Goal: Task Accomplishment & Management: Manage account settings

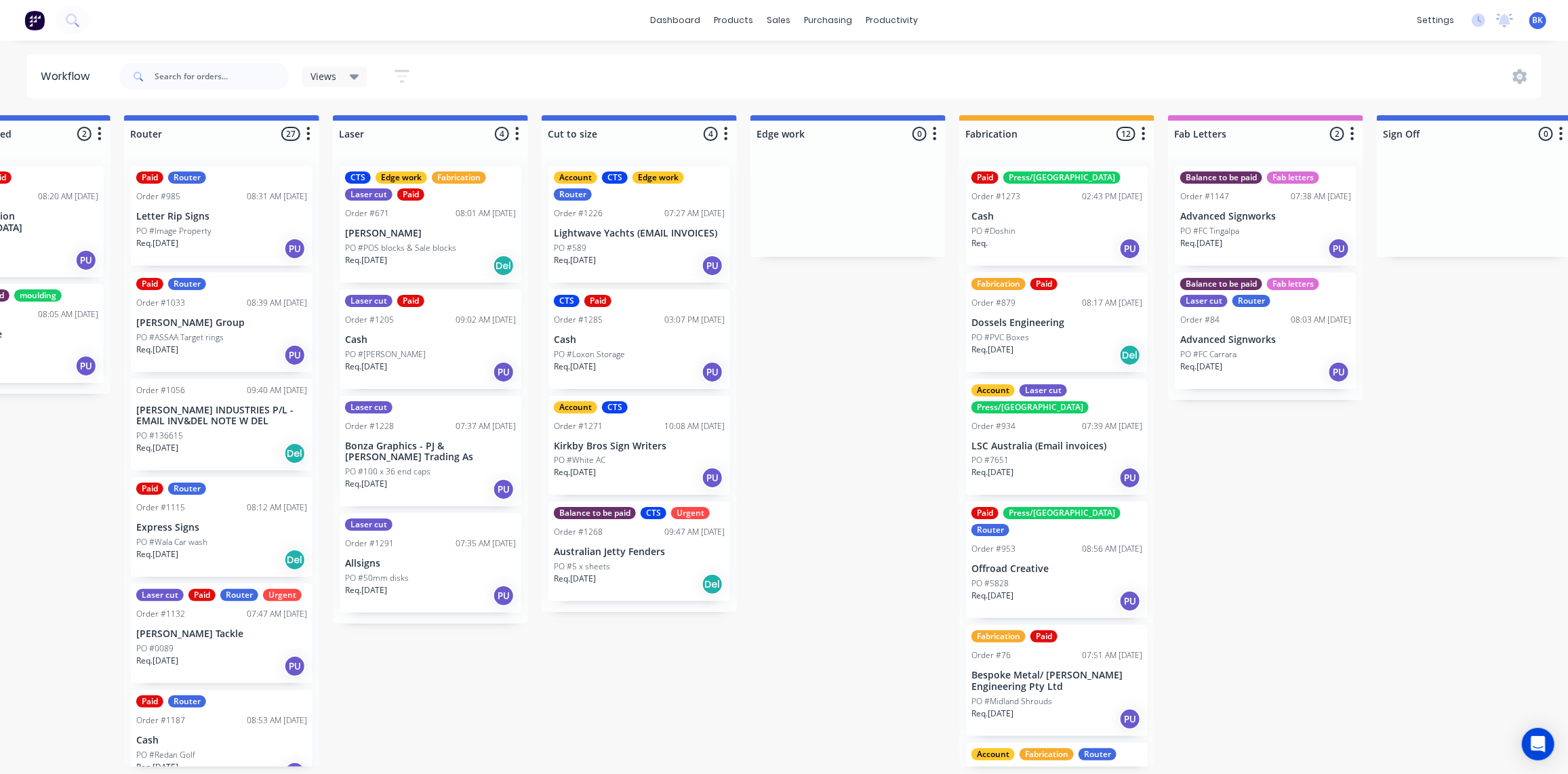
scroll to position [172, 0]
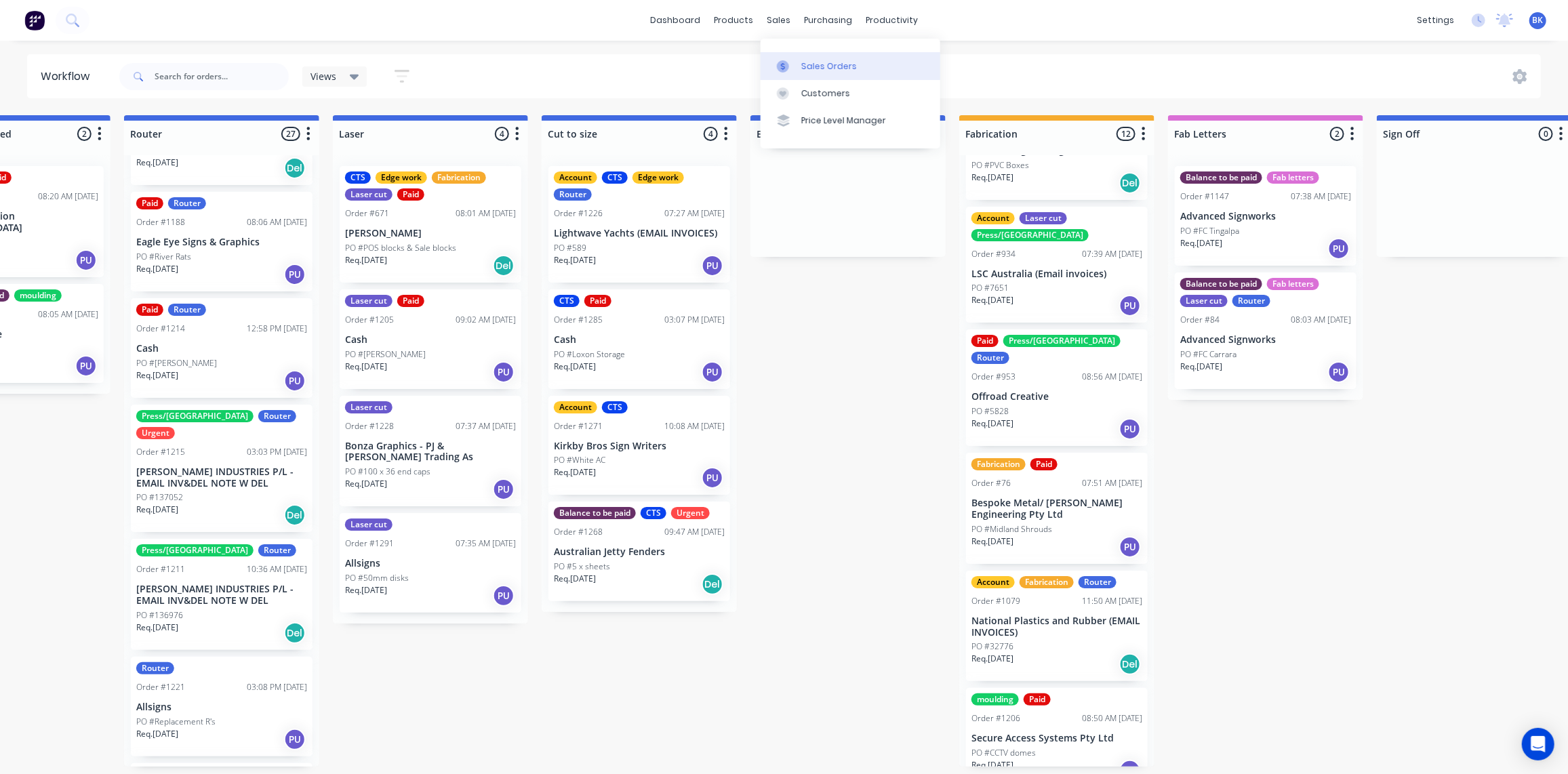
click at [811, 68] on div "Sales Orders" at bounding box center [829, 67] width 56 height 13
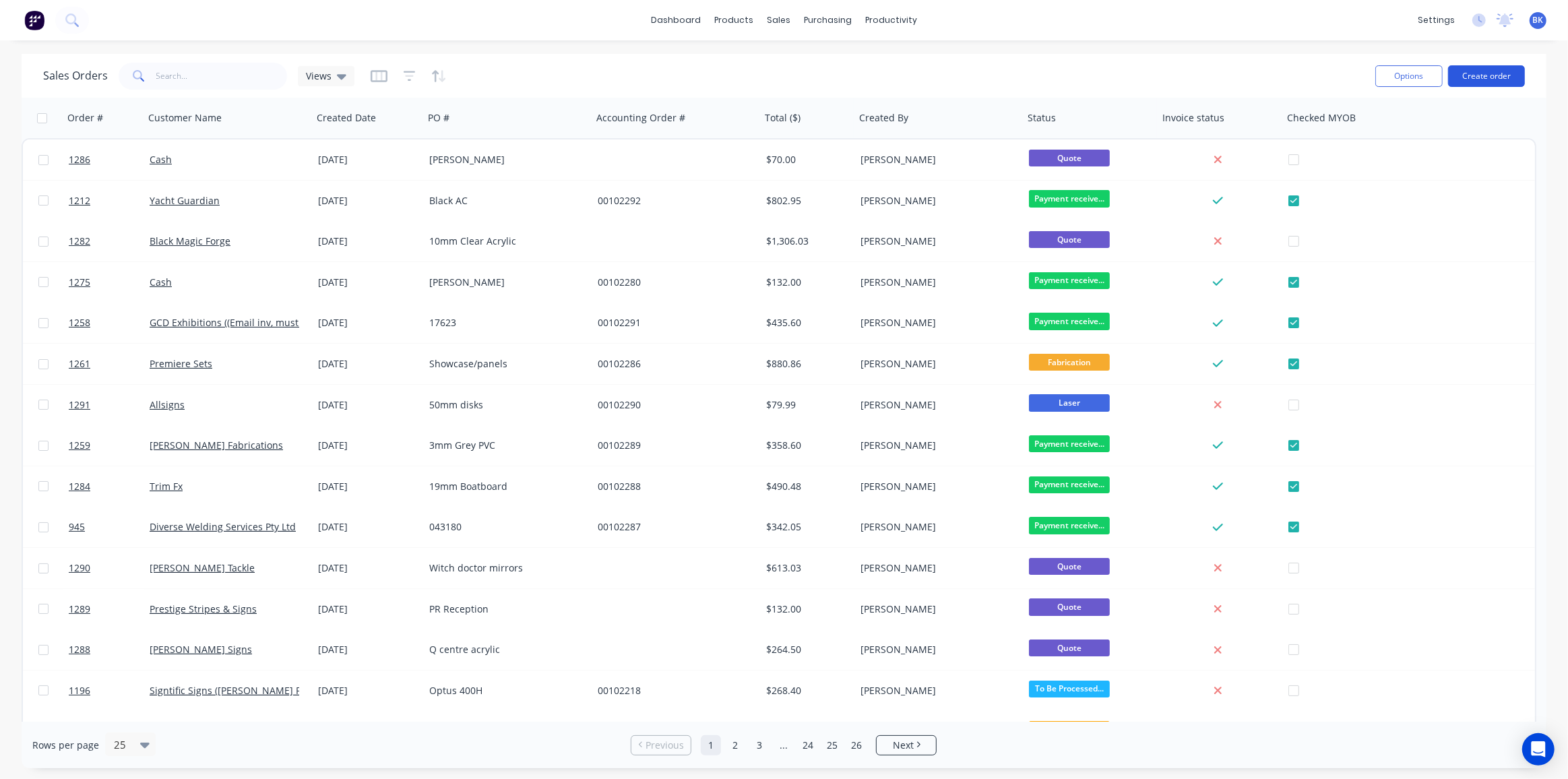
click at [1487, 73] on button "Create order" at bounding box center [1487, 76] width 77 height 21
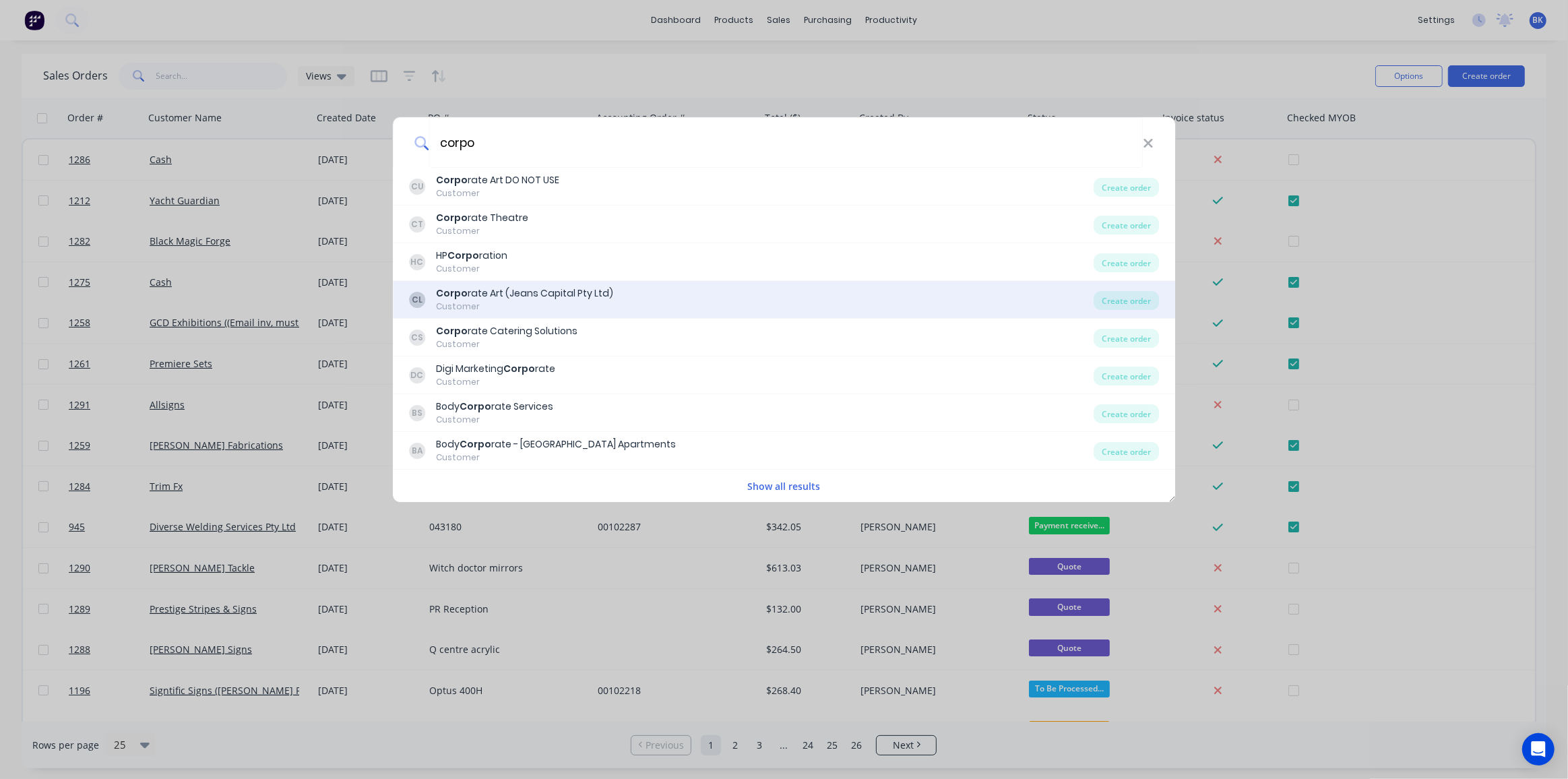
type input "corpo"
click at [536, 290] on div "Corpo rate Art (Jeans Capital Pty Ltd)" at bounding box center [525, 294] width 177 height 14
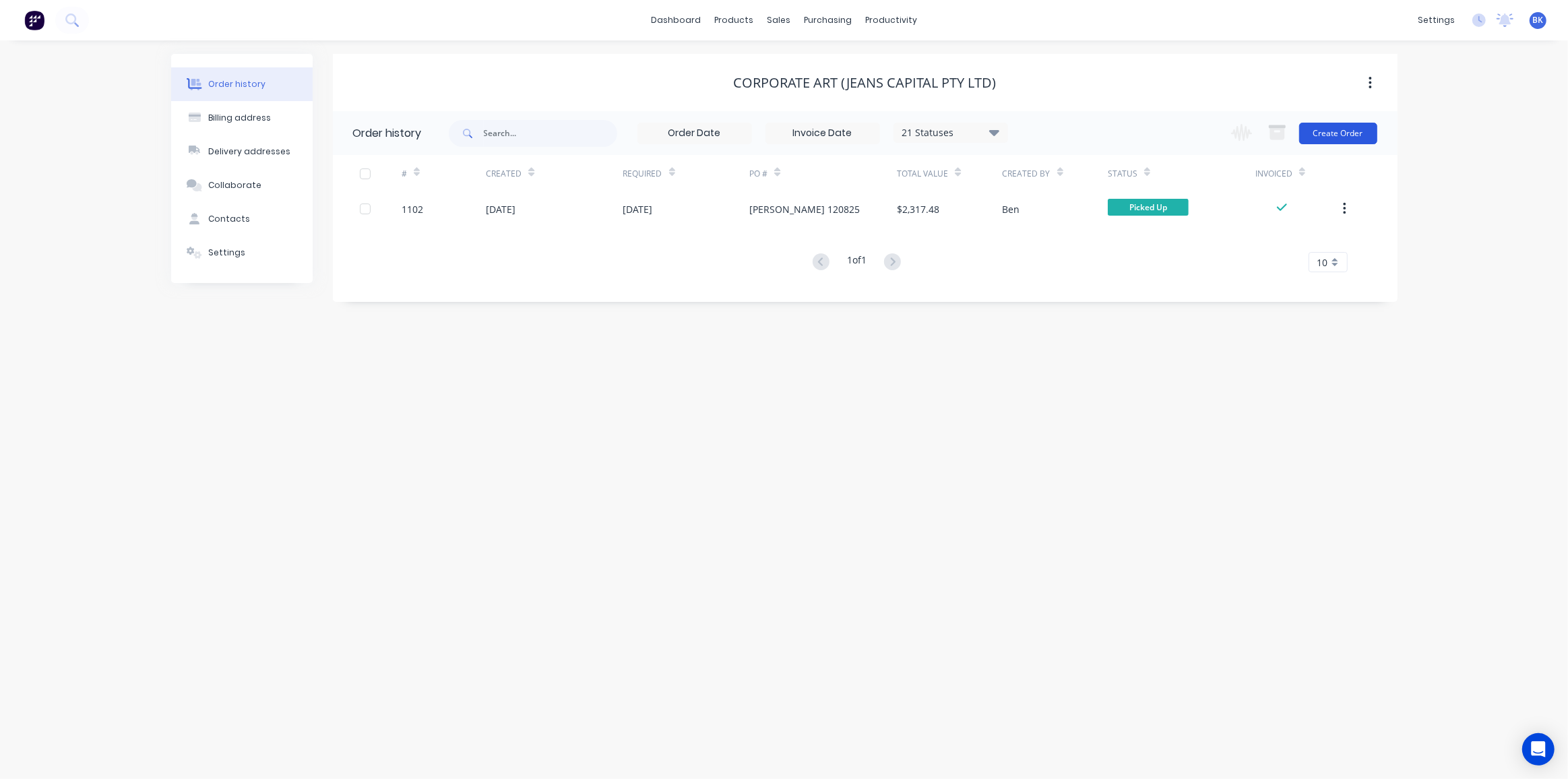
click at [1341, 130] on button "Create Order" at bounding box center [1338, 133] width 78 height 21
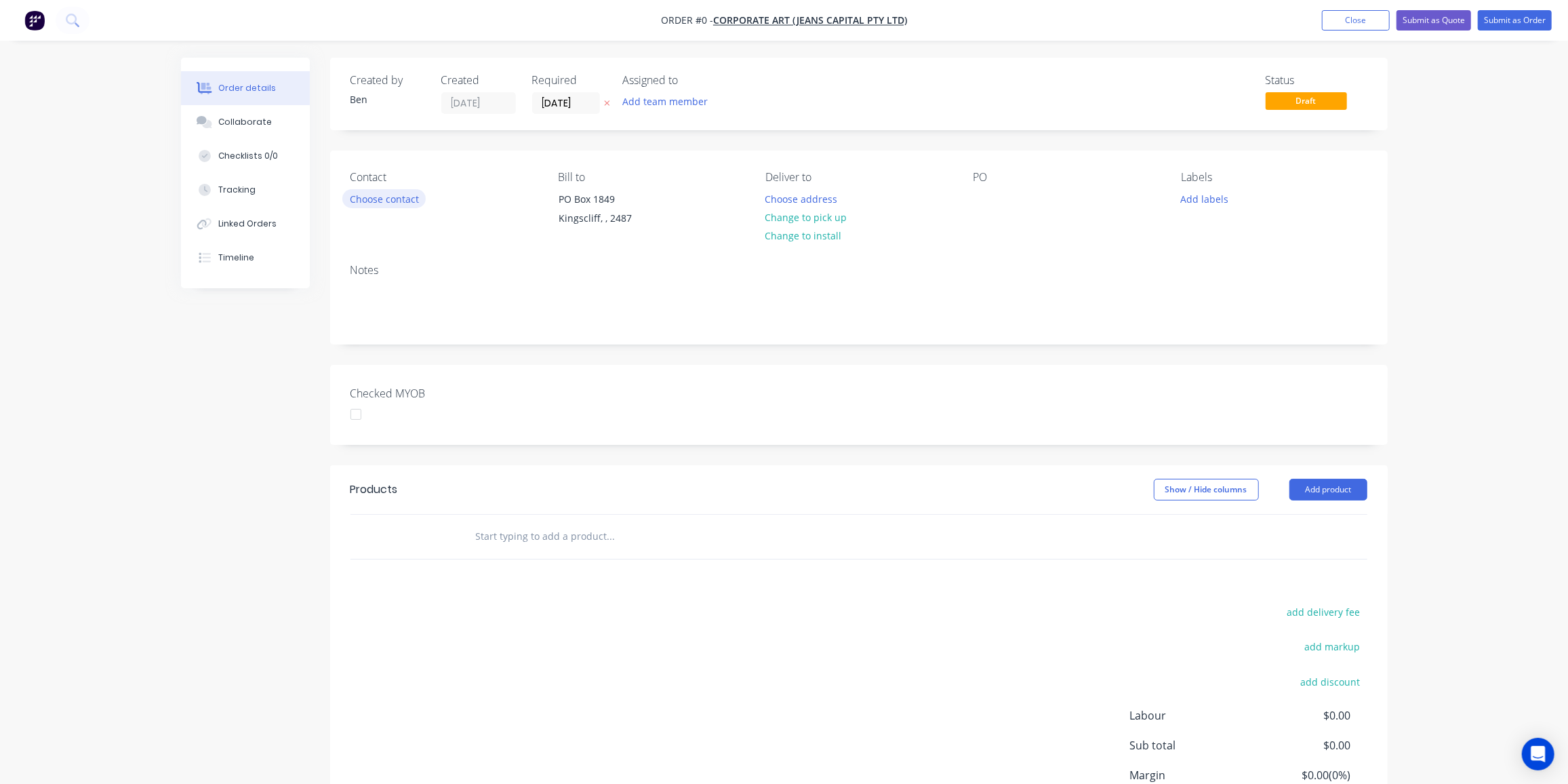
click at [404, 196] on button "Choose contact" at bounding box center [384, 198] width 84 height 18
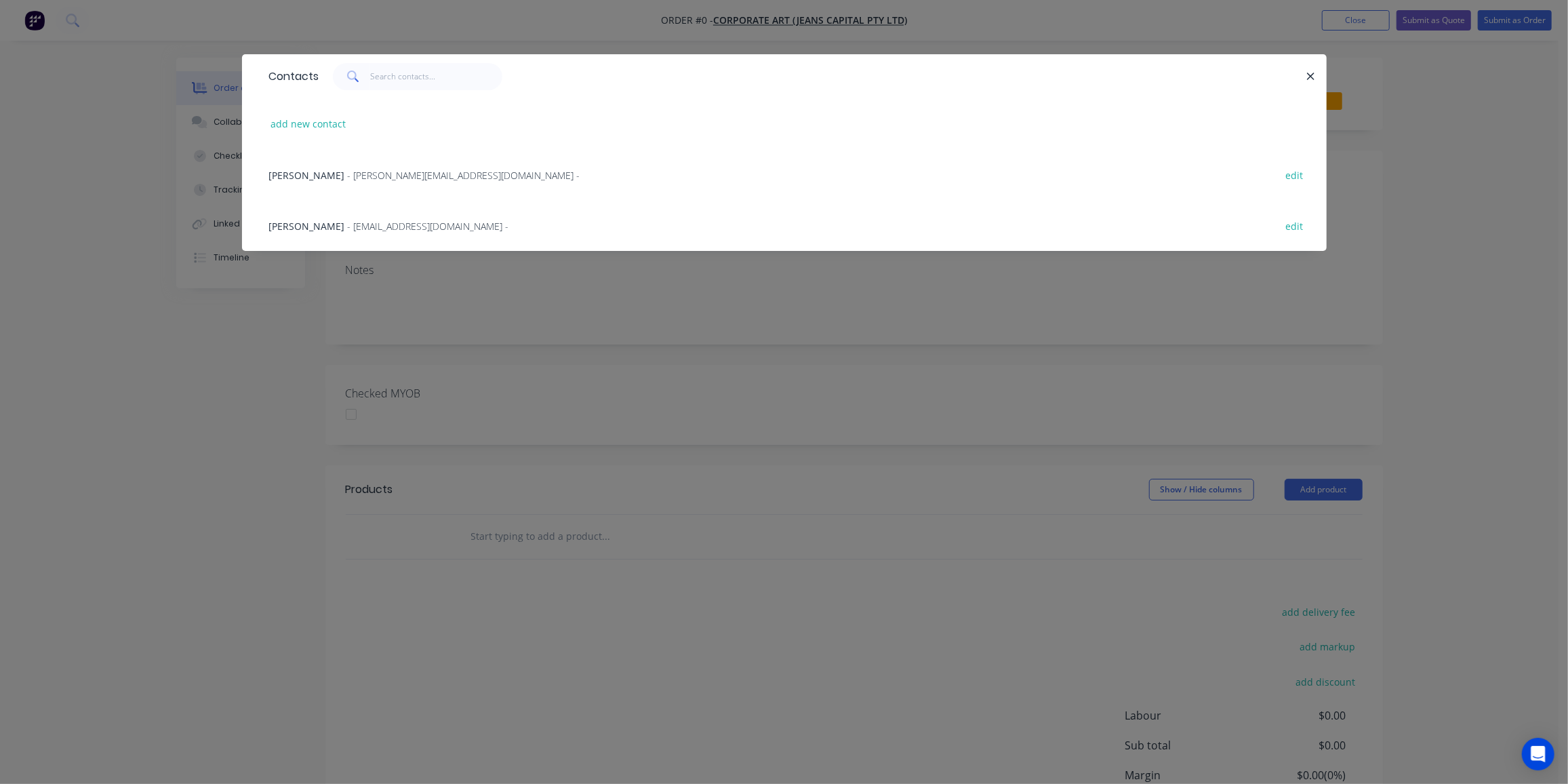
click at [348, 226] on span "- framing@corporateart.com.au -" at bounding box center [428, 226] width 161 height 13
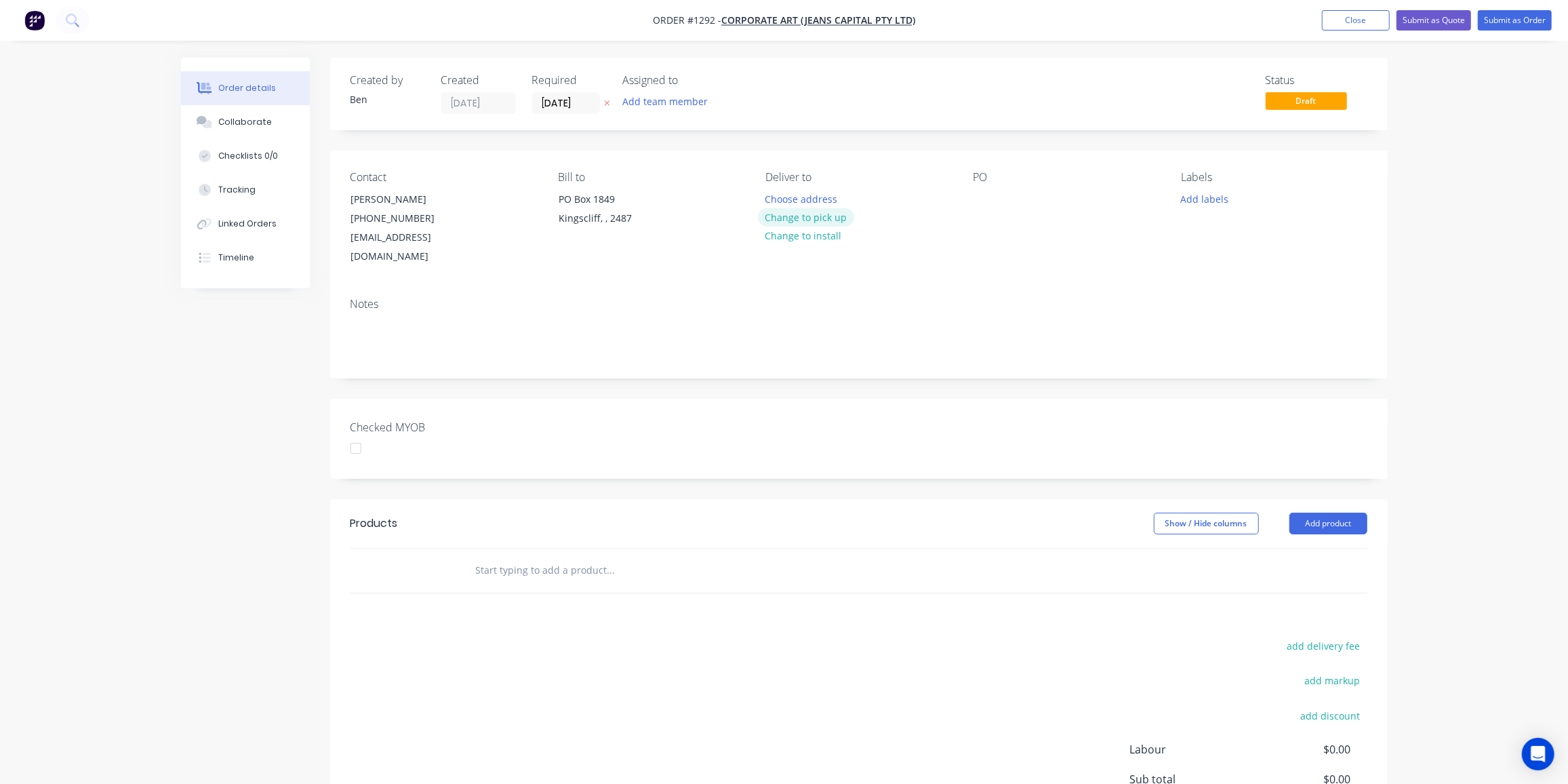
click at [826, 215] on button "Change to pick up" at bounding box center [805, 217] width 96 height 18
click at [979, 197] on div at bounding box center [984, 199] width 22 height 20
click at [1204, 198] on button "Add labels" at bounding box center [1204, 198] width 62 height 18
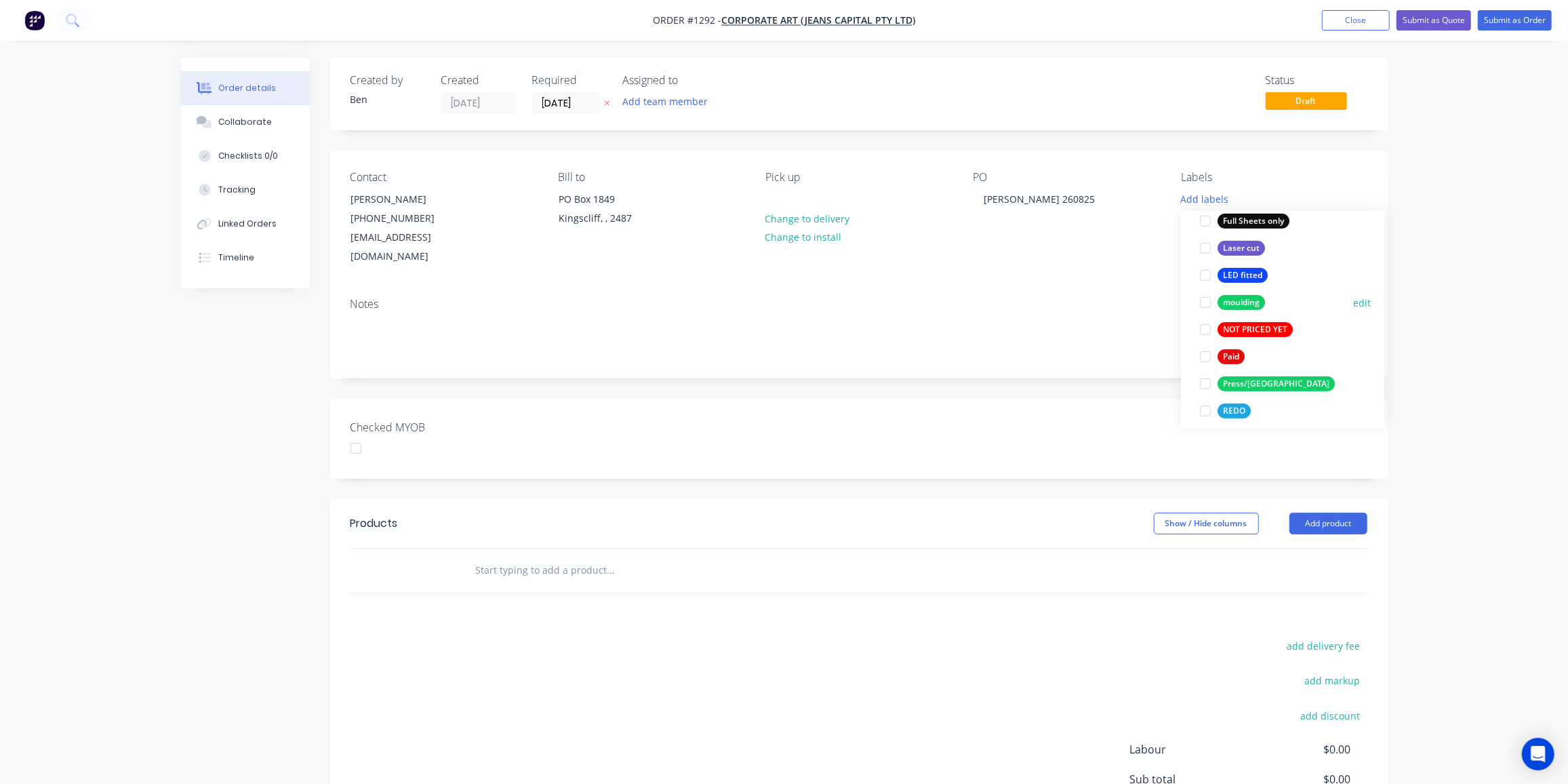
scroll to position [123, 0]
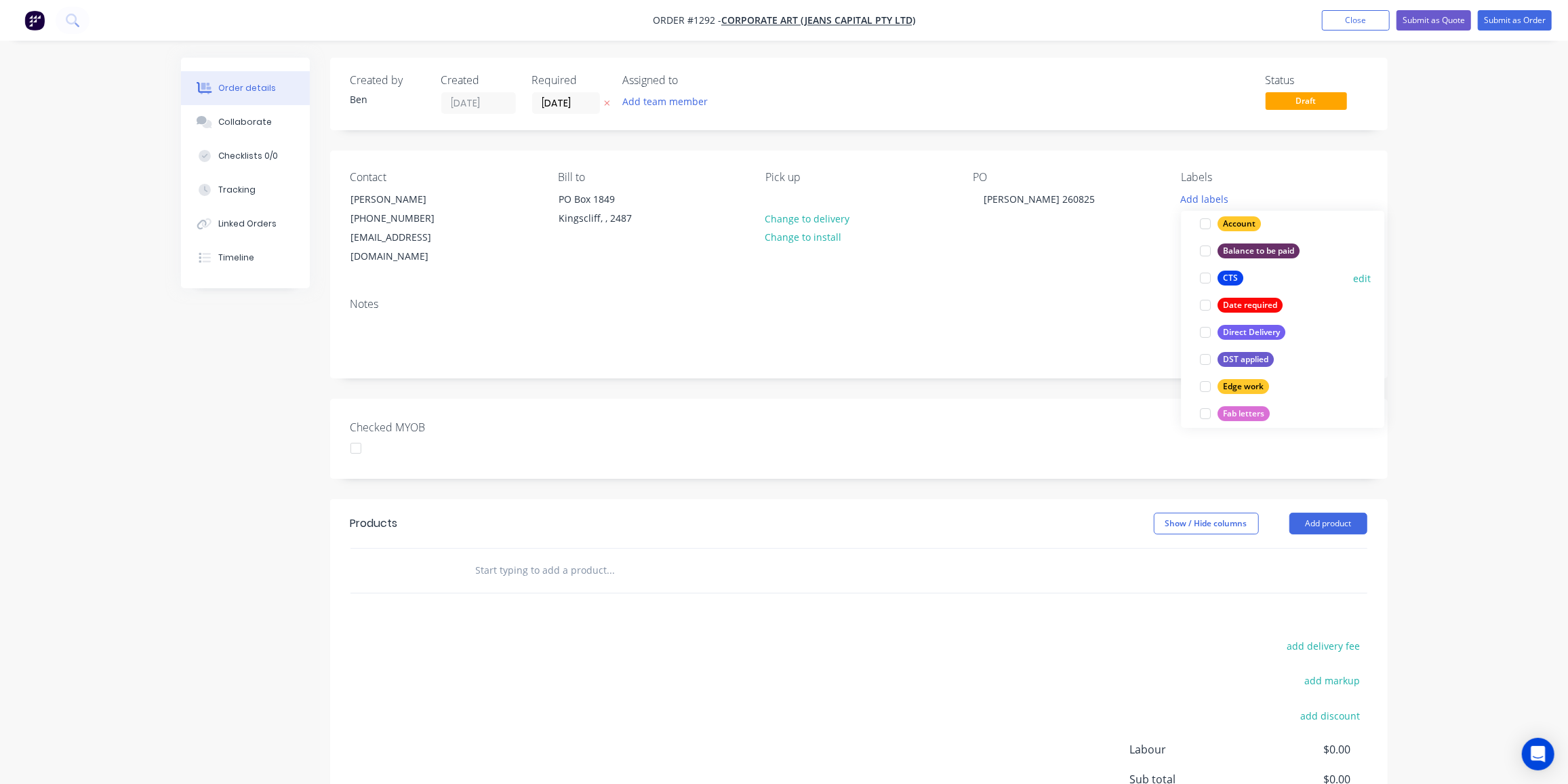
click at [1237, 276] on div "CTS" at bounding box center [1230, 278] width 26 height 15
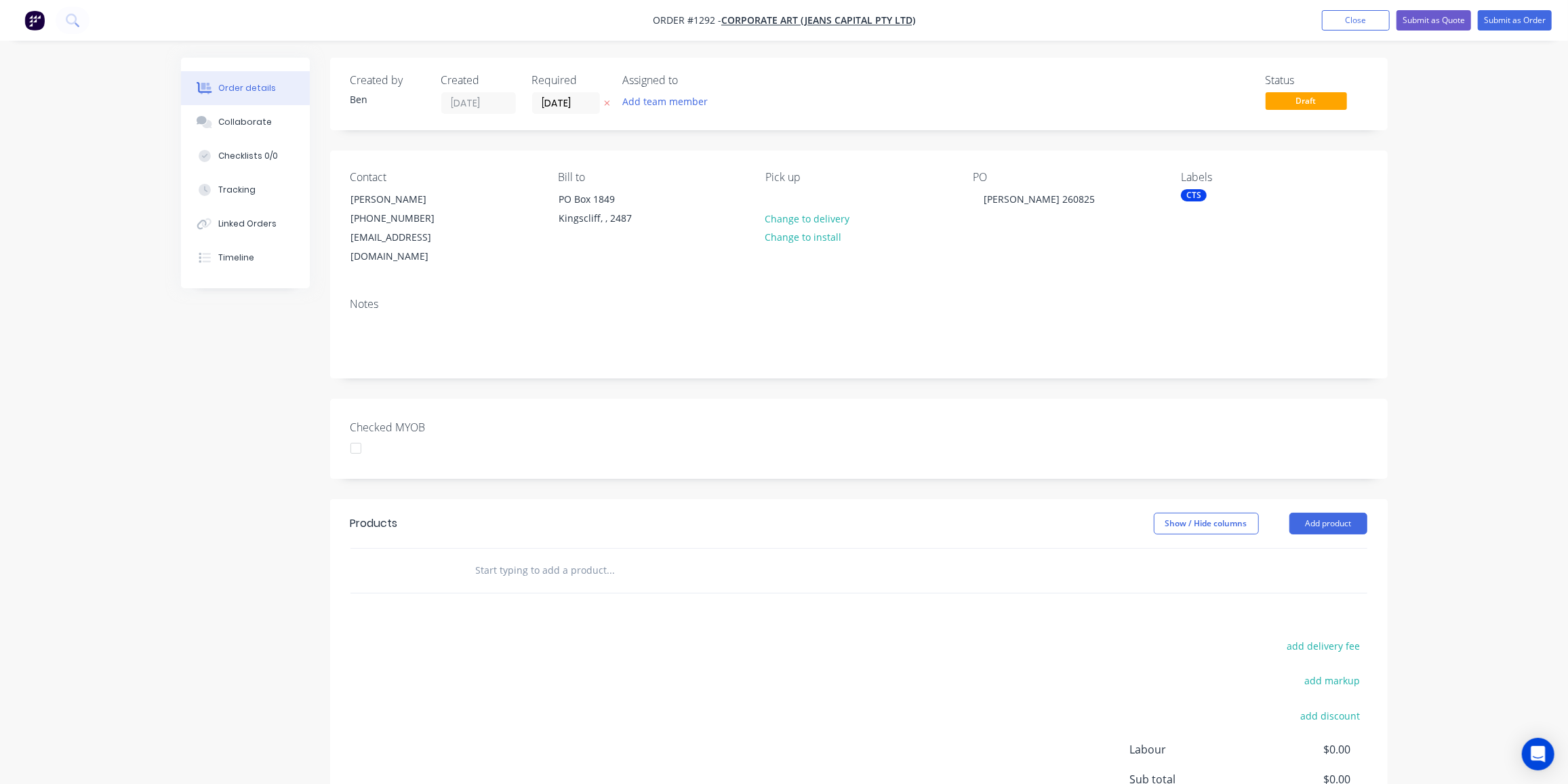
click at [1067, 237] on div "PO Mike 260825" at bounding box center [1066, 219] width 186 height 96
click at [1018, 198] on div "Mike 260825" at bounding box center [1040, 199] width 133 height 20
click at [1033, 196] on div "Mike 26-0825" at bounding box center [1041, 199] width 136 height 20
click at [588, 559] on input "text" at bounding box center [611, 570] width 271 height 27
type input "corpora"
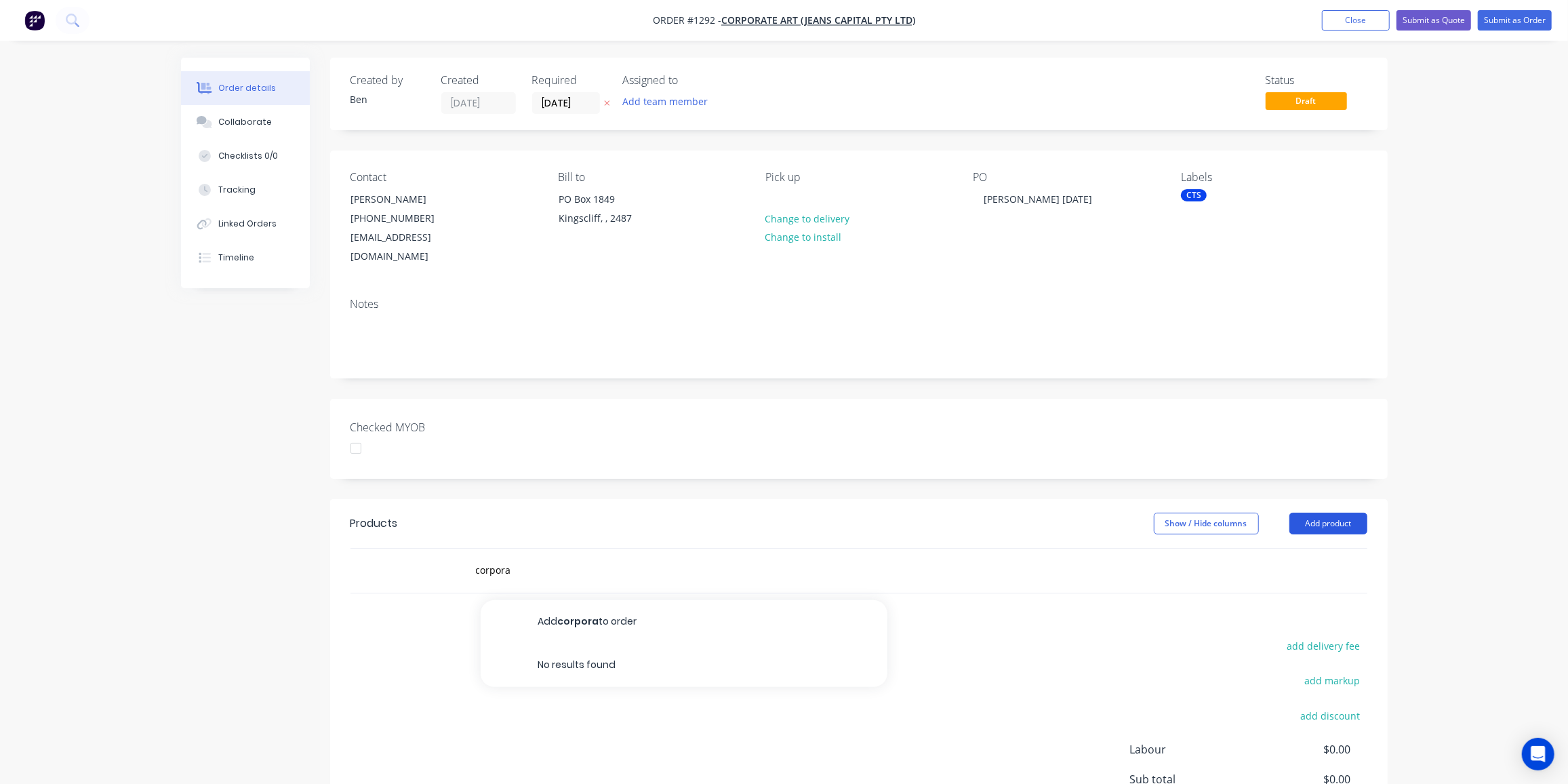
click at [1319, 513] on button "Add product" at bounding box center [1328, 524] width 78 height 22
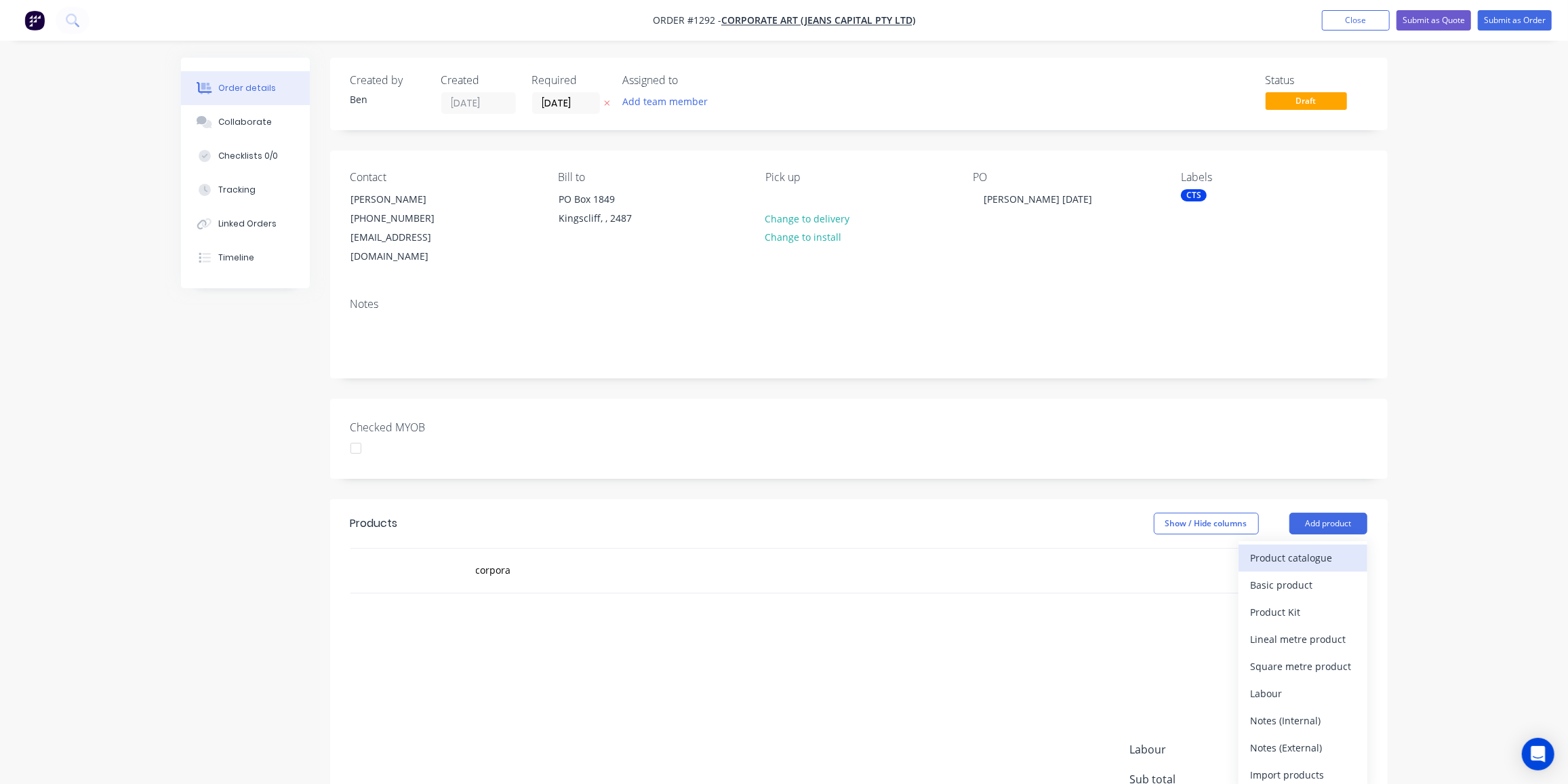
click at [1297, 548] on div "Product catalogue" at bounding box center [1303, 558] width 104 height 20
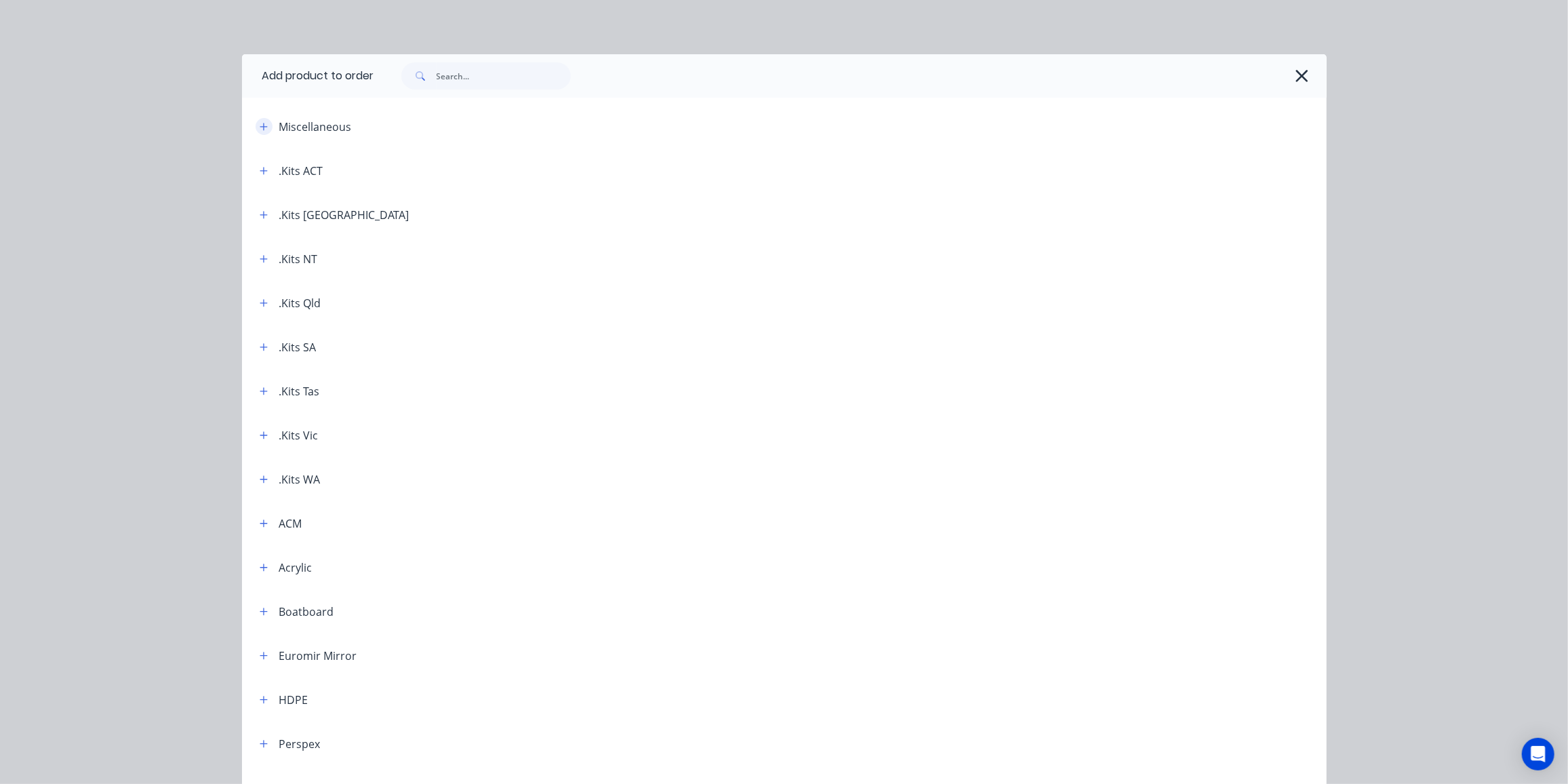
click at [262, 128] on icon "button" at bounding box center [263, 126] width 8 height 10
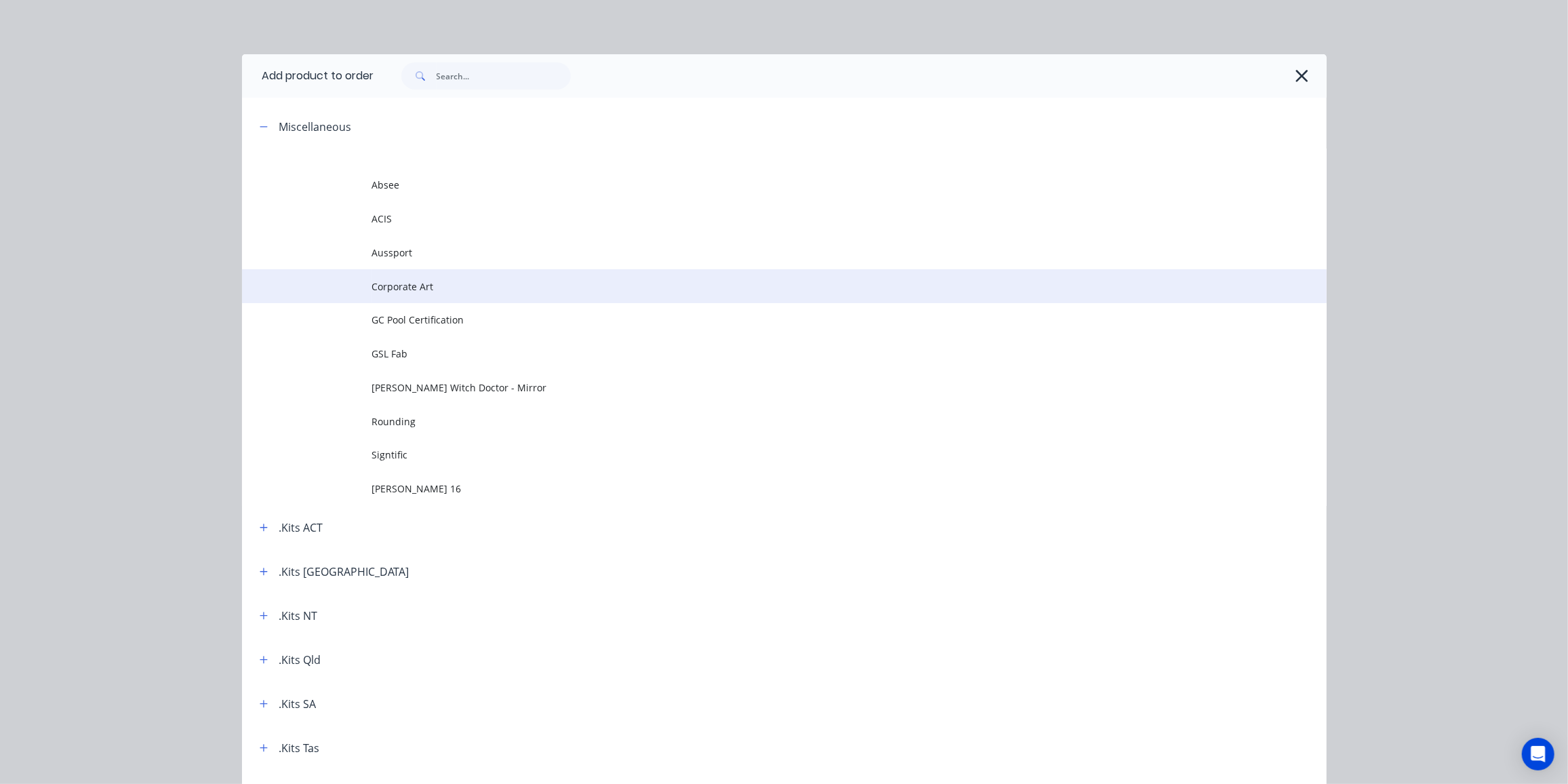
click at [431, 287] on span "Corporate Art" at bounding box center [753, 287] width 763 height 14
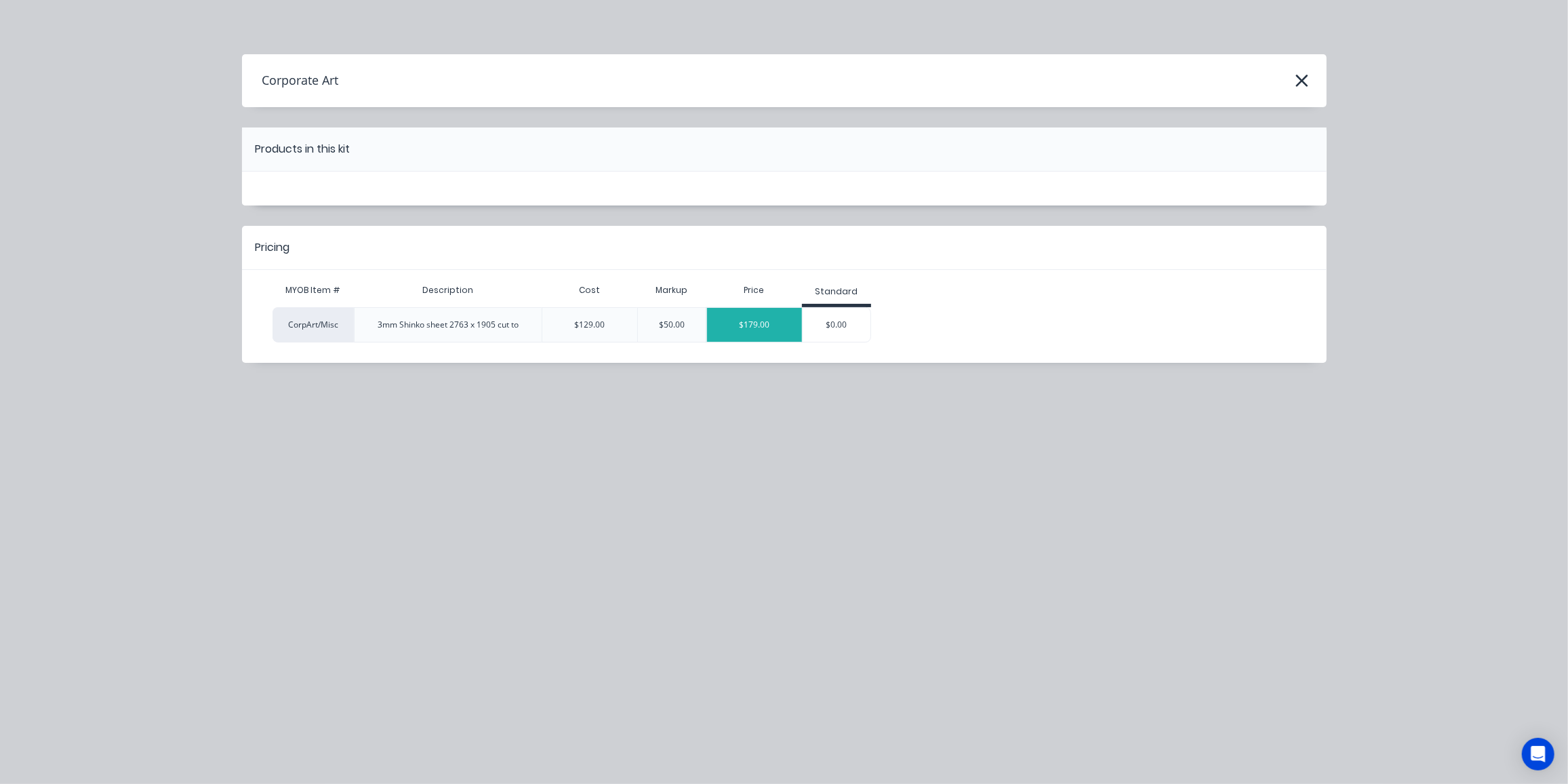
click at [754, 328] on div "$179.00" at bounding box center [754, 325] width 95 height 34
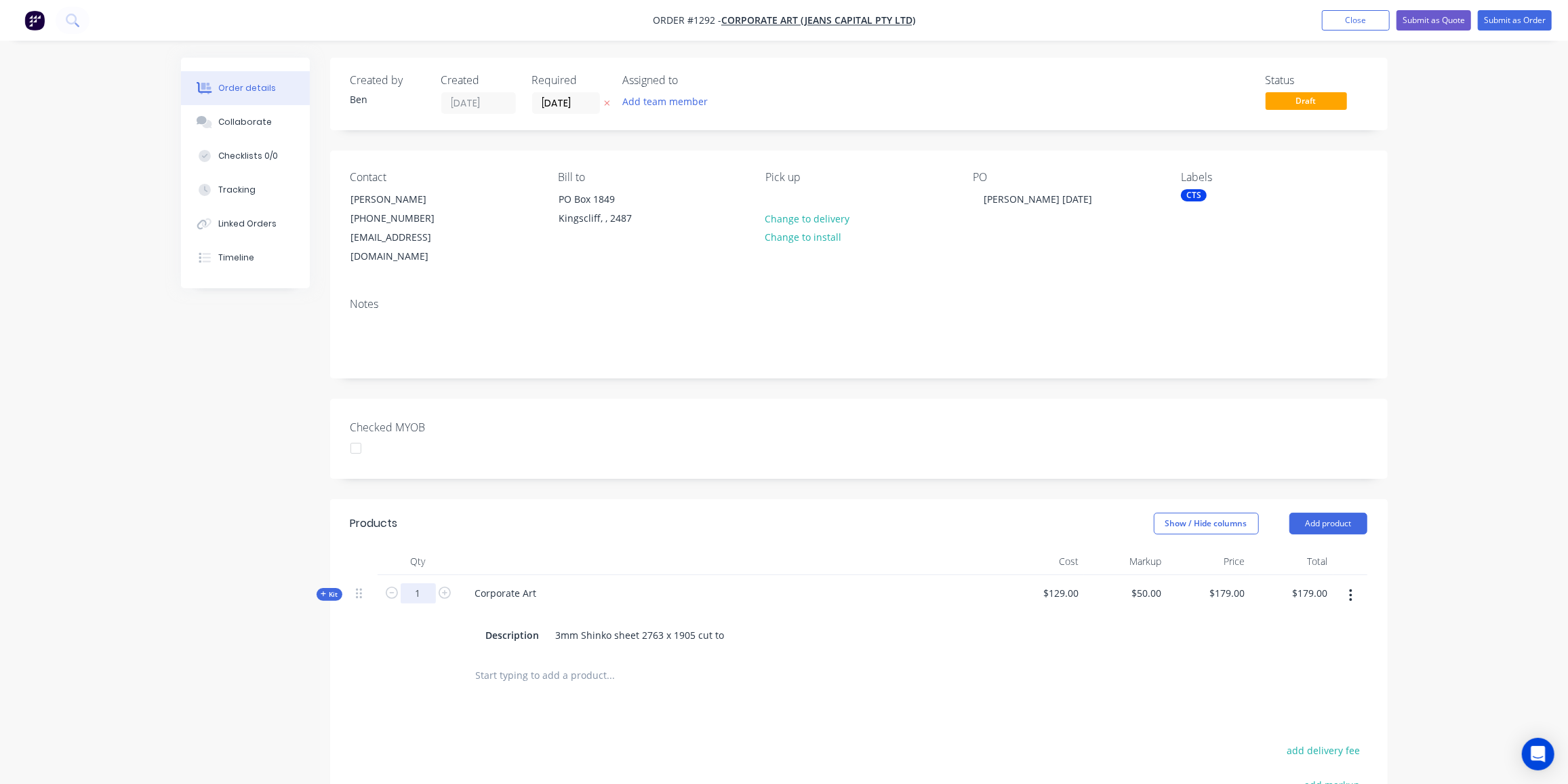
click at [422, 583] on input "1" at bounding box center [418, 593] width 35 height 21
type input "0.5"
type input "$89.50"
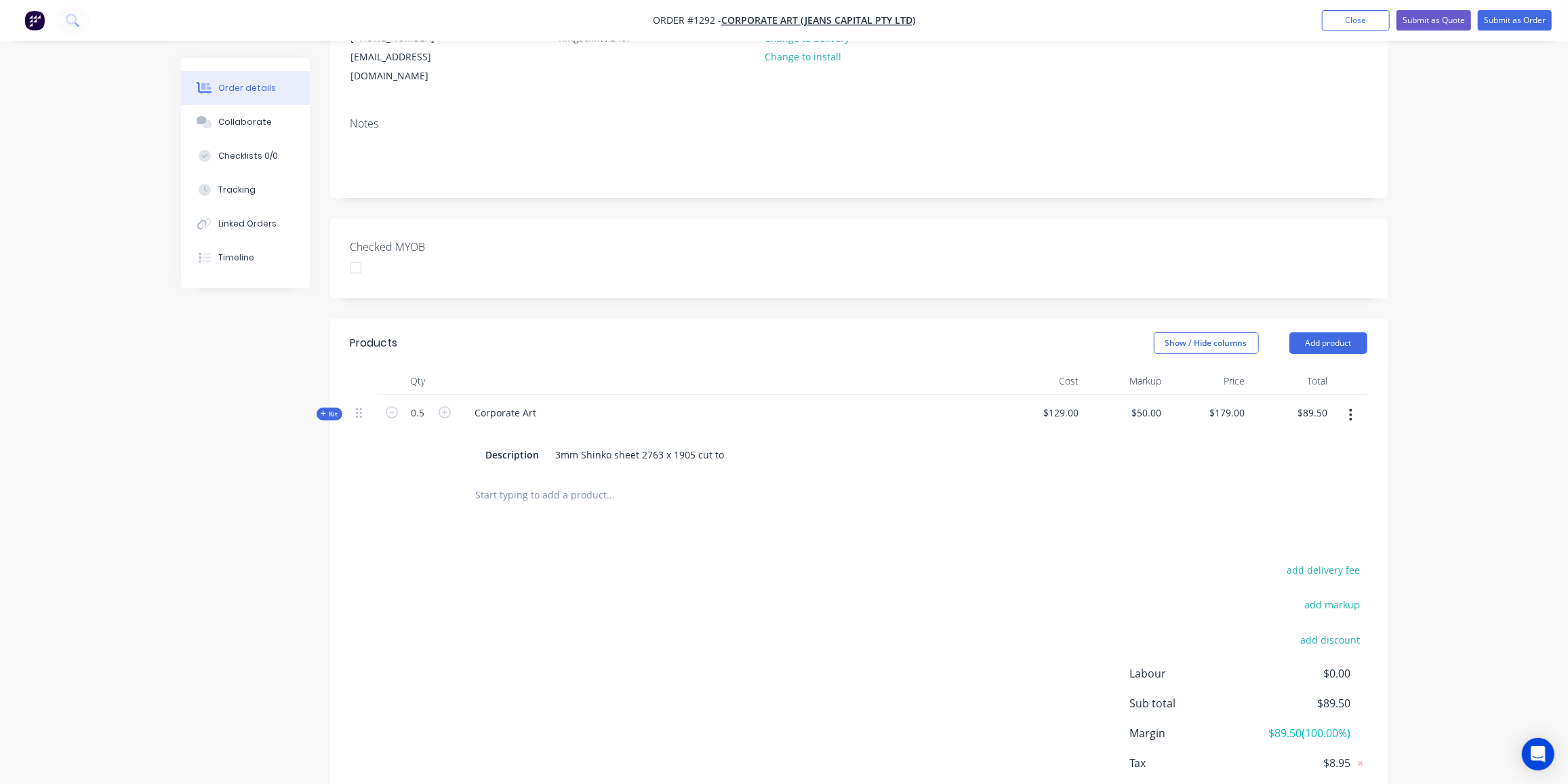
scroll to position [185, 0]
click at [723, 441] on div "3mm Shinko sheet 2763 x 1905 cut to" at bounding box center [639, 451] width 179 height 20
click at [328, 405] on span "Kit" at bounding box center [330, 409] width 18 height 10
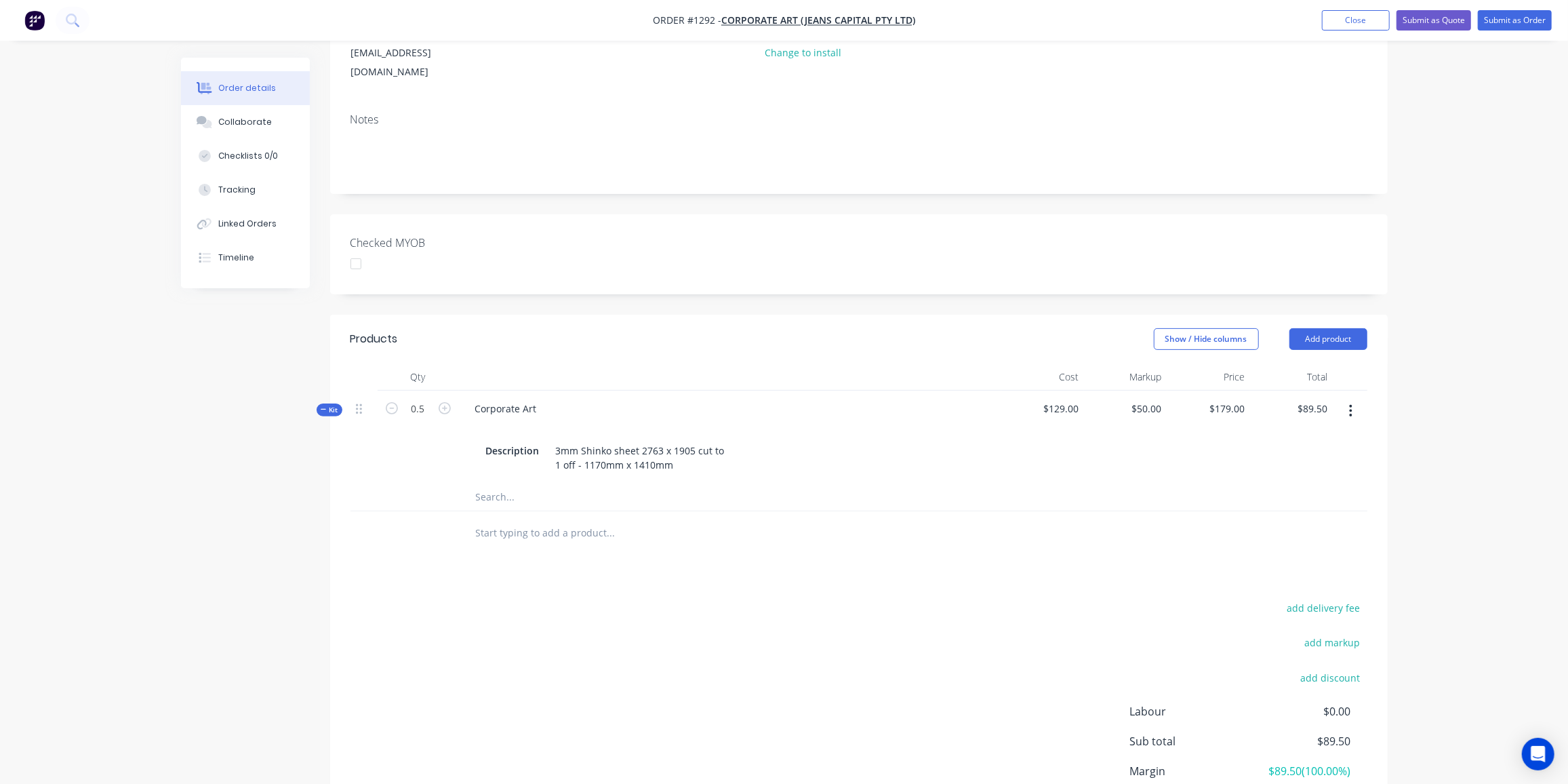
click at [500, 484] on input "text" at bounding box center [611, 497] width 271 height 27
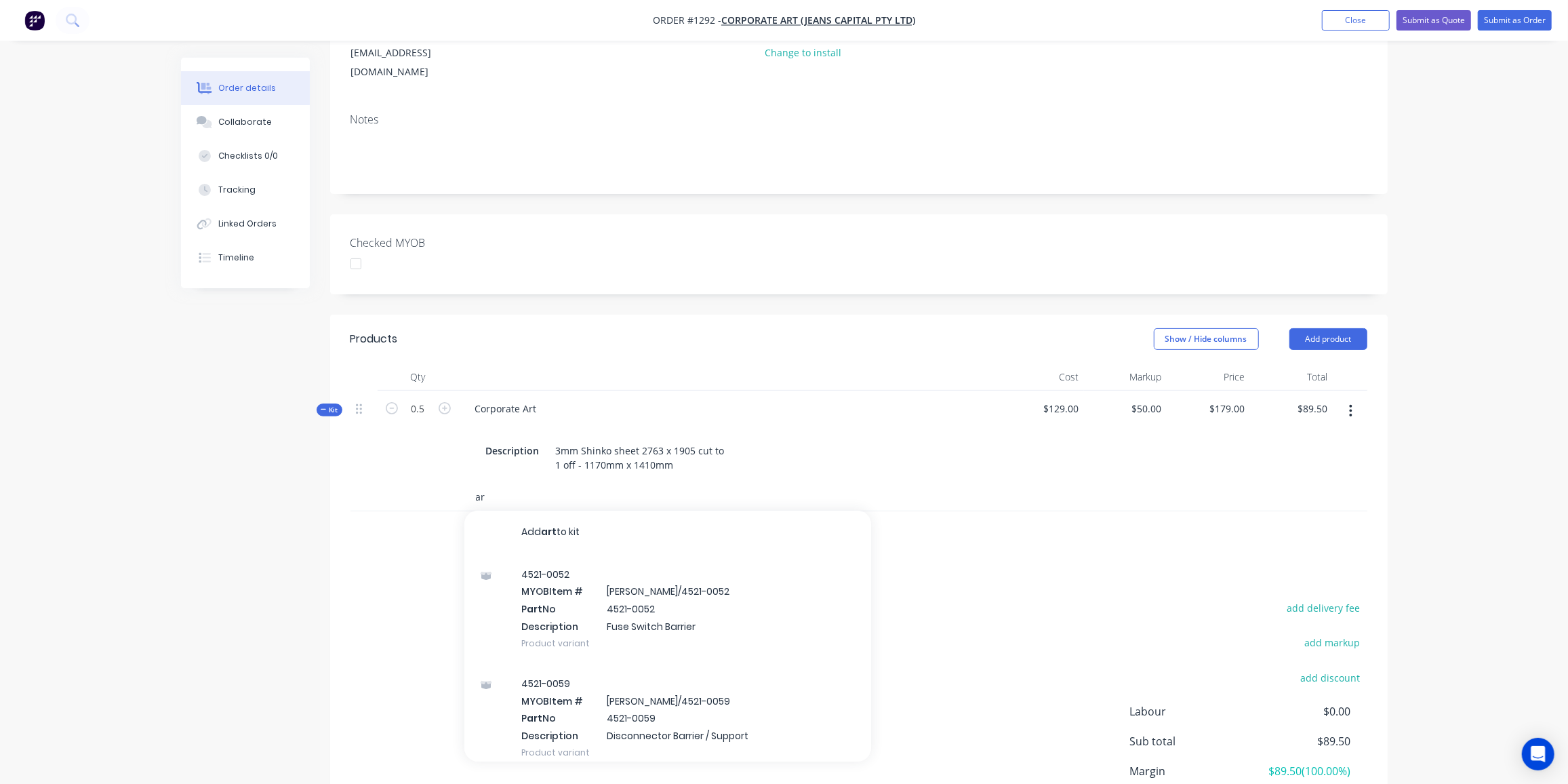
type input "a"
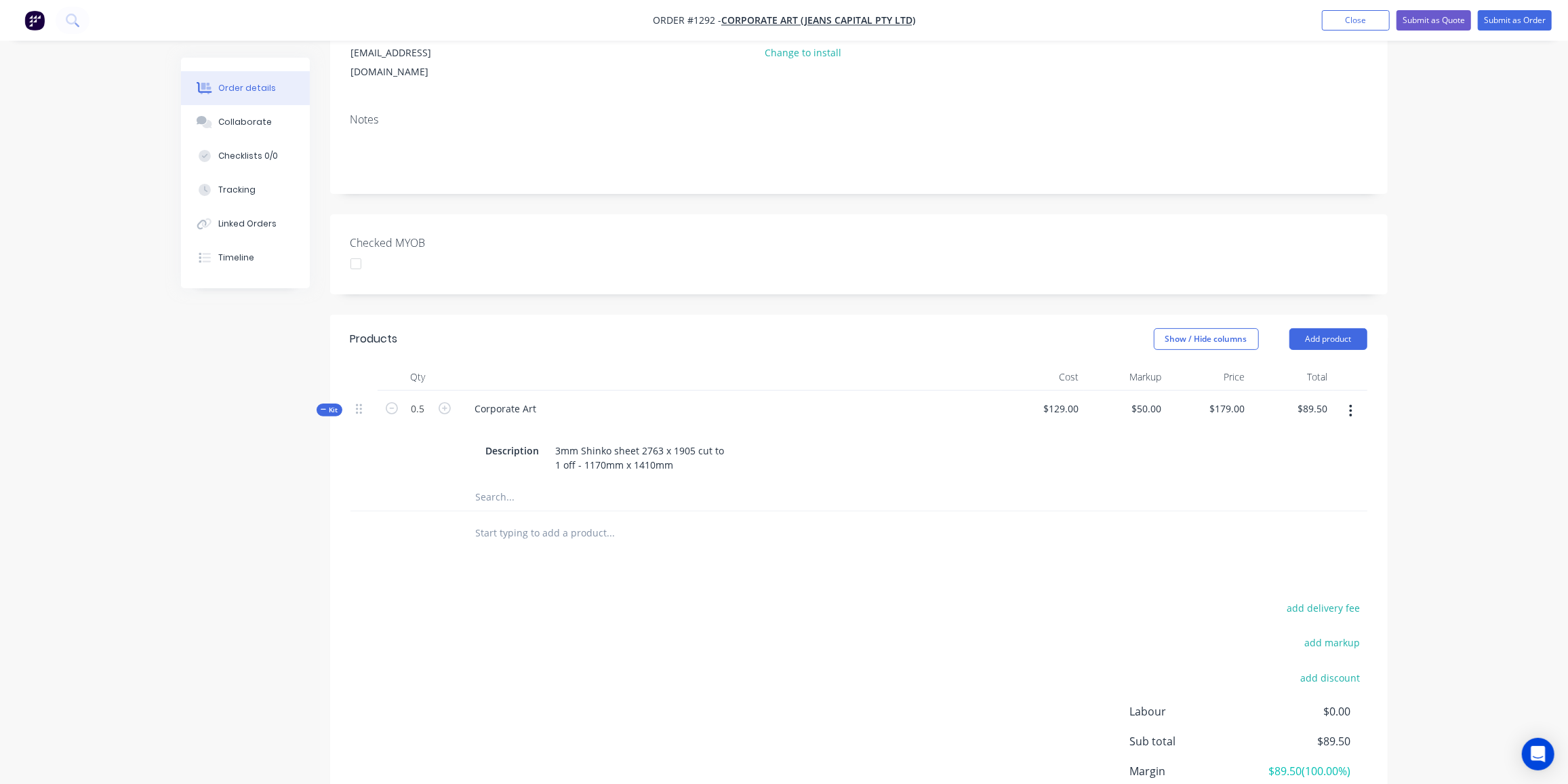
click at [521, 519] on input "text" at bounding box center [611, 533] width 271 height 27
type input "art"
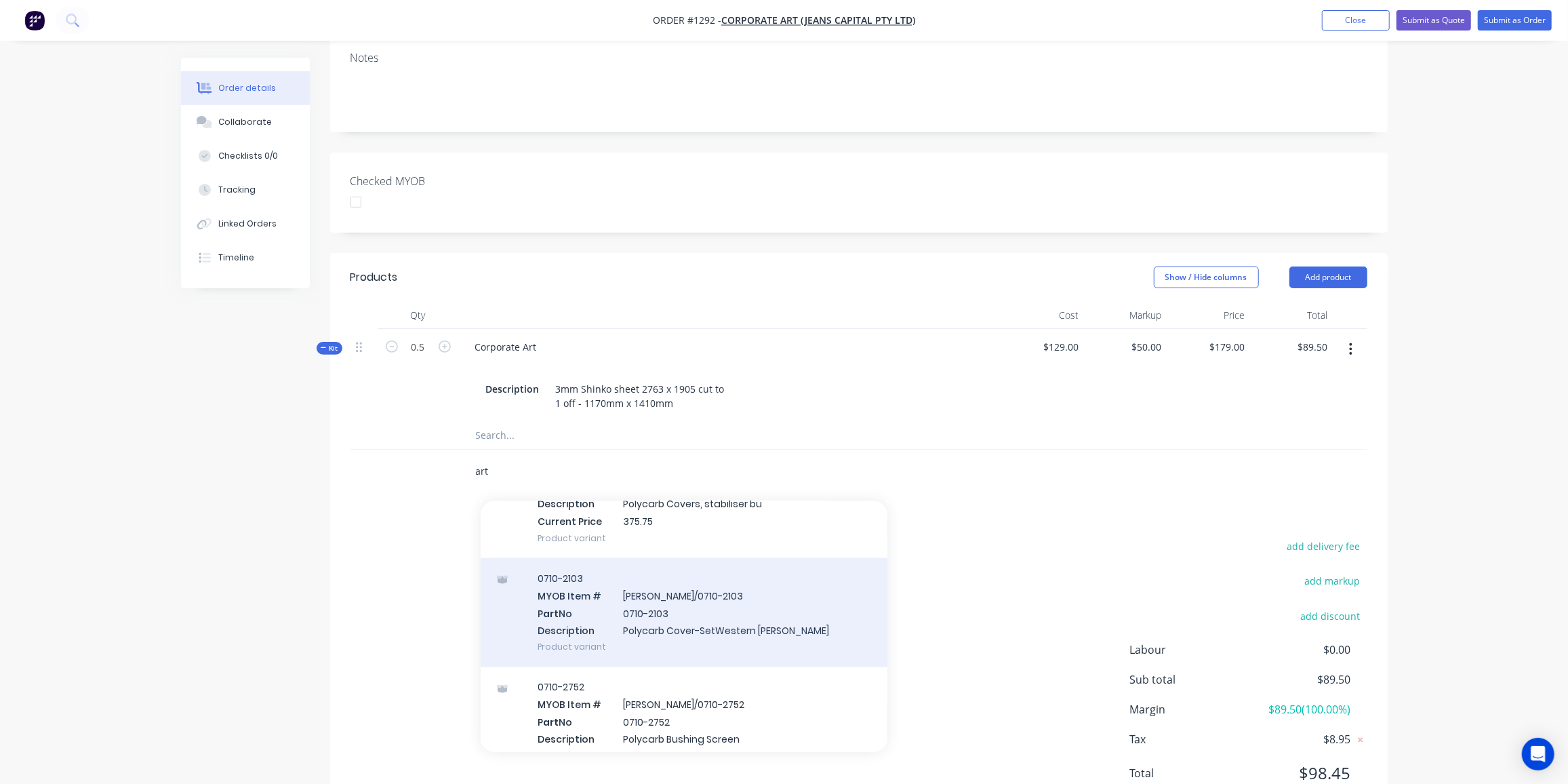
scroll to position [2219, 0]
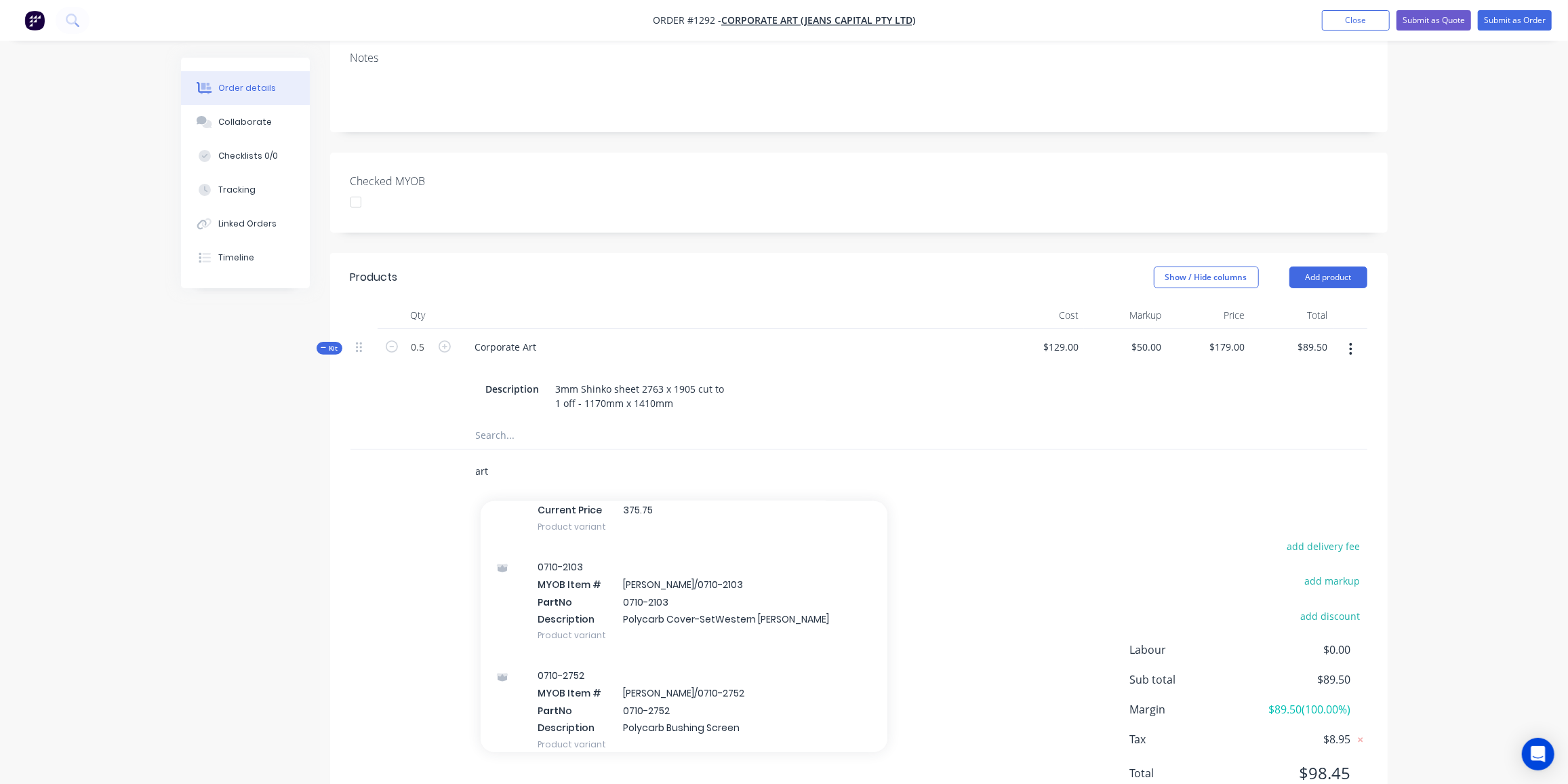
drag, startPoint x: 498, startPoint y: 451, endPoint x: 432, endPoint y: 445, distance: 66.3
click at [432, 450] on div "art Add art to order 0774-2359-2 MYOB Item # Factory App/ P art No 0774-2359-2 …" at bounding box center [858, 471] width 1017 height 44
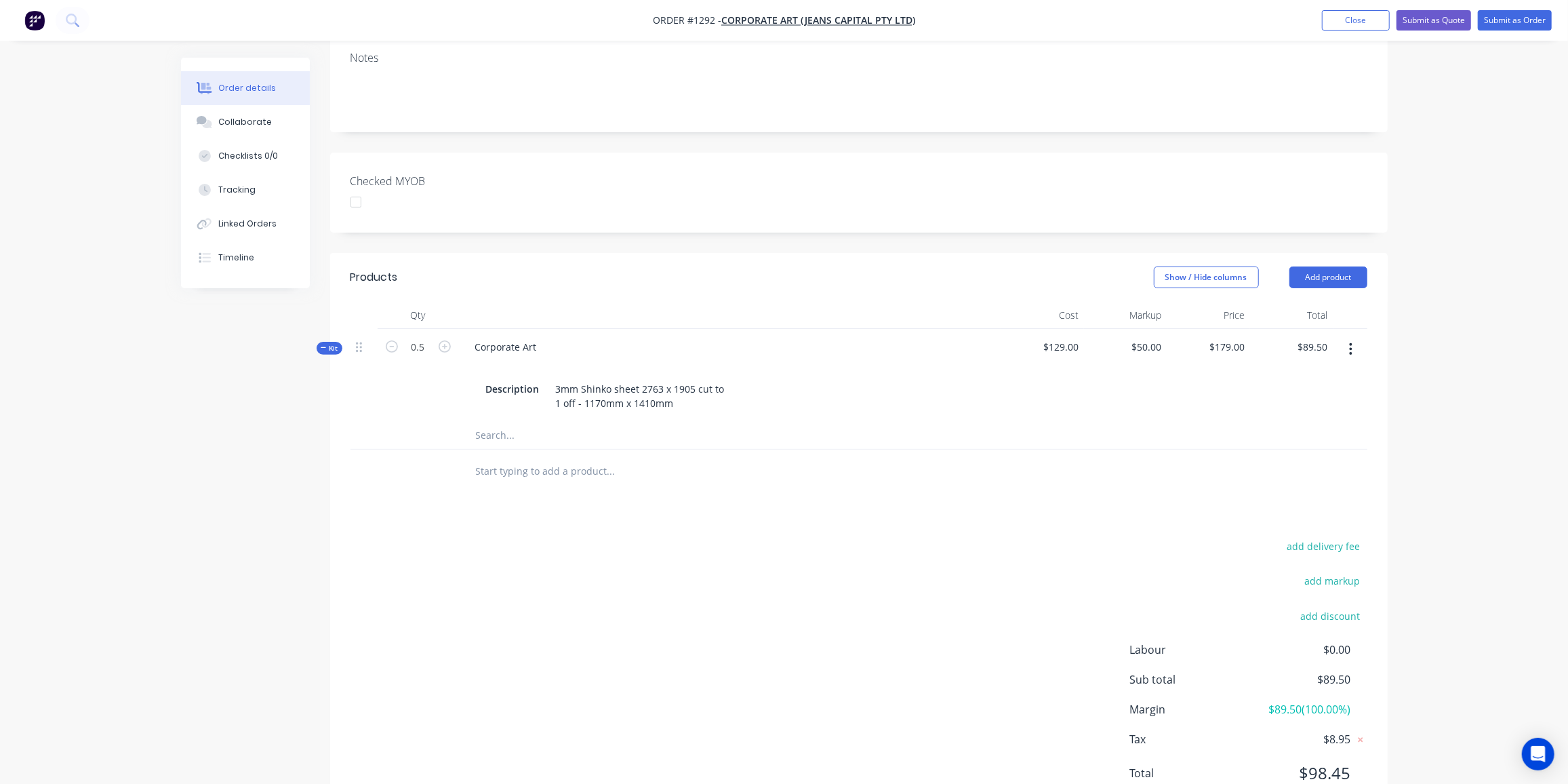
click at [1323, 253] on header "Products Show / Hide columns Add product" at bounding box center [859, 278] width 1057 height 49
click at [1322, 267] on button "Add product" at bounding box center [1328, 278] width 78 height 22
click at [1299, 302] on div "Product catalogue" at bounding box center [1303, 312] width 104 height 20
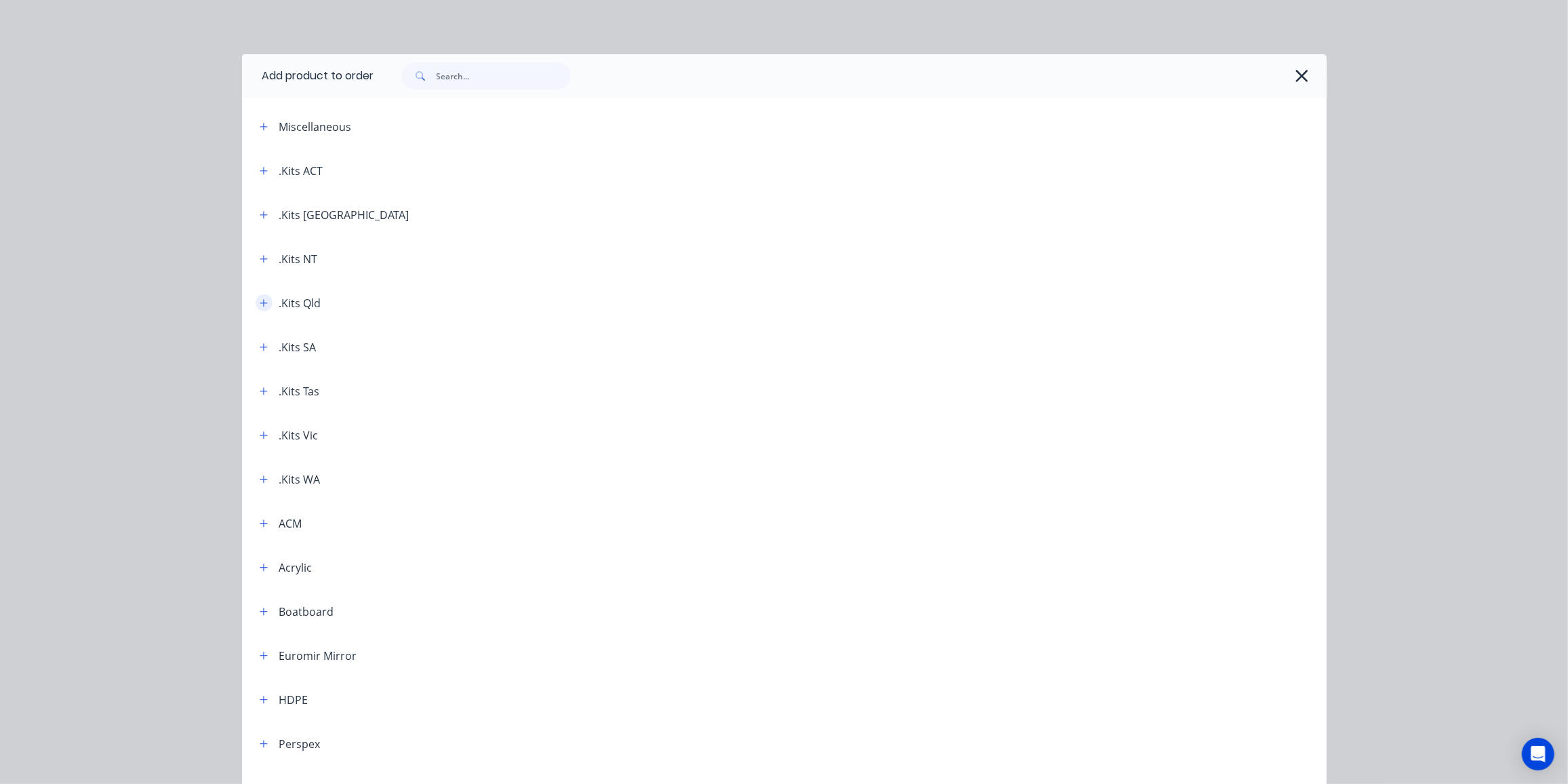
click at [262, 302] on icon "button" at bounding box center [263, 303] width 8 height 10
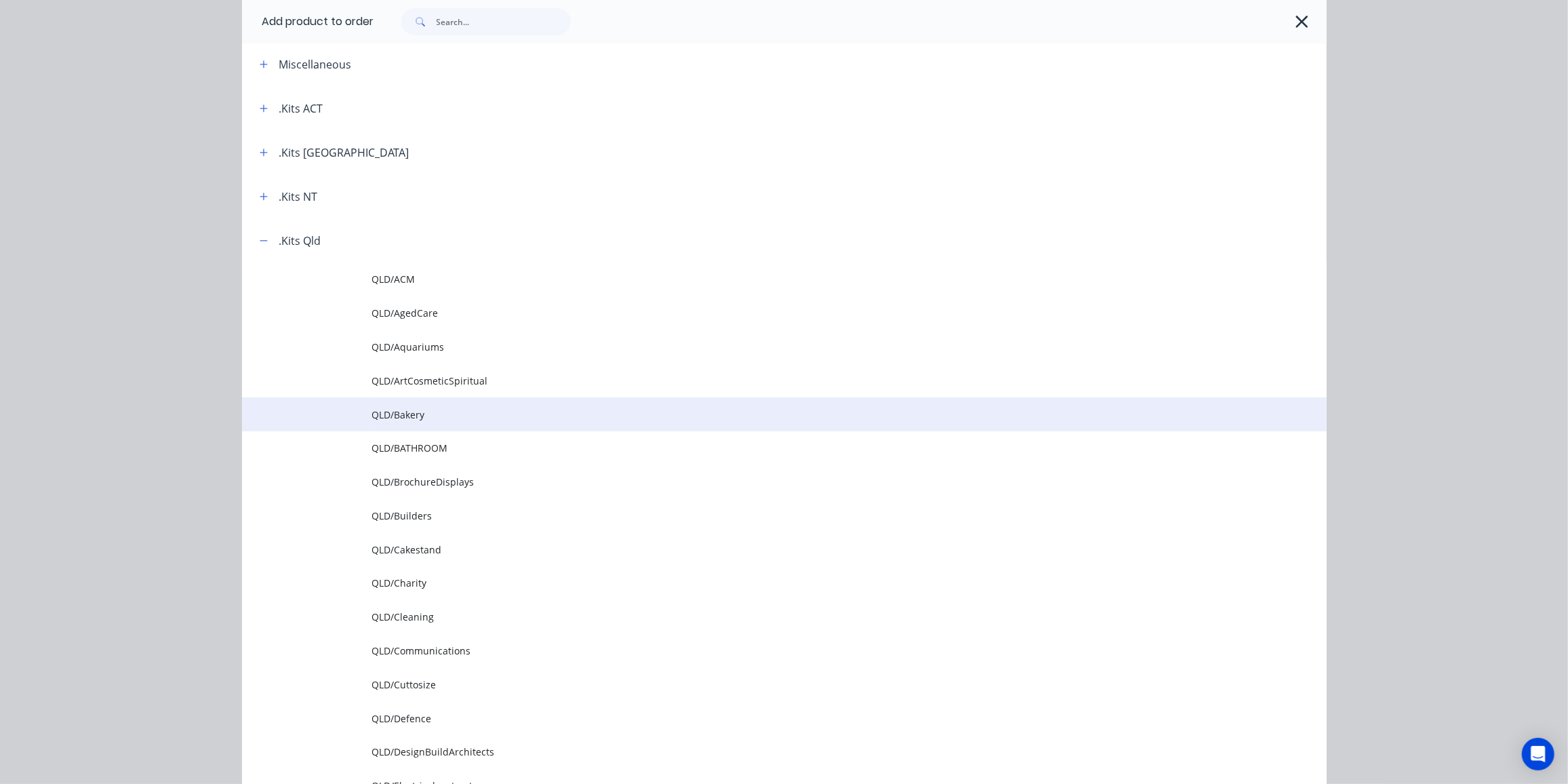
scroll to position [61, 0]
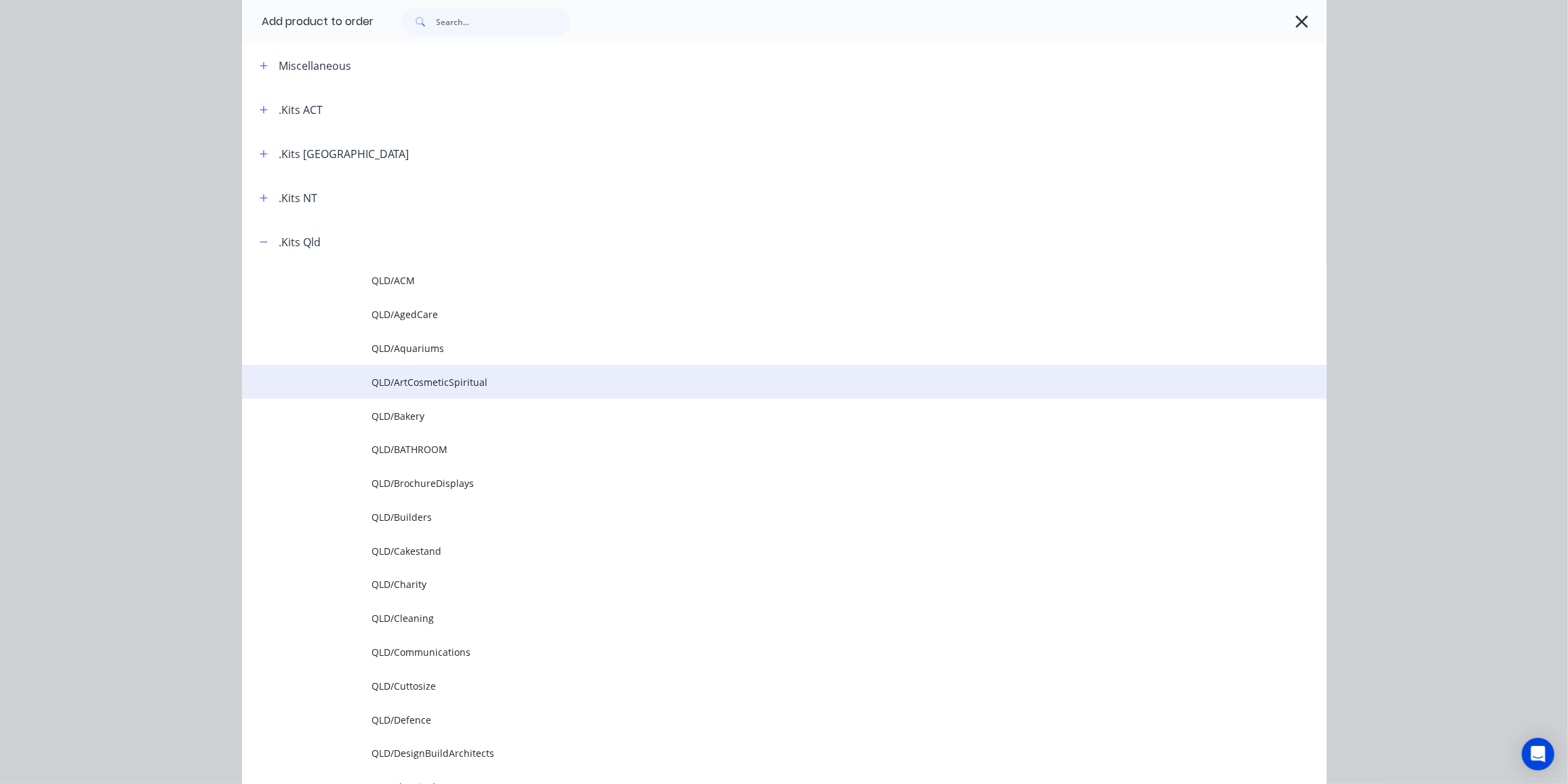
click at [472, 379] on span "QLD/ArtCosmeticSpiritual" at bounding box center [753, 382] width 763 height 14
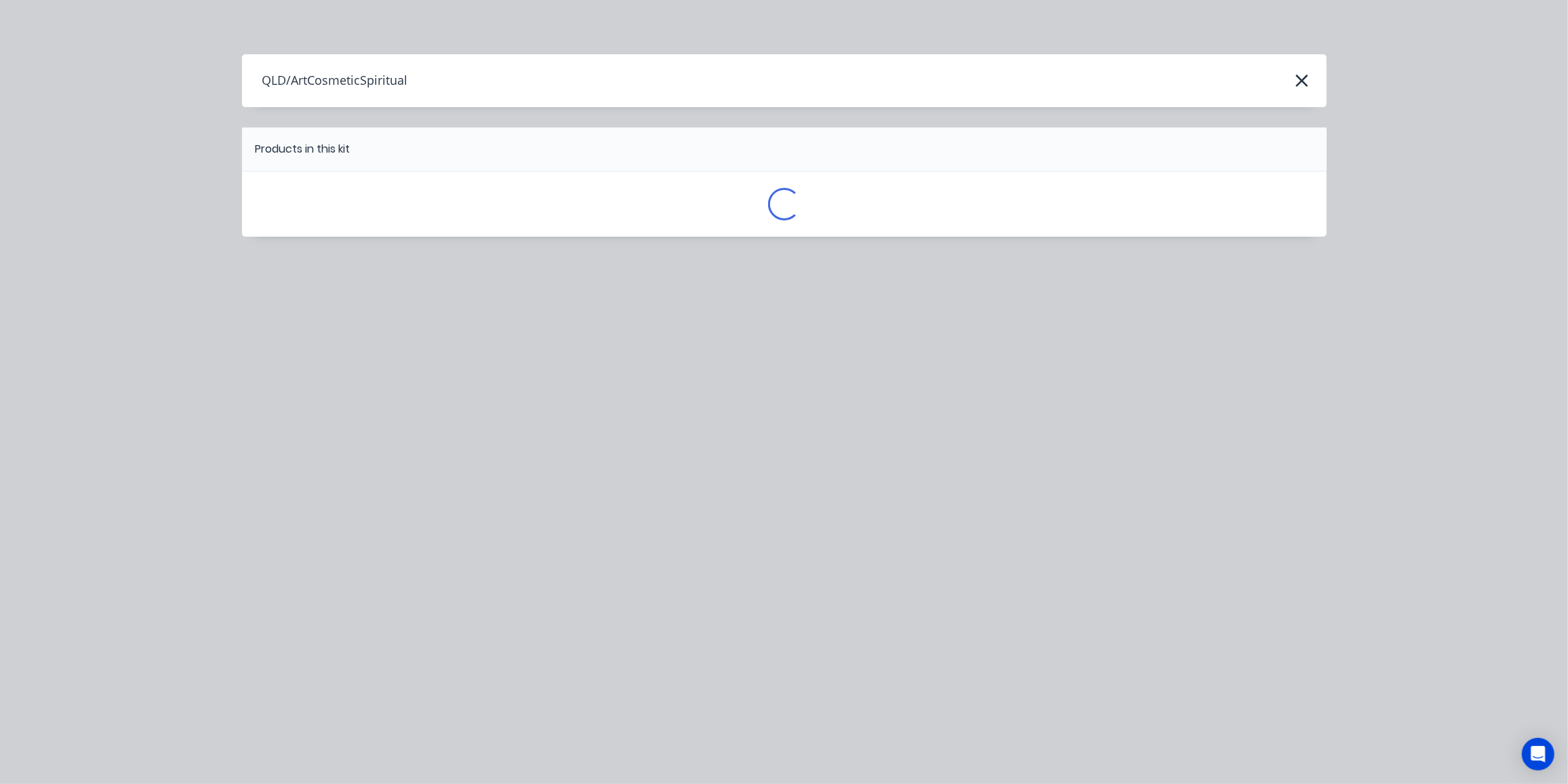
scroll to position [0, 0]
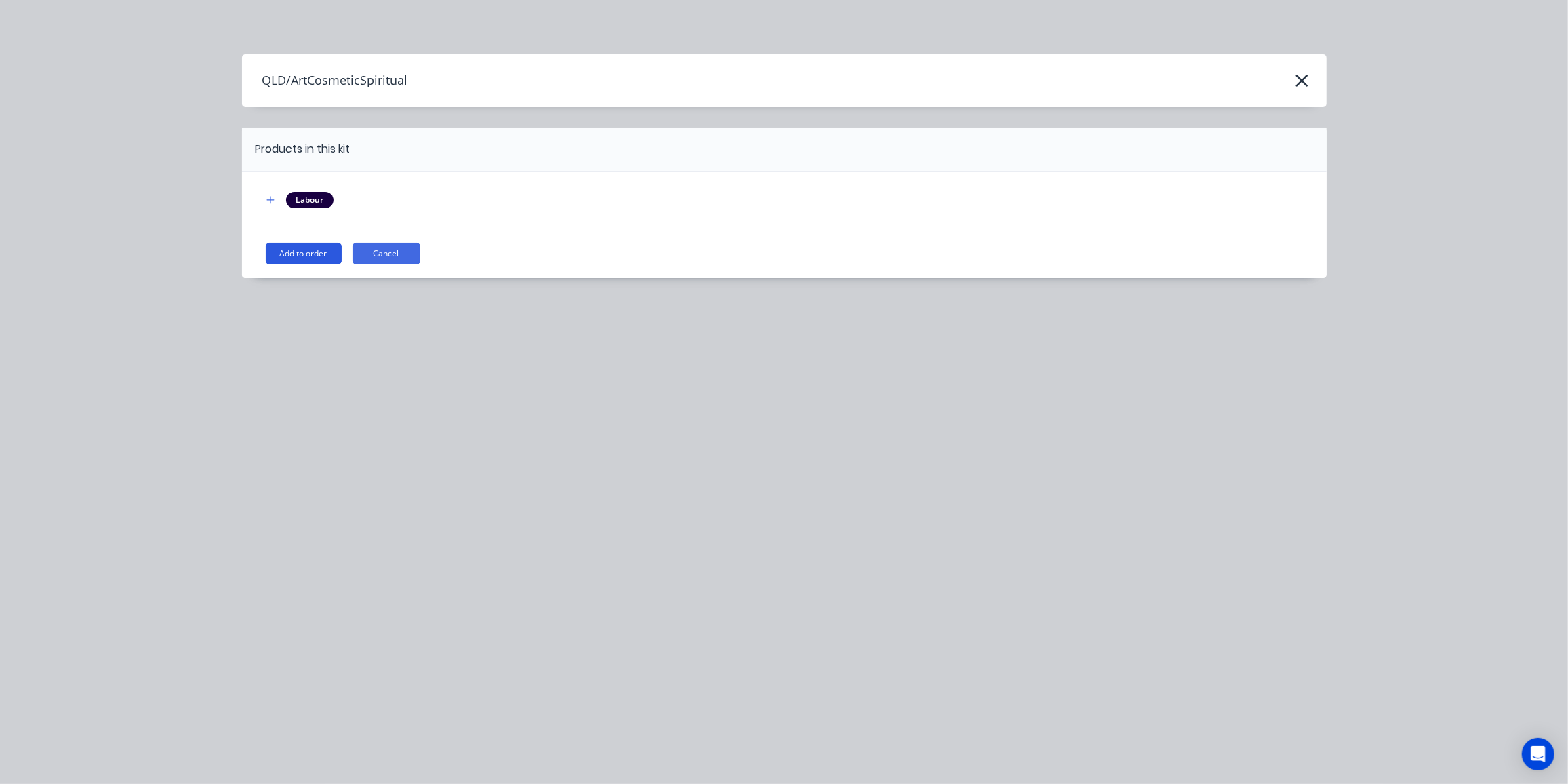
click at [286, 255] on button "Add to order" at bounding box center [304, 253] width 76 height 22
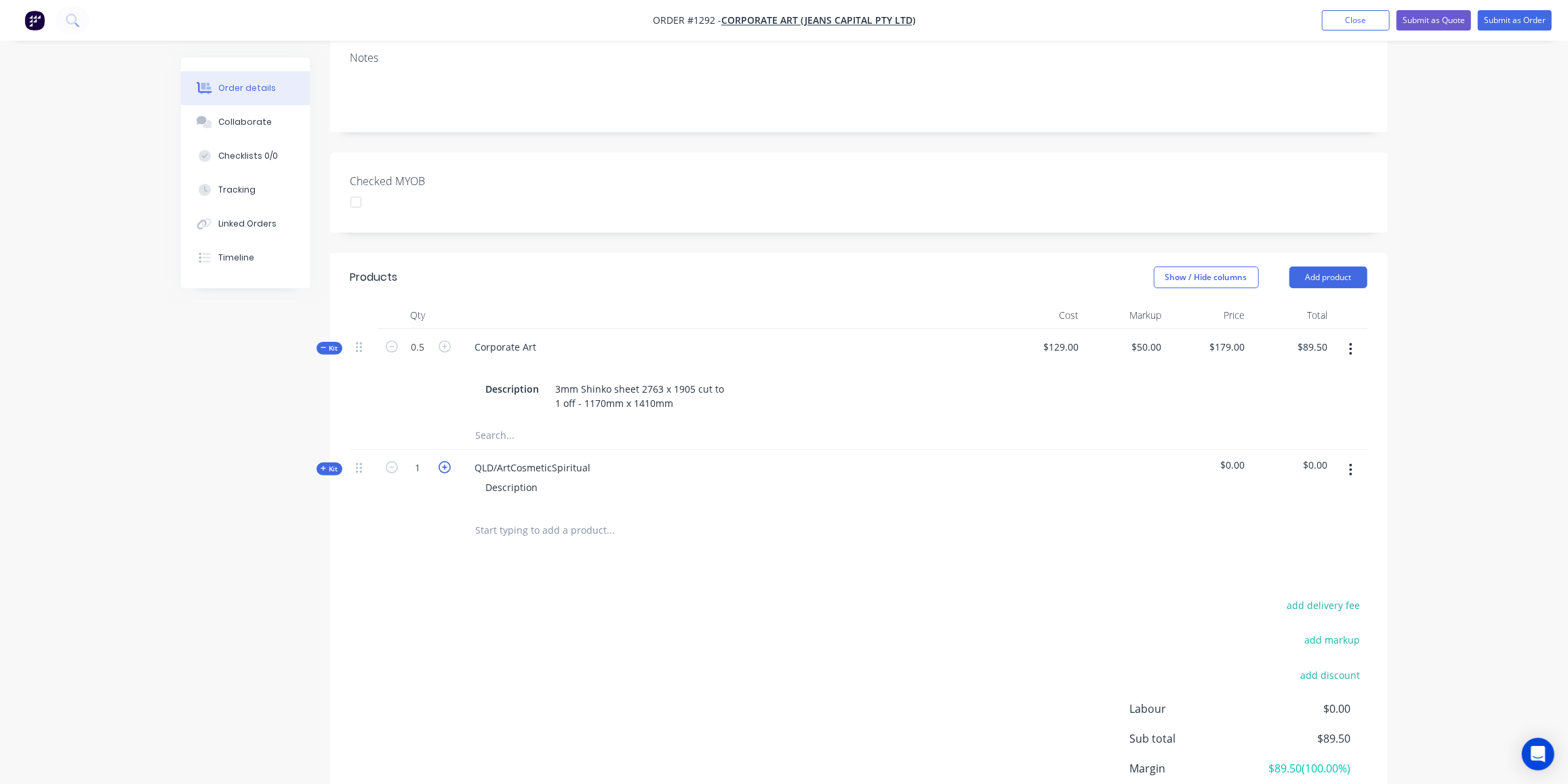
click at [446, 461] on icon "button" at bounding box center [445, 468] width 13 height 13
click at [445, 461] on icon "button" at bounding box center [445, 468] width 13 height 13
type input "3"
drag, startPoint x: 591, startPoint y: 448, endPoint x: 464, endPoint y: 444, distance: 127.1
click at [465, 458] on div "QLD/ArtCosmeticSpiritual" at bounding box center [533, 468] width 138 height 20
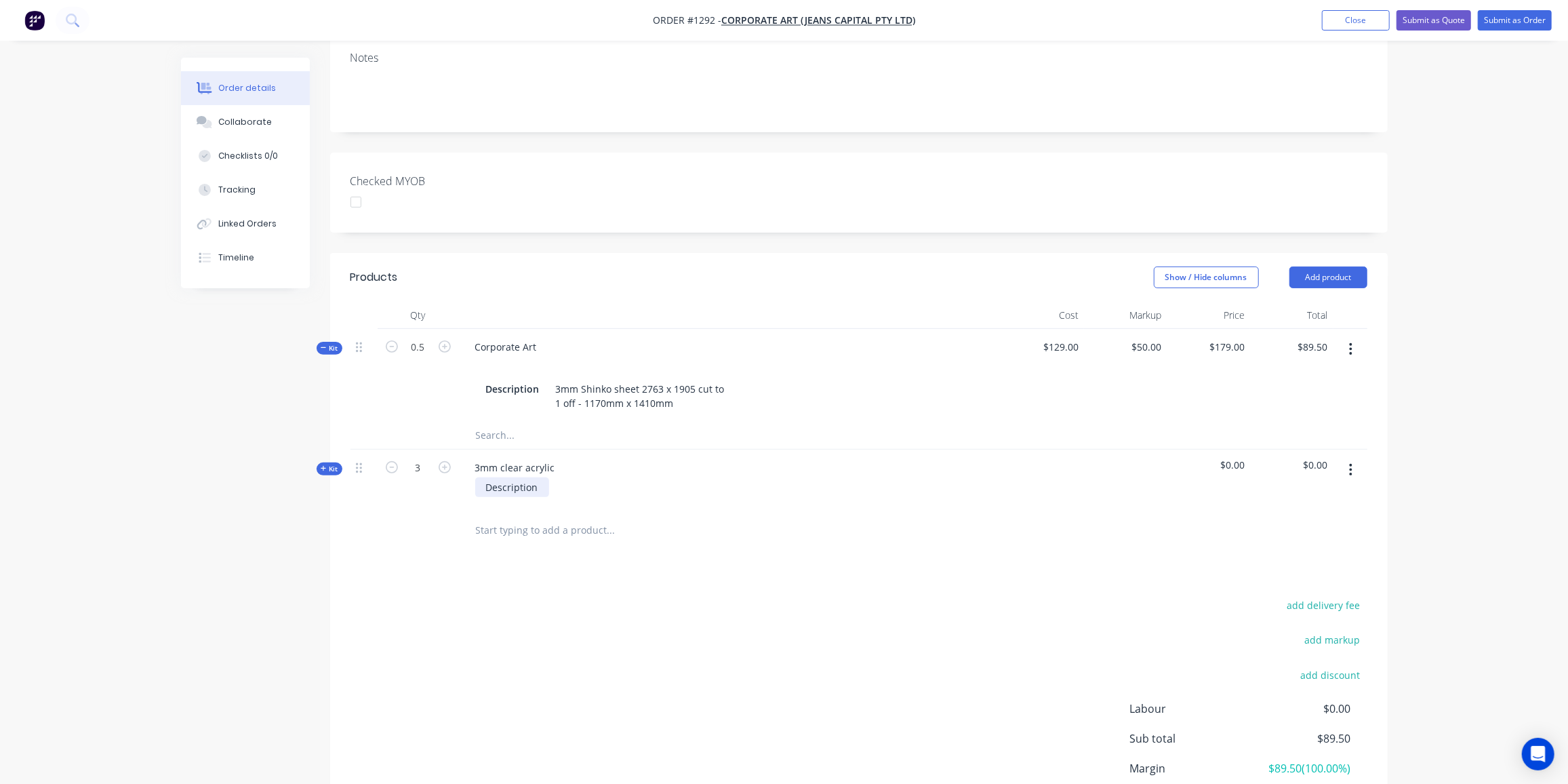
click at [522, 478] on div "Description" at bounding box center [512, 488] width 74 height 20
drag, startPoint x: 541, startPoint y: 466, endPoint x: 408, endPoint y: 460, distance: 133.1
click at [408, 460] on div "Kit 3 3mm clear acrylic Description $0.00 $0.00" at bounding box center [858, 479] width 1017 height 59
click at [331, 464] on span "Kit" at bounding box center [330, 469] width 18 height 10
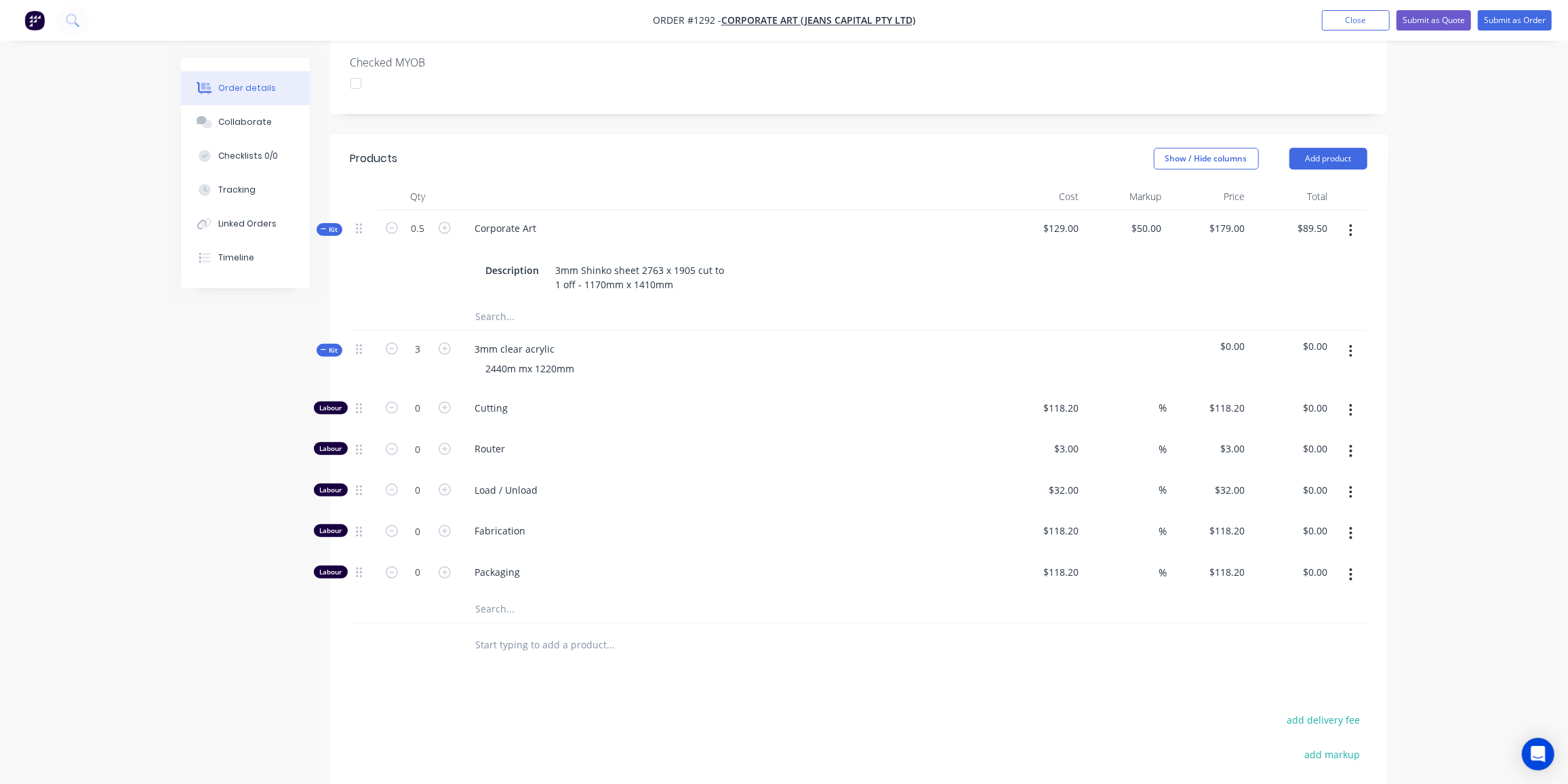
scroll to position [432, 0]
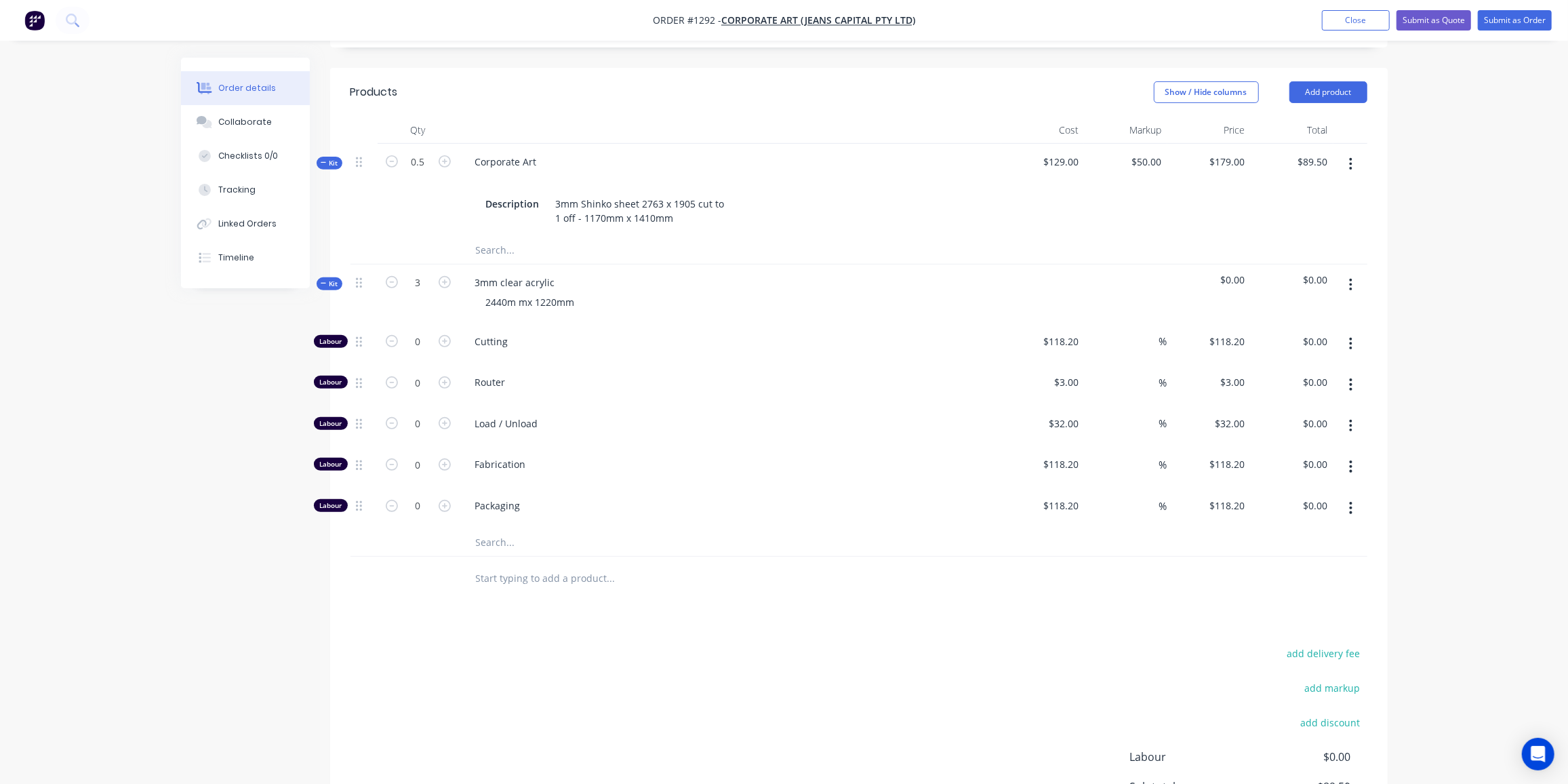
click at [500, 529] on input "text" at bounding box center [611, 542] width 271 height 27
type input "000"
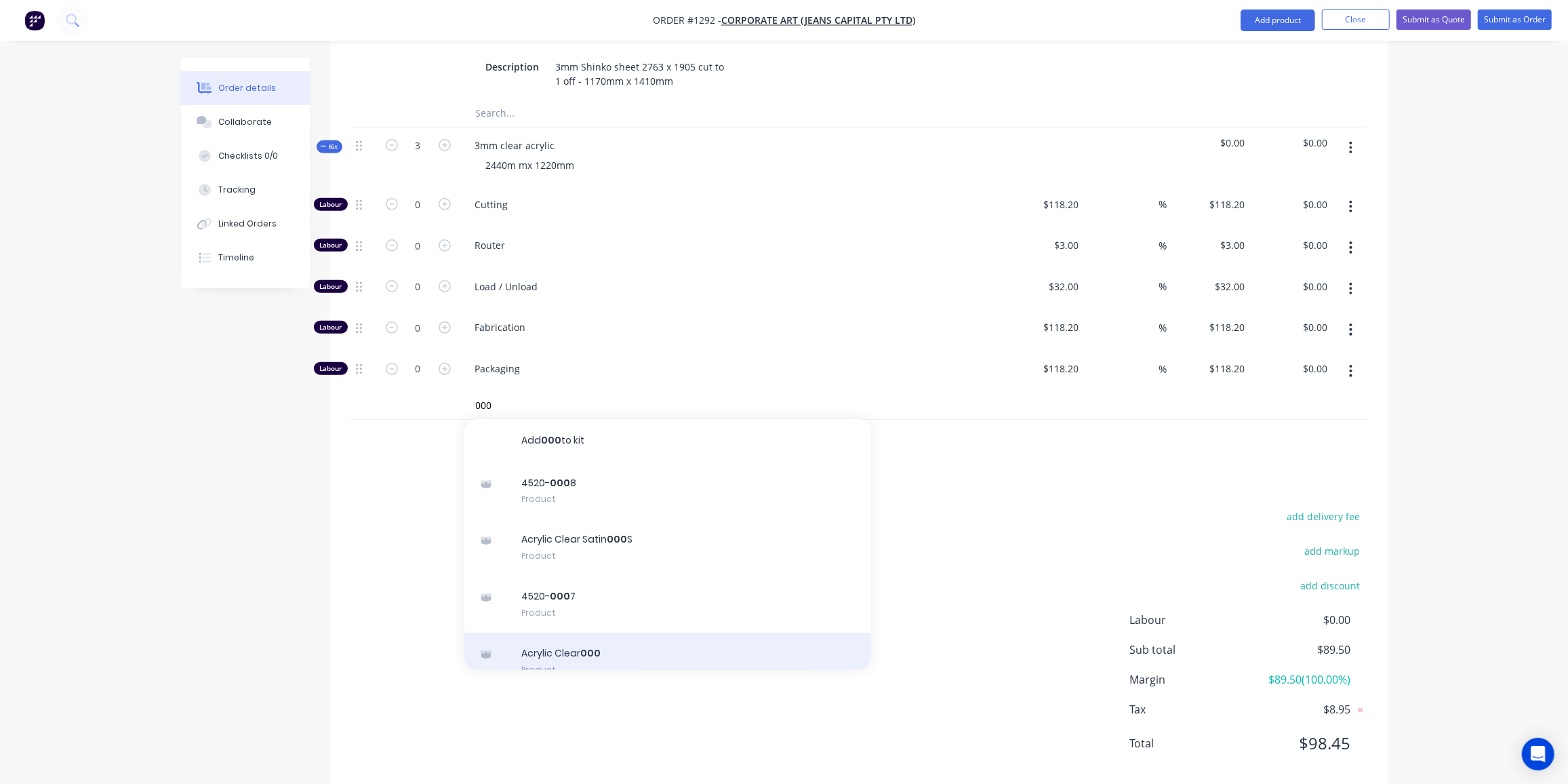
scroll to position [123, 0]
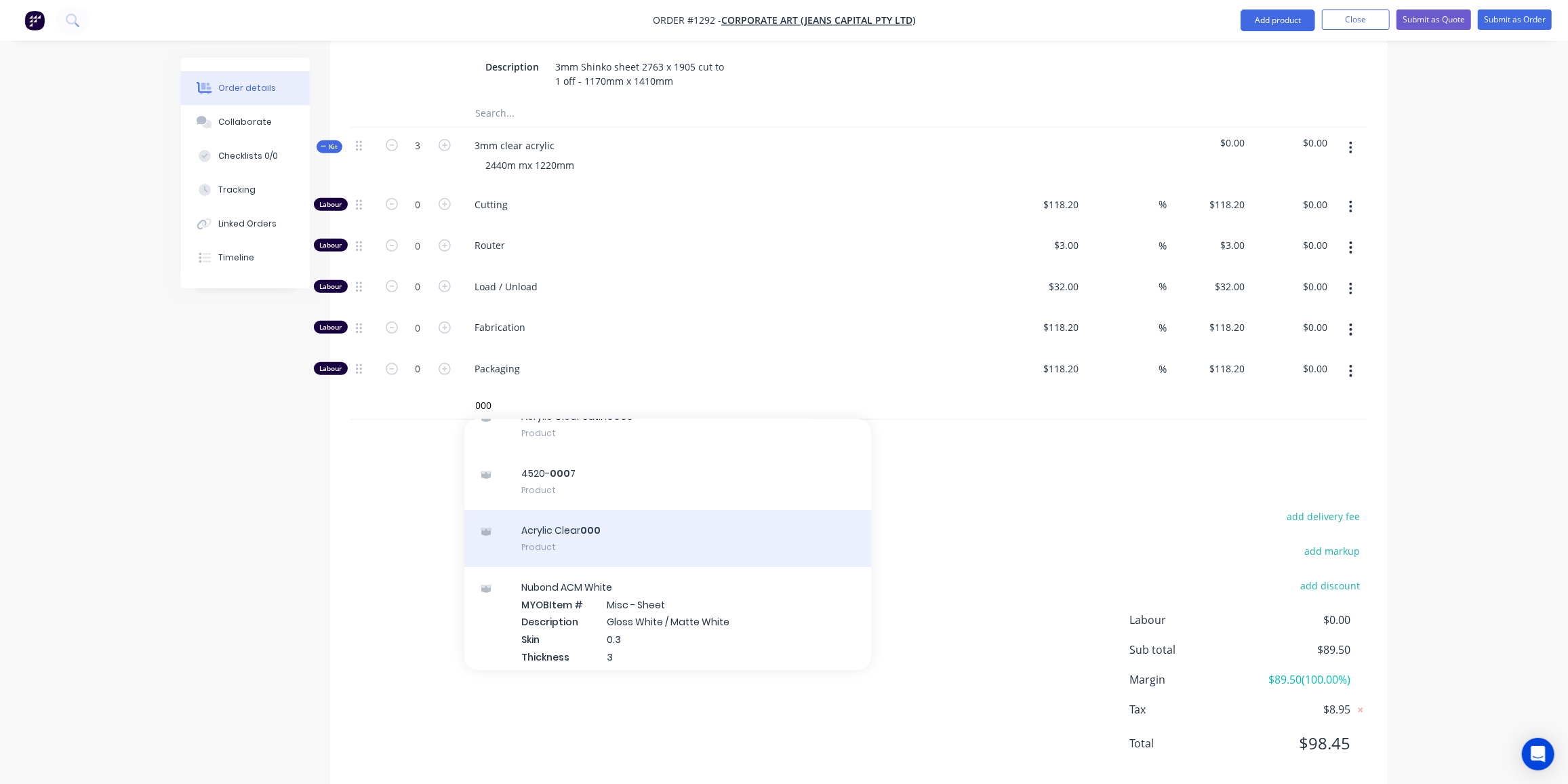
click at [600, 516] on div "Acrylic Clear 000 Product" at bounding box center [668, 538] width 407 height 57
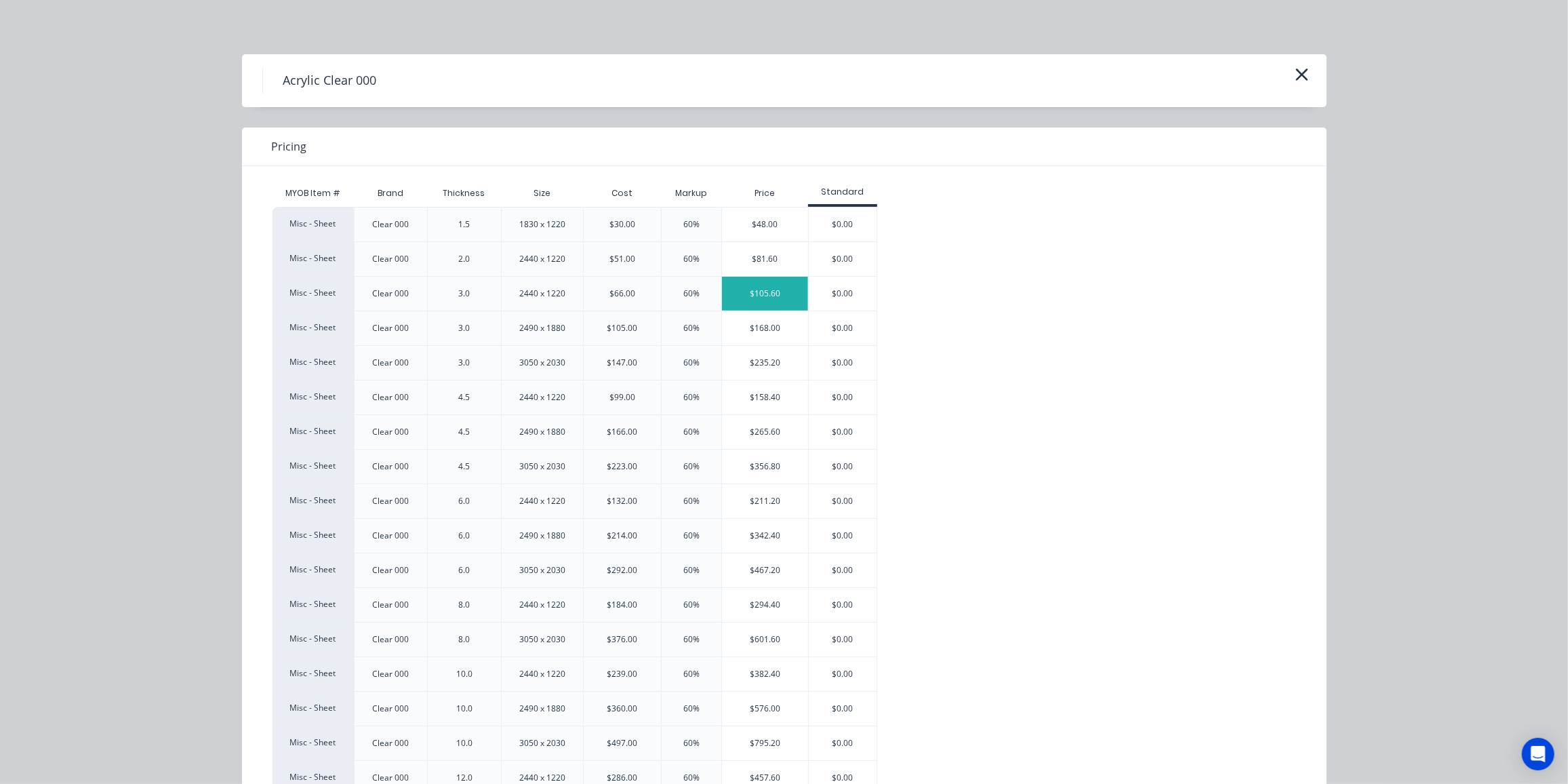
click at [778, 295] on div "$105.60" at bounding box center [765, 294] width 86 height 34
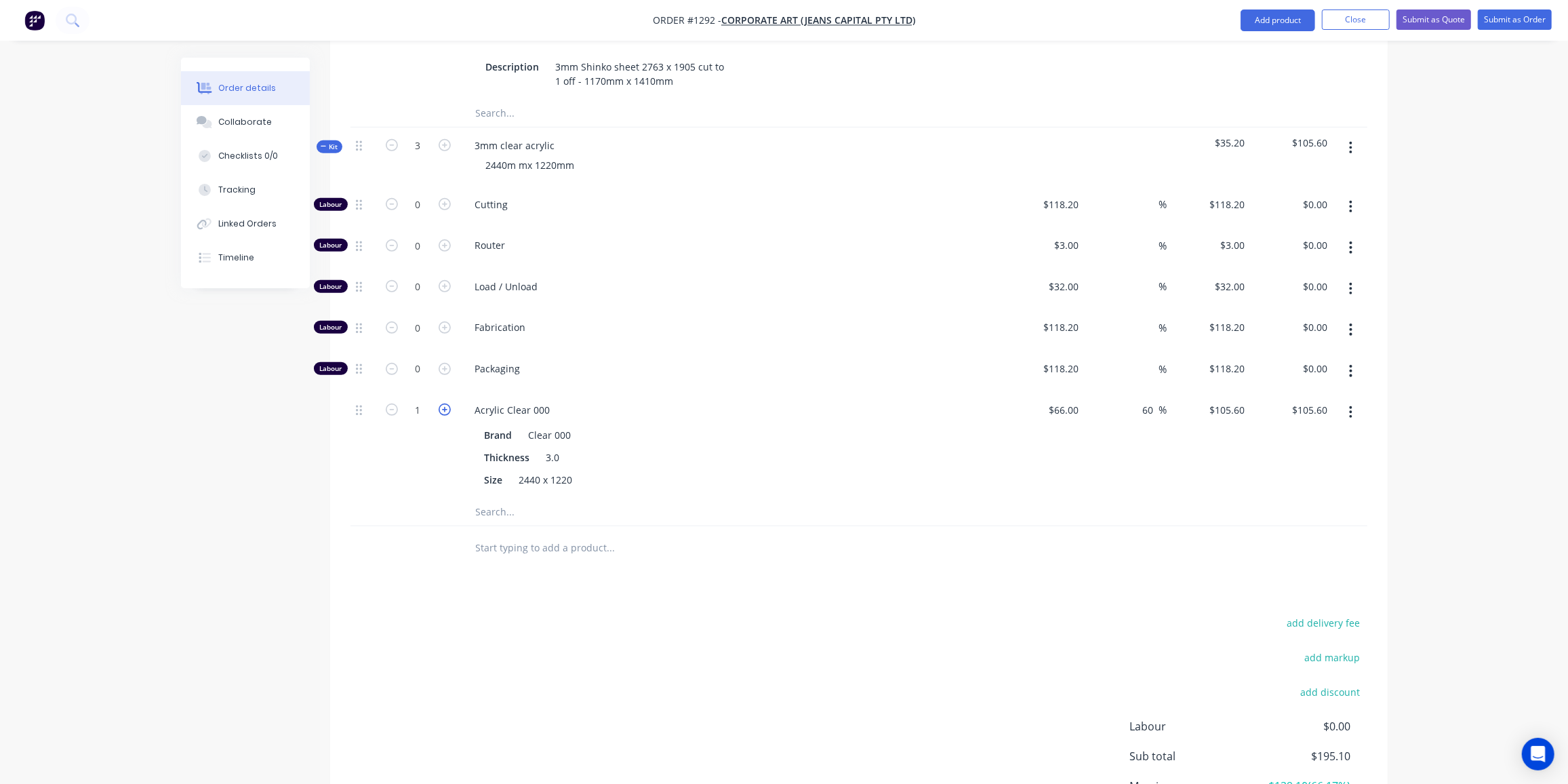
click at [445, 404] on icon "button" at bounding box center [445, 410] width 13 height 13
type input "2"
type input "$211.20"
click at [445, 404] on icon "button" at bounding box center [445, 410] width 13 height 13
type input "3"
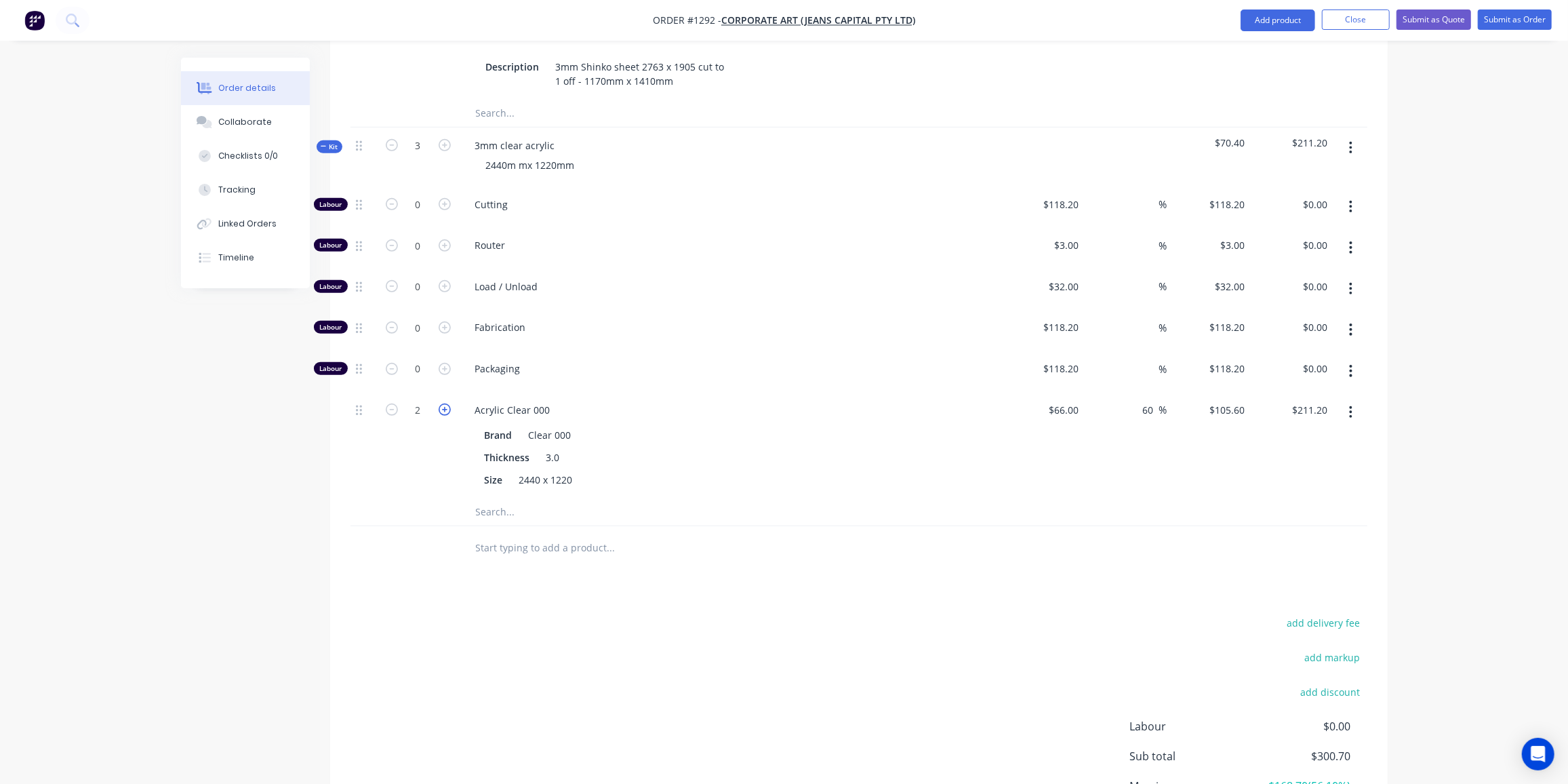
type input "$316.80"
drag, startPoint x: 326, startPoint y: 531, endPoint x: 350, endPoint y: 464, distance: 71.2
click at [330, 527] on div "Created by Ben Created 26/08/25 Required 26/08/25 Assigned to Add team member S…" at bounding box center [784, 202] width 1207 height 1427
click at [327, 141] on span "Kit" at bounding box center [330, 146] width 18 height 10
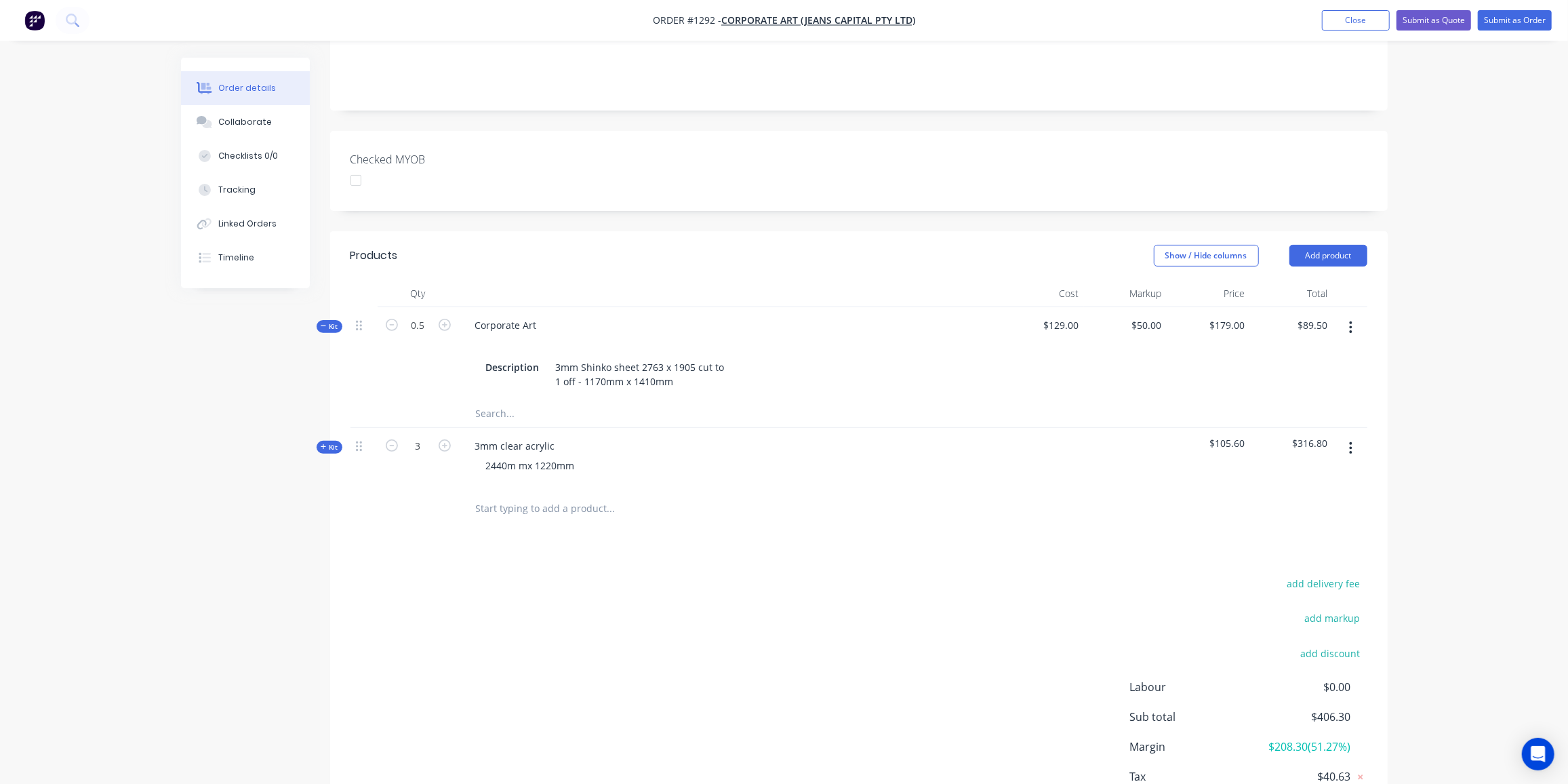
scroll to position [339, 0]
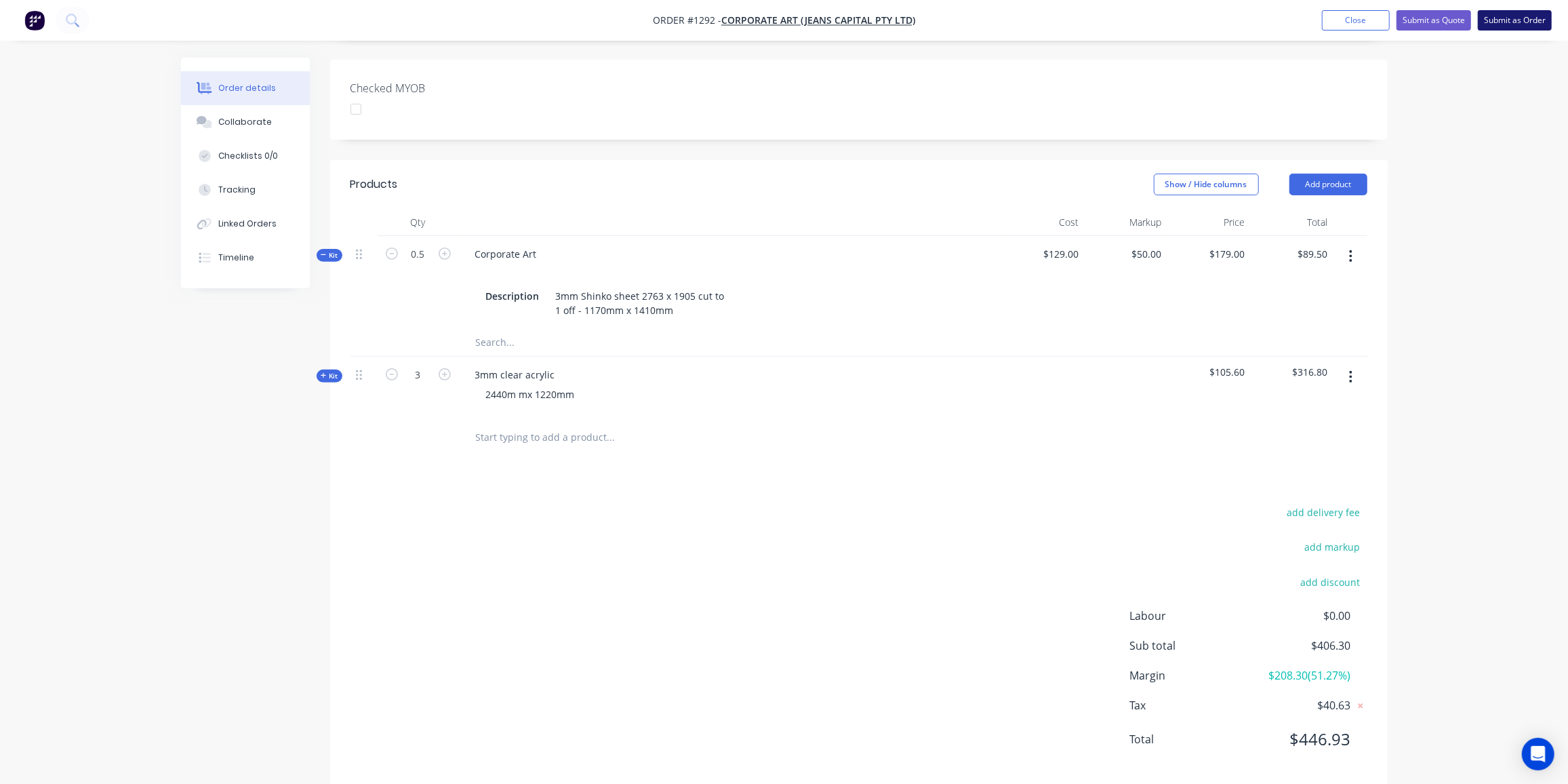
click at [1519, 17] on button "Submit as Order" at bounding box center [1515, 20] width 74 height 21
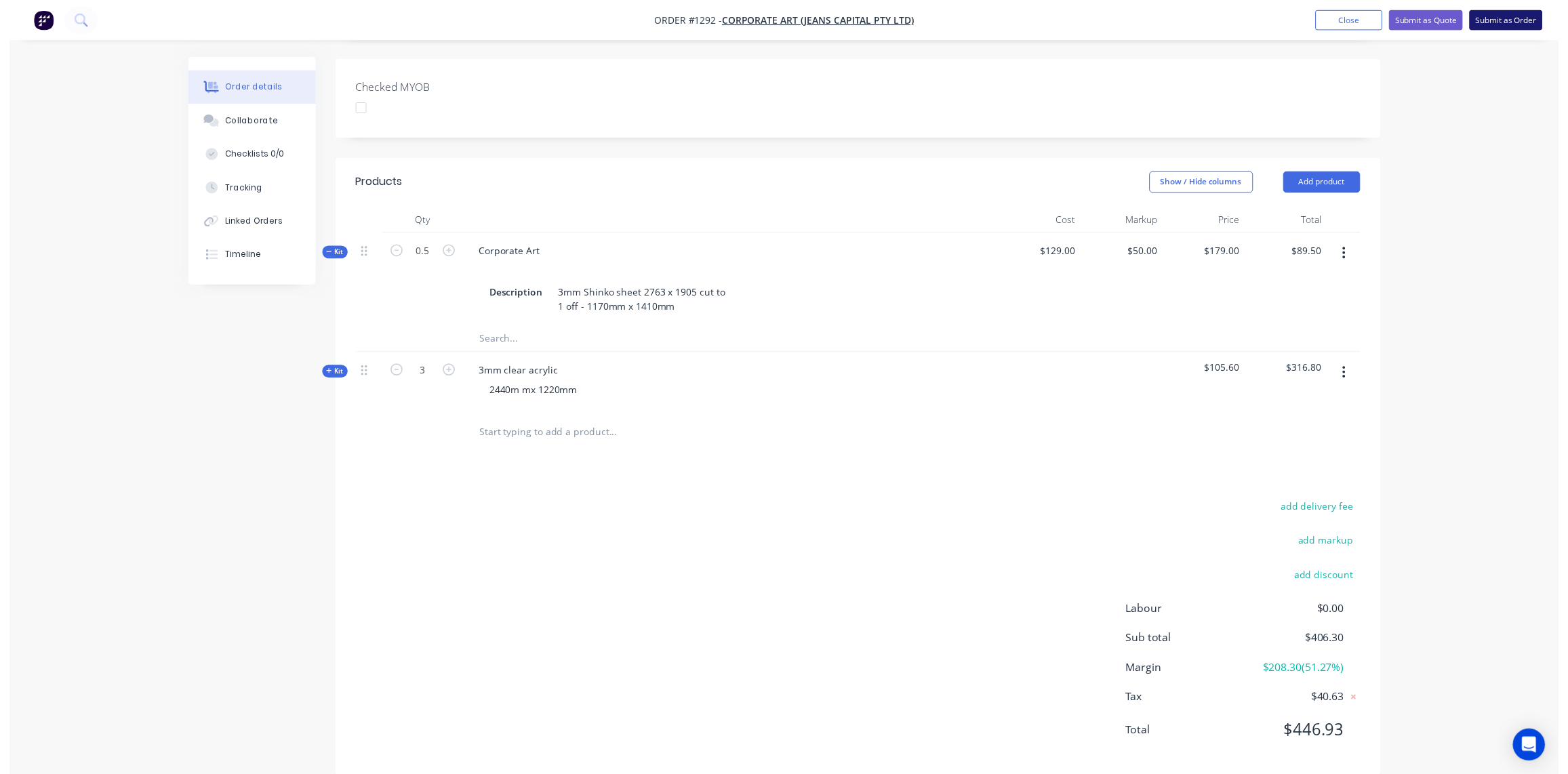
scroll to position [0, 0]
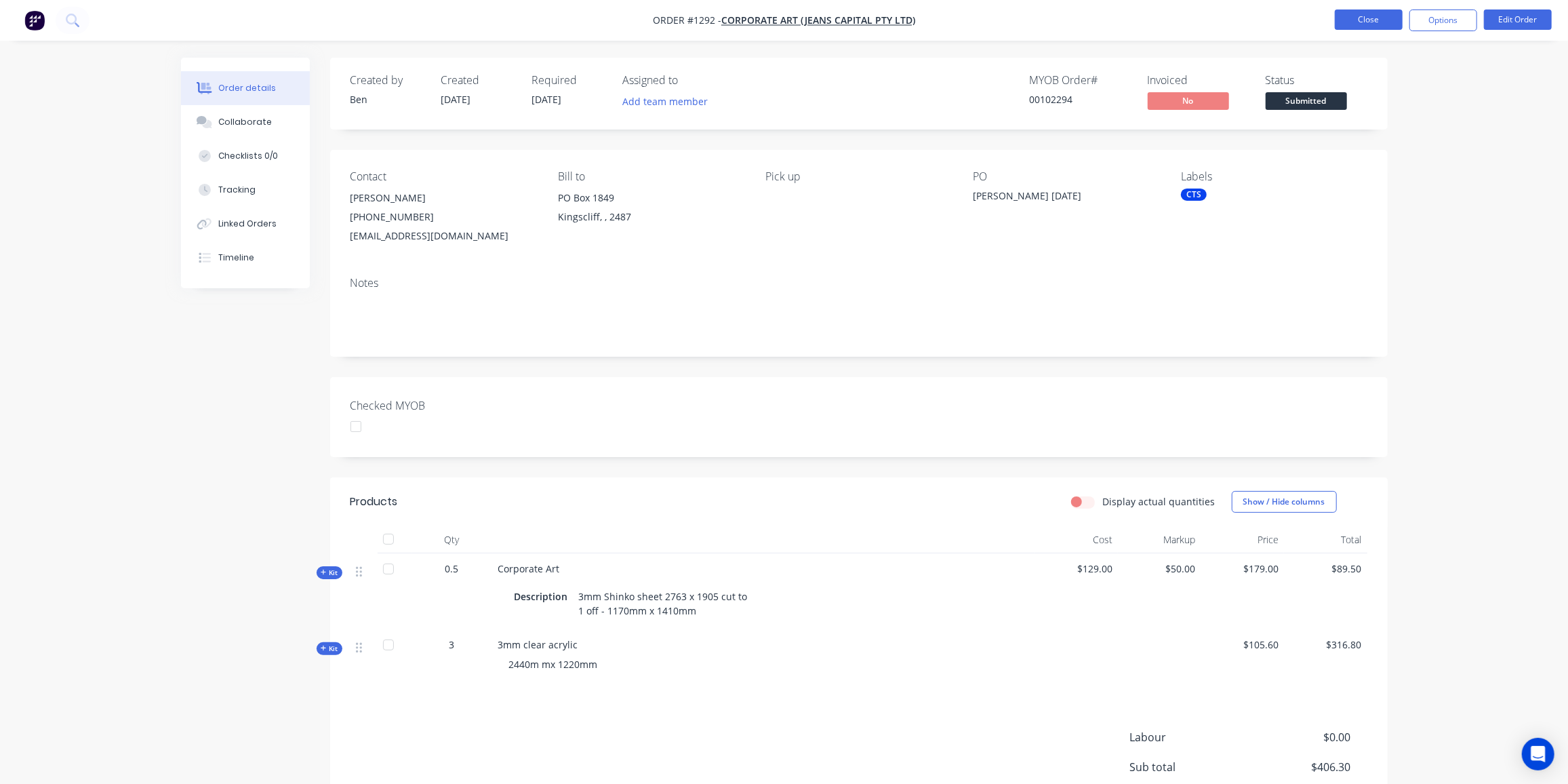
click at [1352, 11] on button "Close" at bounding box center [1368, 20] width 68 height 21
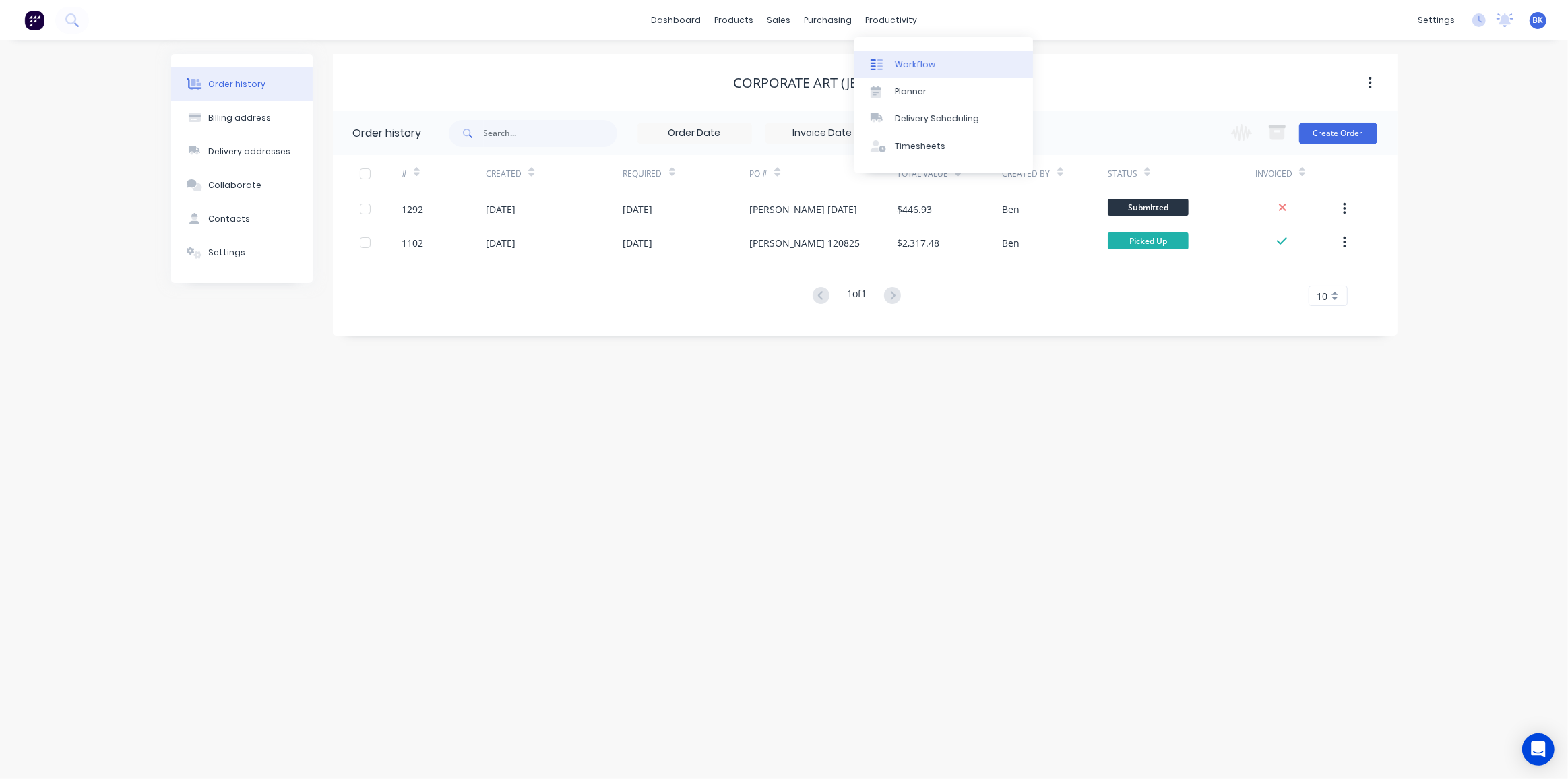
click at [902, 55] on link "Workflow" at bounding box center [943, 64] width 178 height 27
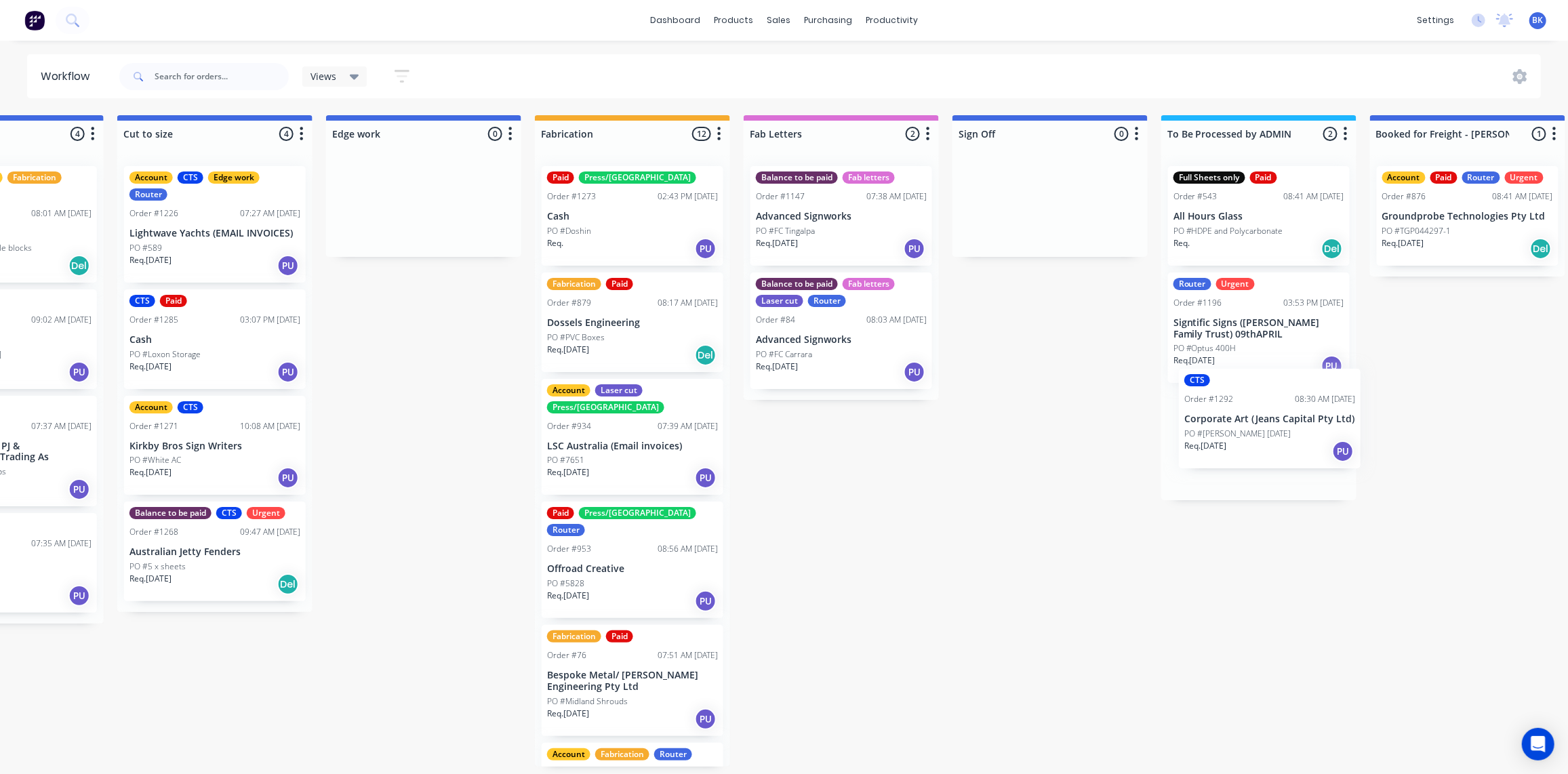
scroll to position [0, 1183]
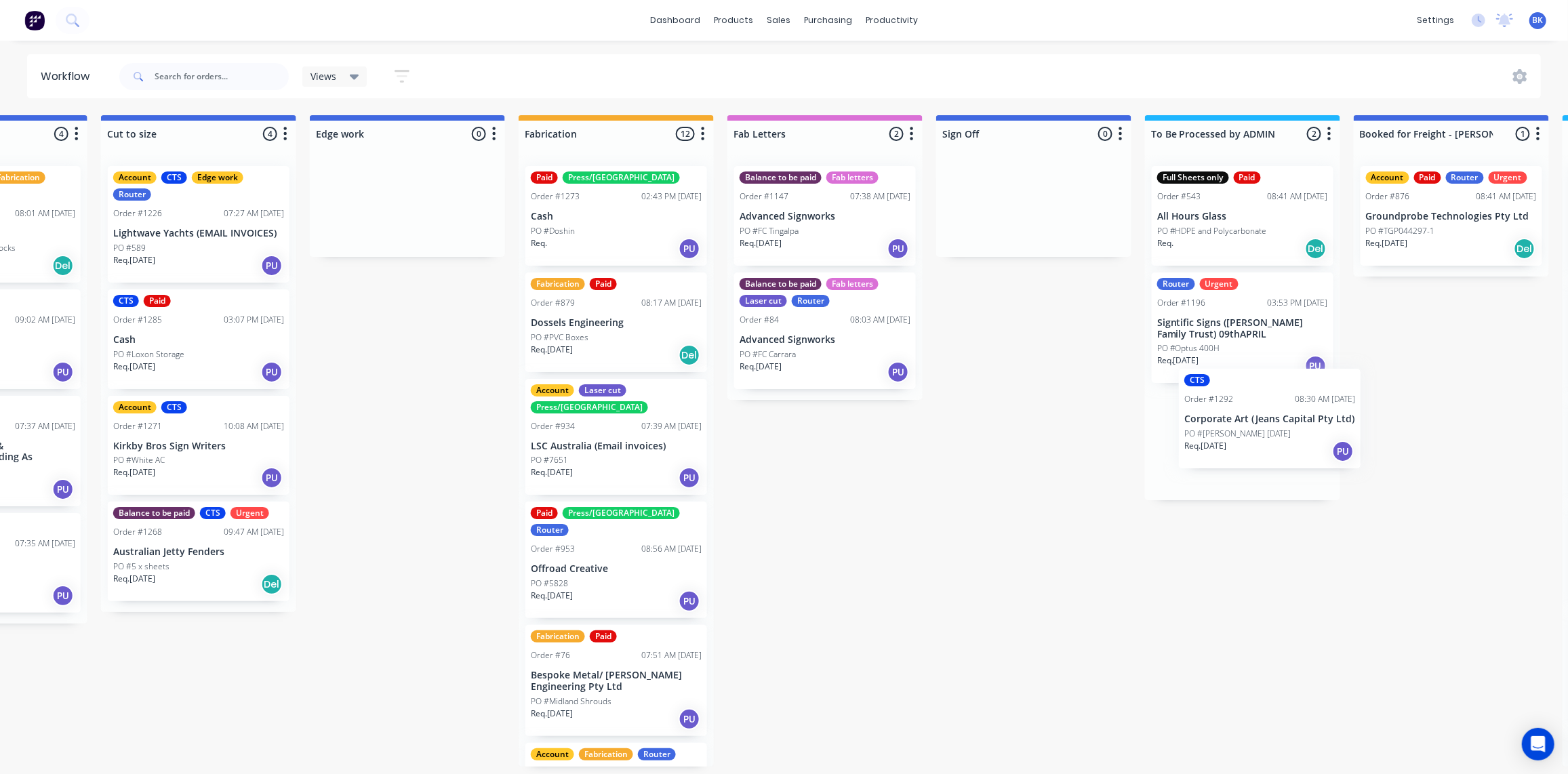
drag, startPoint x: 95, startPoint y: 223, endPoint x: 1245, endPoint y: 438, distance: 1169.9
click at [1245, 438] on div "Submitted 1 Status colour #273444 hex #273444 Save Cancel Summaries Total order…" at bounding box center [431, 441] width 3243 height 651
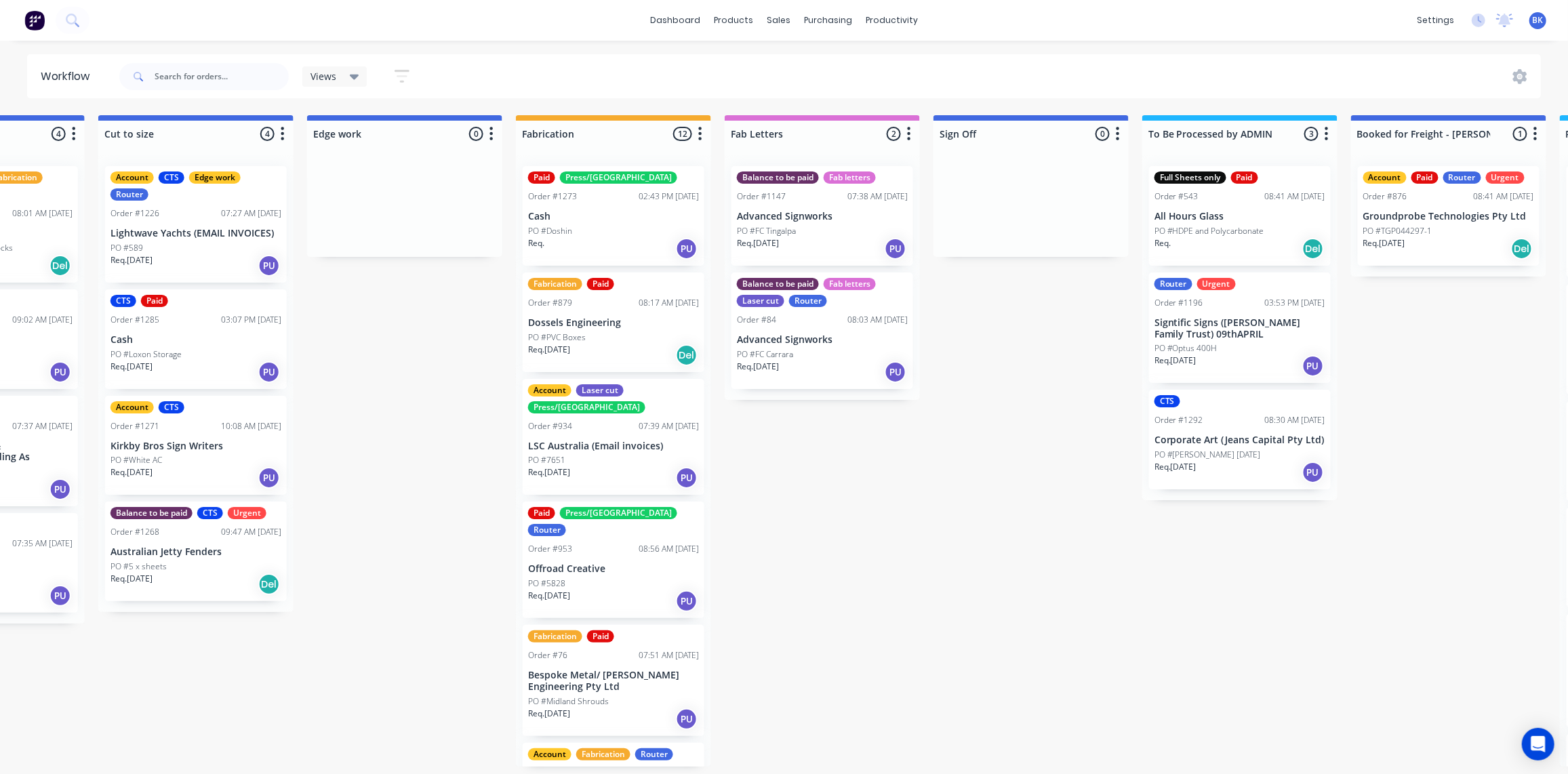
click at [1205, 464] on div "Req. 26/08/25 PU" at bounding box center [1240, 473] width 171 height 23
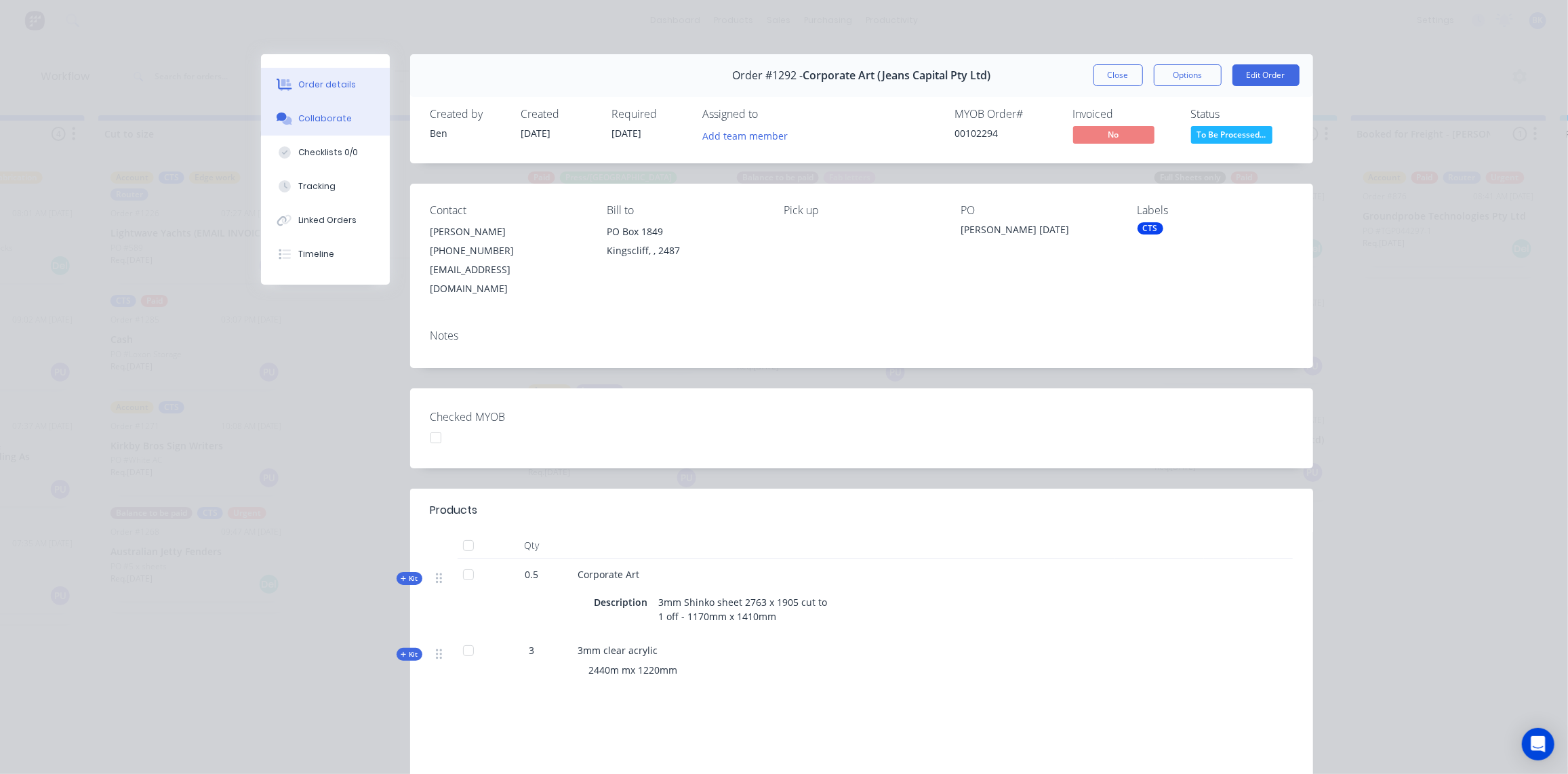
click at [298, 105] on button "Collaborate" at bounding box center [325, 119] width 129 height 34
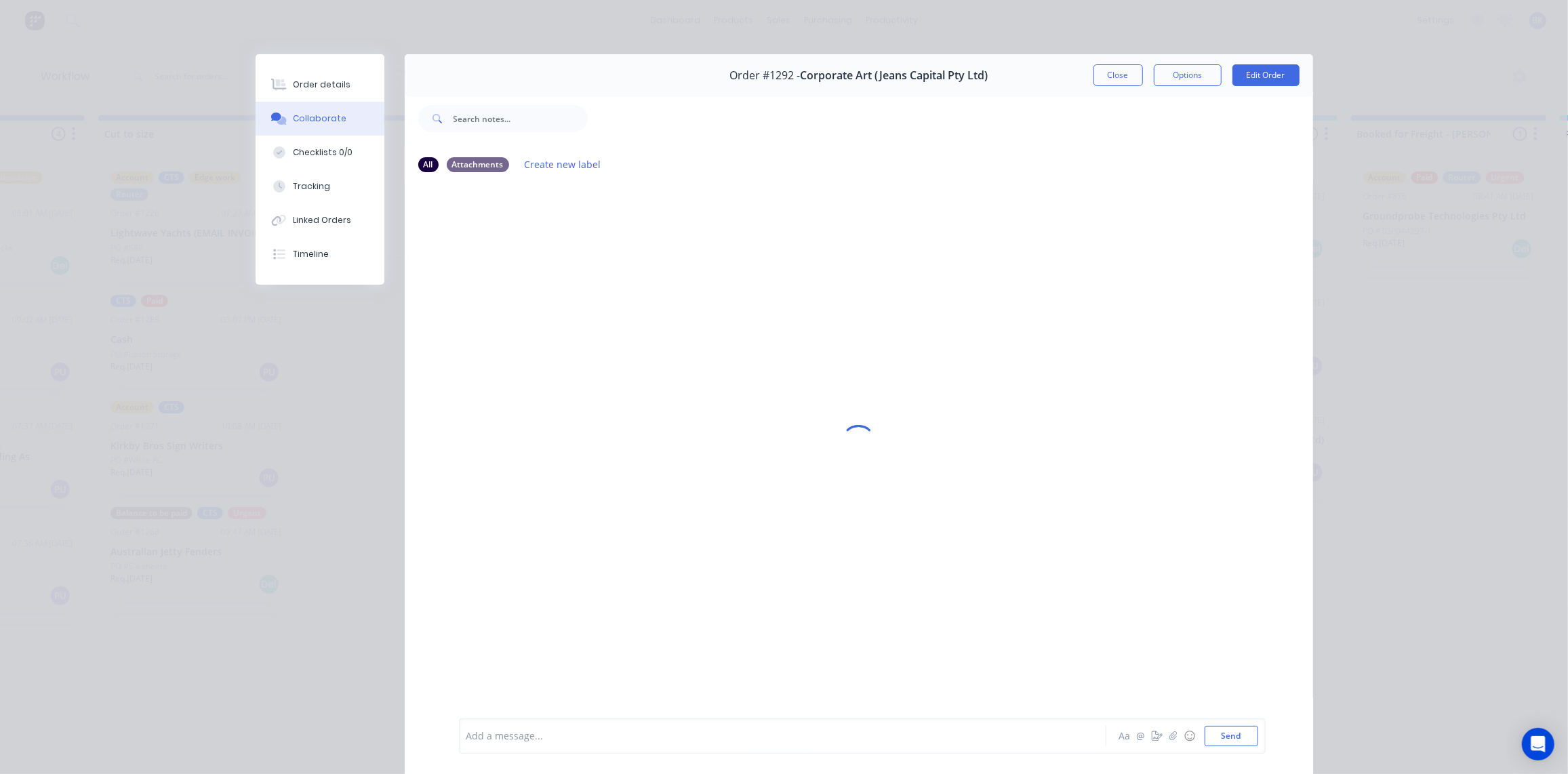
click at [524, 743] on div at bounding box center [764, 737] width 594 height 14
click at [533, 740] on div "@[GEOGRAPHIC_DATA]" at bounding box center [764, 737] width 594 height 14
click at [1235, 734] on button "Send" at bounding box center [1230, 736] width 53 height 21
click at [1109, 72] on button "Close" at bounding box center [1118, 75] width 50 height 22
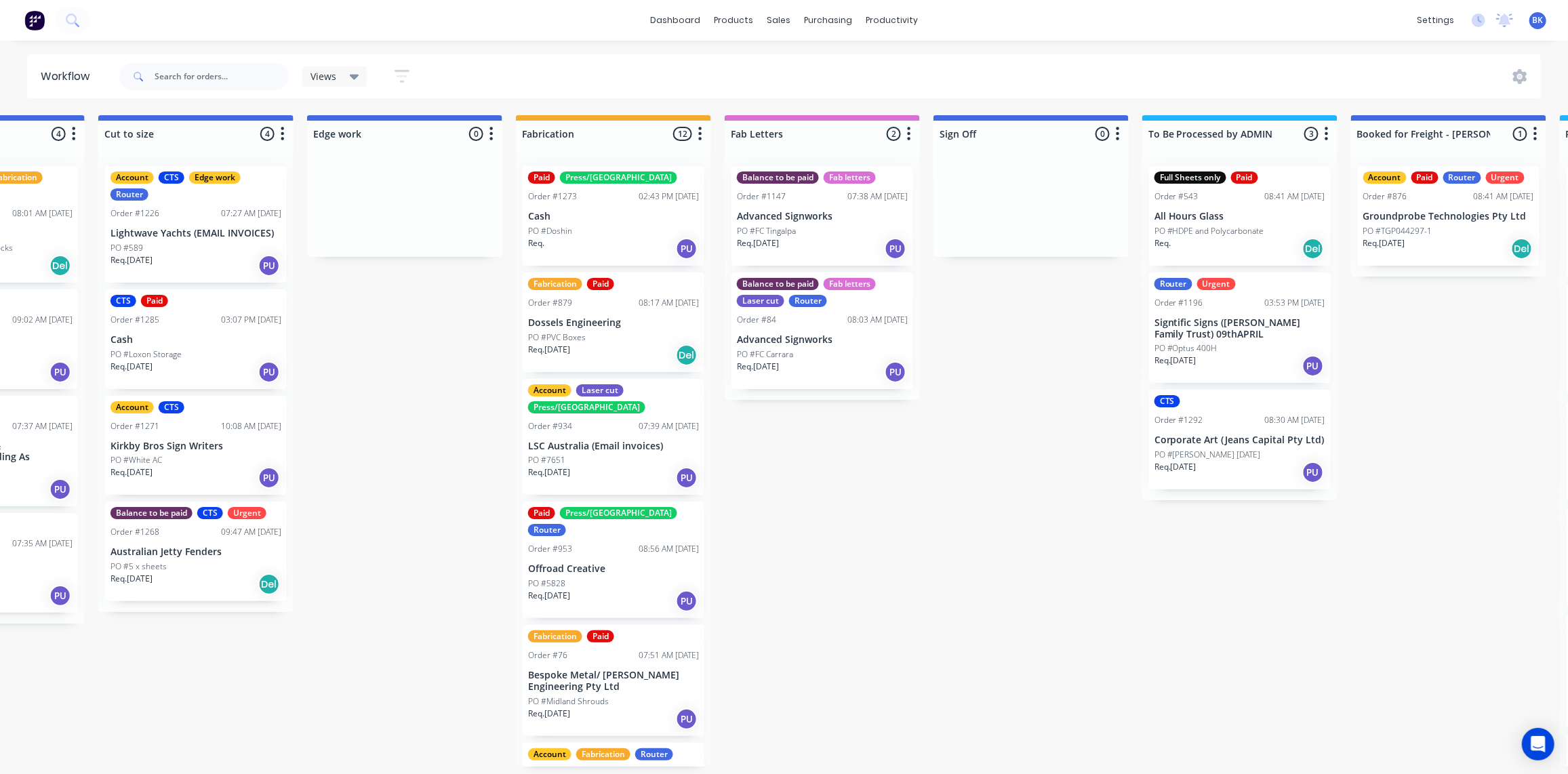
scroll to position [1, 1183]
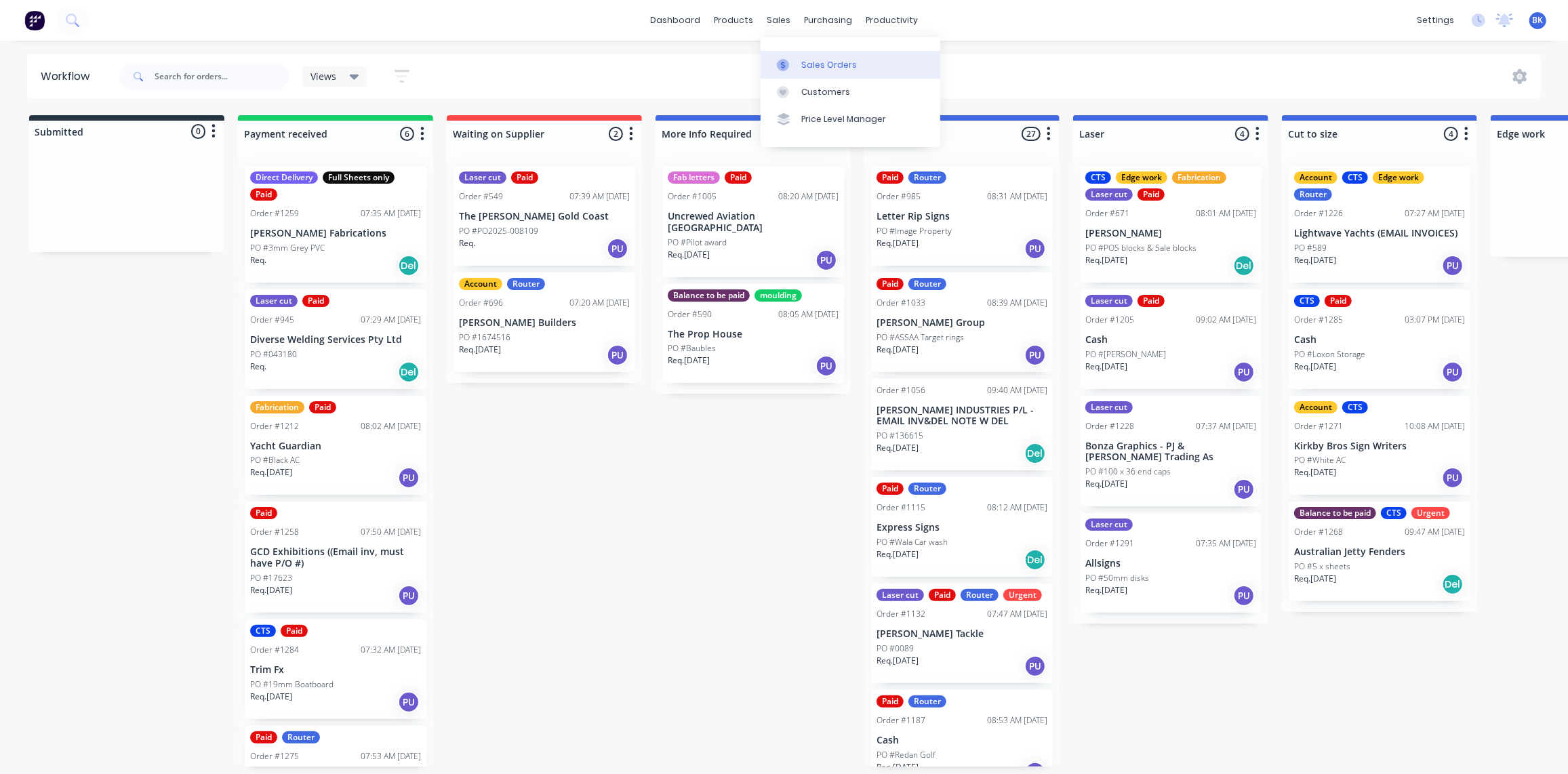
click at [802, 68] on div "Sales Orders" at bounding box center [829, 65] width 56 height 13
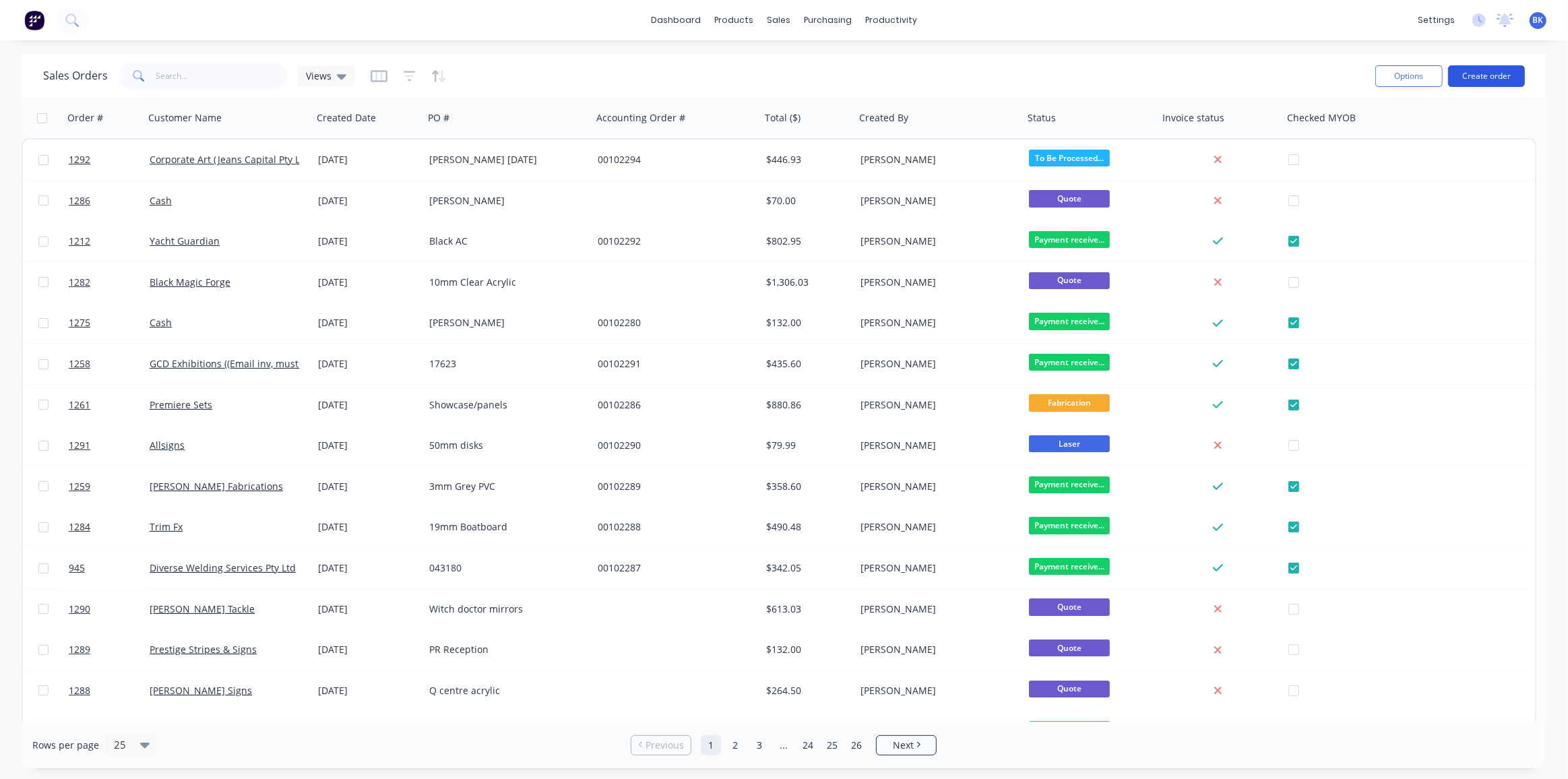
click at [1495, 77] on button "Create order" at bounding box center [1487, 76] width 77 height 21
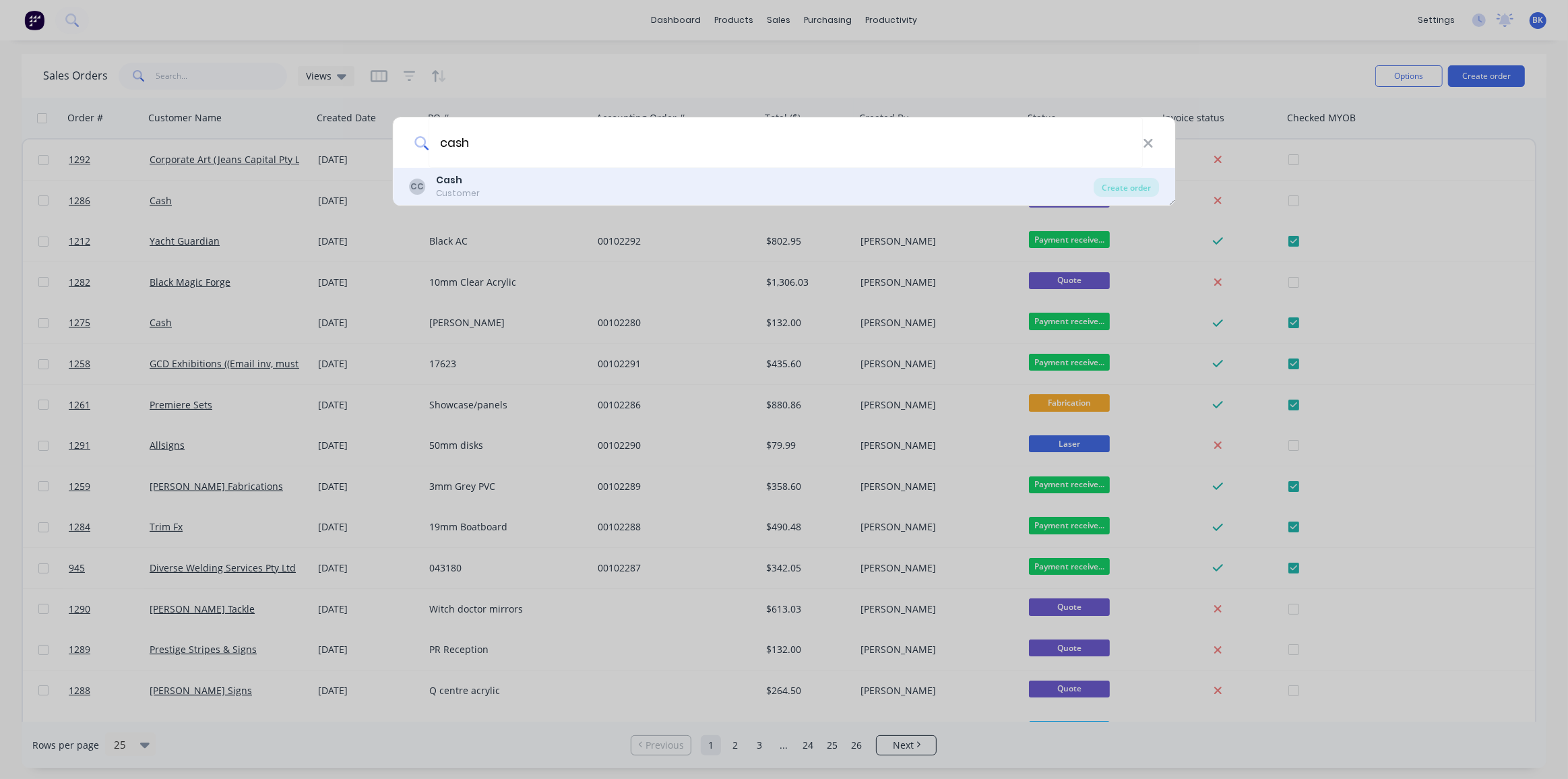
type input "cash"
click at [600, 179] on div "CC Cash Customer" at bounding box center [751, 185] width 685 height 26
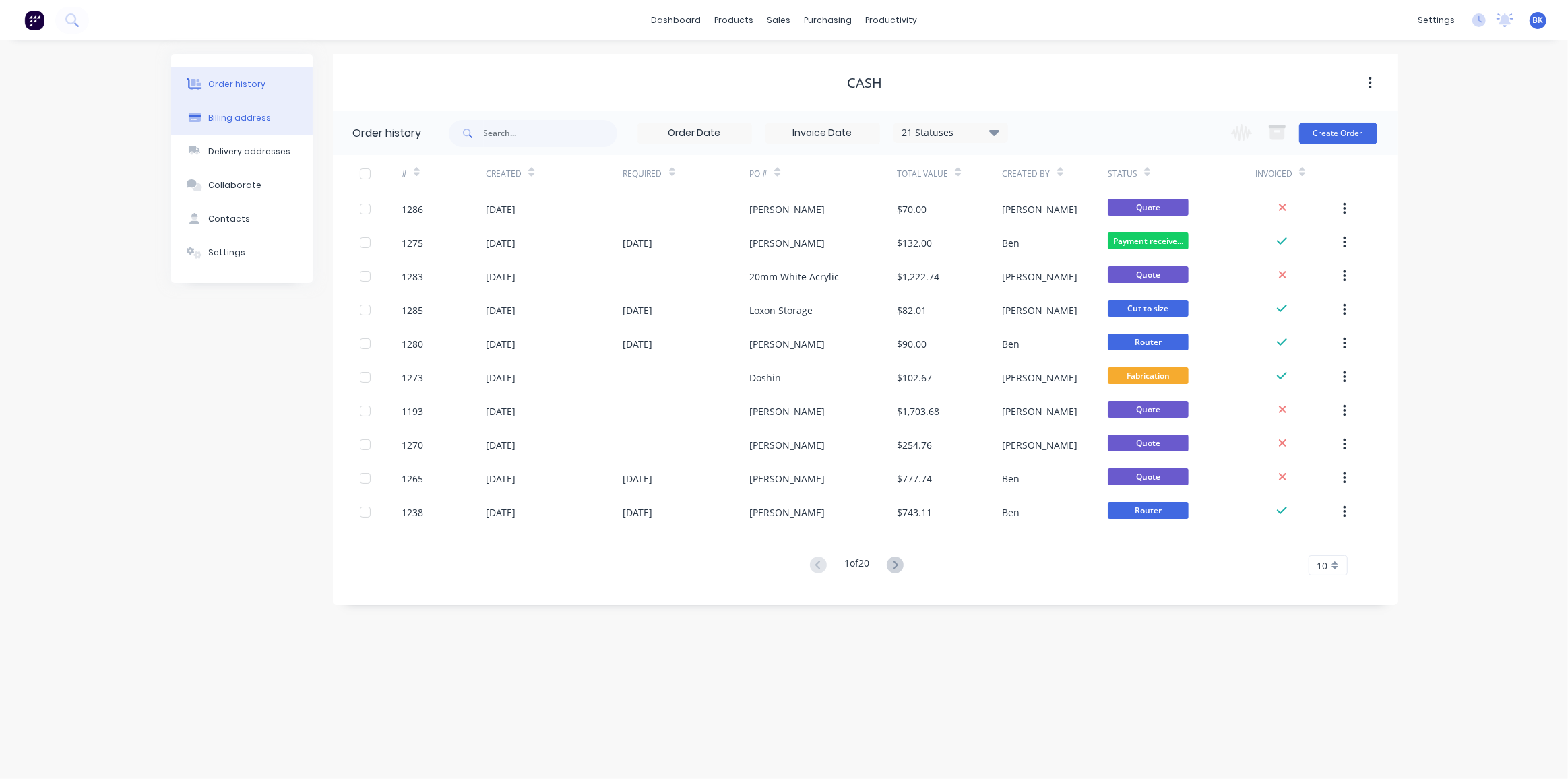
click at [231, 112] on div "Billing address" at bounding box center [240, 118] width 63 height 13
select select "AU"
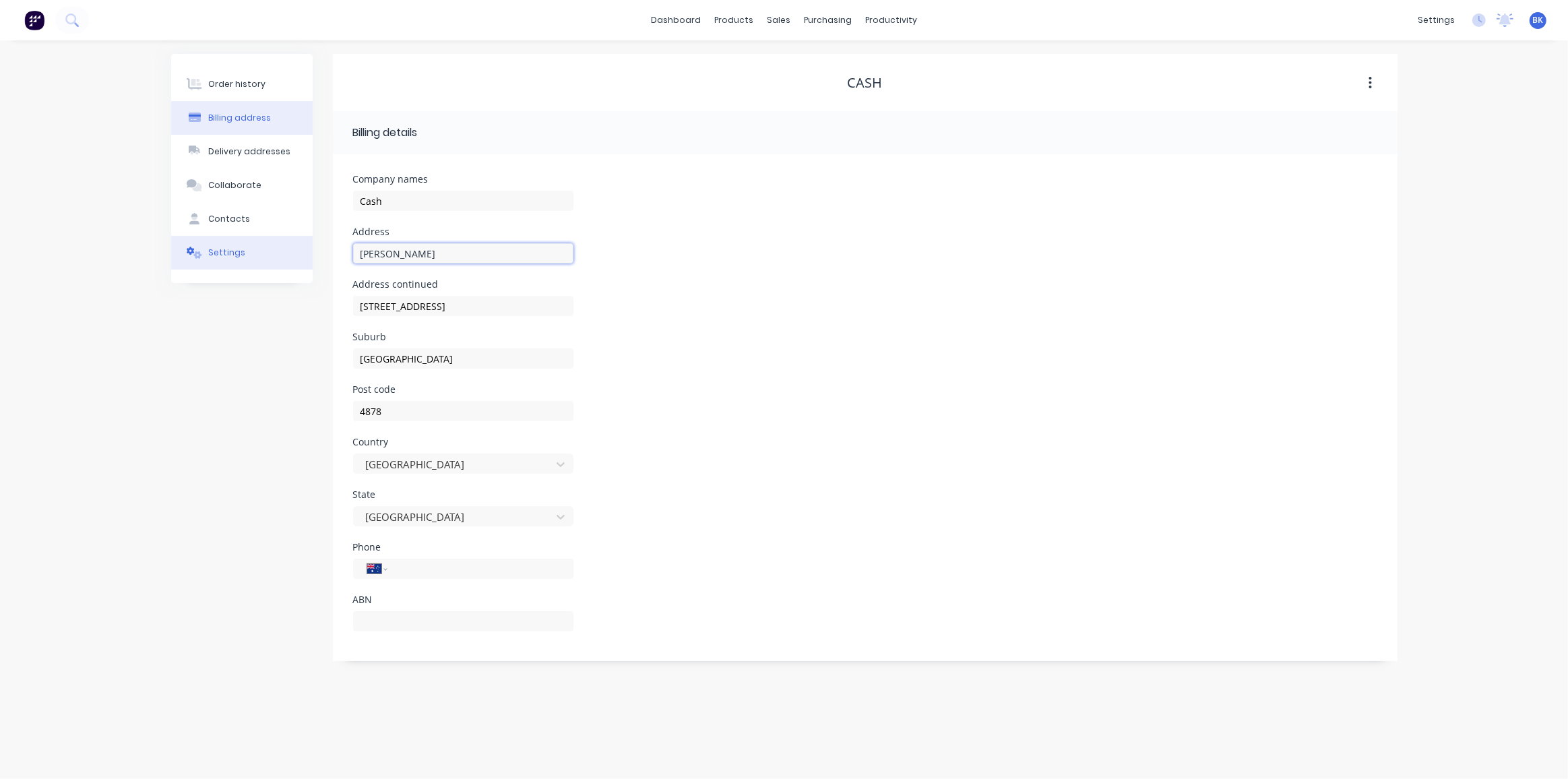
drag, startPoint x: 401, startPoint y: 255, endPoint x: 298, endPoint y: 260, distance: 103.1
click at [298, 260] on div "Order history Billing address Delivery addresses Collaborate Contacts Settings …" at bounding box center [784, 357] width 1227 height 607
drag, startPoint x: 448, startPoint y: 307, endPoint x: 270, endPoint y: 310, distance: 178.0
click at [270, 310] on div "Order history Billing address Delivery addresses Collaborate Contacts Settings …" at bounding box center [784, 357] width 1227 height 607
drag, startPoint x: 455, startPoint y: 359, endPoint x: 262, endPoint y: 364, distance: 193.1
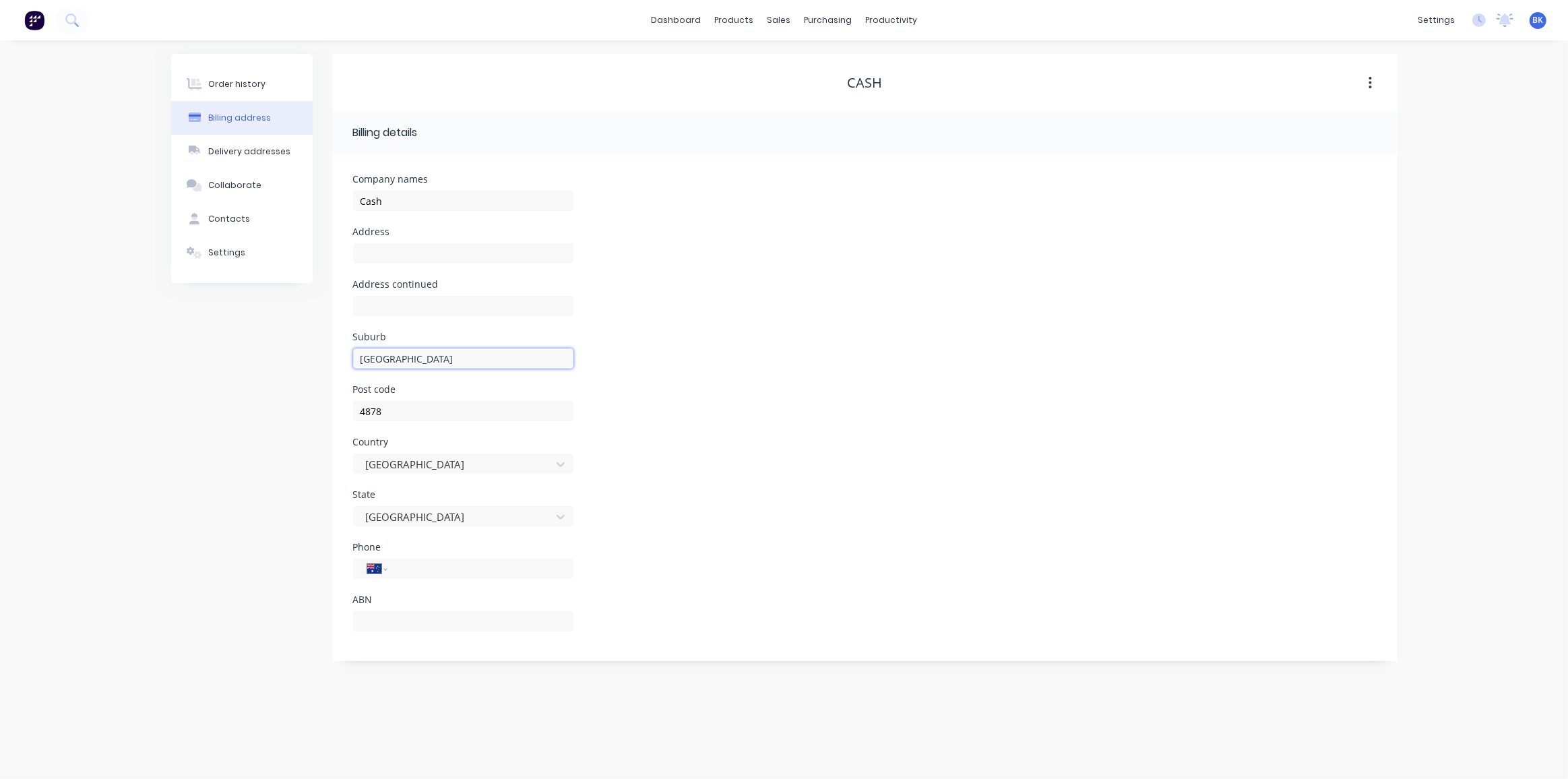
click at [262, 364] on div "Order history Billing address Delivery addresses Collaborate Contacts Settings …" at bounding box center [784, 357] width 1227 height 607
drag, startPoint x: 395, startPoint y: 415, endPoint x: 266, endPoint y: 409, distance: 129.1
click at [266, 409] on div "Order history Billing address Delivery addresses Collaborate Contacts Settings …" at bounding box center [784, 357] width 1227 height 607
click at [231, 154] on div "Delivery addresses" at bounding box center [250, 152] width 82 height 13
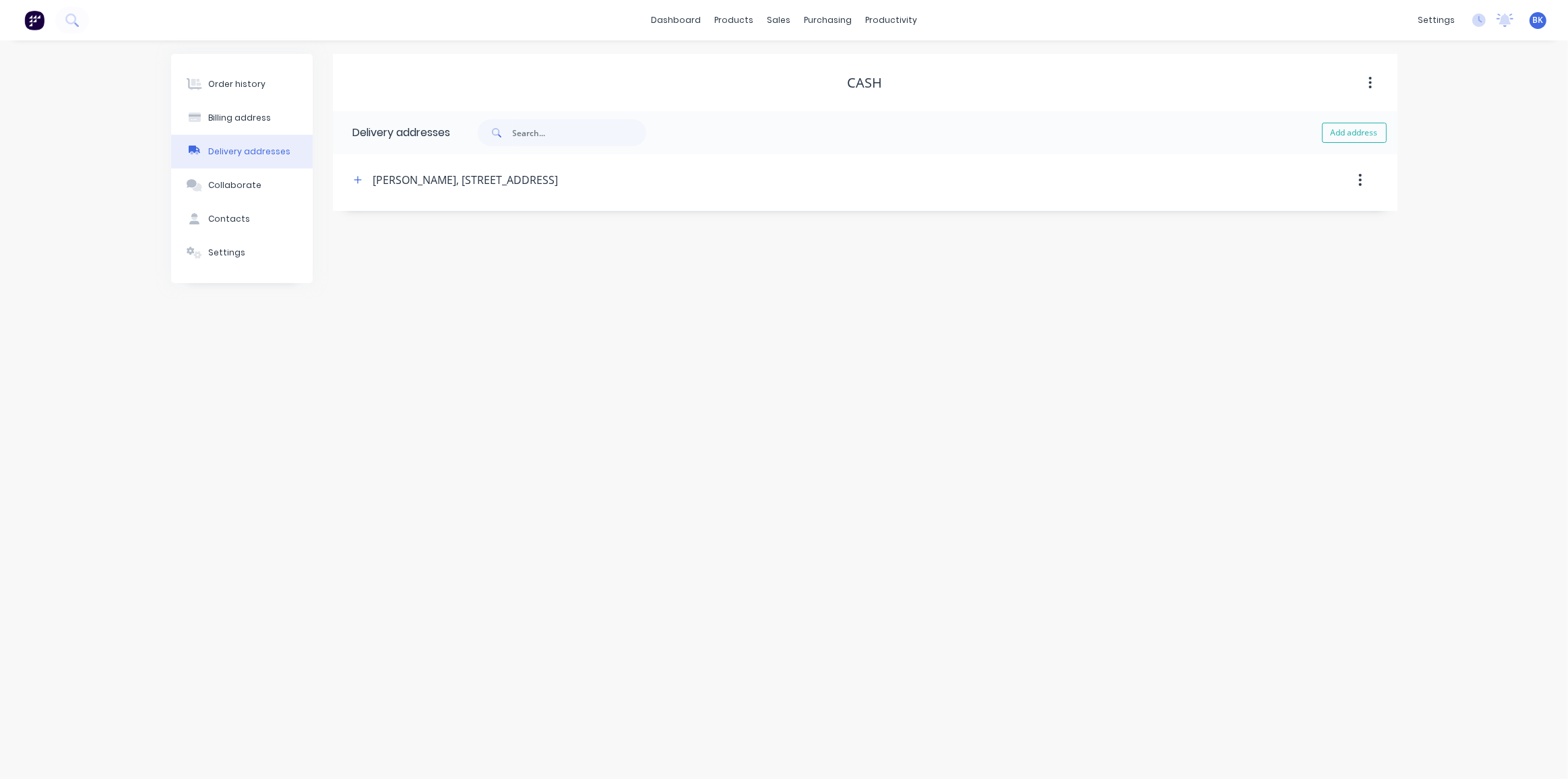
click at [1356, 180] on button "button" at bounding box center [1359, 179] width 31 height 24
click at [1300, 218] on div "Delete" at bounding box center [1313, 216] width 104 height 20
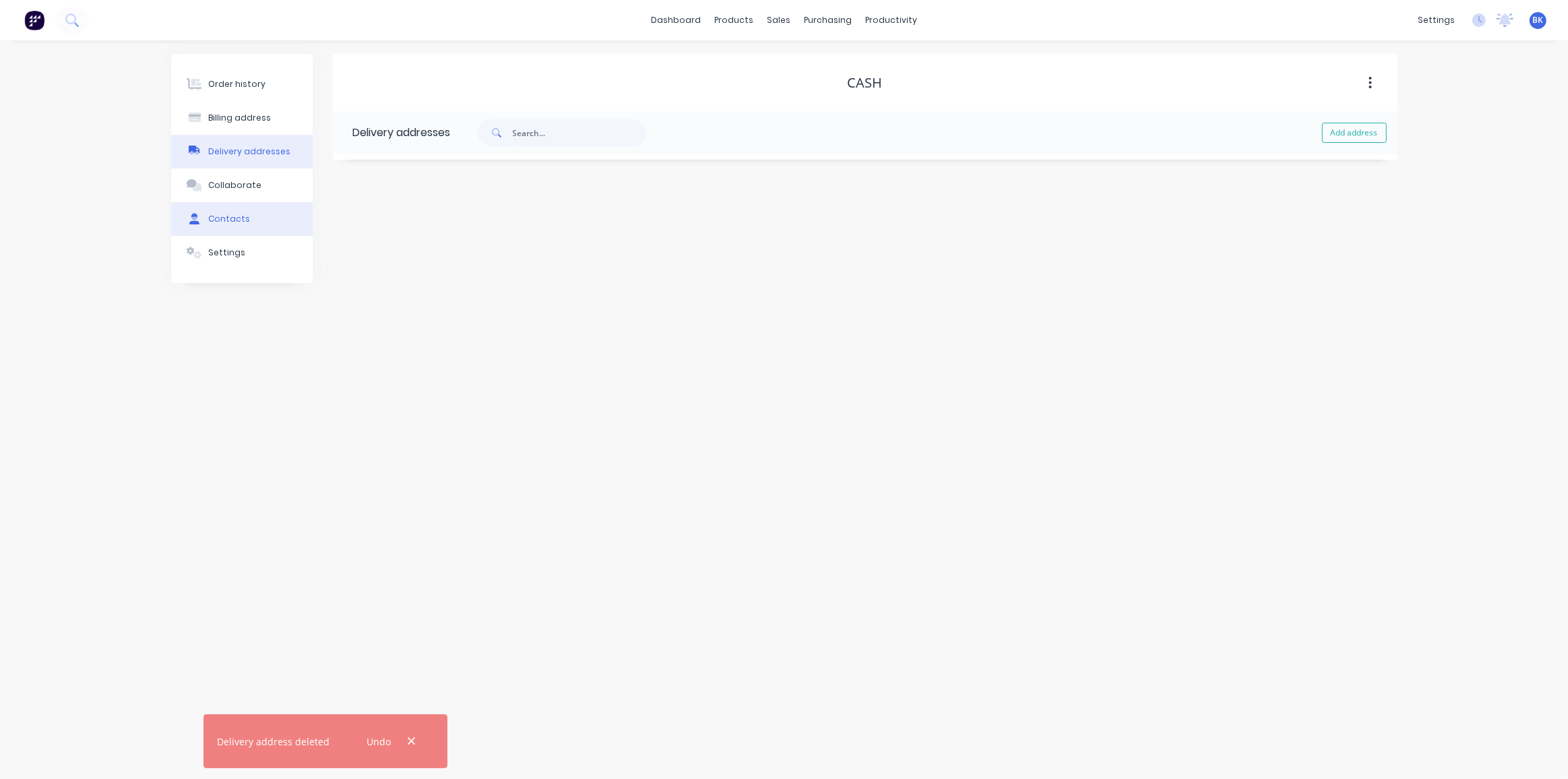
click at [201, 221] on div at bounding box center [194, 219] width 21 height 13
click at [240, 82] on div "Order history" at bounding box center [237, 84] width 57 height 13
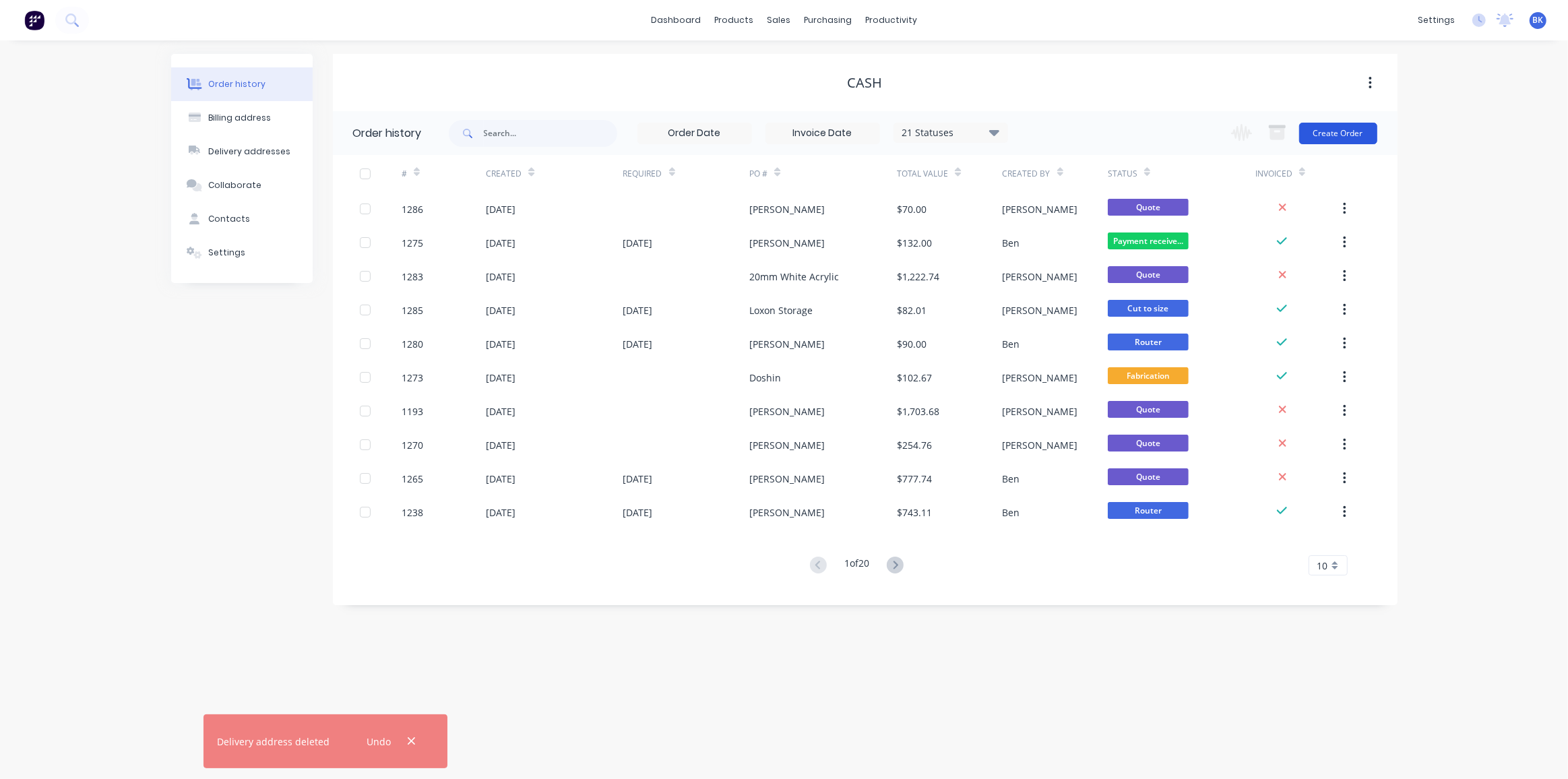
click at [1336, 132] on button "Create Order" at bounding box center [1338, 133] width 78 height 21
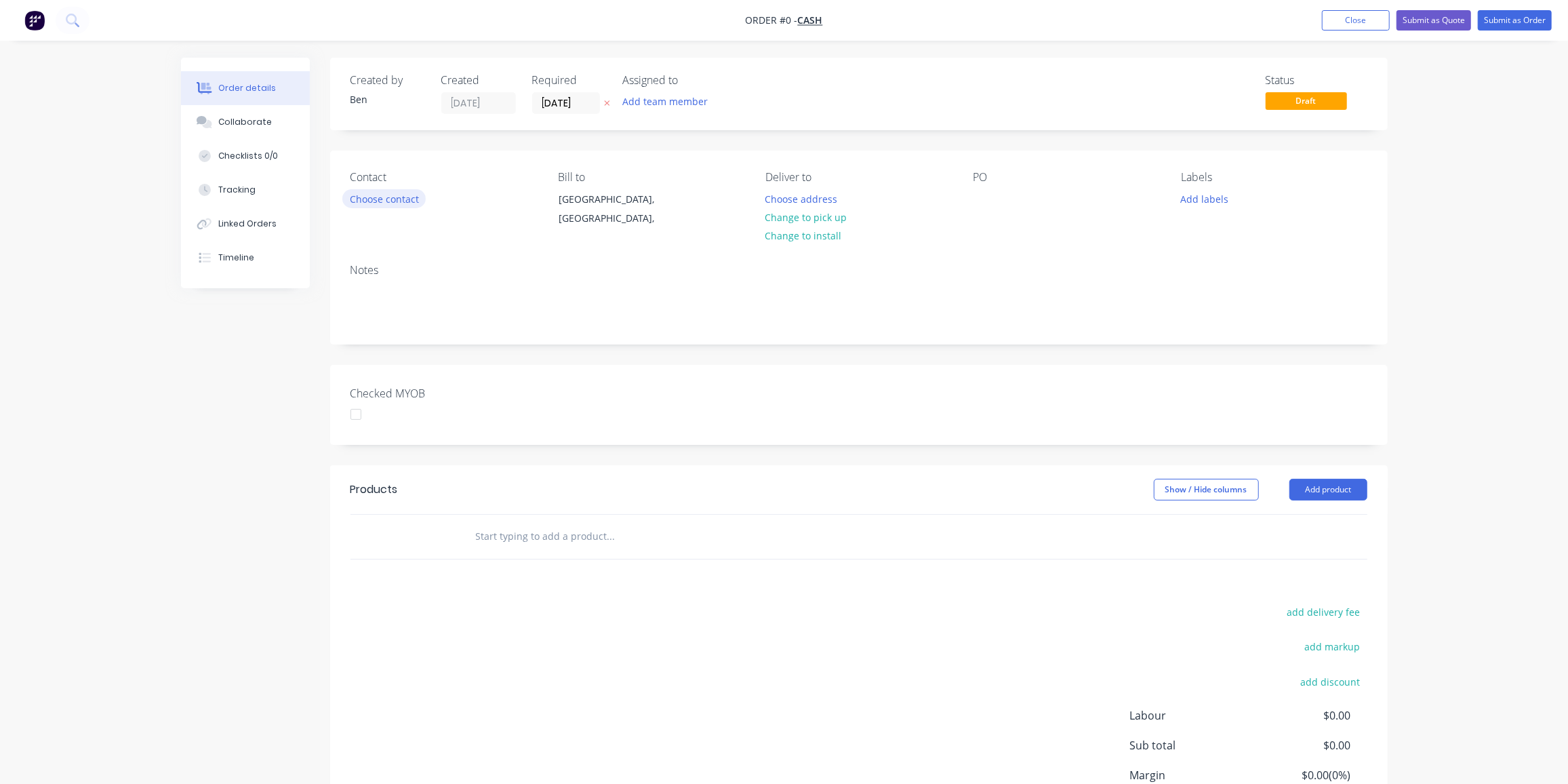
click at [402, 193] on button "Choose contact" at bounding box center [384, 198] width 84 height 18
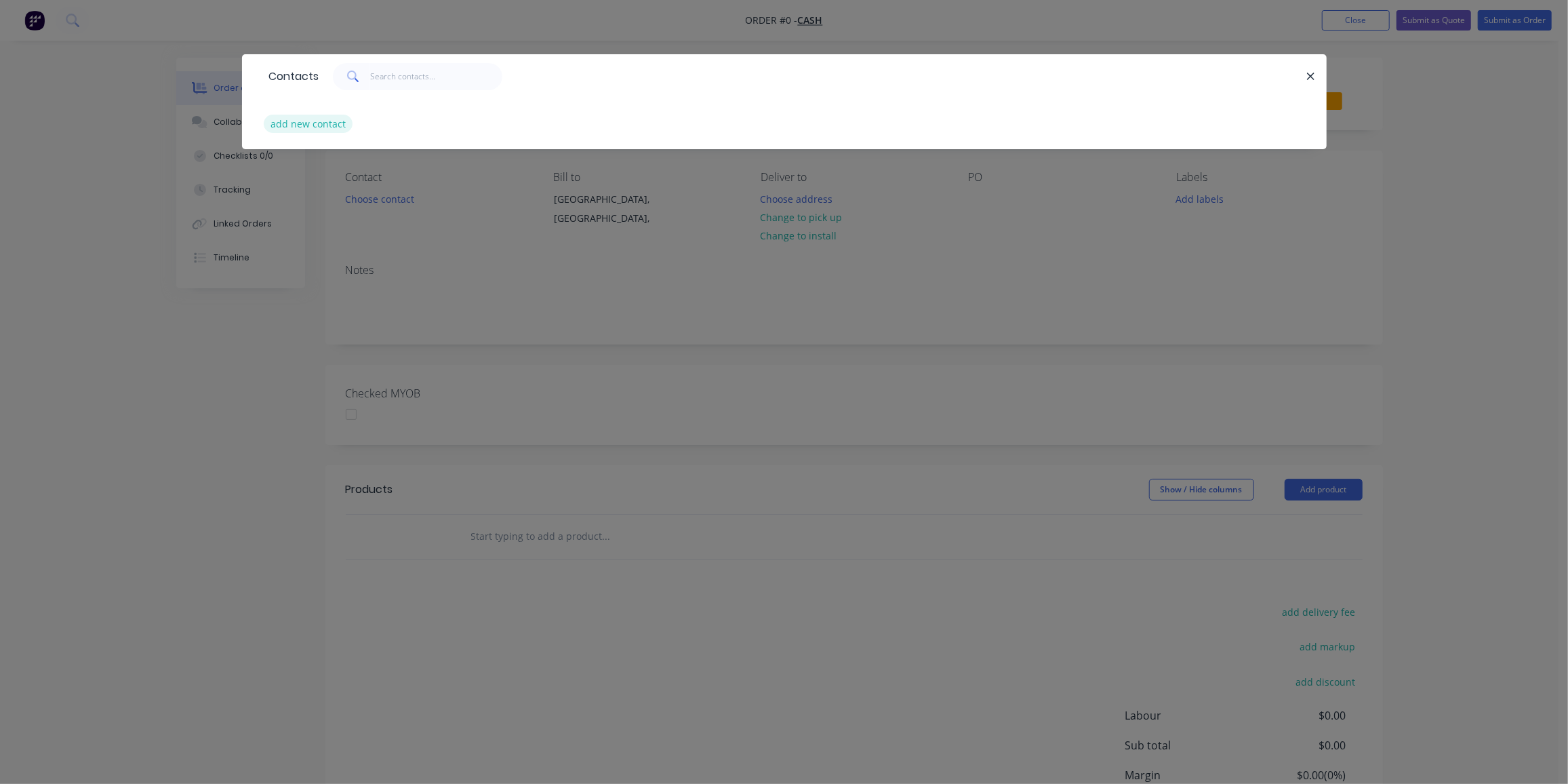
click at [322, 125] on button "add new contact" at bounding box center [308, 123] width 89 height 18
select select "AU"
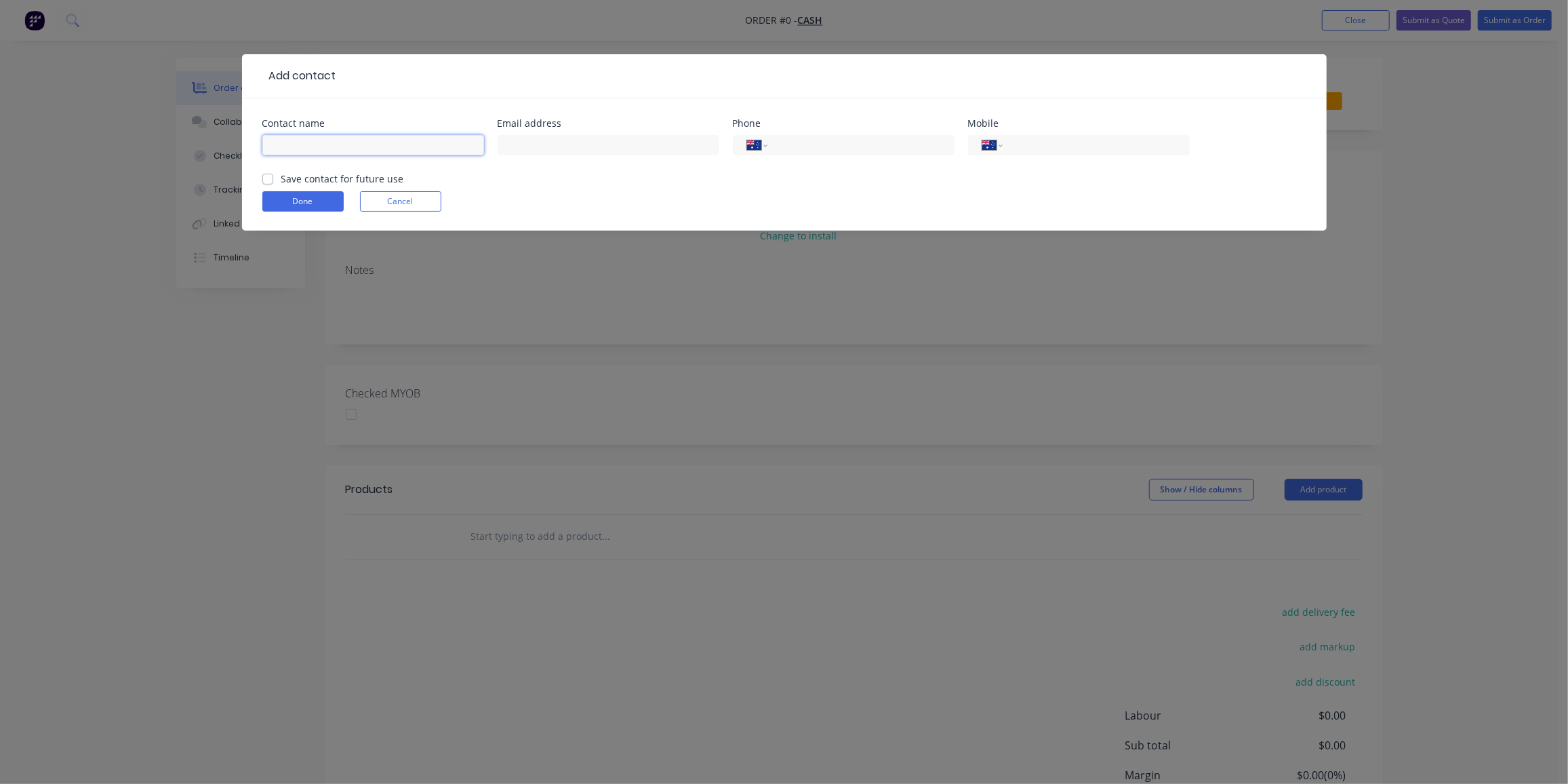
click at [358, 141] on input "text" at bounding box center [373, 145] width 222 height 21
type input "[PERSON_NAME]"
click at [573, 147] on input "text" at bounding box center [608, 145] width 222 height 21
paste input "S Penn <sdspenn@yahoo.com>"
drag, startPoint x: 544, startPoint y: 145, endPoint x: 417, endPoint y: 144, distance: 127.0
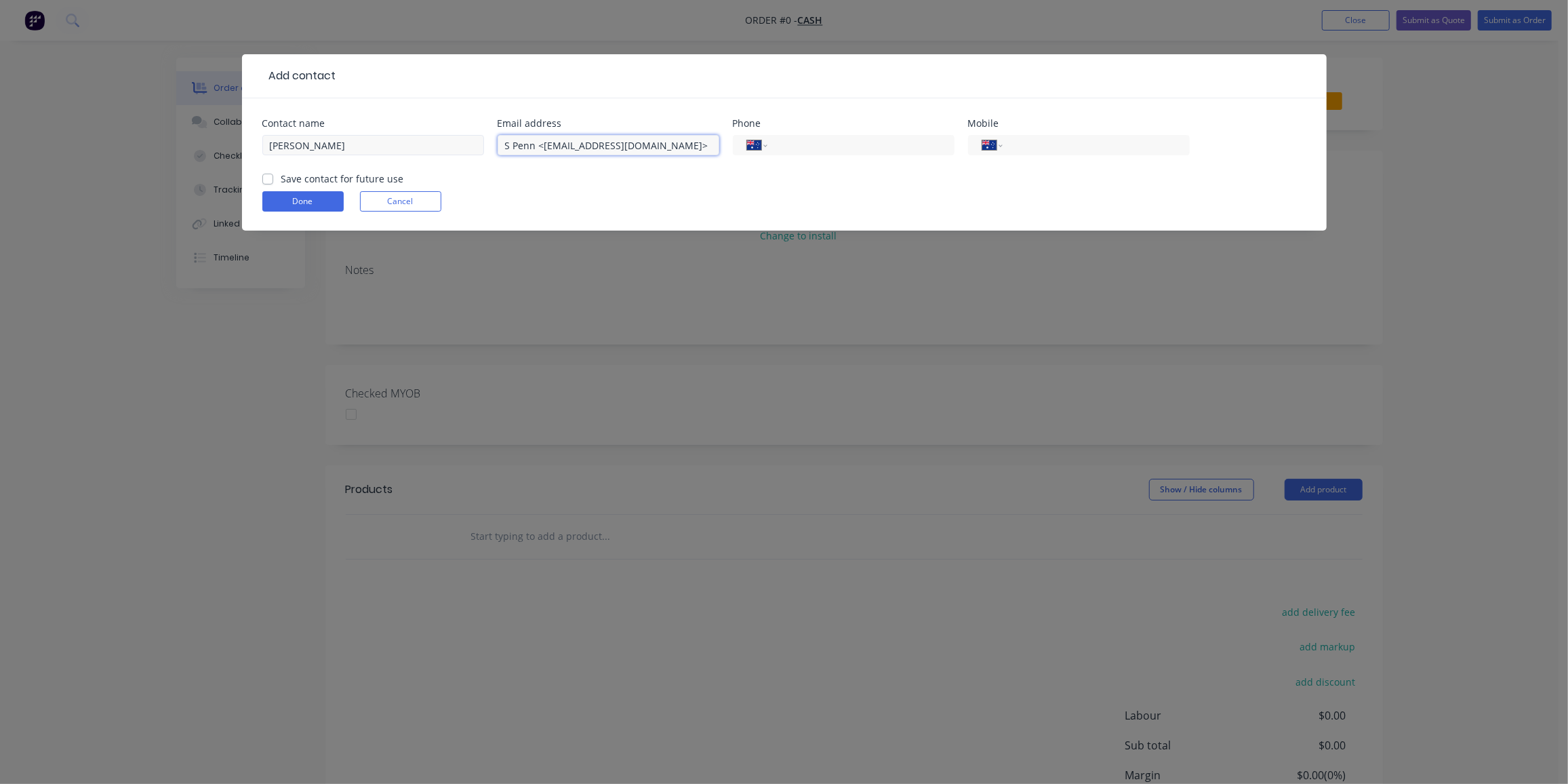
click at [418, 144] on div "Contact name Stuart Email address S Penn <sdspenn@yahoo.com> Phone Internationa…" at bounding box center [784, 145] width 1044 height 53
click at [612, 145] on input "sdspenn@yahoo.com>" at bounding box center [608, 145] width 222 height 21
type input "sdspenn@yahoo.com"
click at [312, 198] on button "Done" at bounding box center [303, 201] width 81 height 21
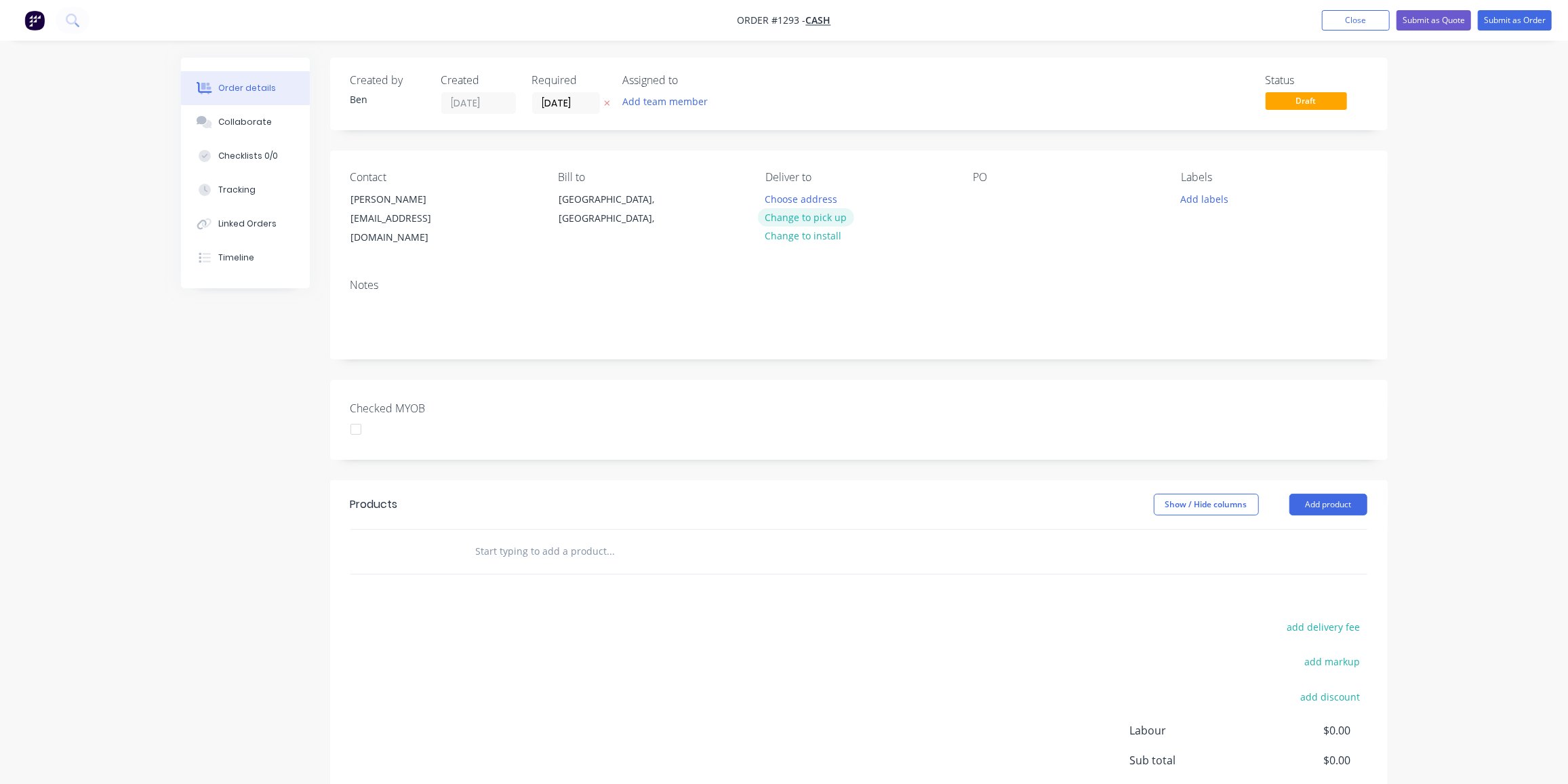
click at [820, 218] on button "Change to pick up" at bounding box center [805, 217] width 96 height 18
click at [785, 197] on div at bounding box center [776, 199] width 22 height 20
click at [988, 204] on div at bounding box center [984, 199] width 22 height 20
click at [1191, 196] on button "Add labels" at bounding box center [1204, 198] width 62 height 18
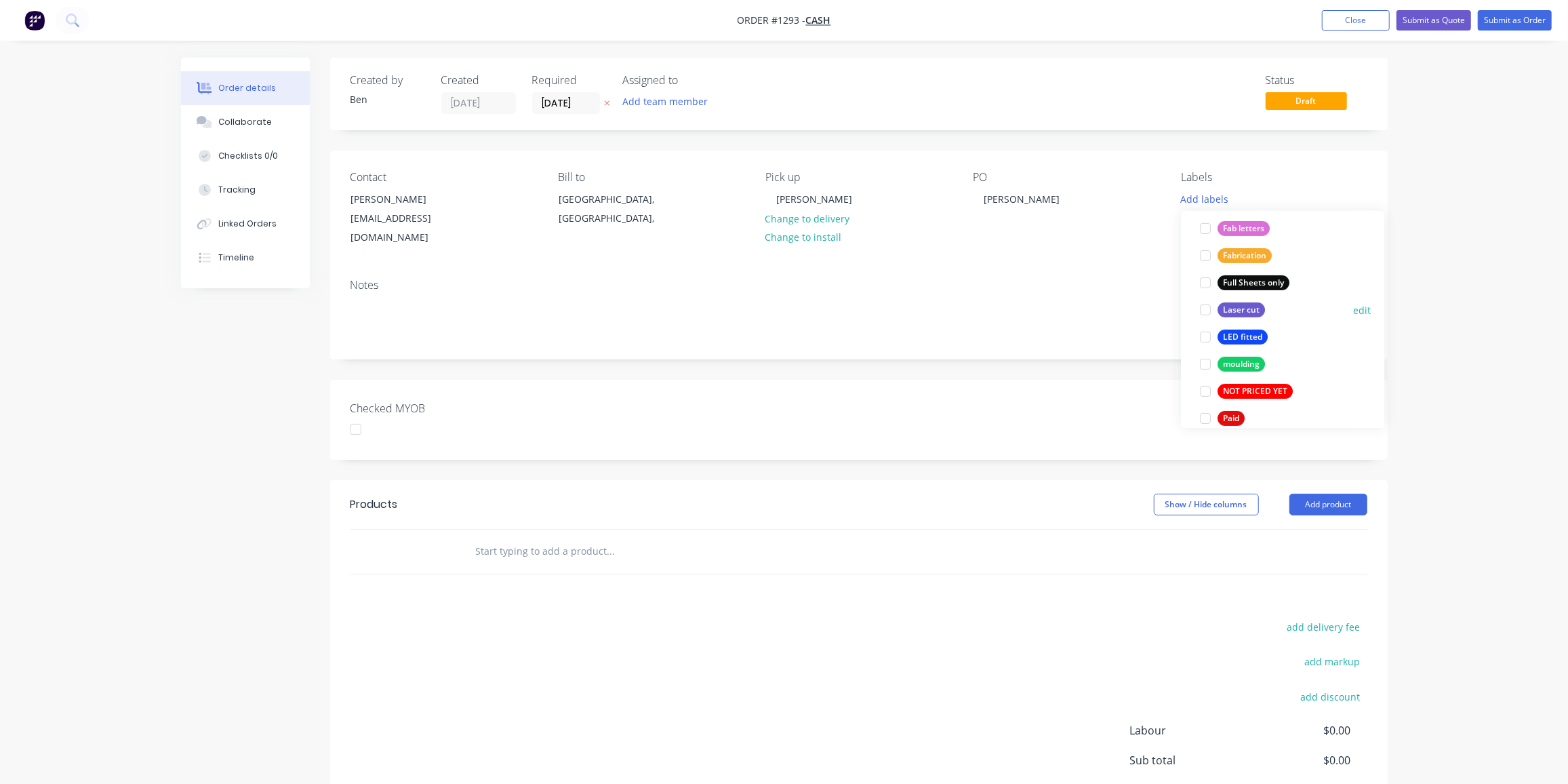
click at [1244, 311] on div "Laser cut" at bounding box center [1241, 310] width 48 height 15
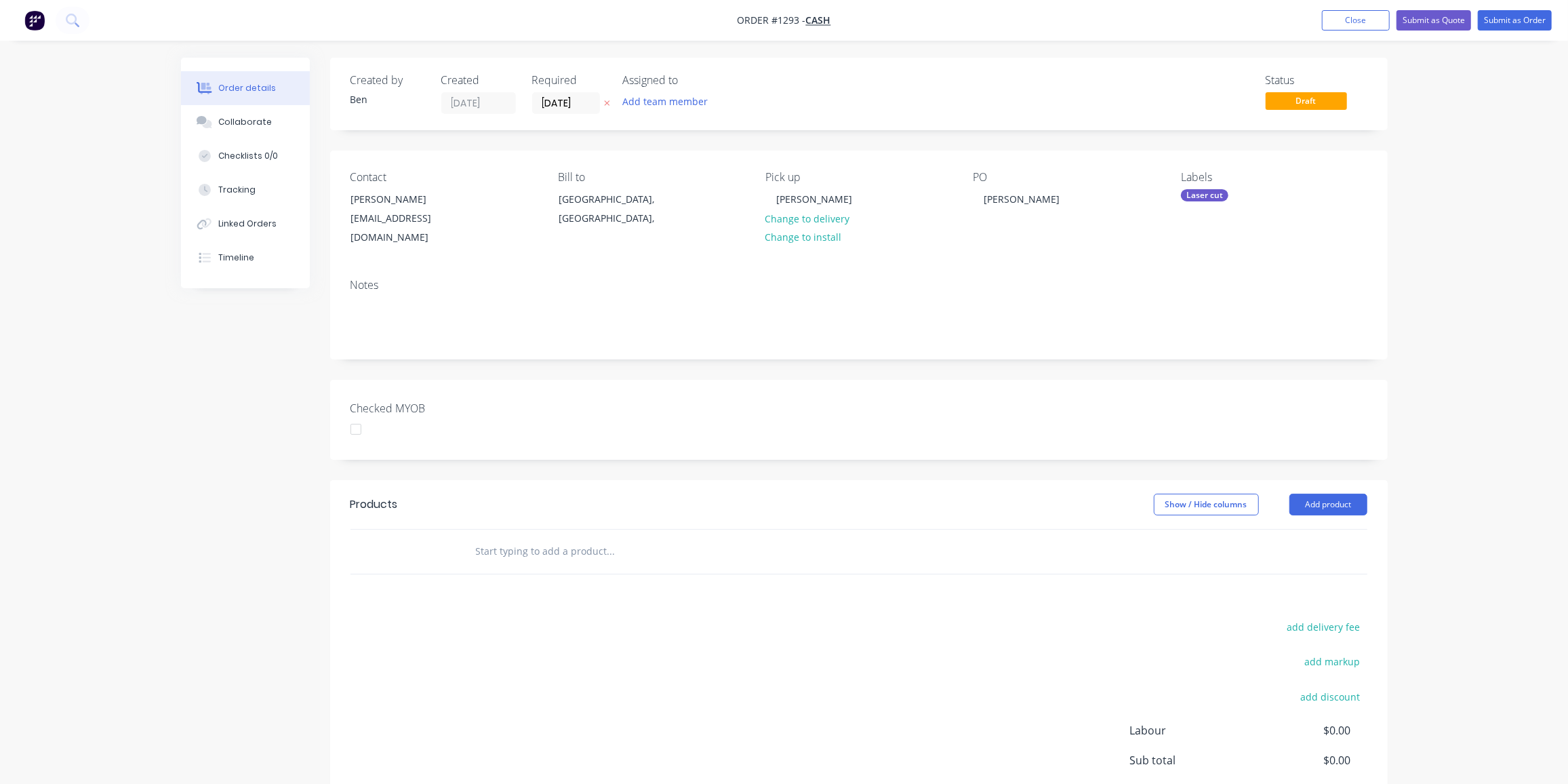
click at [818, 552] on div at bounding box center [702, 552] width 488 height 44
click at [571, 538] on input "text" at bounding box center [611, 552] width 271 height 27
click at [505, 538] on input "text" at bounding box center [611, 552] width 271 height 27
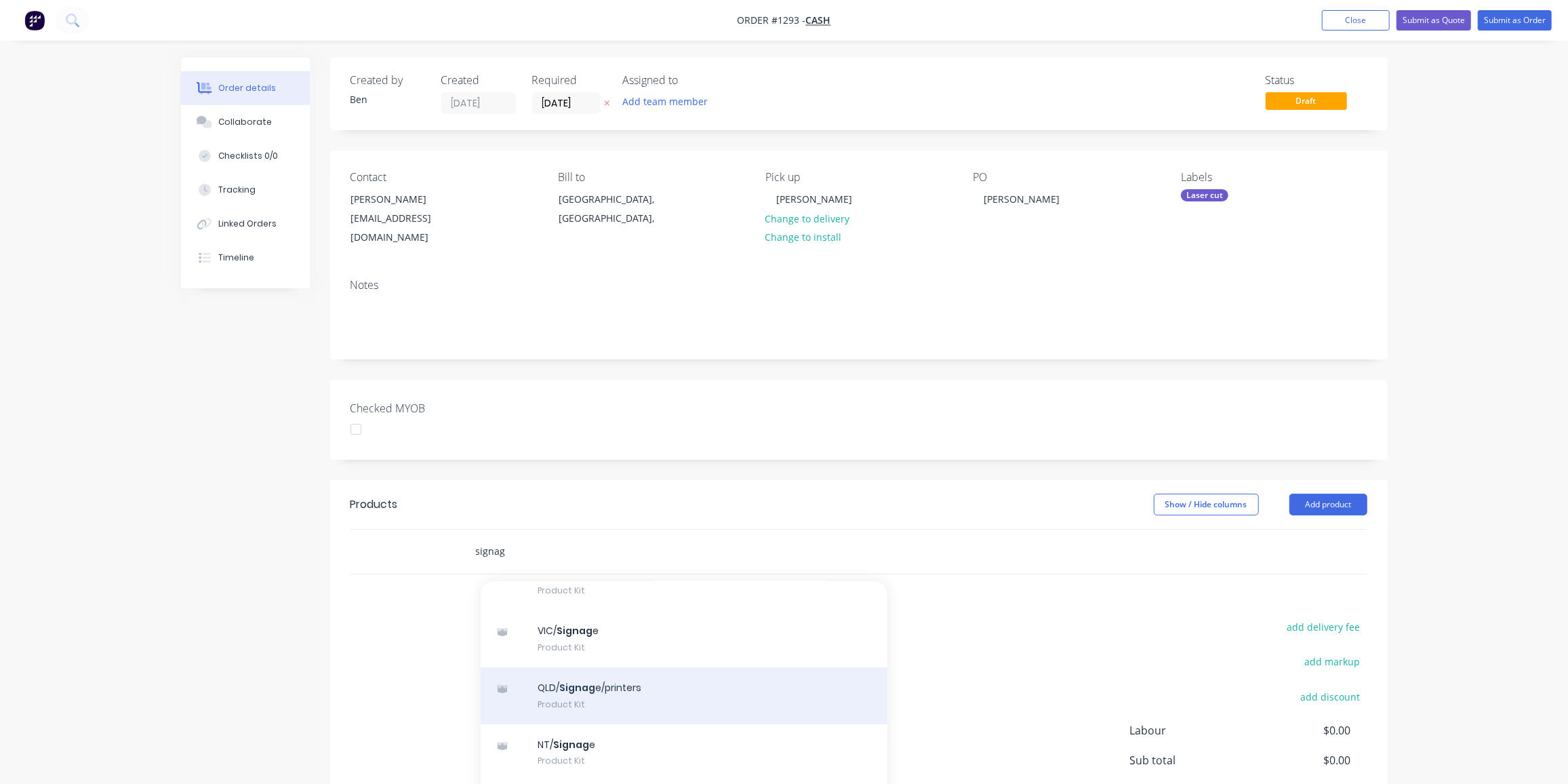
type input "signag"
click at [602, 673] on div "QLD/ Signag e/printers Product Kit" at bounding box center [684, 696] width 407 height 57
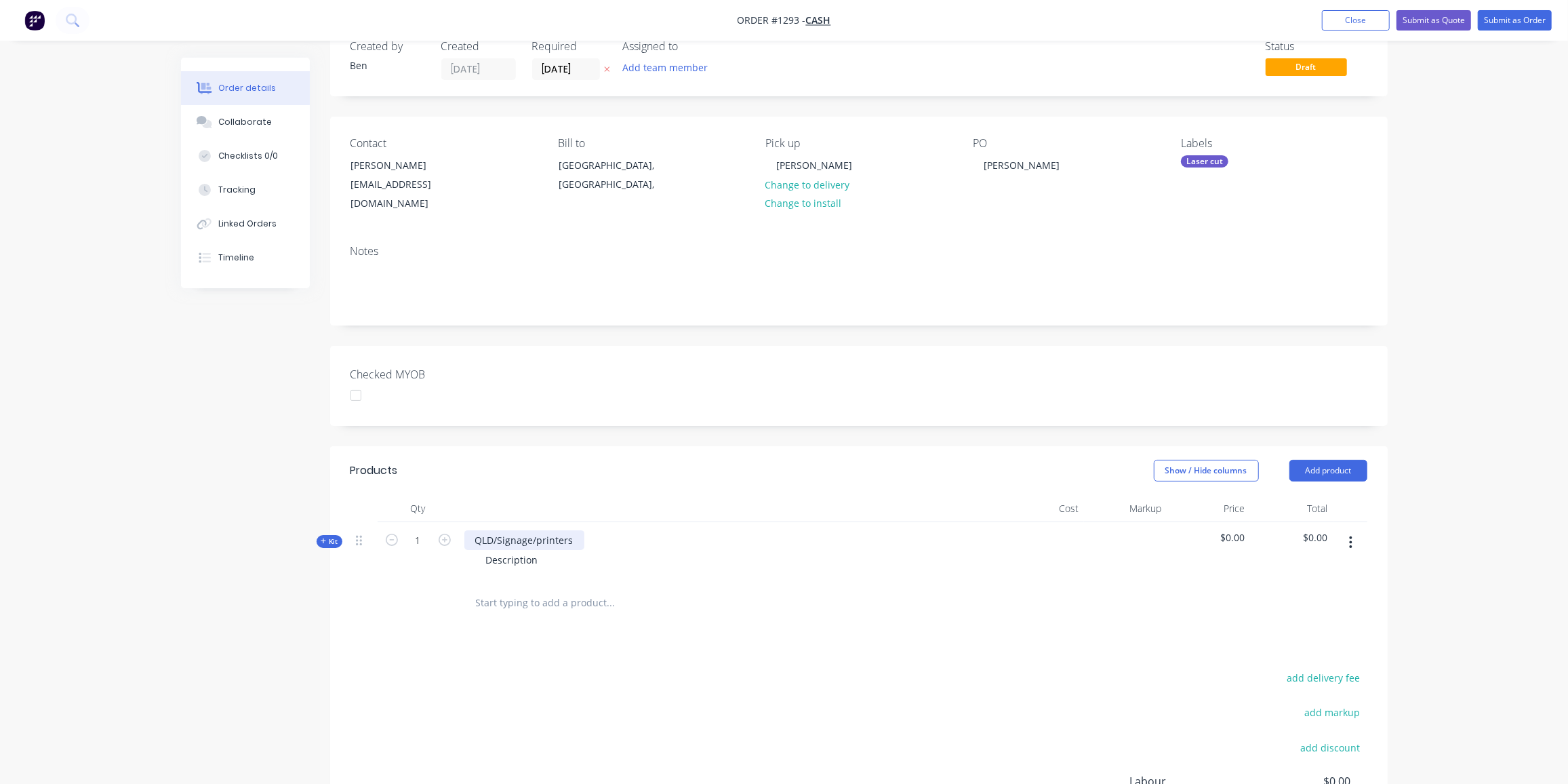
scroll to position [61, 0]
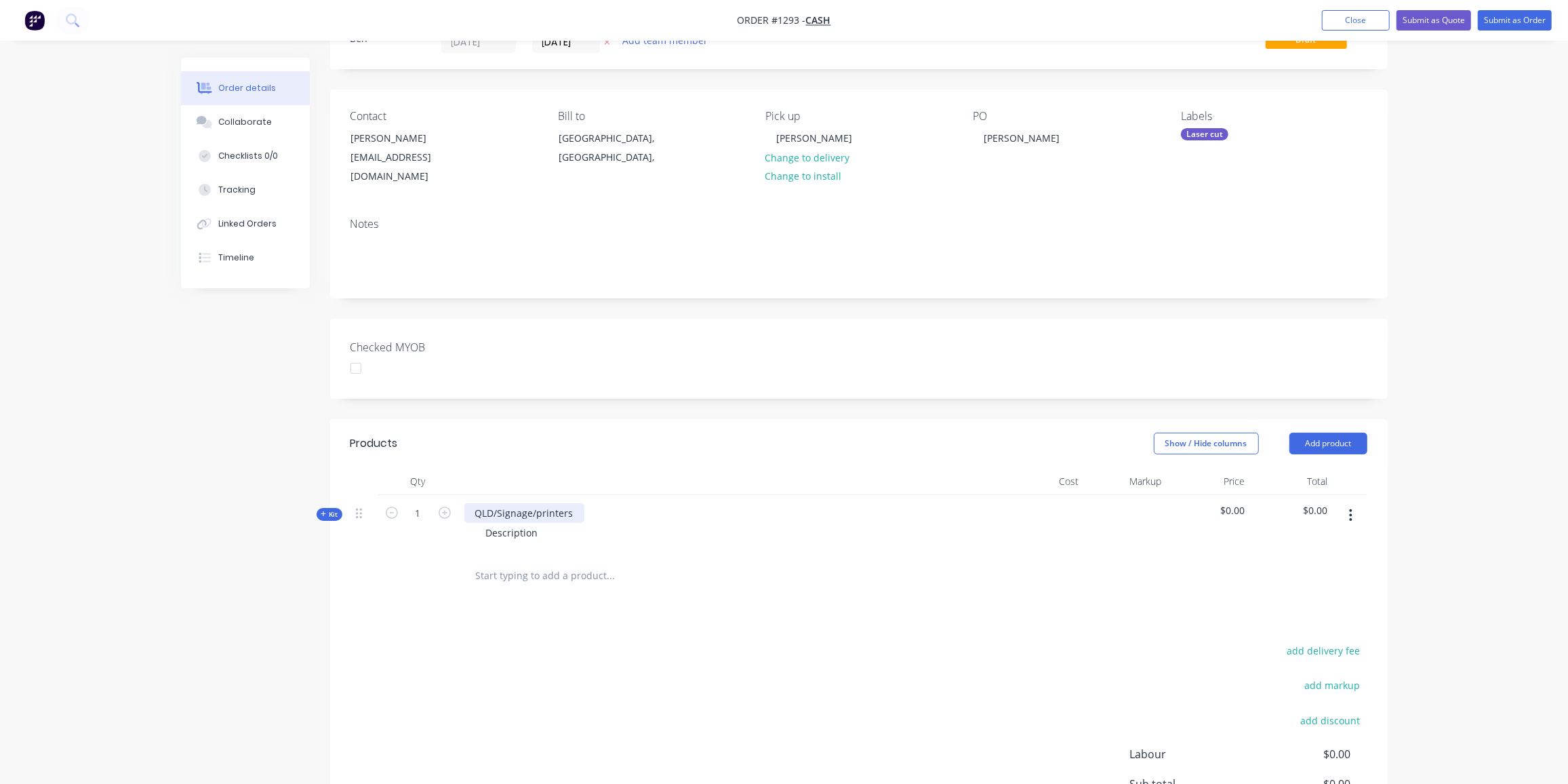
click at [568, 503] on div "QLD/Signage/printers" at bounding box center [524, 513] width 120 height 20
drag, startPoint x: 579, startPoint y: 493, endPoint x: 458, endPoint y: 494, distance: 121.0
click at [458, 495] on div "Kit 1 QLD/Signage/printers Description $0.00 $0.00" at bounding box center [858, 524] width 1017 height 59
click at [445, 505] on button "button" at bounding box center [445, 512] width 18 height 14
click at [444, 505] on button "button" at bounding box center [445, 512] width 18 height 14
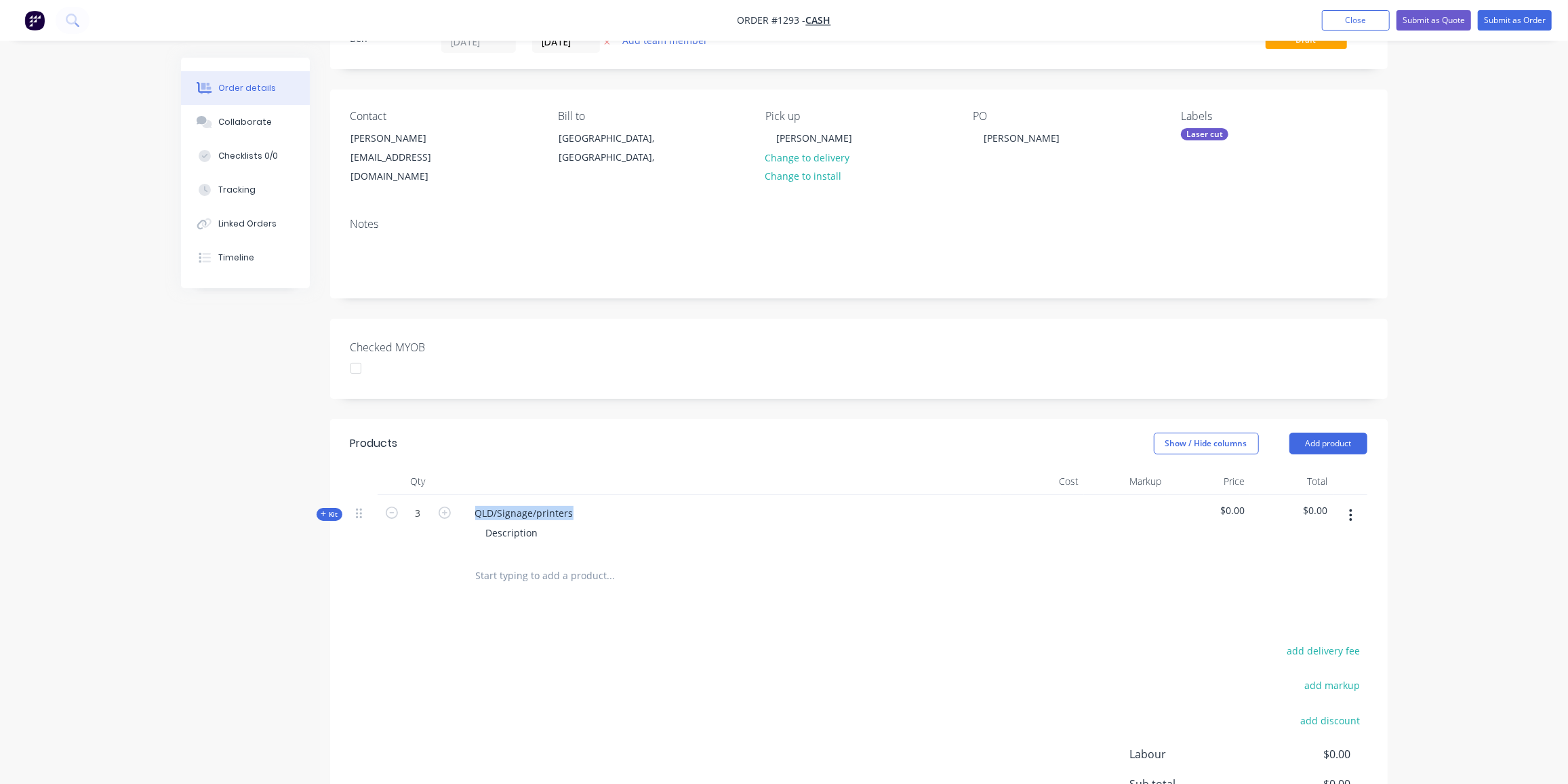
click at [444, 506] on icon "button" at bounding box center [445, 513] width 13 height 13
type input "5"
click at [587, 503] on div "QLD/Signage/printers Description" at bounding box center [730, 524] width 542 height 59
drag, startPoint x: 571, startPoint y: 495, endPoint x: 453, endPoint y: 496, distance: 118.0
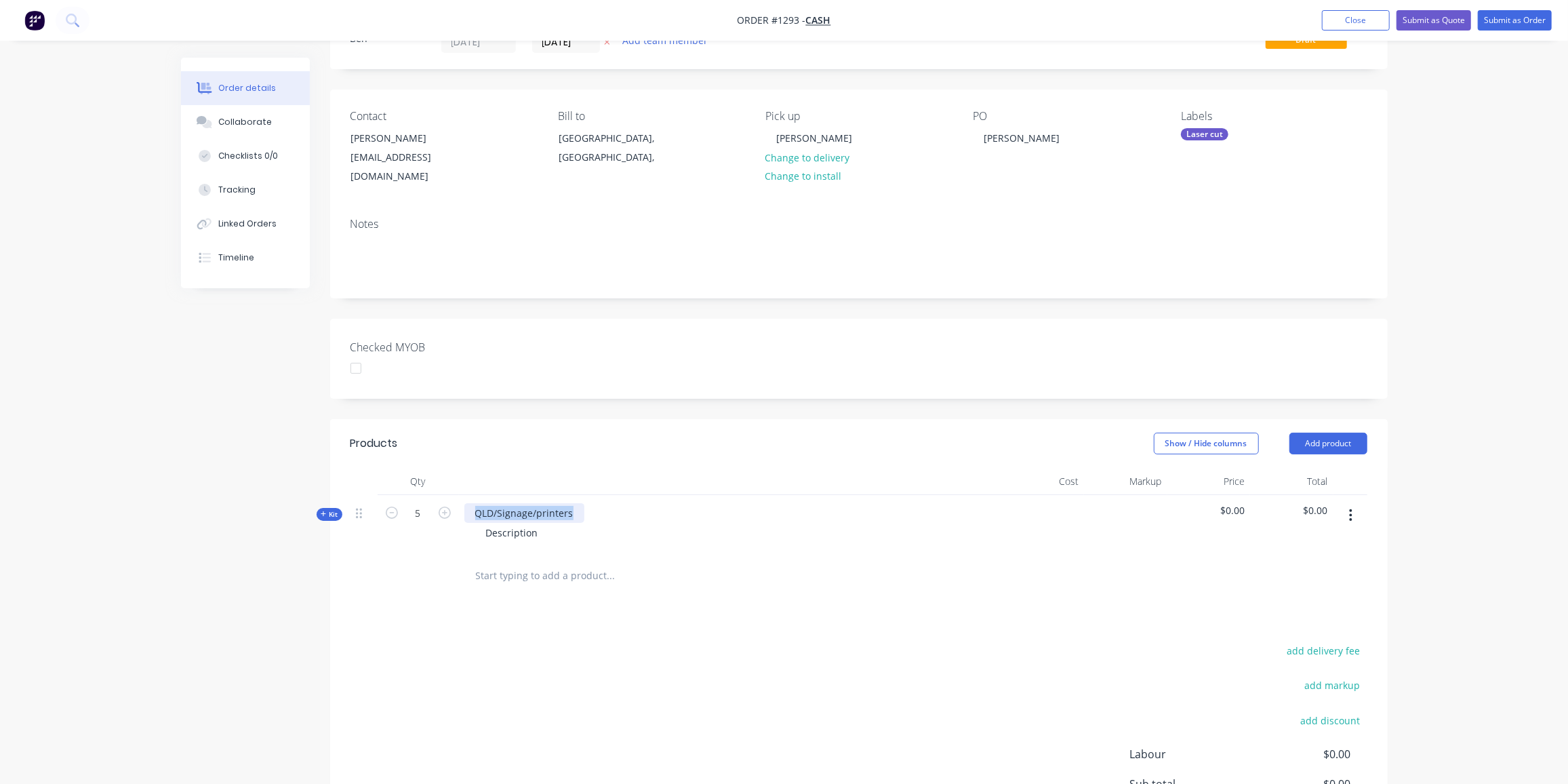
click at [461, 496] on div "QLD/Signage/printers Description" at bounding box center [730, 524] width 542 height 59
click at [537, 523] on div "Description" at bounding box center [512, 533] width 74 height 20
drag, startPoint x: 539, startPoint y: 519, endPoint x: 436, endPoint y: 516, distance: 103.0
click at [436, 516] on div "Kit 5 Vincent signage as per supplied drawings and images Description $0.00 $0.…" at bounding box center [858, 524] width 1017 height 59
click at [541, 523] on div "Description" at bounding box center [512, 533] width 74 height 20
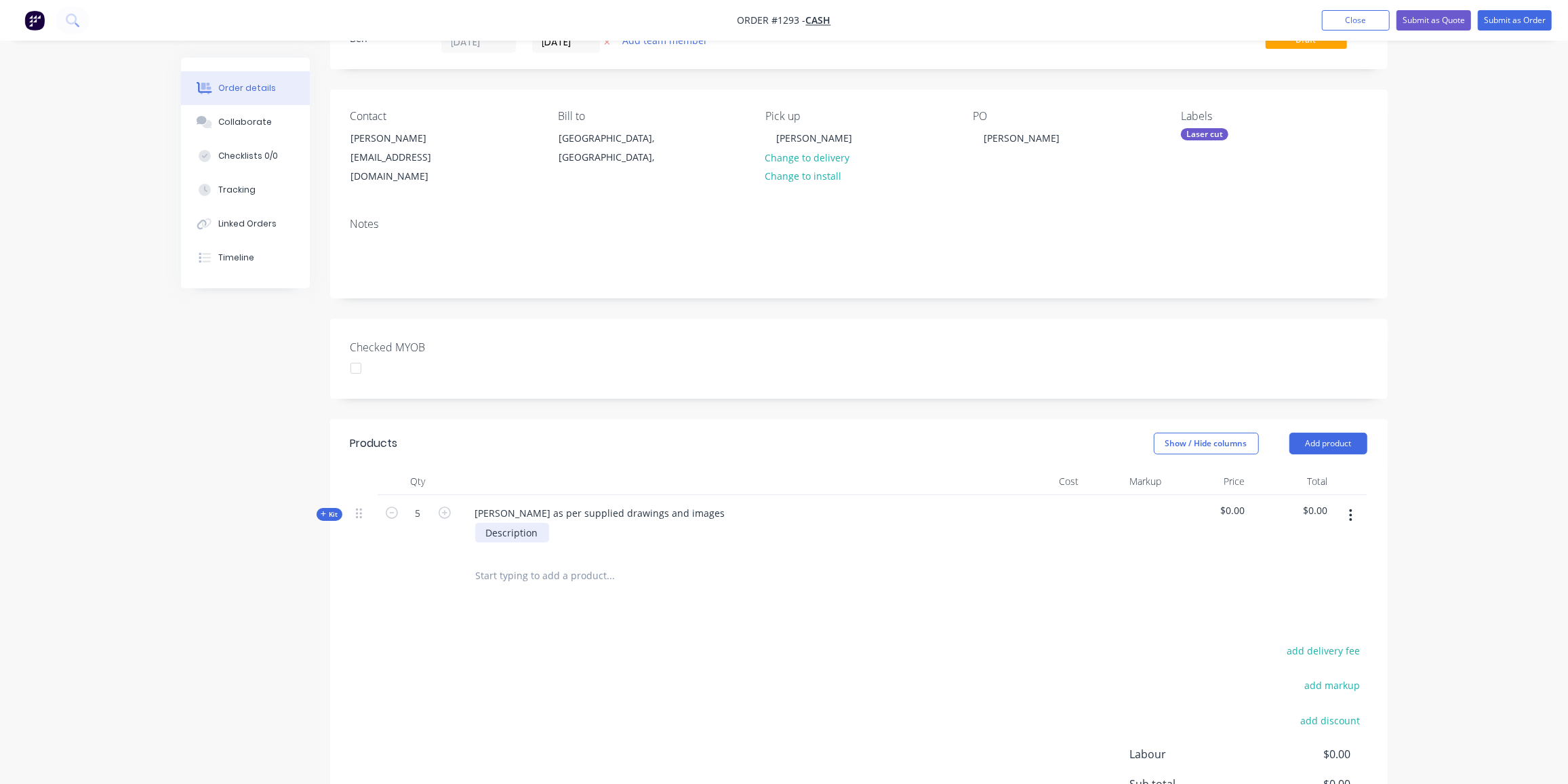
drag, startPoint x: 545, startPoint y: 517, endPoint x: 538, endPoint y: 518, distance: 7.1
click at [544, 523] on div "Description" at bounding box center [512, 533] width 74 height 20
drag, startPoint x: 539, startPoint y: 516, endPoint x: 454, endPoint y: 519, distance: 85.1
click at [454, 519] on div "Kit 5 Vincent signage as per supplied drawings and images Description $0.00 $0.…" at bounding box center [858, 524] width 1017 height 59
click at [575, 555] on div "3mm black acrylic 3mm yellow #235 acrylic 3mm clear acrylic 8mm clear acrylic" at bounding box center [542, 553] width 133 height 62
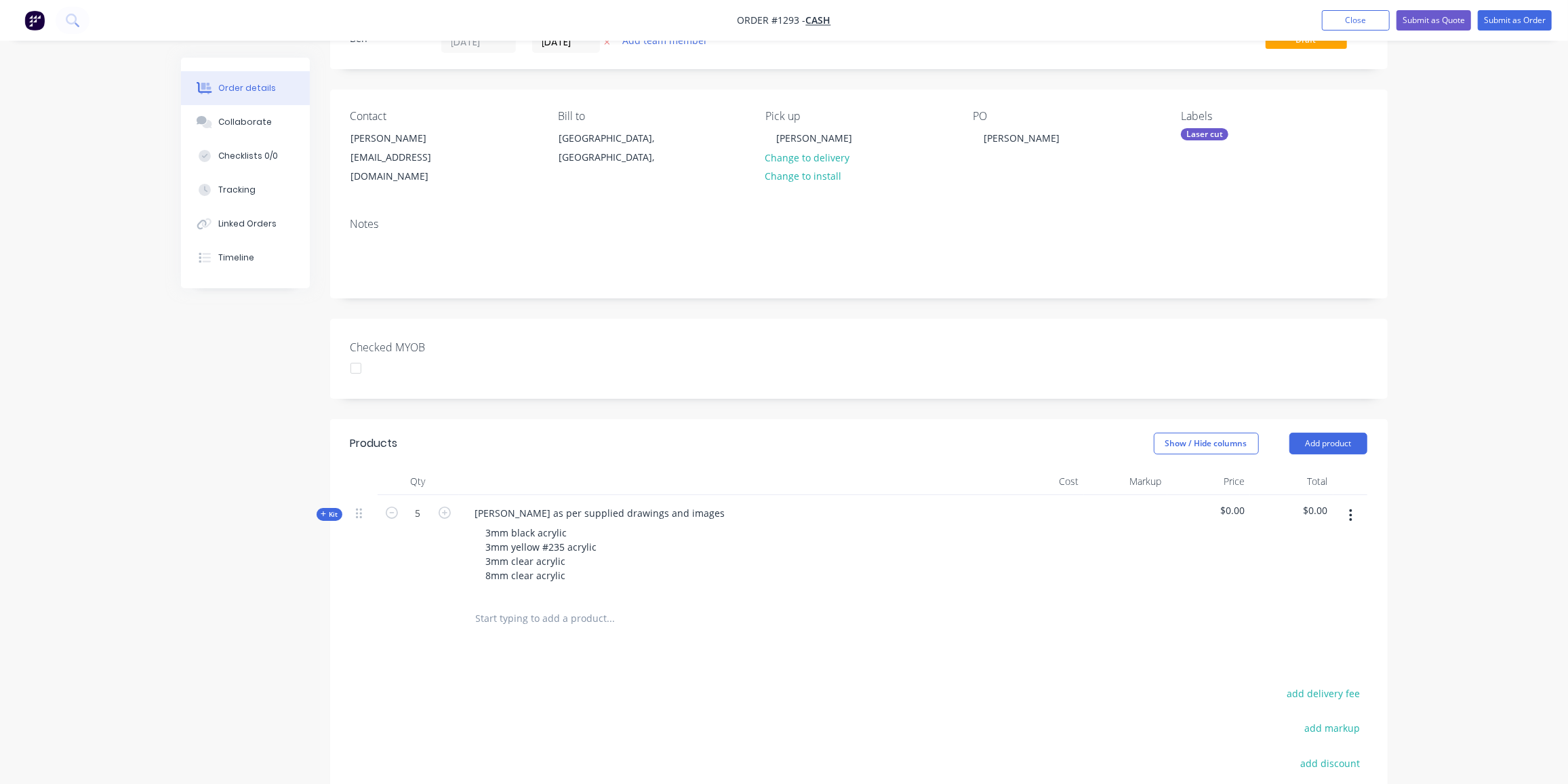
click at [324, 511] on icon at bounding box center [323, 515] width 6 height 7
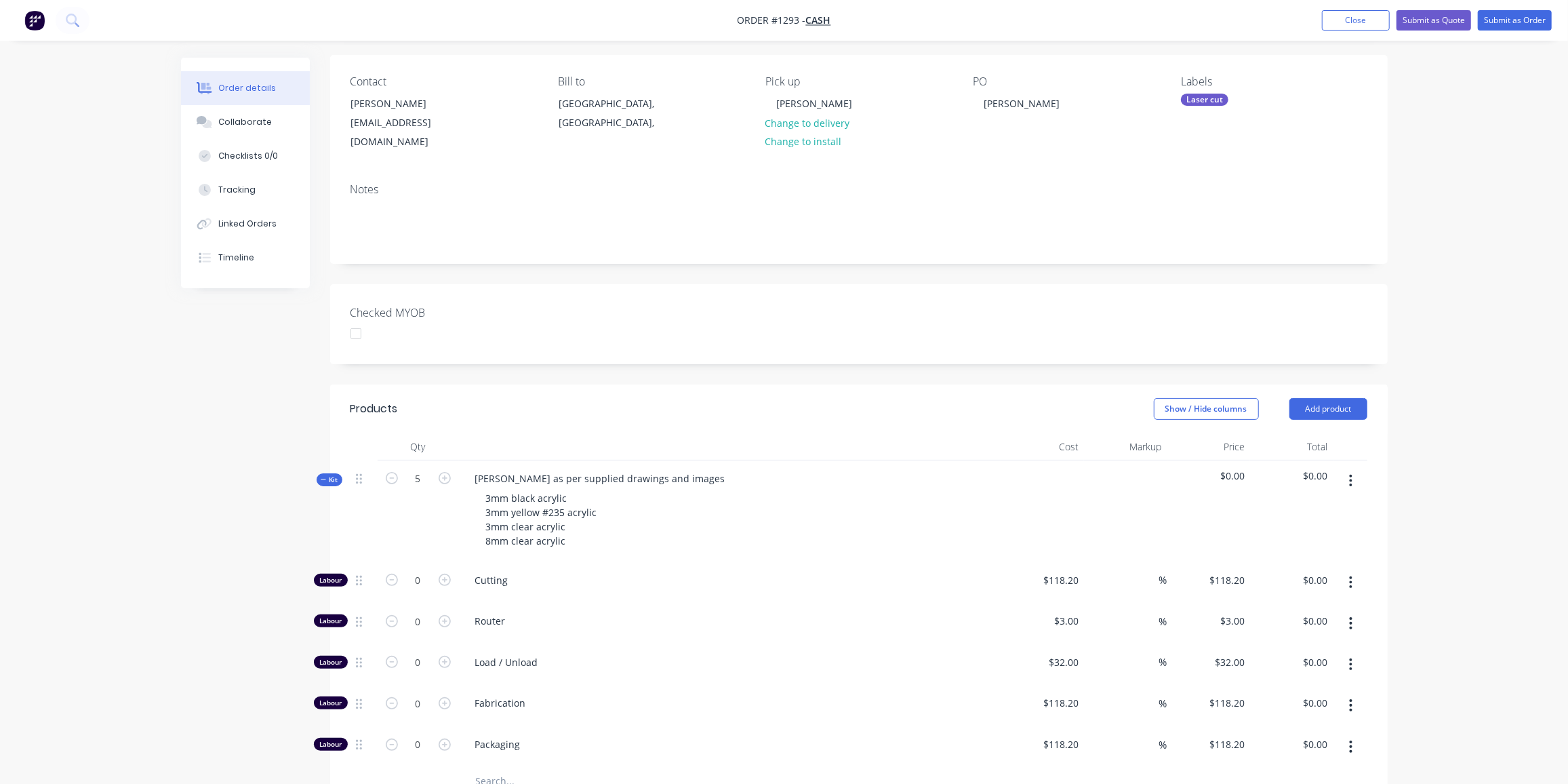
scroll to position [123, 0]
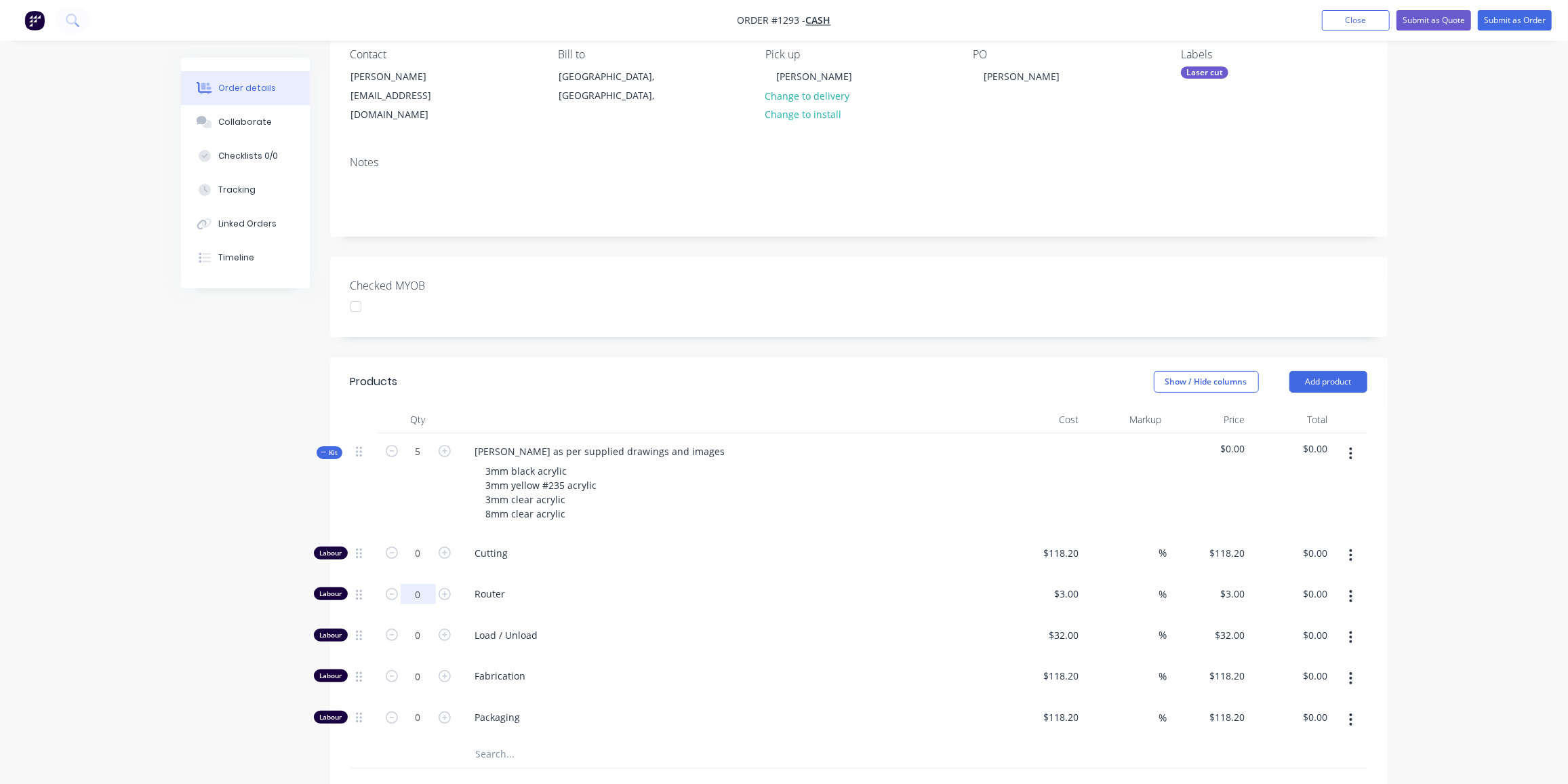
click at [412, 563] on input "0" at bounding box center [418, 553] width 35 height 21
type input "20"
type input "$60.00"
click at [421, 563] on input "0" at bounding box center [418, 553] width 35 height 21
type input "3"
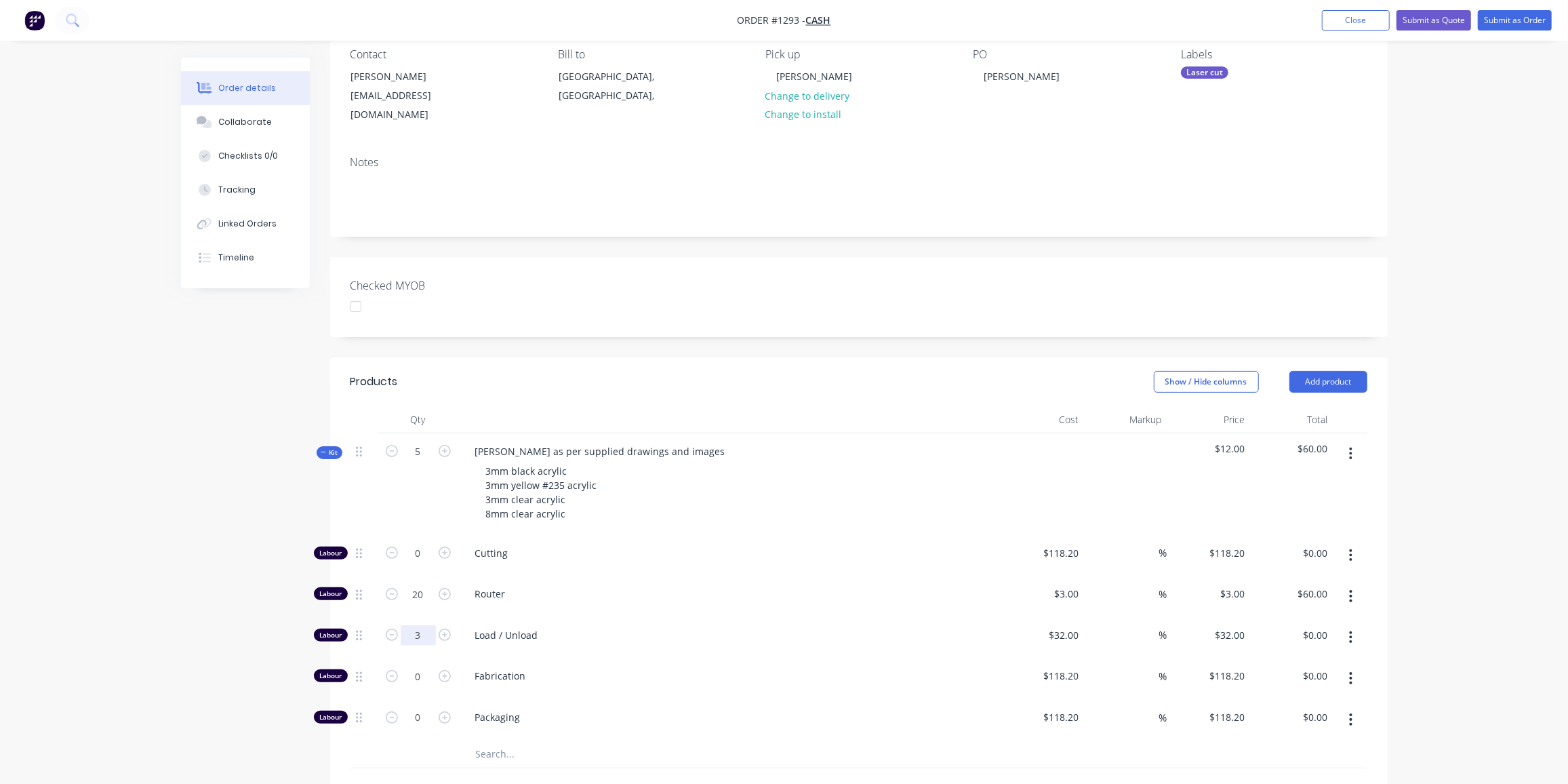
type input "$96.00"
click at [429, 563] on input "0" at bounding box center [418, 553] width 35 height 21
type input "5"
type input "$591.00"
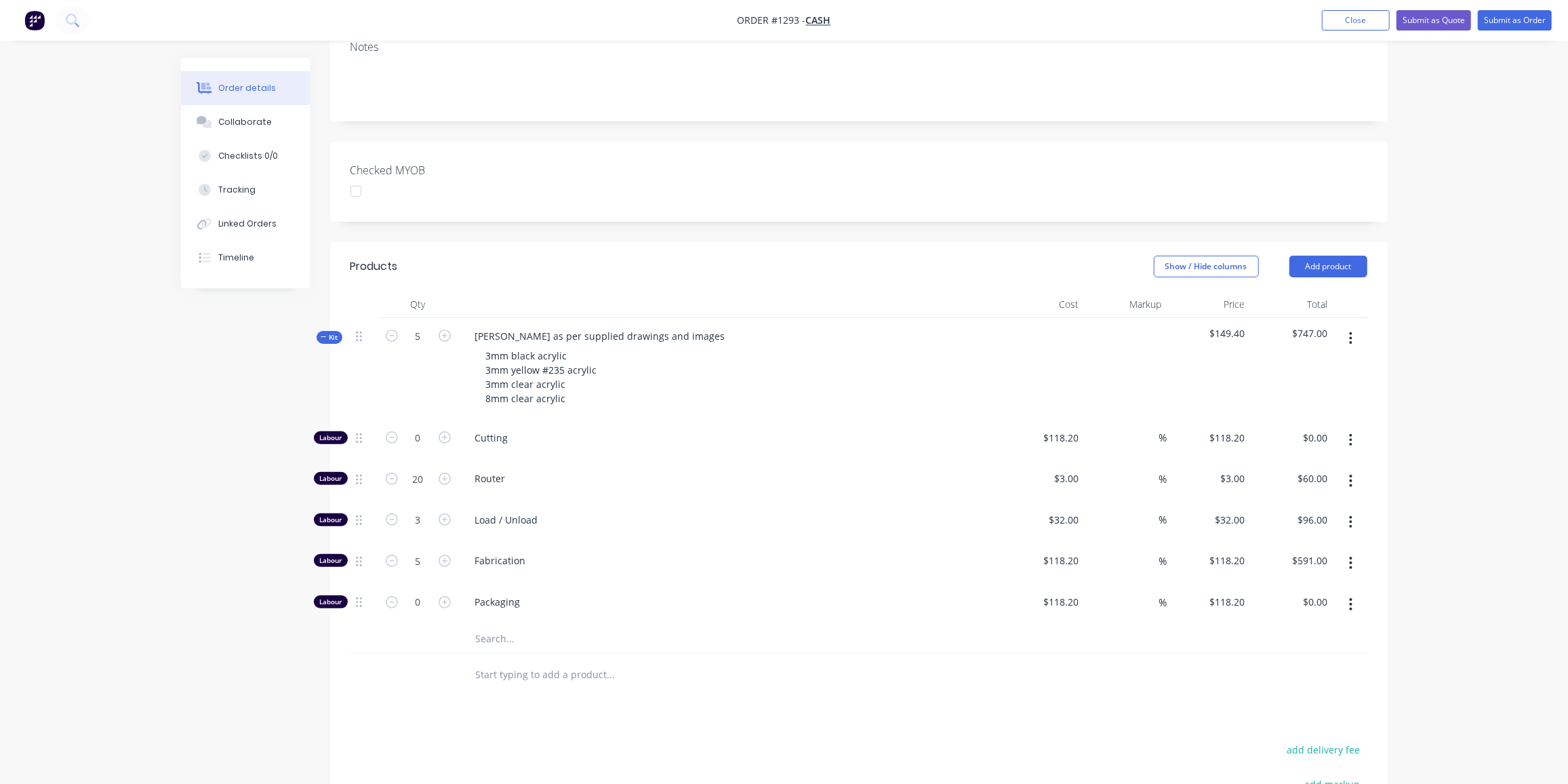
scroll to position [246, 0]
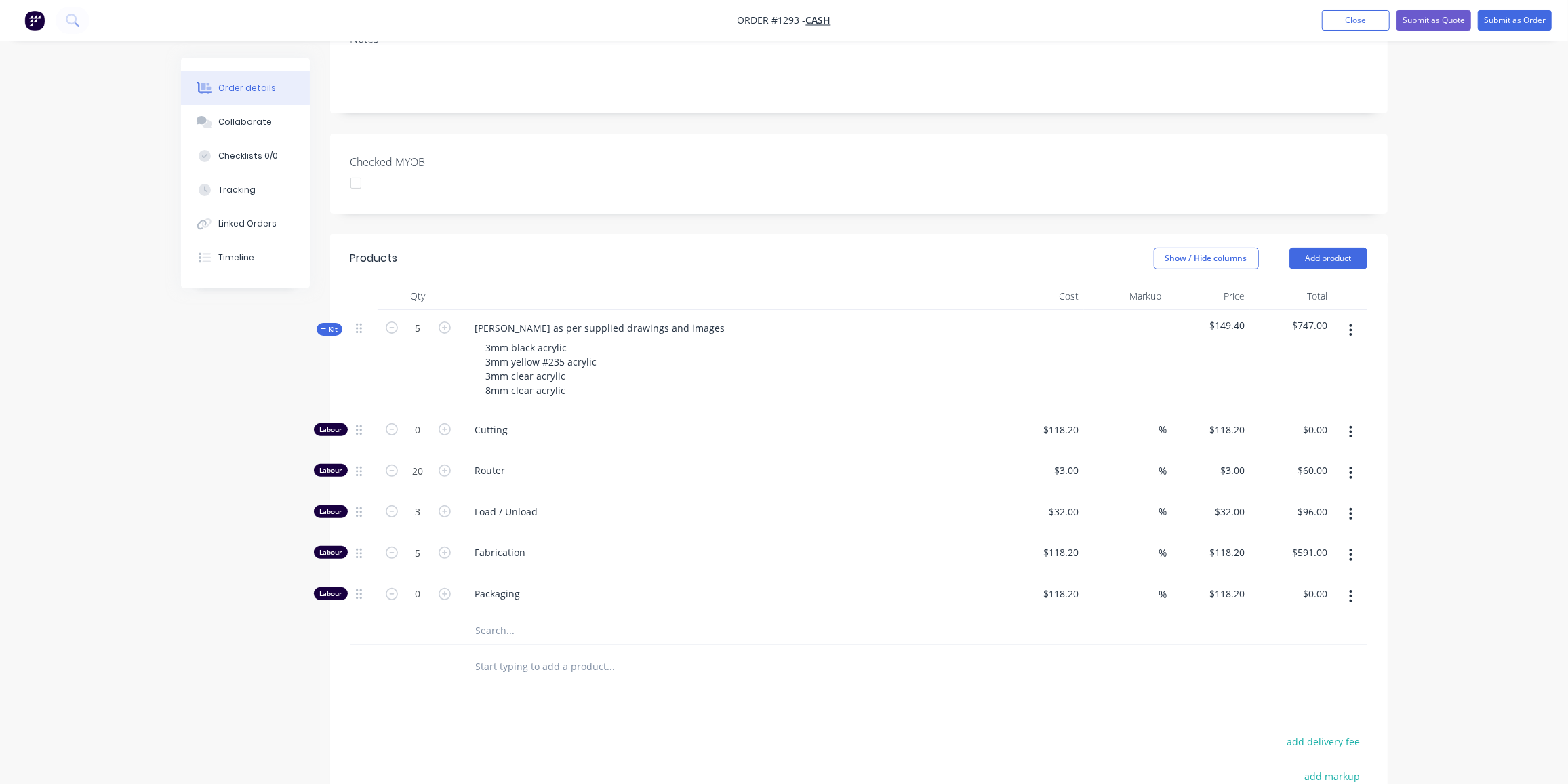
click at [322, 325] on icon at bounding box center [323, 329] width 6 height 7
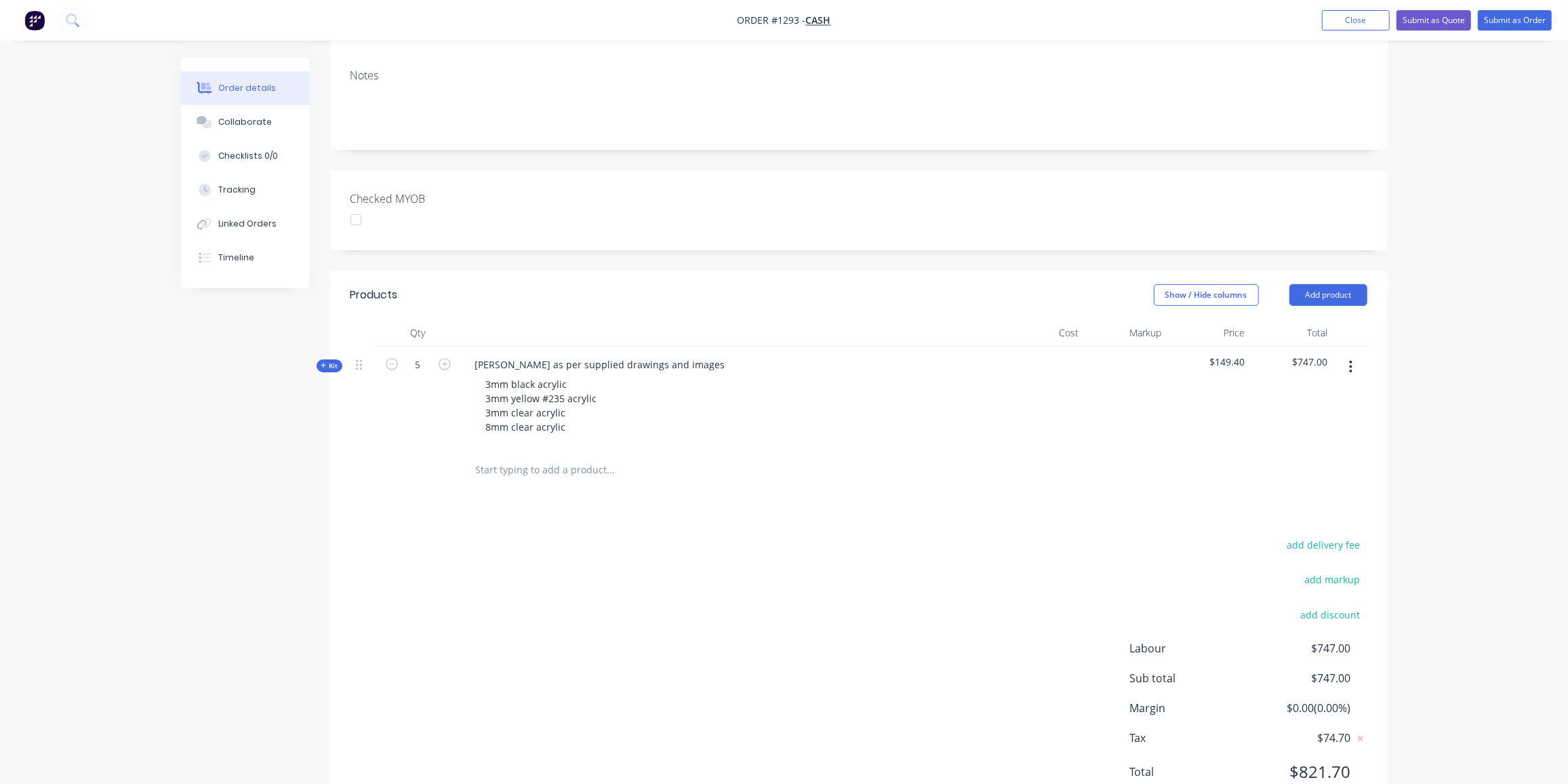
scroll to position [185, 0]
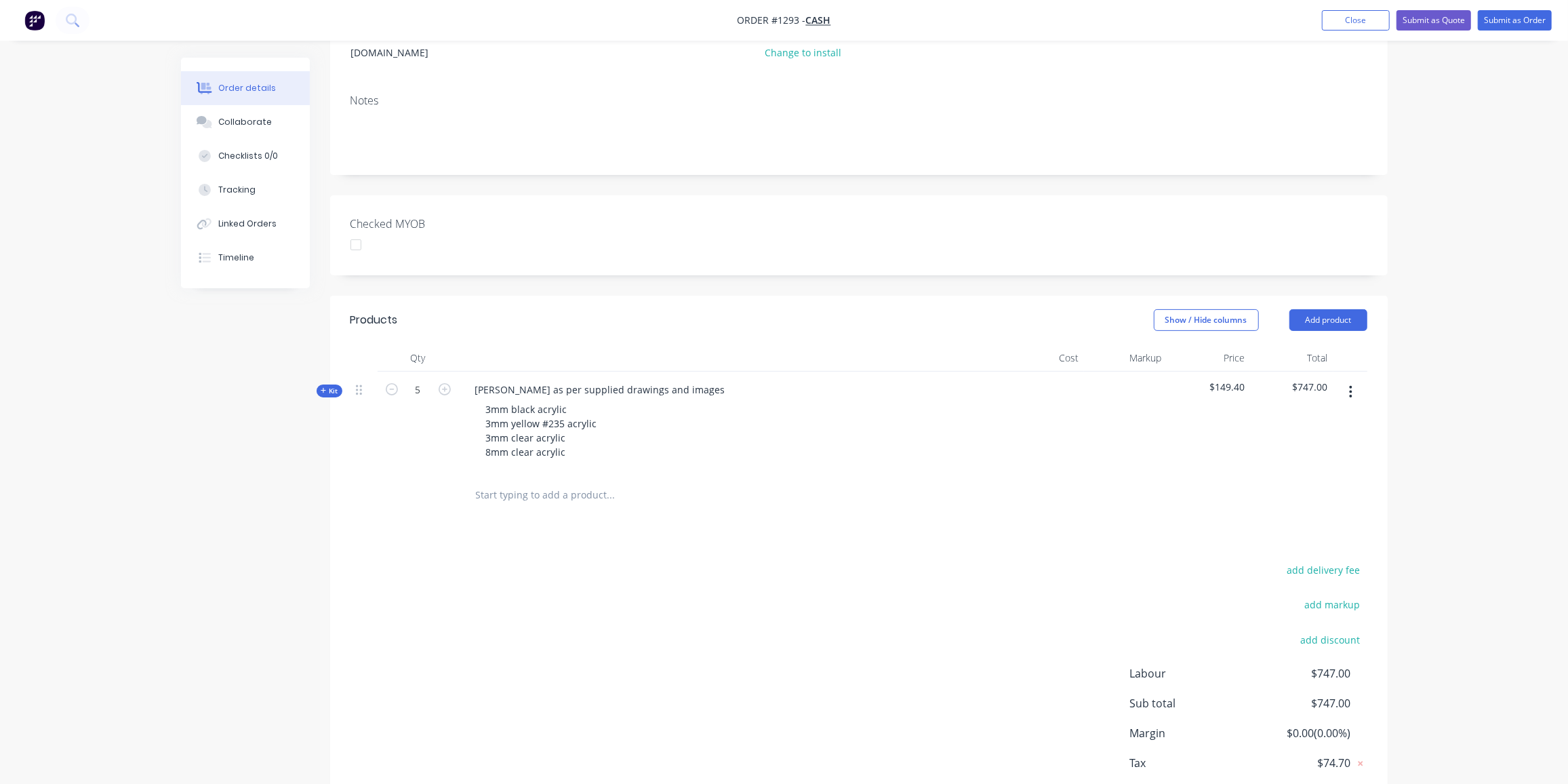
click at [479, 481] on input "text" at bounding box center [611, 495] width 271 height 27
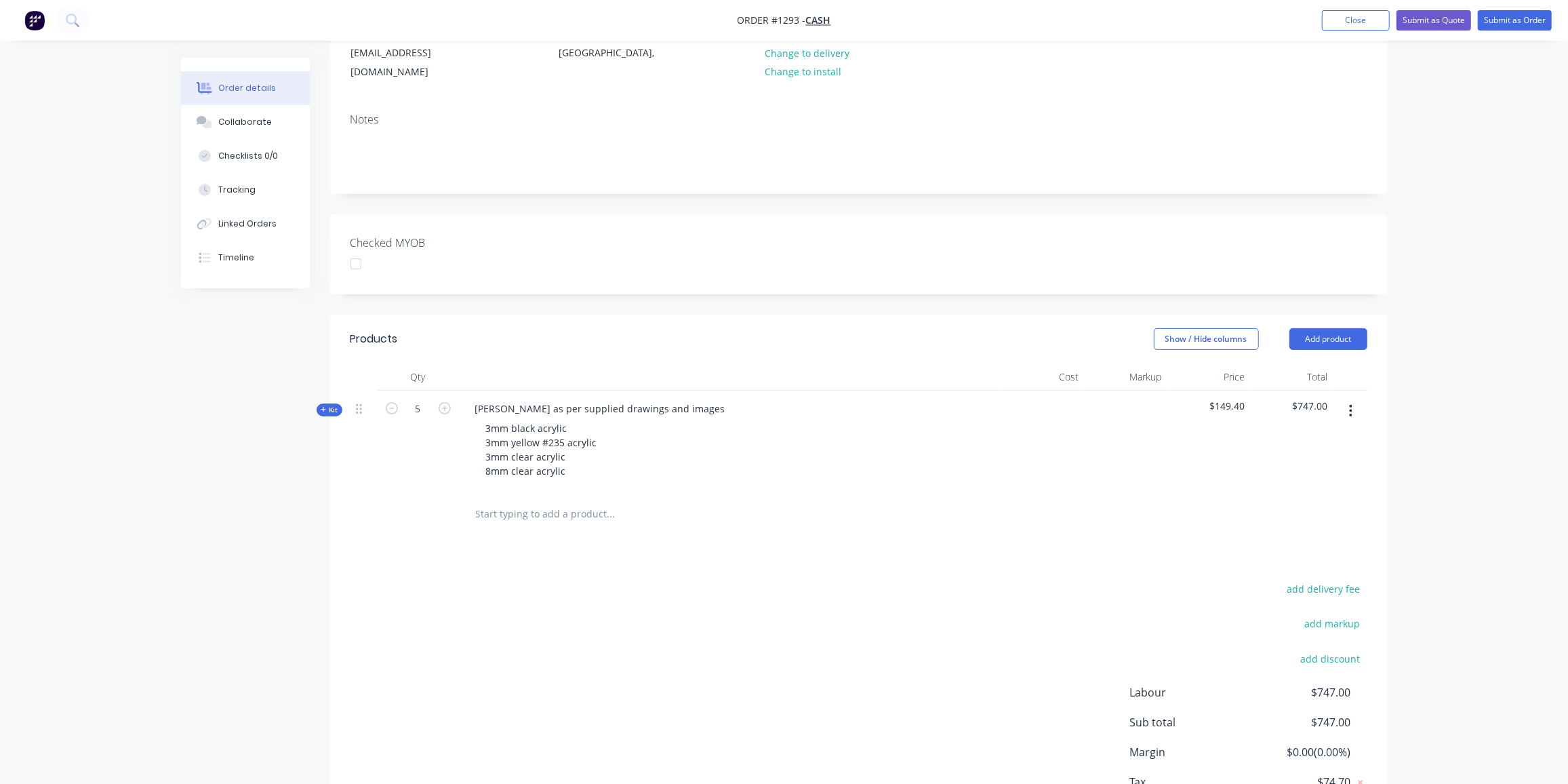
scroll to position [62, 0]
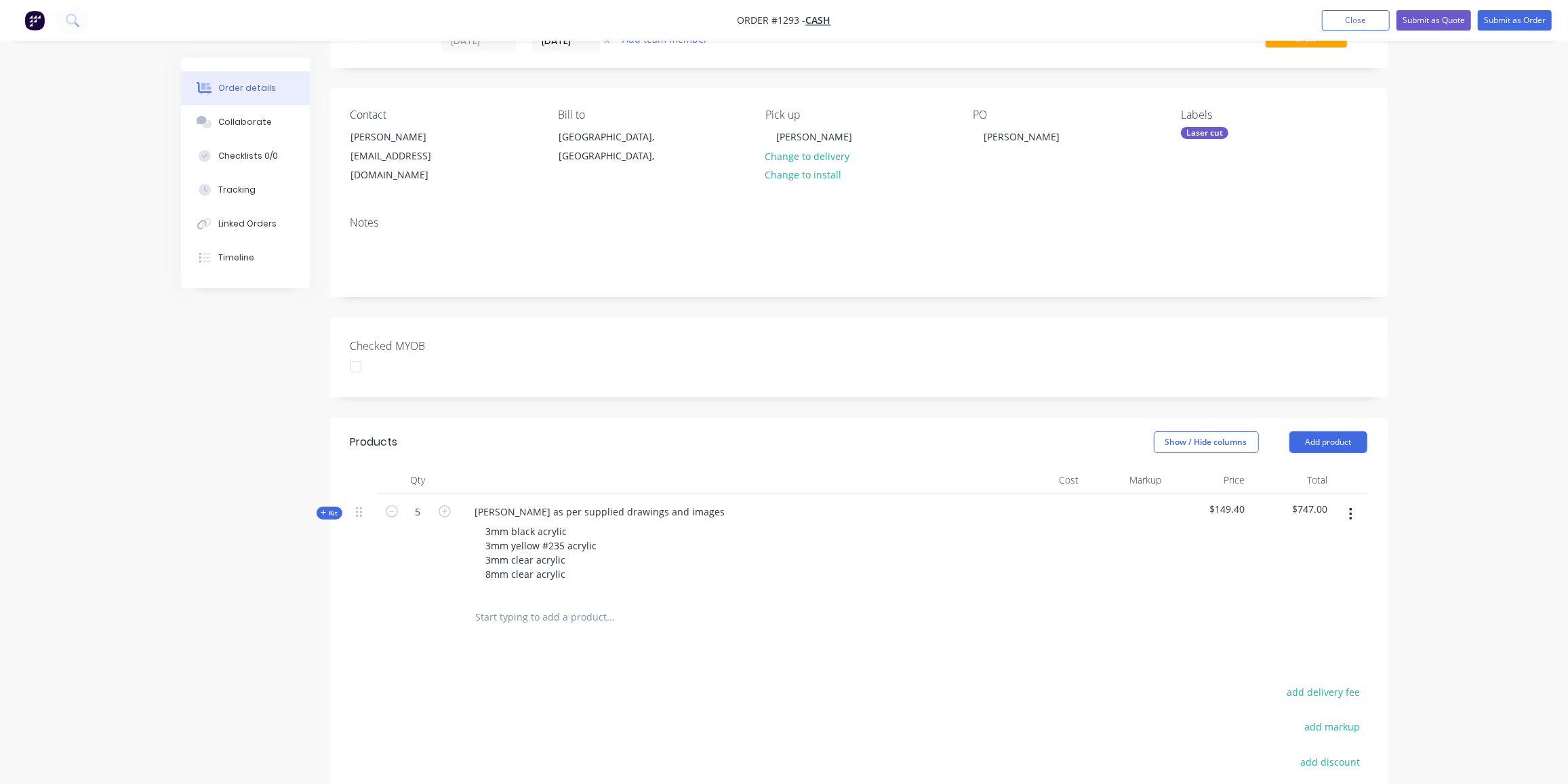
click at [326, 509] on icon at bounding box center [323, 513] width 6 height 7
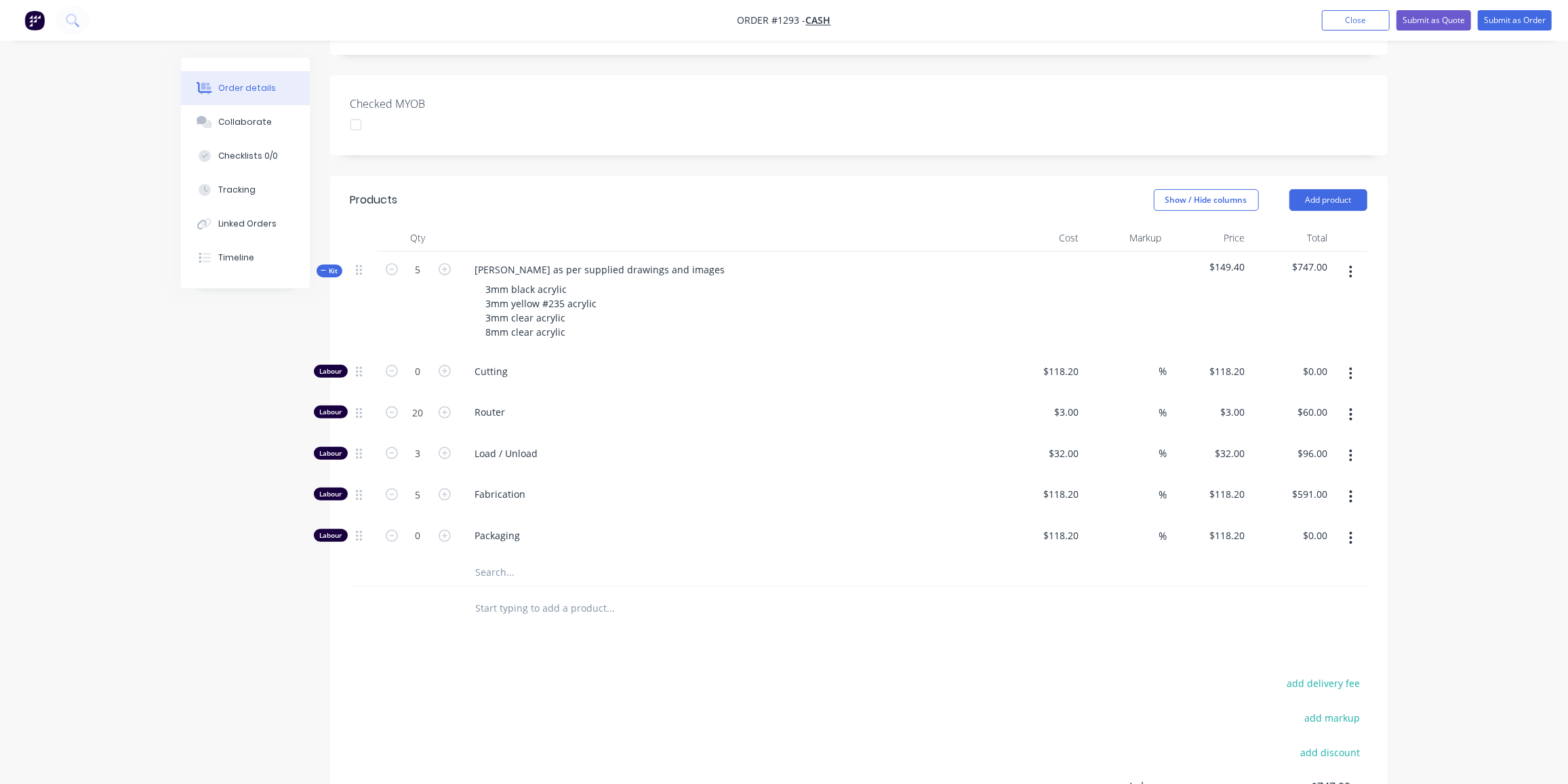
scroll to position [309, 0]
click at [512, 554] on input "text" at bounding box center [611, 568] width 271 height 27
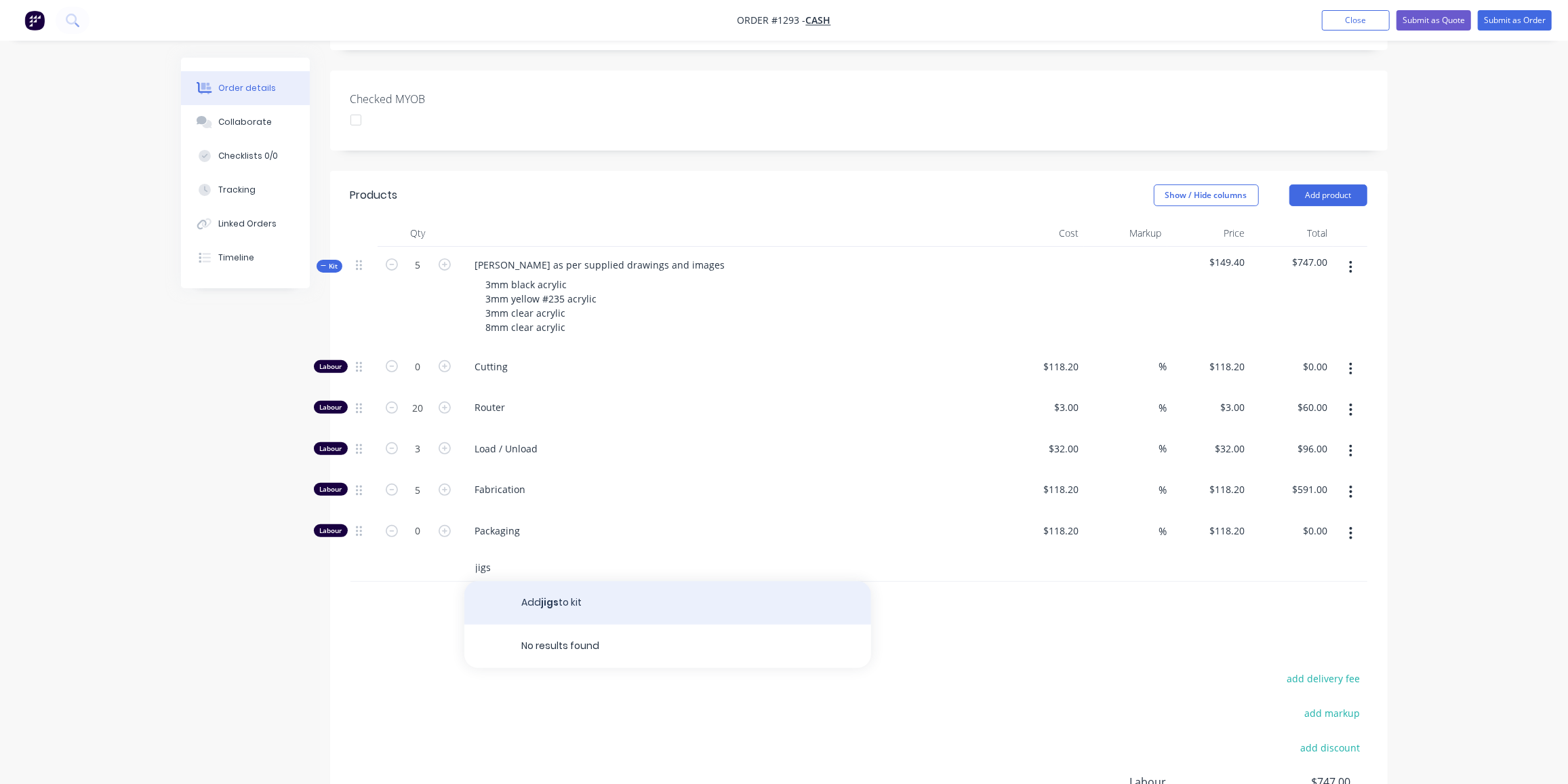
type input "jigs"
click at [543, 581] on button "Add jigs to kit" at bounding box center [668, 603] width 407 height 43
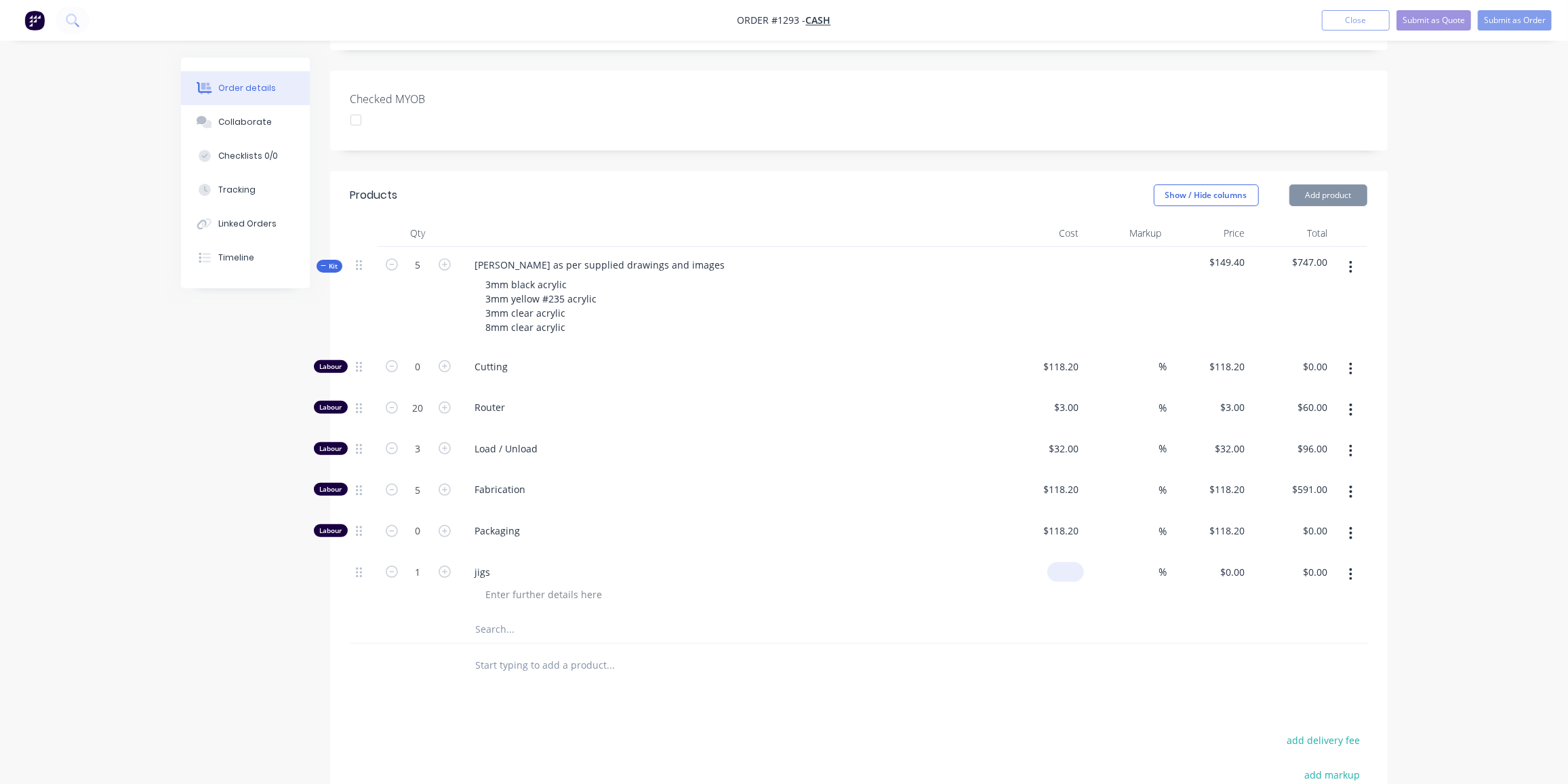
click at [1066, 562] on div "$0.00" at bounding box center [1065, 572] width 37 height 20
type input "$75.00"
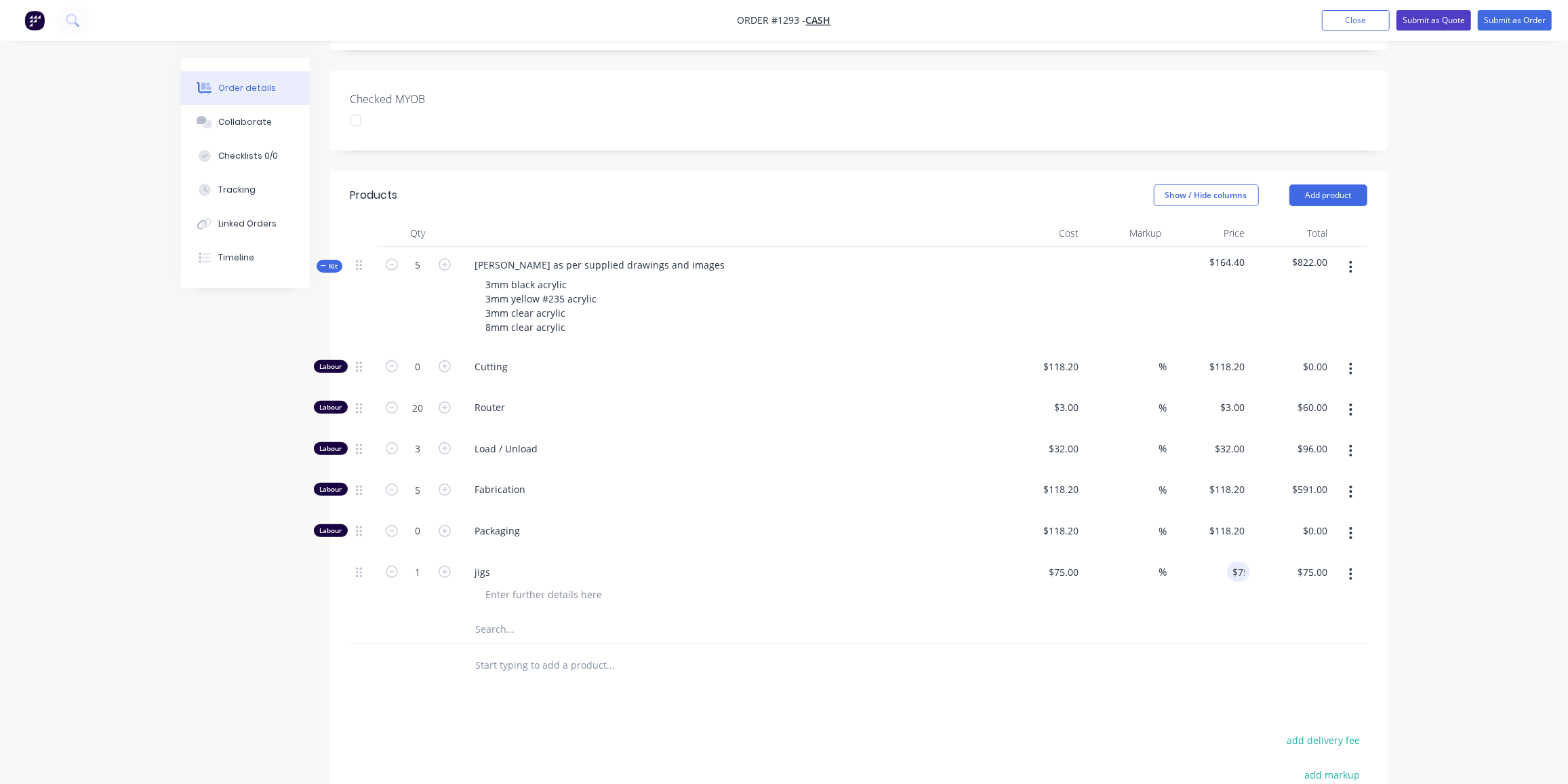
click at [1424, 15] on button "Submit as Quote" at bounding box center [1433, 20] width 75 height 21
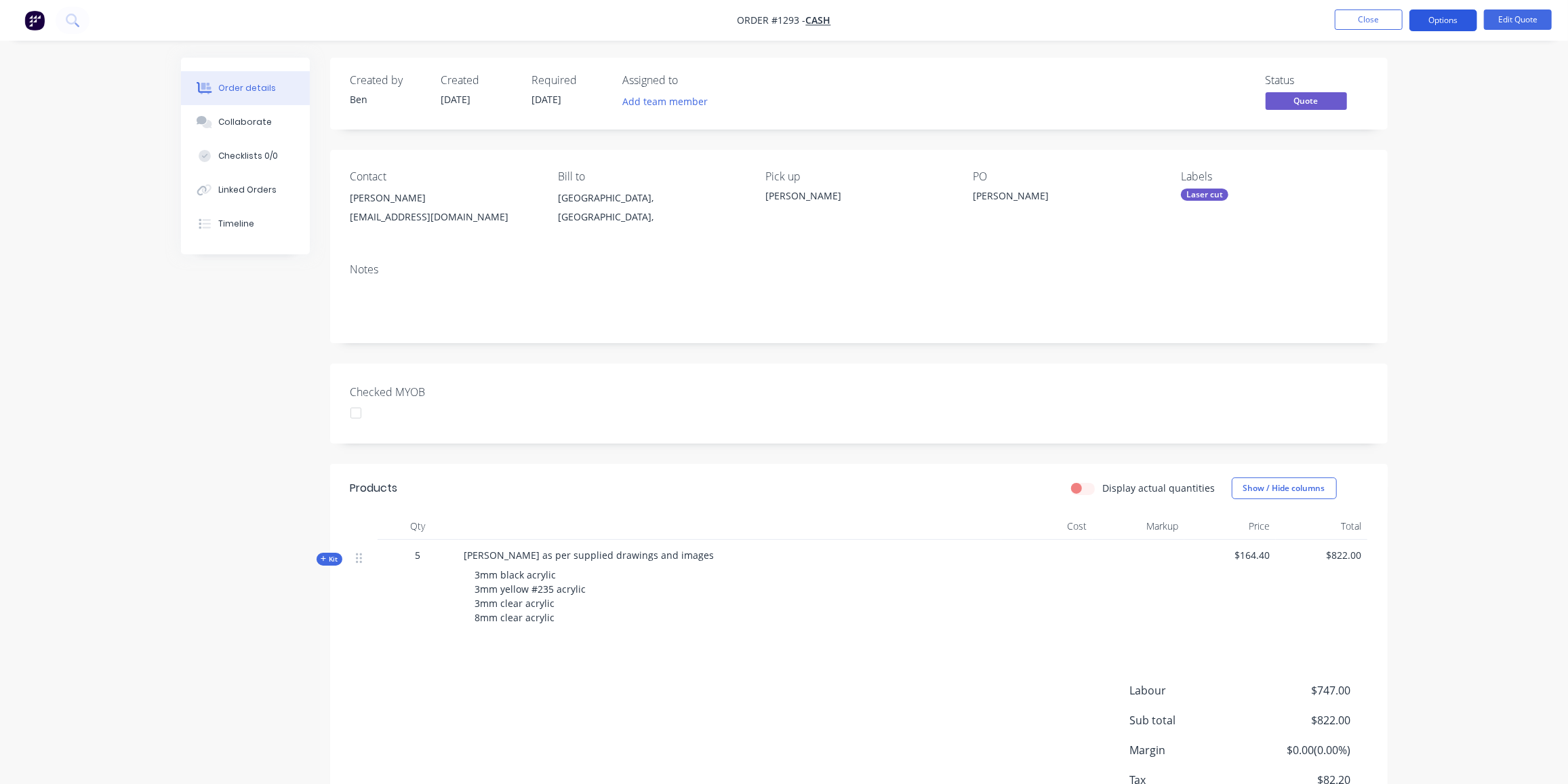
click at [1460, 15] on button "Options" at bounding box center [1443, 21] width 68 height 22
click at [1368, 84] on div "Quote" at bounding box center [1402, 83] width 124 height 20
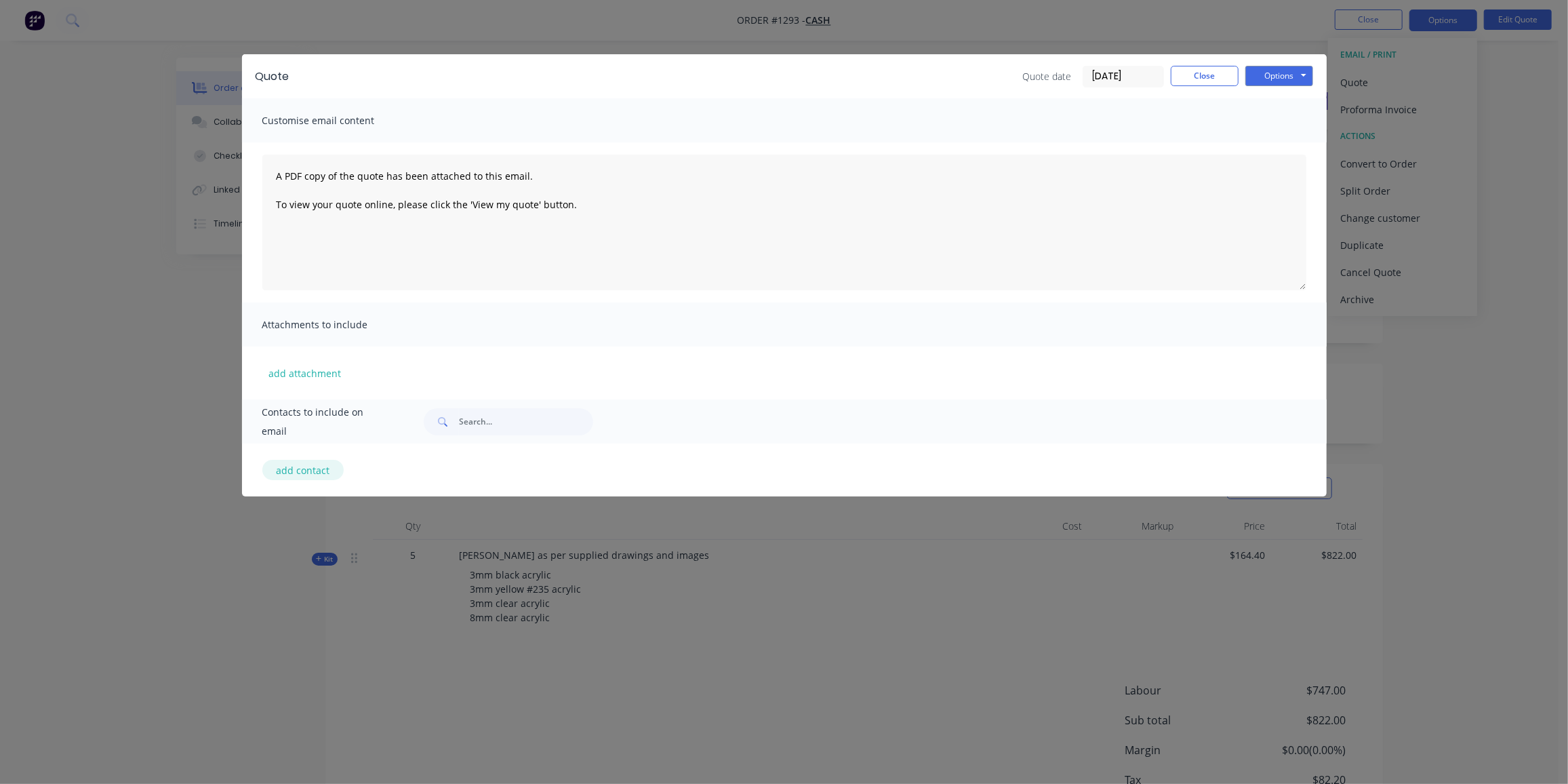
click at [286, 469] on button "add contact" at bounding box center [303, 469] width 81 height 21
select select "AU"
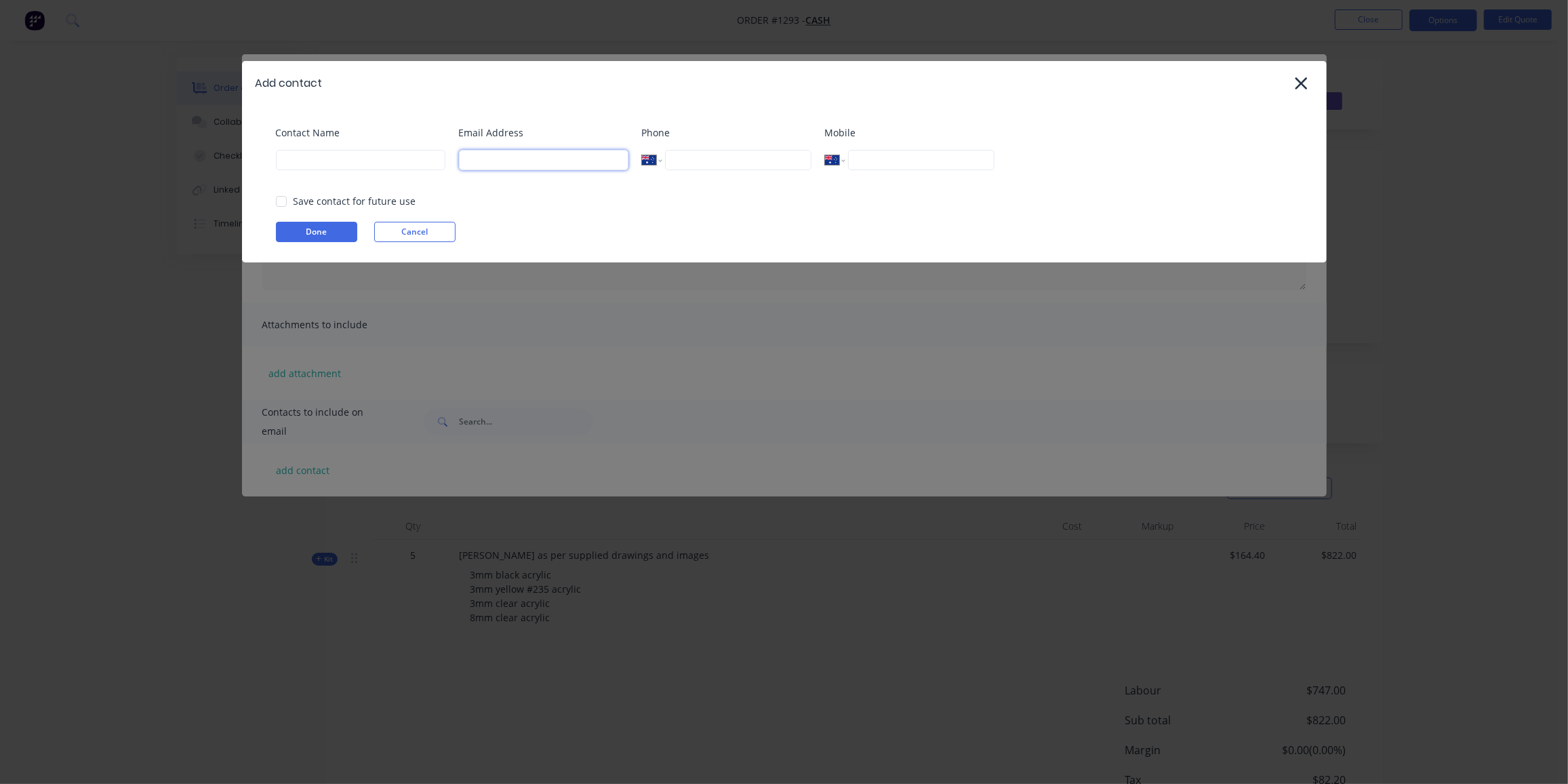
click at [492, 160] on input at bounding box center [543, 160] width 169 height 21
paste input "S Penn <sdspenn@yahoo.com>"
click at [506, 160] on input "S Penn <sdspenn@yahoo.com>" at bounding box center [543, 160] width 169 height 21
drag, startPoint x: 504, startPoint y: 160, endPoint x: 311, endPoint y: 182, distance: 194.2
click at [311, 182] on div "Contact Name Email Address S Penn <sdspenn@yahoo.com> Phone International Afgha…" at bounding box center [784, 184] width 1084 height 158
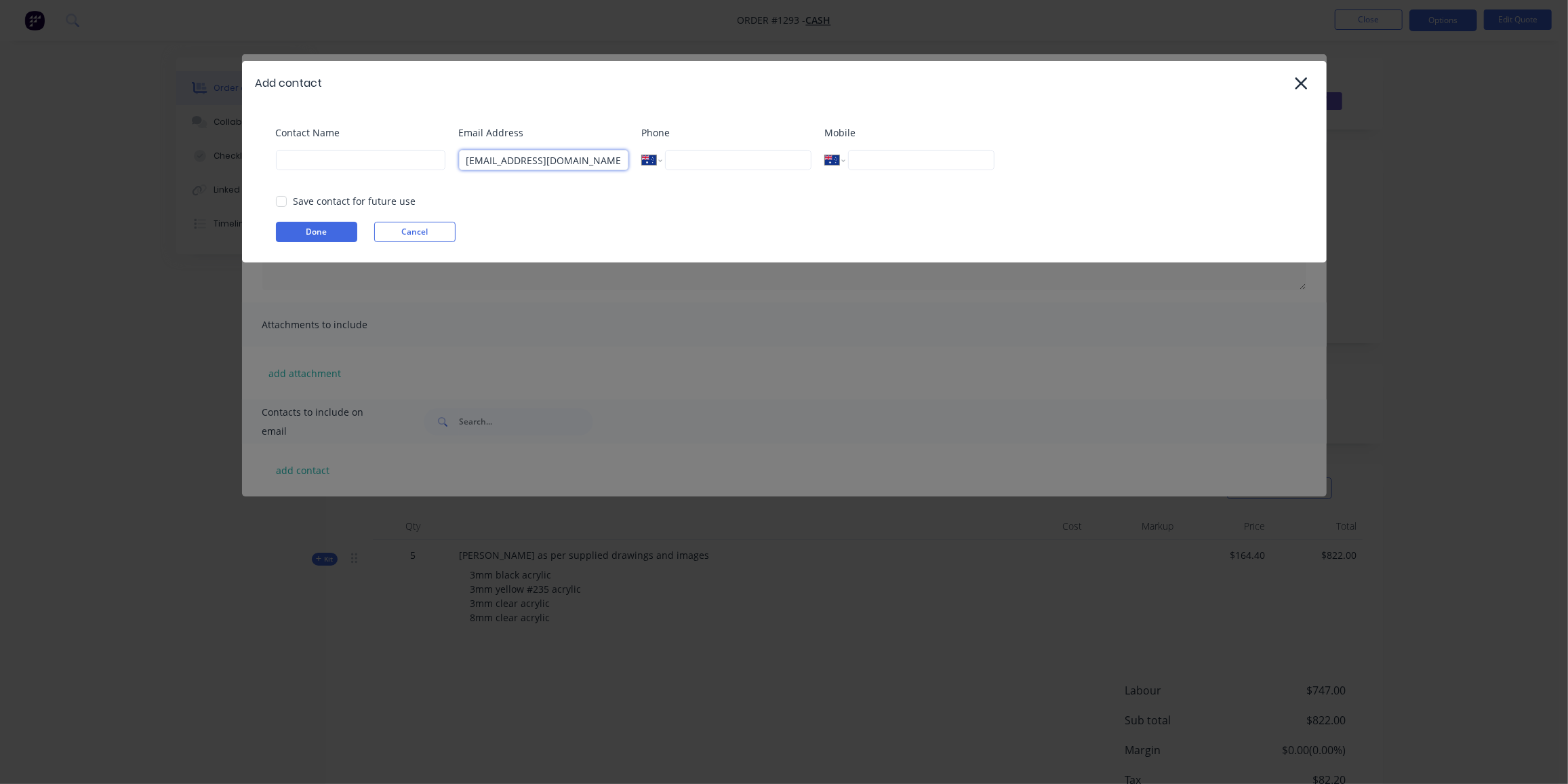
click at [583, 160] on input "sdspenn@yahoo.com>" at bounding box center [543, 160] width 169 height 21
type input "sdspenn@yahoo.com"
click at [331, 160] on input at bounding box center [360, 160] width 169 height 21
type input "[PERSON_NAME]"
click at [324, 228] on button "Done" at bounding box center [316, 232] width 81 height 21
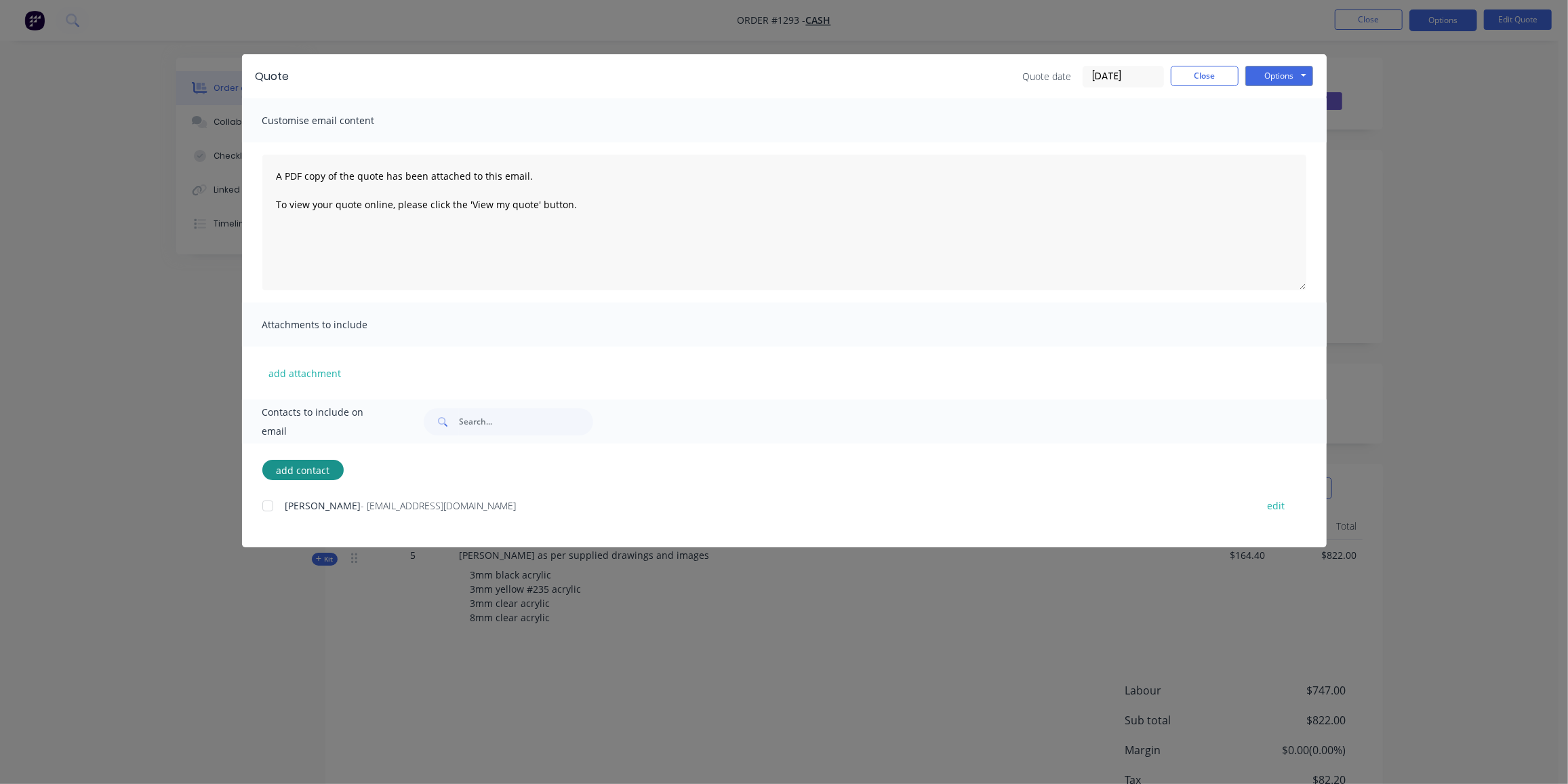
click at [270, 506] on div at bounding box center [267, 506] width 27 height 27
click at [1285, 69] on button "Options" at bounding box center [1278, 76] width 68 height 21
click at [1296, 97] on button "Preview" at bounding box center [1288, 100] width 86 height 23
click at [1277, 73] on button "Options" at bounding box center [1278, 76] width 68 height 21
click at [1298, 150] on button "Email" at bounding box center [1288, 144] width 86 height 23
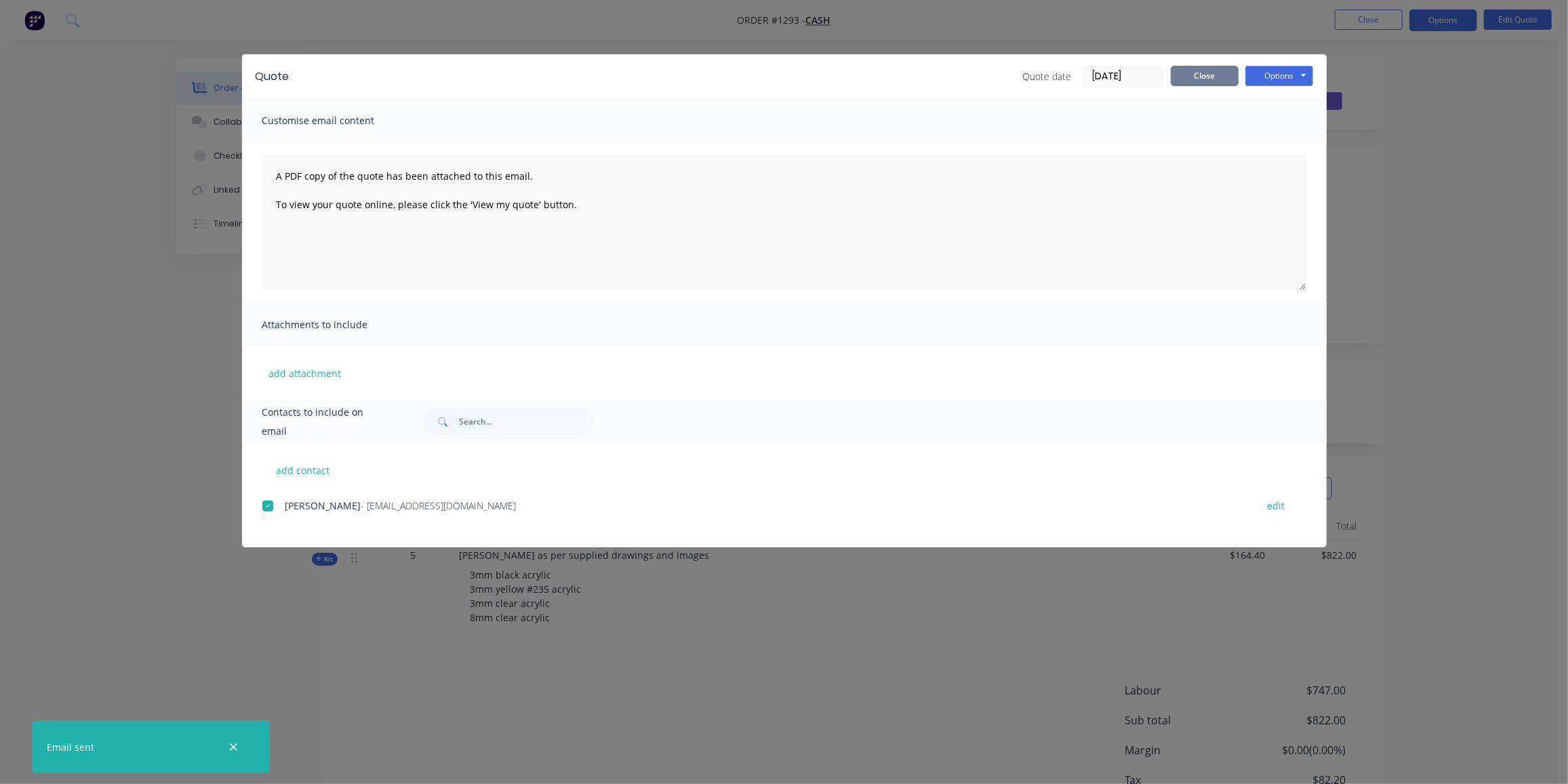
drag, startPoint x: 1213, startPoint y: 70, endPoint x: 1246, endPoint y: 58, distance: 35.1
click at [1213, 70] on button "Close" at bounding box center [1204, 76] width 68 height 21
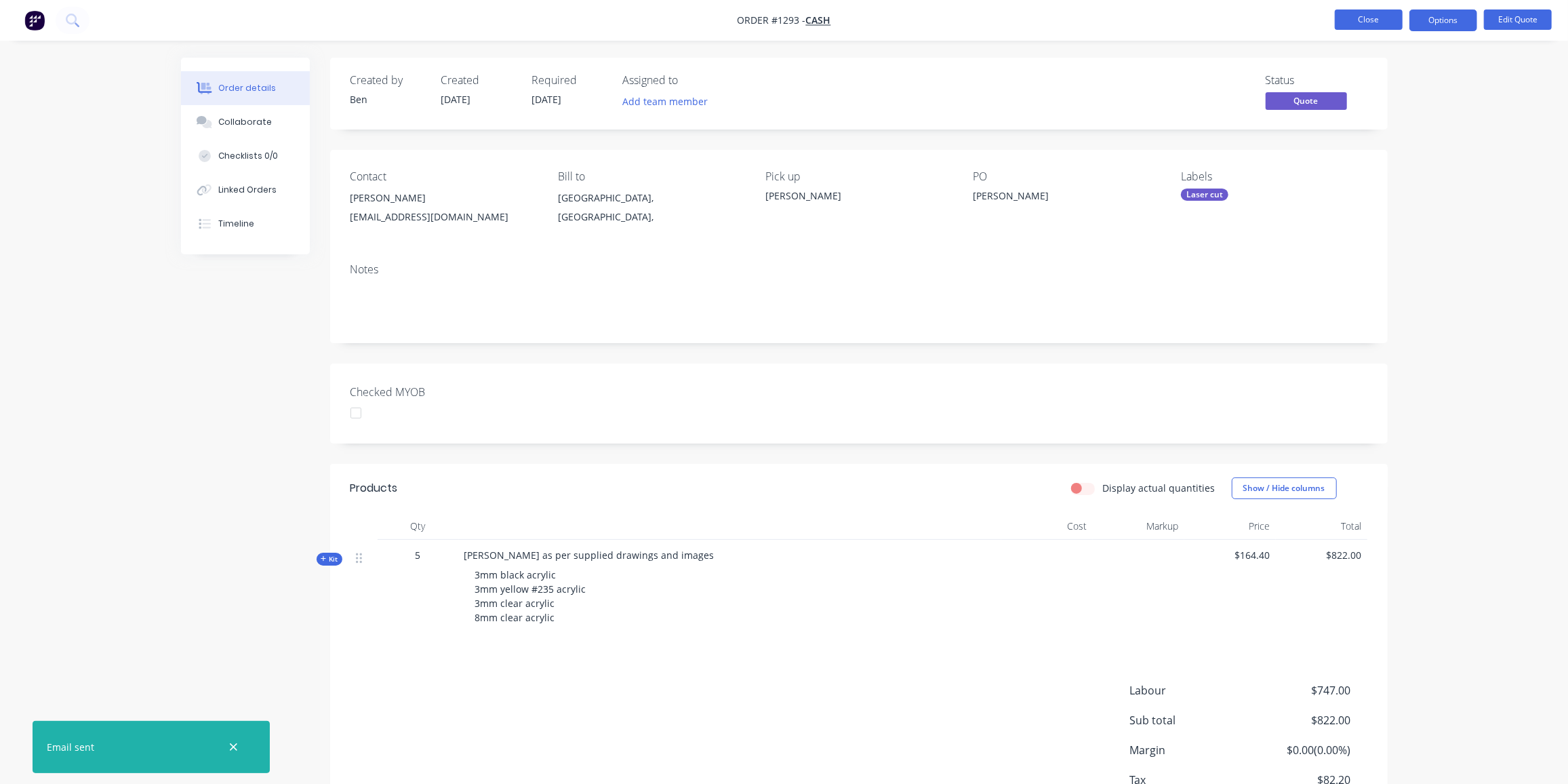
click at [1351, 20] on button "Close" at bounding box center [1368, 20] width 68 height 21
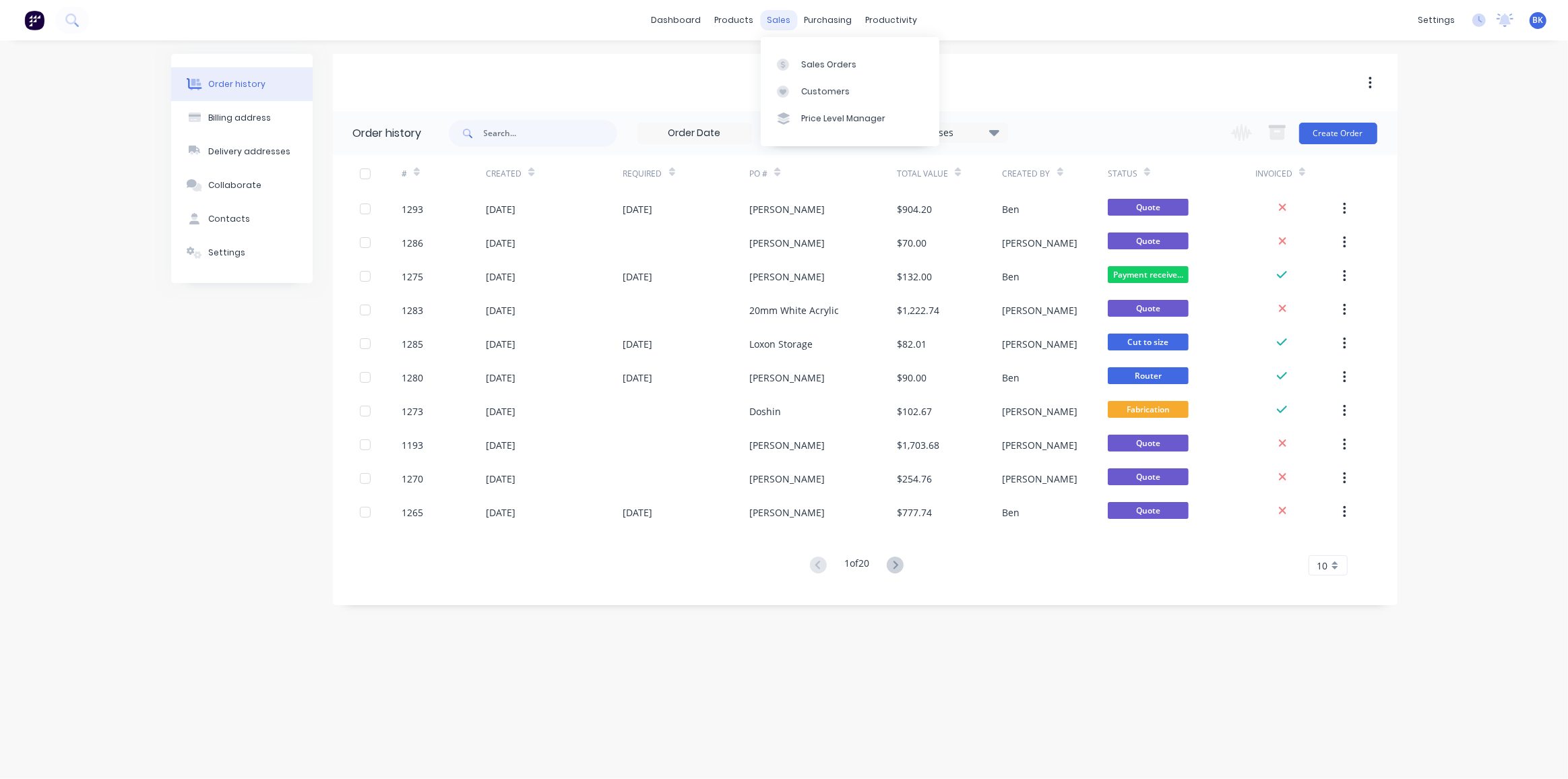
click at [779, 21] on div "sales" at bounding box center [778, 20] width 37 height 21
click at [800, 62] on link "Sales Orders" at bounding box center [850, 64] width 178 height 27
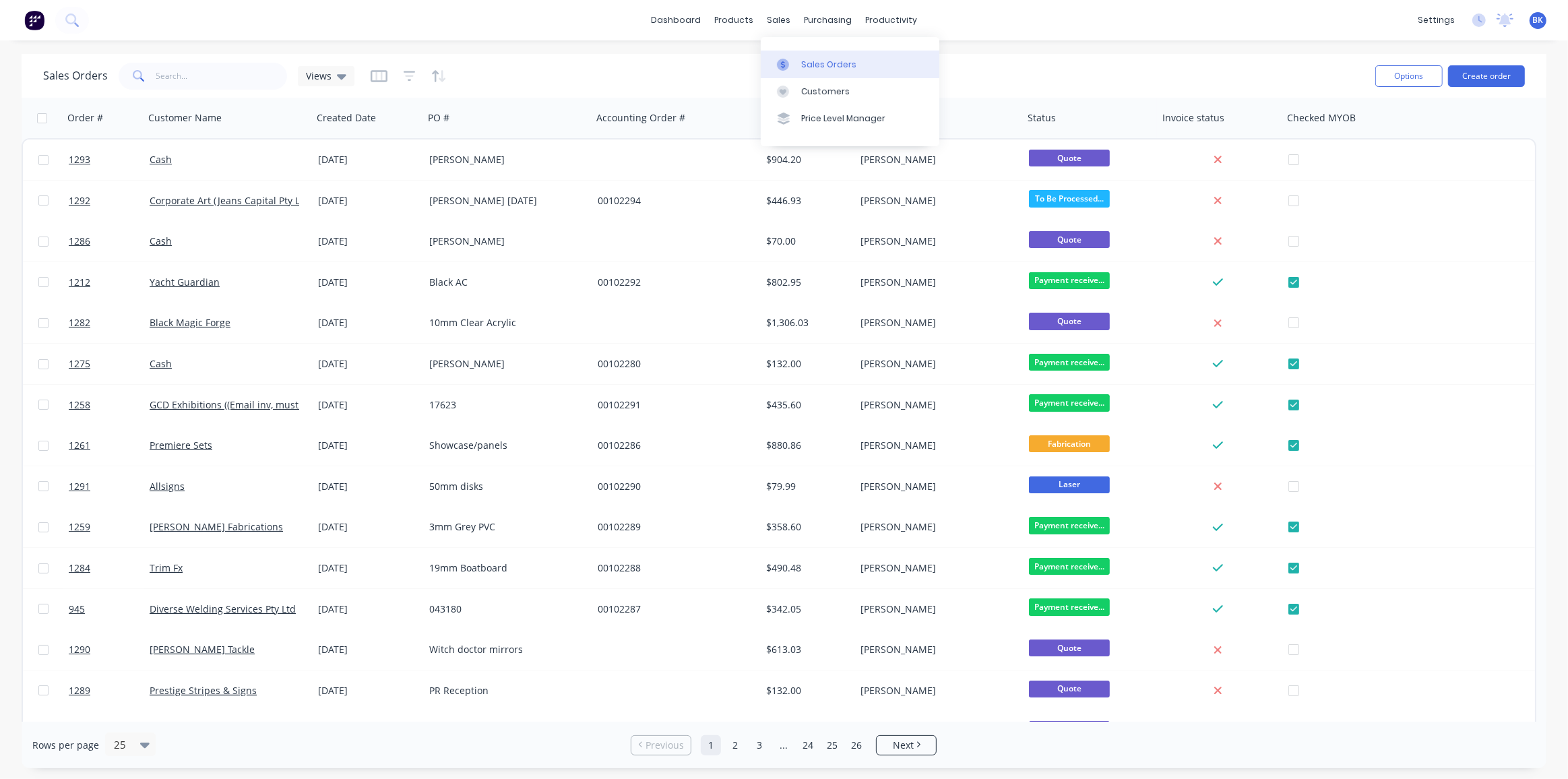
click at [803, 60] on div "Sales Orders" at bounding box center [829, 64] width 56 height 13
click at [1502, 77] on button "Create order" at bounding box center [1487, 76] width 77 height 21
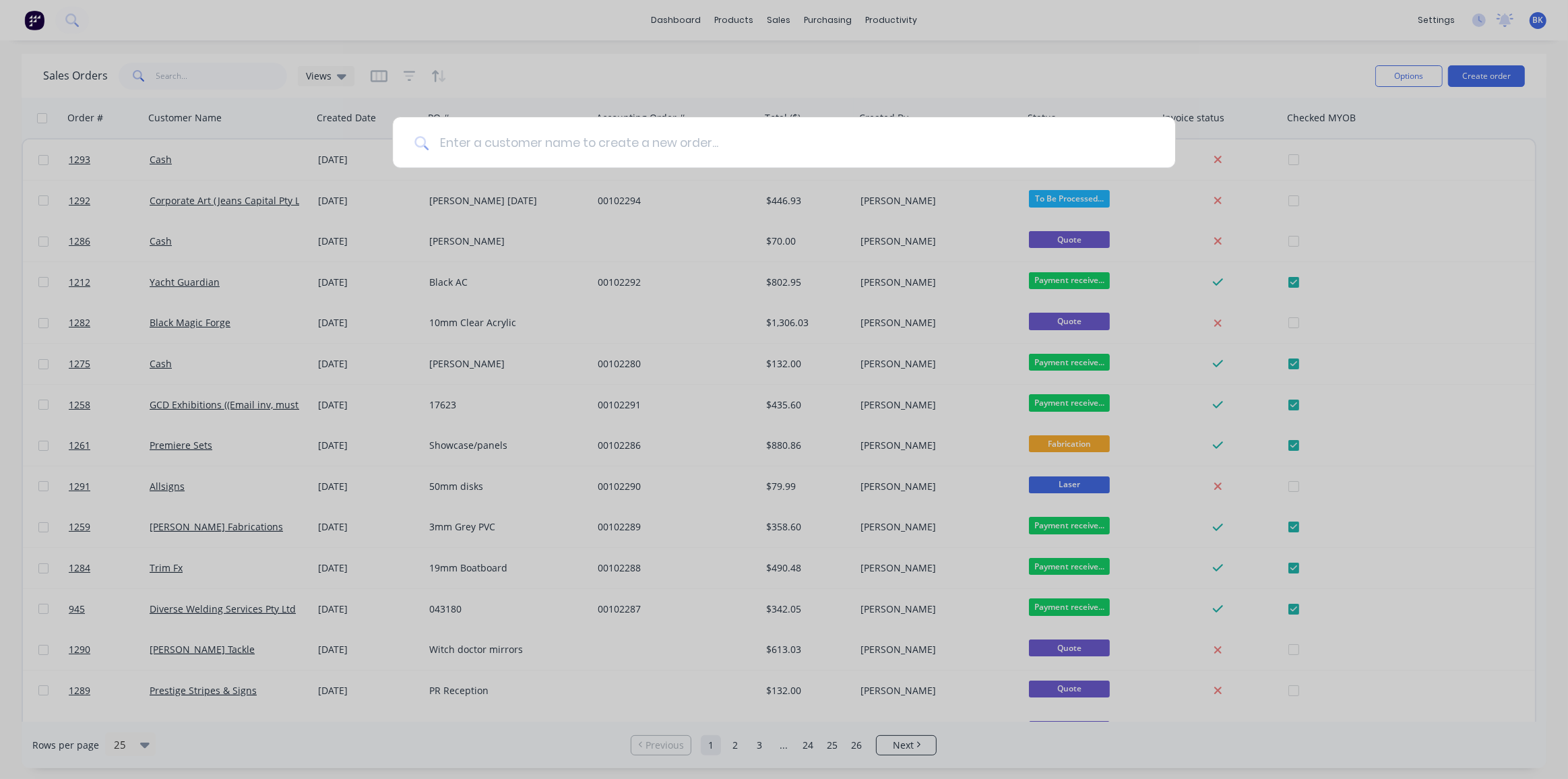
click at [870, 149] on input at bounding box center [792, 142] width 725 height 50
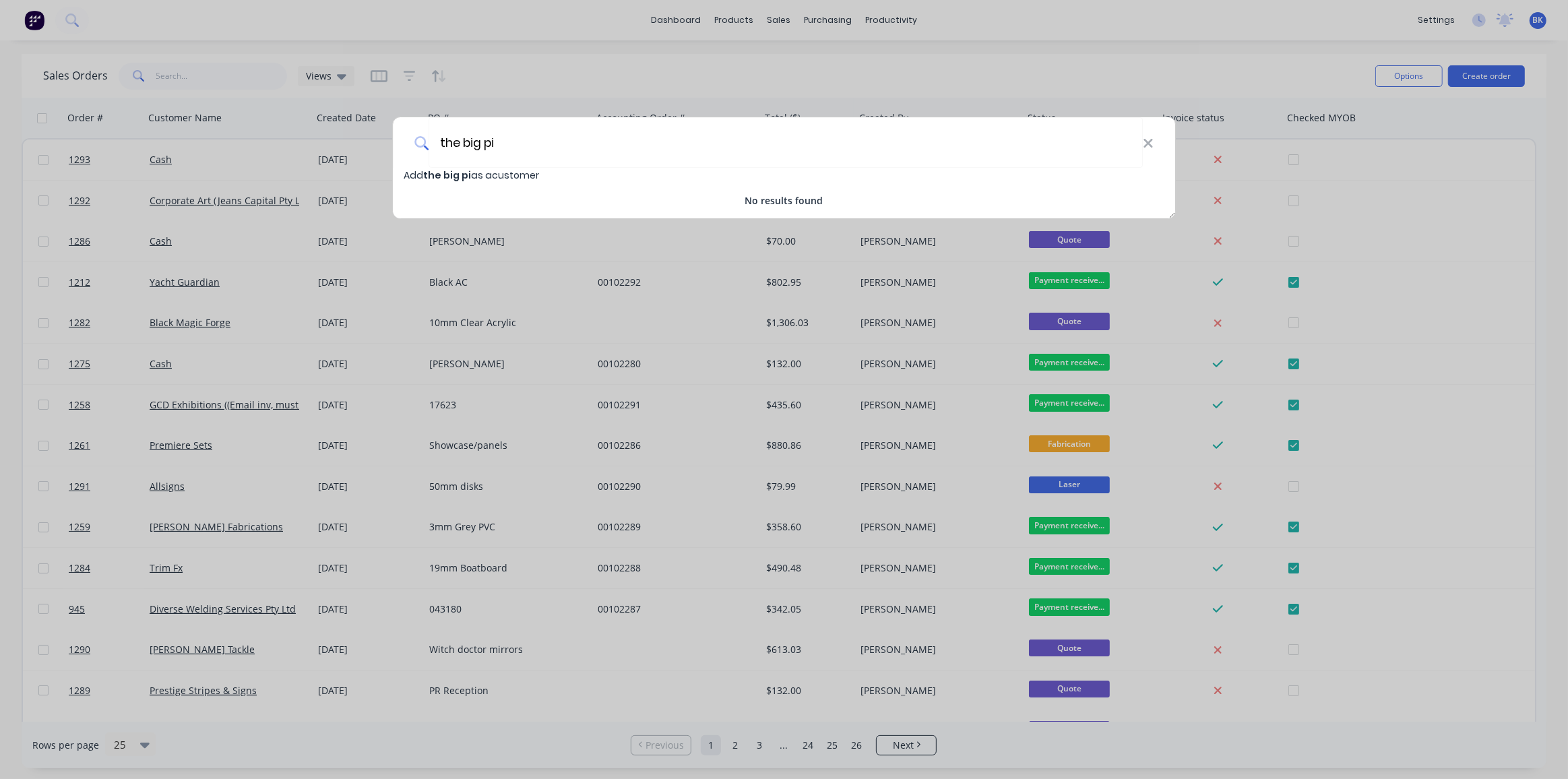
type input "the big pi"
click at [1145, 142] on icon at bounding box center [1148, 143] width 11 height 15
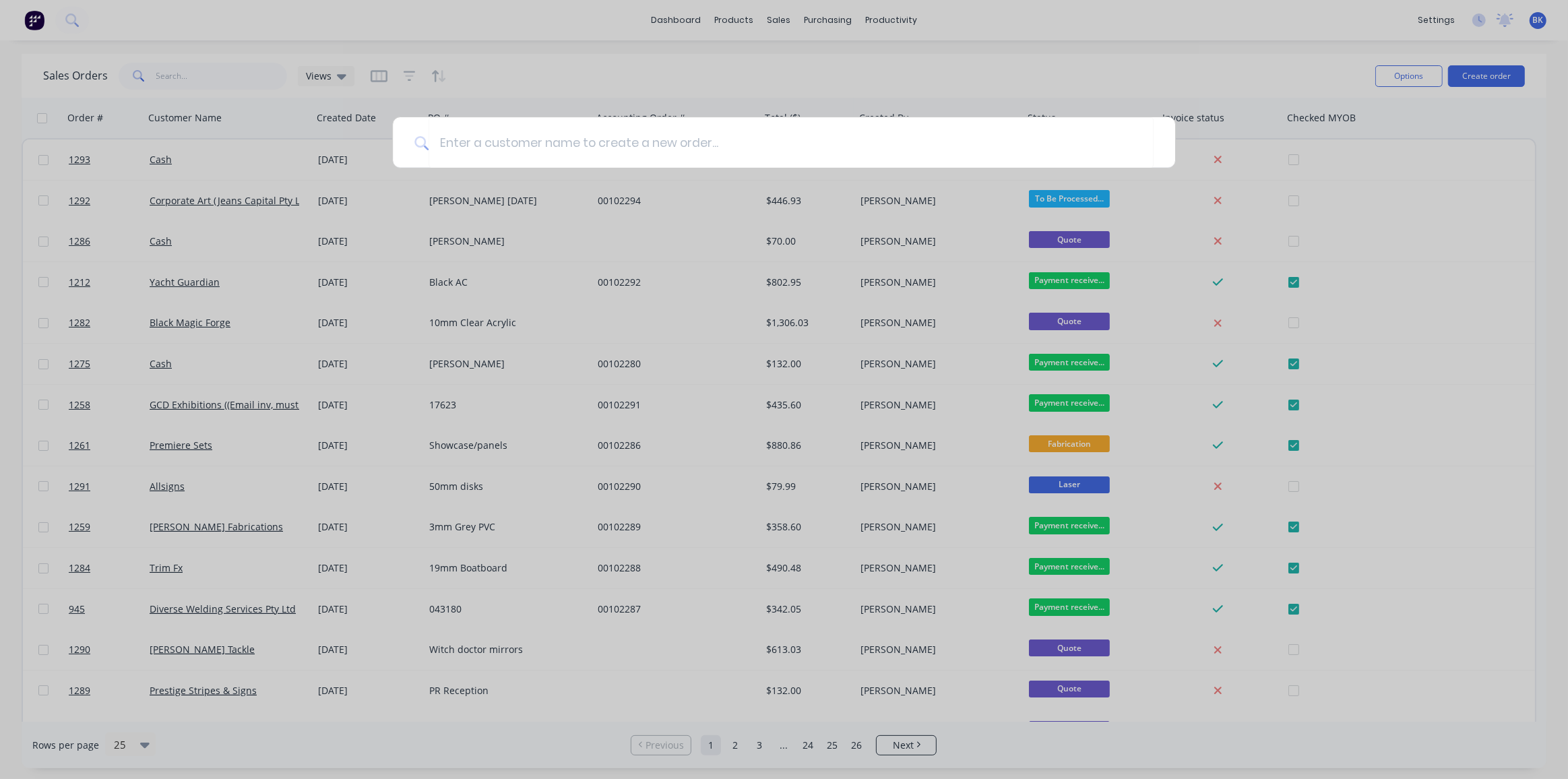
click at [988, 95] on div at bounding box center [784, 390] width 1568 height 779
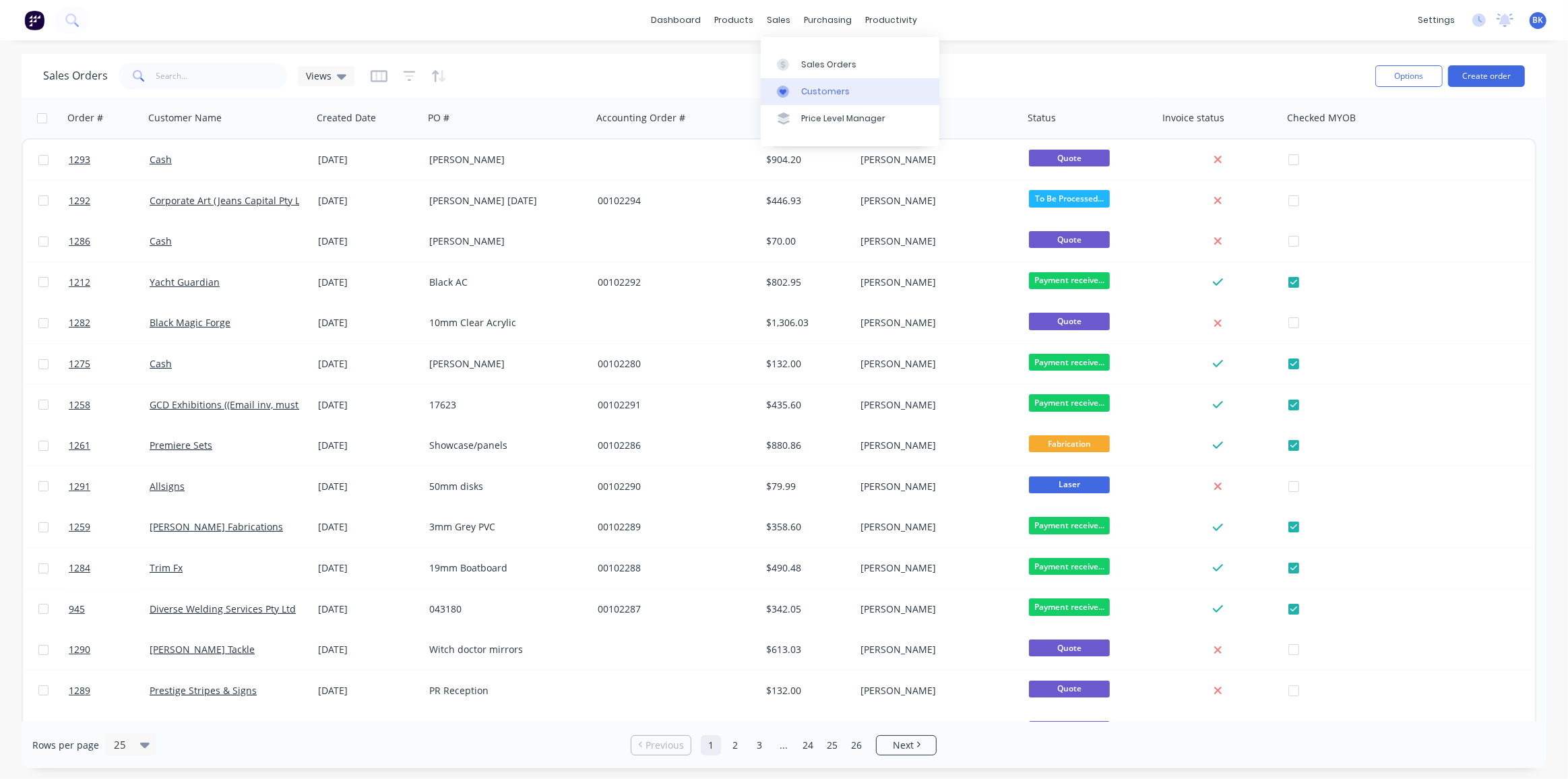
click at [875, 90] on link "Customers" at bounding box center [850, 91] width 178 height 27
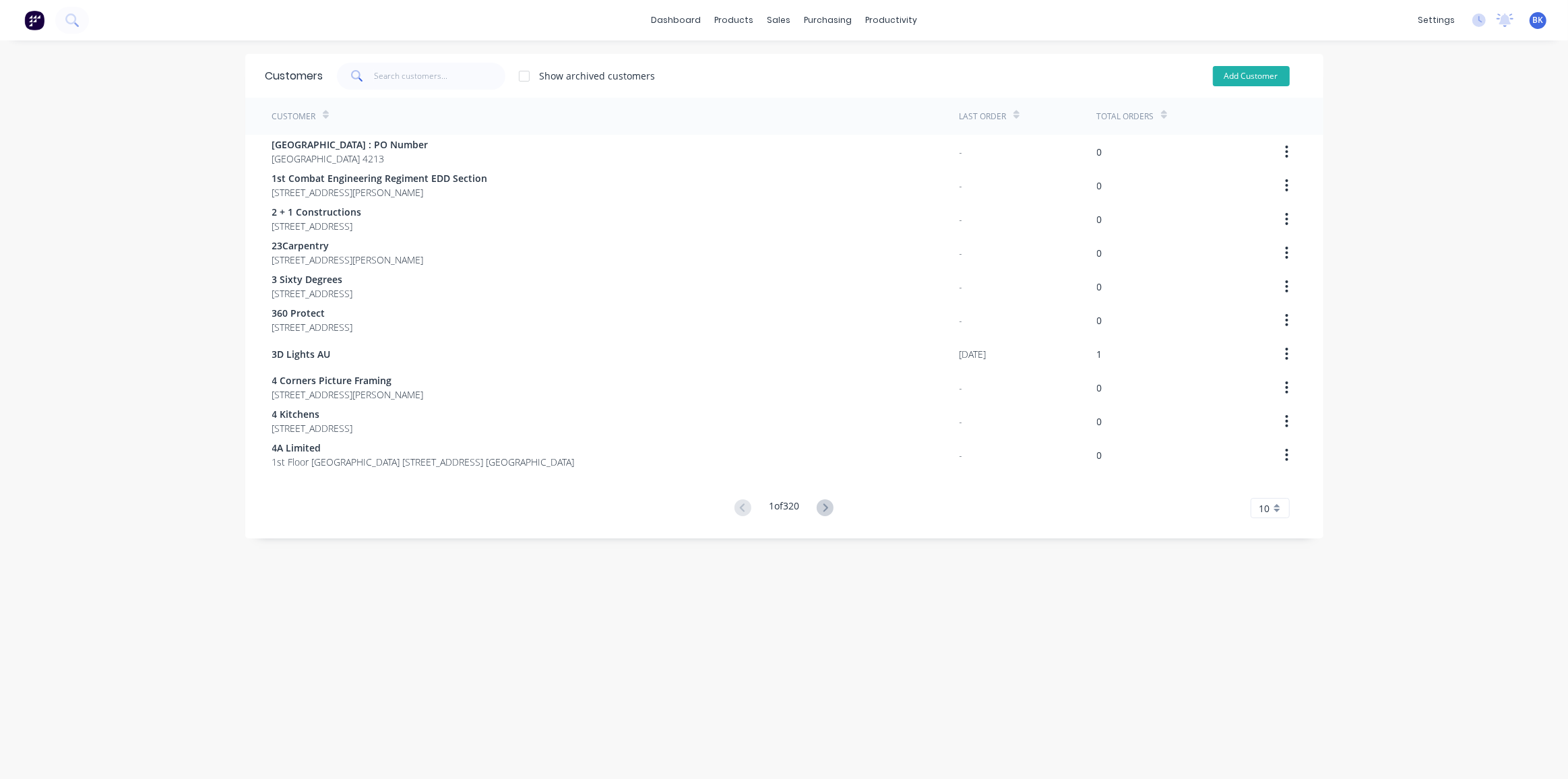
click at [1242, 77] on button "Add Customer" at bounding box center [1252, 76] width 77 height 21
select select "AU"
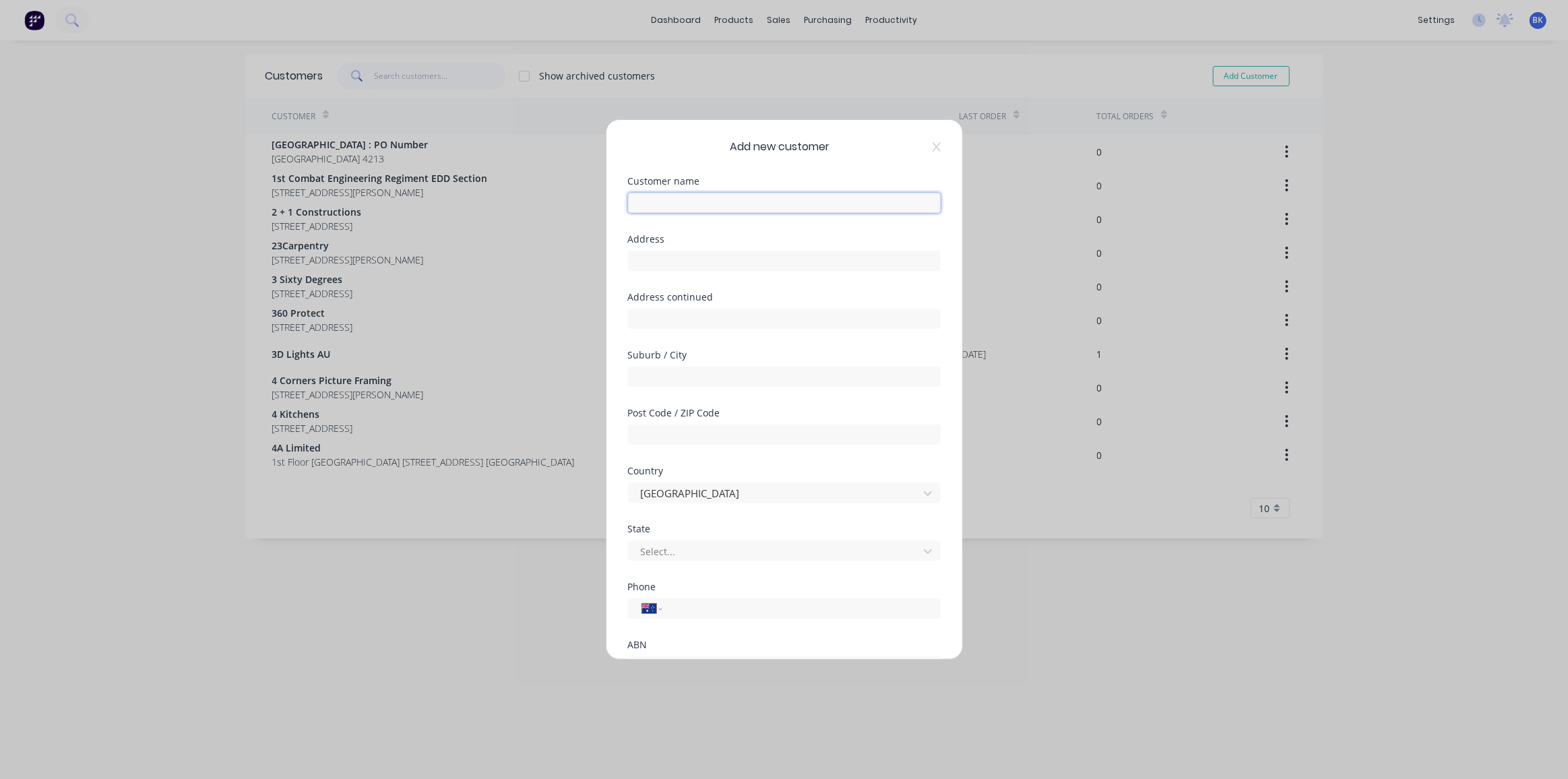
click at [721, 206] on input "text" at bounding box center [784, 202] width 313 height 21
type input "The Big Picture Group"
click at [725, 264] on input "text" at bounding box center [784, 261] width 313 height 21
paste input "13 Berghofer Dr"
type input "13 Berghofer Dr"
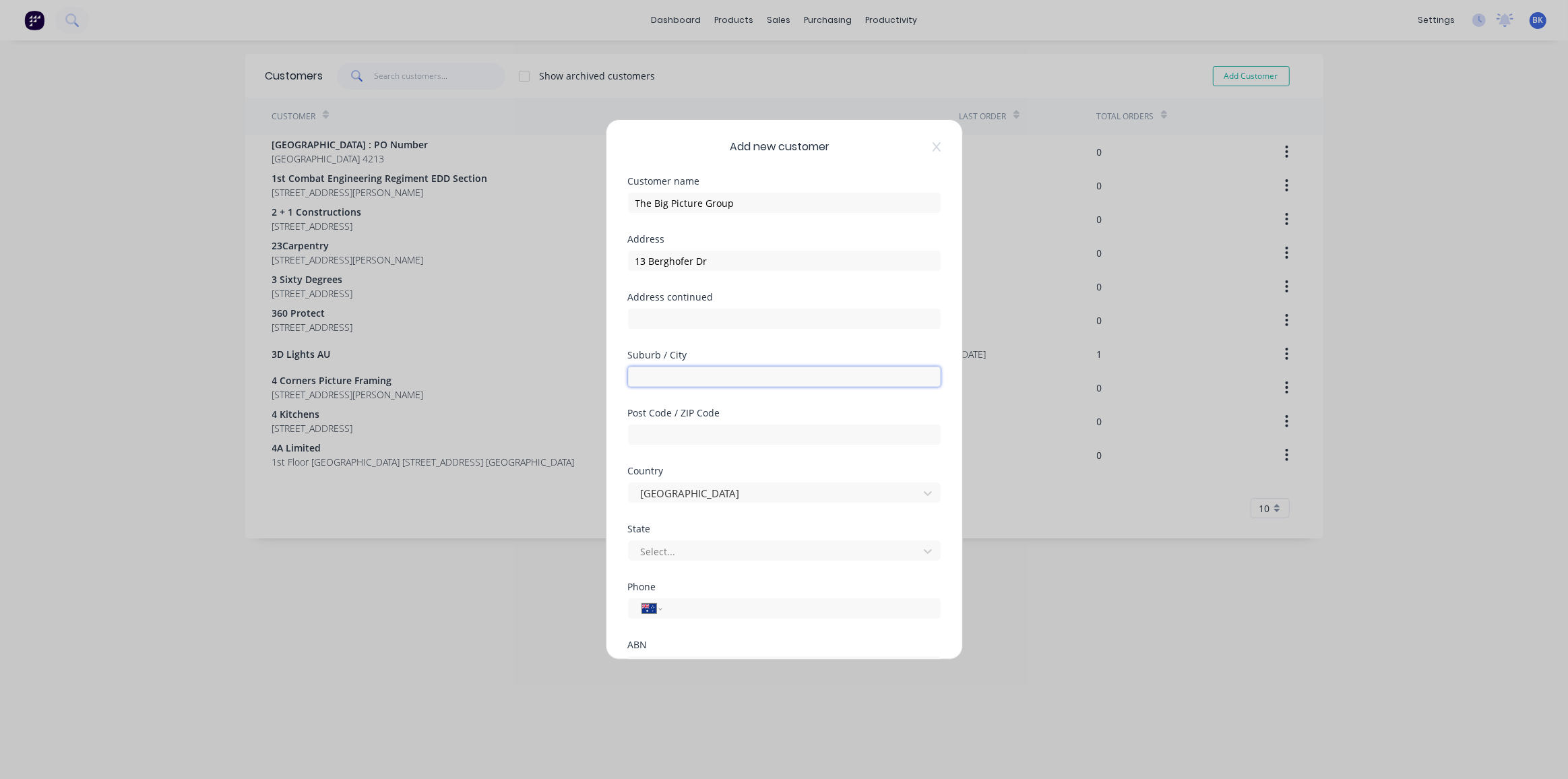
click at [661, 374] on input "text" at bounding box center [784, 376] width 313 height 21
paste input "Withcott"
type input "Withcott"
click at [675, 440] on input "text" at bounding box center [784, 434] width 313 height 21
type input "4352"
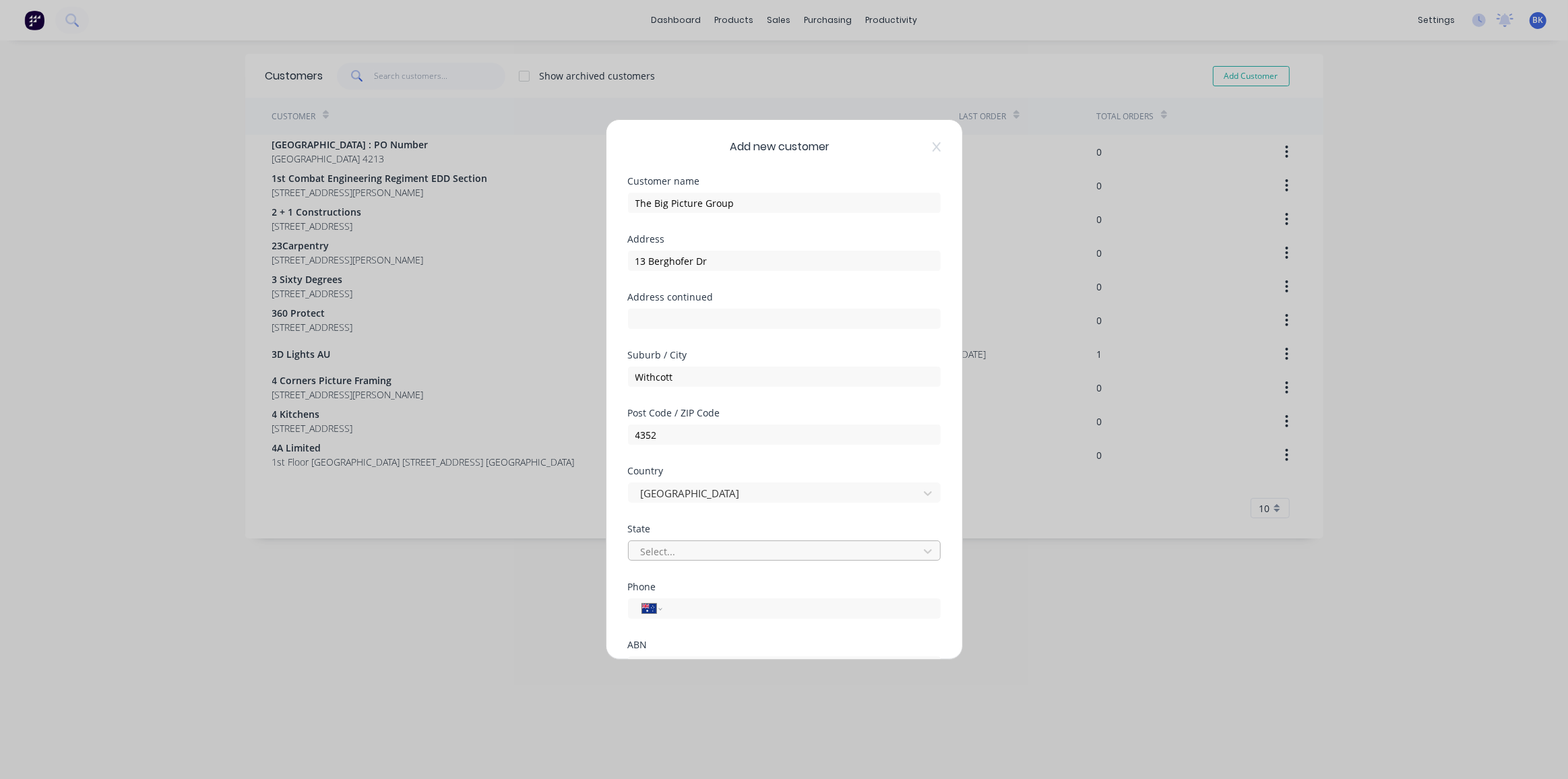
click at [669, 545] on div at bounding box center [775, 552] width 272 height 17
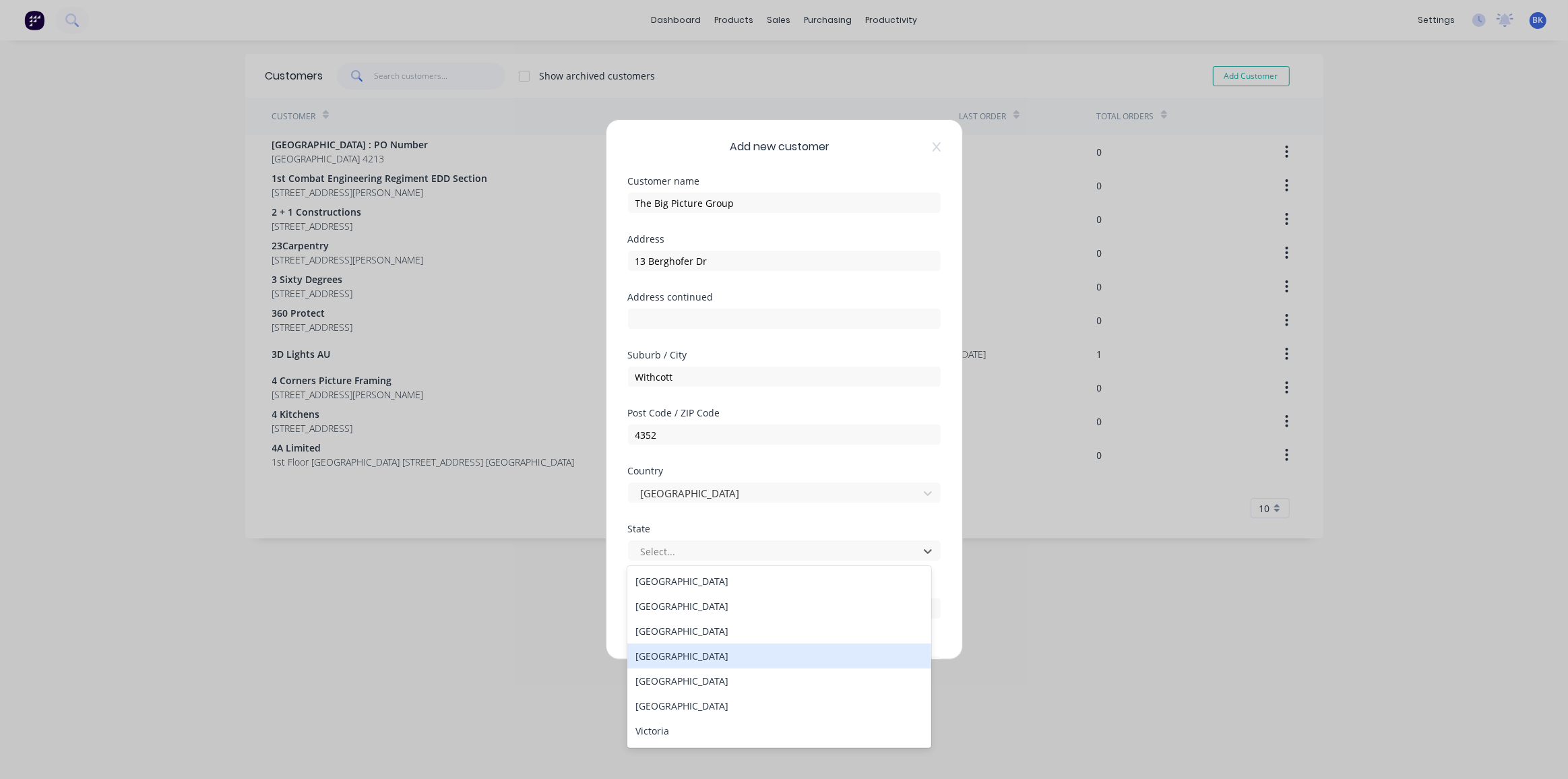
click at [685, 656] on div "Queensland" at bounding box center [779, 656] width 304 height 25
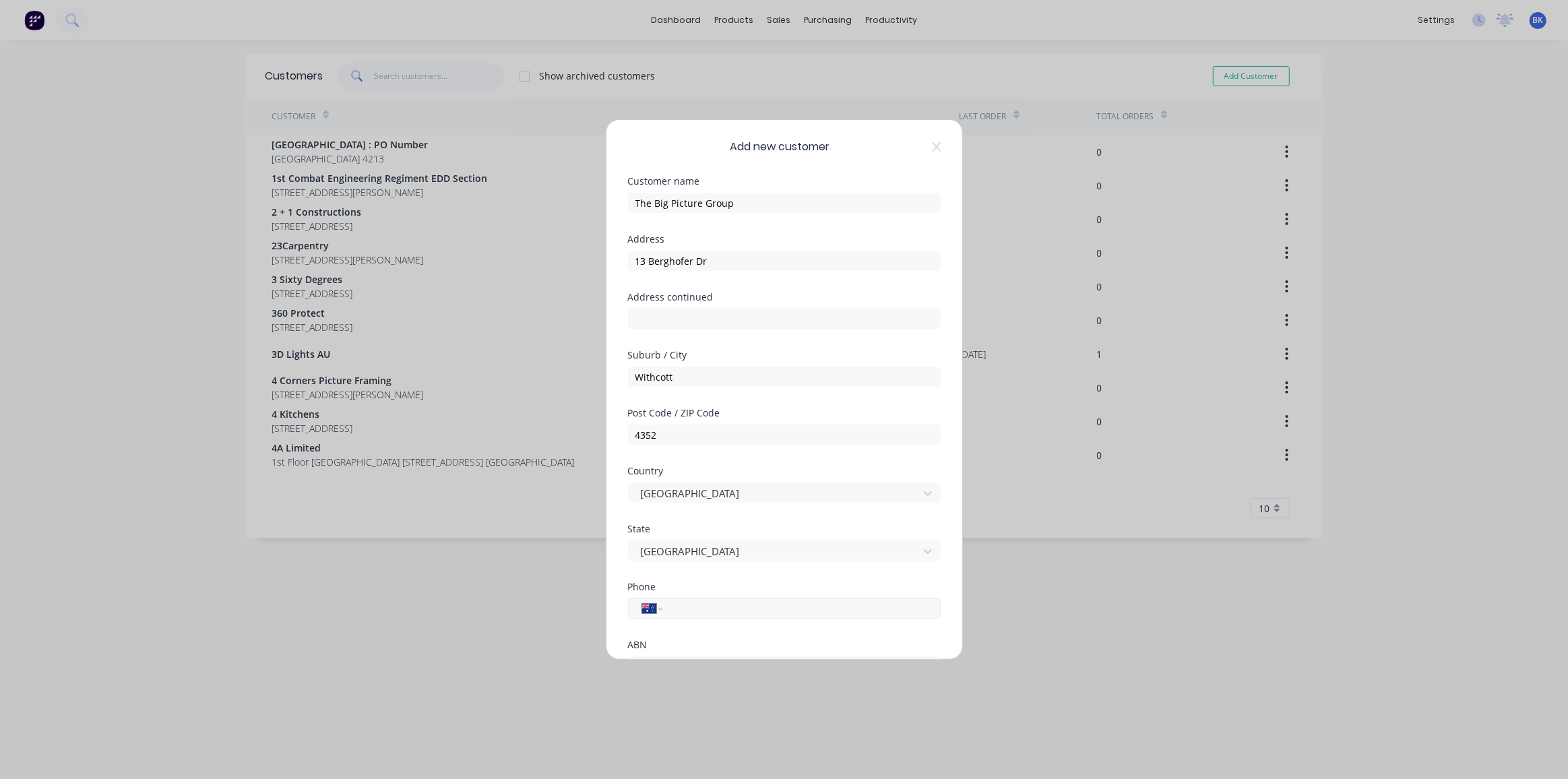
click at [700, 610] on input "tel" at bounding box center [799, 608] width 254 height 15
type input "0409 268 044"
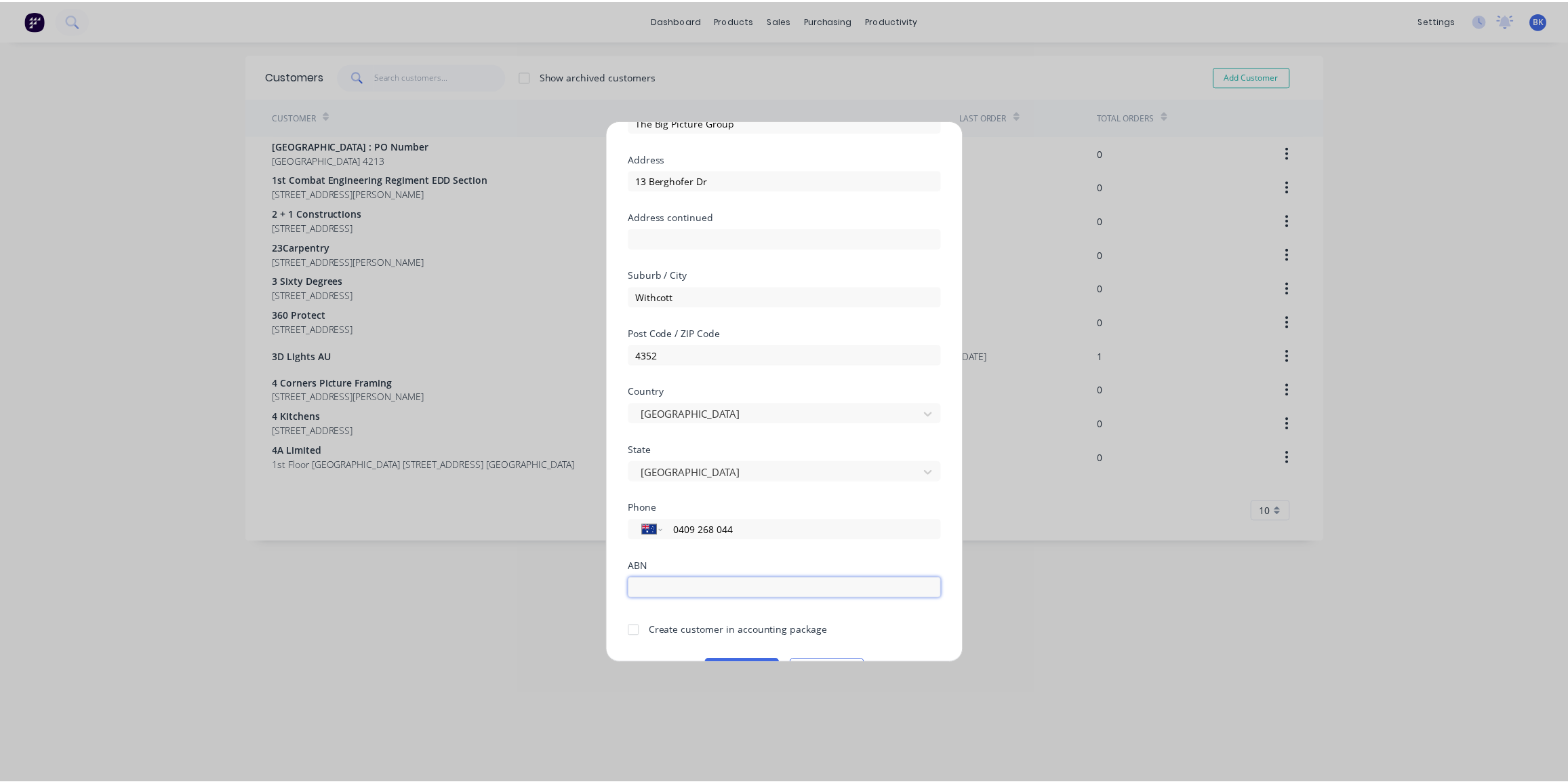
scroll to position [118, 0]
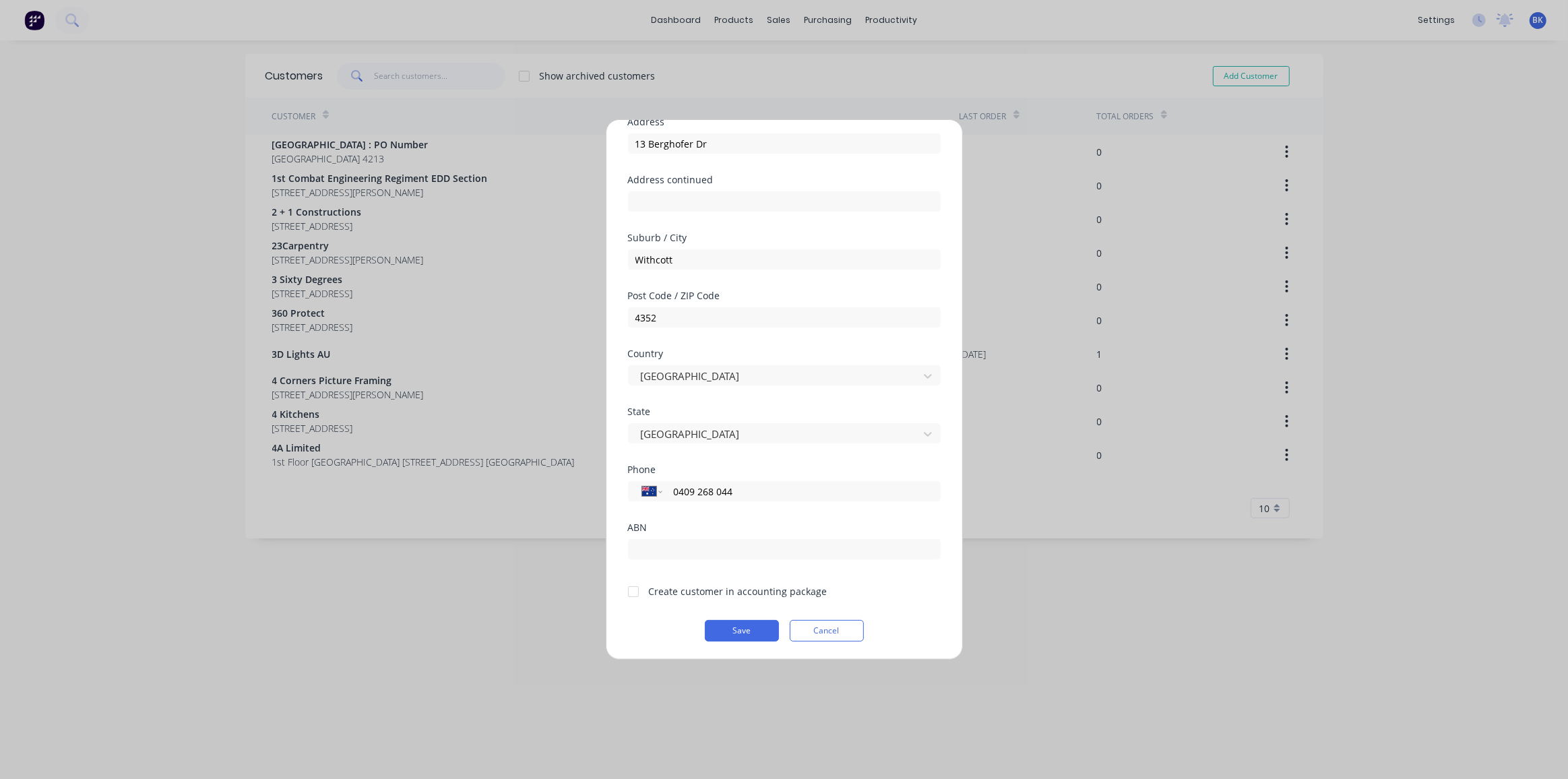
click at [630, 588] on div at bounding box center [633, 592] width 27 height 27
click at [737, 629] on button "Save" at bounding box center [741, 630] width 74 height 21
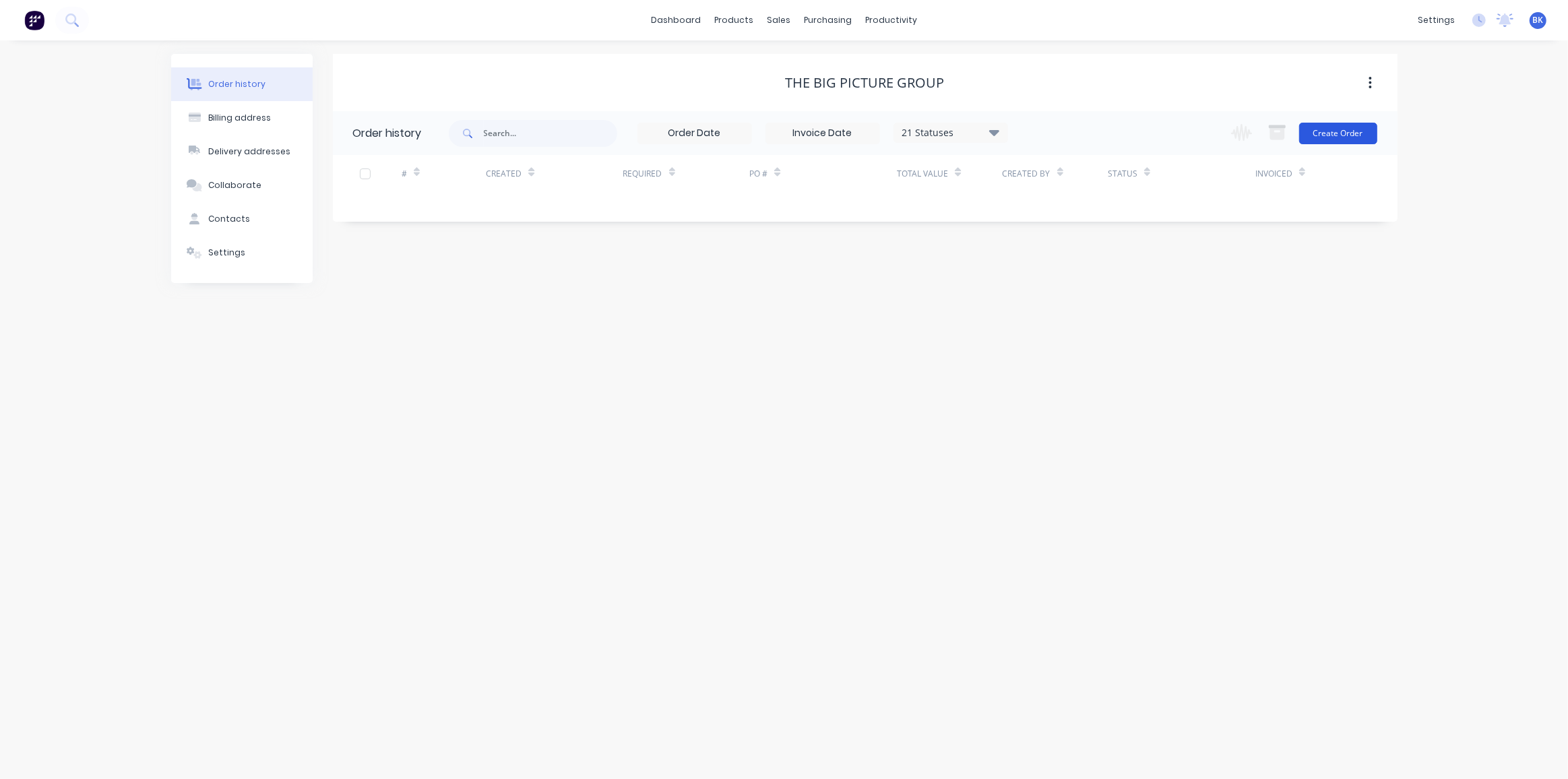
click at [1325, 133] on button "Create Order" at bounding box center [1338, 133] width 78 height 21
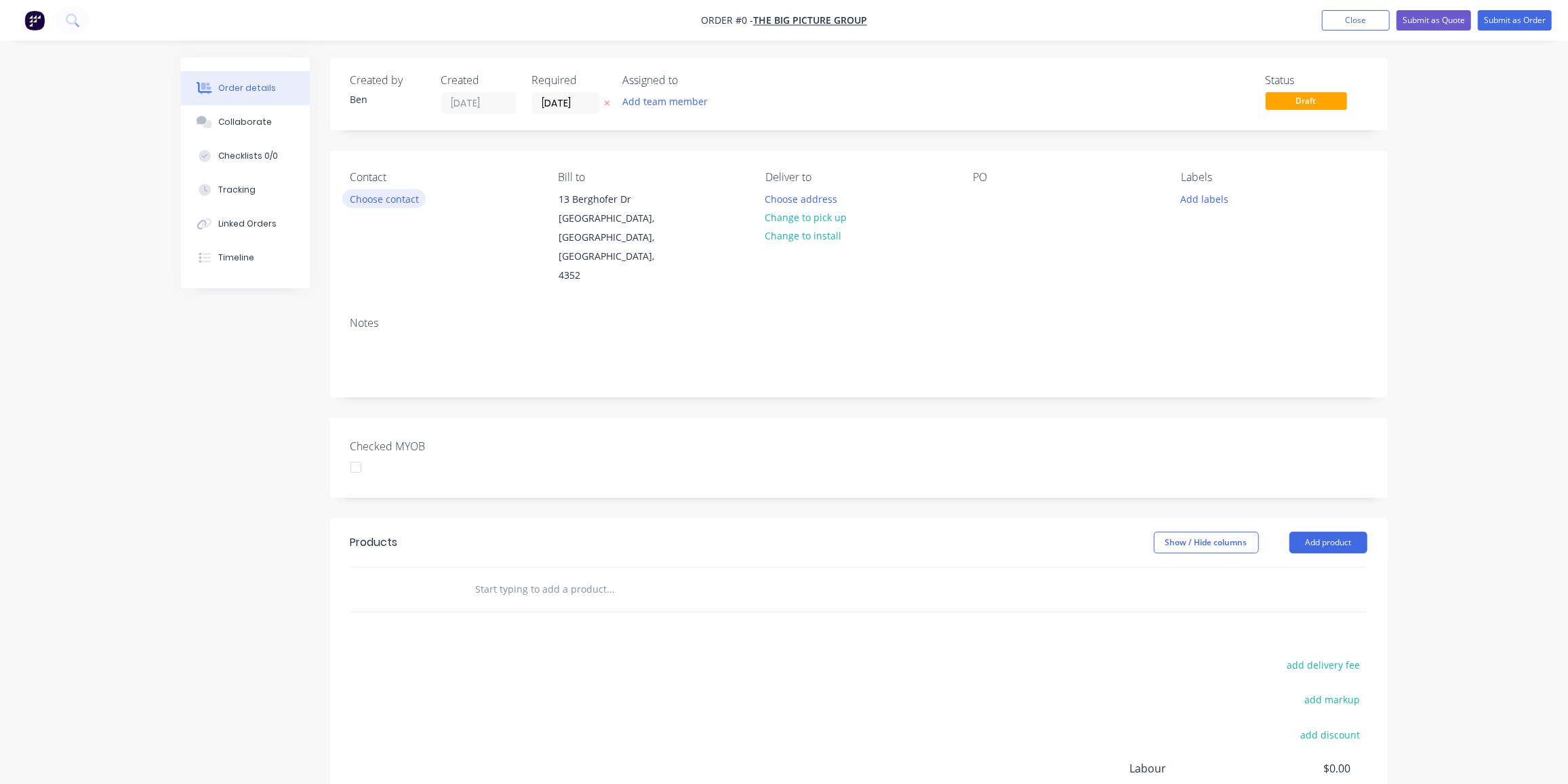
click at [397, 199] on button "Choose contact" at bounding box center [384, 198] width 84 height 18
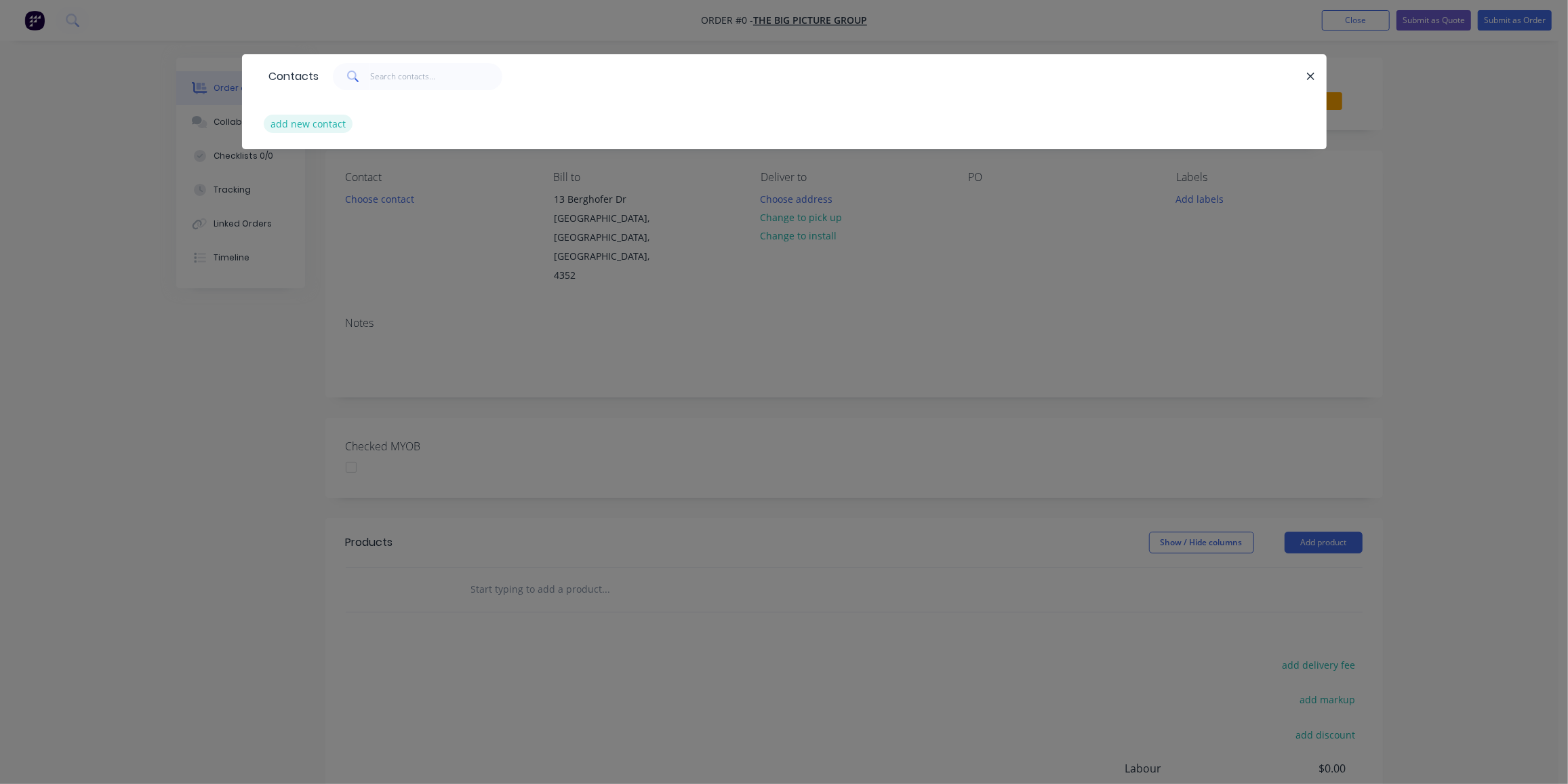
click at [297, 127] on button "add new contact" at bounding box center [308, 123] width 89 height 18
select select "AU"
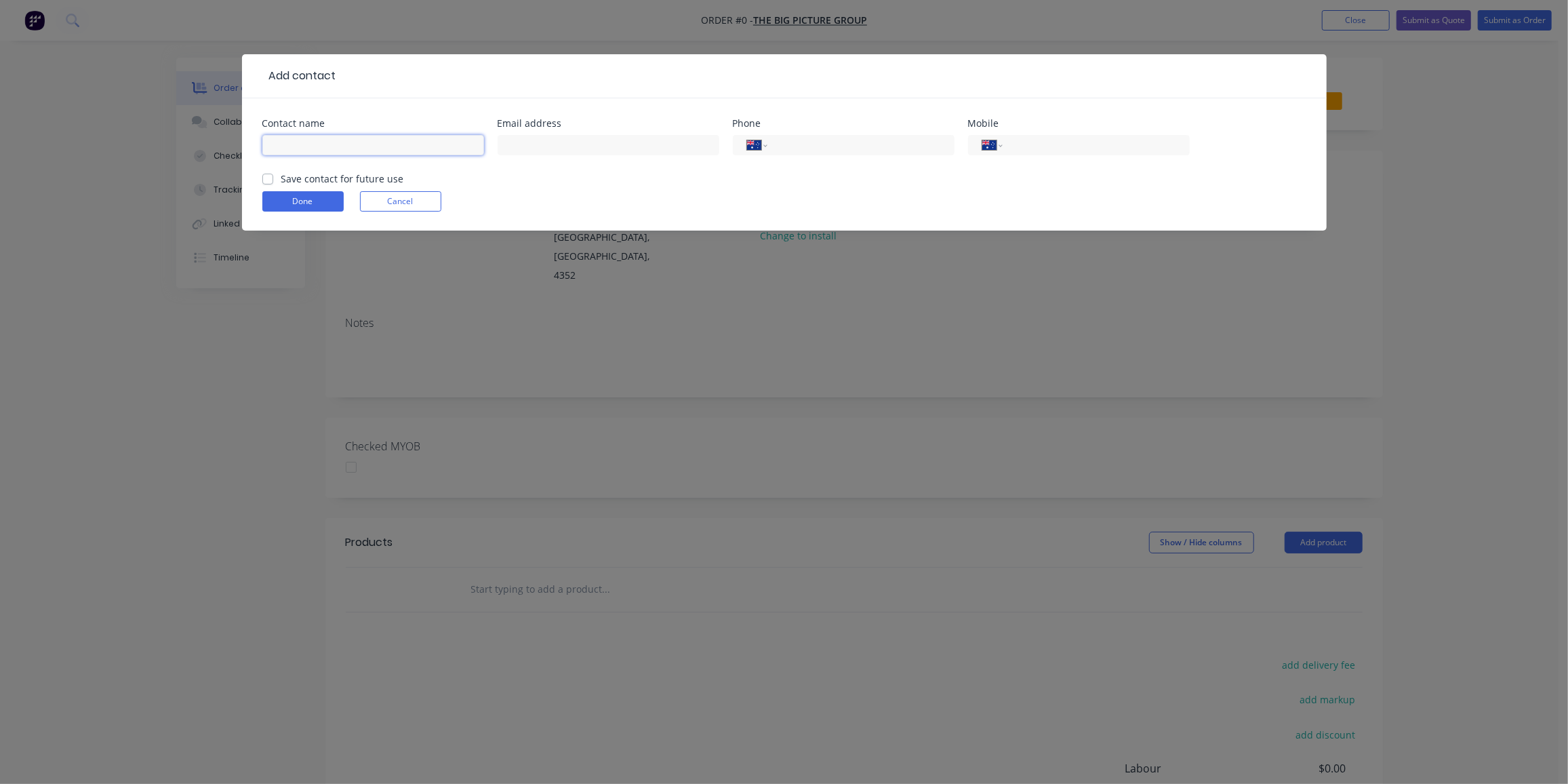
click at [310, 150] on input "text" at bounding box center [373, 145] width 222 height 21
paste input "Martin Ridley <mridley@tbpgroup.au>"
drag, startPoint x: 331, startPoint y: 143, endPoint x: 580, endPoint y: 179, distance: 251.6
click at [580, 179] on form "Contact name Martin Ridley <mridley@tbpgroup.au> Email address Phone Internatio…" at bounding box center [784, 175] width 1044 height 112
type input "Martin Ridley"
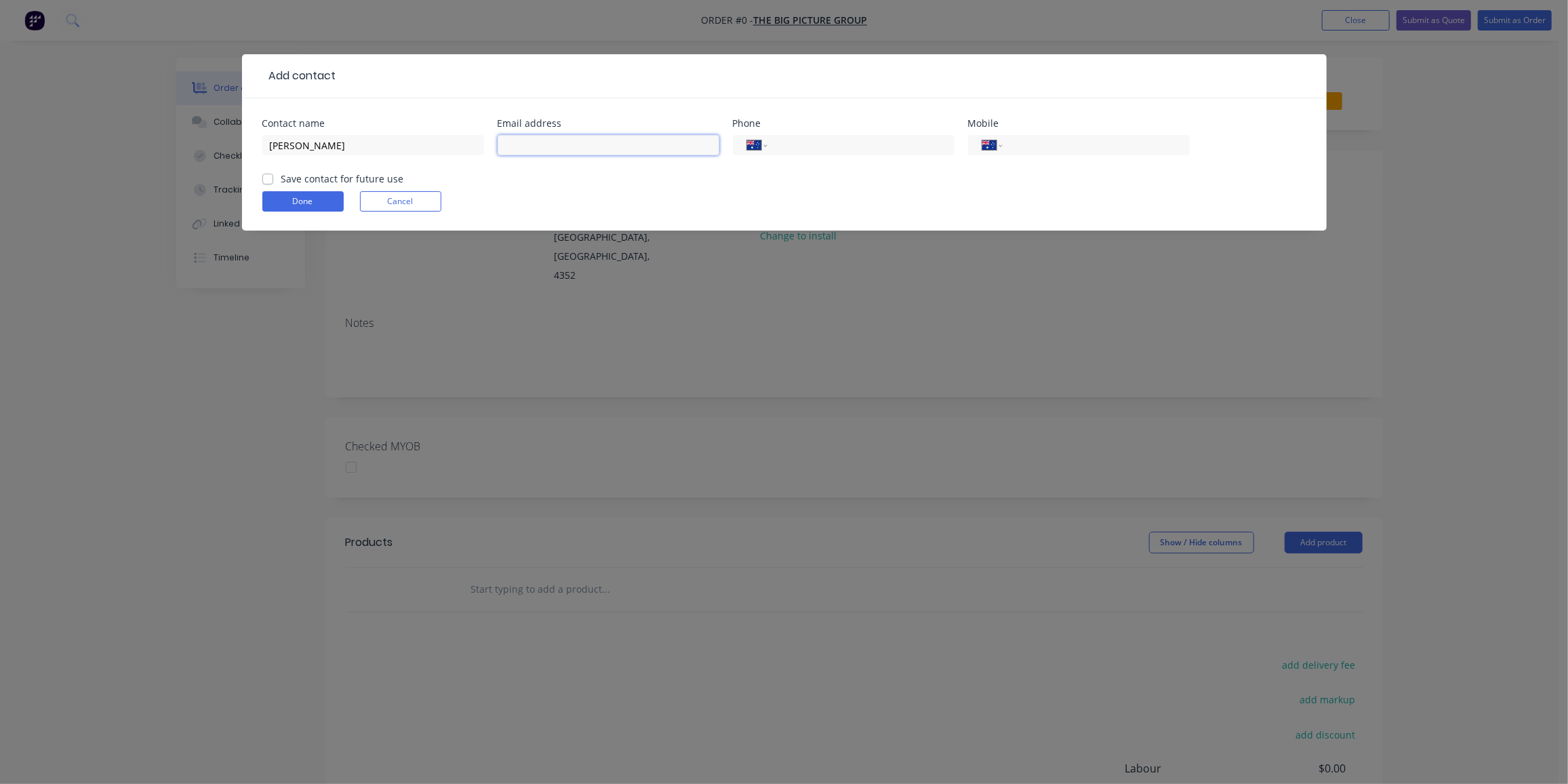
click at [585, 142] on input "text" at bounding box center [608, 145] width 222 height 21
paste input "<mridley@tbpgroup.au>"
drag, startPoint x: 511, startPoint y: 143, endPoint x: 533, endPoint y: 197, distance: 58.3
click at [511, 145] on input "<mridley@tbpgroup.au>" at bounding box center [608, 145] width 222 height 21
click at [612, 144] on input "mridley@tbpgroup.au>" at bounding box center [608, 145] width 222 height 21
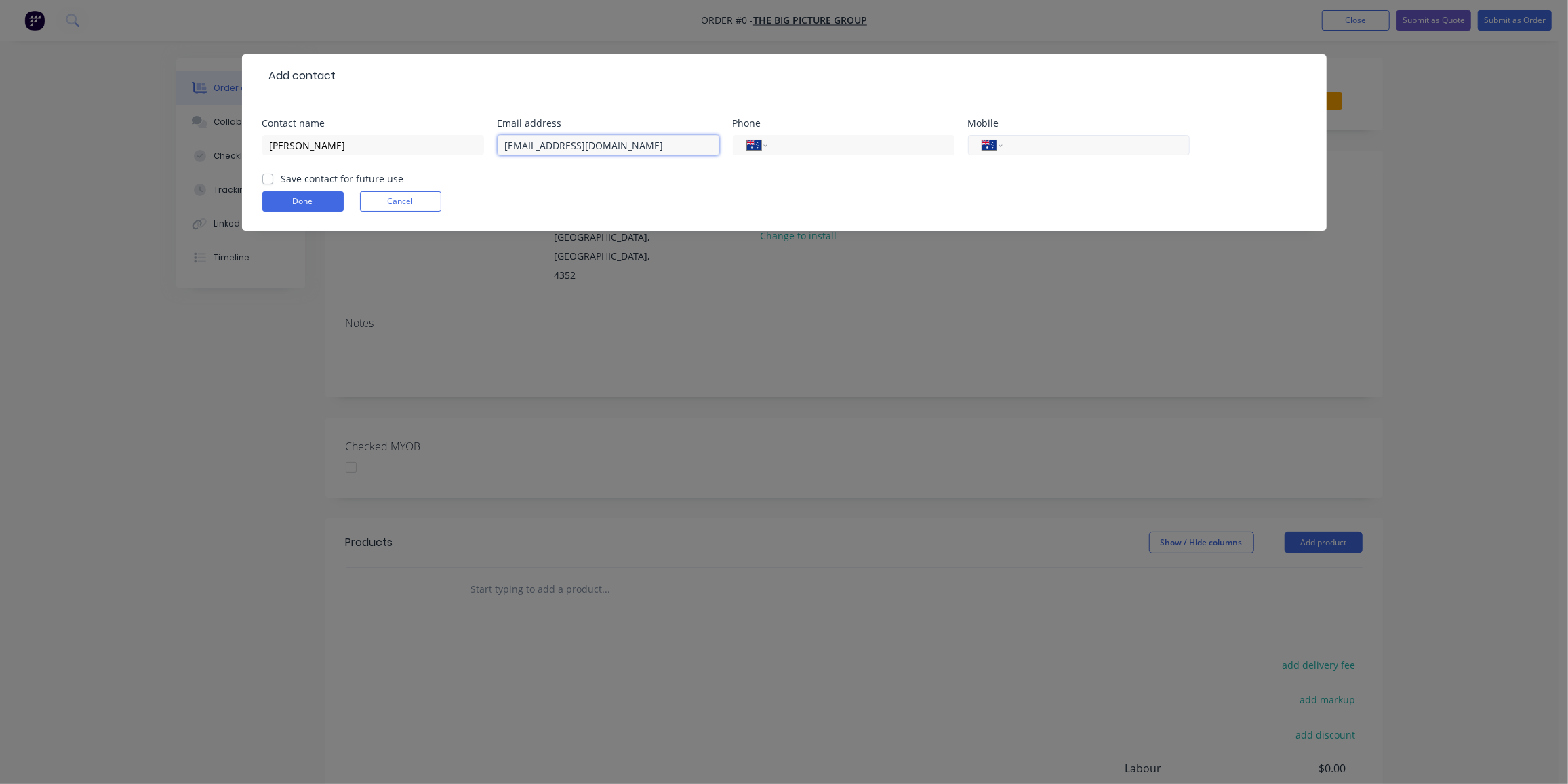
type input "mridley@tbpgroup.au"
click at [1021, 147] on input "tel" at bounding box center [1093, 145] width 163 height 15
type input "0409 268 044"
click at [281, 178] on label "Save contact for future use" at bounding box center [342, 178] width 122 height 14
click at [265, 178] on input "Save contact for future use" at bounding box center [267, 178] width 11 height 13
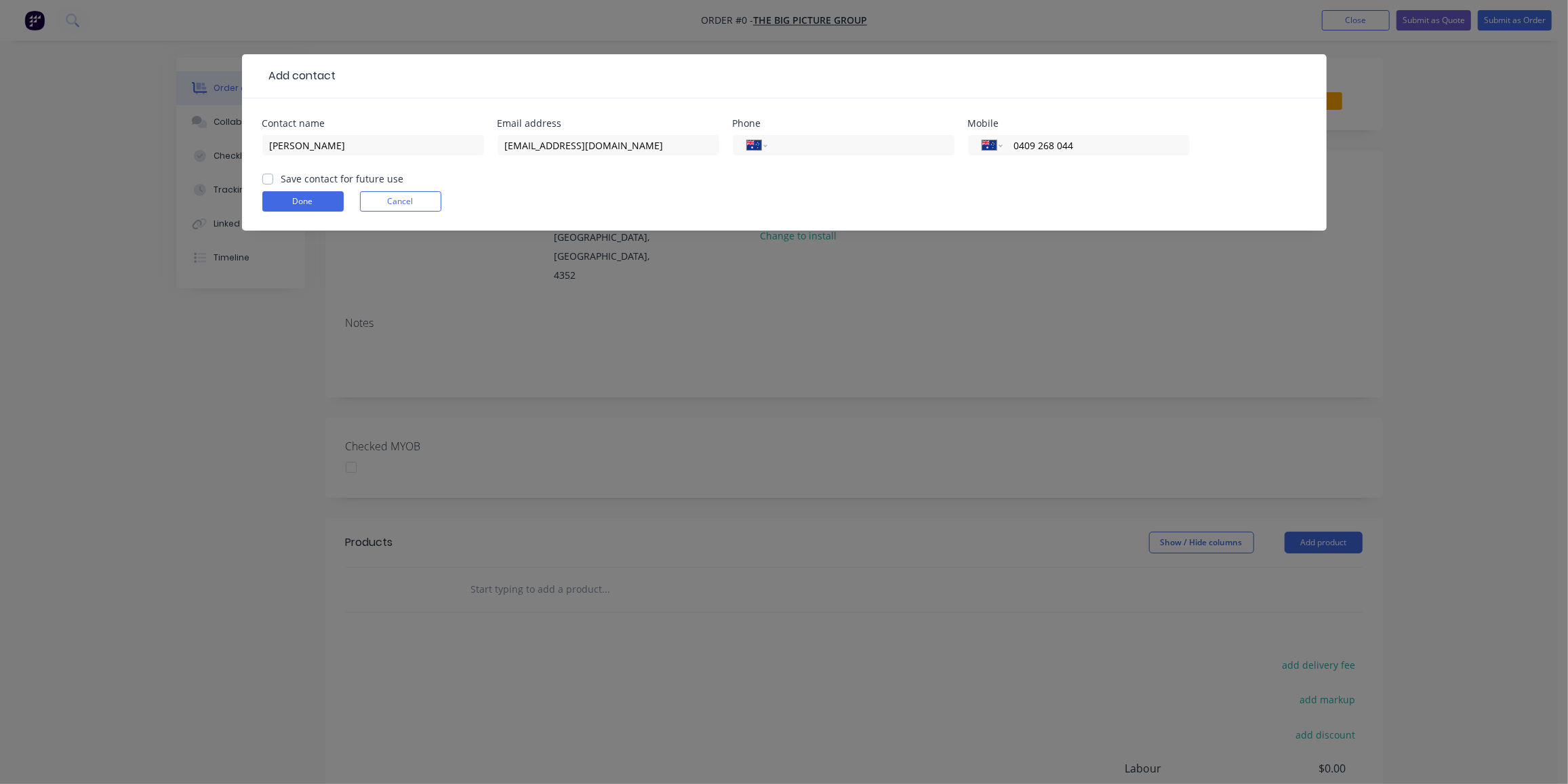
checkbox input "true"
click at [286, 198] on button "Done" at bounding box center [303, 201] width 81 height 21
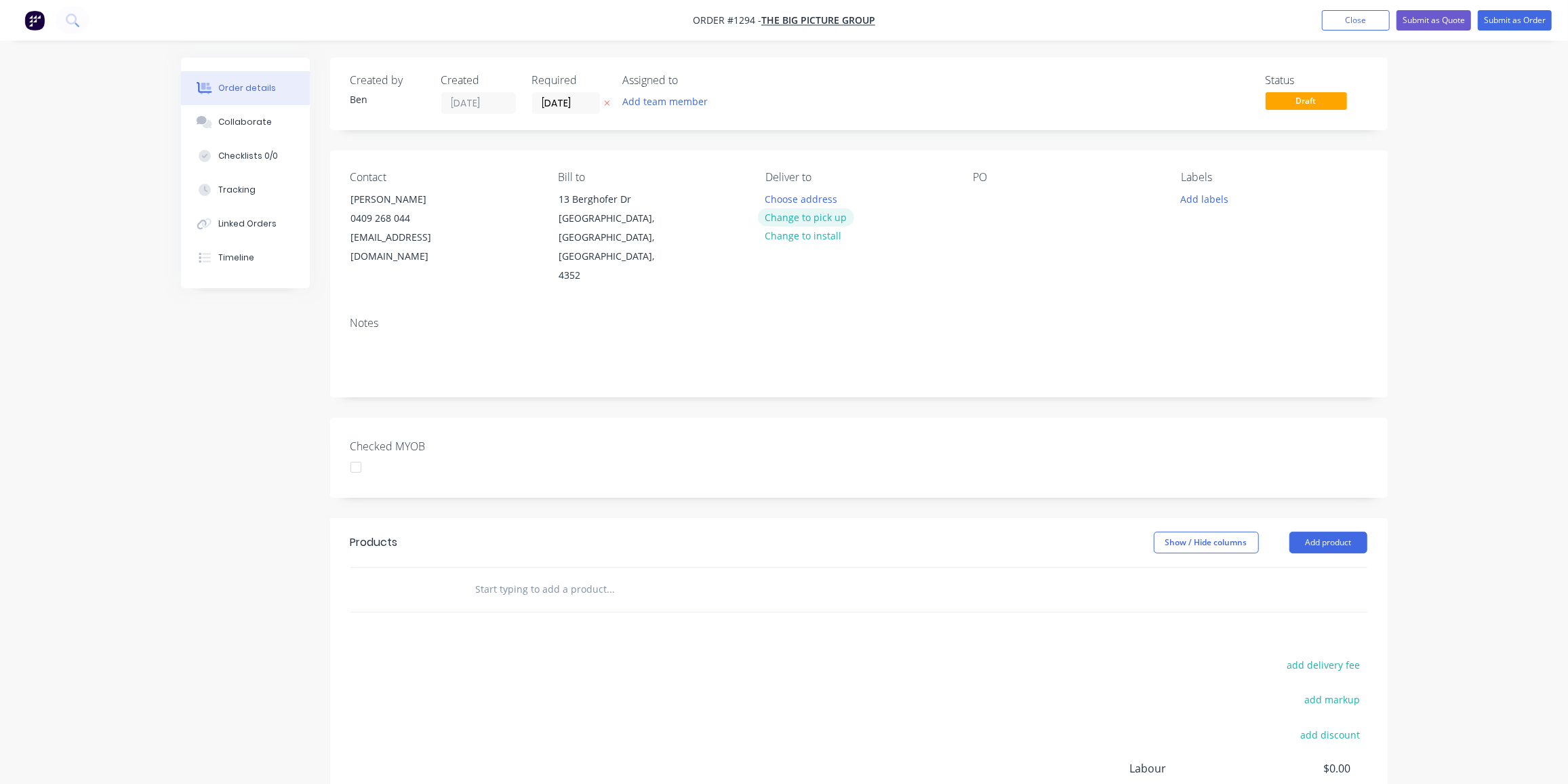
click at [818, 217] on button "Change to pick up" at bounding box center [805, 217] width 96 height 18
click at [987, 202] on div at bounding box center [984, 199] width 22 height 20
click at [1213, 201] on button "Add labels" at bounding box center [1204, 198] width 62 height 18
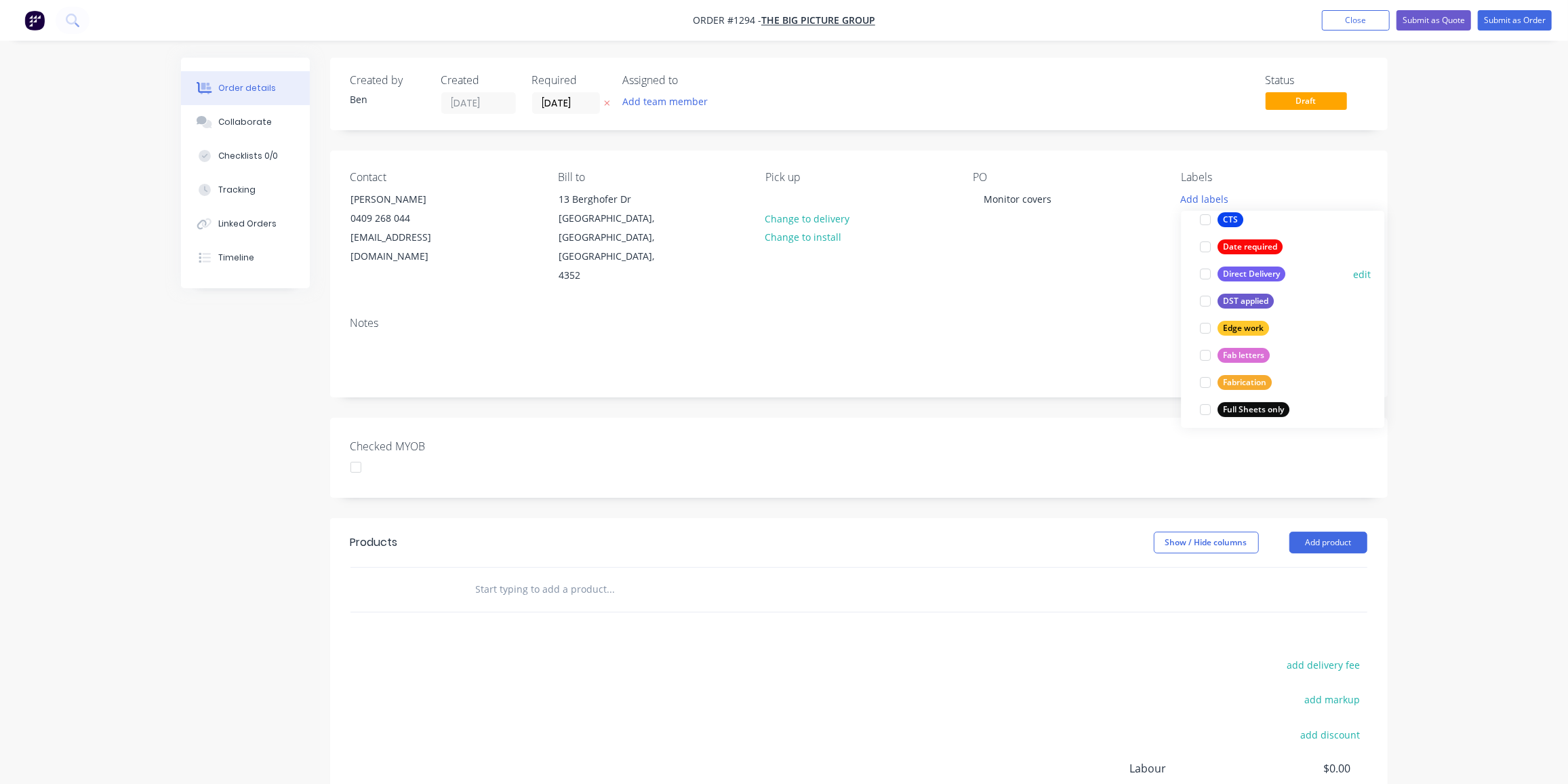
scroll to position [185, 0]
click at [1218, 371] on div at bounding box center [1205, 379] width 27 height 27
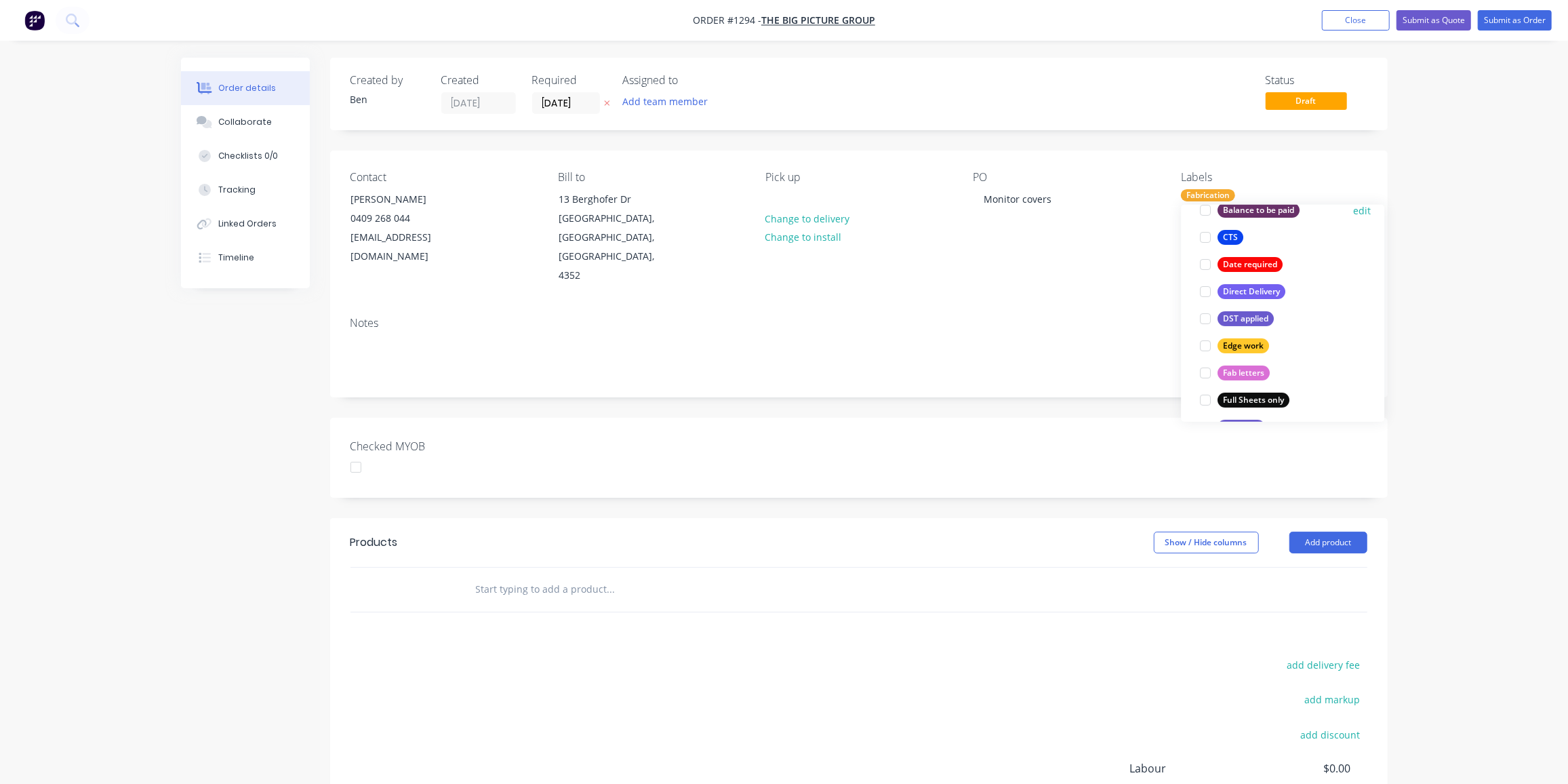
scroll to position [0, 0]
click at [702, 678] on div "add delivery fee add markup add discount Labour $0.00 Sub total $0.00 Margin $0…" at bounding box center [858, 787] width 1017 height 261
click at [565, 576] on input "text" at bounding box center [611, 589] width 271 height 27
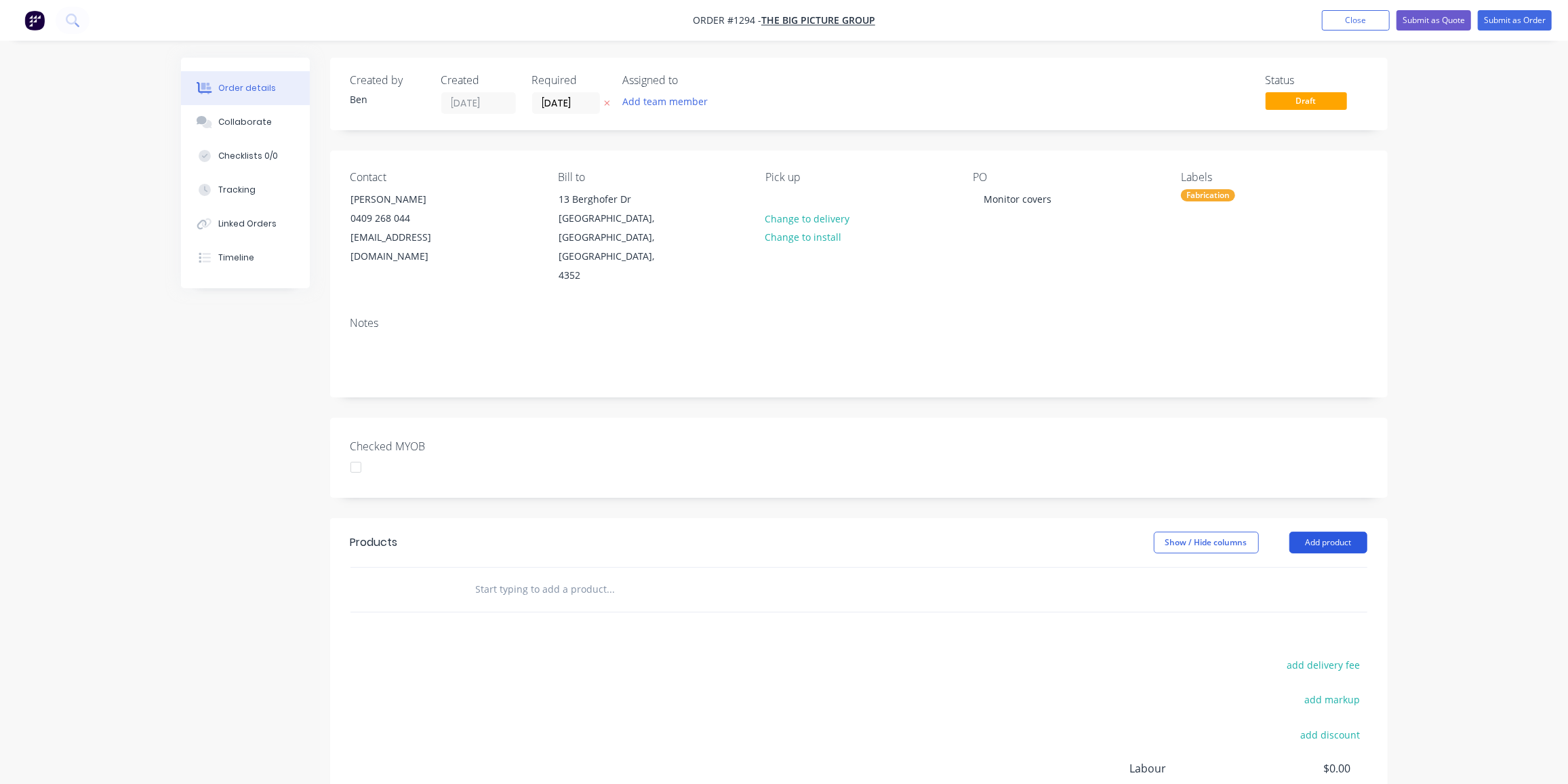
click at [1330, 532] on button "Add product" at bounding box center [1328, 542] width 78 height 22
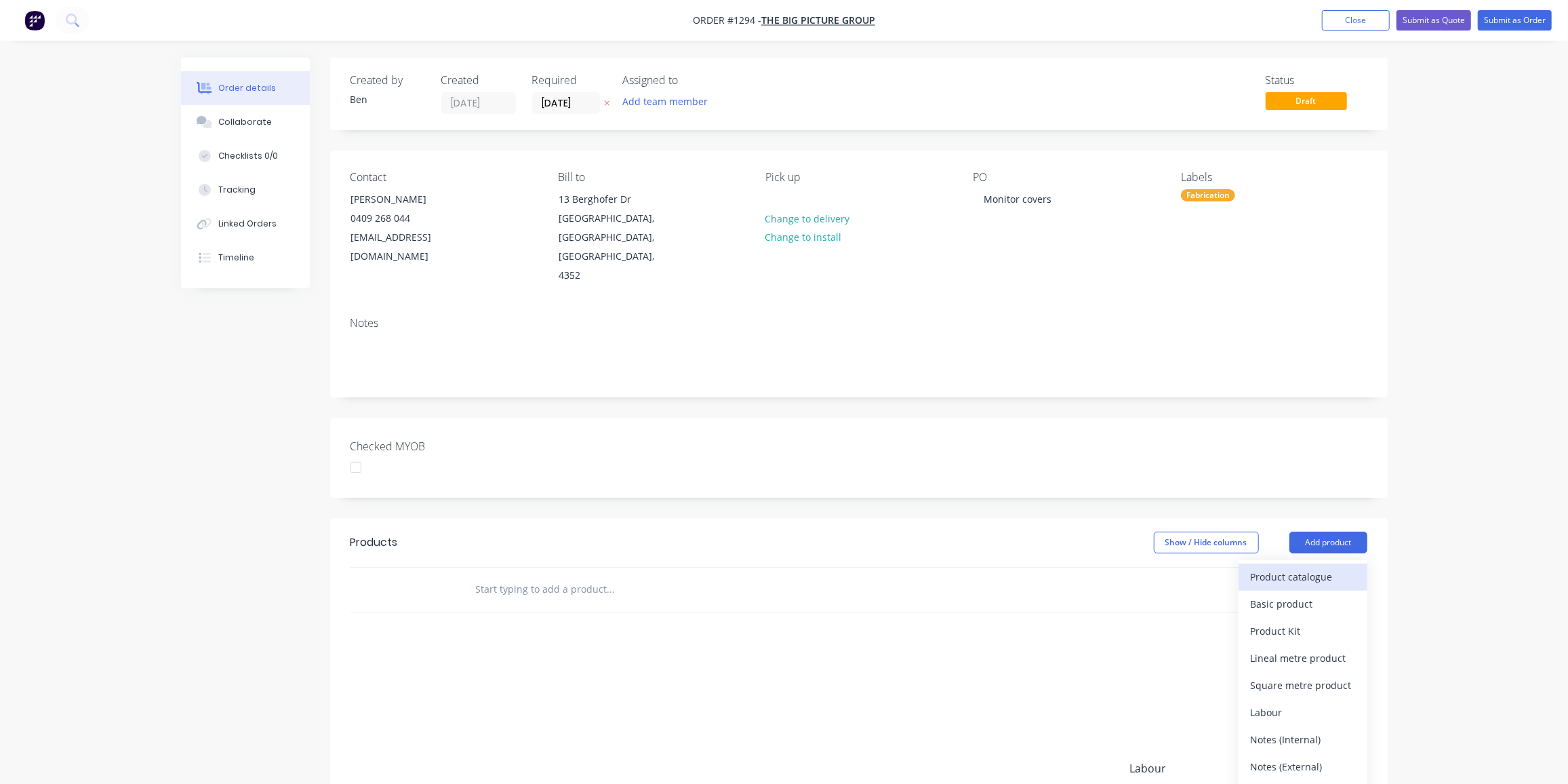
click at [1312, 567] on div "Product catalogue" at bounding box center [1303, 577] width 104 height 20
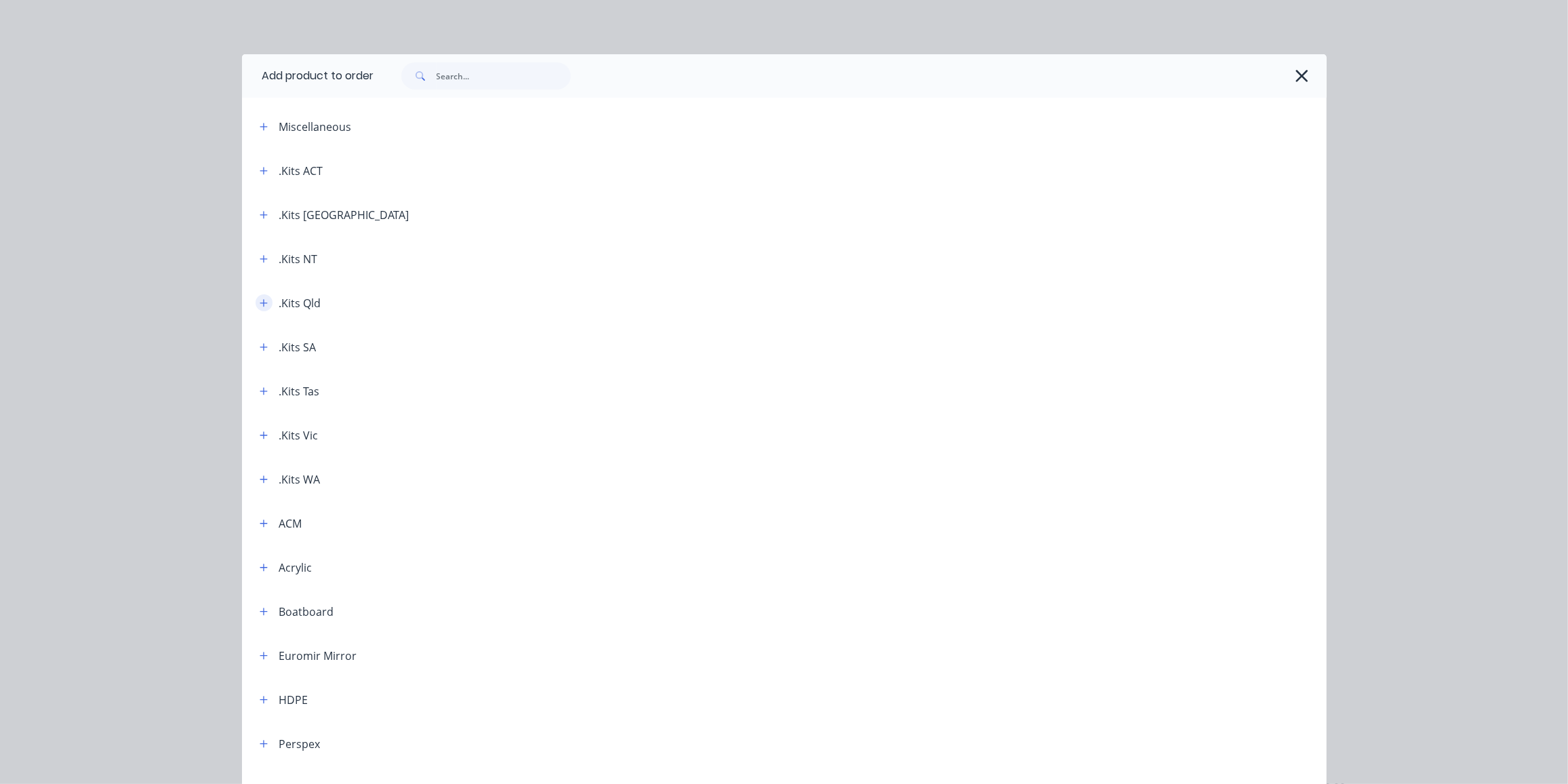
click at [259, 302] on icon "button" at bounding box center [263, 303] width 8 height 10
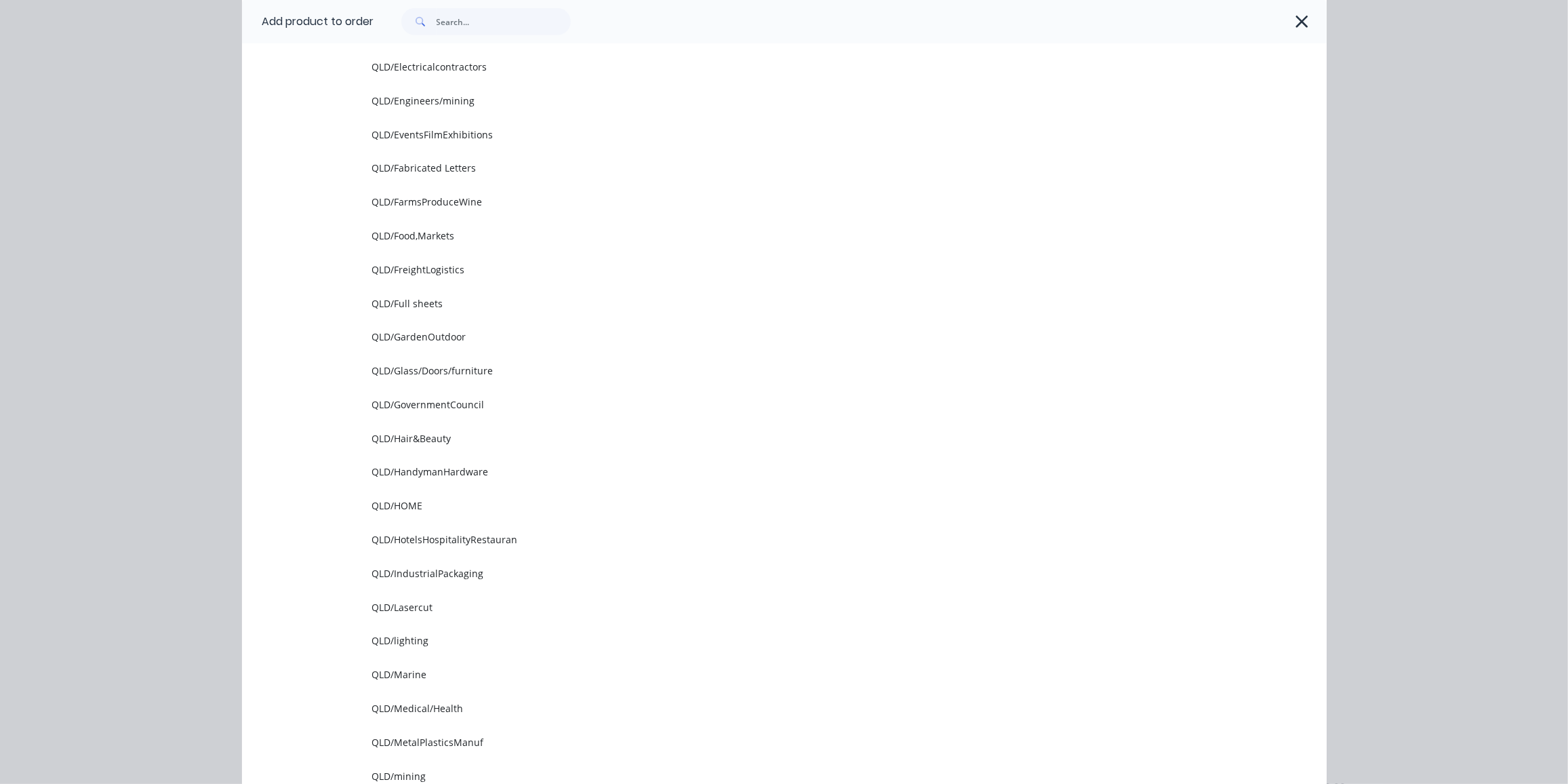
scroll to position [739, 0]
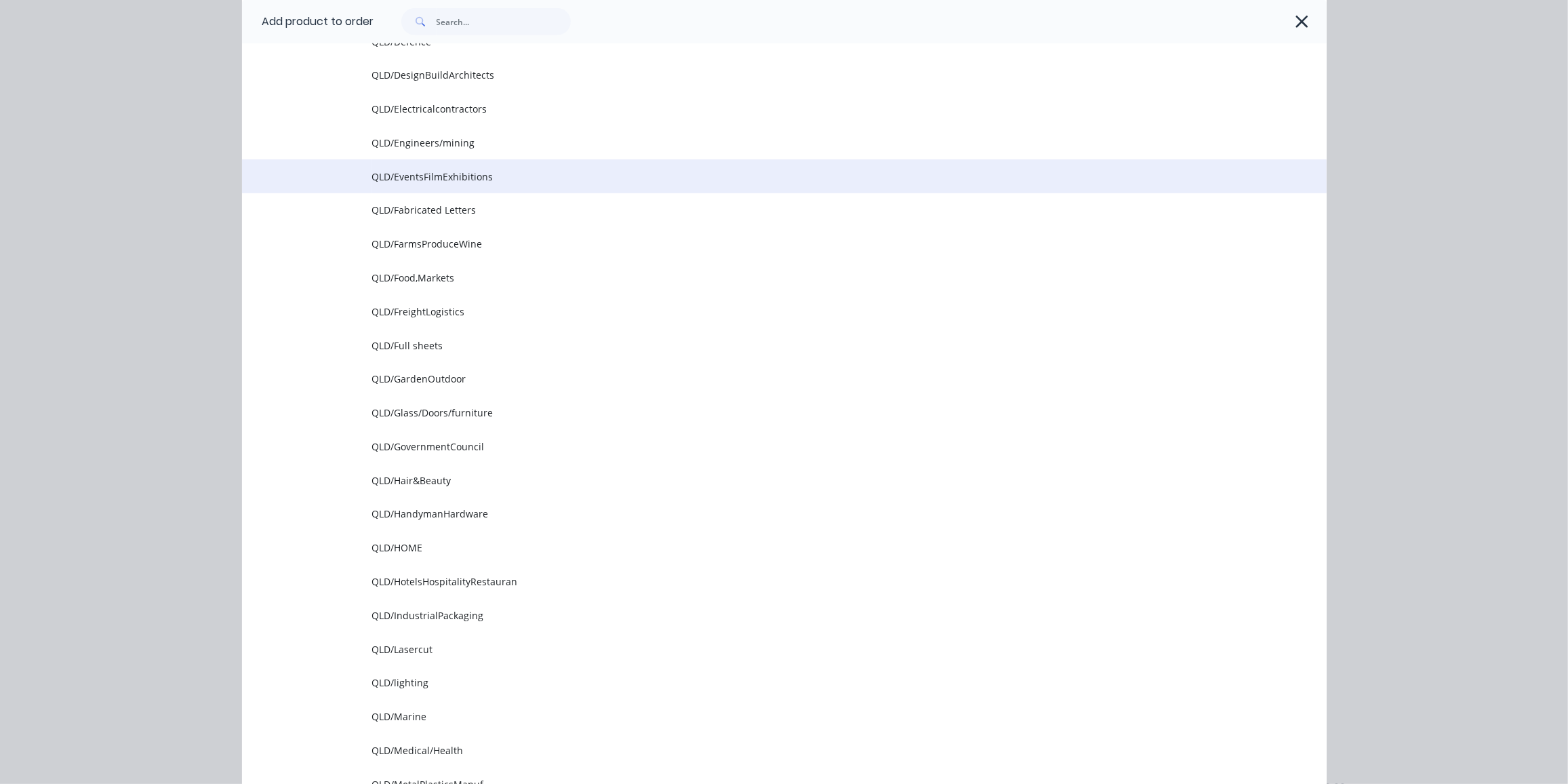
click at [484, 178] on span "QLD/EventsFilmExhibitions" at bounding box center [753, 177] width 763 height 14
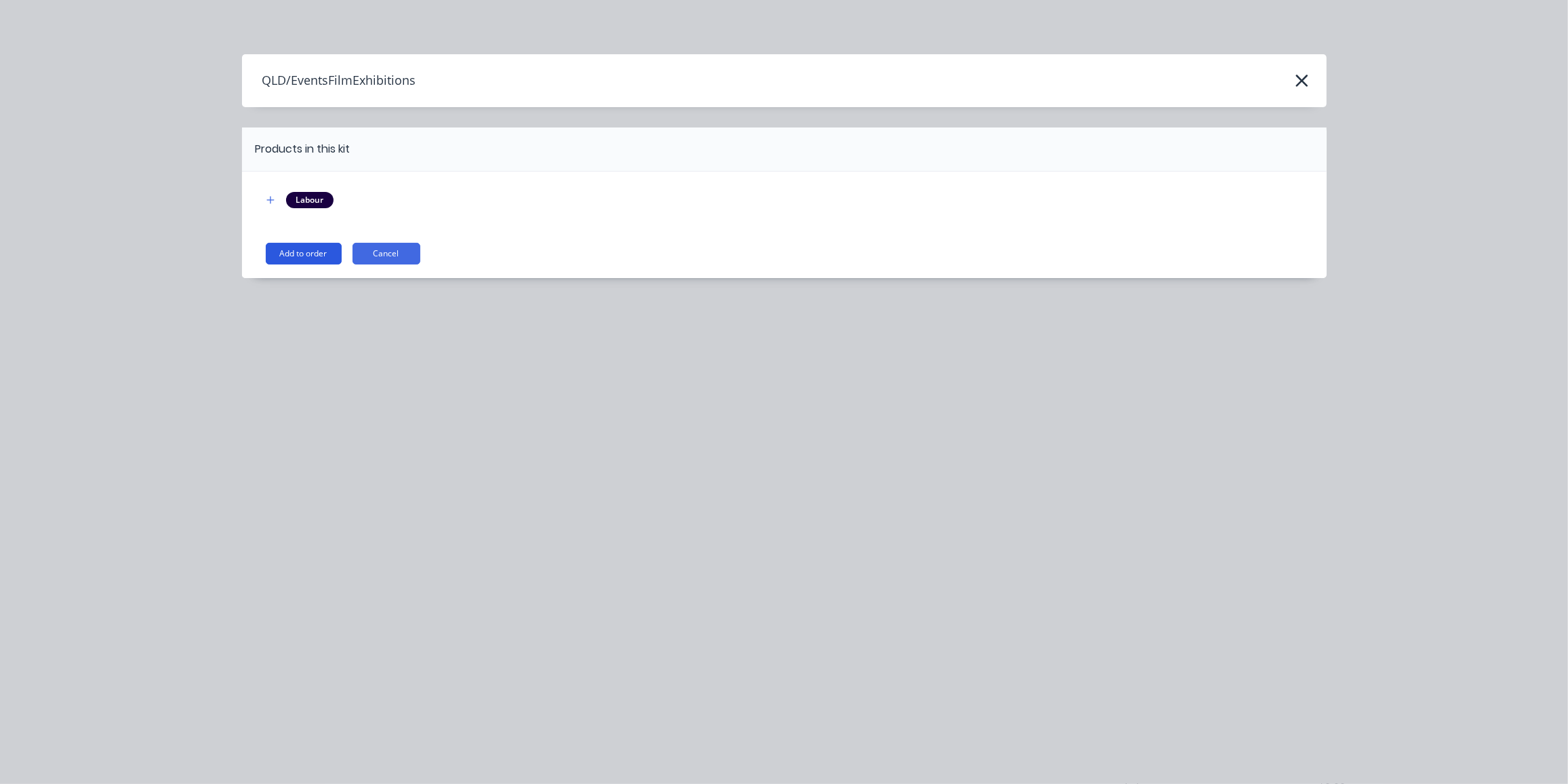
click at [320, 248] on button "Add to order" at bounding box center [304, 253] width 76 height 22
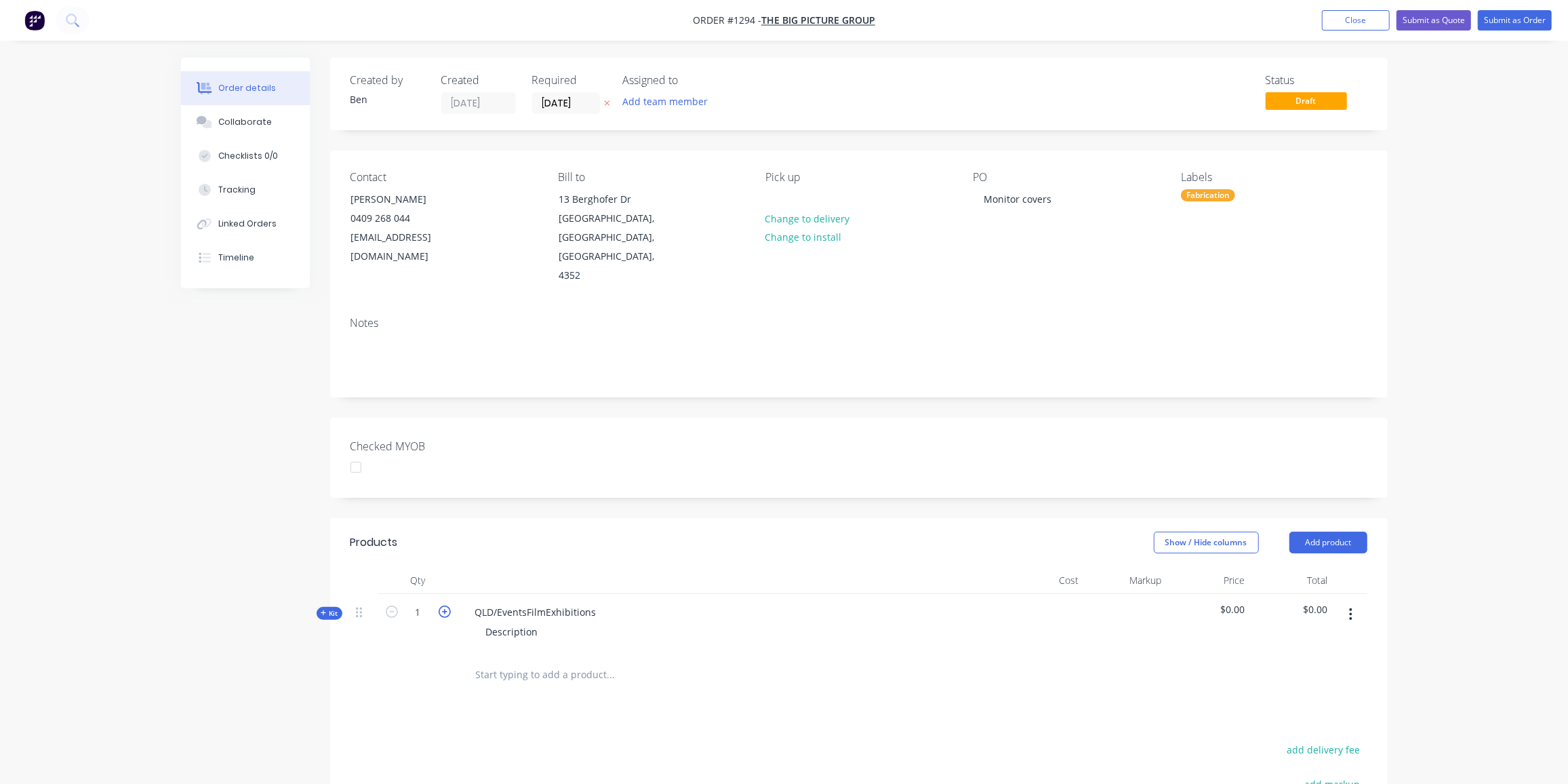
click at [443, 606] on icon "button" at bounding box center [445, 612] width 13 height 13
click at [444, 606] on icon "button" at bounding box center [445, 612] width 13 height 13
type input "3"
click at [603, 602] on div "QLD/EventsFilmExhibitions" at bounding box center [536, 612] width 143 height 20
drag, startPoint x: 603, startPoint y: 570, endPoint x: 462, endPoint y: 571, distance: 141.0
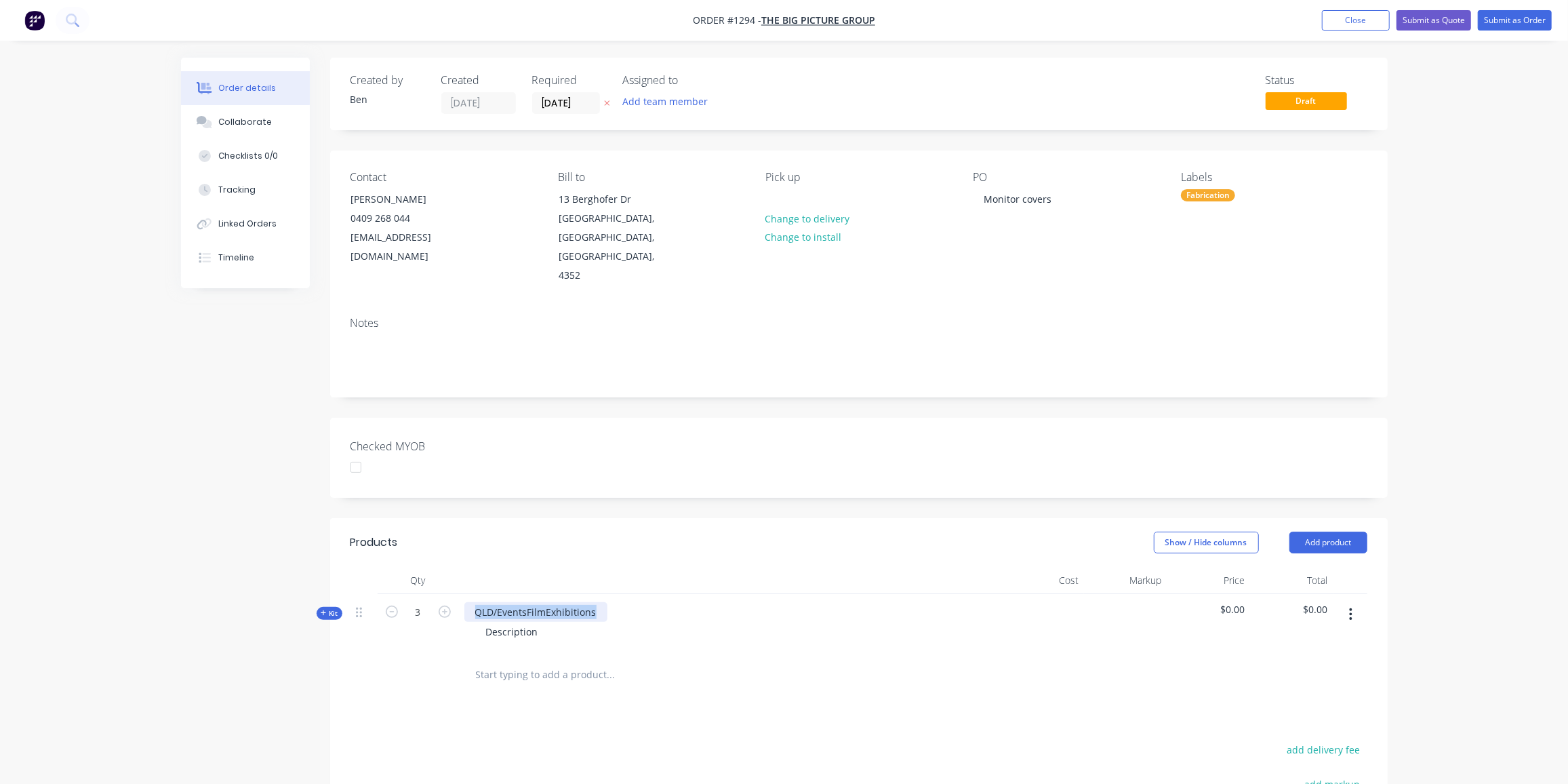
click at [462, 594] on div "QLD/EventsFilmExhibitions Description" at bounding box center [730, 623] width 542 height 59
click at [535, 622] on div "Description" at bounding box center [512, 632] width 74 height 20
drag, startPoint x: 531, startPoint y: 593, endPoint x: 465, endPoint y: 594, distance: 66.0
click at [465, 622] on div "Description" at bounding box center [730, 632] width 531 height 20
click at [483, 622] on div "2300mm x 1300mm x 150mm Mounting flange" at bounding box center [553, 639] width 155 height 34
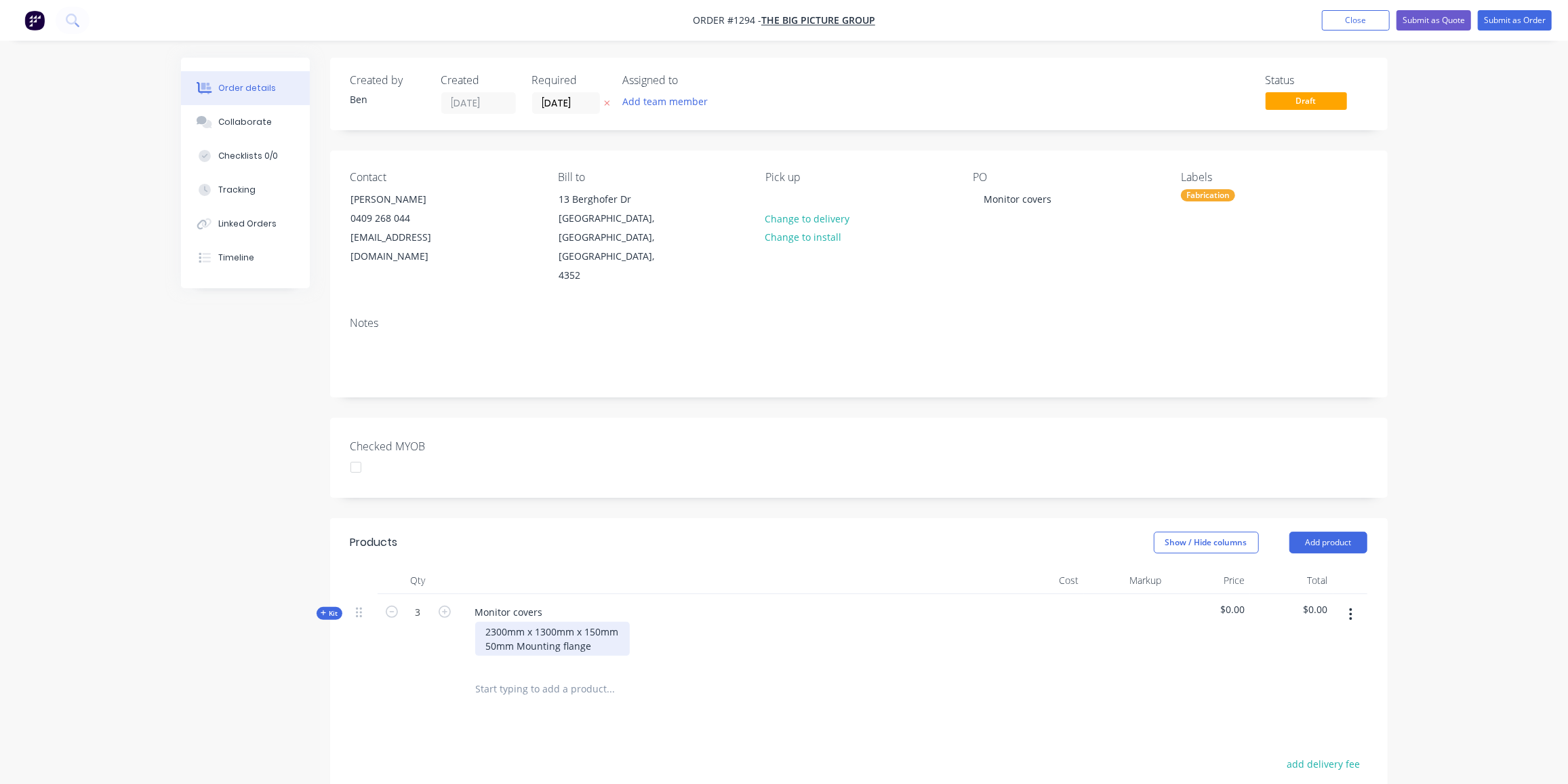
click at [602, 622] on div "2300mm x 1300mm x 150mm 50mm Mounting flange" at bounding box center [553, 639] width 155 height 34
click at [560, 622] on div "2300mm x 1300mm x 150mm 50mm Mounting flange top and bottom Airflow slots top[ …" at bounding box center [576, 645] width 201 height 48
click at [1349, 25] on button "Close" at bounding box center [1355, 20] width 68 height 21
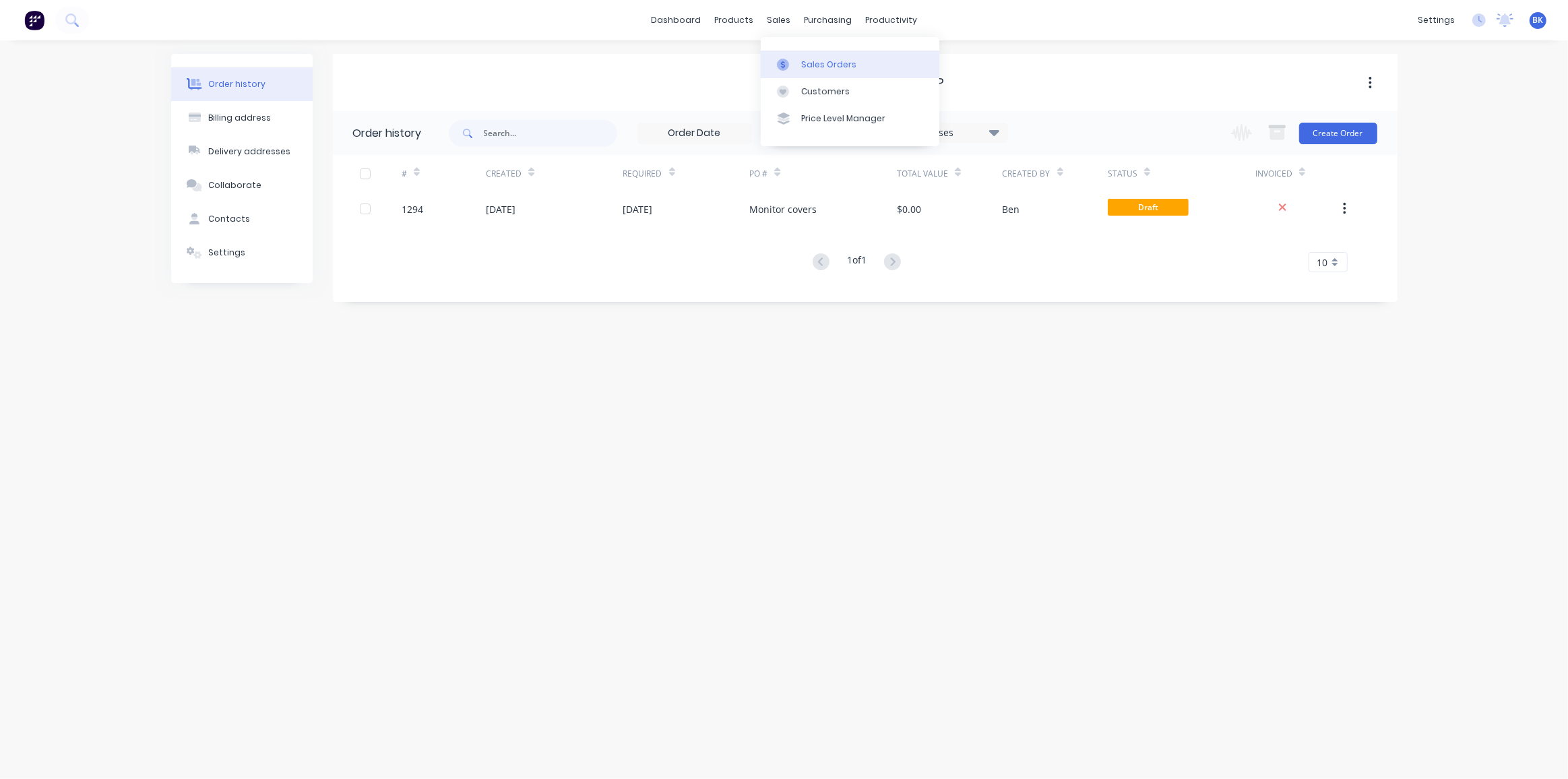
click at [794, 56] on link "Sales Orders" at bounding box center [850, 64] width 178 height 27
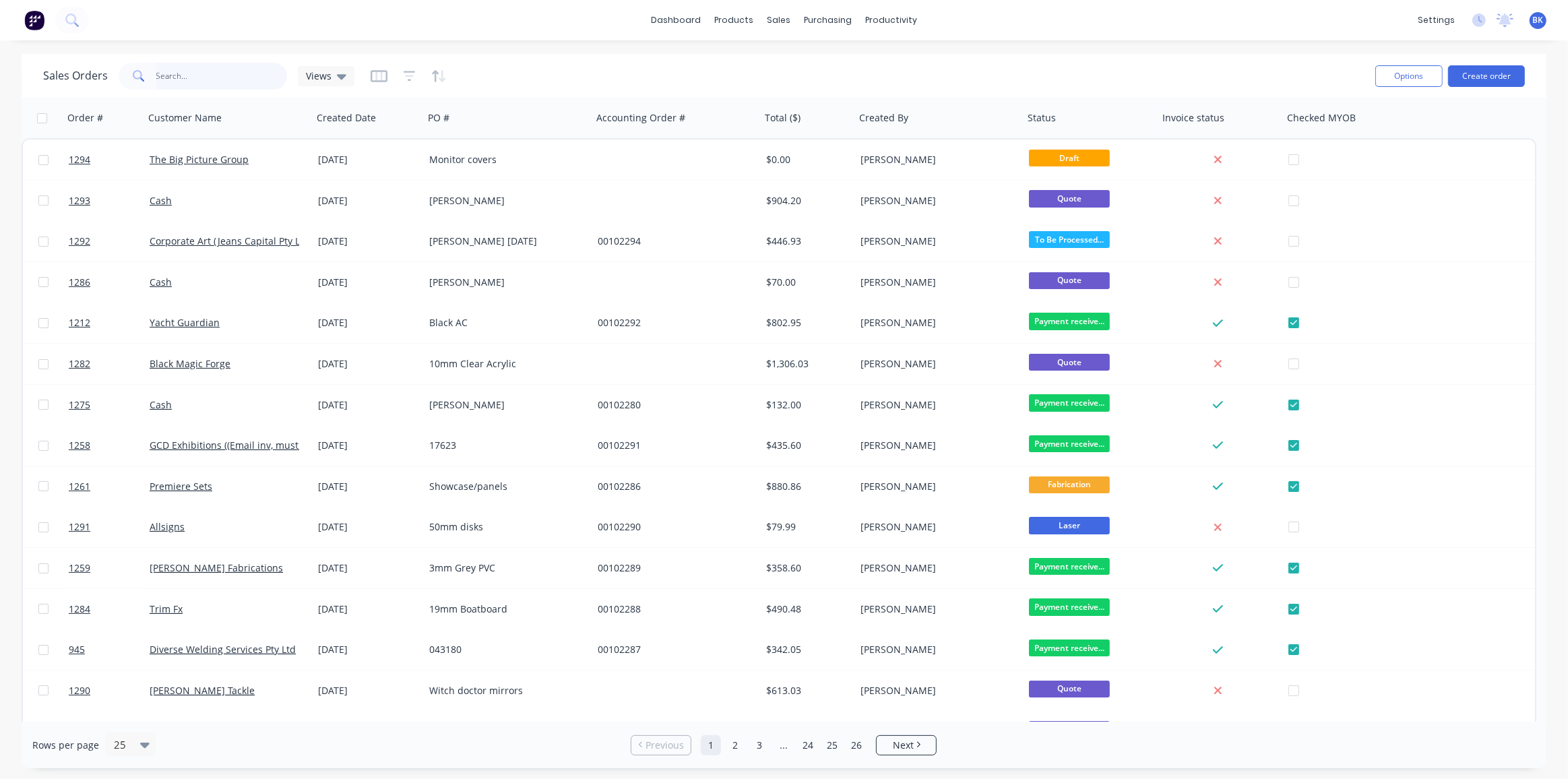
click at [261, 79] on input "text" at bounding box center [222, 76] width 132 height 27
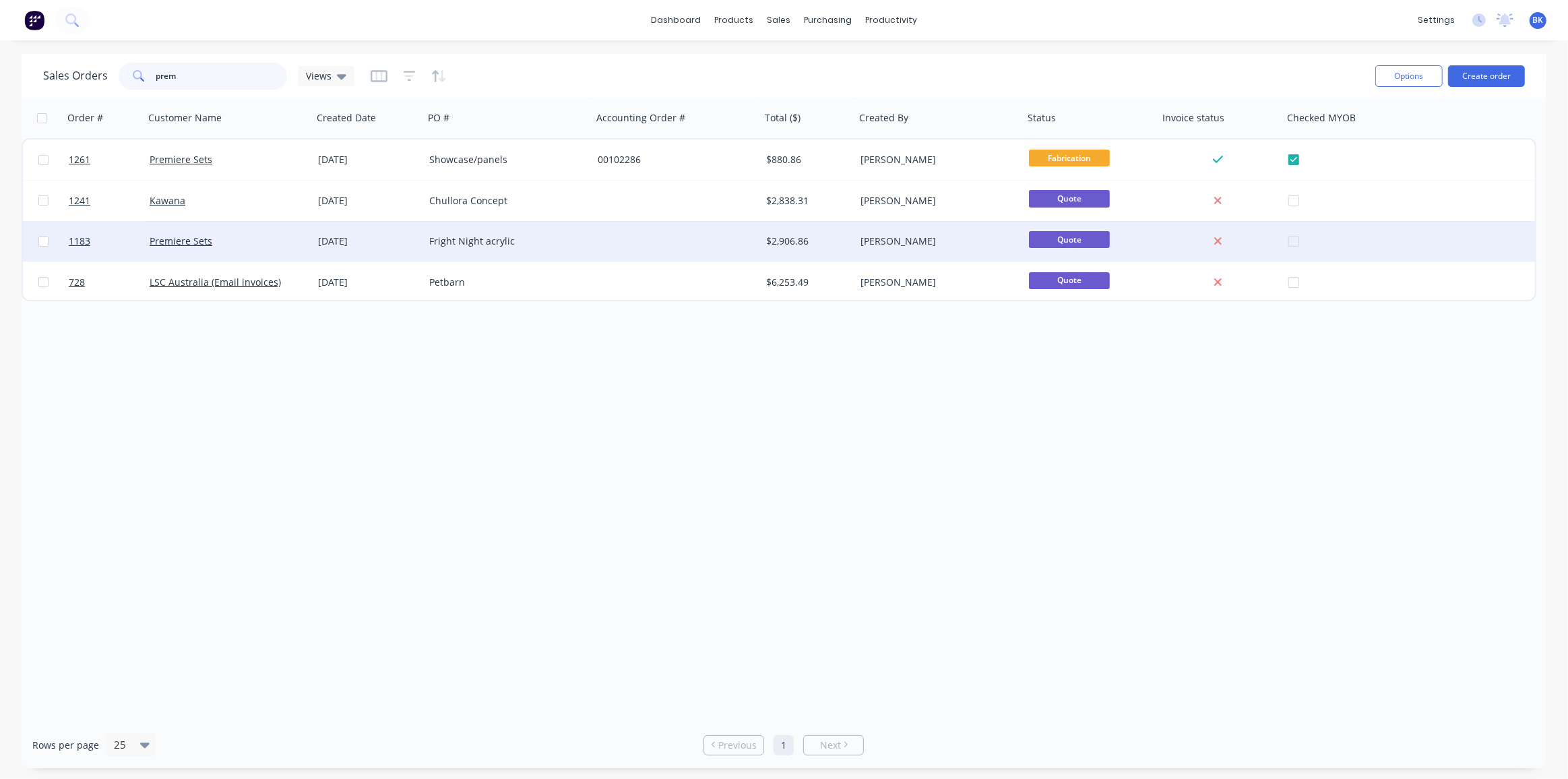
type input "prem"
click at [260, 250] on div "Premiere Sets" at bounding box center [228, 241] width 168 height 40
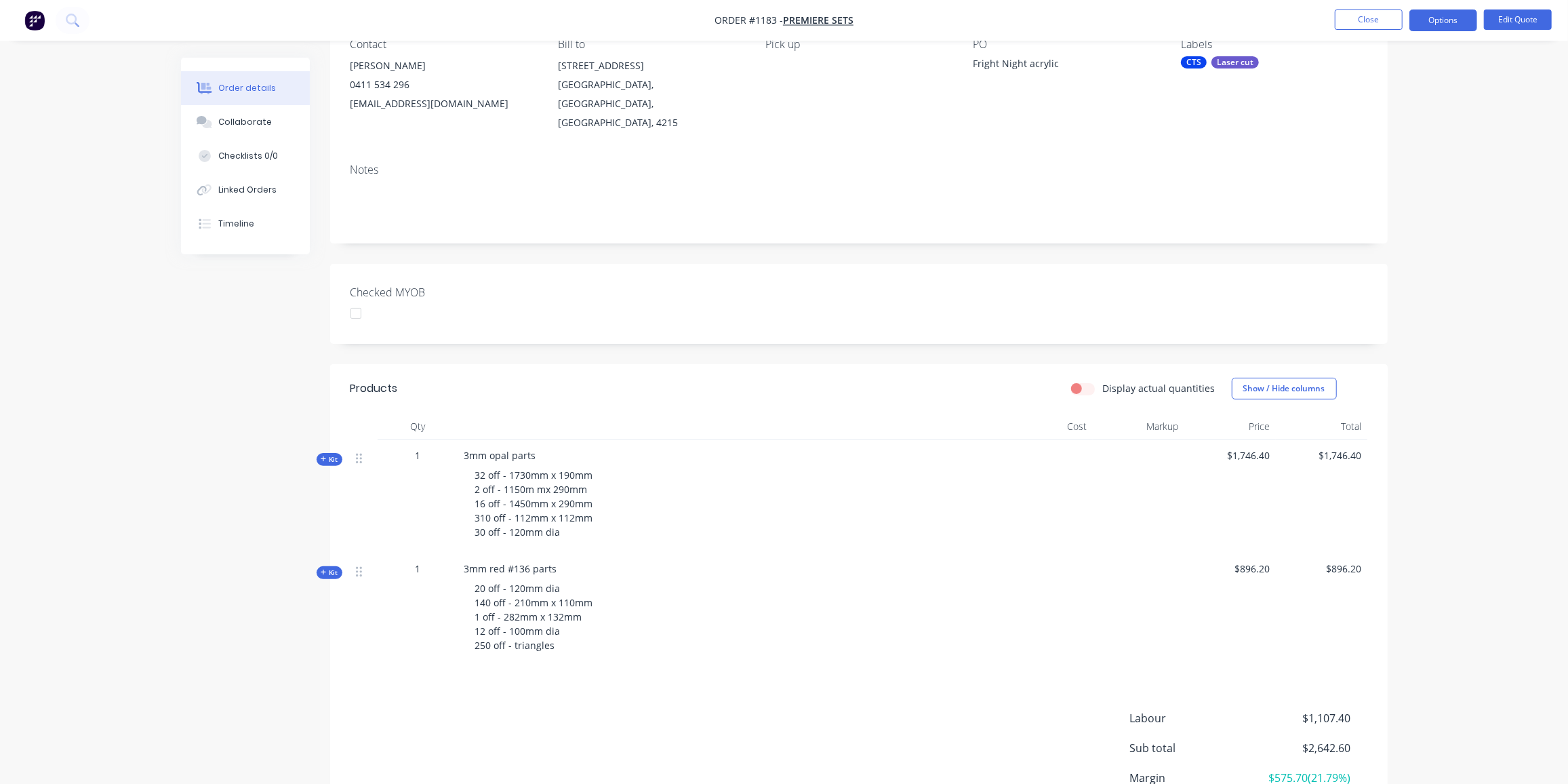
scroll to position [237, 0]
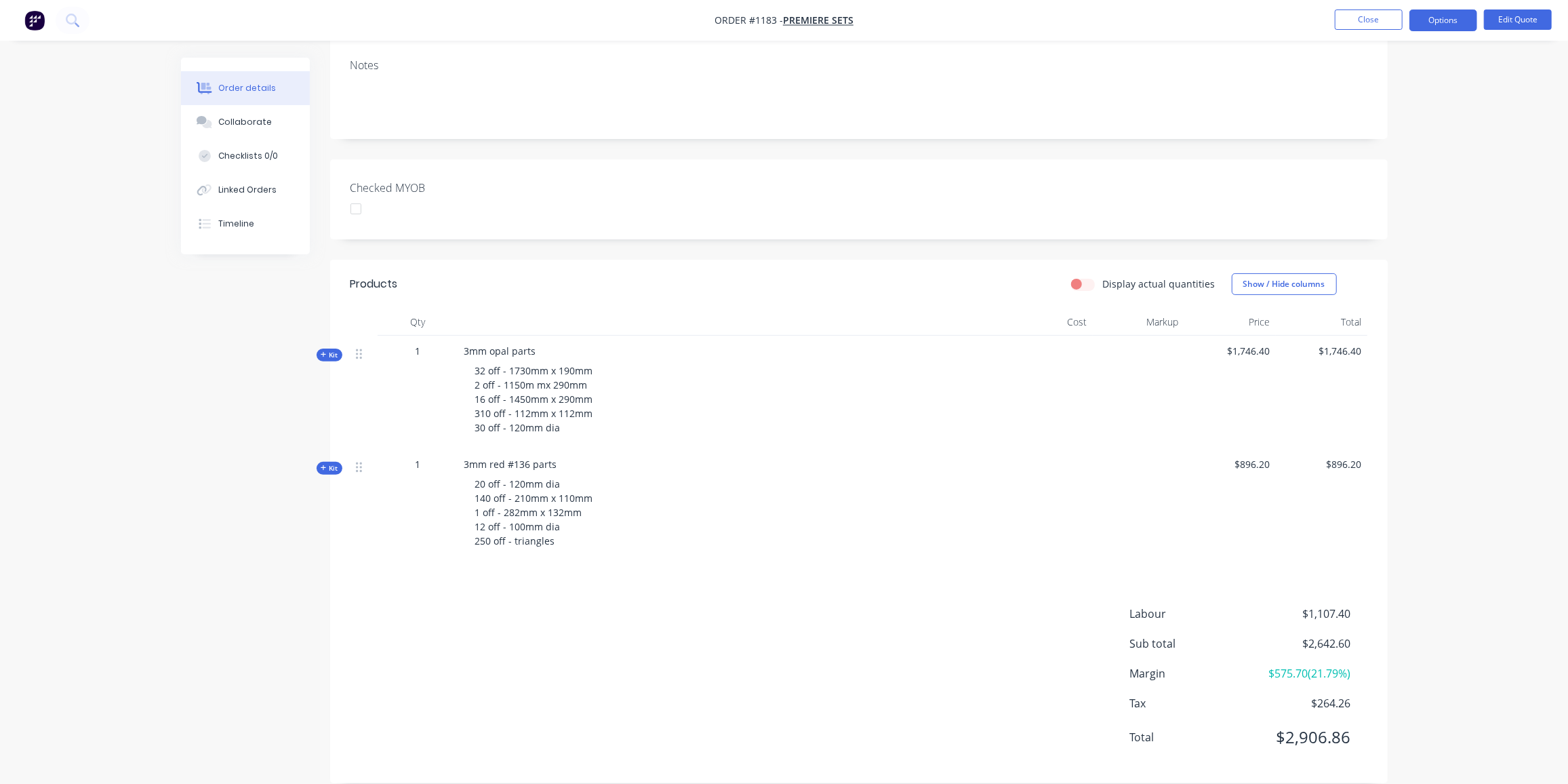
click at [325, 351] on icon at bounding box center [323, 355] width 6 height 7
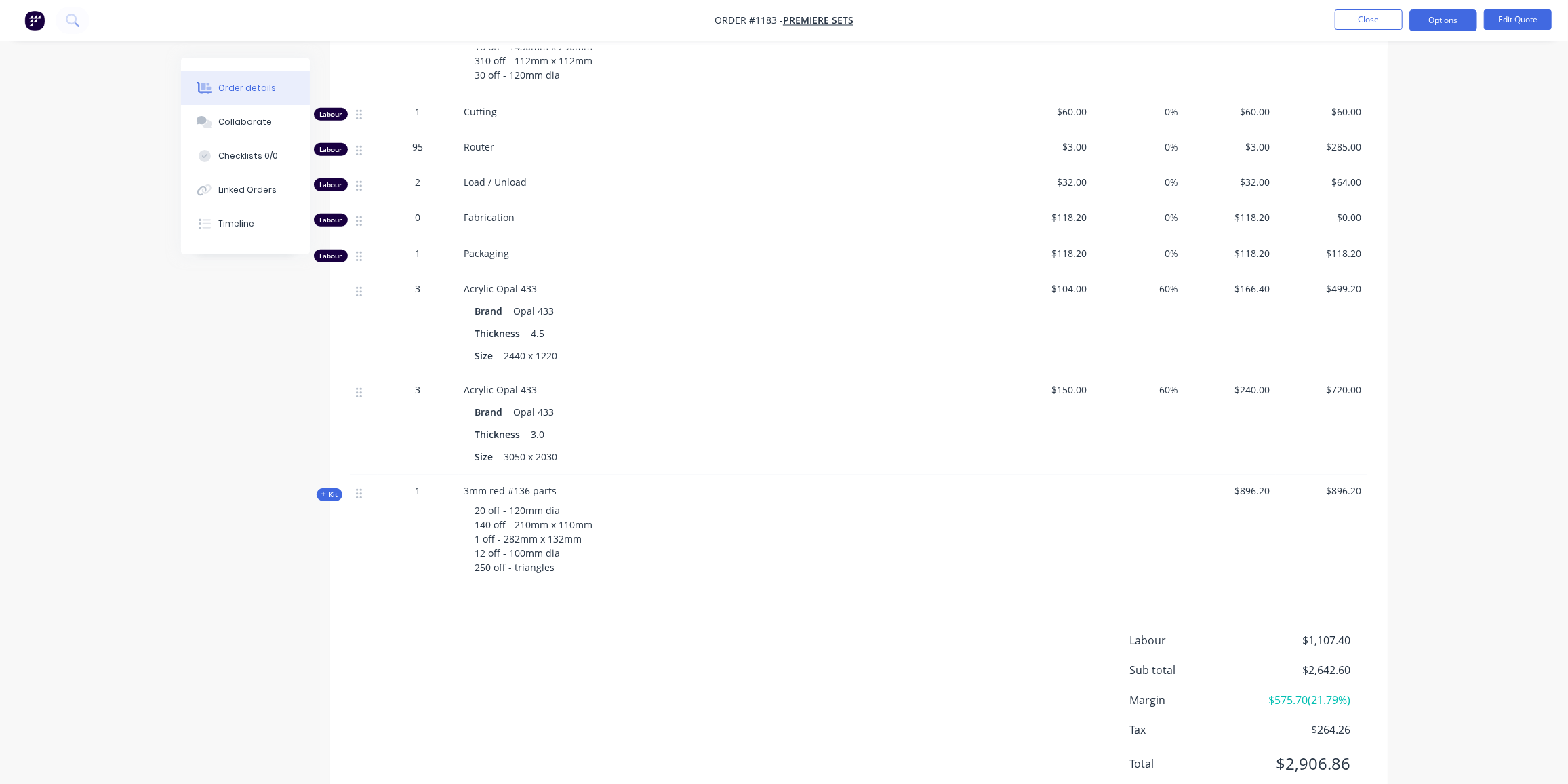
scroll to position [545, 0]
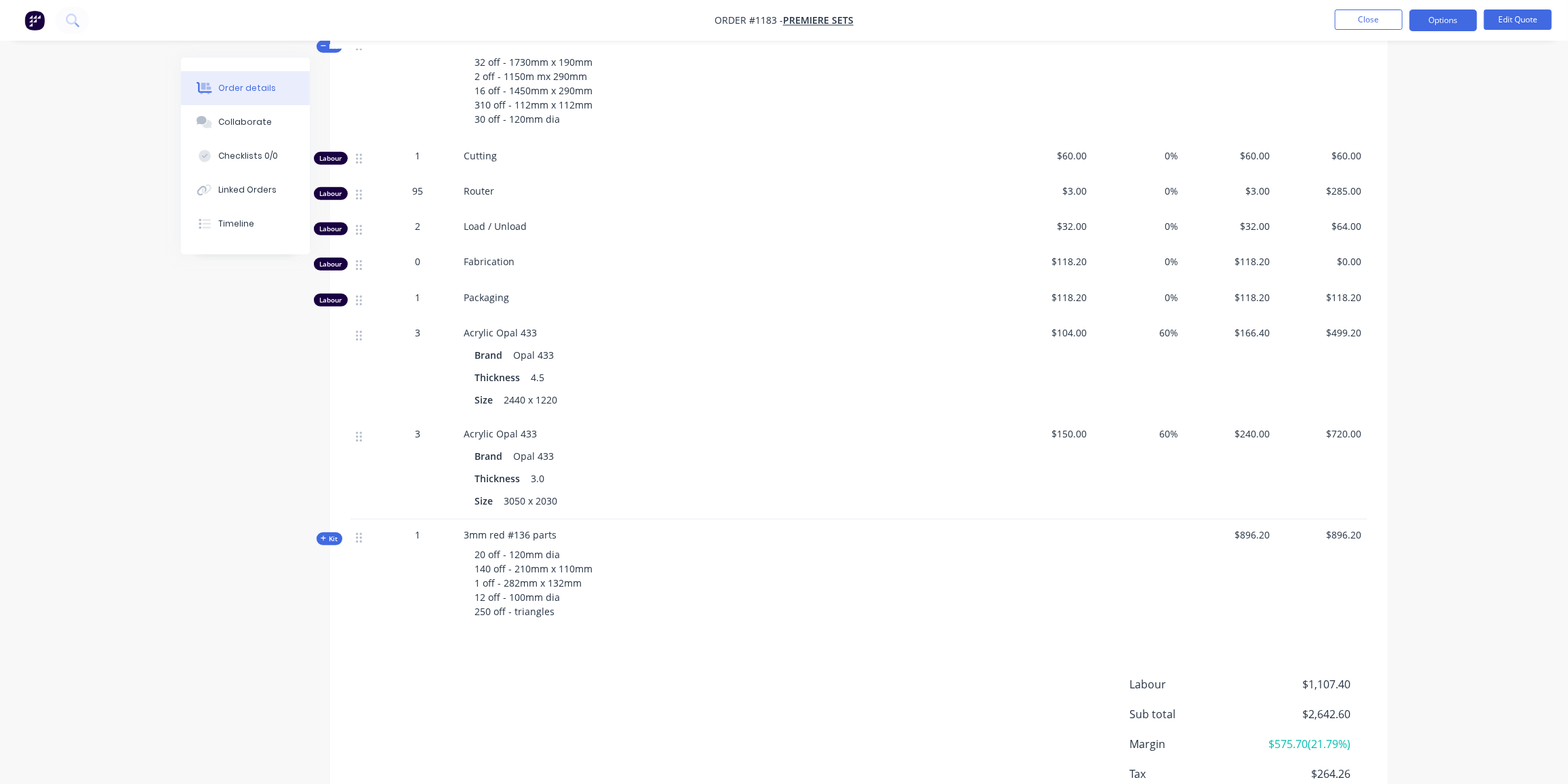
click at [322, 536] on icon at bounding box center [323, 539] width 5 height 5
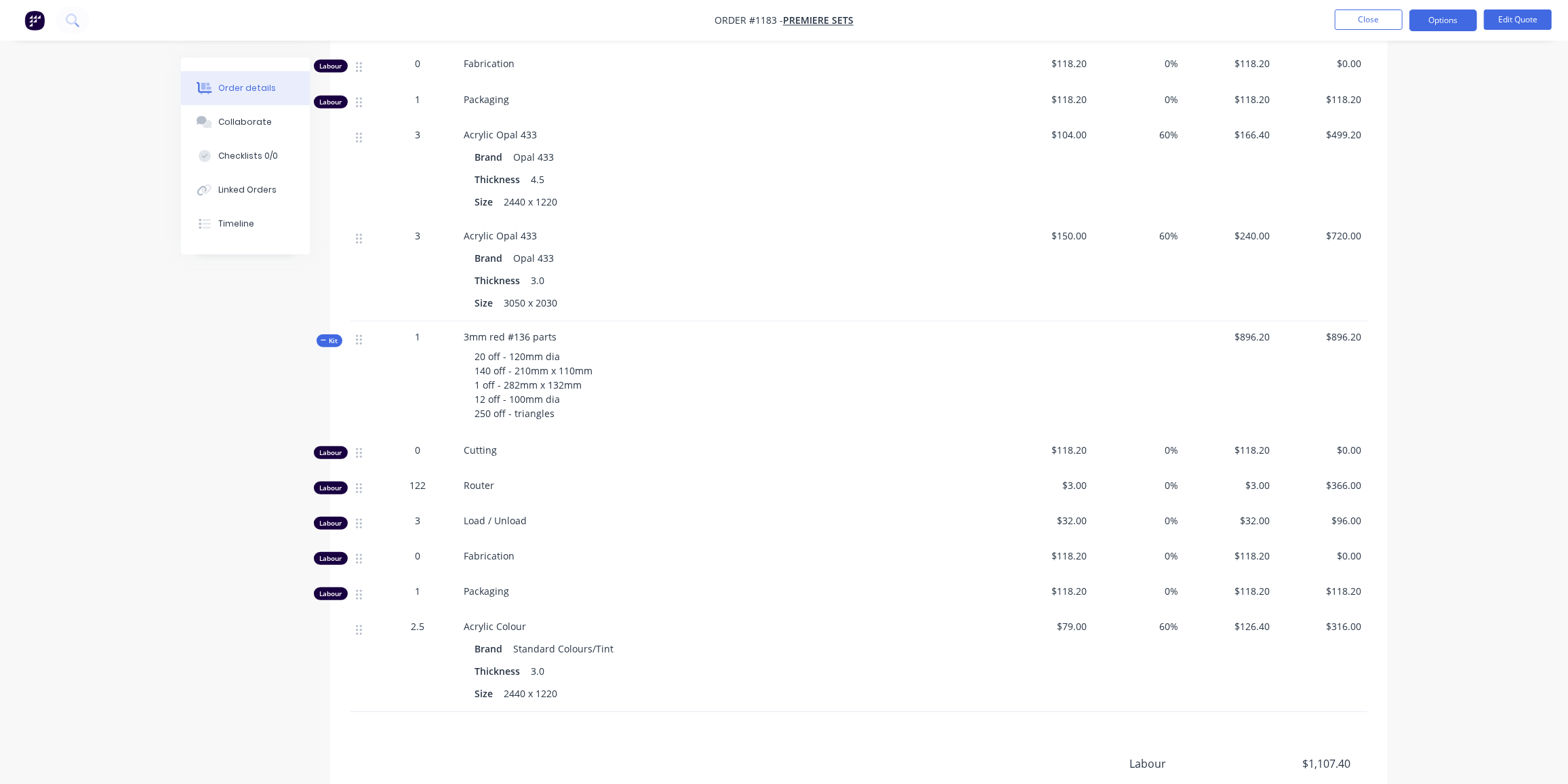
scroll to position [892, 0]
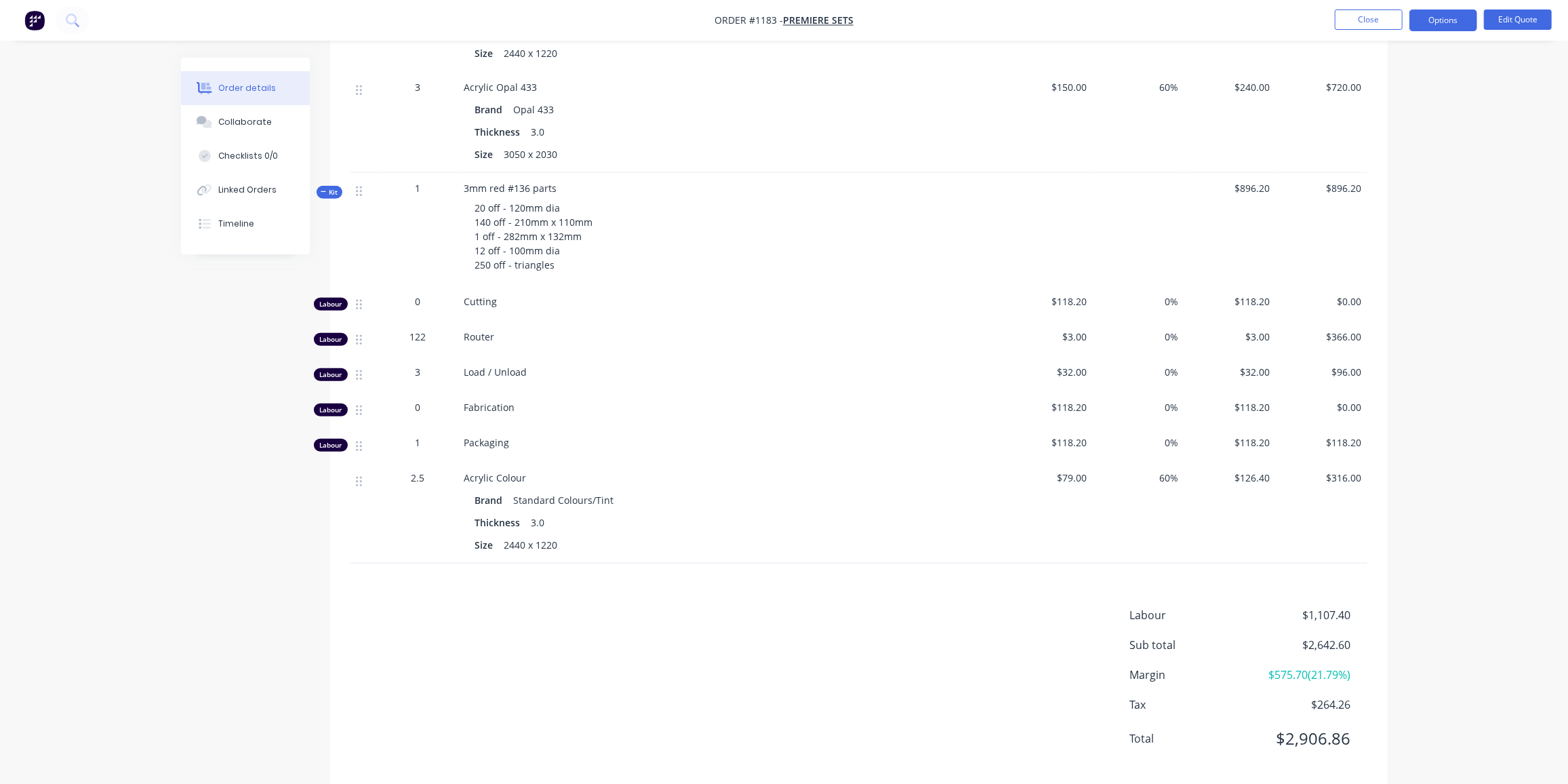
click at [332, 187] on span "Kit" at bounding box center [330, 192] width 18 height 10
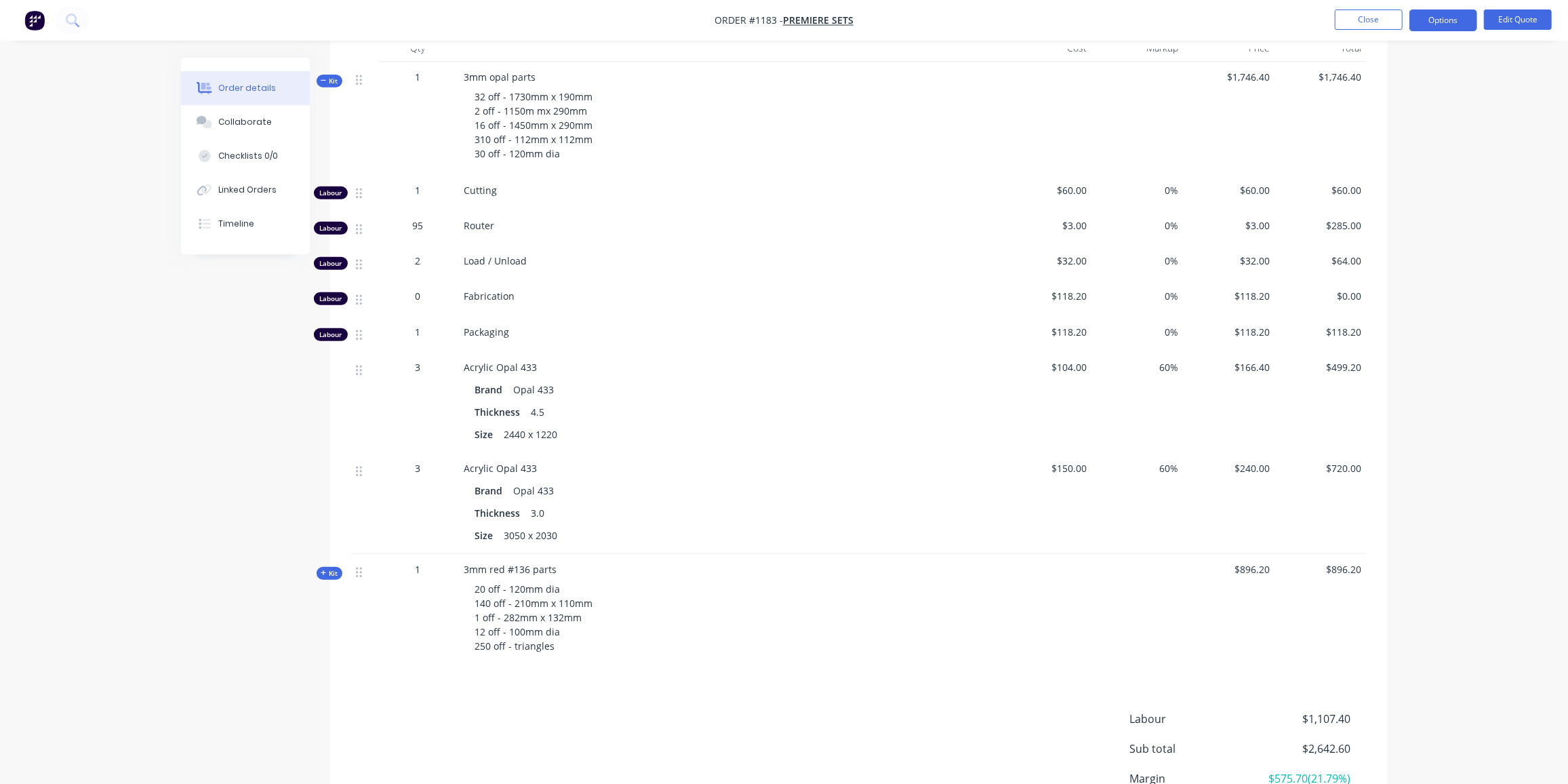
scroll to position [491, 0]
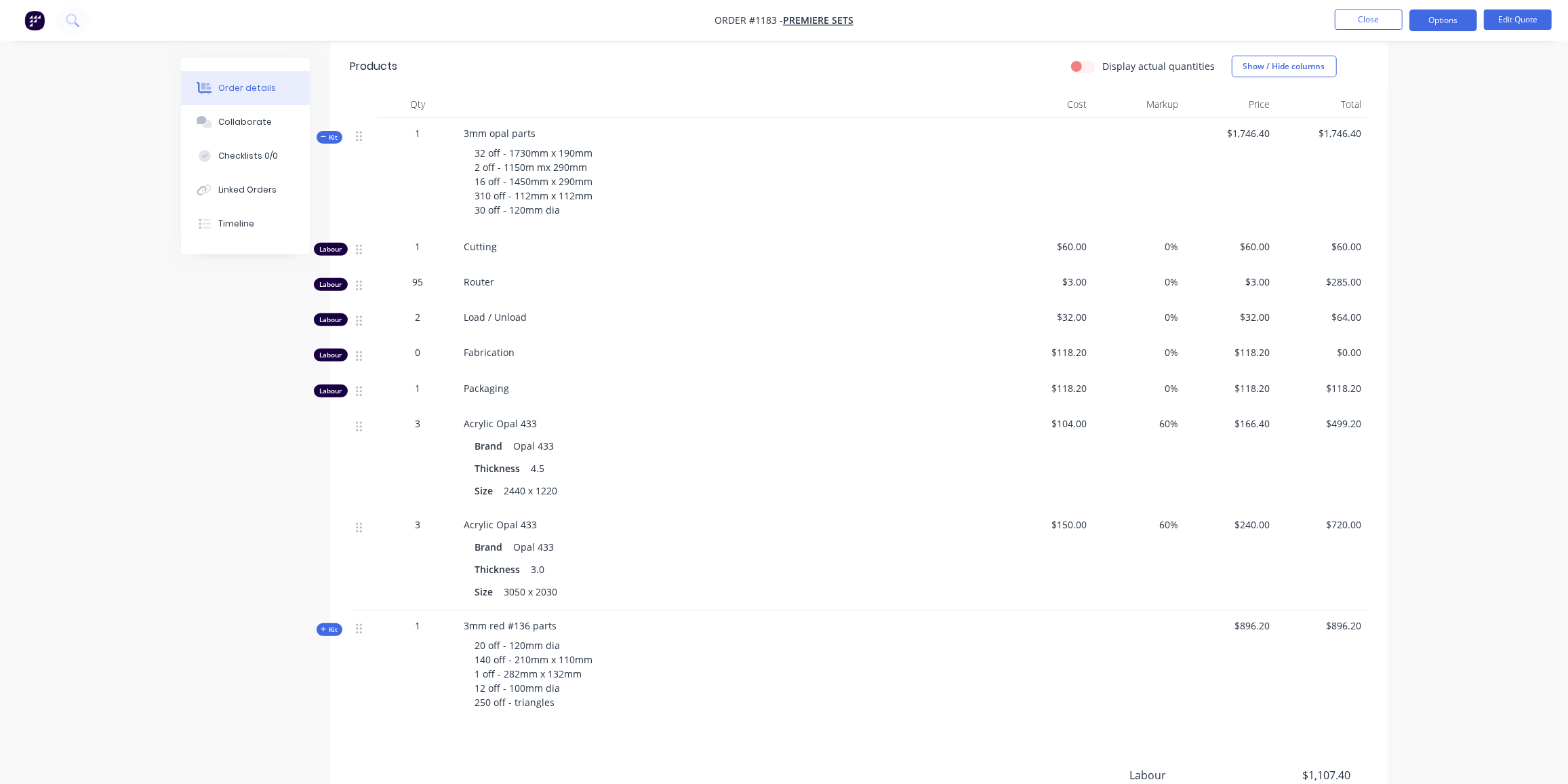
click at [327, 80] on div "Order details Collaborate Checklists 0/0 Linked Orders Timeline" at bounding box center [256, 156] width 150 height 196
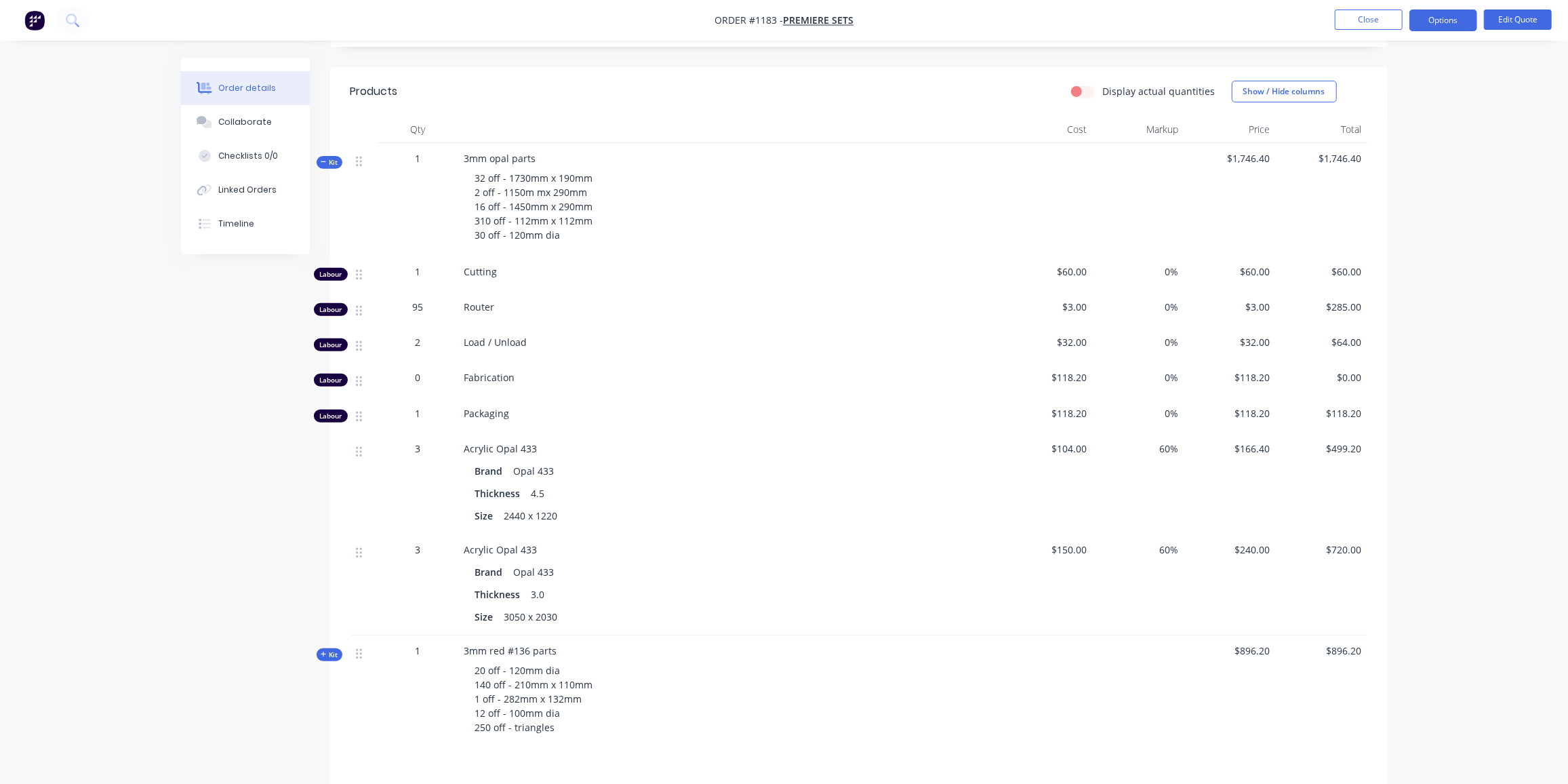
click at [328, 158] on span "Kit" at bounding box center [330, 162] width 18 height 10
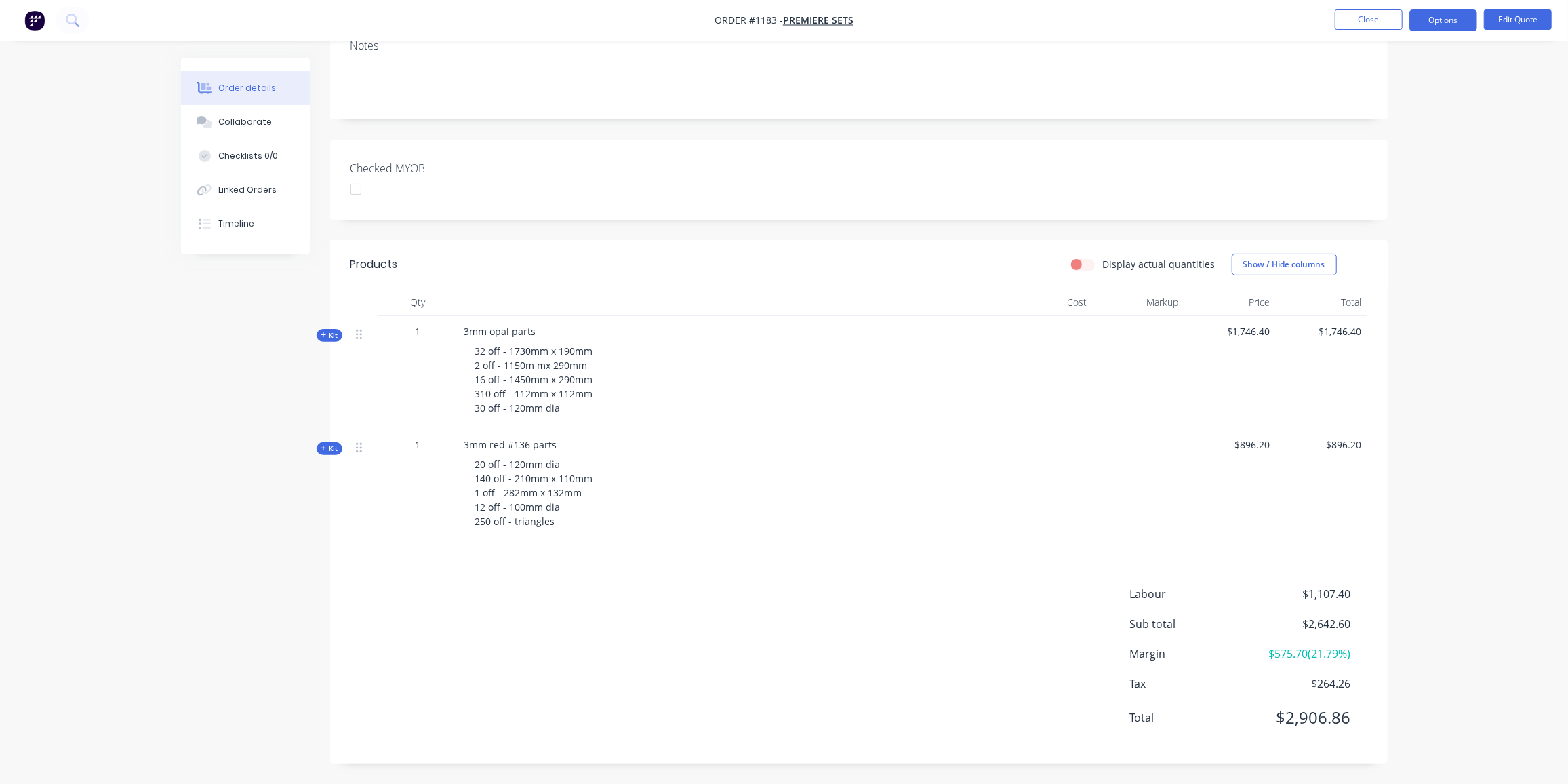
scroll to position [237, 0]
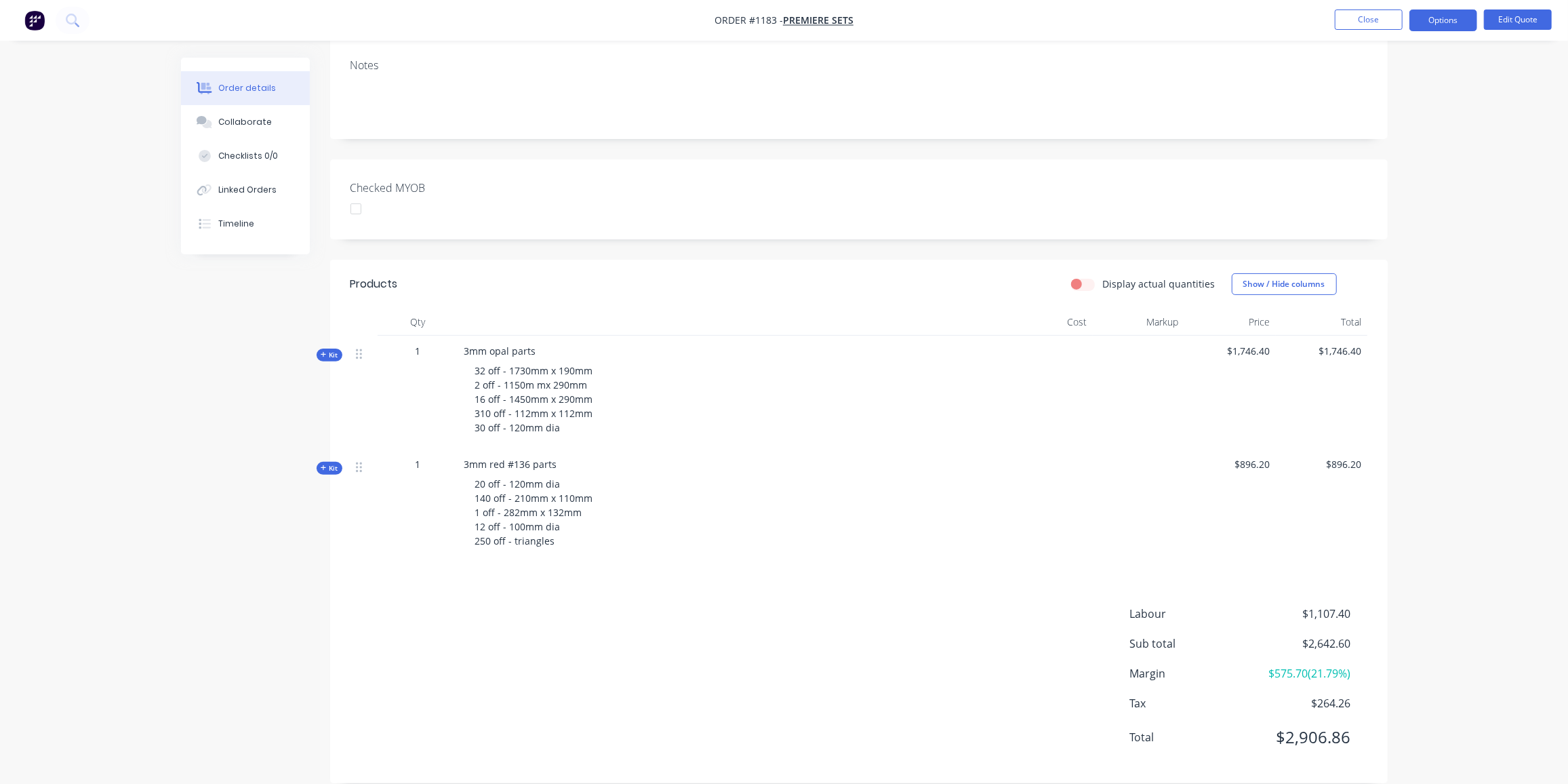
click at [338, 350] on span "Kit" at bounding box center [330, 354] width 18 height 10
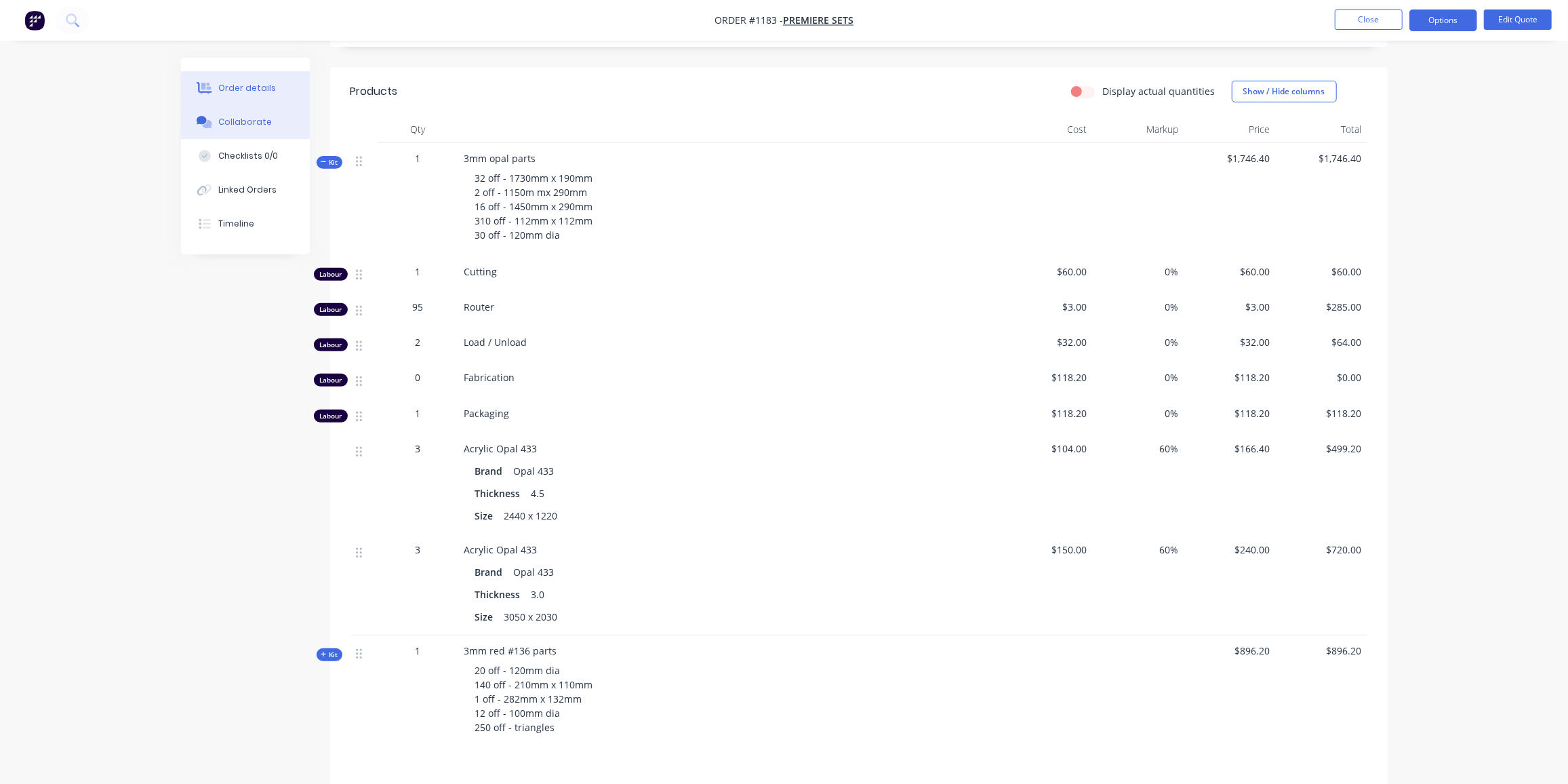
click at [243, 131] on button "Collaborate" at bounding box center [245, 123] width 129 height 34
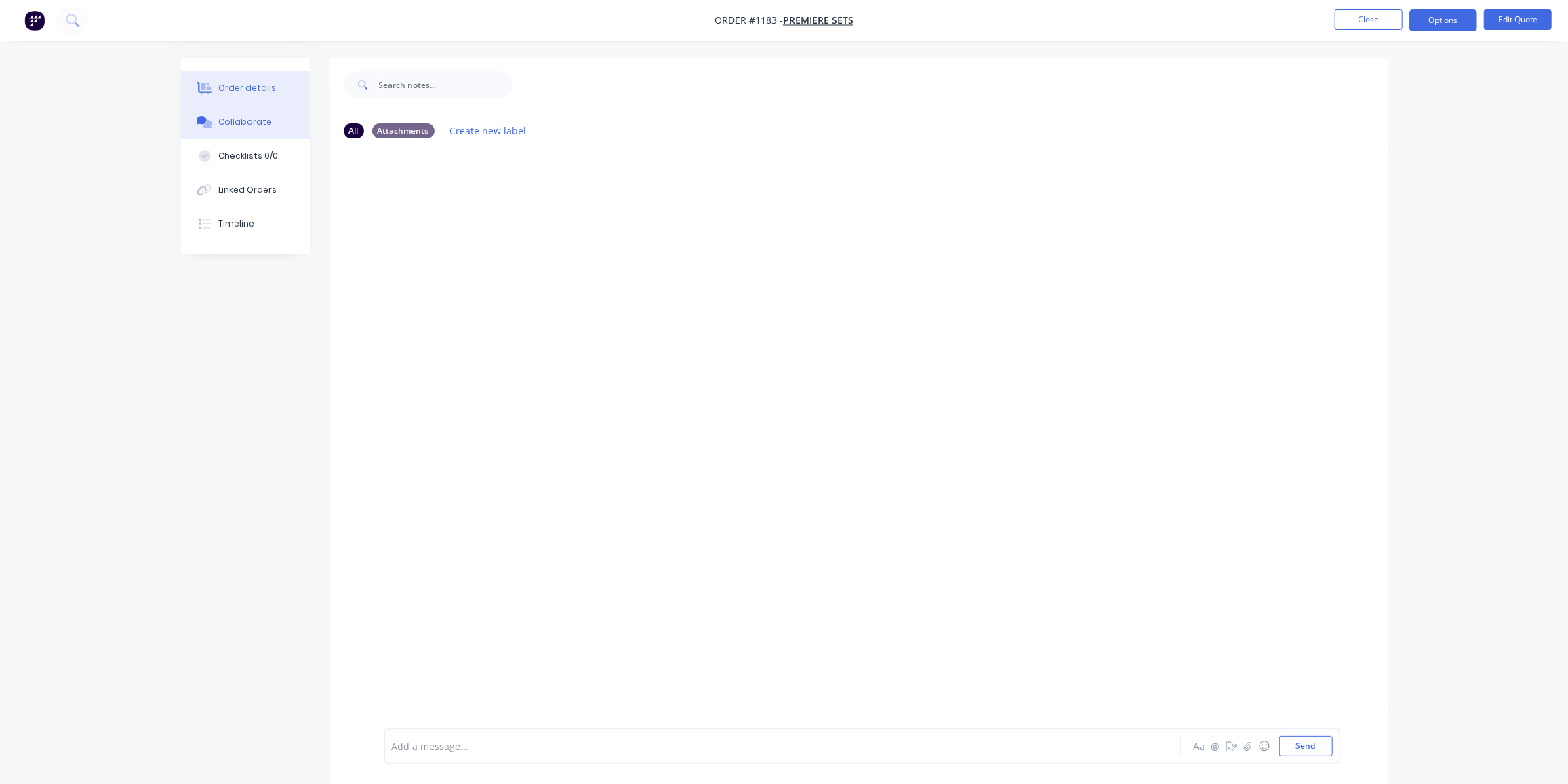
click at [253, 96] on button "Order details" at bounding box center [245, 88] width 129 height 34
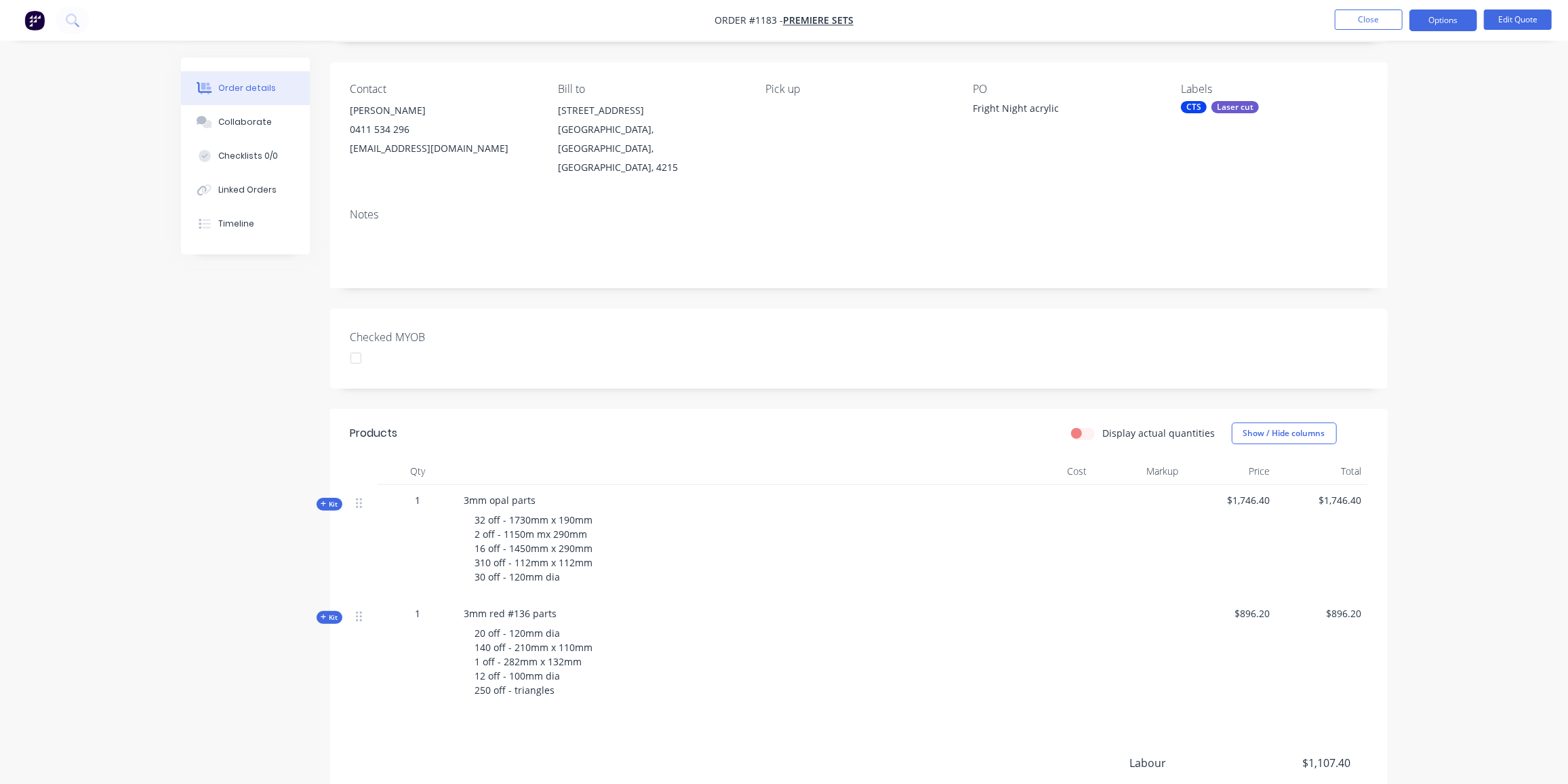
scroll to position [61, 0]
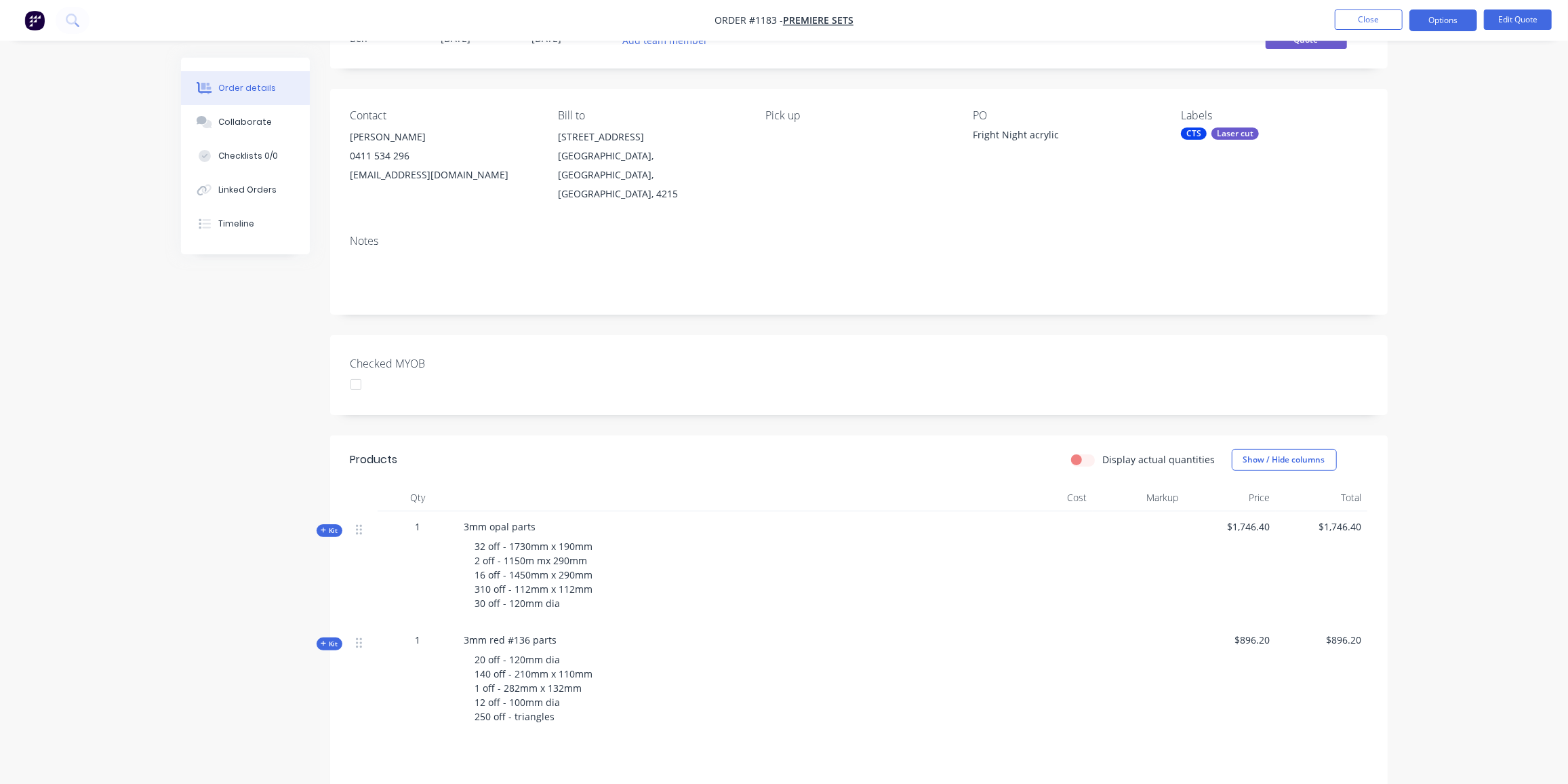
click at [331, 448] on header "Products Display actual quantities Show / Hide columns" at bounding box center [859, 460] width 1057 height 49
click at [322, 527] on icon at bounding box center [323, 531] width 6 height 7
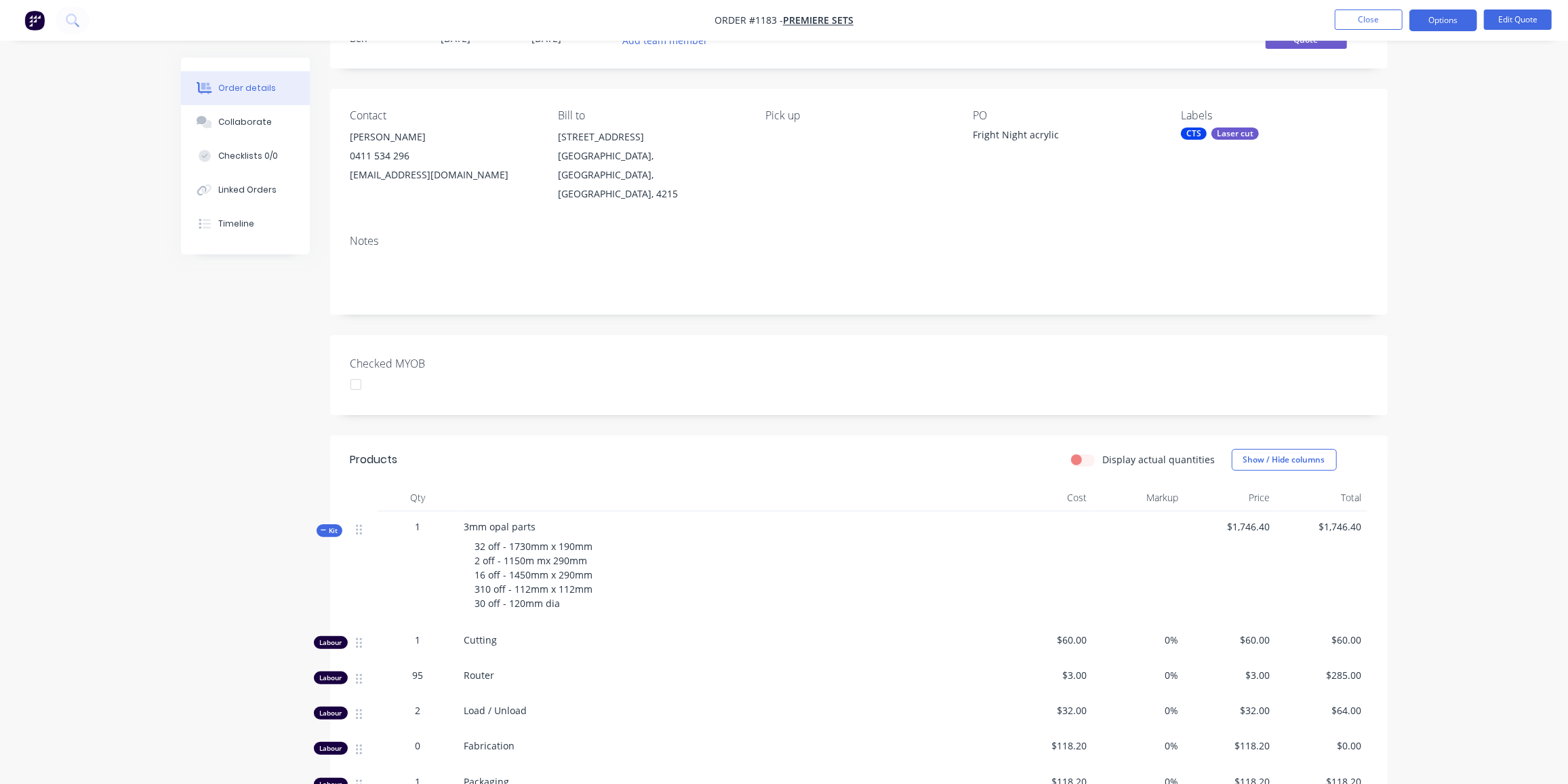
click at [322, 527] on icon at bounding box center [323, 531] width 6 height 7
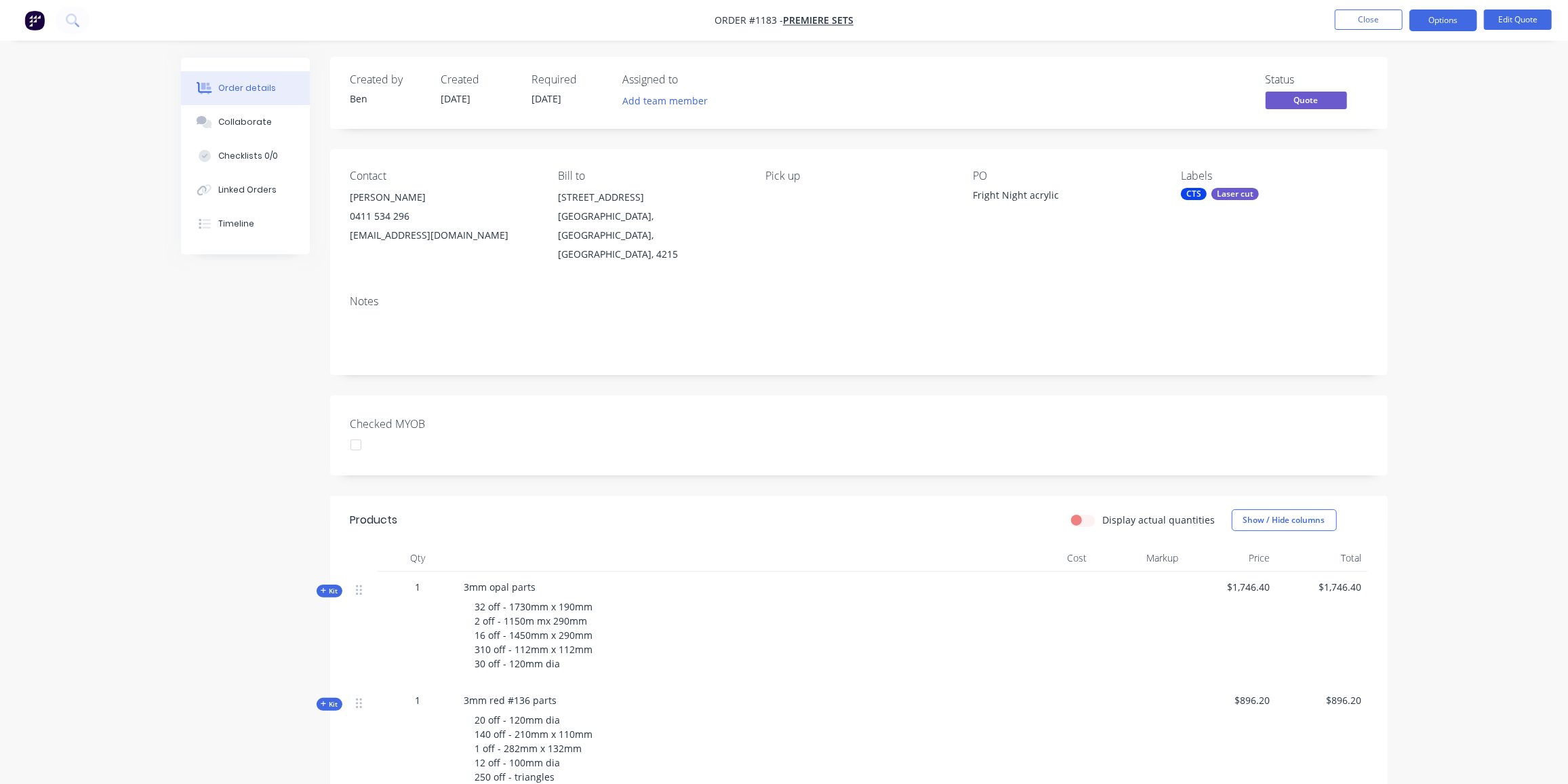
scroll to position [0, 0]
click at [1379, 14] on button "Close" at bounding box center [1368, 20] width 68 height 21
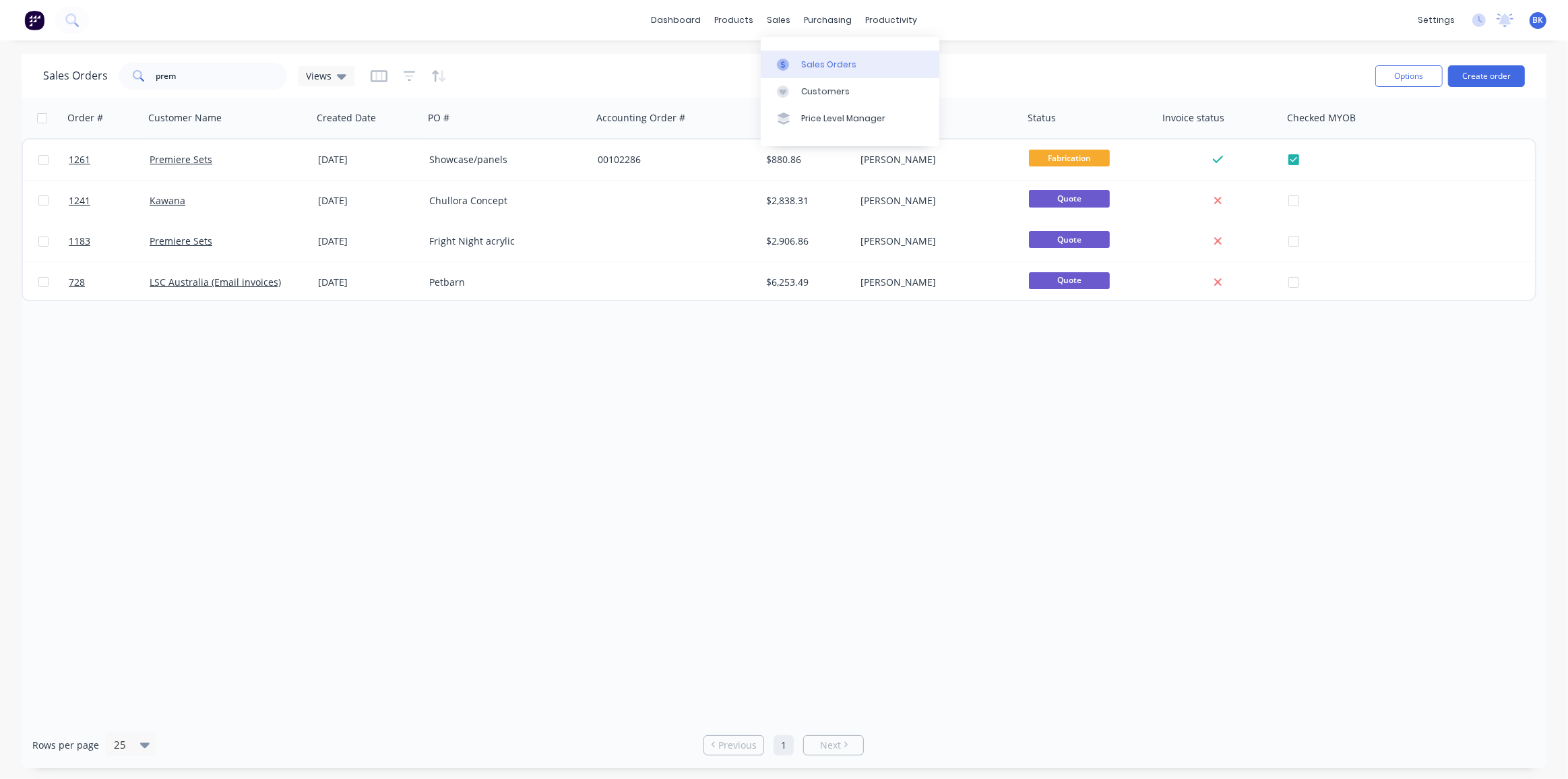
drag, startPoint x: 792, startPoint y: 60, endPoint x: 774, endPoint y: 63, distance: 18.2
click at [792, 60] on div at bounding box center [787, 64] width 21 height 13
drag, startPoint x: 225, startPoint y: 73, endPoint x: 0, endPoint y: 96, distance: 226.2
click at [6, 93] on div "Sales Orders prem Views Options Create order Order # Customer Name Created Date…" at bounding box center [784, 411] width 1568 height 715
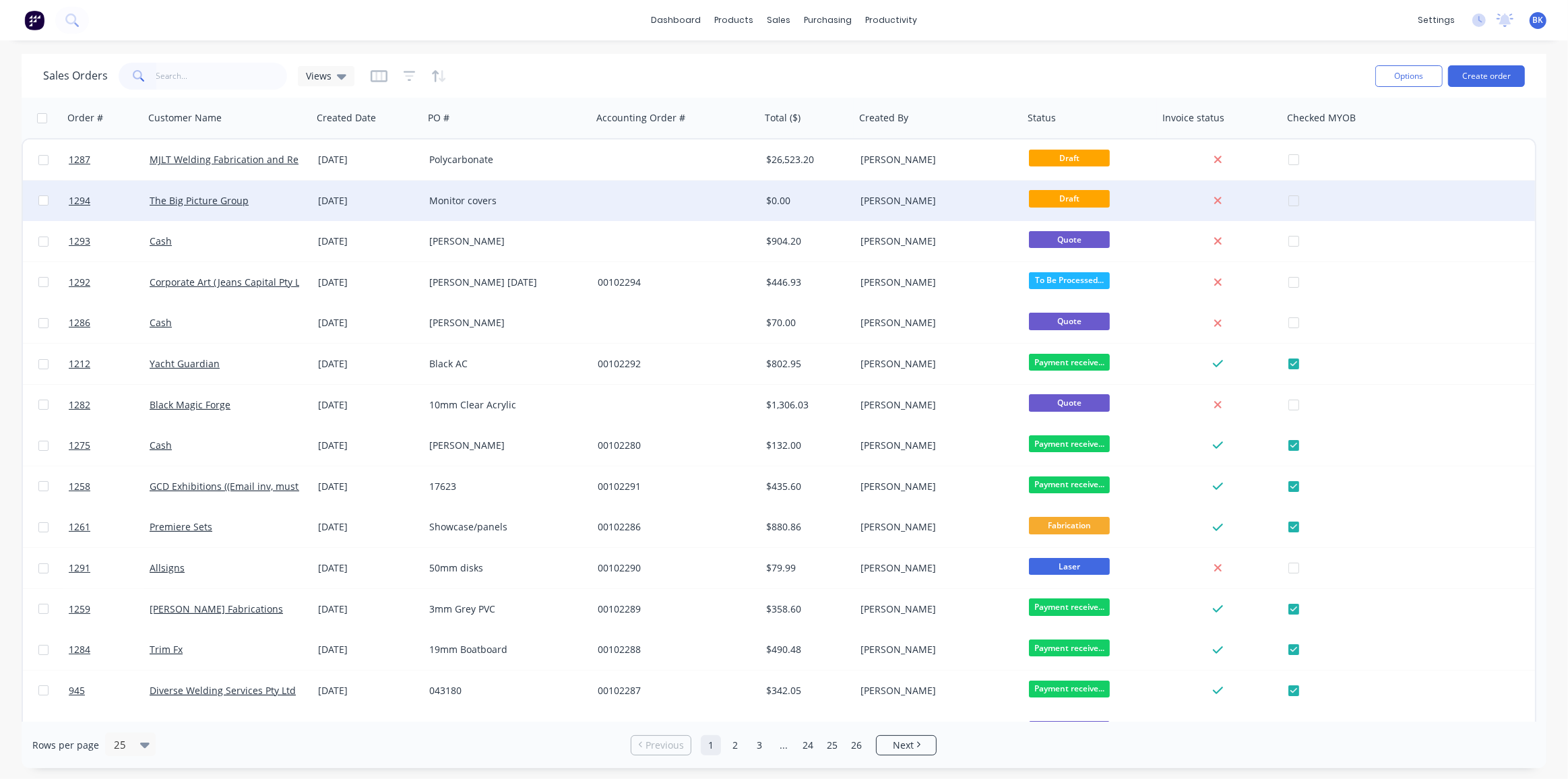
click at [616, 198] on div at bounding box center [677, 201] width 168 height 40
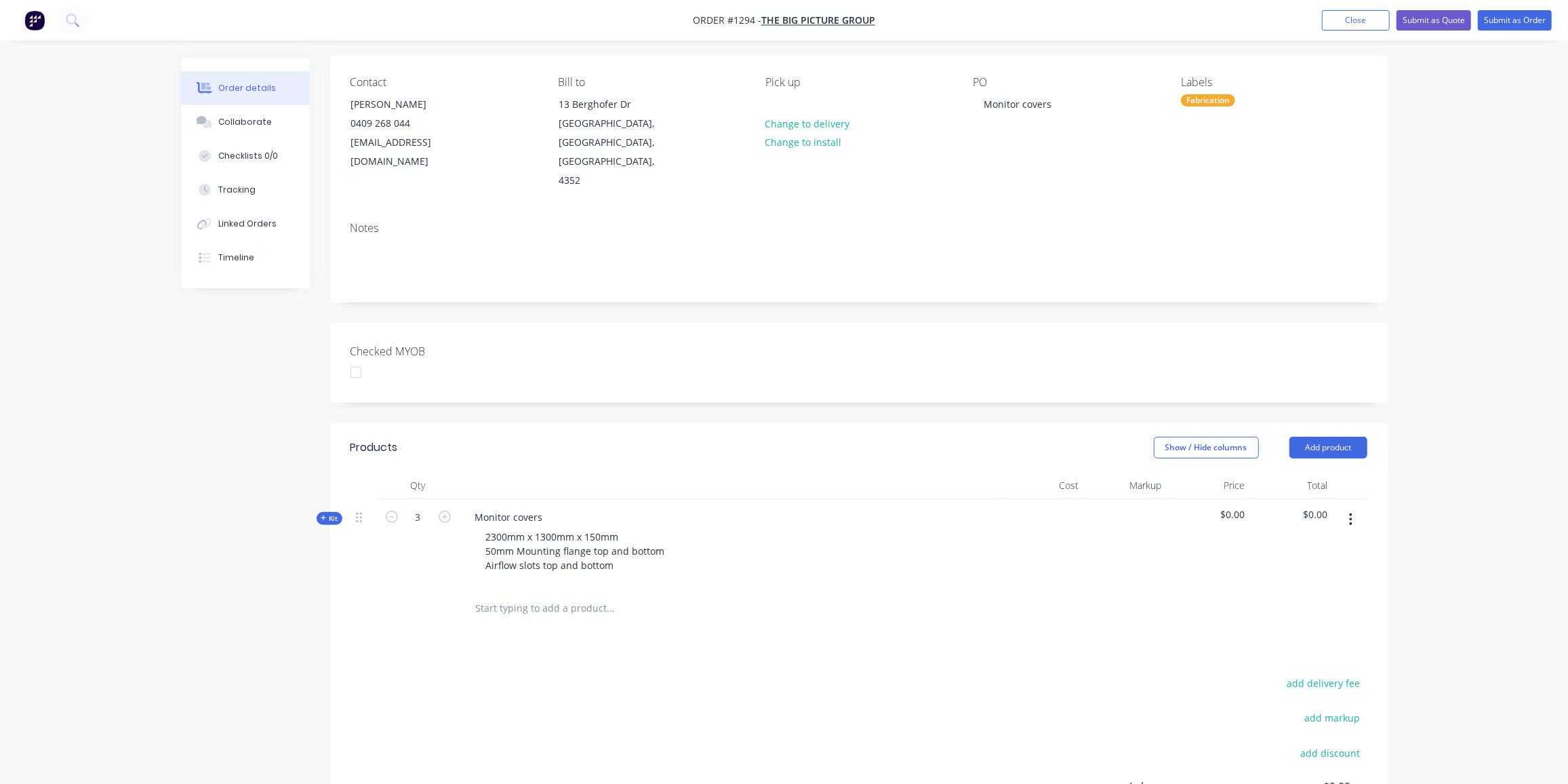
scroll to position [246, 0]
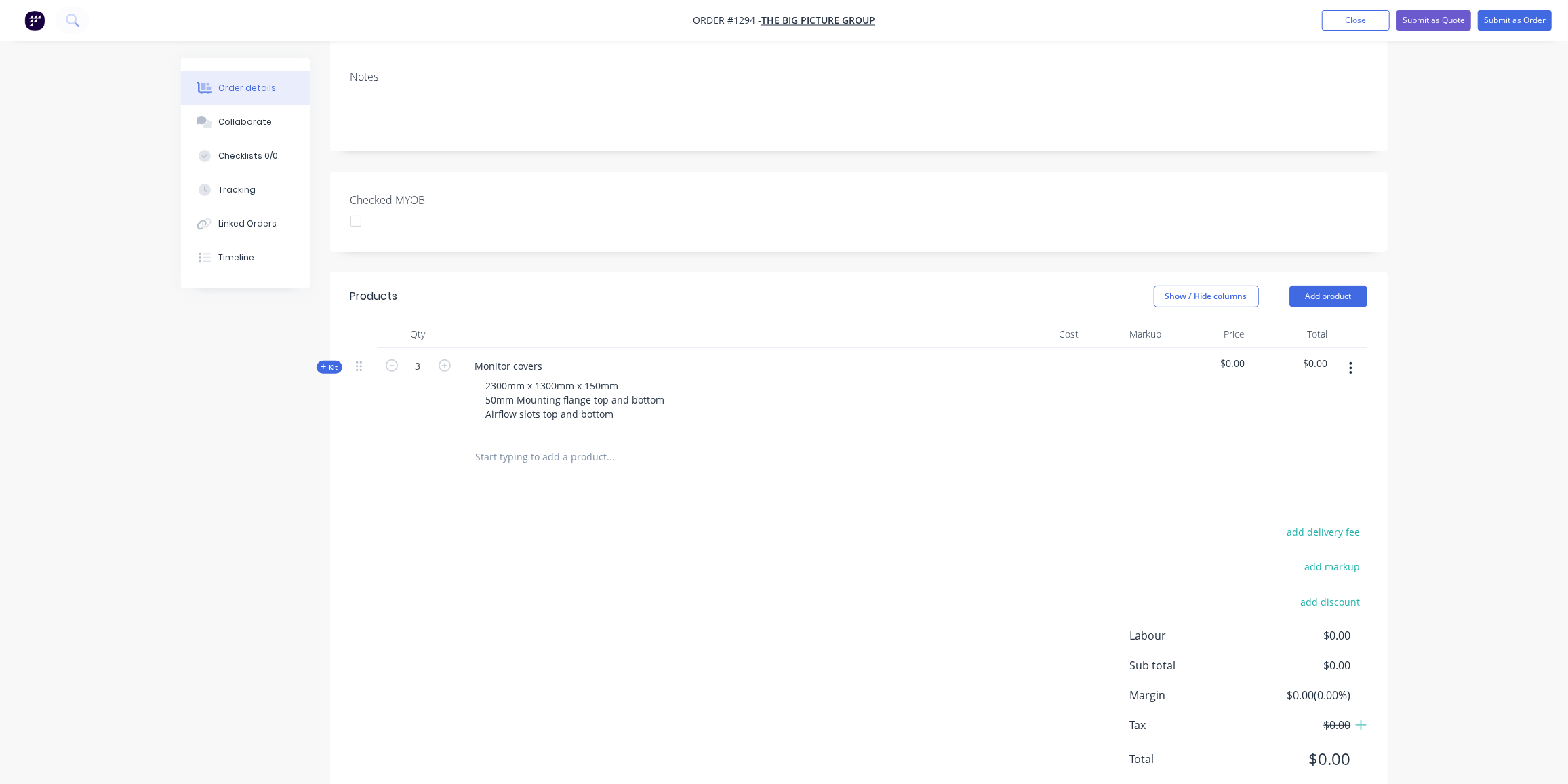
click at [327, 362] on span "Kit" at bounding box center [330, 367] width 18 height 10
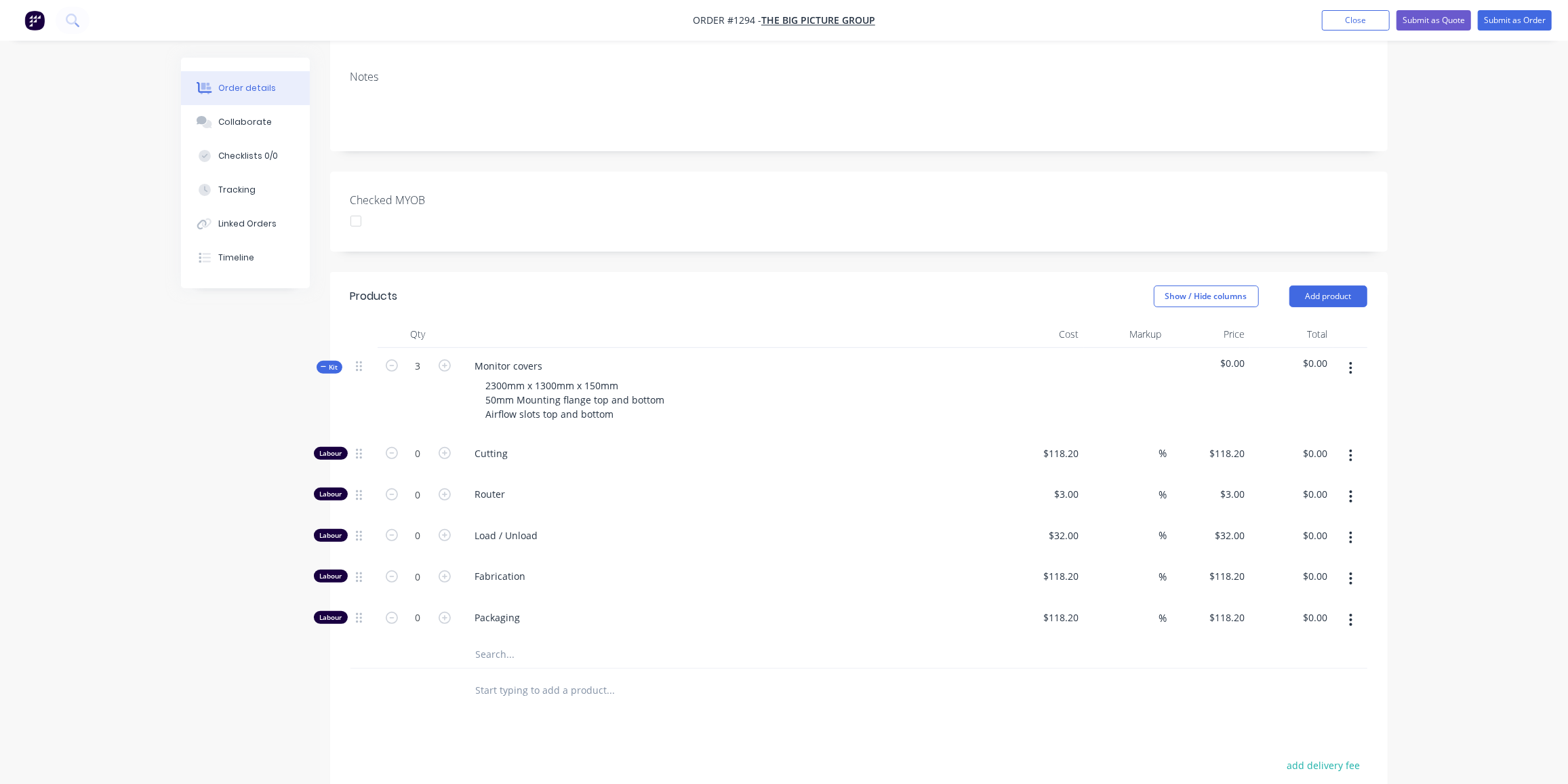
click at [505, 641] on input "text" at bounding box center [611, 654] width 271 height 27
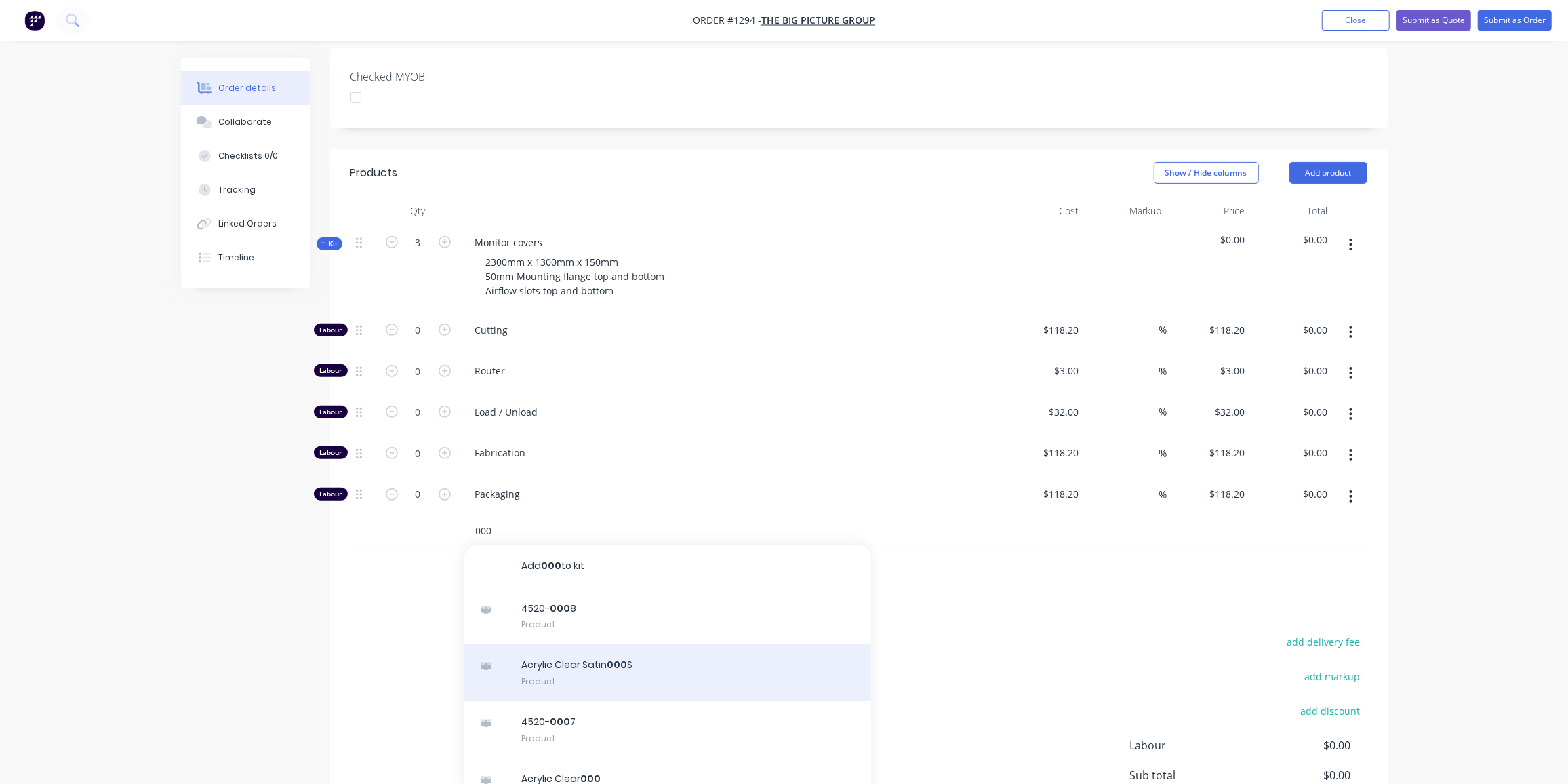
scroll to position [61, 0]
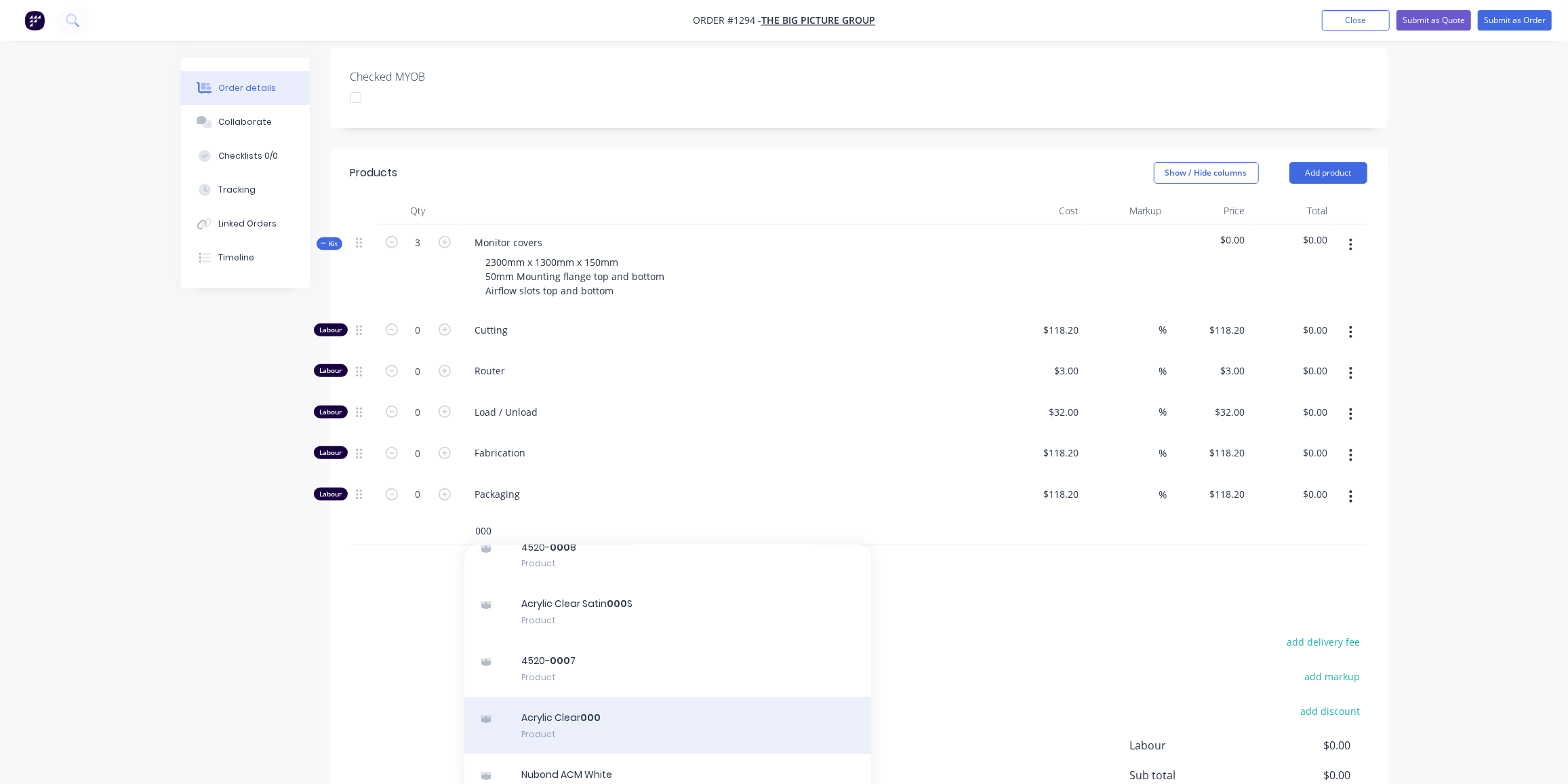
type input "000"
click at [611, 697] on div "Acrylic Clear 000 Product" at bounding box center [668, 725] width 407 height 57
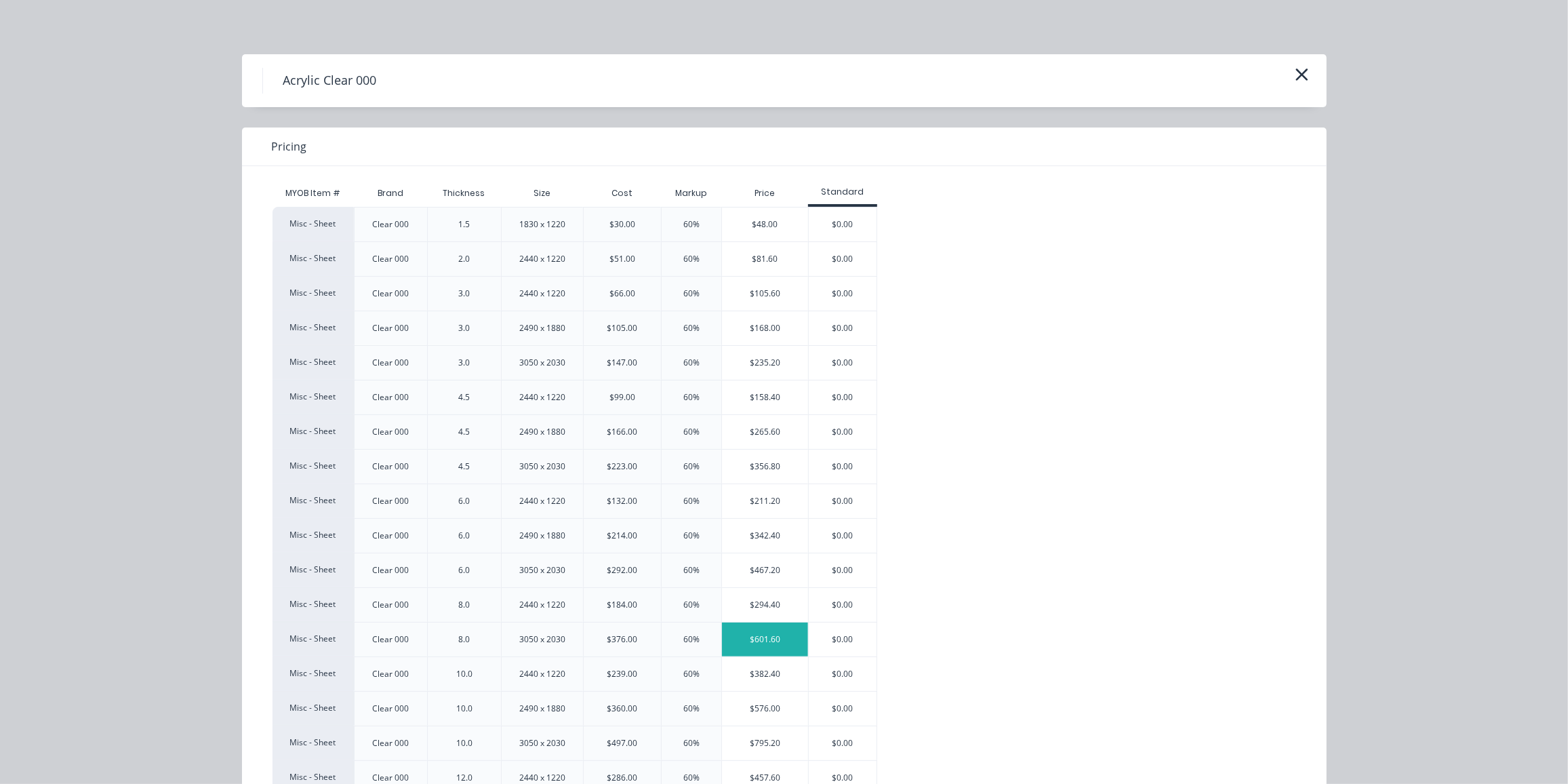
click at [734, 629] on div "$601.60" at bounding box center [765, 640] width 86 height 34
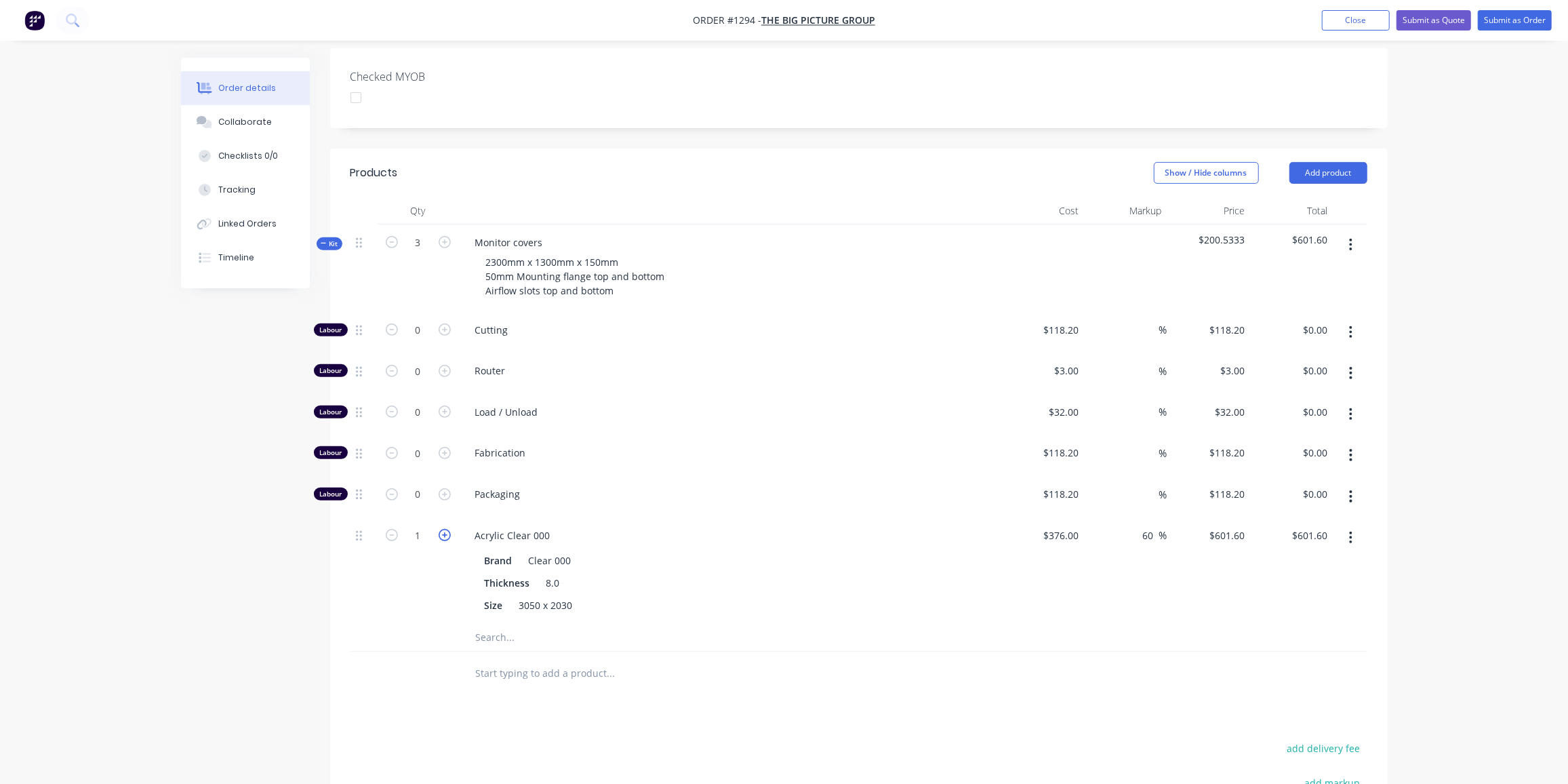
click at [445, 529] on icon "button" at bounding box center [445, 535] width 13 height 13
type input "2"
type input "$1,203.20"
click at [446, 529] on icon "button" at bounding box center [445, 535] width 13 height 13
type input "3"
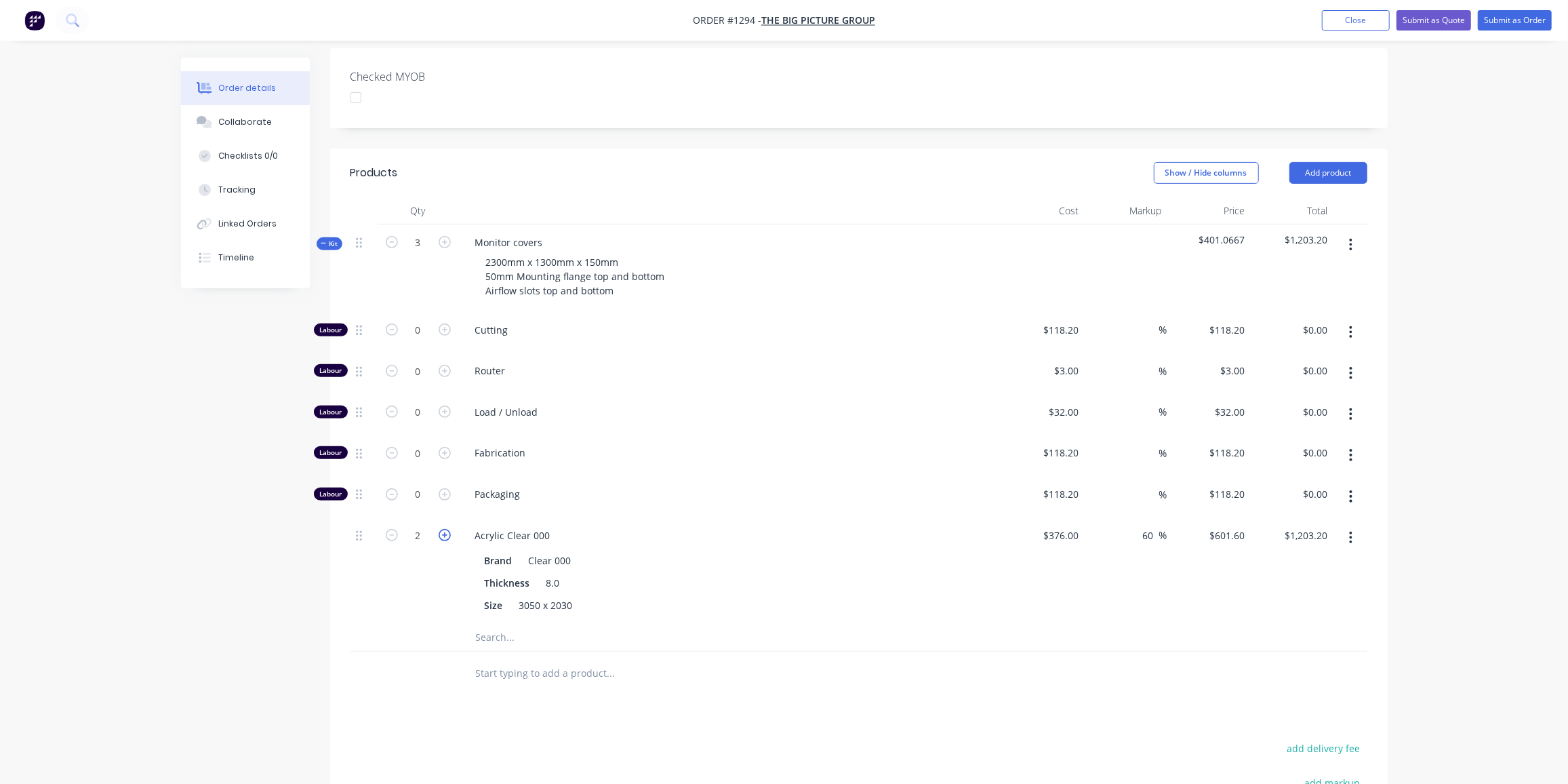
type input "$1,804.80"
click at [421, 333] on input "0" at bounding box center [418, 330] width 35 height 21
click at [417, 324] on input "0" at bounding box center [418, 330] width 35 height 21
click at [419, 330] on input "0" at bounding box center [418, 330] width 35 height 21
drag, startPoint x: 429, startPoint y: 331, endPoint x: 413, endPoint y: 331, distance: 16.0
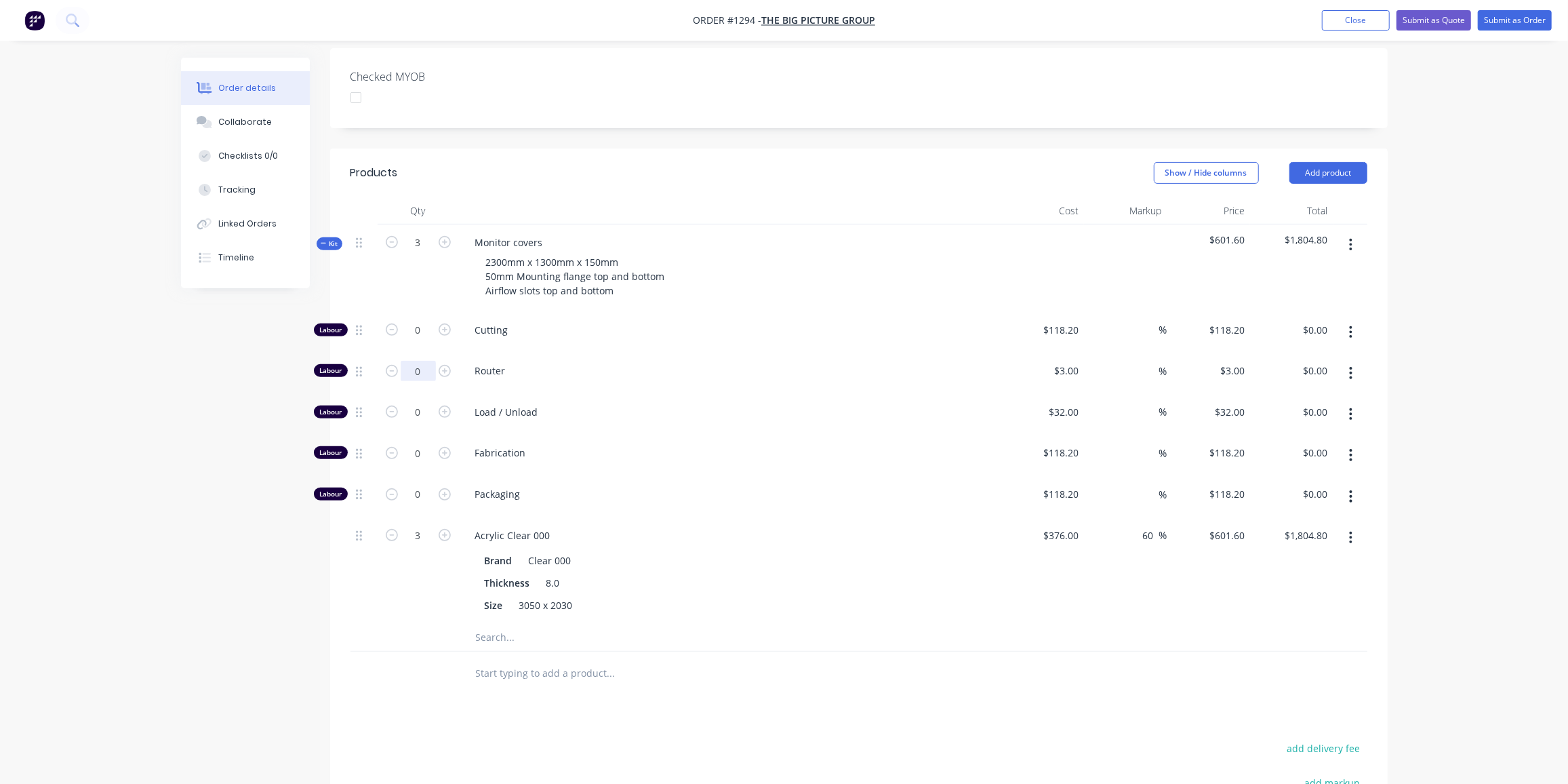
click at [413, 331] on input "0" at bounding box center [418, 330] width 35 height 21
type input "30"
type input "$90.00"
click at [426, 341] on input "0" at bounding box center [418, 330] width 35 height 21
type input "3"
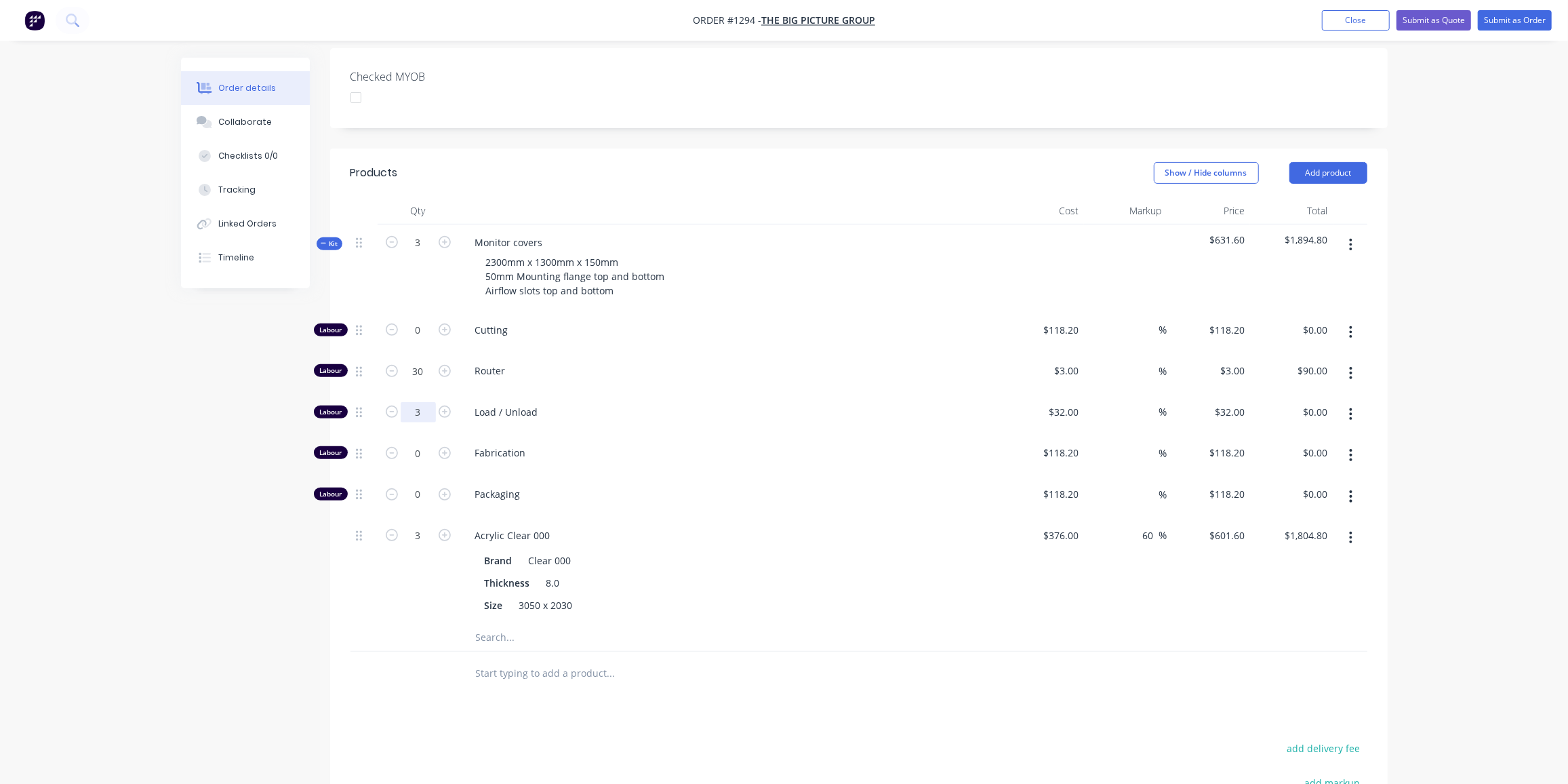
type input "$96.00"
click at [423, 341] on input "0" at bounding box center [418, 330] width 35 height 21
type input "12"
type input "$1,418.40"
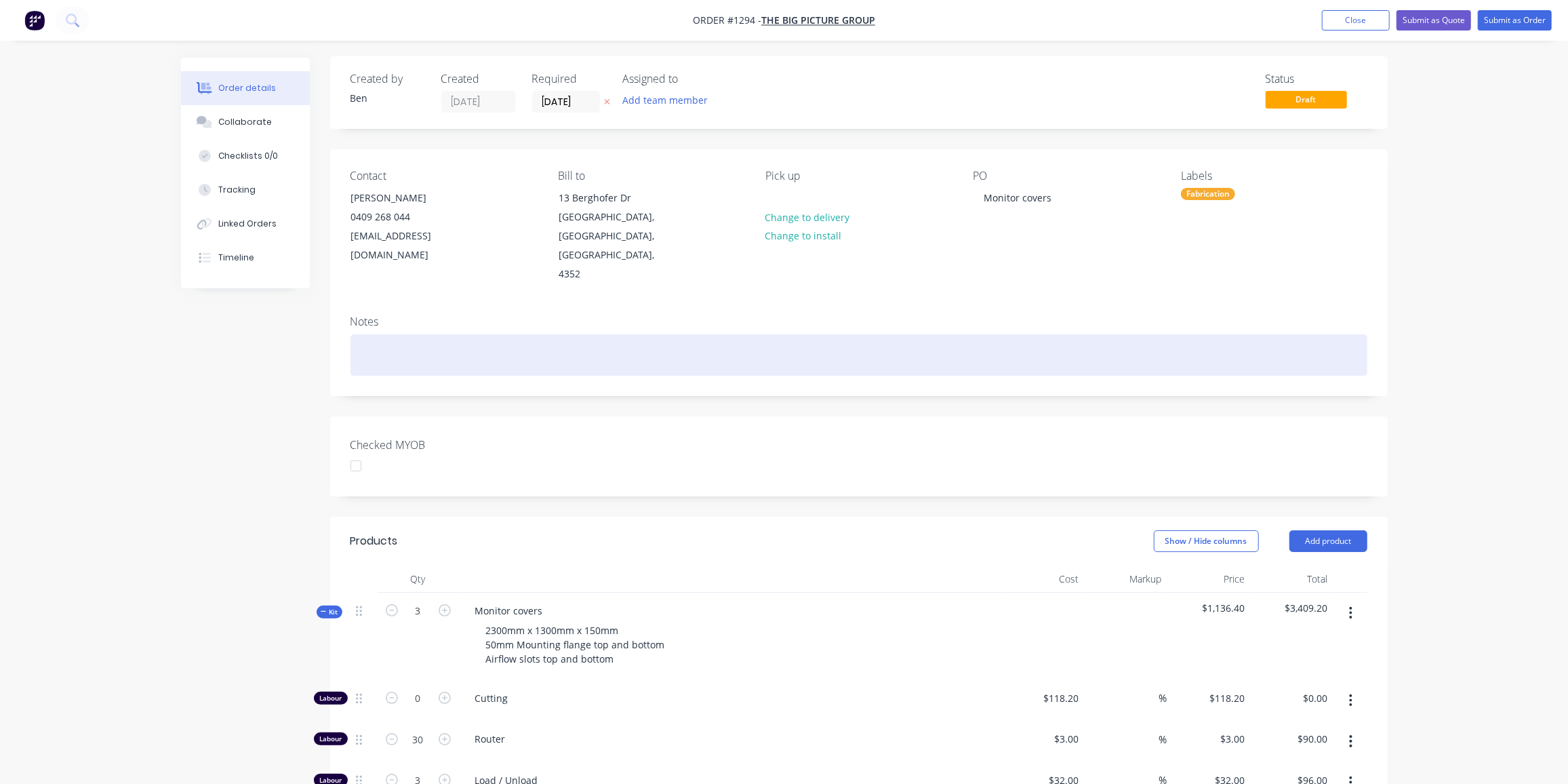
scroll to position [0, 0]
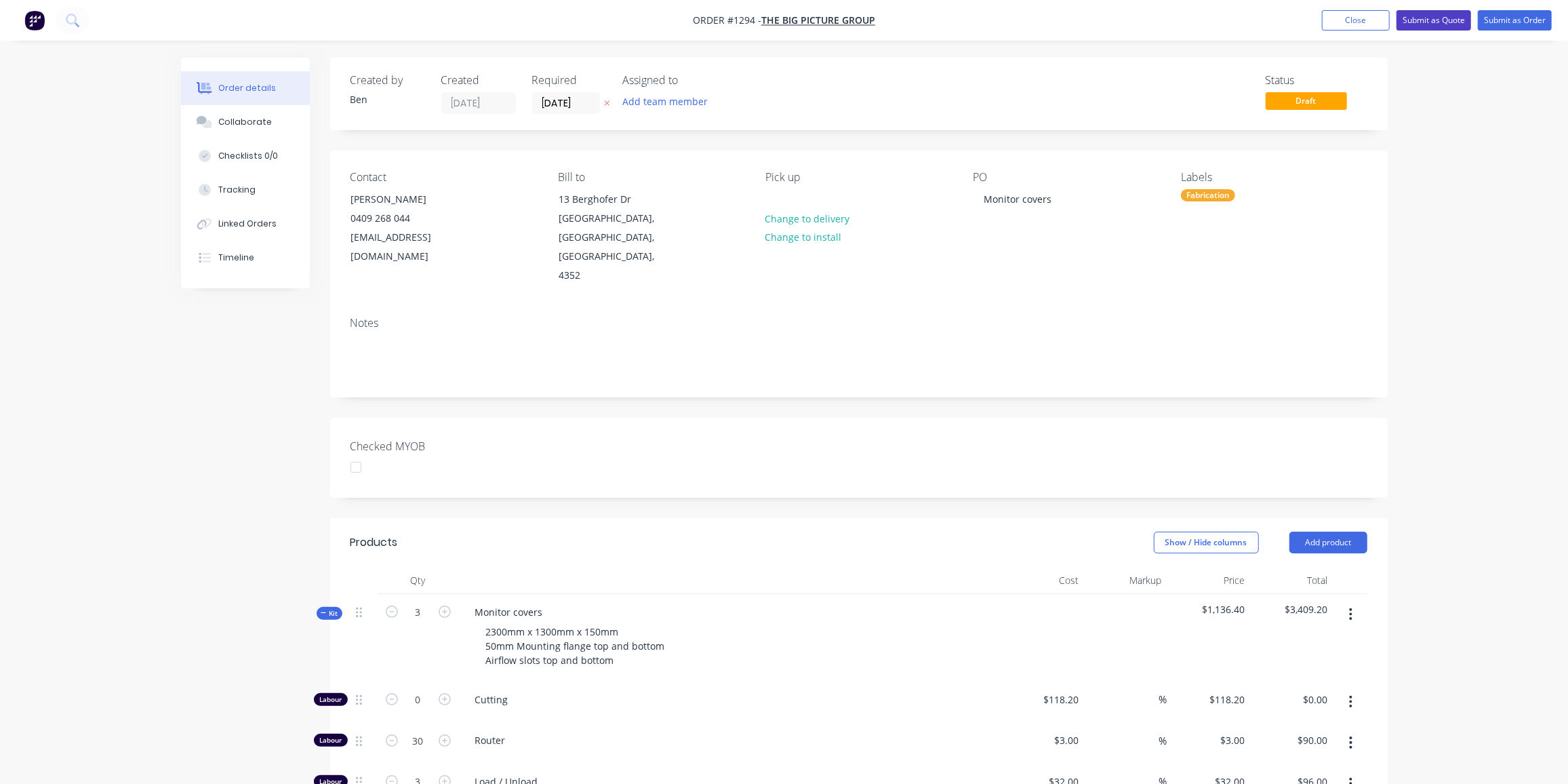
click at [1434, 23] on button "Submit as Quote" at bounding box center [1433, 20] width 75 height 21
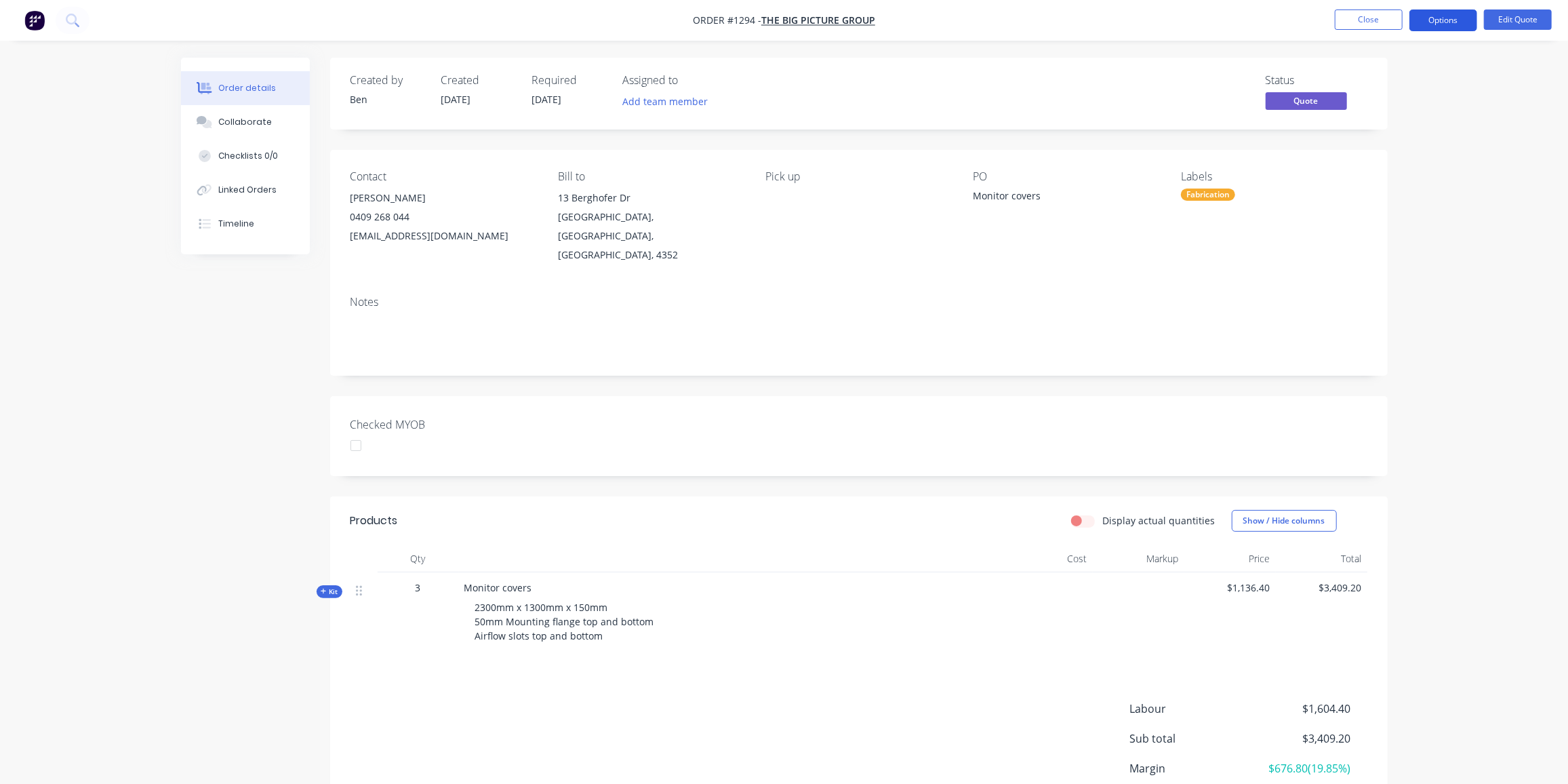
click at [1451, 18] on button "Options" at bounding box center [1443, 21] width 68 height 22
click at [1355, 89] on div "Quote" at bounding box center [1402, 83] width 124 height 20
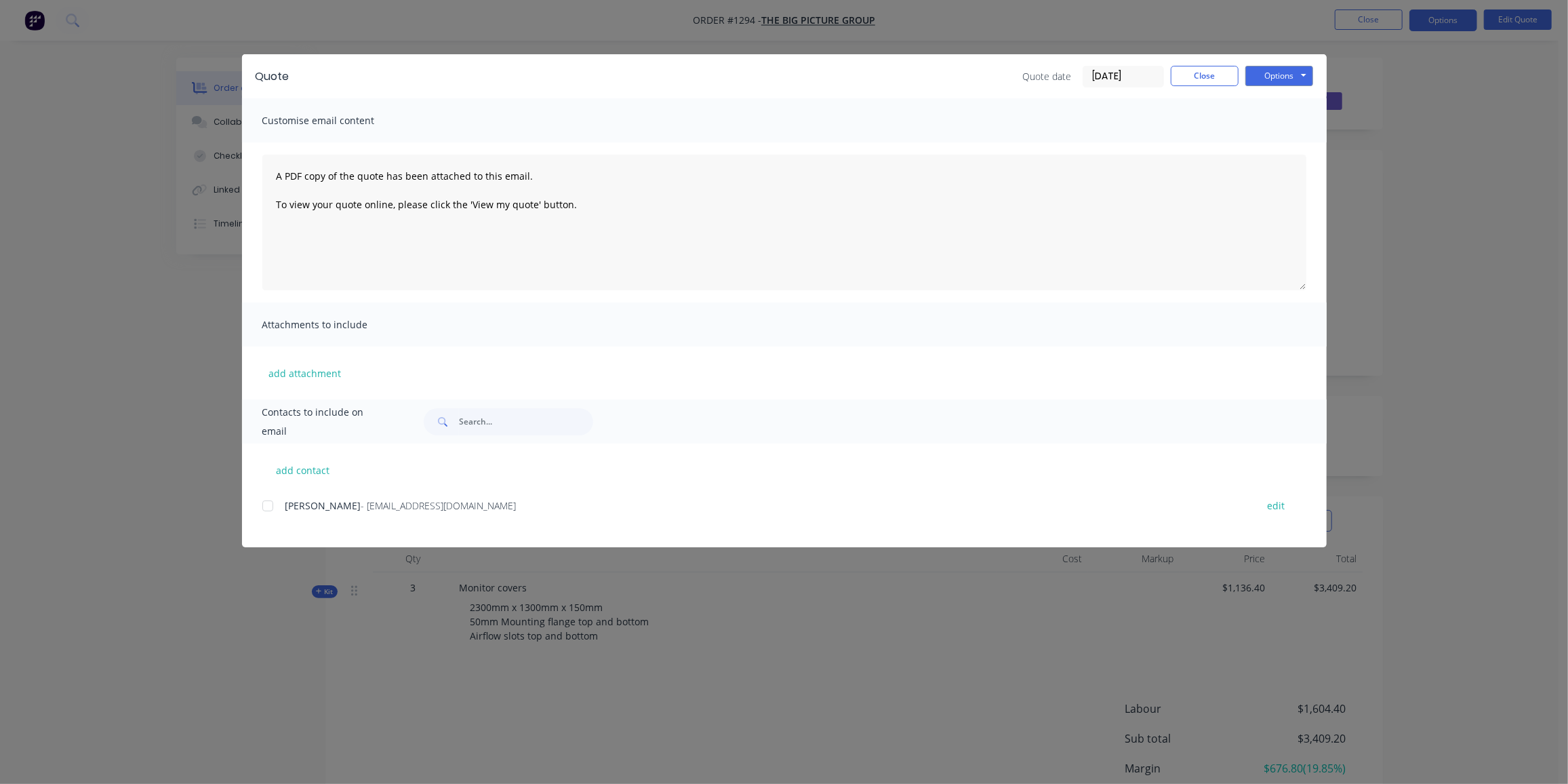
drag, startPoint x: 270, startPoint y: 508, endPoint x: 735, endPoint y: 314, distance: 503.8
click at [270, 508] on div at bounding box center [267, 506] width 27 height 27
click at [1287, 76] on button "Options" at bounding box center [1278, 76] width 68 height 21
click at [1281, 97] on button "Preview" at bounding box center [1288, 100] width 86 height 23
click at [1297, 72] on button "Options" at bounding box center [1278, 76] width 68 height 21
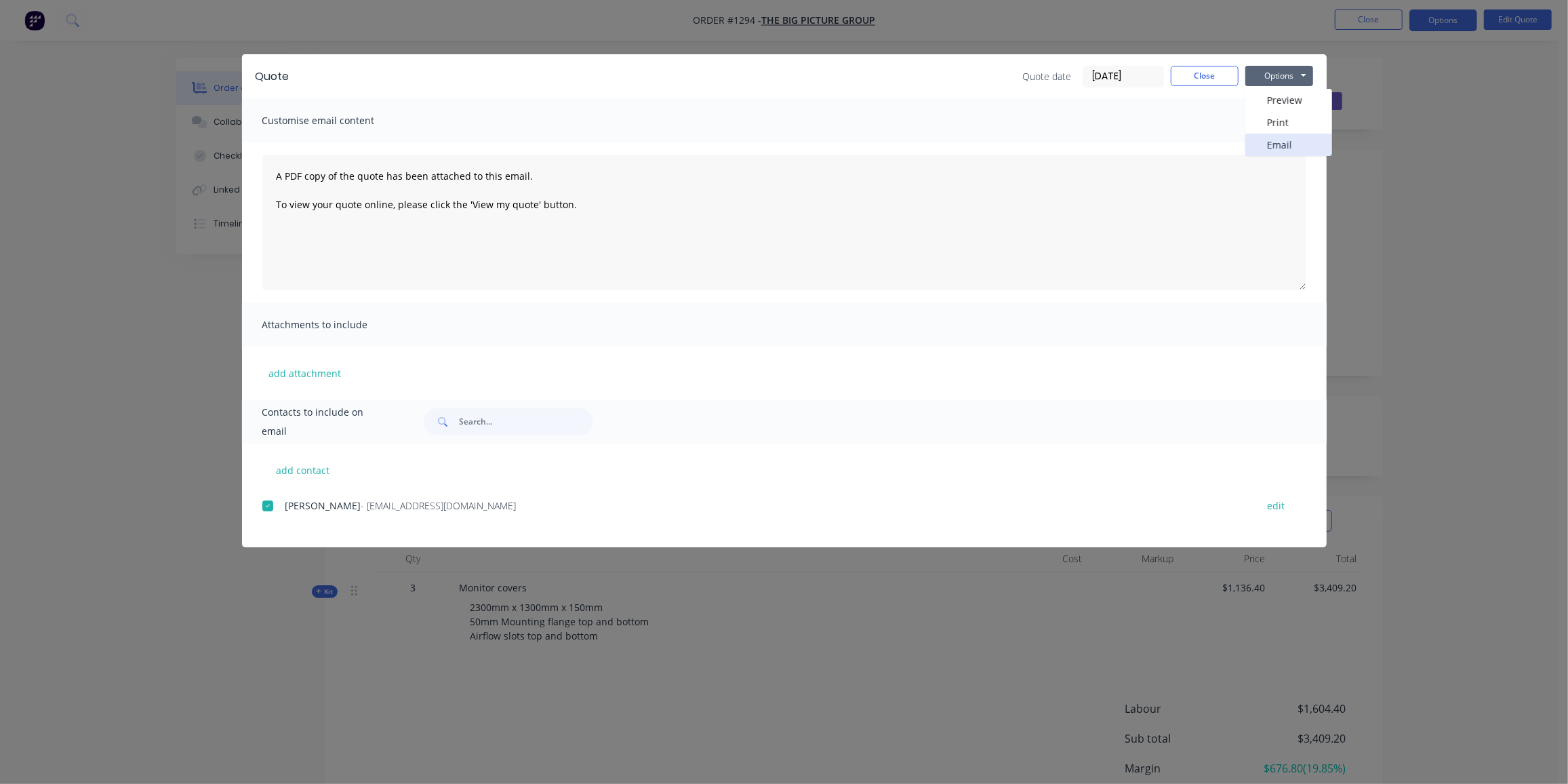
click at [1292, 139] on button "Email" at bounding box center [1288, 144] width 86 height 23
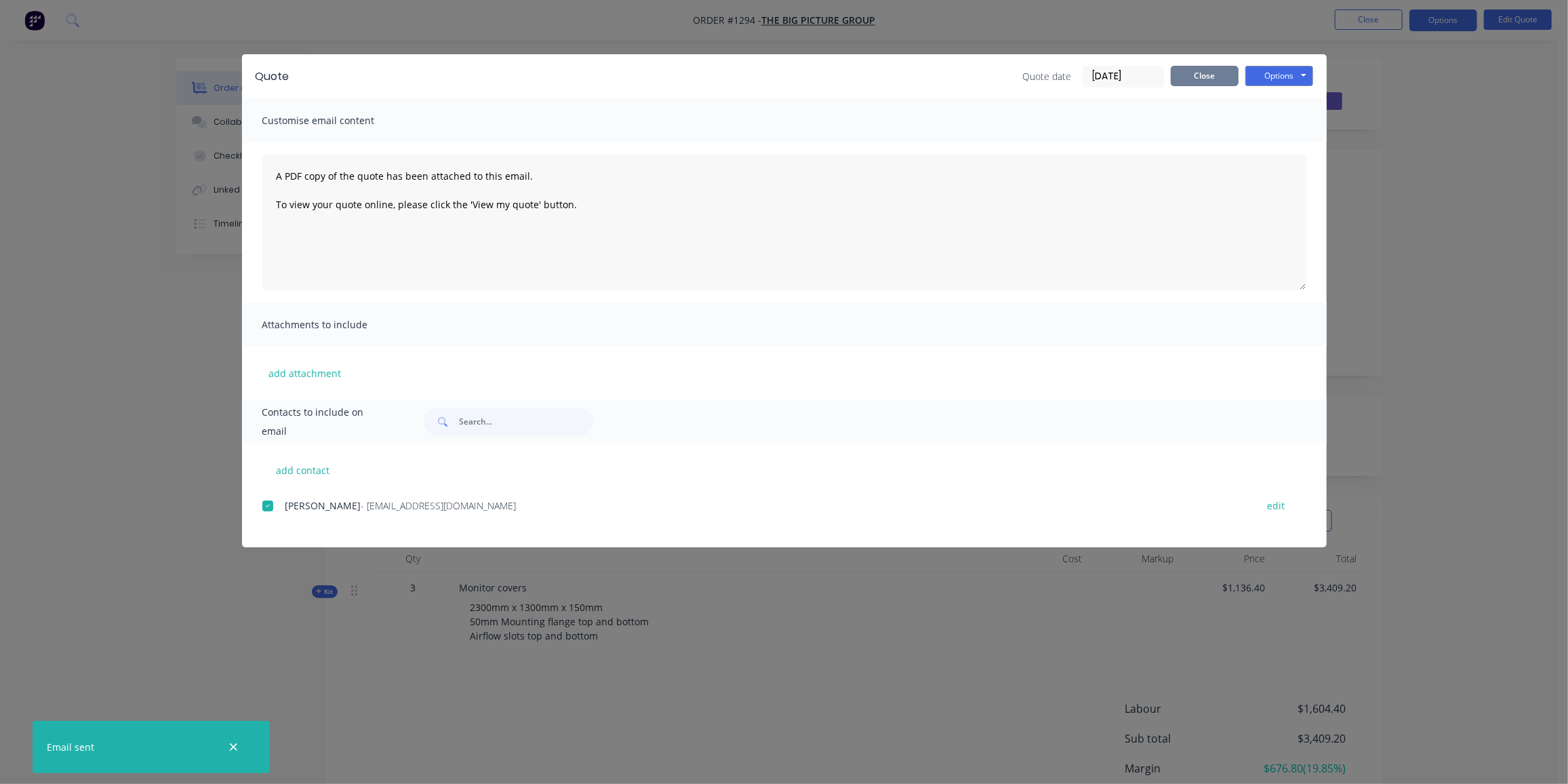
drag, startPoint x: 1192, startPoint y: 68, endPoint x: 1481, endPoint y: 109, distance: 291.9
click at [1192, 68] on button "Close" at bounding box center [1204, 76] width 68 height 21
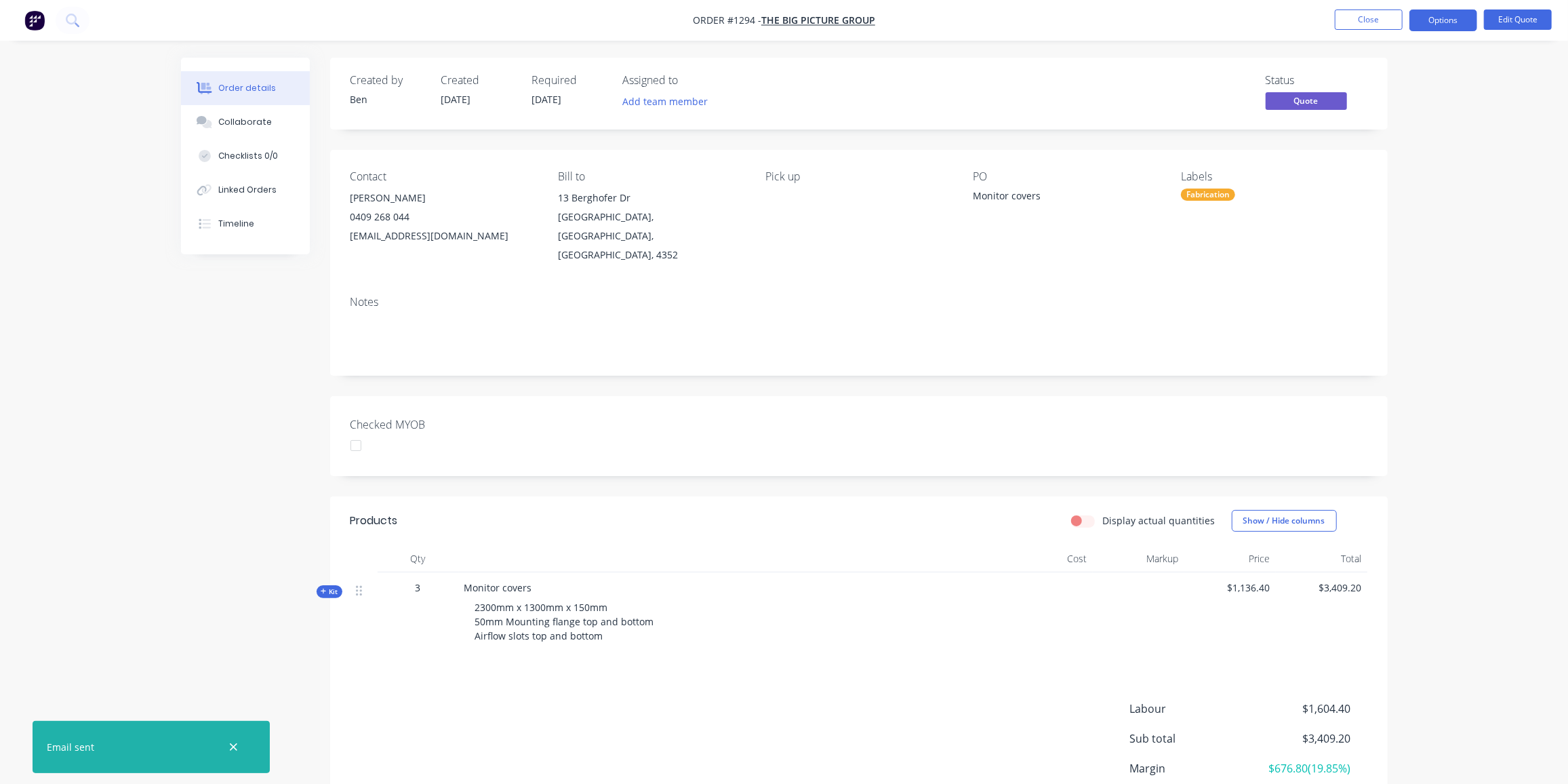
click at [1349, 9] on nav "Order #1294 - The Big Picture Group Close Options Edit Quote" at bounding box center [784, 20] width 1568 height 41
click at [1352, 18] on button "Close" at bounding box center [1368, 20] width 68 height 21
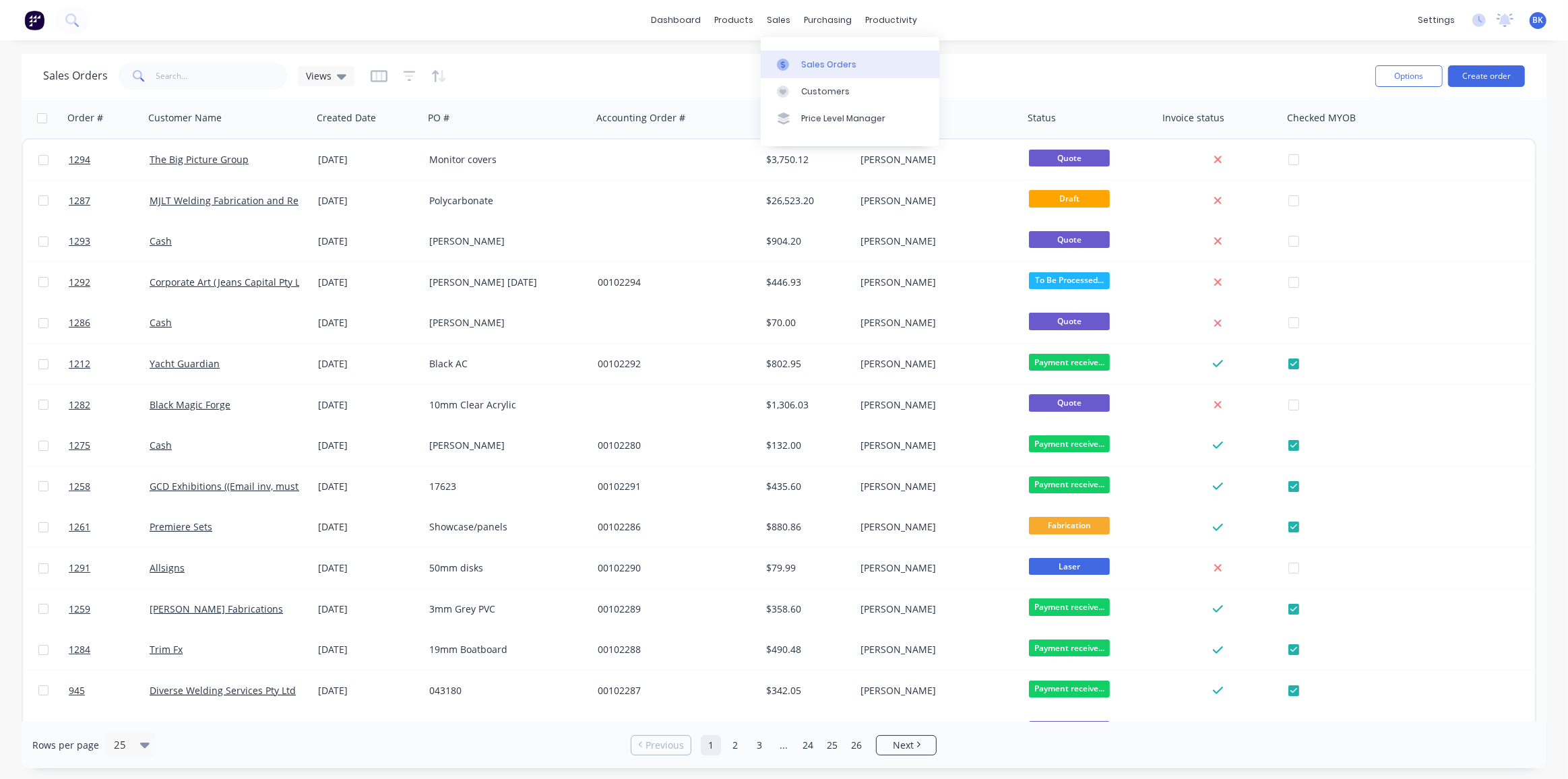
click at [797, 56] on link "Sales Orders" at bounding box center [850, 64] width 178 height 27
click at [1502, 72] on button "Create order" at bounding box center [1487, 76] width 77 height 21
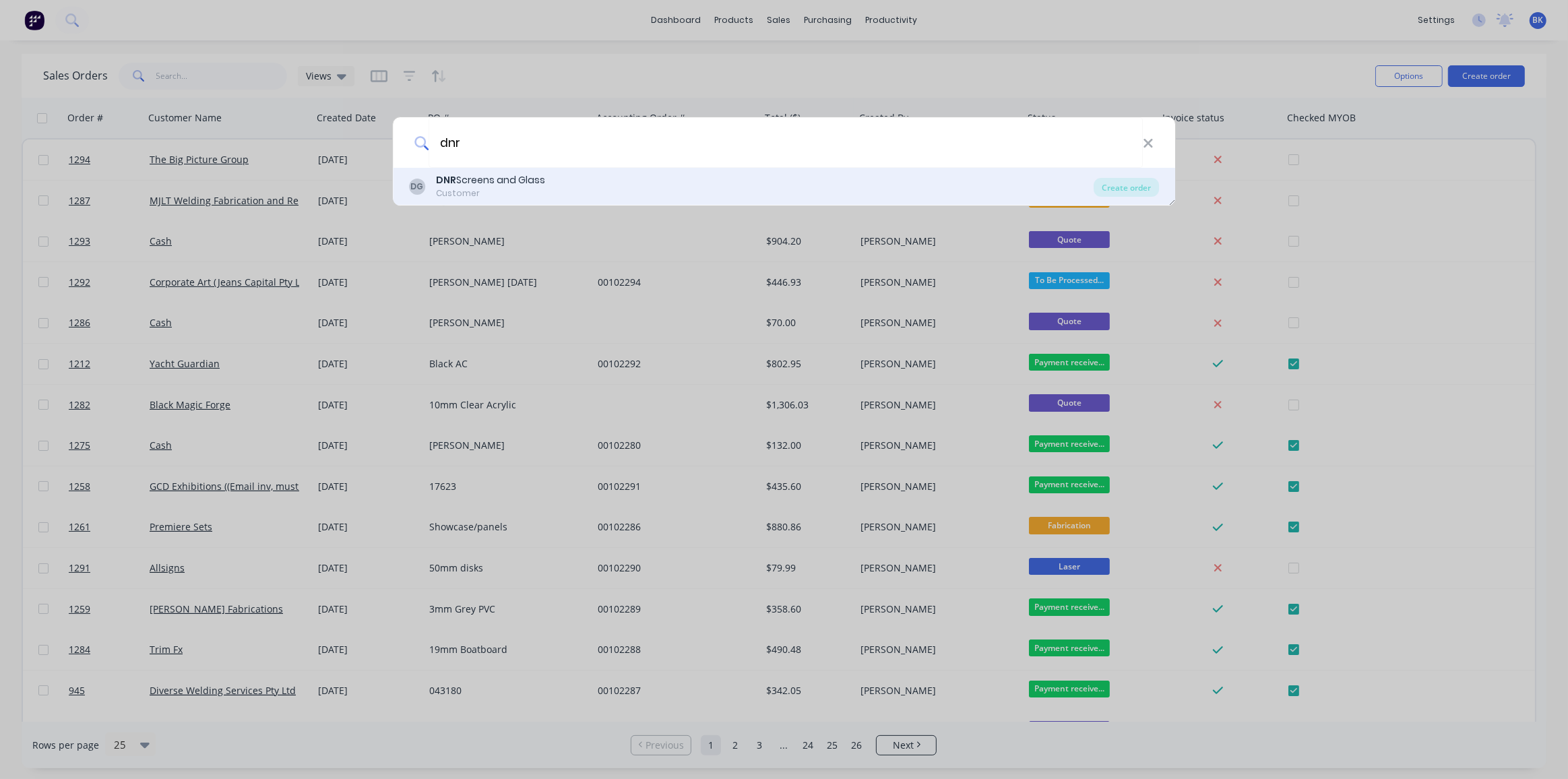
type input "dnr"
click at [511, 175] on div "DNR Screens and Glass" at bounding box center [491, 180] width 109 height 14
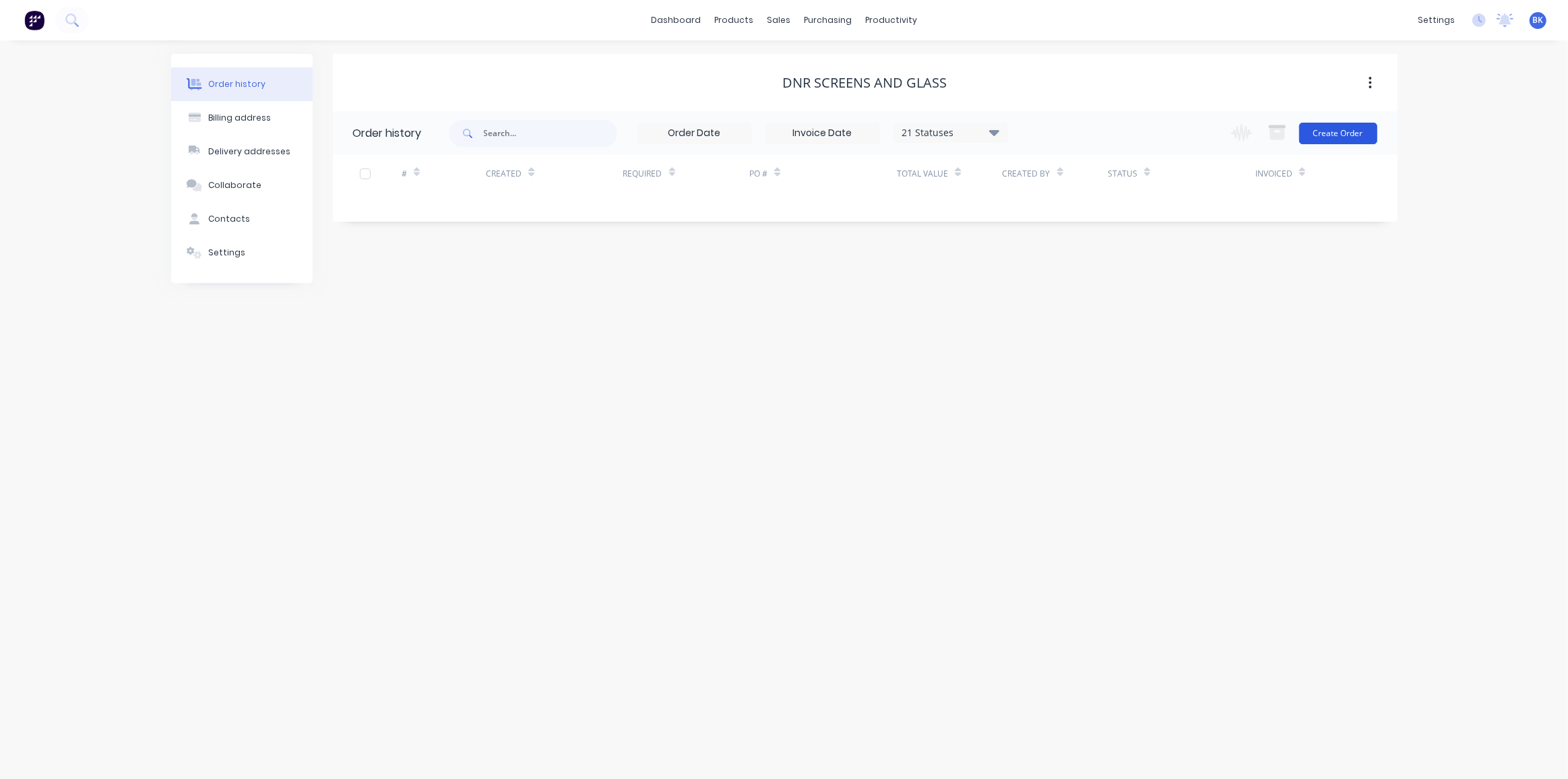
click at [1329, 130] on button "Create Order" at bounding box center [1338, 133] width 78 height 21
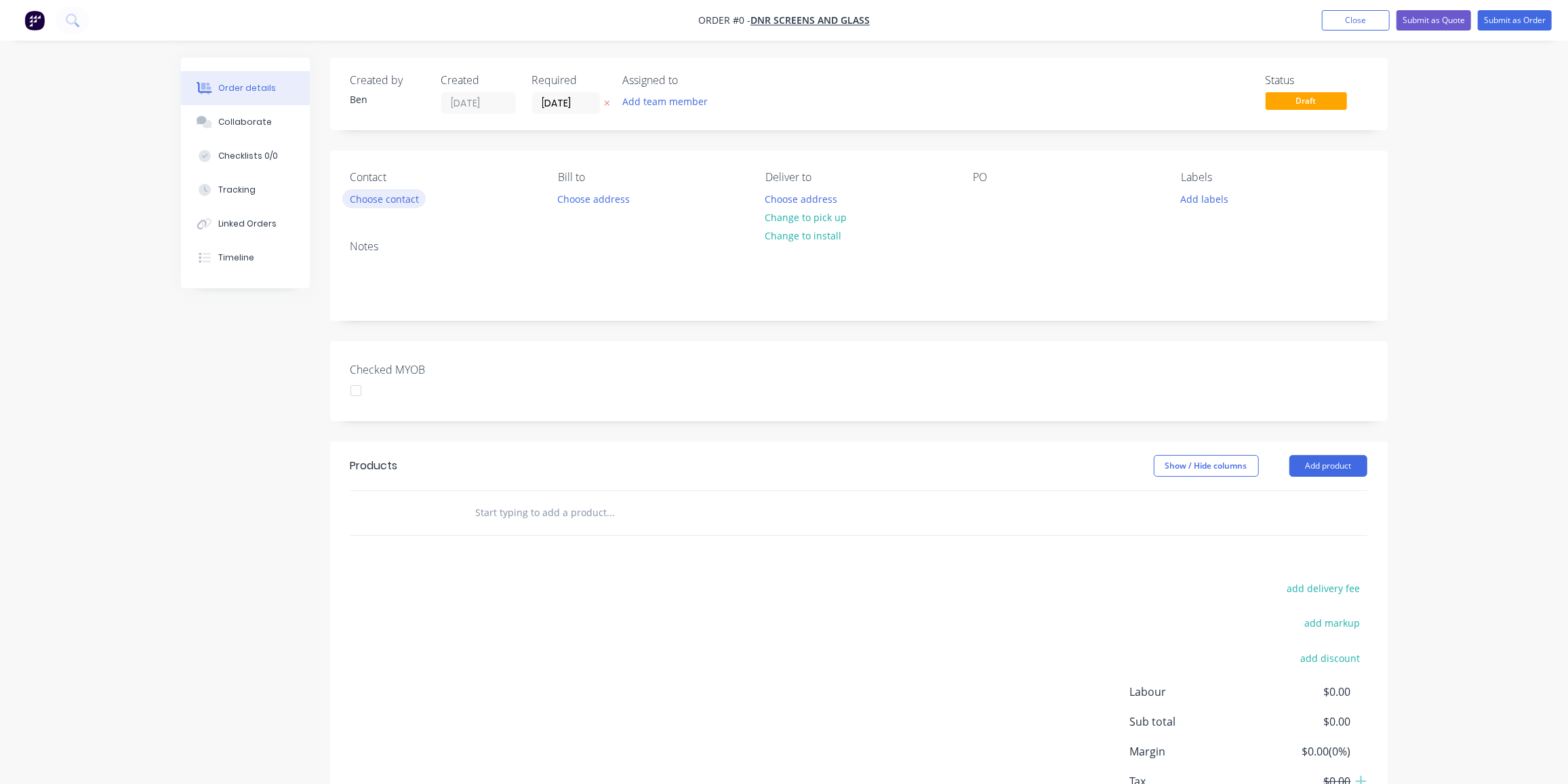
click at [394, 193] on button "Choose contact" at bounding box center [384, 198] width 84 height 18
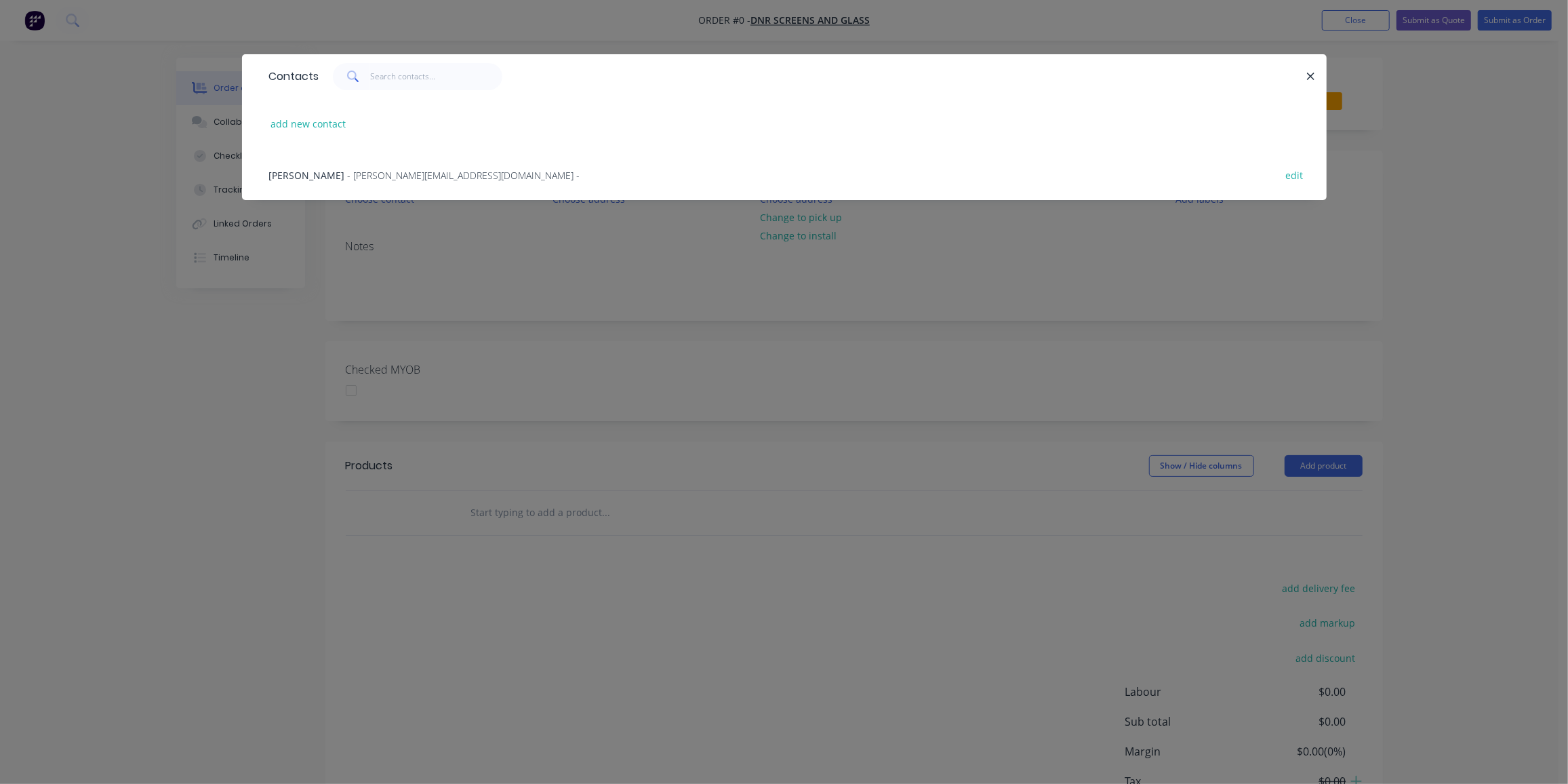
click at [348, 173] on span "- dean@dnrglass.com.au -" at bounding box center [464, 175] width 232 height 13
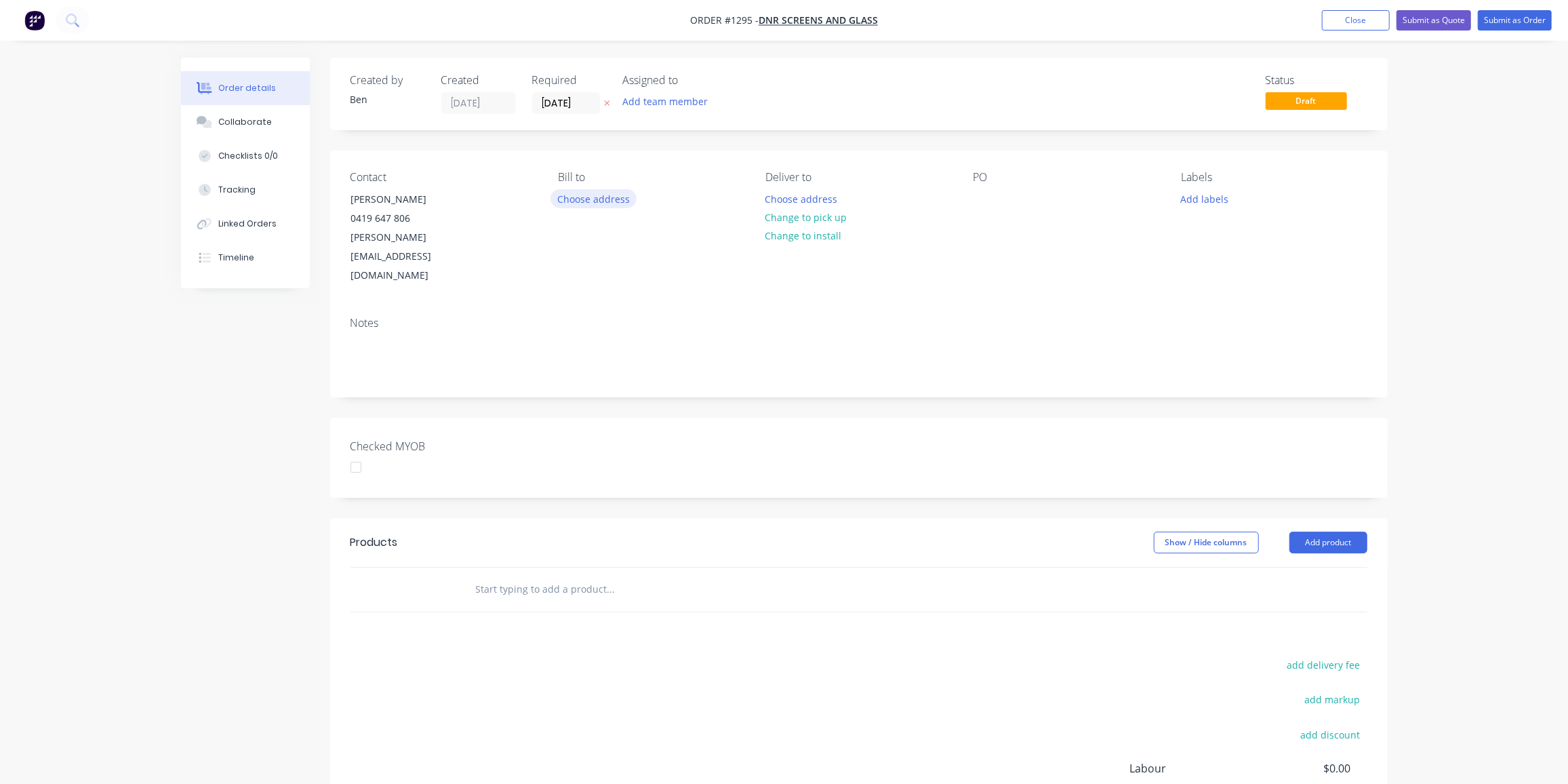
click at [585, 201] on button "Choose address" at bounding box center [594, 198] width 86 height 18
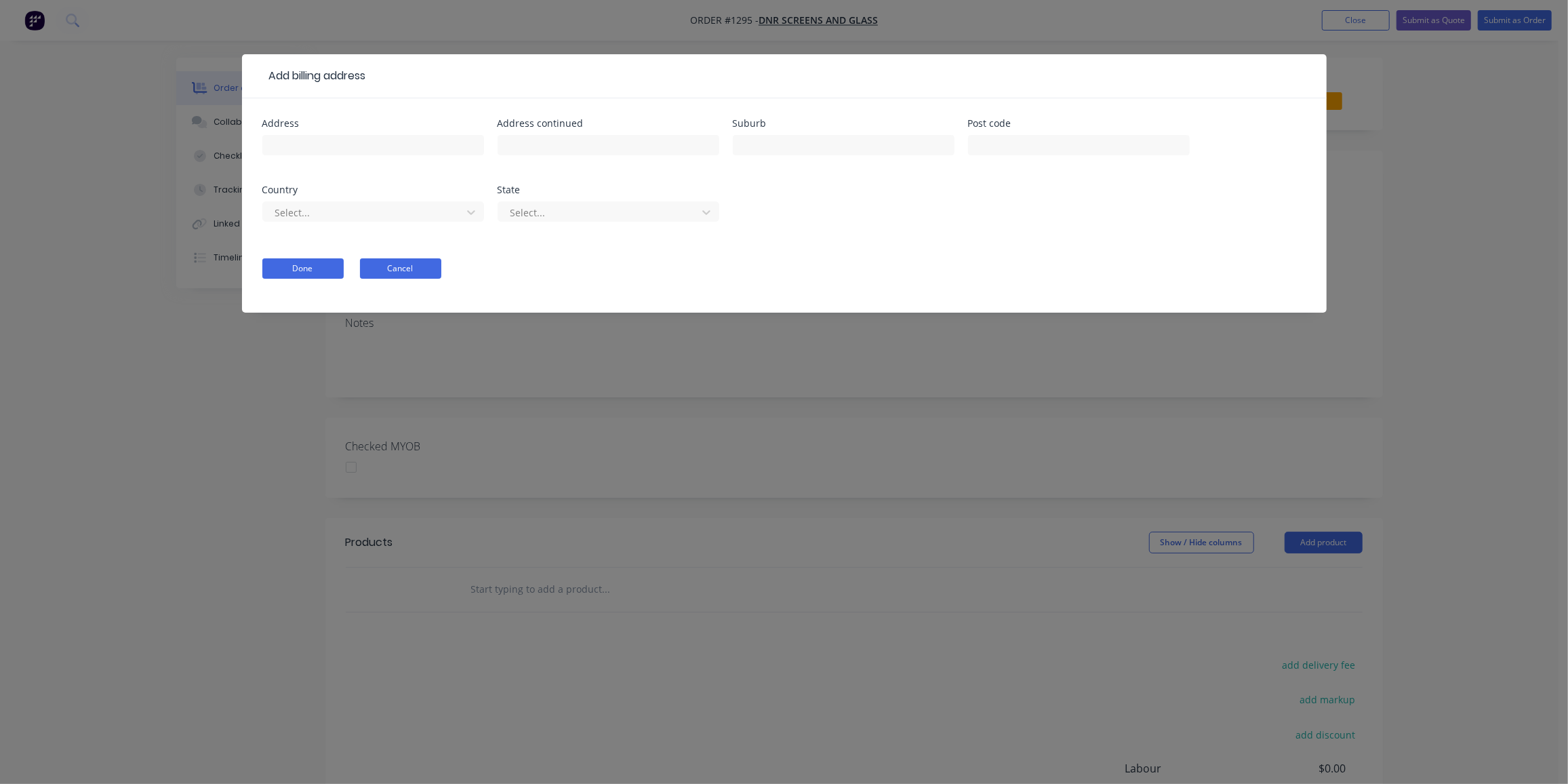
click at [405, 263] on button "Cancel" at bounding box center [401, 269] width 81 height 21
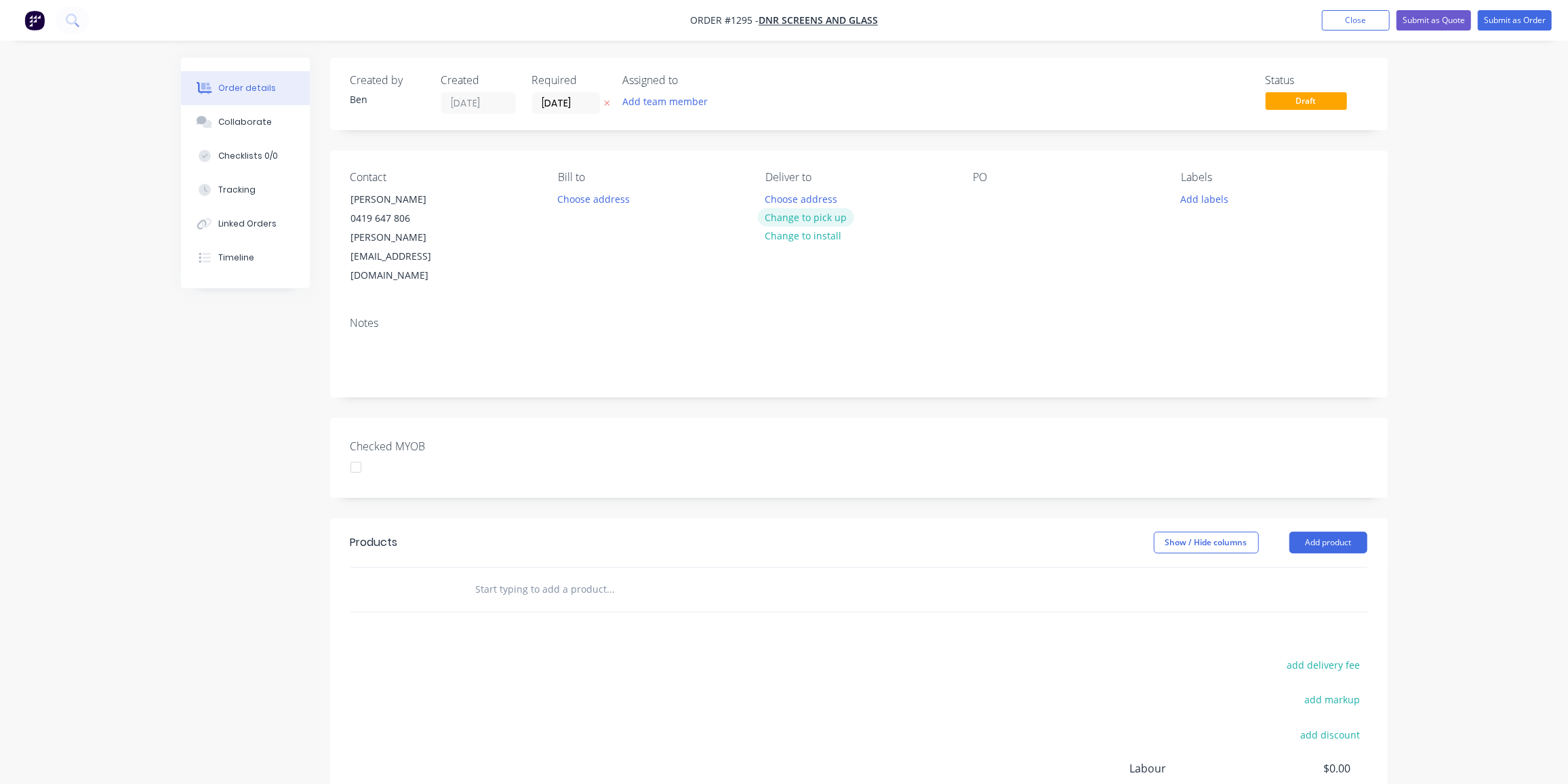
click at [804, 218] on button "Change to pick up" at bounding box center [805, 217] width 96 height 18
click at [981, 199] on div at bounding box center [984, 199] width 22 height 20
click at [1218, 191] on button "Add labels" at bounding box center [1204, 198] width 62 height 18
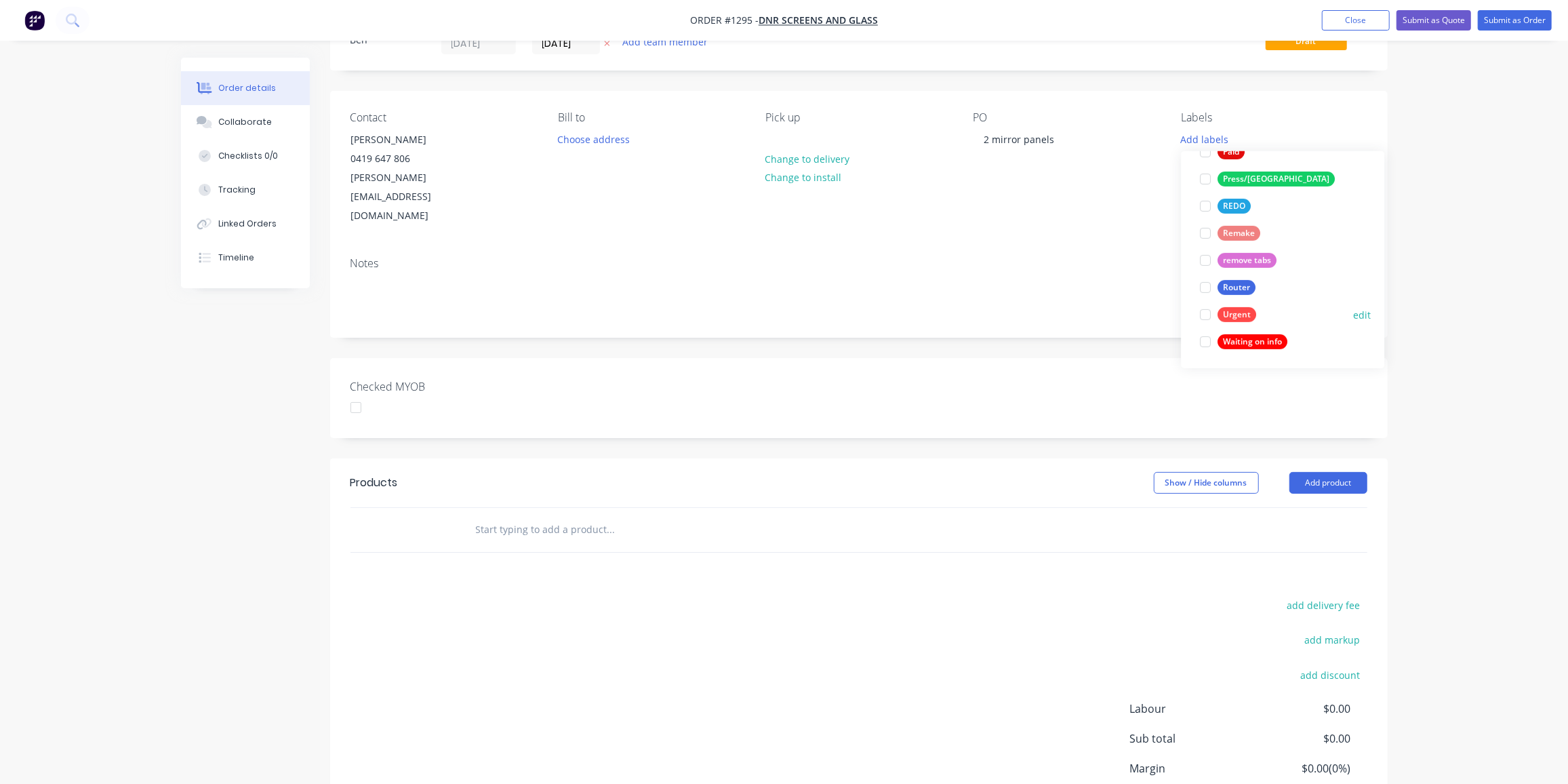
scroll to position [61, 0]
click at [1242, 278] on div "Router" at bounding box center [1237, 286] width 38 height 15
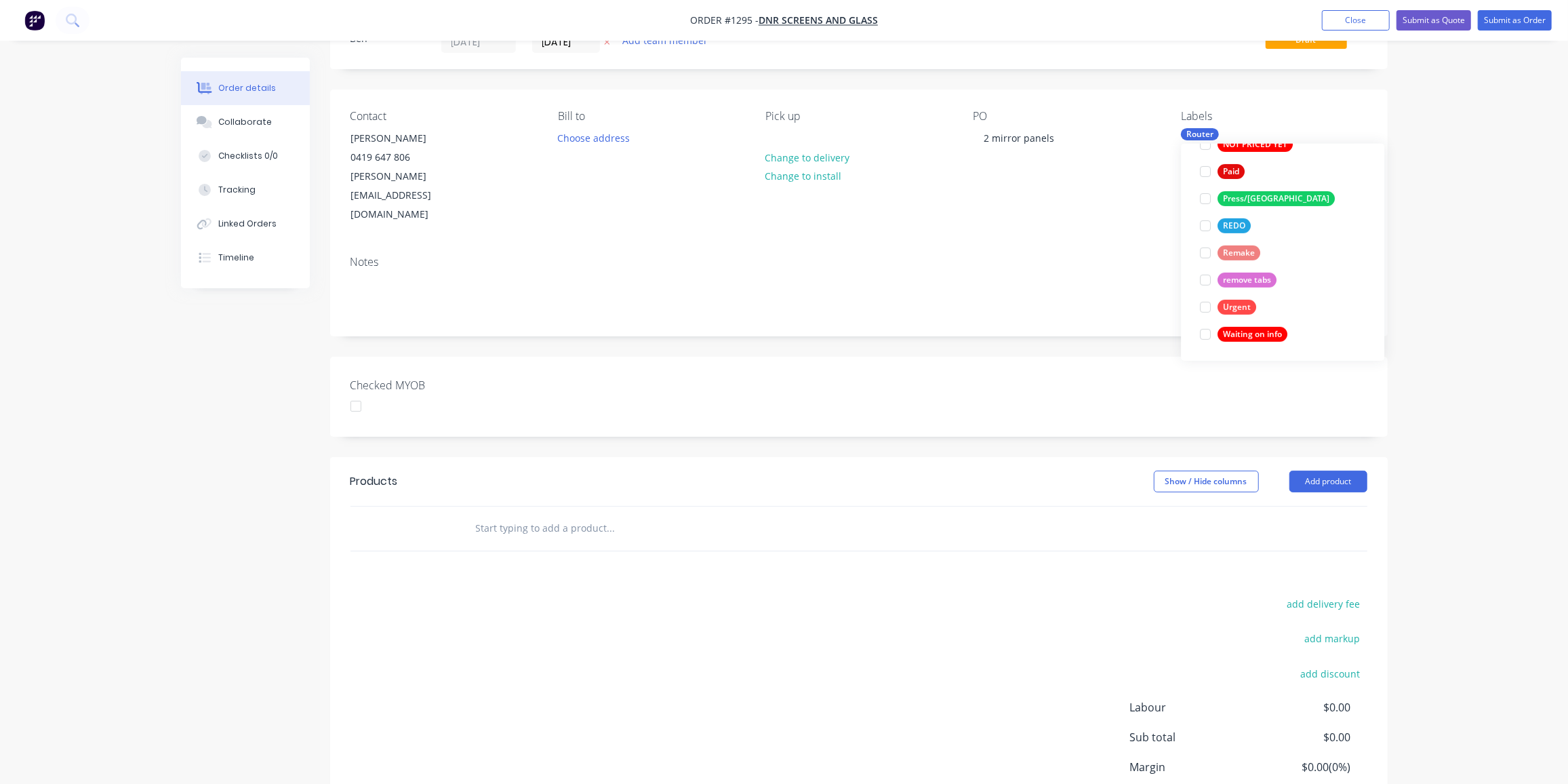
scroll to position [0, 0]
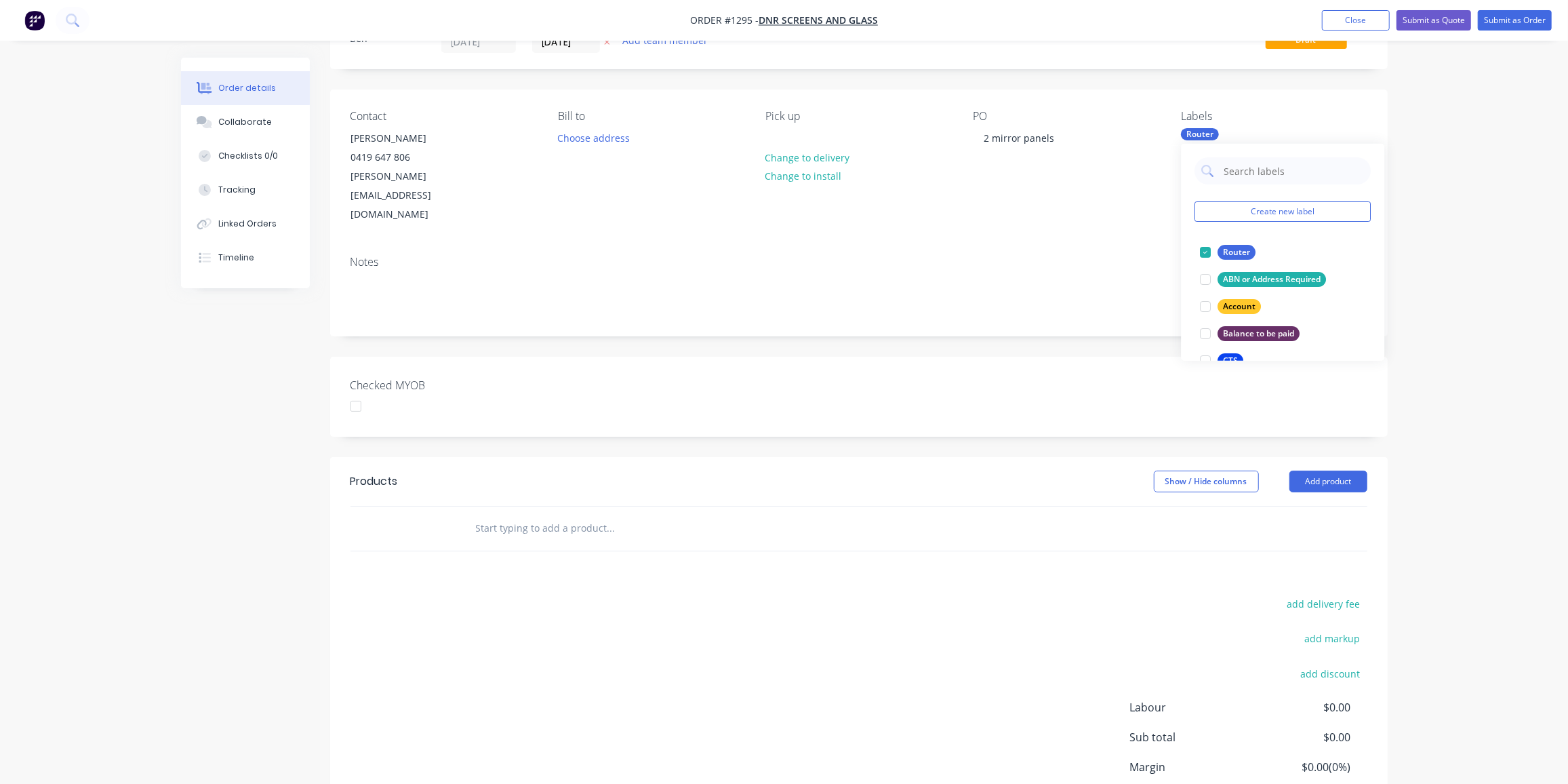
click at [525, 515] on input "text" at bounding box center [611, 528] width 271 height 27
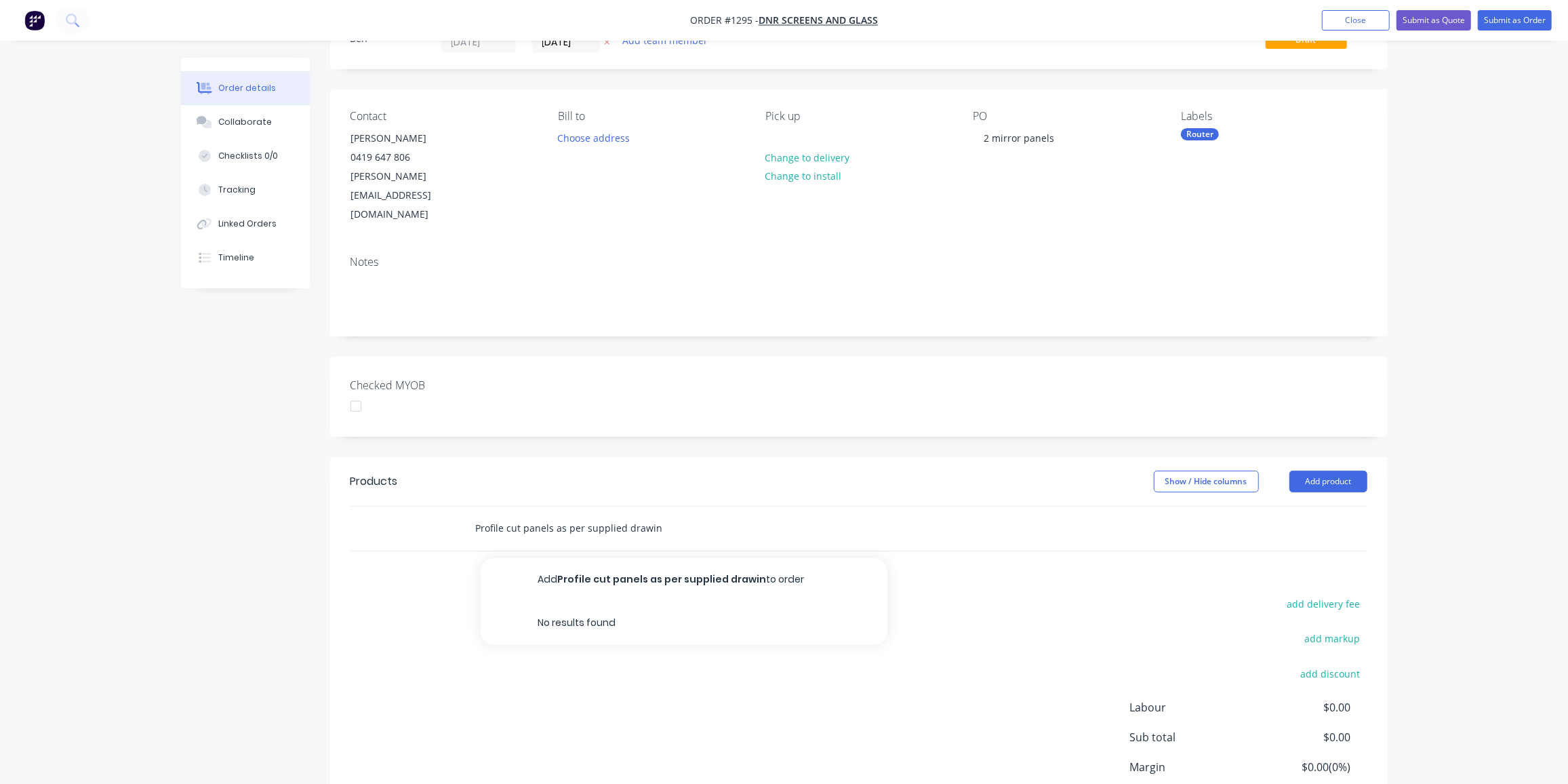
type input "Profile cut panels as per supplied drawing"
drag, startPoint x: 657, startPoint y: 489, endPoint x: 449, endPoint y: 488, distance: 208.0
click at [449, 506] on div "Profile cut panels as per supplied drawing Add Profile cut panels as per suppli…" at bounding box center [858, 528] width 1017 height 44
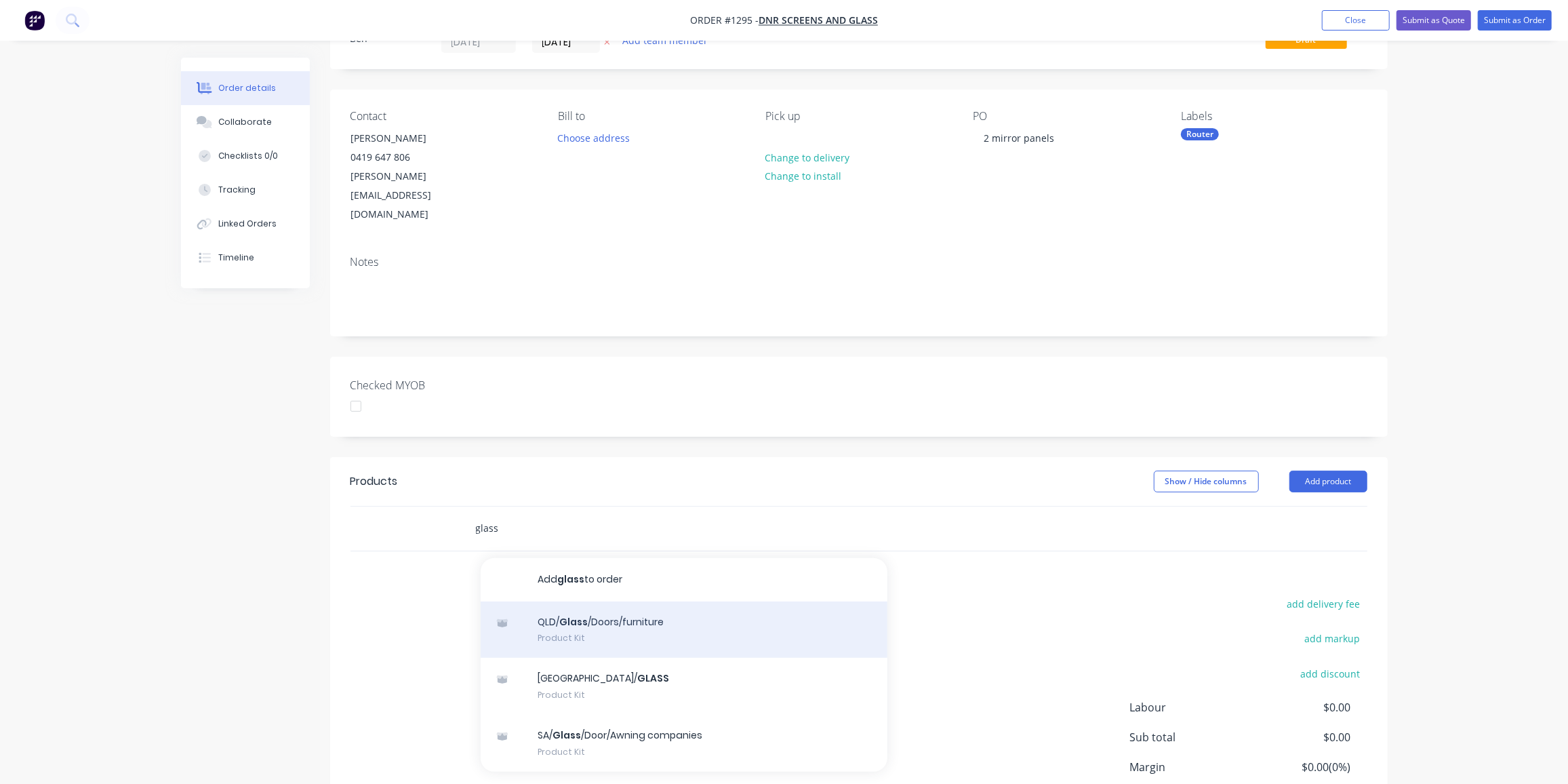
type input "glass"
click at [657, 602] on div "QLD/ Glass /Doors/furniture Product Kit" at bounding box center [684, 630] width 407 height 57
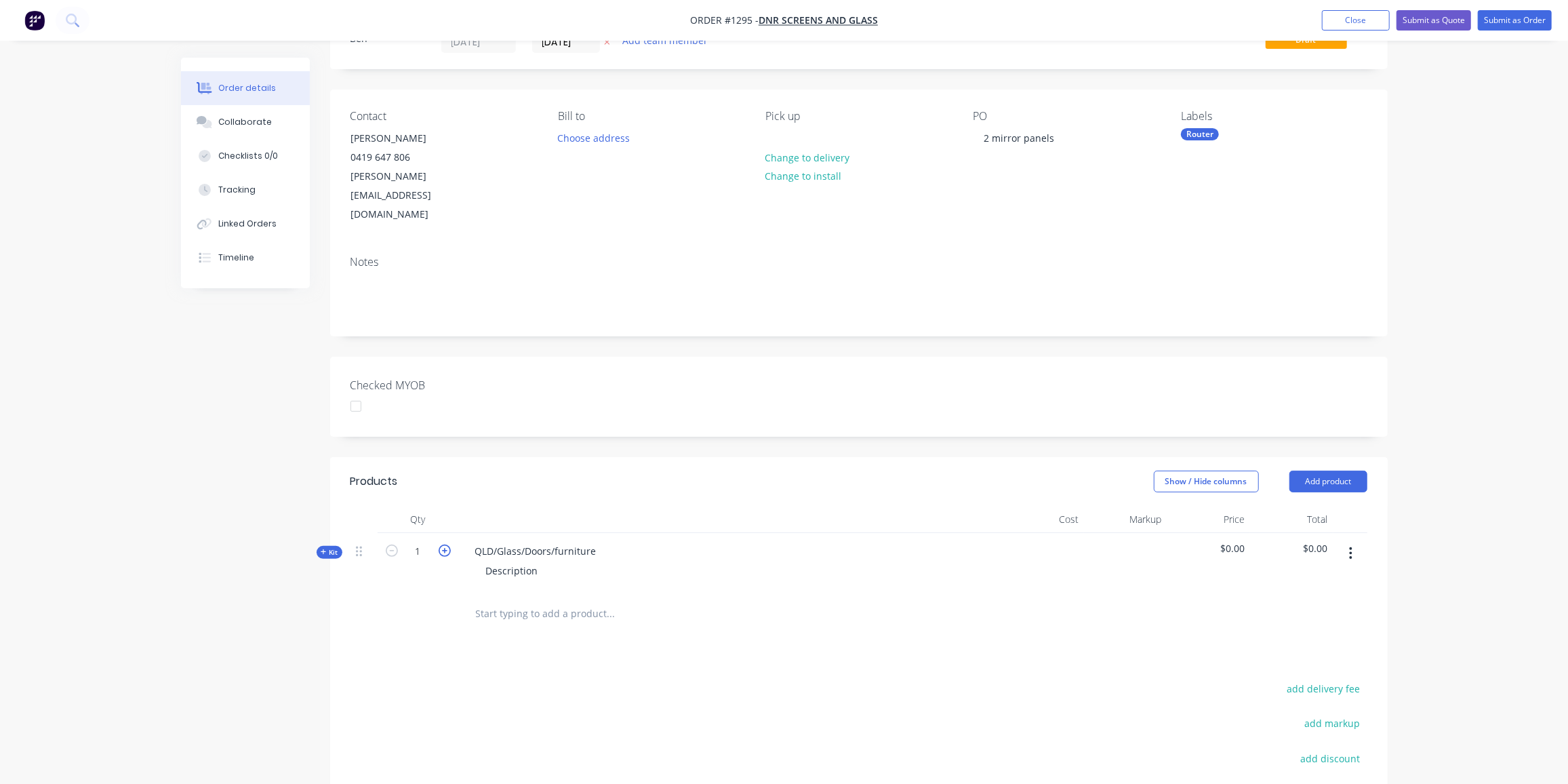
click at [440, 544] on icon "button" at bounding box center [445, 551] width 13 height 13
type input "2"
drag, startPoint x: 594, startPoint y: 509, endPoint x: 466, endPoint y: 511, distance: 128.0
click at [466, 542] on div "QLD/Glass/Doors/furniture" at bounding box center [536, 552] width 143 height 20
paste div
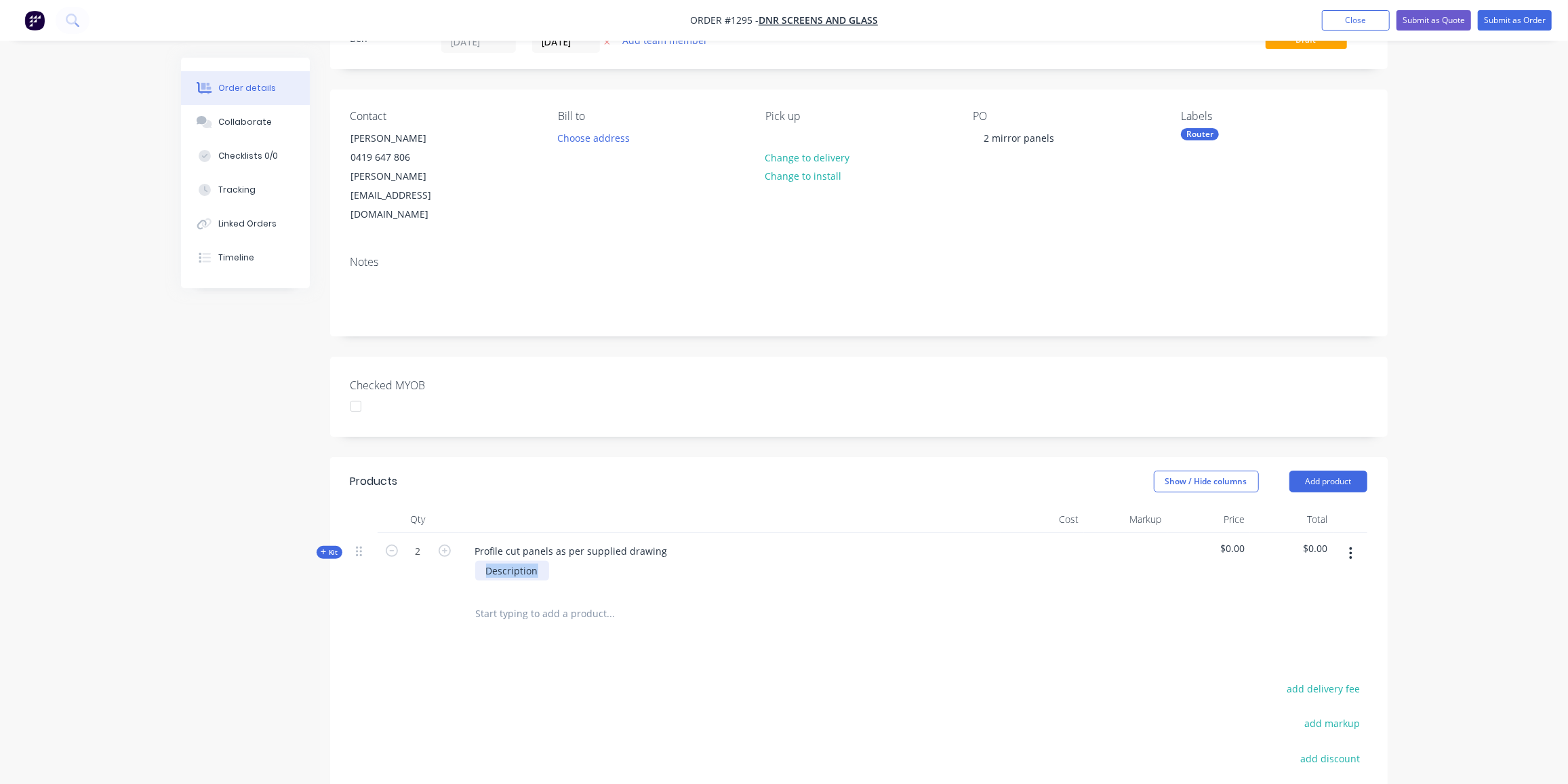
drag, startPoint x: 539, startPoint y: 528, endPoint x: 460, endPoint y: 534, distance: 79.2
click at [460, 534] on div "Profile cut panels as per supplied drawing Description" at bounding box center [730, 562] width 542 height 59
click at [319, 546] on div "Kit" at bounding box center [329, 552] width 26 height 13
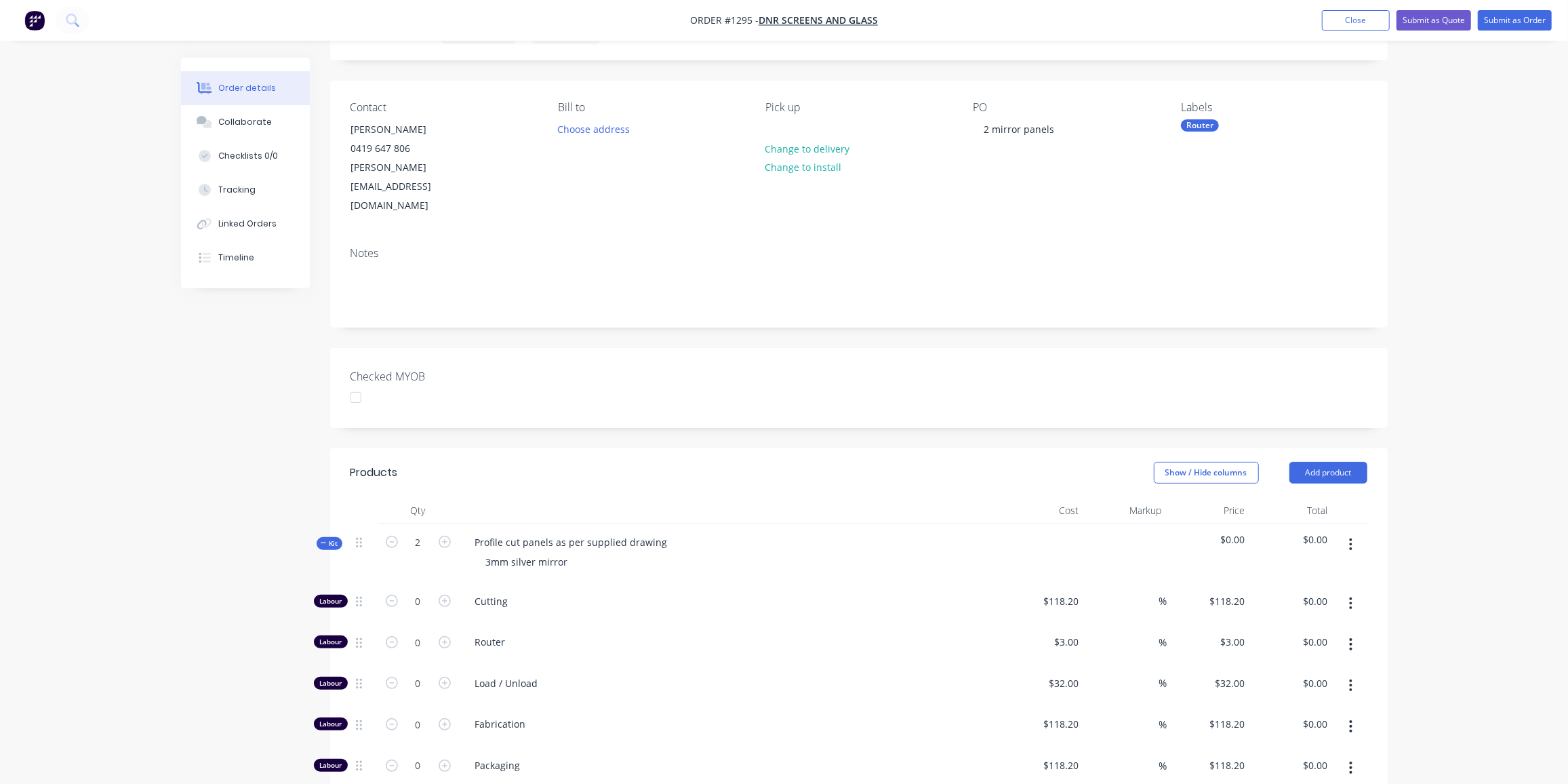
scroll to position [123, 0]
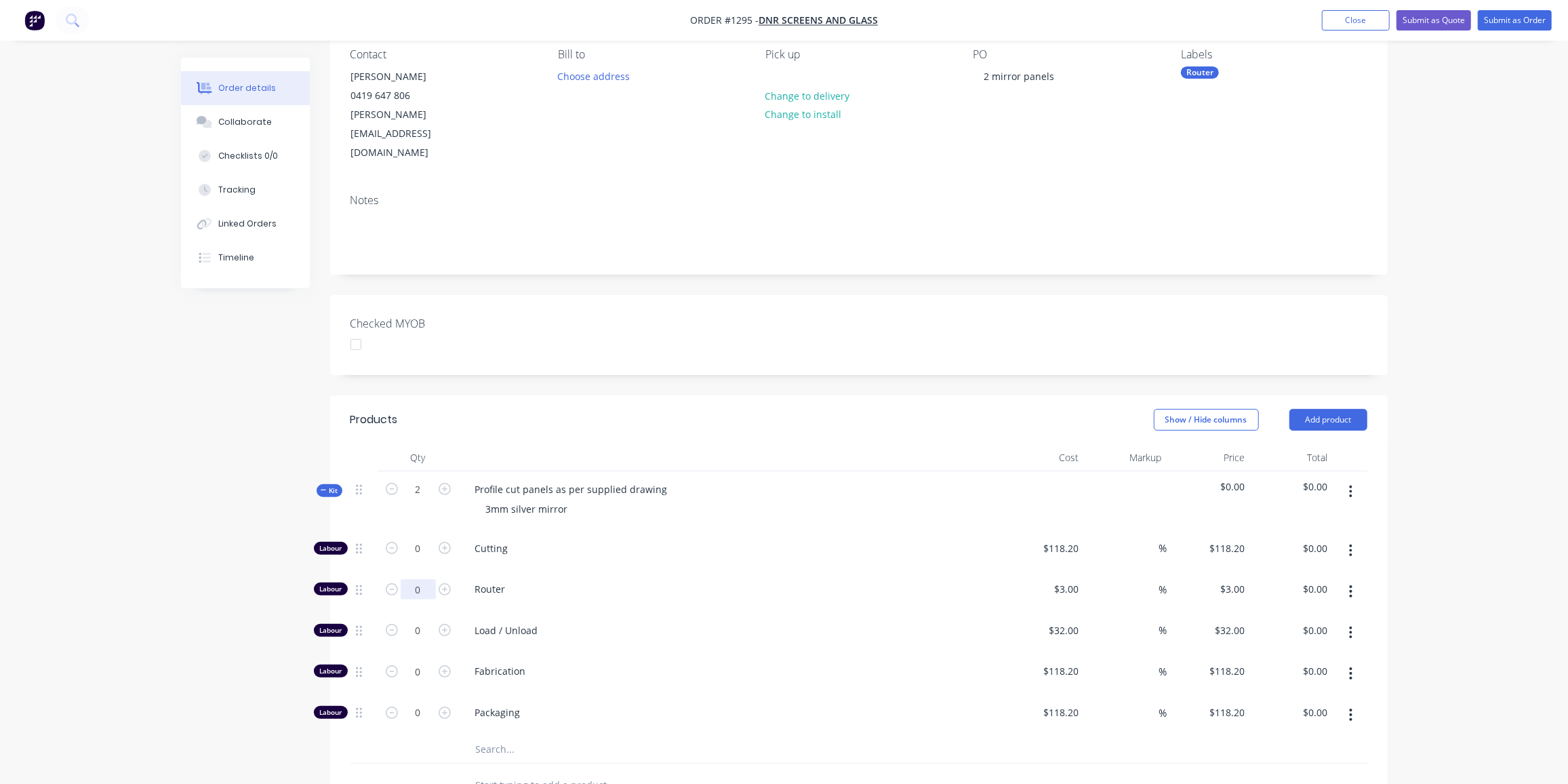
click at [423, 550] on input "0" at bounding box center [418, 549] width 35 height 21
type input "6"
type input "$18.00"
click at [421, 559] on input "0" at bounding box center [418, 549] width 35 height 21
type input "1"
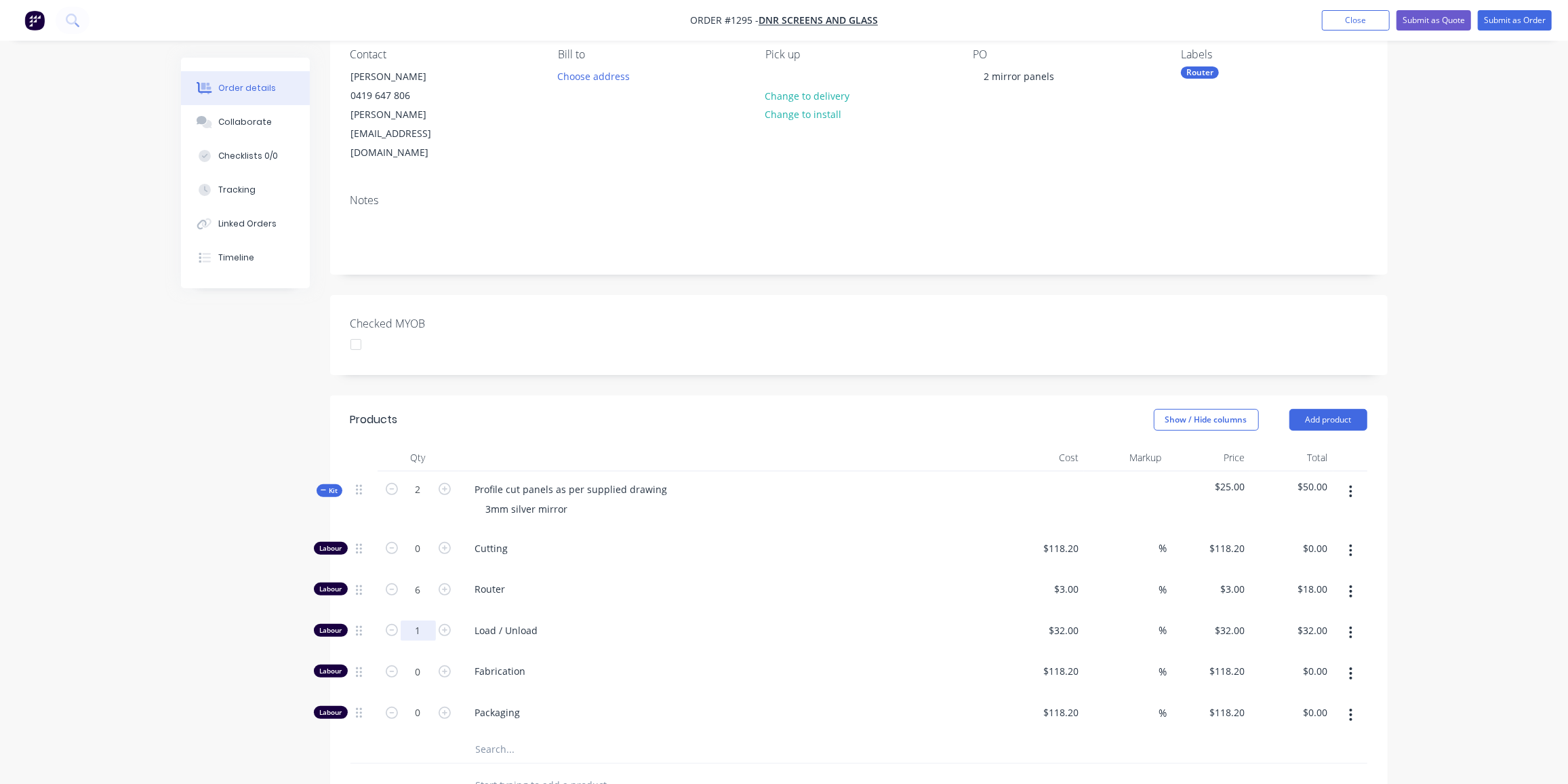
type input "$32.00"
click at [494, 736] on input "text" at bounding box center [611, 750] width 271 height 27
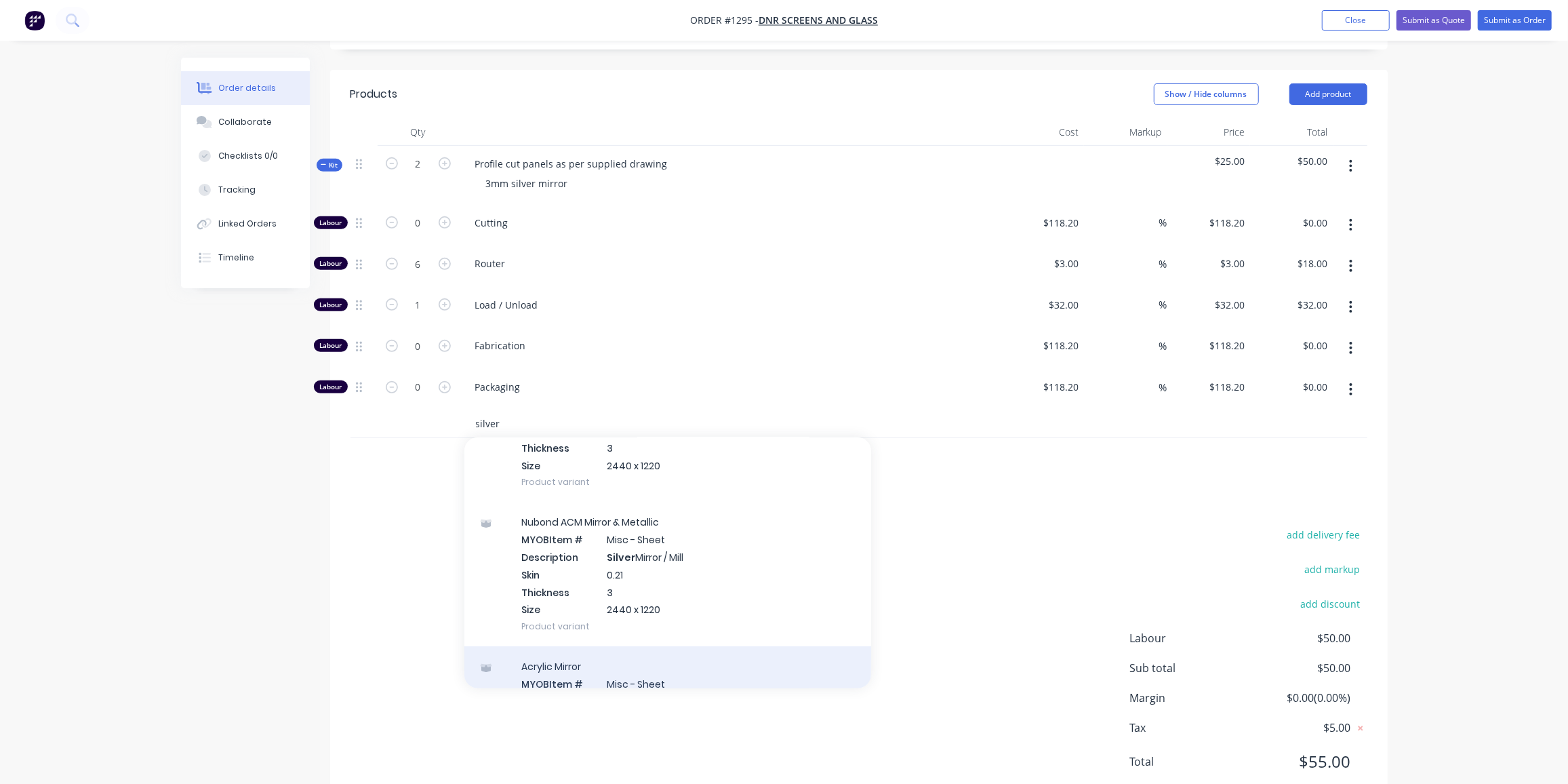
scroll to position [185, 0]
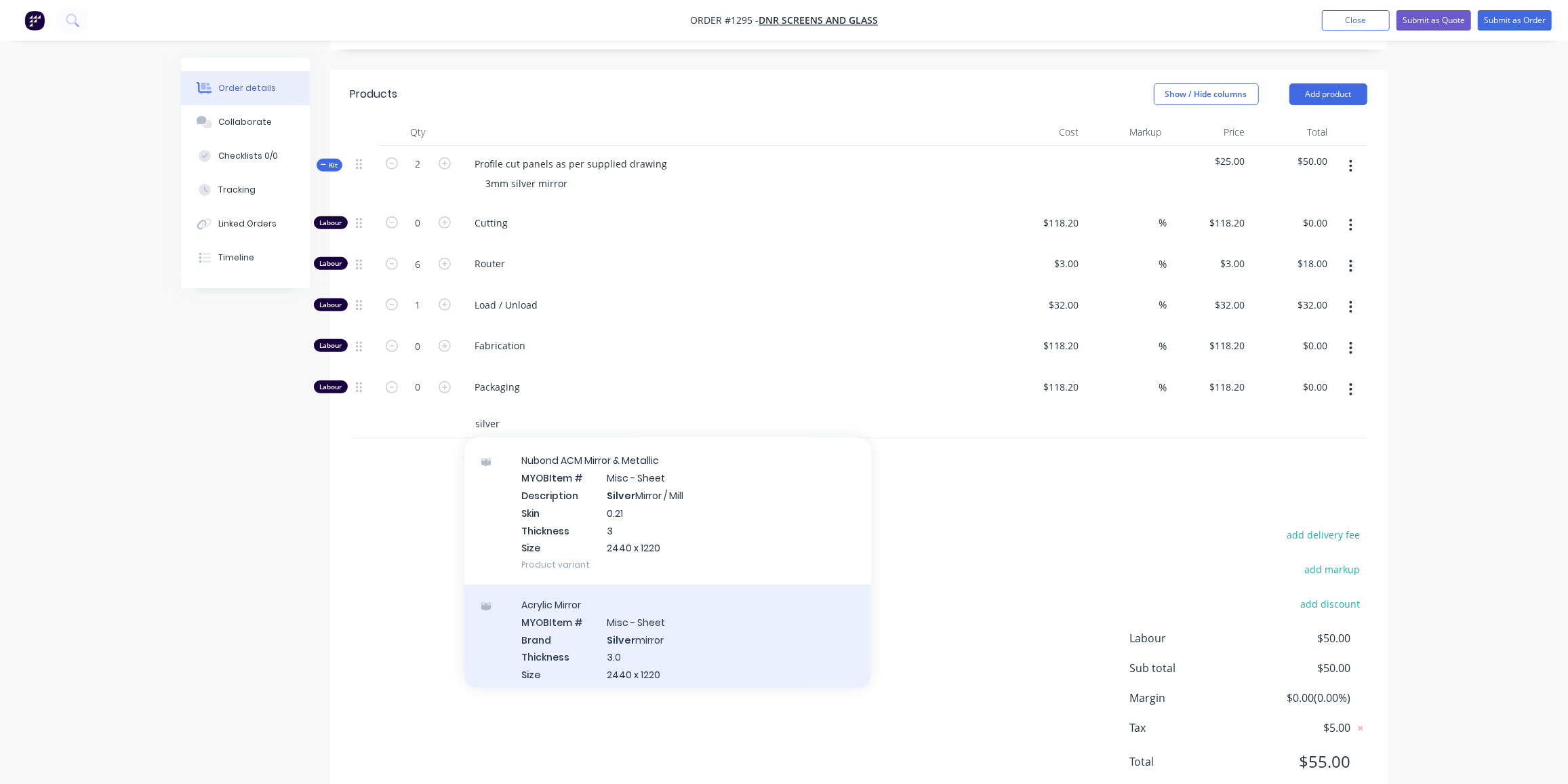
type input "silver"
click at [673, 595] on div "Acrylic Mirror MYOB Item # Misc - Sheet Brand Silver mirror Thickness 3.0 Size …" at bounding box center [668, 648] width 407 height 127
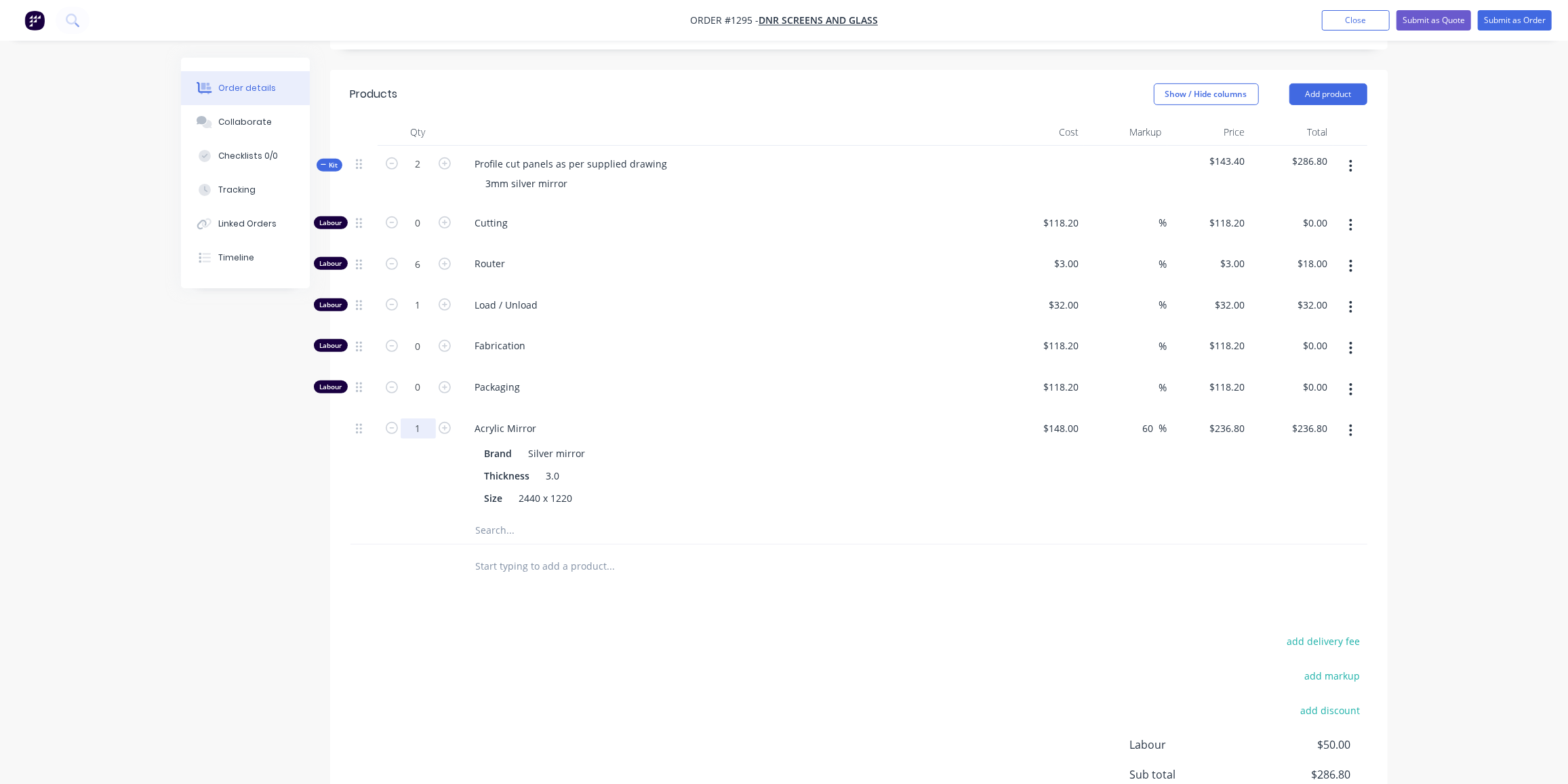
click at [414, 233] on input "1" at bounding box center [418, 223] width 35 height 21
type input "0.25"
type input "$59.20"
drag, startPoint x: 382, startPoint y: 586, endPoint x: 472, endPoint y: 546, distance: 98.5
click at [382, 586] on div "Products Show / Hide columns Add product Qty Cost Markup Price Total Kit 2 Prof…" at bounding box center [859, 492] width 1057 height 844
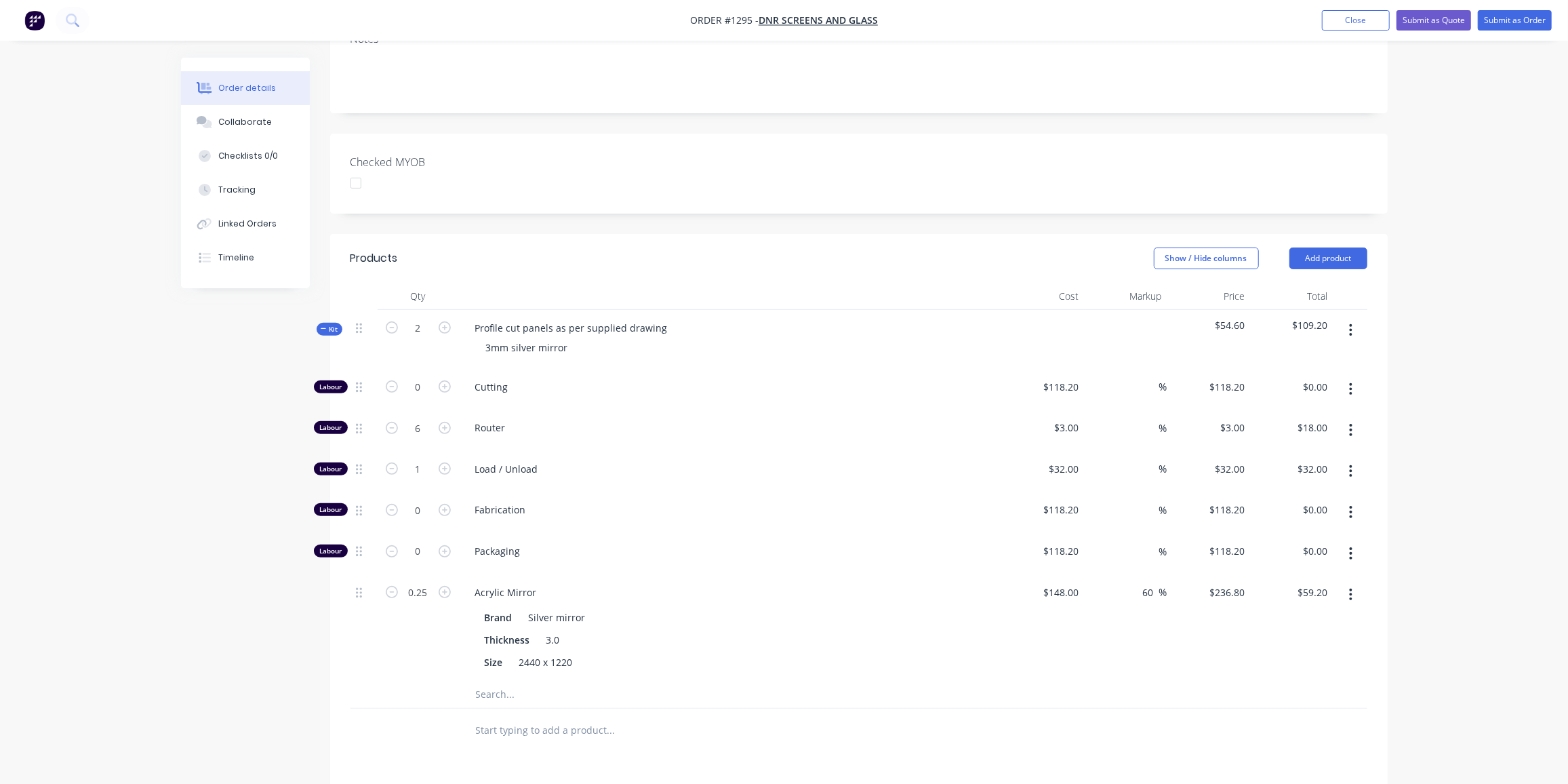
scroll to position [0, 0]
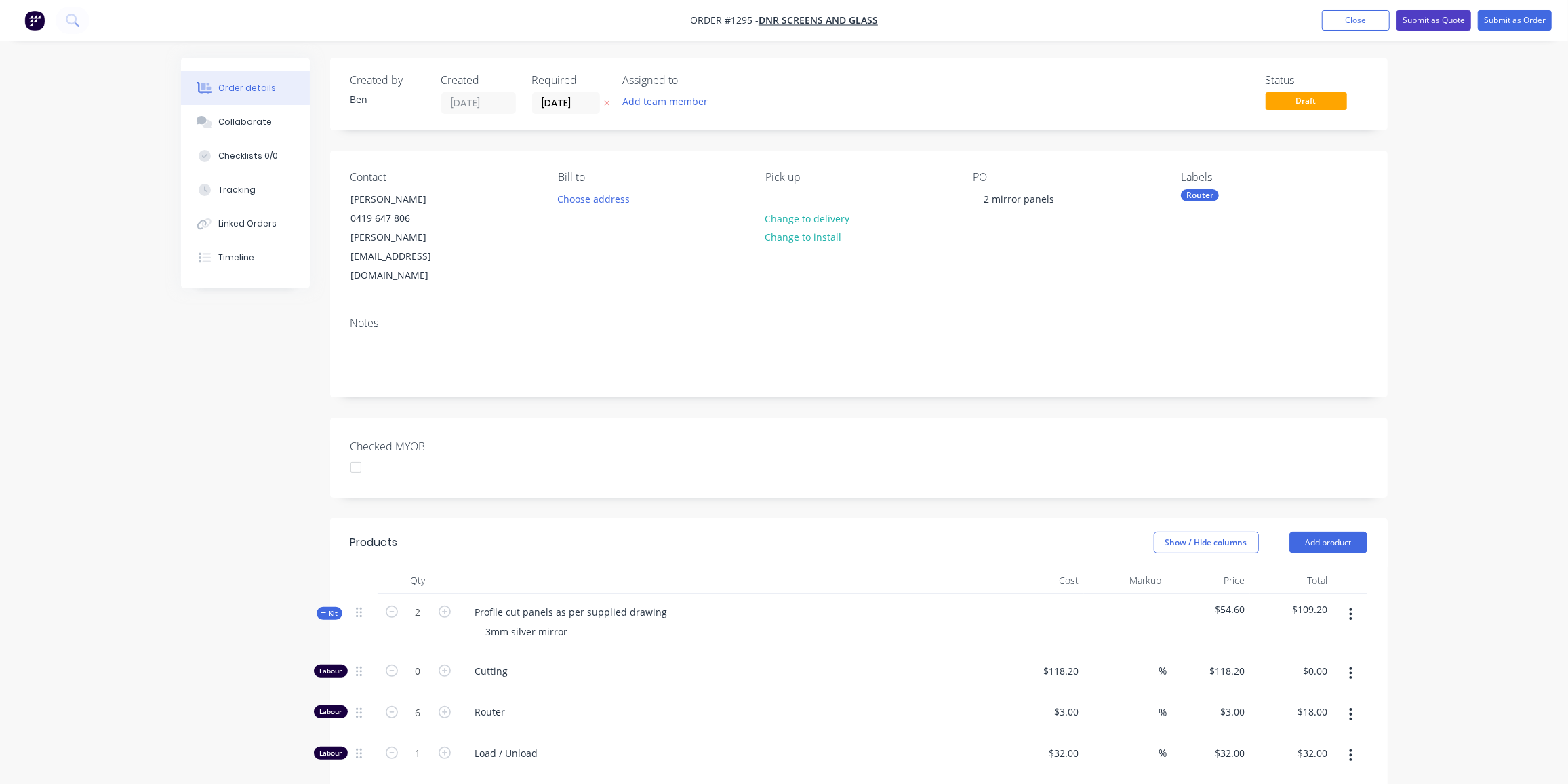
click at [1442, 18] on button "Submit as Quote" at bounding box center [1433, 20] width 75 height 21
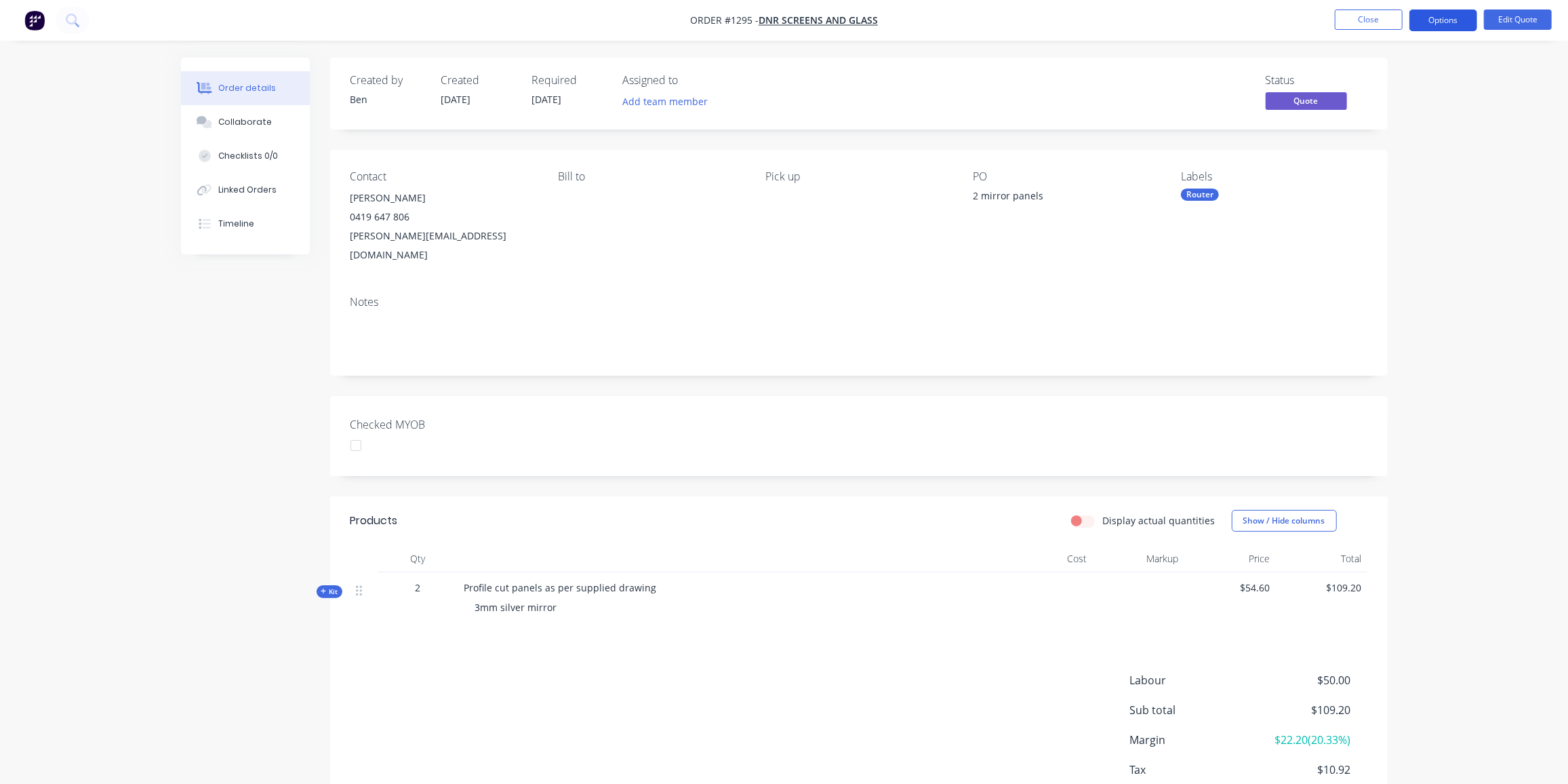
click at [1450, 20] on button "Options" at bounding box center [1443, 21] width 68 height 22
click at [1385, 111] on div "Proforma Invoice" at bounding box center [1402, 110] width 124 height 20
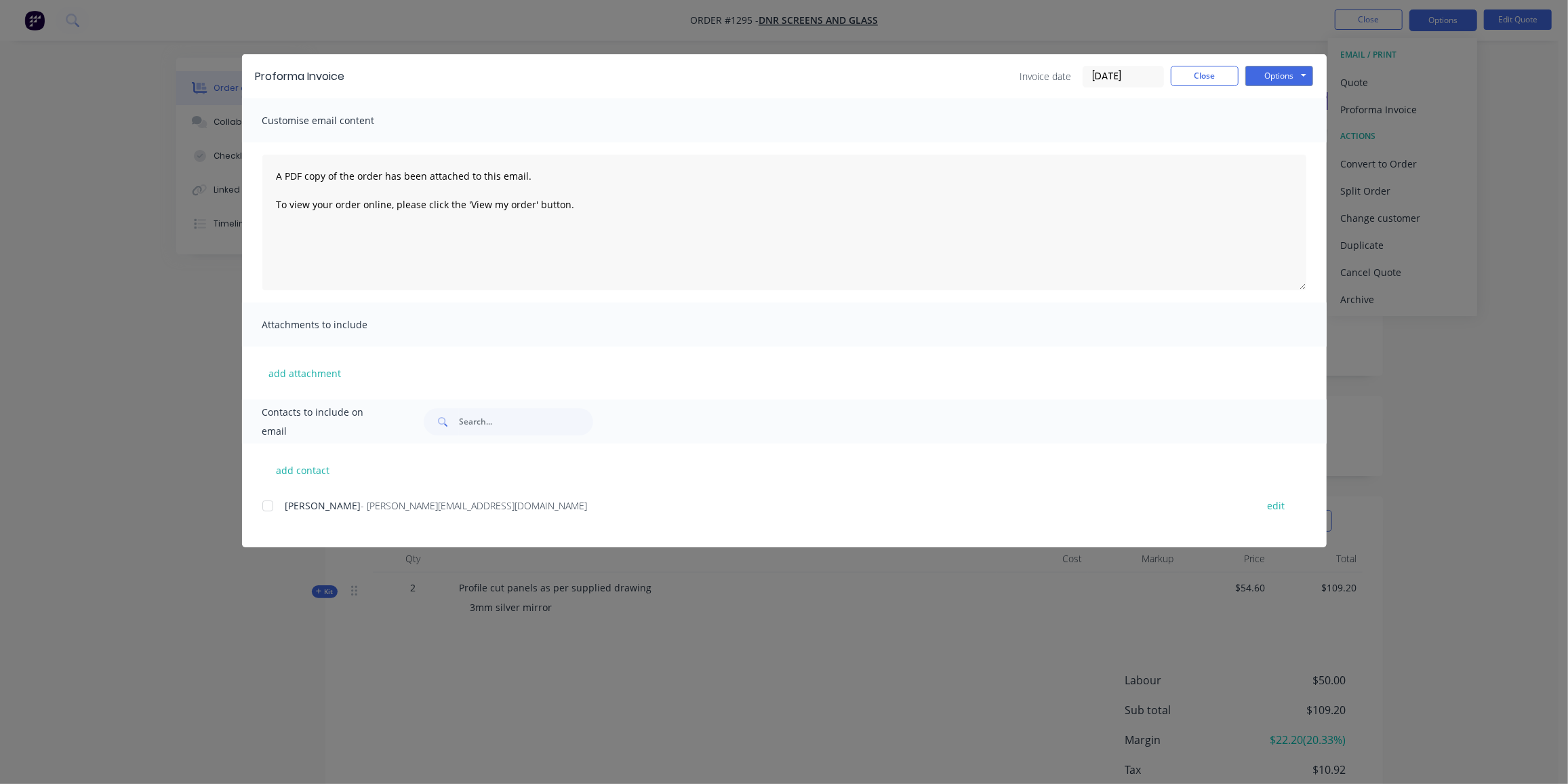
click at [267, 506] on div at bounding box center [267, 506] width 27 height 27
click at [1290, 74] on button "Options" at bounding box center [1278, 76] width 68 height 21
click at [1282, 141] on button "Email" at bounding box center [1288, 144] width 86 height 23
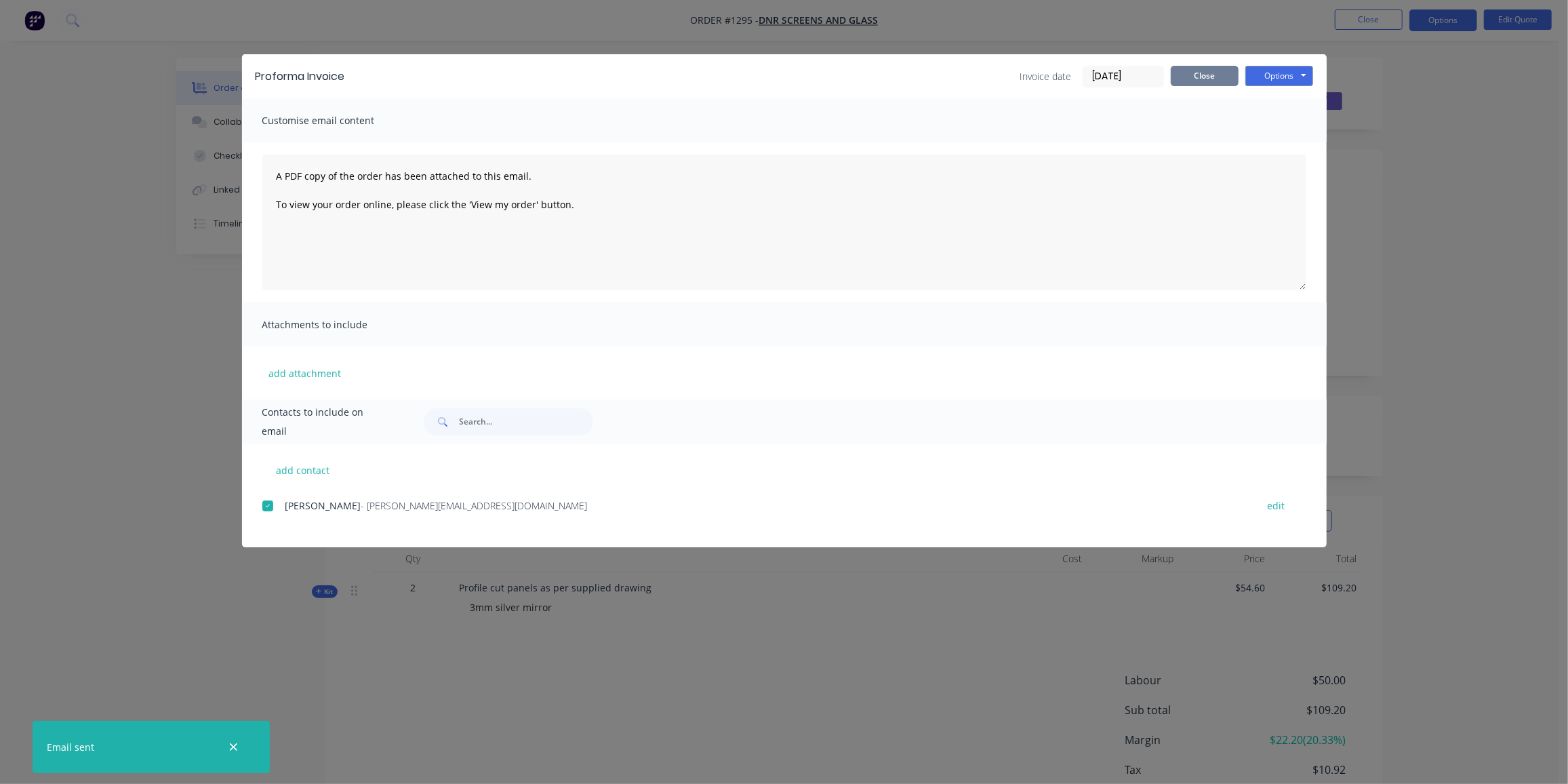
click at [1209, 73] on button "Close" at bounding box center [1204, 76] width 68 height 21
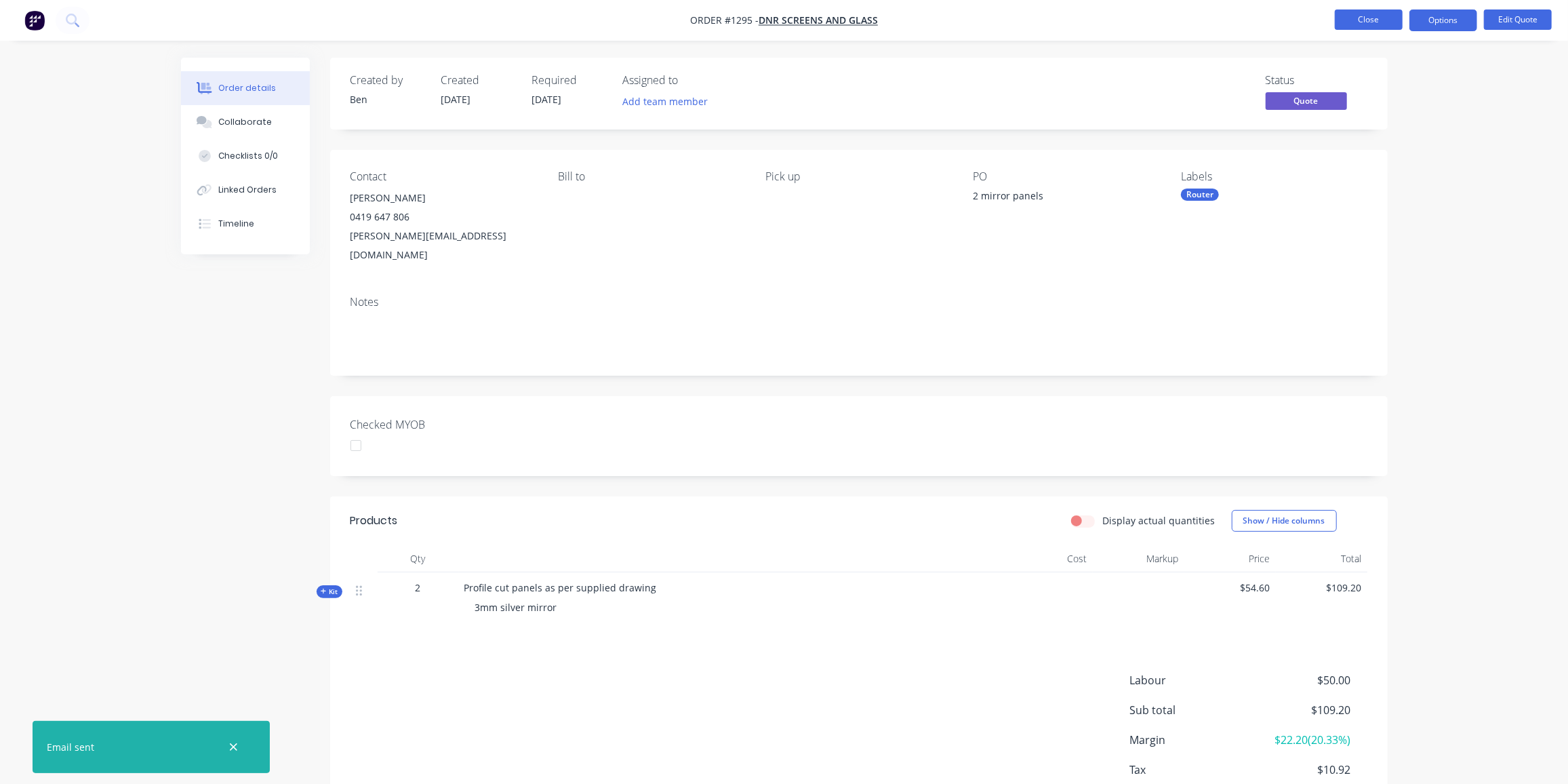
click at [1370, 19] on button "Close" at bounding box center [1368, 20] width 68 height 21
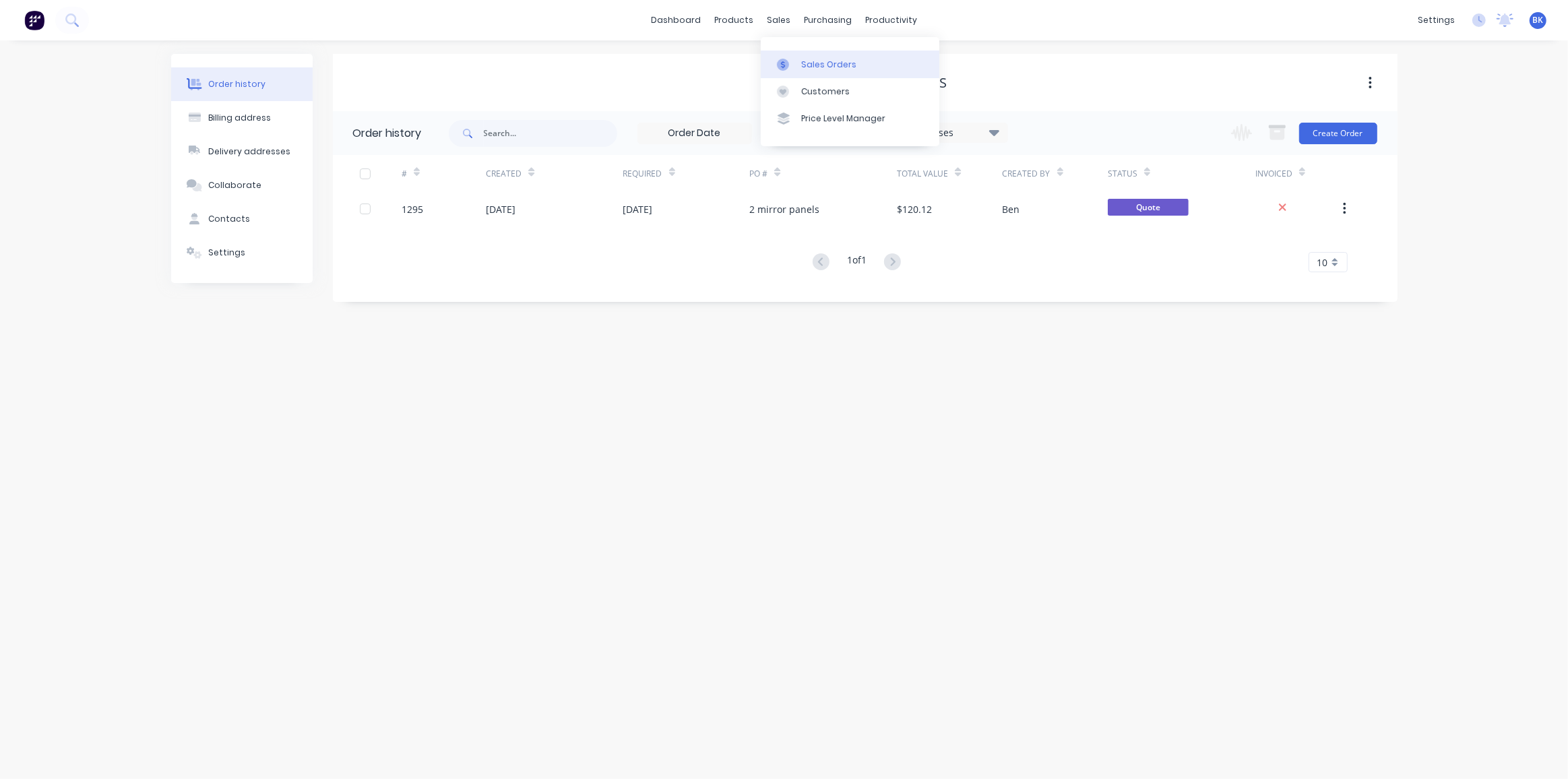
click at [797, 61] on link "Sales Orders" at bounding box center [850, 64] width 178 height 27
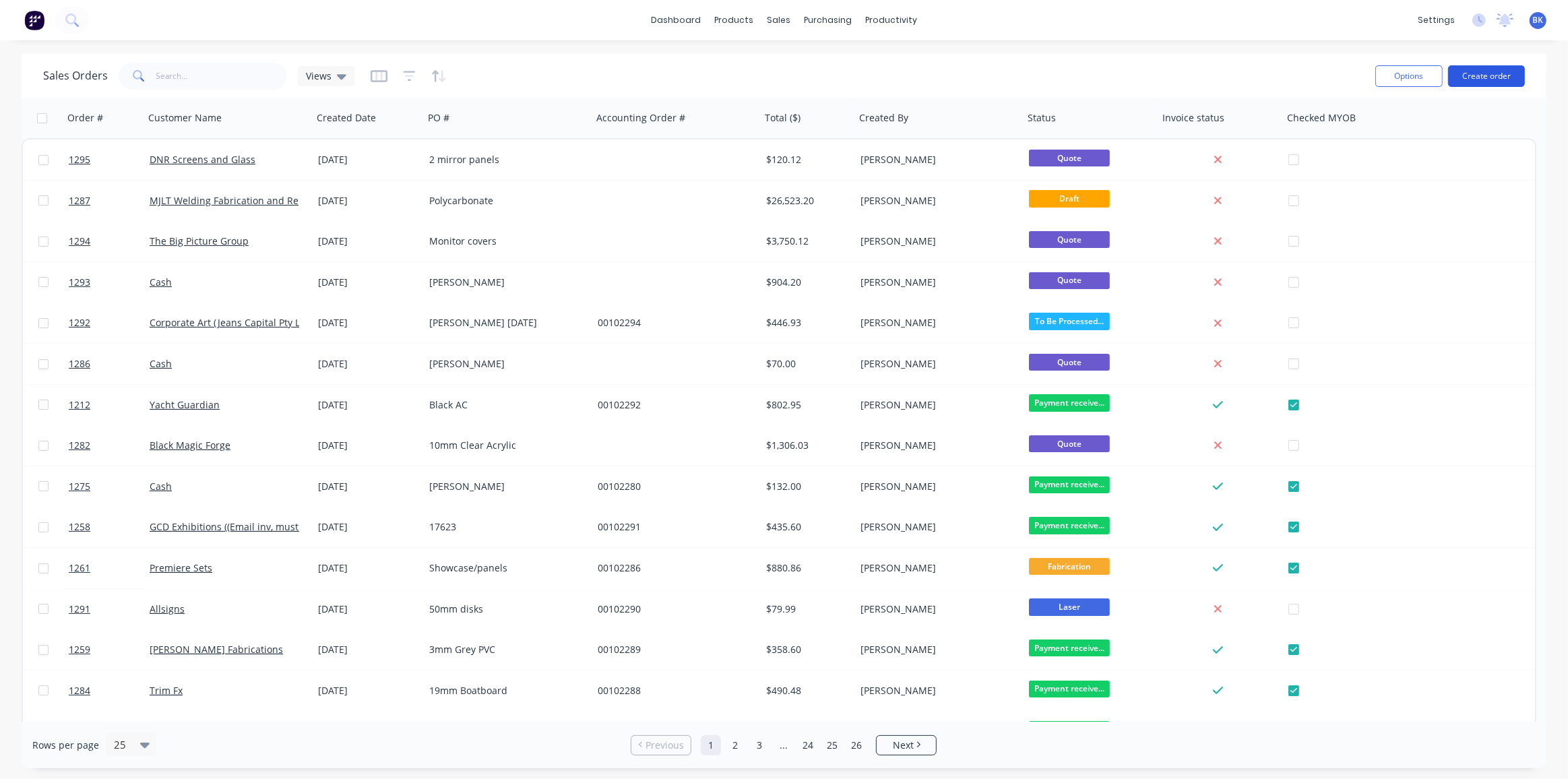
click at [1495, 73] on button "Create order" at bounding box center [1487, 76] width 77 height 21
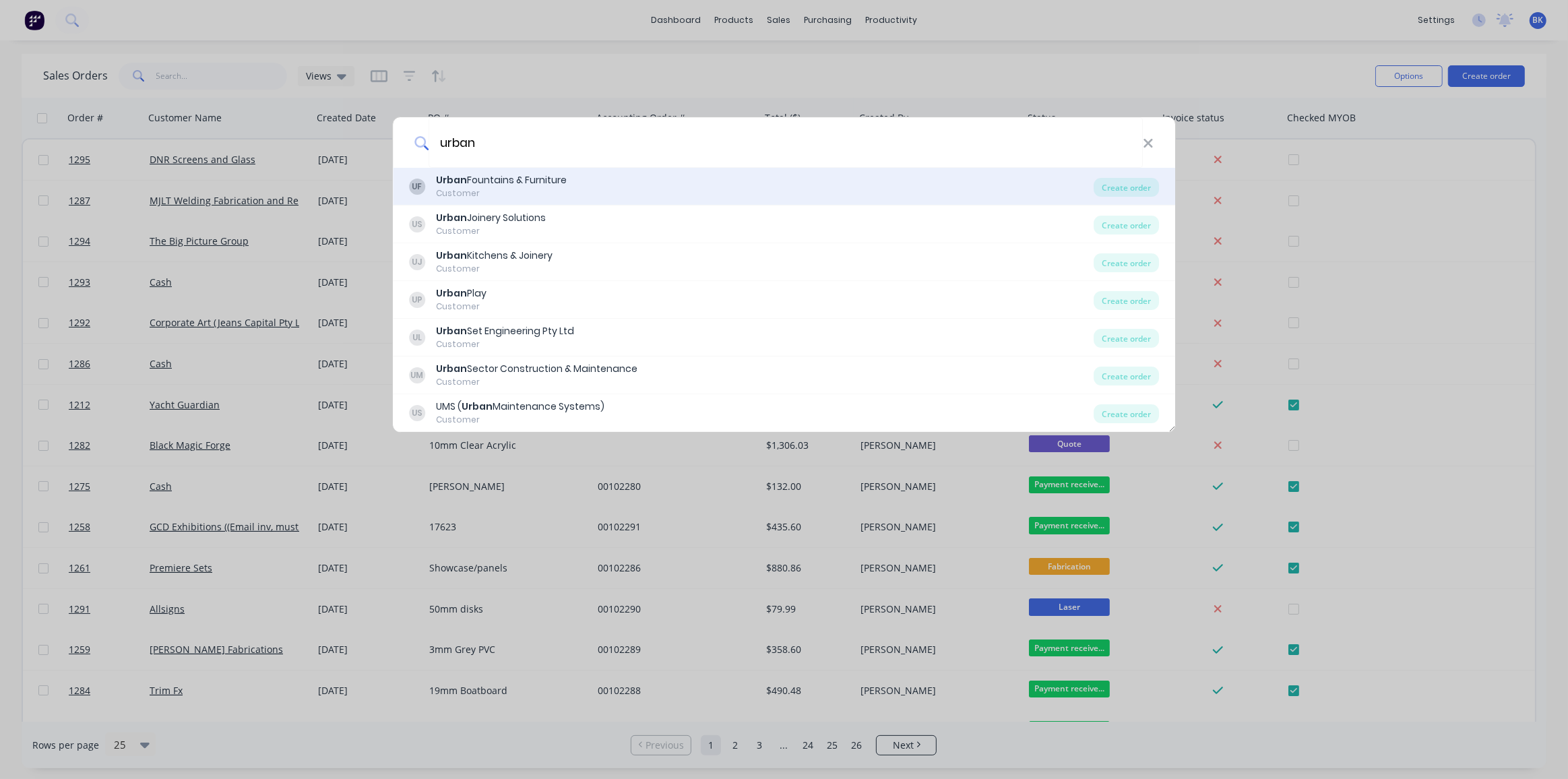
type input "urban"
click at [530, 188] on div "Customer" at bounding box center [501, 193] width 131 height 13
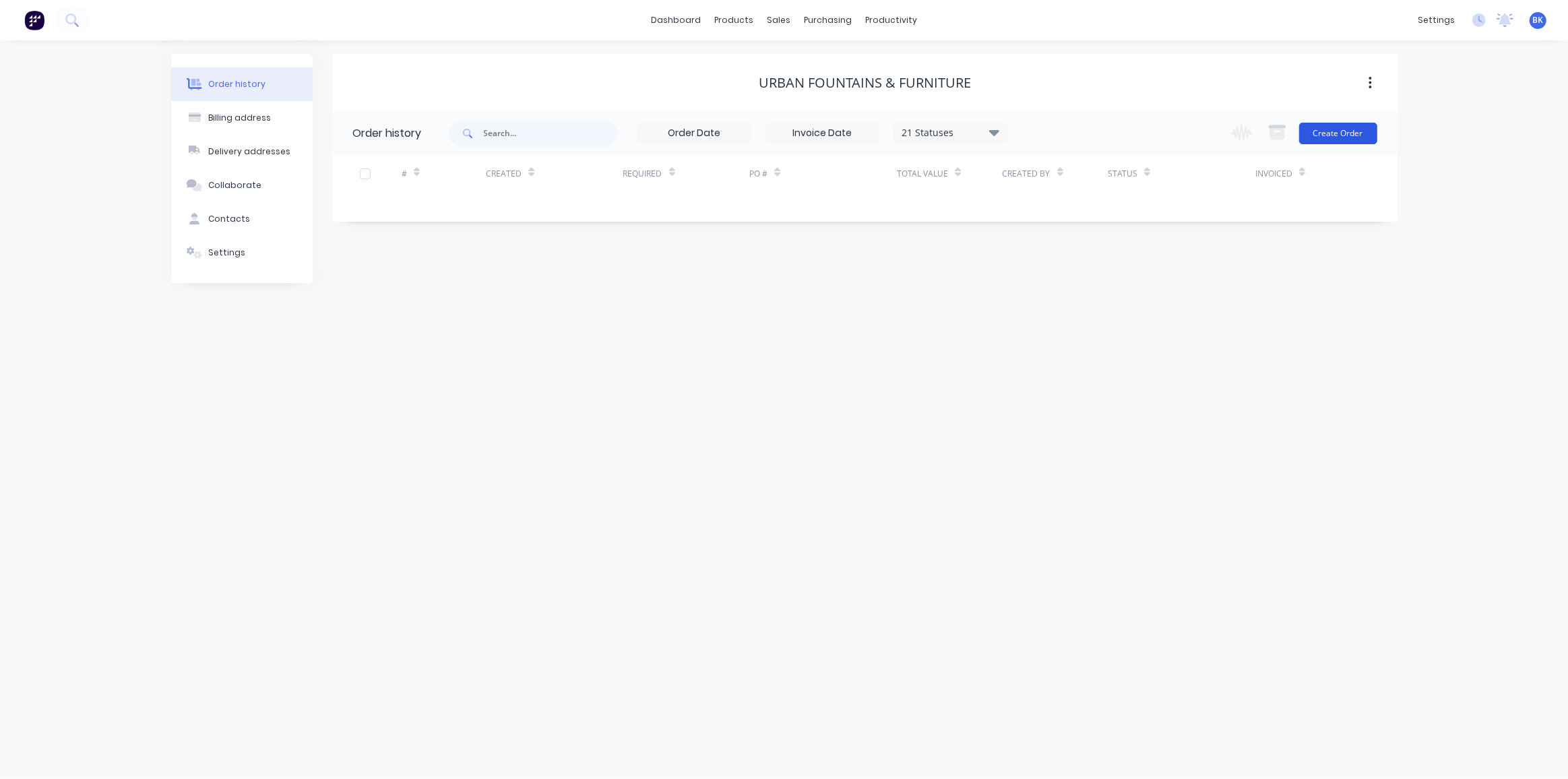
click at [1354, 133] on button "Create Order" at bounding box center [1338, 133] width 78 height 21
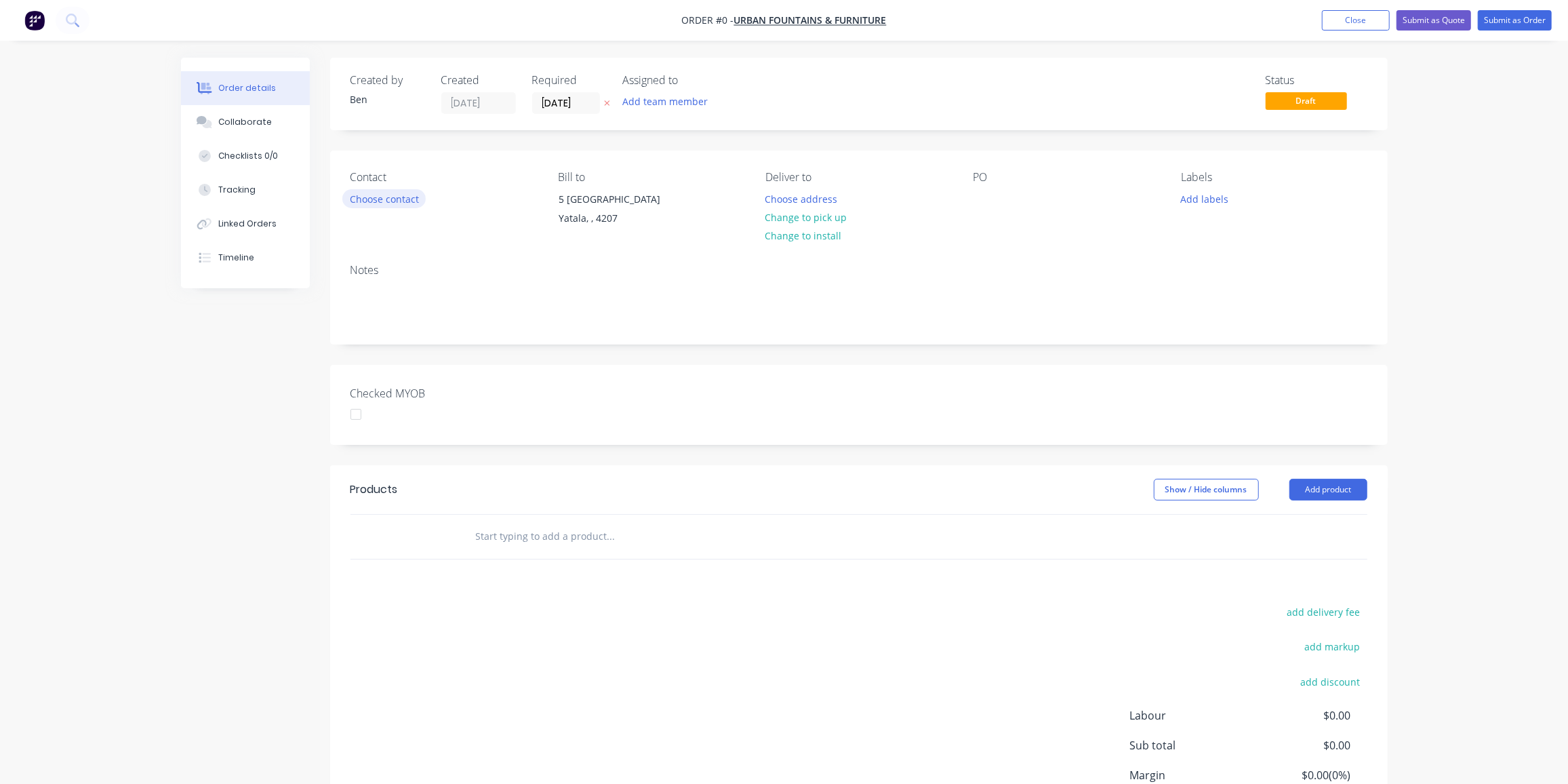
click at [404, 192] on button "Choose contact" at bounding box center [384, 198] width 84 height 18
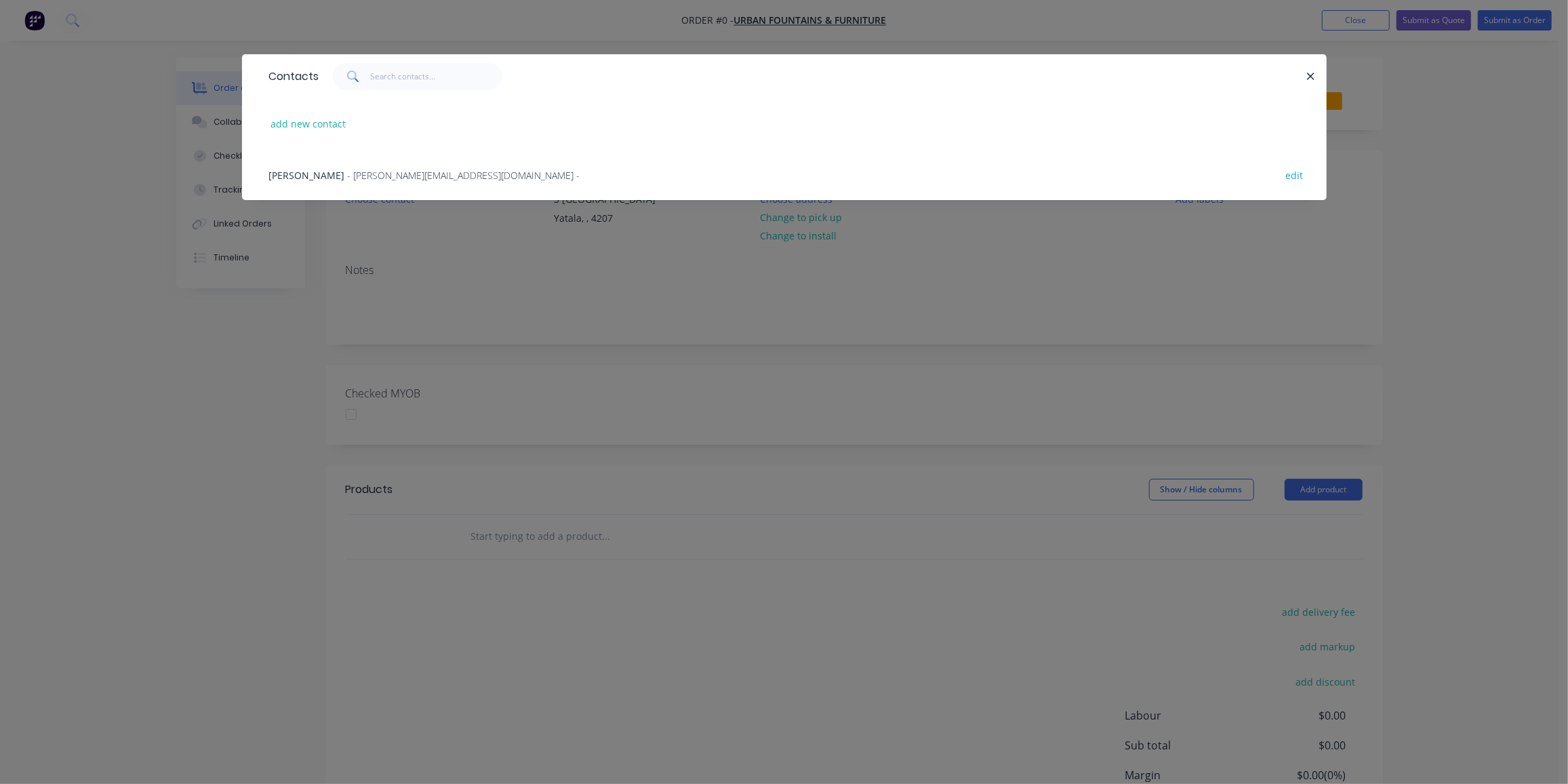
click at [348, 177] on span "- Damien@urbanff.com.au -" at bounding box center [464, 175] width 232 height 13
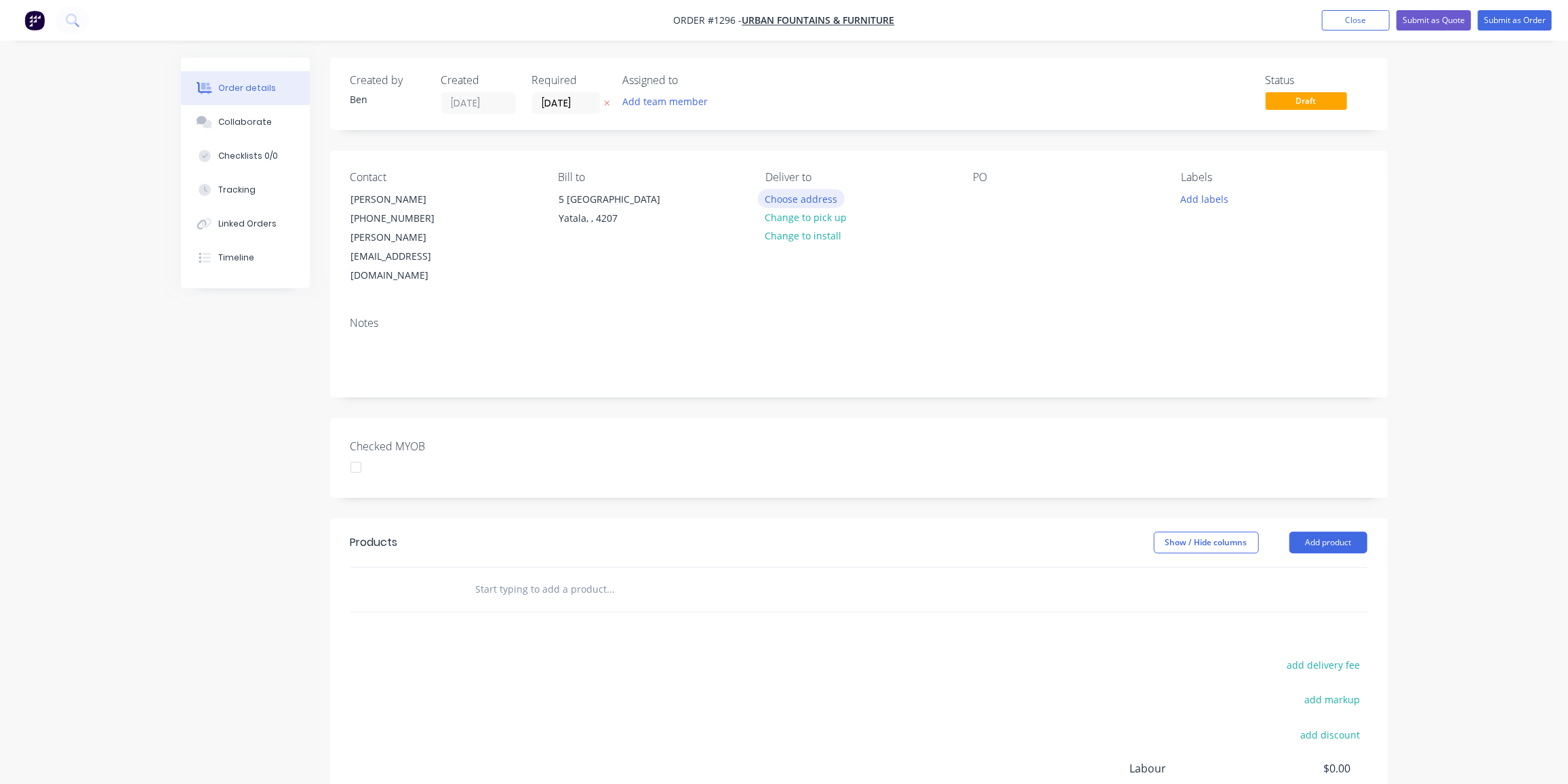
click at [791, 199] on button "Choose address" at bounding box center [801, 198] width 86 height 18
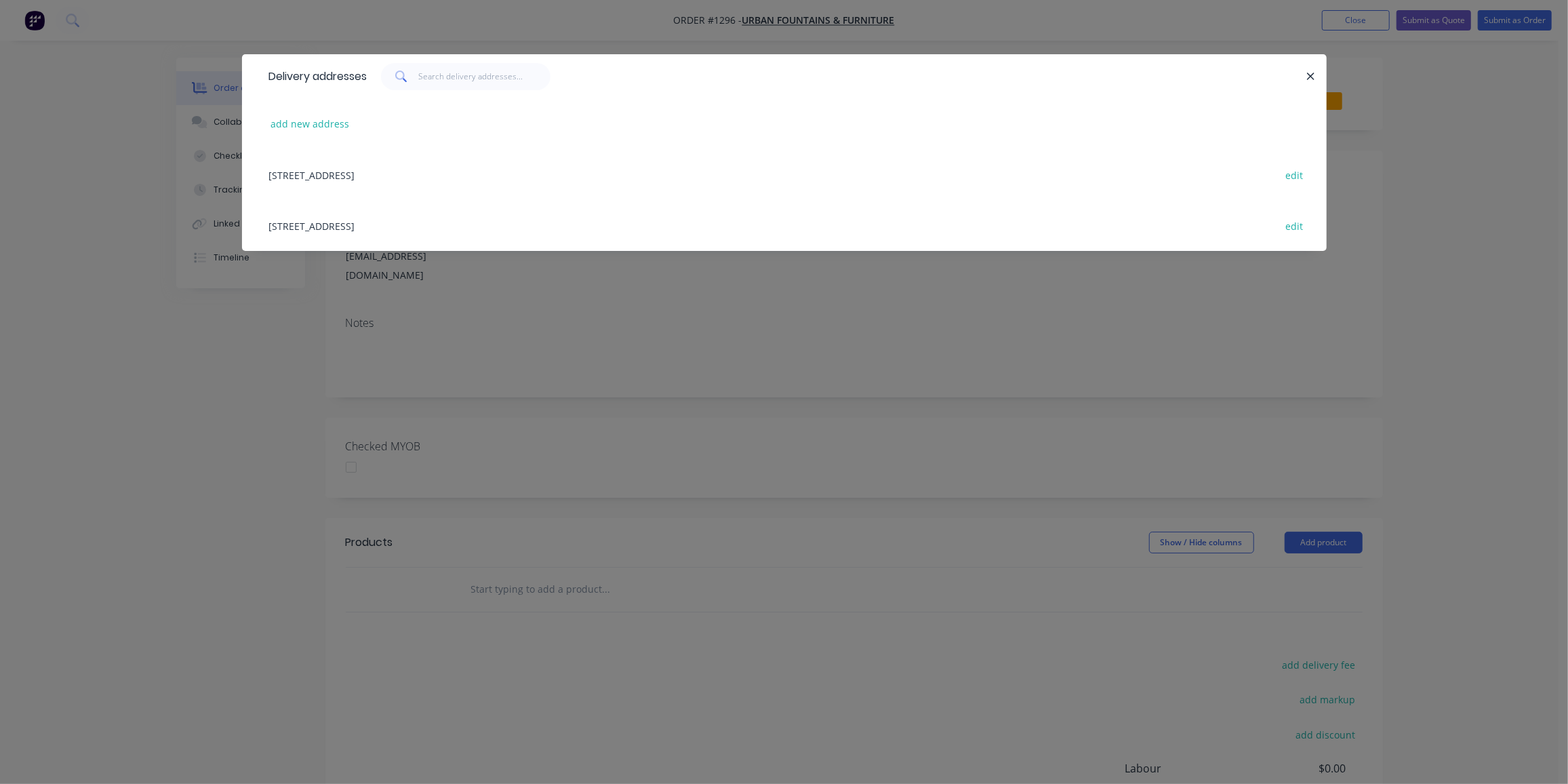
click at [336, 170] on div "5 Telford Circuit, Yatala, undefined, 4207 edit" at bounding box center [784, 175] width 1044 height 50
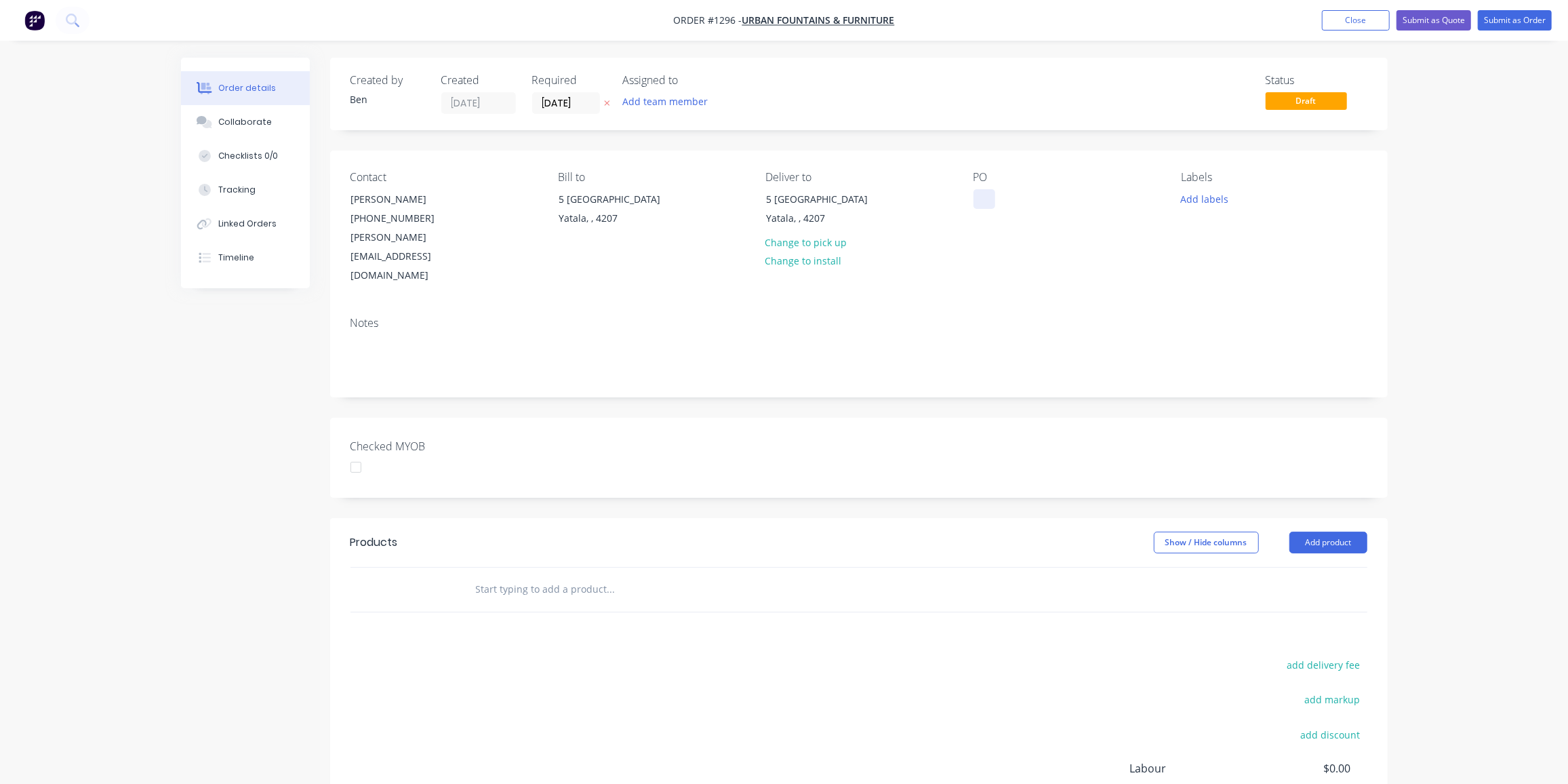
click at [976, 196] on div at bounding box center [984, 199] width 22 height 20
click at [980, 194] on div at bounding box center [984, 199] width 22 height 20
click at [1205, 199] on button "Add labels" at bounding box center [1204, 198] width 62 height 18
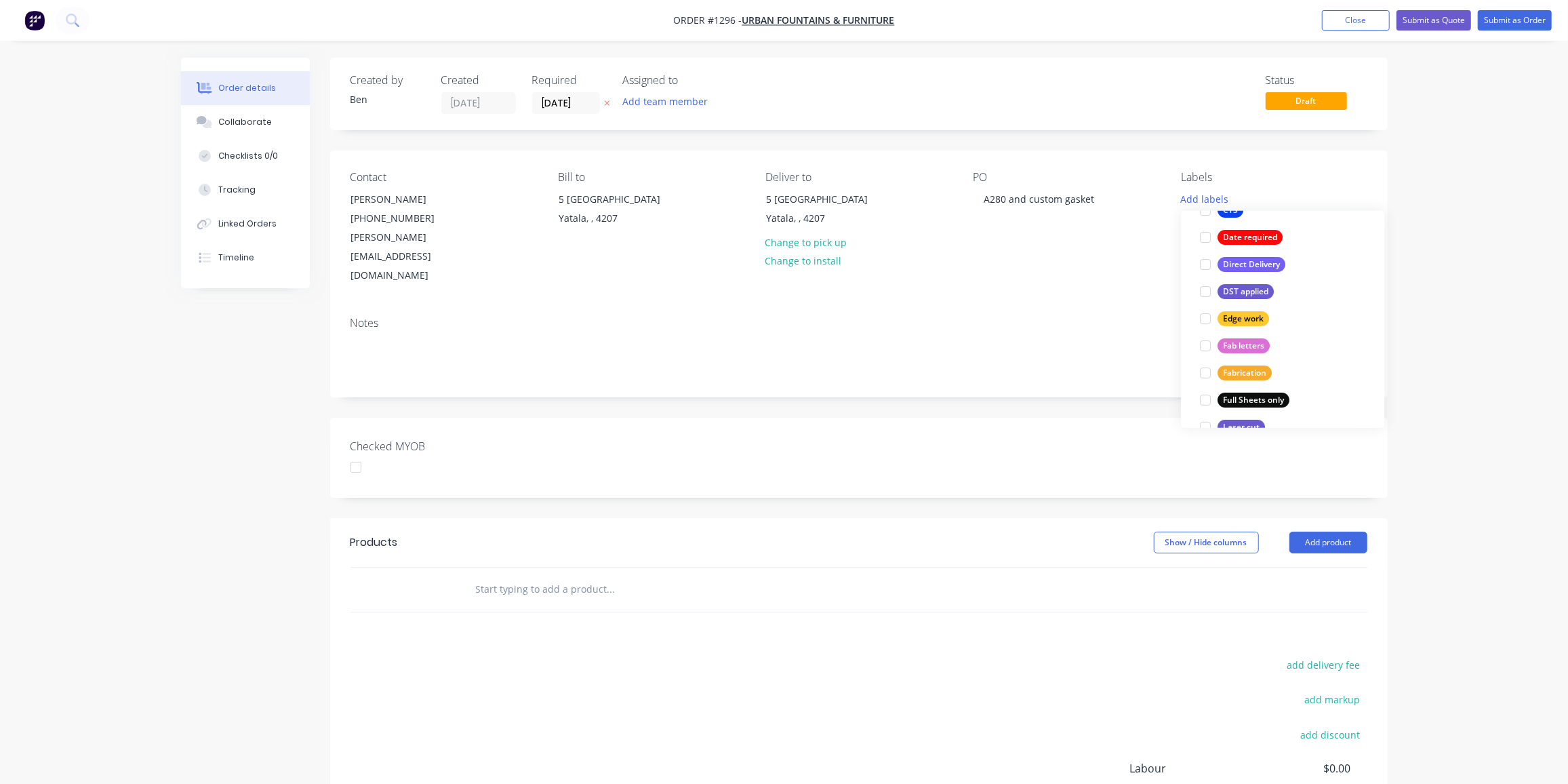
scroll to position [515, 0]
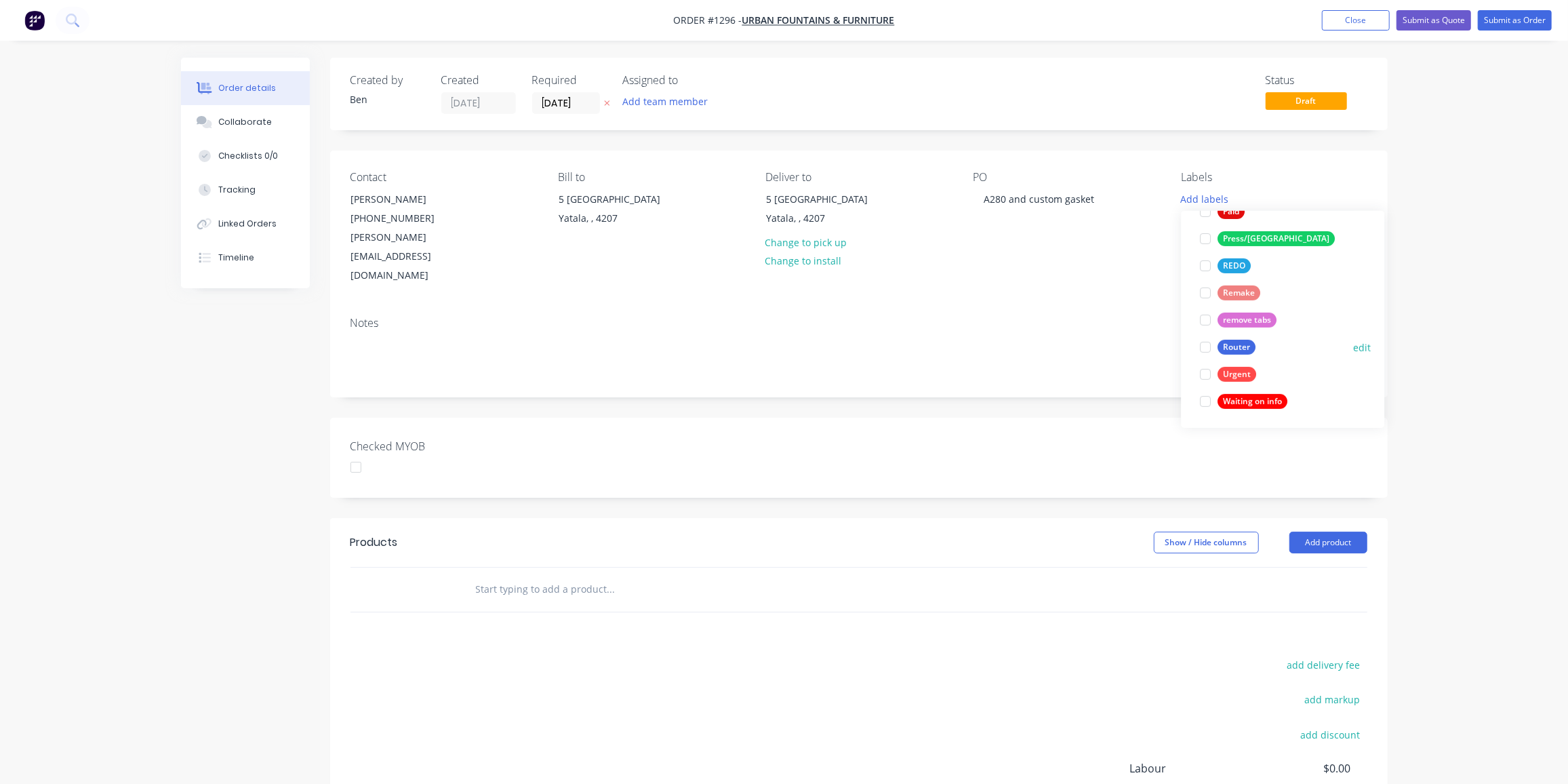
click at [1251, 349] on div "Router" at bounding box center [1237, 347] width 38 height 15
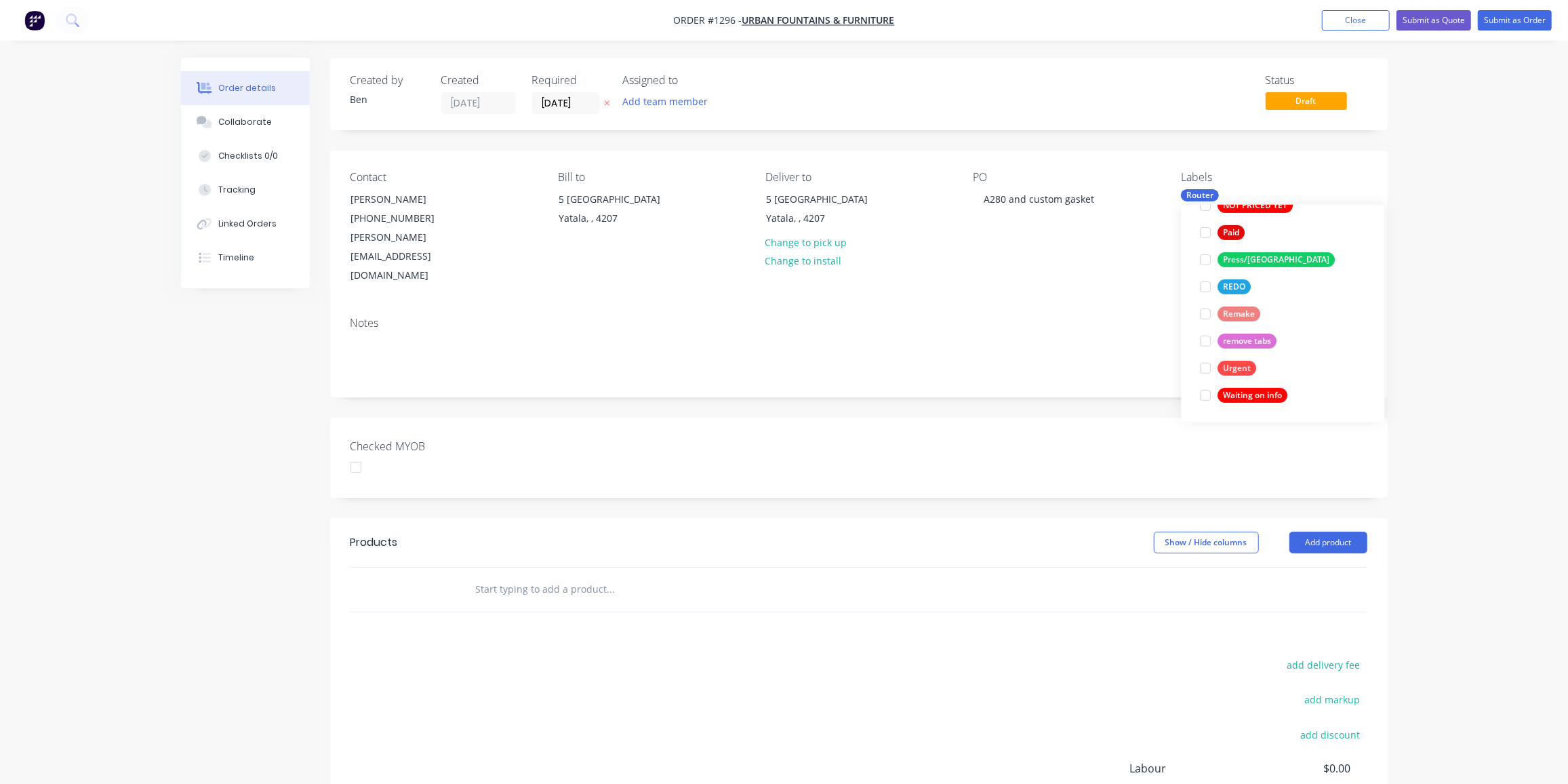
scroll to position [0, 0]
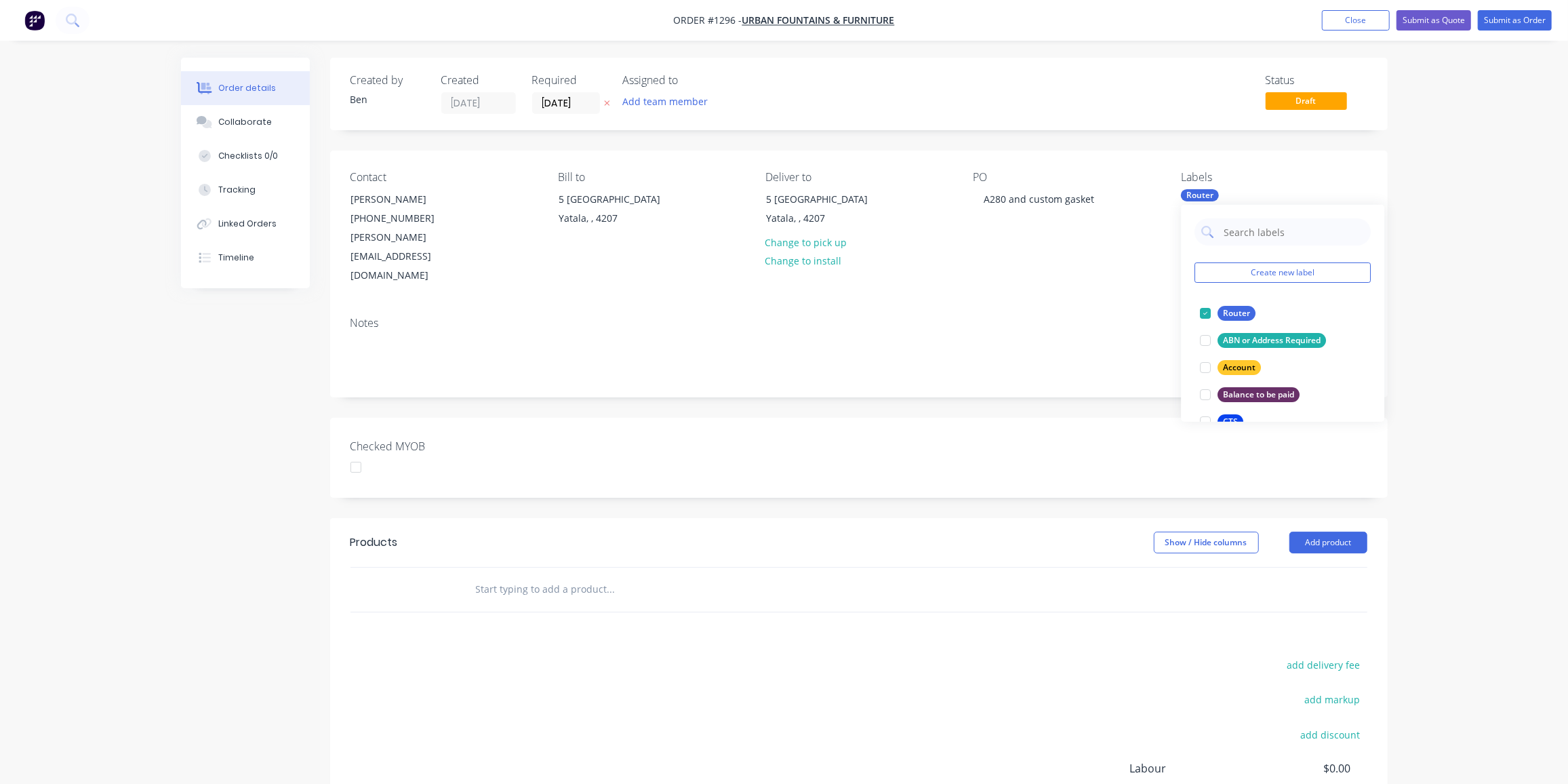
click at [507, 576] on input "text" at bounding box center [611, 589] width 271 height 27
click at [1332, 532] on button "Add product" at bounding box center [1328, 542] width 78 height 22
click at [595, 576] on input "text" at bounding box center [611, 589] width 271 height 27
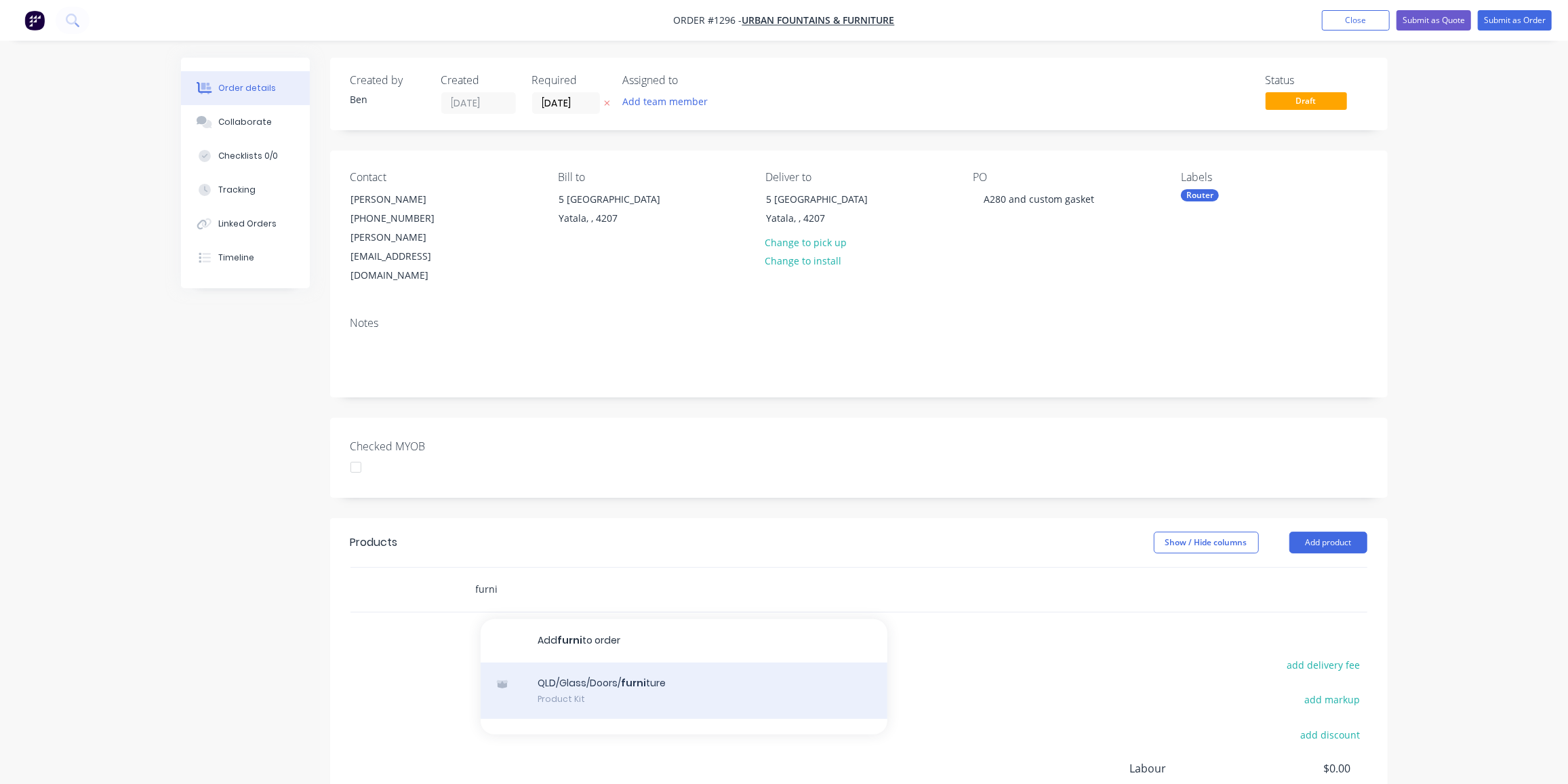
type input "furni"
click at [608, 662] on div "QLD/Glass/Doors/ furni ture Product Kit" at bounding box center [684, 690] width 407 height 57
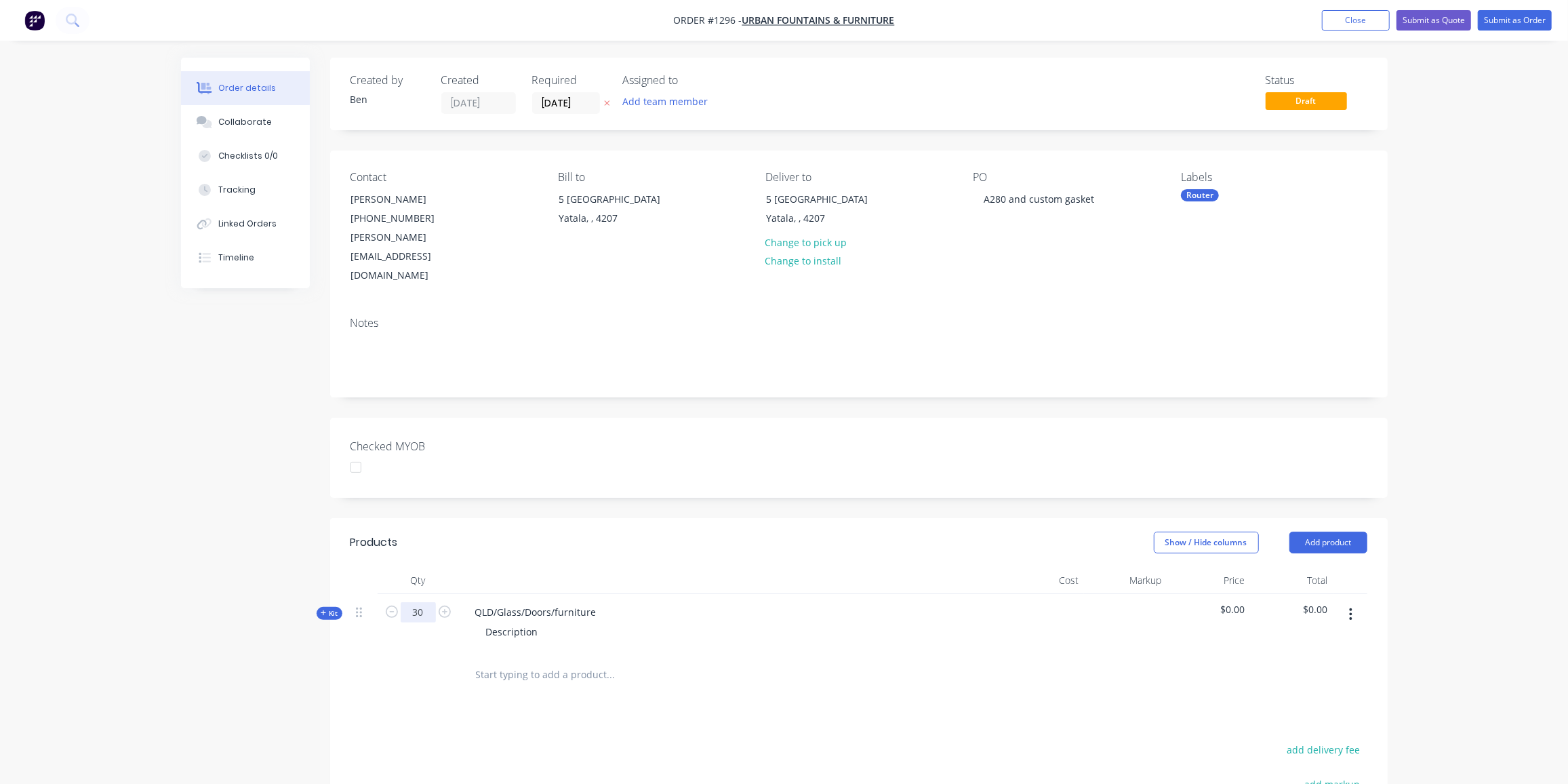
type input "30"
drag, startPoint x: 604, startPoint y: 571, endPoint x: 460, endPoint y: 575, distance: 144.1
click at [460, 594] on div "QLD/Glass/Doors/furniture Description" at bounding box center [730, 623] width 542 height 59
click at [601, 602] on div "QLD/Glass/Doors/furniture" at bounding box center [536, 612] width 143 height 20
drag, startPoint x: 602, startPoint y: 572, endPoint x: 460, endPoint y: 588, distance: 142.9
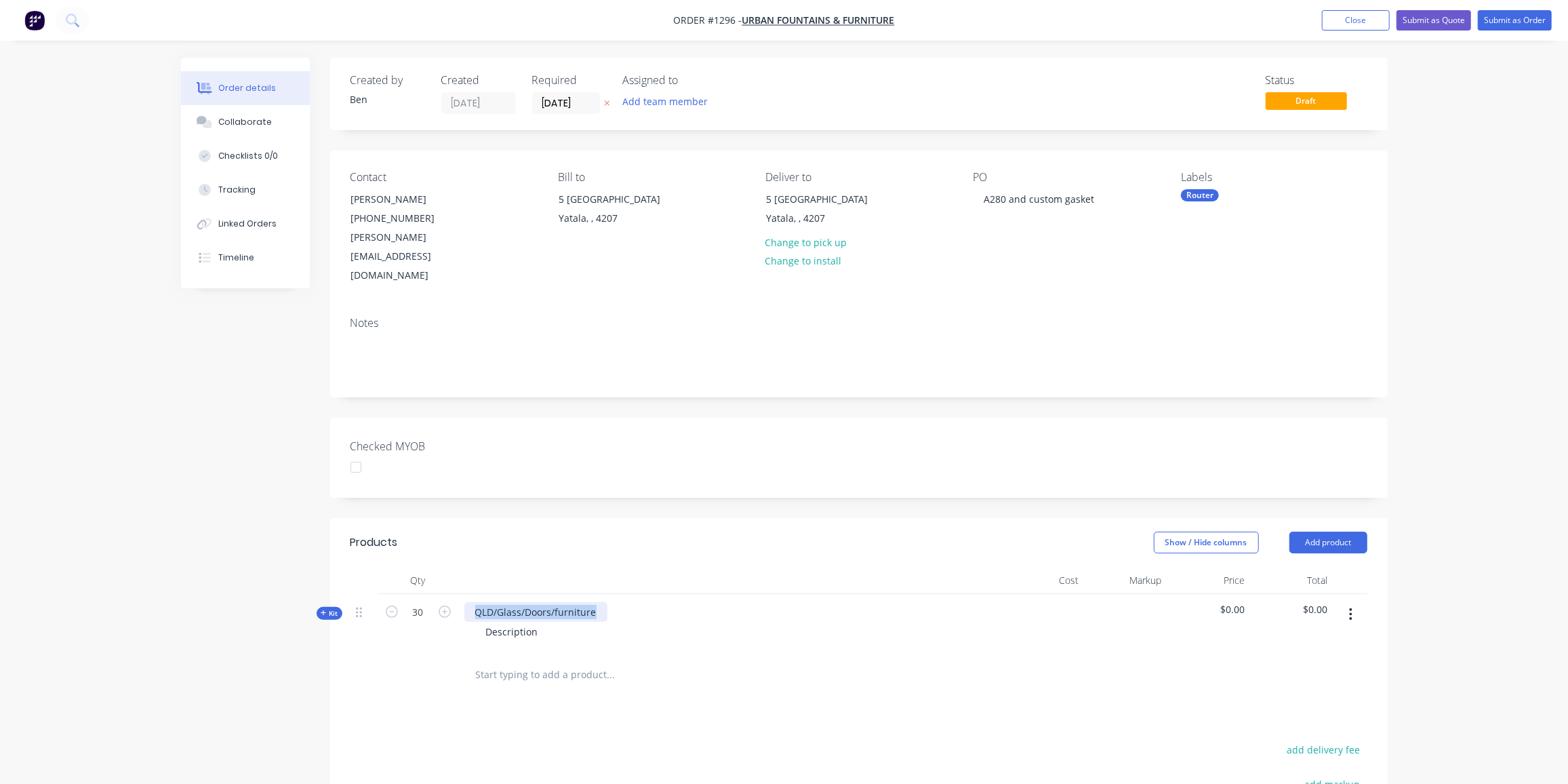
click at [460, 594] on div "QLD/Glass/Doors/furniture Description" at bounding box center [730, 623] width 542 height 59
drag, startPoint x: 539, startPoint y: 593, endPoint x: 447, endPoint y: 600, distance: 92.3
click at [447, 600] on div "Kit 30 A280 Gaskets Description $0.00 $0.00" at bounding box center [858, 623] width 1017 height 59
click at [541, 602] on div "A280 Gaskets" at bounding box center [505, 612] width 82 height 20
type input "1"
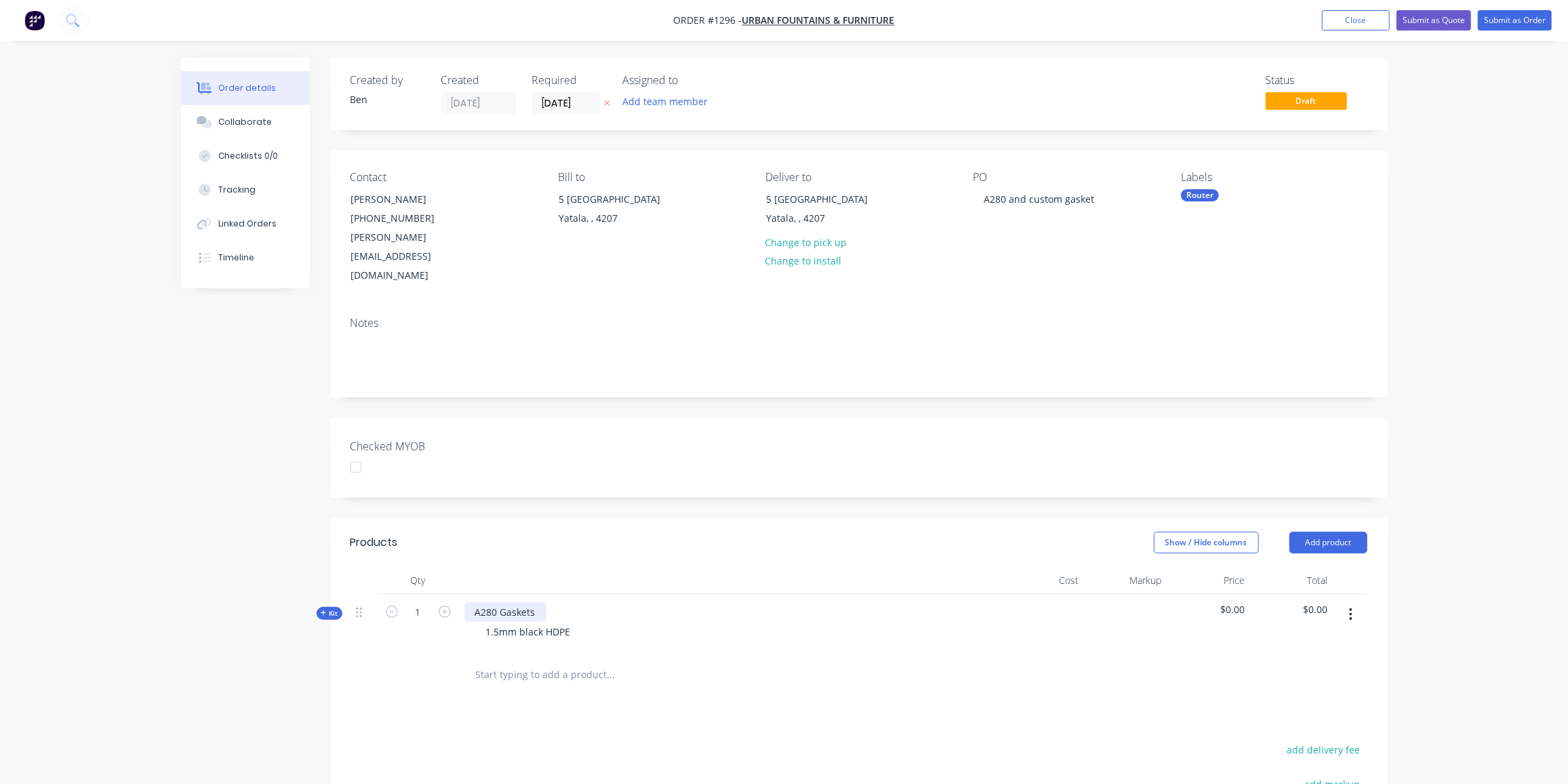
click at [543, 602] on div "A280 Gaskets" at bounding box center [505, 612] width 82 height 20
drag, startPoint x: 544, startPoint y: 575, endPoint x: 440, endPoint y: 573, distance: 104.0
click at [440, 594] on div "Kit 1 A280 Gaskets 1.5mm black HDPE $0.00 $0.00" at bounding box center [858, 623] width 1017 height 59
drag, startPoint x: 574, startPoint y: 592, endPoint x: 473, endPoint y: 596, distance: 101.1
click at [473, 622] on div "1.5mm black HDPE" at bounding box center [730, 632] width 531 height 20
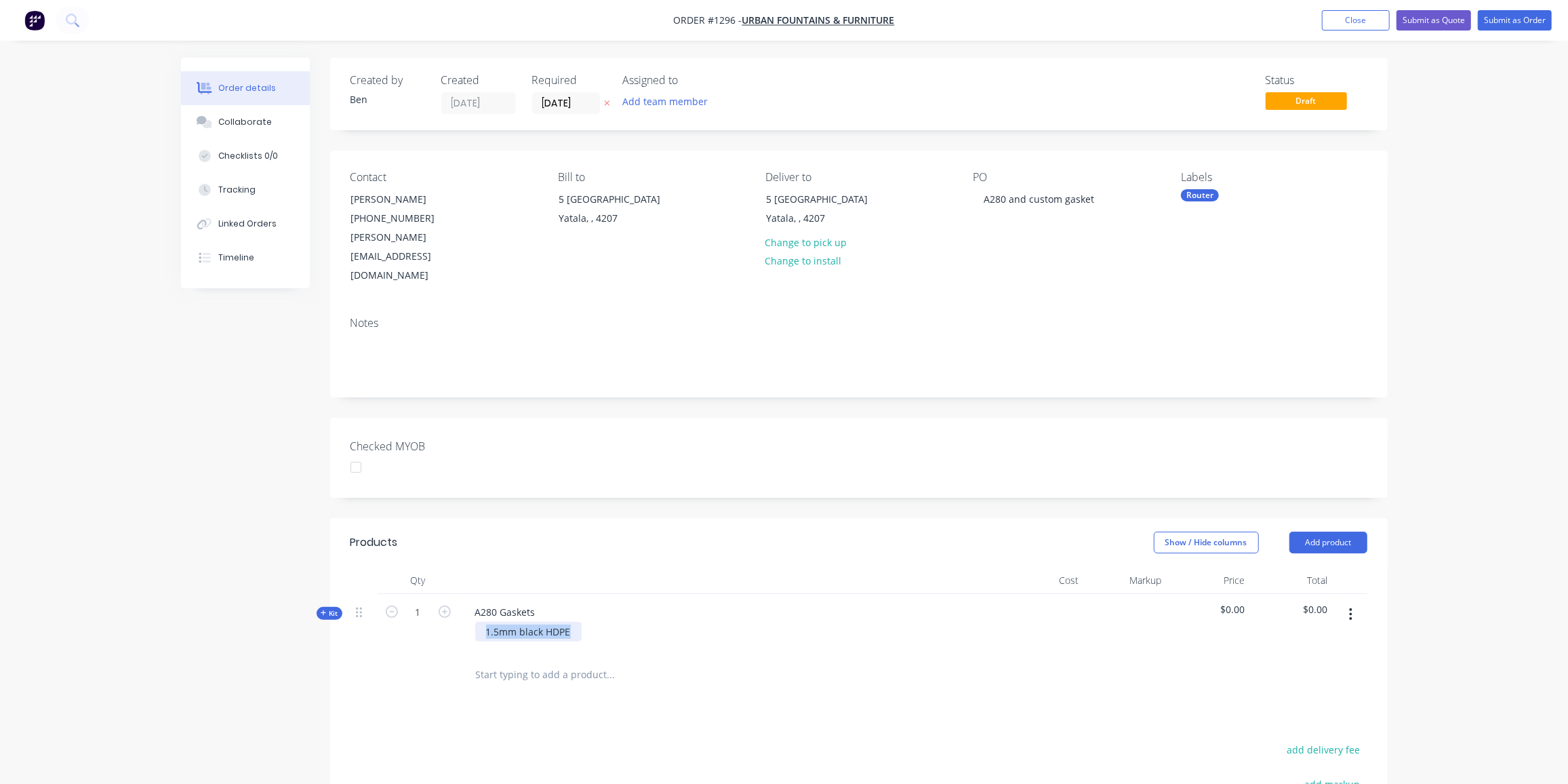
copy div "1.5mm black HDPE"
drag, startPoint x: 541, startPoint y: 570, endPoint x: 430, endPoint y: 574, distance: 111.1
click at [430, 594] on div "Kit 1 A280 Gaskets 1.5mm black HDPE $0.00 $0.00" at bounding box center [858, 623] width 1017 height 59
drag, startPoint x: 570, startPoint y: 594, endPoint x: 440, endPoint y: 597, distance: 130.0
click at [440, 597] on div "Kit 1 1.5mm black HDPE Gaskets 1.5mm black HDPE $0.00 $0.00" at bounding box center [858, 623] width 1017 height 59
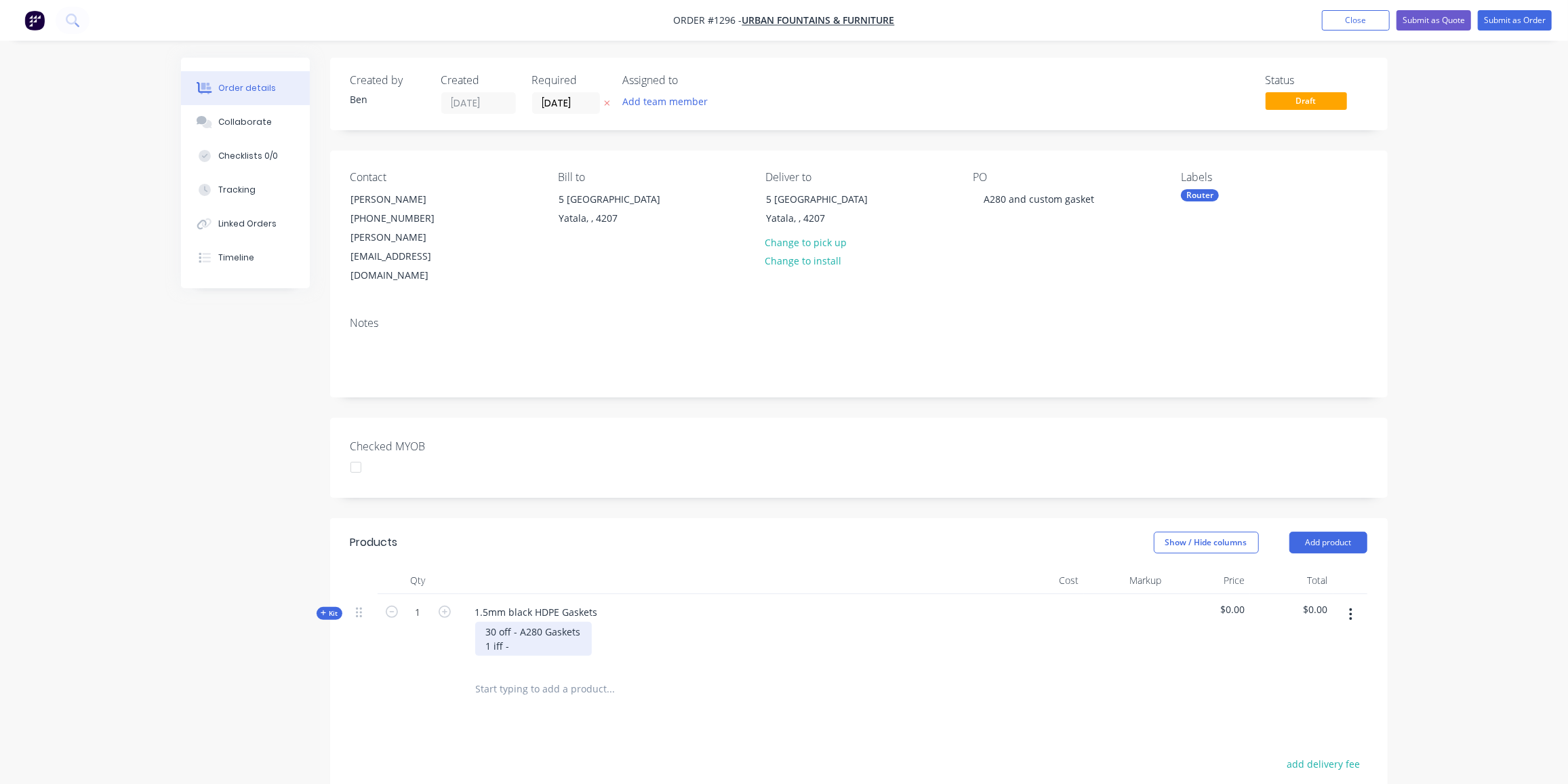
click at [495, 622] on div "30 off - A280 Gaskets 1 iff -" at bounding box center [533, 639] width 116 height 34
click at [519, 622] on div "30 off - A280 Gaskets 1 off -" at bounding box center [533, 639] width 116 height 34
click at [215, 618] on div "Created by Ben Created 26/08/25 Required 26/08/25 Assigned to Add team member S…" at bounding box center [784, 557] width 1207 height 999
click at [327, 608] on span "Kit" at bounding box center [330, 613] width 18 height 10
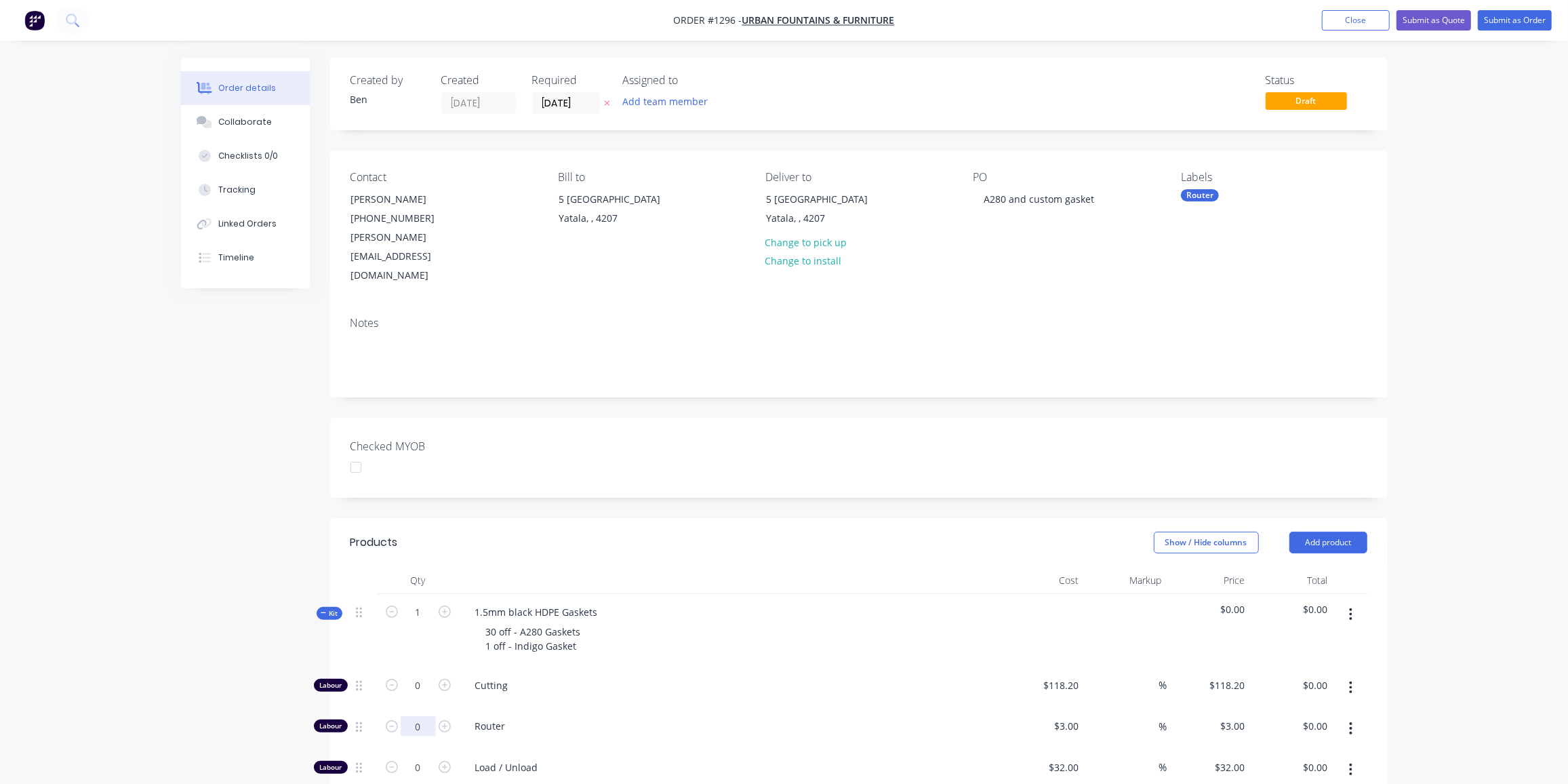
click at [423, 686] on input "0" at bounding box center [418, 686] width 35 height 21
type input "22"
type input "$66.00"
click at [429, 696] on input "0" at bounding box center [418, 686] width 35 height 21
type input "1"
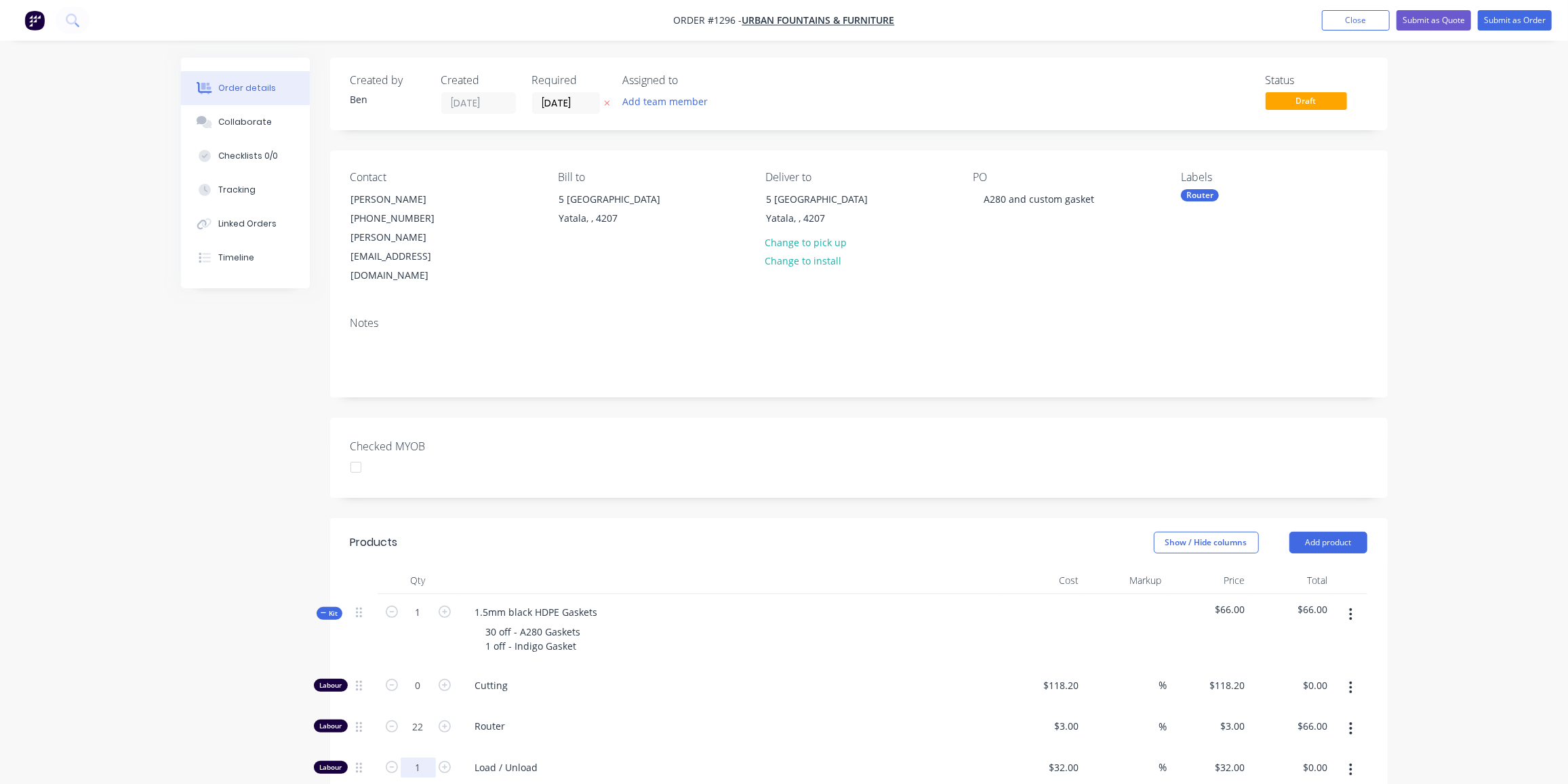
type input "$32.00"
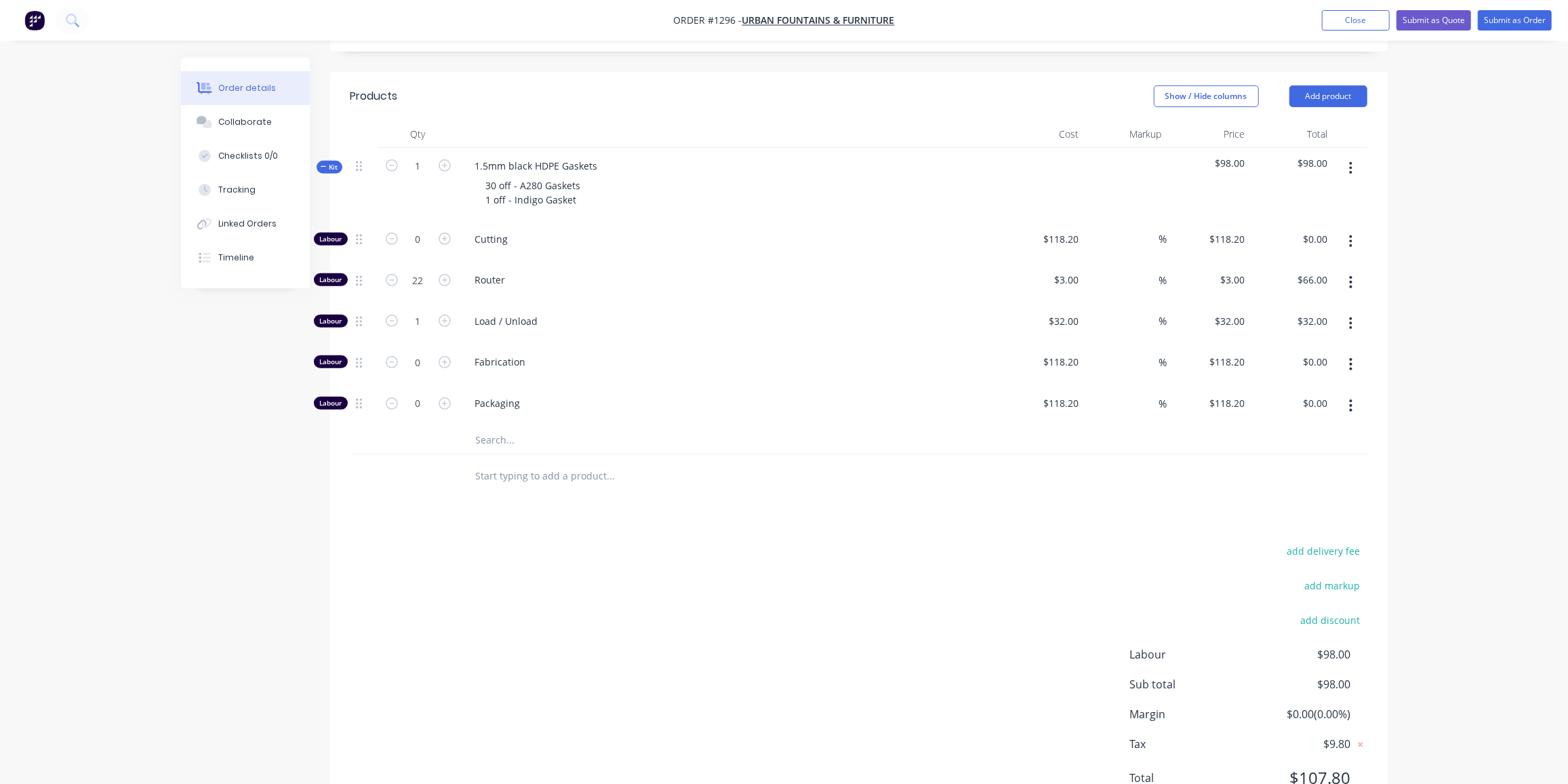
scroll to position [462, 0]
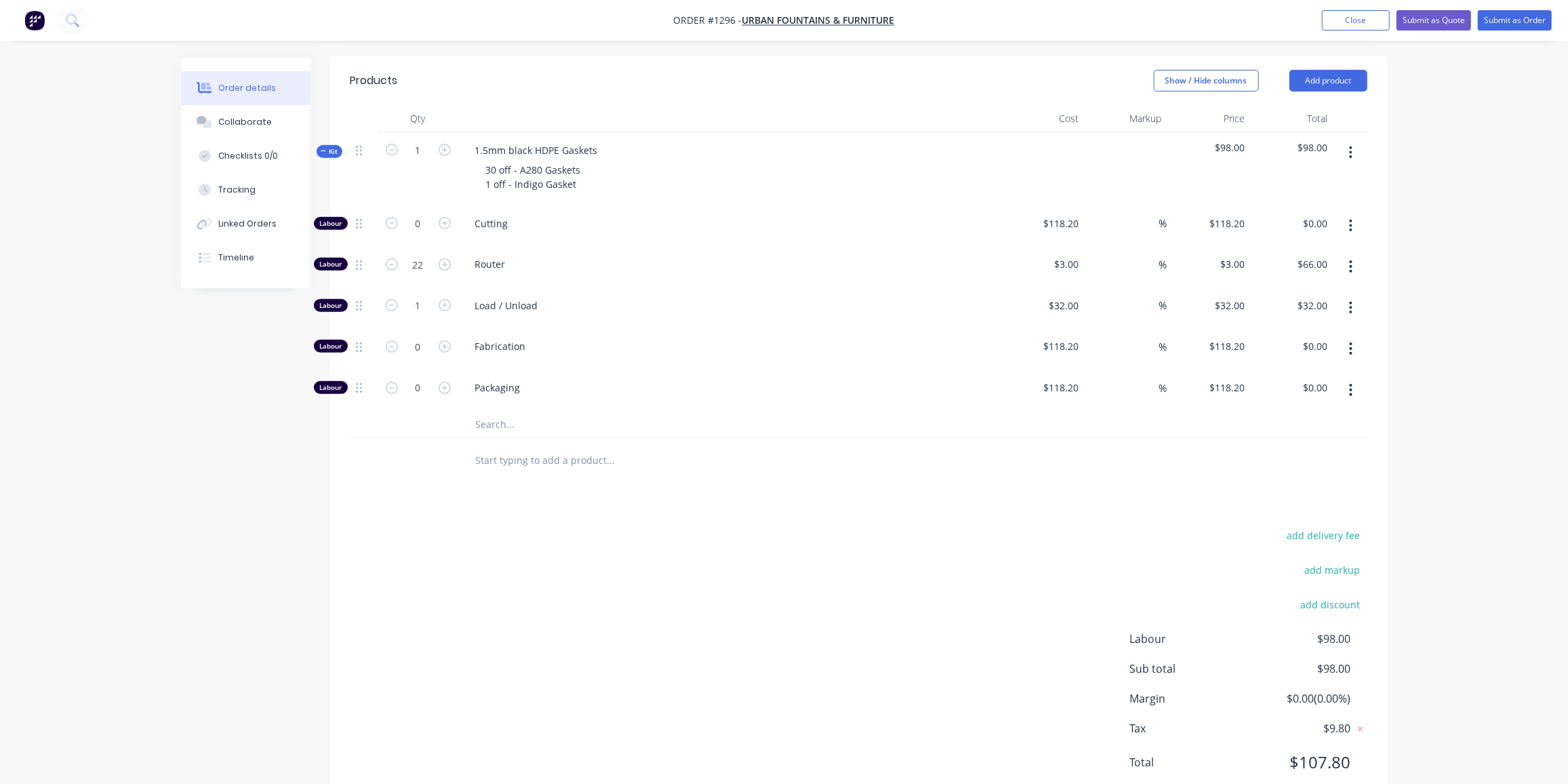
click at [511, 411] on input "text" at bounding box center [611, 424] width 271 height 27
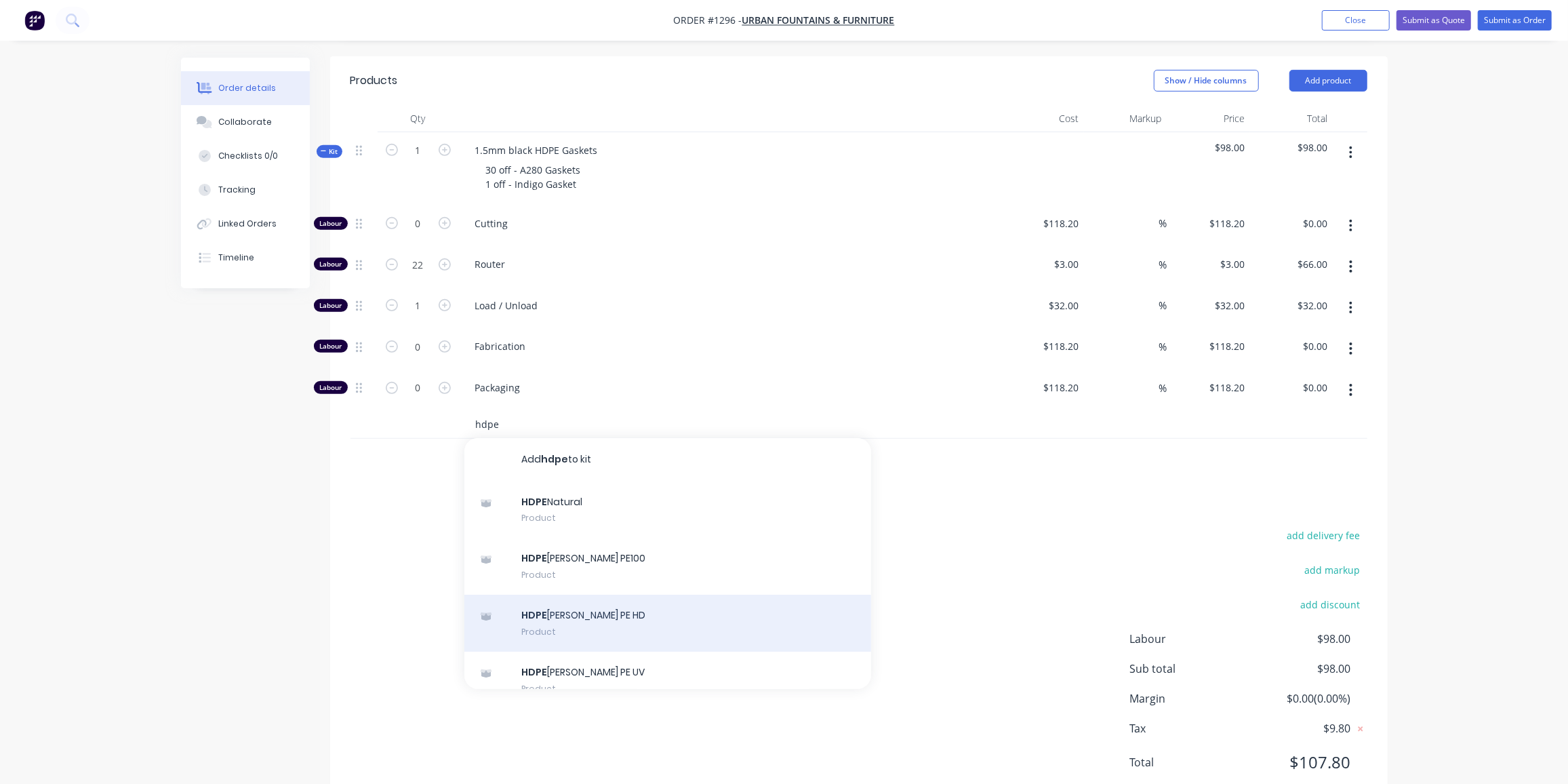
type input "hdpe"
click at [634, 595] on div "HDPE Simona Black PE HD Product" at bounding box center [668, 623] width 407 height 57
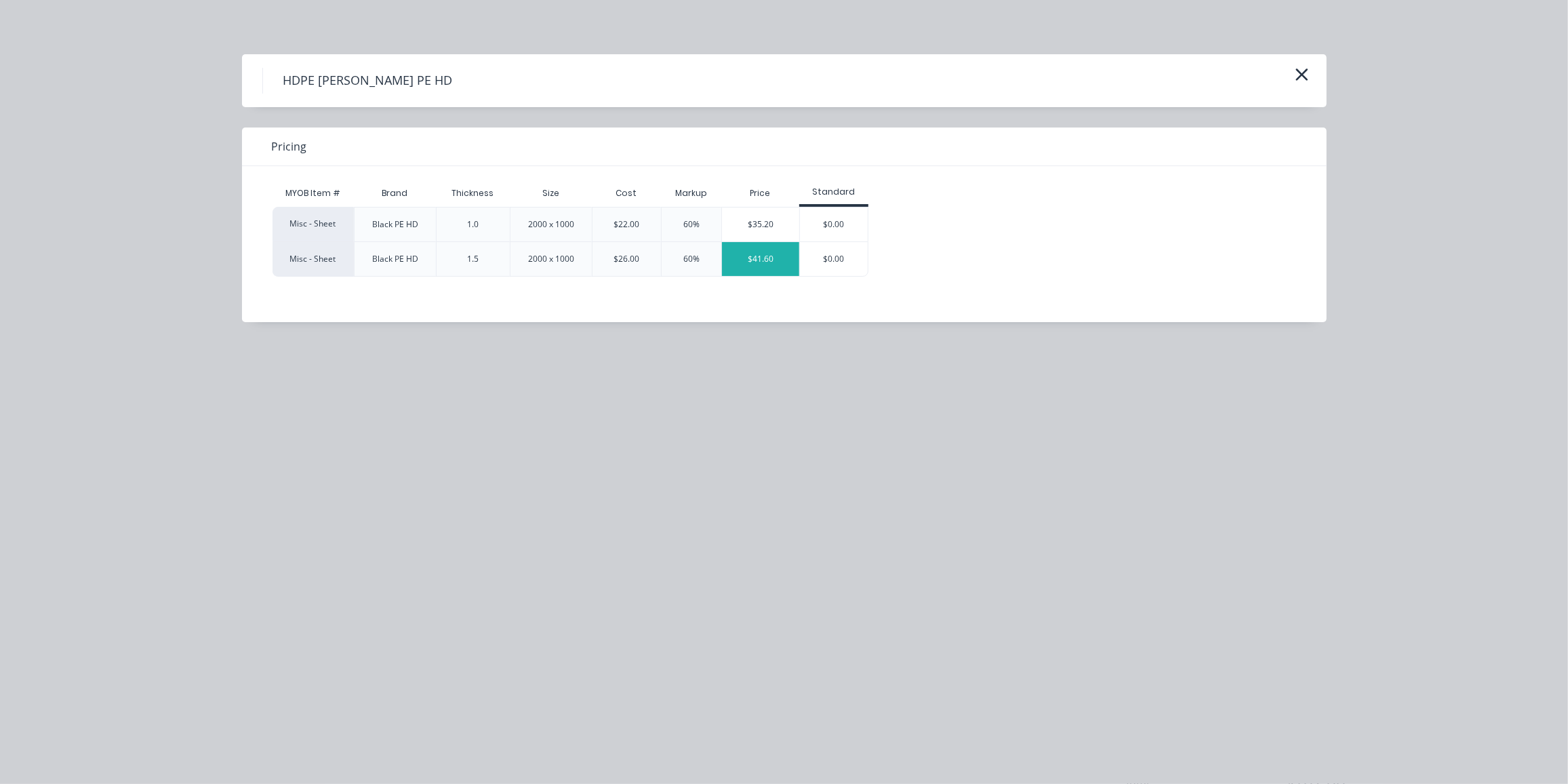
click at [750, 259] on div "$41.60" at bounding box center [760, 260] width 77 height 34
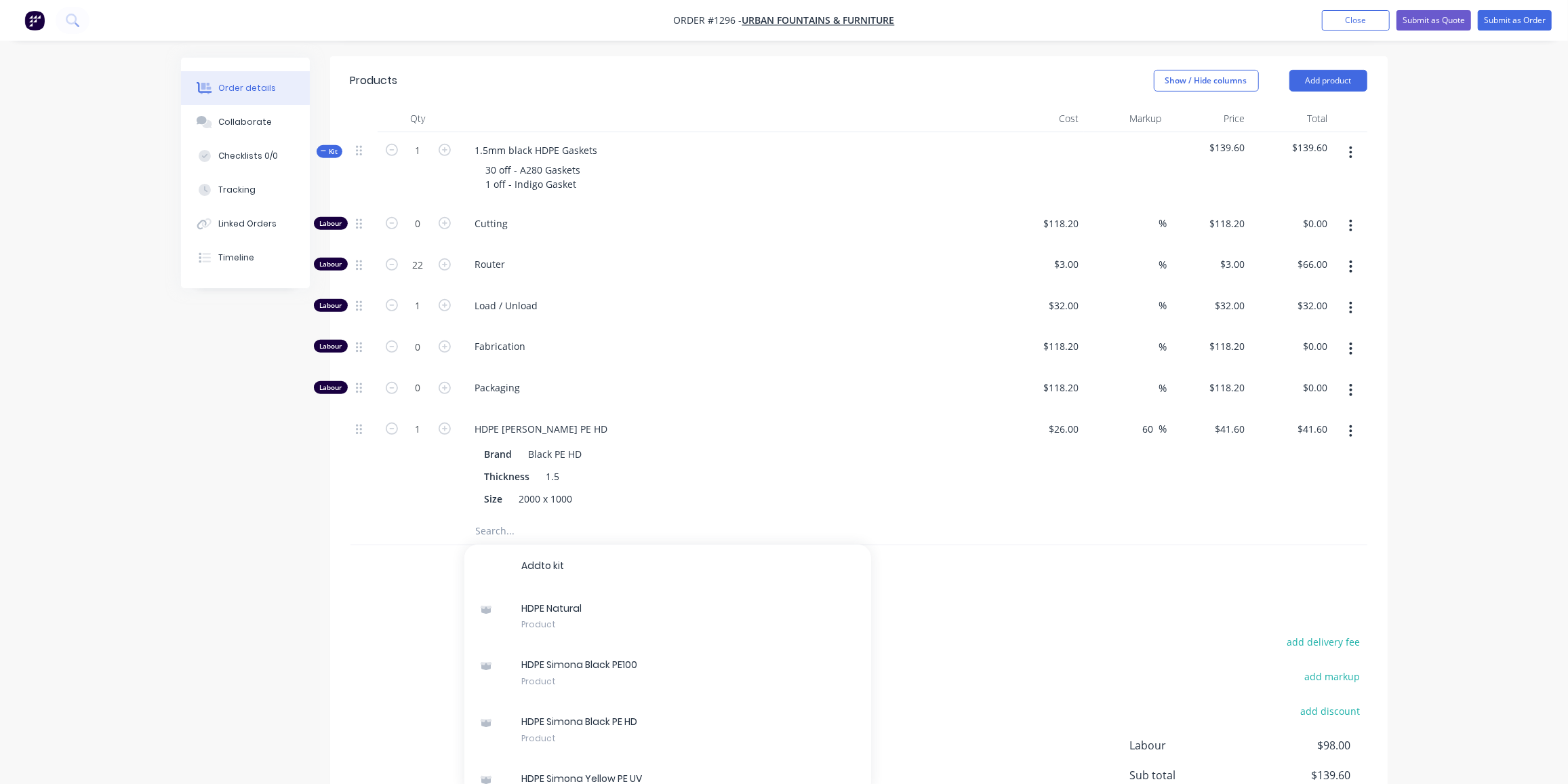
click at [402, 442] on div "1" at bounding box center [418, 464] width 81 height 106
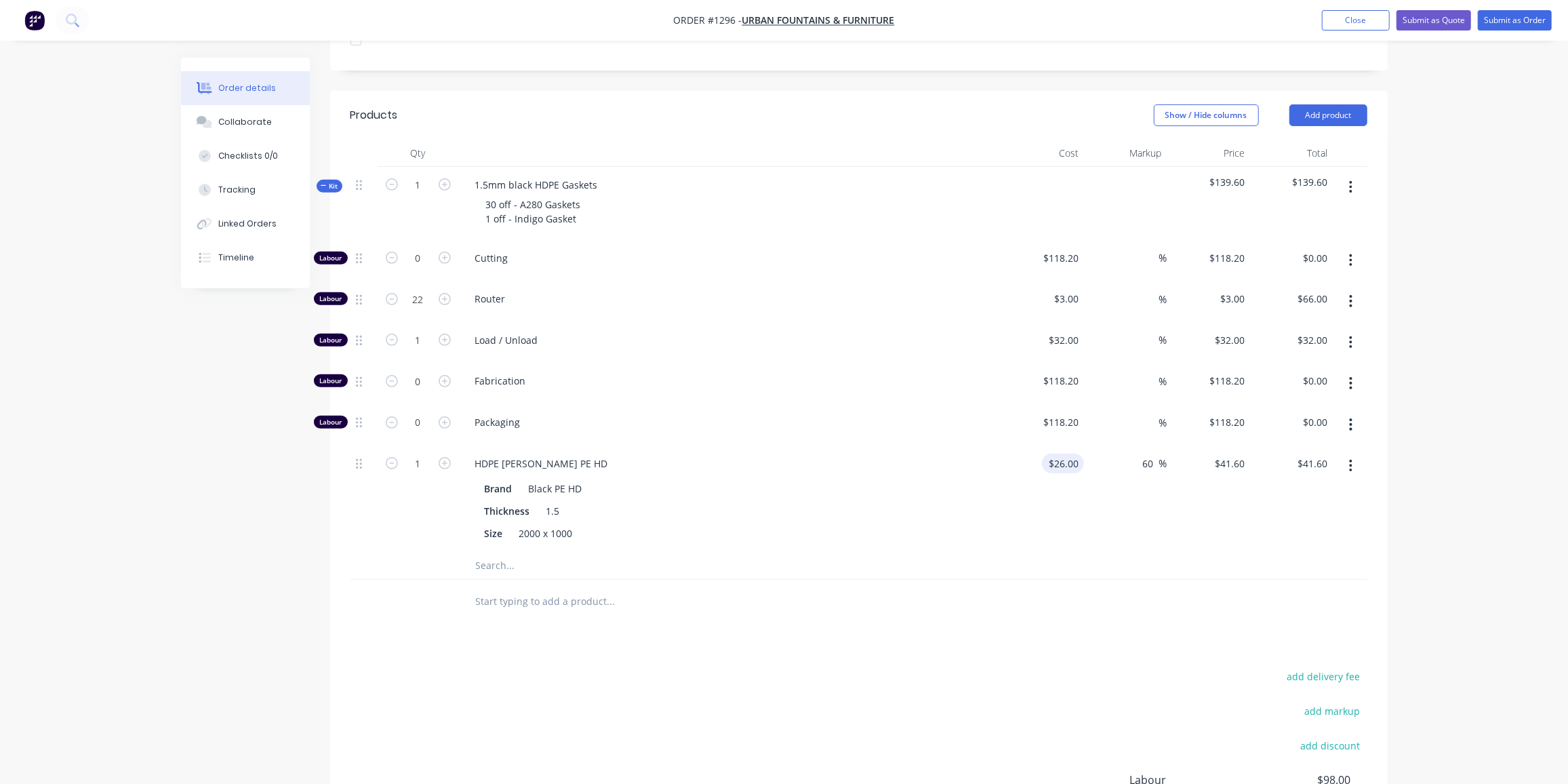
scroll to position [400, 0]
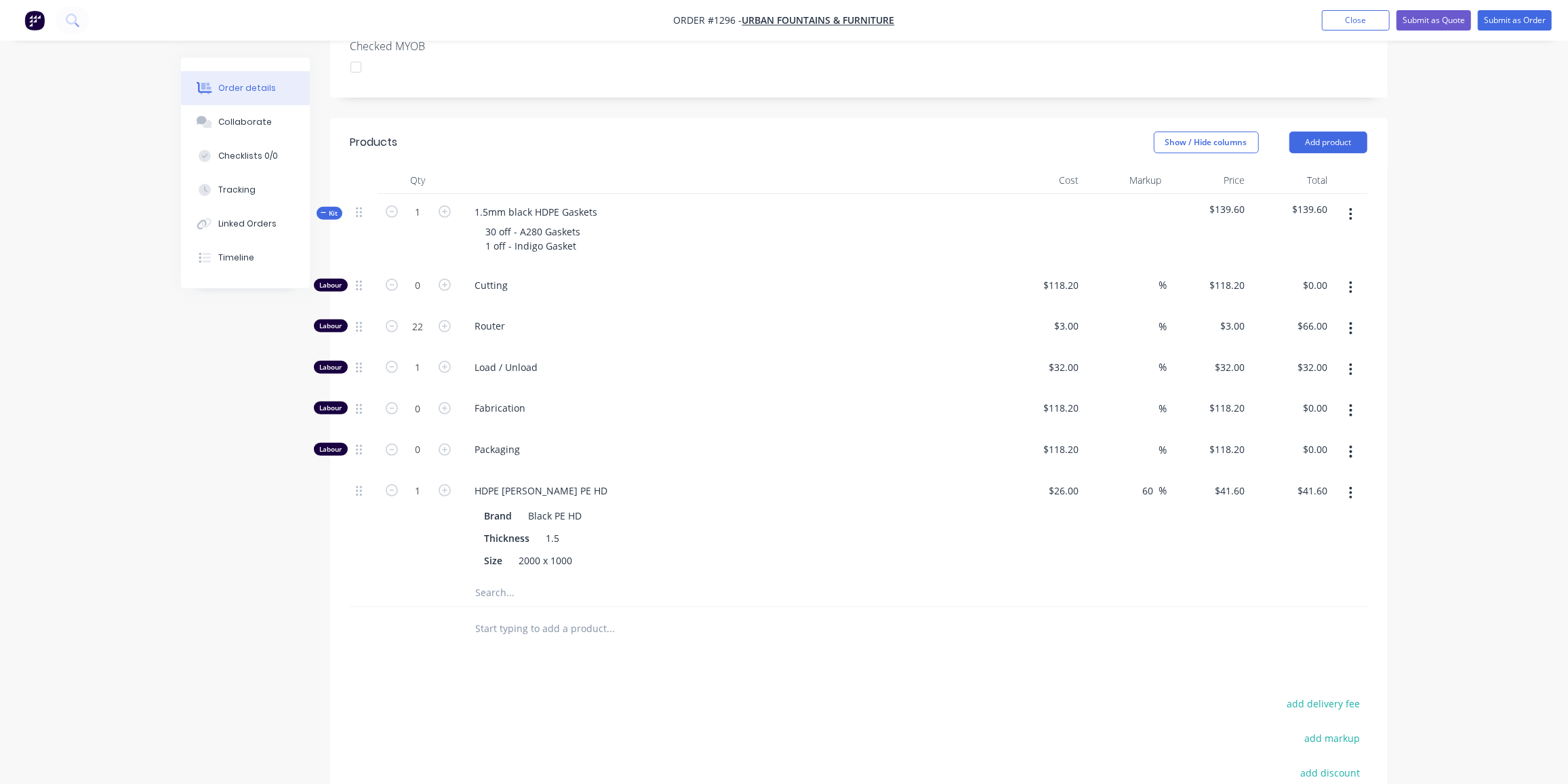
click at [956, 347] on div "Labour 0 Cutting $118.20 $118.20 % $118.20 $118.20 $0.00 $0.00 Labour 22 Router…" at bounding box center [858, 424] width 1017 height 312
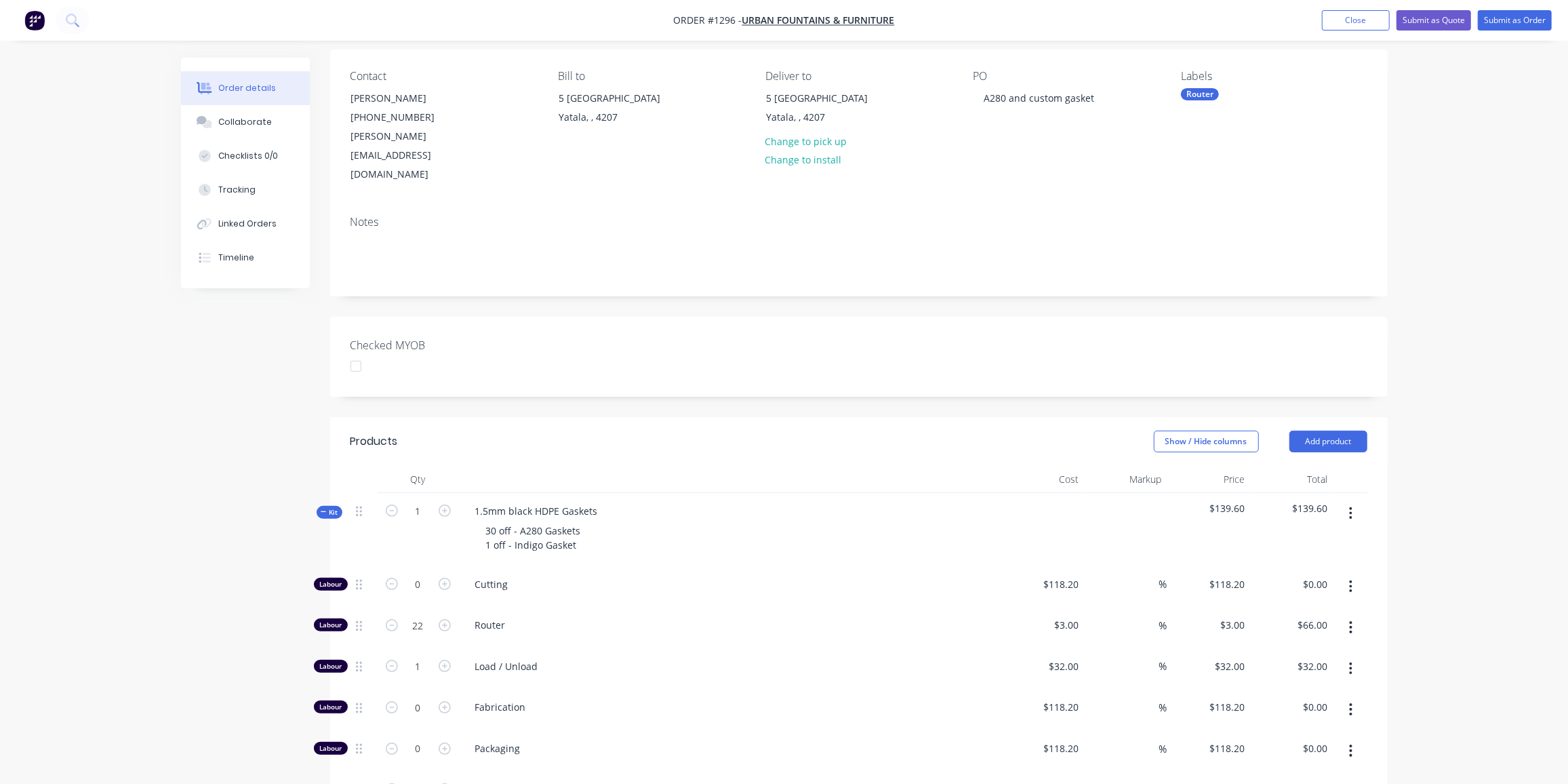
scroll to position [246, 0]
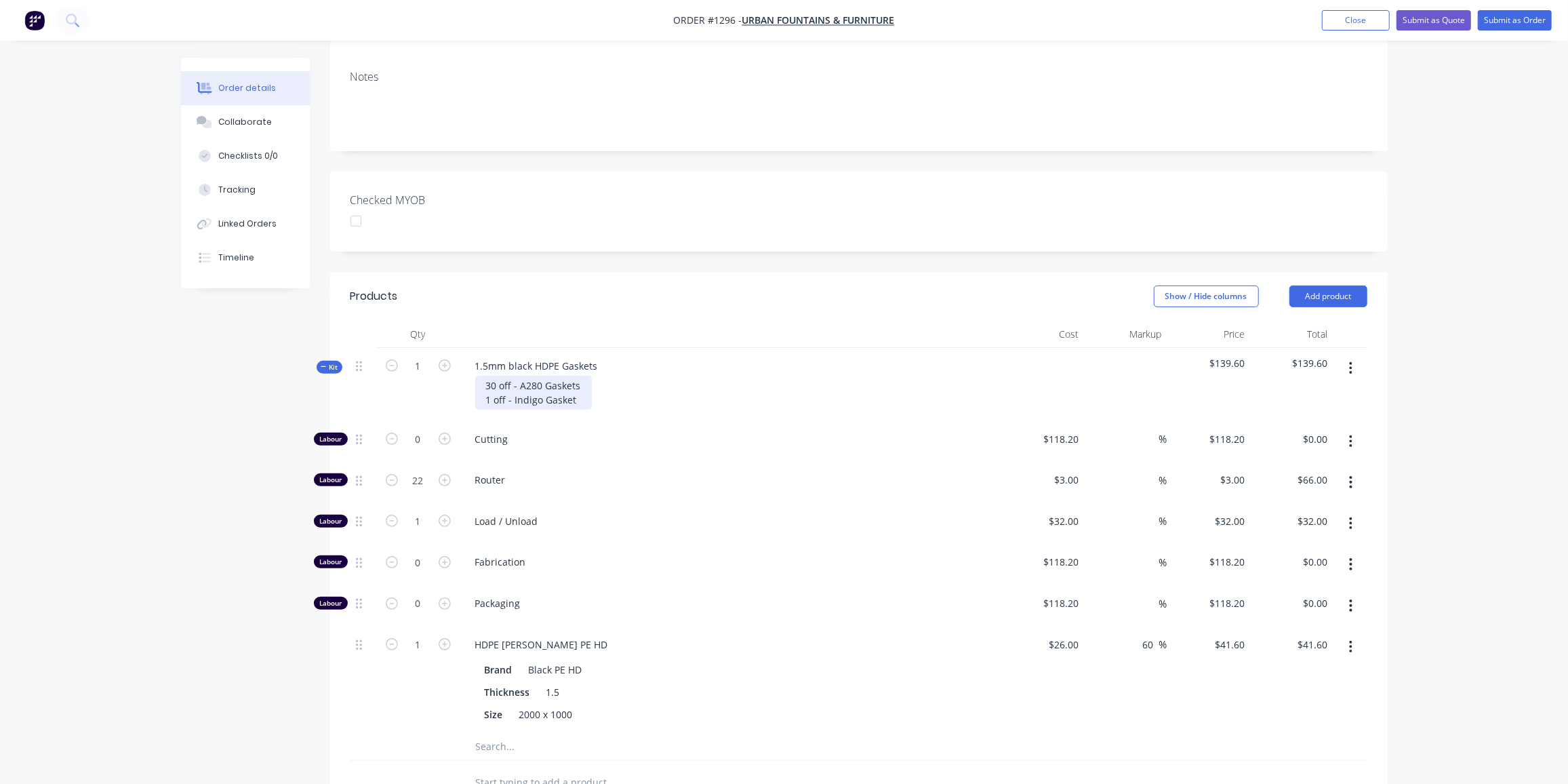
drag, startPoint x: 322, startPoint y: 325, endPoint x: 557, endPoint y: 370, distance: 239.3
click at [322, 363] on icon at bounding box center [323, 367] width 6 height 7
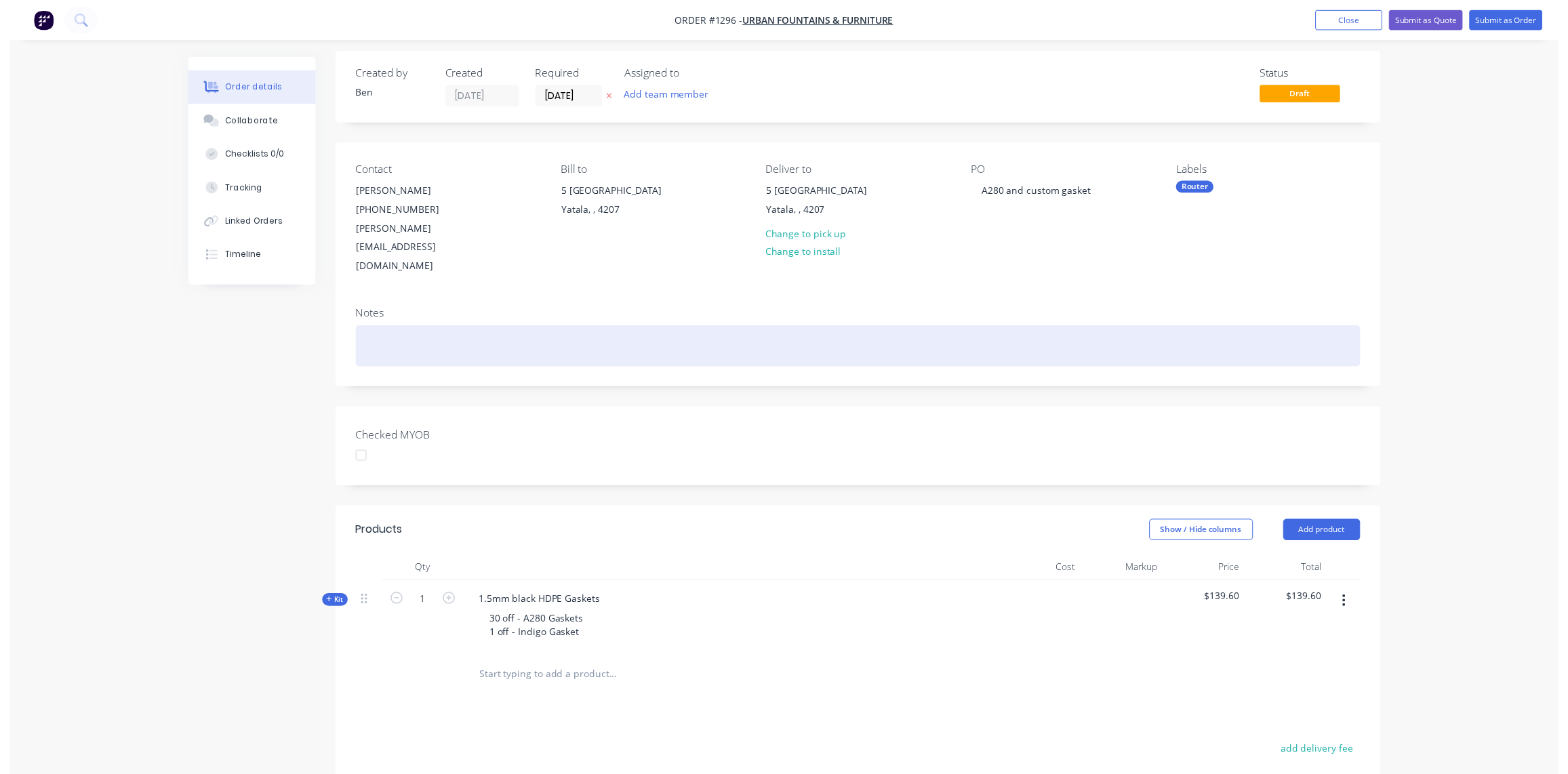
scroll to position [0, 0]
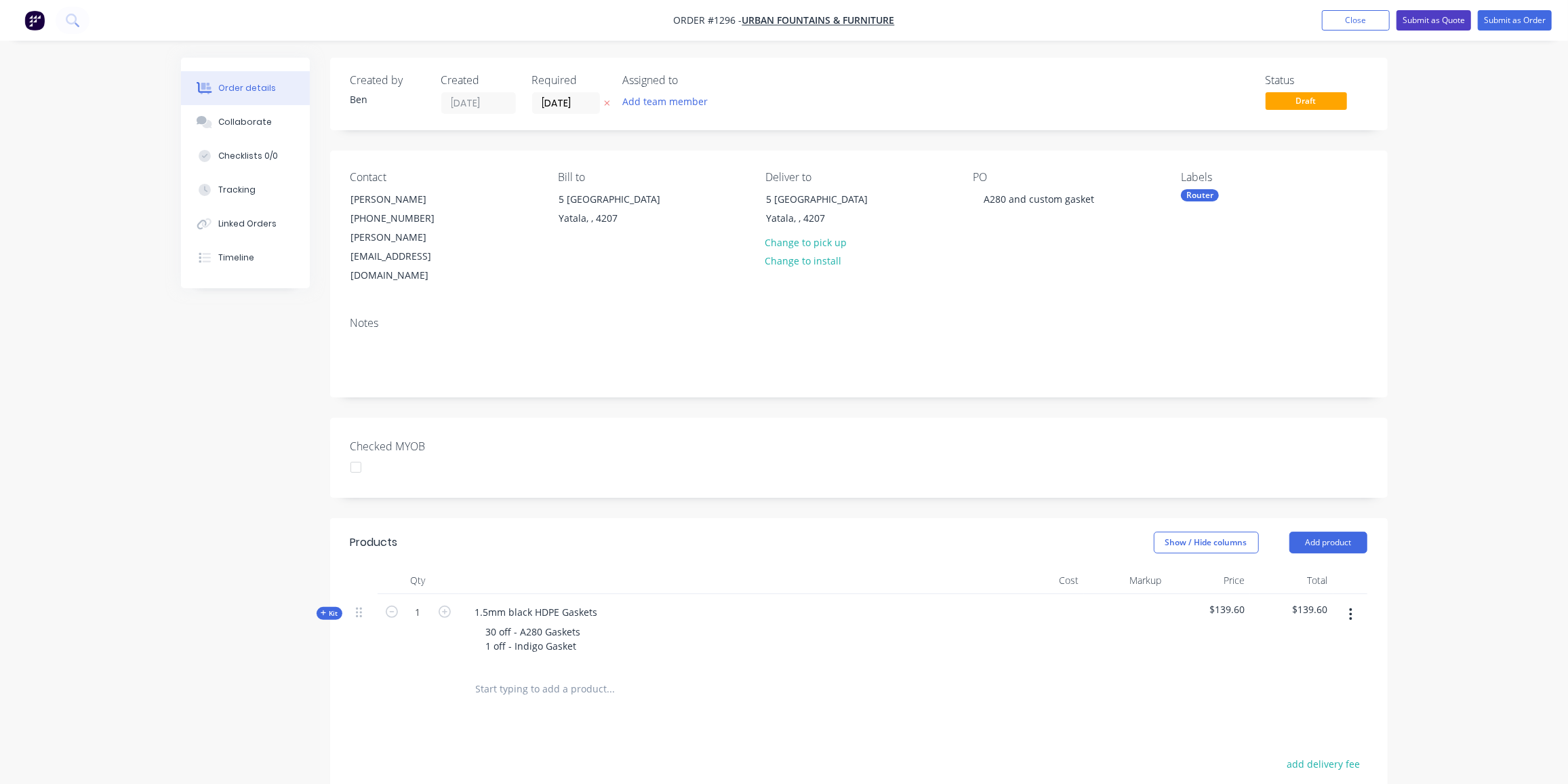
click at [1418, 21] on button "Submit as Quote" at bounding box center [1433, 20] width 75 height 21
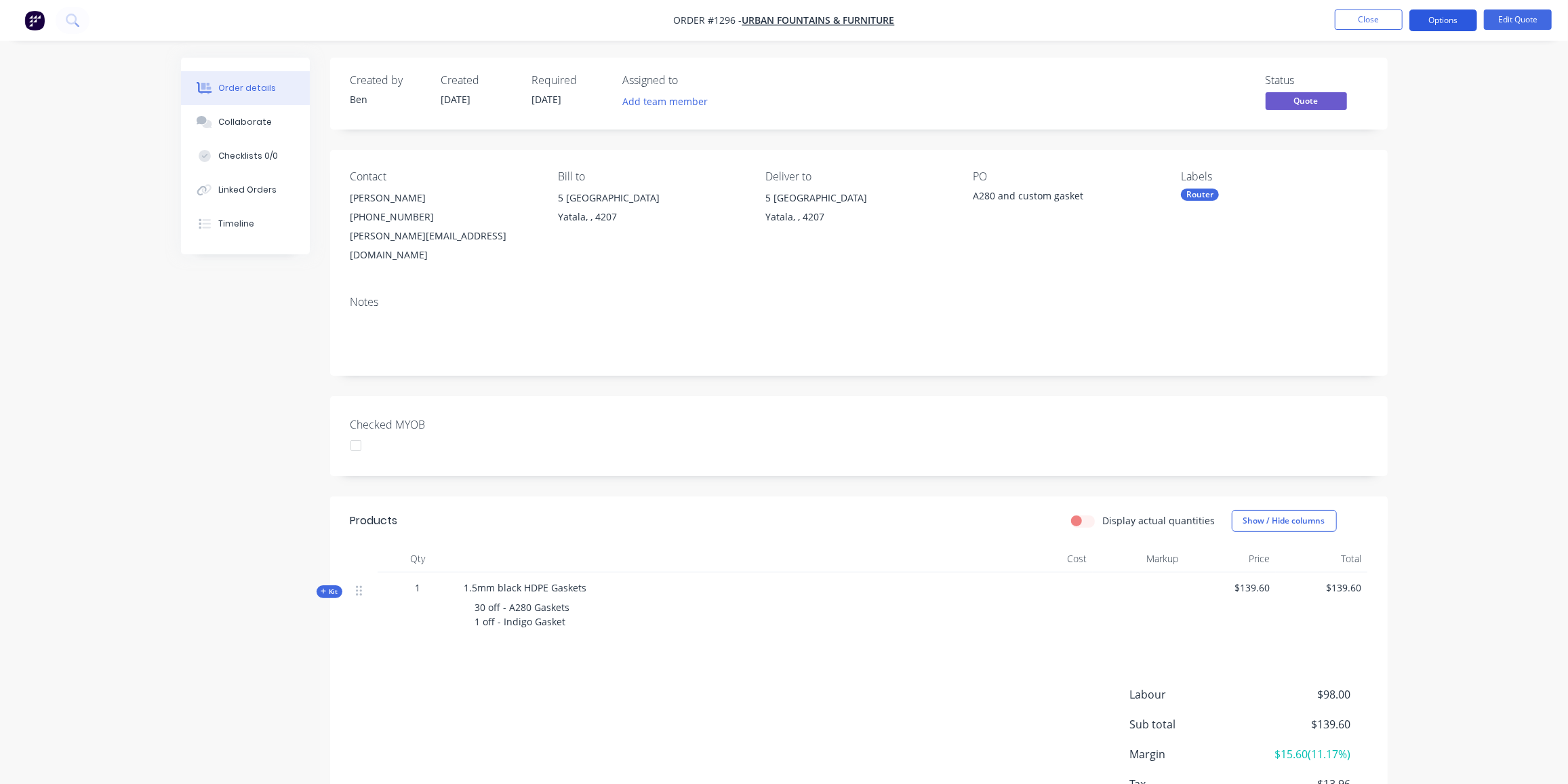
click at [1448, 17] on button "Options" at bounding box center [1443, 21] width 68 height 22
click at [1360, 84] on div "Quote" at bounding box center [1402, 83] width 124 height 20
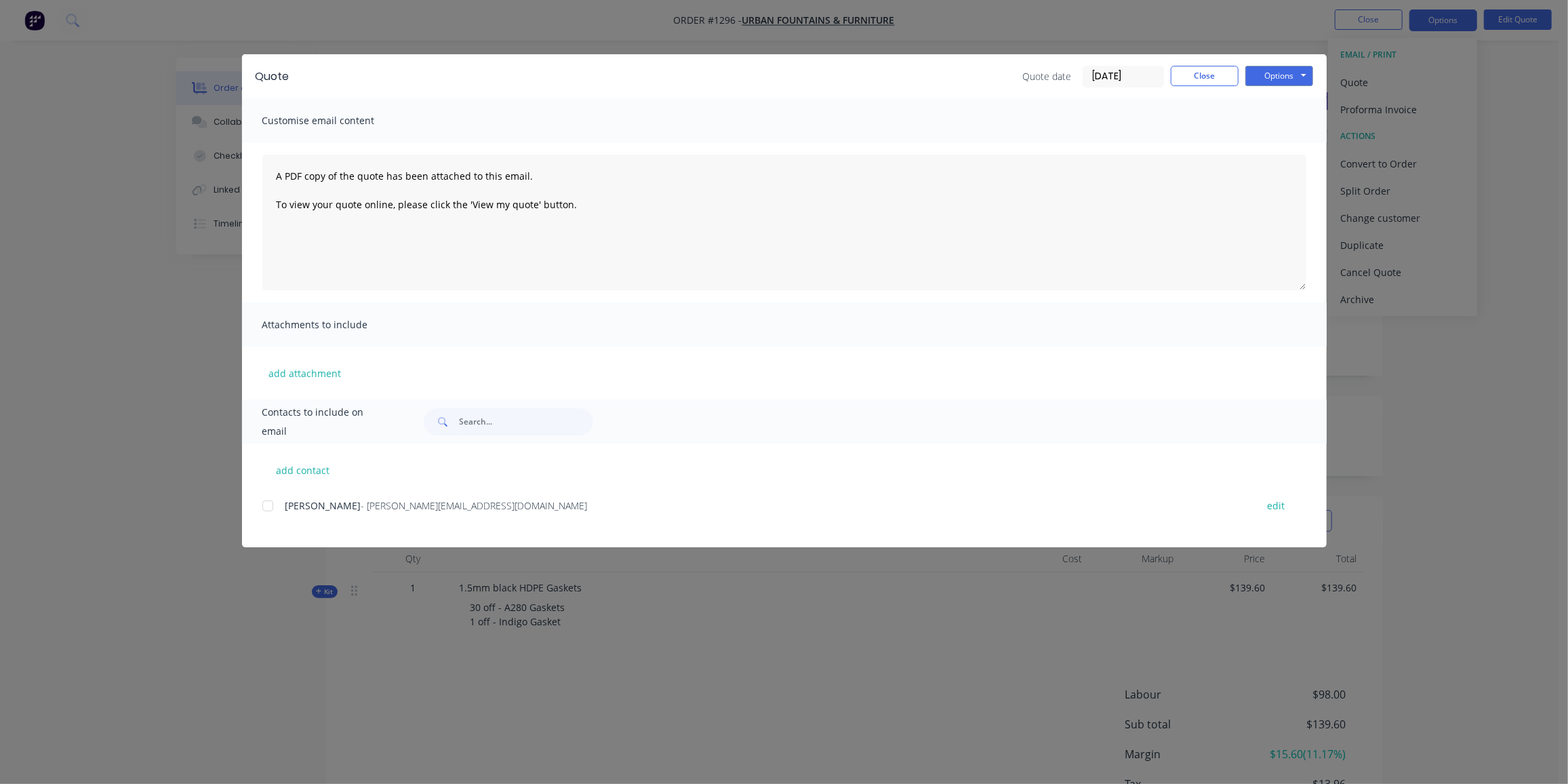
click at [265, 507] on div at bounding box center [267, 506] width 27 height 27
click at [1277, 74] on button "Options" at bounding box center [1278, 76] width 68 height 21
click at [1283, 98] on button "Preview" at bounding box center [1288, 100] width 86 height 23
click at [1267, 77] on button "Options" at bounding box center [1278, 76] width 68 height 21
click at [1283, 140] on button "Email" at bounding box center [1288, 144] width 86 height 23
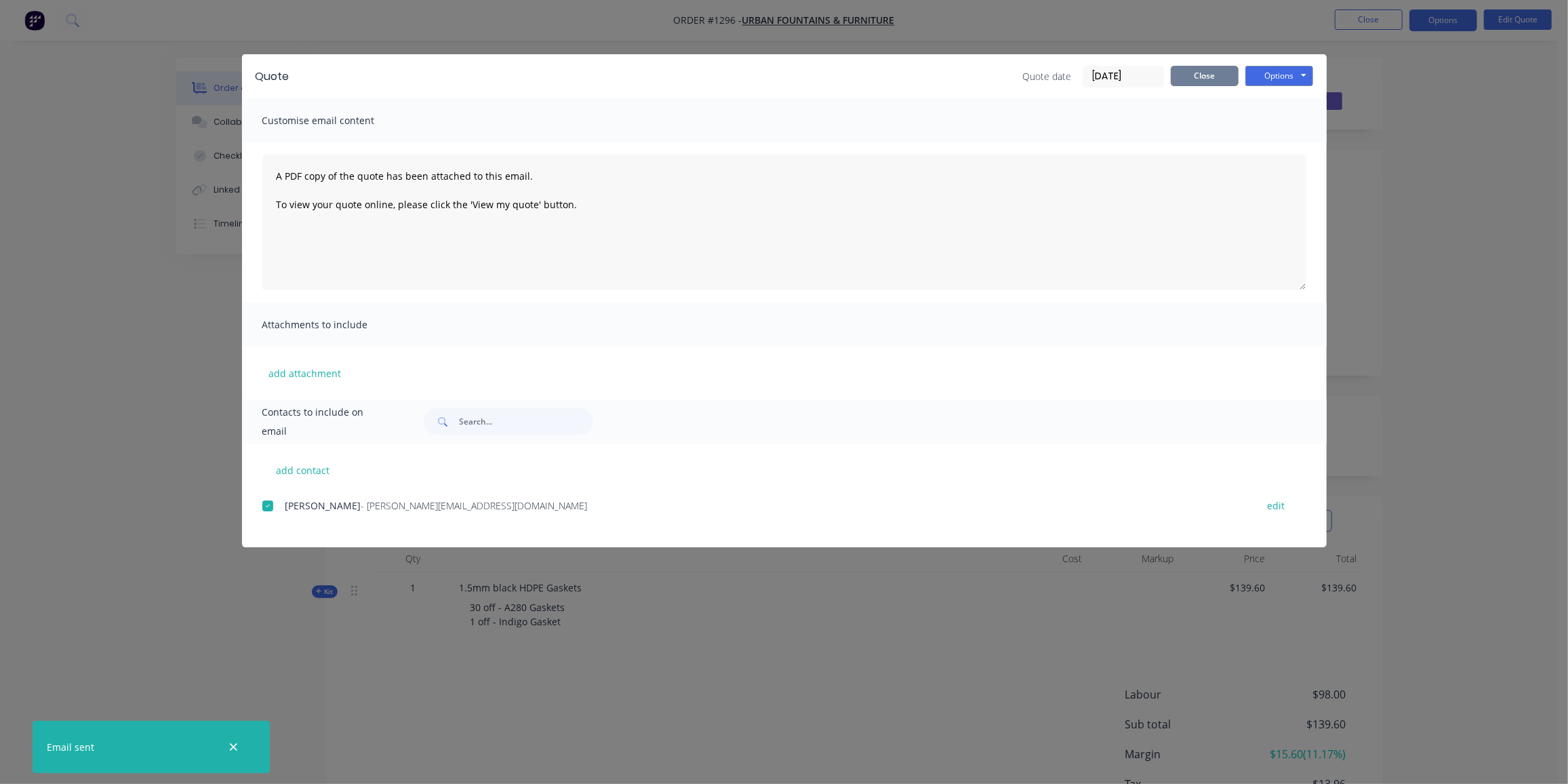
click at [1210, 70] on button "Close" at bounding box center [1204, 76] width 68 height 21
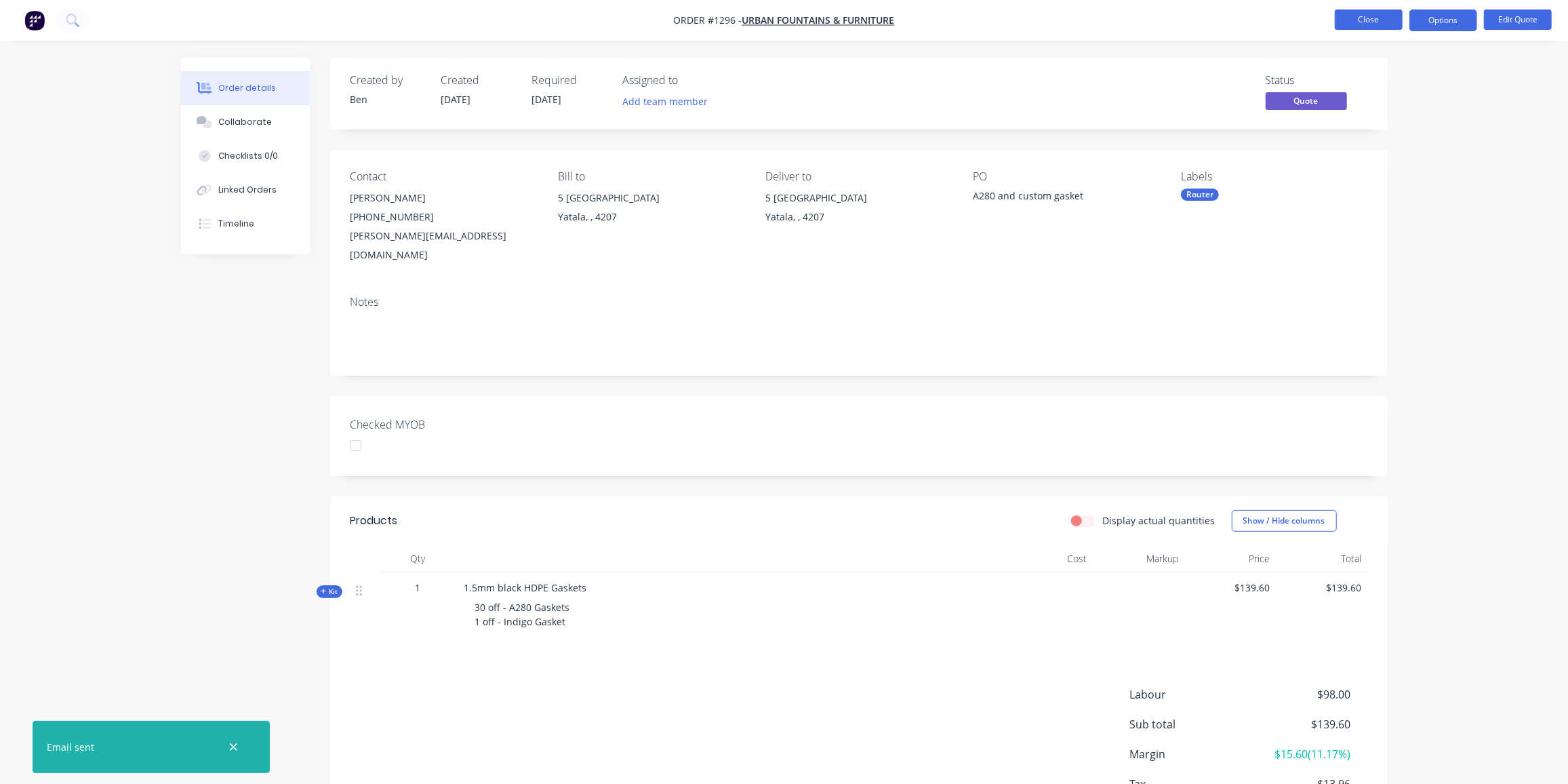
click at [1351, 14] on button "Close" at bounding box center [1368, 20] width 68 height 21
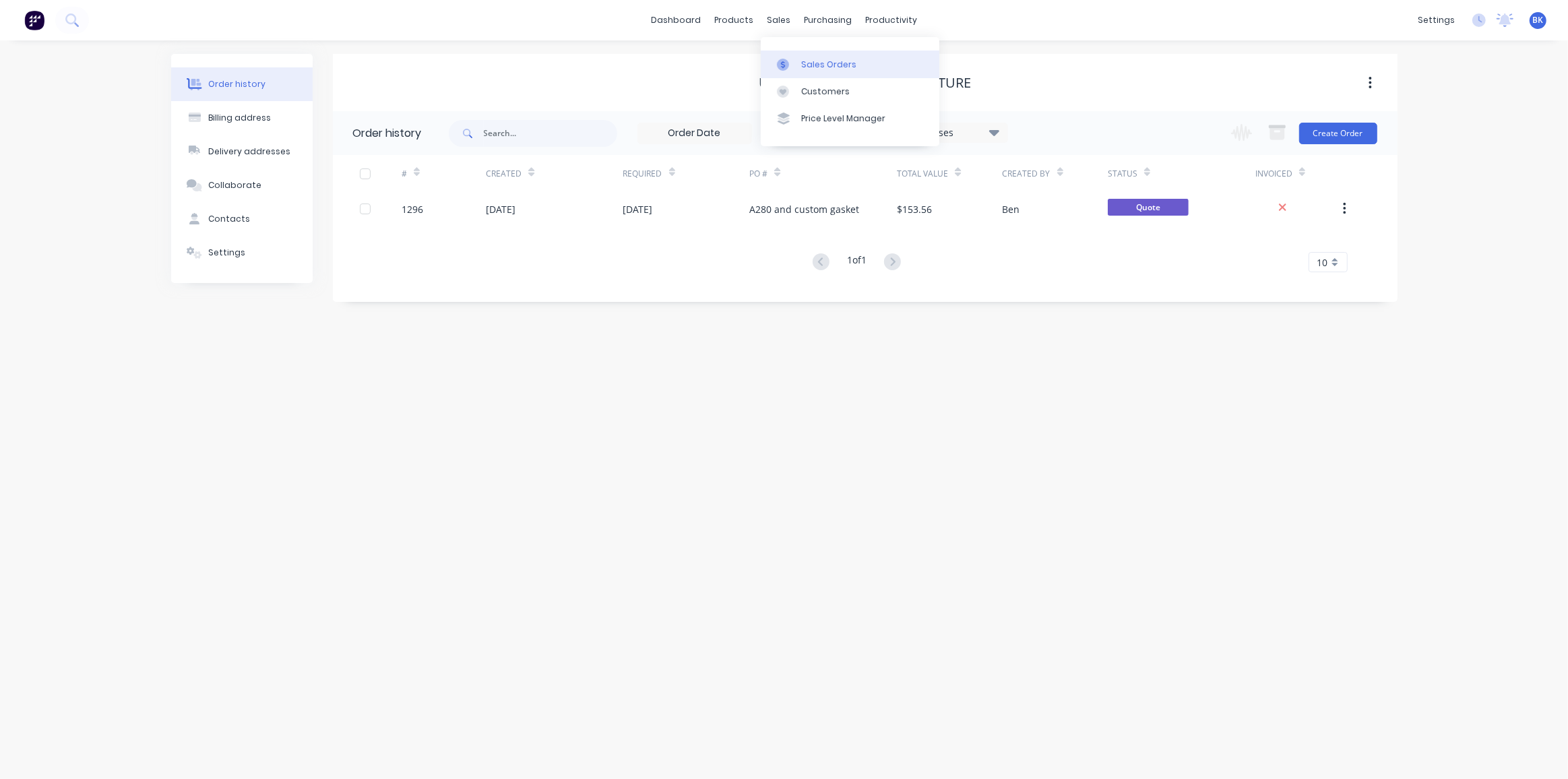
click at [803, 61] on div "Sales Orders" at bounding box center [829, 64] width 56 height 13
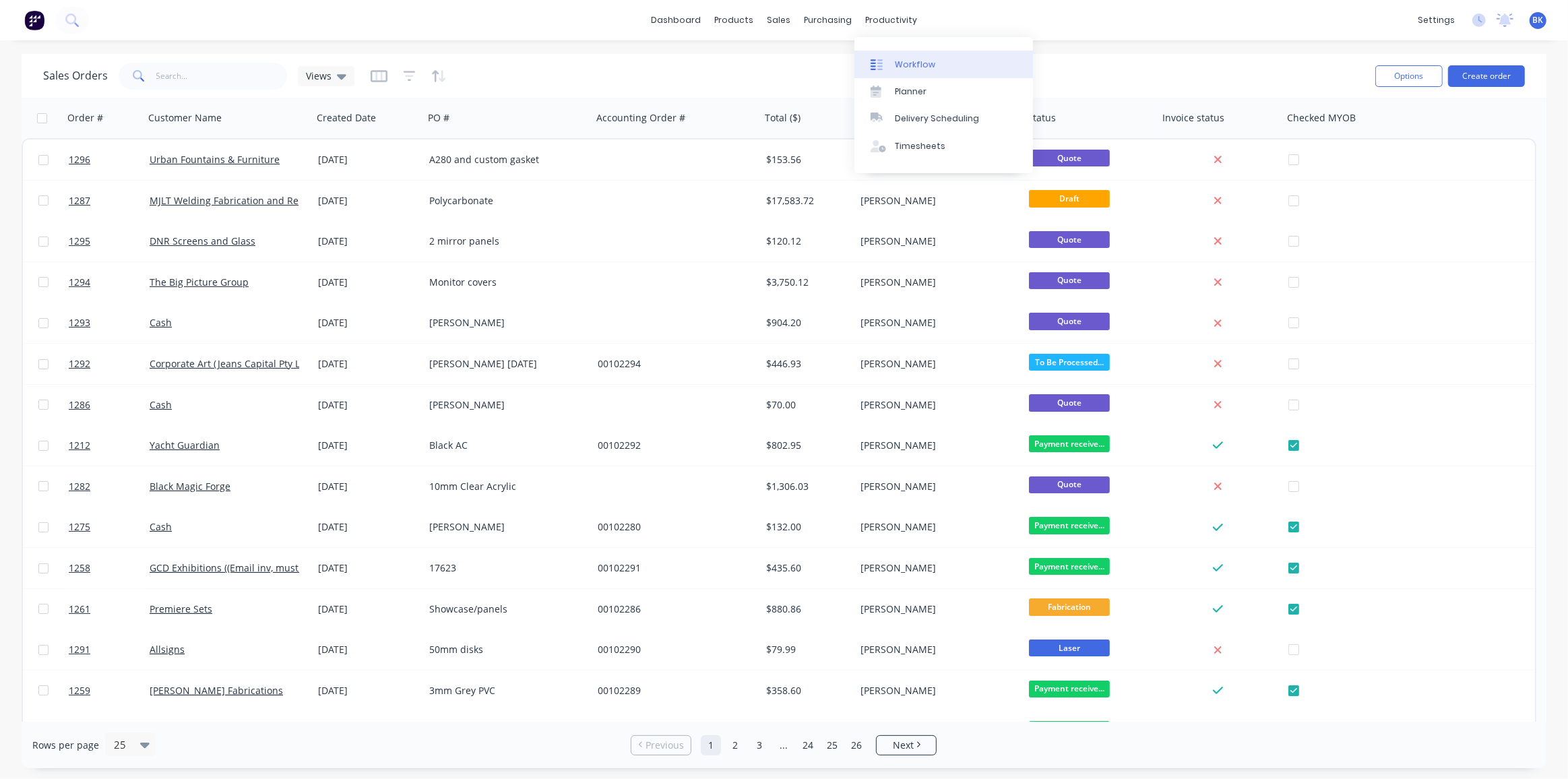
click at [900, 65] on div "Workflow" at bounding box center [914, 64] width 40 height 13
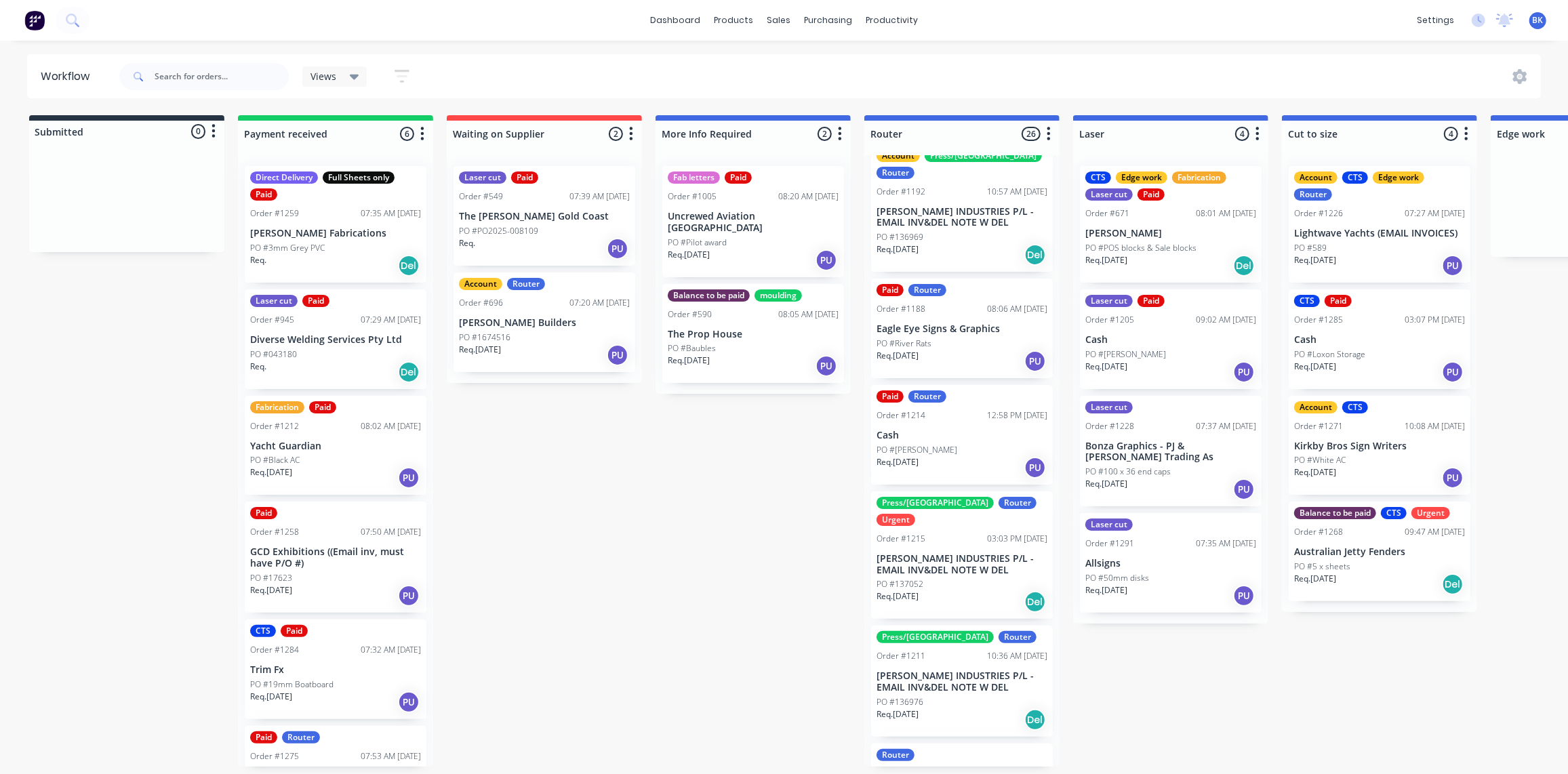
scroll to position [678, 0]
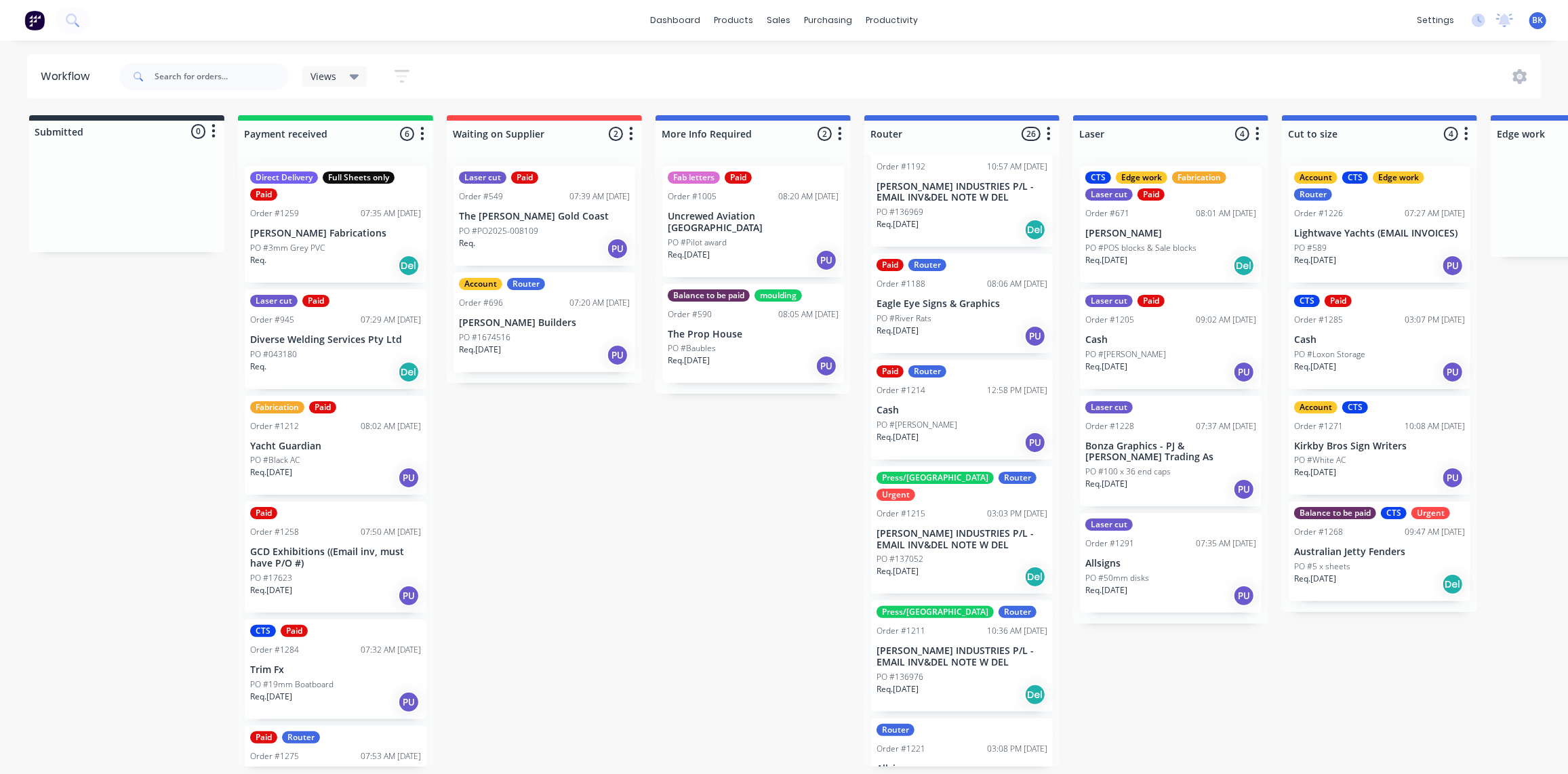
click at [941, 432] on div "Req. 20/08/25 PU" at bounding box center [962, 443] width 171 height 23
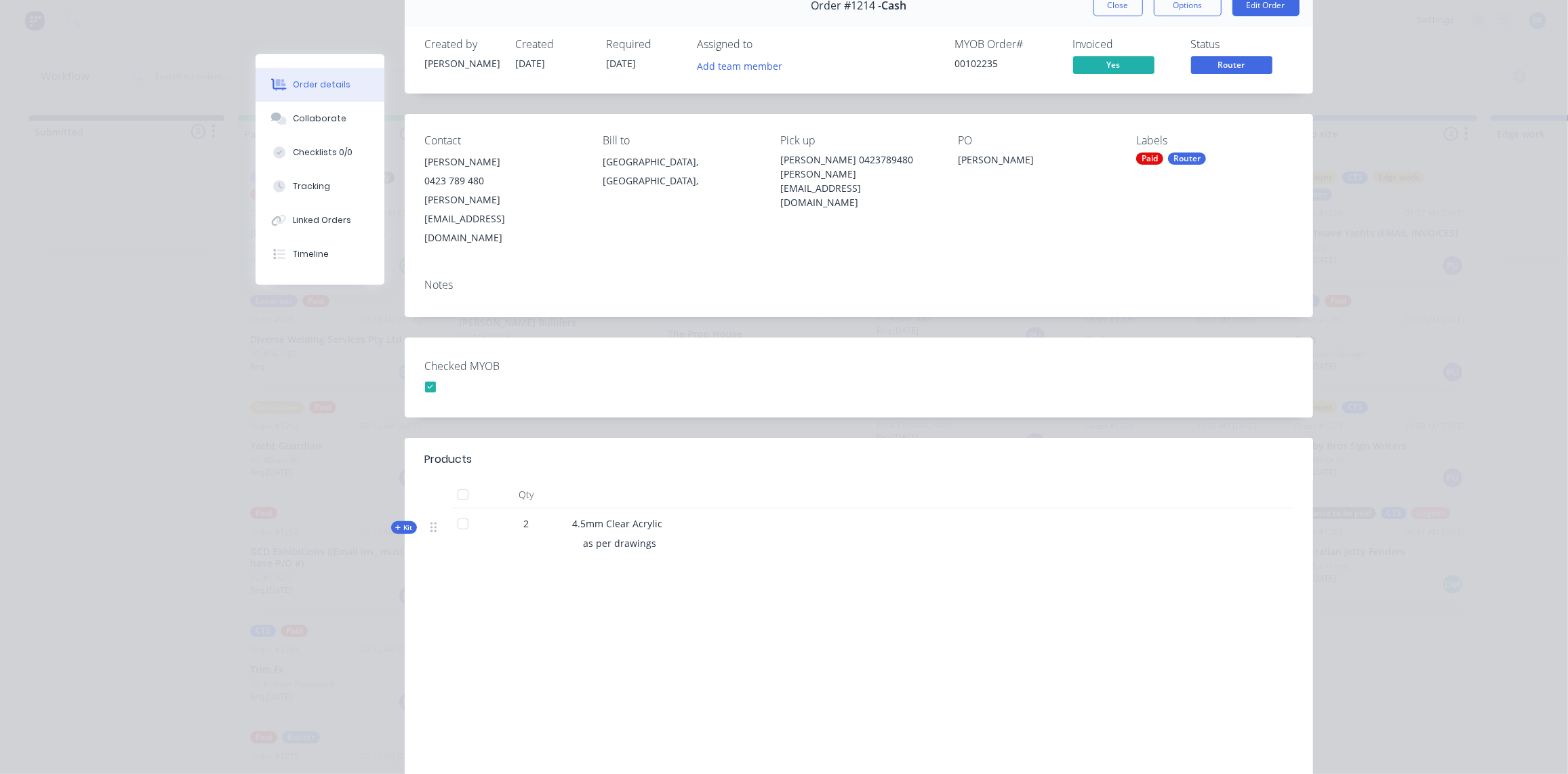
scroll to position [45, 0]
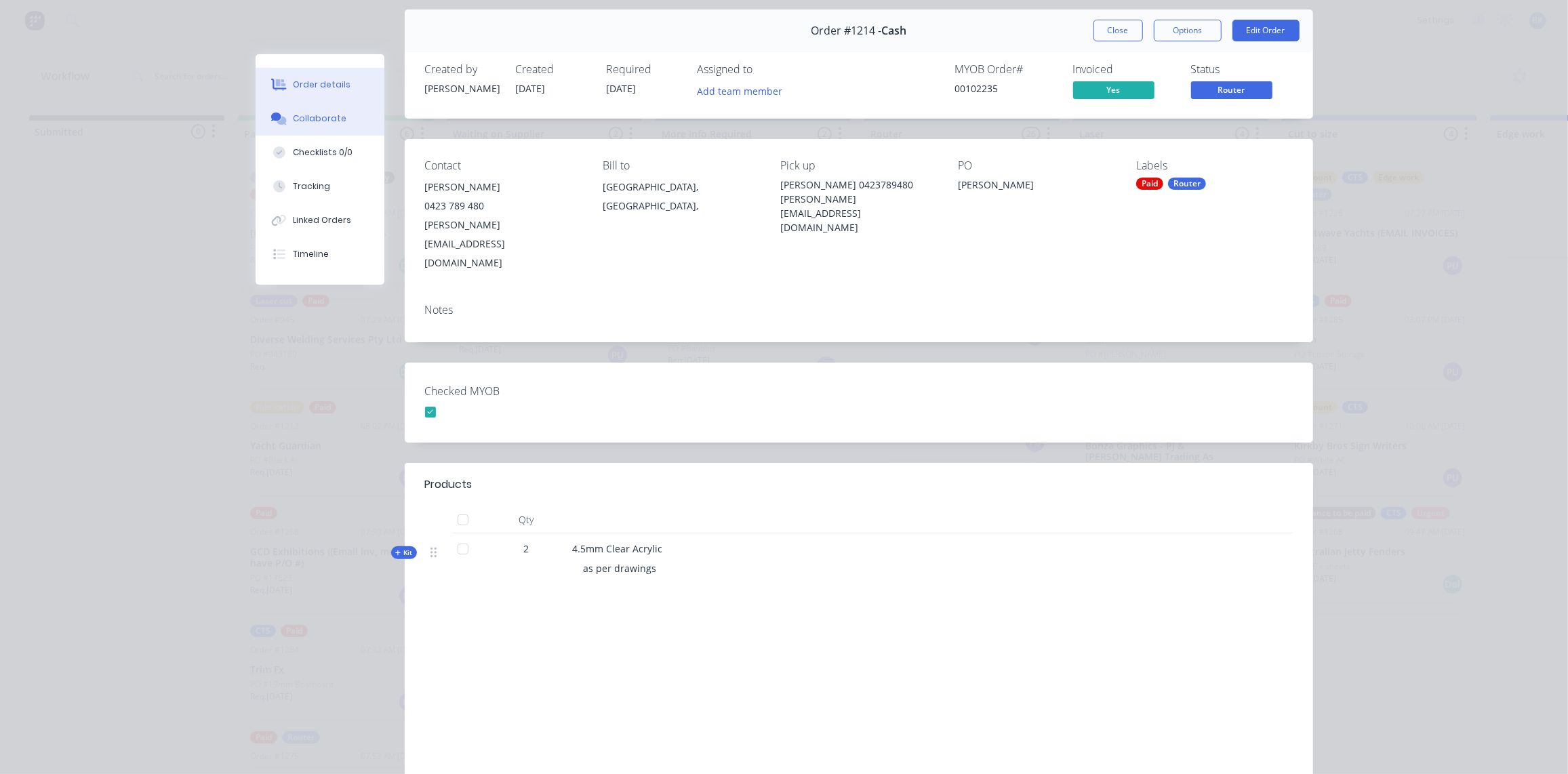
click at [303, 123] on div "Collaborate" at bounding box center [319, 119] width 53 height 13
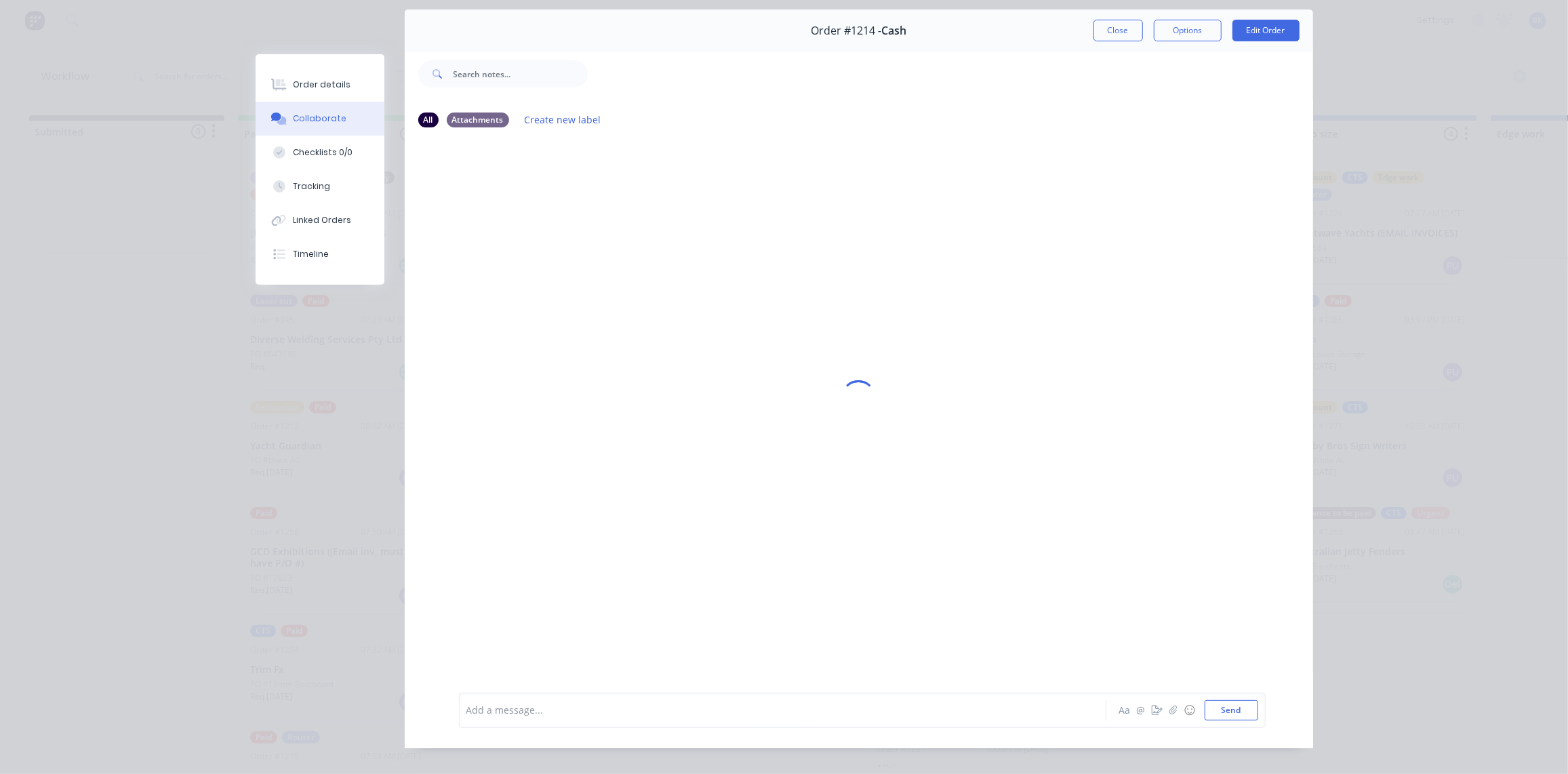
scroll to position [0, 0]
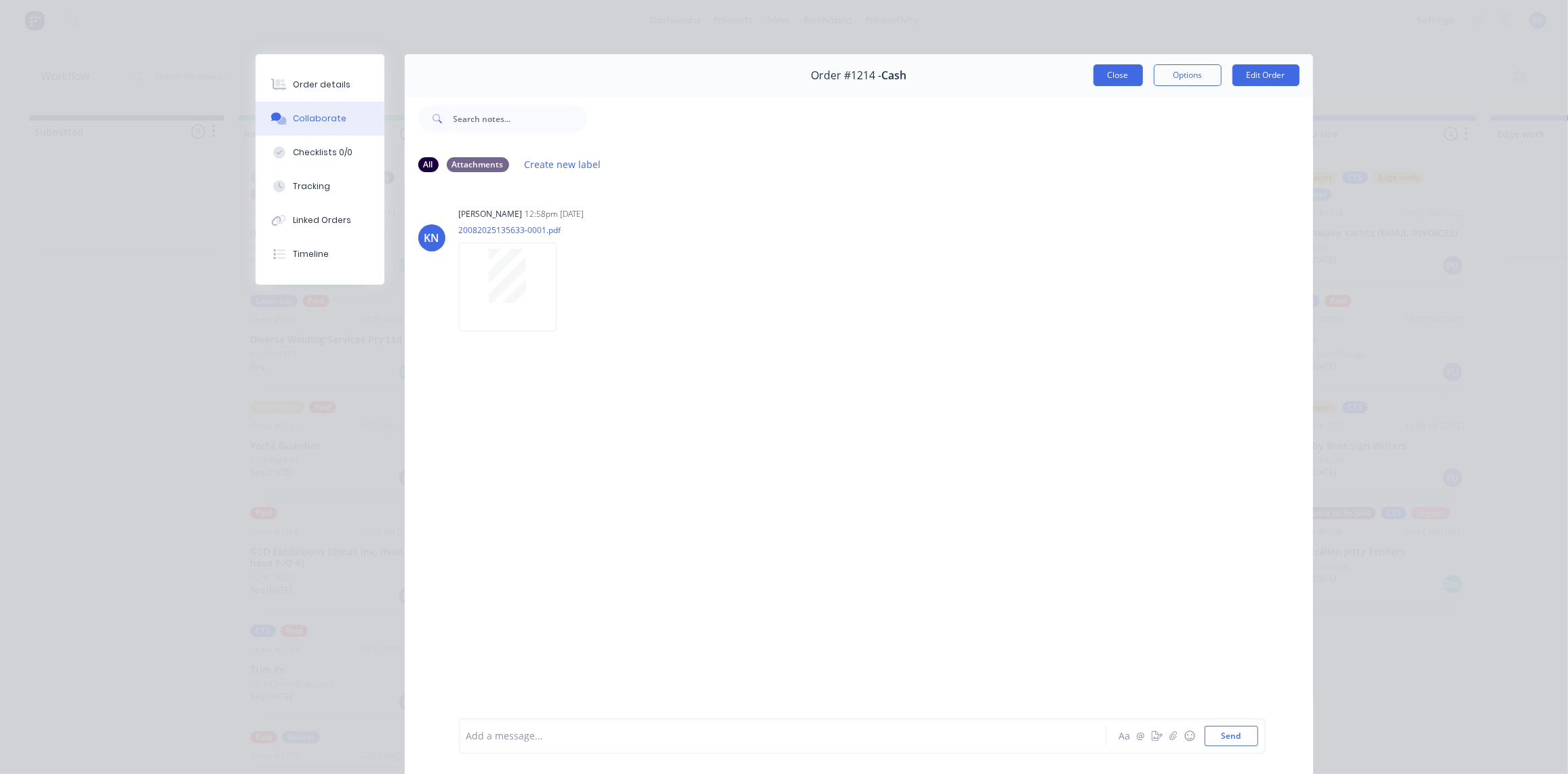
click at [1118, 73] on button "Close" at bounding box center [1118, 75] width 50 height 22
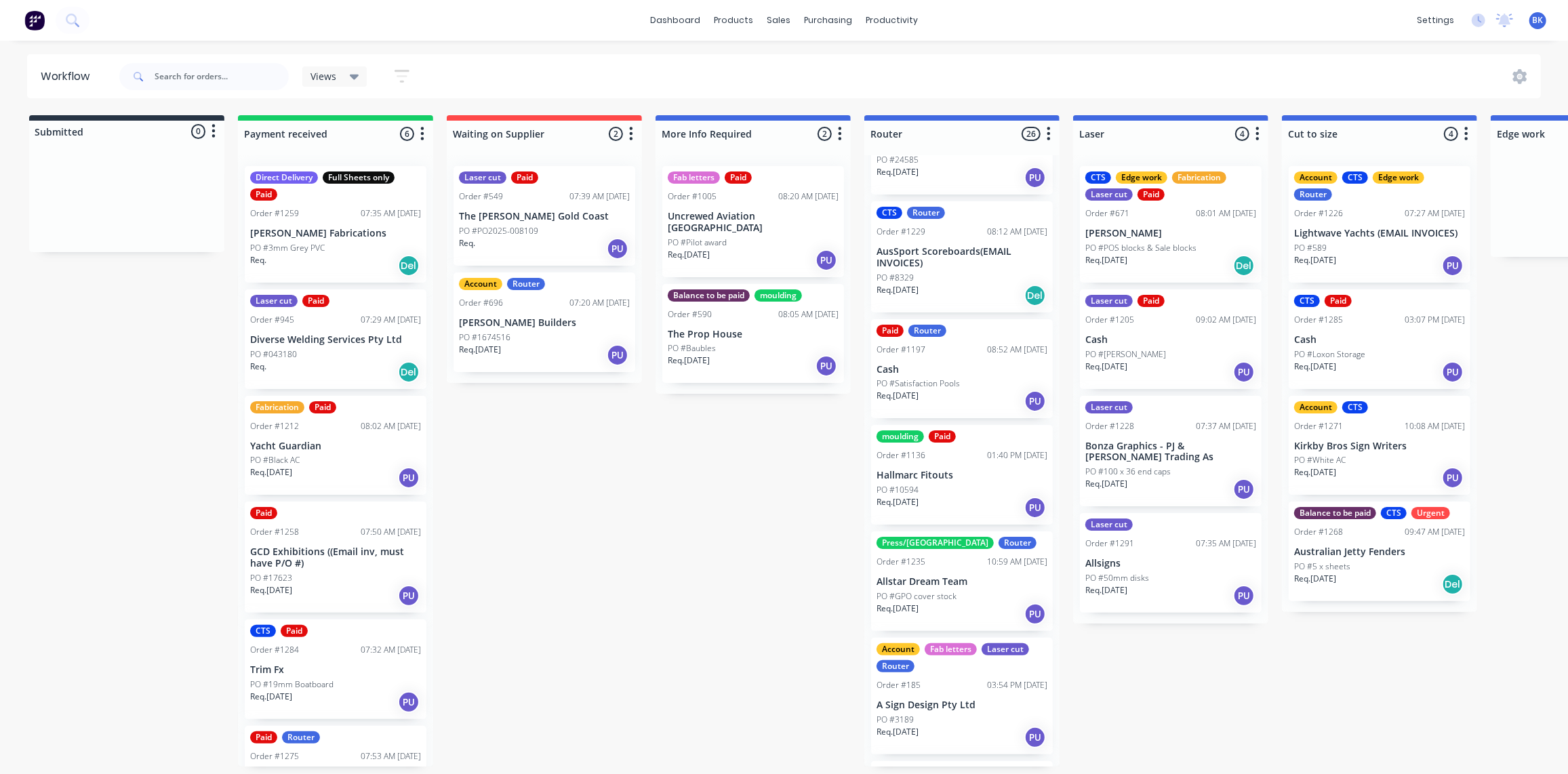
scroll to position [1556, 0]
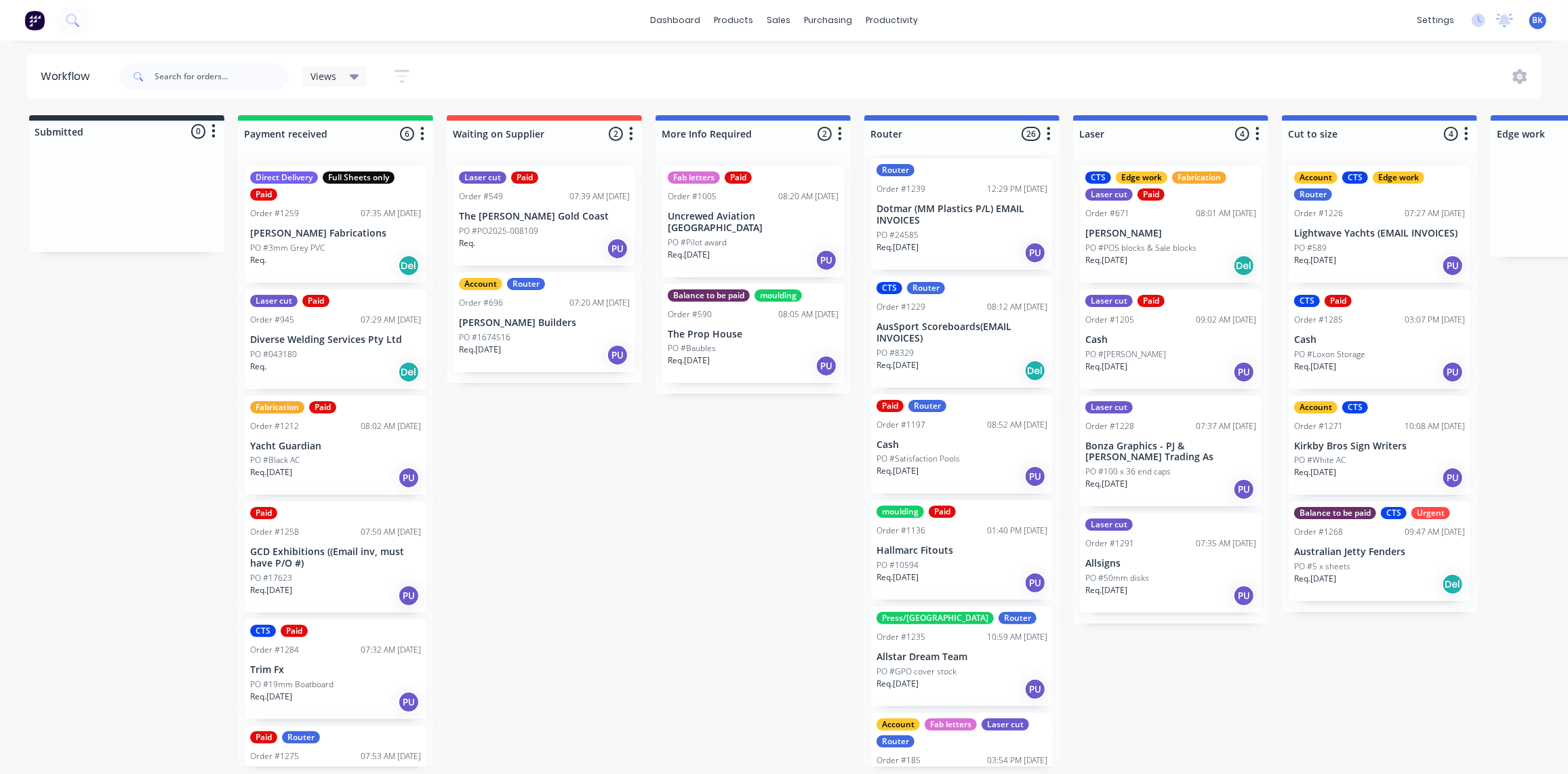
click at [957, 560] on div "PO #10594" at bounding box center [962, 566] width 171 height 13
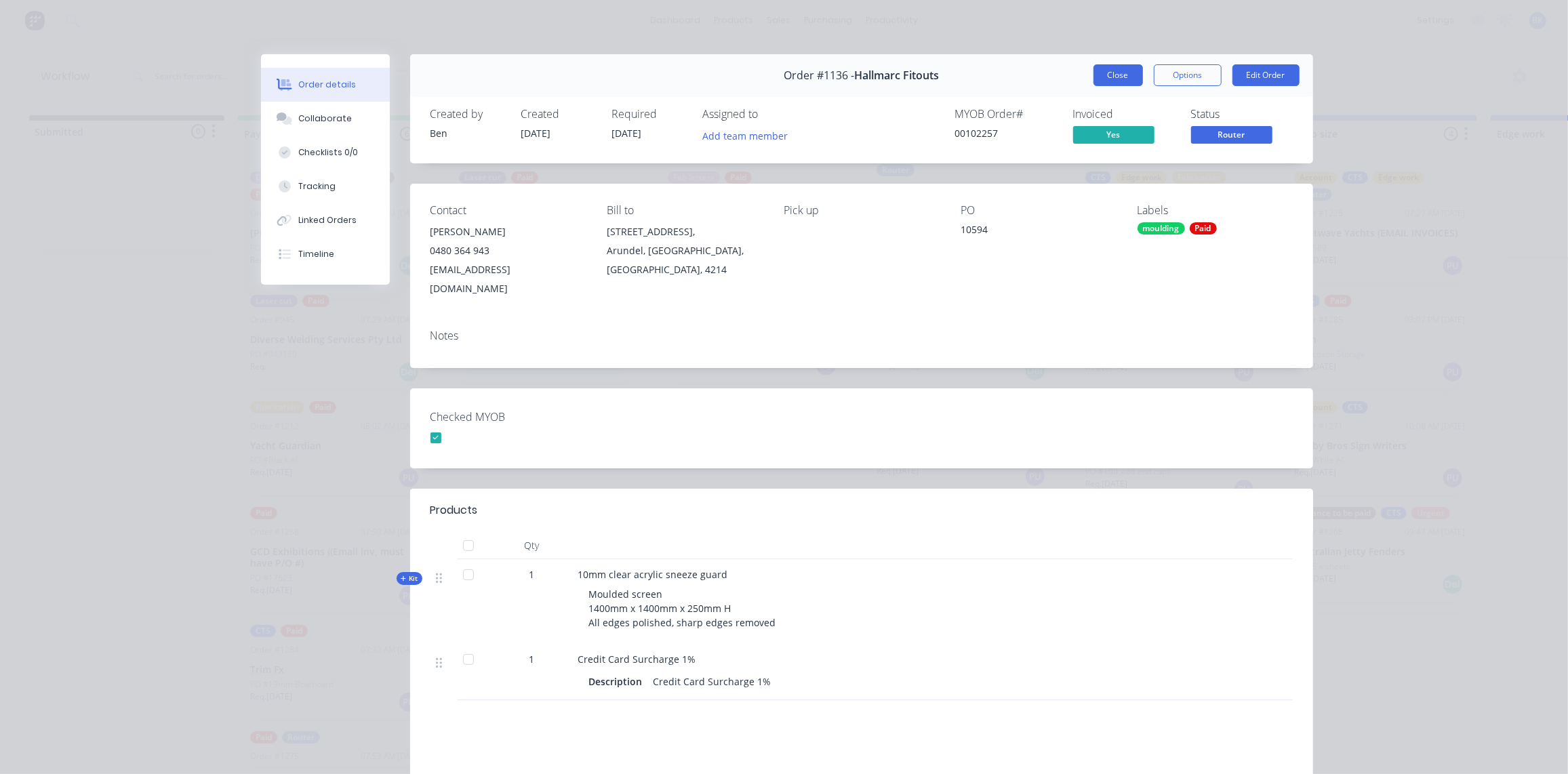
click at [1116, 68] on button "Close" at bounding box center [1118, 75] width 50 height 22
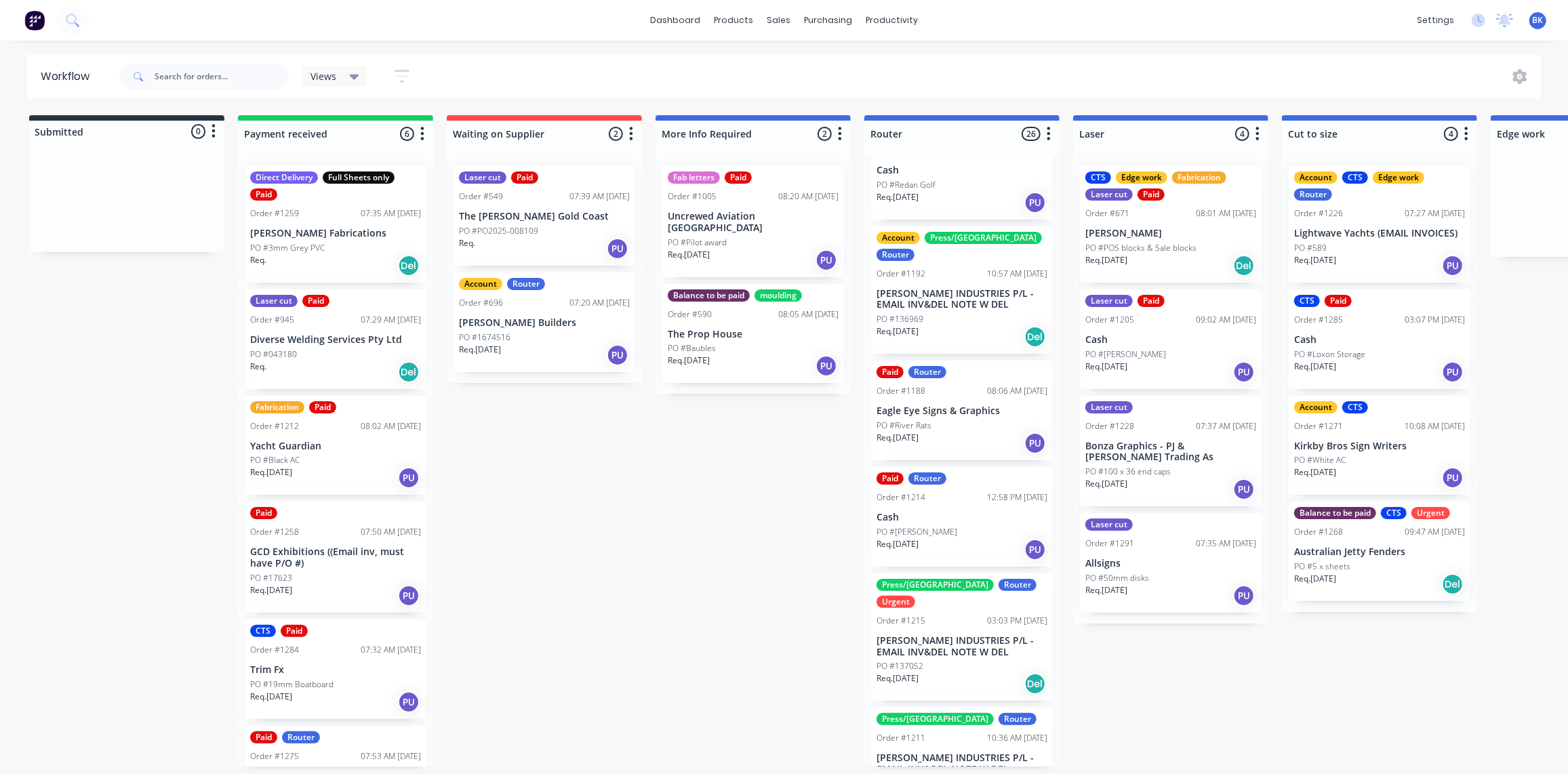
scroll to position [508, 0]
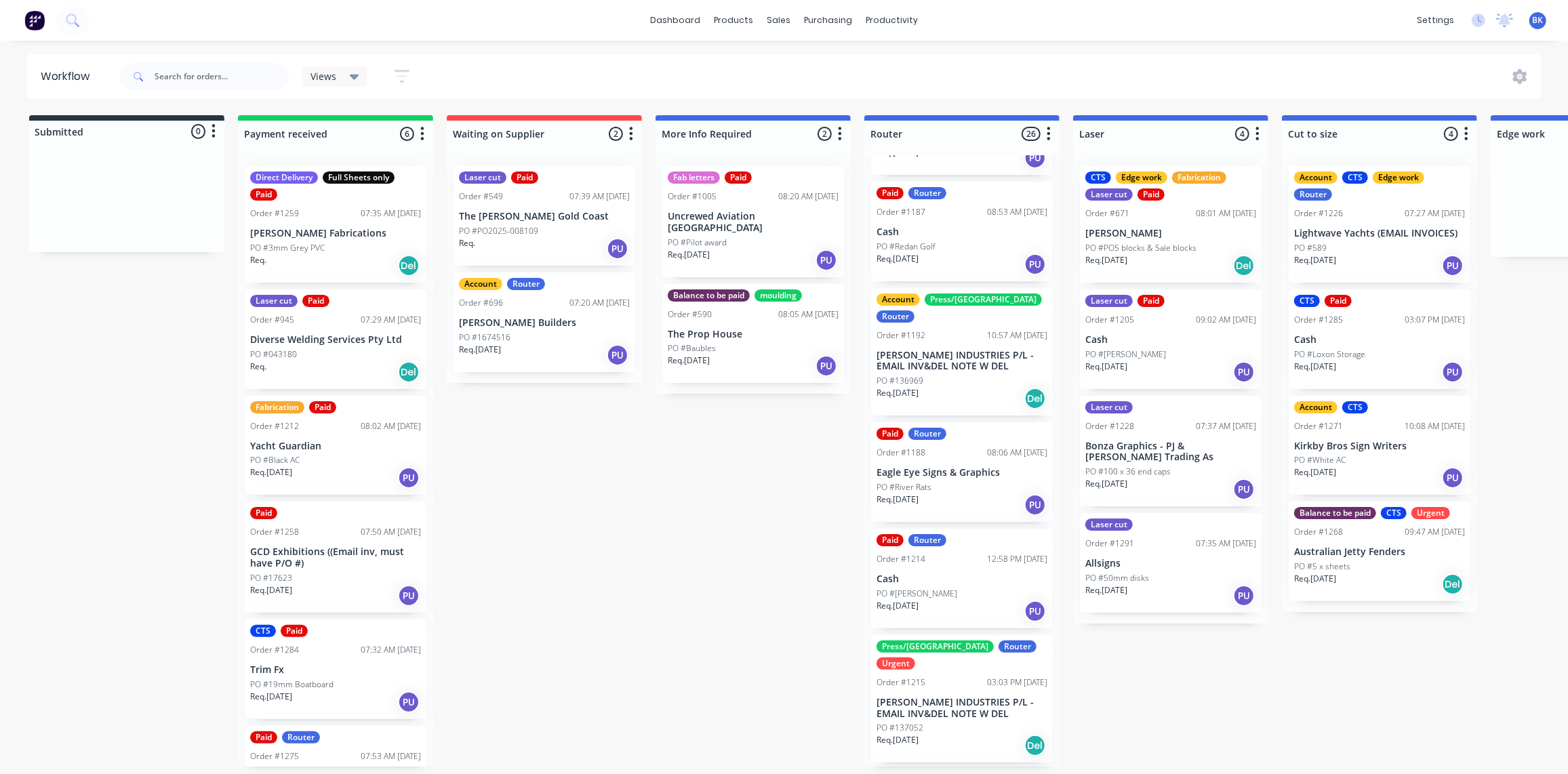
click at [978, 481] on div "PO #River Rats" at bounding box center [962, 487] width 171 height 13
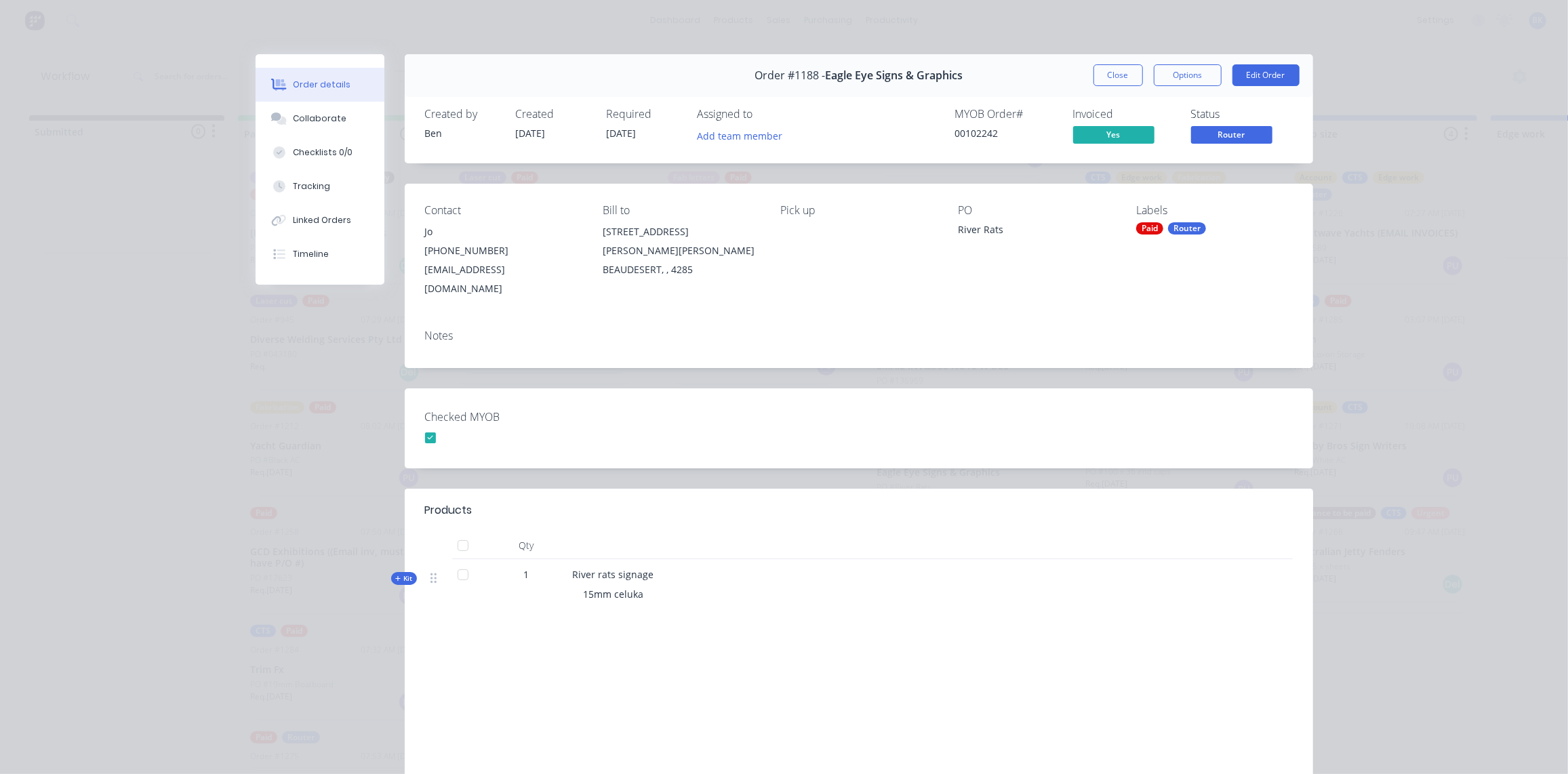
click at [400, 574] on span "Kit" at bounding box center [404, 578] width 18 height 10
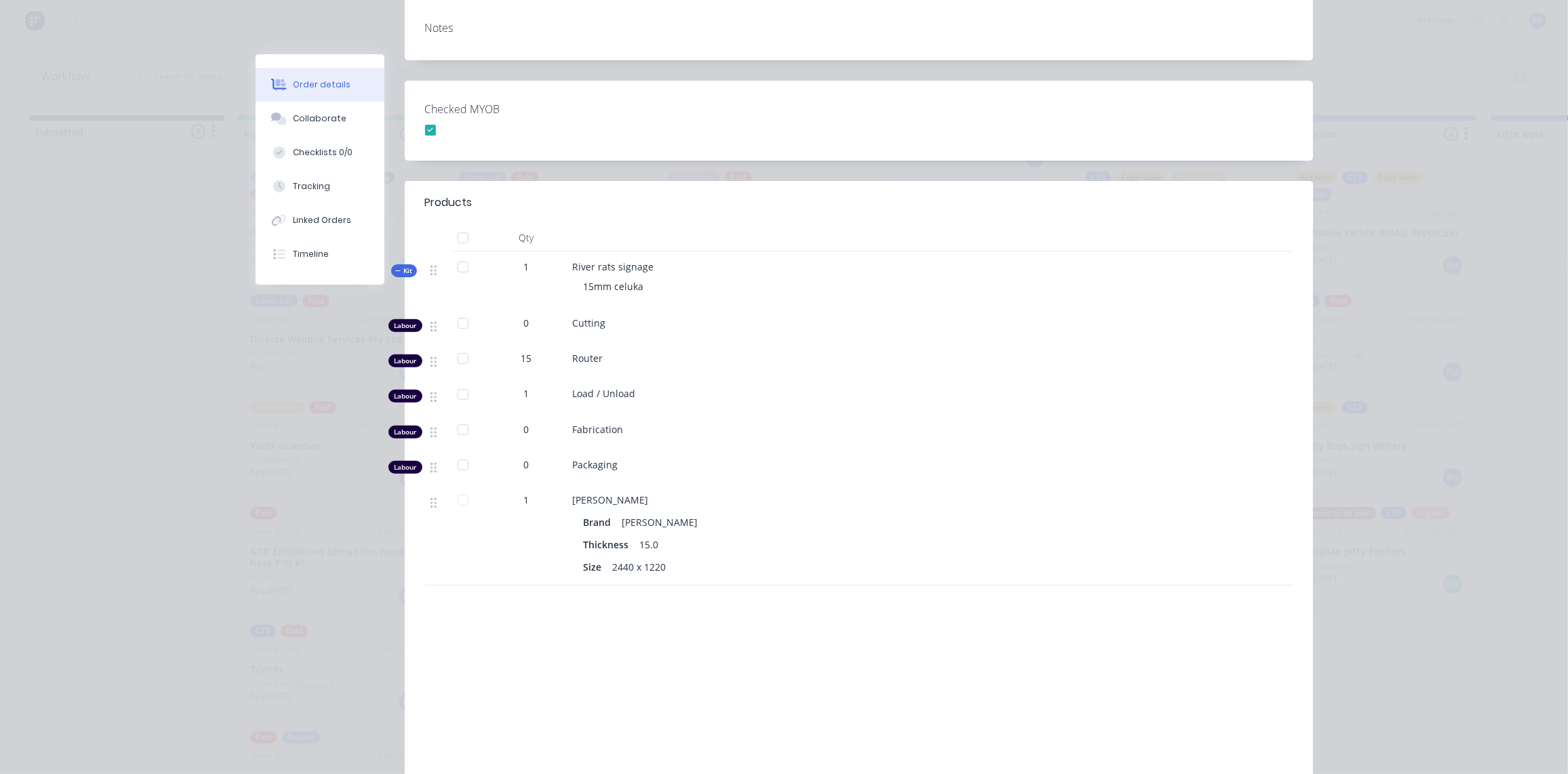
scroll to position [61, 0]
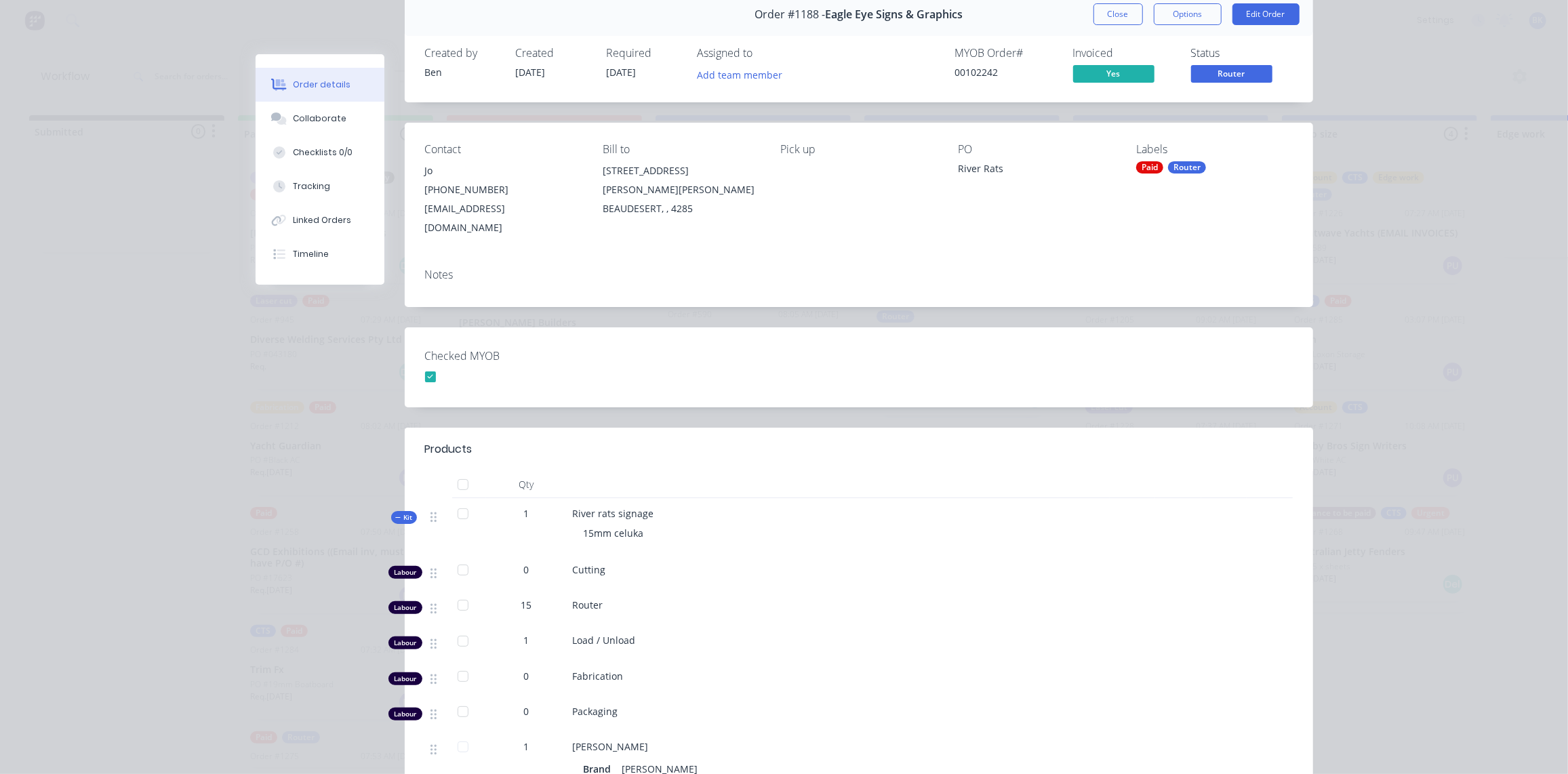
click at [1113, 13] on button "Close" at bounding box center [1118, 14] width 50 height 22
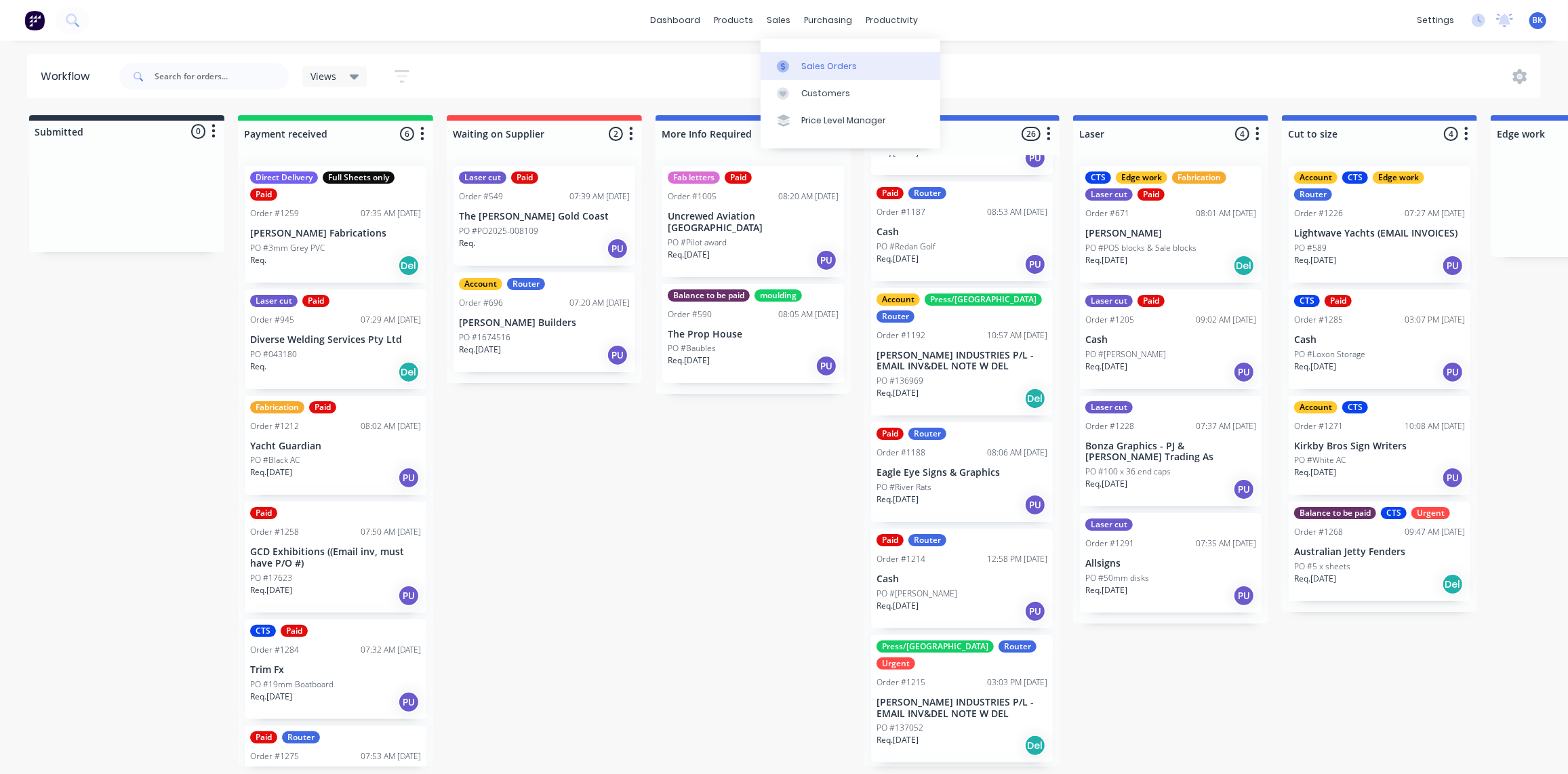
click at [793, 56] on link "Sales Orders" at bounding box center [849, 66] width 179 height 27
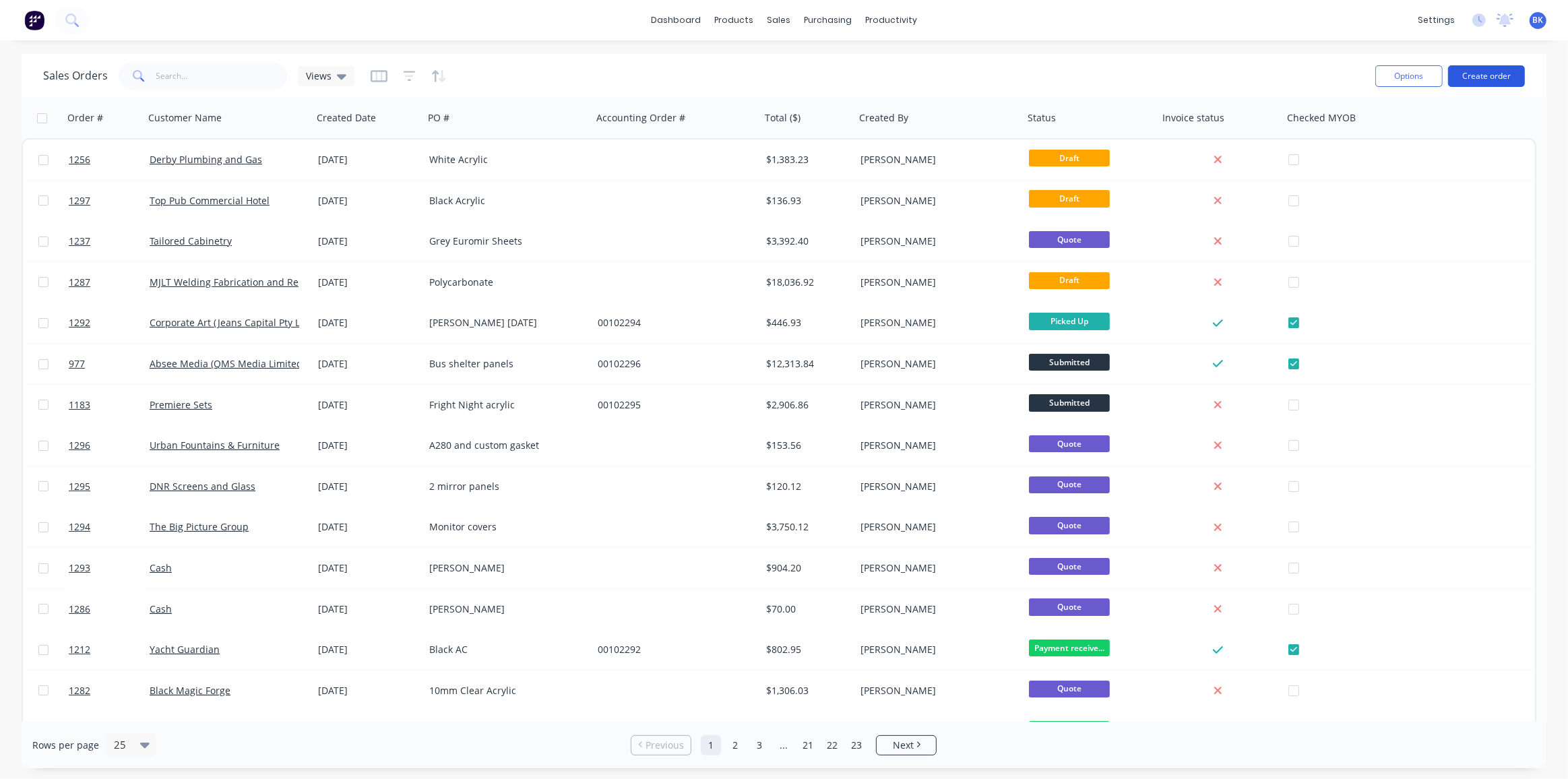
click at [1487, 73] on button "Create order" at bounding box center [1487, 76] width 77 height 21
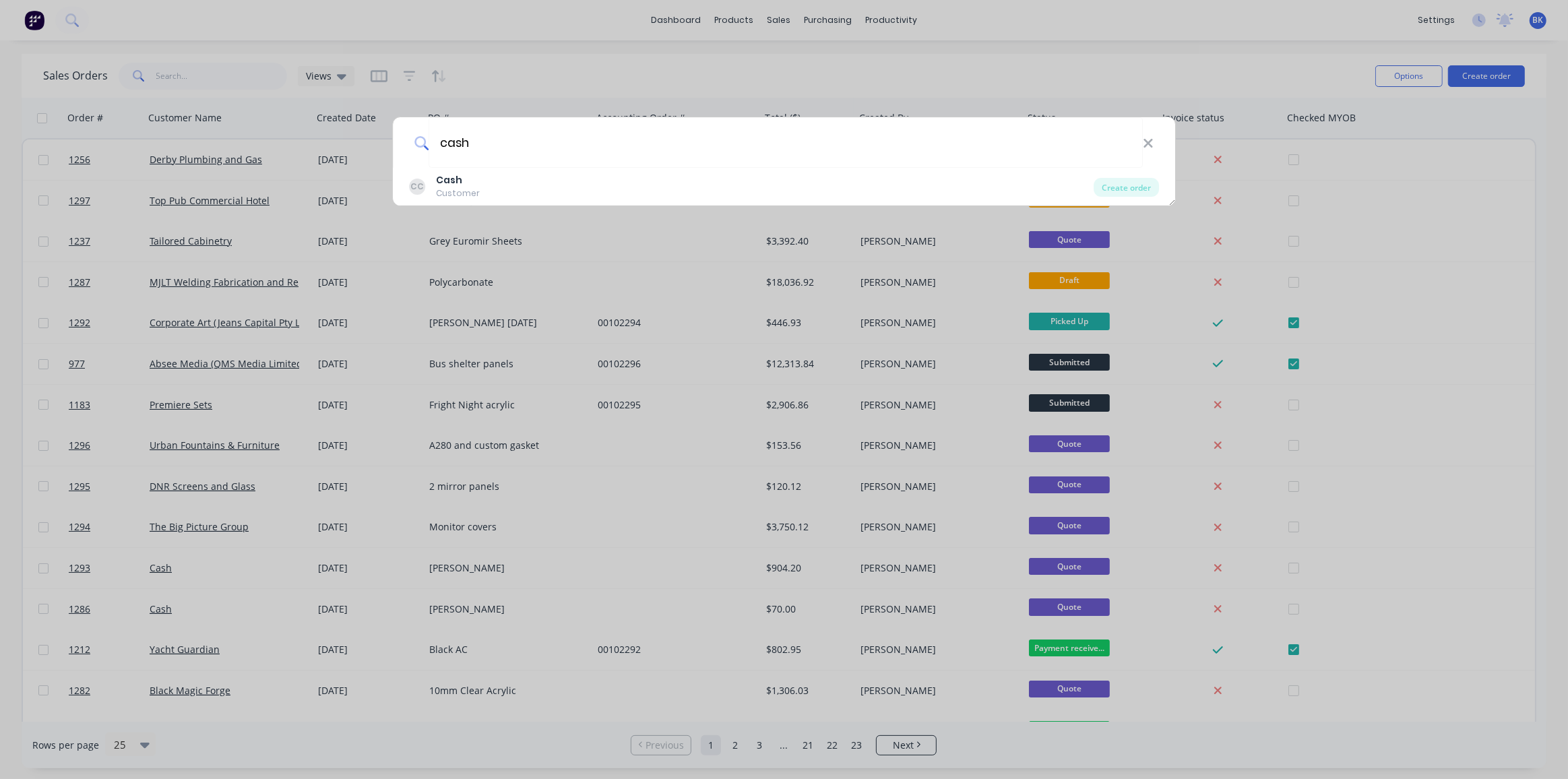
type input "cash"
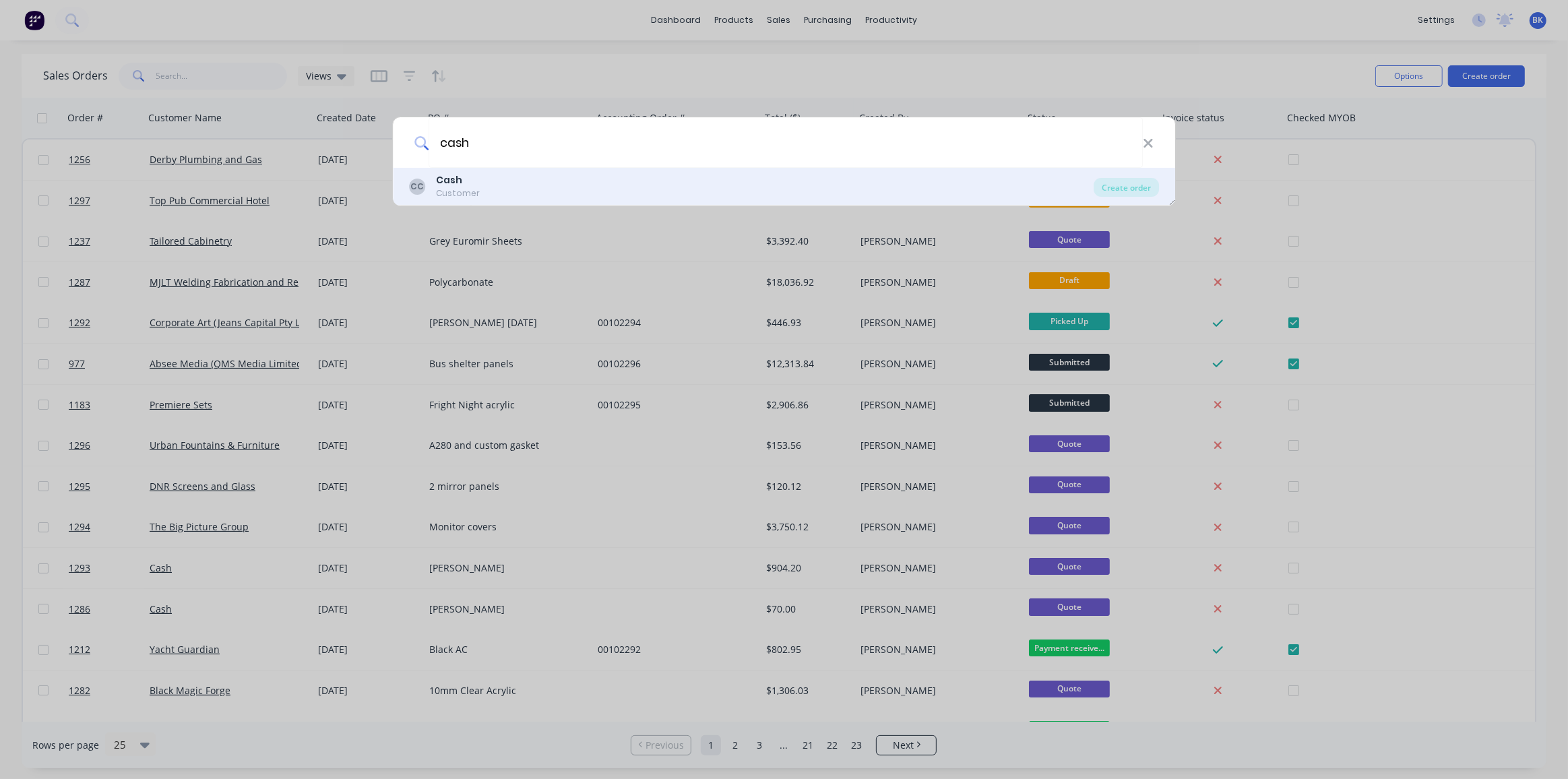
click at [450, 188] on div "Customer" at bounding box center [458, 193] width 44 height 13
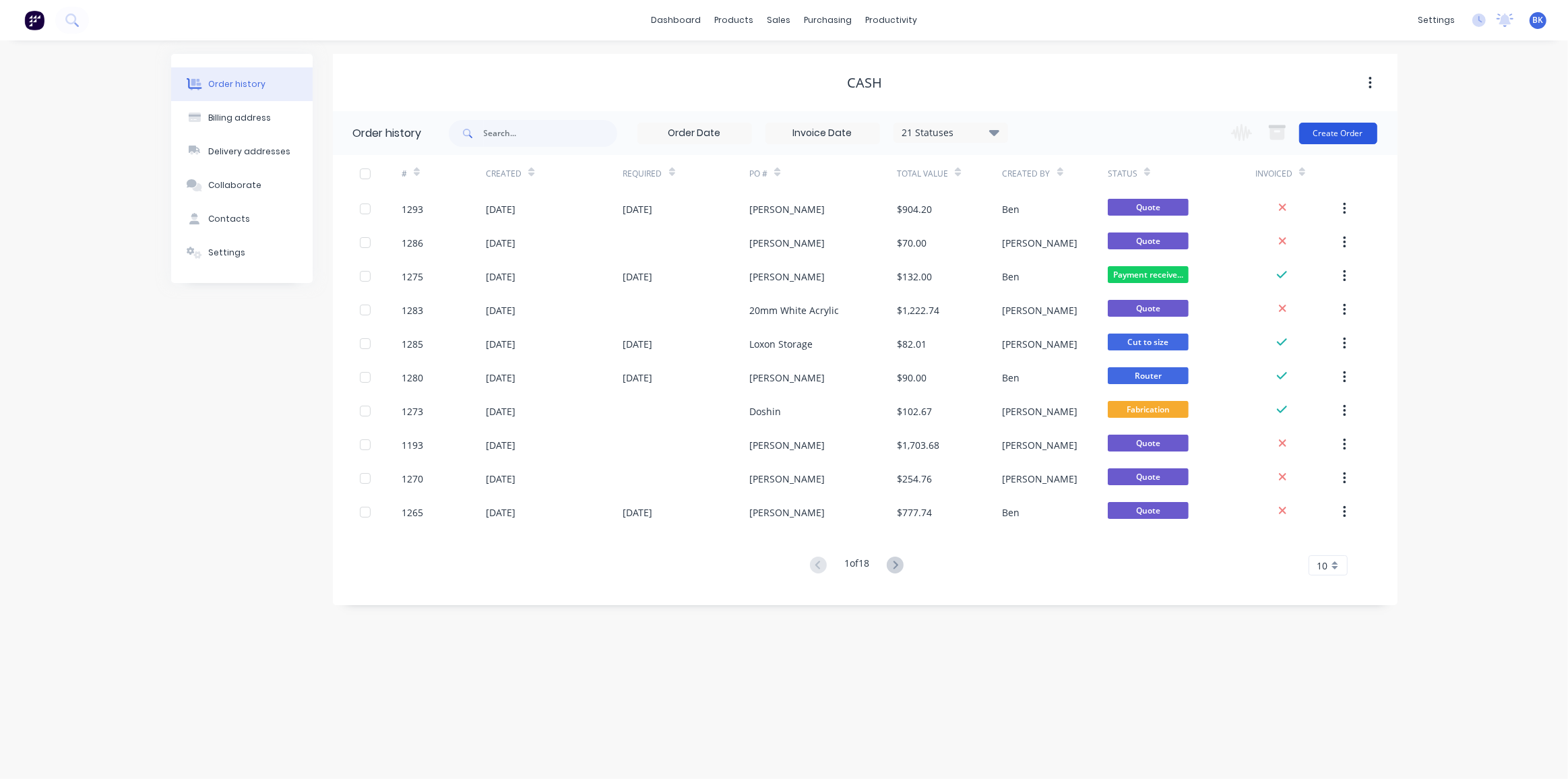
click at [1320, 133] on button "Create Order" at bounding box center [1338, 133] width 78 height 21
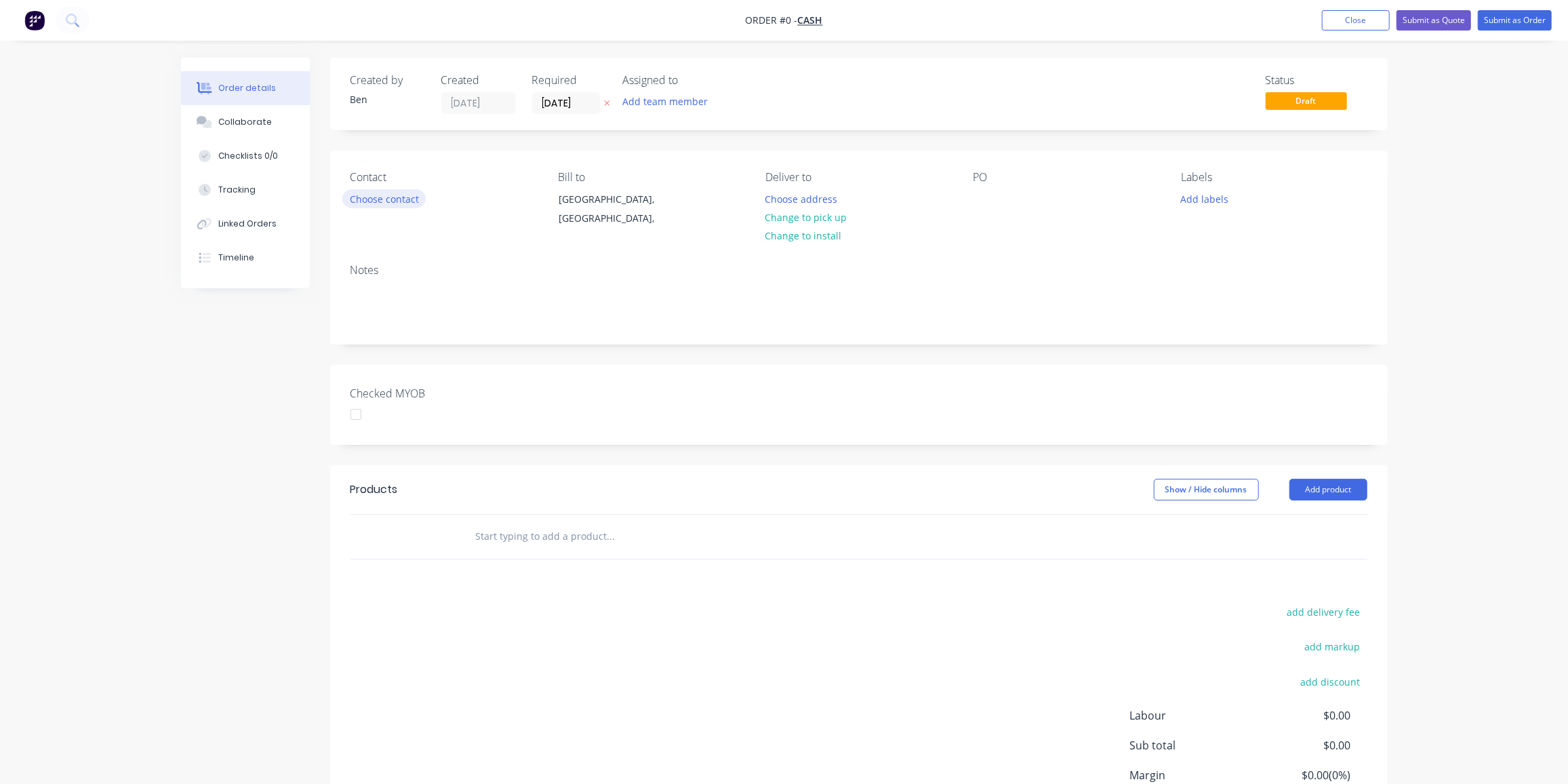
click at [386, 200] on button "Choose contact" at bounding box center [384, 198] width 84 height 18
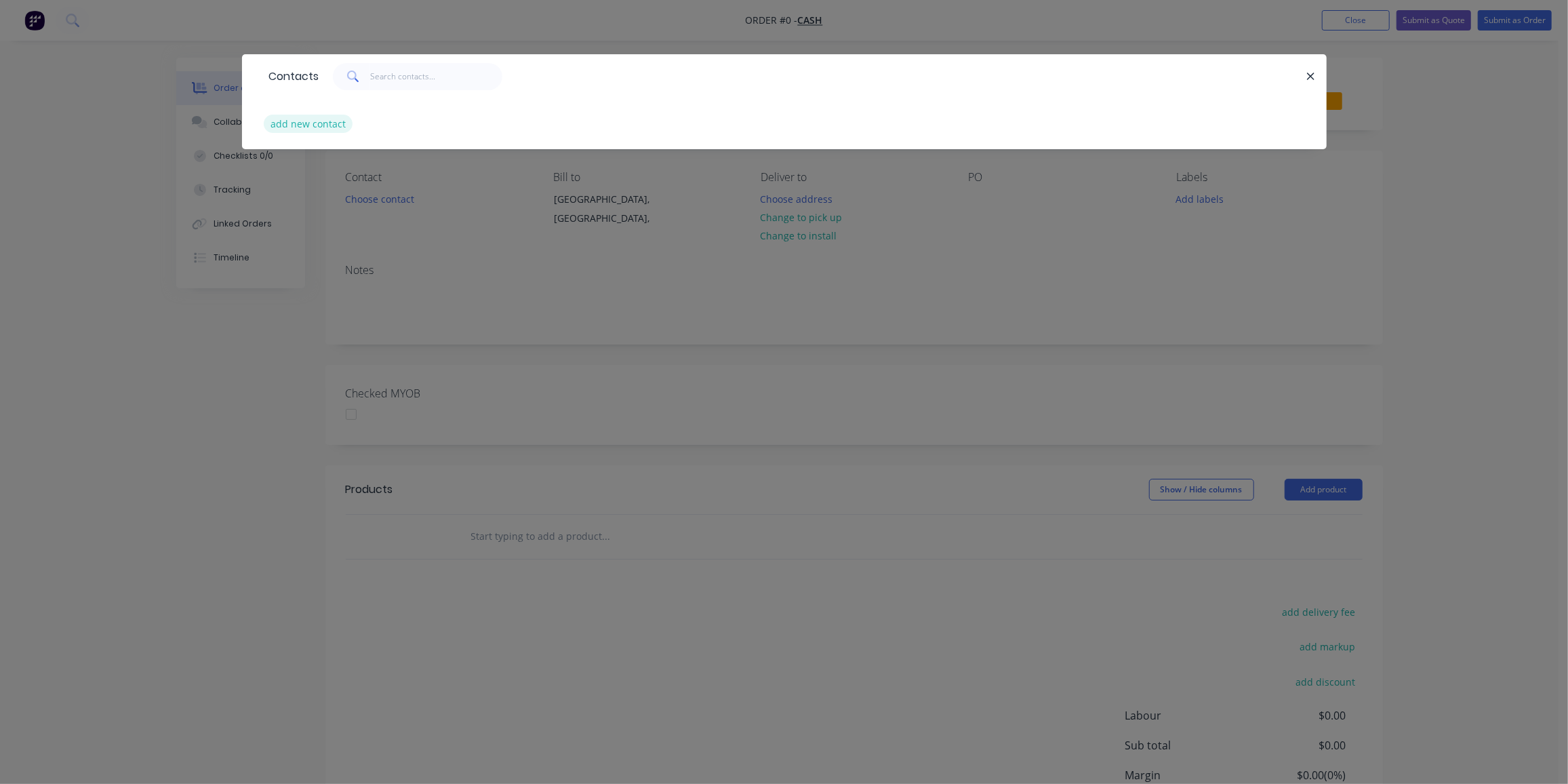
click at [332, 125] on button "add new contact" at bounding box center [308, 123] width 89 height 18
select select "AU"
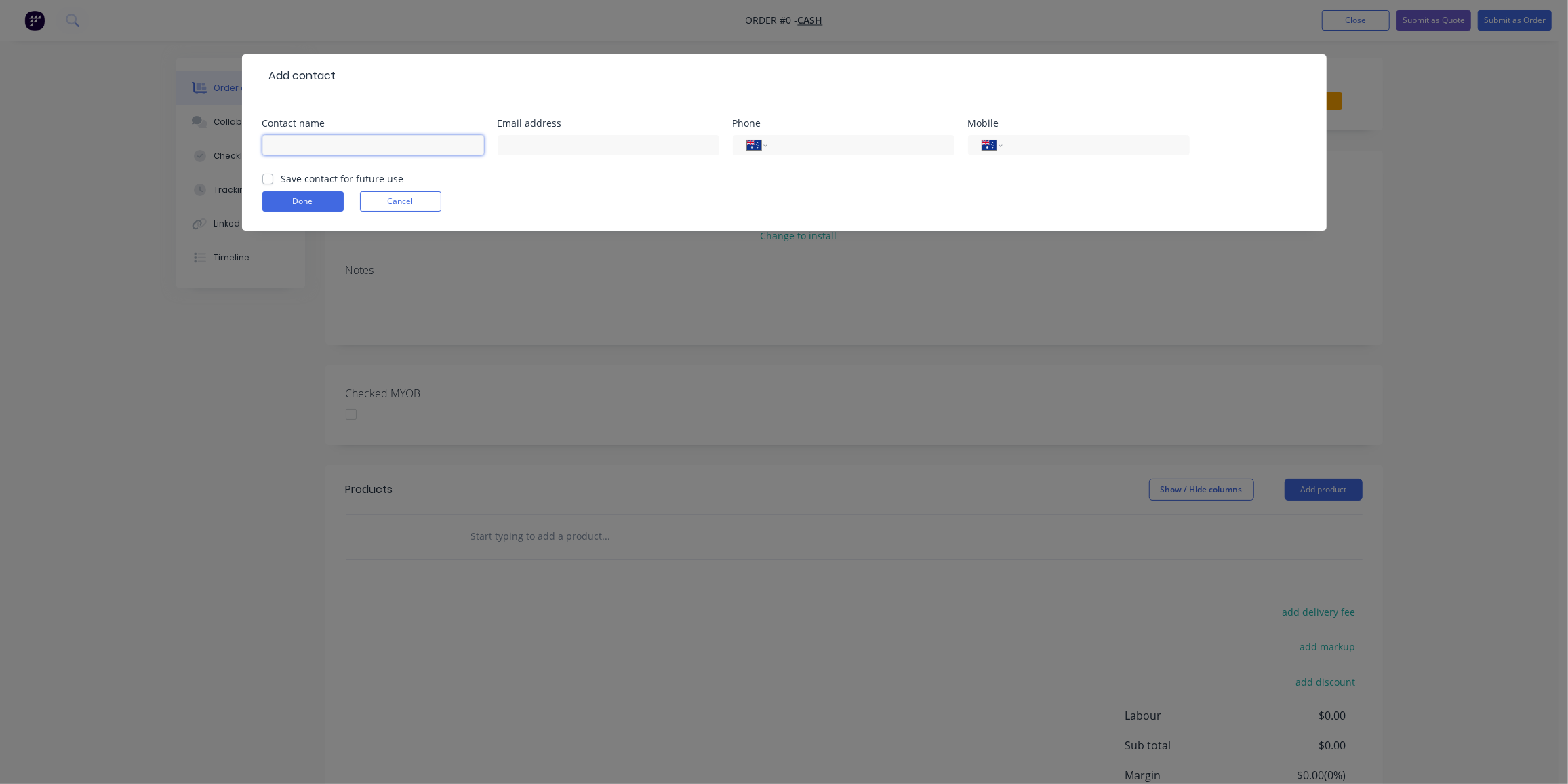
click at [349, 147] on input "text" at bounding box center [373, 145] width 222 height 21
paste input "lauchlan ritchie <lauchlan.ritchie1@gmail.com>"
drag, startPoint x: 336, startPoint y: 139, endPoint x: 521, endPoint y: 158, distance: 186.0
click at [521, 158] on div "Contact name lauchlan ritchie <lauchlan.ritchie1@gmail.com> Email address Phone…" at bounding box center [784, 145] width 1044 height 53
type input "lauchlan ritchie"
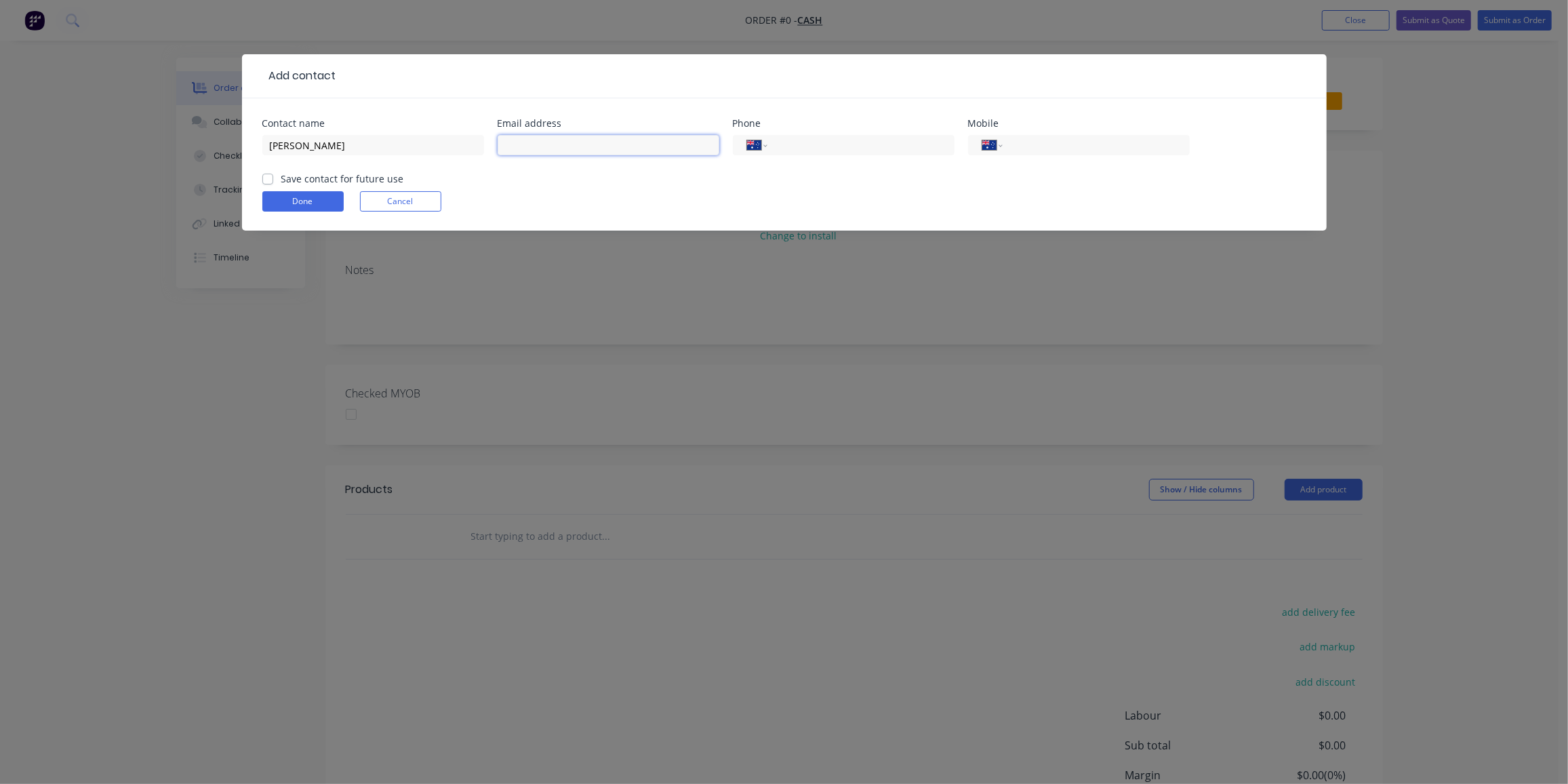
click at [537, 143] on input "text" at bounding box center [608, 145] width 222 height 21
paste input "<lauchlan.ritchie1@gmail.com>"
drag, startPoint x: 512, startPoint y: 145, endPoint x: 450, endPoint y: 155, distance: 62.8
click at [450, 155] on div "Contact name lauchlan ritchie Email address <lauchlan.ritchie1@gmail.com> Phone…" at bounding box center [784, 145] width 1044 height 53
click at [638, 143] on input "lauchlan.ritchie1@gmail.com>" at bounding box center [608, 145] width 222 height 21
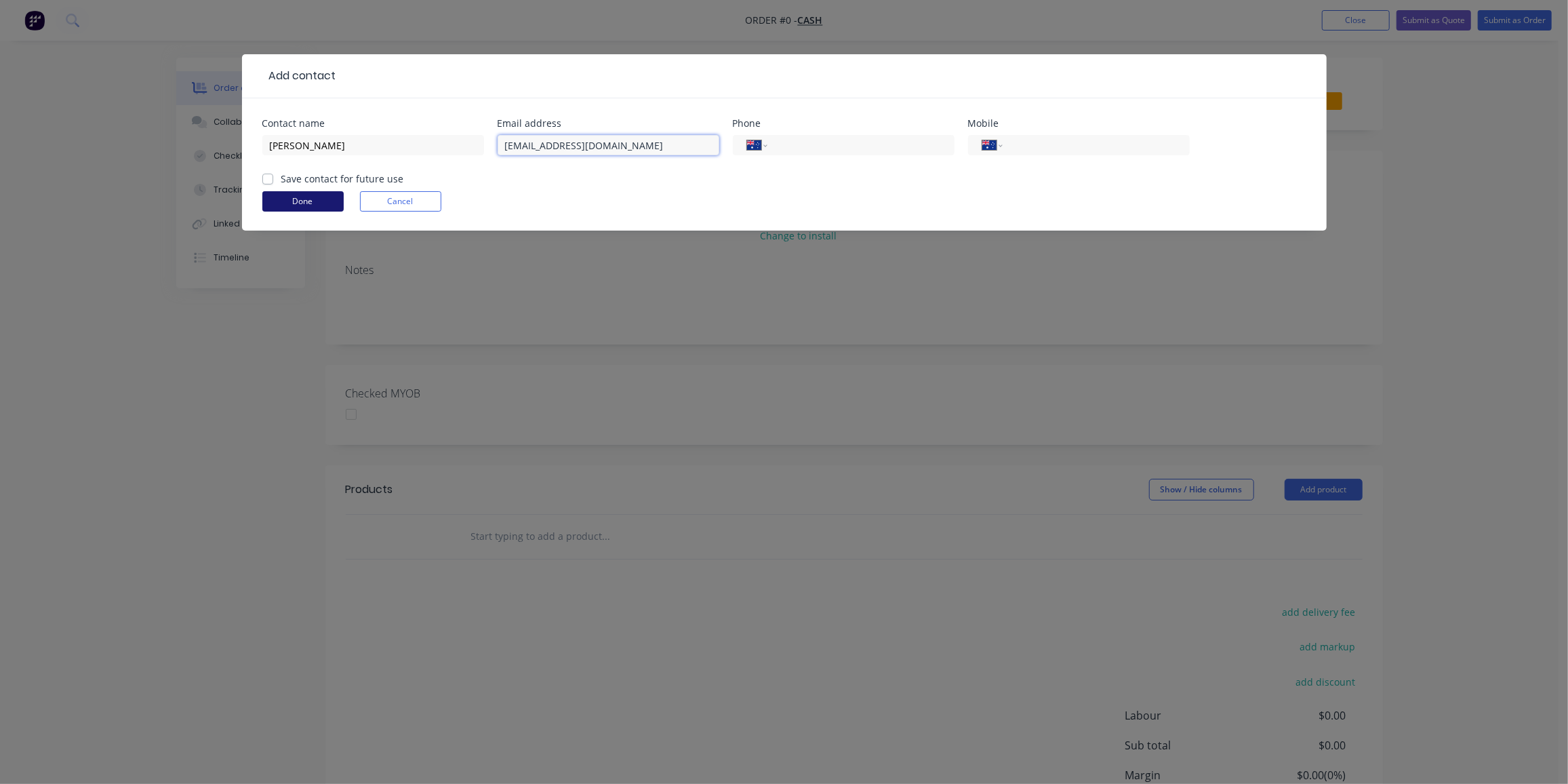
type input "lauchlan.ritchie1@gmail.com"
click at [304, 196] on button "Done" at bounding box center [303, 201] width 81 height 21
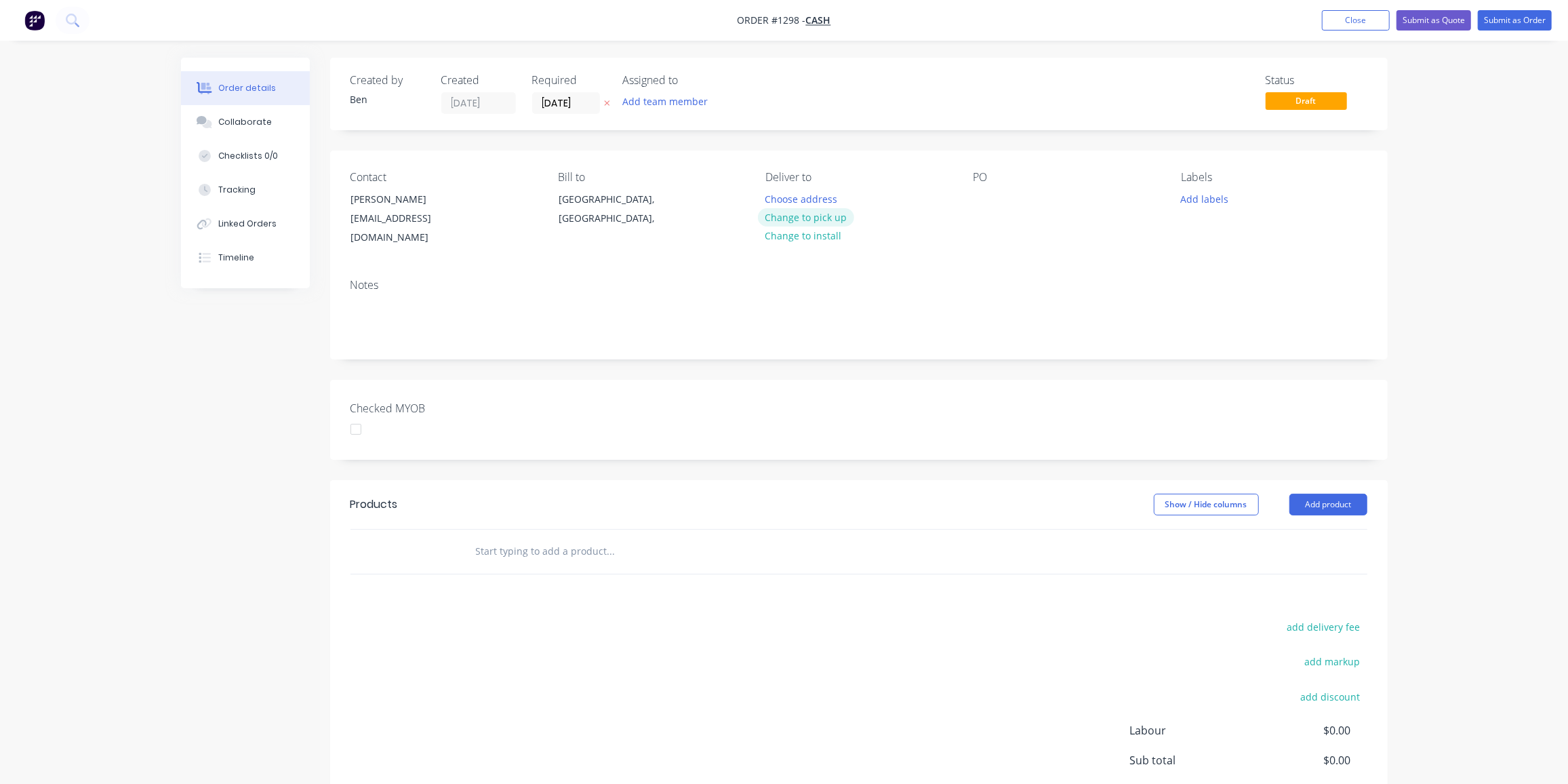
click at [802, 218] on button "Change to pick up" at bounding box center [805, 217] width 96 height 18
click at [776, 199] on div at bounding box center [776, 199] width 22 height 20
paste div
click at [785, 198] on div at bounding box center [777, 199] width 24 height 20
click at [774, 201] on div "lauchlan ritchie" at bounding box center [814, 199] width 97 height 20
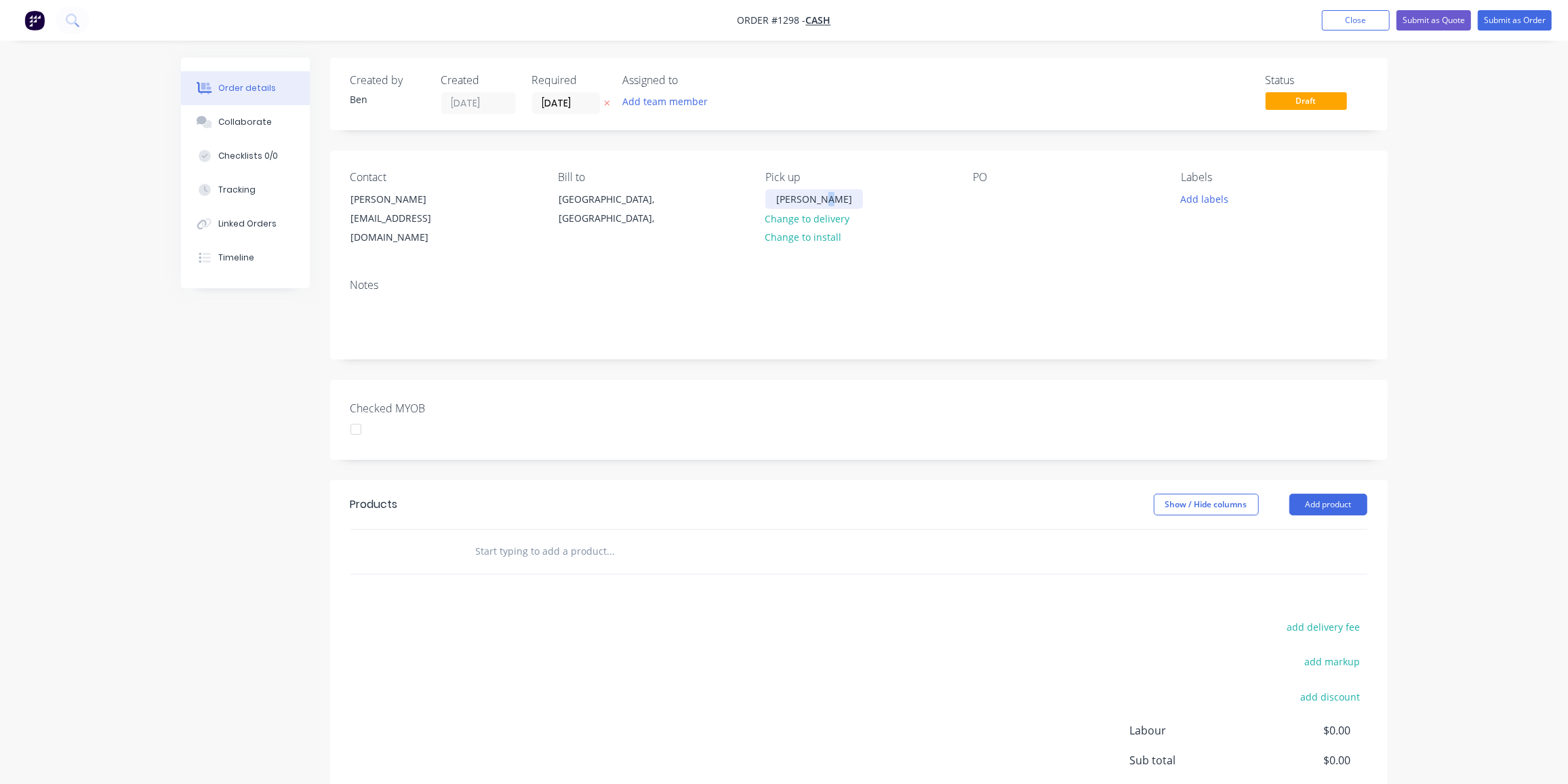
click at [818, 203] on div "Lauchlan ritchie" at bounding box center [814, 199] width 97 height 20
click at [981, 196] on div at bounding box center [984, 199] width 22 height 20
click at [1207, 199] on button "Add labels" at bounding box center [1204, 198] width 62 height 18
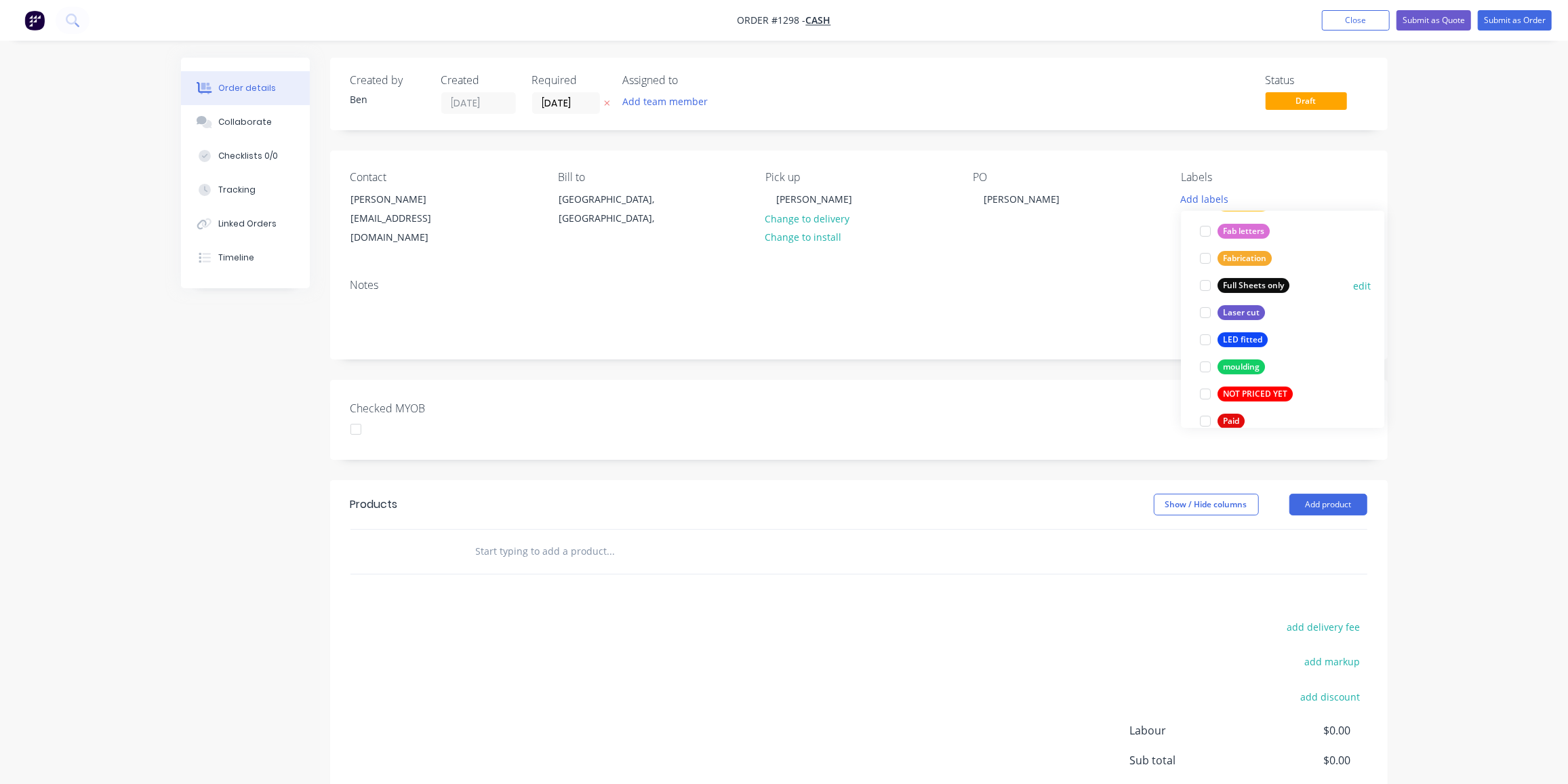
scroll to position [369, 0]
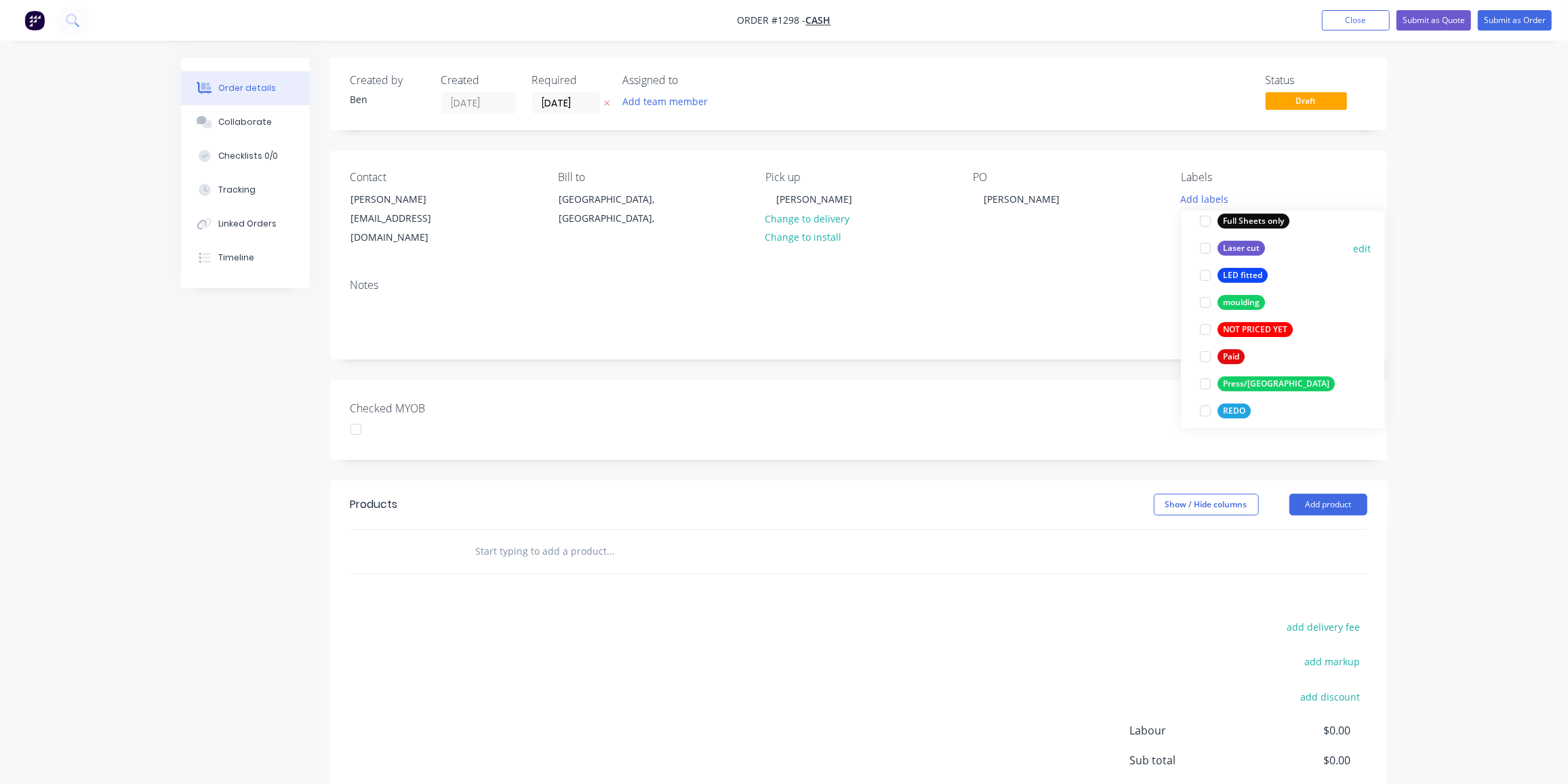
click at [1239, 246] on div "Laser cut" at bounding box center [1241, 248] width 48 height 15
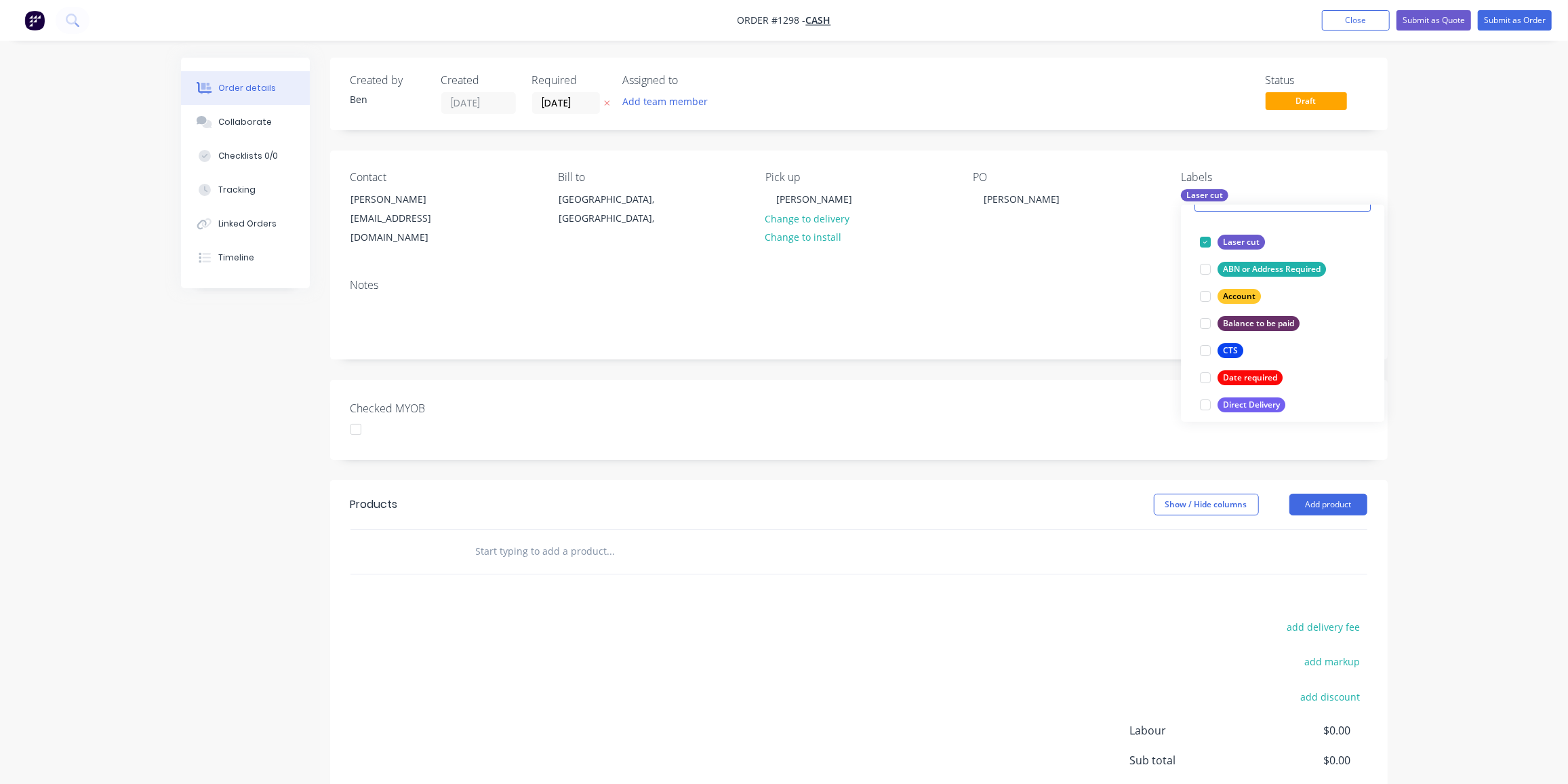
click at [881, 583] on div "Products Show / Hide columns Add product add delivery fee add markup add discou…" at bounding box center [859, 690] width 1057 height 420
click at [559, 538] on input "text" at bounding box center [611, 552] width 271 height 27
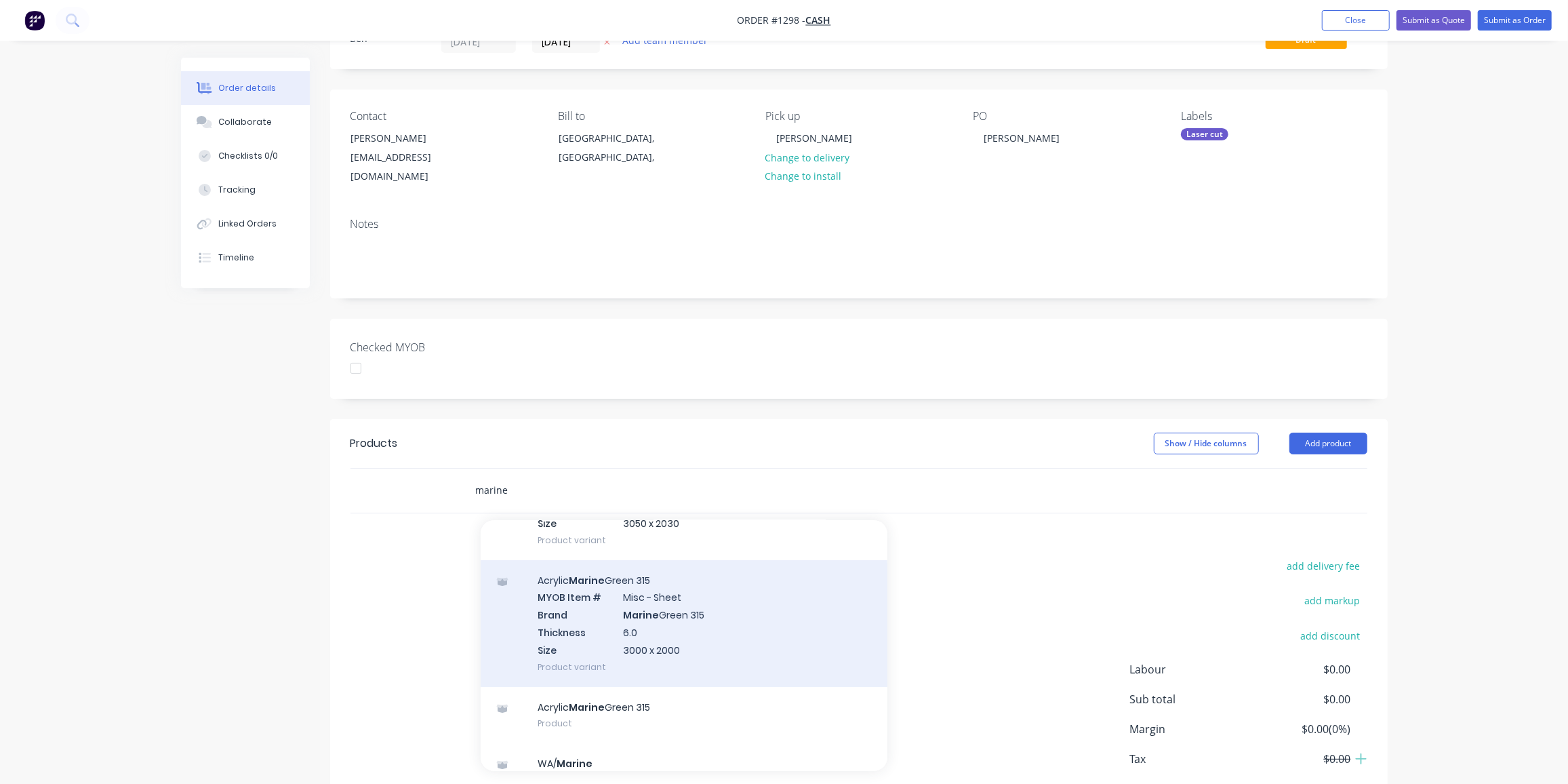
scroll to position [246, 0]
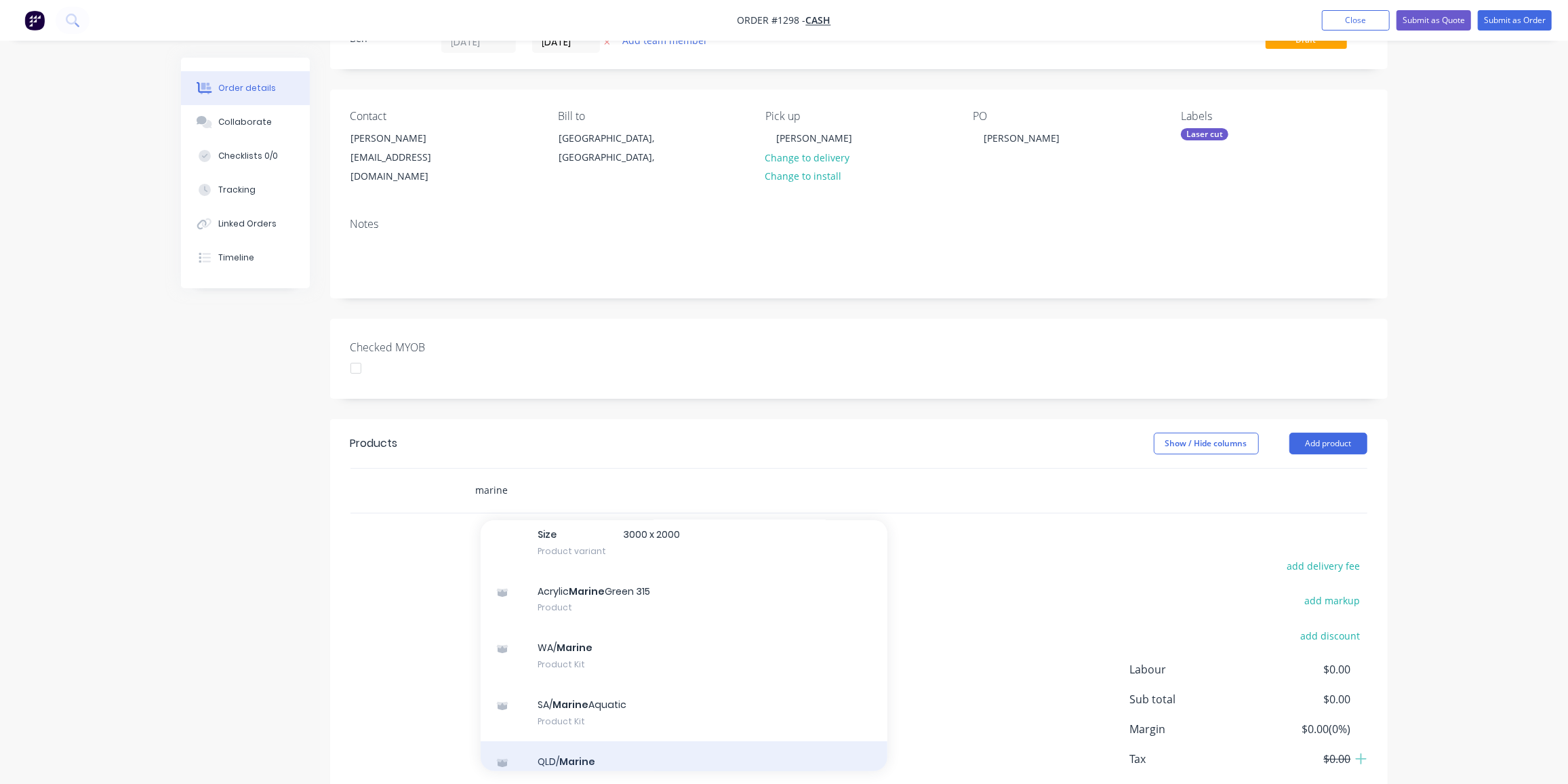
type input "marine"
click at [598, 743] on div "QLD/ Marine Product Kit" at bounding box center [684, 770] width 407 height 57
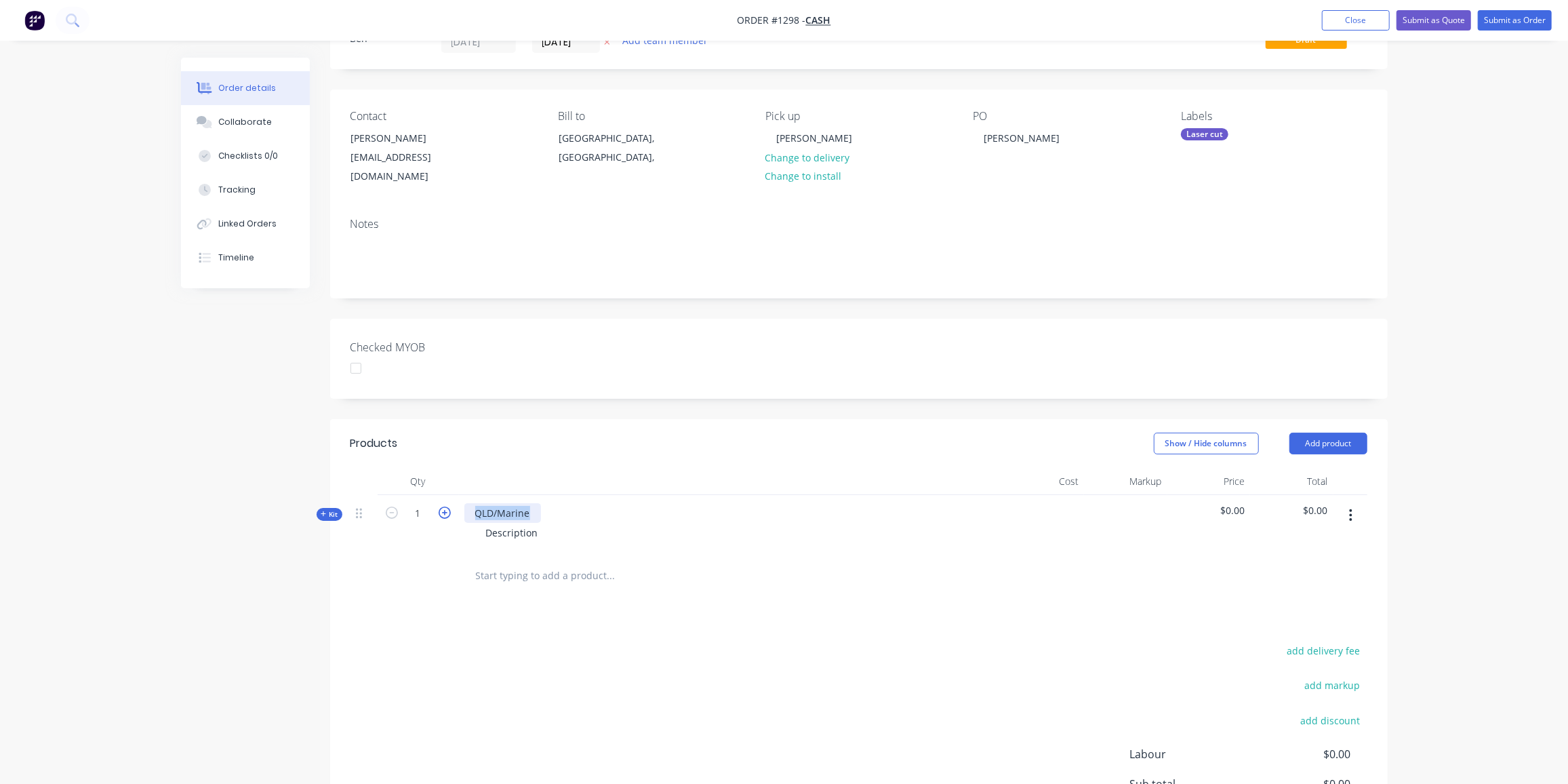
drag, startPoint x: 530, startPoint y: 498, endPoint x: 449, endPoint y: 494, distance: 81.1
click at [450, 495] on div "Kit 1 QLD/Marine Description $0.00 $0.00" at bounding box center [858, 524] width 1017 height 59
click at [543, 523] on div "Description" at bounding box center [512, 533] width 74 height 20
drag, startPoint x: 543, startPoint y: 516, endPoint x: 422, endPoint y: 527, distance: 121.5
click at [422, 527] on div "Kit 1 Switch panel as per drawing Description $0.00 $0.00" at bounding box center [858, 524] width 1017 height 59
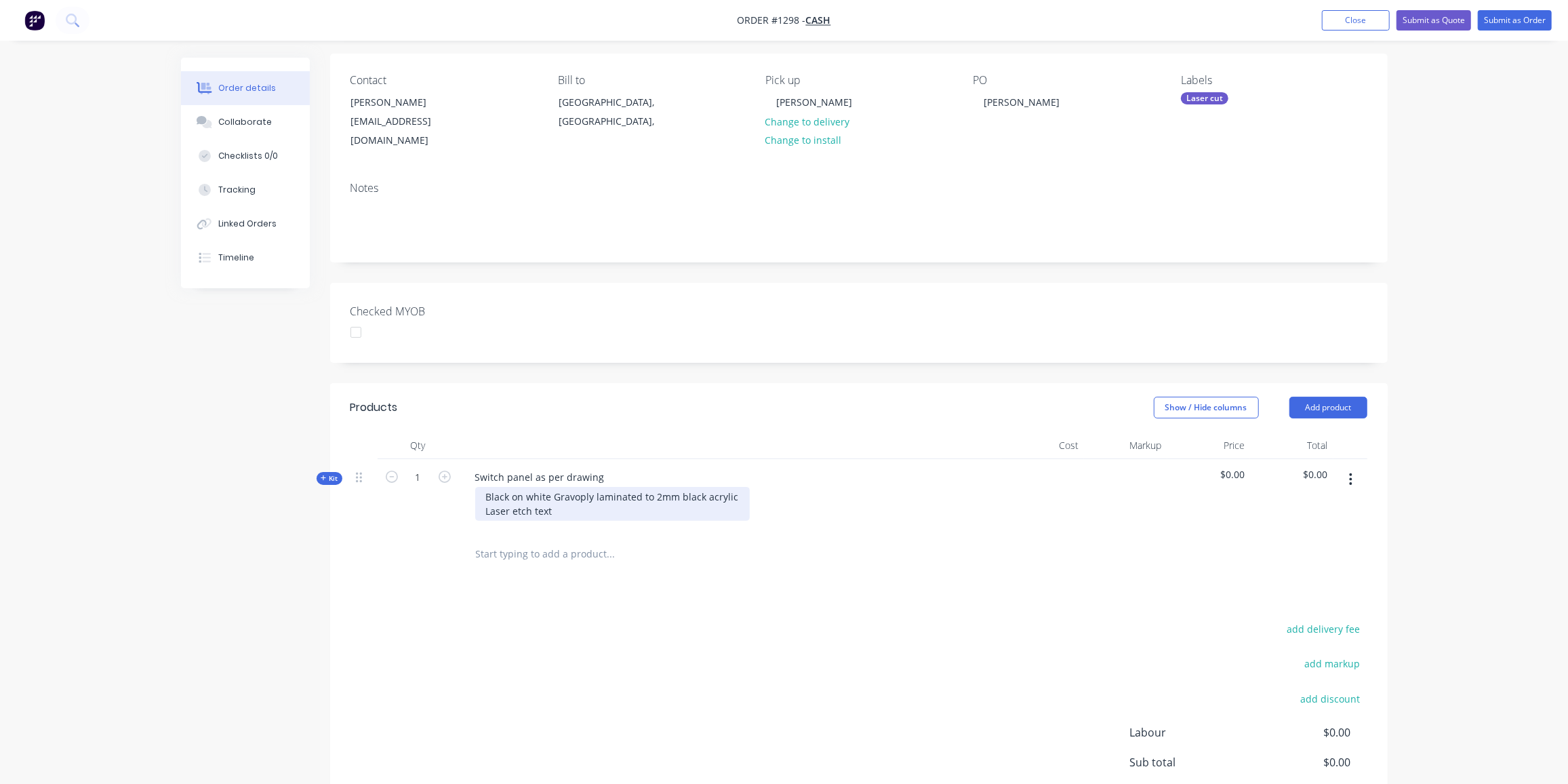
scroll to position [123, 0]
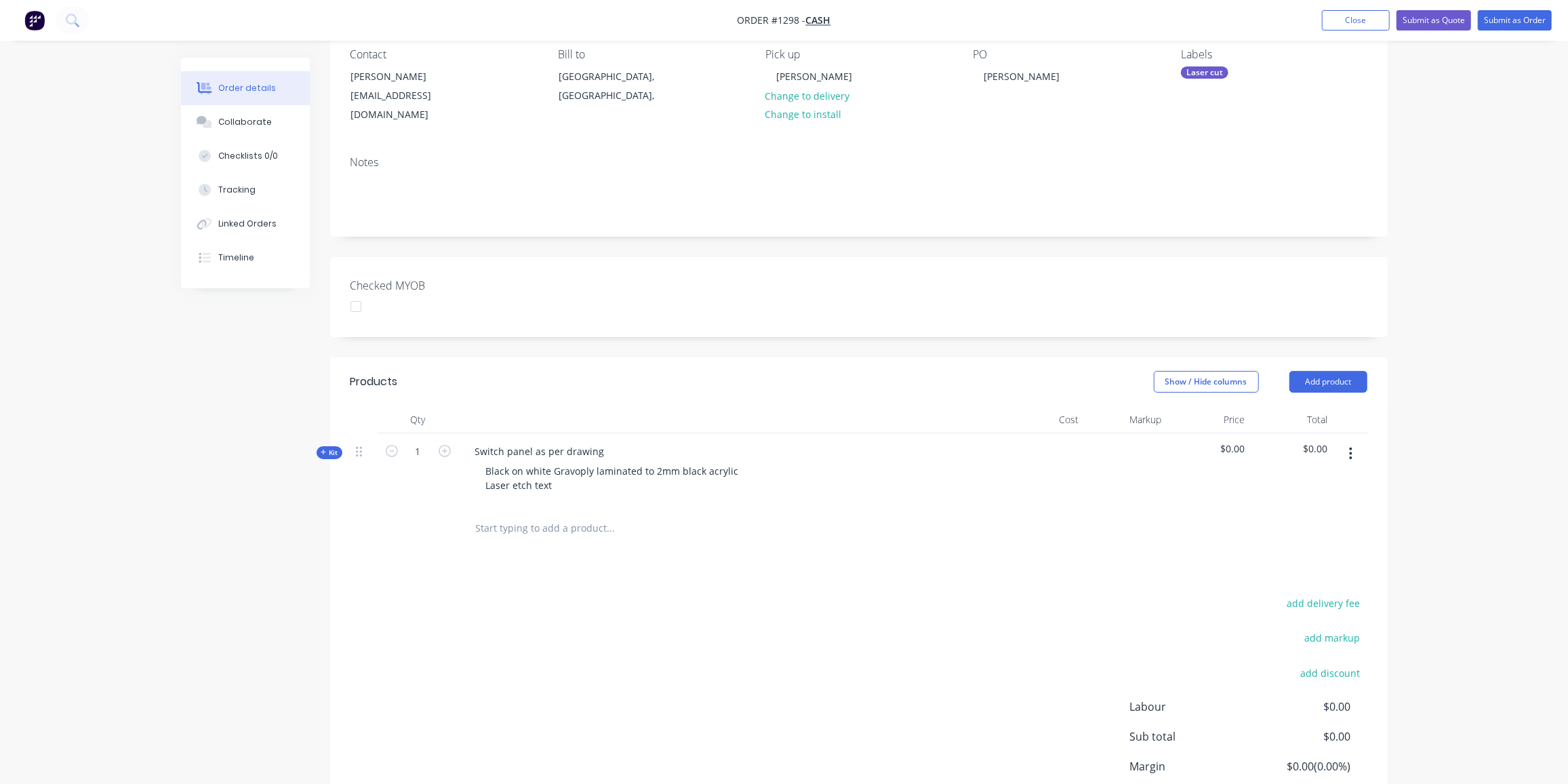
click at [331, 448] on span "Kit" at bounding box center [330, 452] width 18 height 10
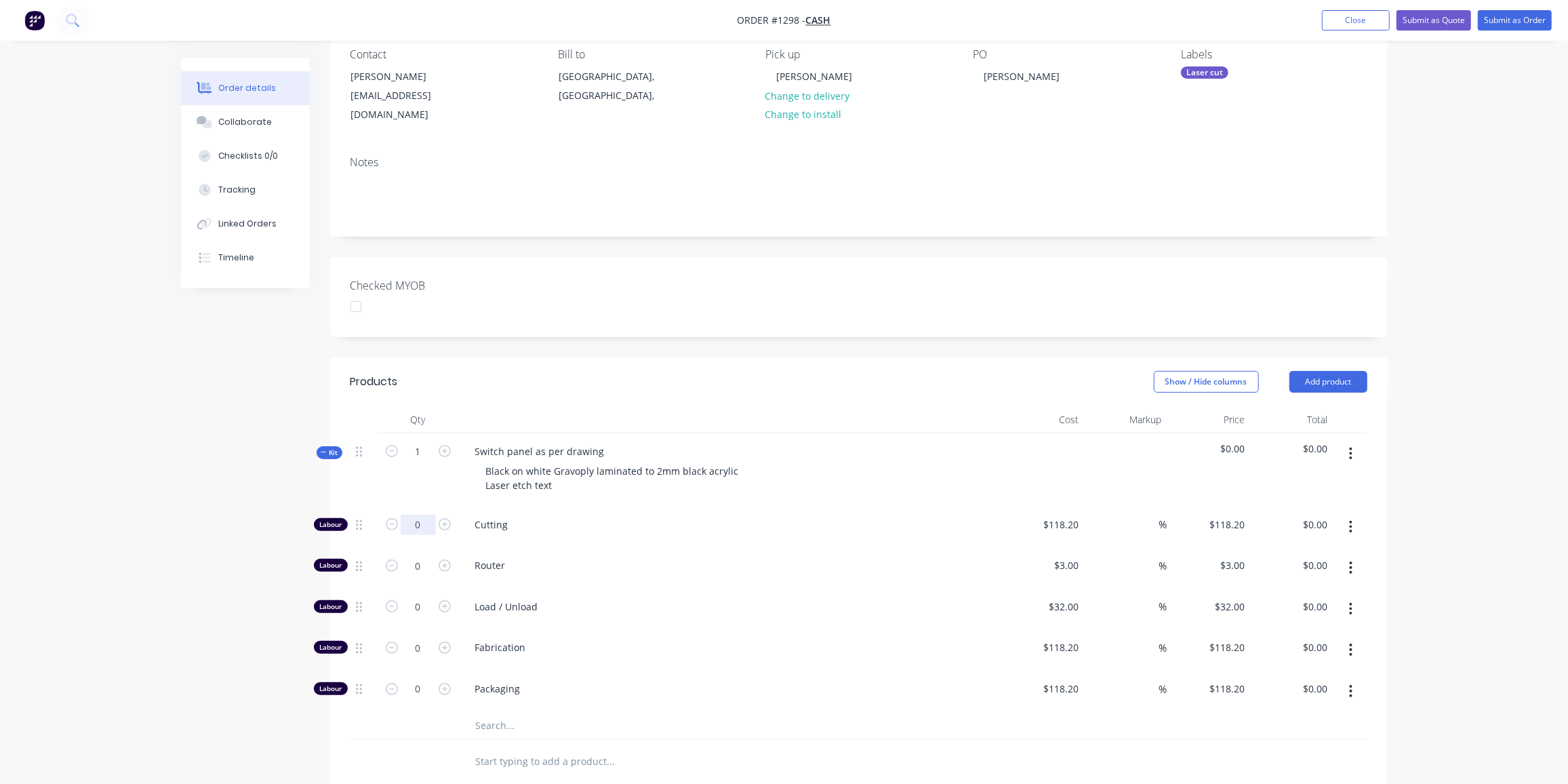
click at [421, 515] on input "0" at bounding box center [418, 524] width 35 height 21
type input "1"
type input "$118.20"
click at [1066, 515] on input "118.2" at bounding box center [1063, 524] width 42 height 20
type input "$122.00"
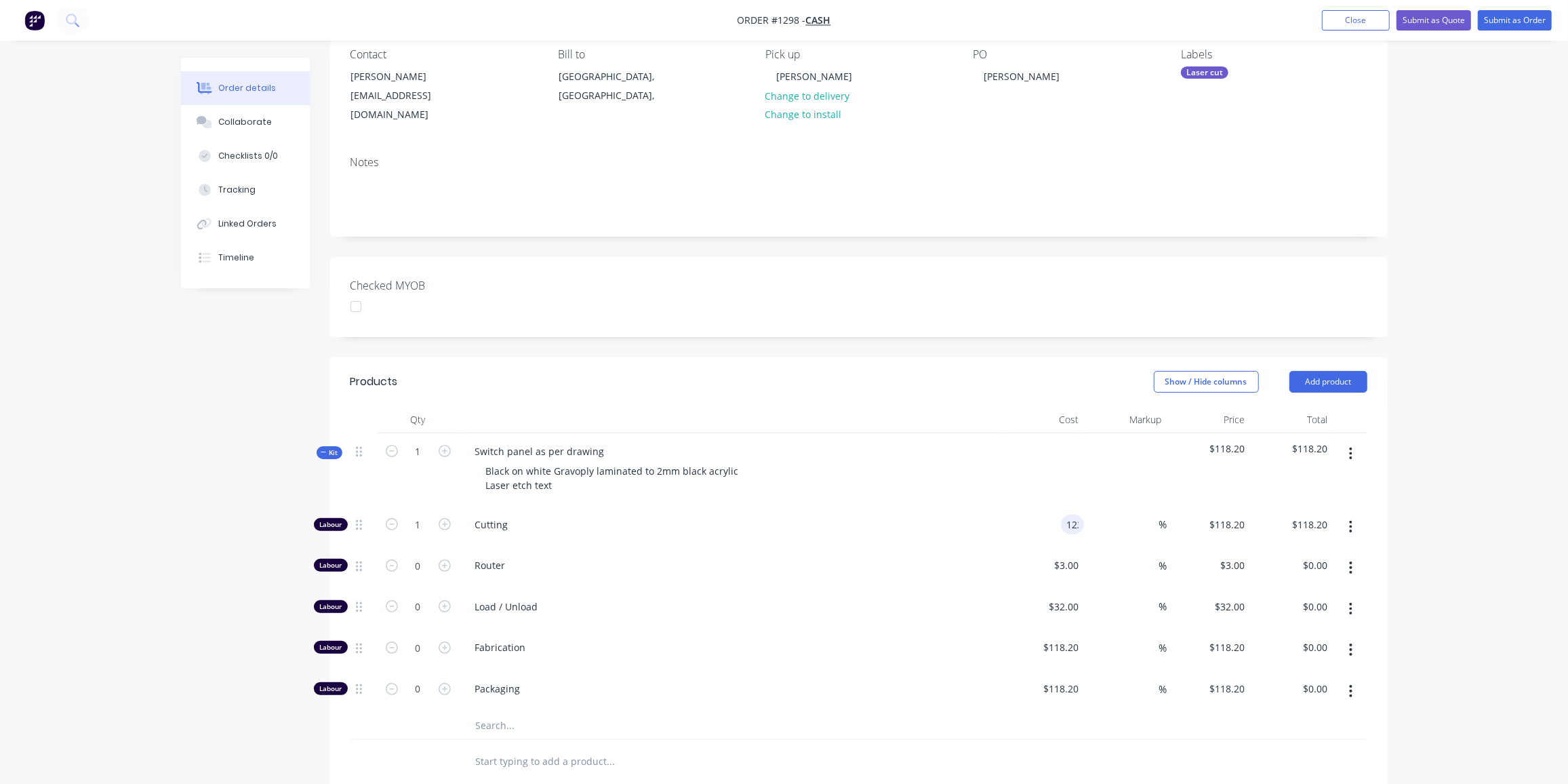
type input "$122.00"
click at [334, 448] on span "Kit" at bounding box center [330, 452] width 18 height 10
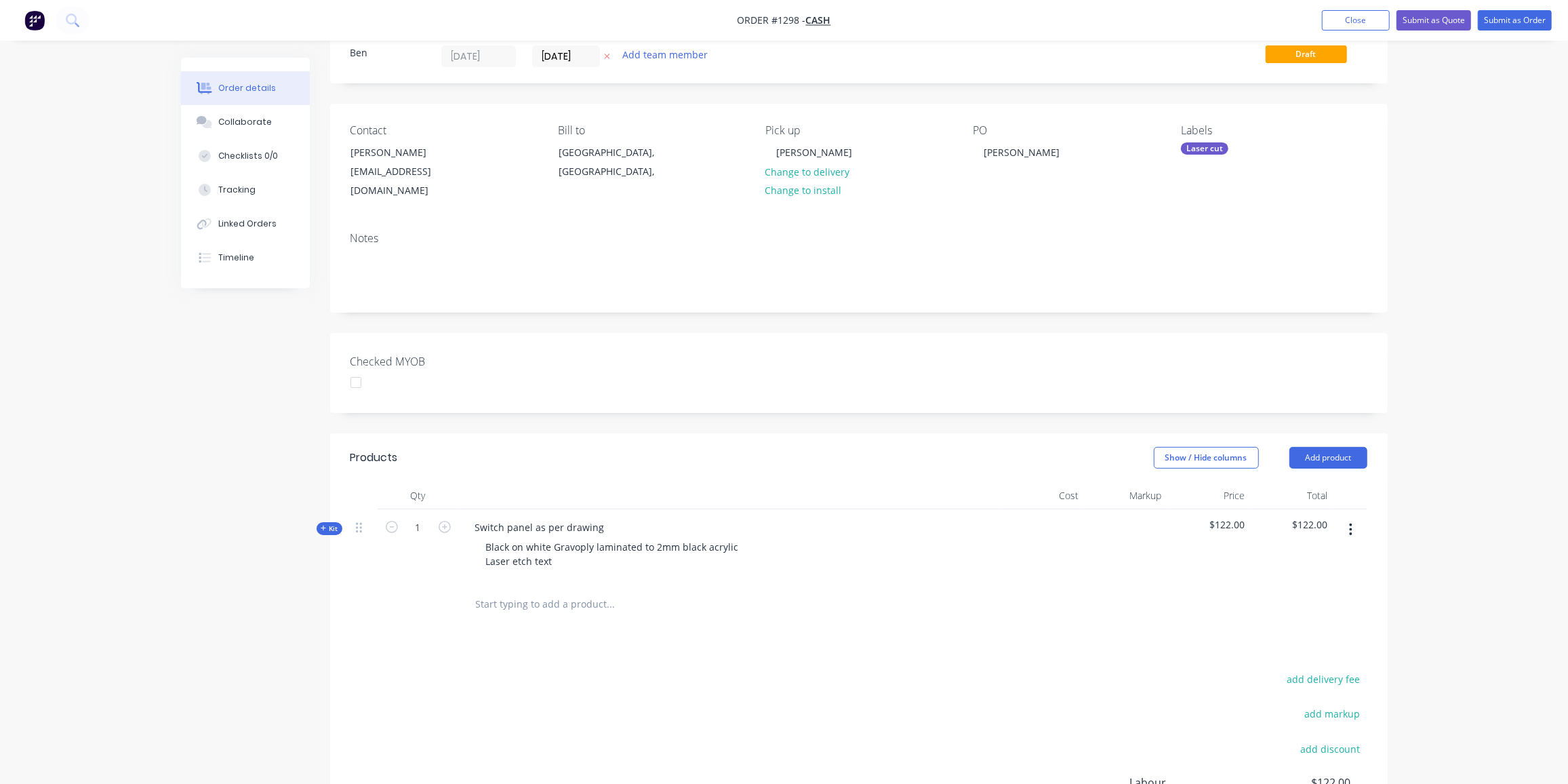
scroll to position [0, 0]
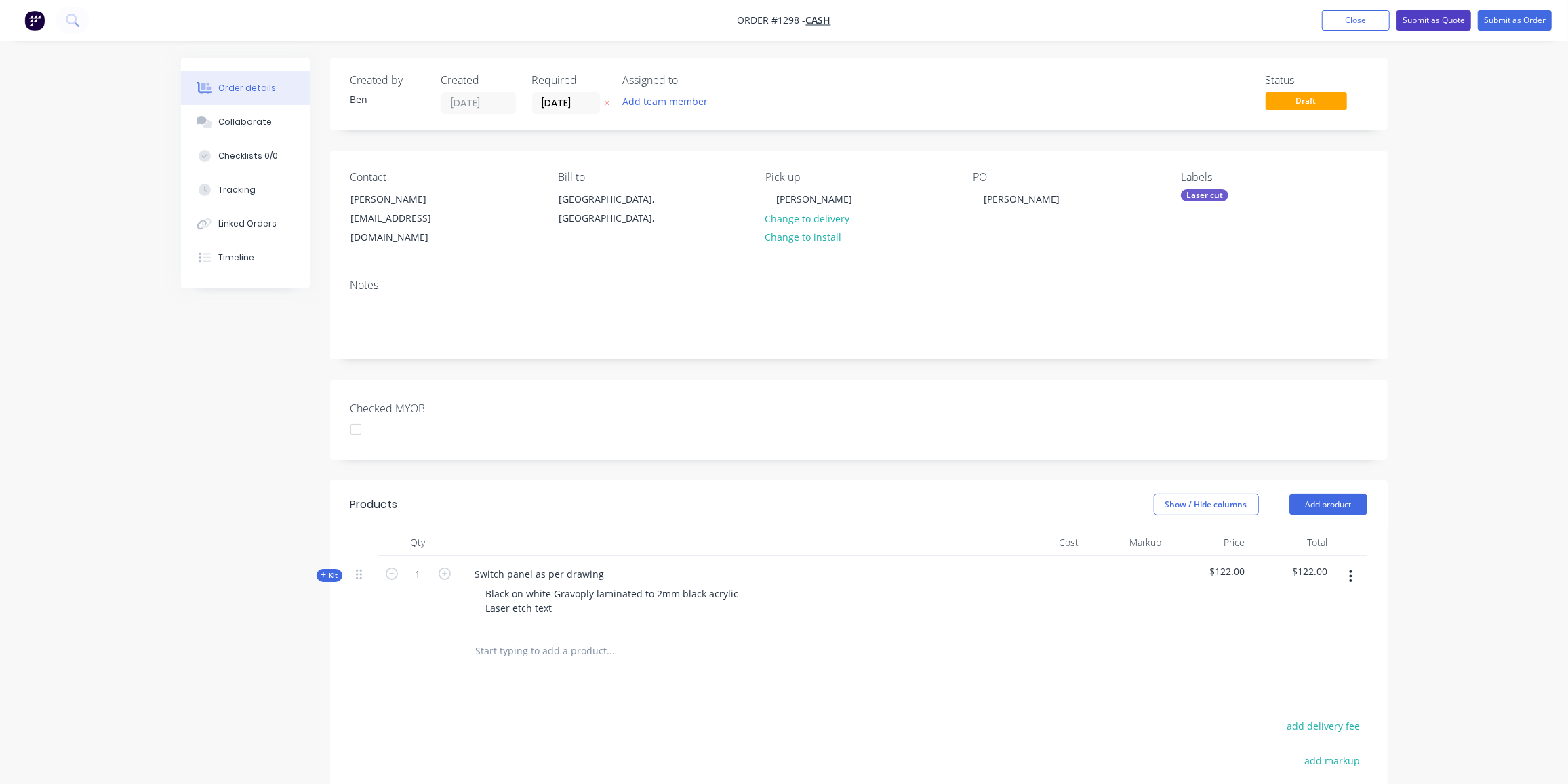
click at [1440, 21] on button "Submit as Quote" at bounding box center [1433, 20] width 75 height 21
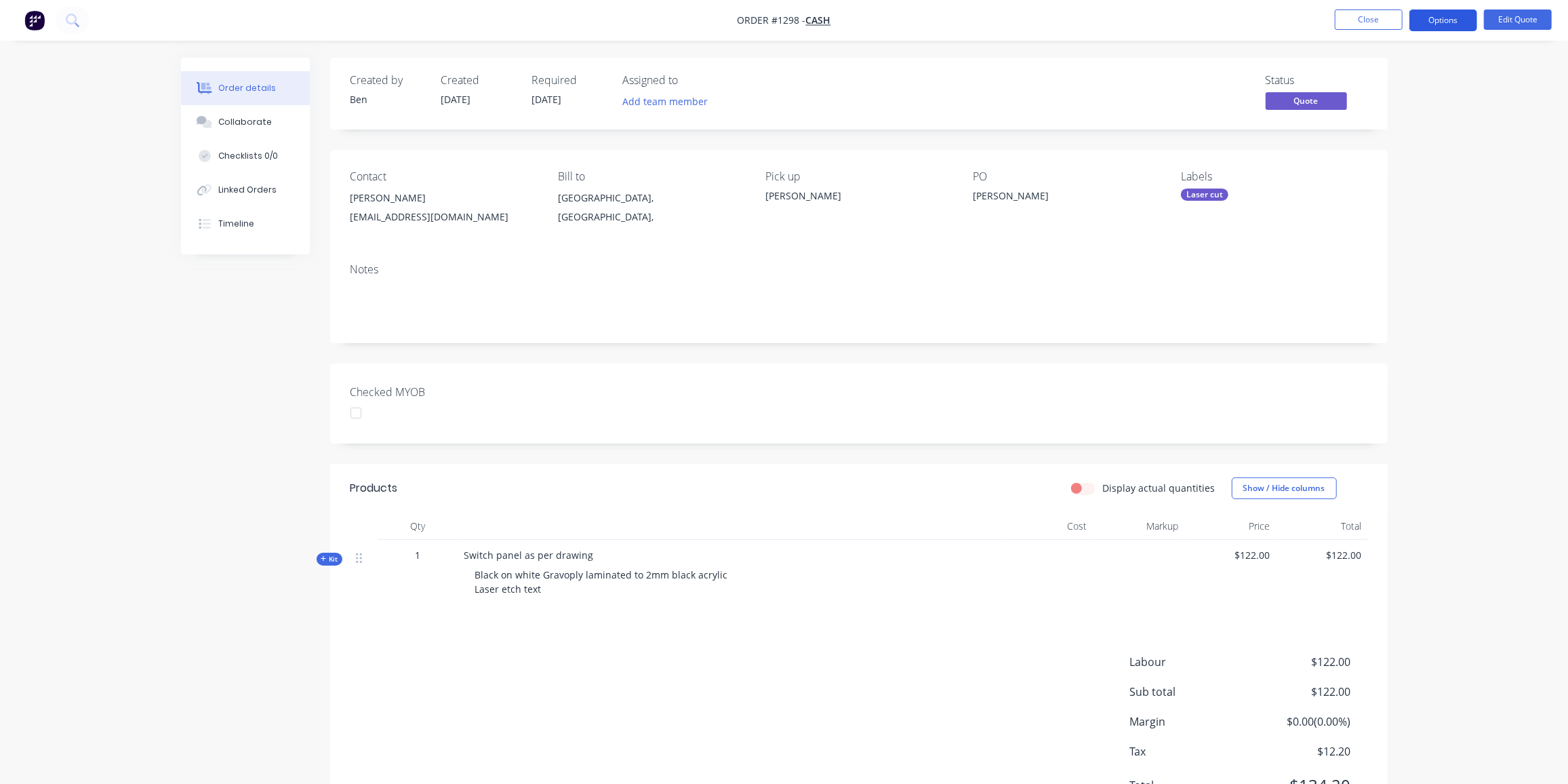
click at [1444, 17] on button "Options" at bounding box center [1443, 21] width 68 height 22
click at [1365, 73] on div "Quote" at bounding box center [1402, 83] width 124 height 20
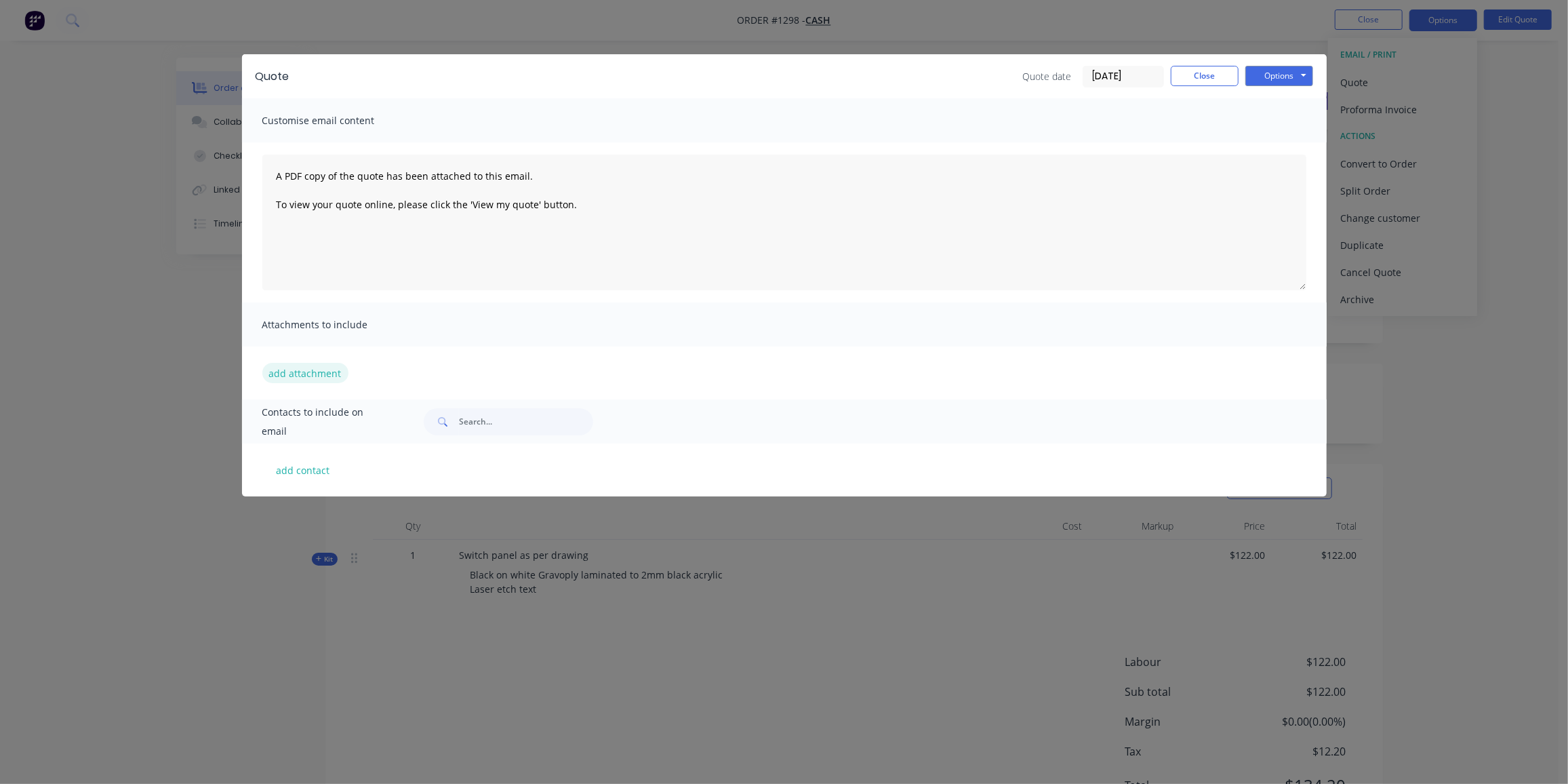
click at [305, 376] on button "add attachment" at bounding box center [305, 373] width 86 height 21
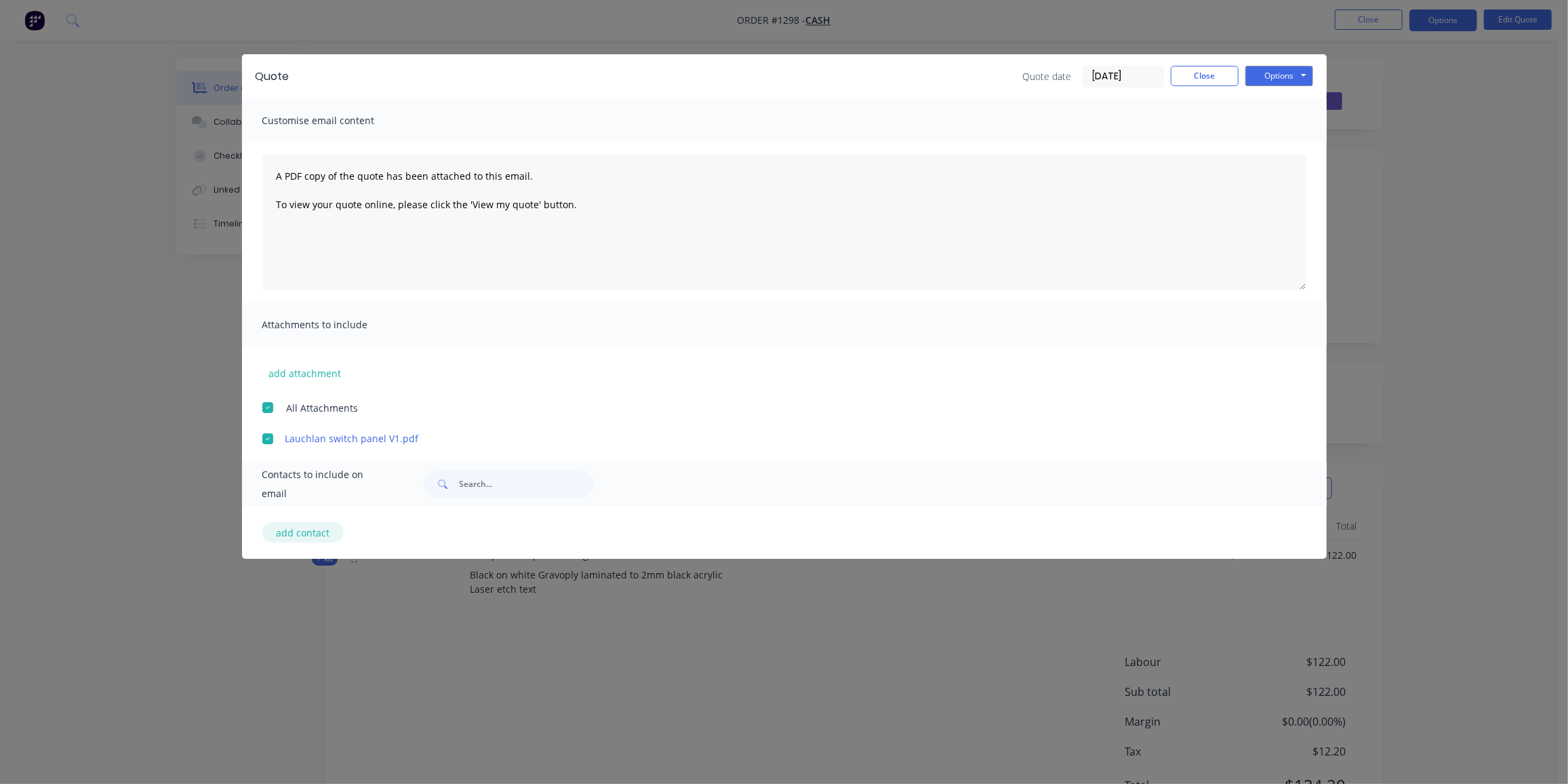
click at [285, 533] on button "add contact" at bounding box center [303, 532] width 81 height 21
select select "AU"
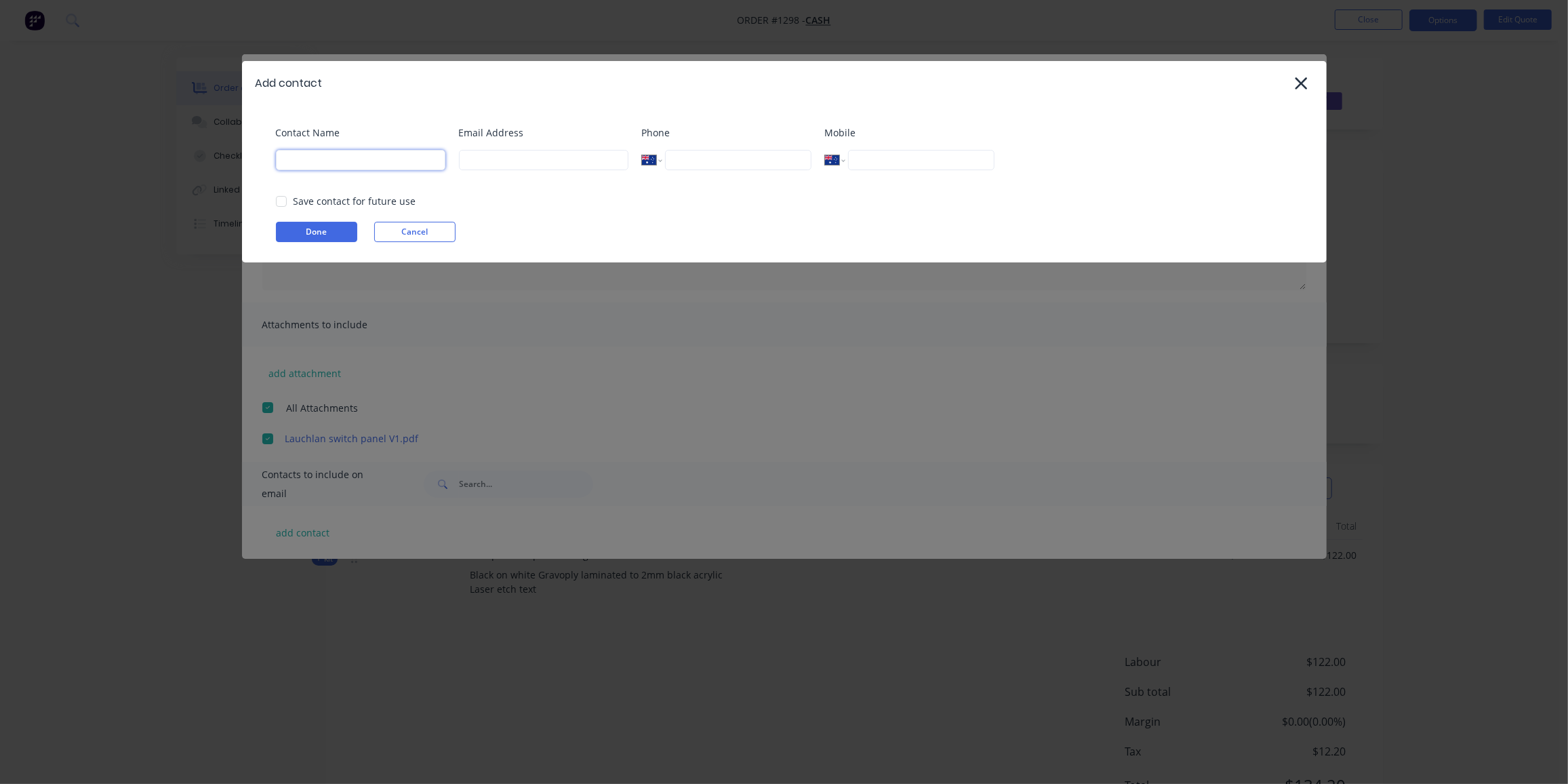
click at [341, 157] on input at bounding box center [360, 160] width 169 height 21
paste input "lauchlan ritchie <lauchlan.ritchie1@gmail.com>"
drag, startPoint x: 298, startPoint y: 158, endPoint x: 656, endPoint y: 163, distance: 358.0
click at [656, 163] on div "Contact Name lauchlan ritchie <lauchlan.ritchie1@gmail.com> Email Address Phone…" at bounding box center [791, 152] width 1030 height 55
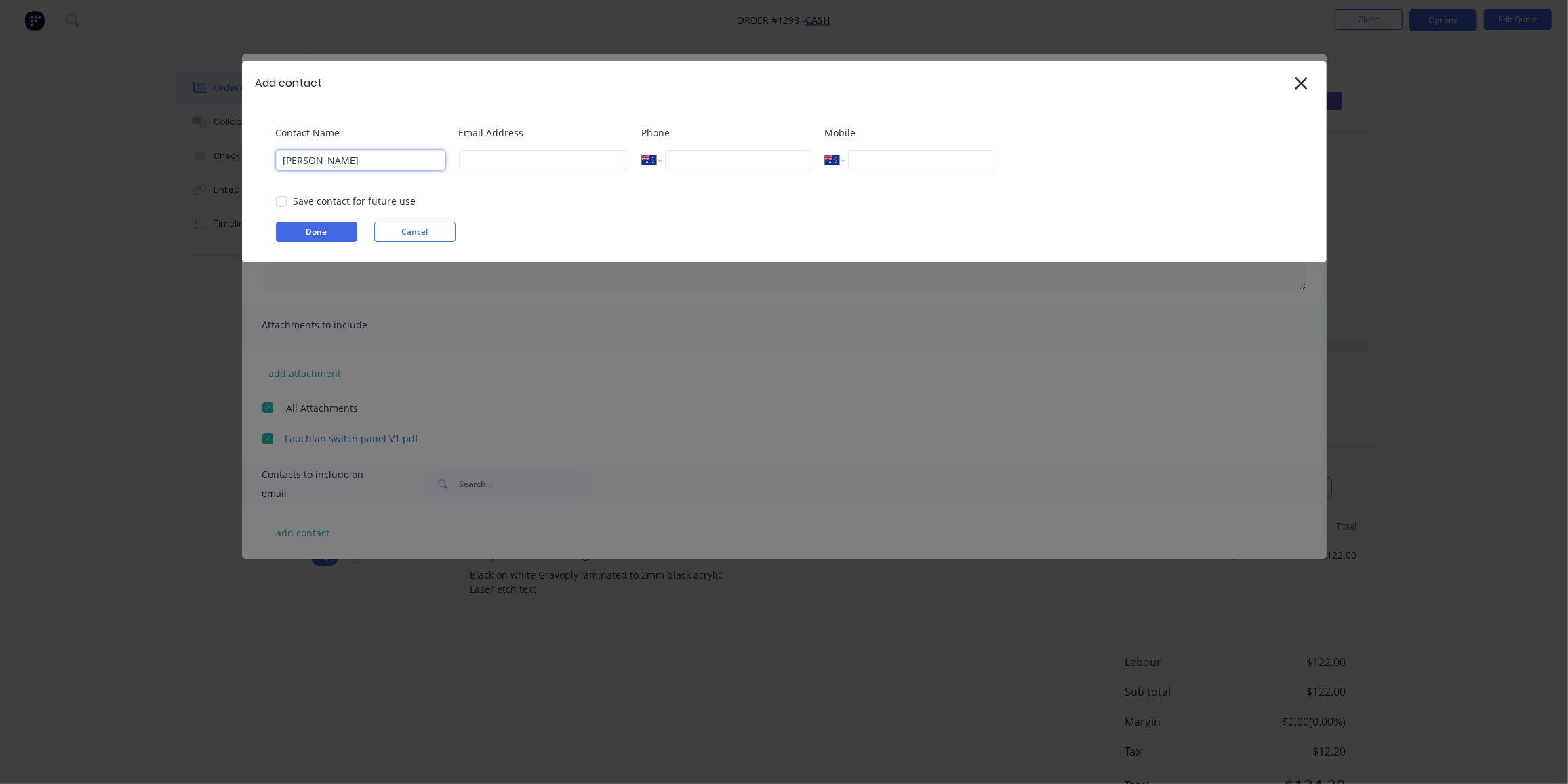
scroll to position [0, 0]
type input "lauchlan ritchie"
click at [537, 150] on input at bounding box center [543, 160] width 169 height 21
paste input "<lauchlan.ritchie1@gmail.com>"
drag, startPoint x: 473, startPoint y: 160, endPoint x: 412, endPoint y: 171, distance: 62.0
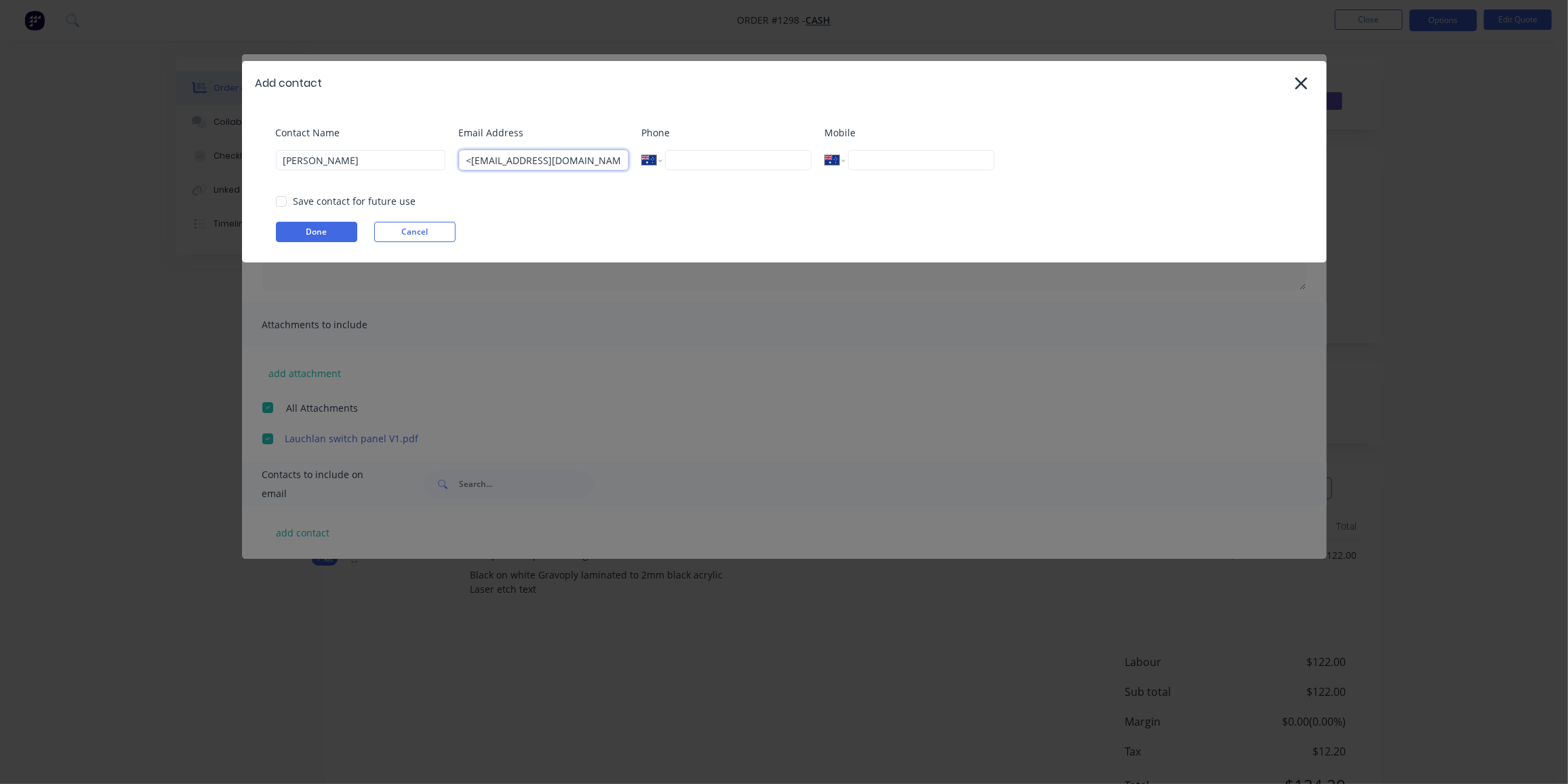
click at [412, 171] on div "Contact Name lauchlan ritchie Email Address <lauchlan.ritchie1@gmail.com> Phone…" at bounding box center [791, 152] width 1030 height 55
click at [622, 163] on input "lauchlan.ritchie1@gmail.com>" at bounding box center [543, 160] width 169 height 21
type input "lauchlan.ritchie1@gmail.com"
click at [332, 234] on button "Done" at bounding box center [316, 232] width 81 height 21
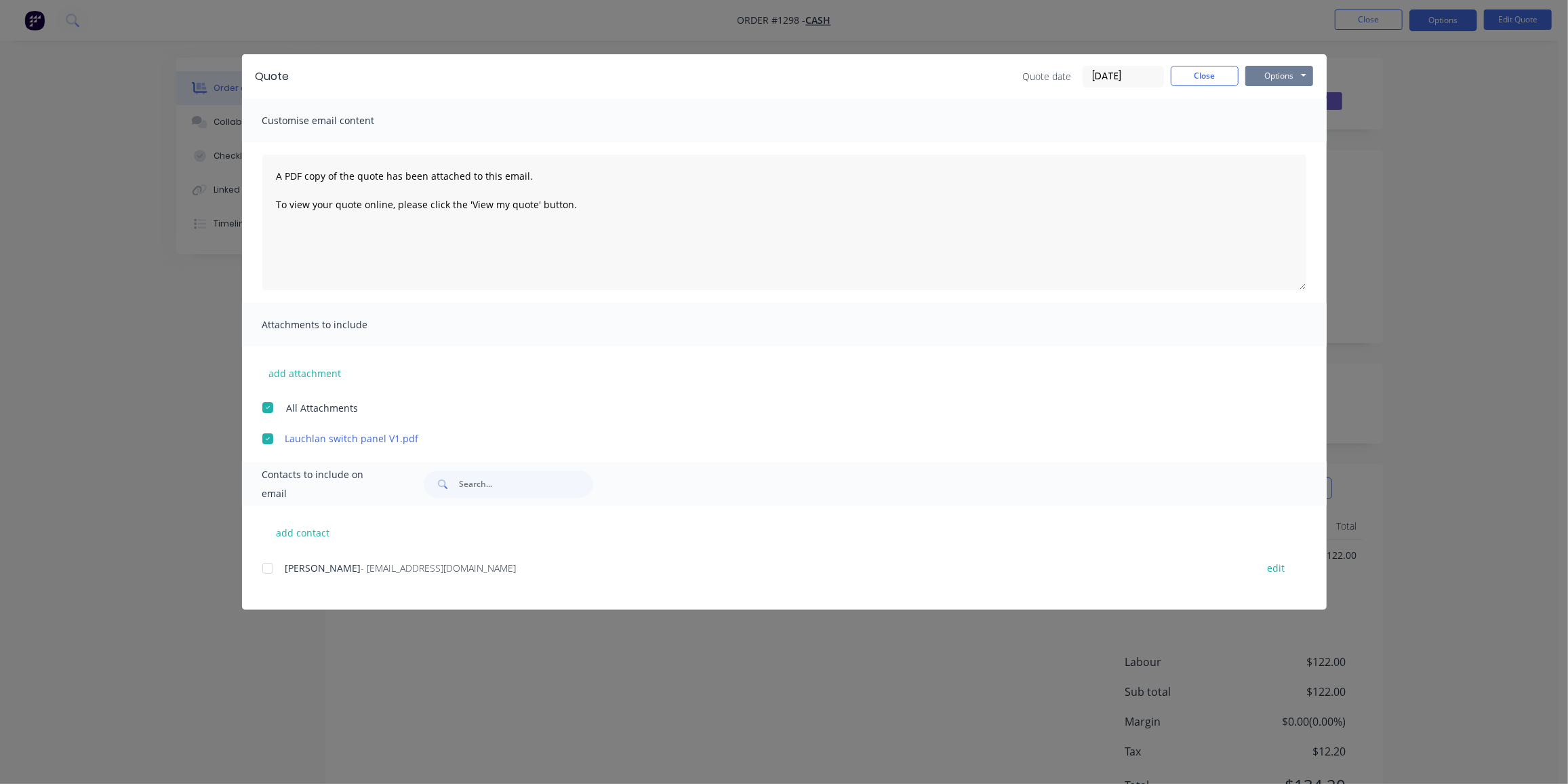
click at [1281, 67] on button "Options" at bounding box center [1278, 76] width 68 height 21
click at [1283, 97] on button "Preview" at bounding box center [1288, 100] width 86 height 23
click at [1279, 77] on button "Options" at bounding box center [1278, 76] width 68 height 21
click at [1283, 145] on button "Email" at bounding box center [1288, 144] width 86 height 23
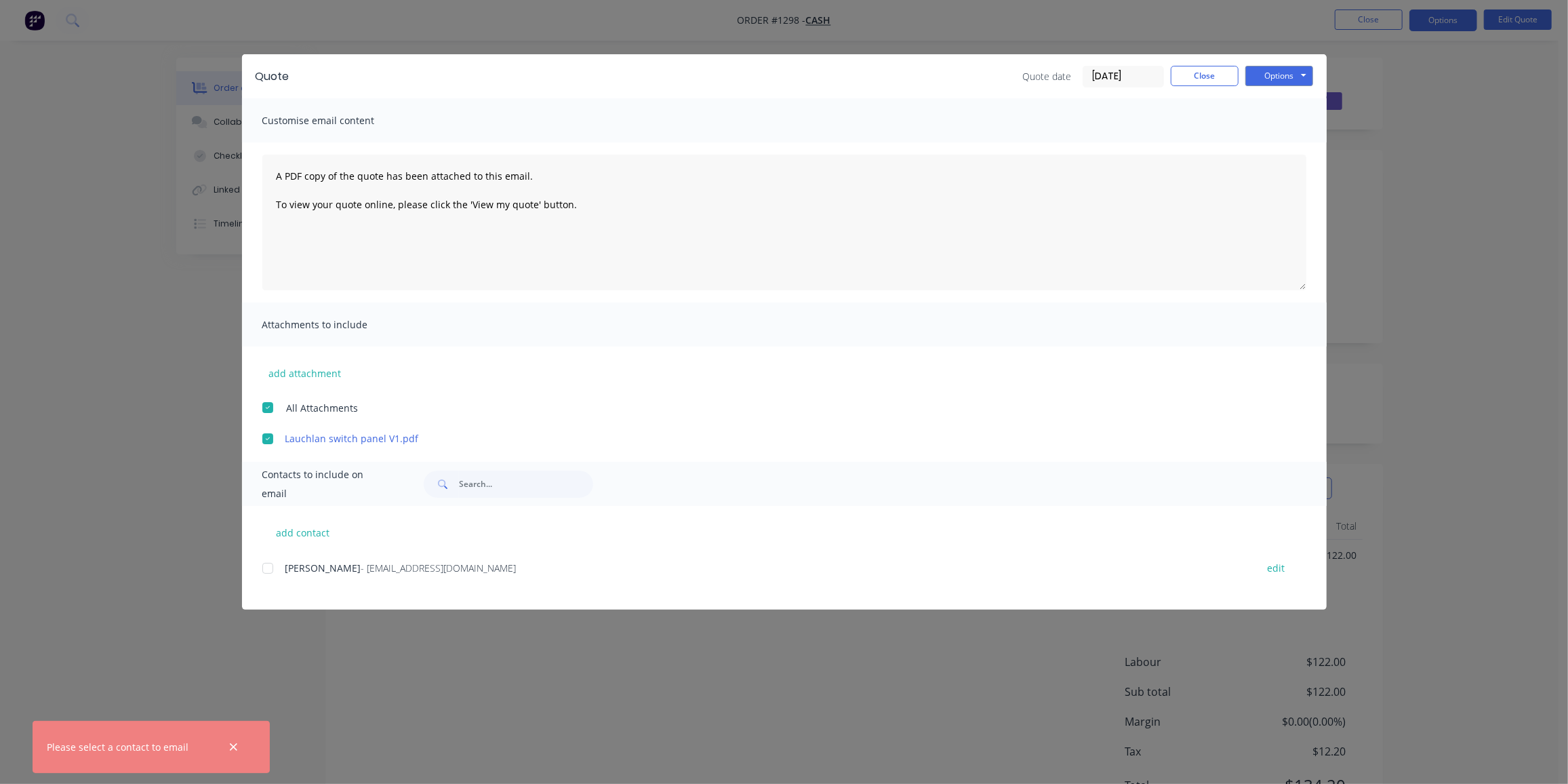
click at [271, 566] on div at bounding box center [267, 569] width 27 height 27
click at [1302, 78] on button "Options" at bounding box center [1278, 76] width 68 height 21
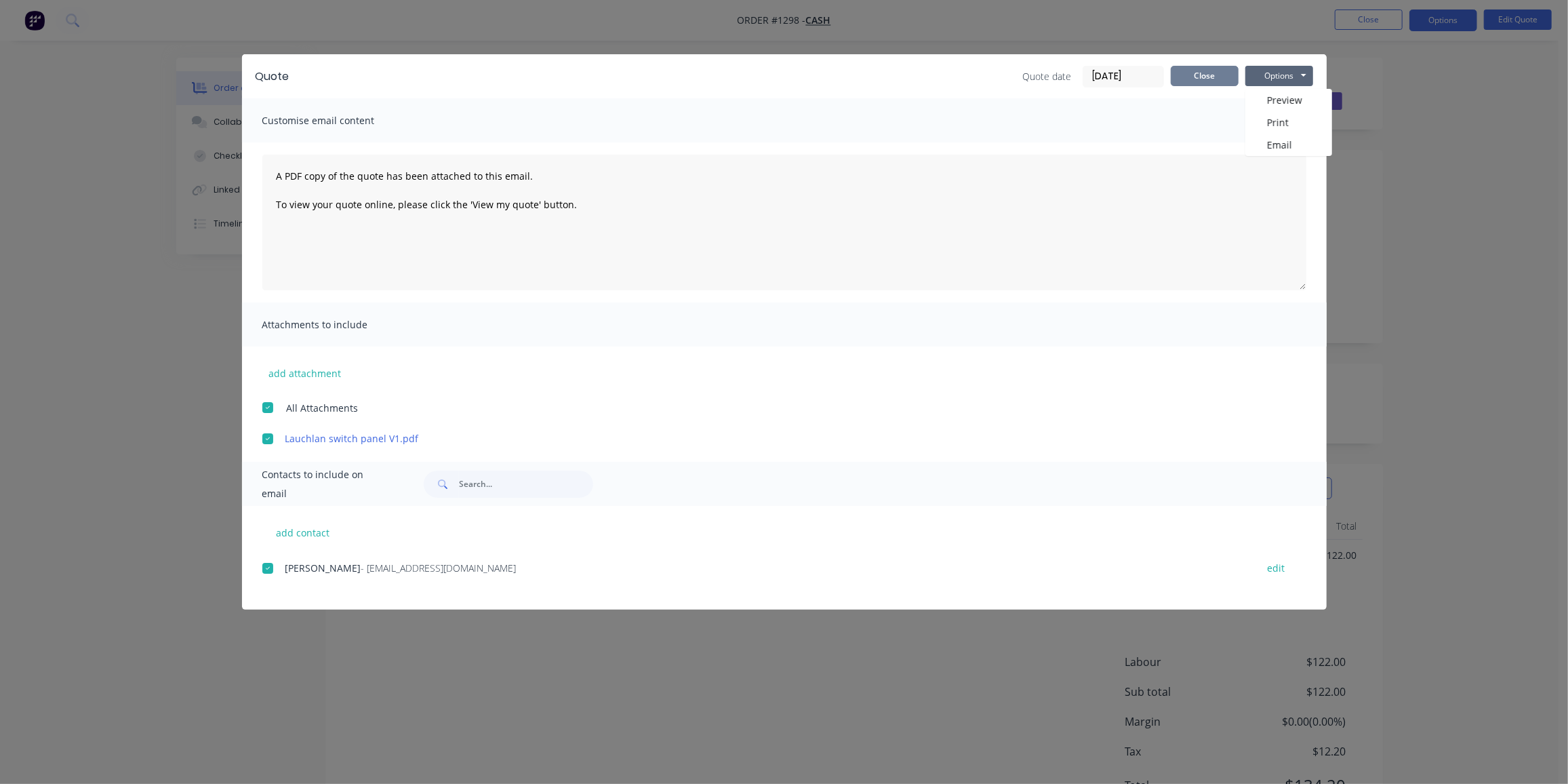
click at [1201, 82] on button "Close" at bounding box center [1204, 76] width 68 height 21
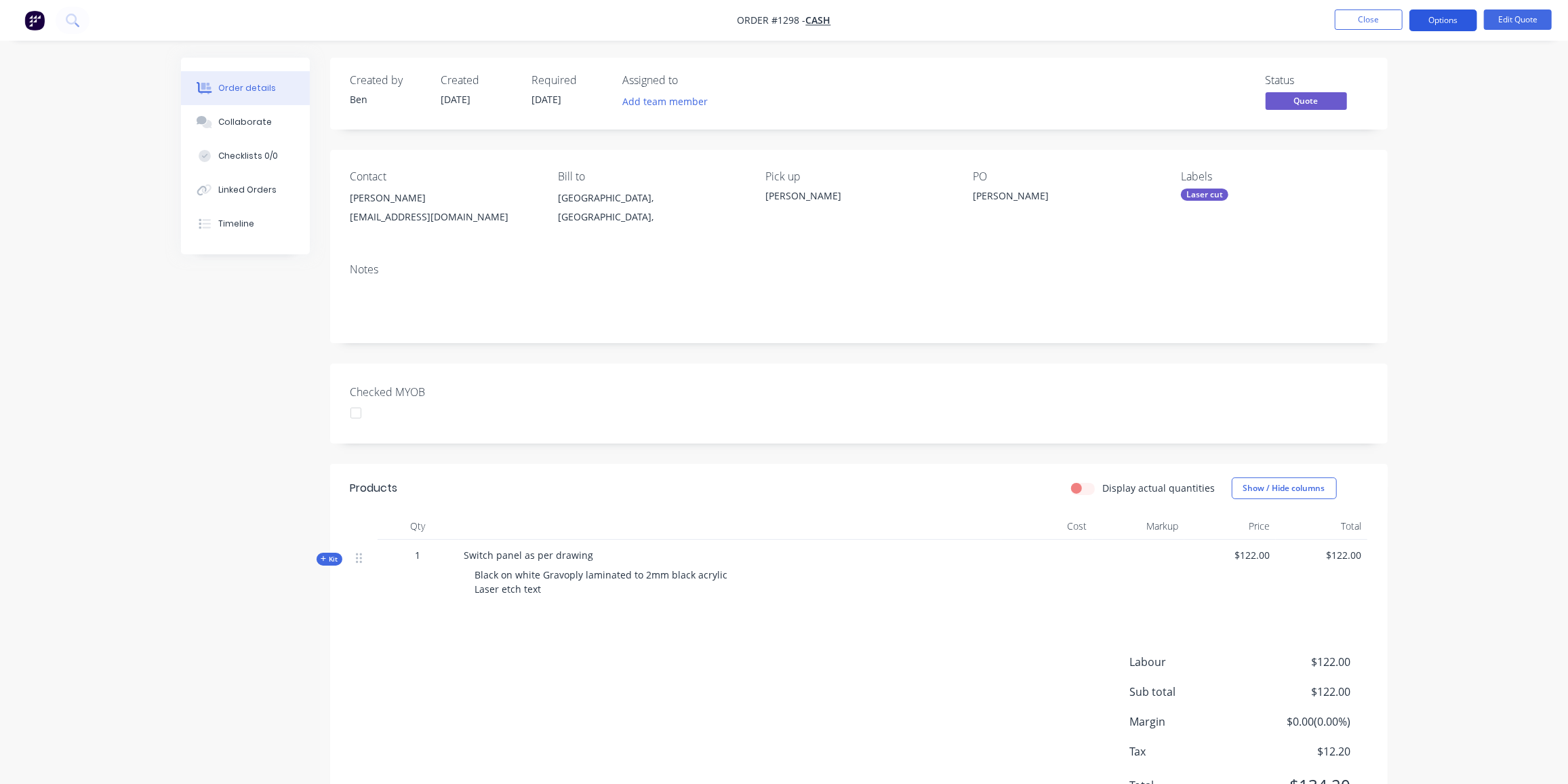
click at [1445, 23] on button "Options" at bounding box center [1443, 21] width 68 height 22
click at [1413, 105] on div "Proforma Invoice" at bounding box center [1402, 110] width 124 height 20
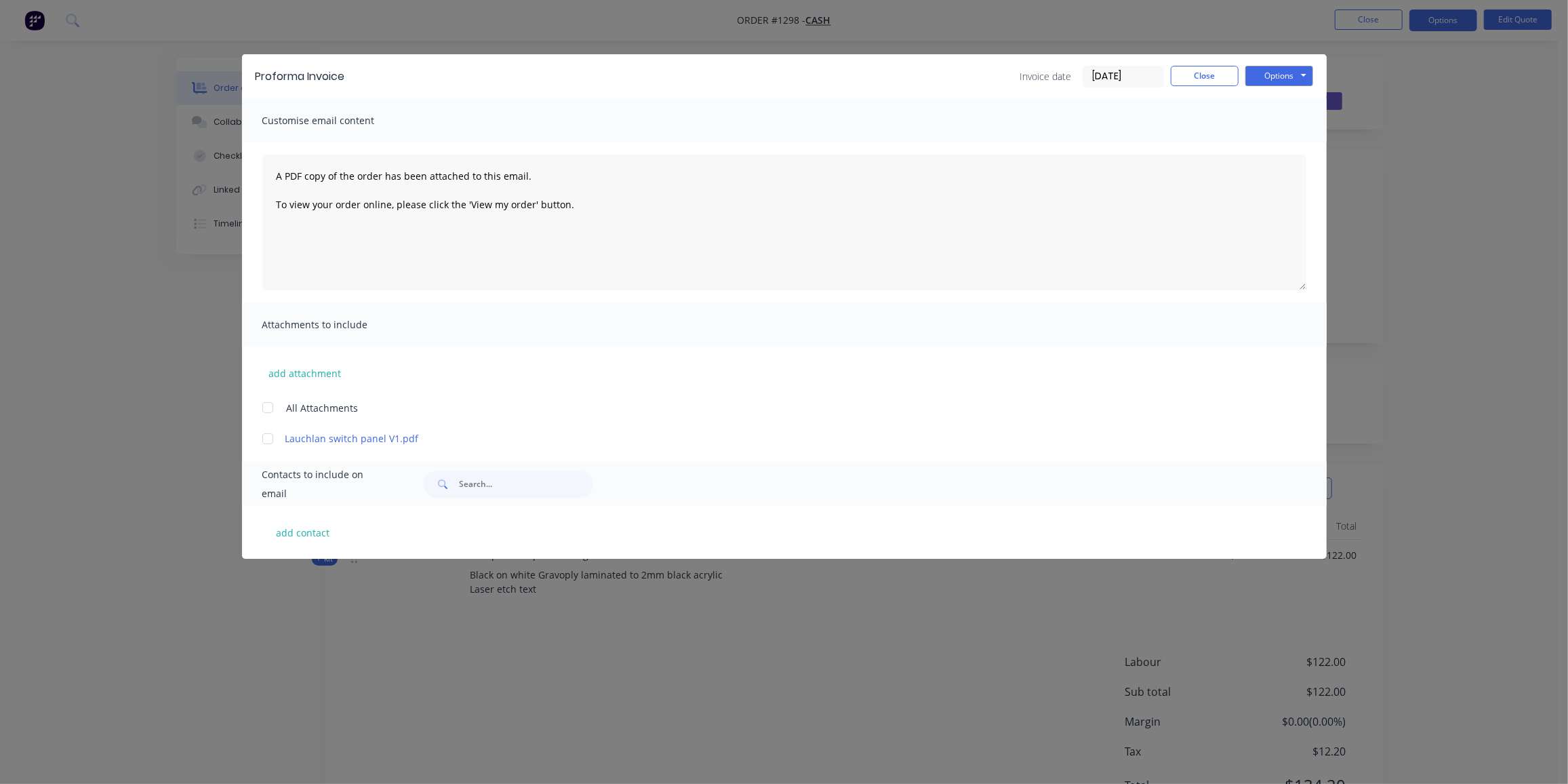
click at [276, 438] on div at bounding box center [267, 439] width 27 height 27
click at [284, 533] on button "add contact" at bounding box center [303, 532] width 81 height 21
select select "AU"
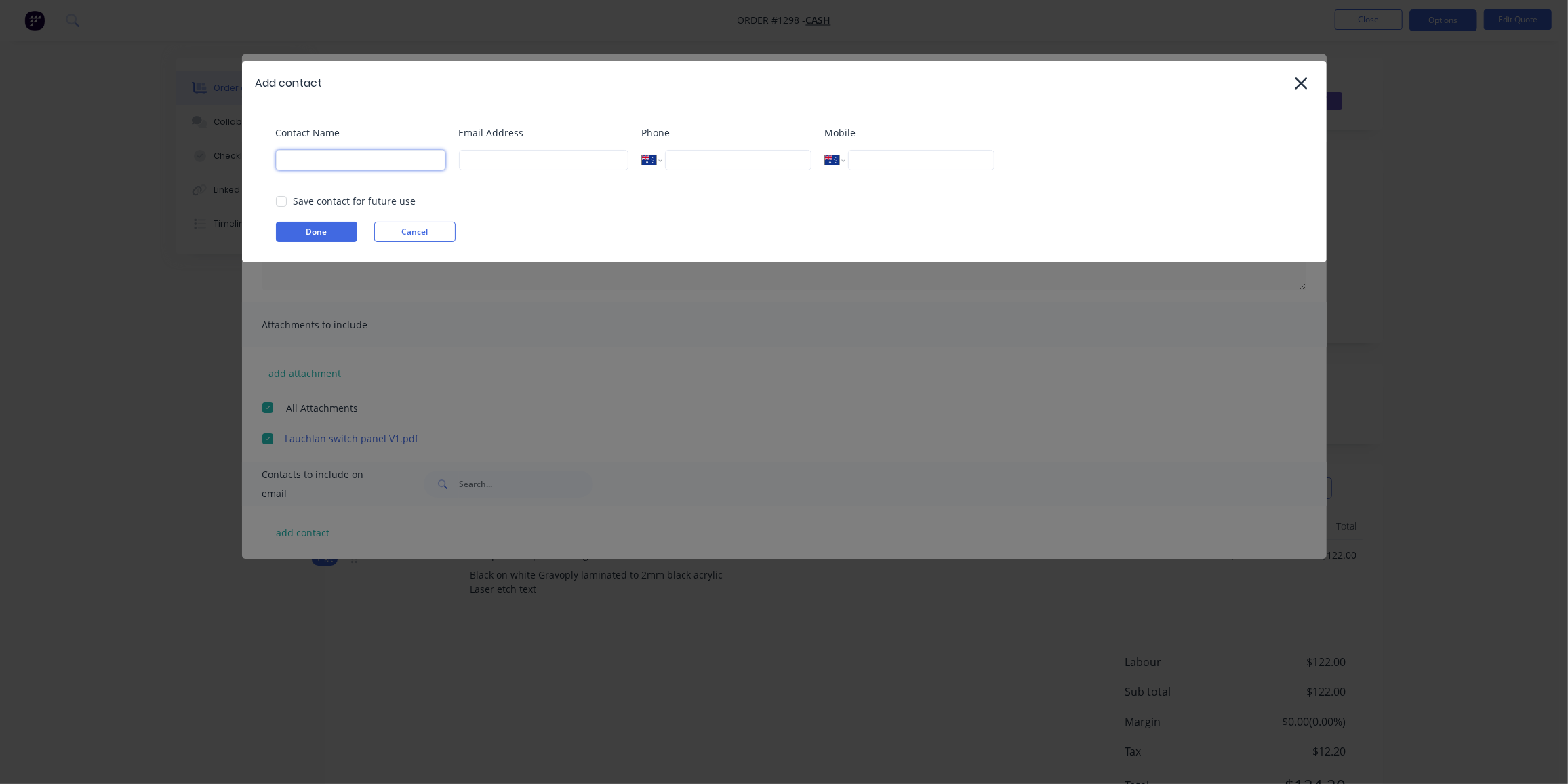
click at [349, 161] on input at bounding box center [360, 160] width 169 height 21
click at [351, 157] on input at bounding box center [360, 160] width 169 height 21
paste input "lauchlan ritchie <lauchlan.ritchie1@gmail.com>"
drag, startPoint x: 297, startPoint y: 160, endPoint x: 522, endPoint y: 163, distance: 225.0
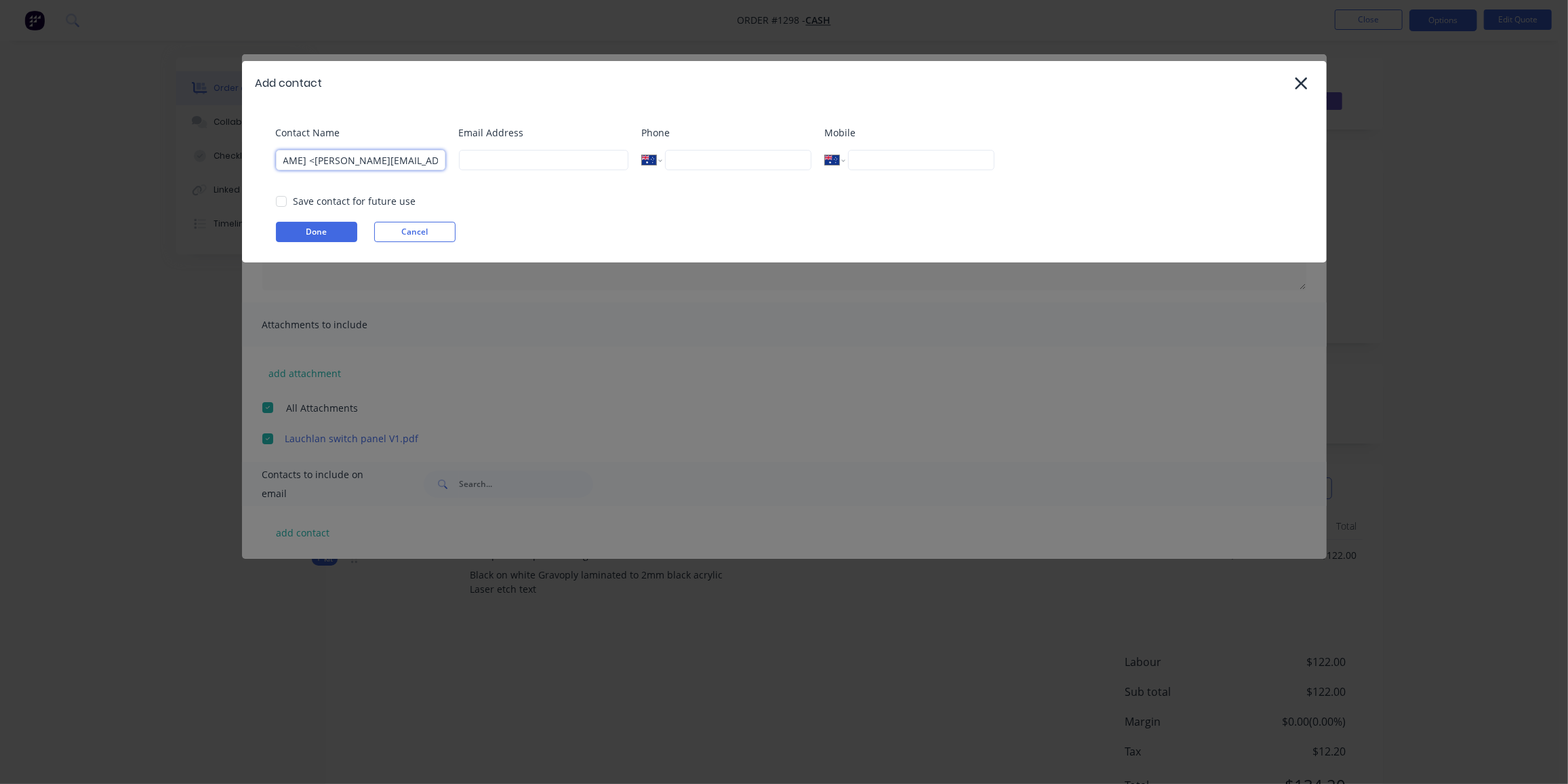
click at [522, 163] on div "Contact Name lauchlan ritchie <lauchlan.ritchie1@gmail.com> Email Address Phone…" at bounding box center [791, 152] width 1030 height 55
type input "lauchlan ritchie"
click at [514, 153] on input at bounding box center [543, 160] width 169 height 21
paste input "<lauchlan.ritchie1@gmail.com>"
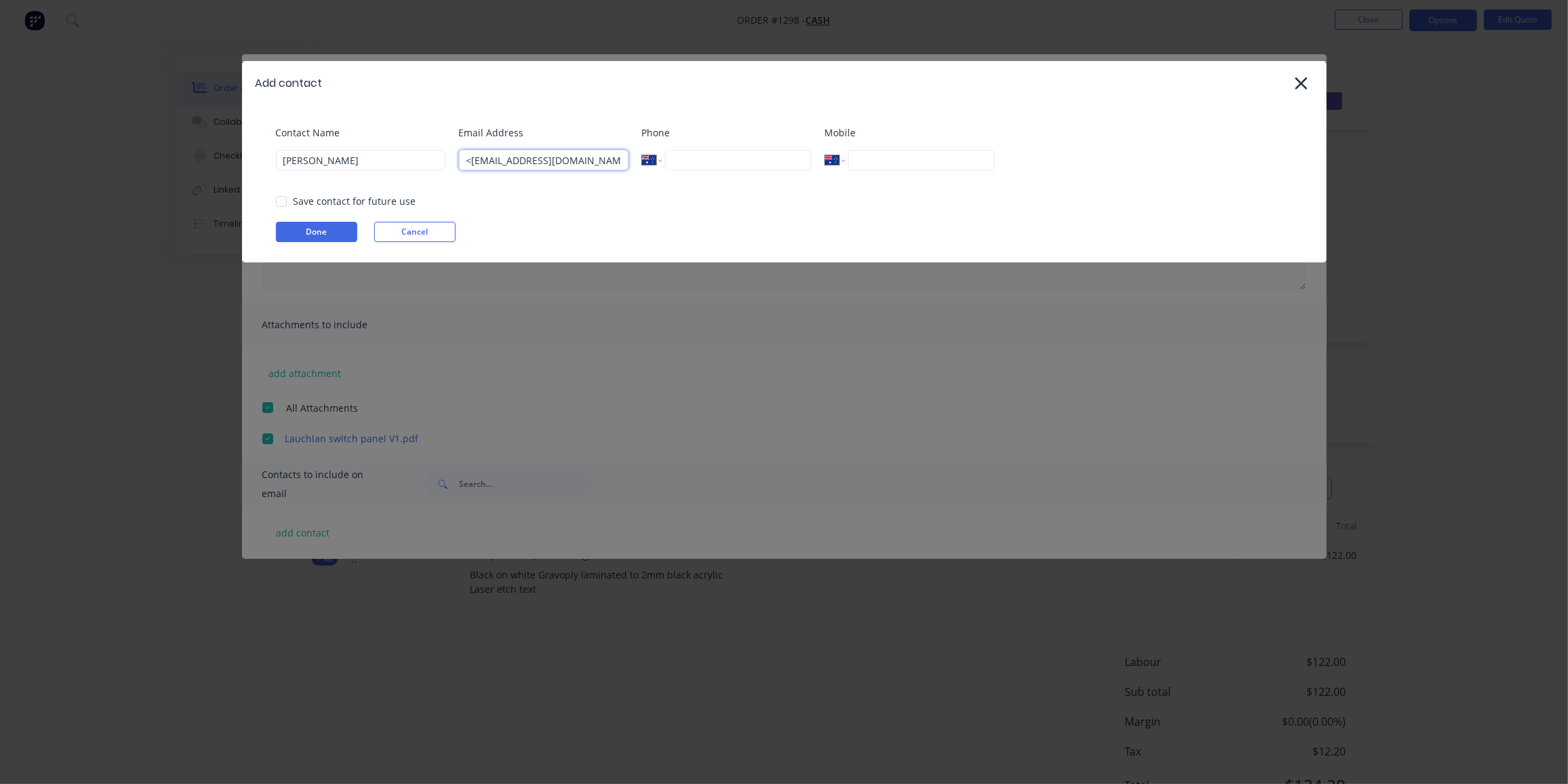
drag, startPoint x: 473, startPoint y: 160, endPoint x: 388, endPoint y: 174, distance: 86.1
click at [388, 174] on div "Contact Name lauchlan ritchie Email Address <lauchlan.ritchie1@gmail.com> Phone…" at bounding box center [791, 152] width 1030 height 55
click at [614, 160] on input "lauchlan.ritchie1@gmail.com>" at bounding box center [543, 160] width 169 height 21
type input "lauchlan.ritchie1@gmail.com"
click at [306, 226] on button "Done" at bounding box center [316, 232] width 81 height 21
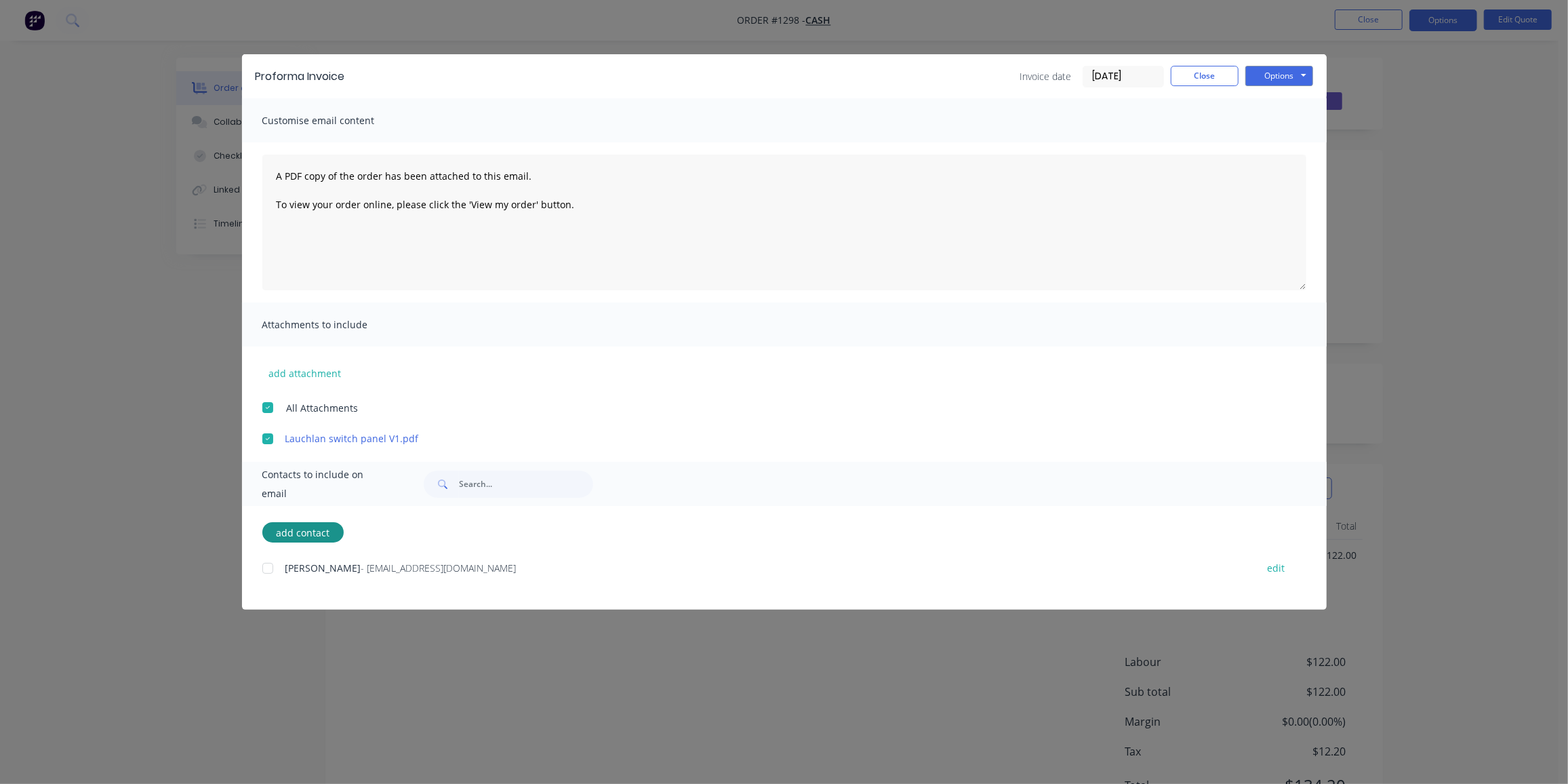
drag, startPoint x: 269, startPoint y: 562, endPoint x: 734, endPoint y: 418, distance: 486.8
click at [270, 562] on div at bounding box center [267, 569] width 27 height 27
click at [1278, 75] on button "Options" at bounding box center [1278, 76] width 68 height 21
click at [1282, 99] on button "Preview" at bounding box center [1288, 100] width 86 height 23
click at [1268, 76] on button "Options" at bounding box center [1278, 76] width 68 height 21
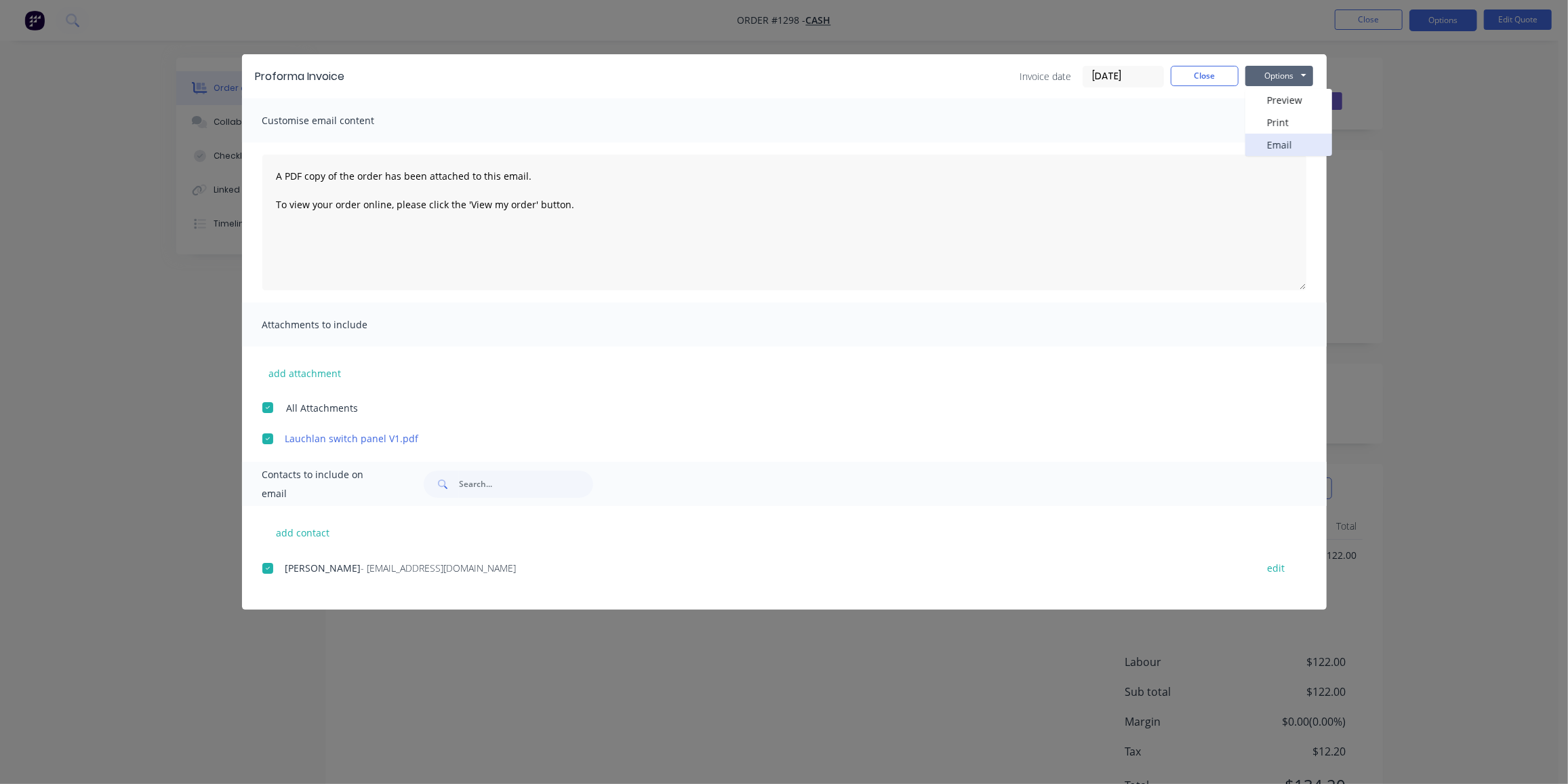
click at [1286, 136] on button "Email" at bounding box center [1288, 144] width 86 height 23
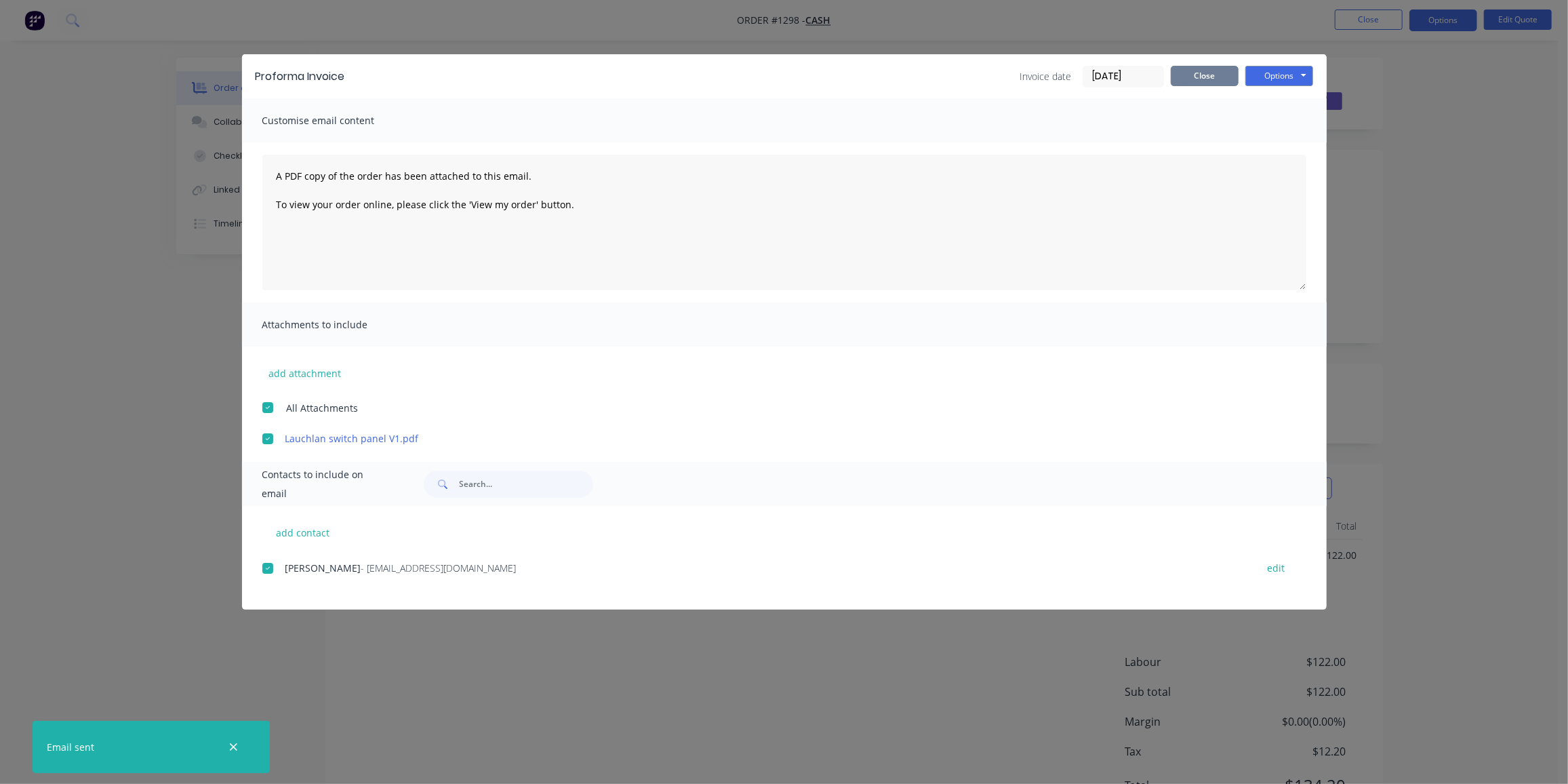
click at [1223, 70] on button "Close" at bounding box center [1204, 76] width 68 height 21
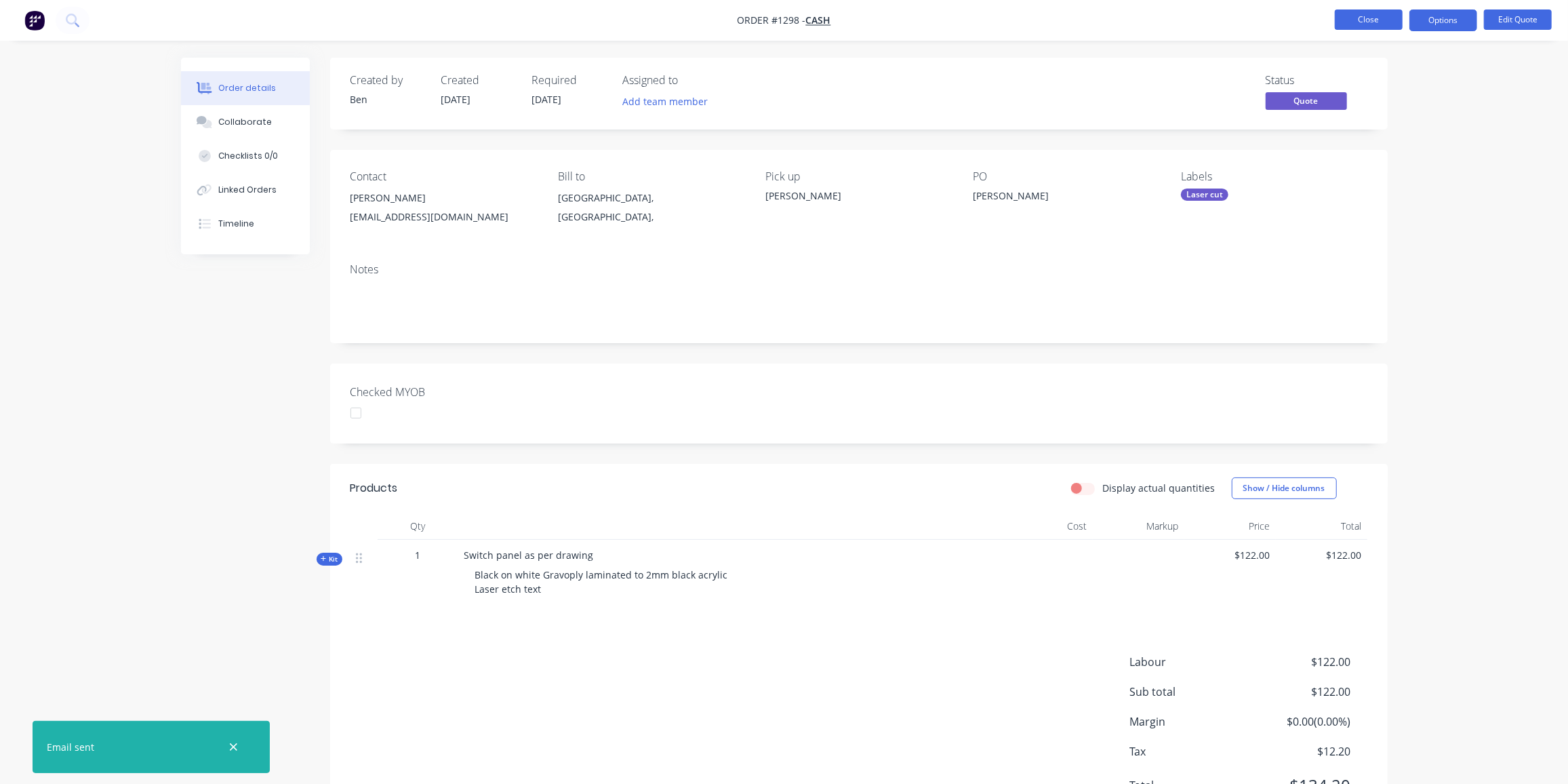
click at [1368, 19] on button "Close" at bounding box center [1368, 20] width 68 height 21
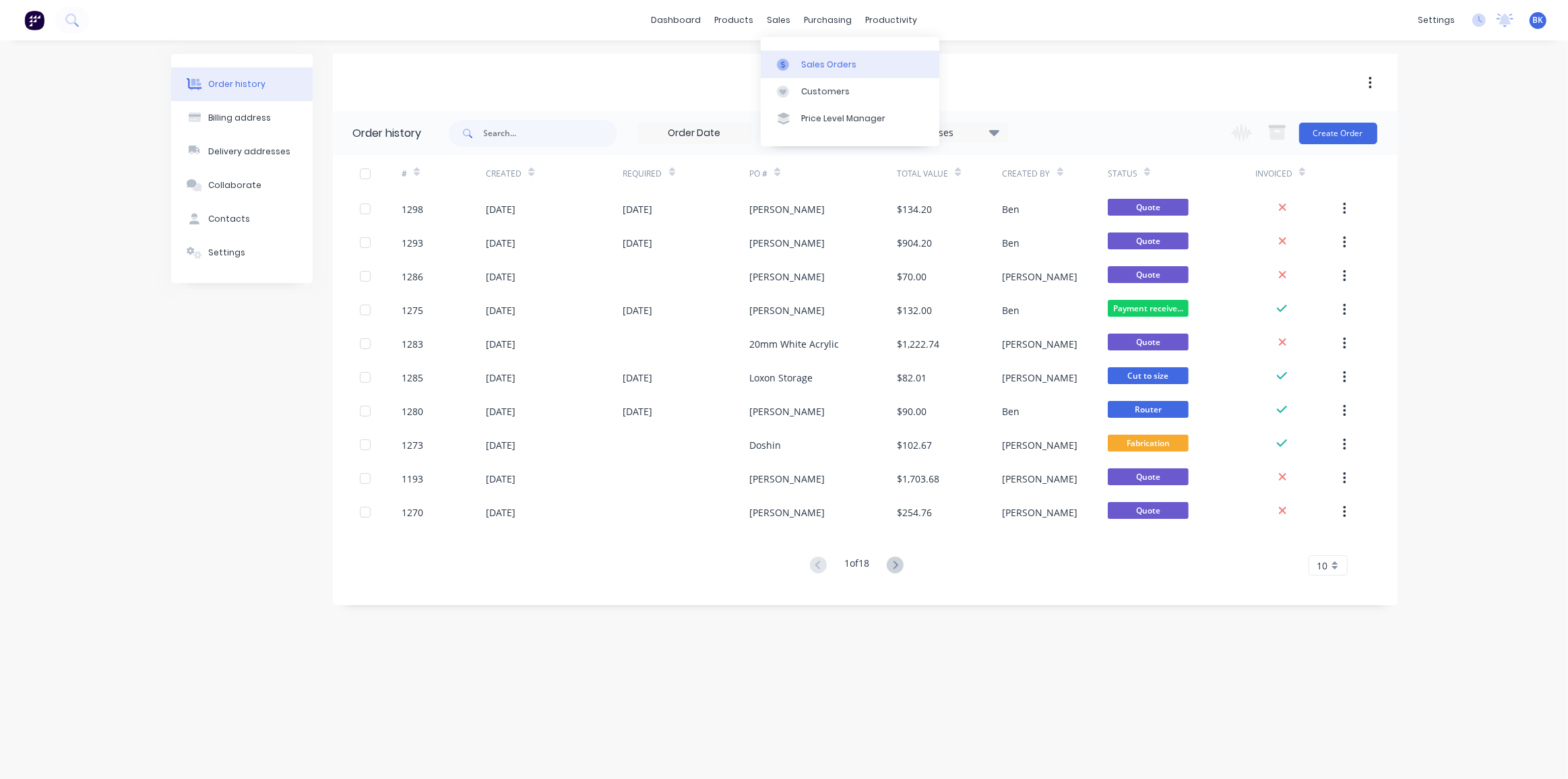
click at [789, 56] on link "Sales Orders" at bounding box center [850, 64] width 178 height 27
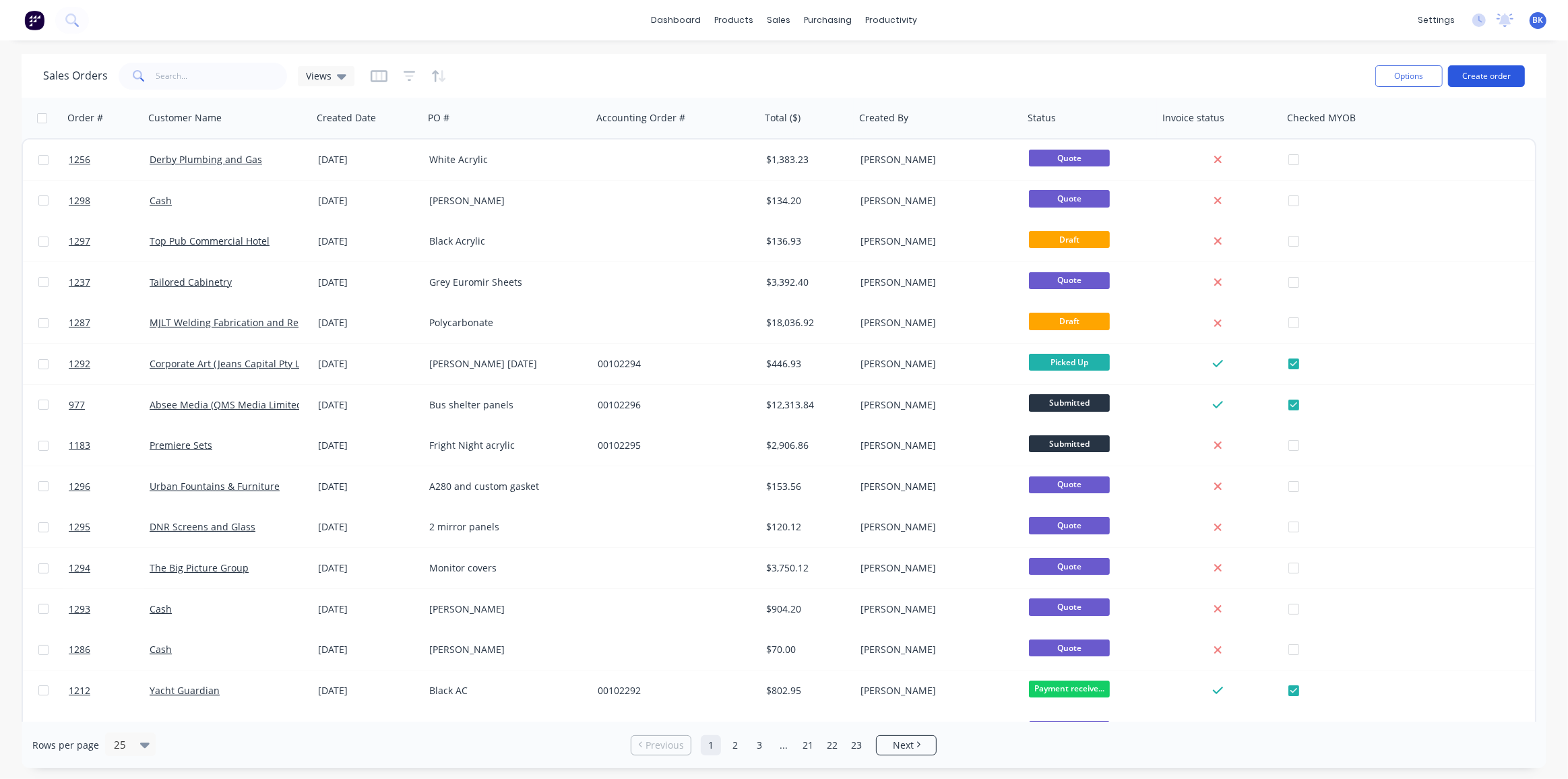
click at [1508, 75] on button "Create order" at bounding box center [1487, 76] width 77 height 21
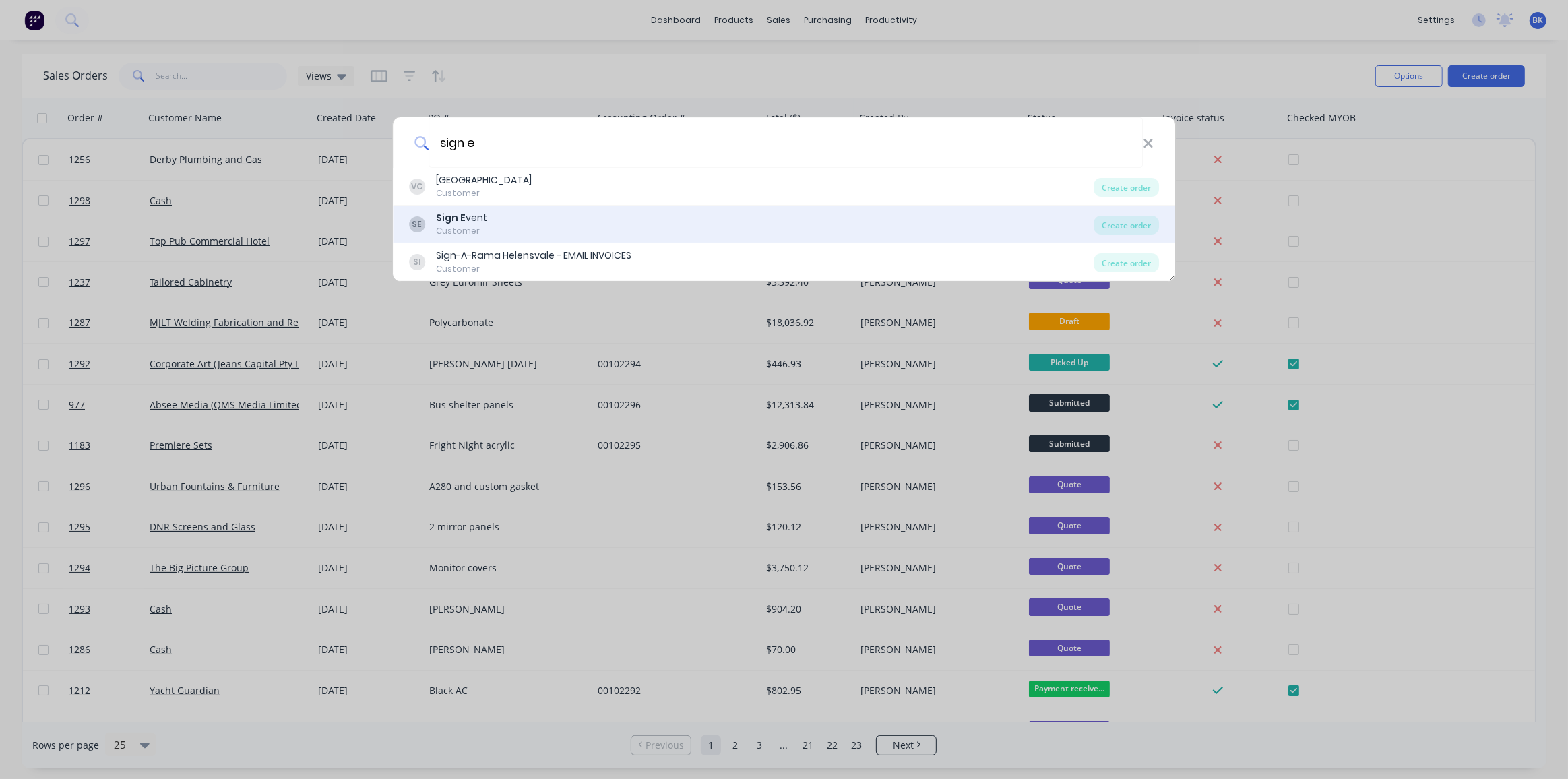
type input "sign e"
click at [479, 214] on div "Sign E vent" at bounding box center [461, 218] width 51 height 14
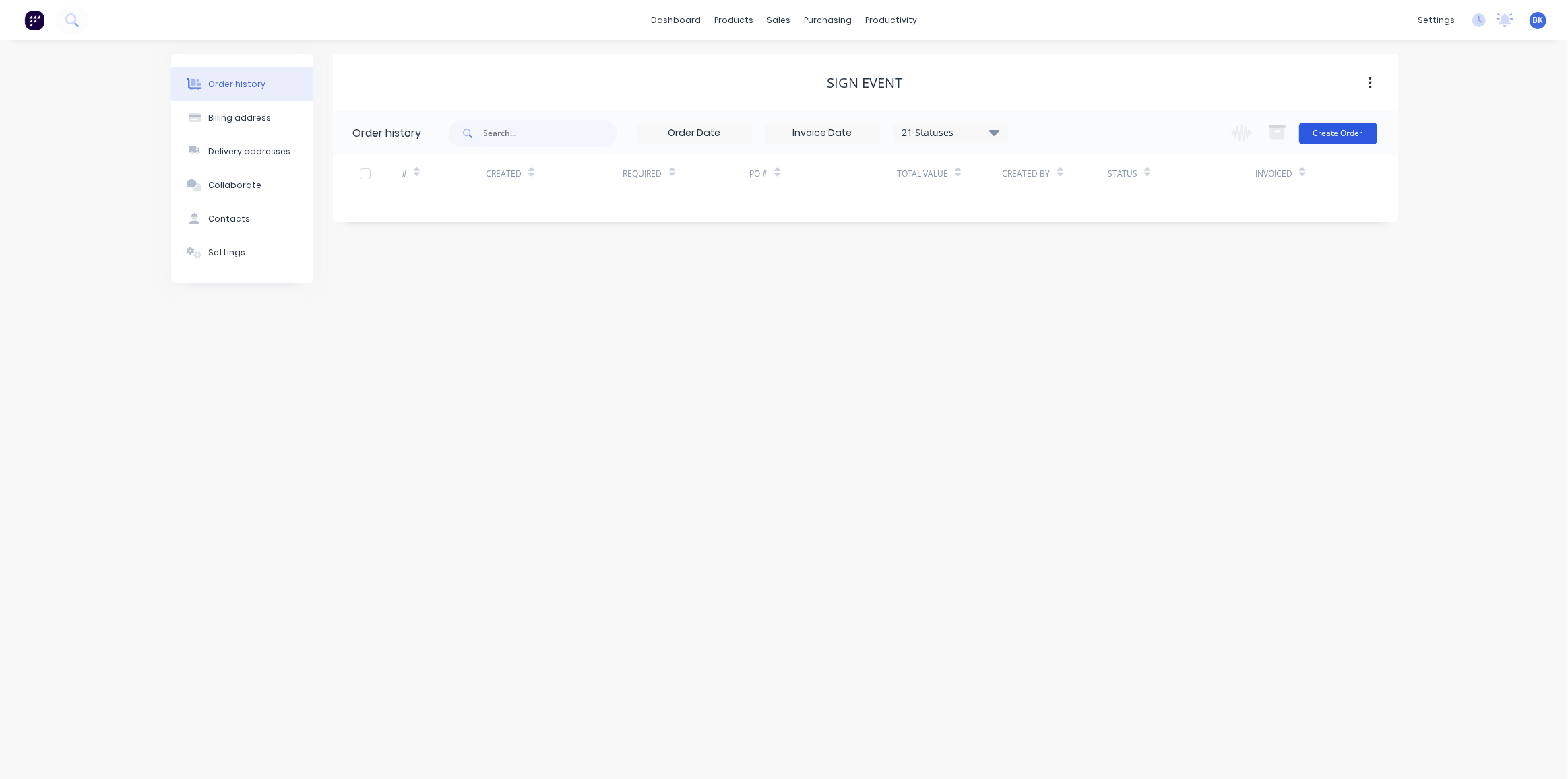
click at [1342, 134] on button "Create Order" at bounding box center [1338, 133] width 78 height 21
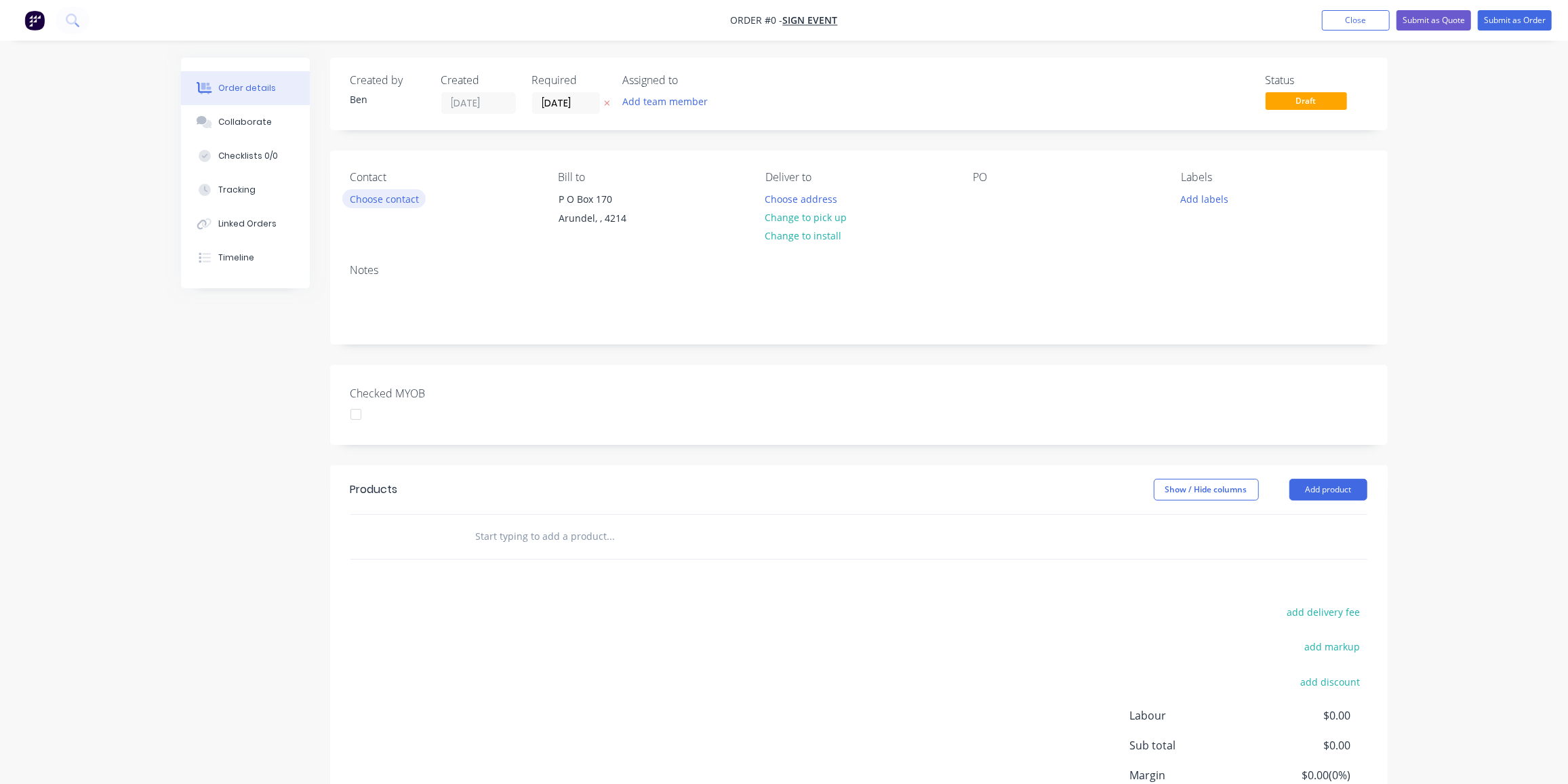
click at [369, 201] on button "Choose contact" at bounding box center [384, 198] width 84 height 18
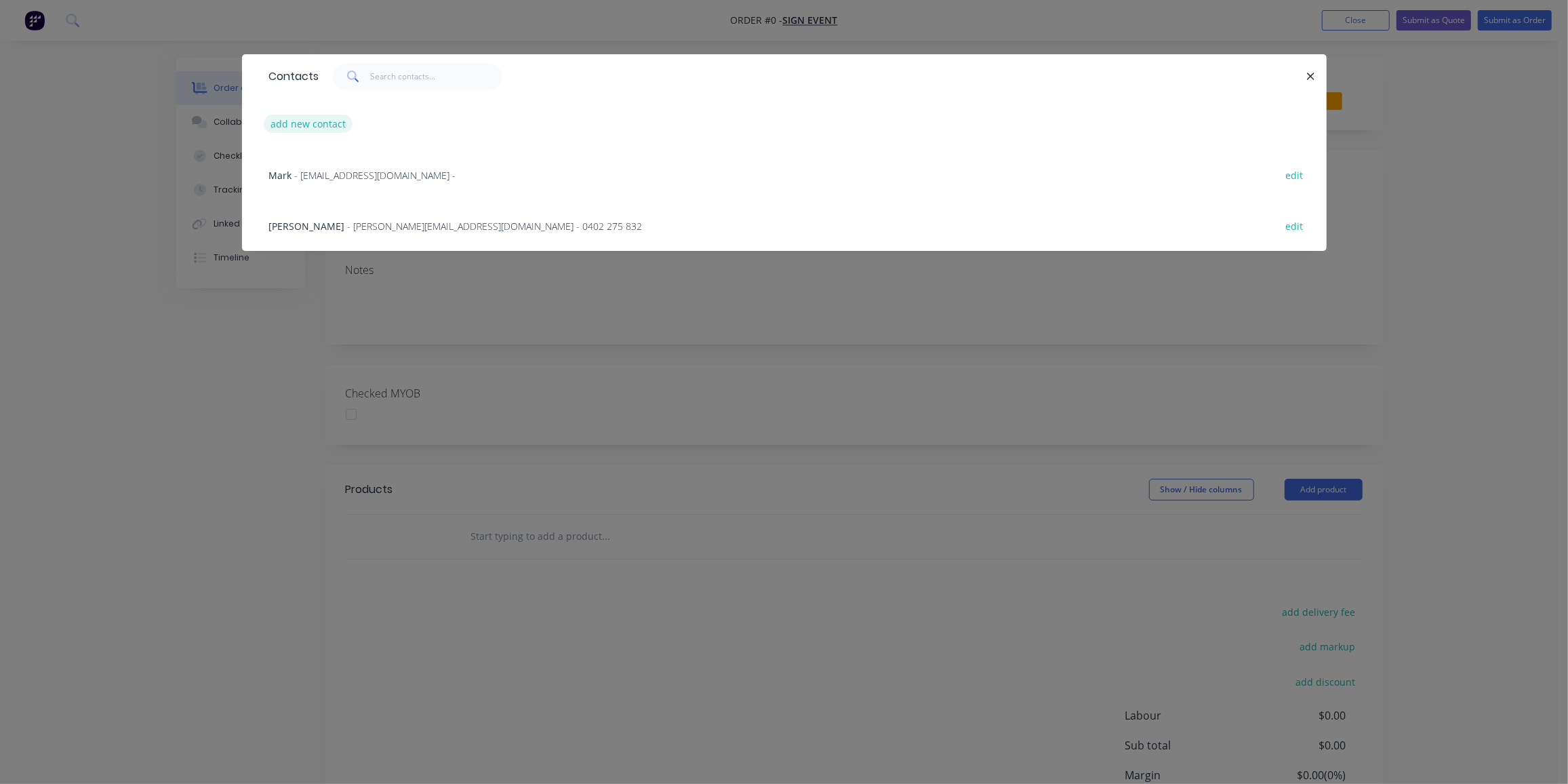
click at [331, 120] on button "add new contact" at bounding box center [308, 123] width 89 height 18
select select "AU"
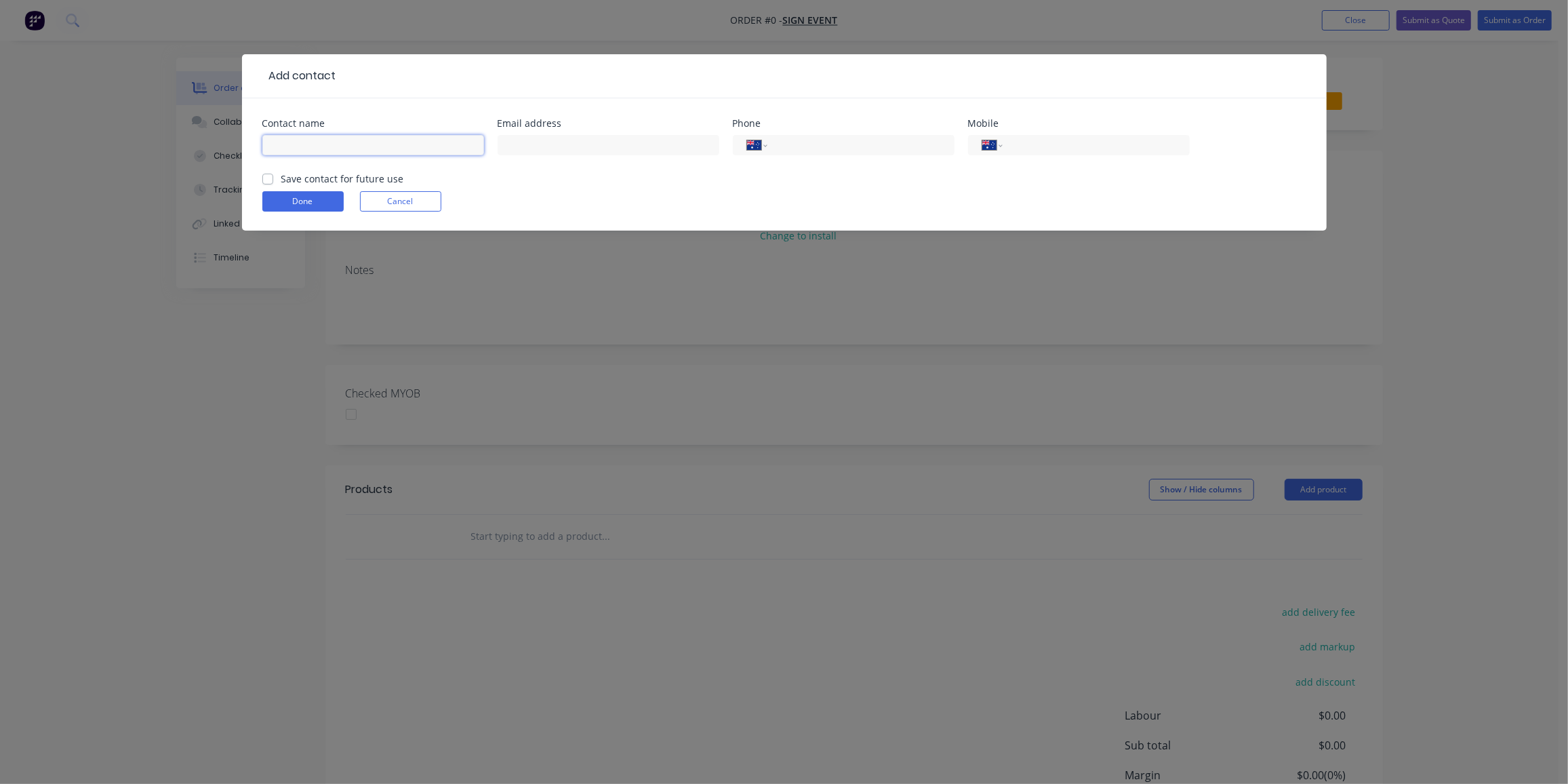
click at [295, 150] on input "text" at bounding box center [373, 145] width 222 height 21
paste input "Katie Allsop"
type input "Katie Allsop"
click at [539, 145] on input "text" at bounding box center [608, 145] width 222 height 21
paste input "Admin | Sign Event <admin@signevent.com.au>"
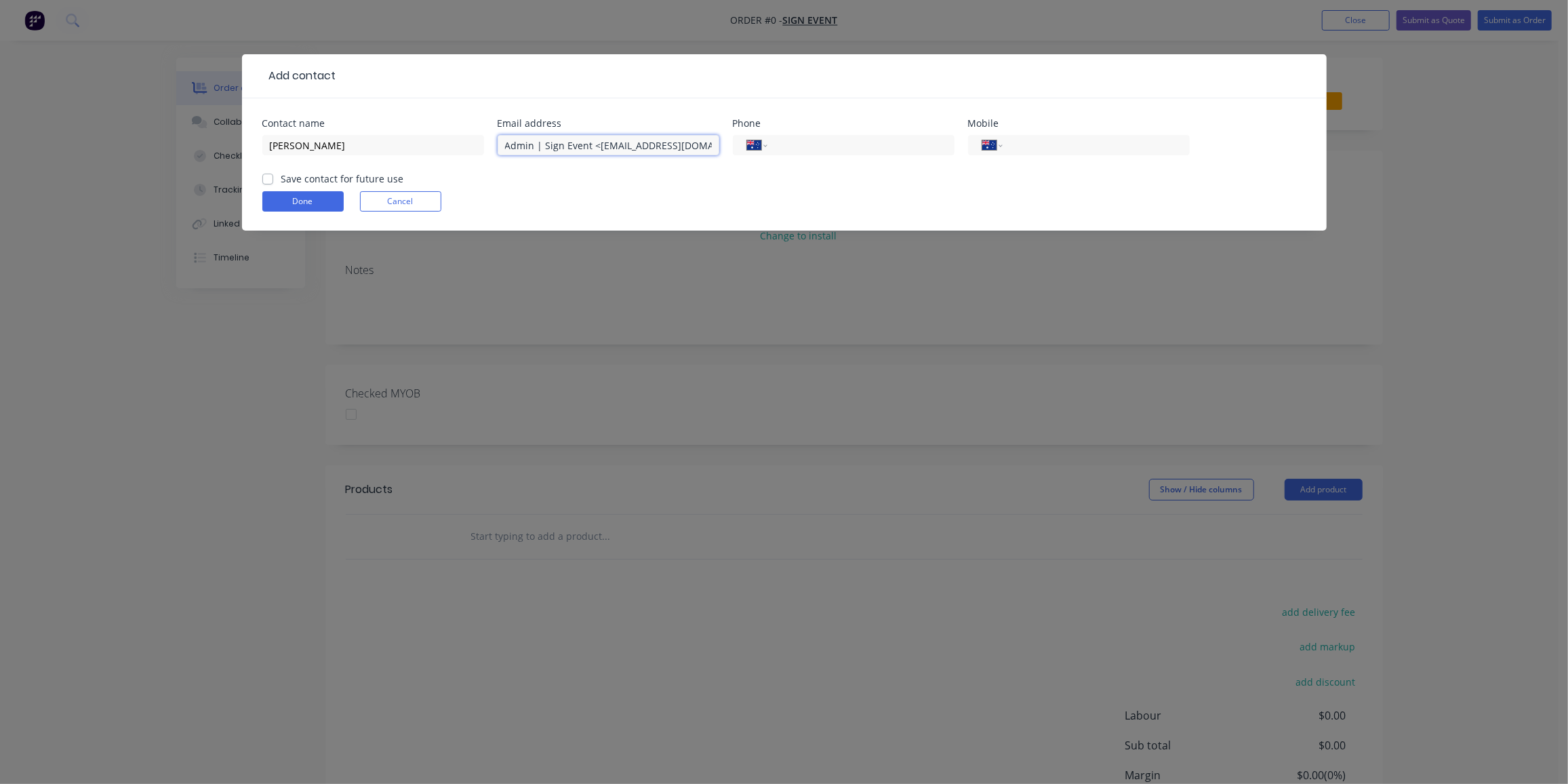
drag, startPoint x: 594, startPoint y: 145, endPoint x: 356, endPoint y: 169, distance: 239.2
click at [356, 169] on div "Contact name Katie Allsop Email address Admin | Sign Event <admin@signevent.com…" at bounding box center [784, 145] width 1044 height 53
click at [687, 141] on input "admin@signevent.com.au>" at bounding box center [608, 145] width 222 height 21
type input "admin@signevent.com.au"
click at [1089, 152] on div "International Afghanistan Åland Islands Albania Algeria American Samoa Andorra …" at bounding box center [1079, 145] width 222 height 21
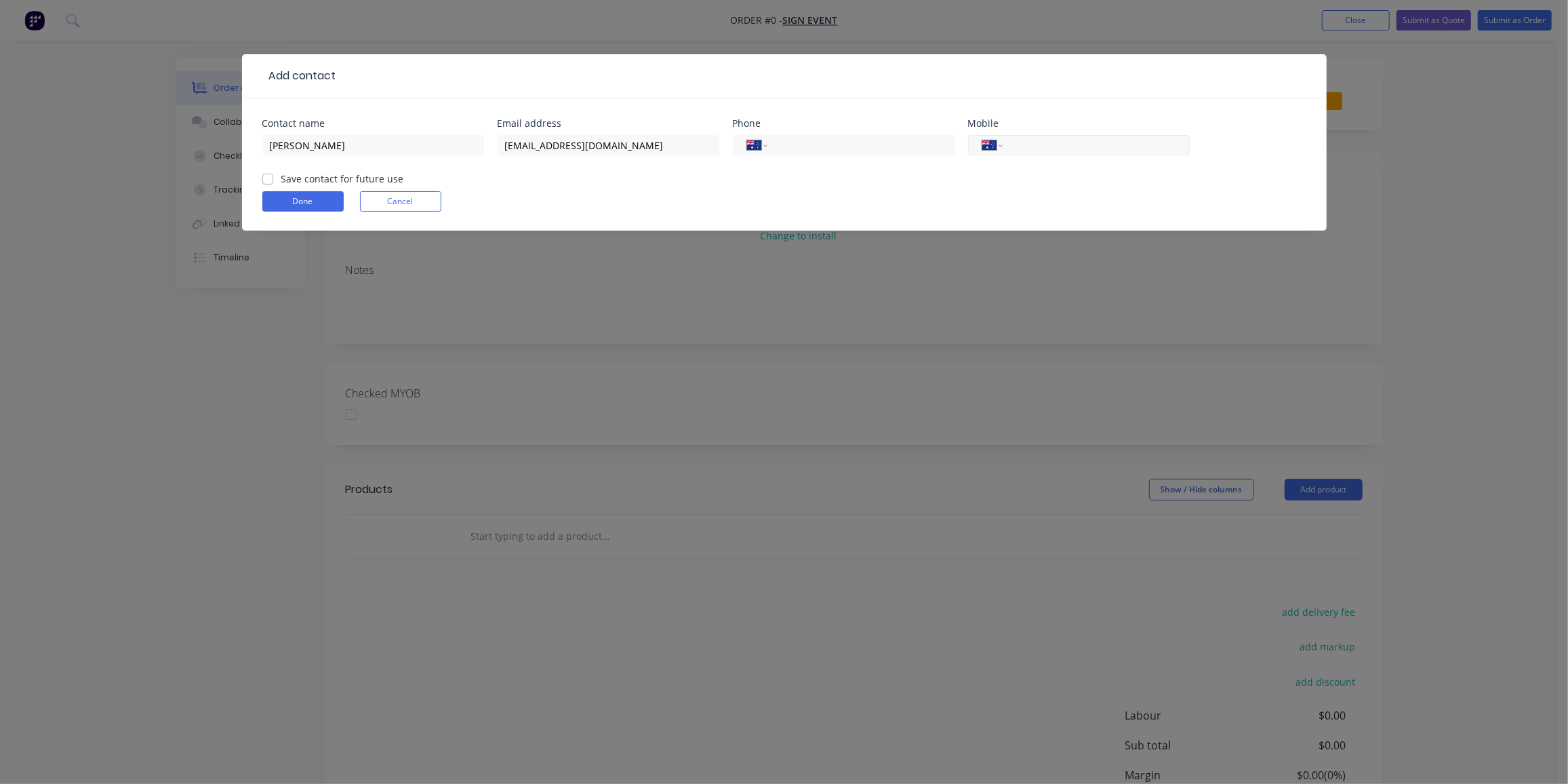
paste input "0423 713 013"
type input "0423 713 013"
click at [281, 180] on label "Save contact for future use" at bounding box center [342, 178] width 122 height 14
click at [267, 180] on input "Save contact for future use" at bounding box center [267, 178] width 11 height 13
checkbox input "true"
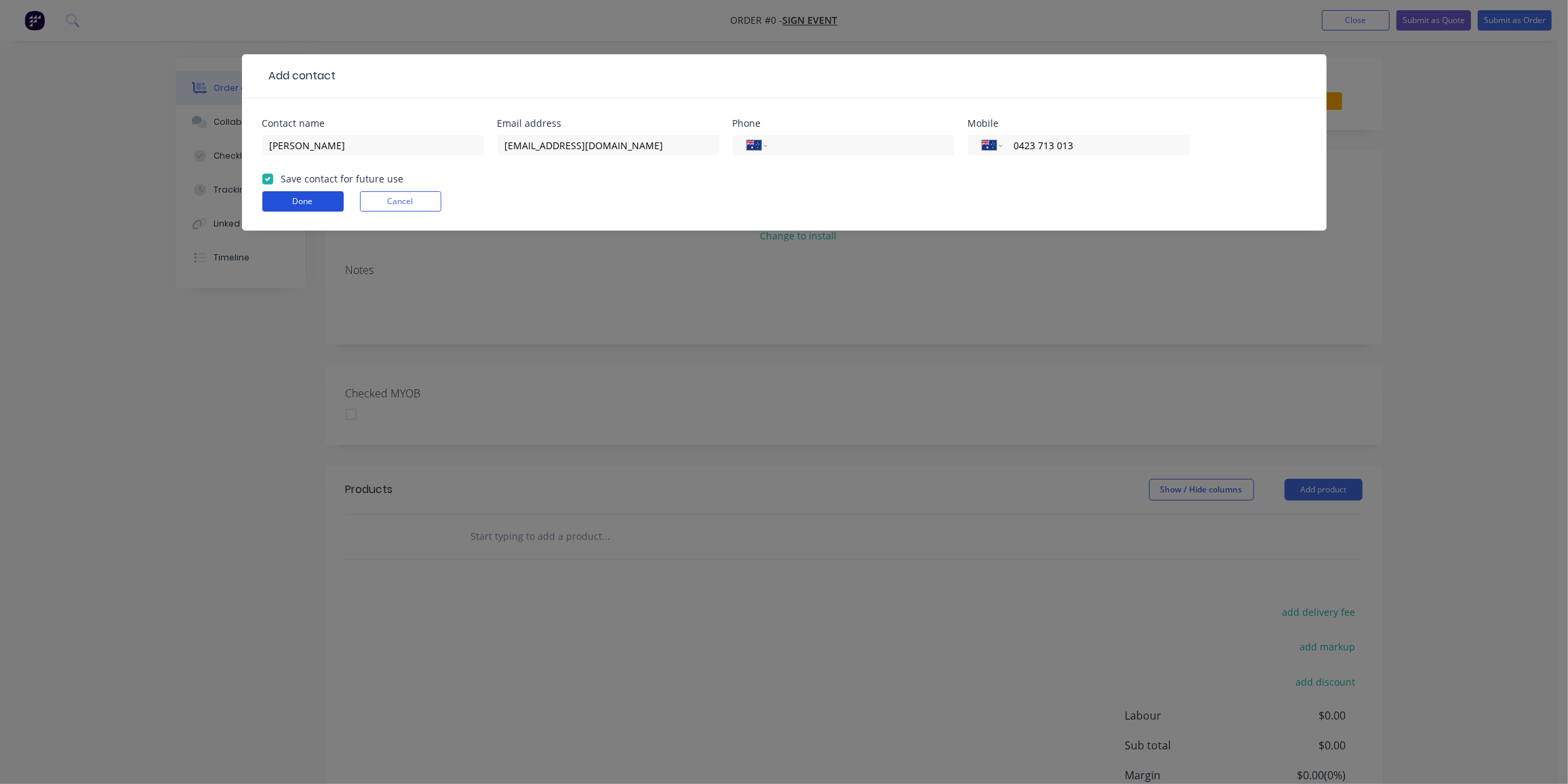
click at [276, 192] on button "Done" at bounding box center [303, 201] width 81 height 21
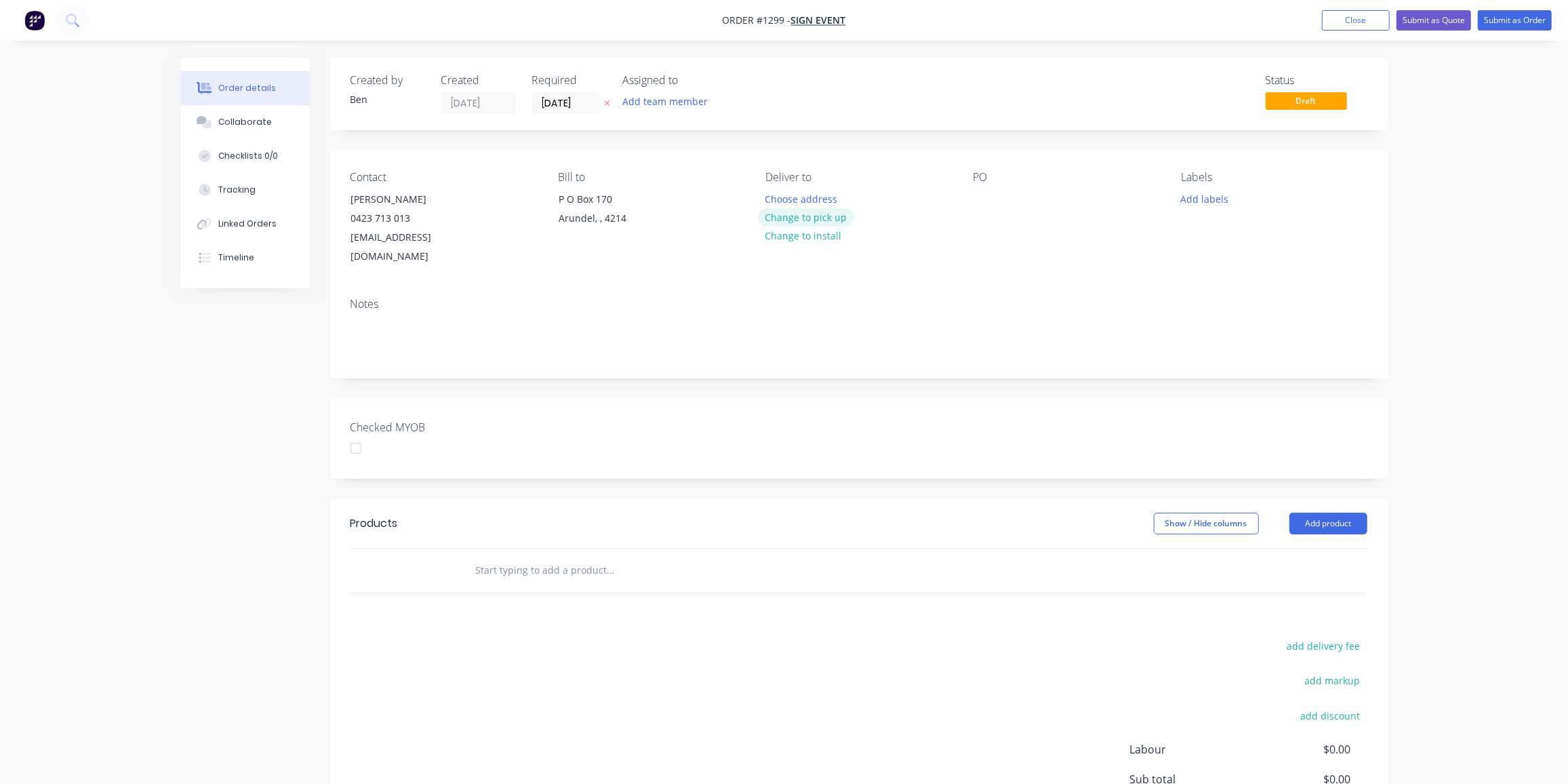
click at [793, 213] on button "Change to pick up" at bounding box center [805, 217] width 96 height 18
click at [983, 196] on div at bounding box center [984, 199] width 22 height 20
click at [1218, 194] on button "Add labels" at bounding box center [1204, 198] width 62 height 18
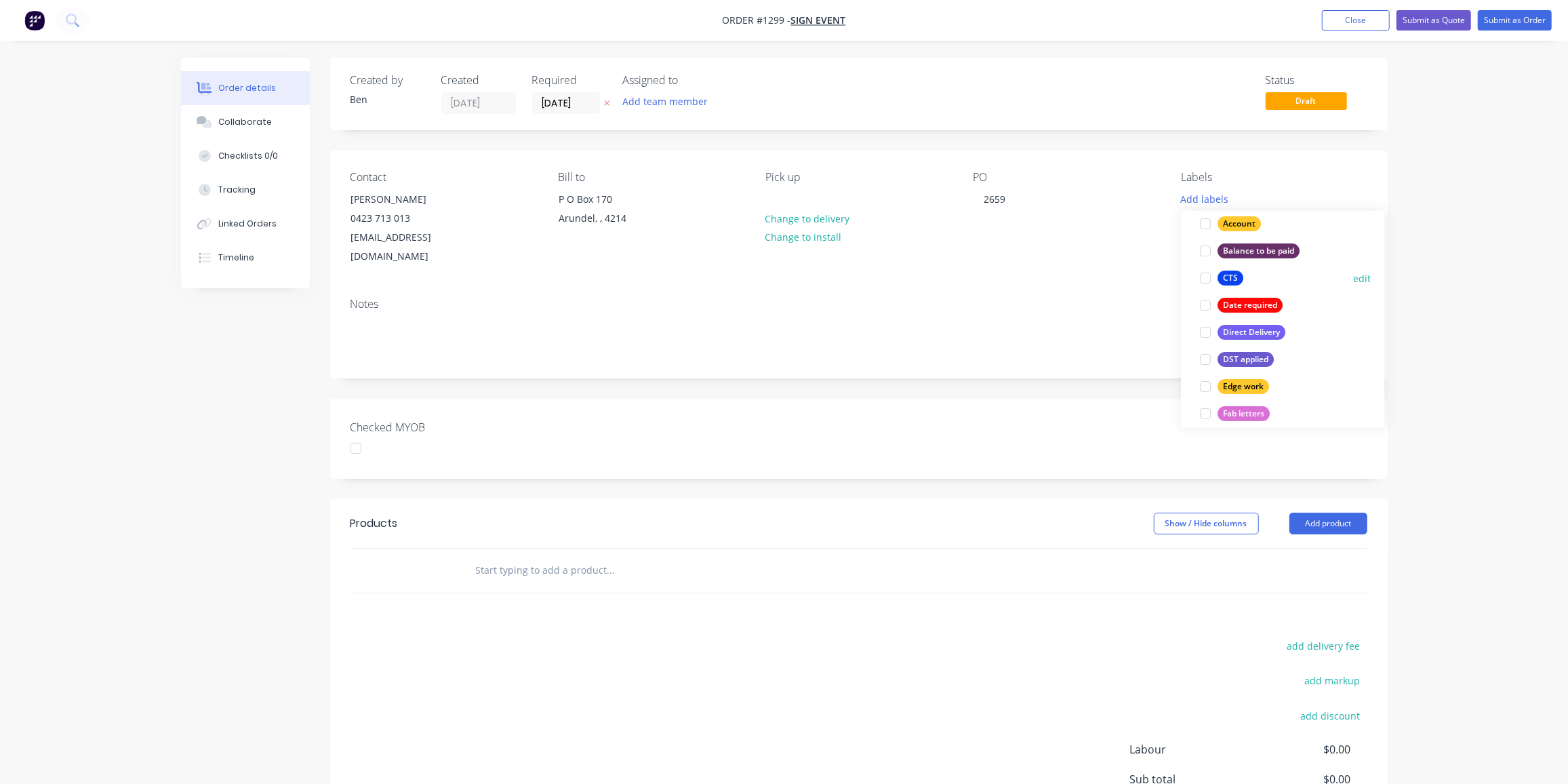
click at [1229, 278] on div "CTS" at bounding box center [1230, 278] width 26 height 15
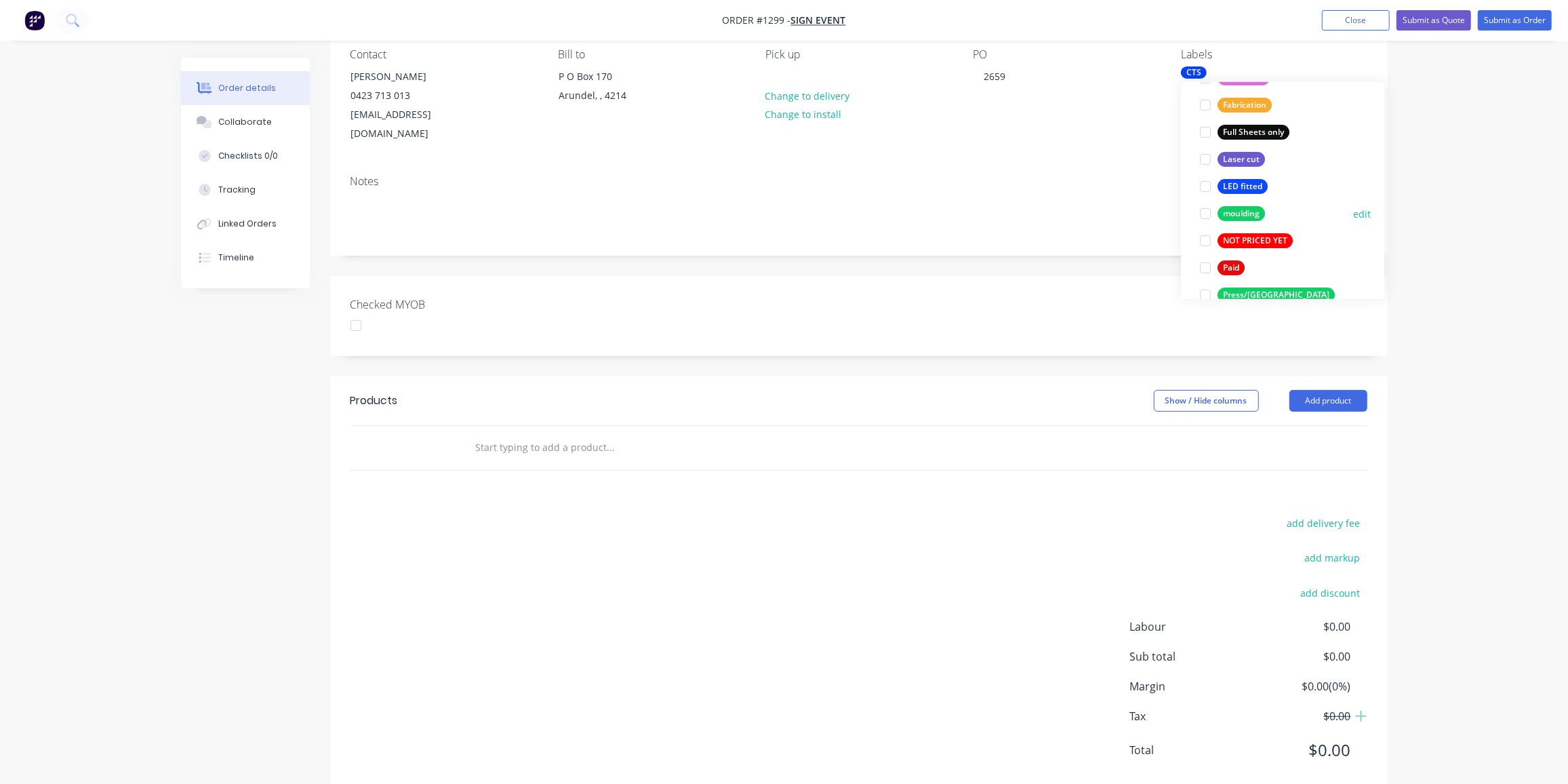
scroll to position [268, 0]
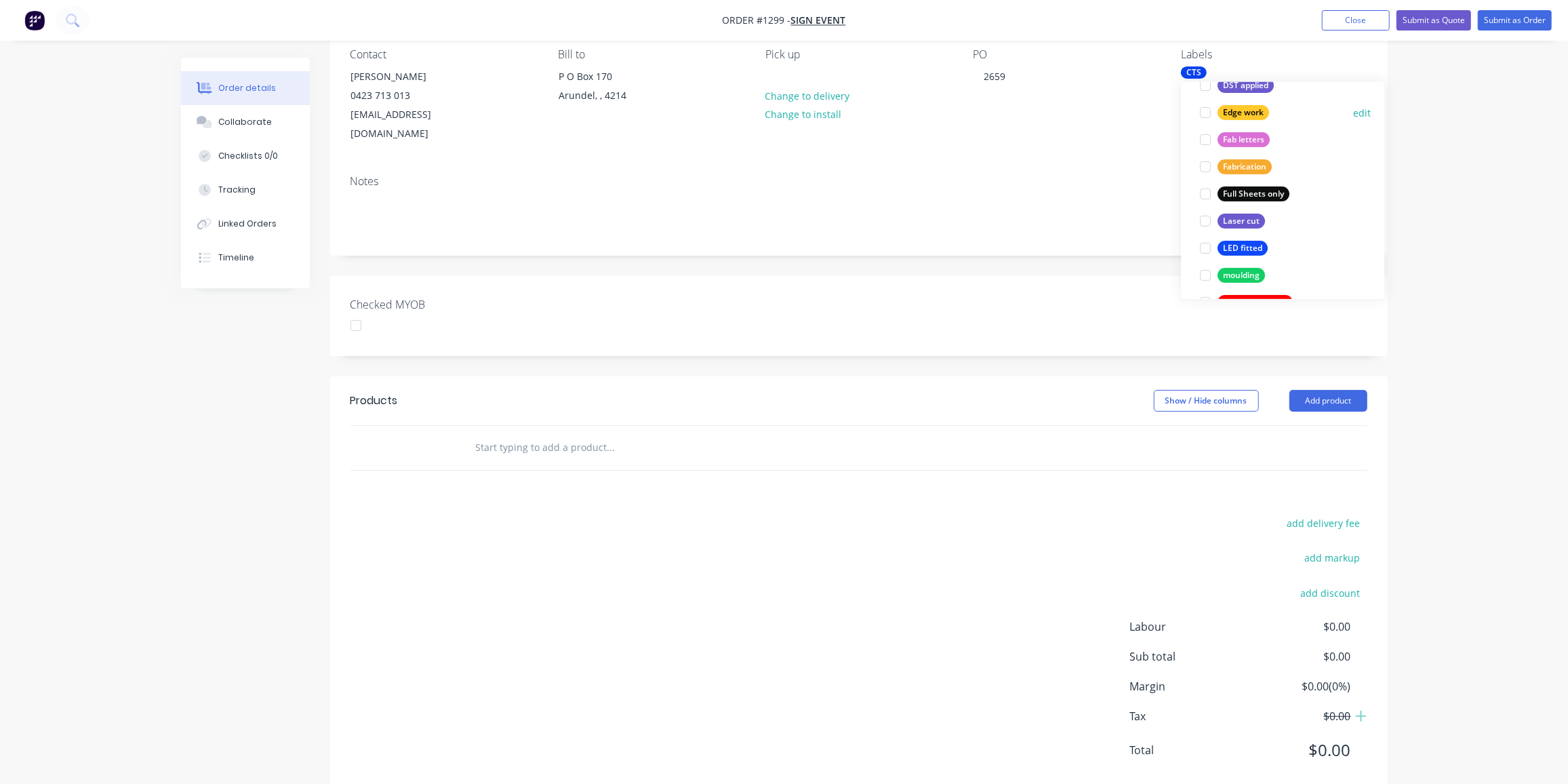
click at [1251, 108] on div "Edge work" at bounding box center [1243, 113] width 51 height 15
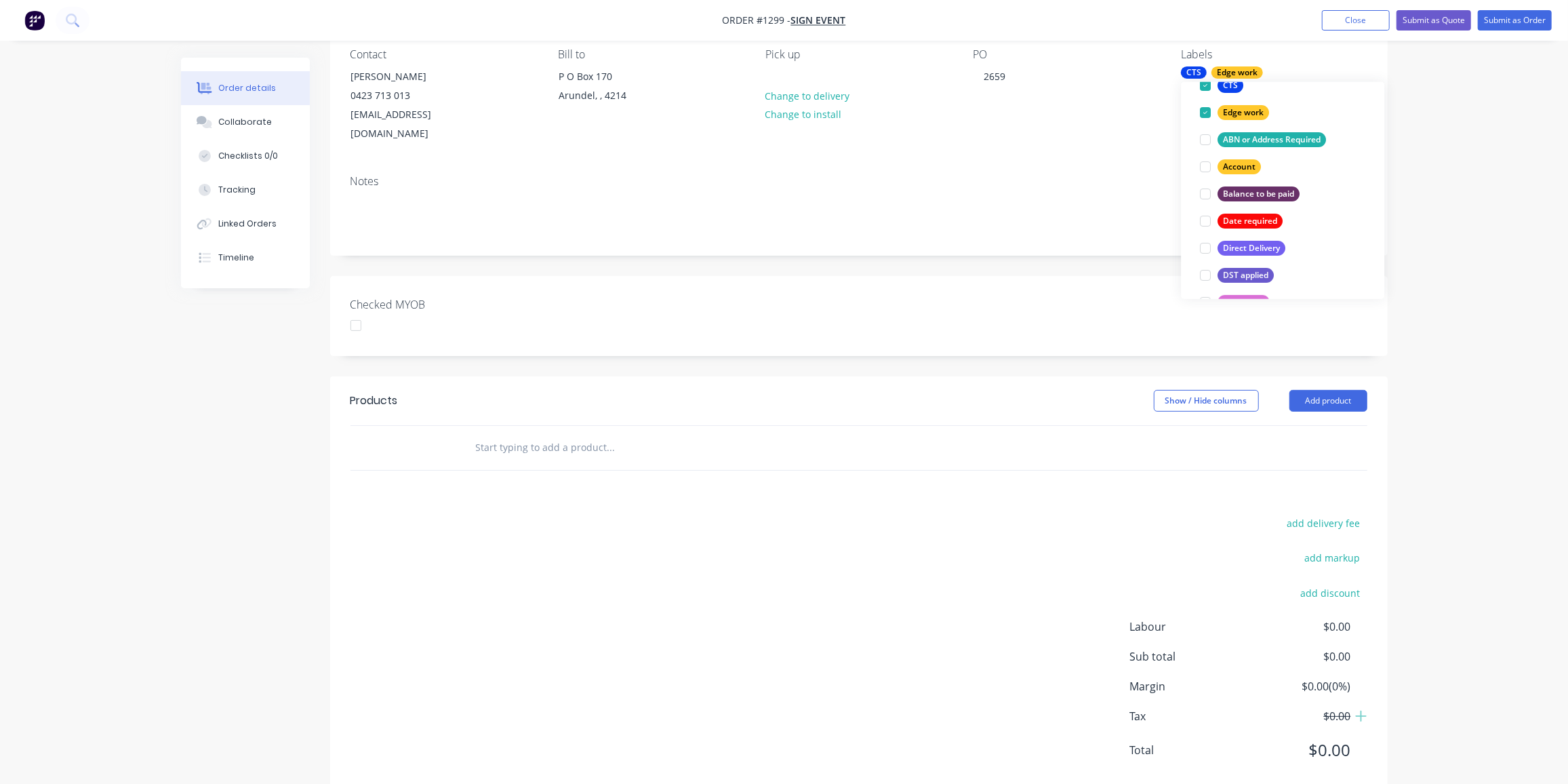
click at [541, 434] on input "text" at bounding box center [611, 448] width 271 height 27
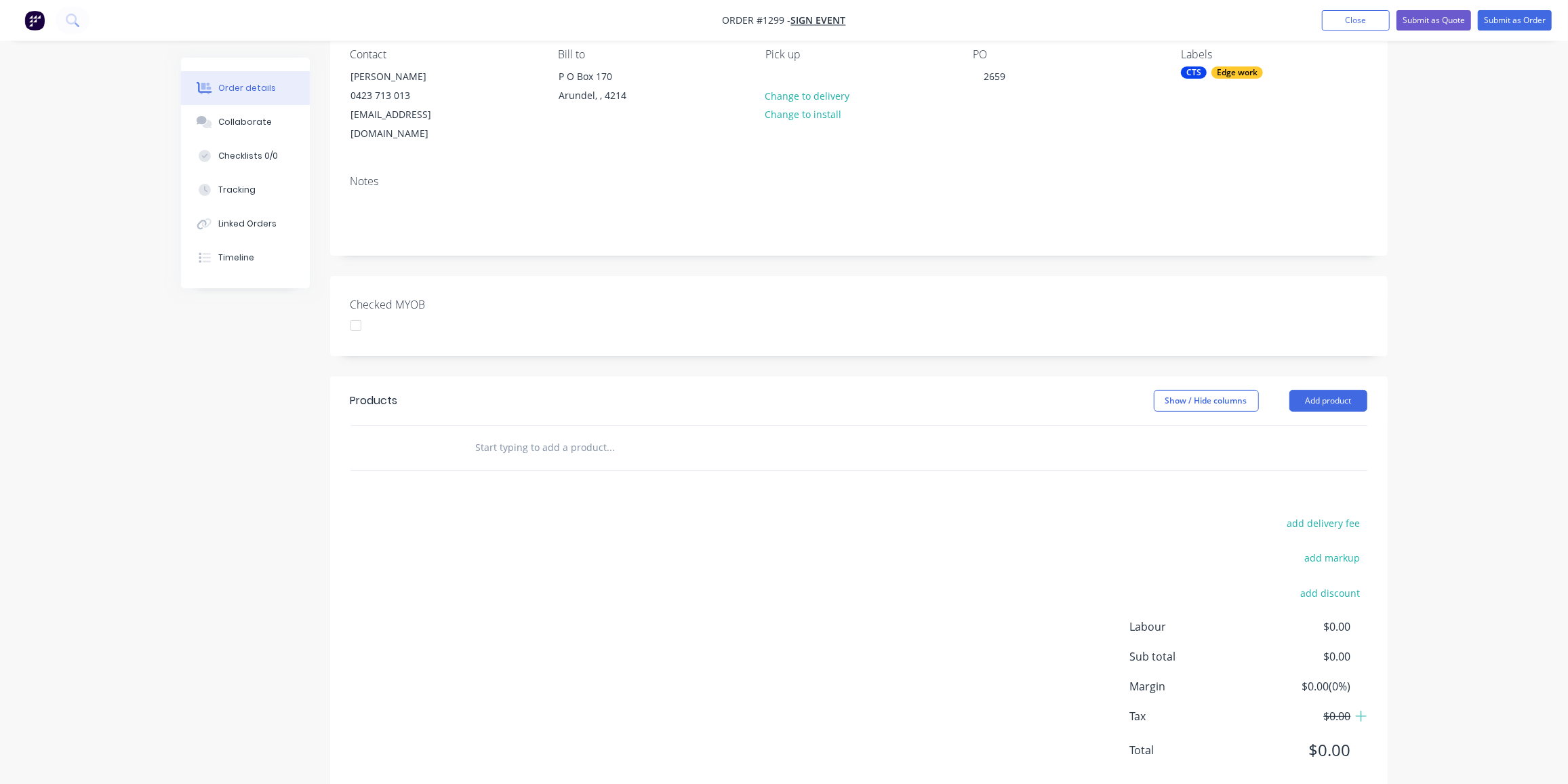
scroll to position [0, 0]
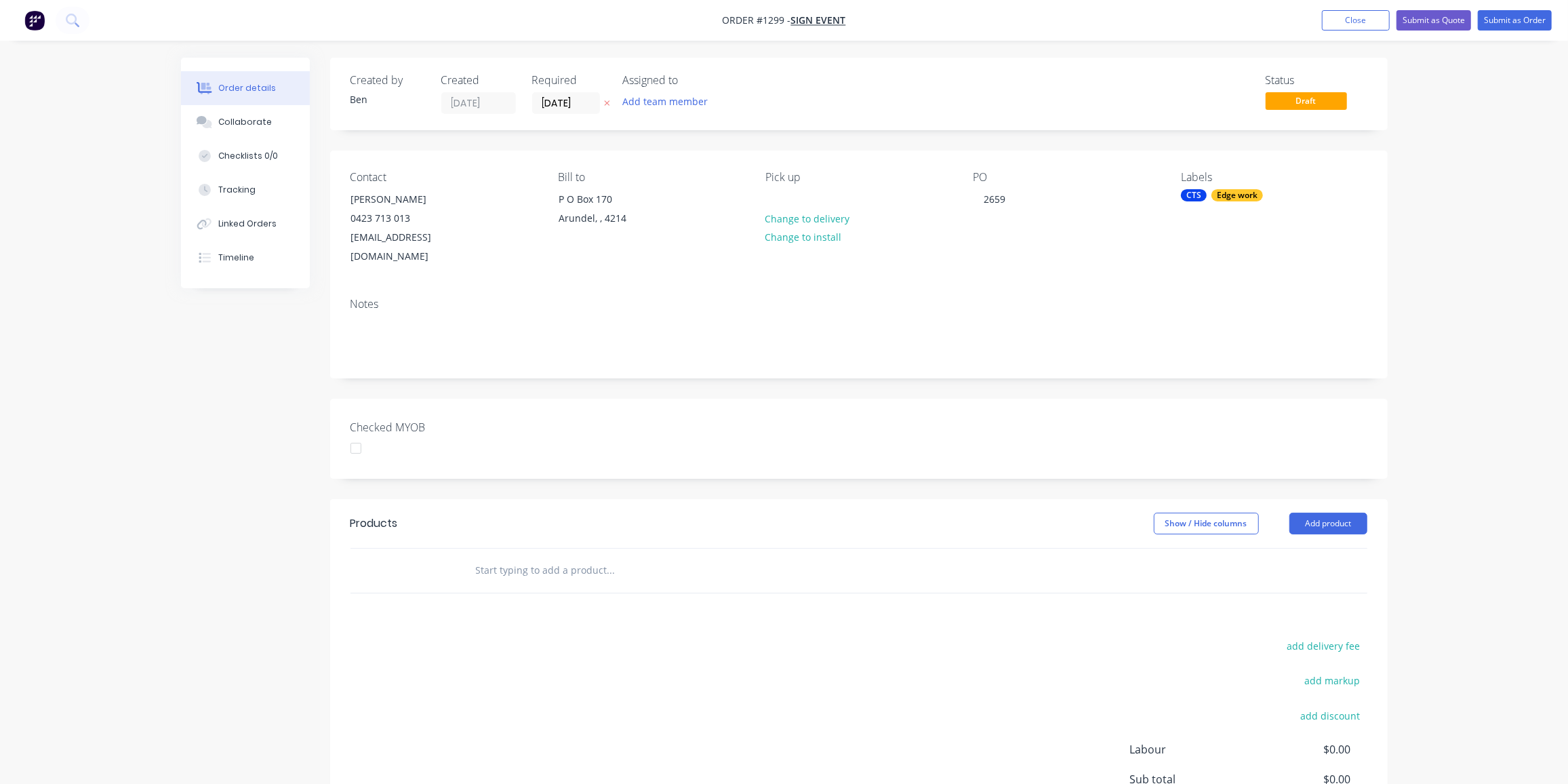
type input "3"
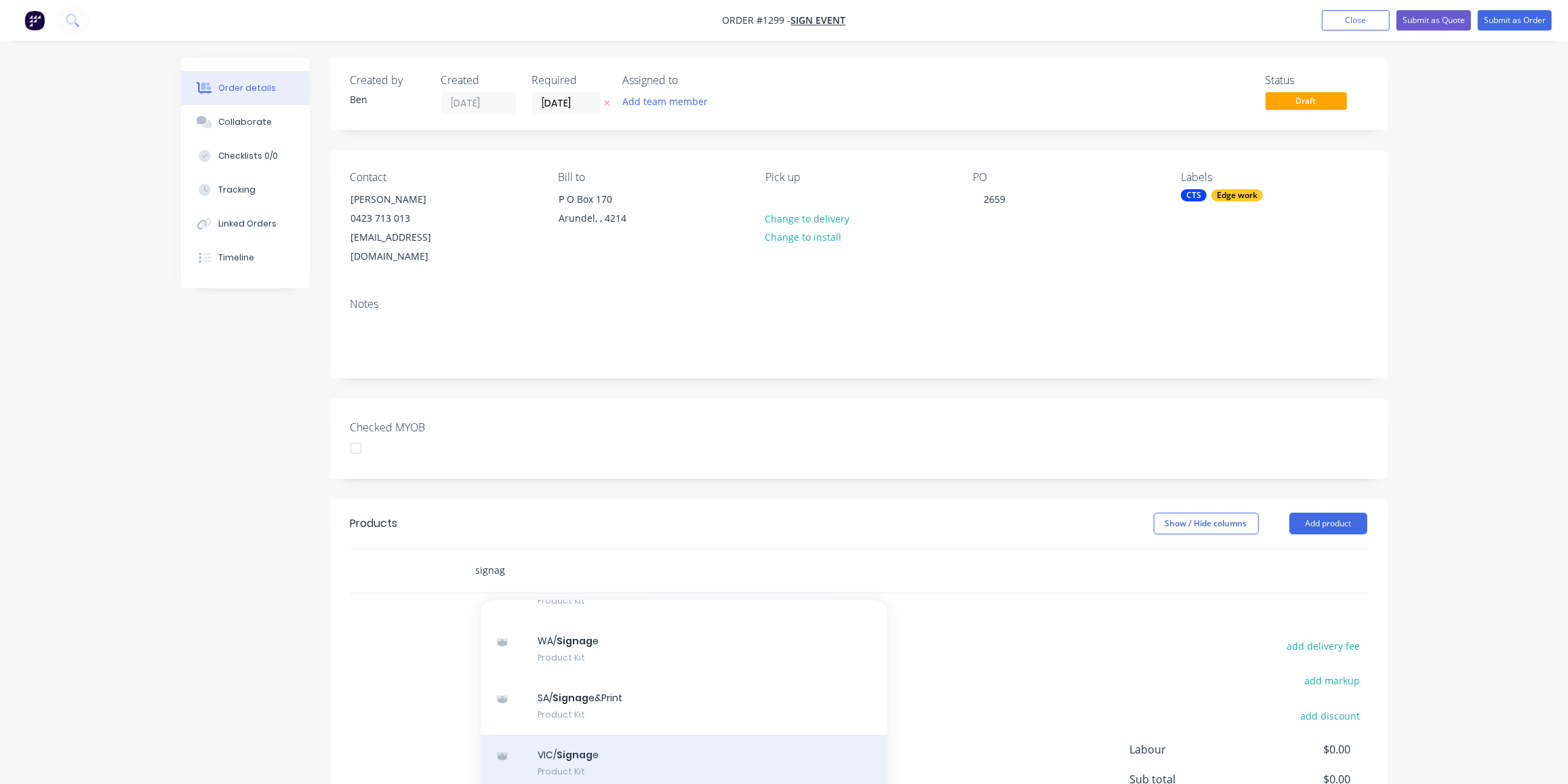
scroll to position [123, 0]
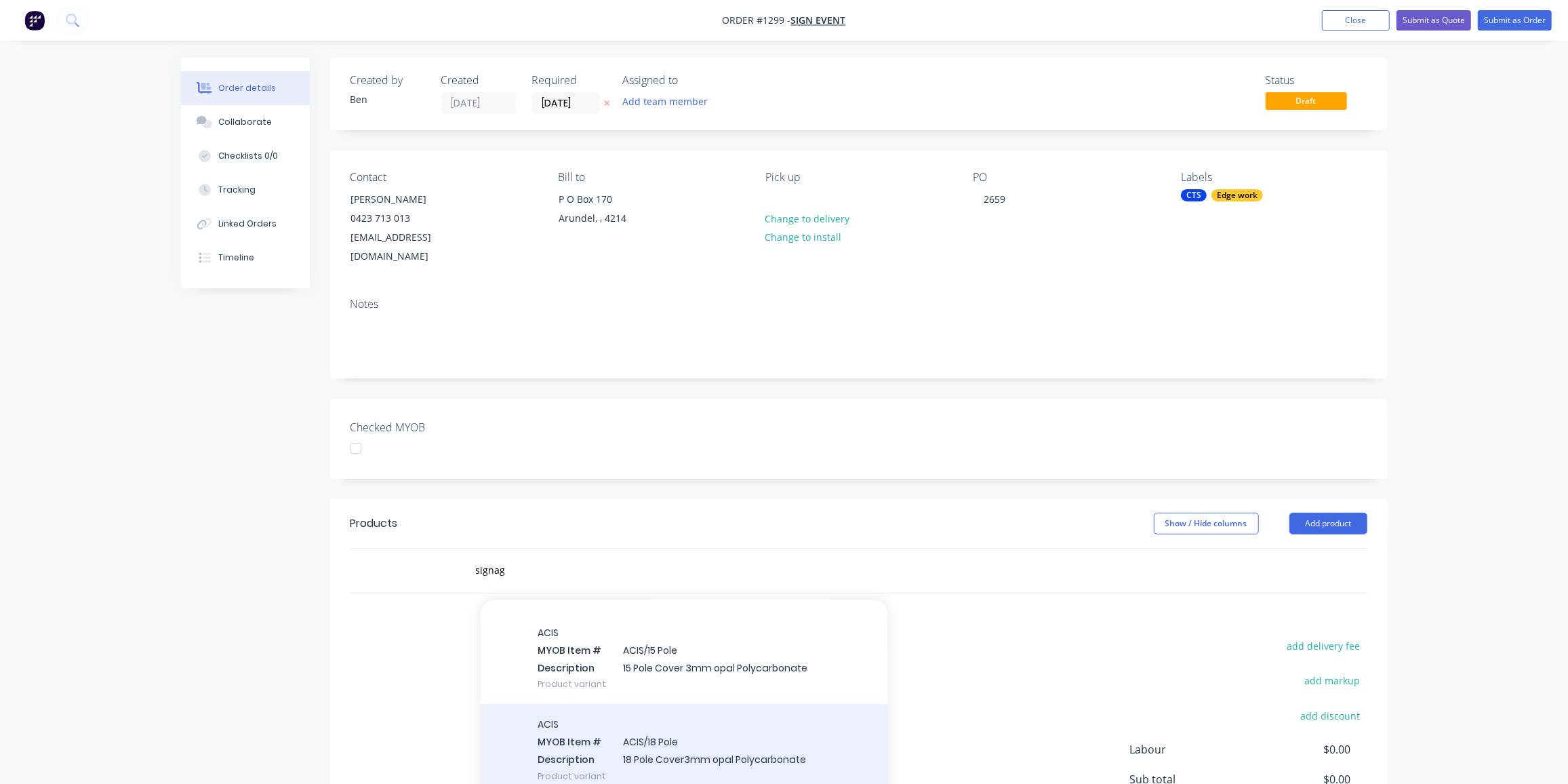
click at [604, 739] on div "ACIS MYOB Item # ACIS/18 Pole Description 18 Pole Cover3mm opal Polycarbonate P…" at bounding box center [684, 750] width 407 height 92
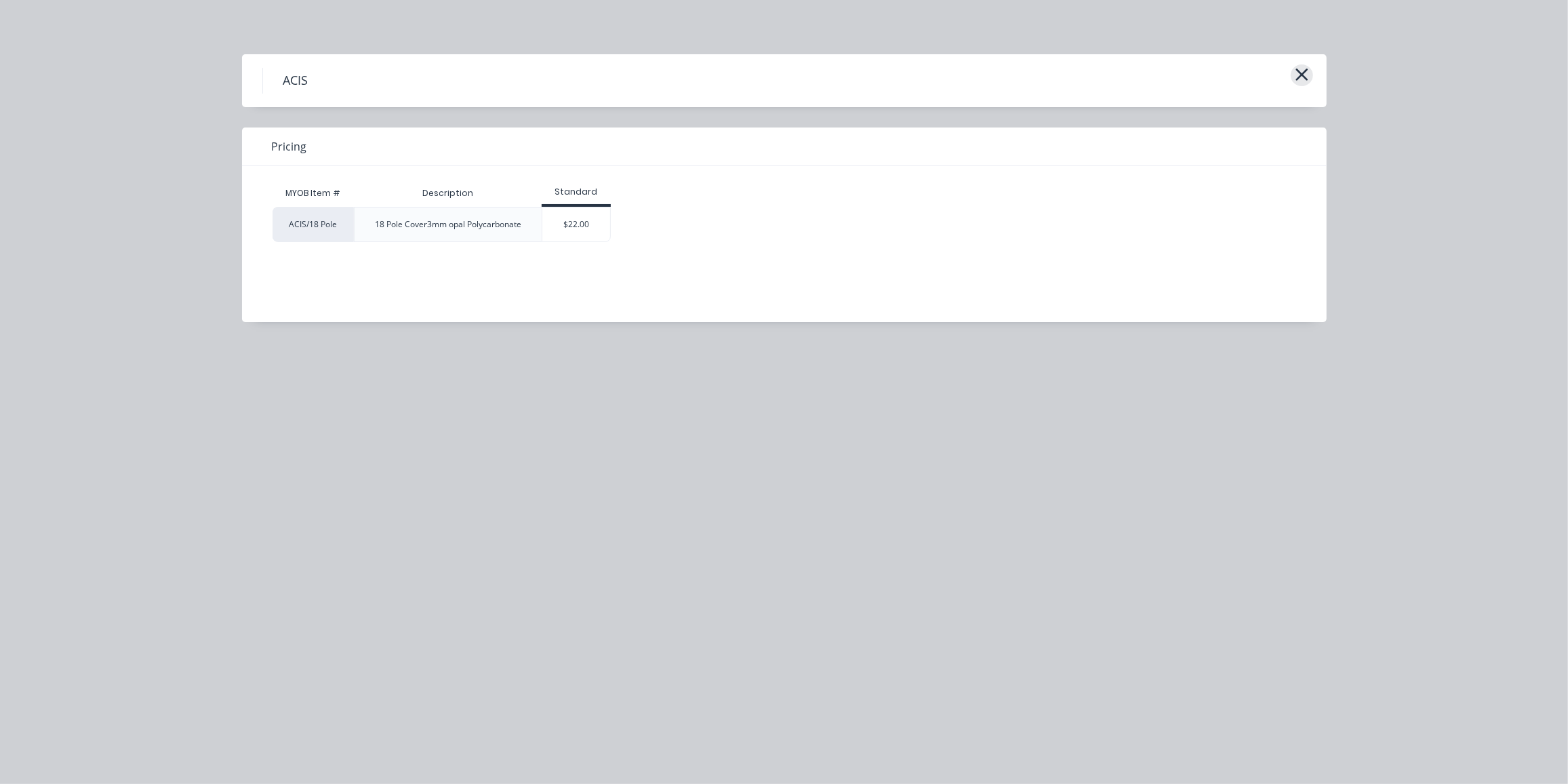
click at [1296, 74] on icon "button" at bounding box center [1301, 74] width 14 height 19
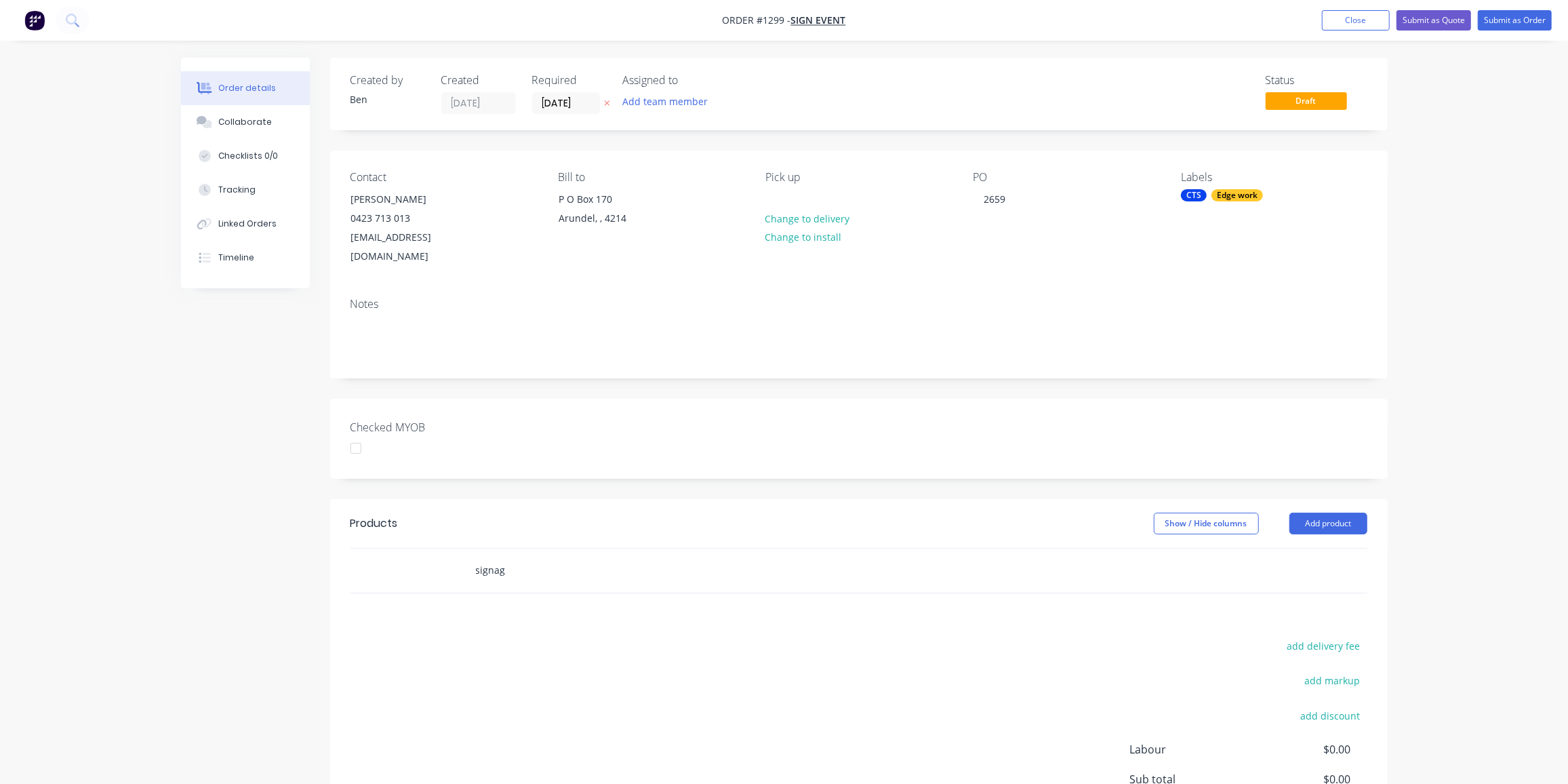
click at [513, 557] on input "signag" at bounding box center [611, 570] width 271 height 27
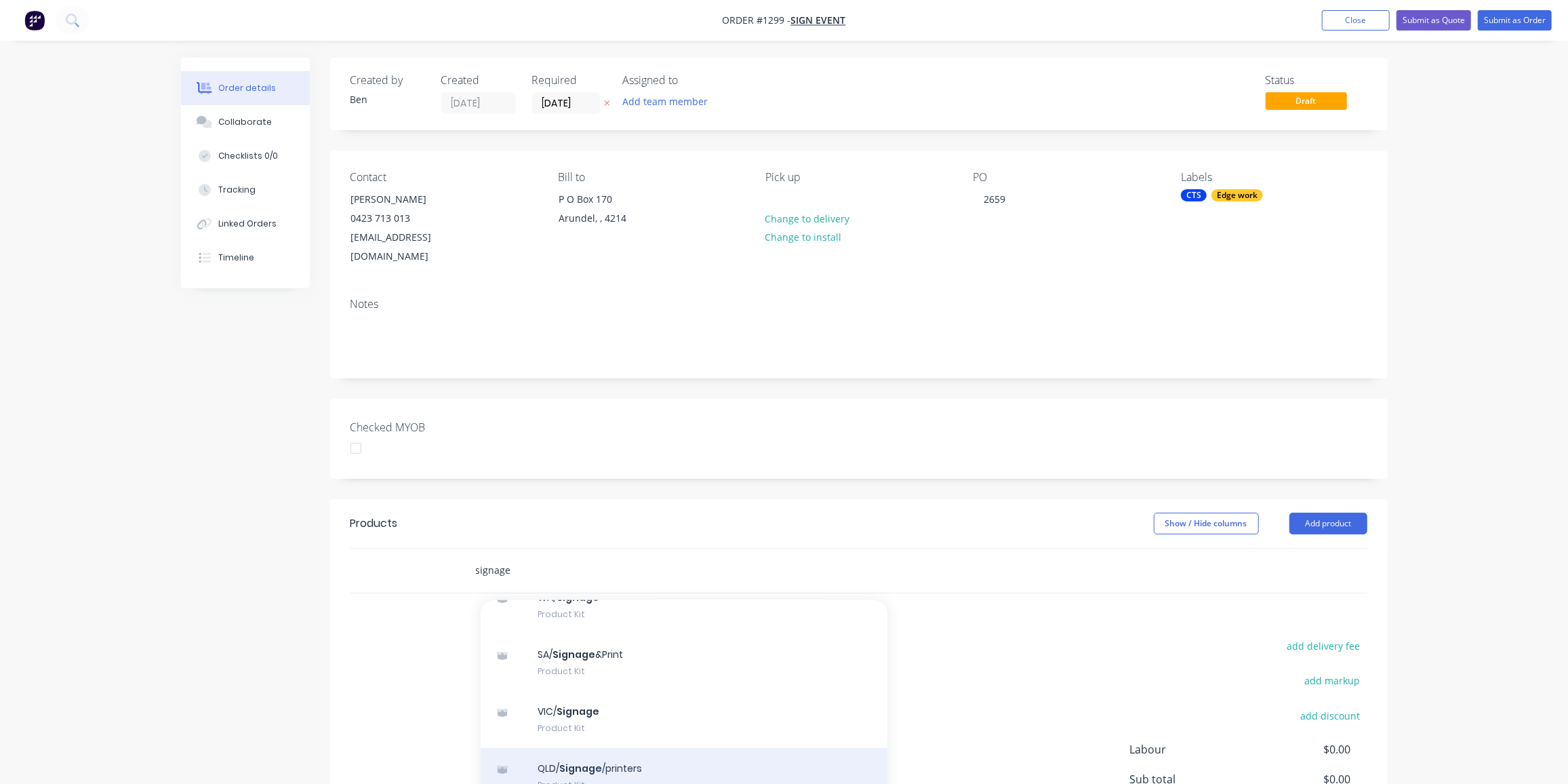
type input "signage"
click at [639, 748] on div "QLD/ Signage /printers Product Kit" at bounding box center [684, 776] width 407 height 57
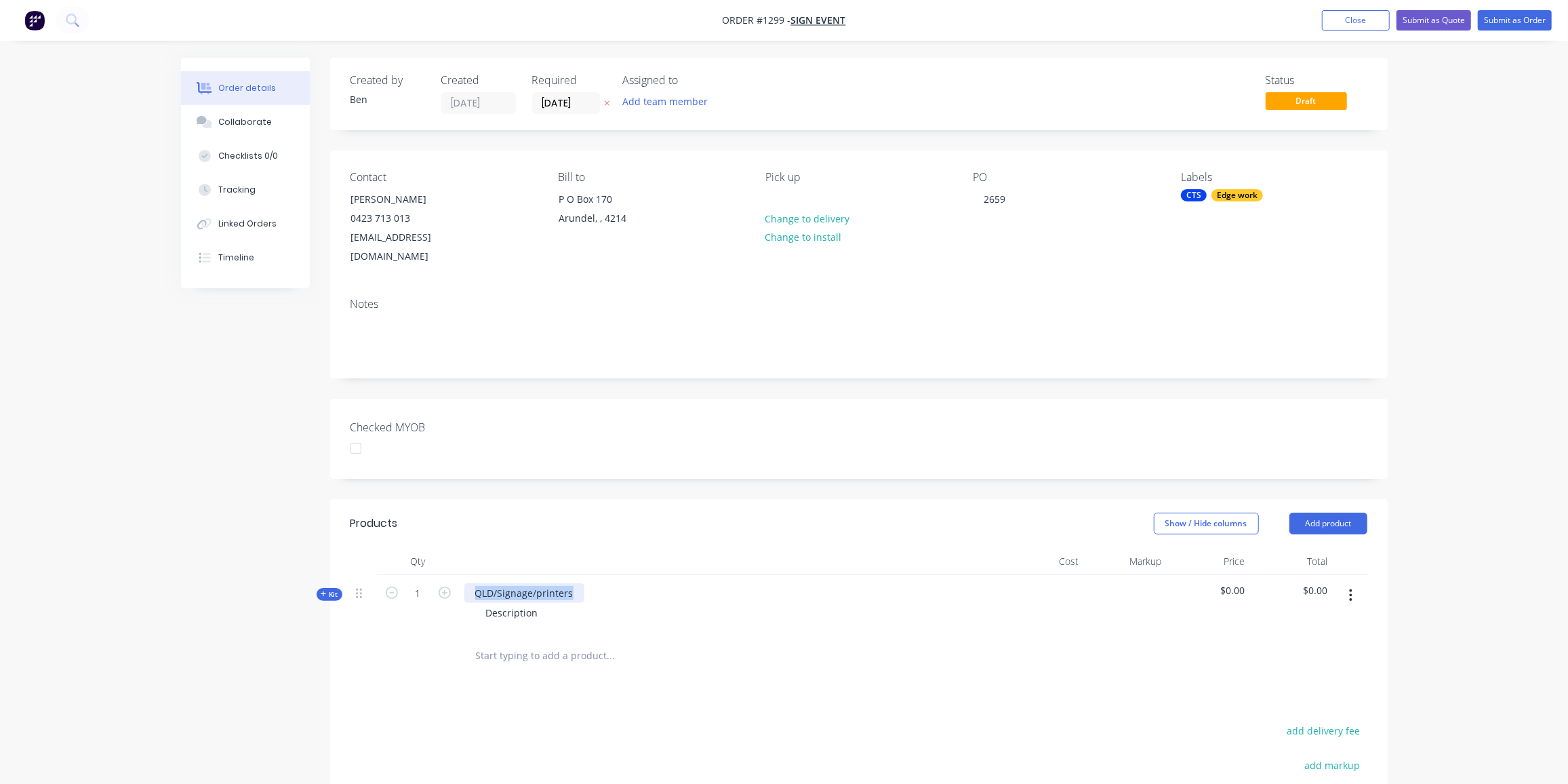
drag, startPoint x: 573, startPoint y: 573, endPoint x: 465, endPoint y: 570, distance: 108.0
click at [465, 583] on div "QLD/Signage/printers" at bounding box center [524, 593] width 120 height 20
drag, startPoint x: 537, startPoint y: 589, endPoint x: 456, endPoint y: 587, distance: 81.0
click at [456, 587] on div "Kit 1 30mm clear acrylic blocks with polished edges Description $0.00 $0.00" at bounding box center [858, 604] width 1017 height 59
click at [333, 589] on span "Kit" at bounding box center [330, 594] width 18 height 10
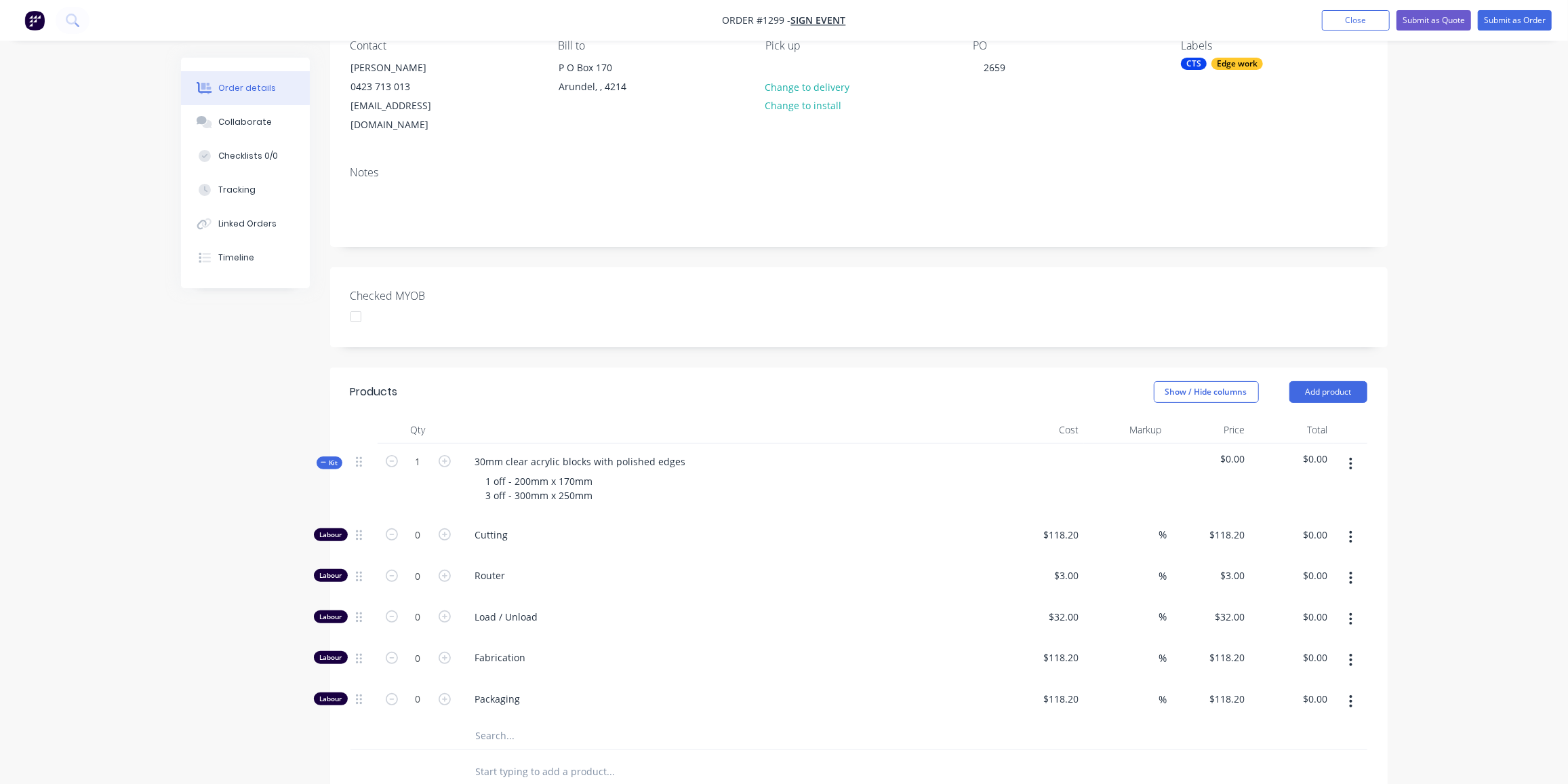
scroll to position [246, 0]
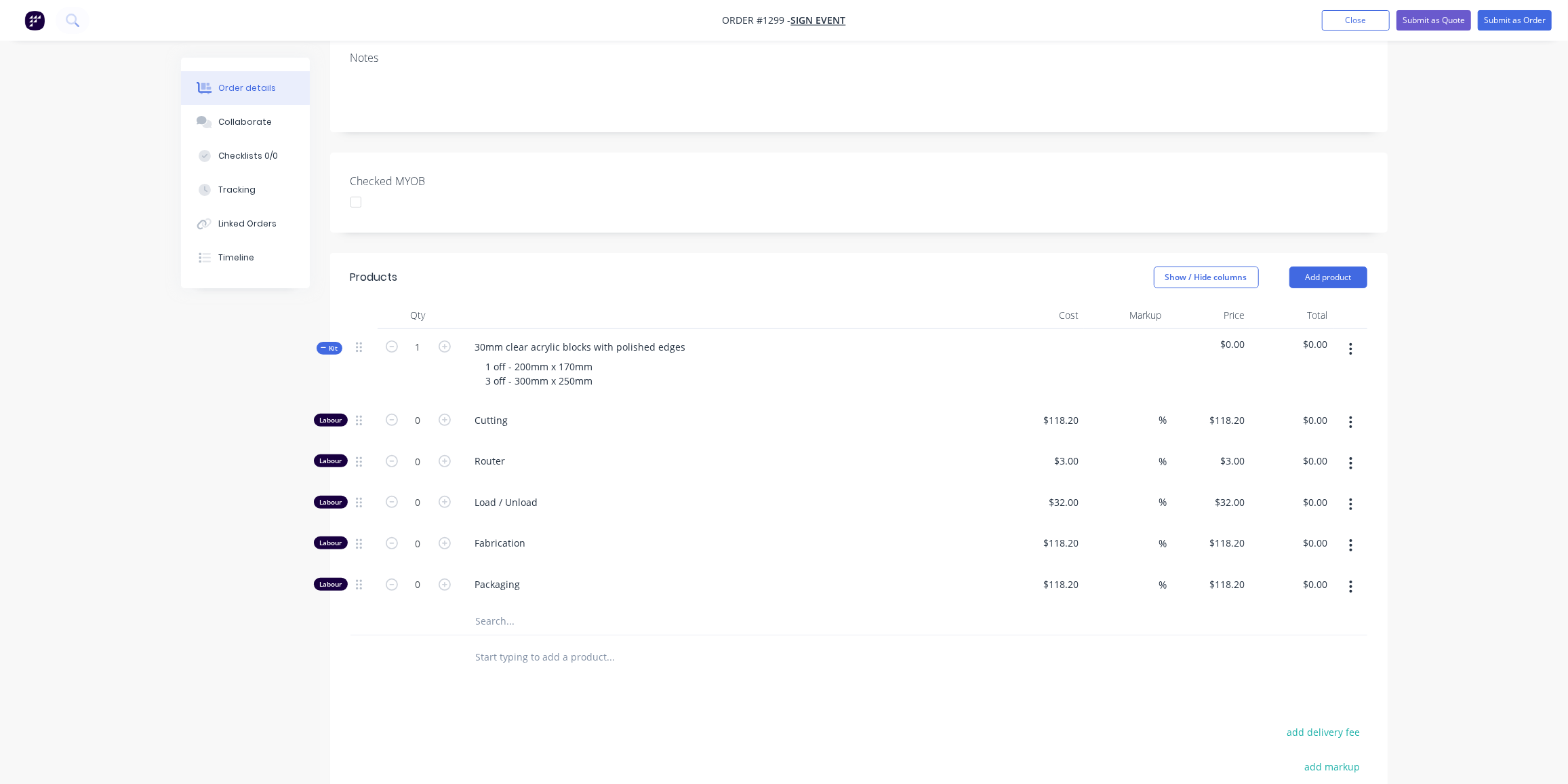
click at [501, 607] on input "text" at bounding box center [611, 621] width 271 height 27
type input "000"
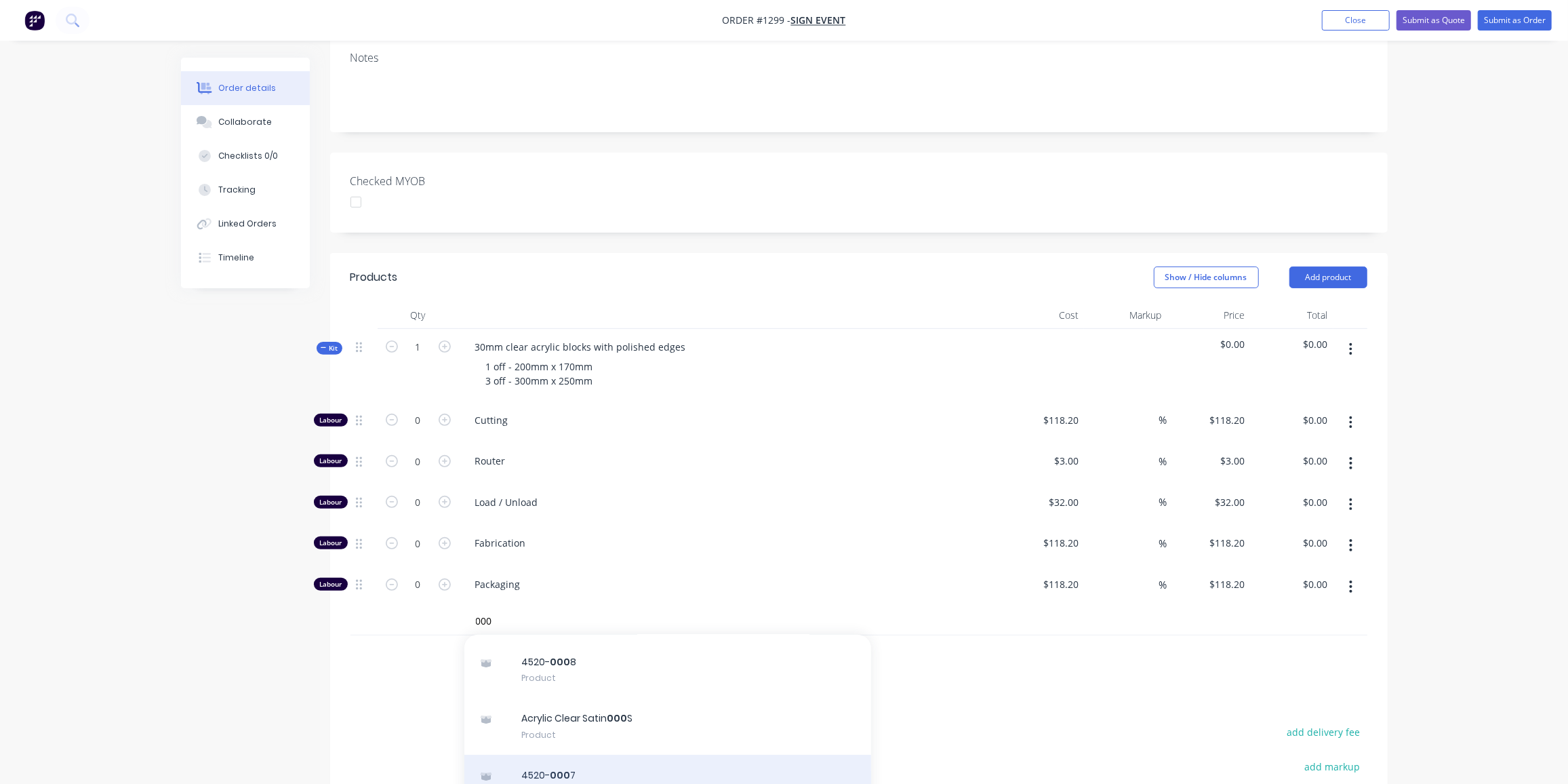
scroll to position [123, 0]
click at [619, 725] on div "Acrylic Clear 000 Product" at bounding box center [668, 753] width 407 height 57
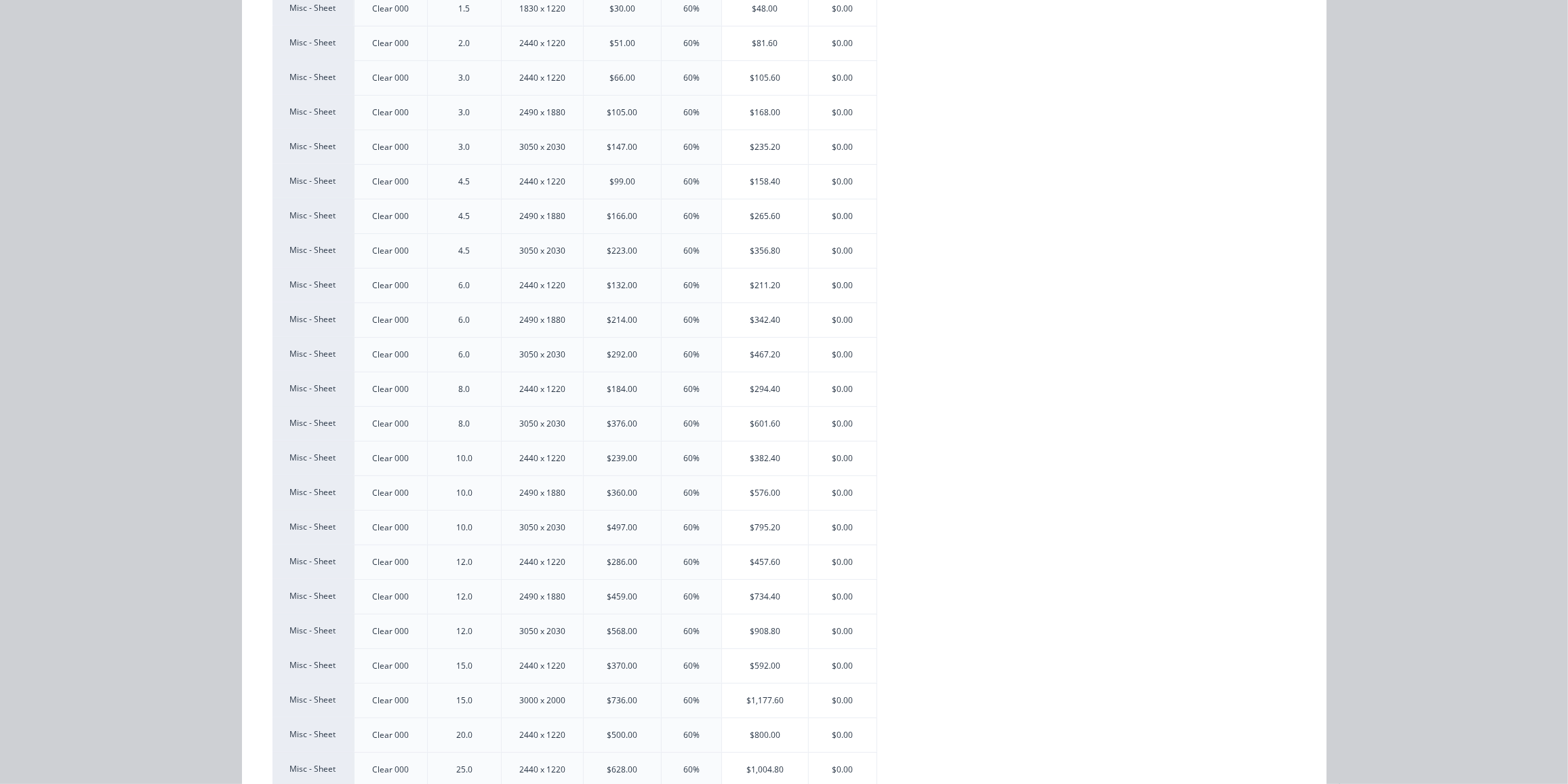
scroll to position [354, 0]
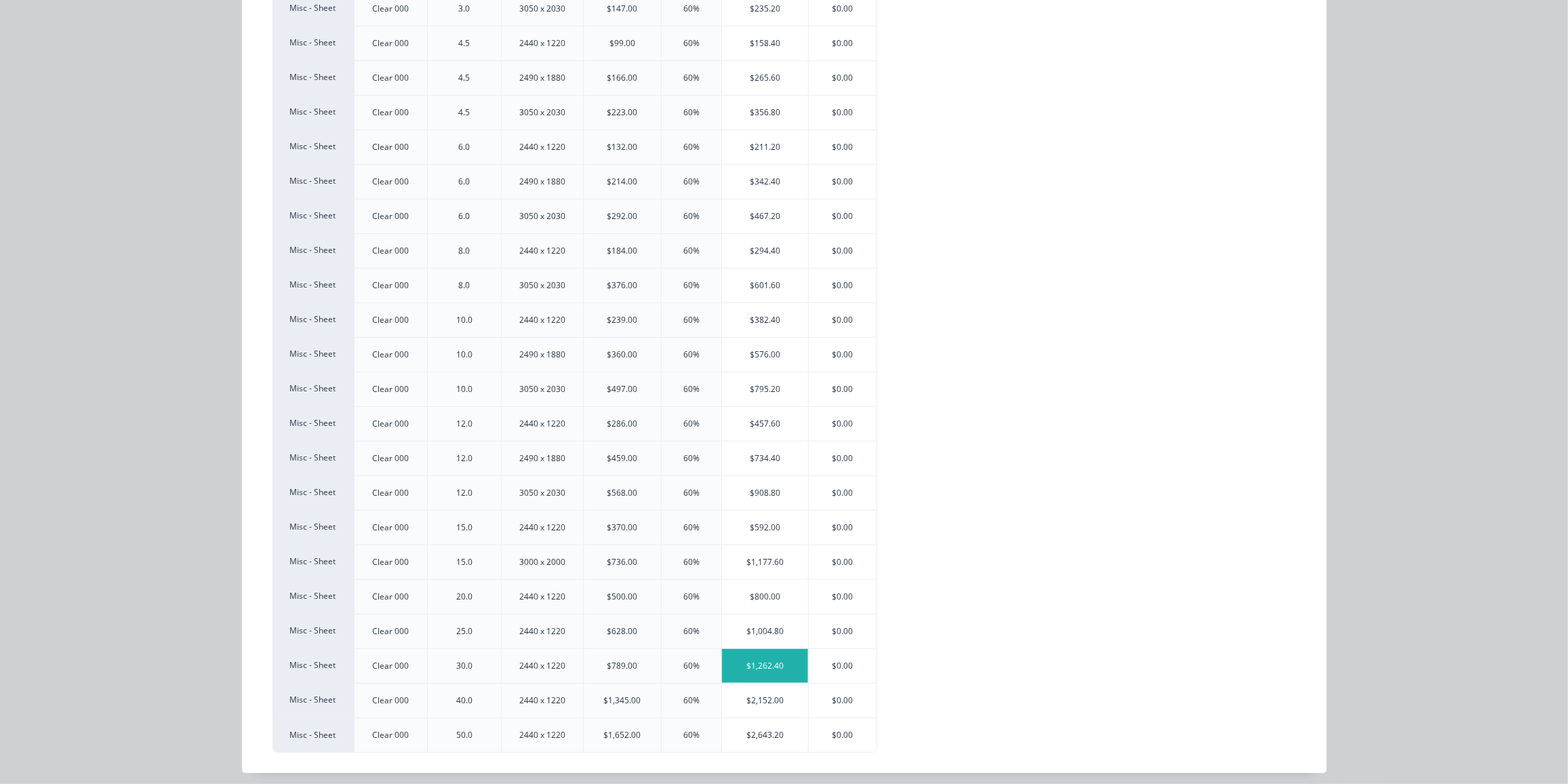
click at [735, 661] on div "$1,262.40" at bounding box center [765, 666] width 86 height 34
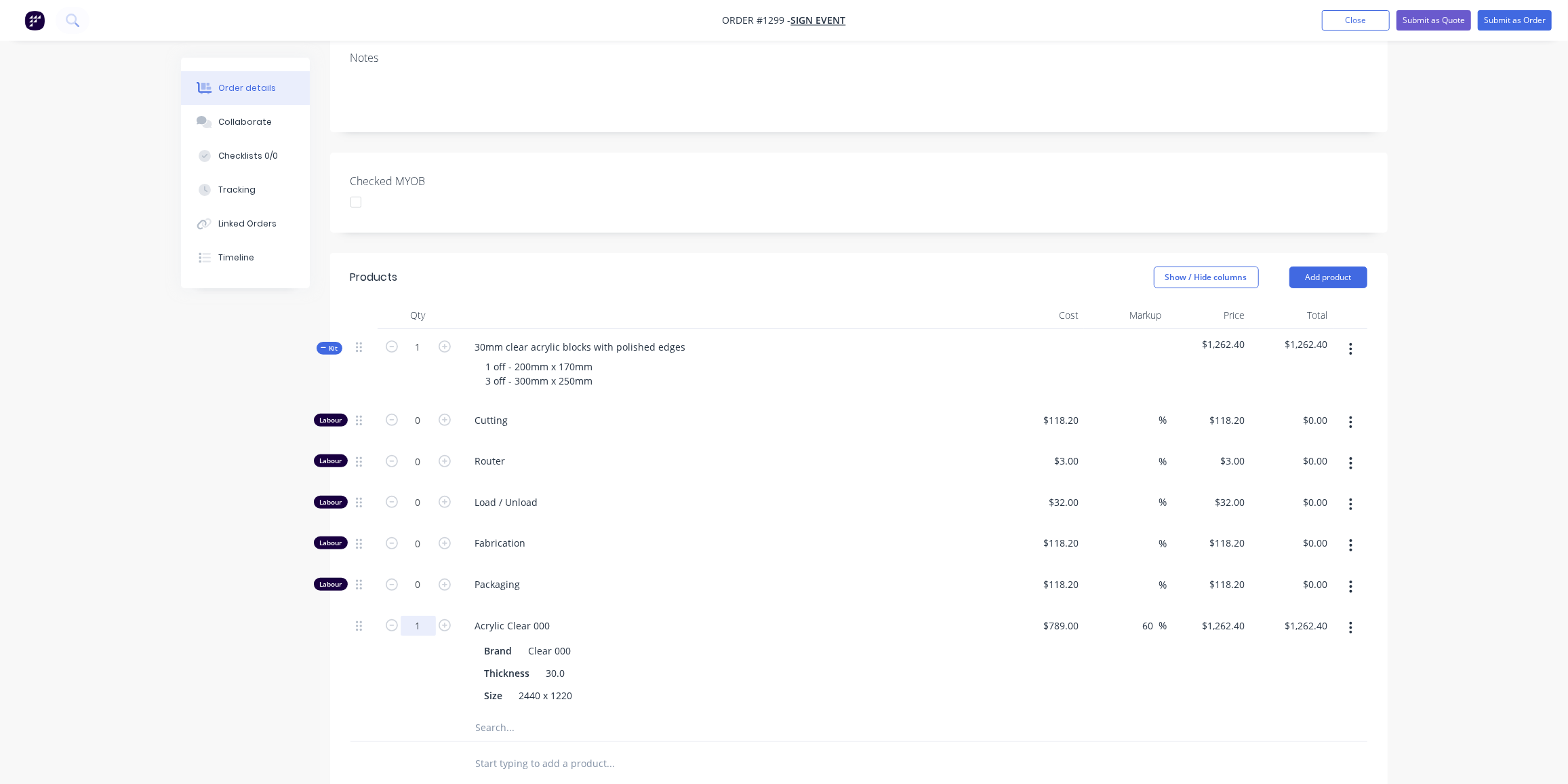
click at [407, 431] on input "1" at bounding box center [418, 420] width 35 height 21
type input "0.125"
type input "$157.80"
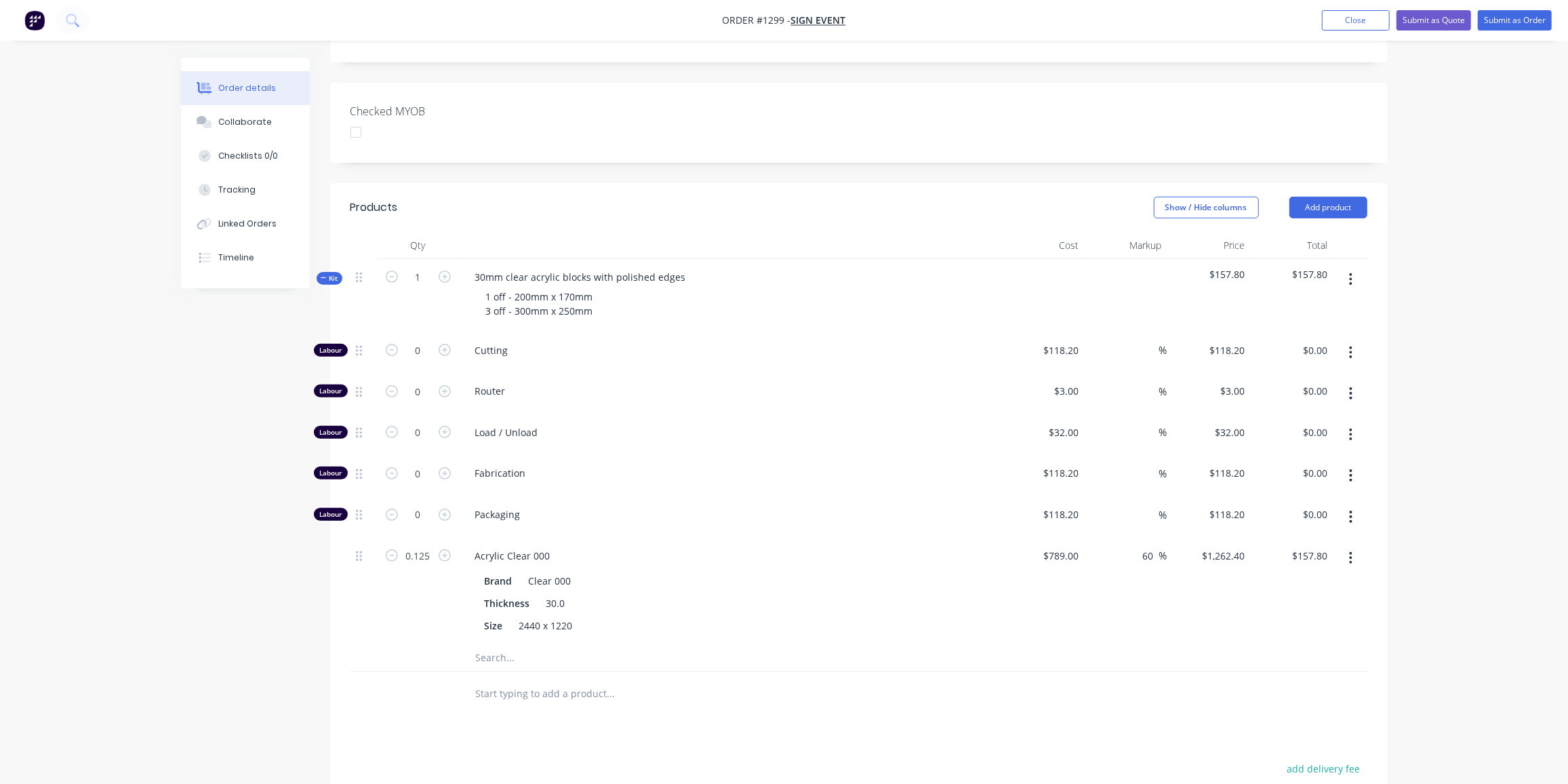
scroll to position [246, 0]
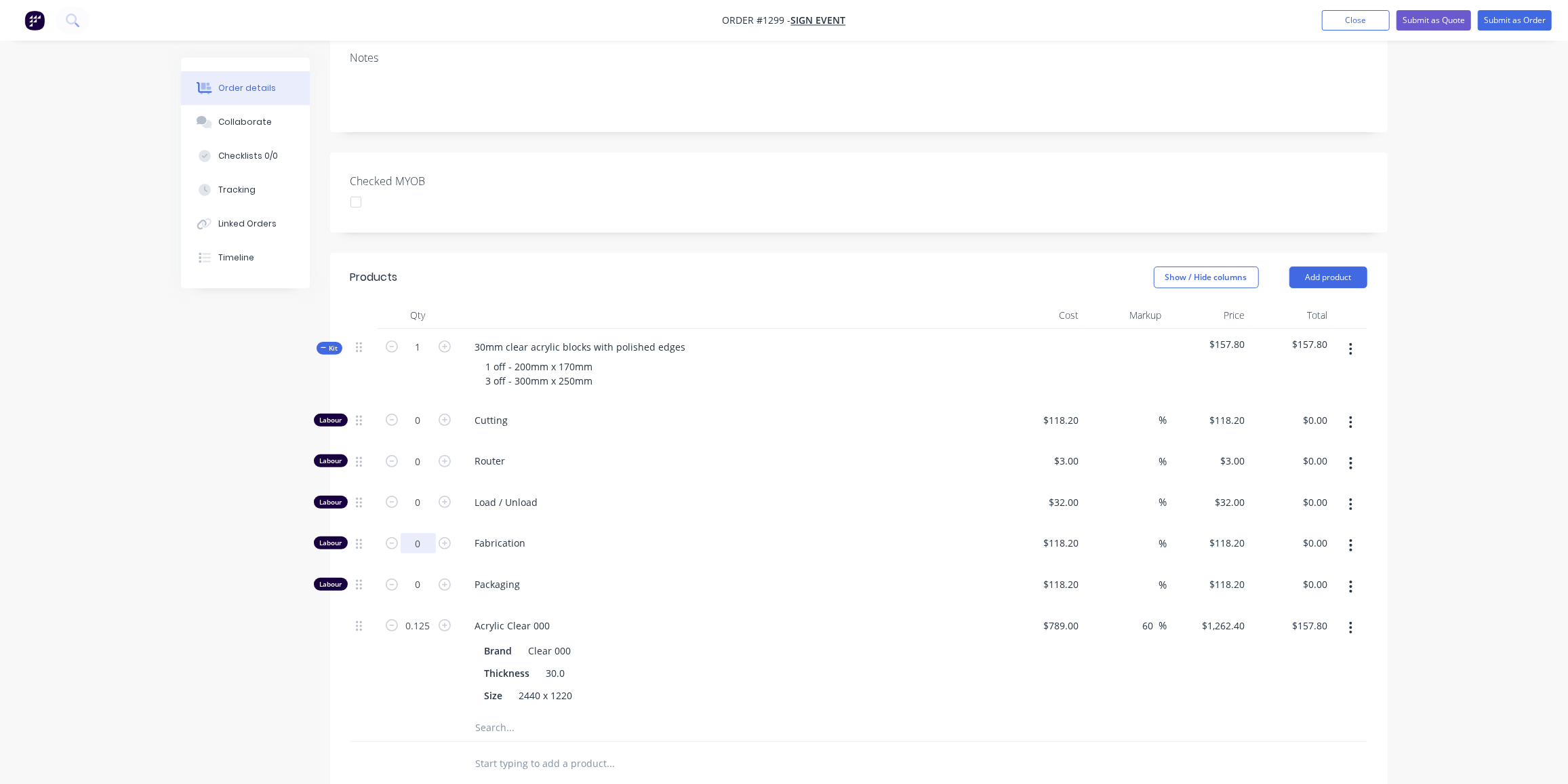
click at [423, 431] on input "0" at bounding box center [418, 420] width 35 height 21
type input "1.25"
type input "$147.75"
click at [329, 343] on span "Kit" at bounding box center [330, 348] width 18 height 10
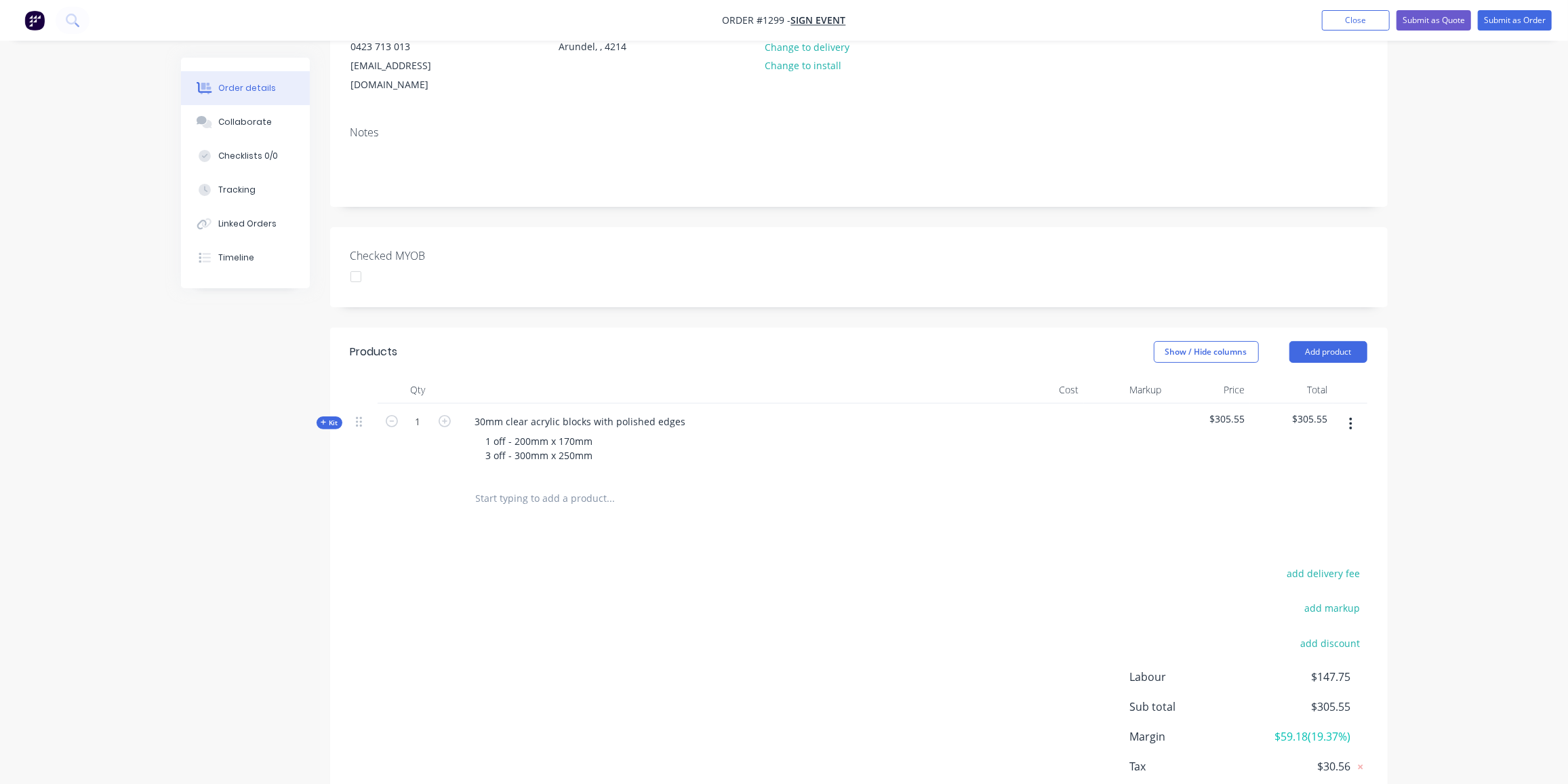
scroll to position [110, 0]
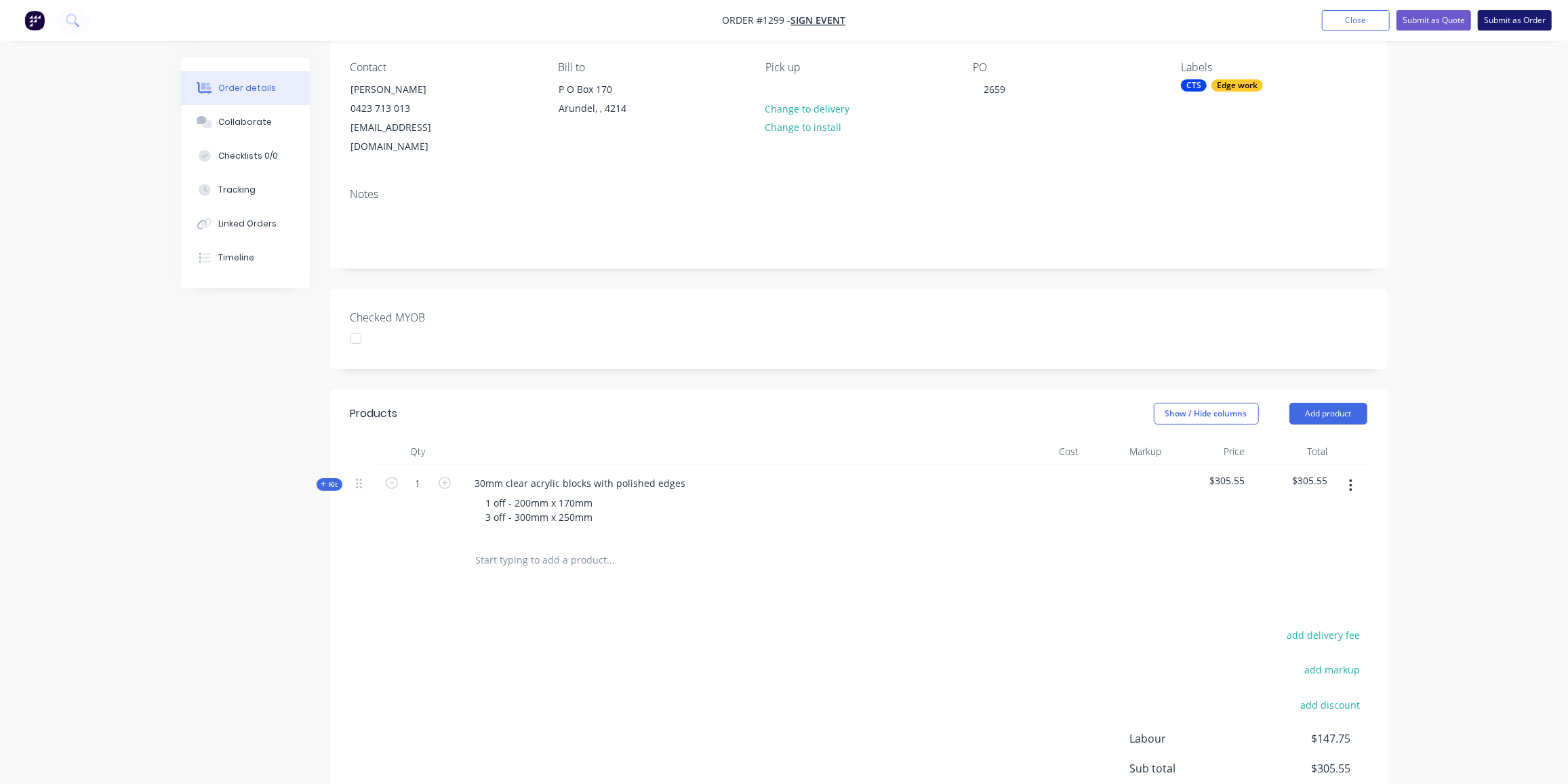
click at [1500, 17] on button "Submit as Order" at bounding box center [1515, 20] width 74 height 21
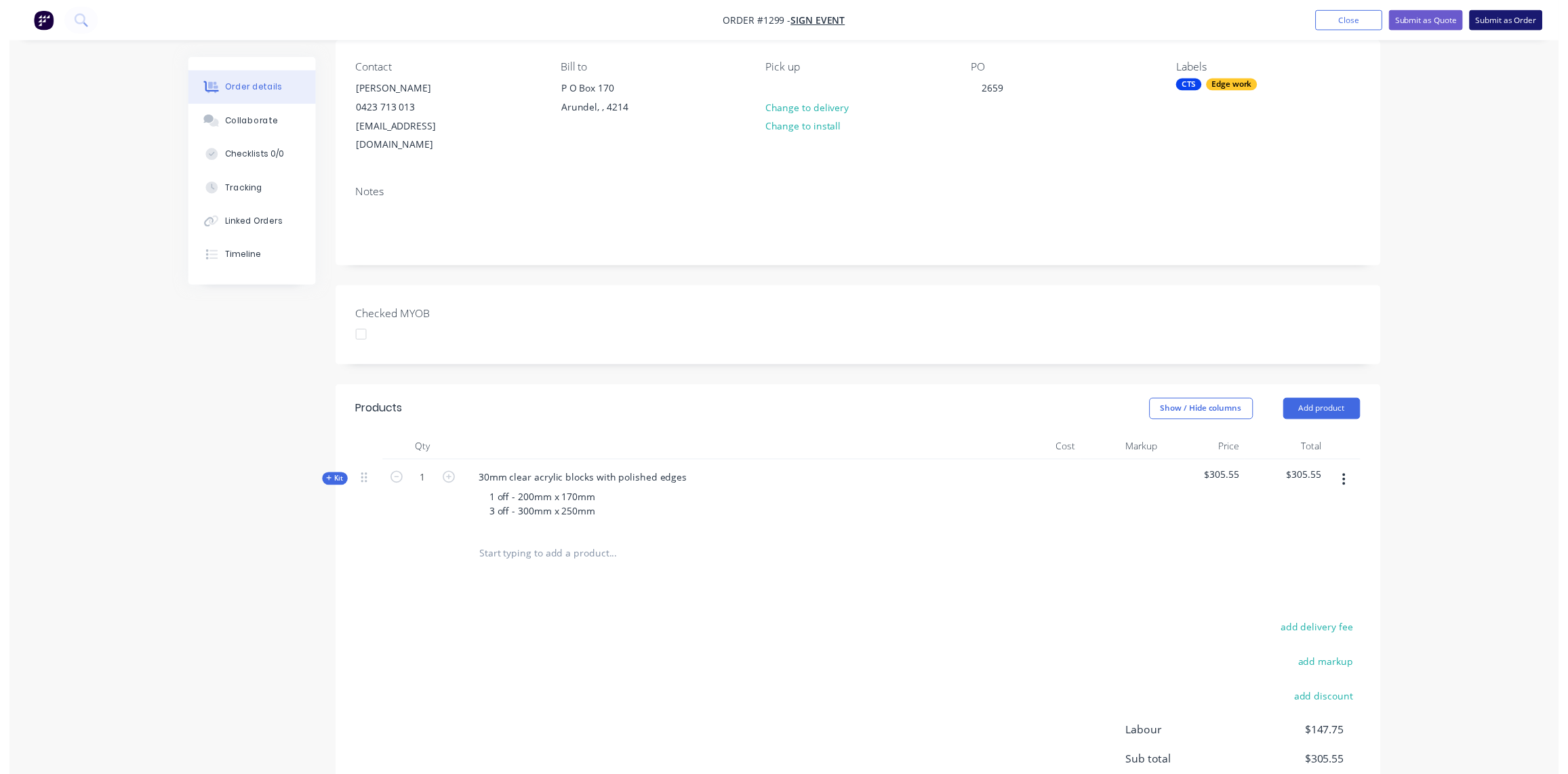
scroll to position [0, 0]
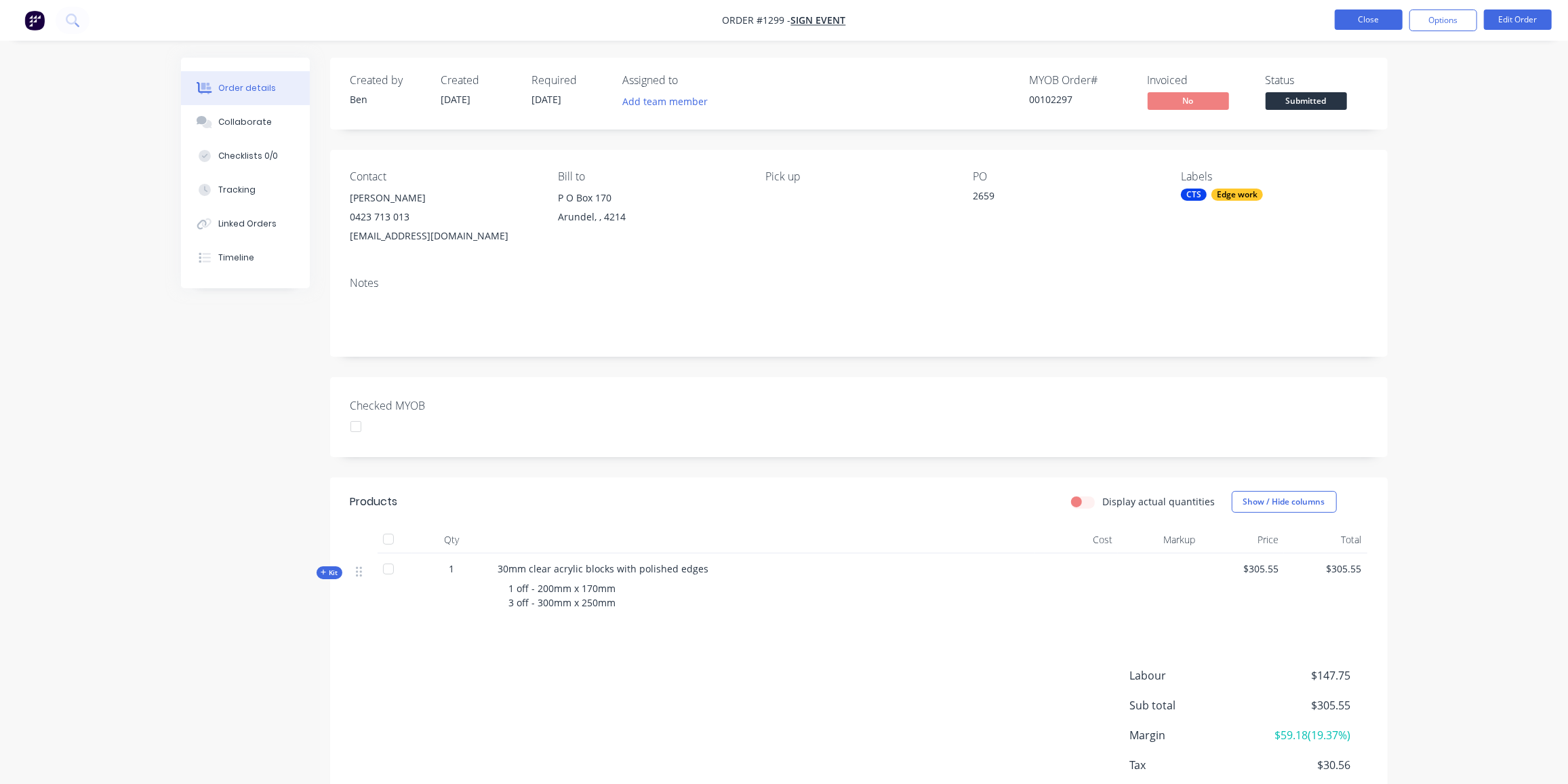
click at [1373, 19] on button "Close" at bounding box center [1368, 20] width 68 height 21
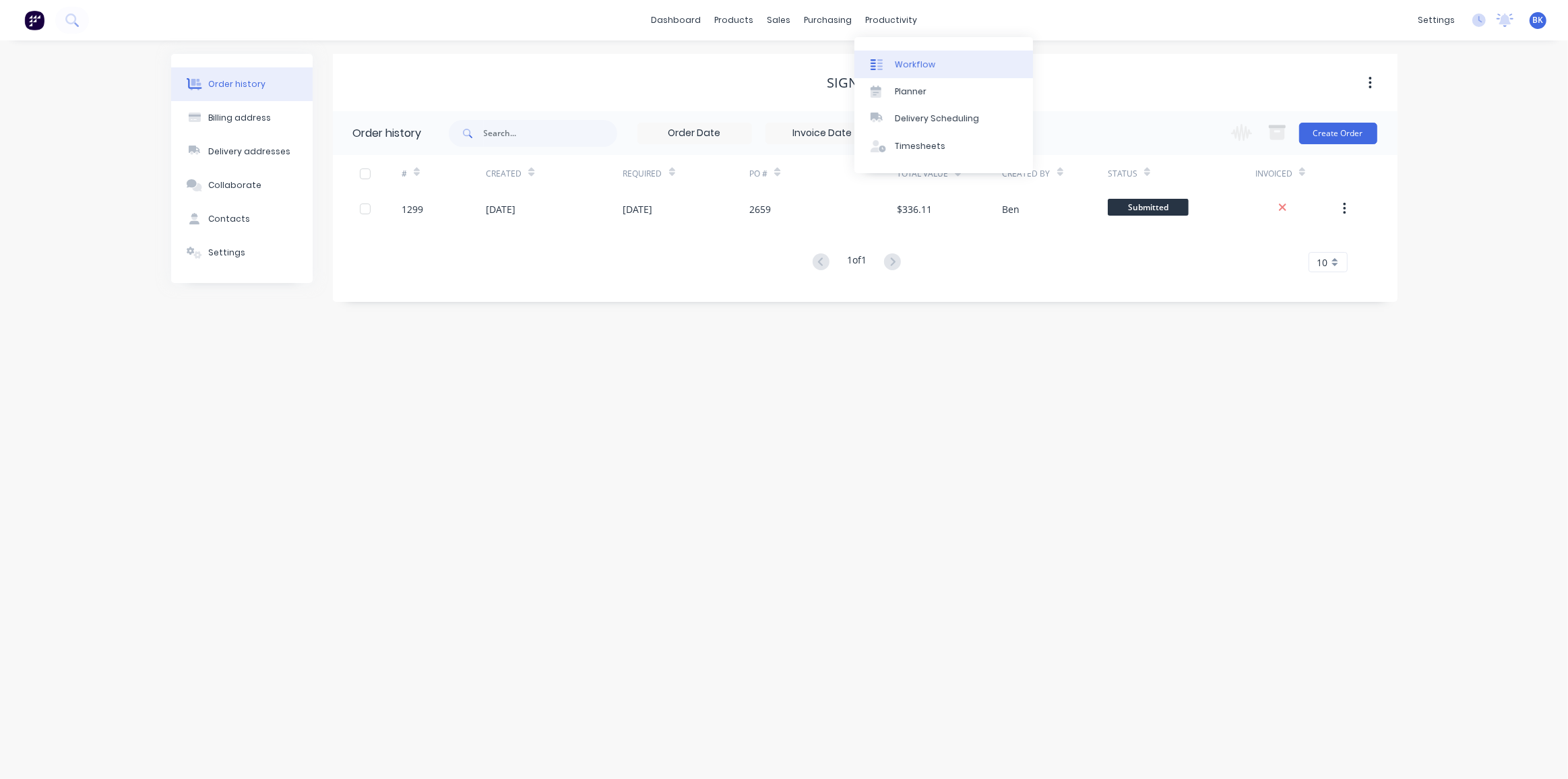
click at [908, 65] on div "Workflow" at bounding box center [914, 64] width 40 height 13
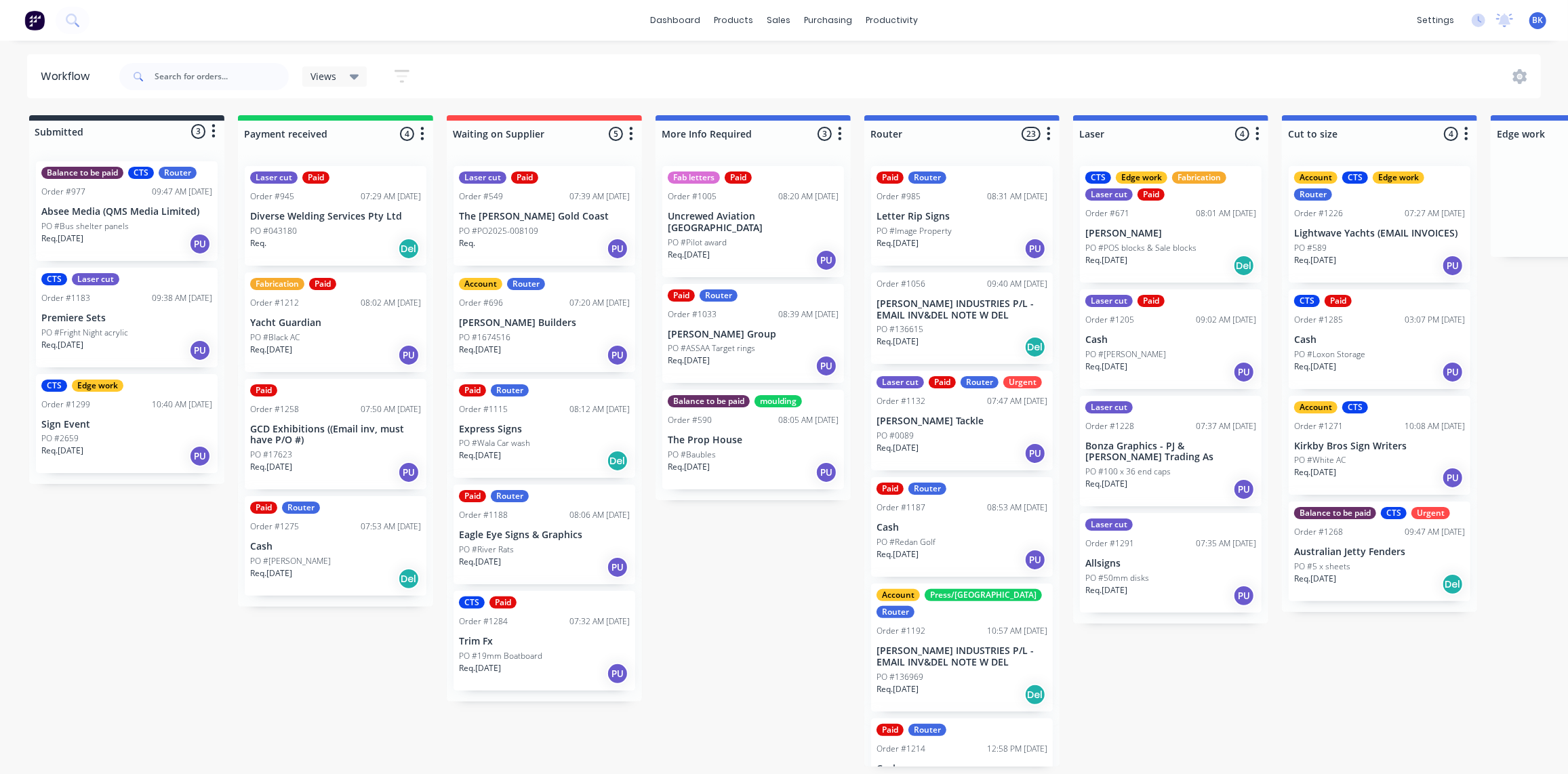
scroll to position [1, 0]
click at [802, 64] on div "Sales Orders" at bounding box center [829, 67] width 56 height 13
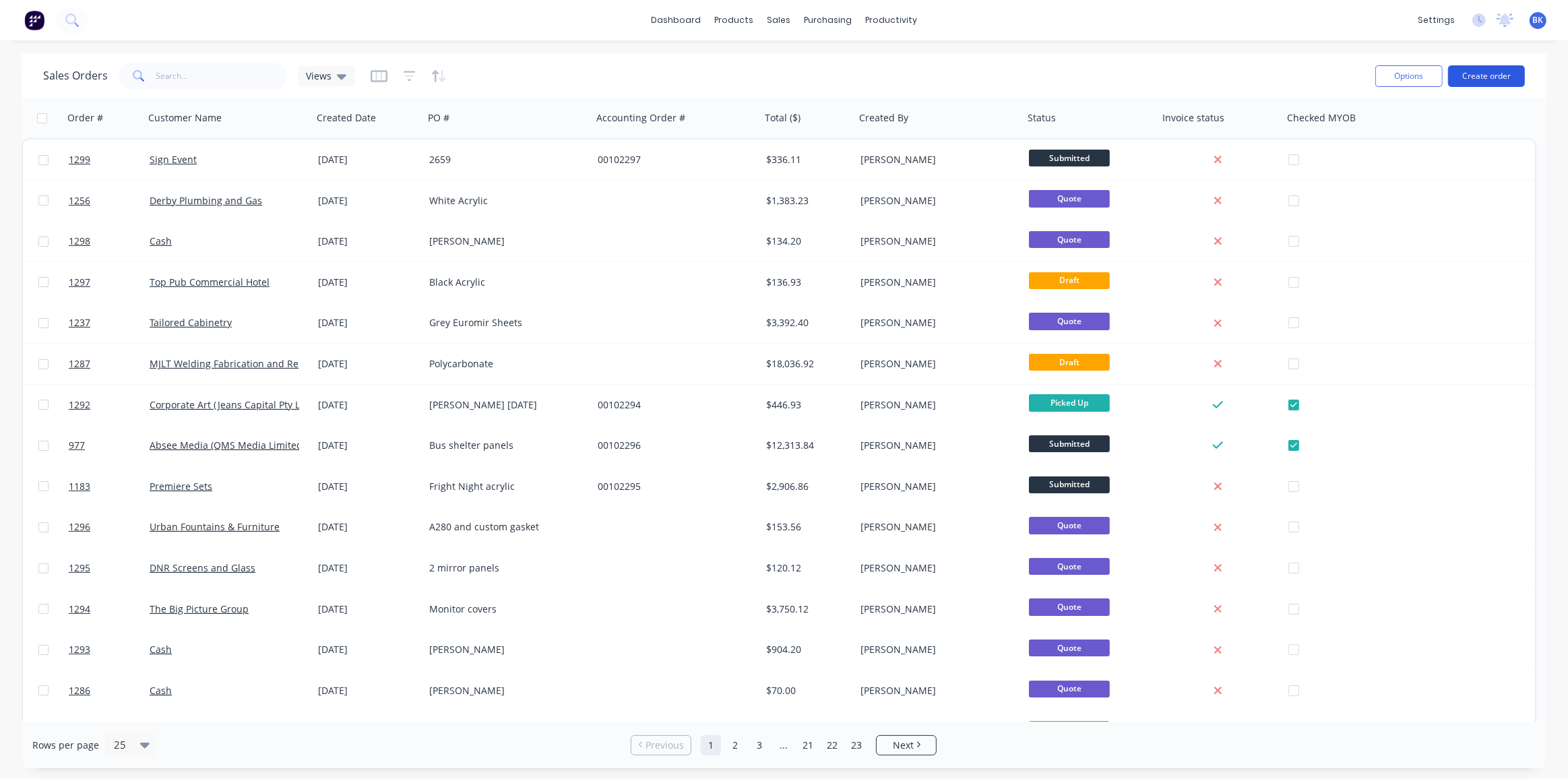
click at [1469, 74] on button "Create order" at bounding box center [1487, 76] width 77 height 21
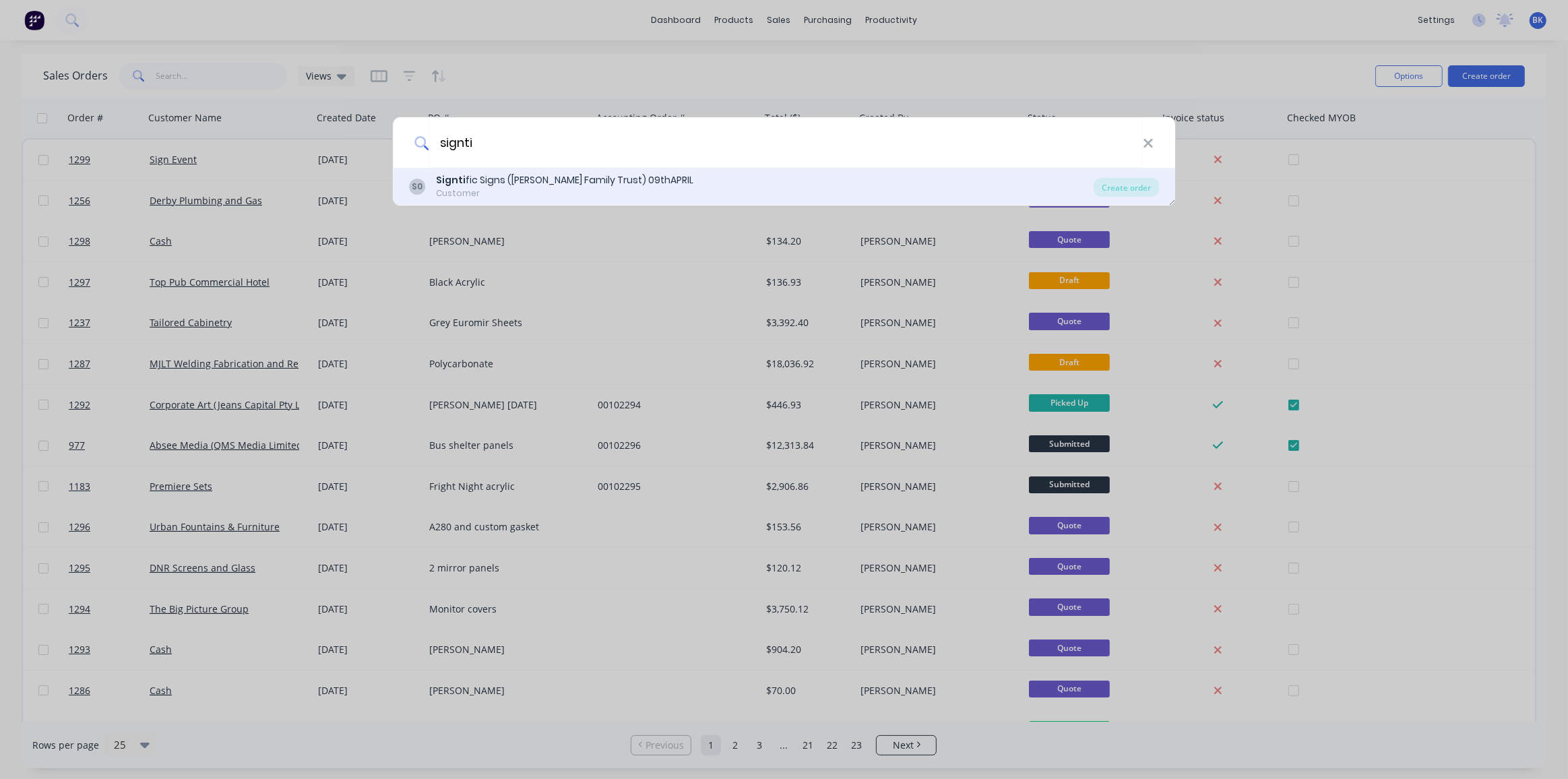
type input "signti"
click at [541, 183] on div "Signti fic Signs (Campbell Family Trust) 09thAPRIL" at bounding box center [564, 180] width 257 height 14
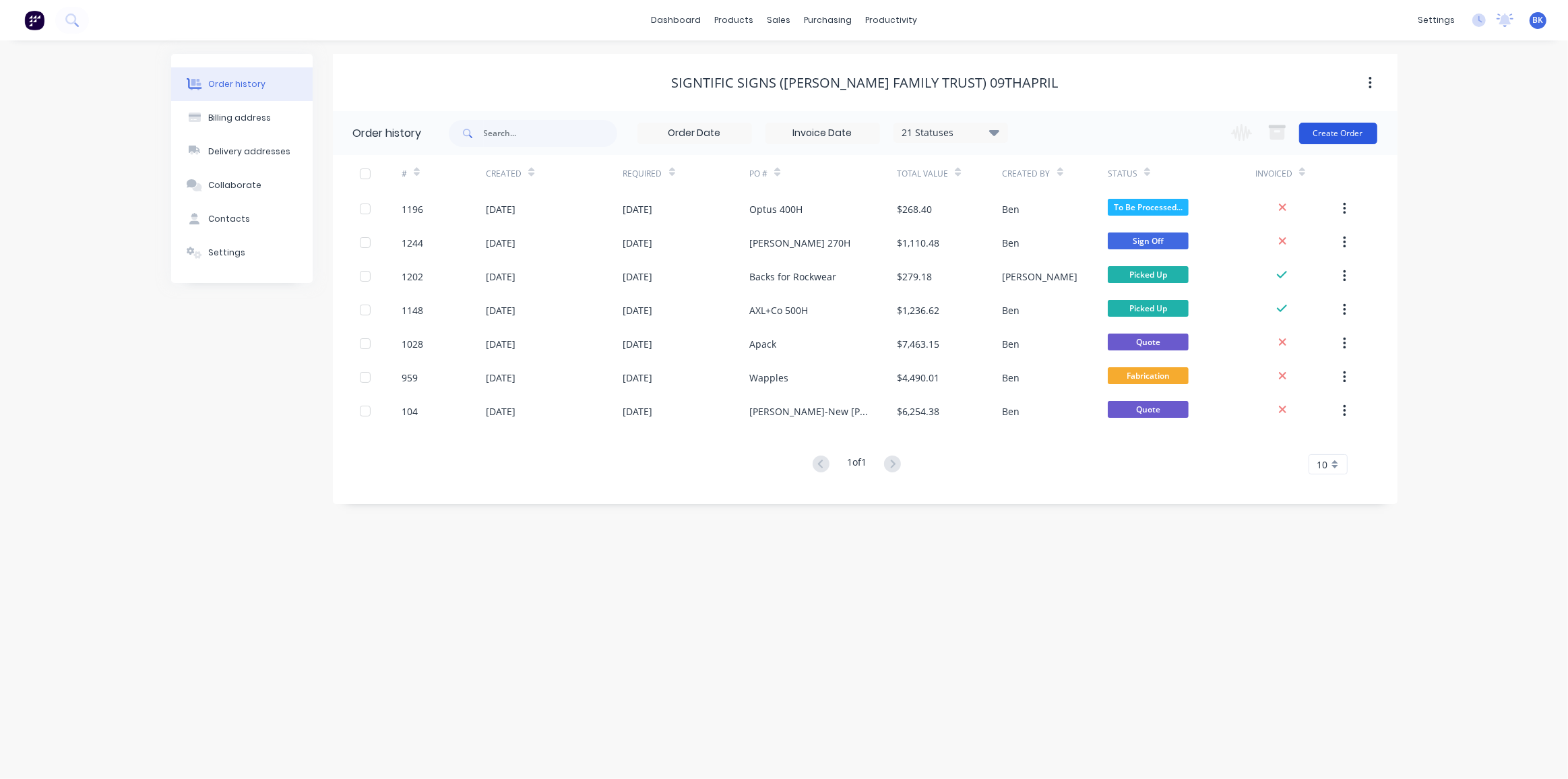
click at [1333, 129] on button "Create Order" at bounding box center [1338, 133] width 78 height 21
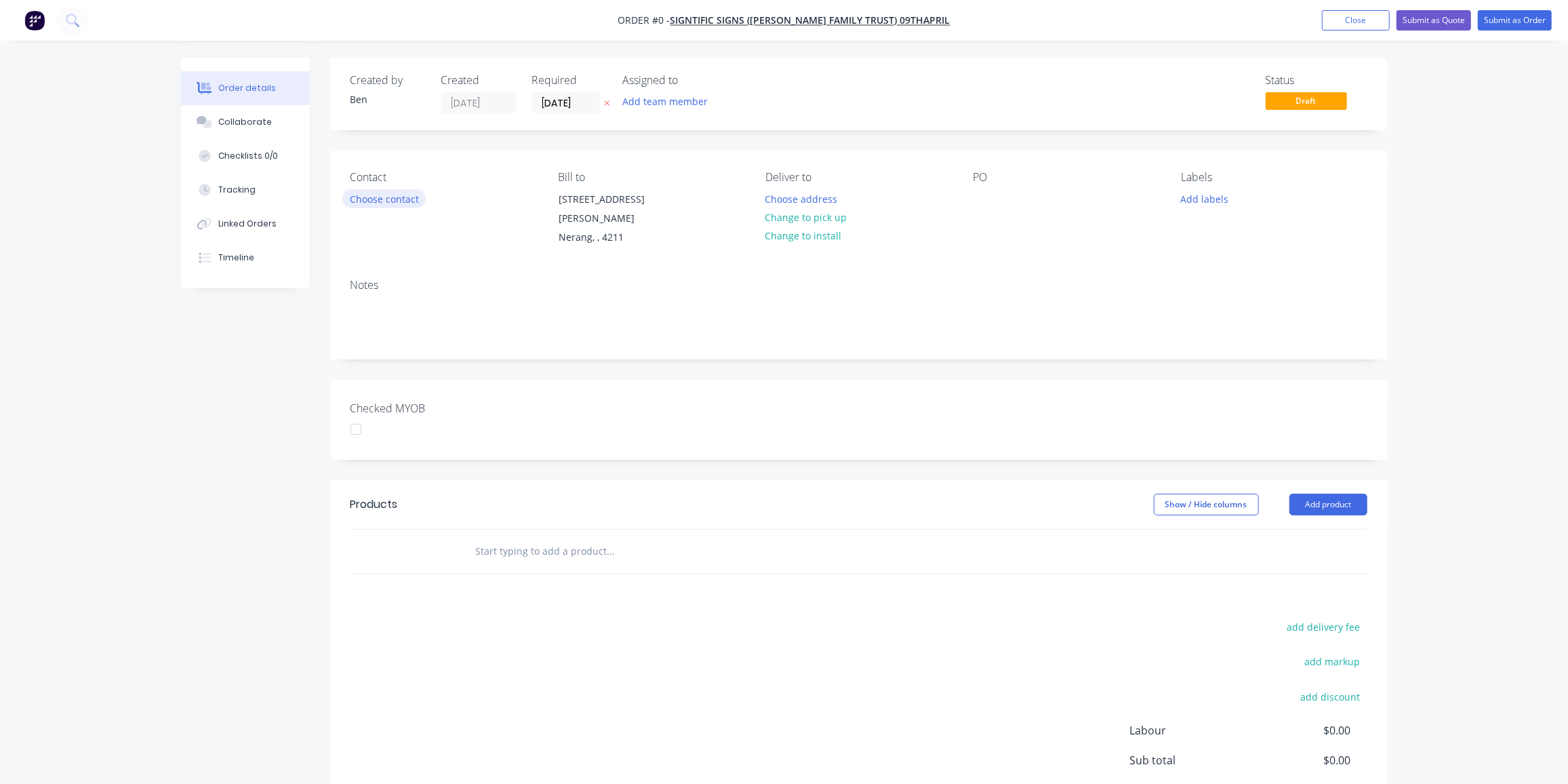
click at [408, 203] on button "Choose contact" at bounding box center [384, 198] width 84 height 18
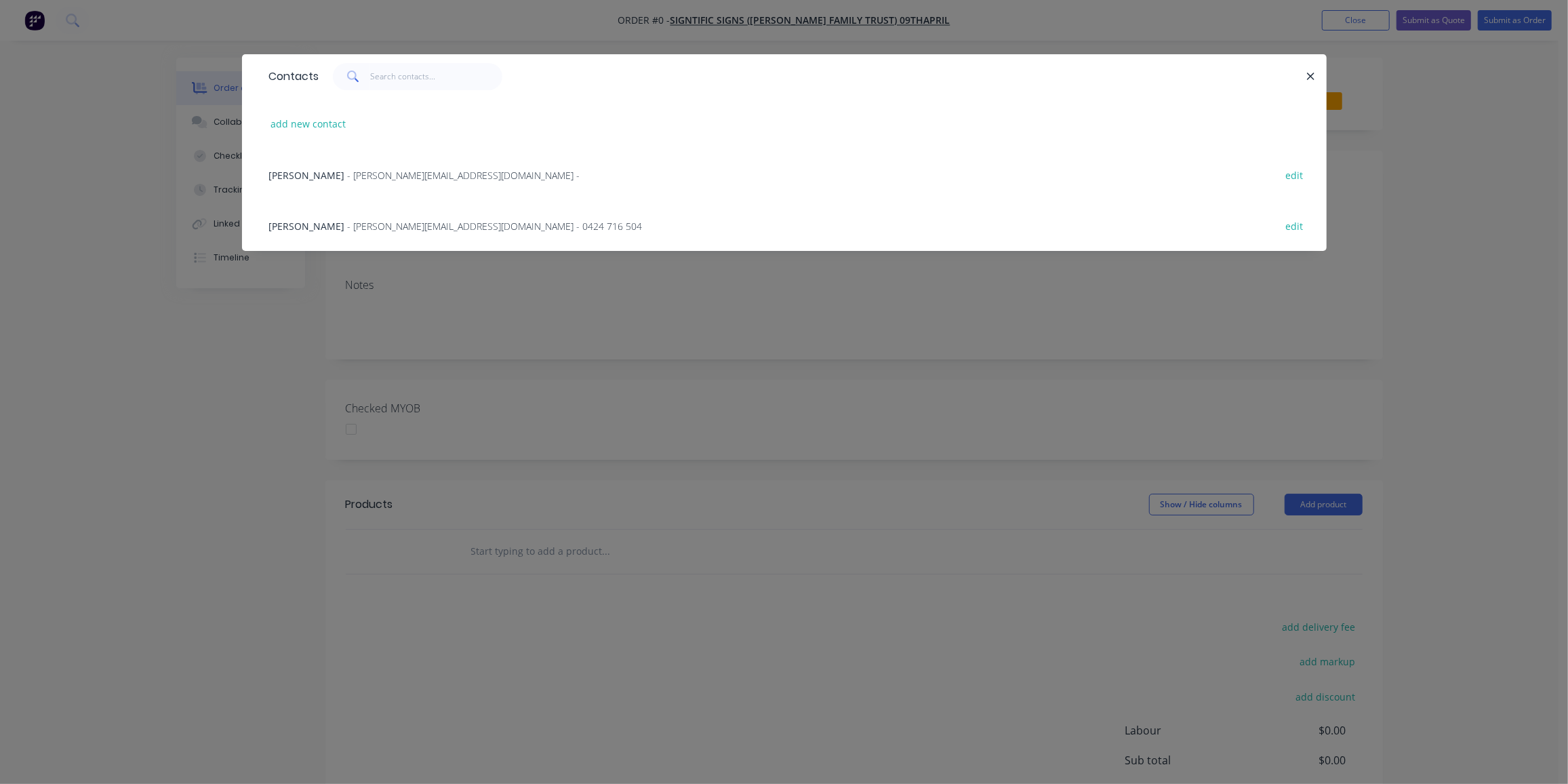
click at [349, 215] on div "Jackson Hay - j.hay@signtific.com.au - 0424 716 504 edit" at bounding box center [784, 225] width 1044 height 50
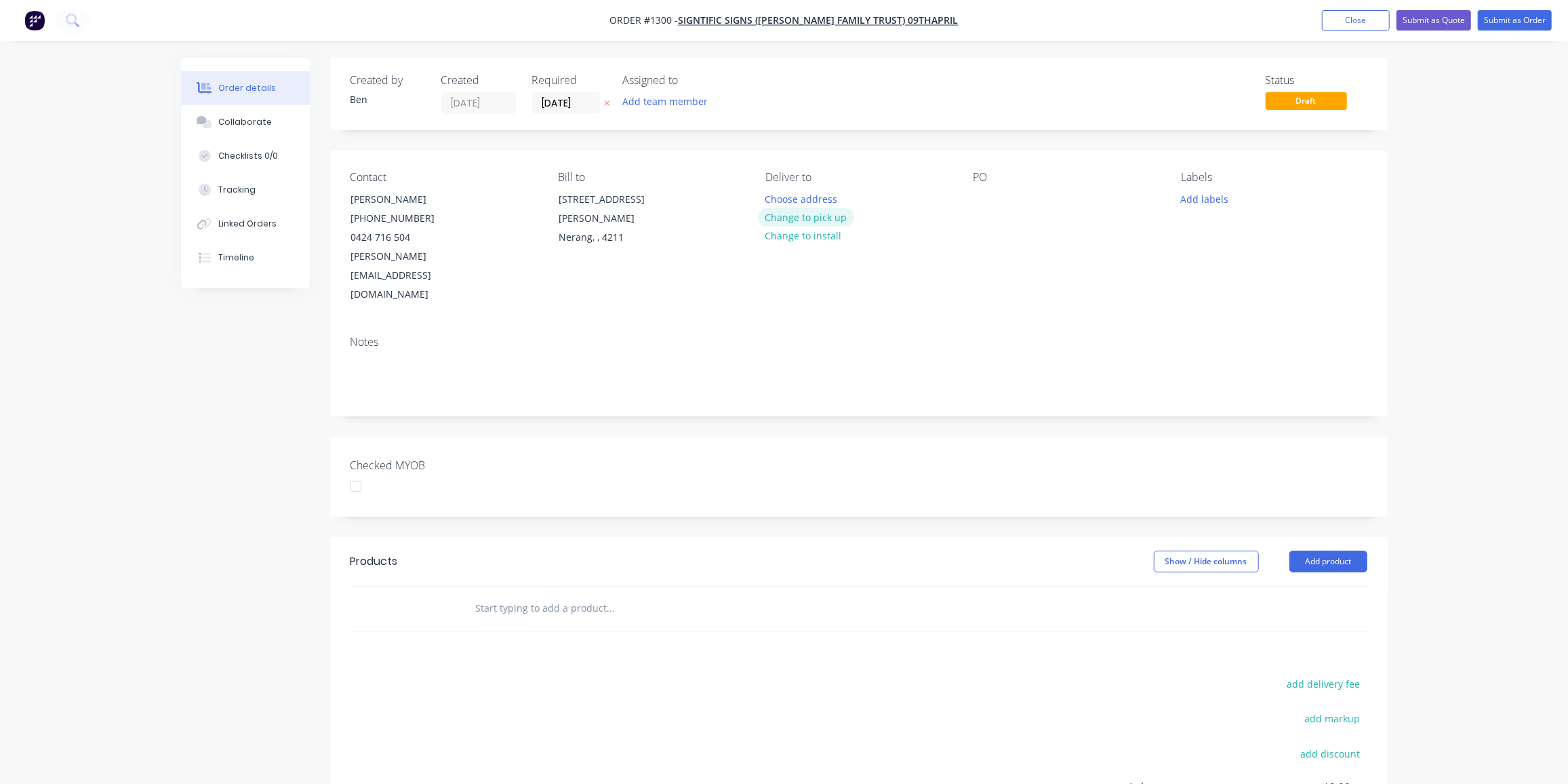
click at [804, 219] on button "Change to pick up" at bounding box center [805, 217] width 96 height 18
click at [984, 202] on div at bounding box center [984, 199] width 22 height 20
click at [986, 336] on div "Notes" at bounding box center [858, 342] width 1017 height 13
click at [1210, 196] on button "Add labels" at bounding box center [1204, 198] width 62 height 18
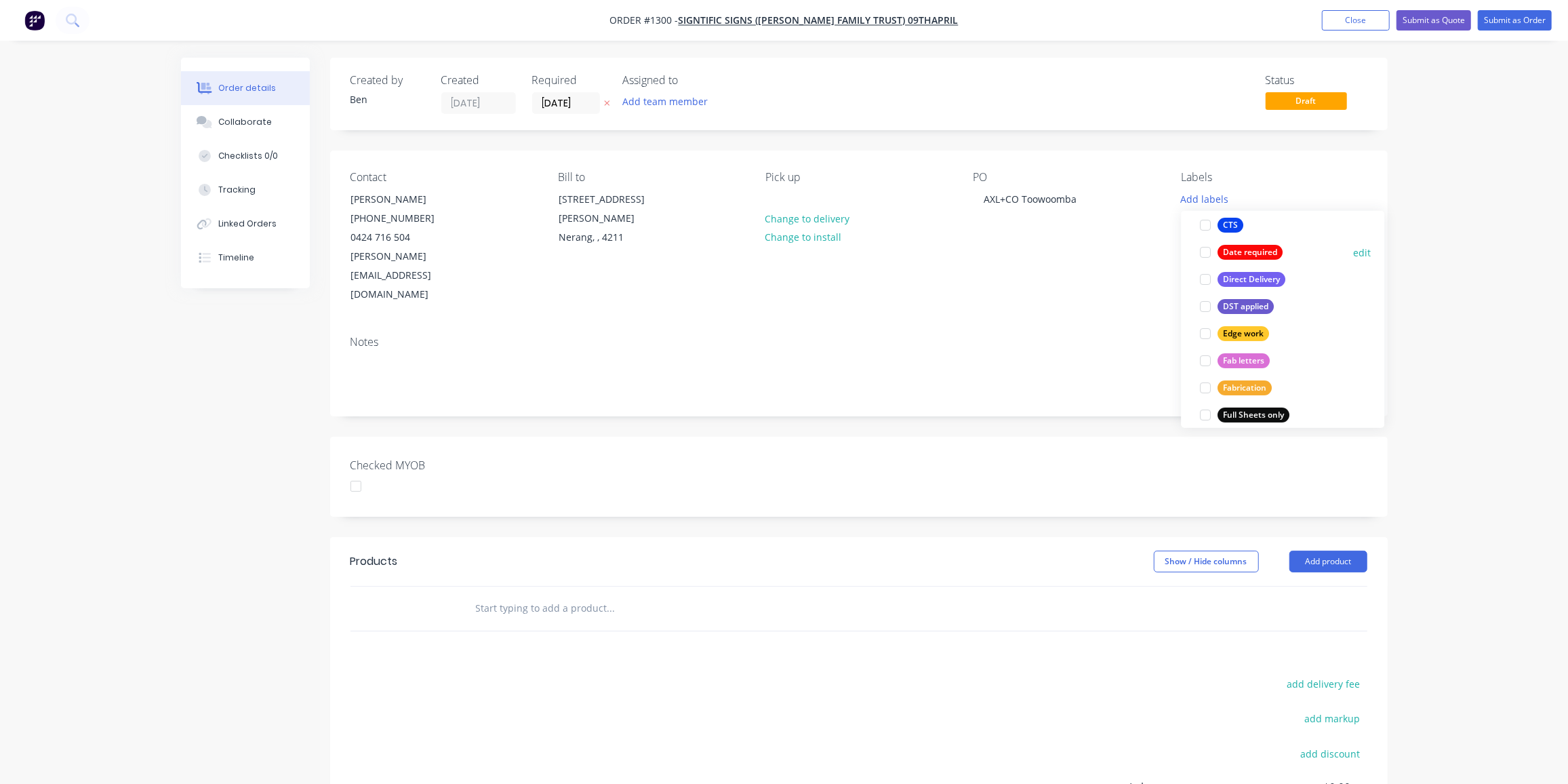
scroll to position [185, 0]
click at [1240, 352] on div "Fab letters" at bounding box center [1244, 351] width 52 height 15
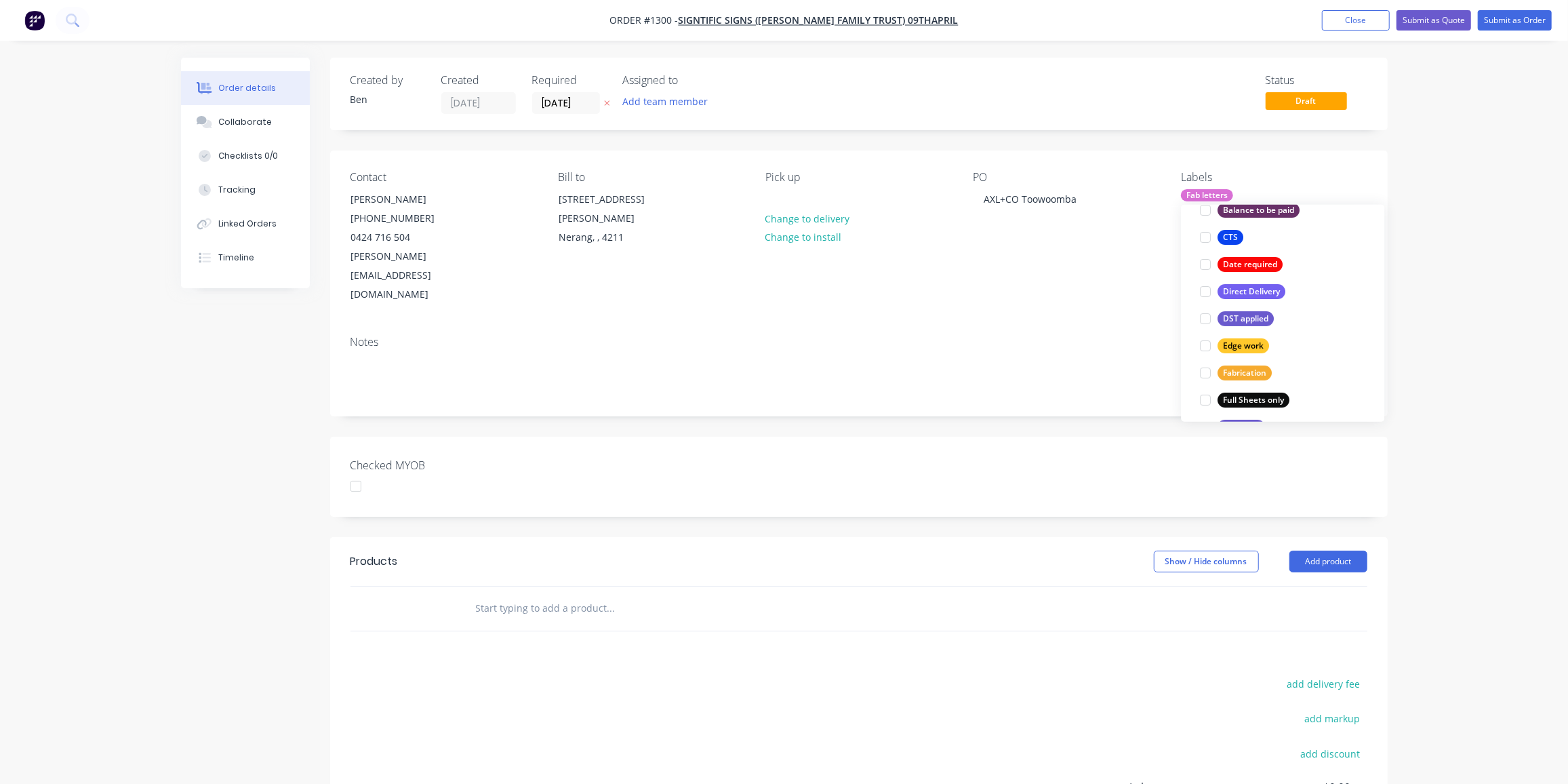
scroll to position [0, 0]
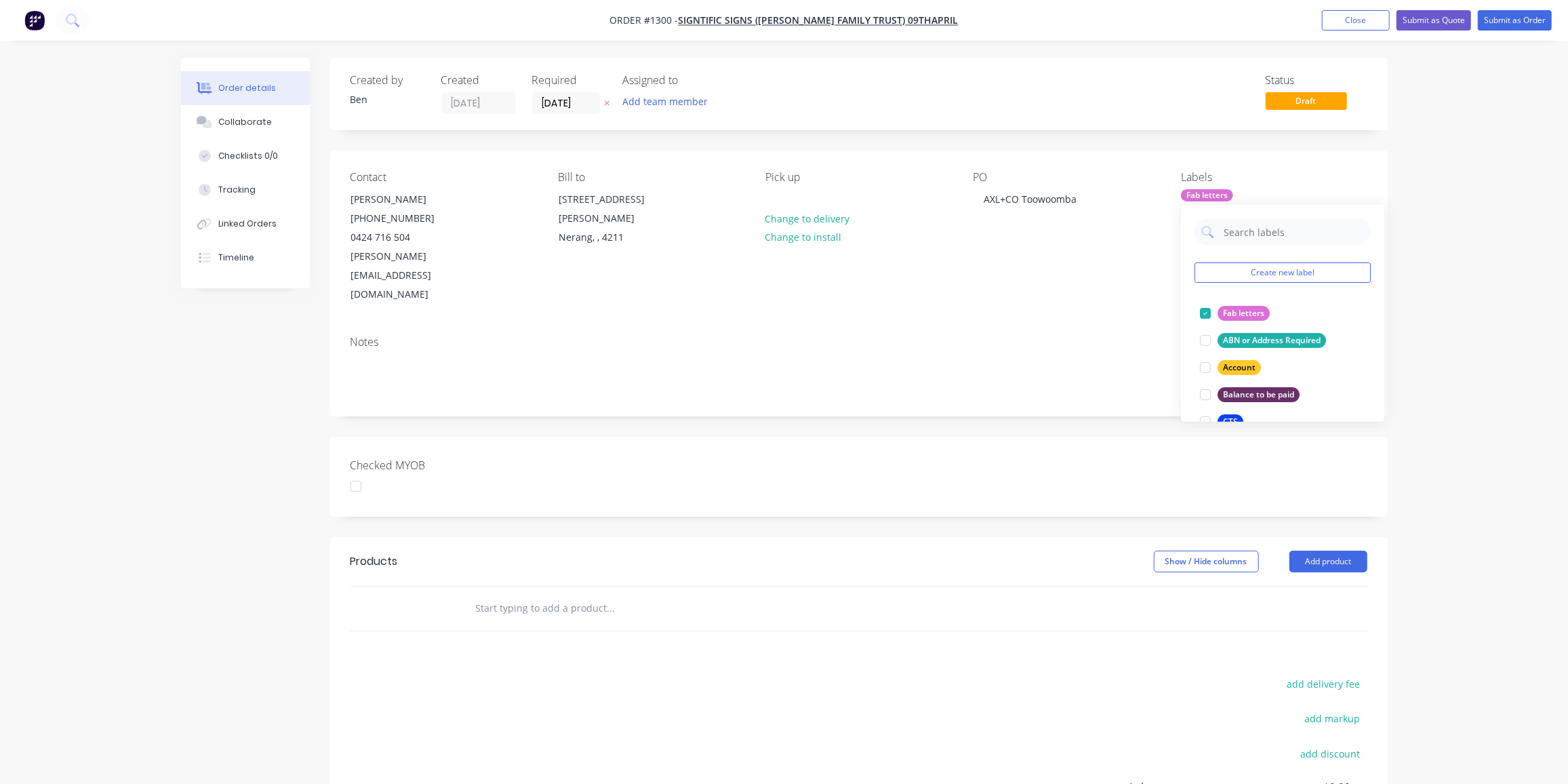
click at [779, 479] on div "Created by Ben Created 26/08/25 Required 26/08/25 Assigned to Add team member S…" at bounding box center [859, 507] width 1057 height 899
drag, startPoint x: 564, startPoint y: 579, endPoint x: 563, endPoint y: 567, distance: 12.0
click at [564, 595] on input "text" at bounding box center [611, 608] width 271 height 27
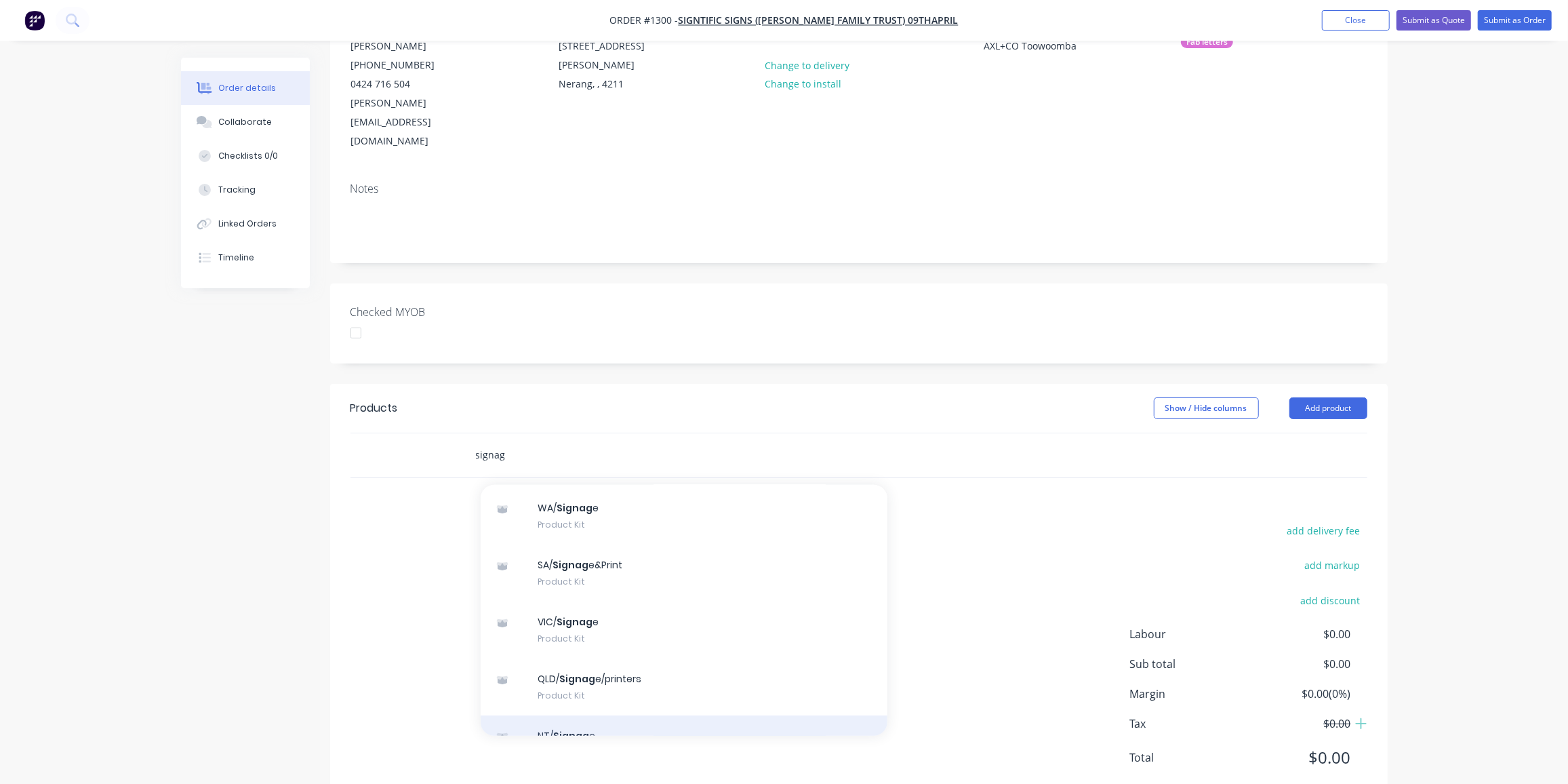
scroll to position [185, 0]
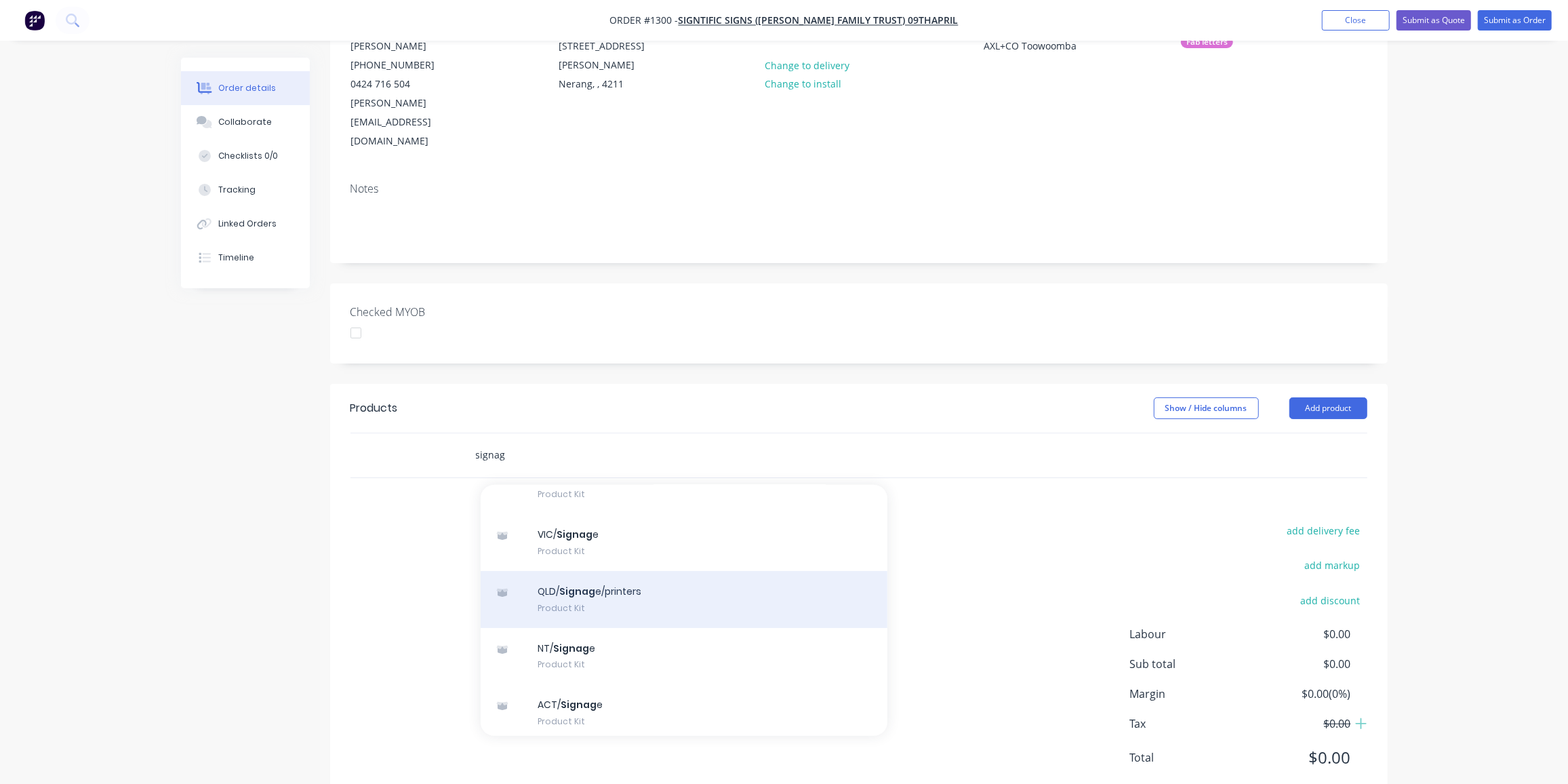
type input "signag"
click at [586, 571] on div "QLD/ Signag e/printers Product Kit" at bounding box center [684, 599] width 407 height 57
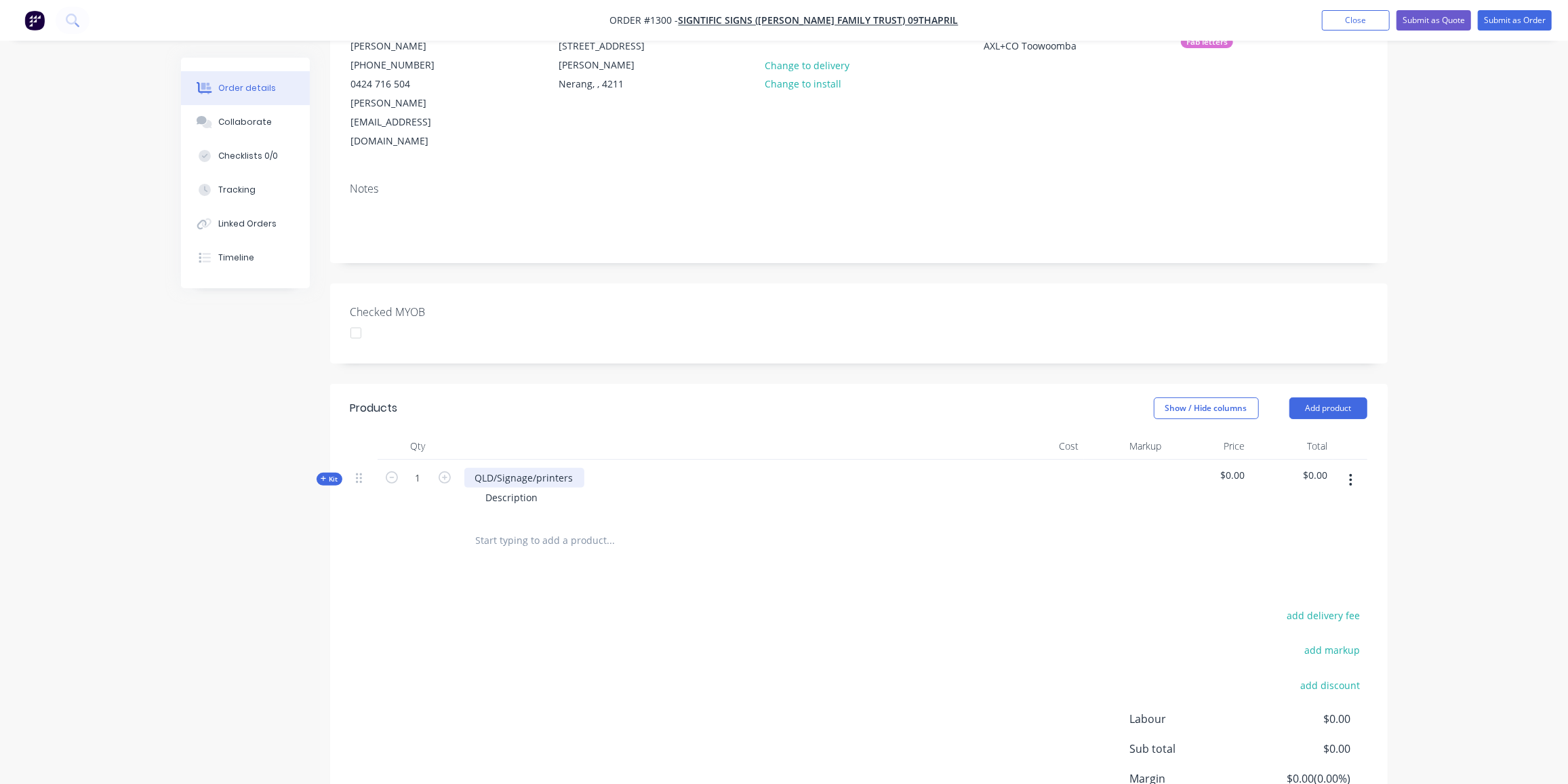
click at [576, 468] on div "QLD/Signage/printers" at bounding box center [524, 478] width 120 height 20
drag, startPoint x: 576, startPoint y: 440, endPoint x: 459, endPoint y: 442, distance: 117.0
click at [459, 460] on div "QLD/Signage/printers Description" at bounding box center [730, 488] width 542 height 59
drag, startPoint x: 542, startPoint y: 451, endPoint x: 450, endPoint y: 472, distance: 94.4
click at [450, 472] on div "Kit 1 AXL+CO fabs 600mm H Description $0.00 $0.00" at bounding box center [858, 488] width 1017 height 59
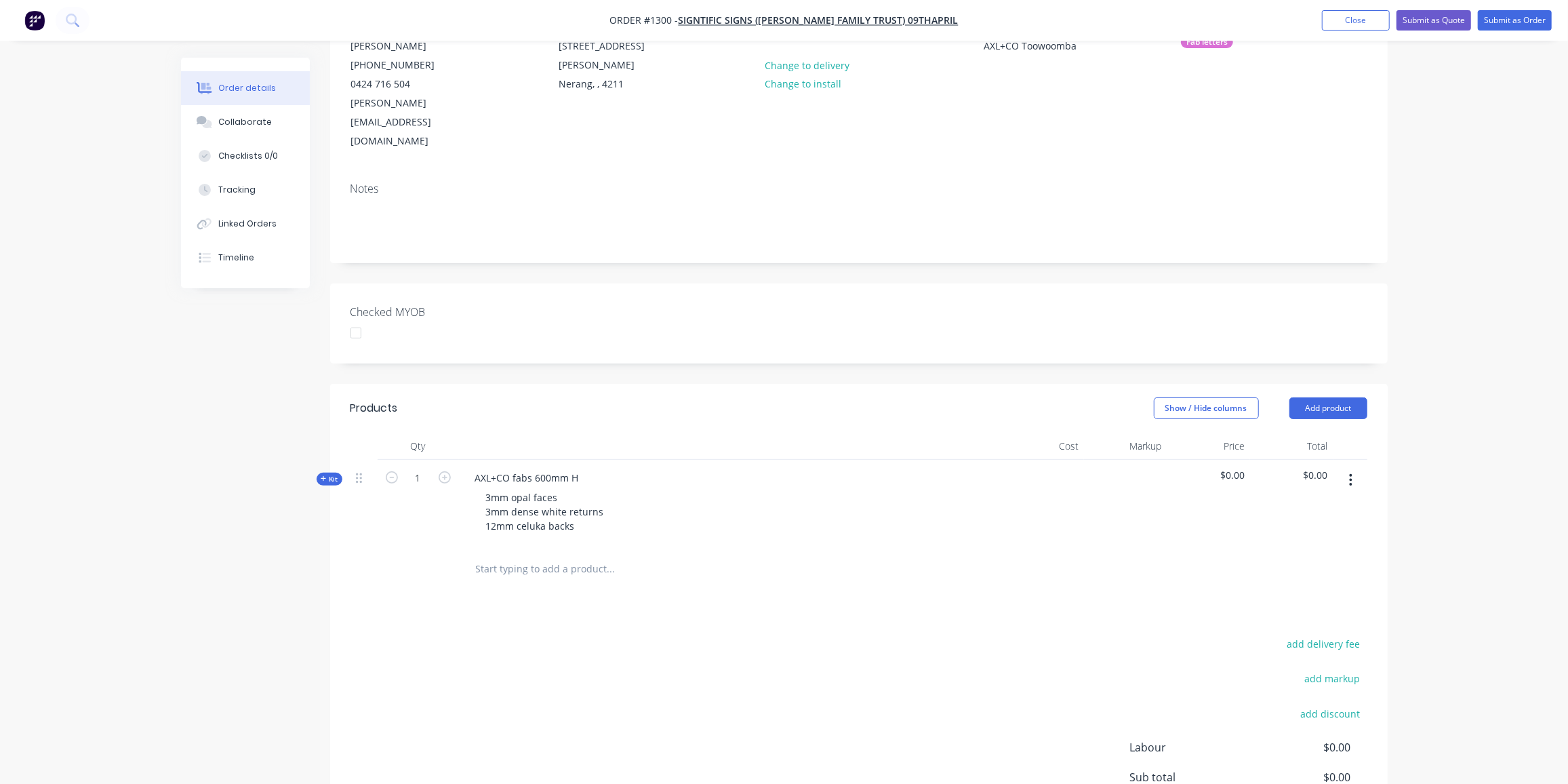
click at [321, 476] on icon at bounding box center [323, 479] width 6 height 7
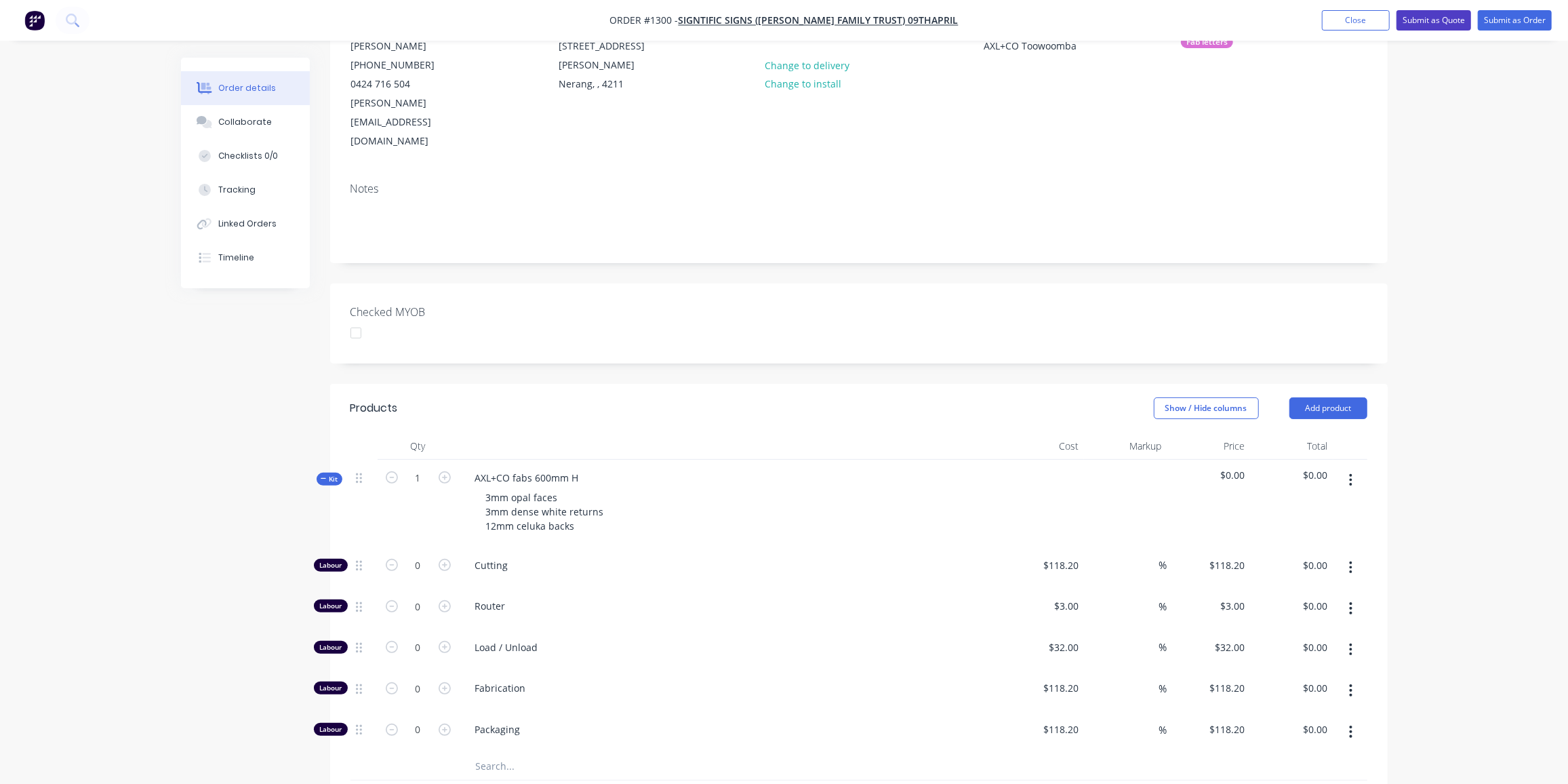
click at [1447, 21] on button "Submit as Quote" at bounding box center [1433, 20] width 75 height 21
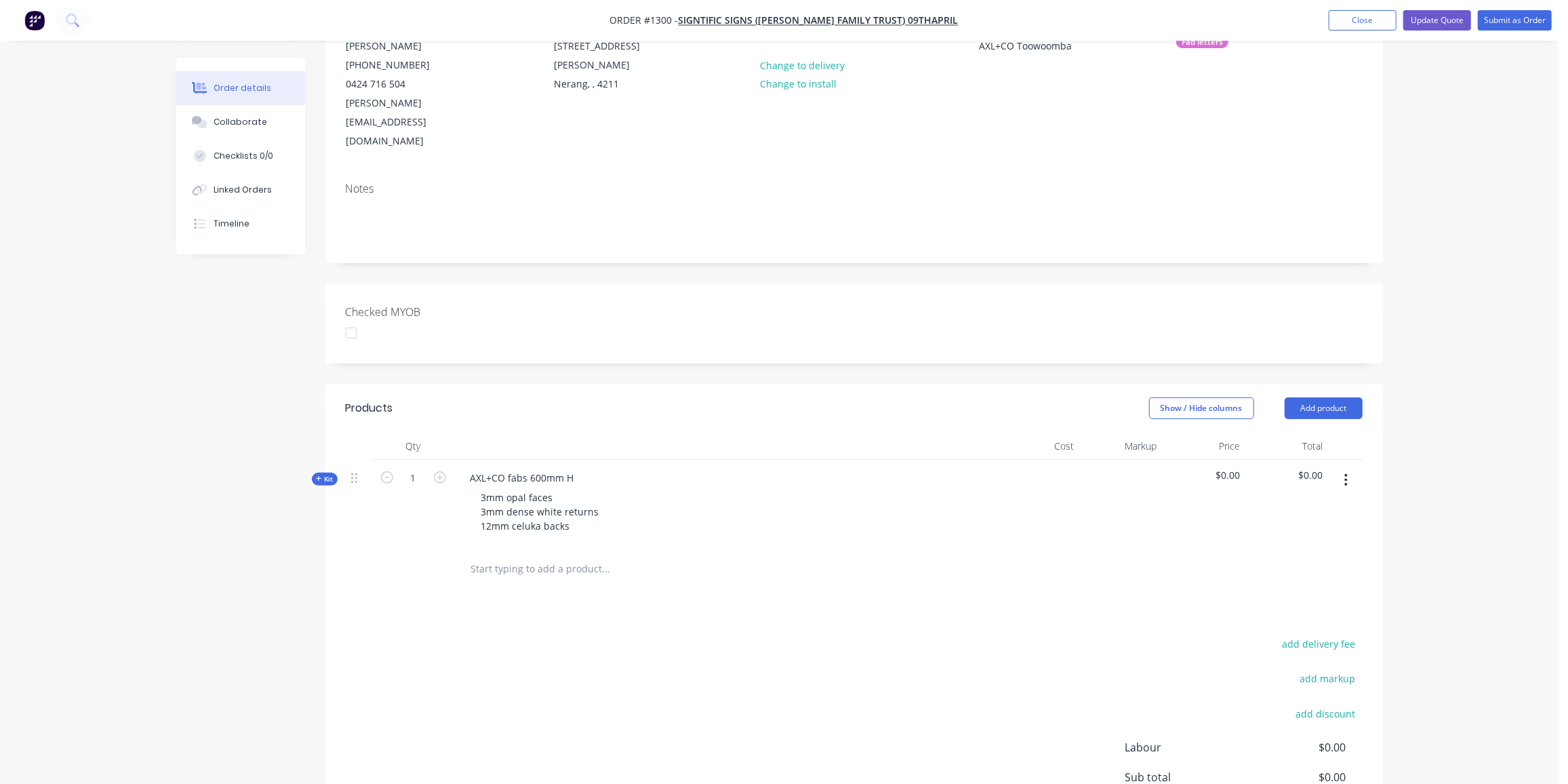
scroll to position [0, 0]
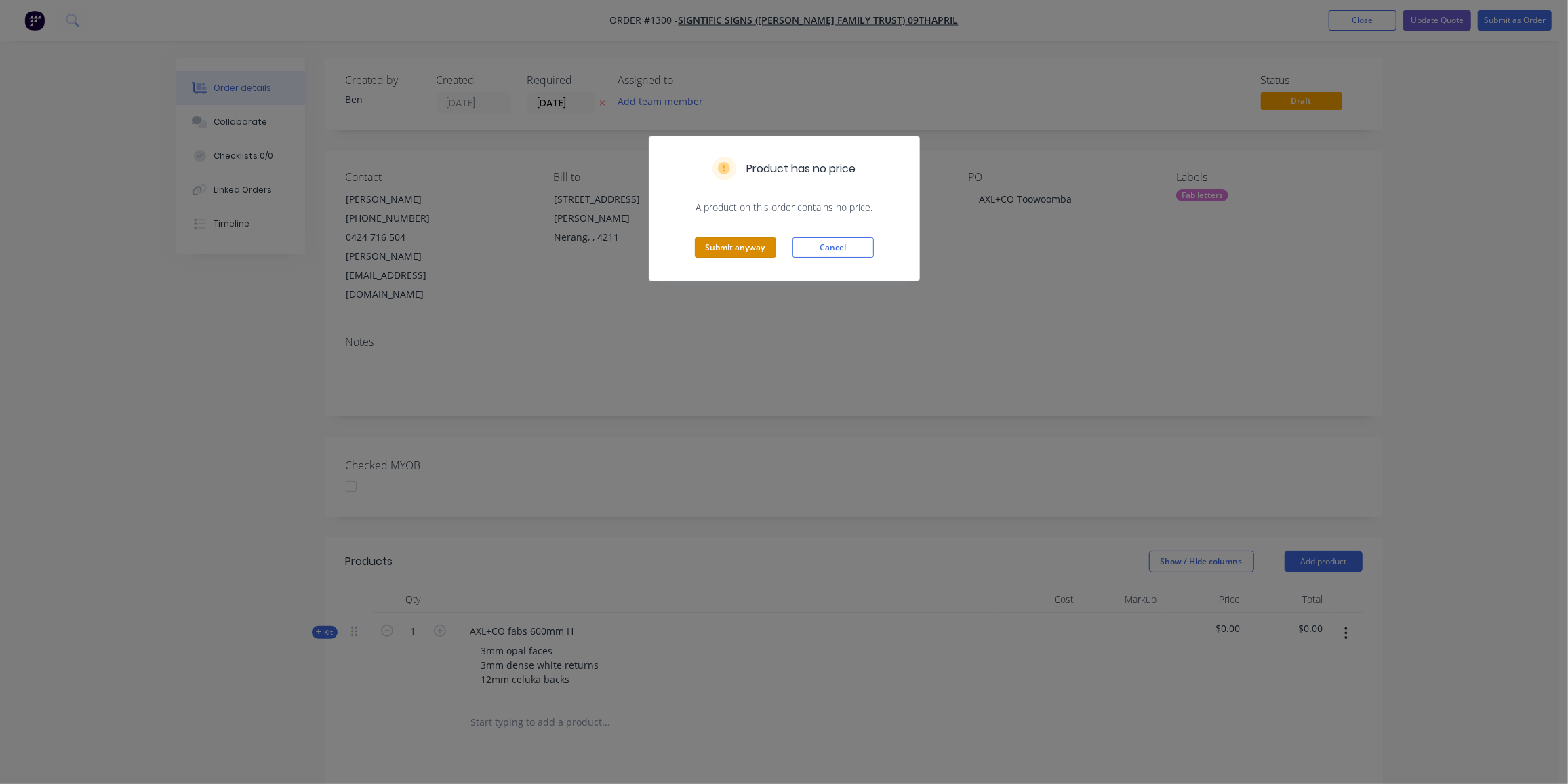
drag, startPoint x: 734, startPoint y: 247, endPoint x: 1396, endPoint y: 5, distance: 704.8
click at [734, 247] on button "Submit anyway" at bounding box center [735, 247] width 81 height 21
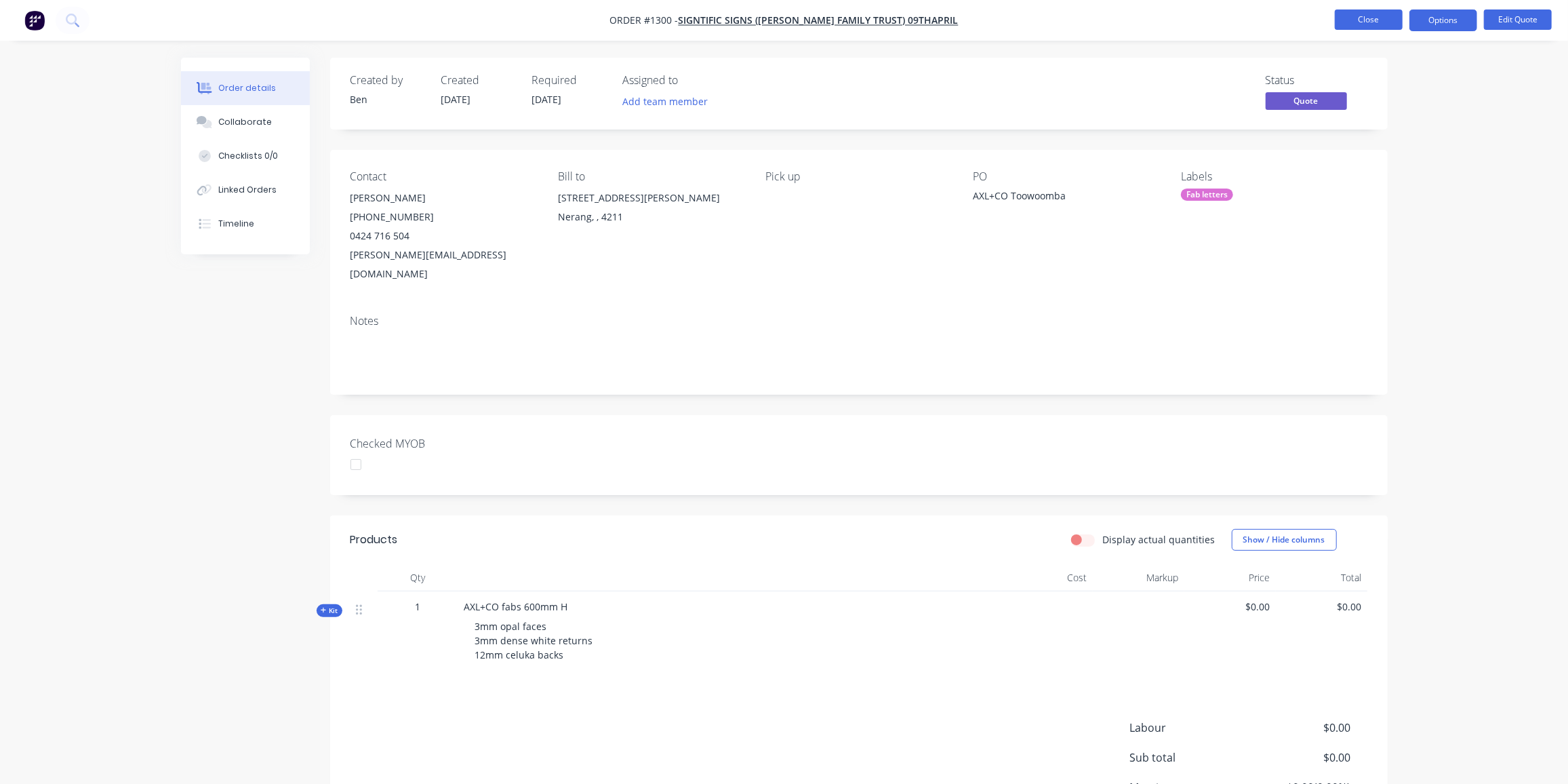
click at [1356, 15] on button "Close" at bounding box center [1368, 20] width 68 height 21
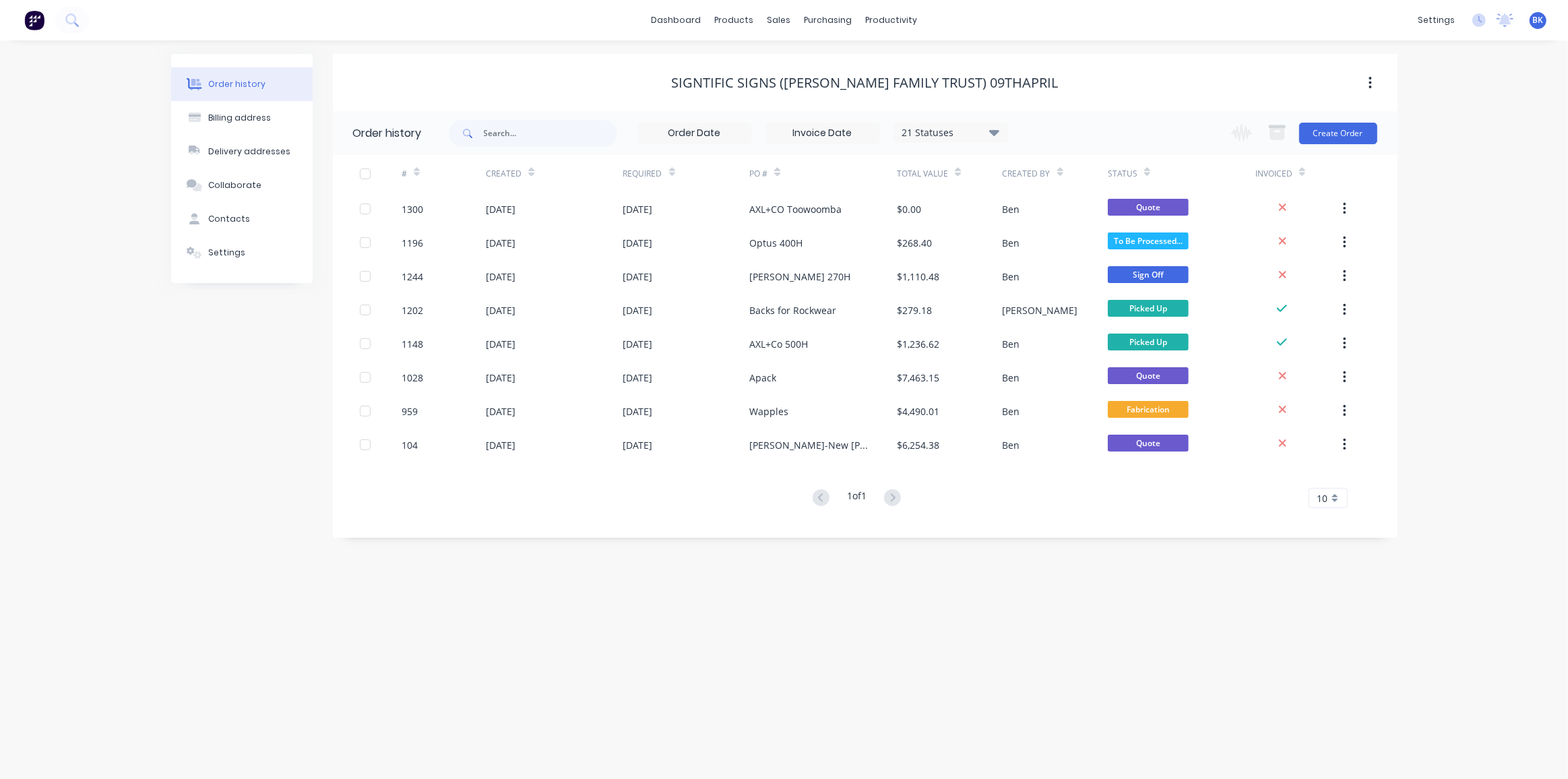
click at [1337, 498] on div "10" at bounding box center [1329, 498] width 39 height 21
click at [1320, 654] on div "35" at bounding box center [1328, 665] width 38 height 23
click at [994, 136] on icon at bounding box center [994, 132] width 10 height 16
click at [1062, 287] on label at bounding box center [1062, 287] width 0 height 0
click at [1062, 290] on input "checkbox" at bounding box center [1067, 294] width 11 height 13
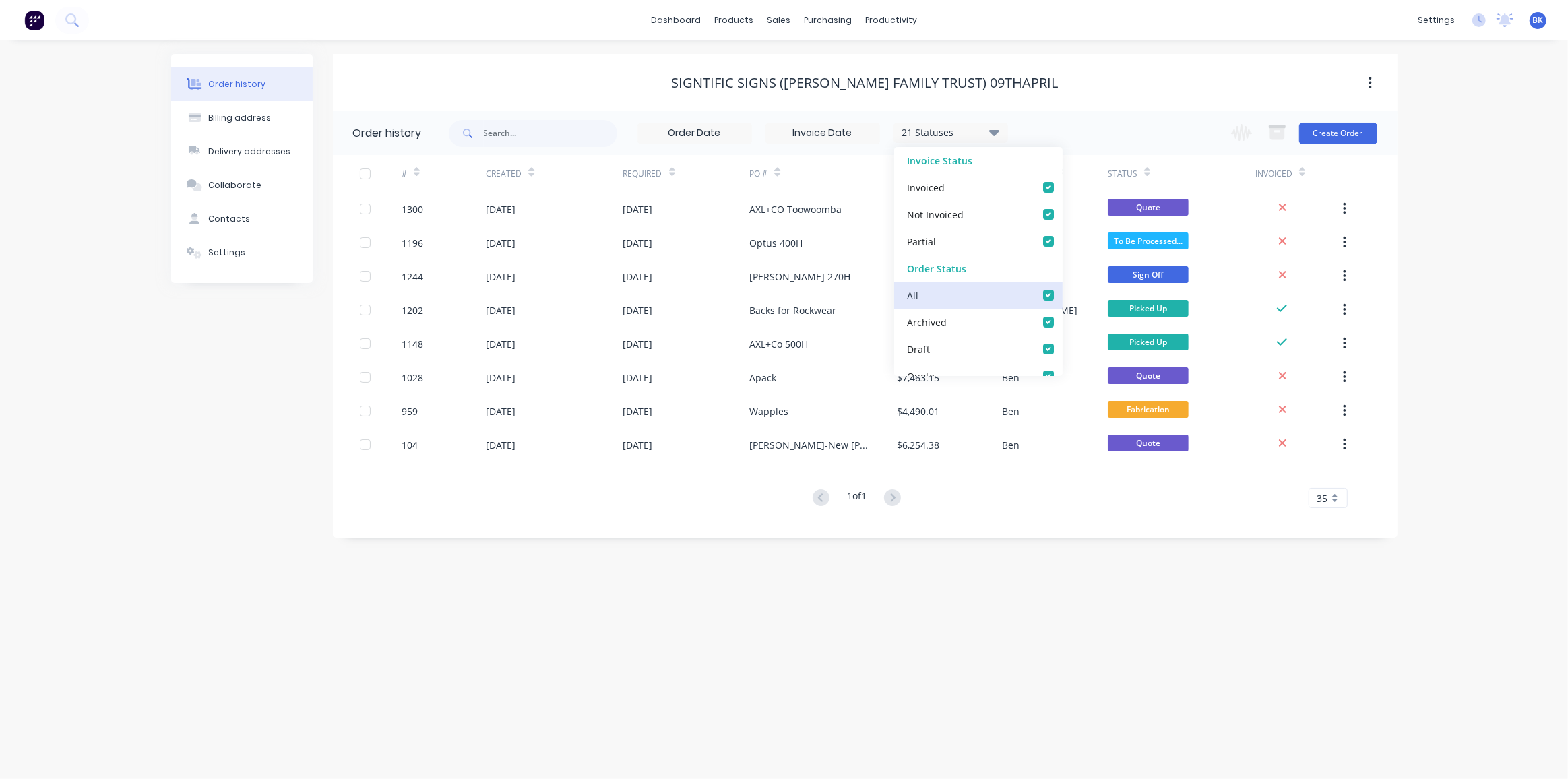
checkbox input "true"
click at [1179, 593] on div "Order history Billing address Delivery addresses Collaborate Contacts Settings …" at bounding box center [784, 409] width 1568 height 739
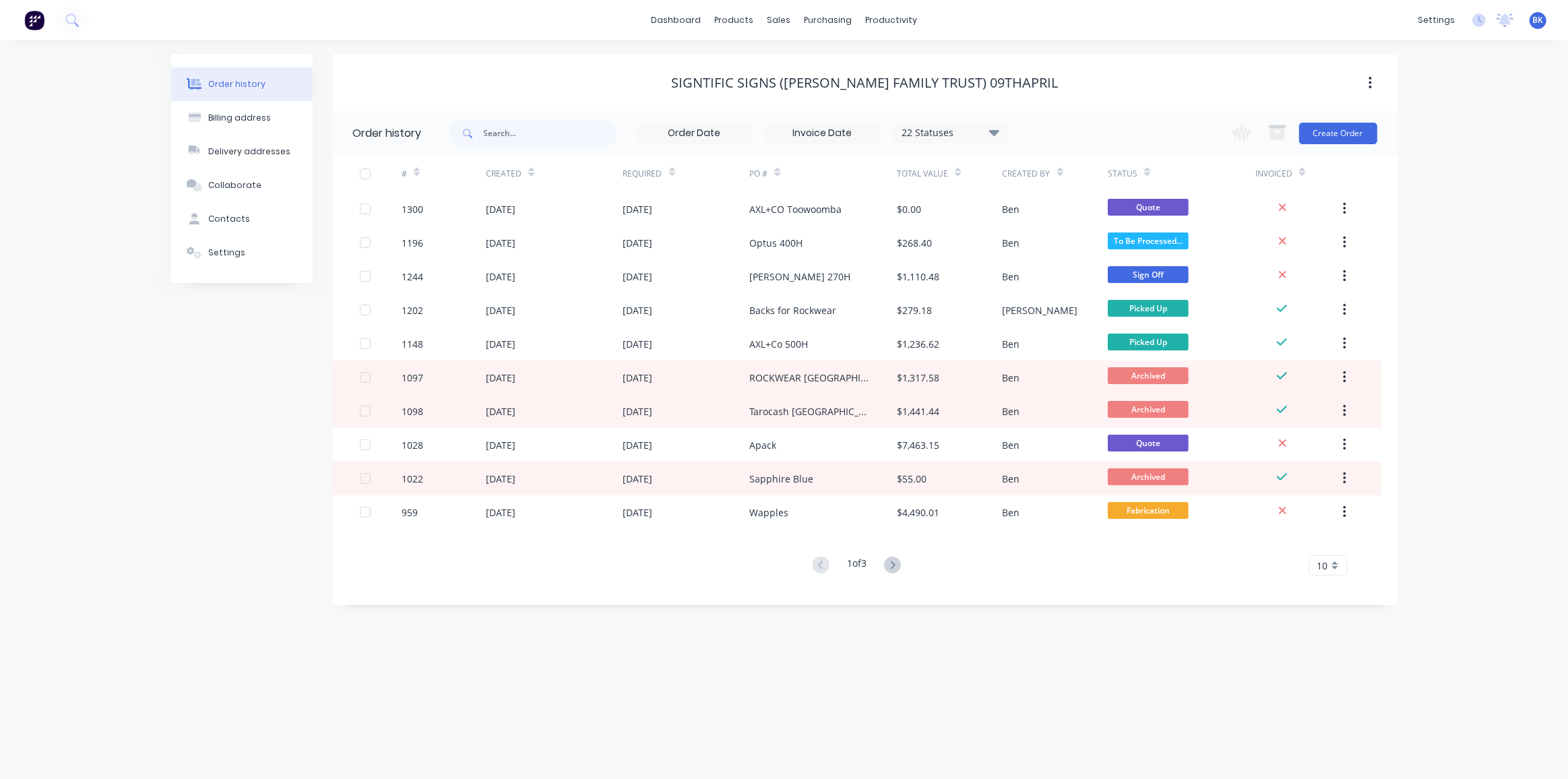
click at [1335, 568] on div "10" at bounding box center [1329, 565] width 39 height 21
click at [1328, 722] on div "35" at bounding box center [1328, 732] width 38 height 23
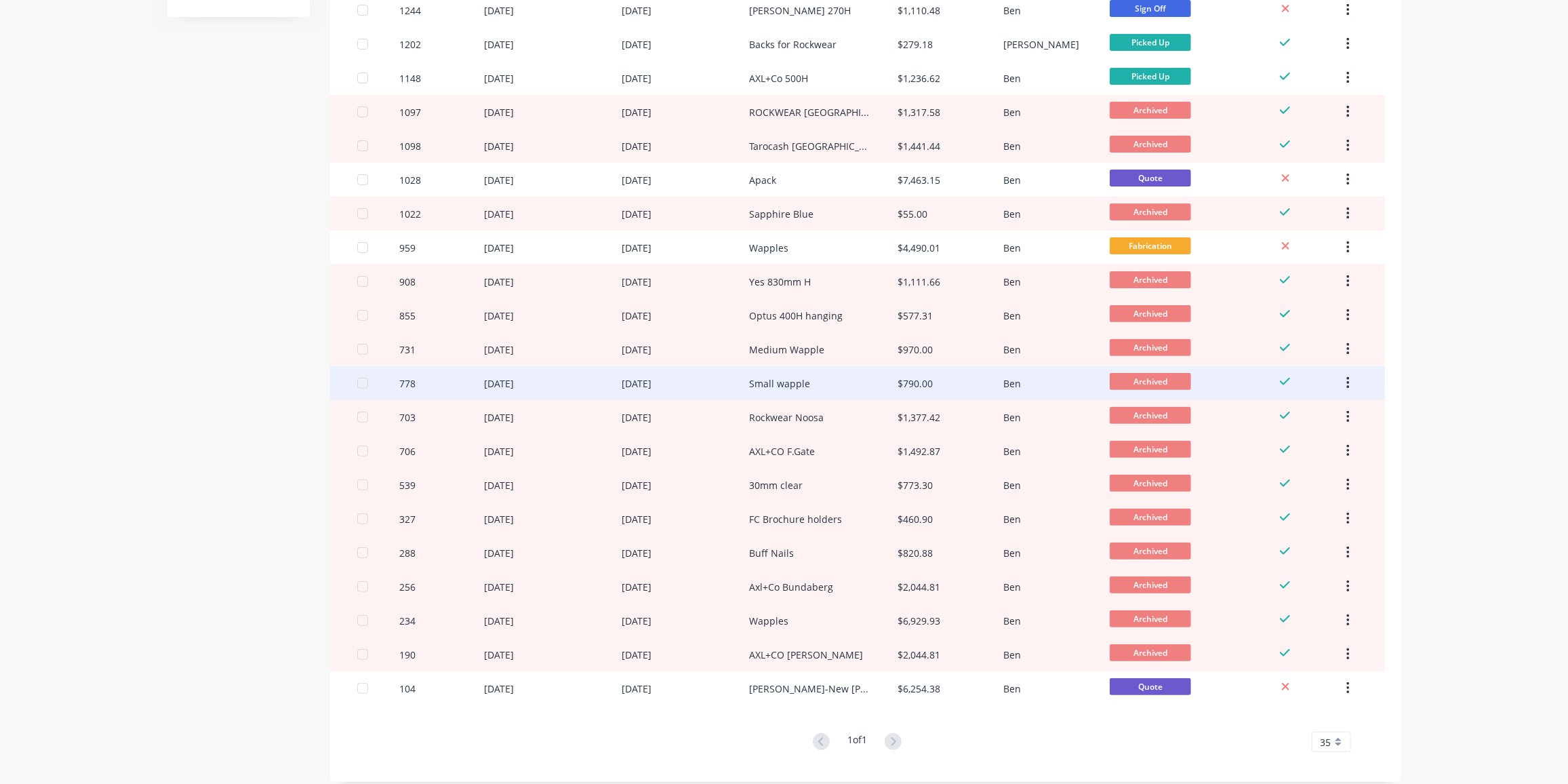
scroll to position [279, 0]
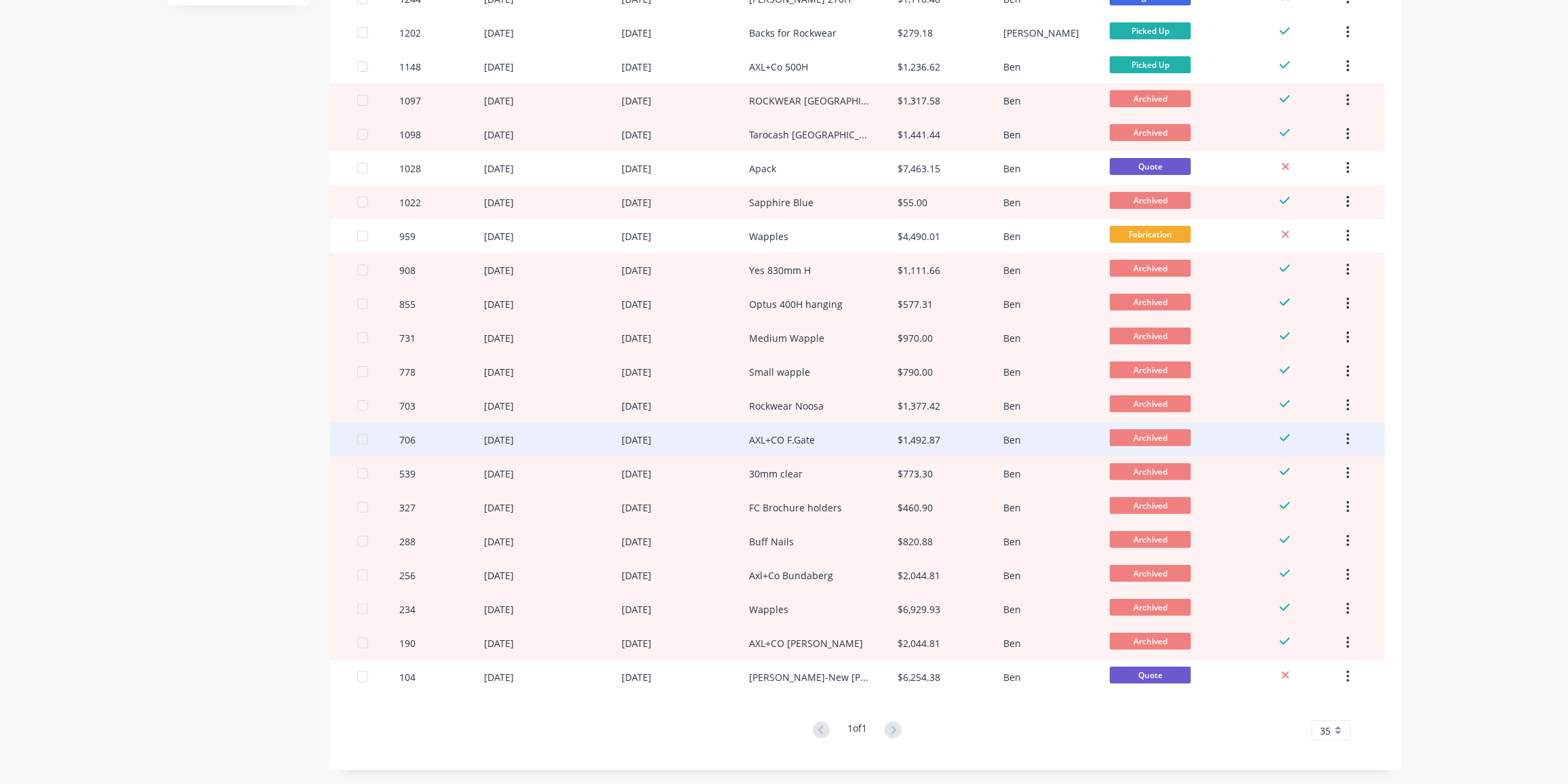
click at [791, 444] on div "AXL+CO F.Gate" at bounding box center [782, 440] width 66 height 14
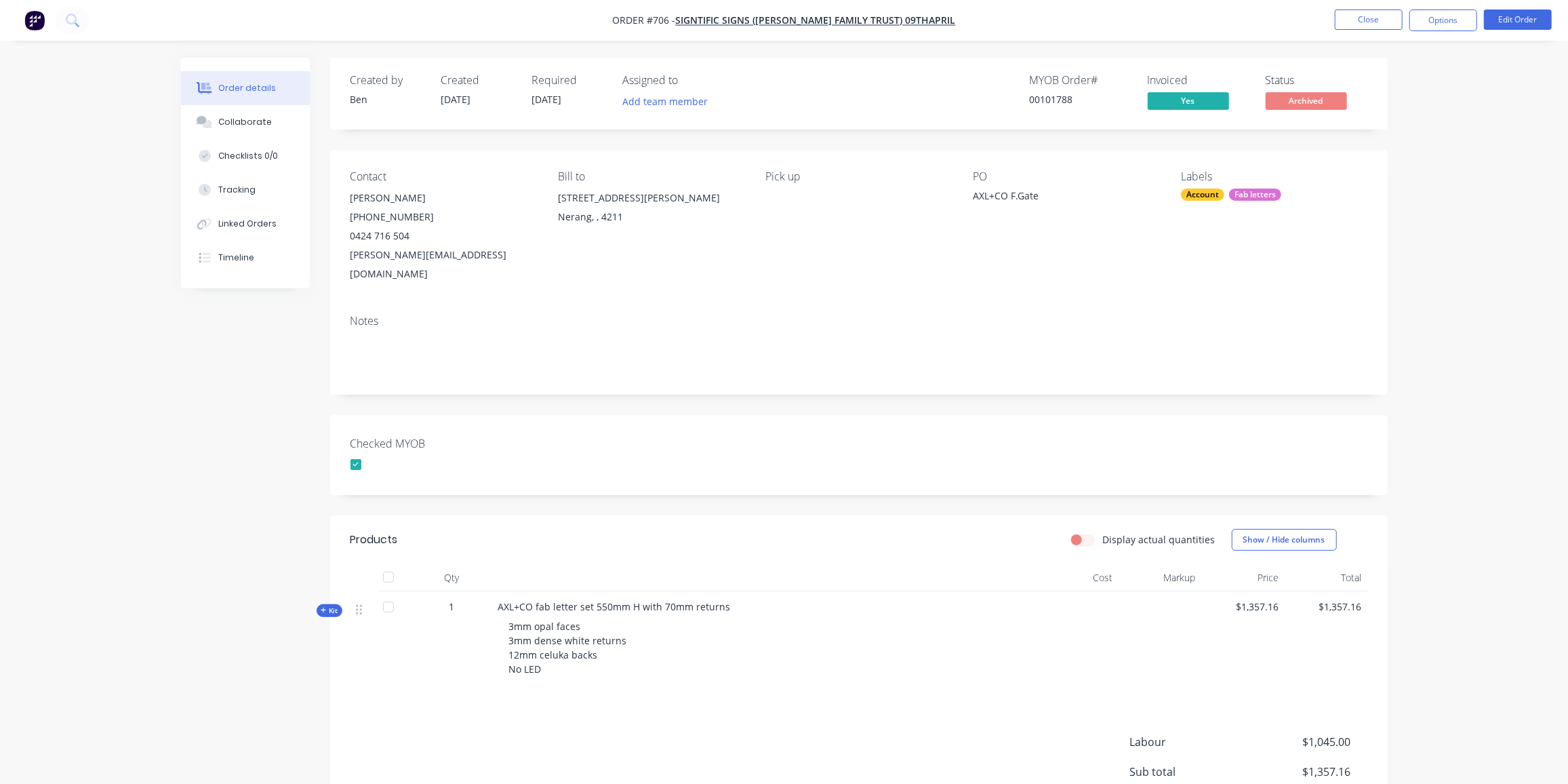
click at [324, 606] on span "Kit" at bounding box center [330, 610] width 18 height 10
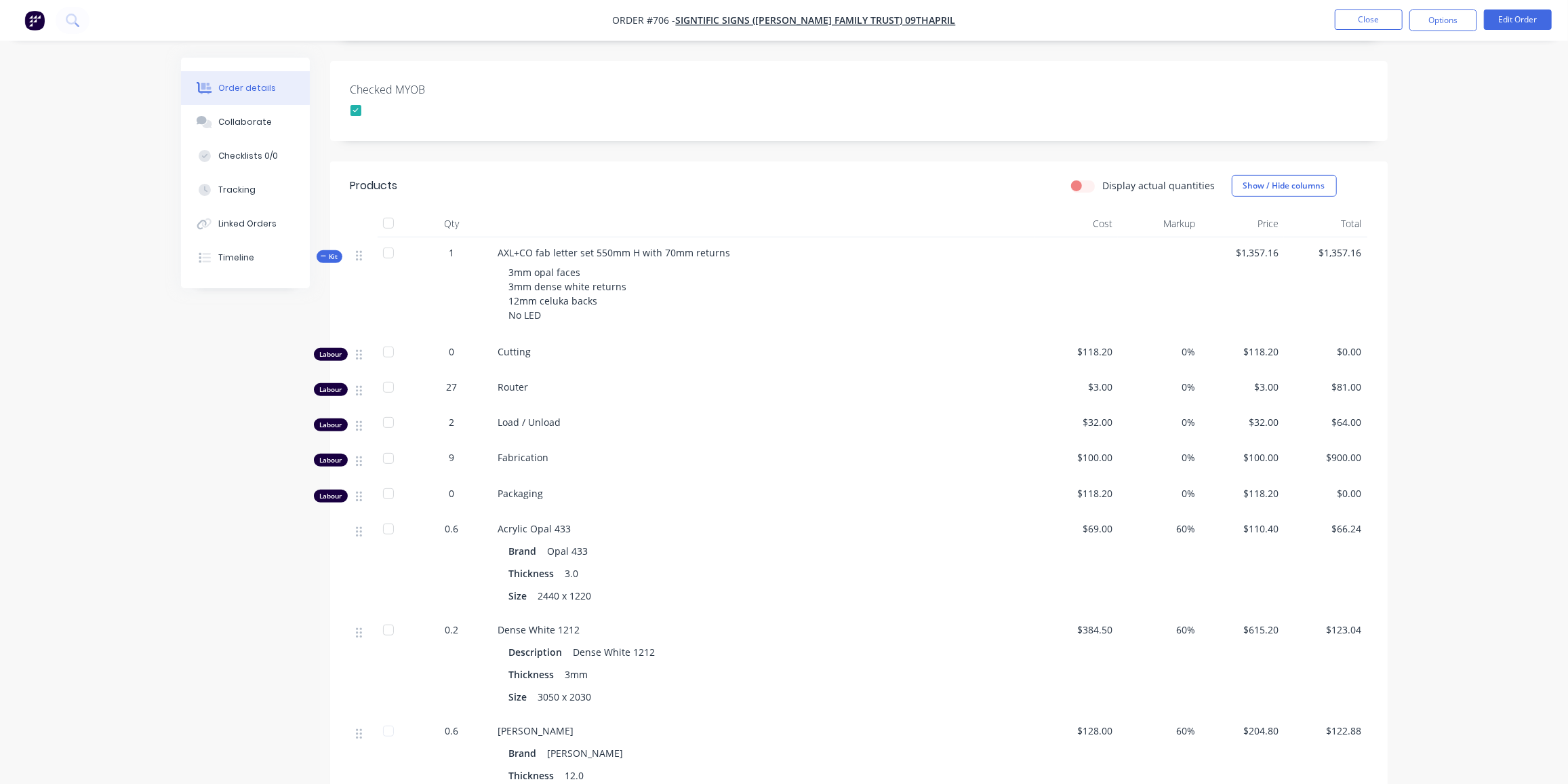
scroll to position [432, 0]
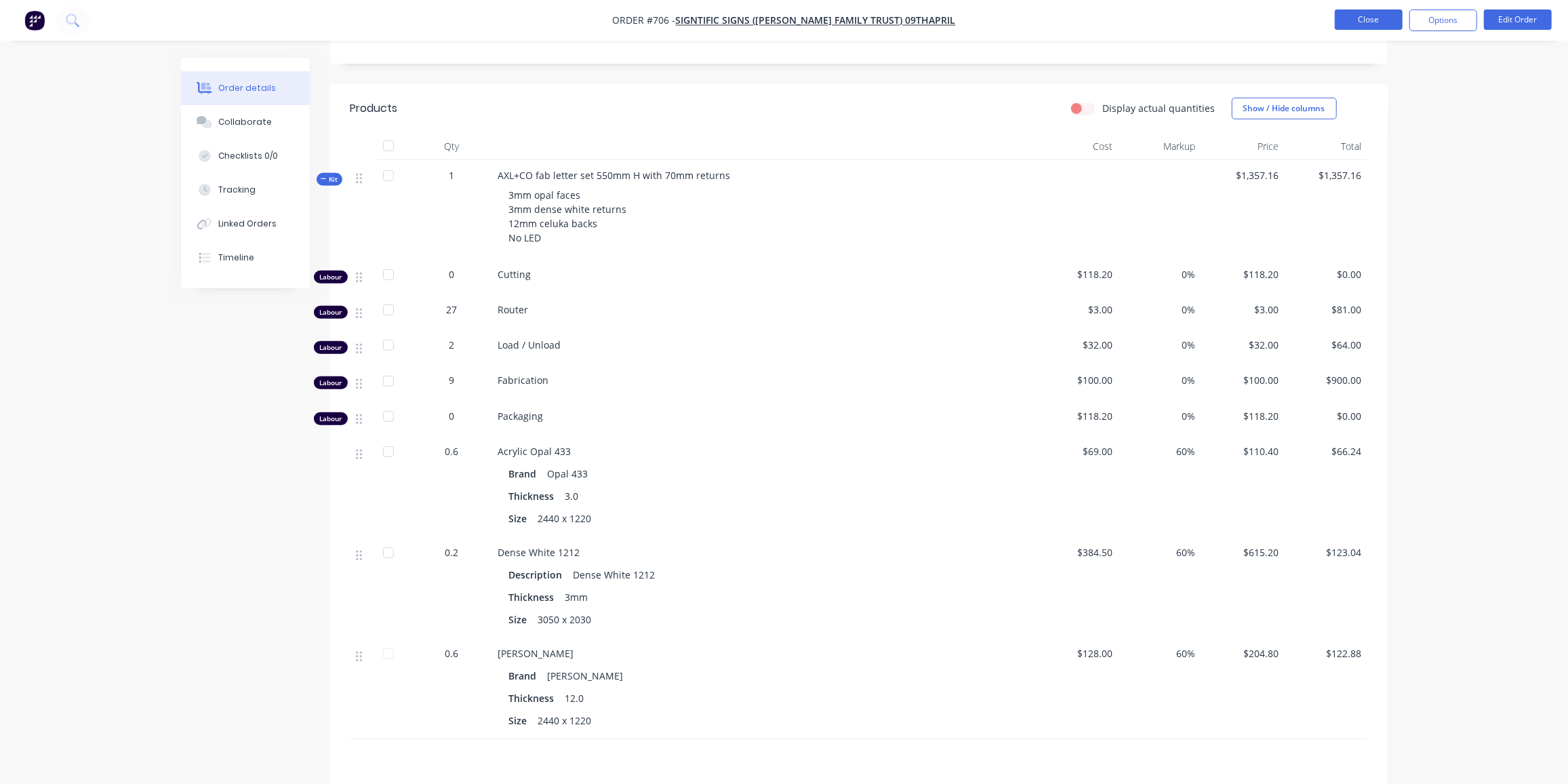
click at [1382, 15] on button "Close" at bounding box center [1368, 20] width 68 height 21
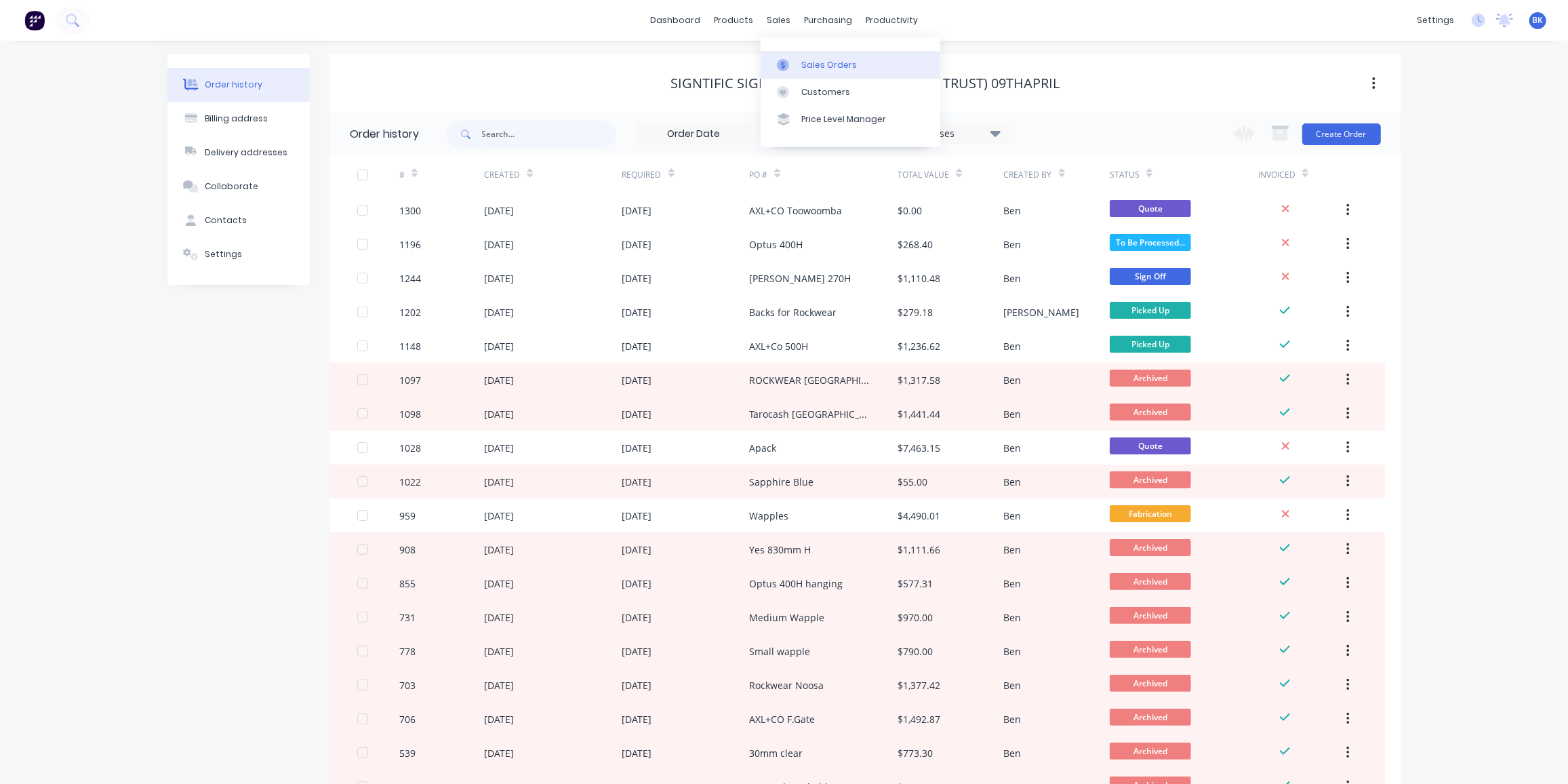
click at [810, 62] on div "Sales Orders" at bounding box center [829, 65] width 56 height 13
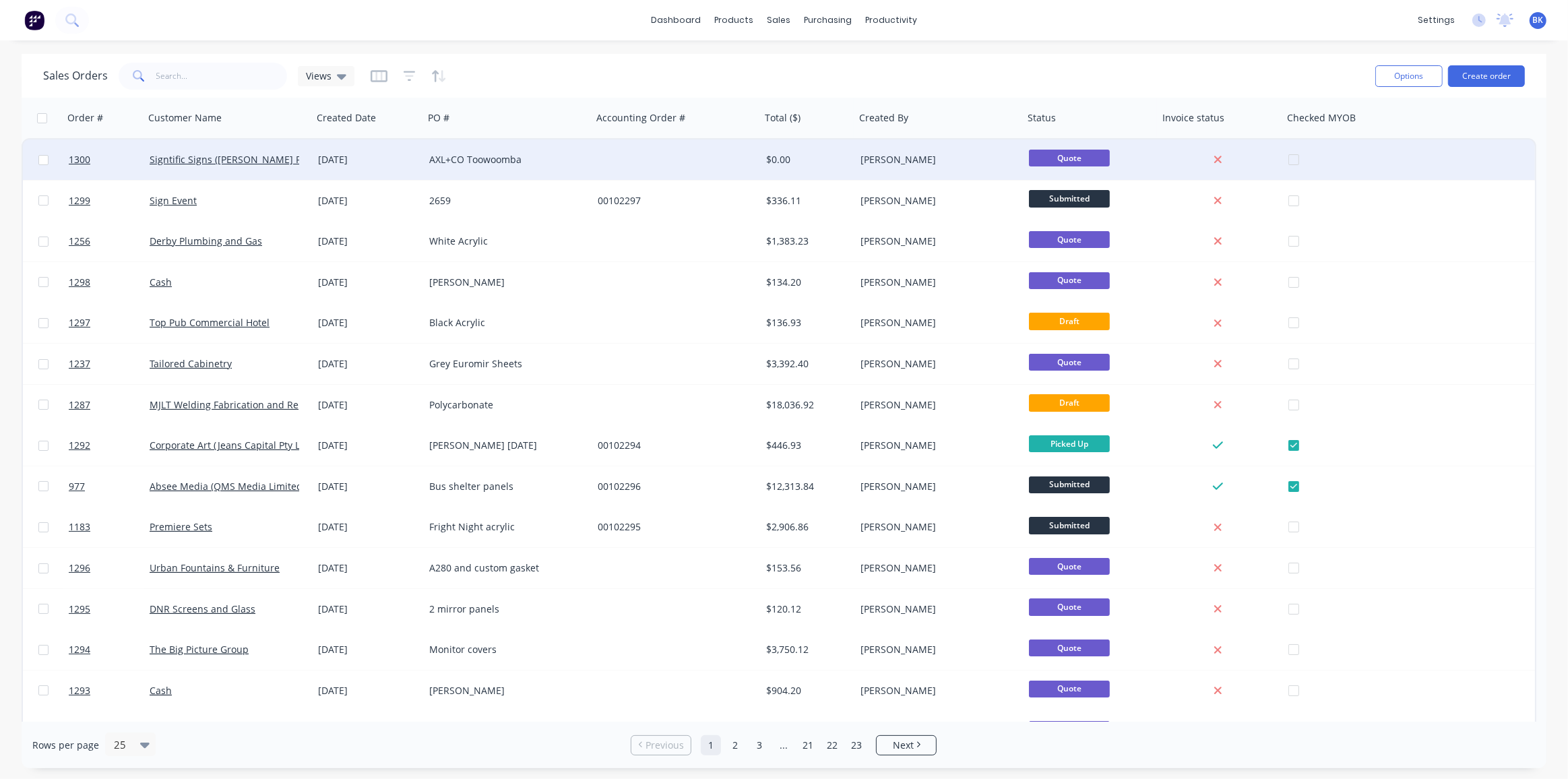
click at [516, 169] on div "AXL+CO Toowoomba" at bounding box center [508, 159] width 168 height 40
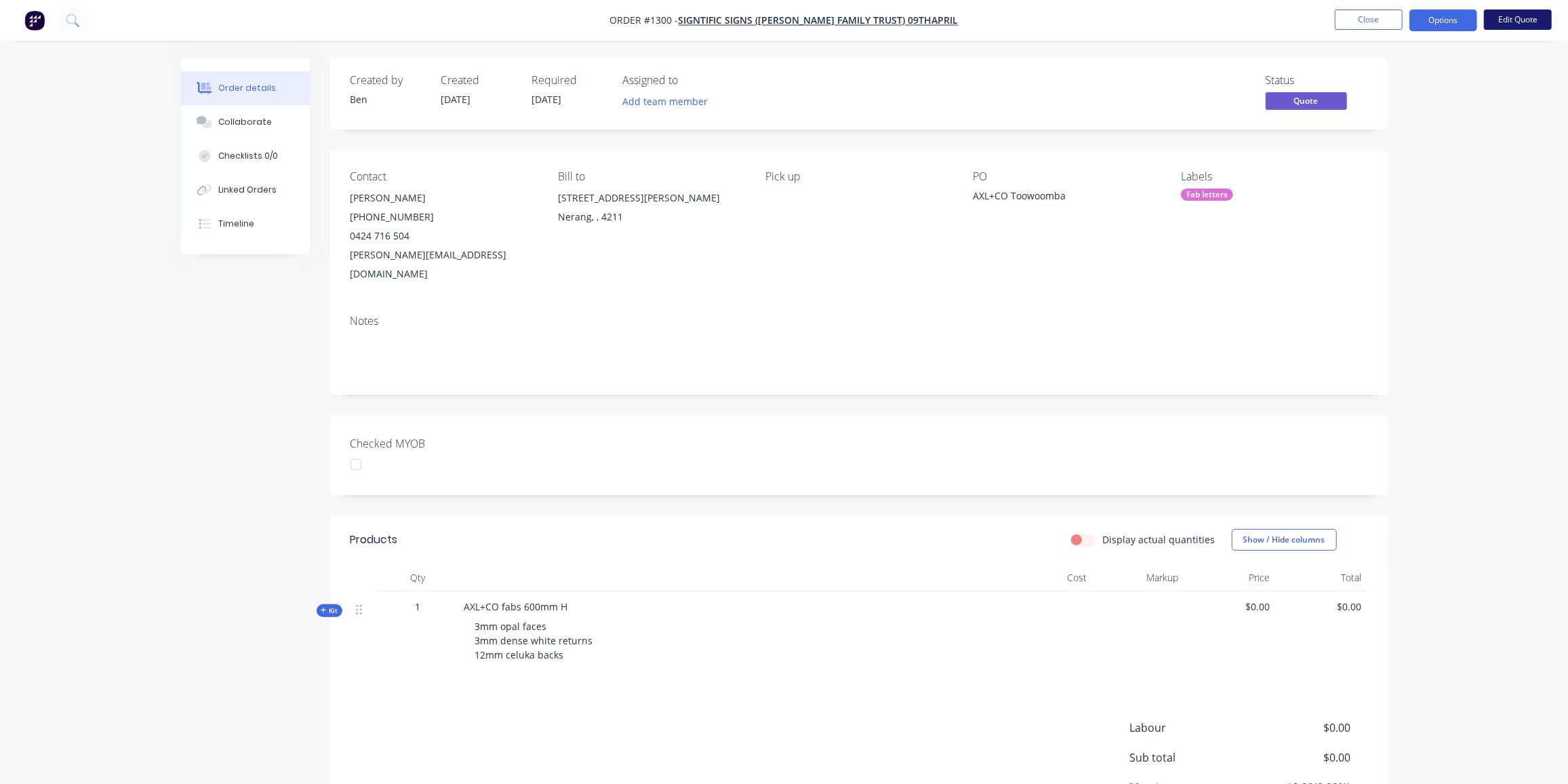
click at [1532, 15] on button "Edit Quote" at bounding box center [1517, 20] width 68 height 21
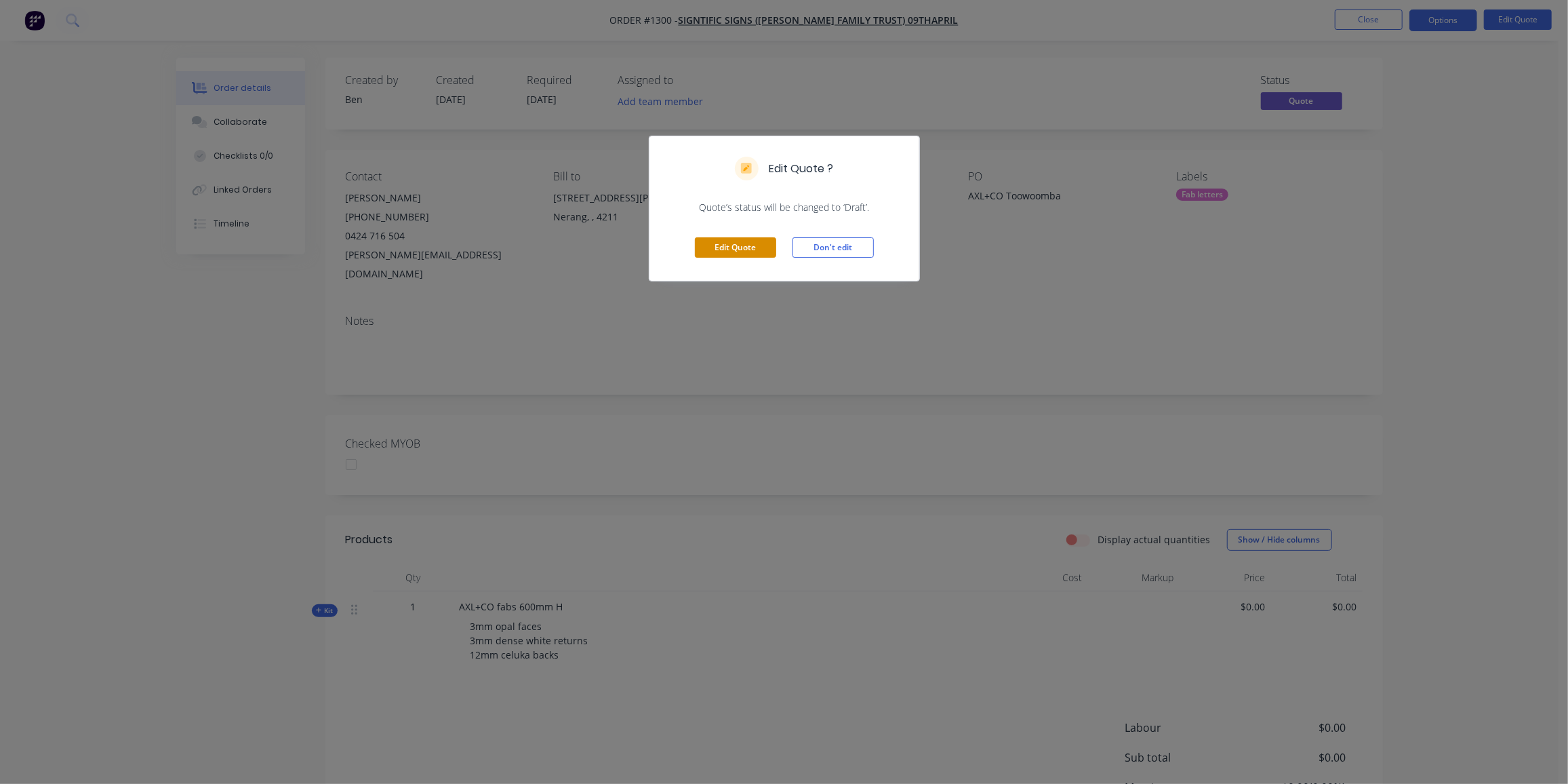
click at [695, 248] on button "Edit Quote" at bounding box center [735, 247] width 81 height 21
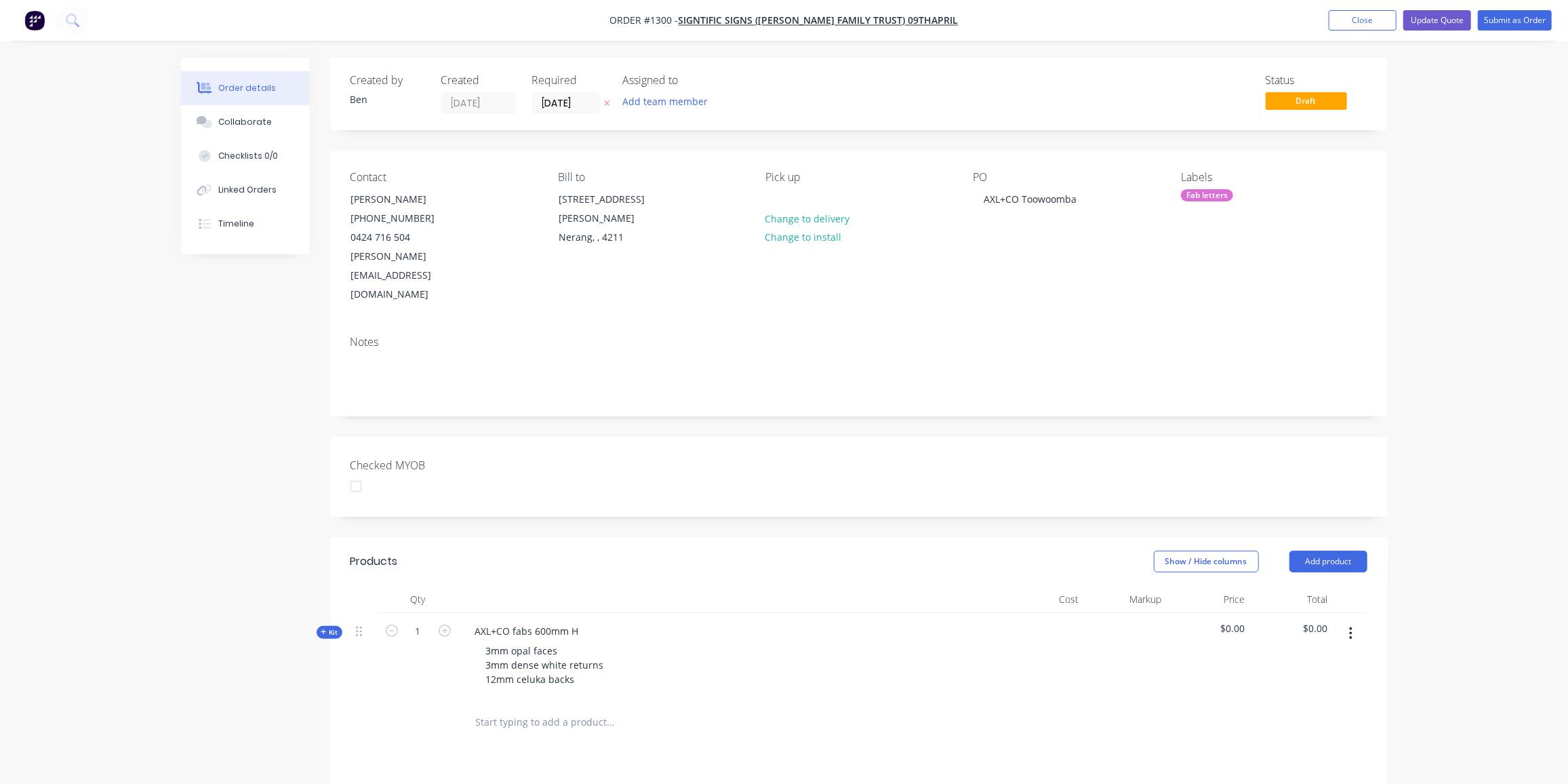
click at [326, 629] on icon at bounding box center [323, 633] width 6 height 7
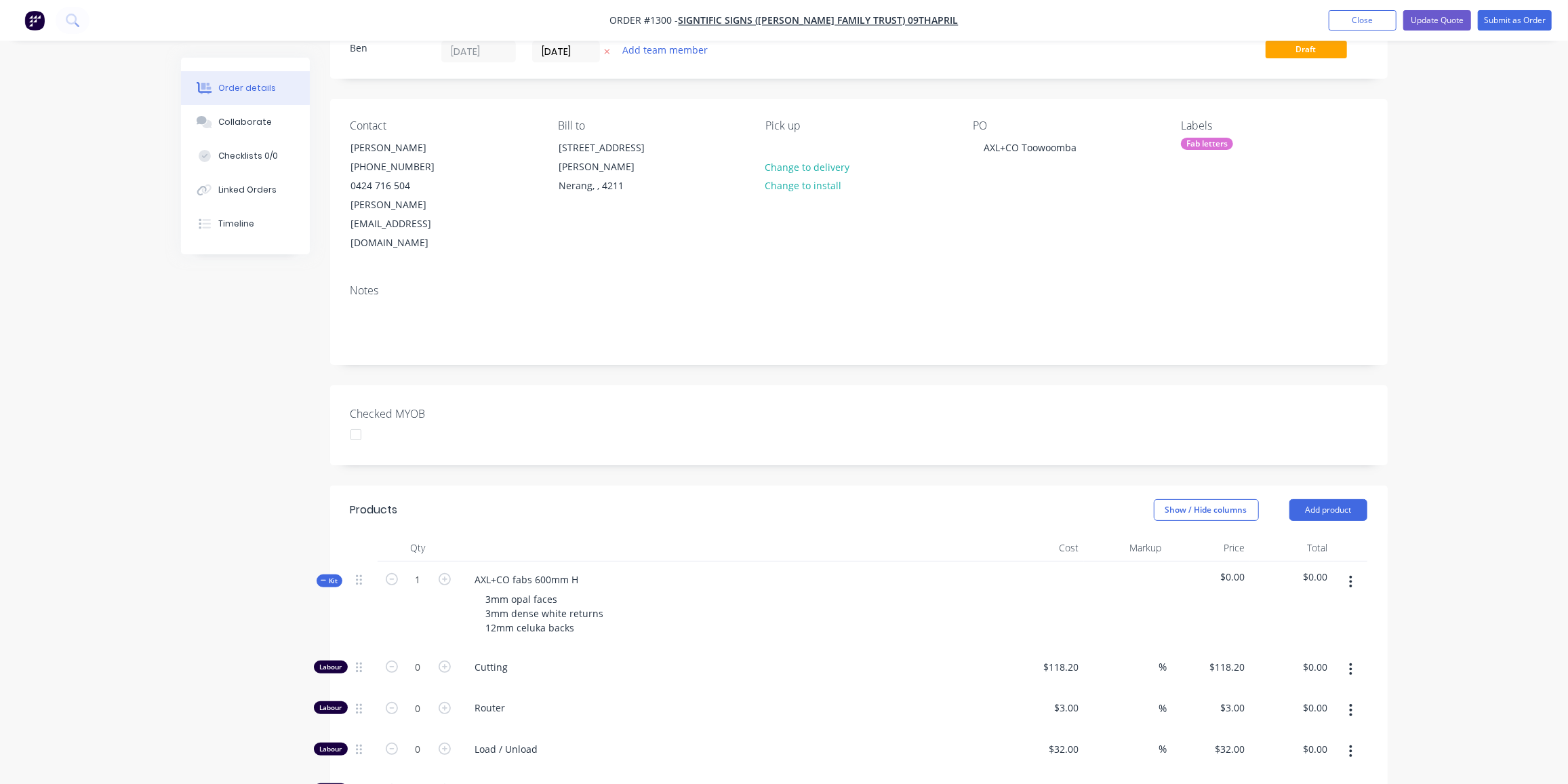
scroll to position [185, 0]
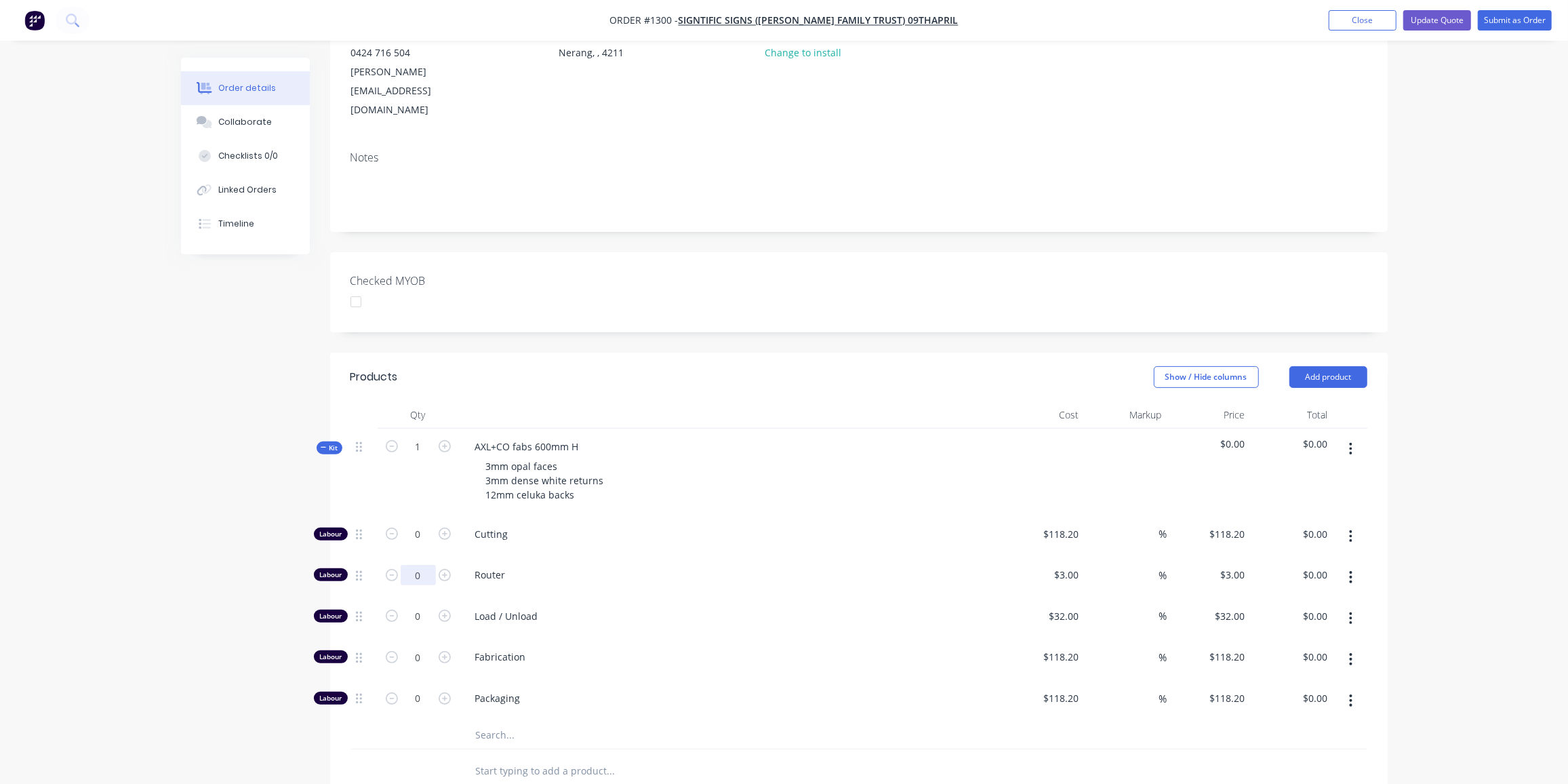
click at [422, 540] on input "0" at bounding box center [418, 534] width 35 height 21
type input "29"
type input "$87.00"
click at [415, 544] on input "0" at bounding box center [418, 534] width 35 height 21
type input "2"
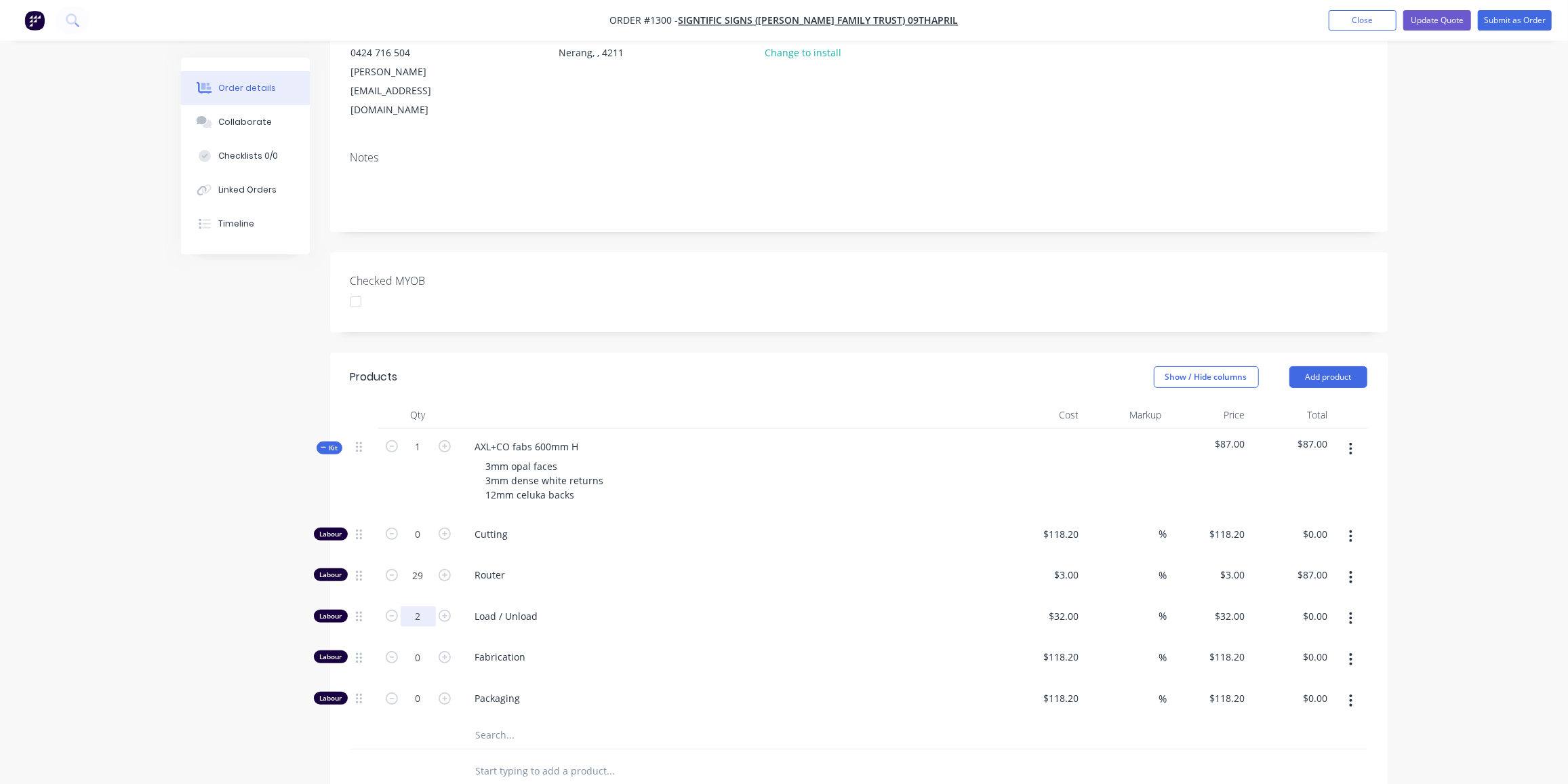
type input "$64.00"
click at [425, 544] on input "0" at bounding box center [418, 534] width 35 height 21
type input "9"
type input "118.2"
type input "$1,063.80"
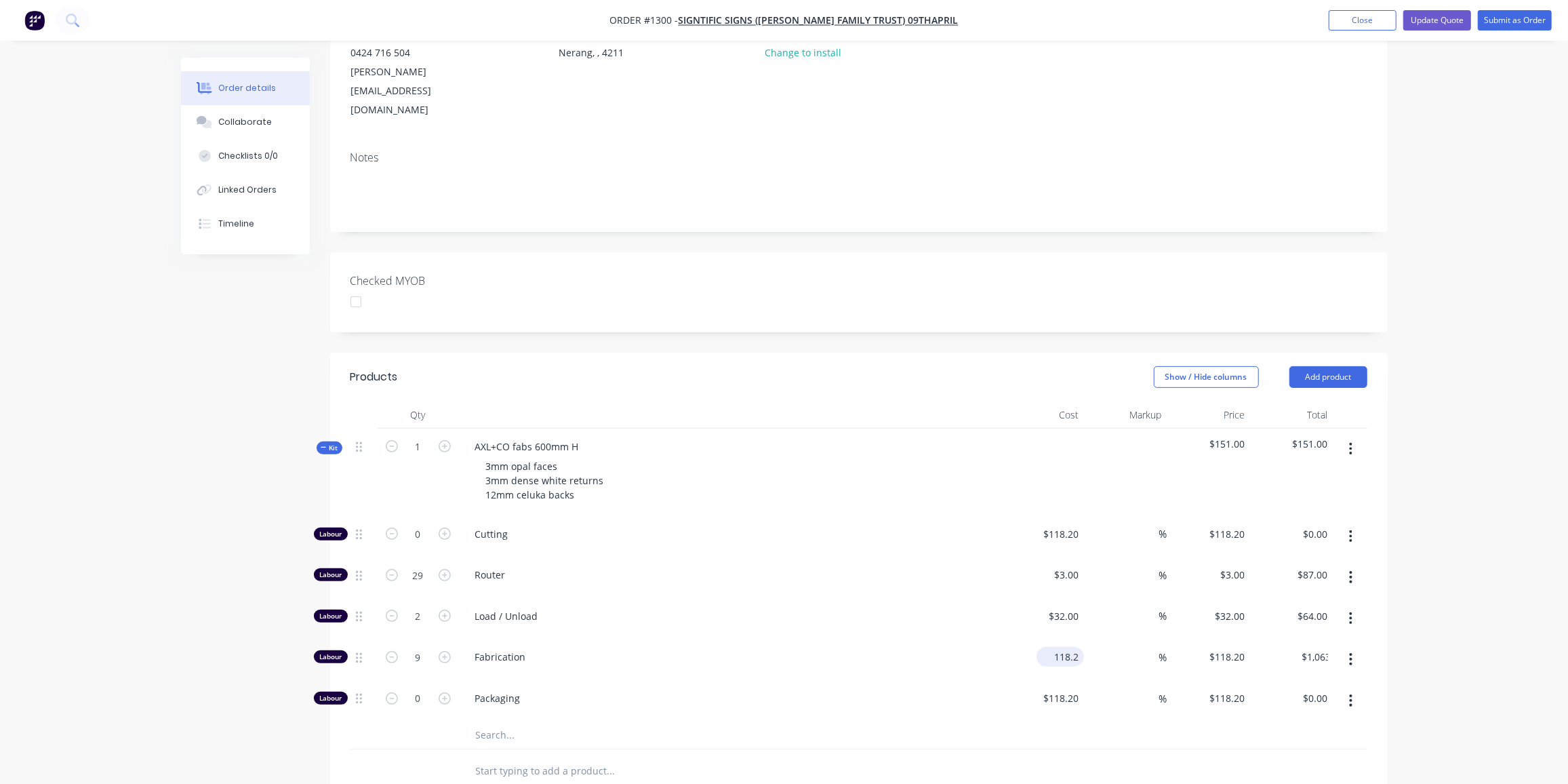
click at [1050, 647] on div "118.2 $118.20" at bounding box center [1060, 657] width 48 height 20
type input "$100.00"
type input "$900.00"
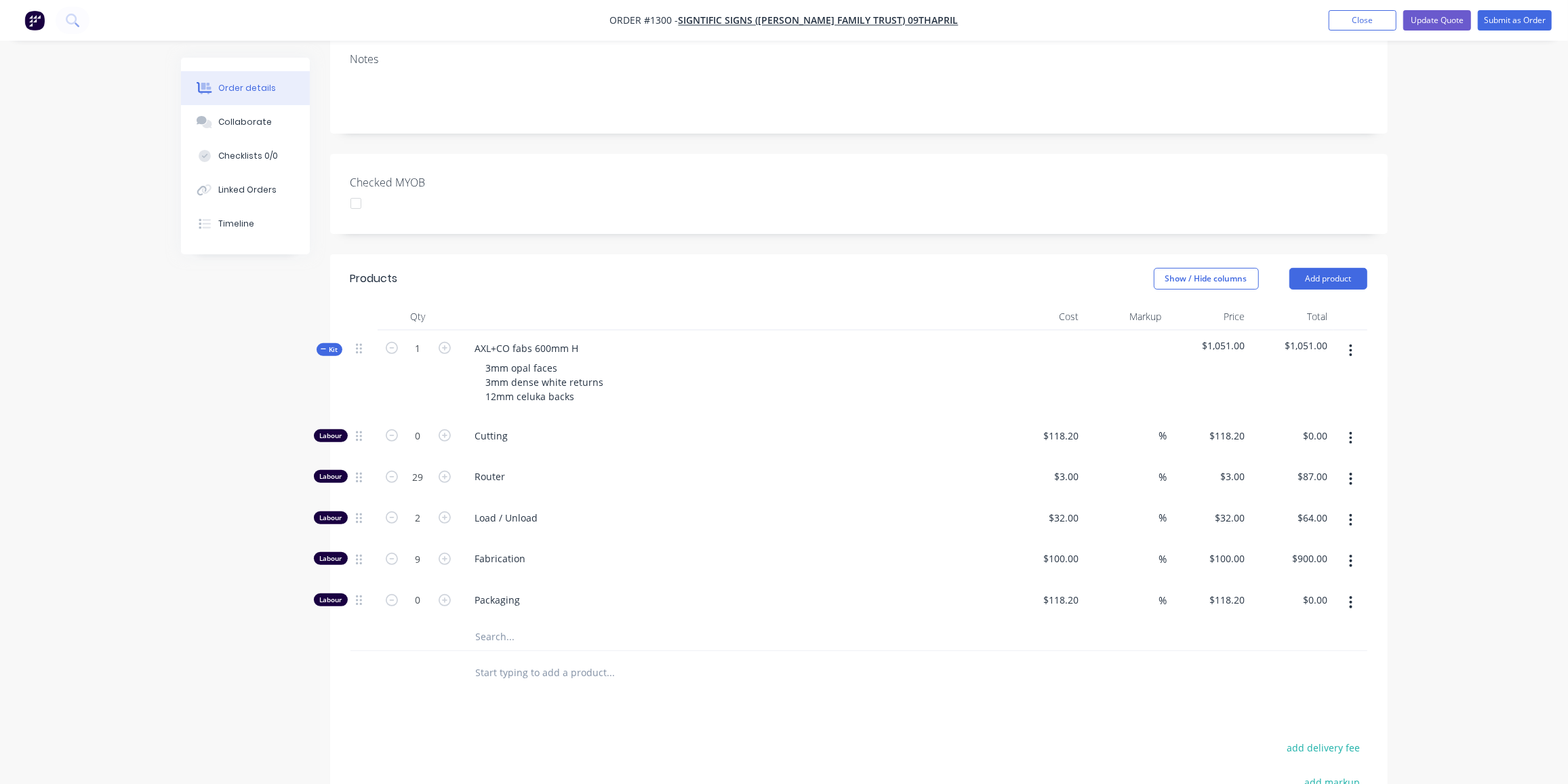
scroll to position [369, 0]
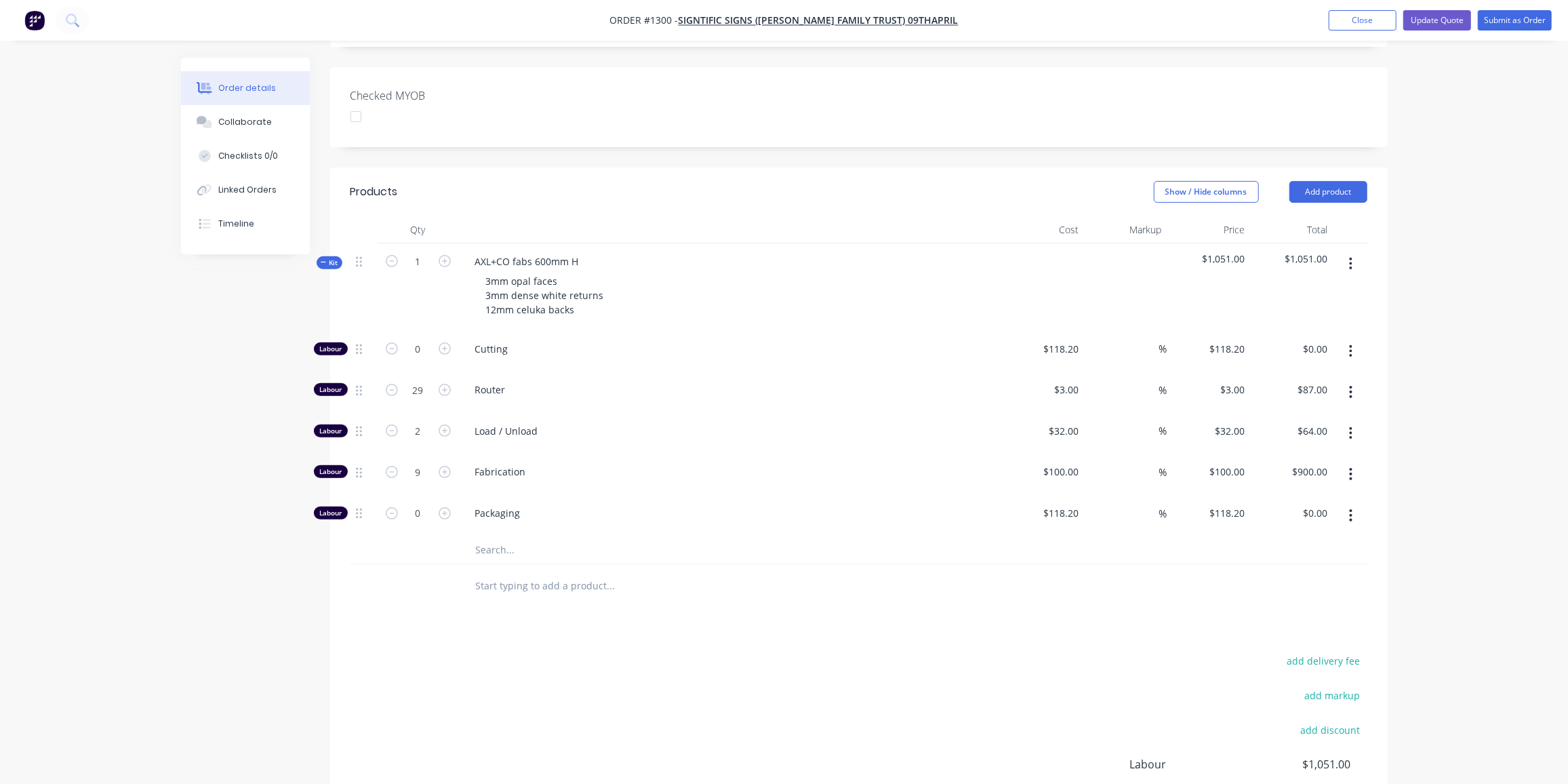
click at [487, 536] on input "text" at bounding box center [611, 550] width 271 height 27
type input "433"
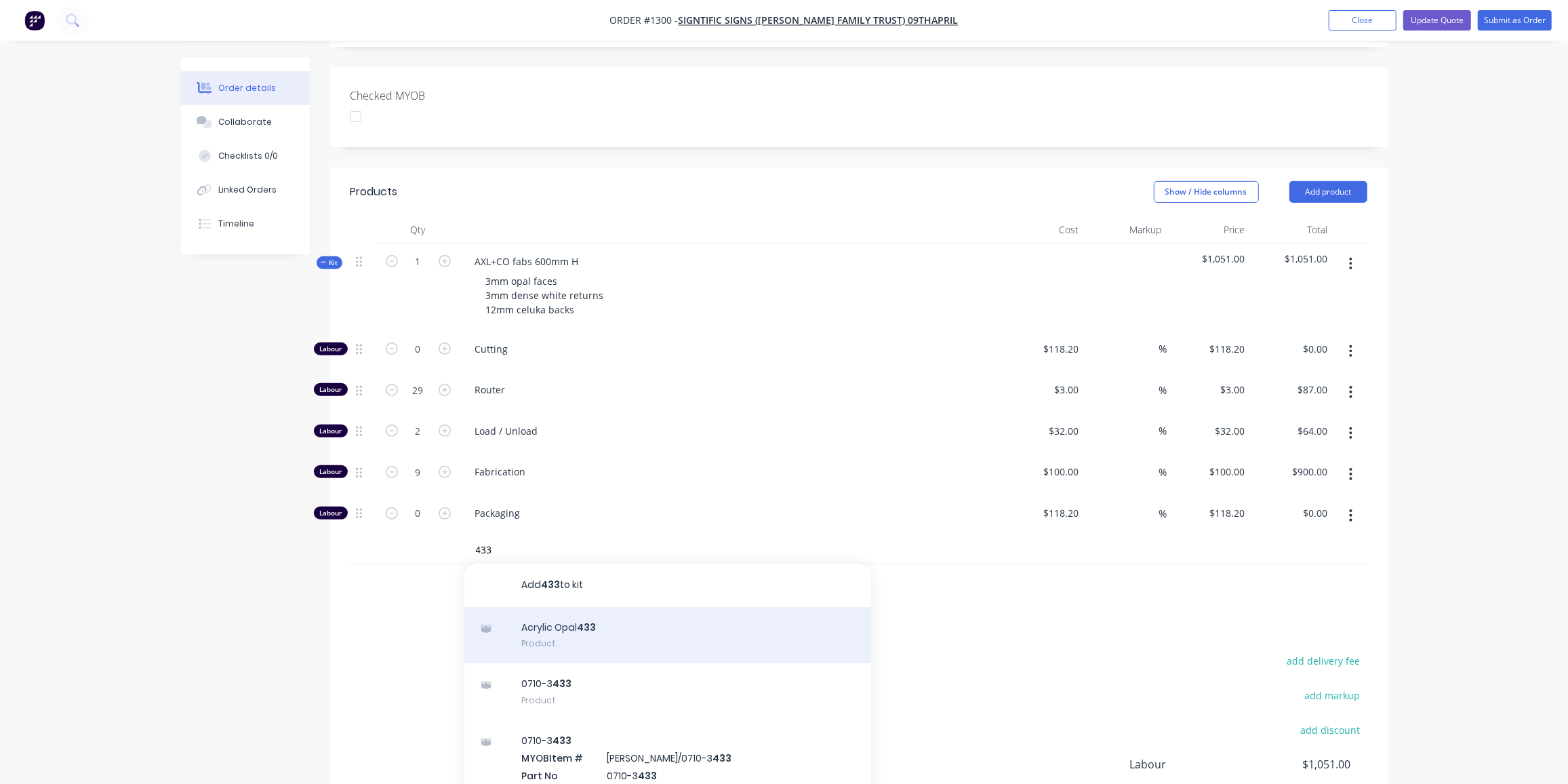
click at [576, 607] on div "Acrylic Opal 433 Product" at bounding box center [668, 635] width 407 height 57
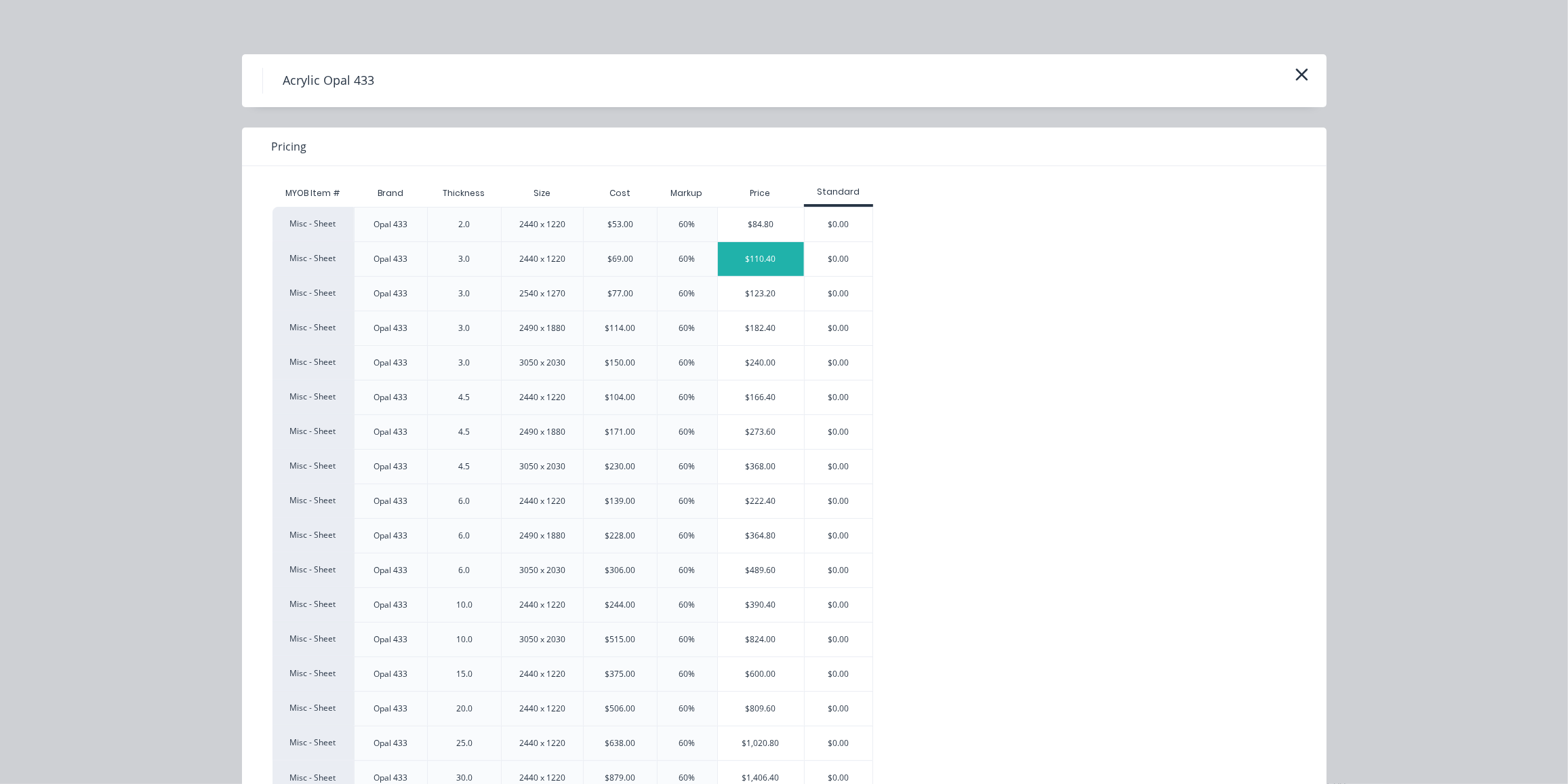
click at [755, 251] on div "$110.40" at bounding box center [761, 260] width 86 height 34
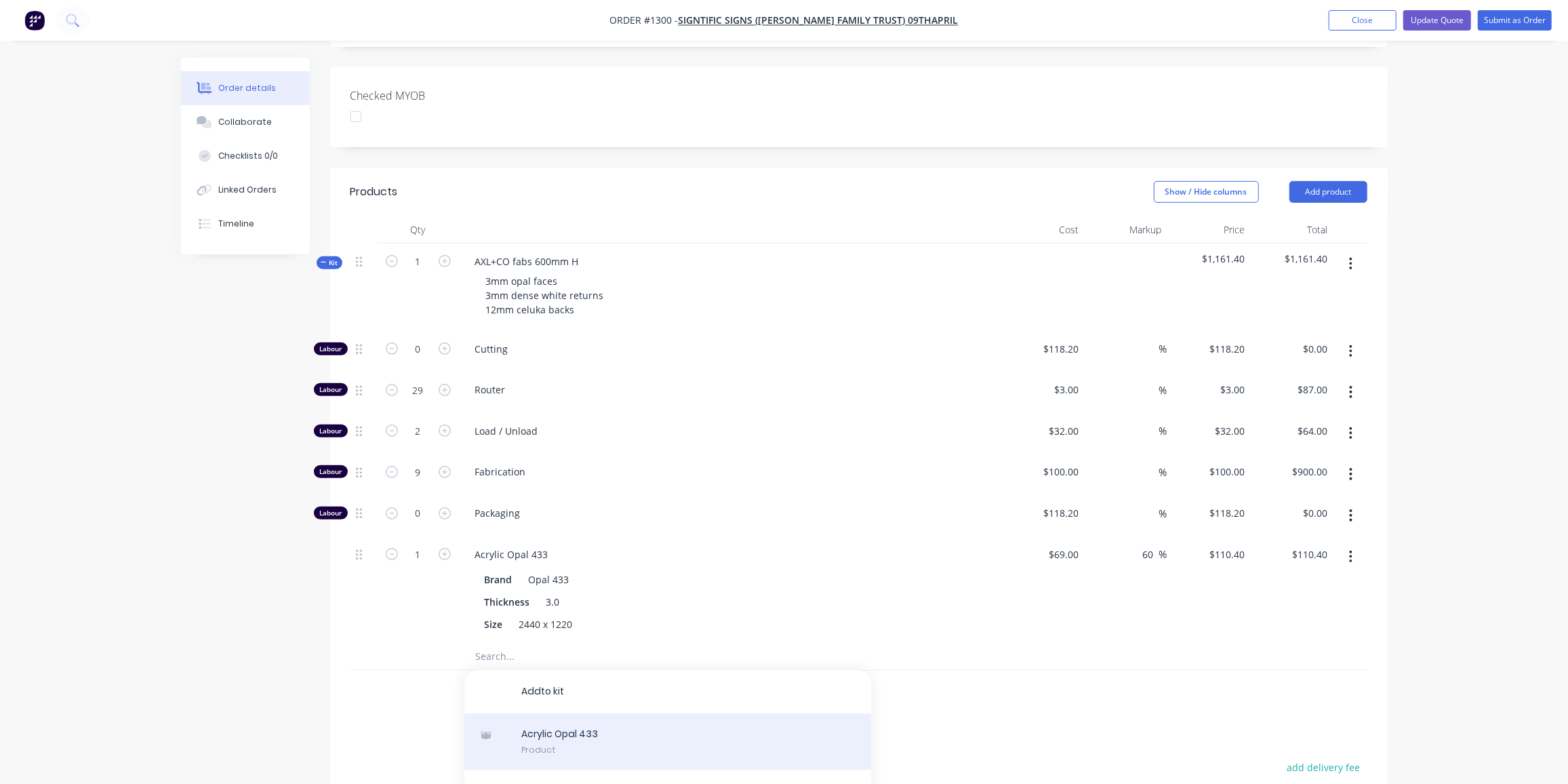
click at [573, 714] on div "A c r y l i c O p a l 4 3 3 Product" at bounding box center [668, 742] width 407 height 57
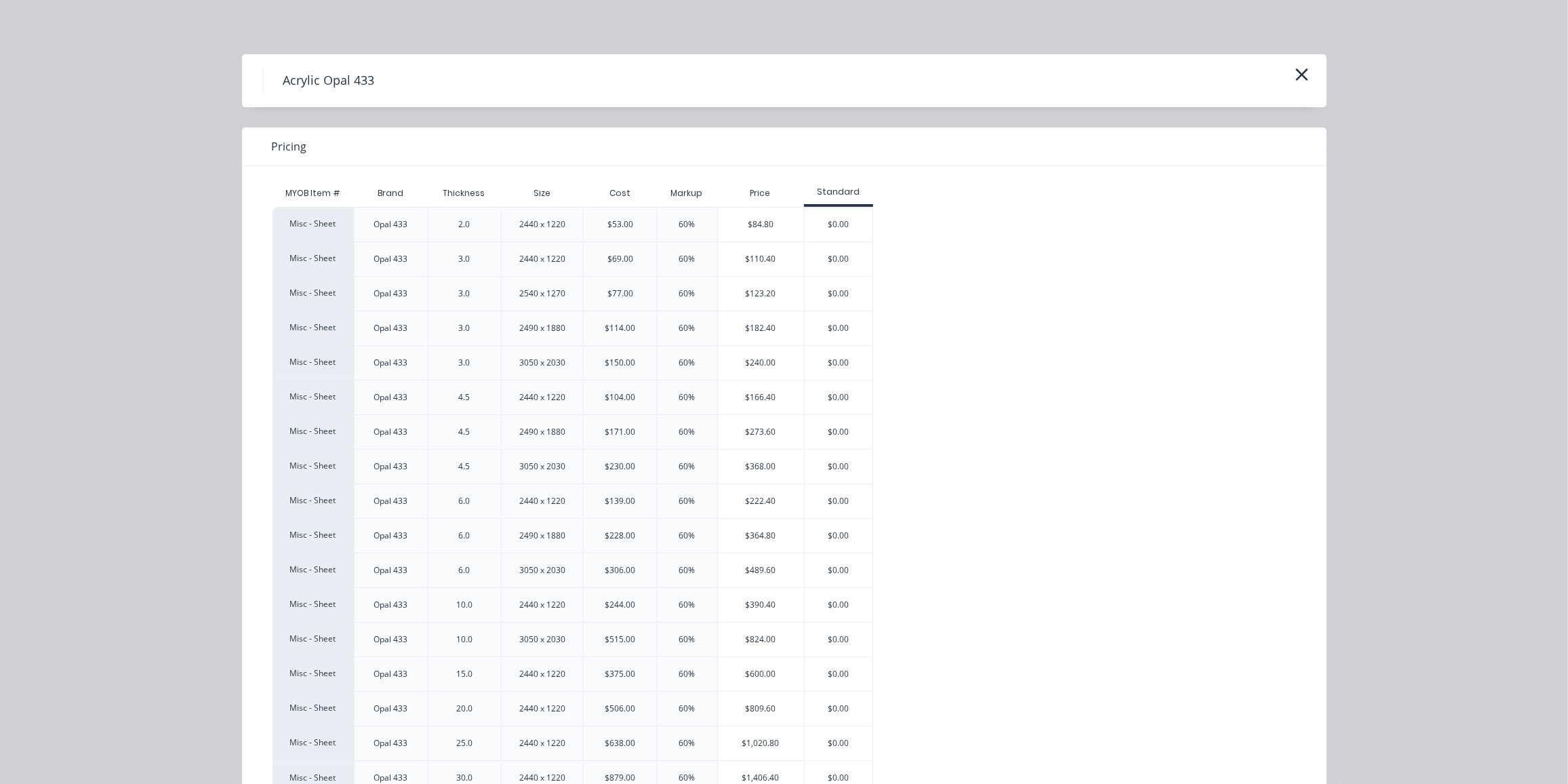
drag, startPoint x: 1294, startPoint y: 70, endPoint x: 1160, endPoint y: 172, distance: 168.4
click at [1294, 70] on icon "button" at bounding box center [1301, 74] width 14 height 19
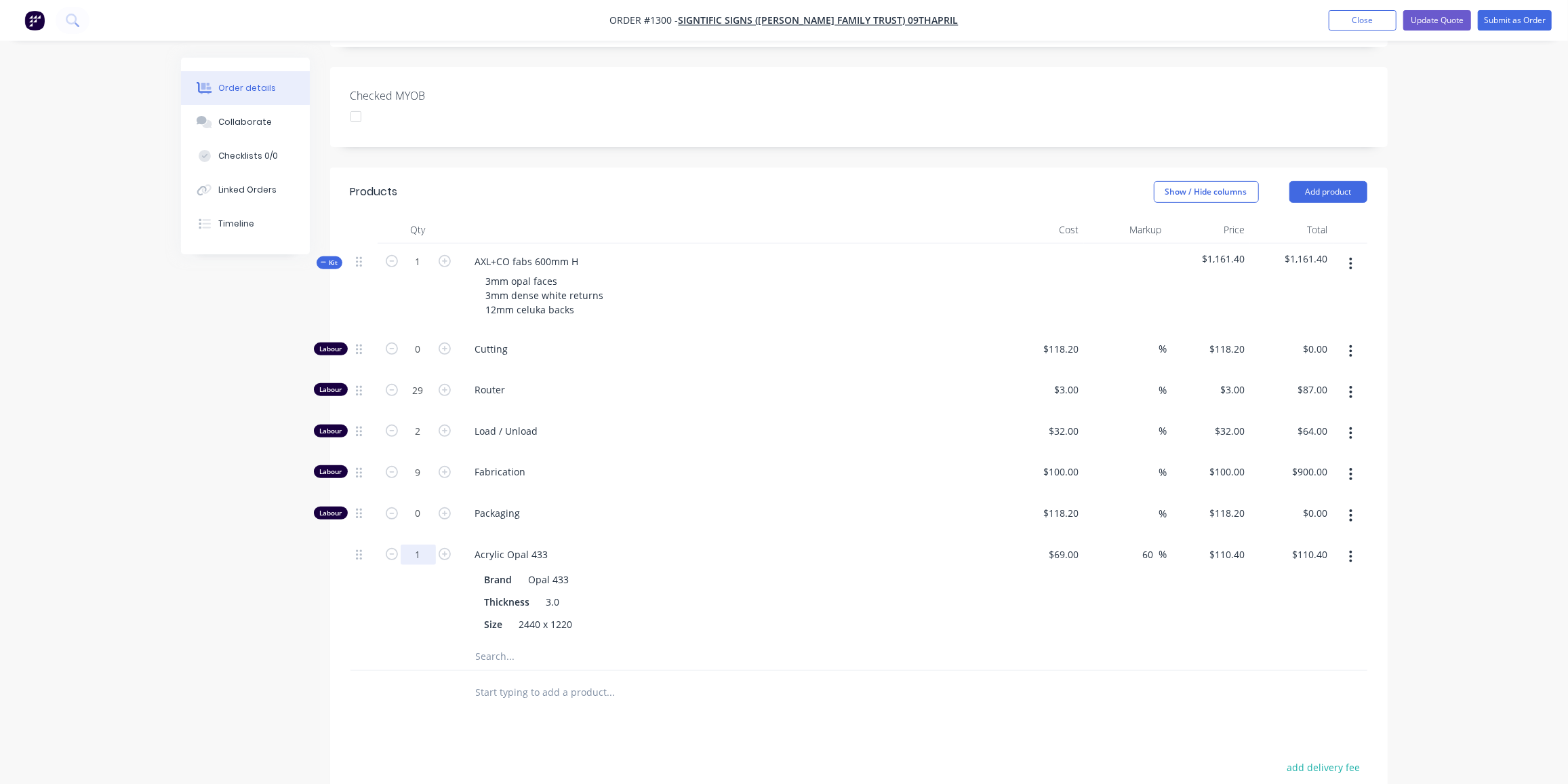
click at [425, 360] on input "1" at bounding box center [418, 349] width 35 height 21
type input "0.75"
type input "$82.80"
click at [495, 643] on input "text" at bounding box center [611, 656] width 271 height 27
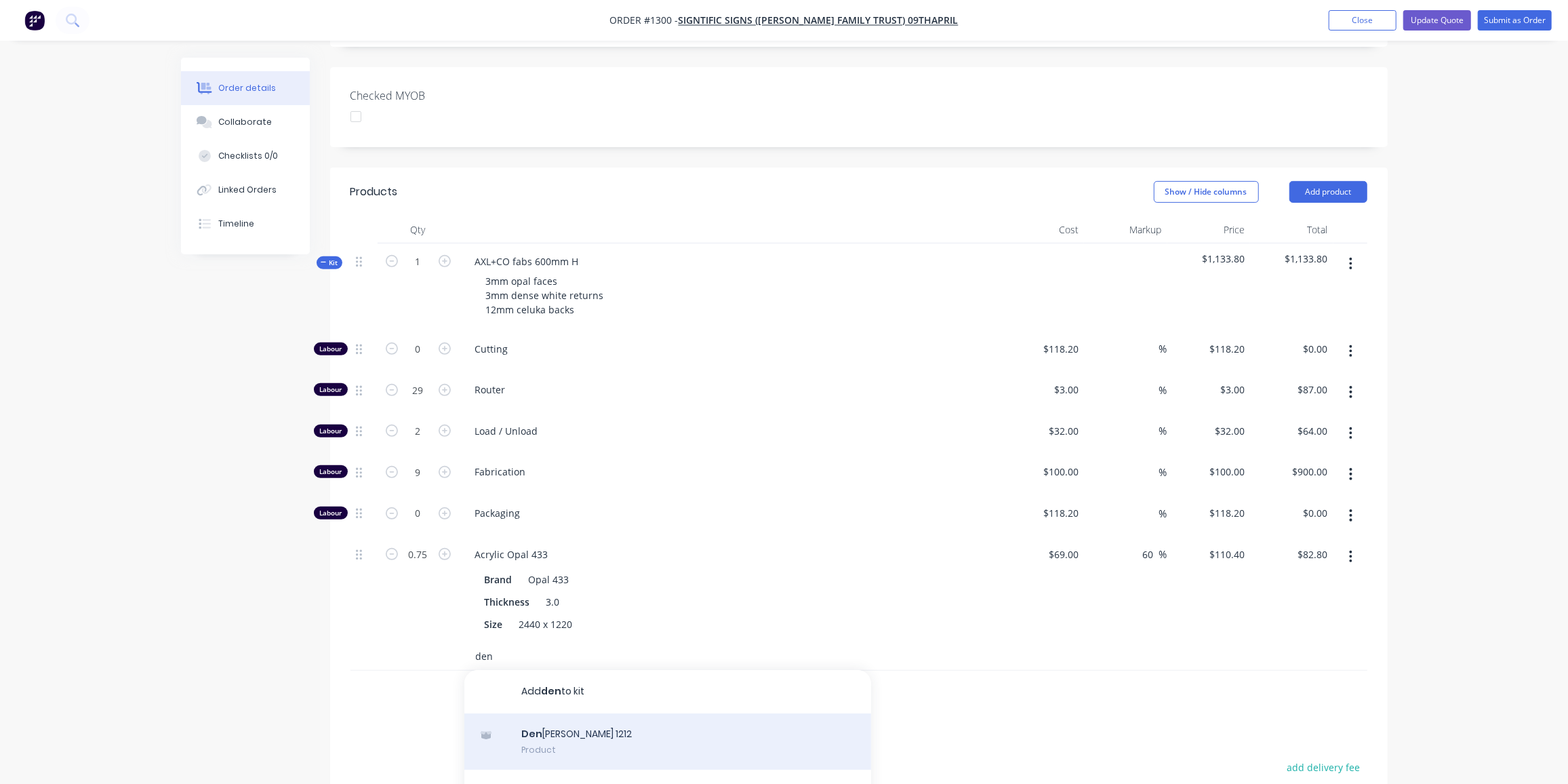
type input "den"
click at [561, 714] on div "Den se White 1212 Product" at bounding box center [668, 742] width 407 height 57
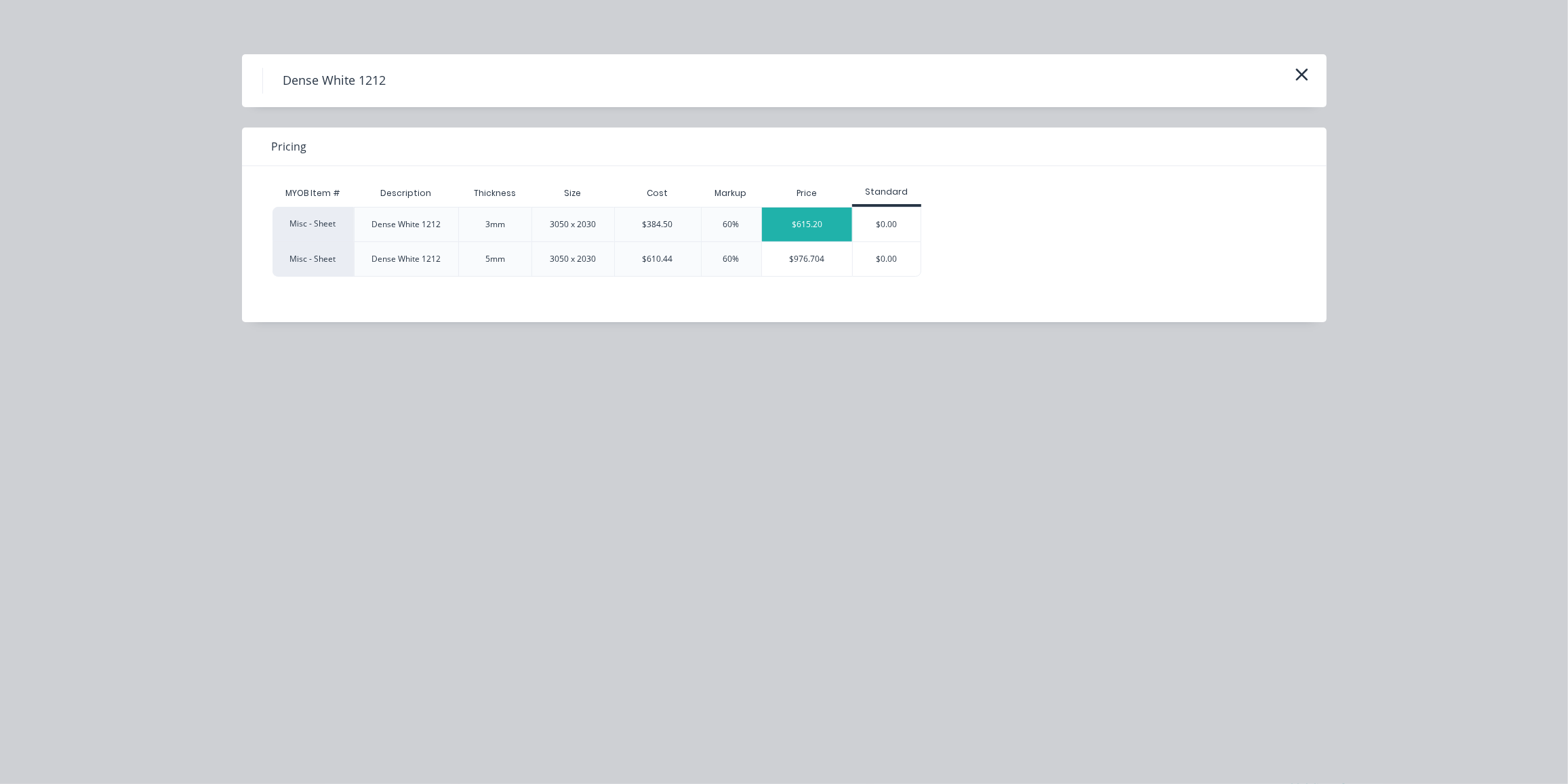
click at [816, 216] on div "$615.20" at bounding box center [807, 224] width 91 height 34
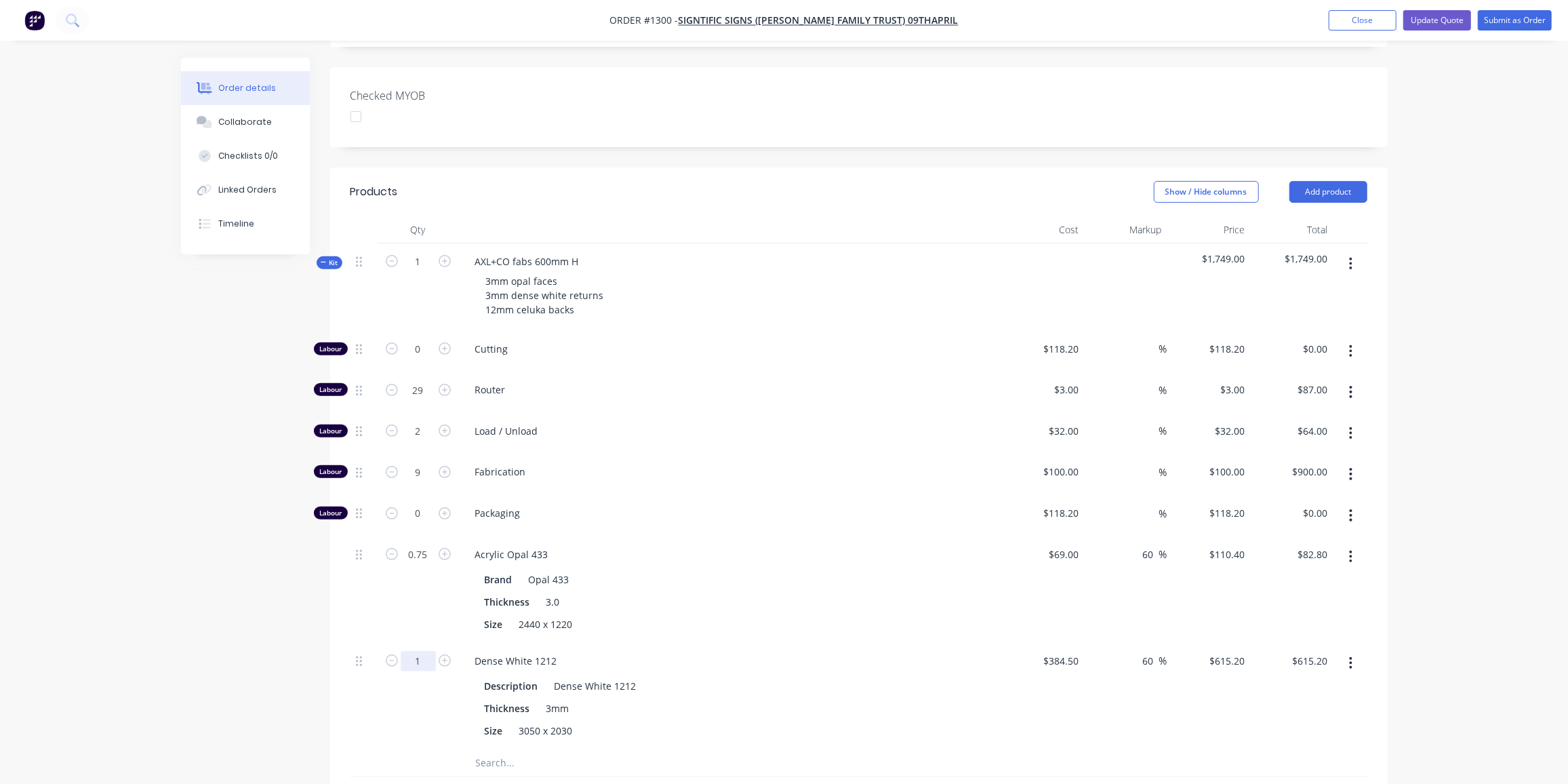
click at [428, 360] on input "1" at bounding box center [418, 349] width 35 height 21
type input "0.2"
type input "$123.04"
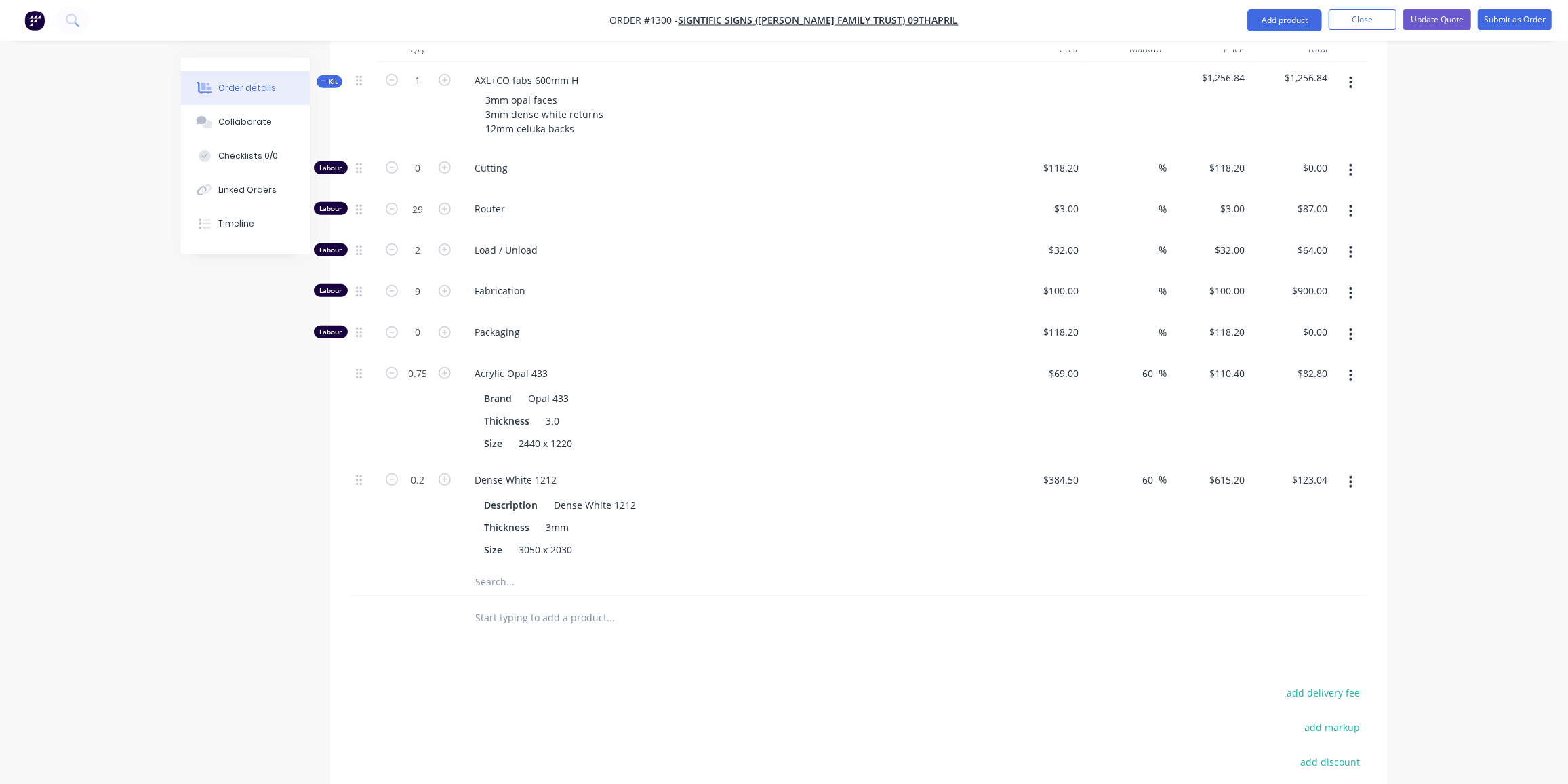
scroll to position [555, 0]
click at [508, 564] on input "text" at bounding box center [611, 578] width 271 height 27
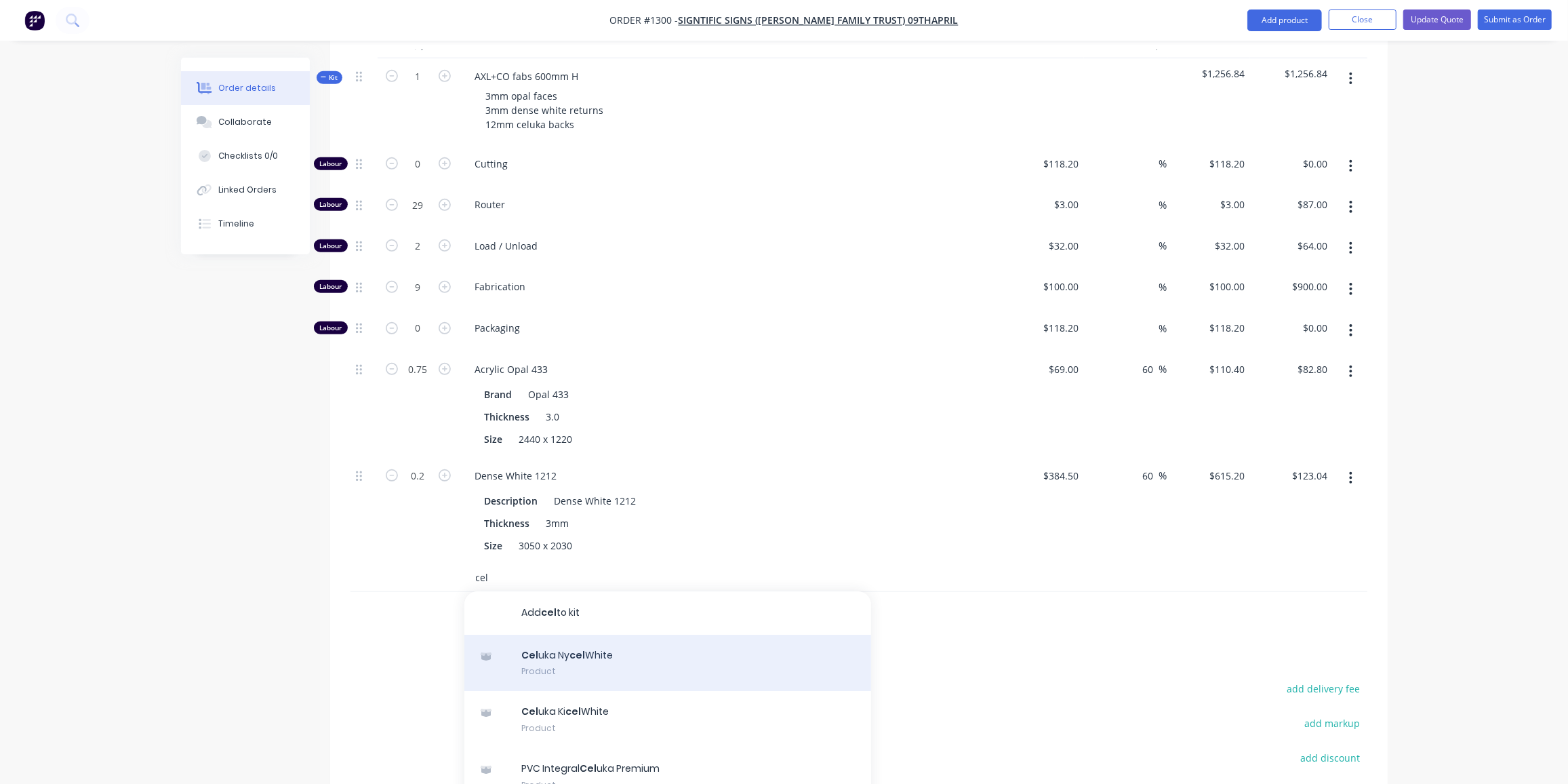
type input "cel"
click at [580, 634] on div "Cel uka Ny cel White Product" at bounding box center [668, 662] width 407 height 57
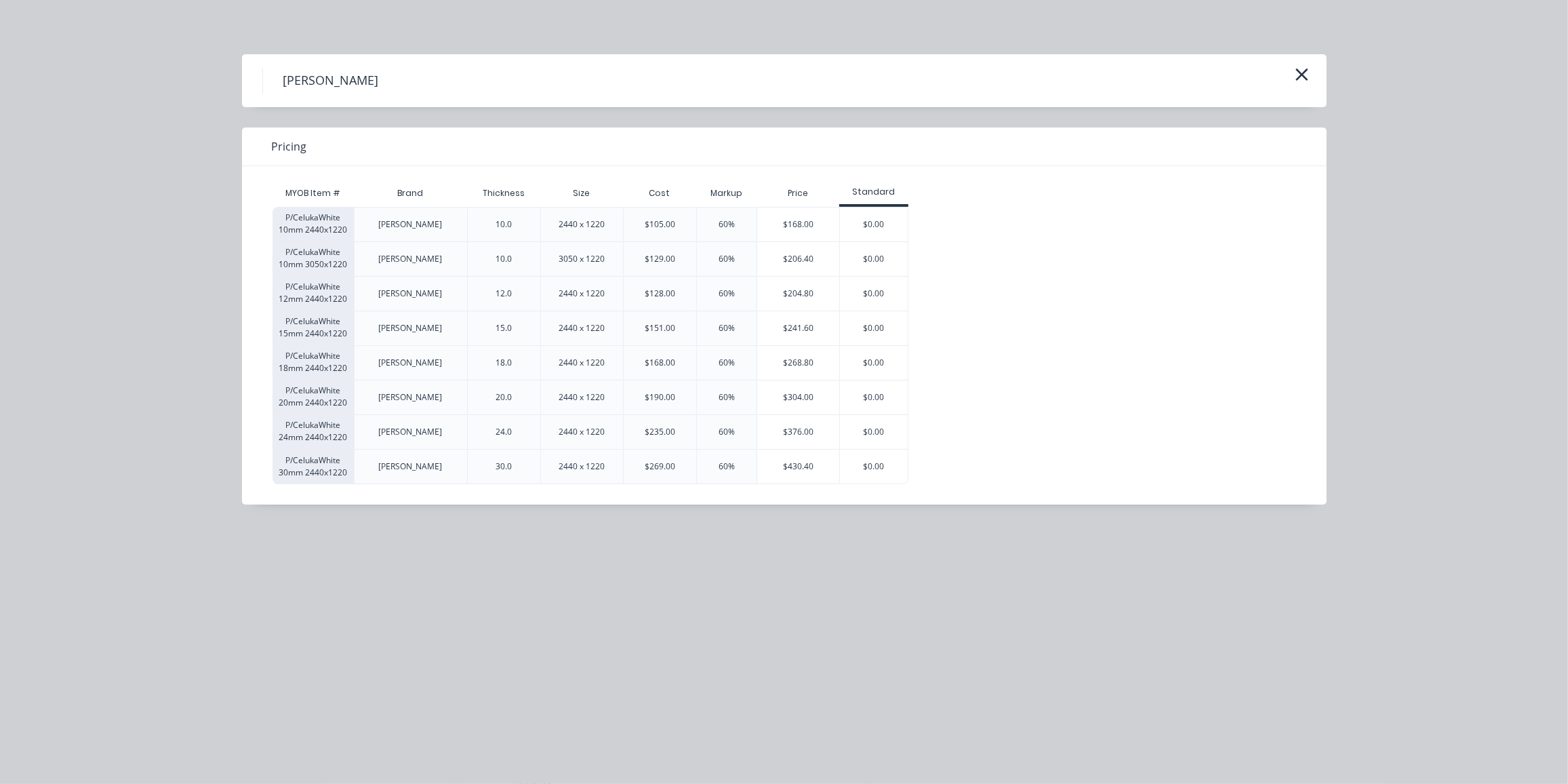
click at [791, 295] on div "$204.80" at bounding box center [798, 294] width 82 height 34
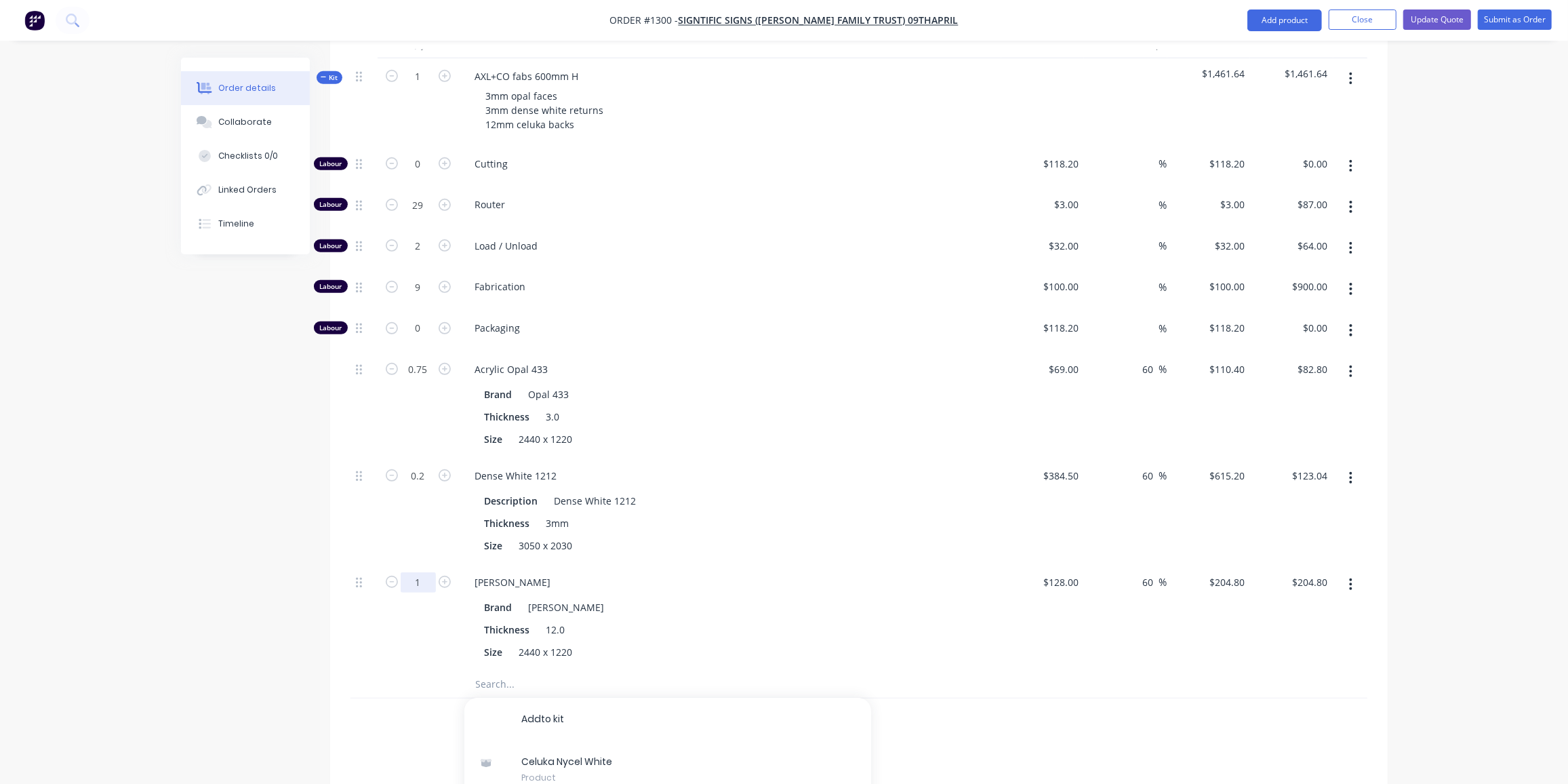
click at [411, 174] on input "1" at bounding box center [418, 164] width 35 height 21
type input "0.75"
type input "$153.60"
click at [203, 540] on div "Created by Ben Created 26/08/25 Required 26/08/25 Assigned to Add team member S…" at bounding box center [784, 296] width 1207 height 1586
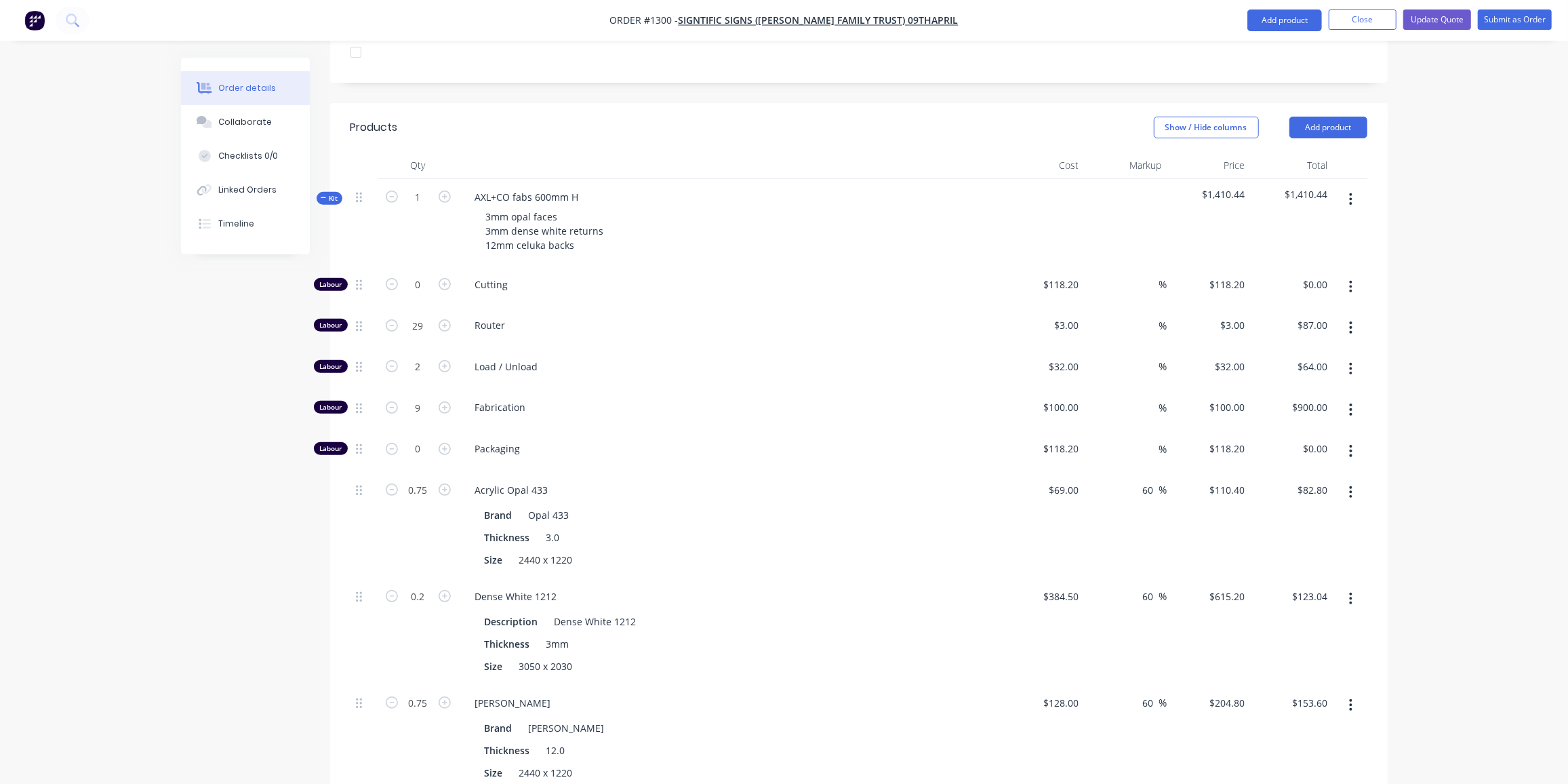
scroll to position [308, 0]
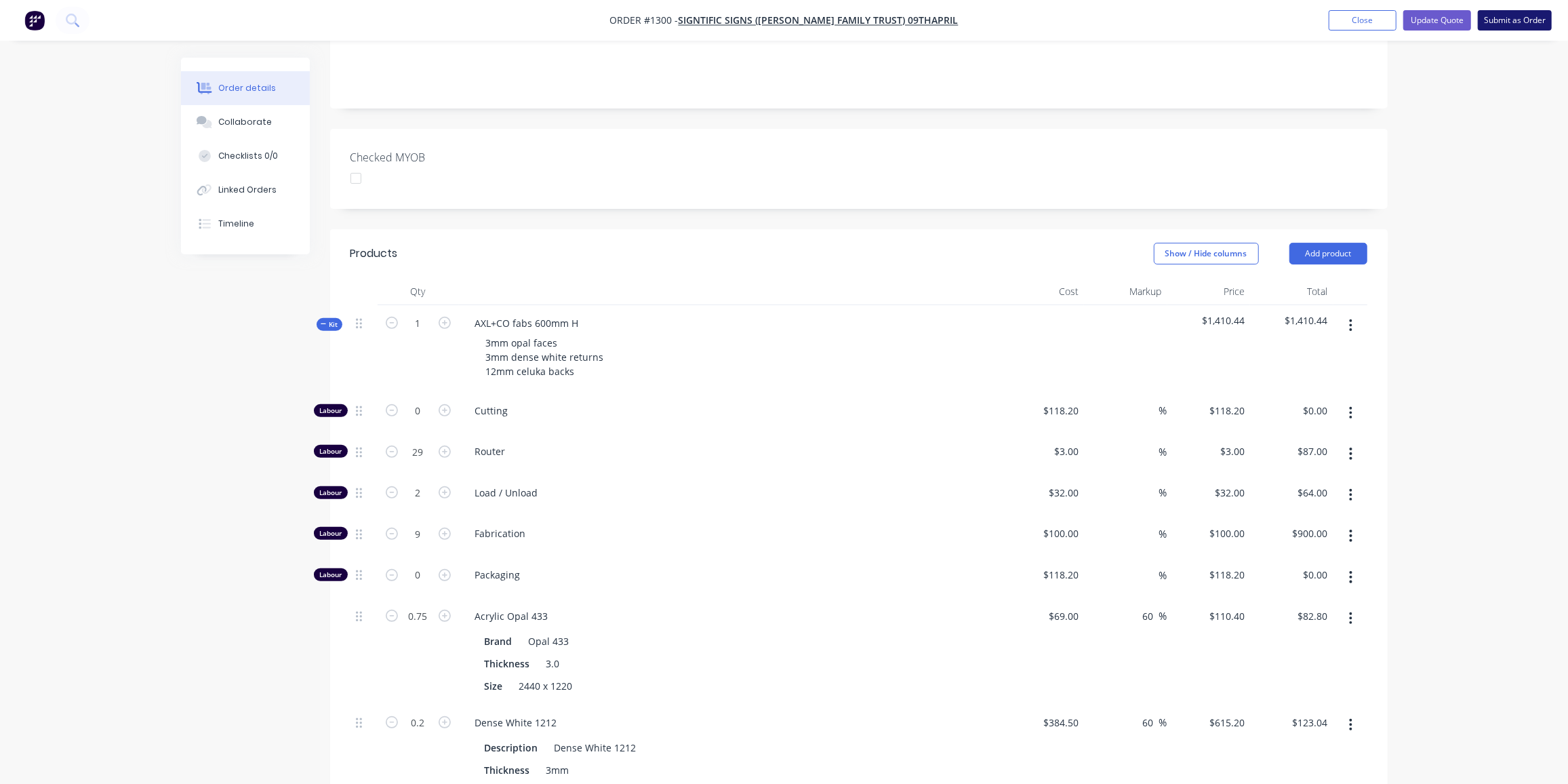
click at [1509, 17] on button "Submit as Order" at bounding box center [1515, 20] width 74 height 21
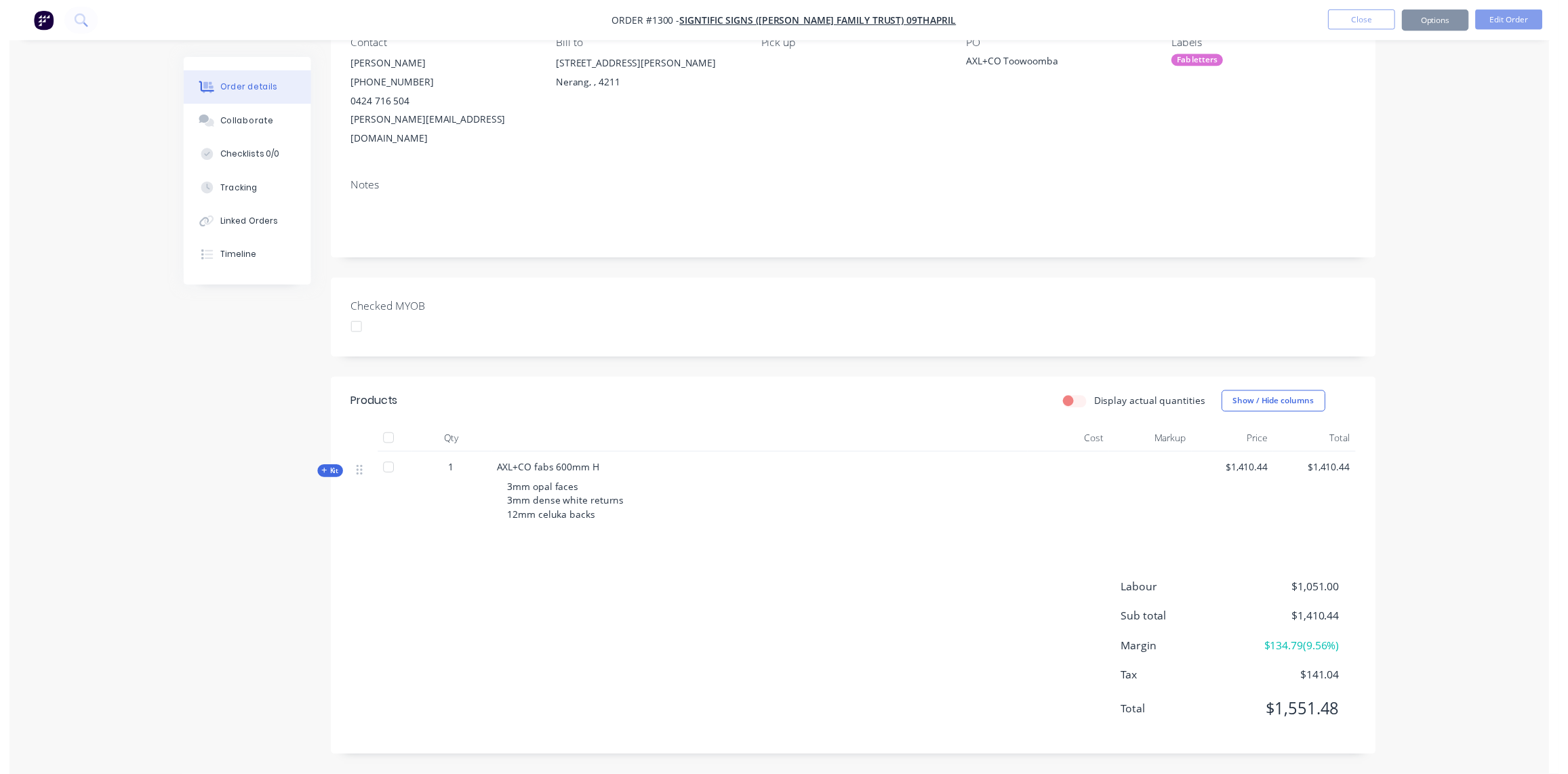
scroll to position [0, 0]
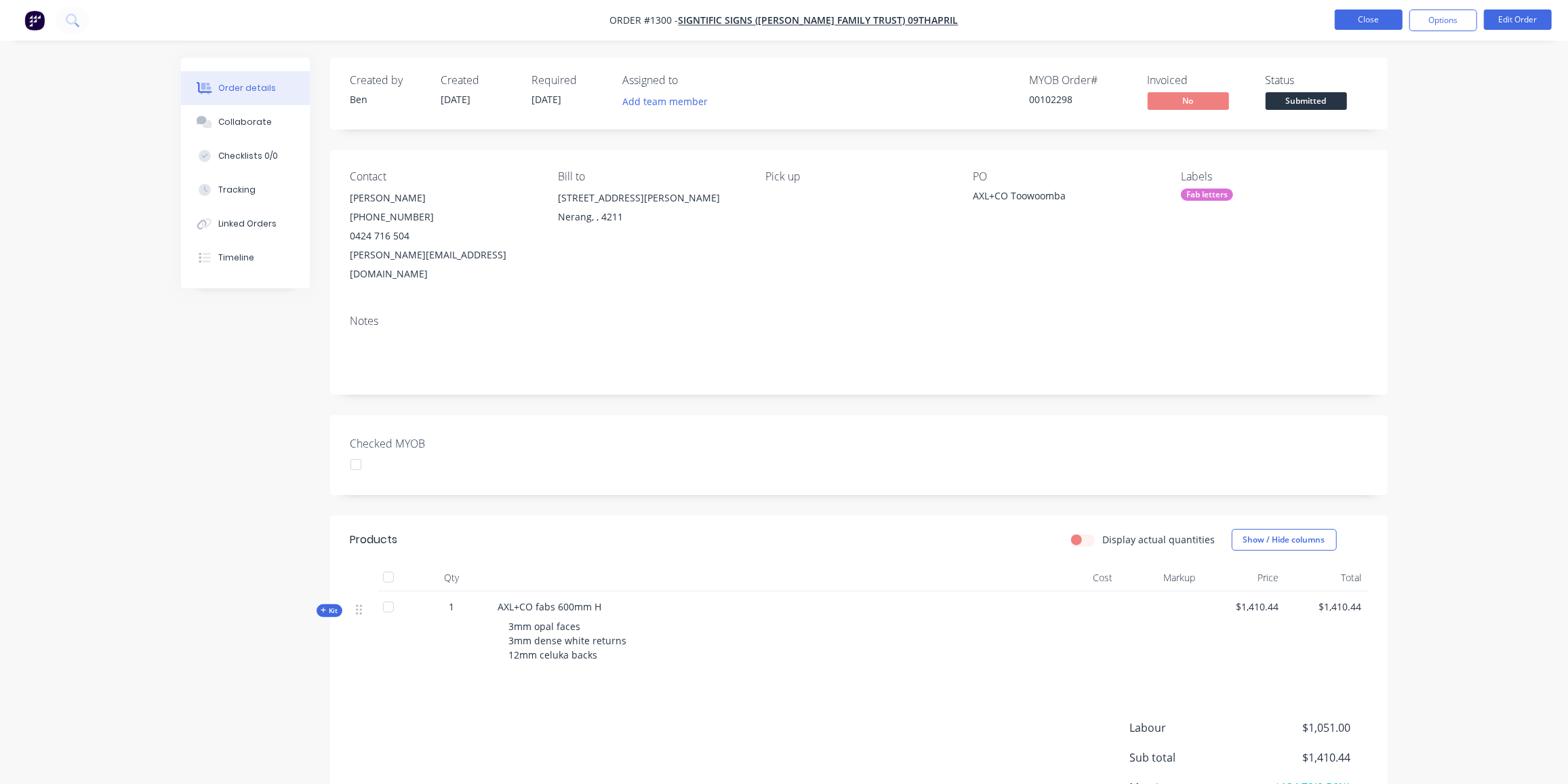
click at [1379, 24] on button "Close" at bounding box center [1368, 20] width 68 height 21
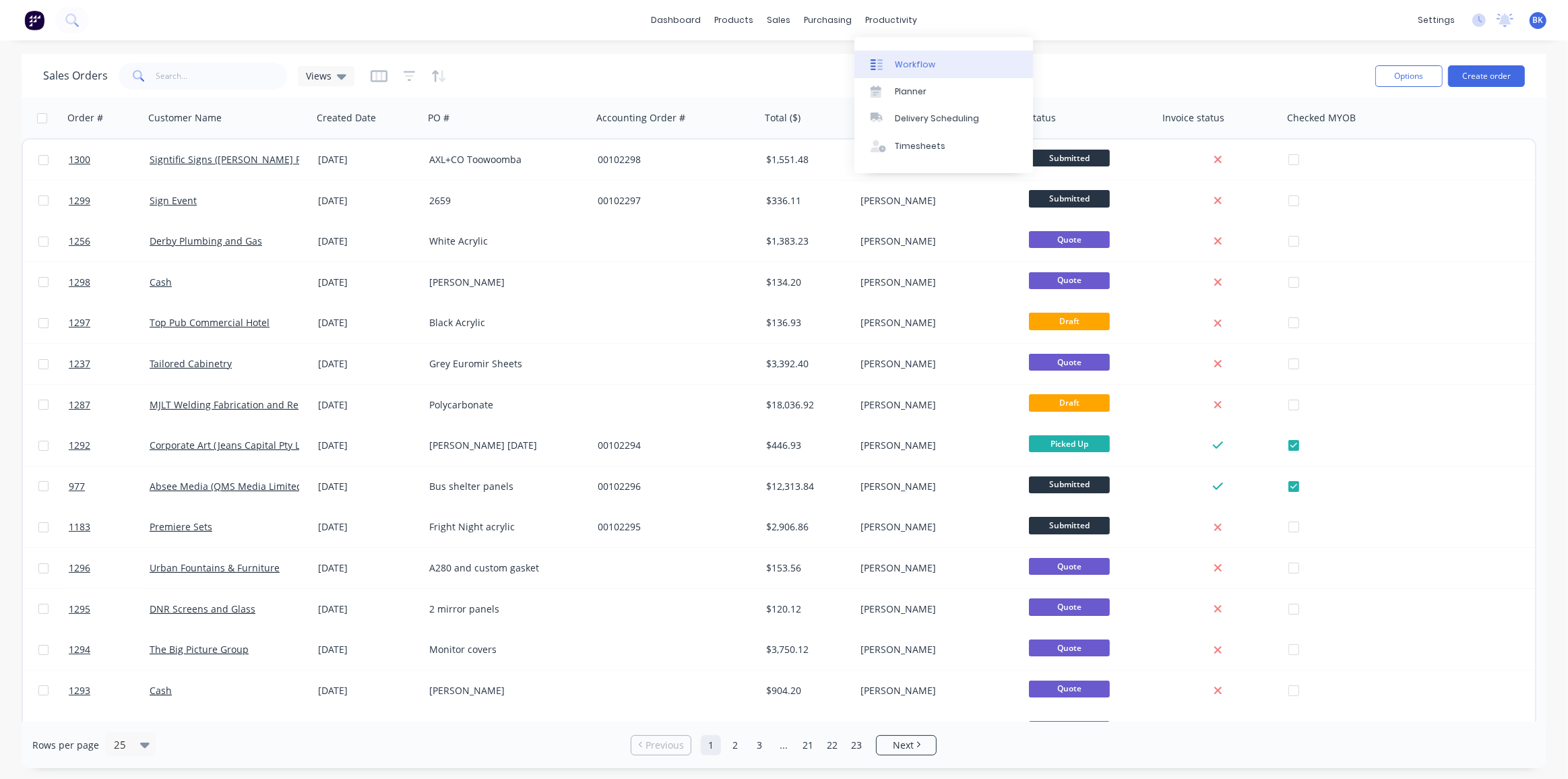
click at [905, 59] on div "Workflow" at bounding box center [914, 64] width 40 height 13
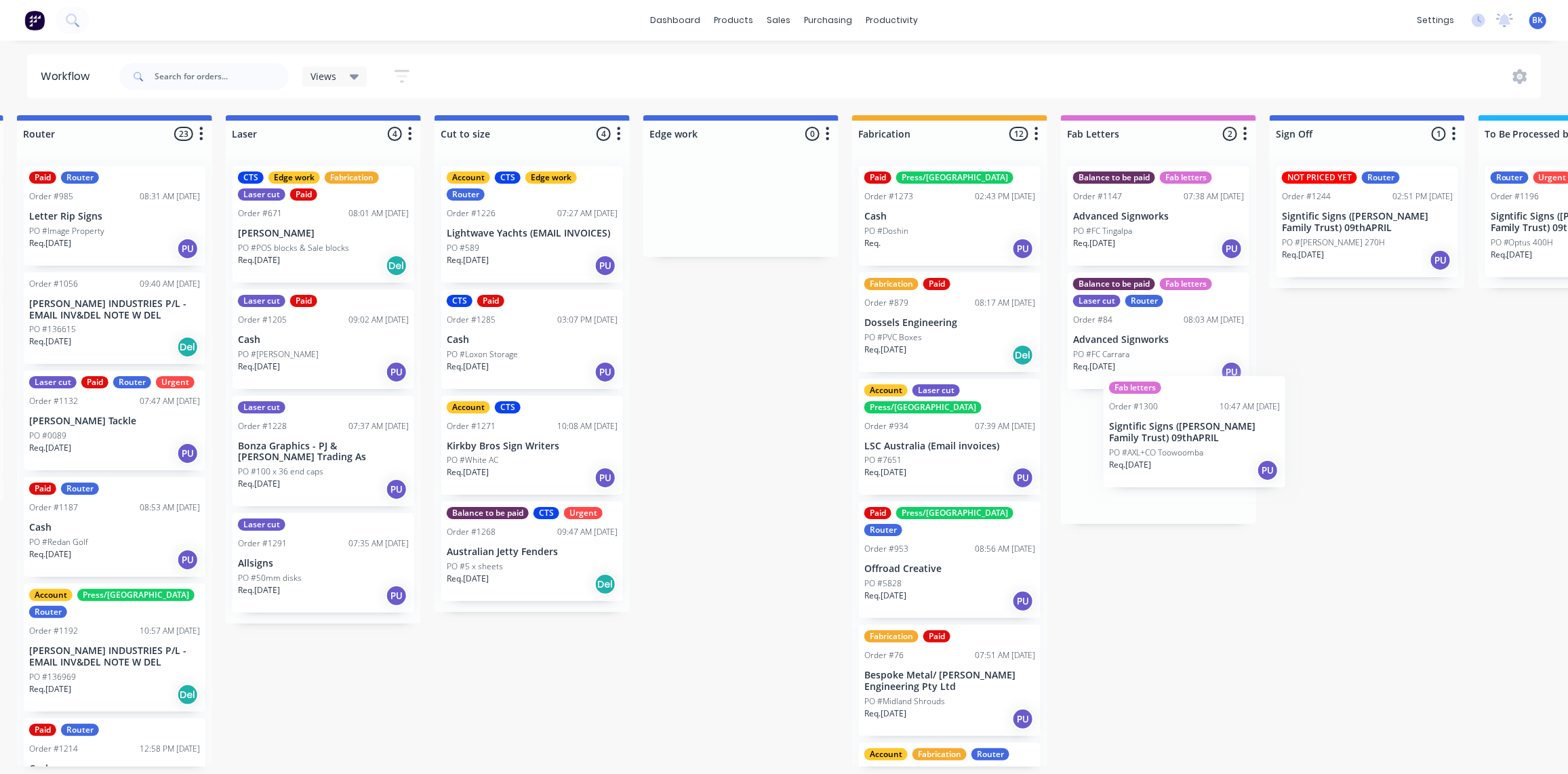
scroll to position [0, 851]
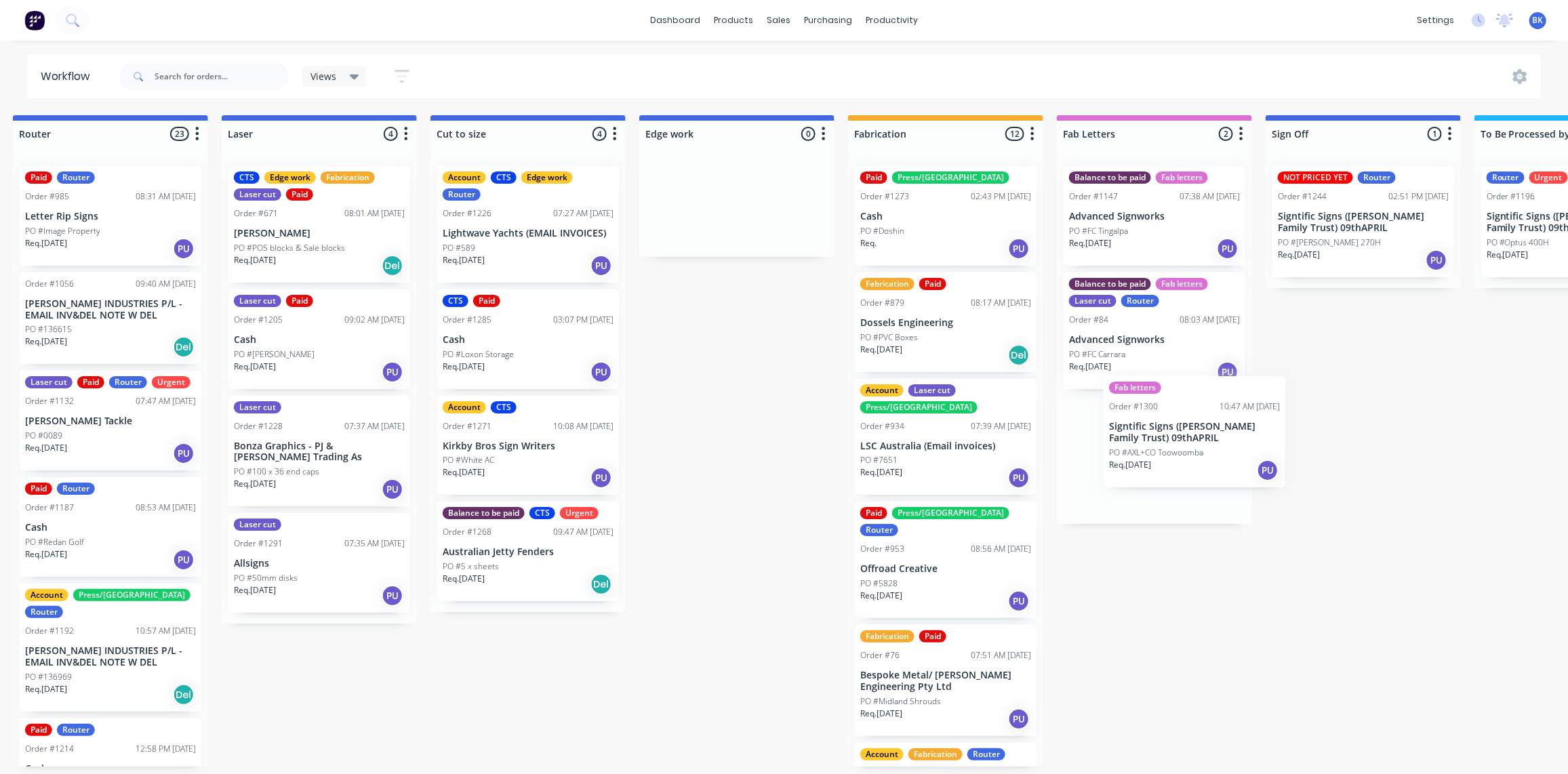
drag, startPoint x: 98, startPoint y: 415, endPoint x: 1129, endPoint y: 410, distance: 1031.0
click at [1129, 410] on div "Submitted 4 Status colour #273444 hex #273444 Save Cancel Summaries Total order…" at bounding box center [759, 441] width 3243 height 651
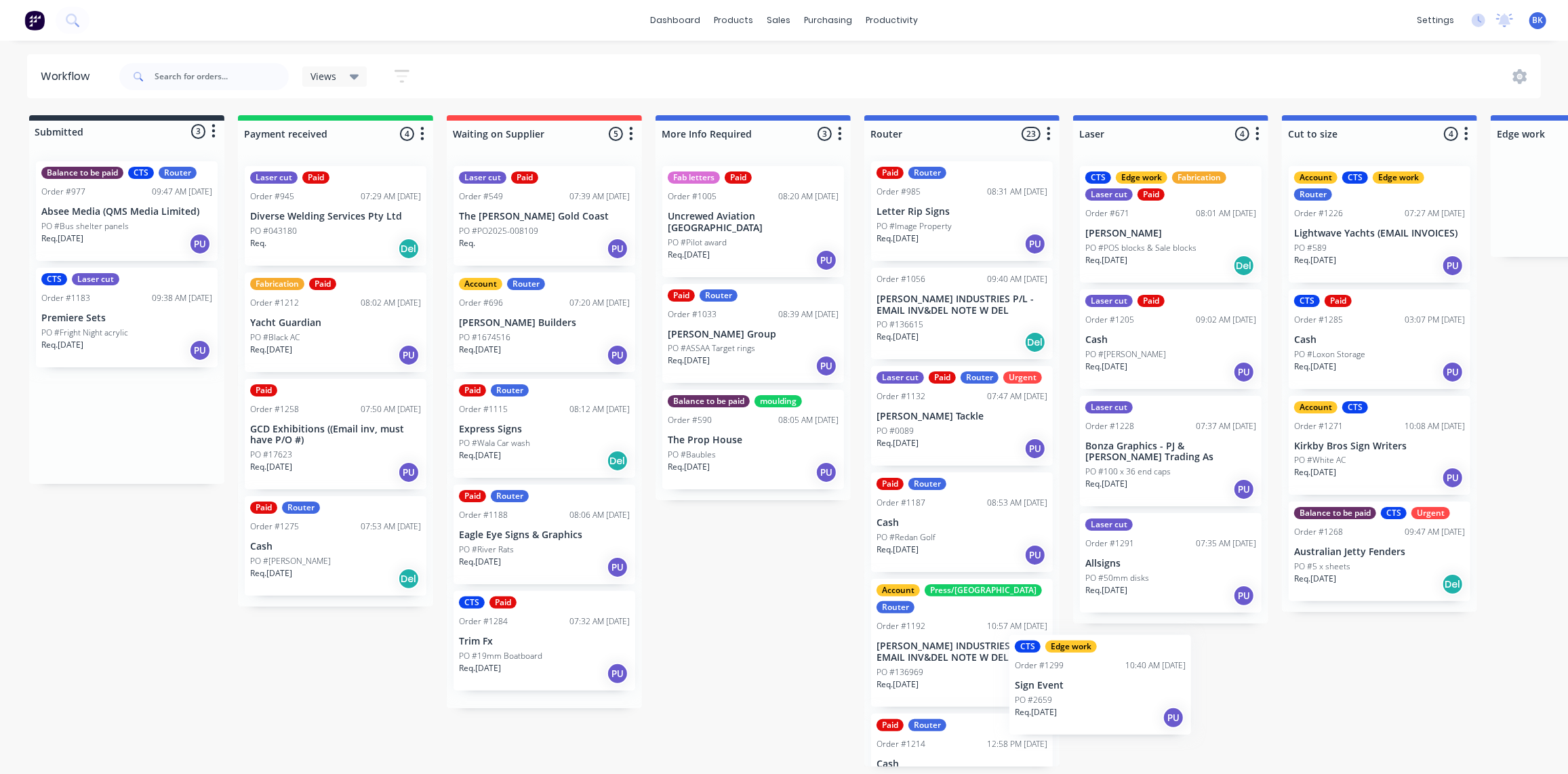
scroll to position [5, 0]
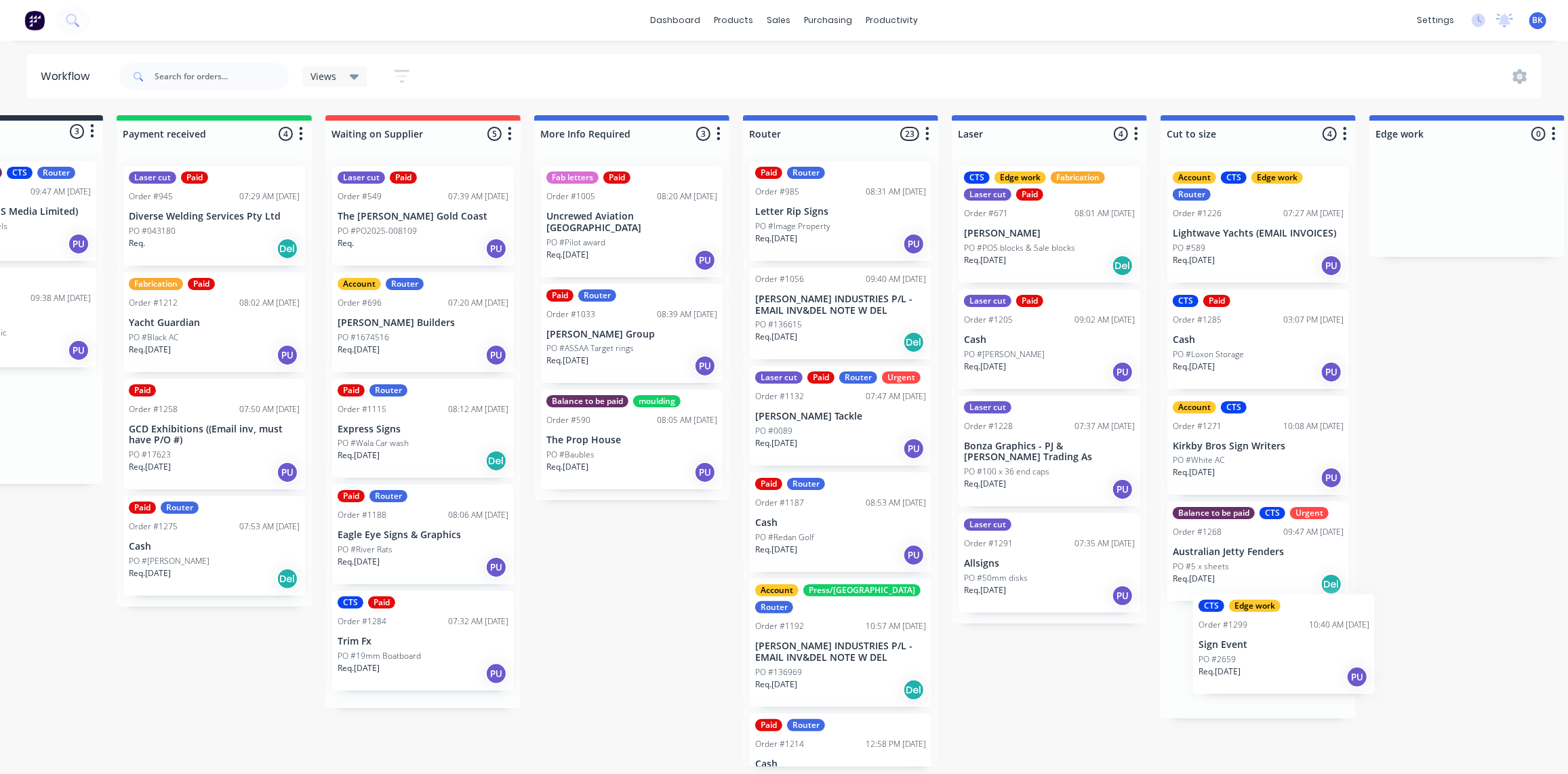
drag, startPoint x: 90, startPoint y: 447, endPoint x: 1230, endPoint y: 663, distance: 1160.3
click at [1237, 665] on div "Submitted 3 Status colour #273444 hex #273444 Save Cancel Summaries Total order…" at bounding box center [1490, 441] width 3243 height 651
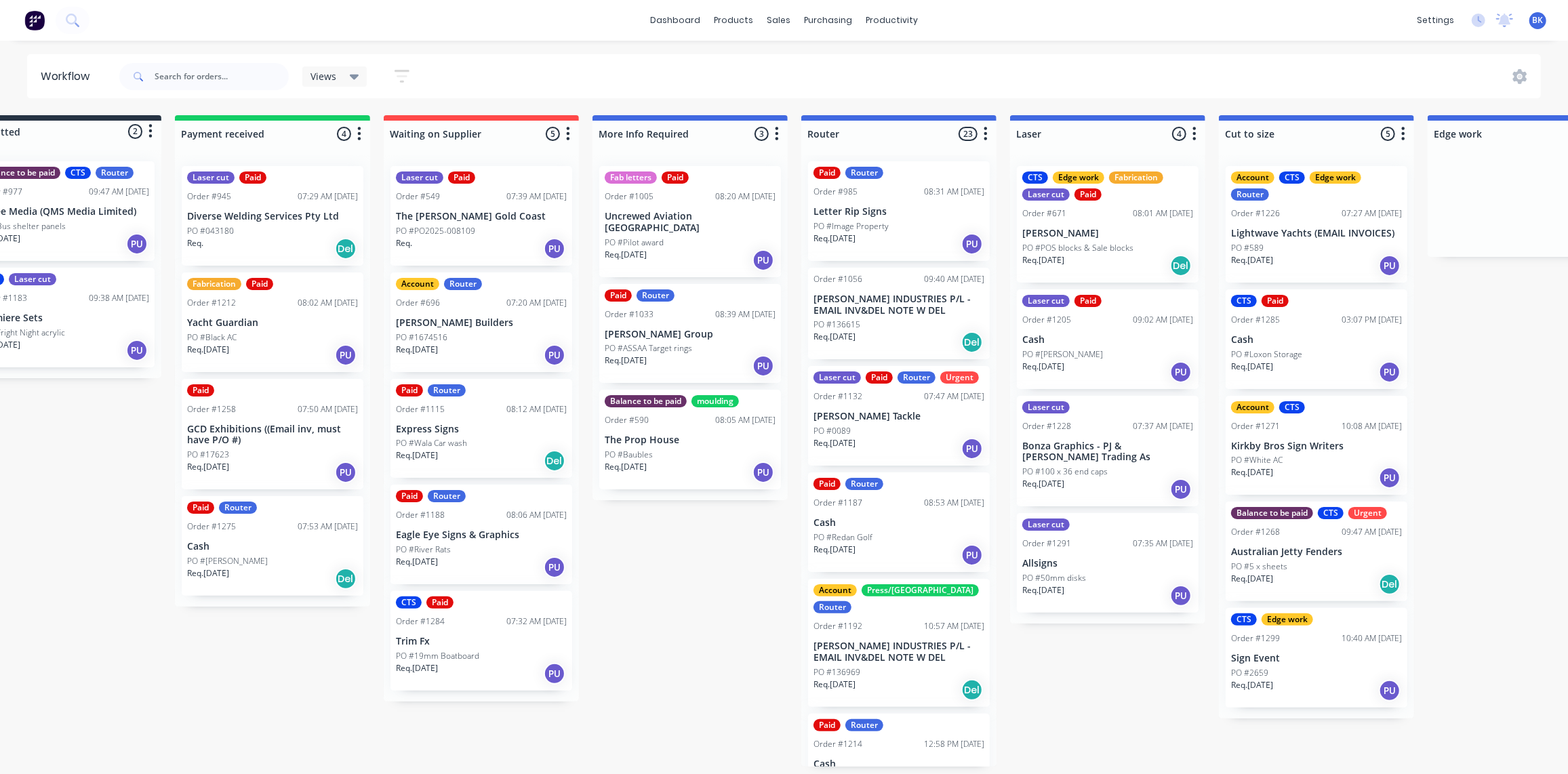
scroll to position [1, 0]
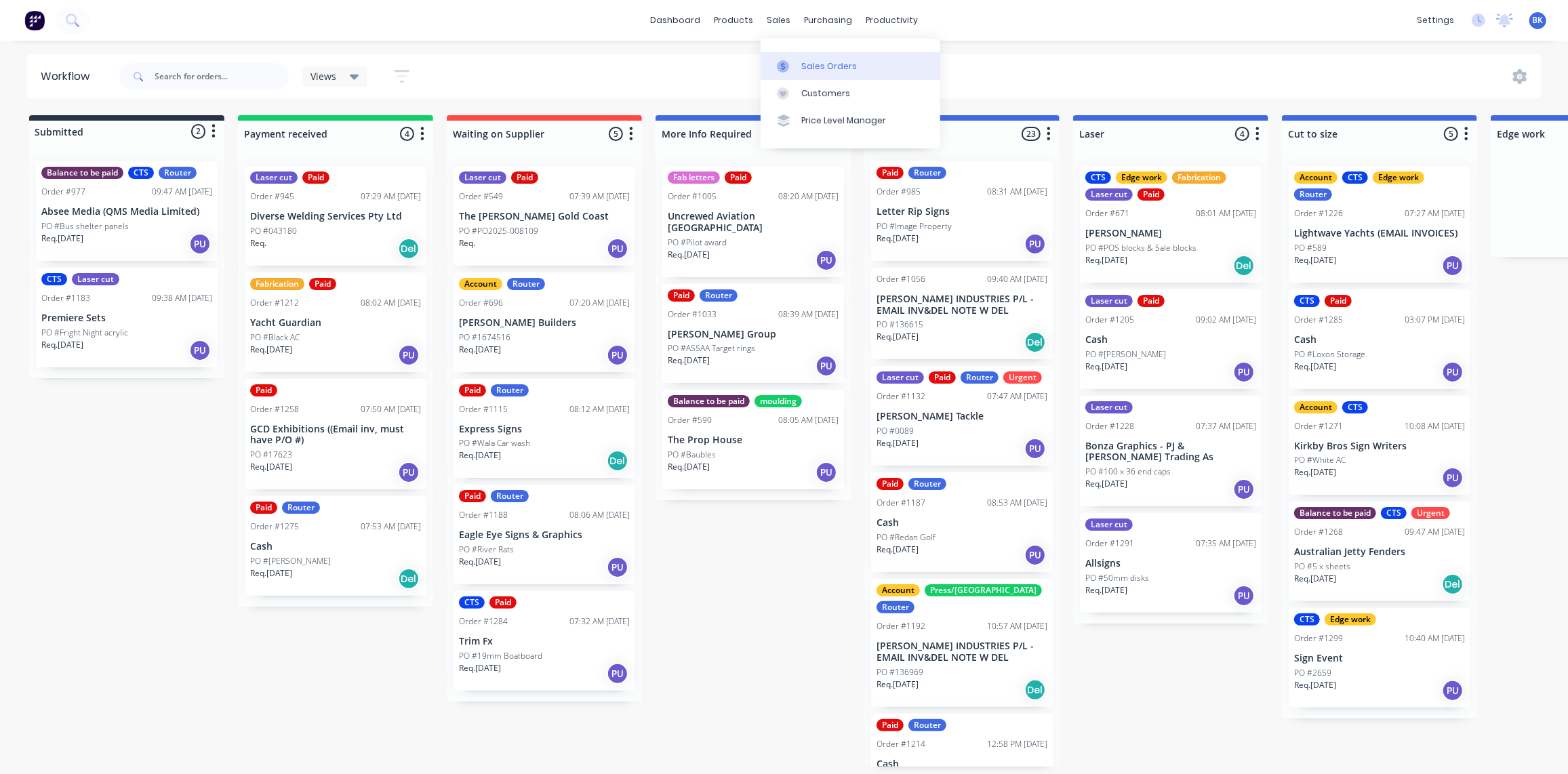
click at [791, 60] on div at bounding box center [786, 67] width 21 height 13
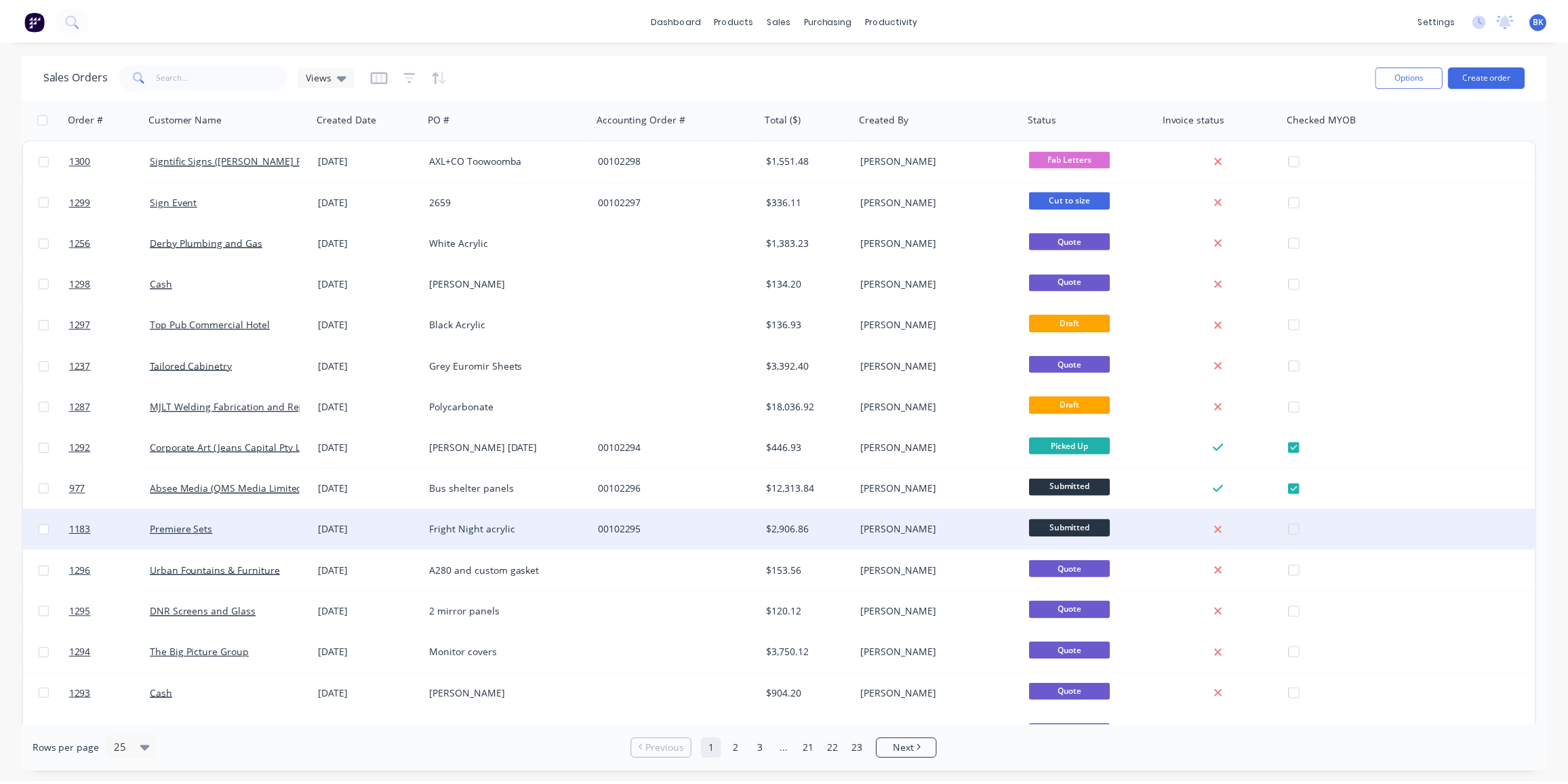
scroll to position [61, 0]
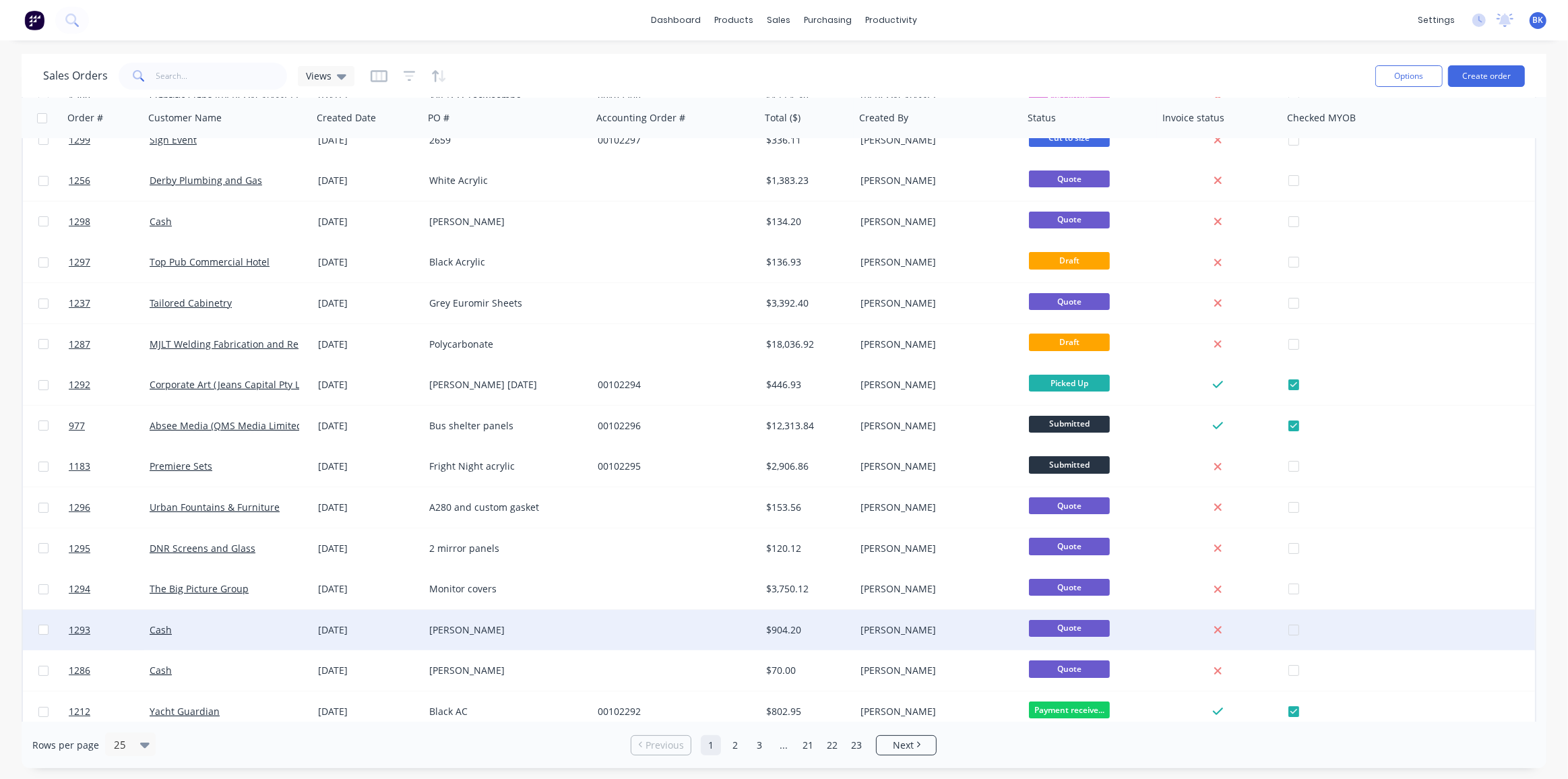
click at [433, 628] on div "[PERSON_NAME]" at bounding box center [503, 629] width 150 height 13
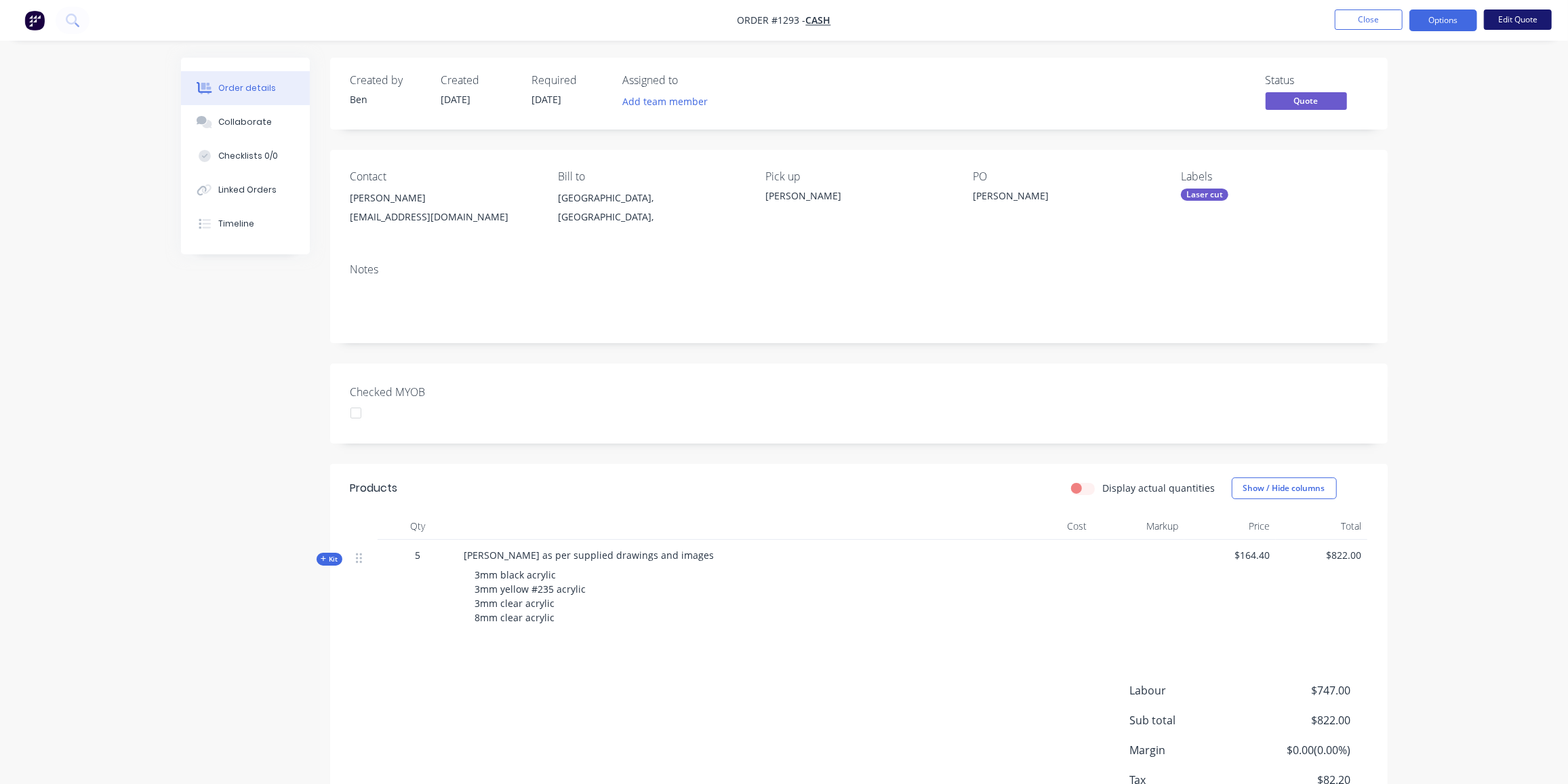
click at [1509, 19] on button "Edit Quote" at bounding box center [1517, 20] width 68 height 21
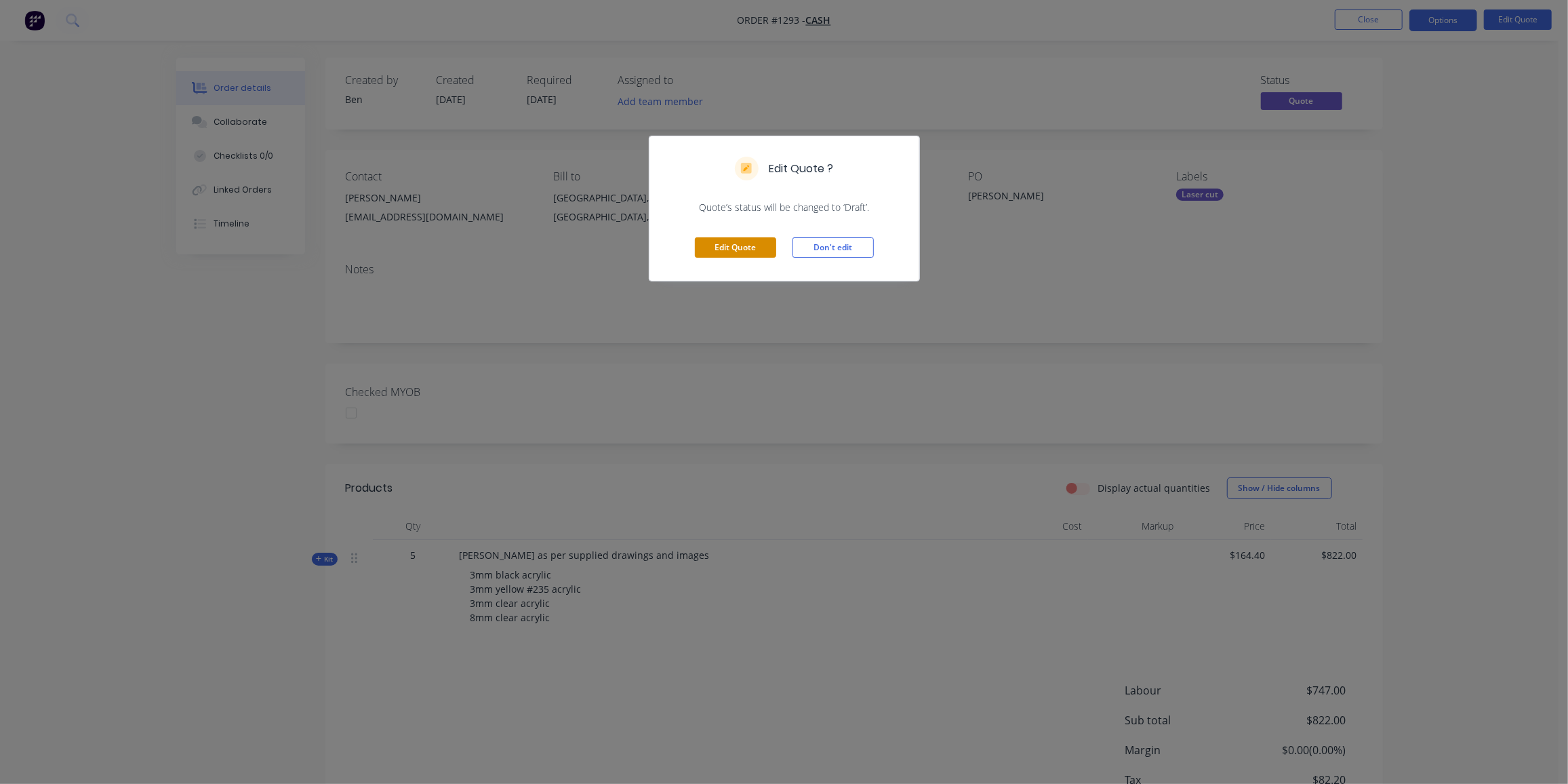
click at [733, 250] on button "Edit Quote" at bounding box center [735, 247] width 81 height 21
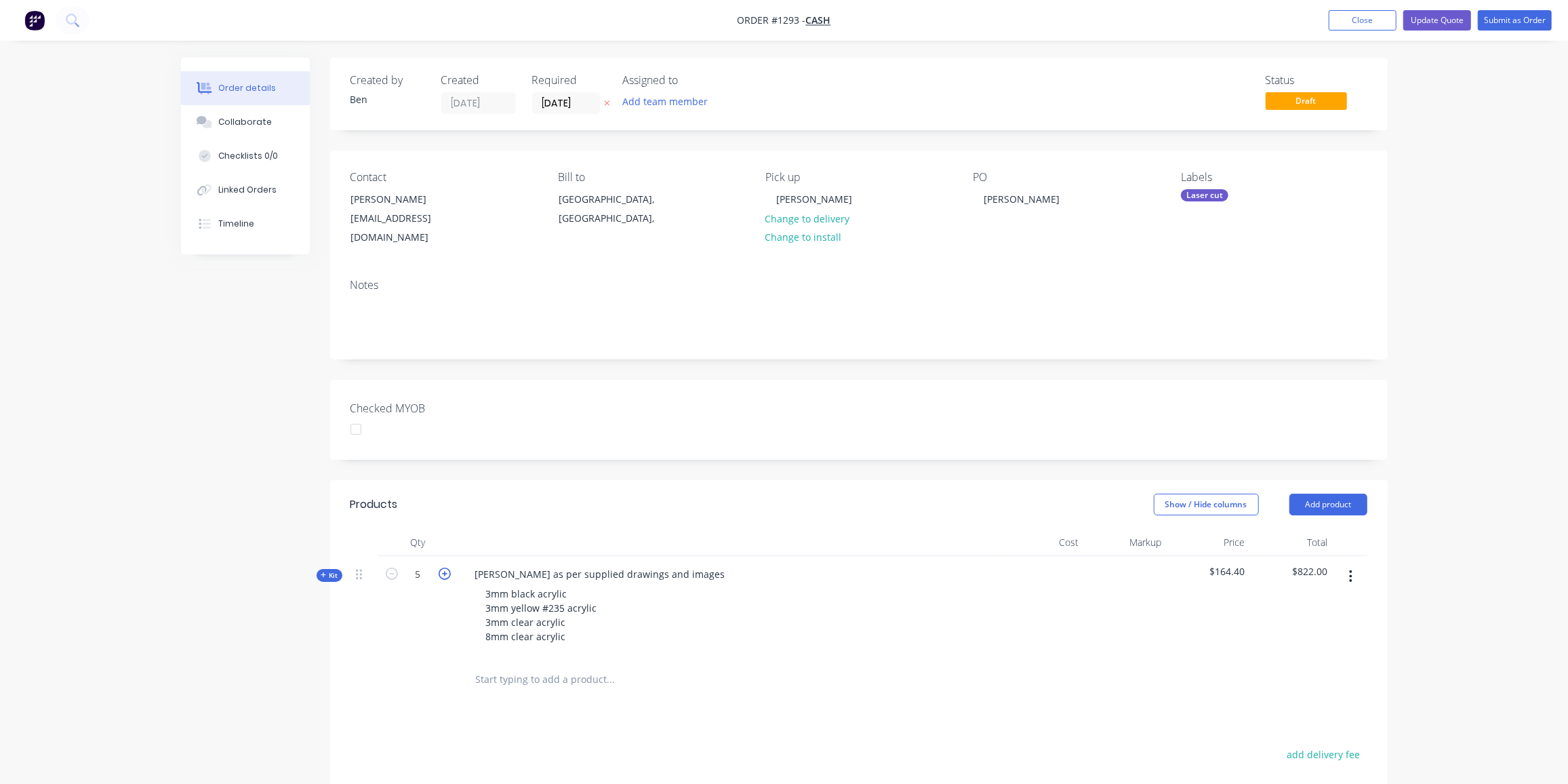
click at [445, 568] on icon "button" at bounding box center [445, 574] width 13 height 13
type input "7"
click at [618, 204] on div "[GEOGRAPHIC_DATA], [GEOGRAPHIC_DATA]," at bounding box center [614, 209] width 113 height 38
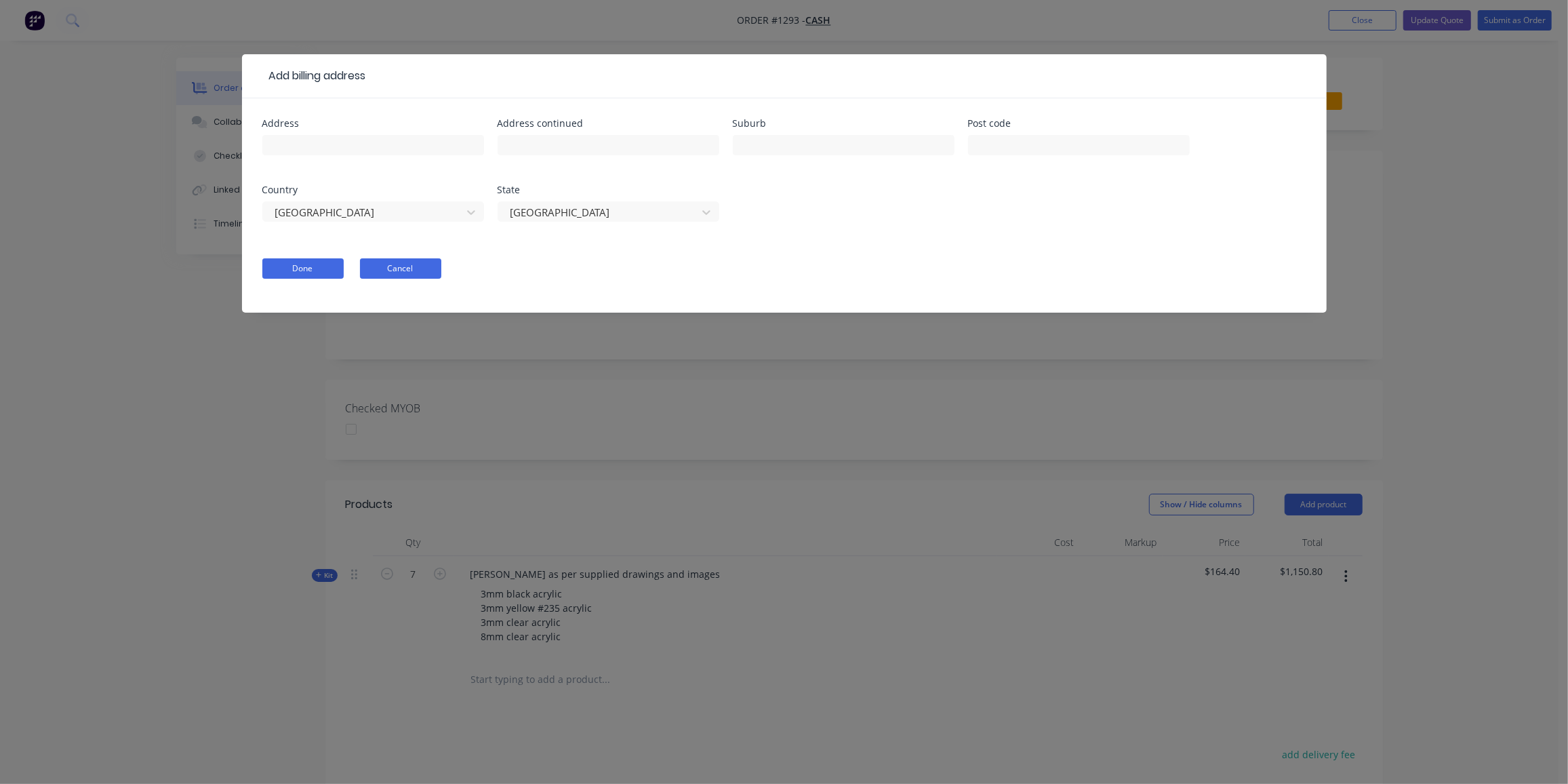
click at [418, 273] on button "Cancel" at bounding box center [401, 269] width 81 height 21
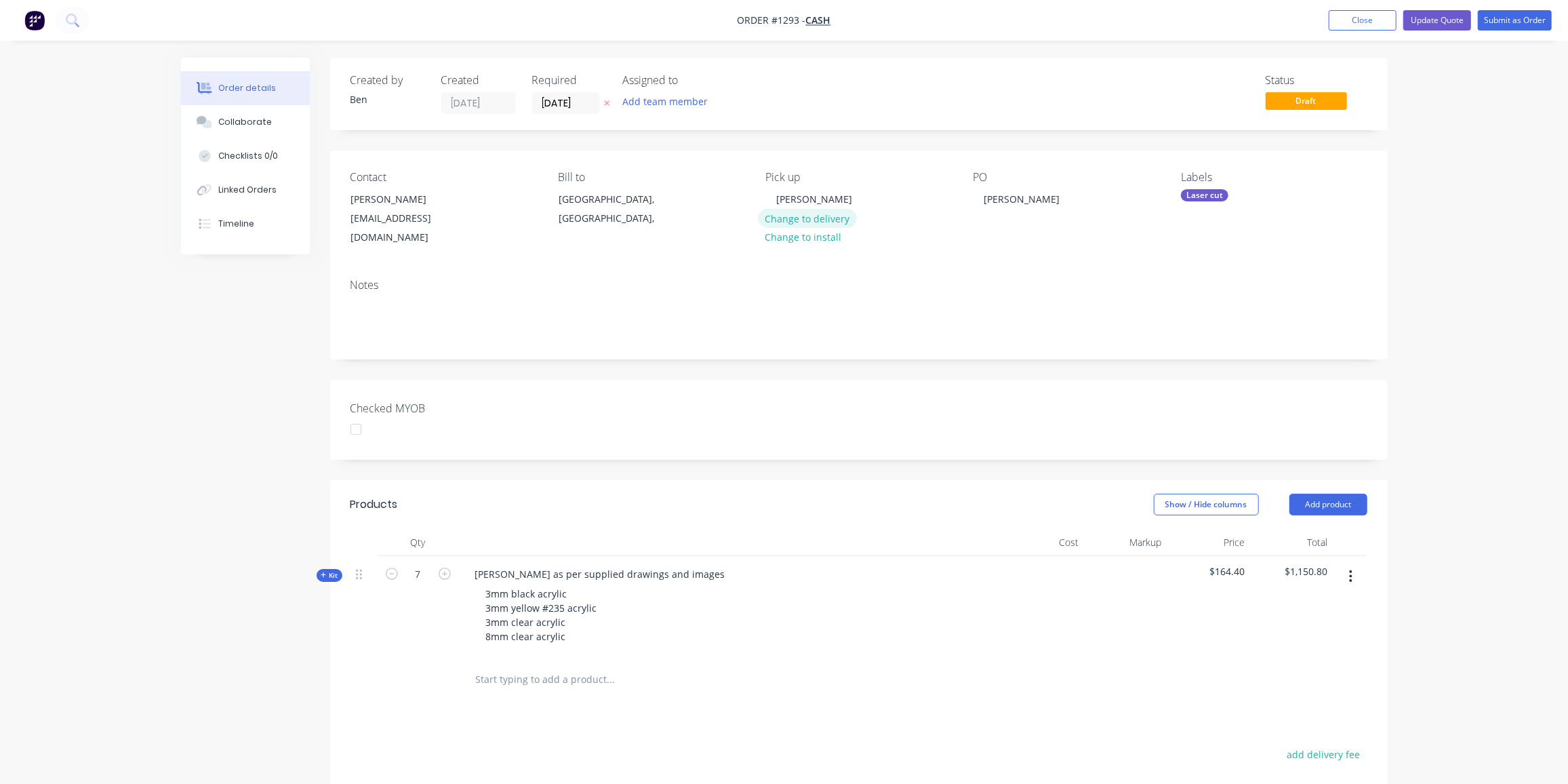
click at [812, 218] on button "Change to delivery" at bounding box center [807, 218] width 99 height 18
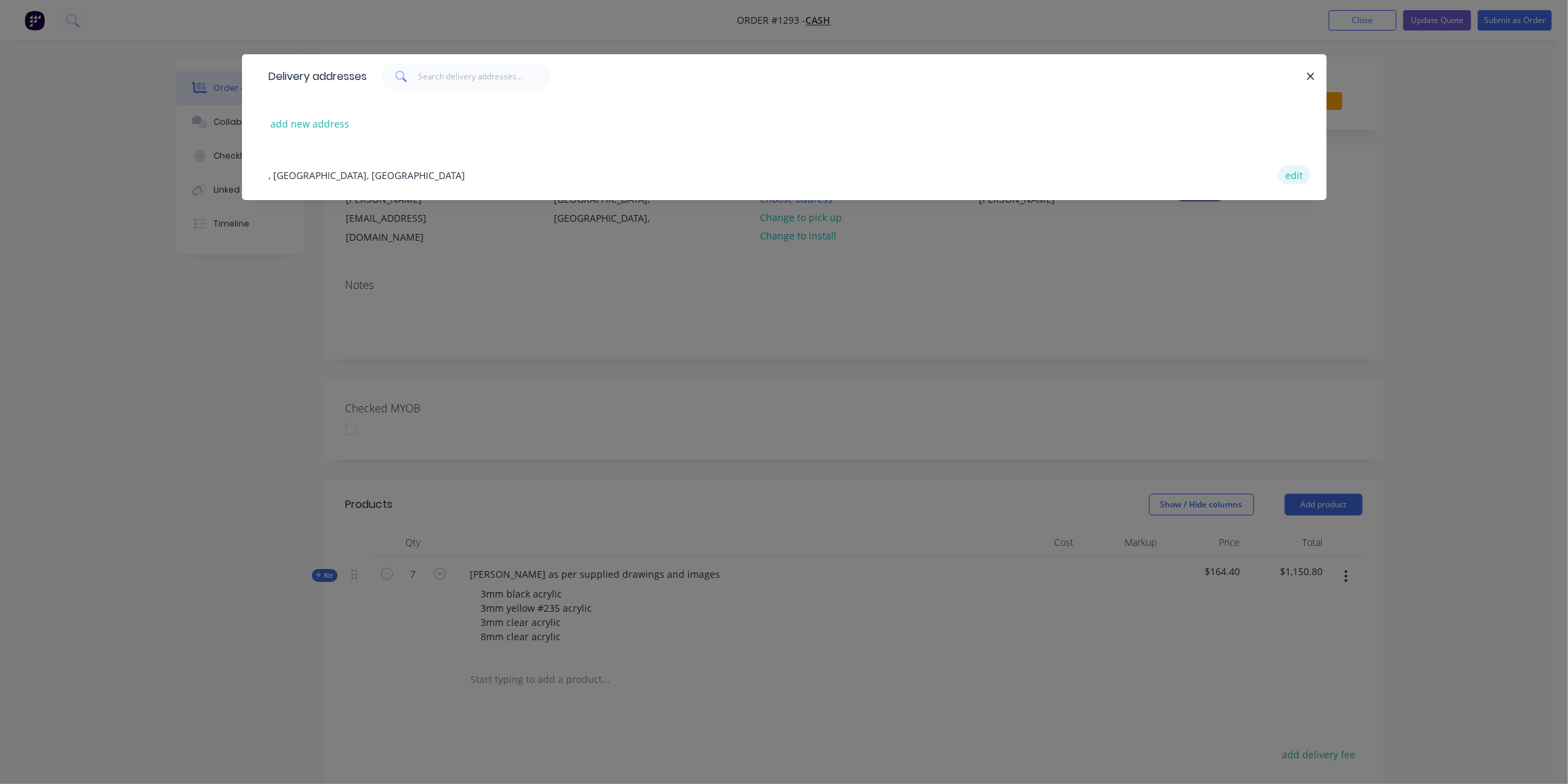
click at [1292, 174] on button "edit" at bounding box center [1293, 175] width 32 height 18
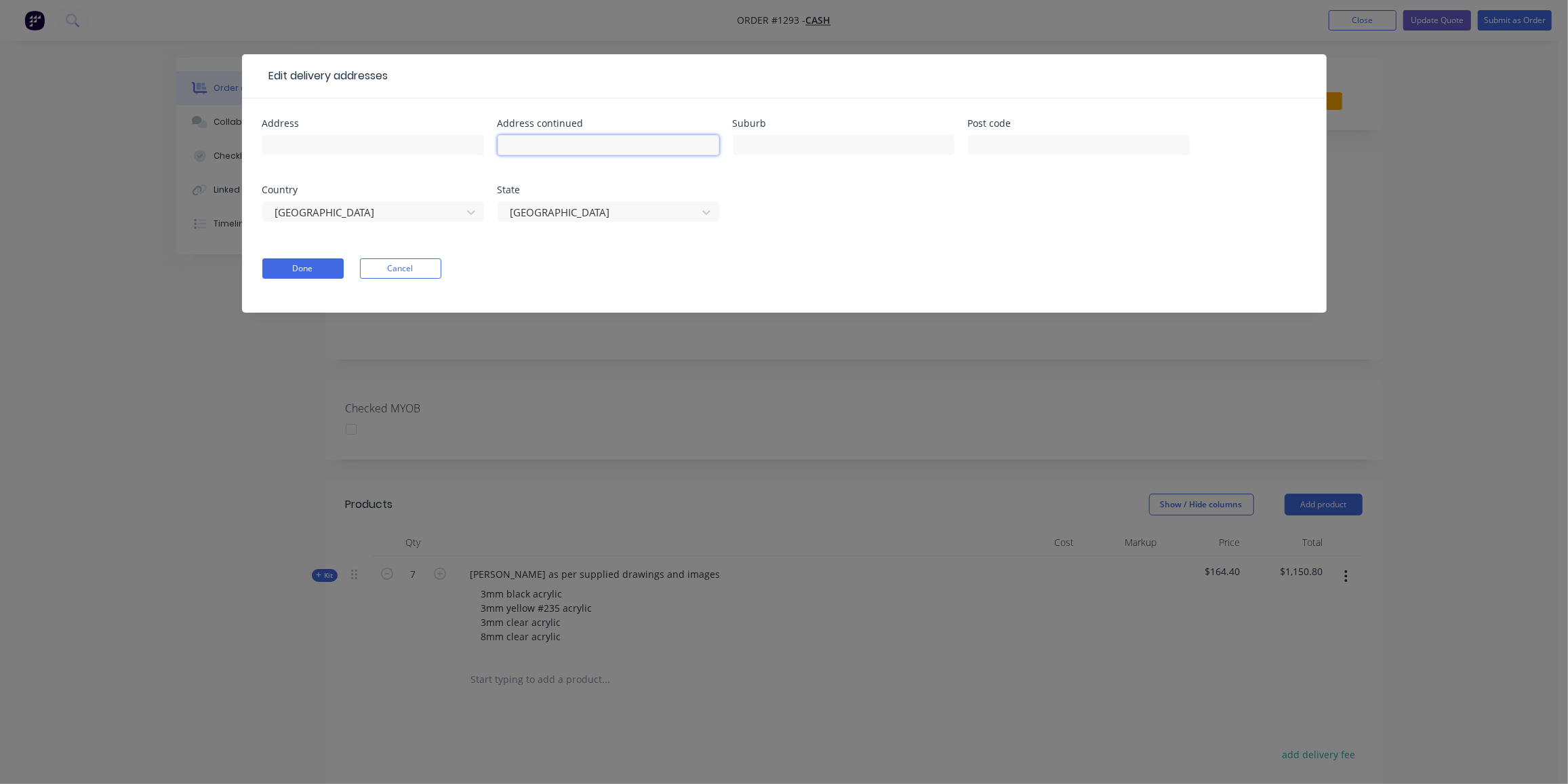
click at [536, 141] on input "text" at bounding box center [608, 145] width 222 height 21
paste input "36 Hermitage Road"
type input "36 Hermitage Road"
click at [782, 139] on input "text" at bounding box center [844, 145] width 222 height 21
paste input "Auldana"
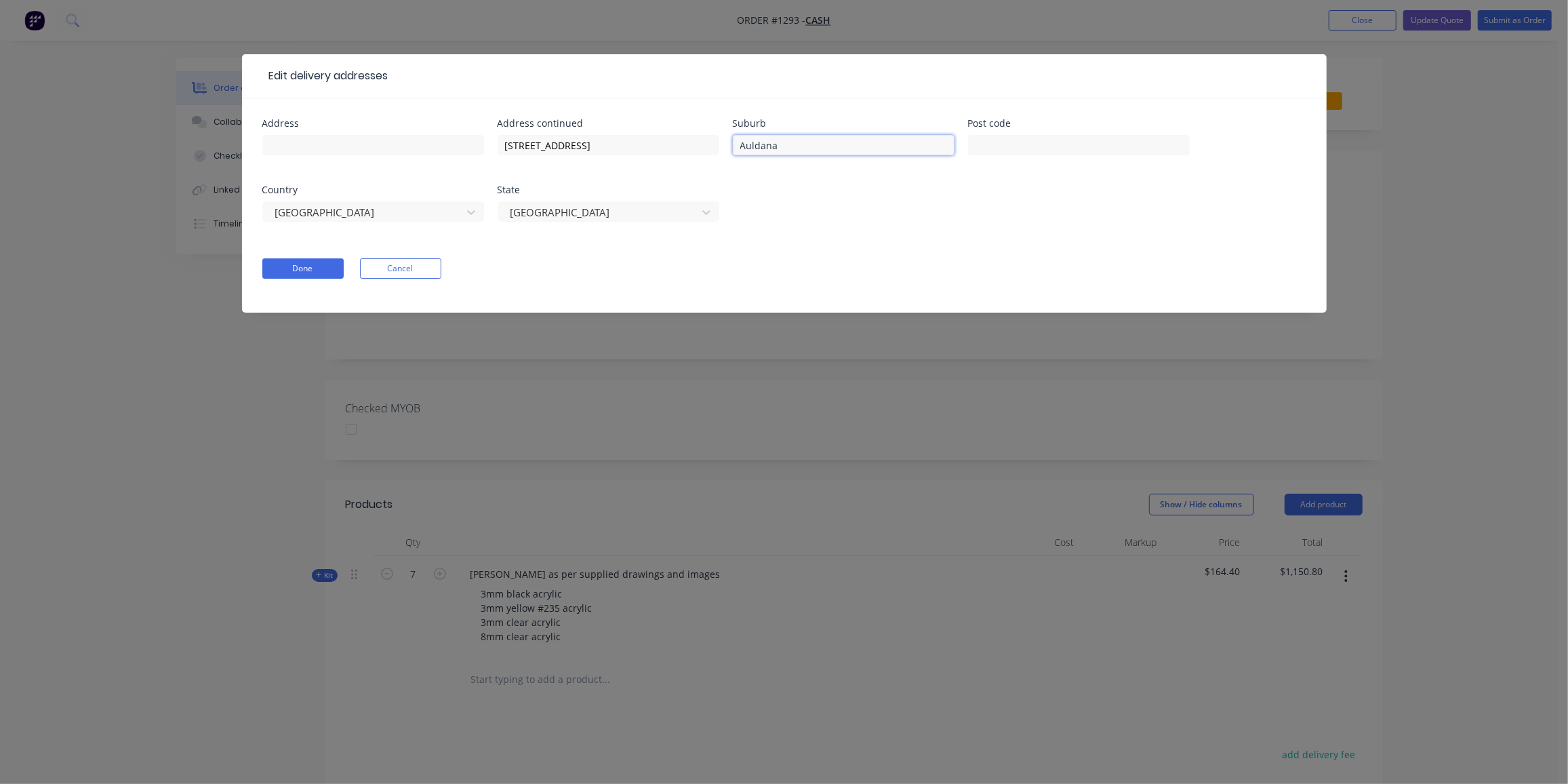
type input "Auldana"
click at [1030, 137] on input "text" at bounding box center [1079, 145] width 222 height 21
paste input "5072"
type input "5072"
click at [374, 141] on input "text" at bounding box center [373, 145] width 222 height 21
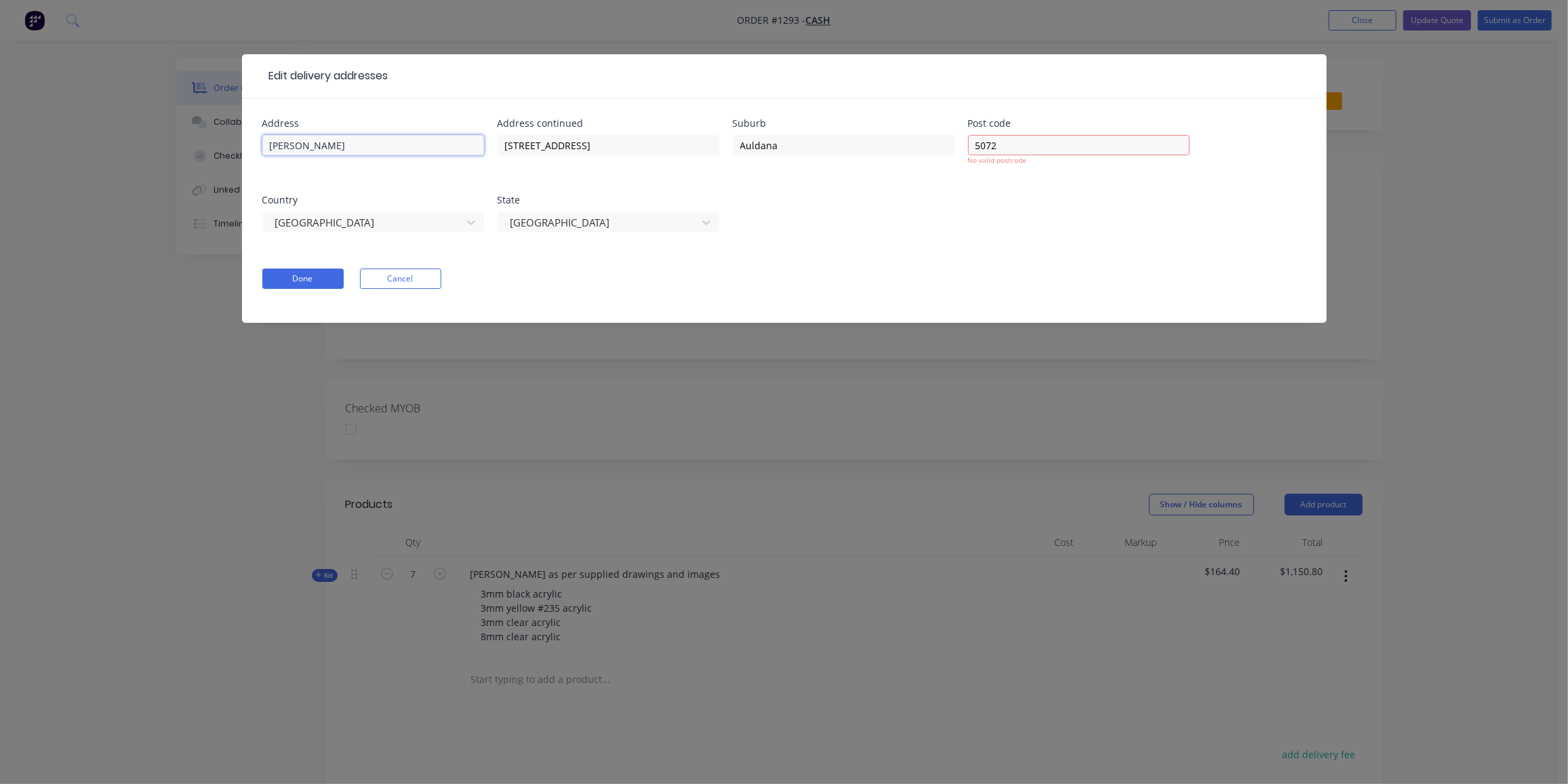
click at [331, 143] on input "[PERSON_NAME]" at bounding box center [373, 145] width 222 height 21
paste input "0419 810 438"
type input "Stuart 0419 810 438"
click at [449, 225] on div at bounding box center [364, 223] width 181 height 17
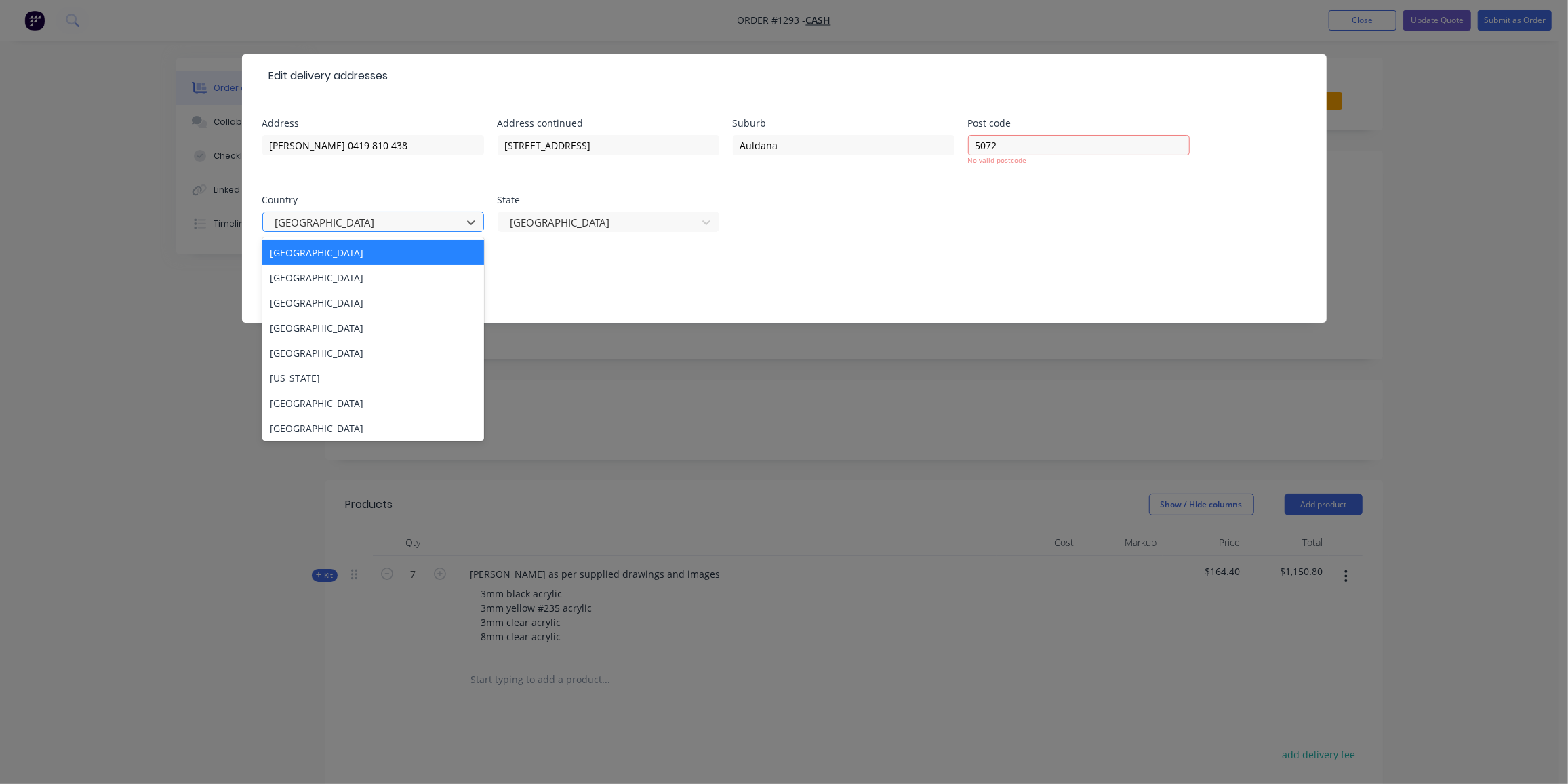
click at [368, 221] on div at bounding box center [364, 223] width 181 height 17
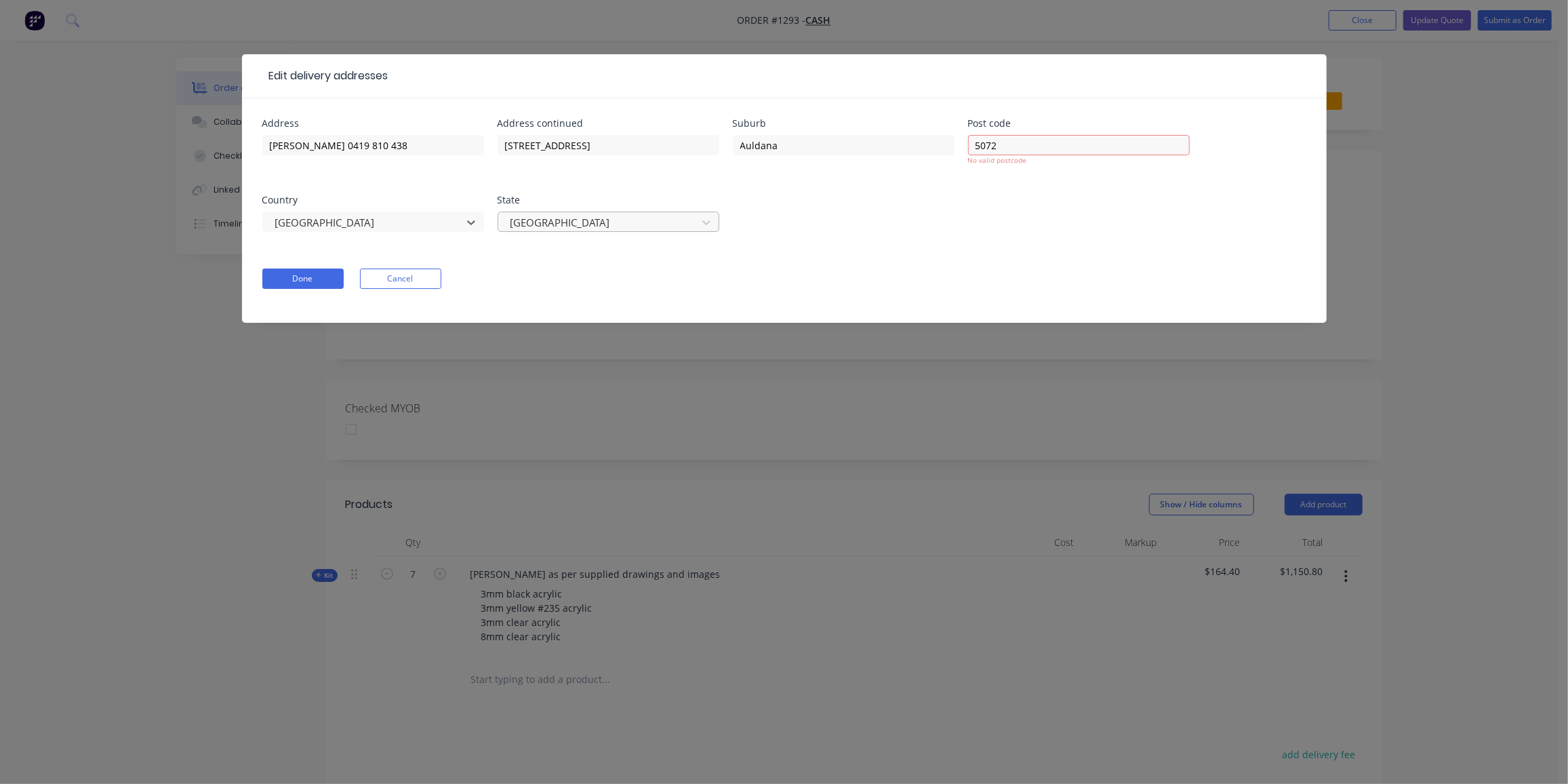
click at [634, 214] on div at bounding box center [599, 223] width 181 height 17
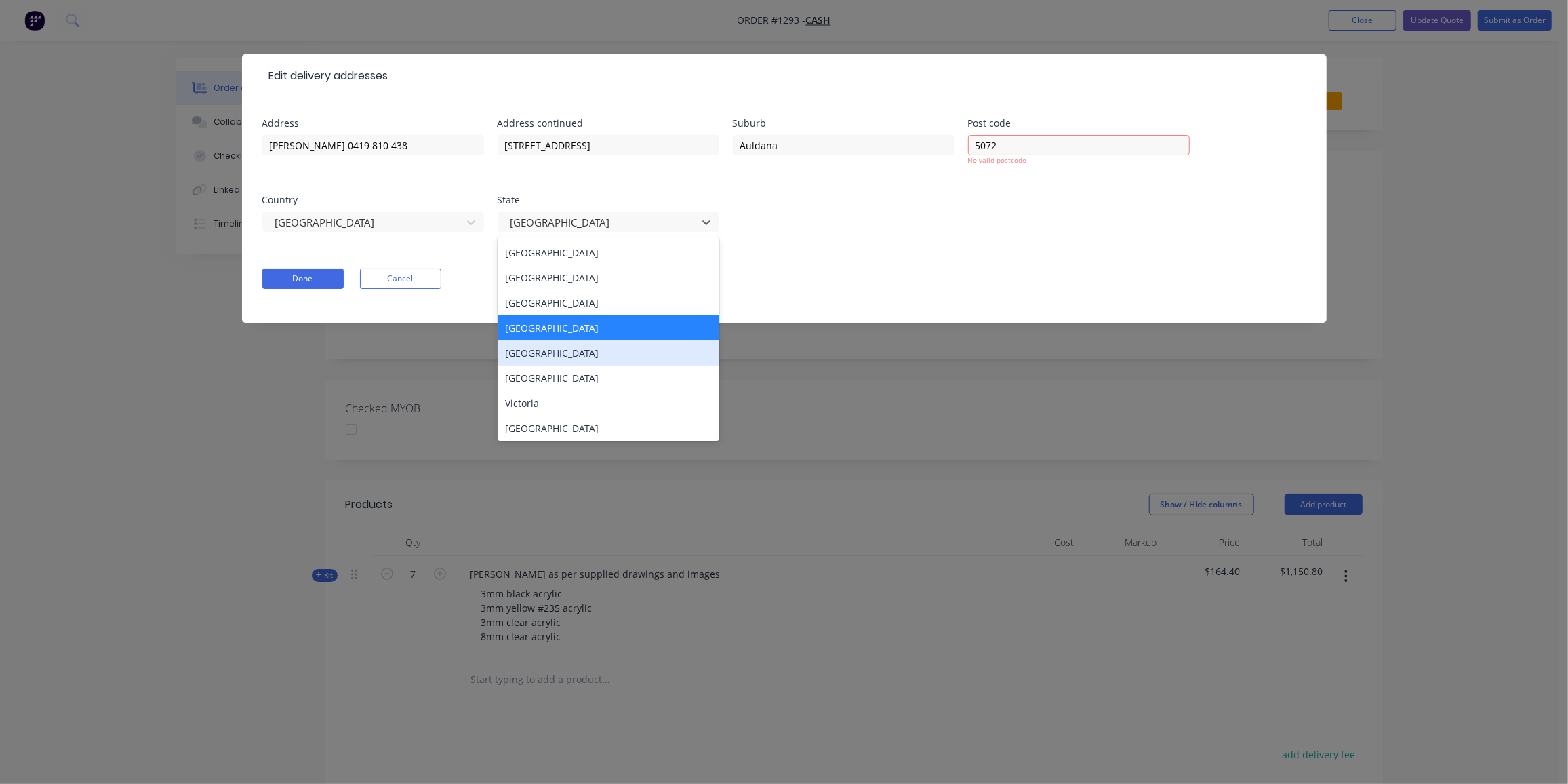
click at [571, 358] on div "South Australia" at bounding box center [608, 353] width 222 height 25
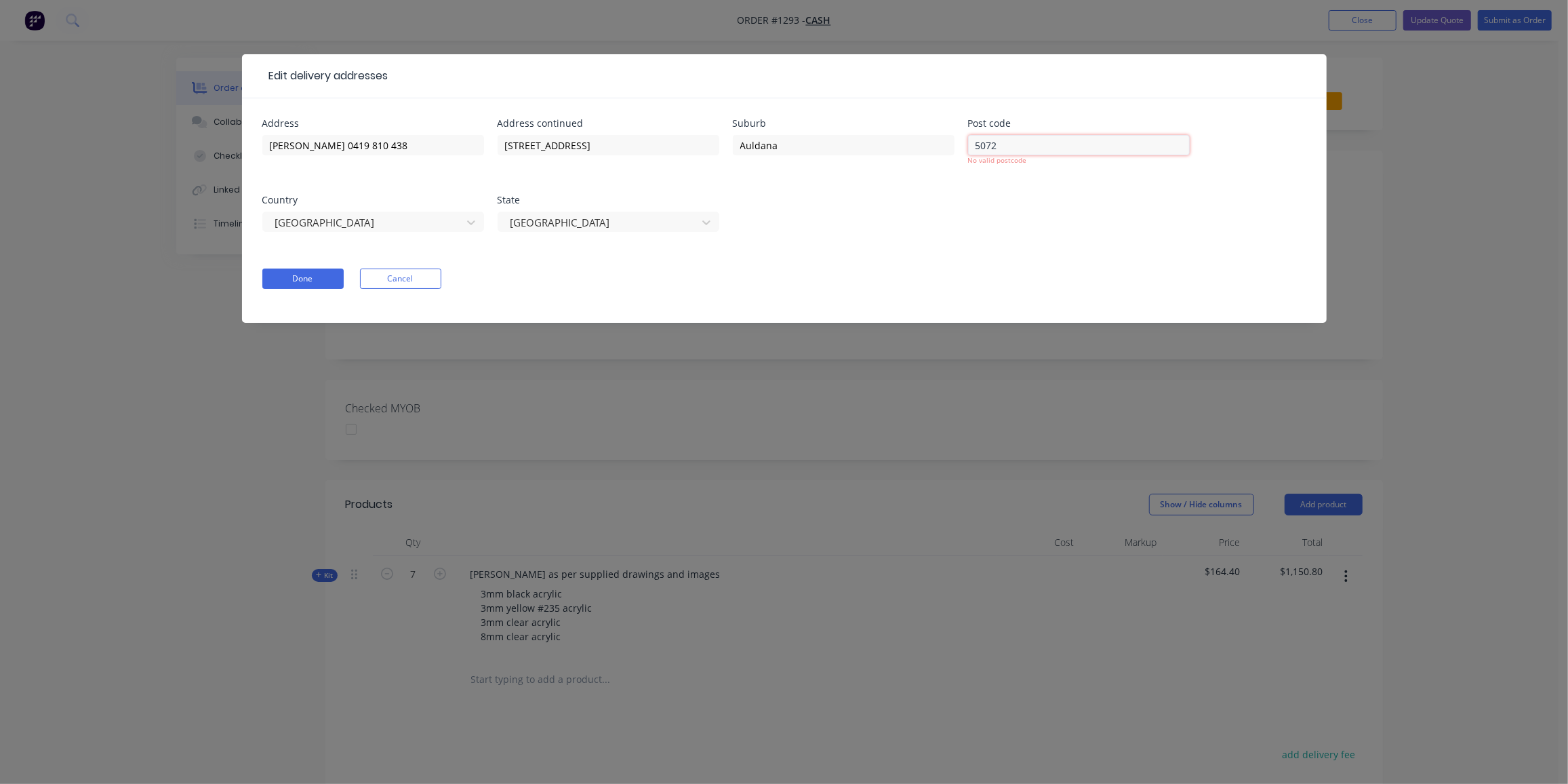
click at [978, 150] on input "5072" at bounding box center [1079, 145] width 222 height 21
type input "5072"
click at [552, 278] on form "Address Stuart 0419 810 438 Address continued 36 Hermitage Road Suburb Auldana …" at bounding box center [784, 221] width 1044 height 205
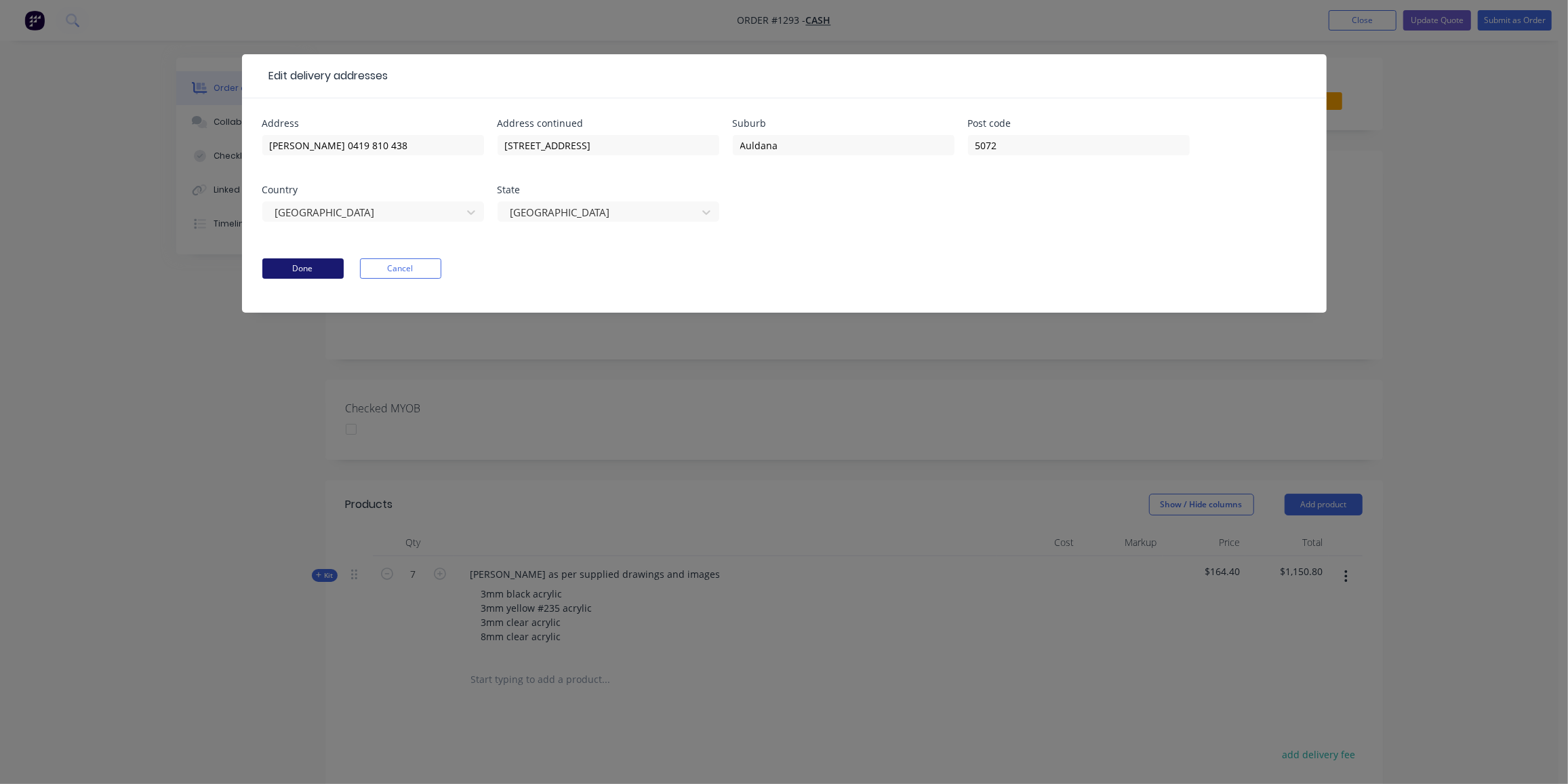
click at [301, 265] on button "Done" at bounding box center [303, 269] width 81 height 21
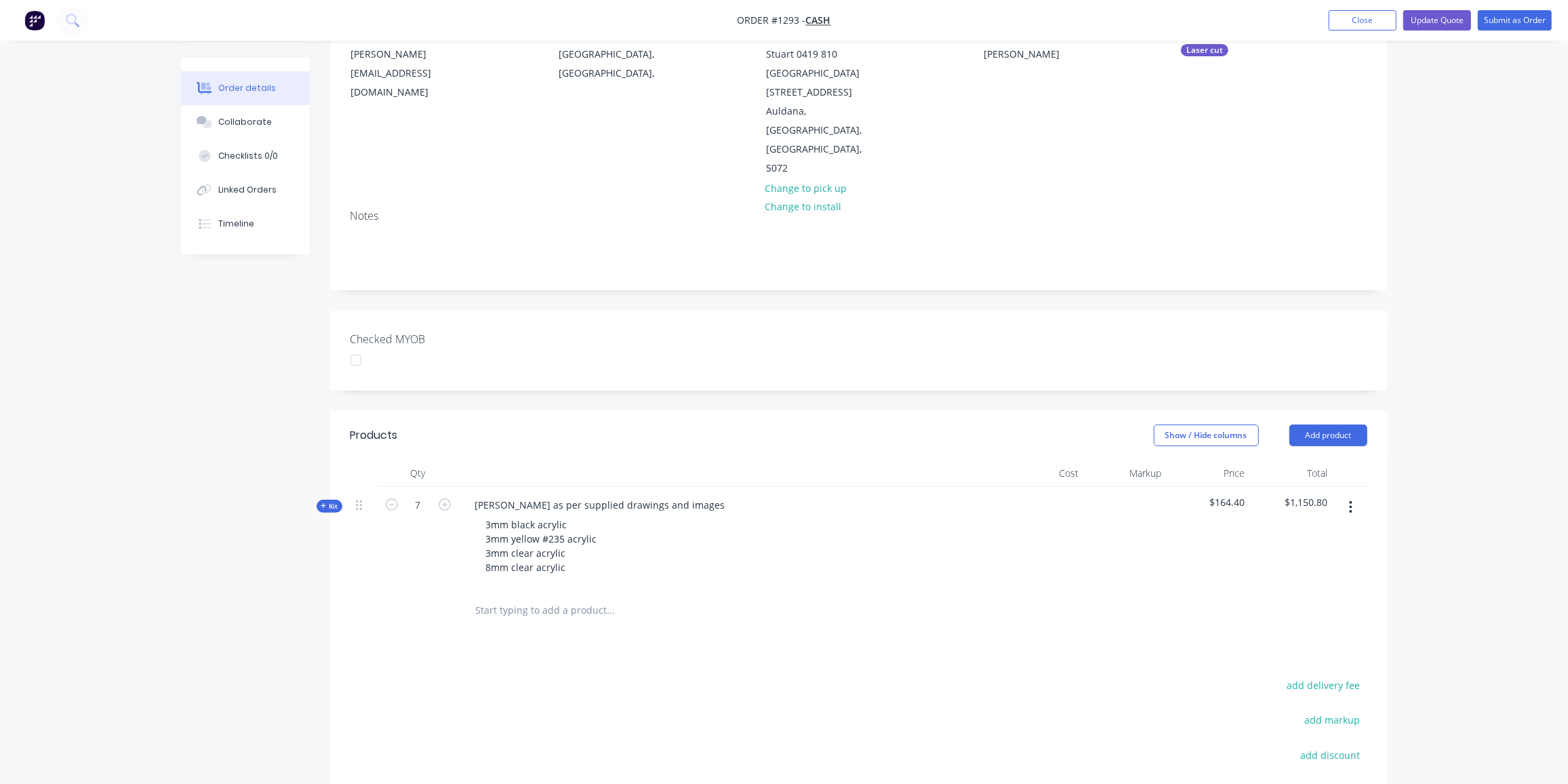
scroll to position [246, 0]
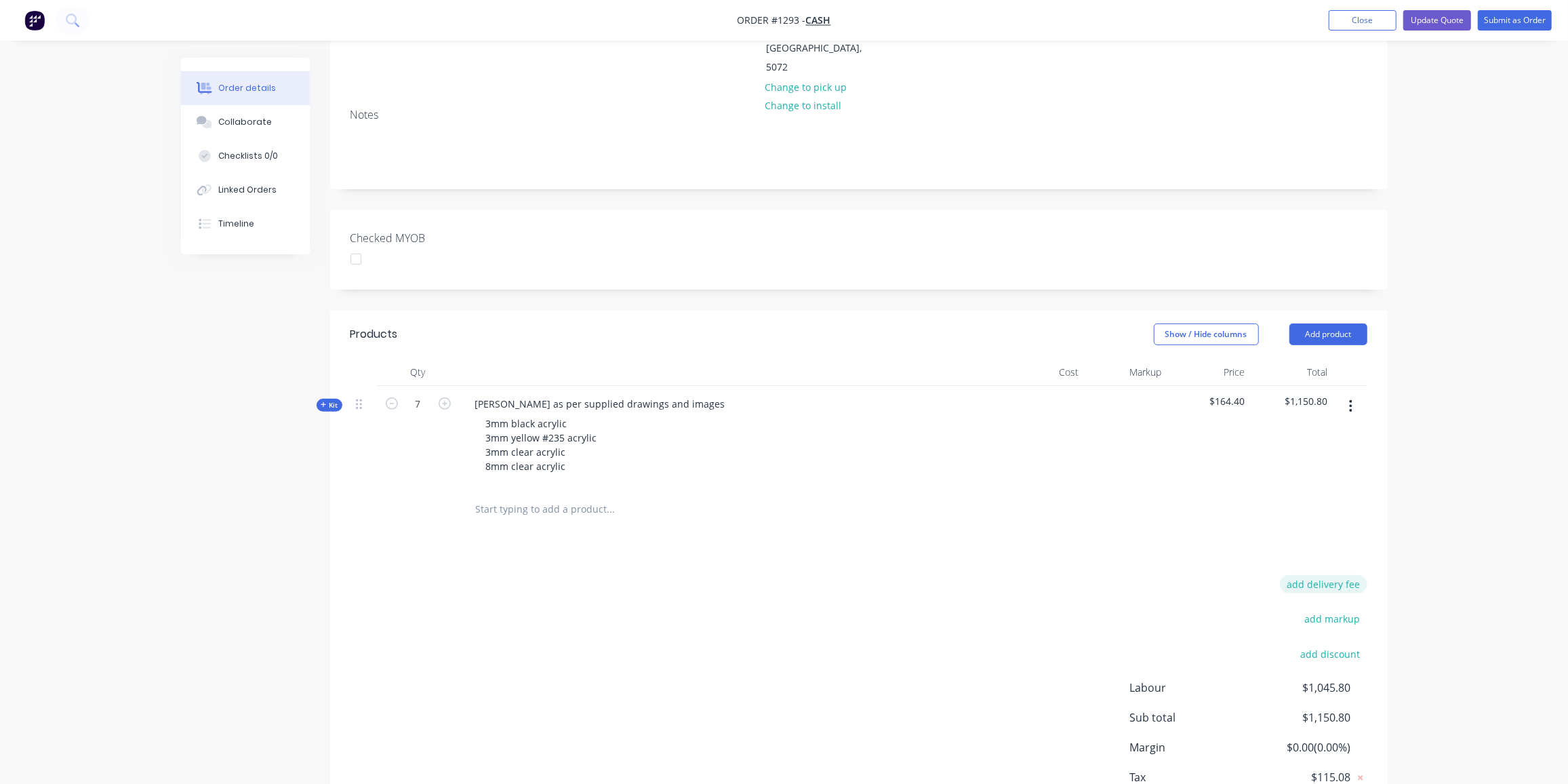
click at [1346, 575] on button "add delivery fee" at bounding box center [1323, 584] width 87 height 18
type input "96"
click at [479, 575] on div "Delivery fee Delivery fee Delivery fee name (Optional) 96 96 $0 add markup add …" at bounding box center [858, 704] width 1017 height 259
click at [1451, 22] on button "Update Quote" at bounding box center [1437, 20] width 68 height 21
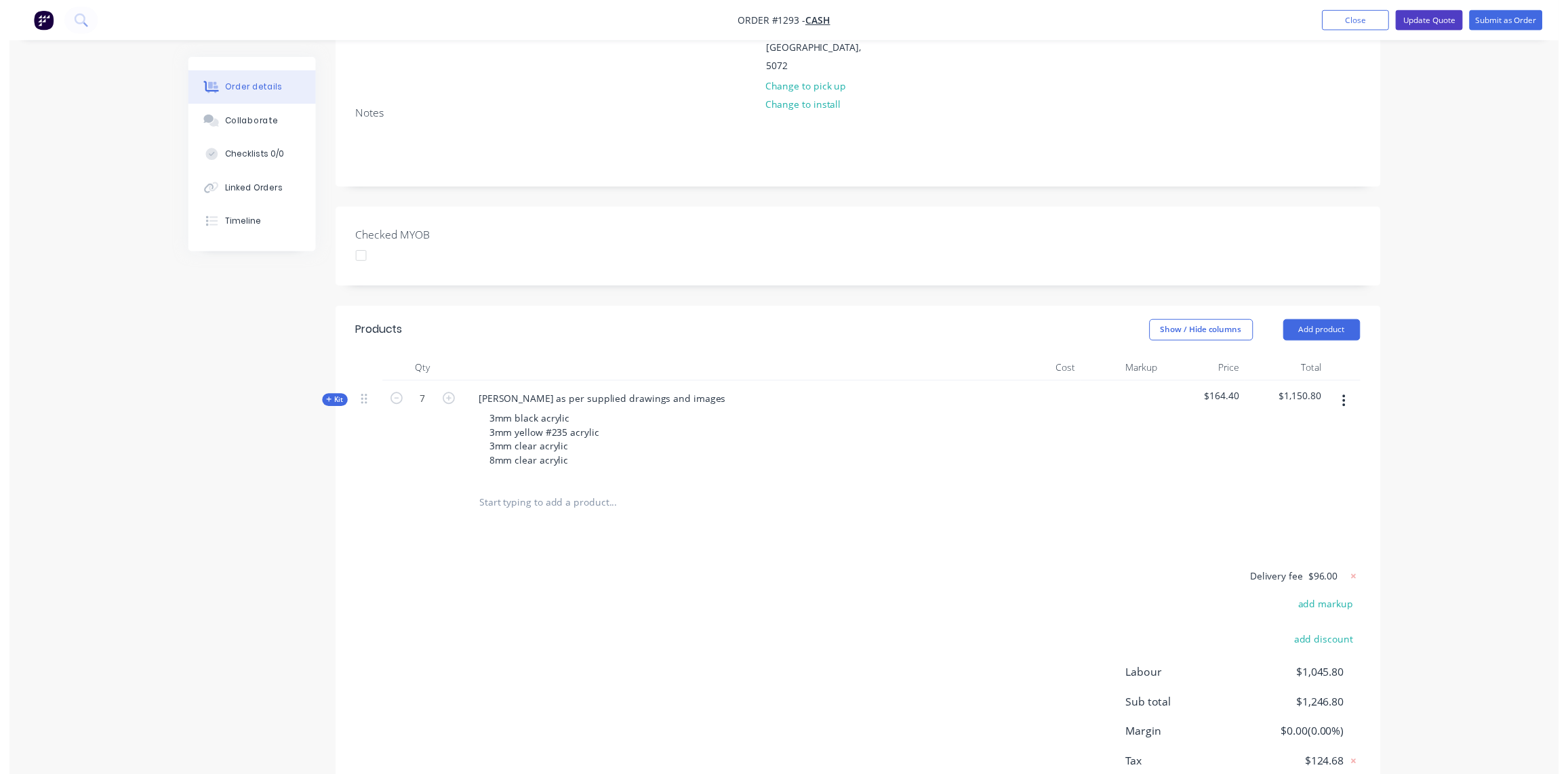
scroll to position [0, 0]
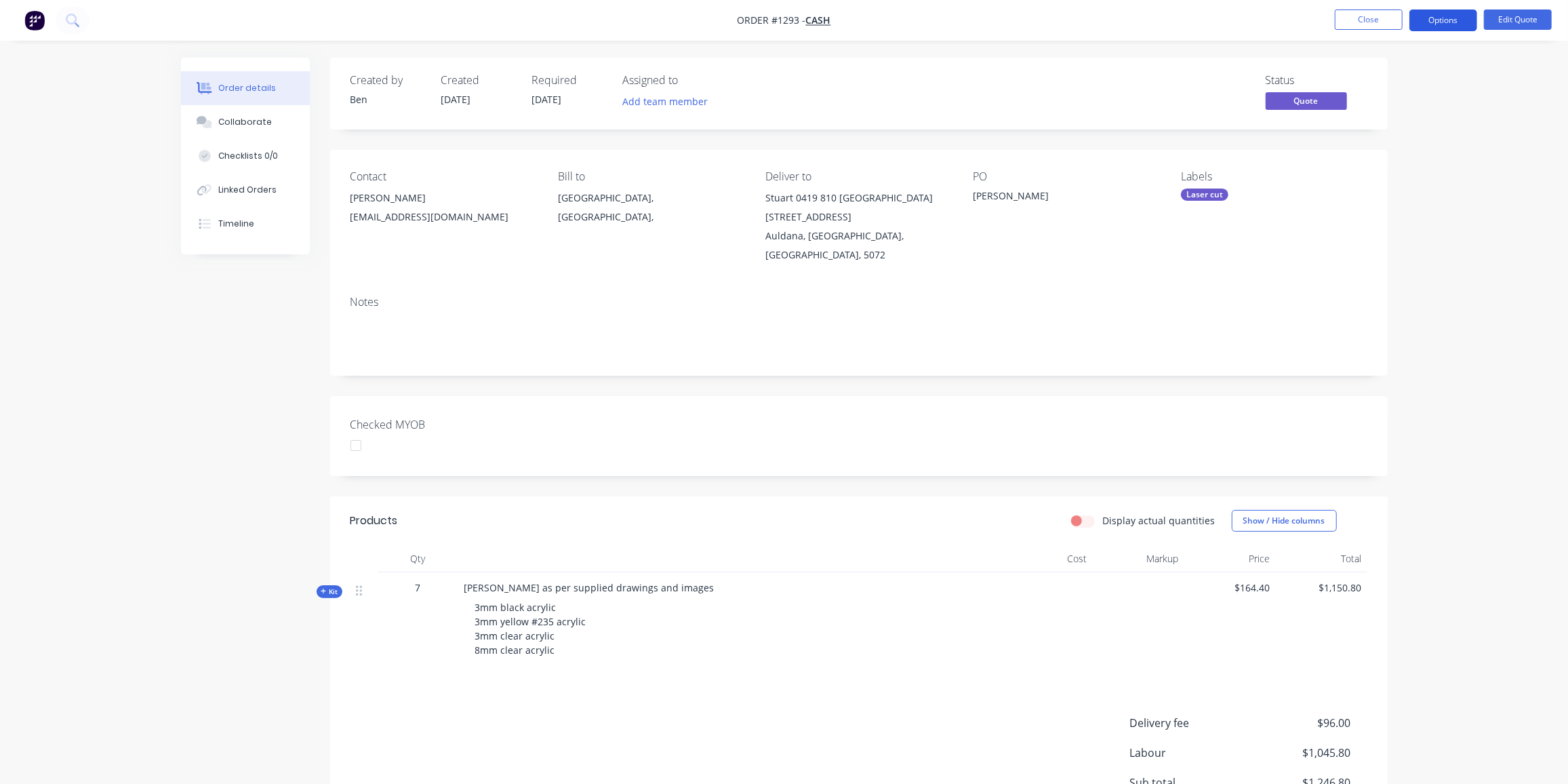
click at [1452, 17] on button "Options" at bounding box center [1443, 21] width 68 height 22
click at [1407, 105] on div "Proforma Invoice" at bounding box center [1402, 110] width 124 height 20
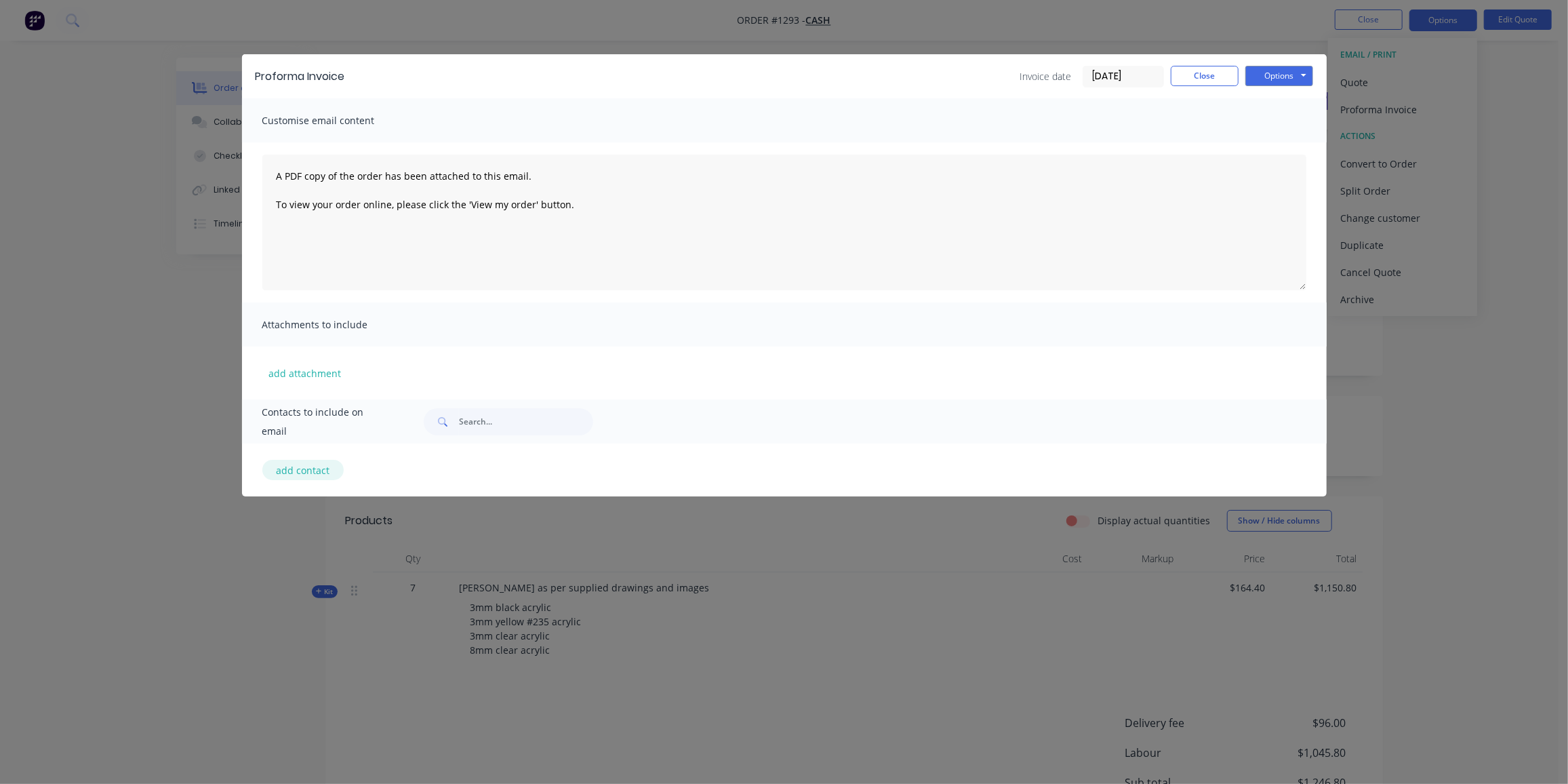
click at [289, 476] on button "add contact" at bounding box center [303, 469] width 81 height 21
select select "AU"
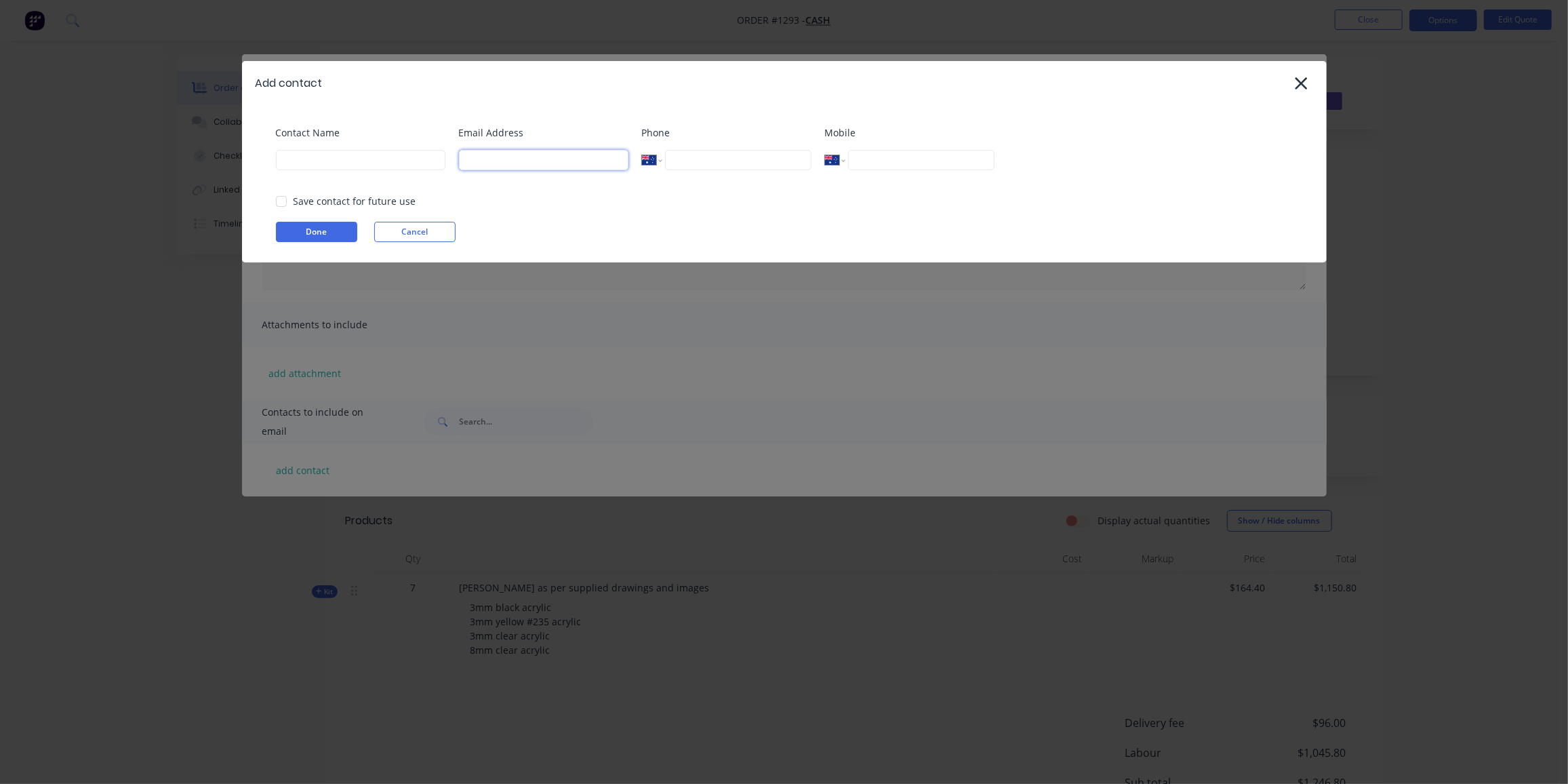
click at [518, 155] on input at bounding box center [543, 160] width 169 height 21
paste input "S Penn <sdspenn@yahoo.com>"
drag, startPoint x: 503, startPoint y: 159, endPoint x: 365, endPoint y: 171, distance: 138.5
click at [365, 171] on div "Contact Name Email Address S Penn <sdspenn@yahoo.com> Phone International Afgha…" at bounding box center [791, 152] width 1030 height 55
click at [599, 164] on input "sdspenn@yahoo.com>" at bounding box center [543, 160] width 169 height 21
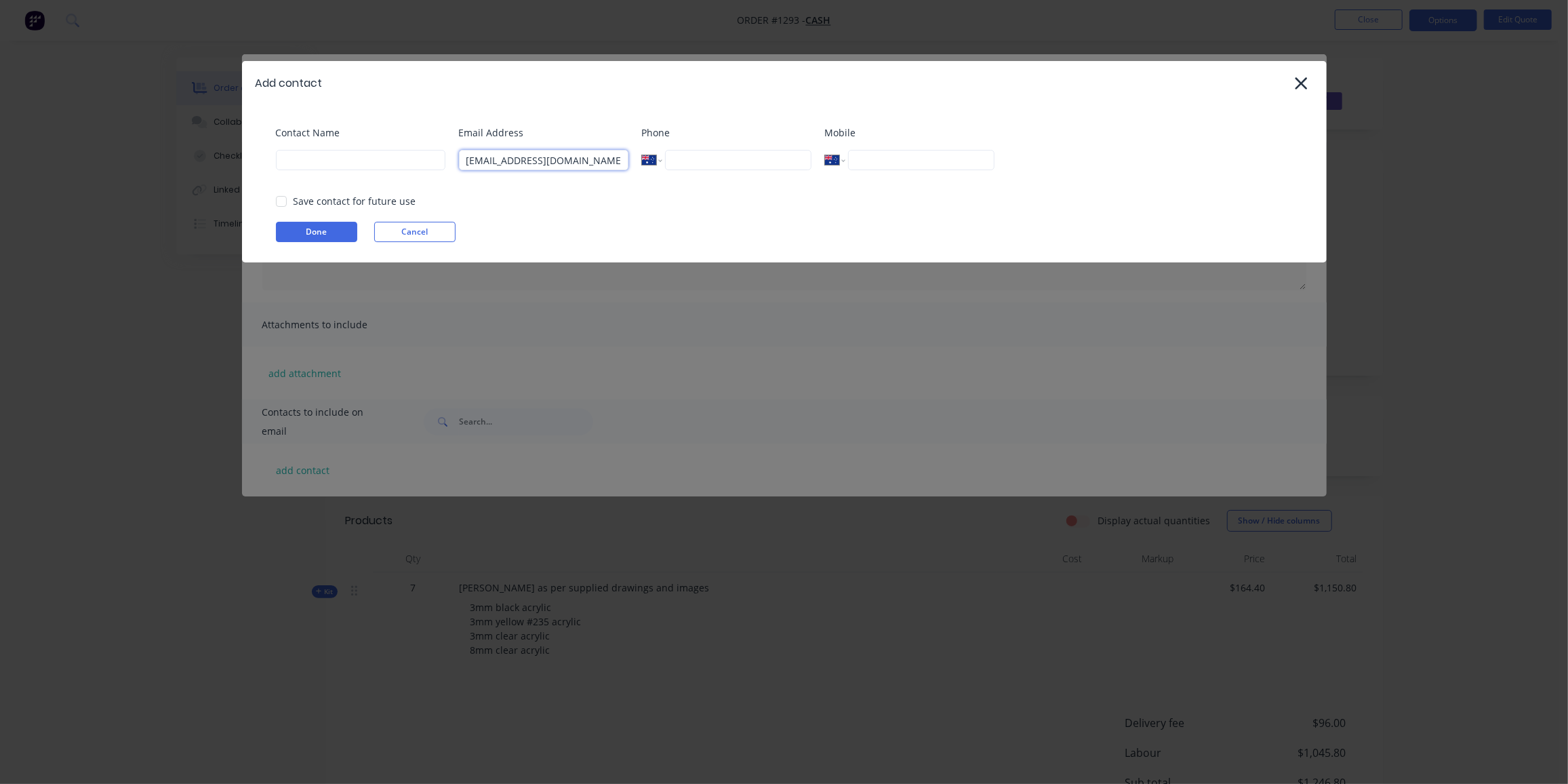
type input "sdspenn@yahoo.com"
click at [333, 153] on input at bounding box center [360, 160] width 169 height 21
type input "[PERSON_NAME]"
click at [941, 155] on input "tel" at bounding box center [920, 160] width 146 height 21
paste input "0419 810 438"
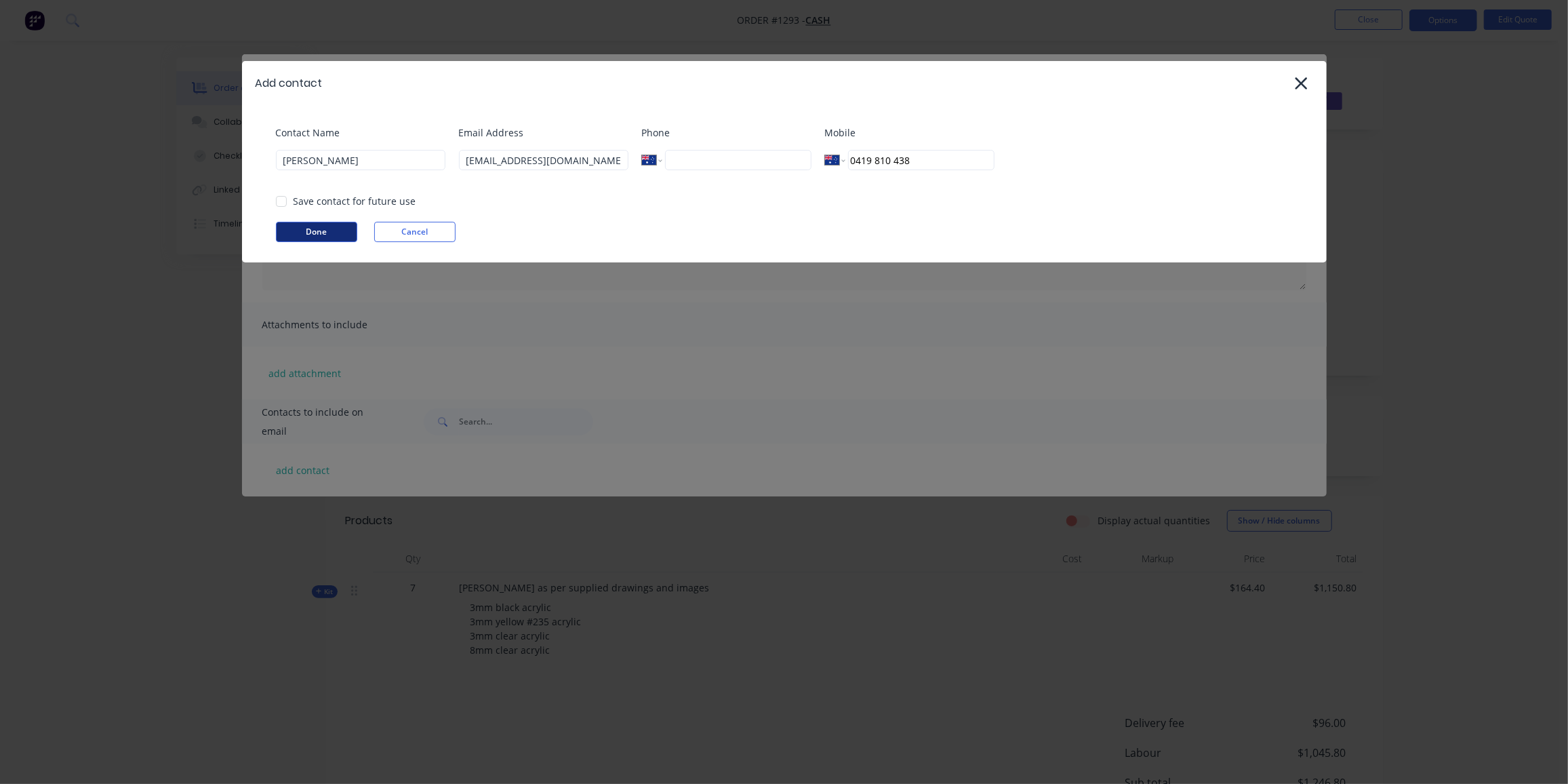
type input "0419 810 438"
click at [289, 234] on button "Done" at bounding box center [316, 232] width 81 height 21
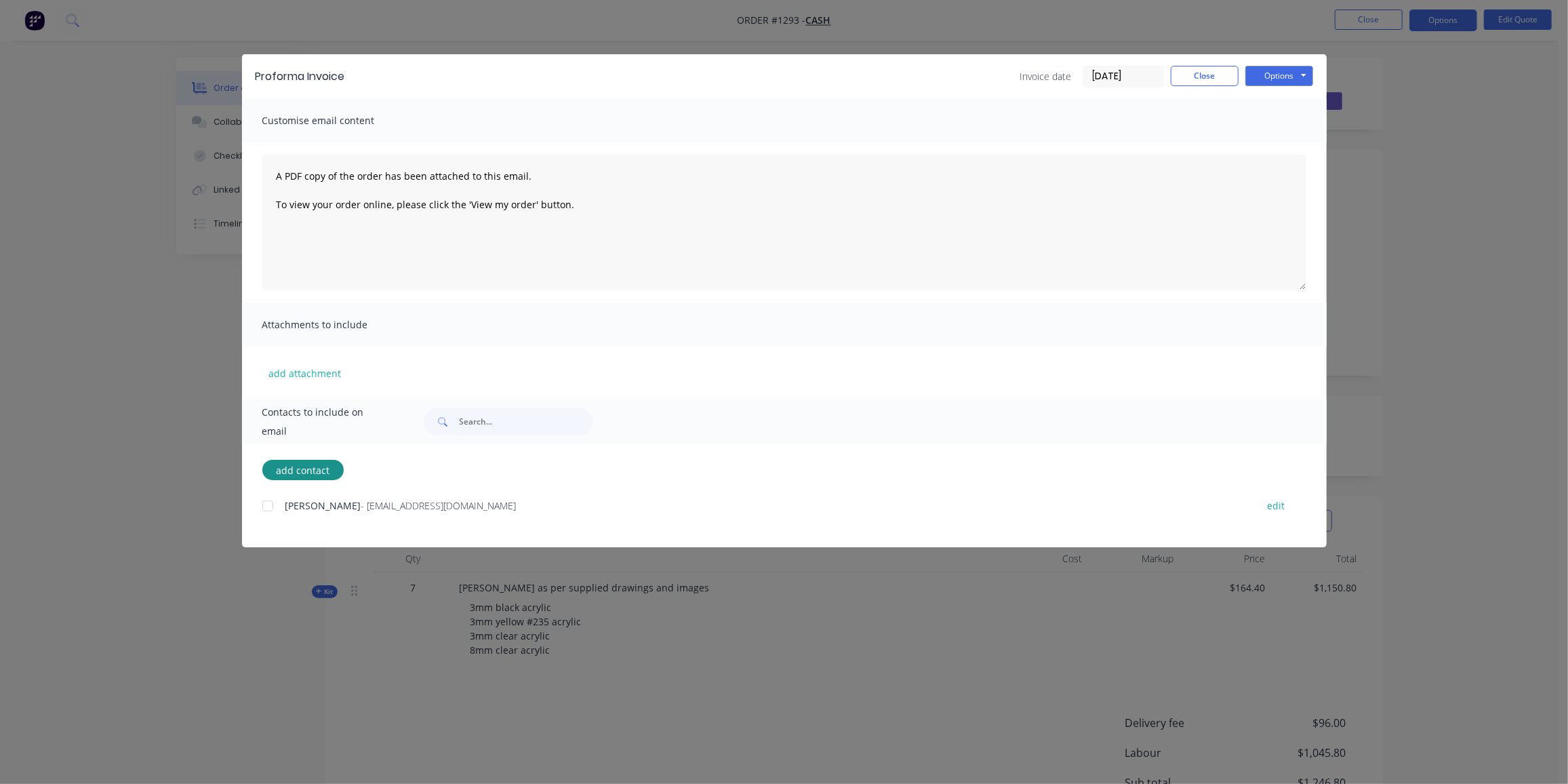
click at [272, 506] on div at bounding box center [267, 506] width 27 height 27
click at [1267, 76] on button "Options" at bounding box center [1278, 76] width 68 height 21
click at [1272, 96] on button "Preview" at bounding box center [1288, 100] width 86 height 23
click at [1217, 80] on button "Close" at bounding box center [1204, 76] width 68 height 21
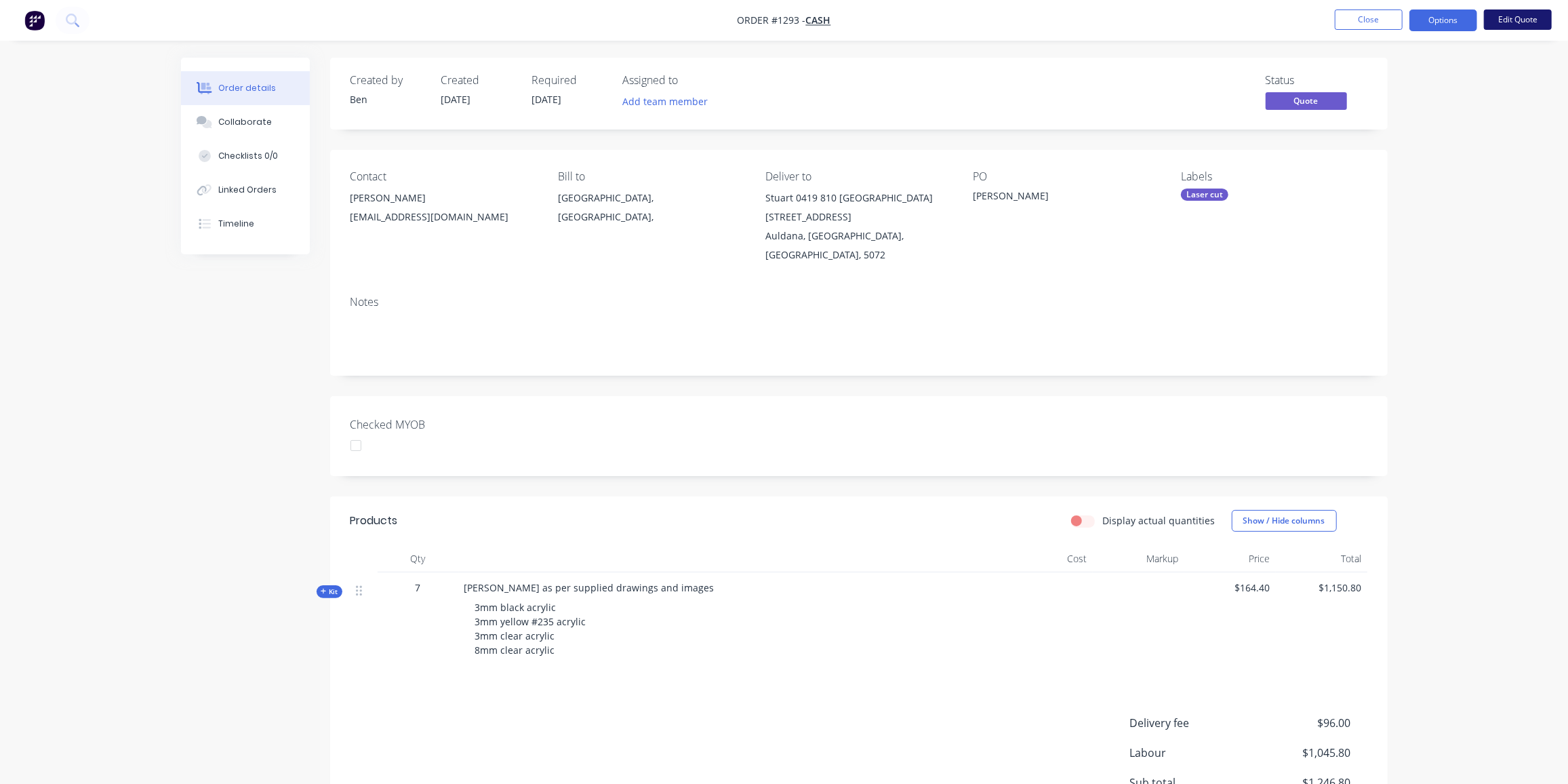
click at [1528, 20] on button "Edit Quote" at bounding box center [1517, 20] width 68 height 21
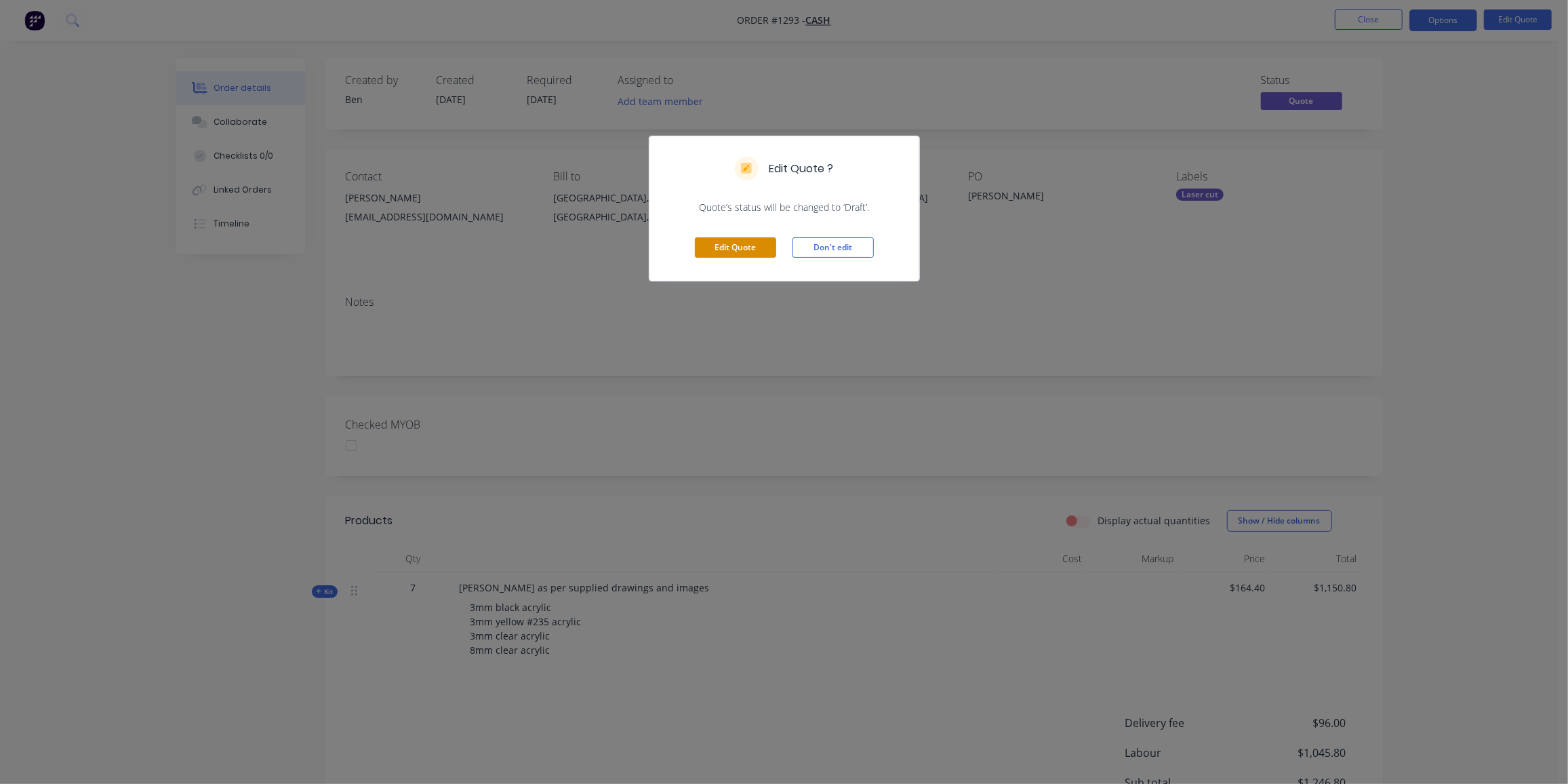
click at [763, 251] on button "Edit Quote" at bounding box center [735, 247] width 81 height 21
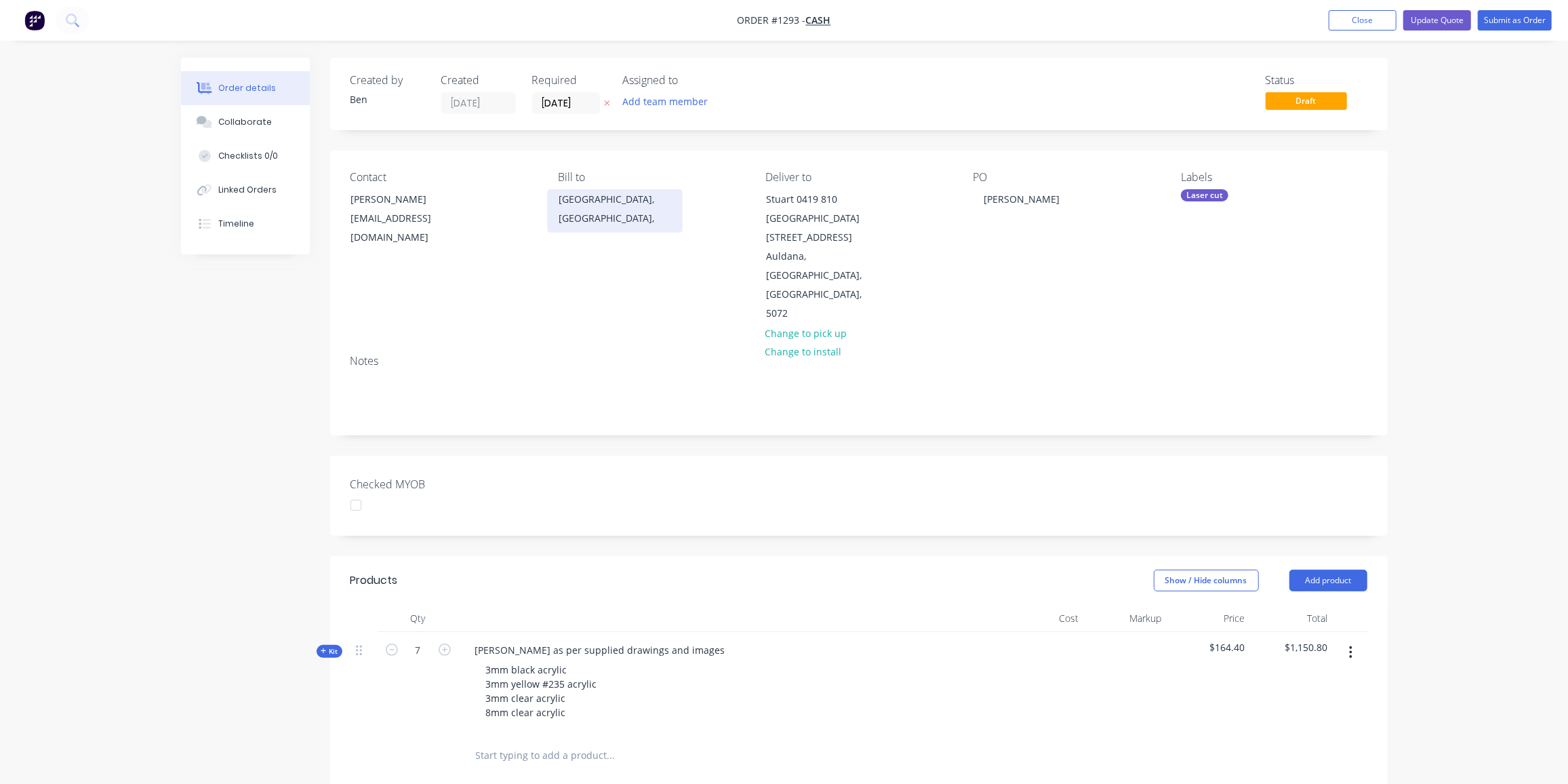
click at [634, 210] on div "[GEOGRAPHIC_DATA], [GEOGRAPHIC_DATA]," at bounding box center [614, 211] width 136 height 43
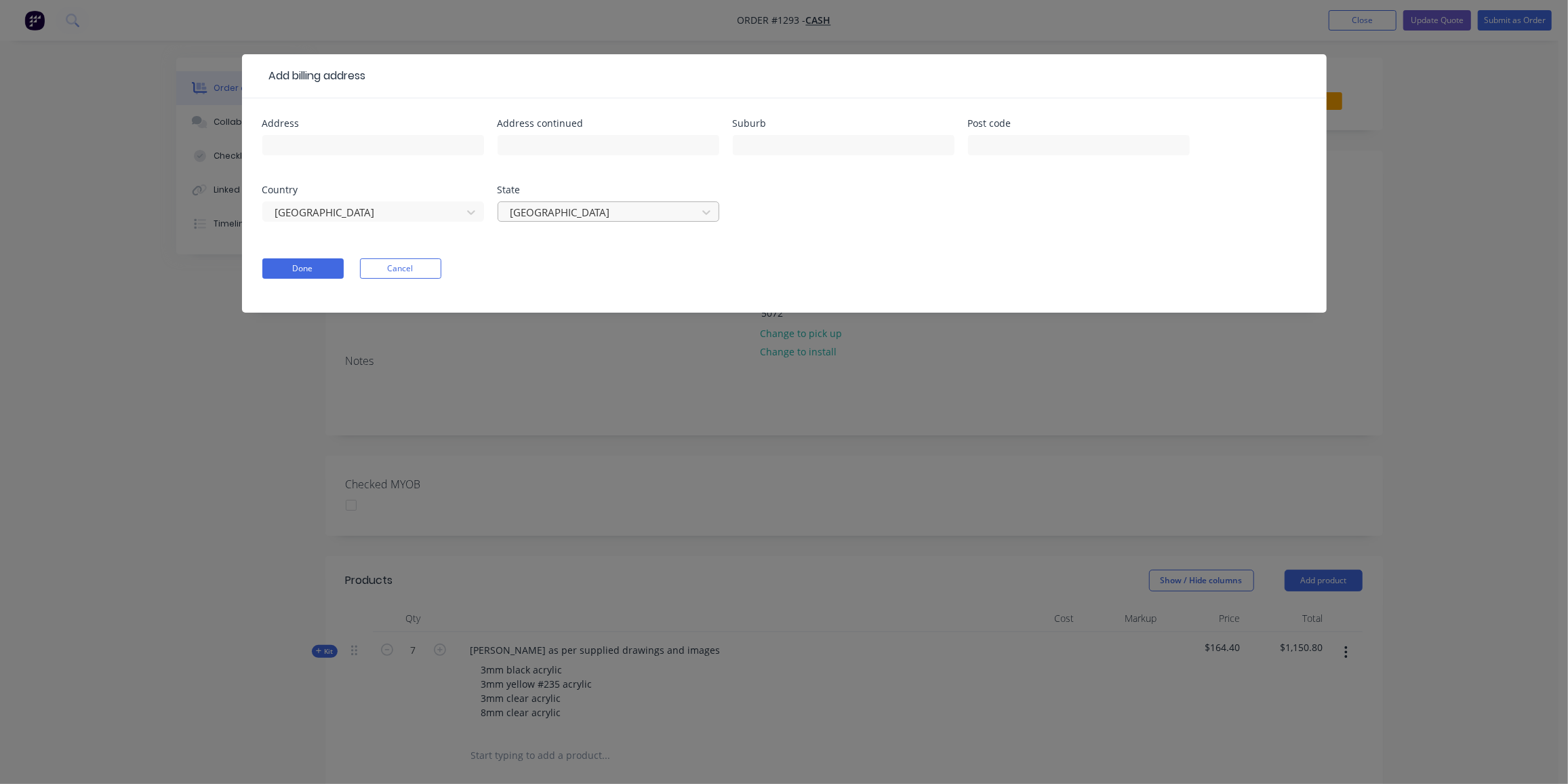
click at [550, 213] on div at bounding box center [599, 213] width 181 height 17
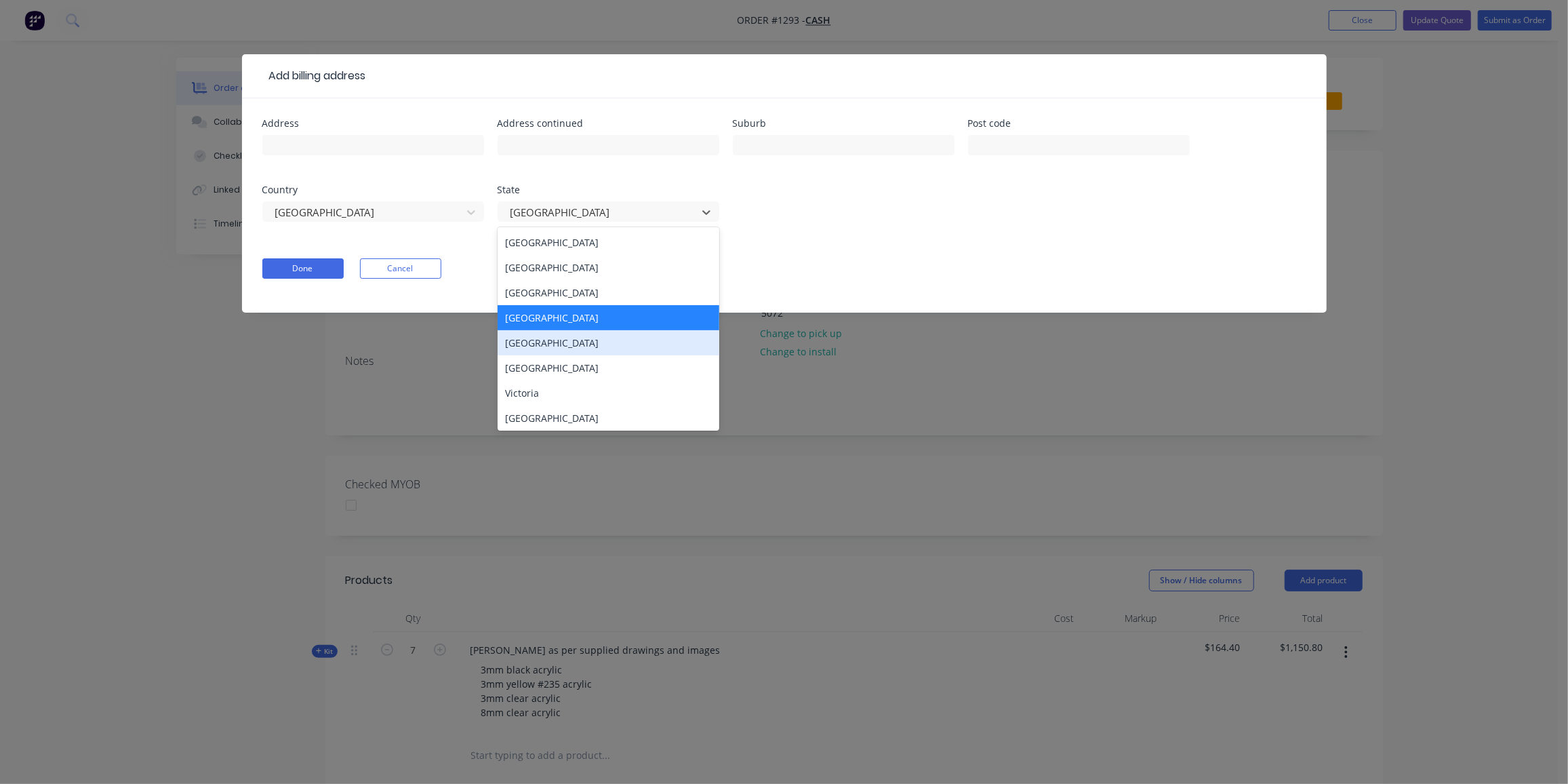
click at [557, 344] on div "South Australia" at bounding box center [608, 343] width 222 height 25
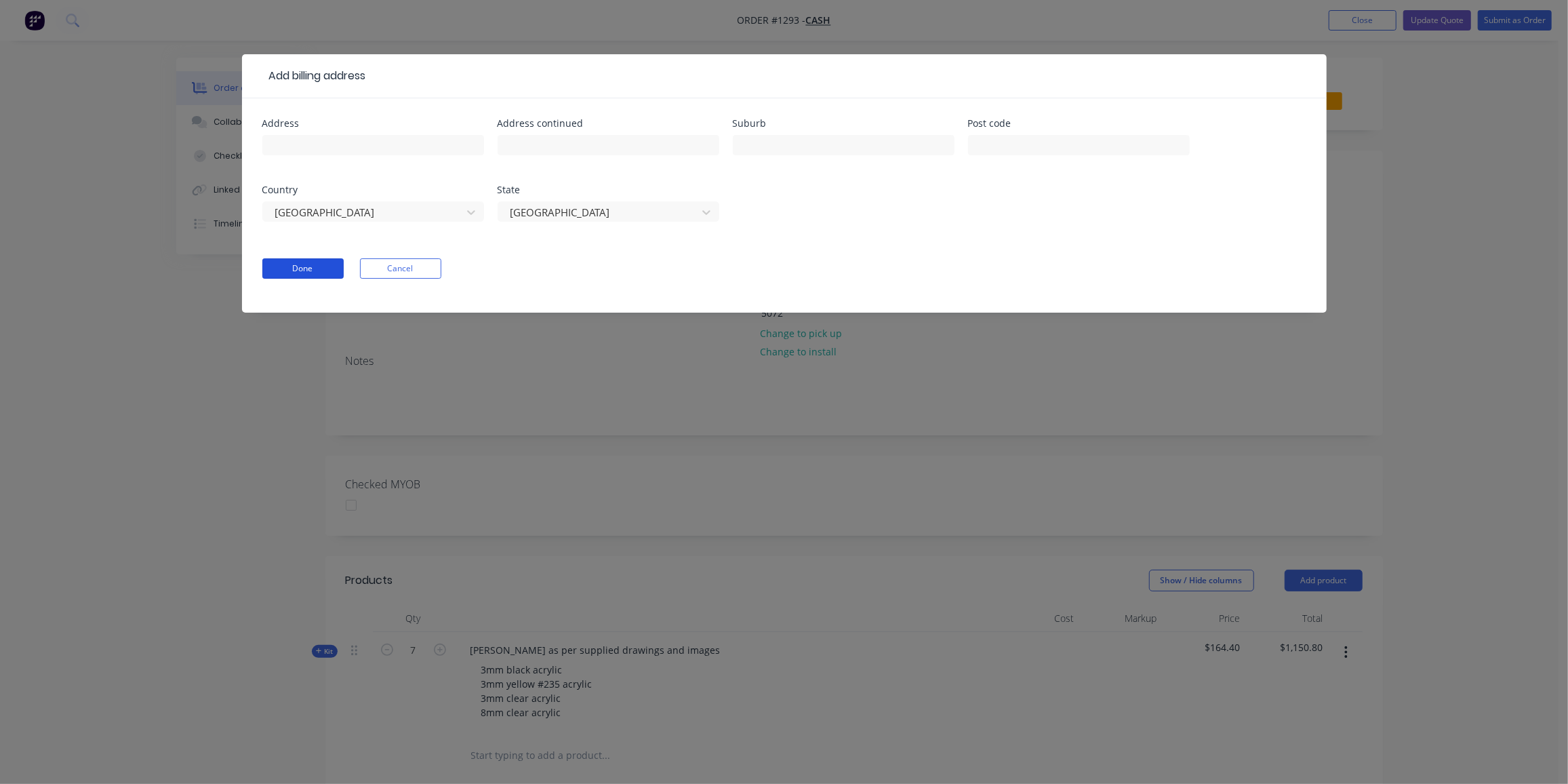
click at [274, 267] on button "Done" at bounding box center [303, 269] width 81 height 21
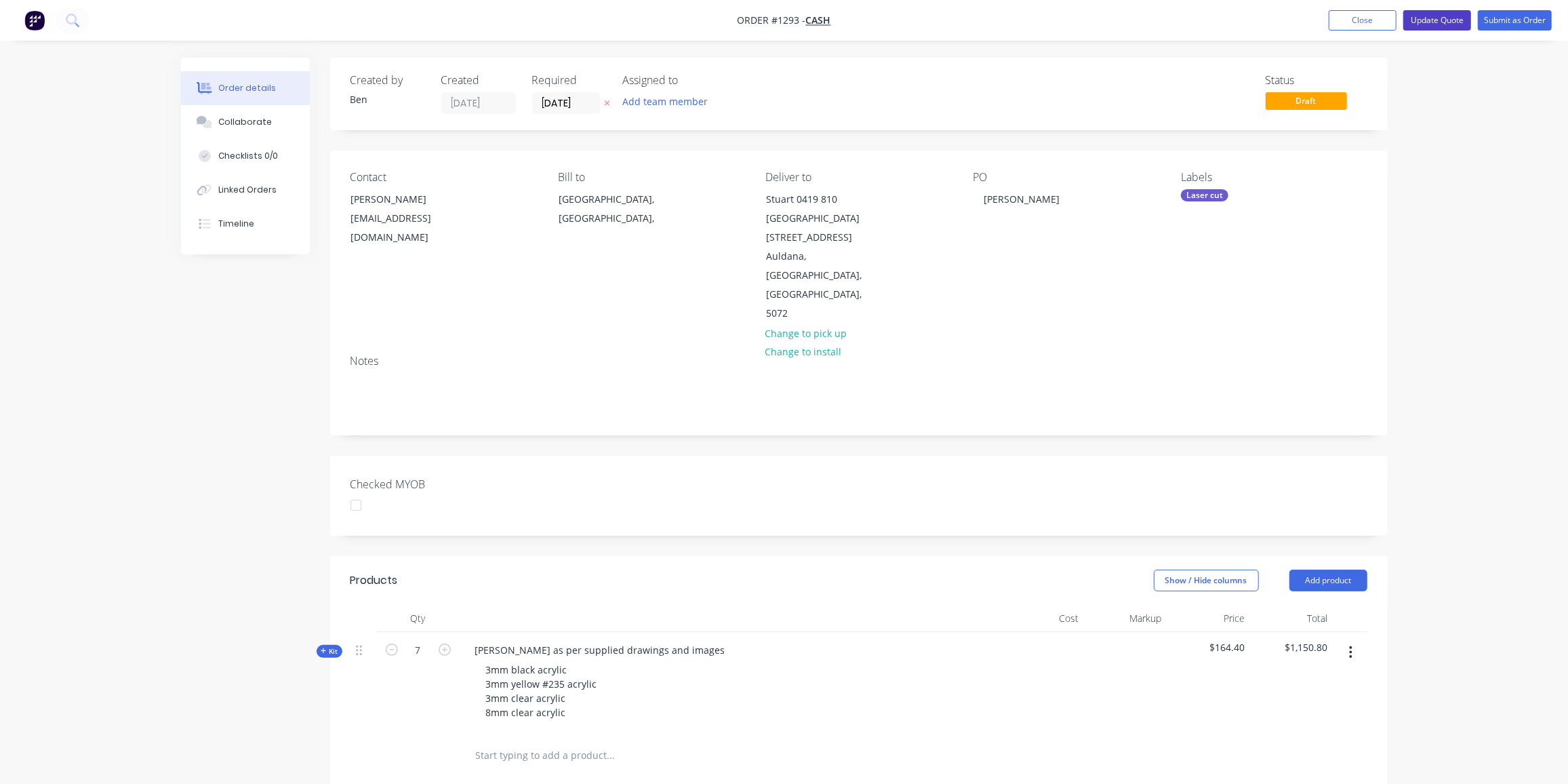
click at [1449, 21] on button "Update Quote" at bounding box center [1437, 20] width 68 height 21
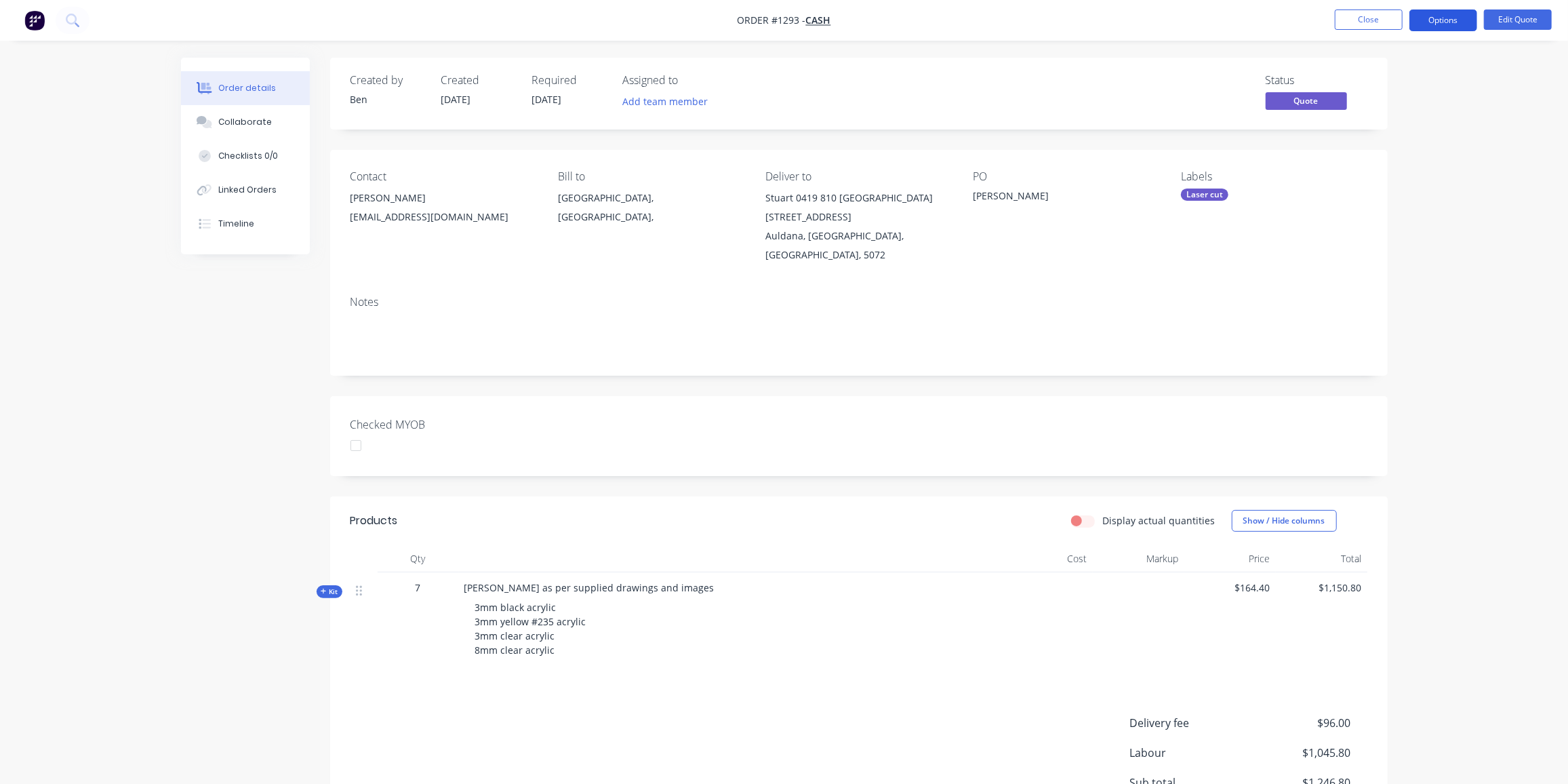
click at [1447, 23] on button "Options" at bounding box center [1443, 21] width 68 height 22
click at [1396, 111] on div "Proforma Invoice" at bounding box center [1402, 110] width 124 height 20
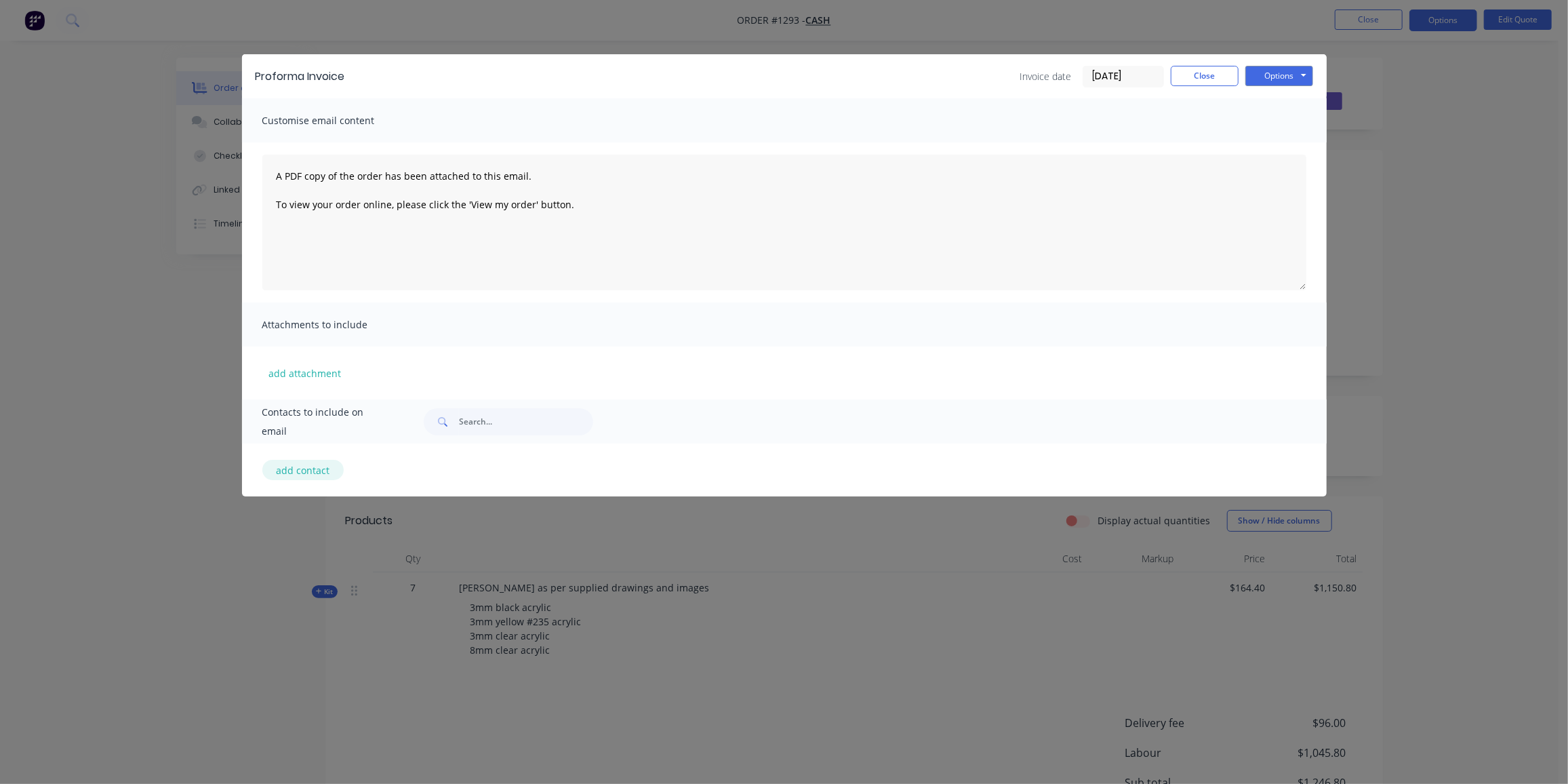
click at [285, 473] on button "add contact" at bounding box center [303, 469] width 81 height 21
select select "AU"
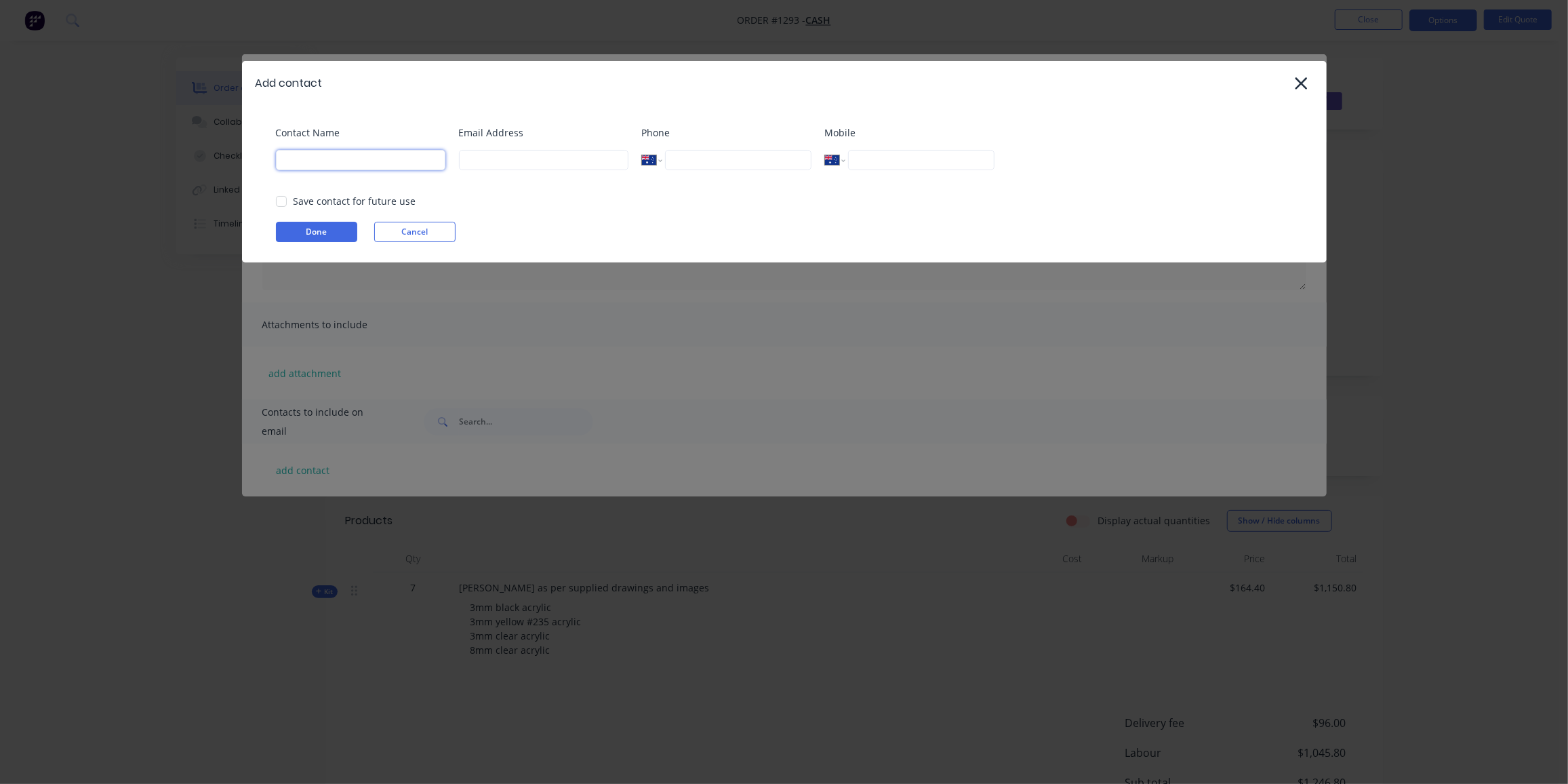
click at [363, 164] on input at bounding box center [360, 160] width 169 height 21
click at [535, 168] on input at bounding box center [543, 160] width 169 height 21
paste input "0419 810 438"
type input "0419 810 438"
drag, startPoint x: 473, startPoint y: 169, endPoint x: 379, endPoint y: 170, distance: 94.0
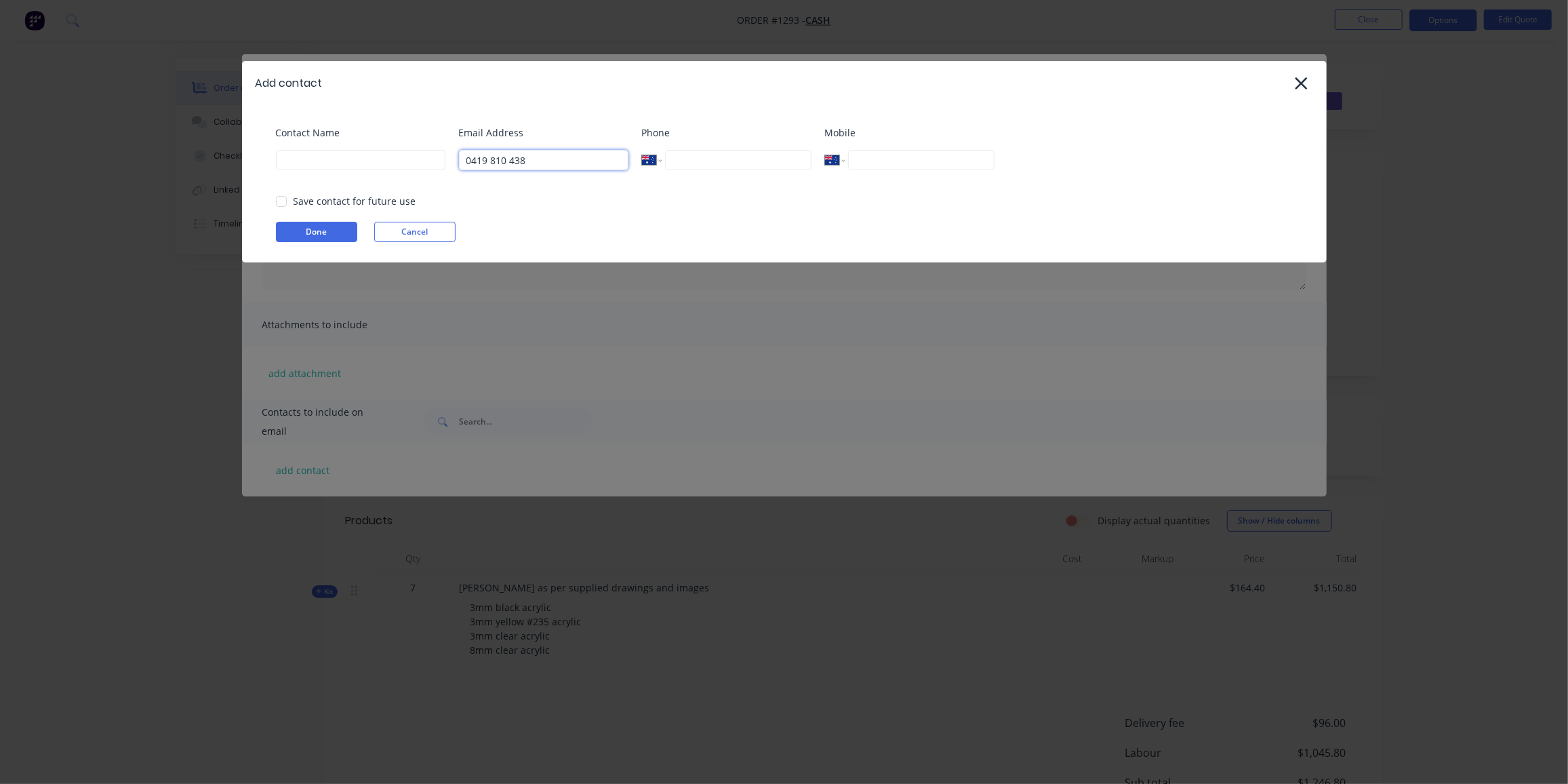
click at [379, 170] on div "Contact Name Email Address 0419 810 438 Phone International Afghanistan Åland I…" at bounding box center [791, 152] width 1030 height 55
click at [897, 169] on input "tel" at bounding box center [920, 160] width 146 height 21
paste input "0419 810 438"
type input "0419 810 438"
click at [514, 158] on input at bounding box center [543, 160] width 169 height 21
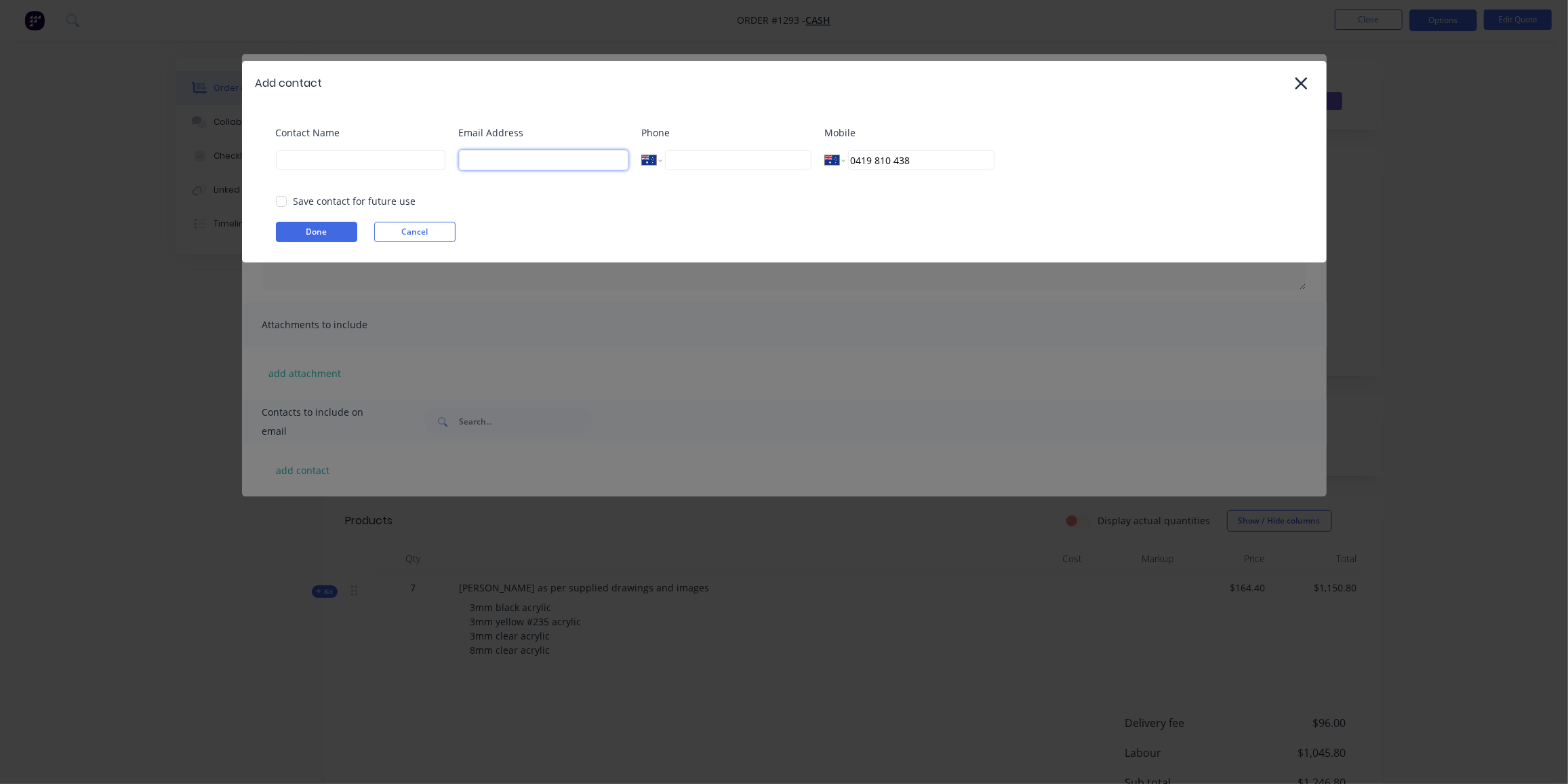
paste input "S Penn <sdspenn@yahoo.com>"
drag, startPoint x: 504, startPoint y: 158, endPoint x: 376, endPoint y: 181, distance: 130.0
click at [376, 180] on div "Contact Name Email Address S Penn <sdspenn@yahoo.com> Phone International Afgha…" at bounding box center [791, 152] width 1030 height 55
click at [570, 159] on input "sdspenn@yahoo.com>" at bounding box center [543, 160] width 169 height 21
type input "sdspenn@yahoo.com"
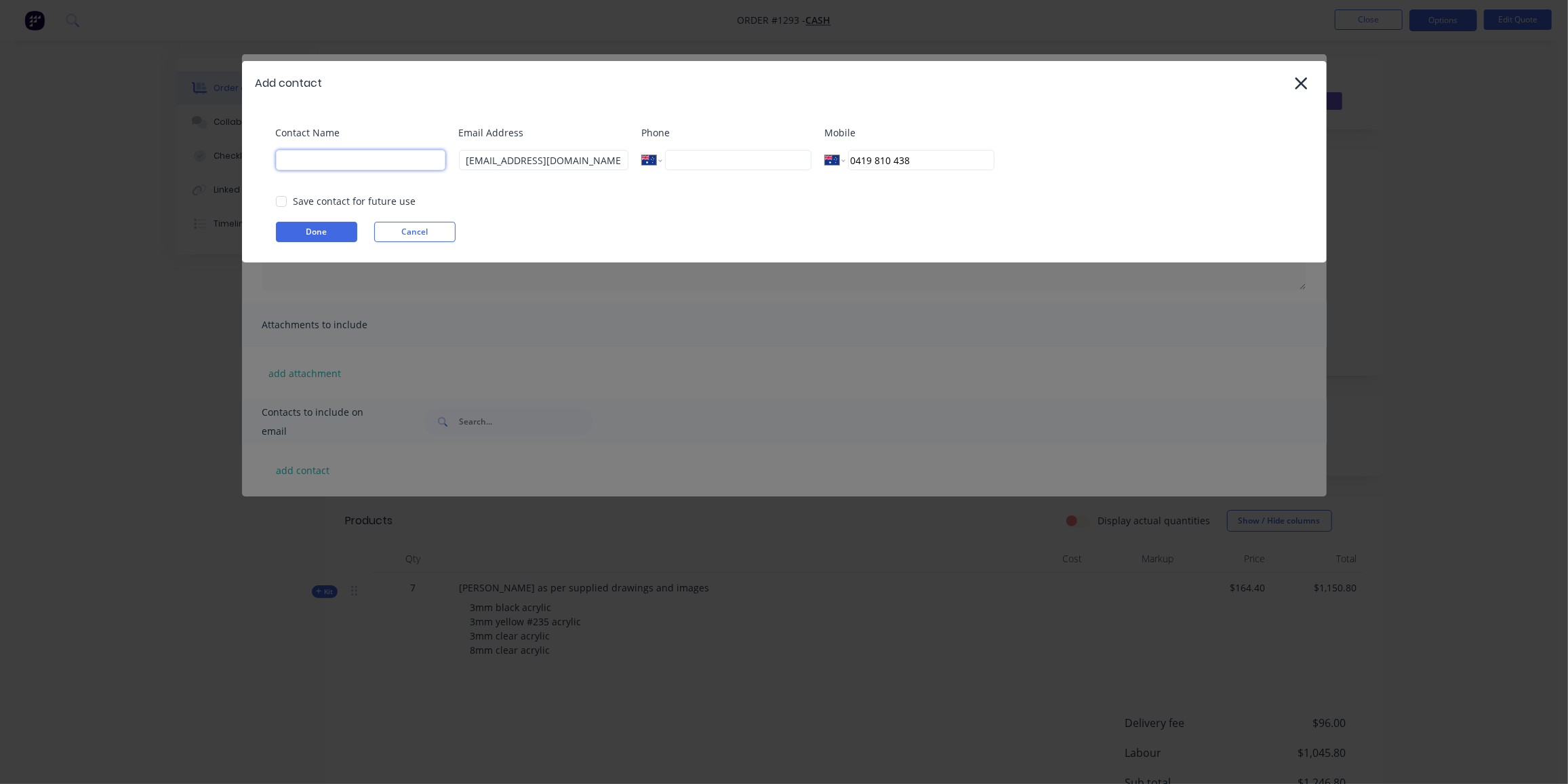
click at [402, 160] on input at bounding box center [360, 160] width 169 height 21
type input "[PERSON_NAME]"
click at [309, 229] on button "Done" at bounding box center [316, 232] width 81 height 21
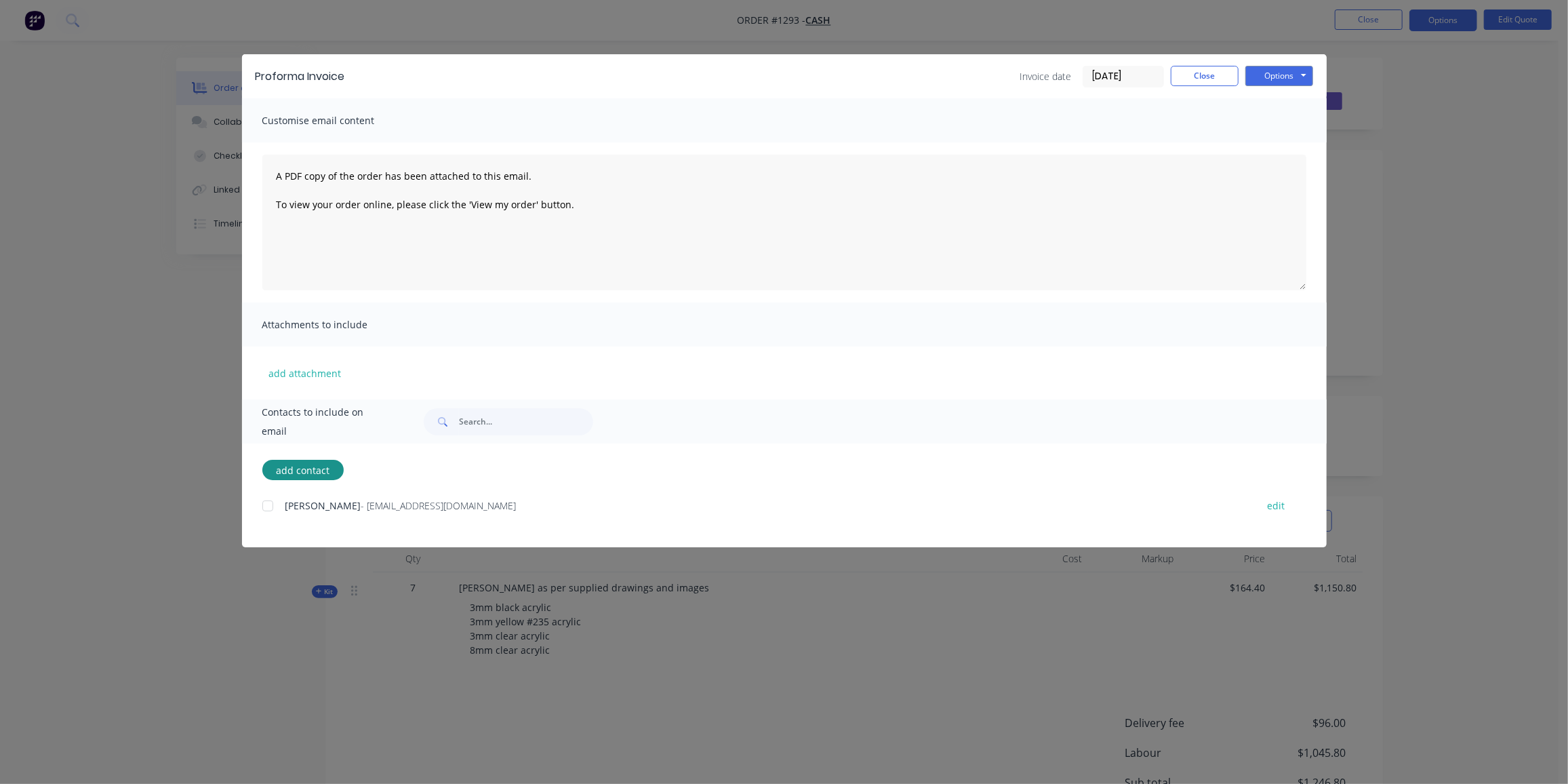
click at [267, 505] on div at bounding box center [267, 506] width 27 height 27
drag, startPoint x: 1263, startPoint y: 77, endPoint x: 1267, endPoint y: 83, distance: 7.2
click at [1264, 77] on button "Options" at bounding box center [1278, 76] width 68 height 21
click at [1269, 94] on button "Preview" at bounding box center [1288, 100] width 86 height 23
click at [1297, 72] on button "Options" at bounding box center [1278, 76] width 68 height 21
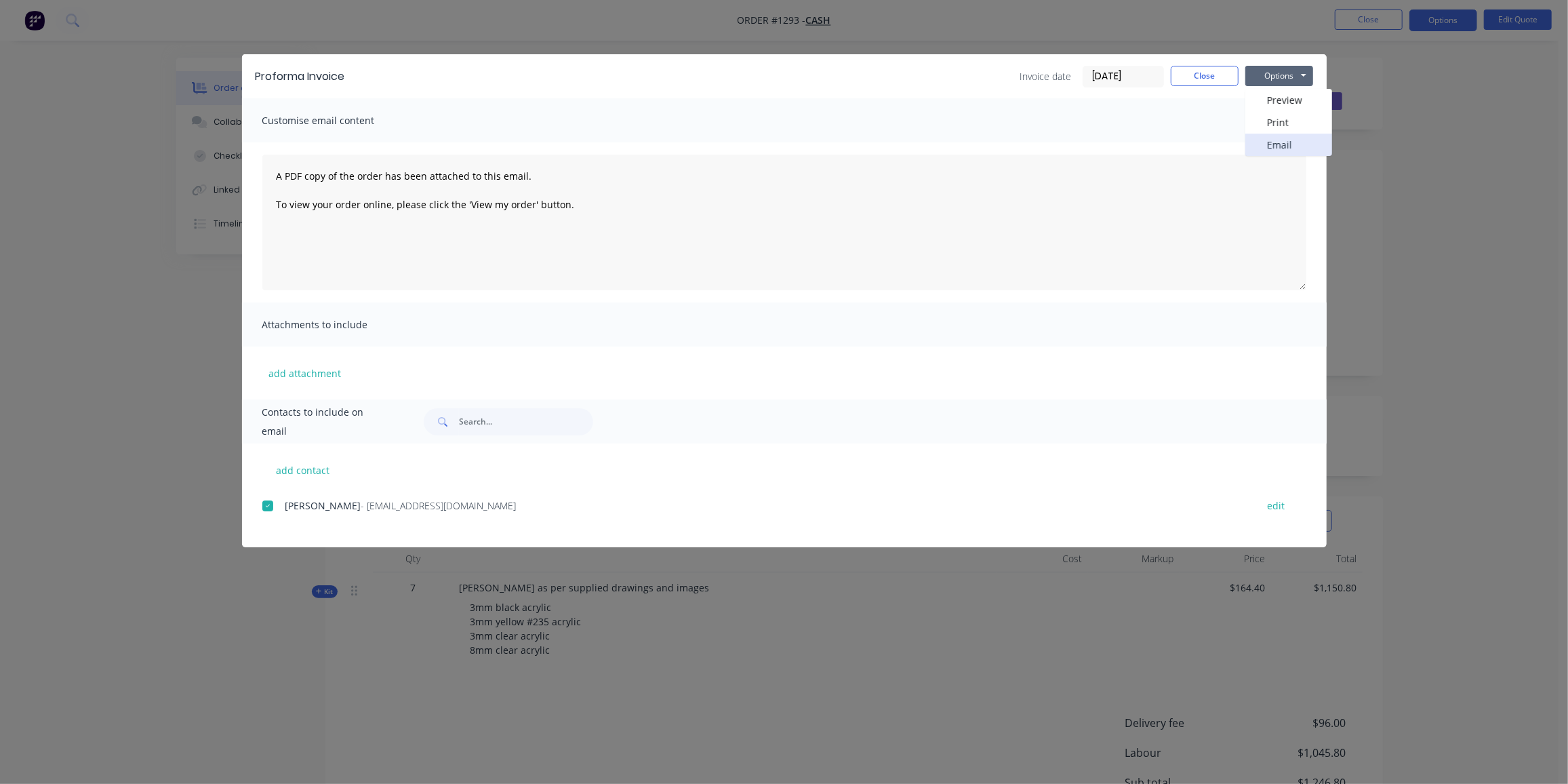
click at [1297, 150] on button "Email" at bounding box center [1288, 144] width 86 height 23
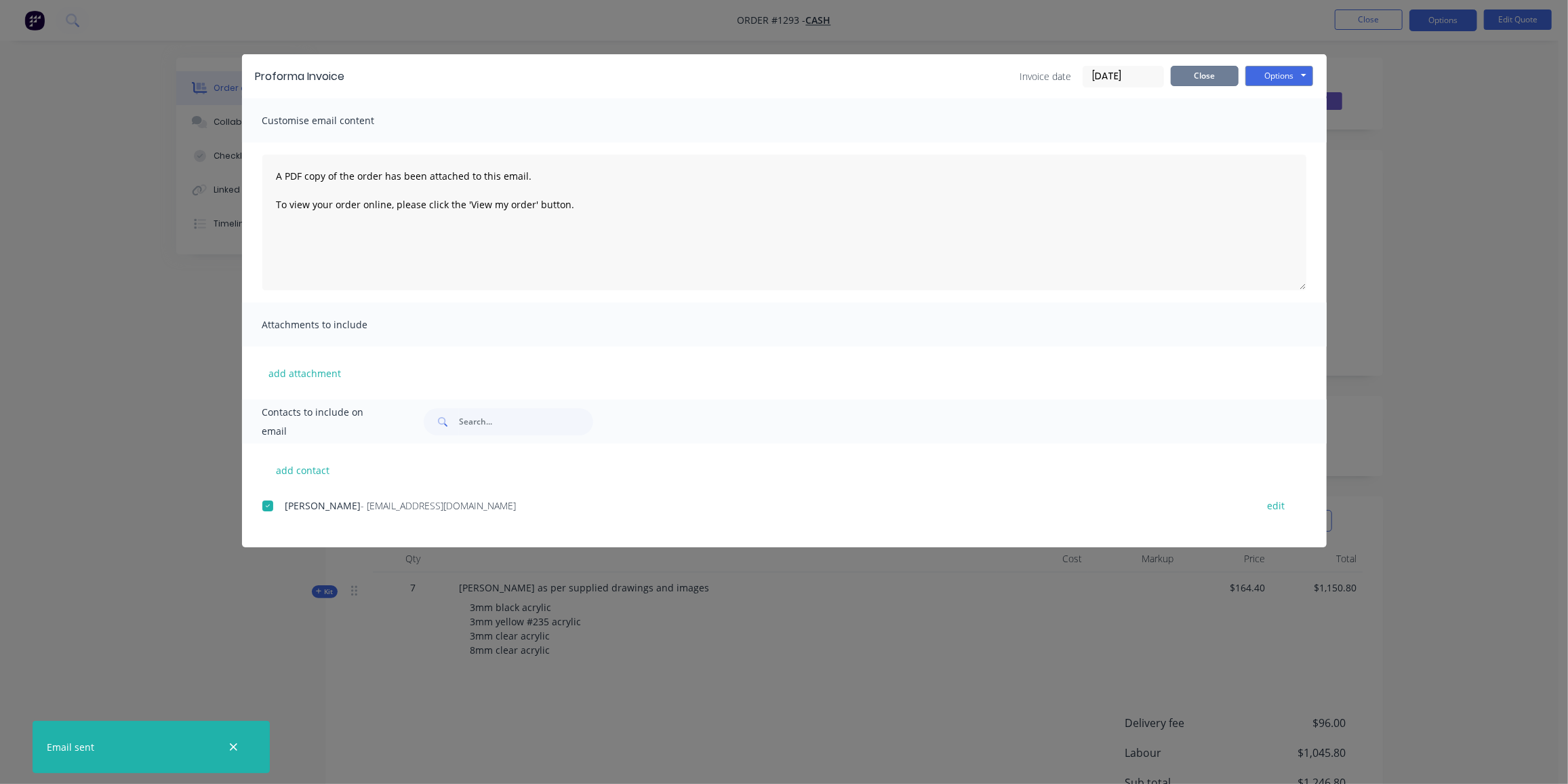
click at [1210, 73] on button "Close" at bounding box center [1204, 76] width 68 height 21
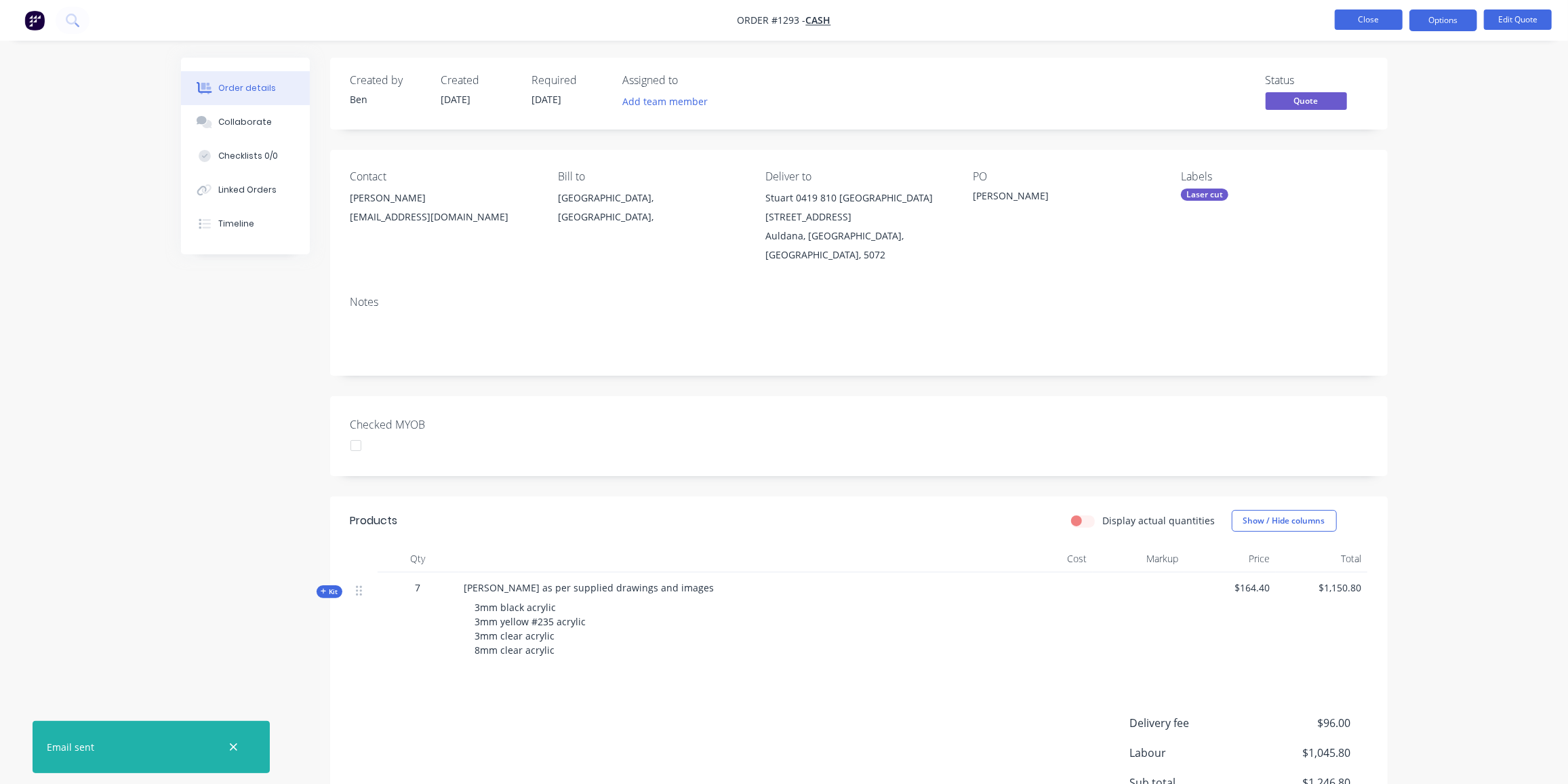
click at [1371, 21] on button "Close" at bounding box center [1368, 20] width 68 height 21
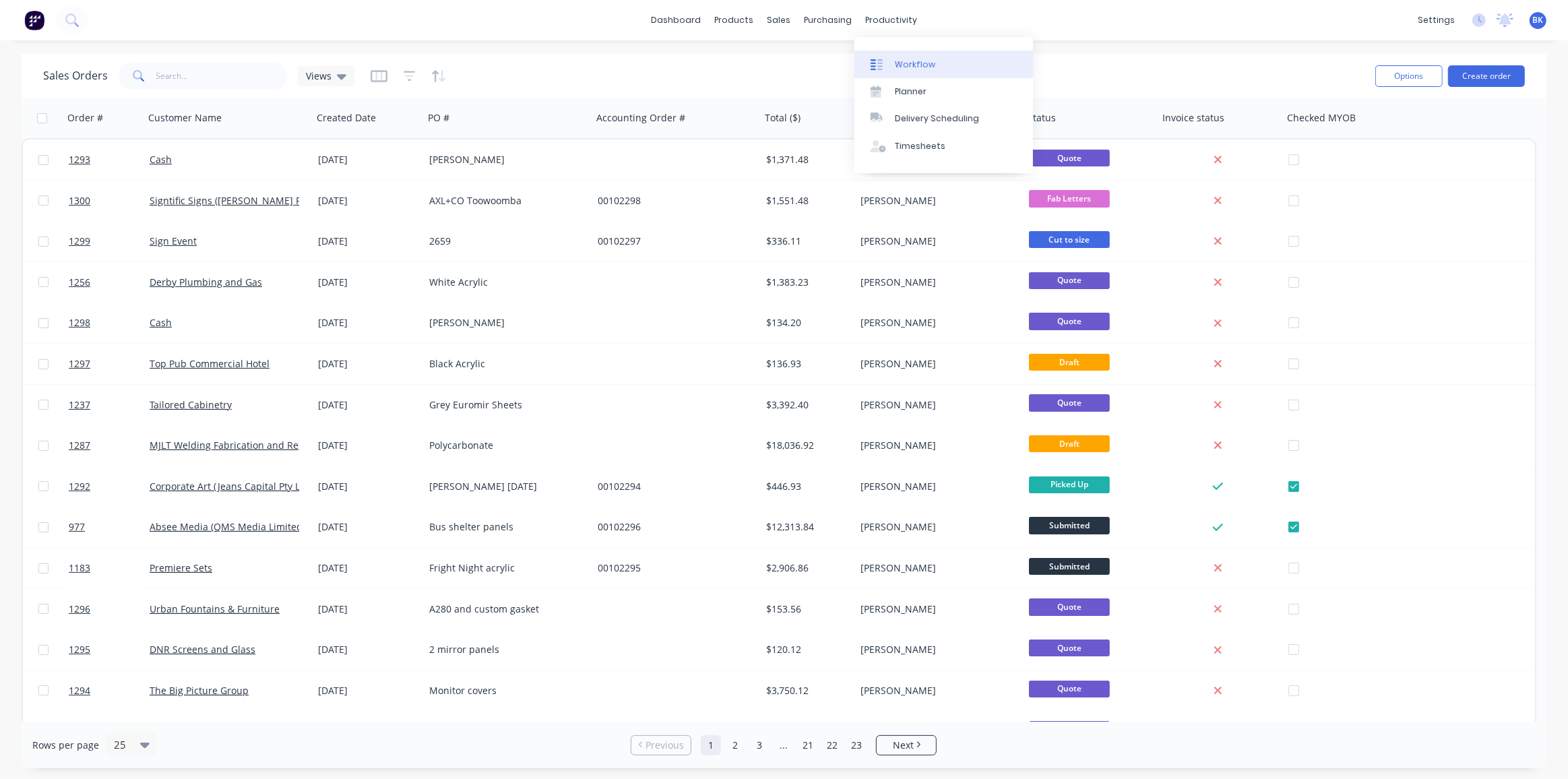
click at [917, 69] on div "Workflow" at bounding box center [914, 64] width 40 height 13
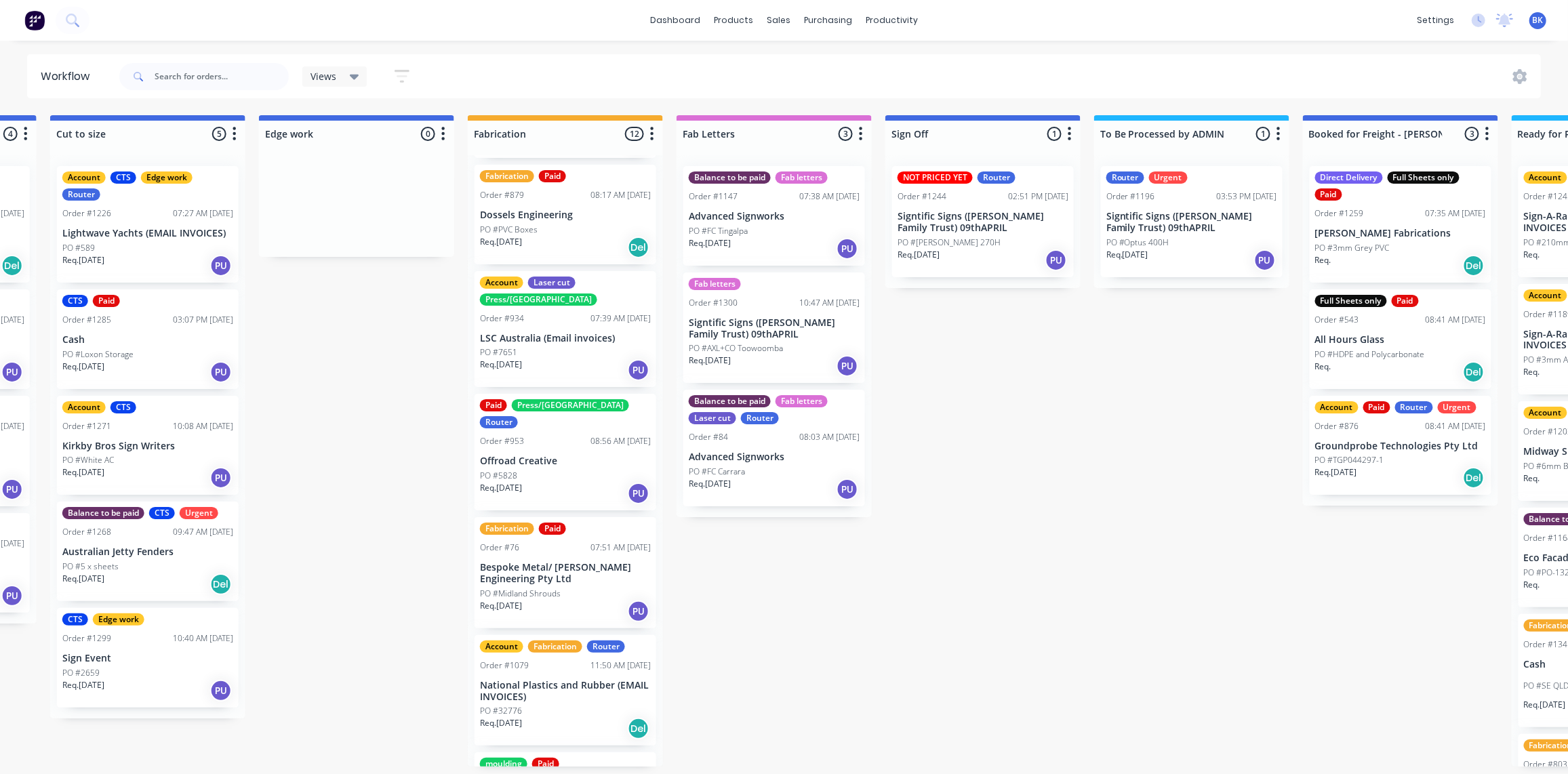
scroll to position [123, 0]
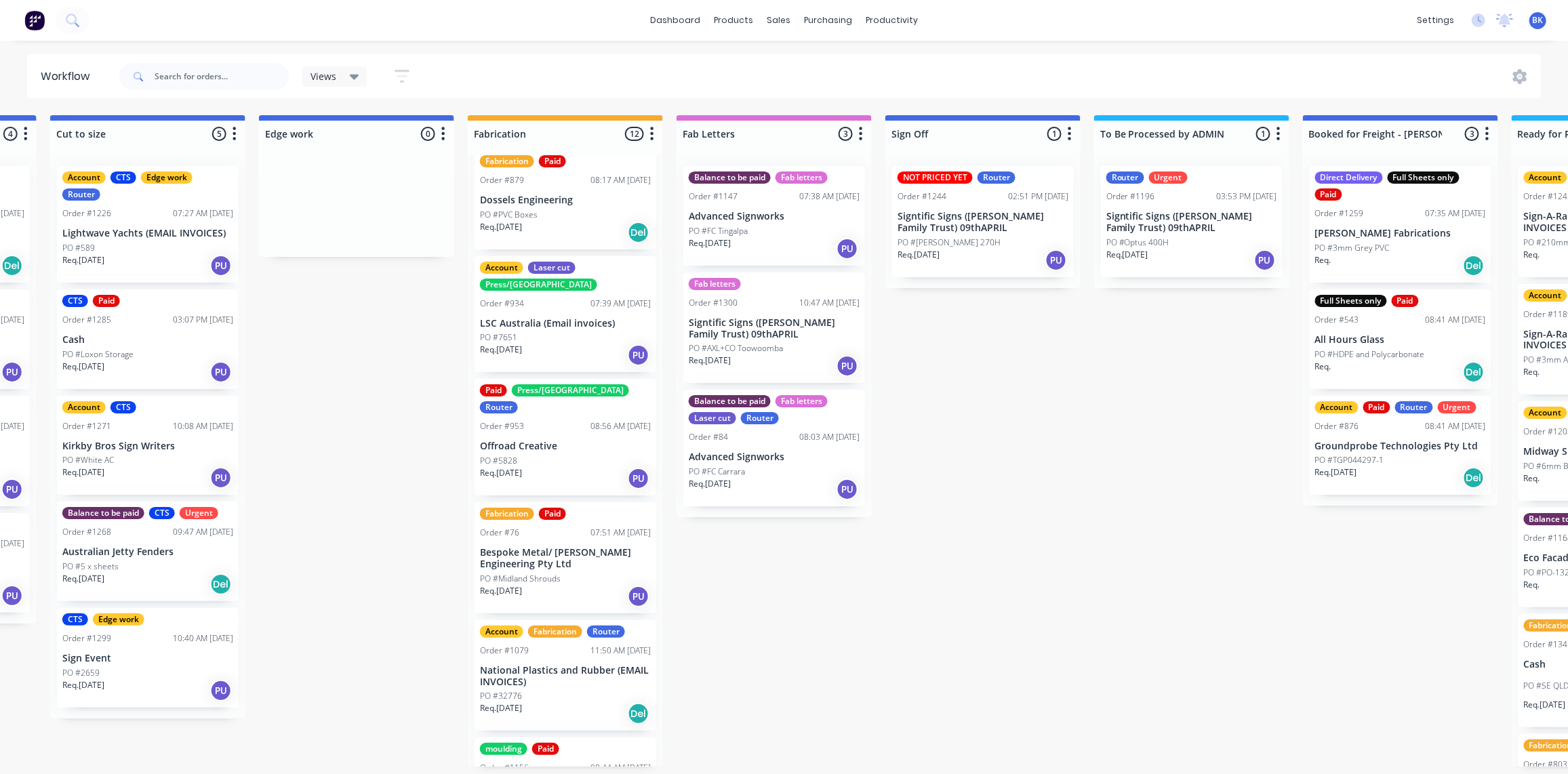
click at [576, 344] on div "Req. 29/07/25 PU" at bounding box center [566, 356] width 171 height 23
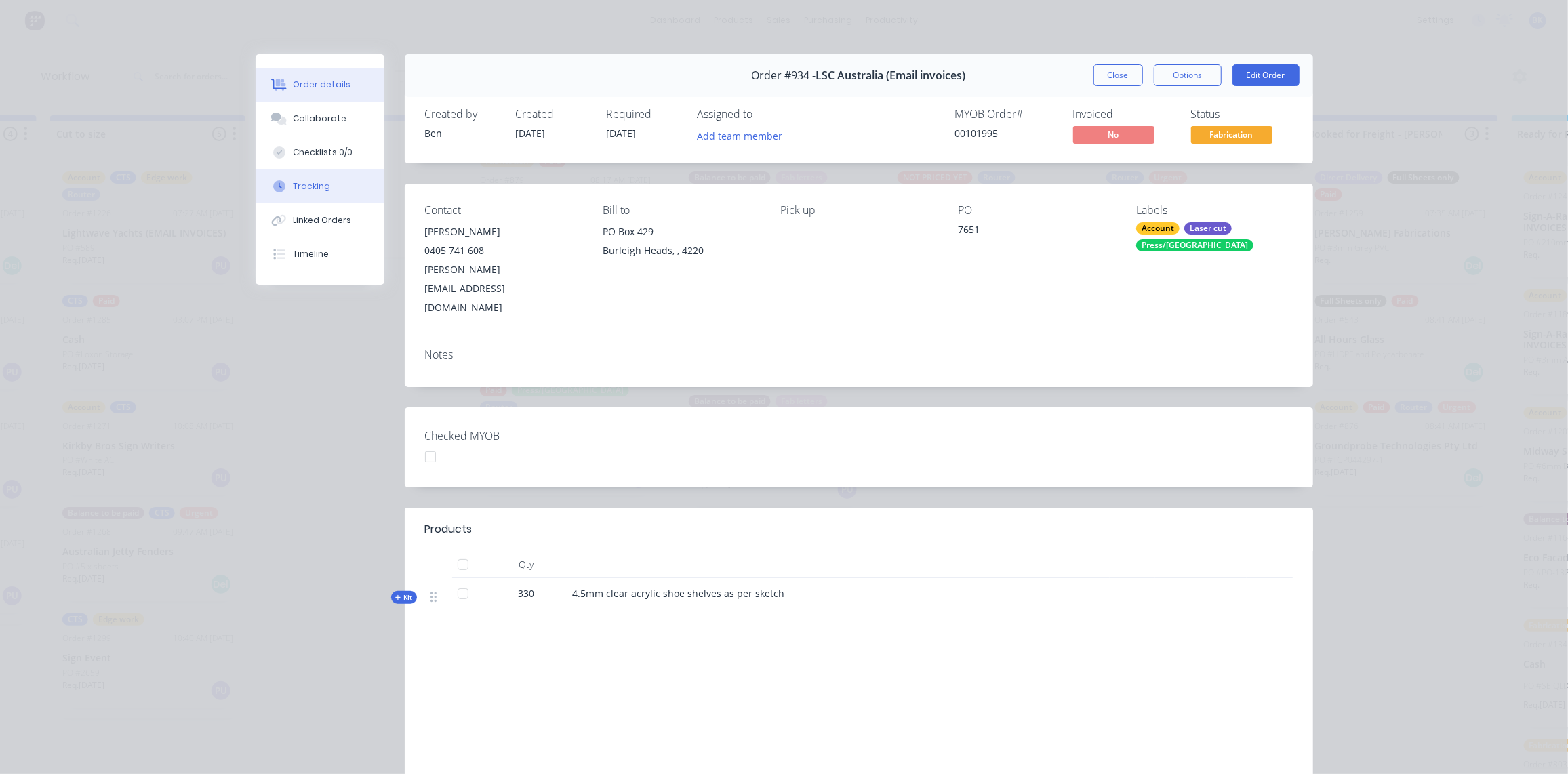
click at [293, 187] on div "Tracking" at bounding box center [311, 187] width 37 height 13
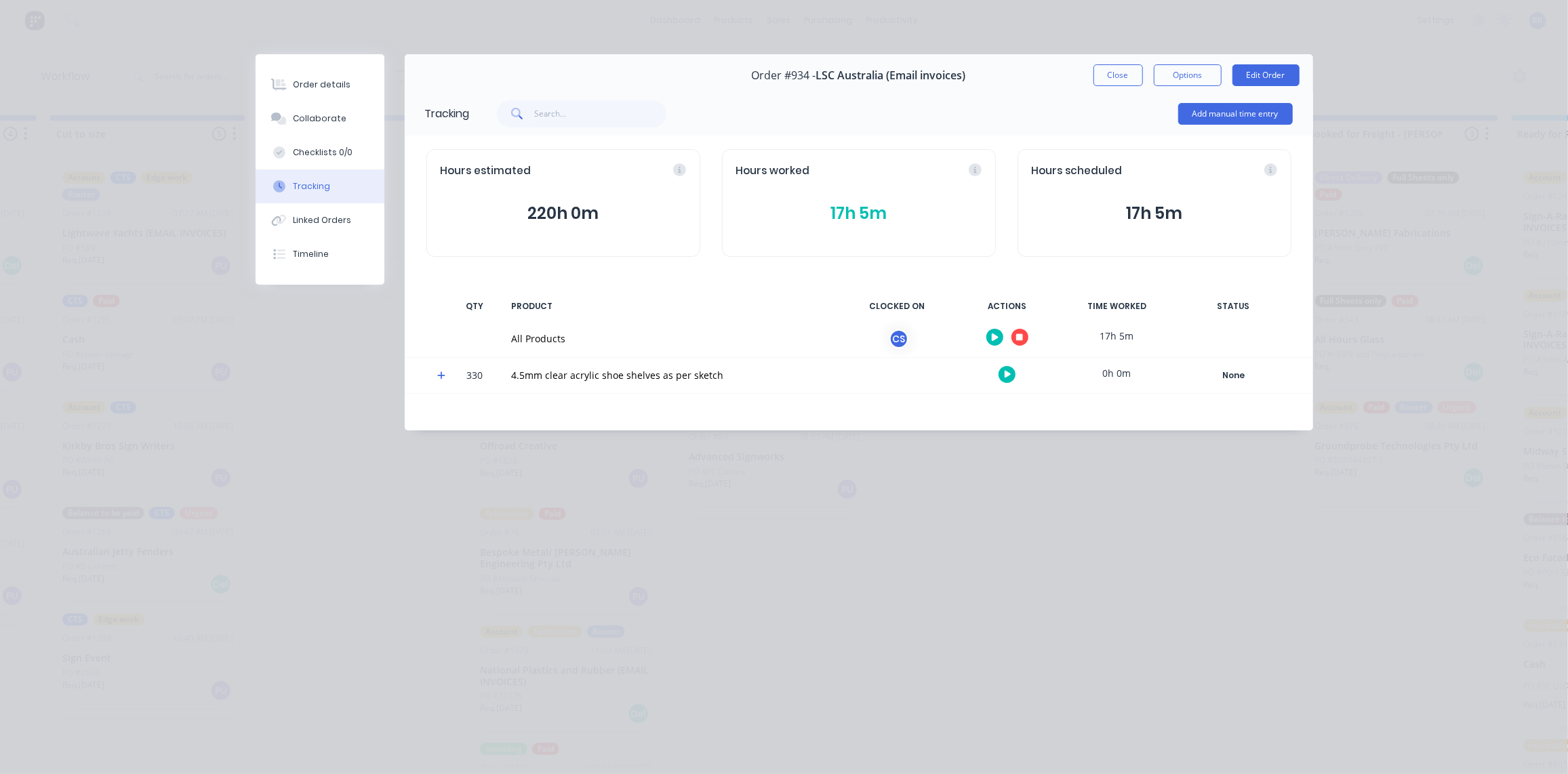
click at [861, 208] on button "17h 5m" at bounding box center [858, 214] width 245 height 26
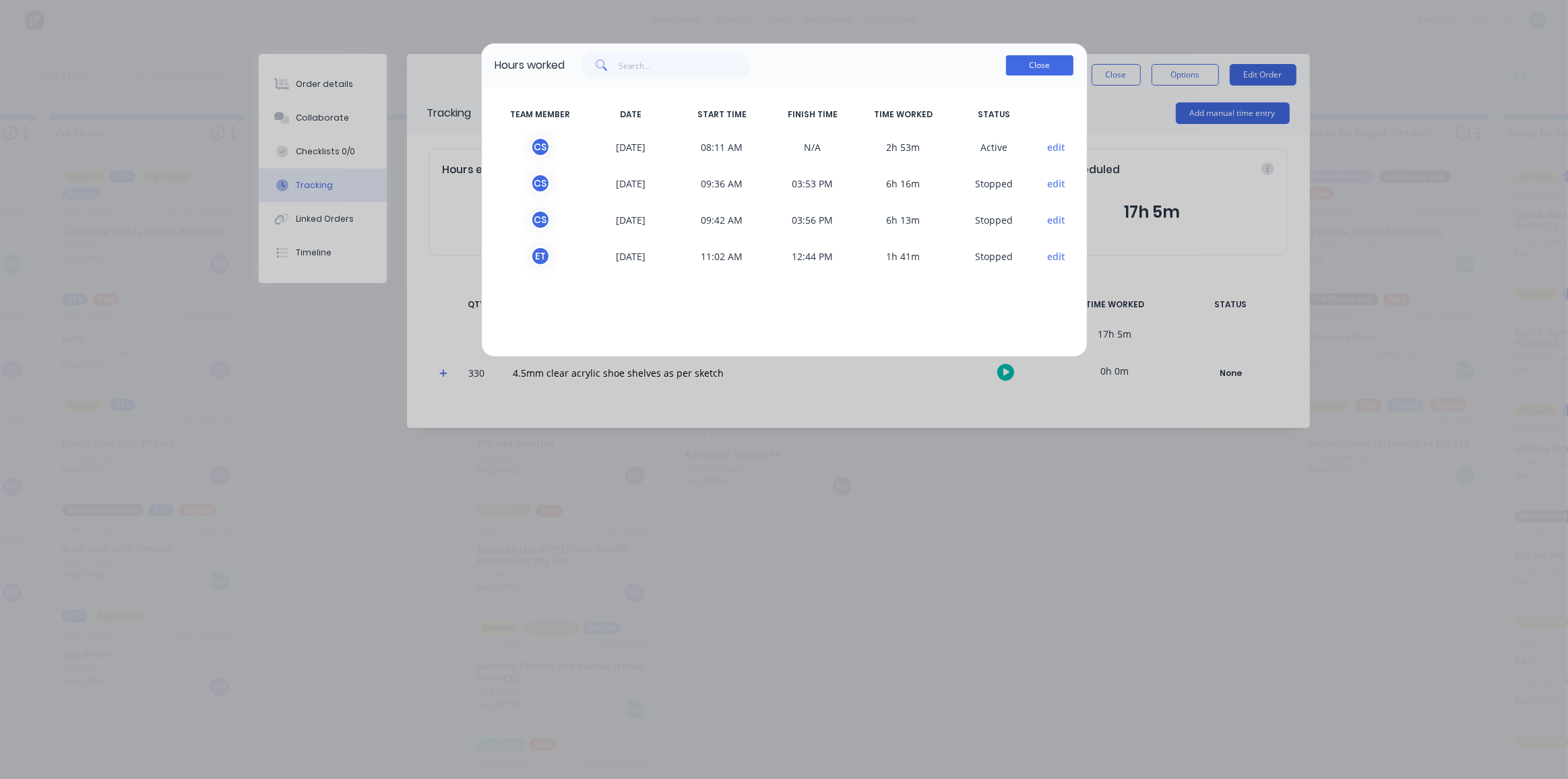
click at [1048, 64] on button "Close" at bounding box center [1040, 65] width 67 height 21
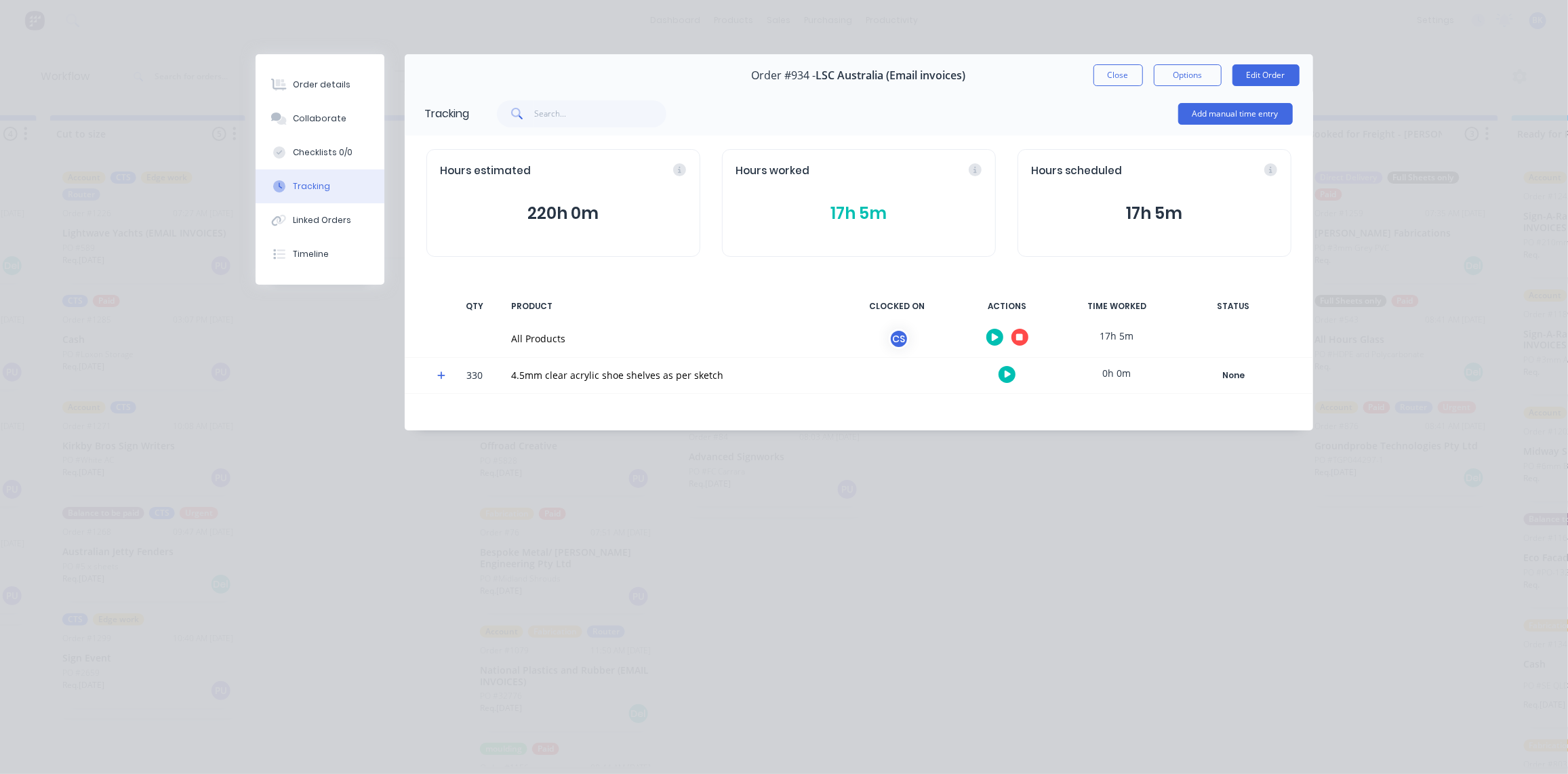
click at [679, 402] on div "Tracking Add manual time entry Hours estimated 220h 0m Hours worked 17h 5m Hour…" at bounding box center [858, 261] width 908 height 339
click at [439, 375] on icon at bounding box center [440, 376] width 8 height 8
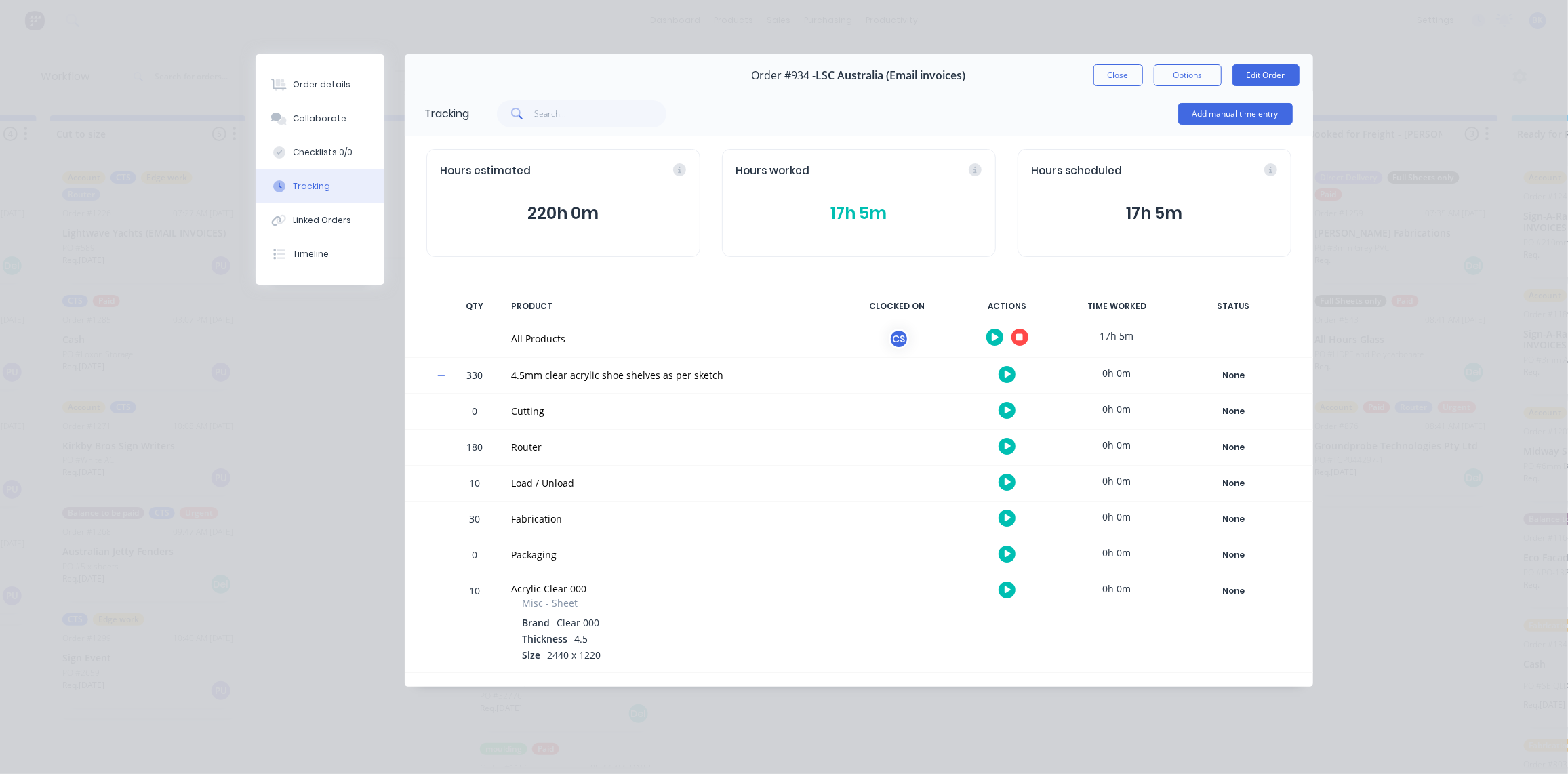
click at [439, 376] on icon at bounding box center [440, 376] width 8 height 2
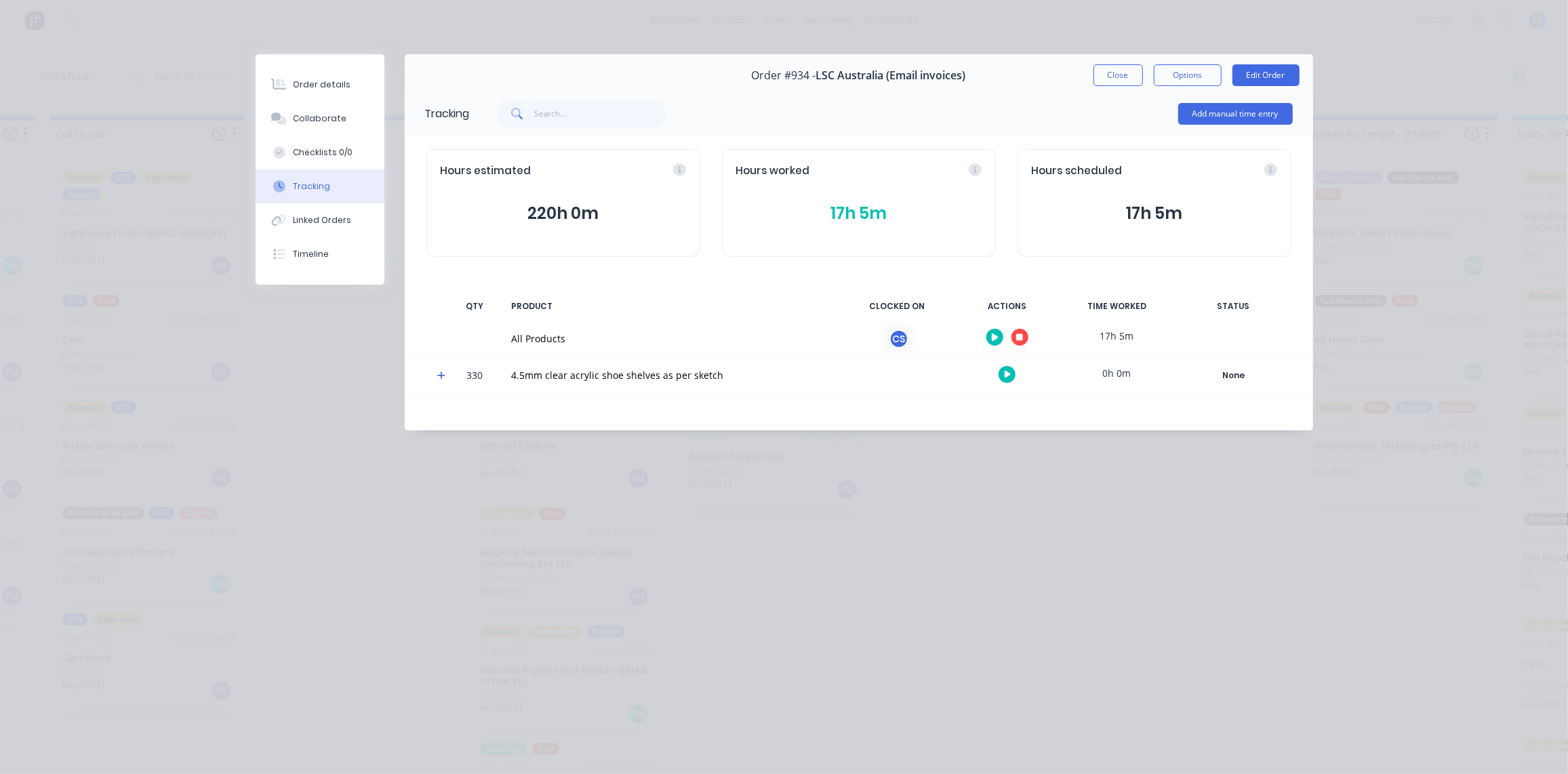
click at [875, 214] on button "17h 5m" at bounding box center [858, 214] width 245 height 26
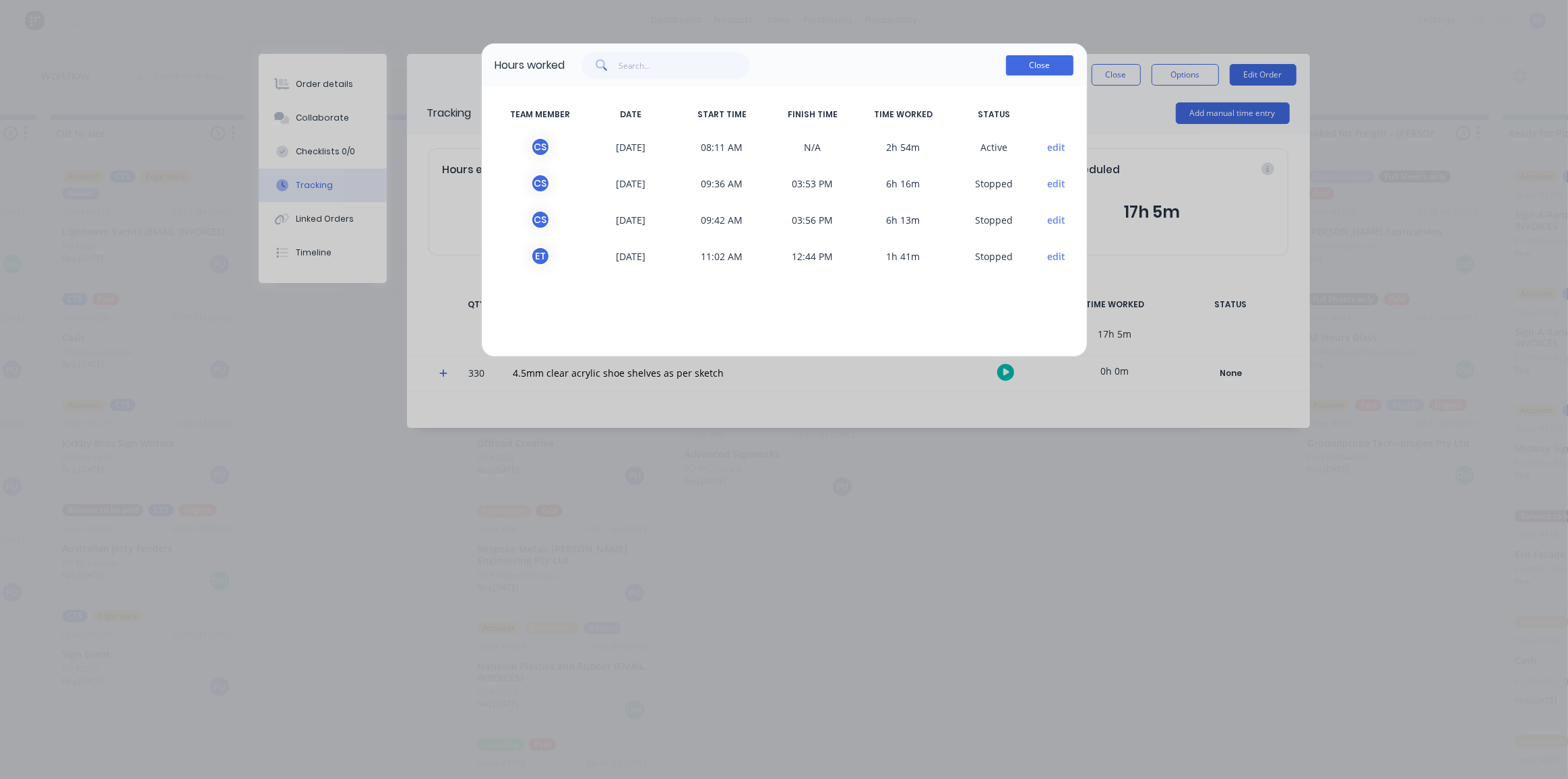
click at [1049, 58] on button "Close" at bounding box center [1040, 65] width 67 height 21
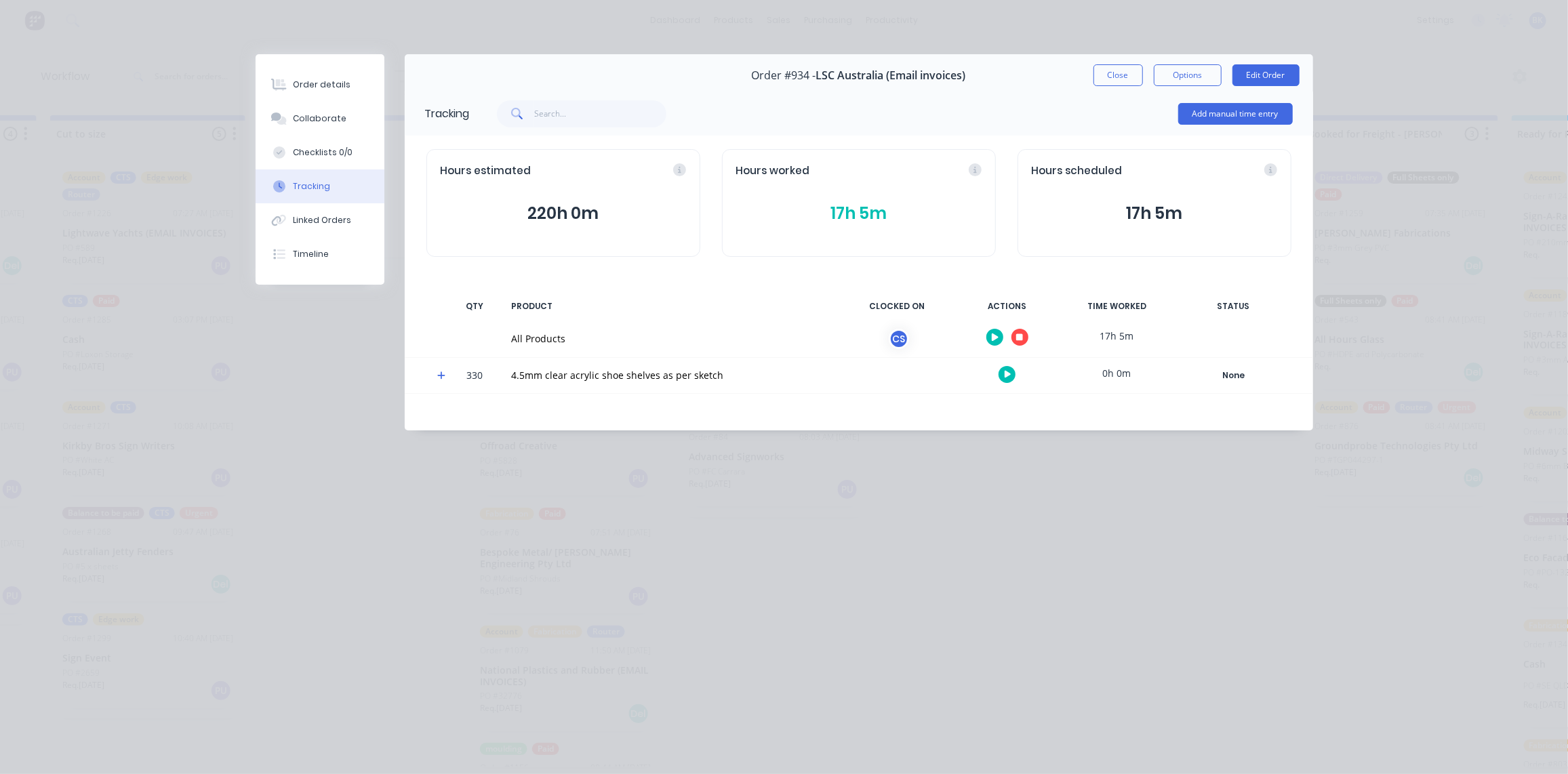
click at [1128, 74] on button "Close" at bounding box center [1118, 75] width 50 height 22
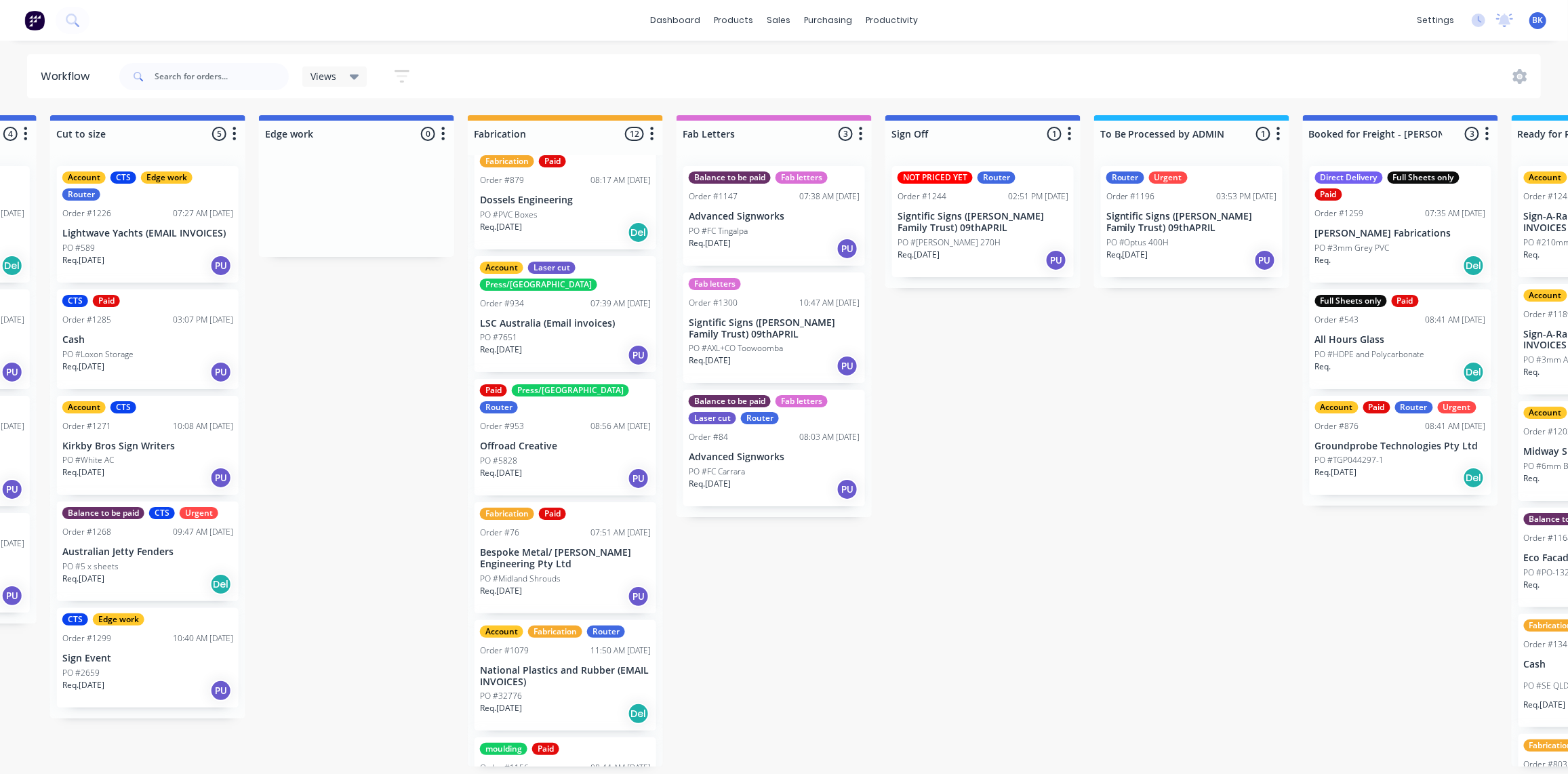
click at [969, 252] on div "Req. 21/08/25 PU" at bounding box center [983, 260] width 171 height 23
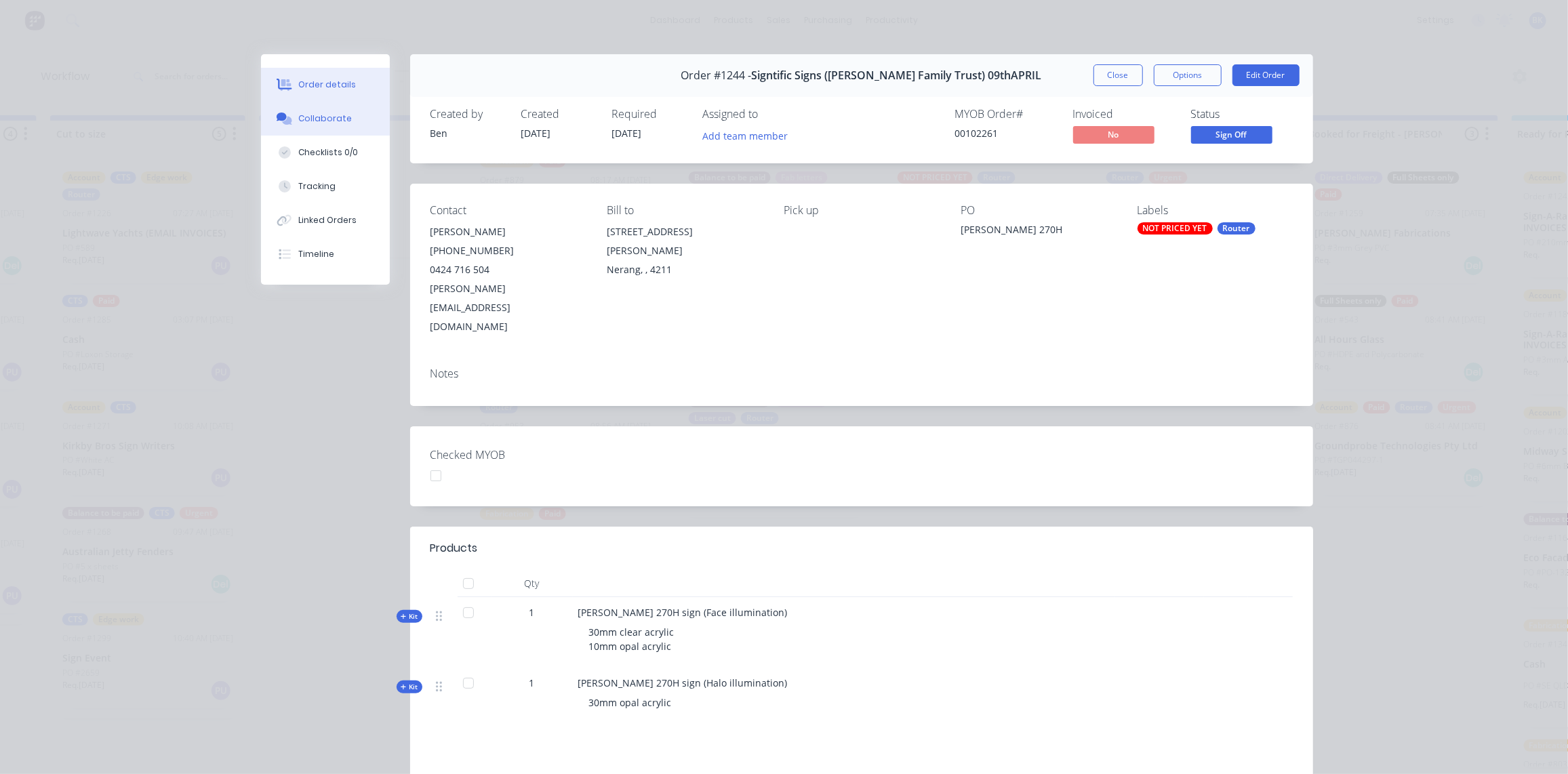
click at [311, 116] on div "Collaborate" at bounding box center [324, 119] width 53 height 13
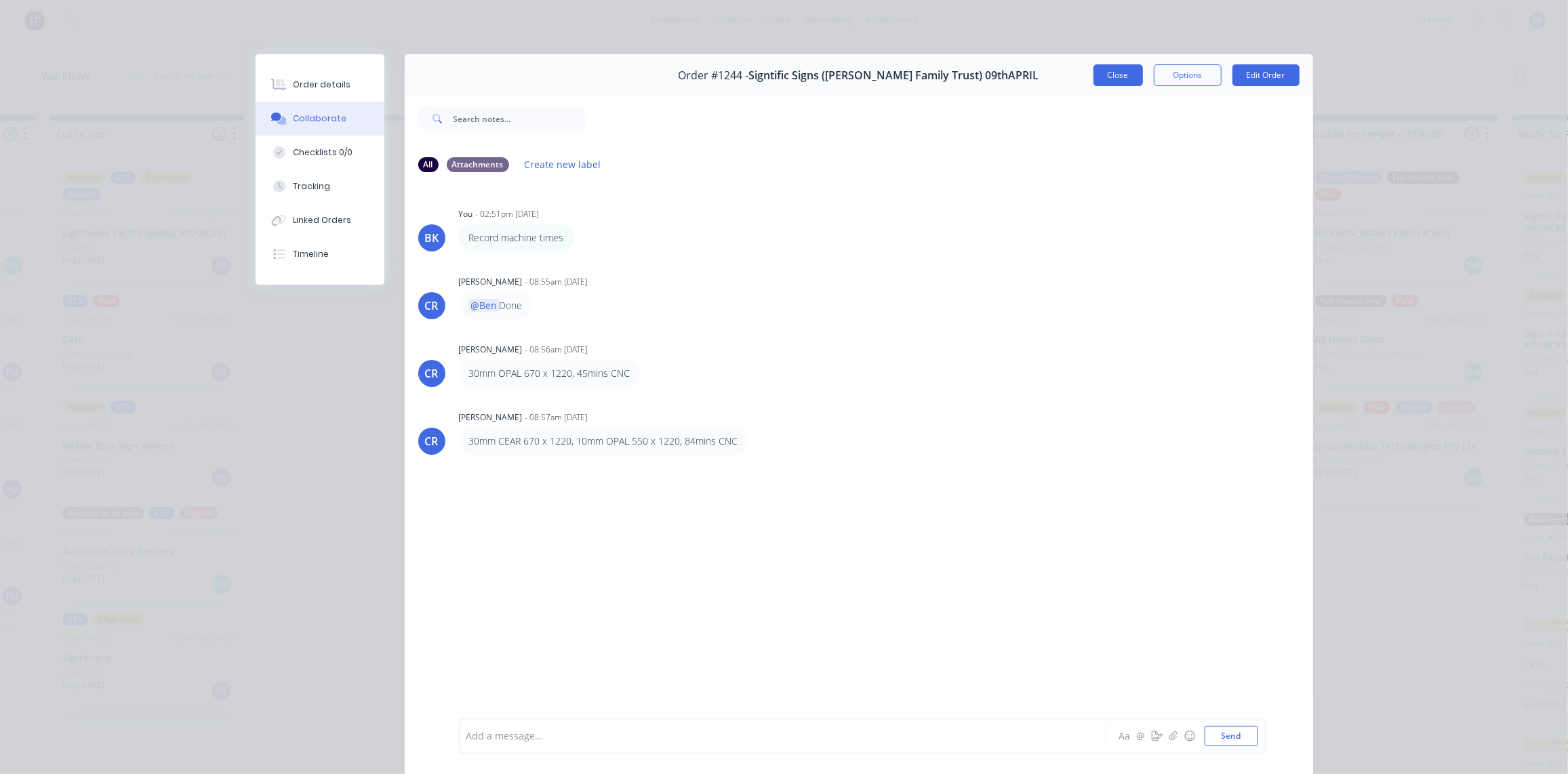
click at [1117, 70] on button "Close" at bounding box center [1118, 75] width 50 height 22
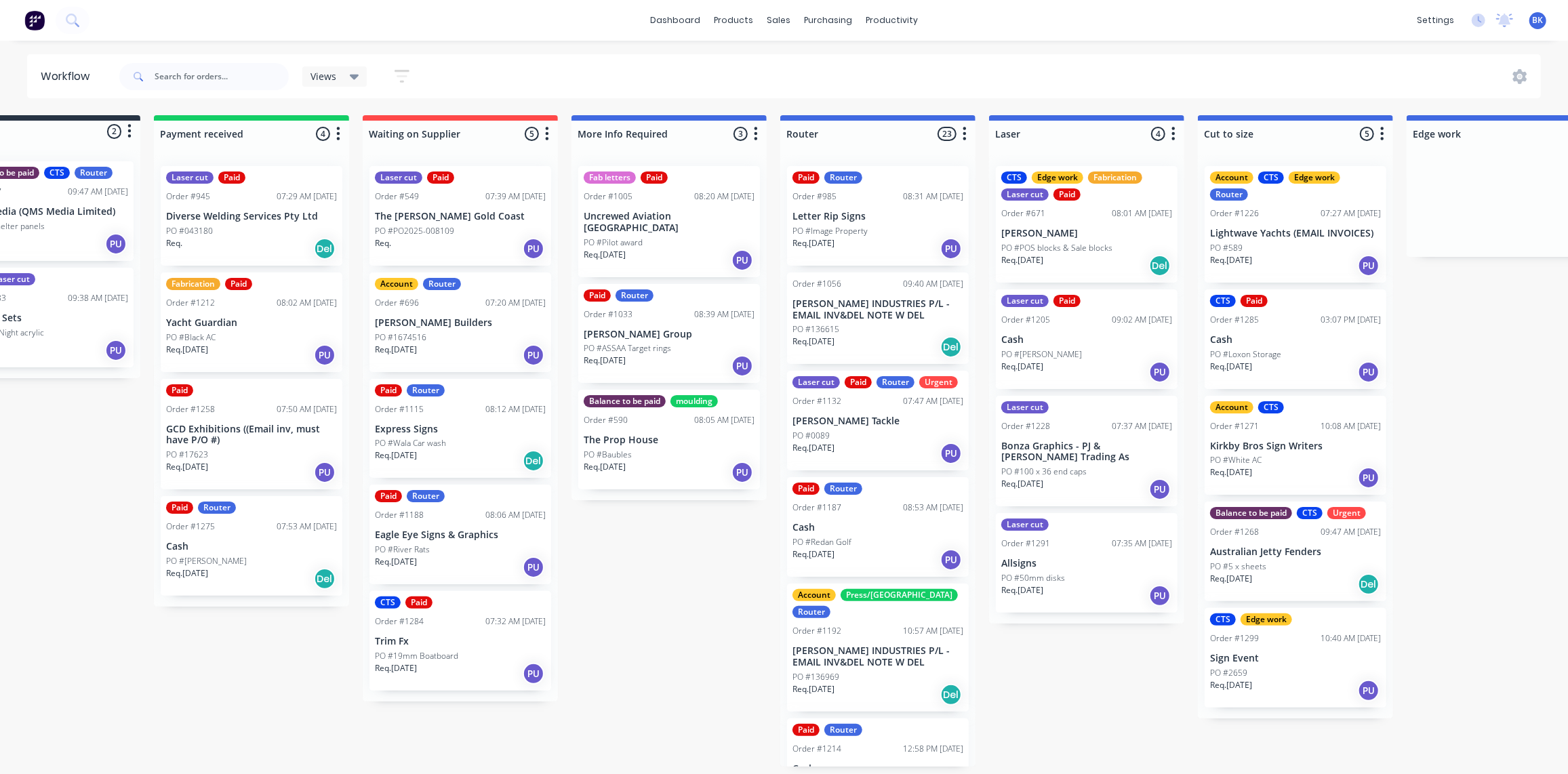
scroll to position [0, 0]
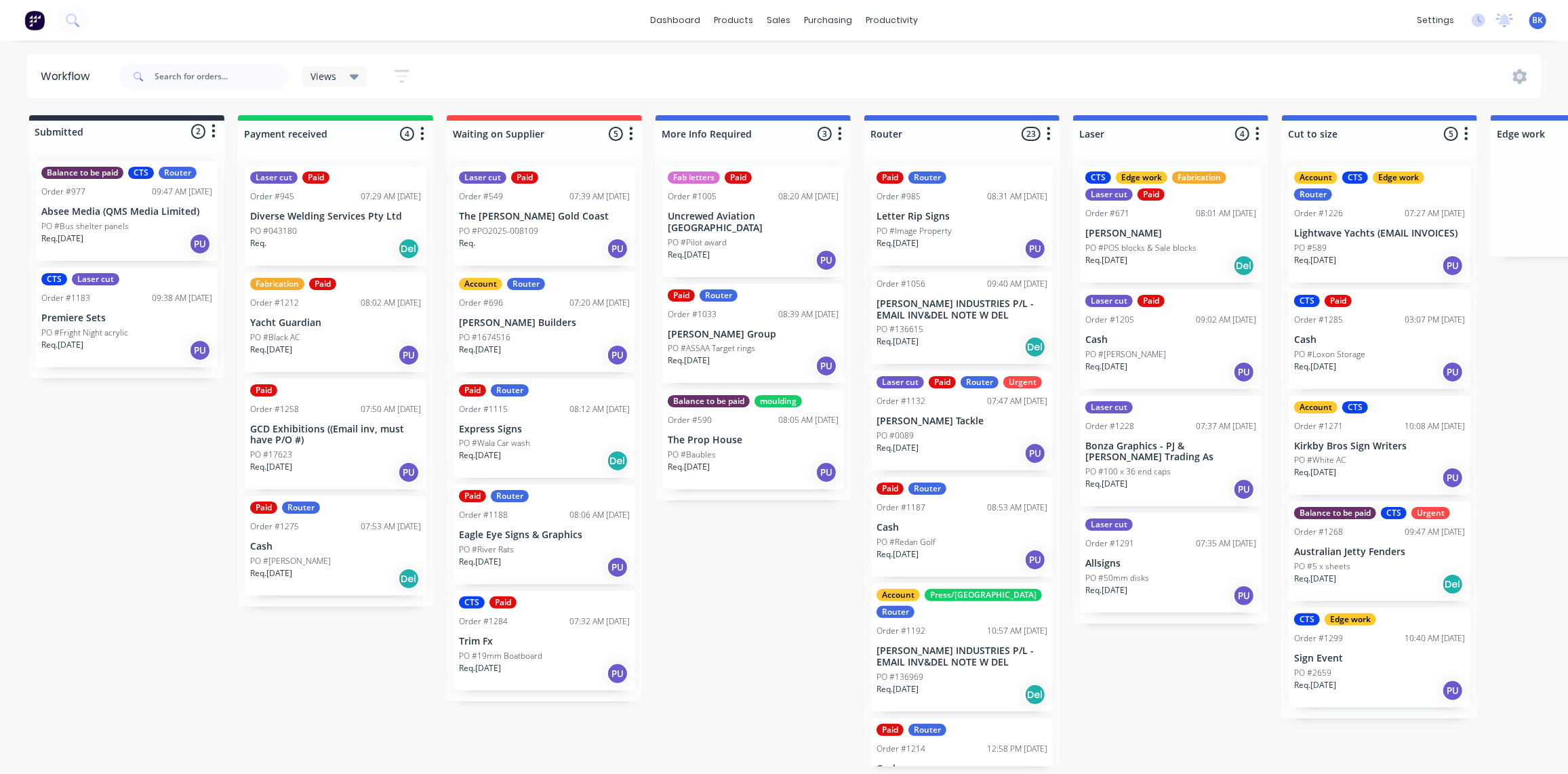
click at [739, 329] on p "[PERSON_NAME] Group" at bounding box center [753, 334] width 171 height 12
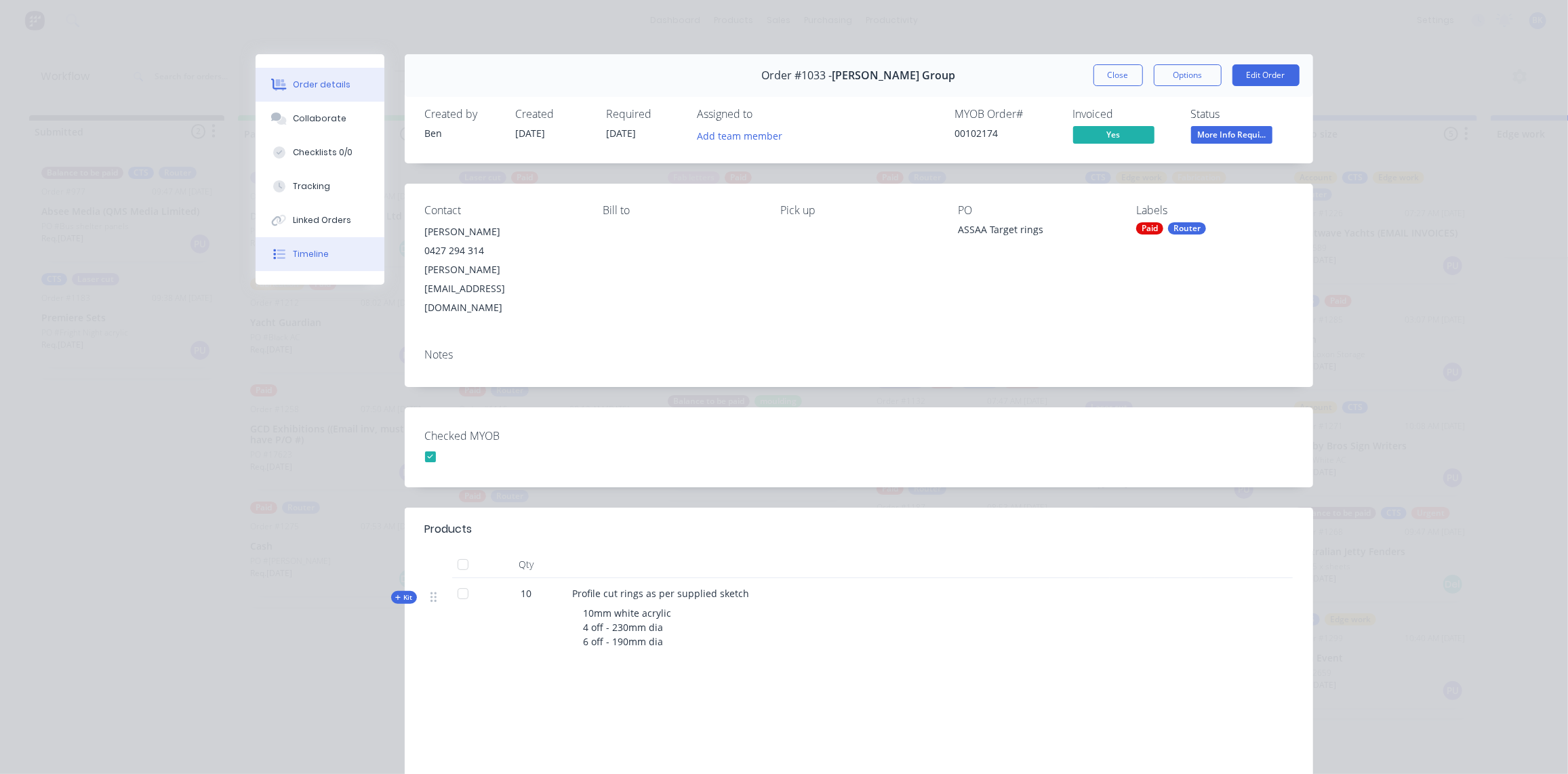
click at [286, 253] on button "Timeline" at bounding box center [320, 254] width 129 height 34
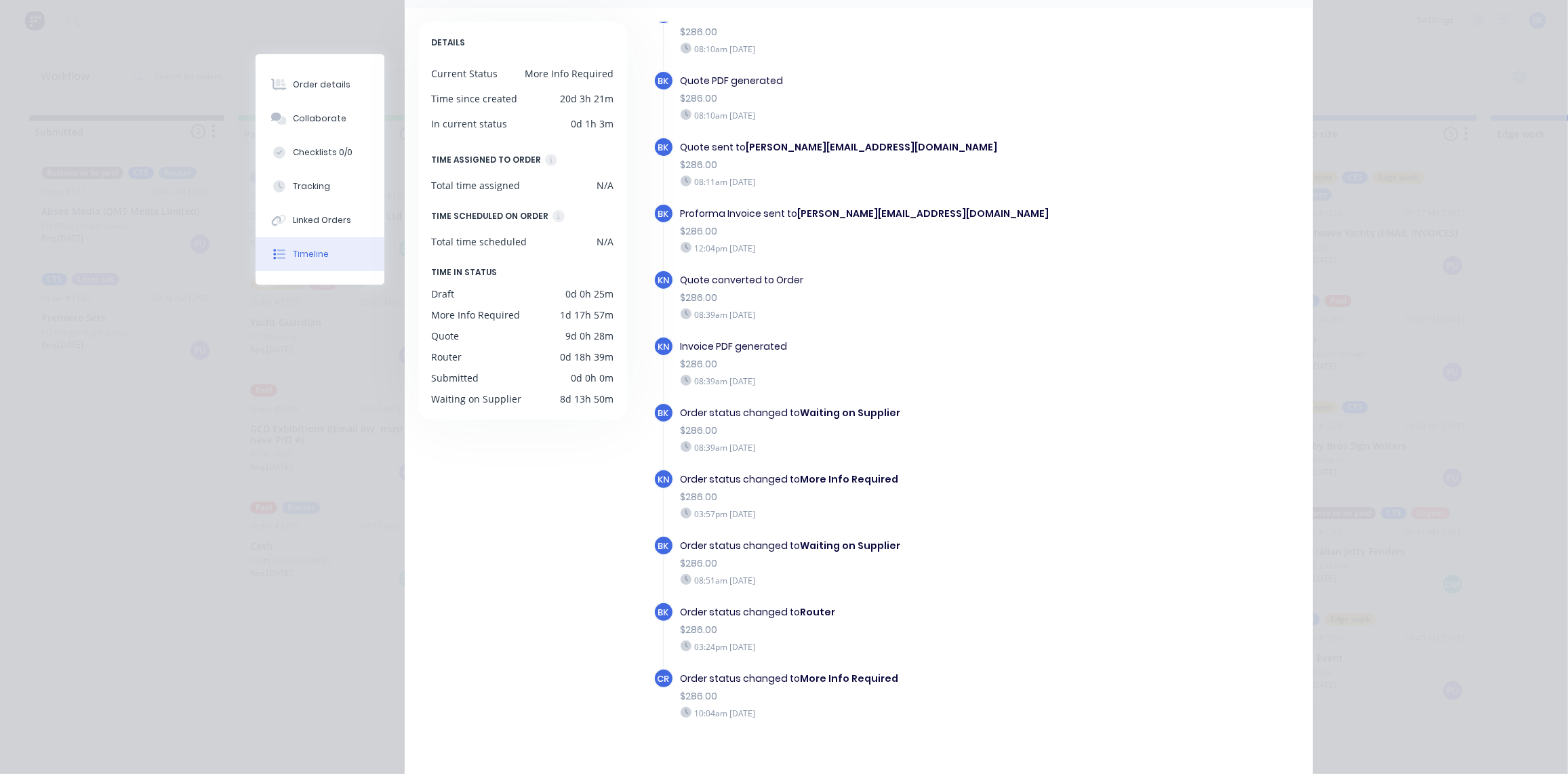
scroll to position [182, 0]
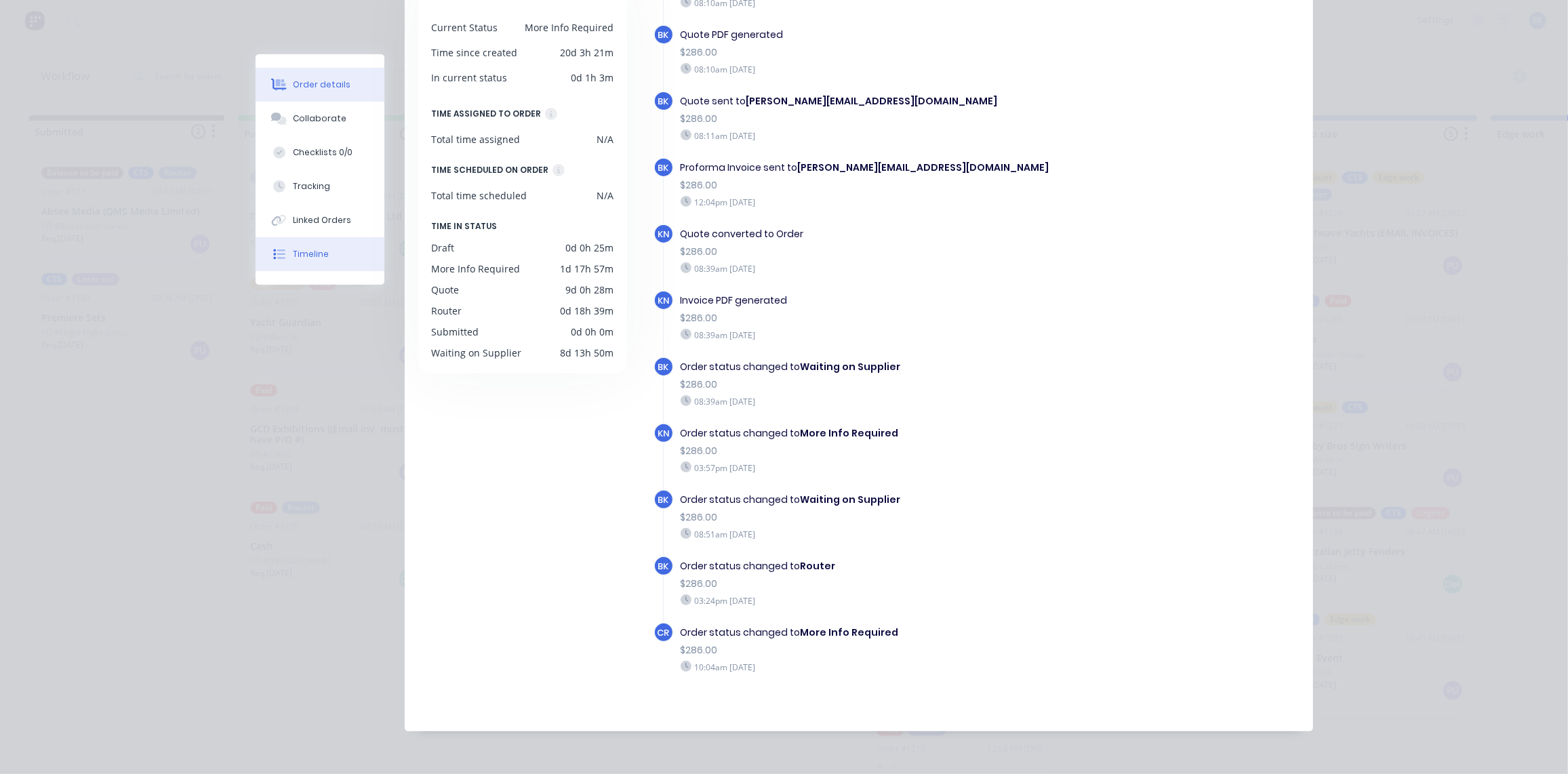
click at [314, 85] on div "Order details" at bounding box center [322, 85] width 58 height 13
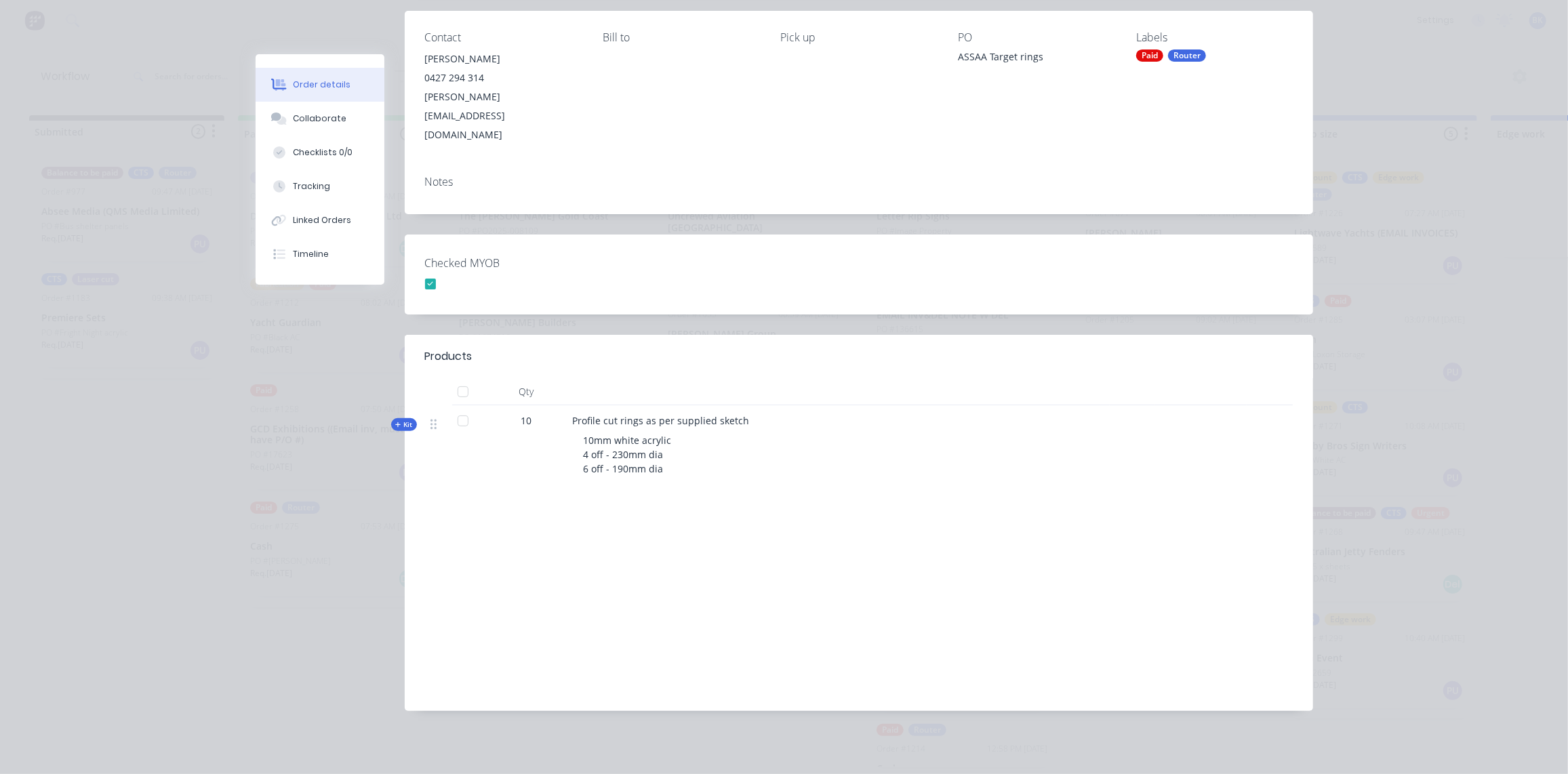
scroll to position [135, 0]
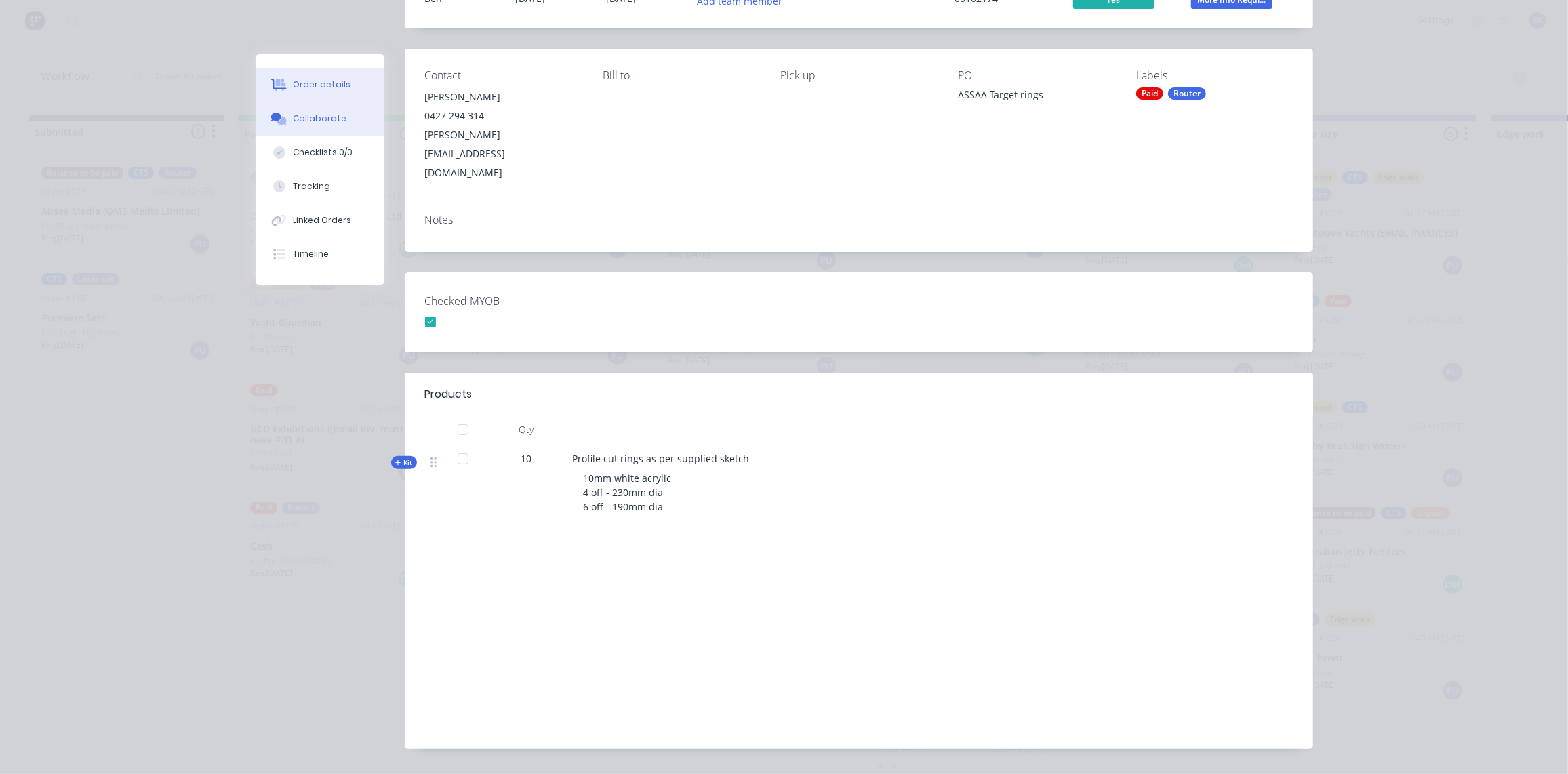
click at [311, 119] on div "Collaborate" at bounding box center [319, 119] width 53 height 13
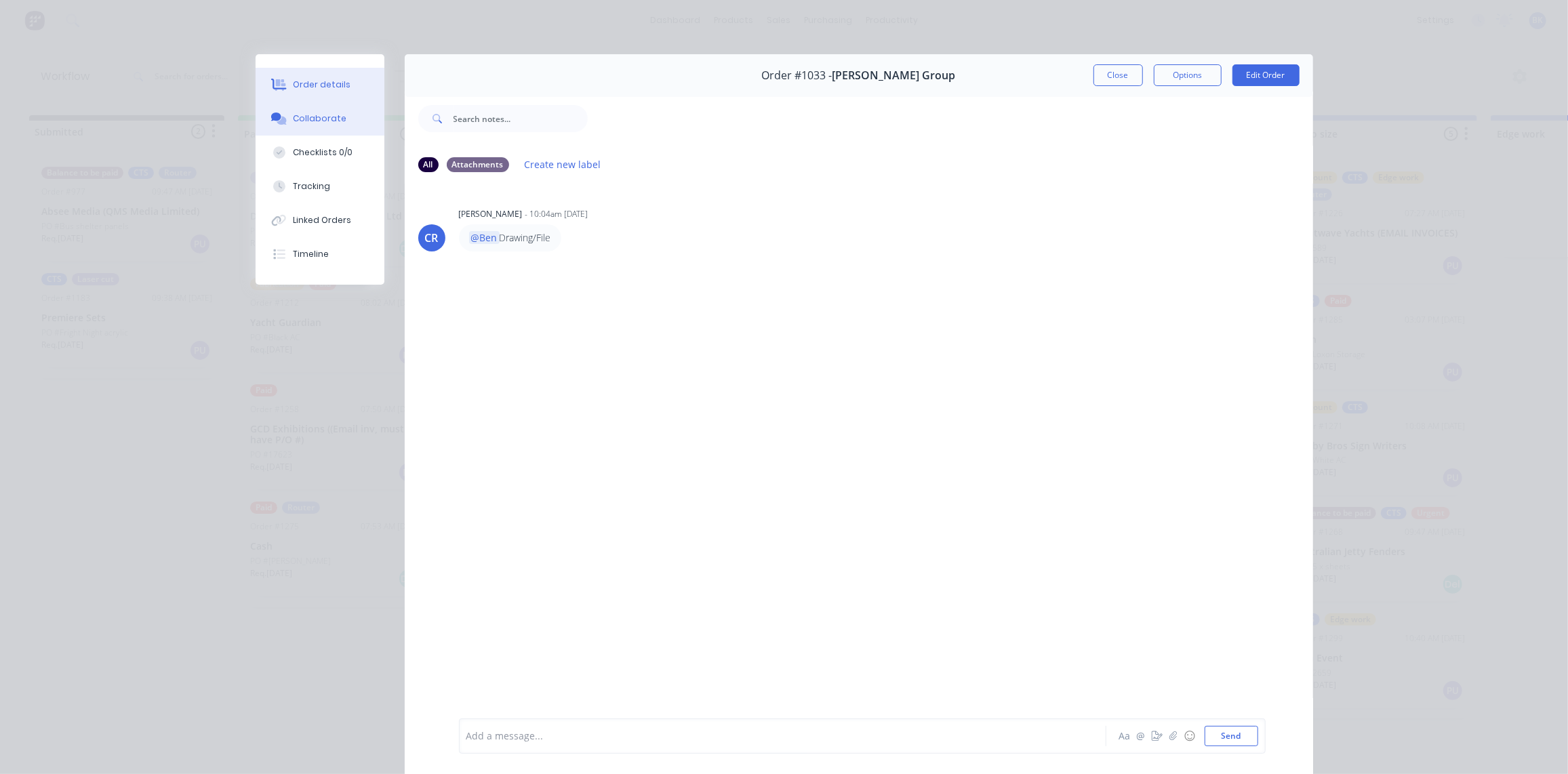
click at [311, 79] on div "Order details" at bounding box center [322, 85] width 58 height 13
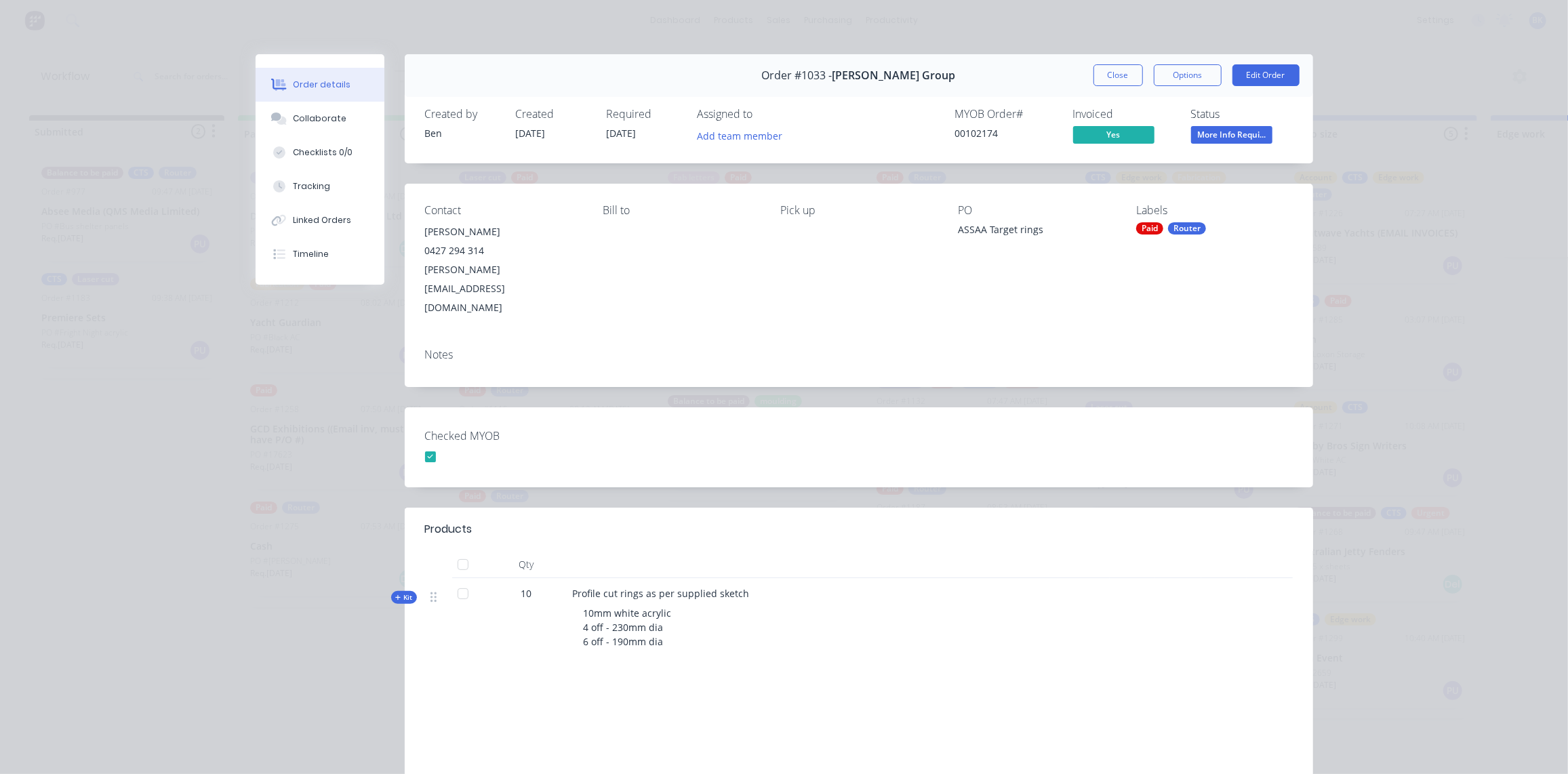
click at [1122, 73] on button "Close" at bounding box center [1118, 75] width 50 height 22
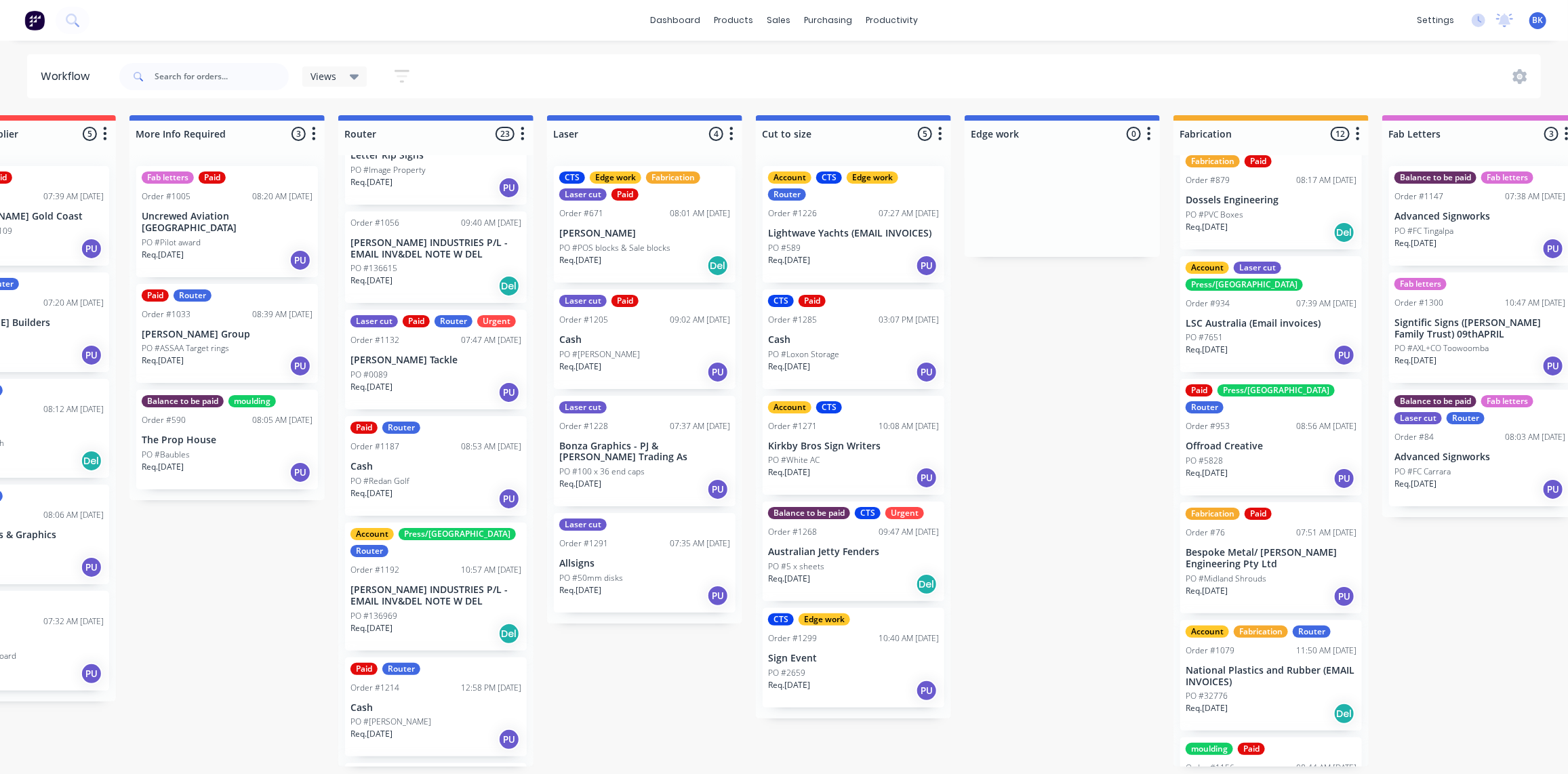
scroll to position [0, 1675]
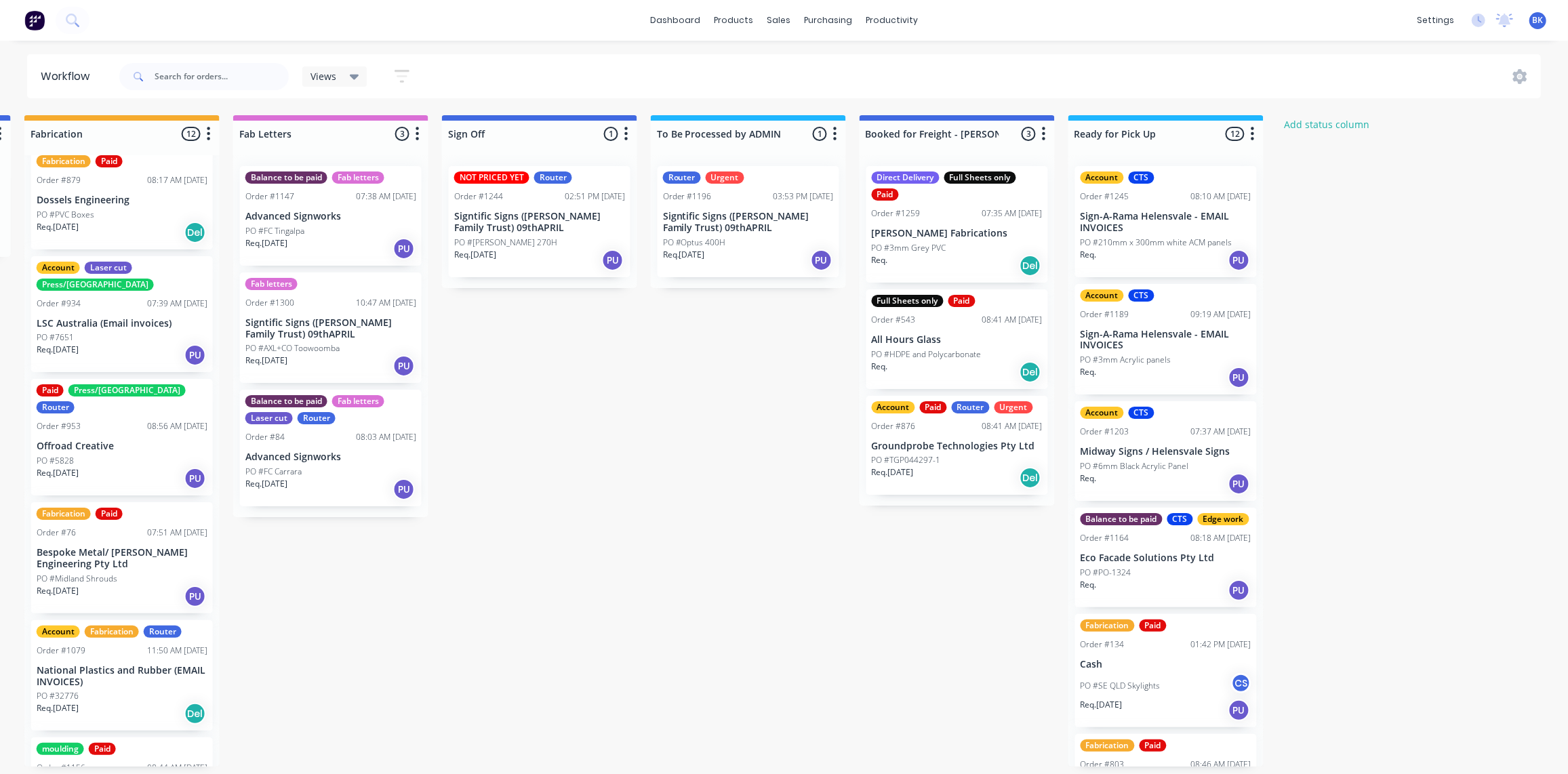
click at [557, 225] on p "Signtific Signs ([PERSON_NAME] Family Trust) 09thAPRIL" at bounding box center [539, 223] width 171 height 23
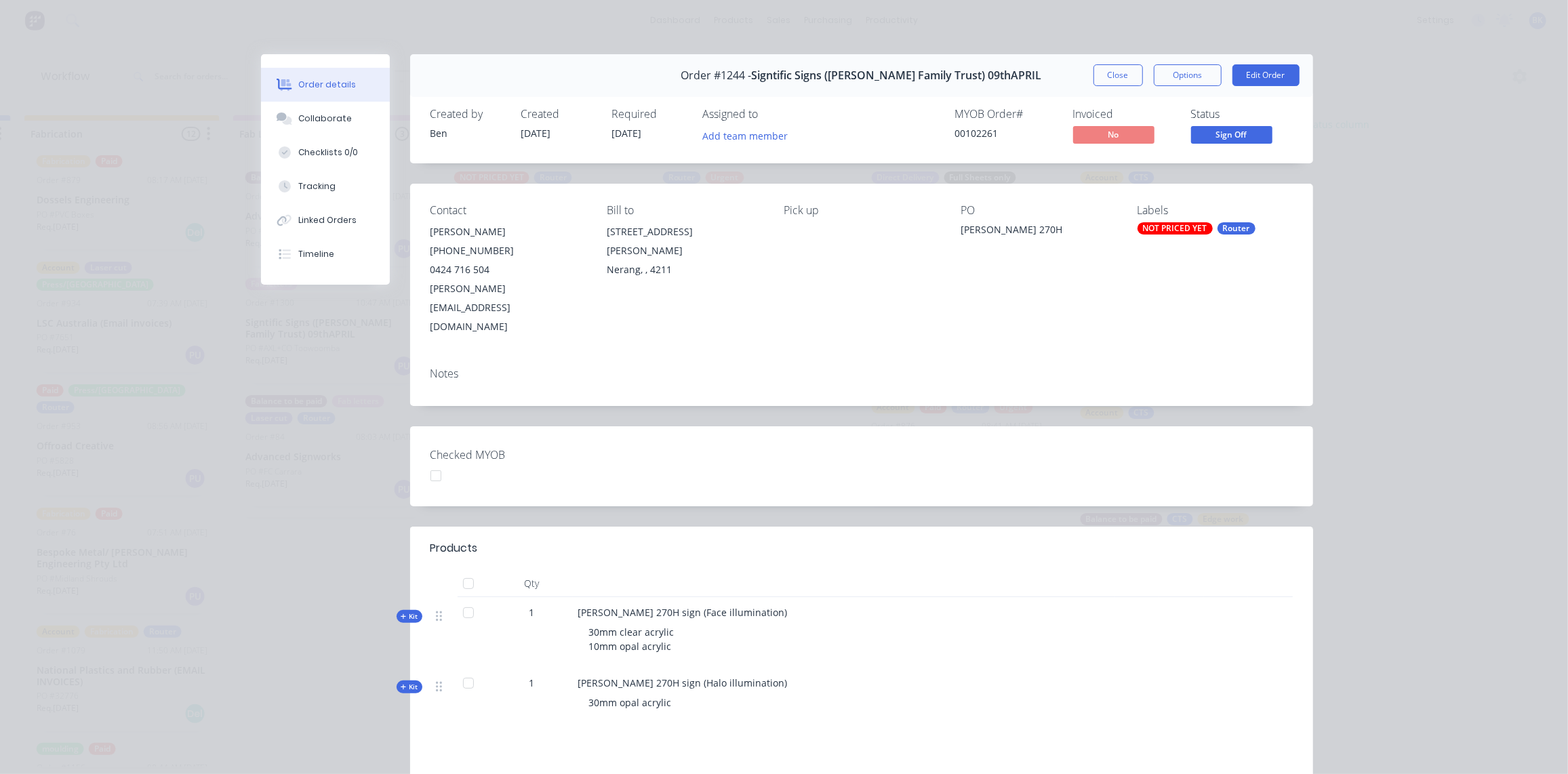
click at [402, 615] on icon at bounding box center [403, 617] width 5 height 5
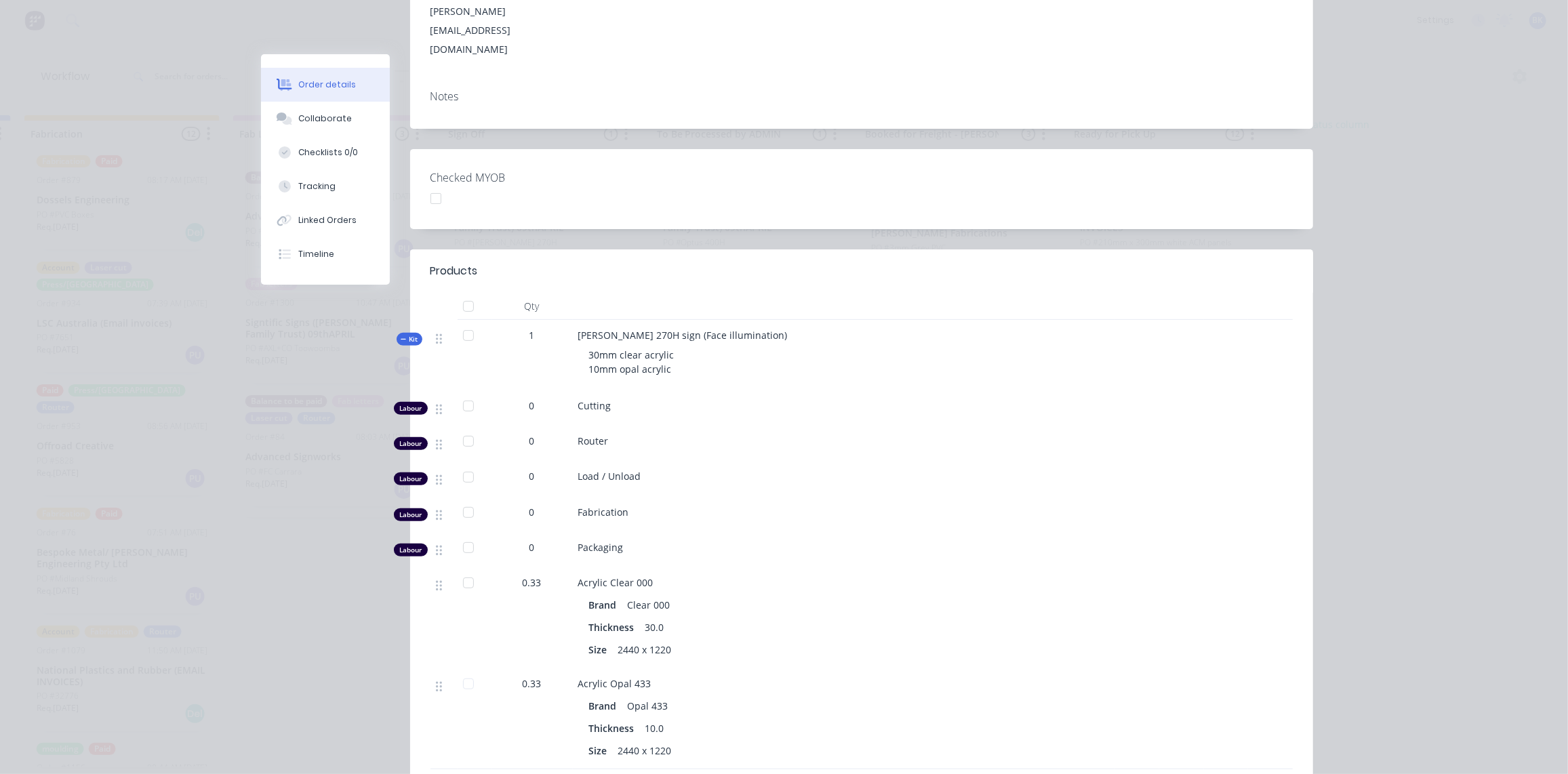
scroll to position [0, 0]
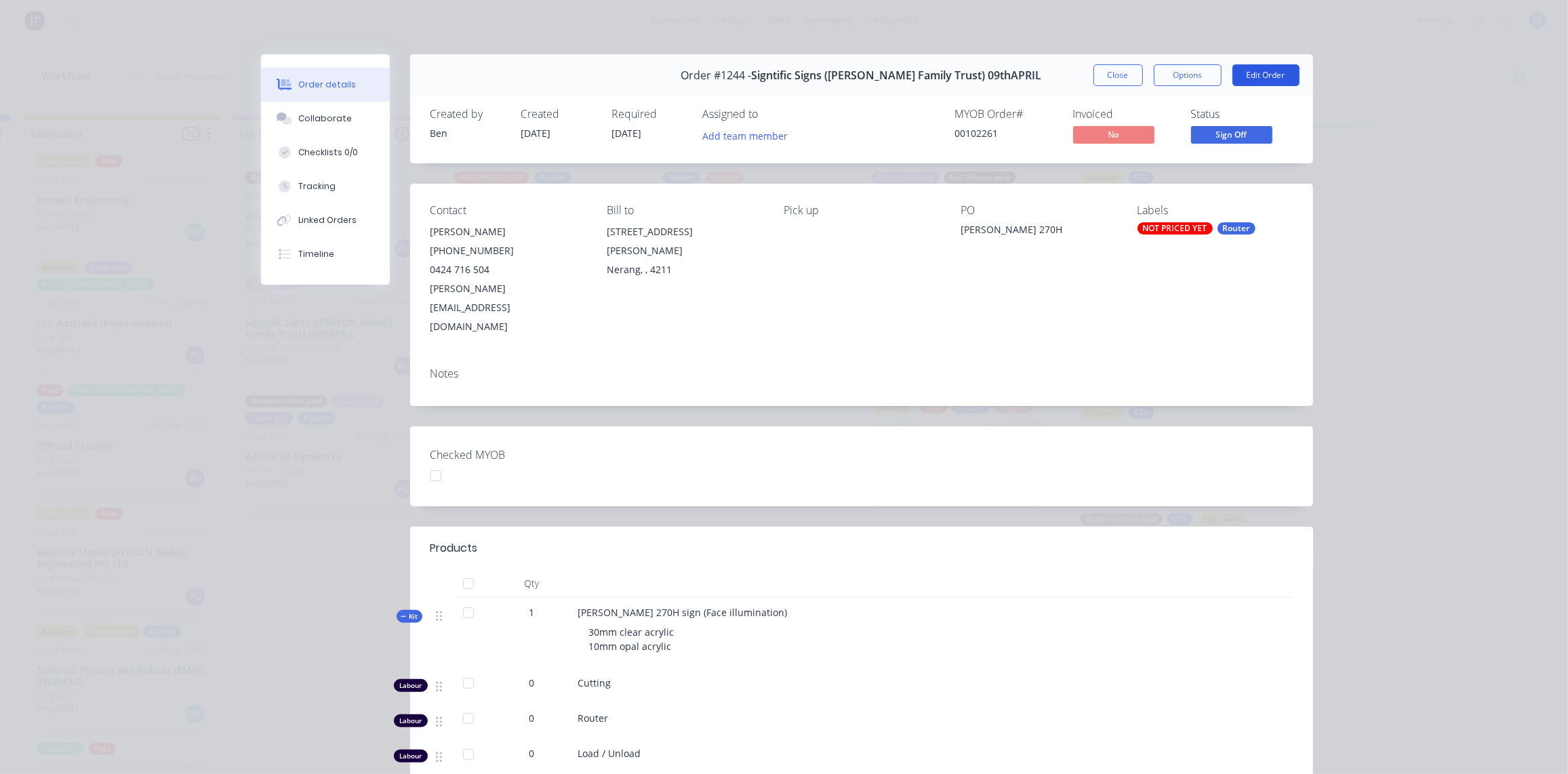
click at [1251, 76] on button "Edit Order" at bounding box center [1265, 75] width 68 height 22
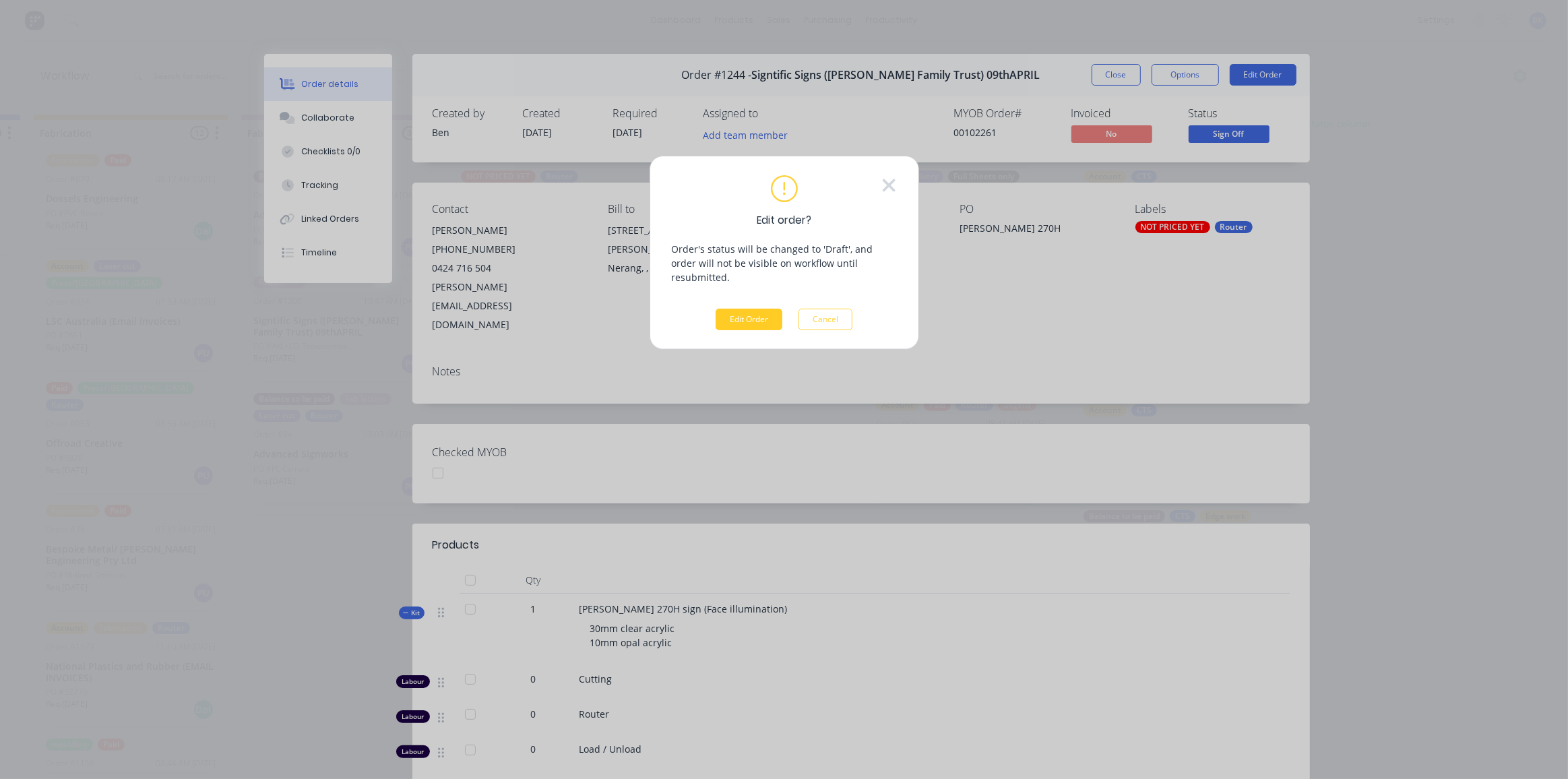
click at [750, 309] on button "Edit Order" at bounding box center [749, 320] width 67 height 21
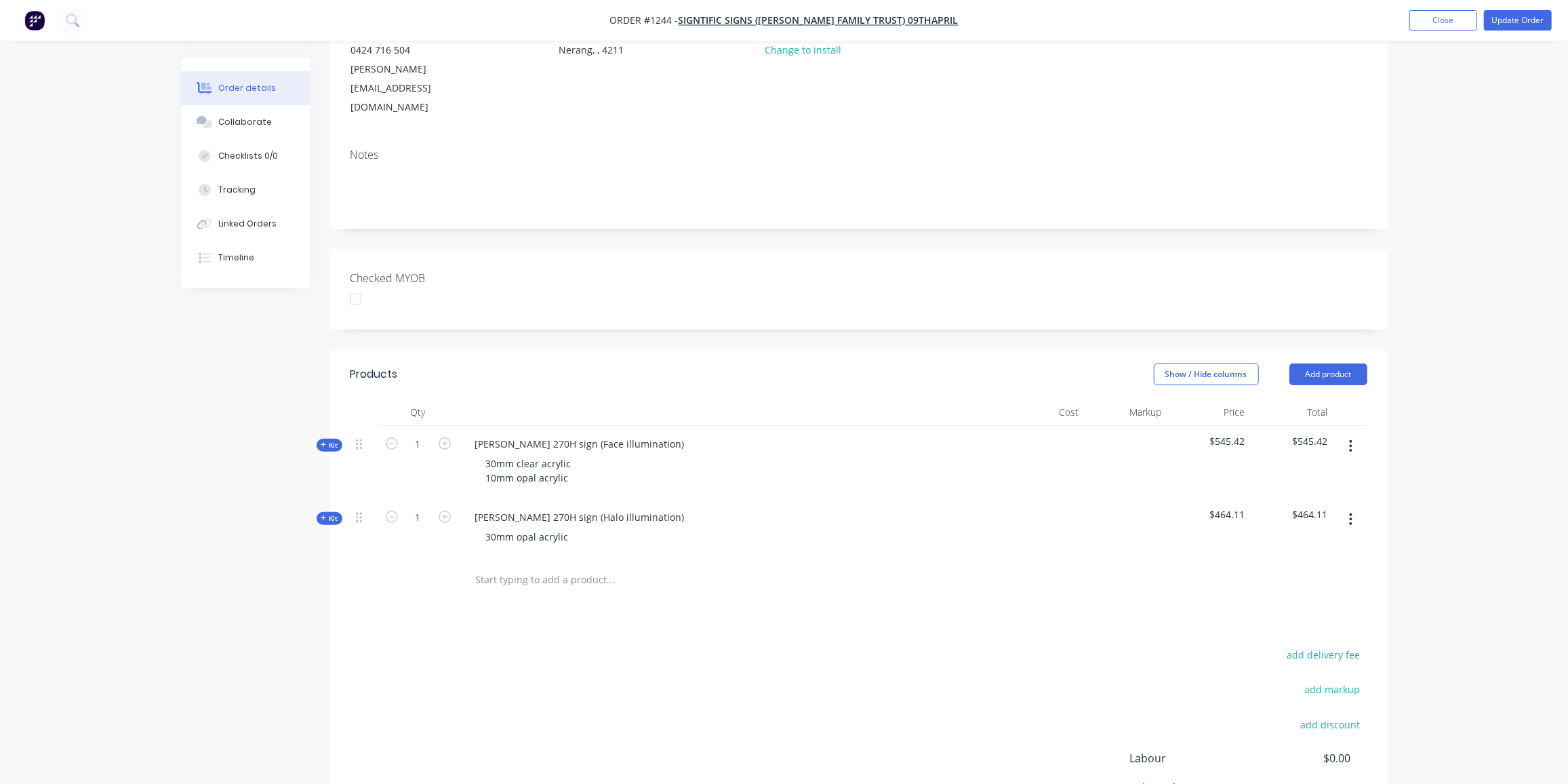
click at [331, 407] on div "Qty Cost Markup Price Total Kit 1 Johnny Bigg 270H sign (Face illumination) 30m…" at bounding box center [859, 501] width 1057 height 204
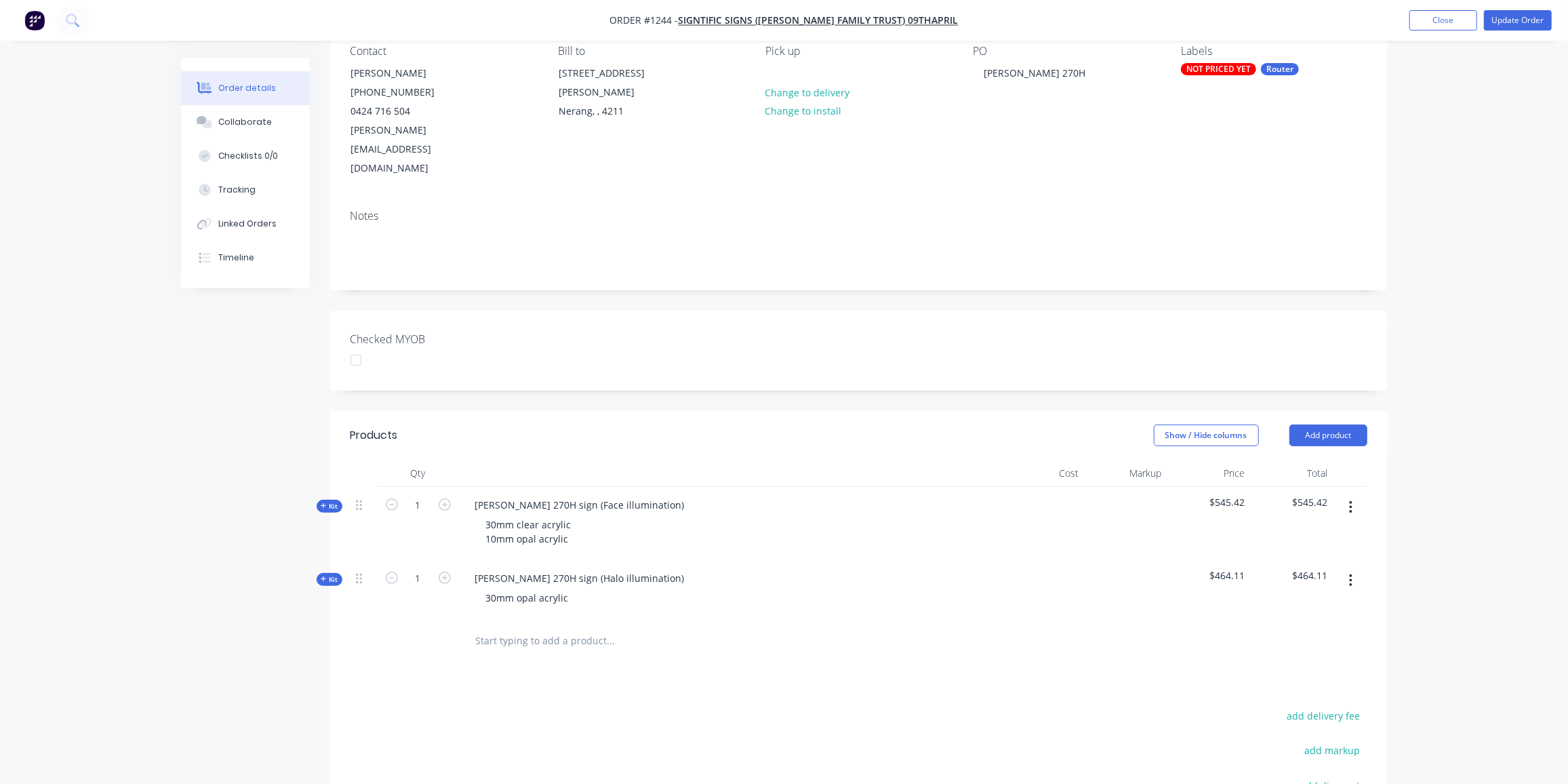
click at [324, 501] on span "Kit" at bounding box center [330, 506] width 18 height 10
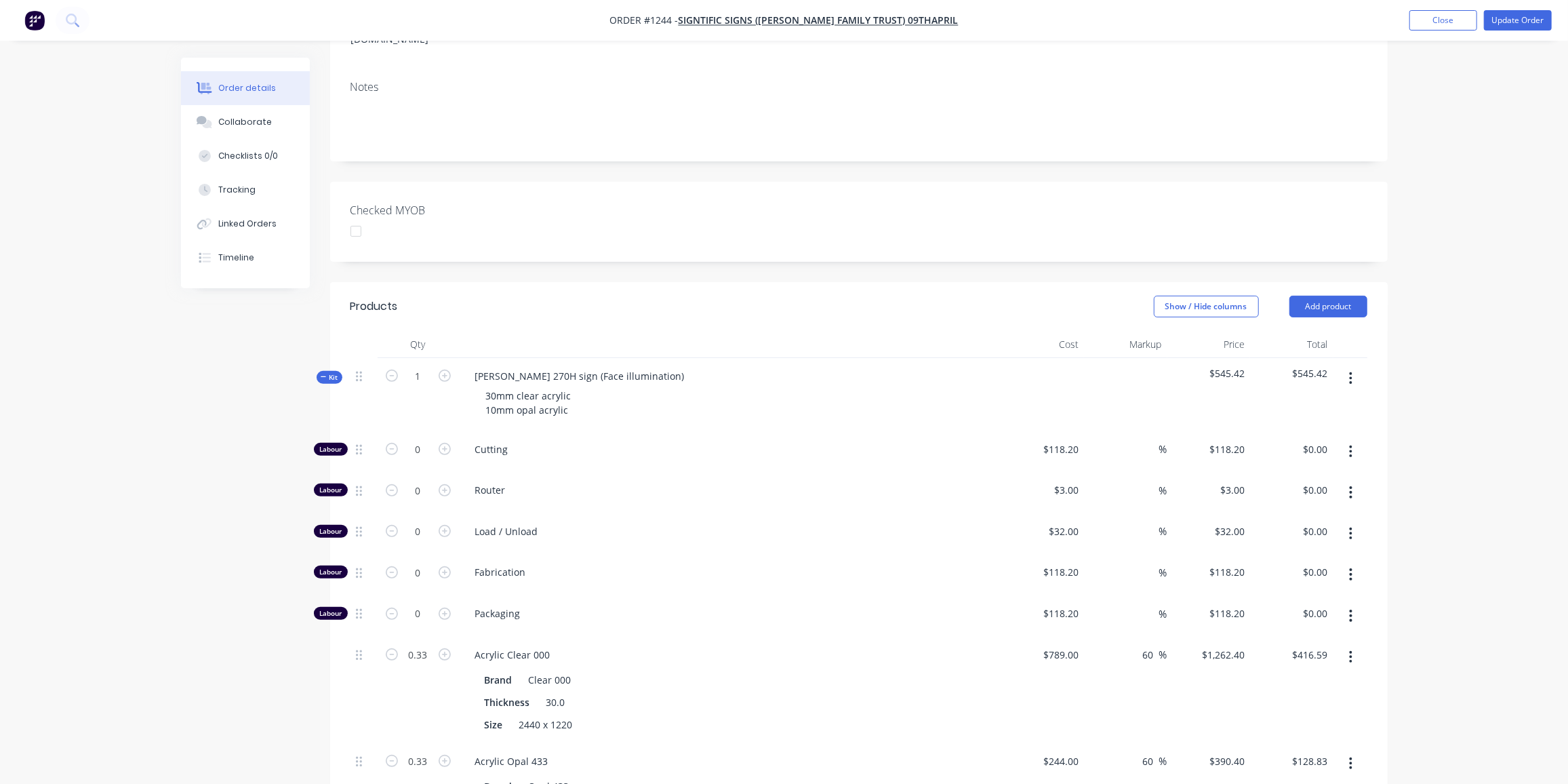
scroll to position [372, 0]
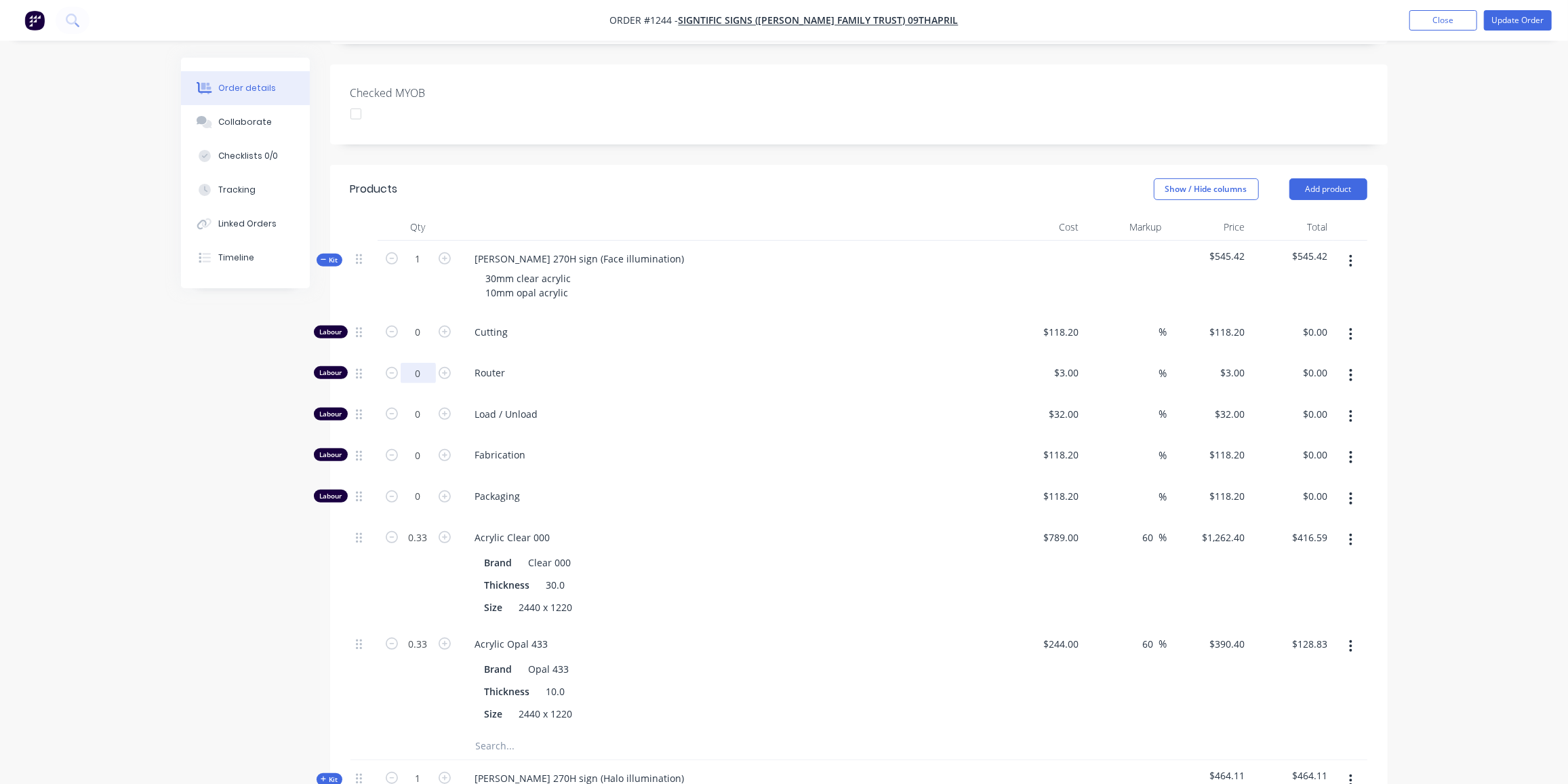
click at [418, 336] on input "0" at bounding box center [418, 332] width 35 height 21
type input "2"
type input "$6.00"
click at [418, 341] on input "2" at bounding box center [418, 332] width 35 height 21
click at [538, 397] on div "Load / Unload" at bounding box center [730, 417] width 542 height 41
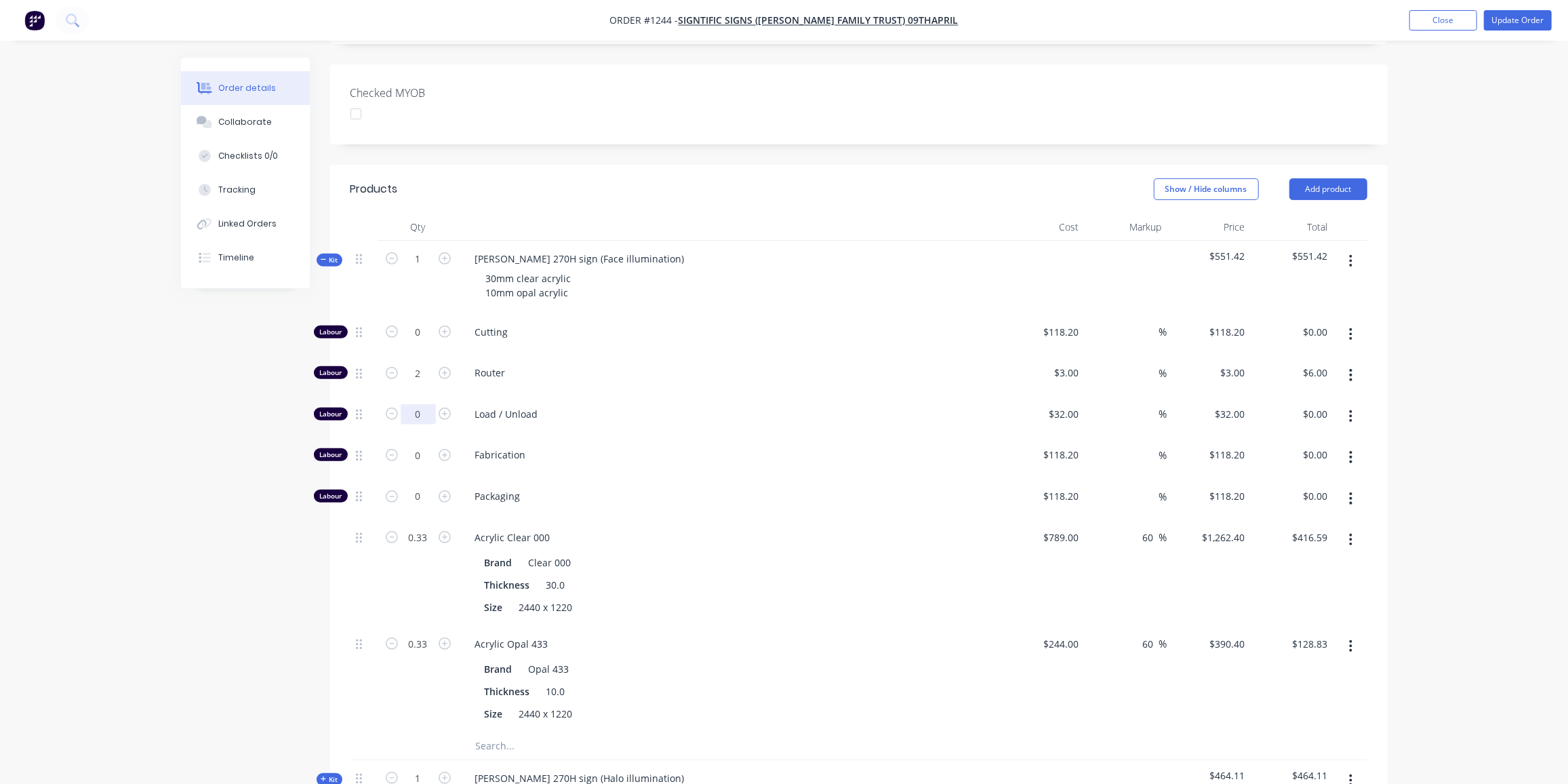
click at [412, 342] on input "0" at bounding box center [418, 332] width 35 height 21
type input "2"
type input "$64.00"
click at [427, 336] on input "2" at bounding box center [418, 332] width 35 height 21
type input "84"
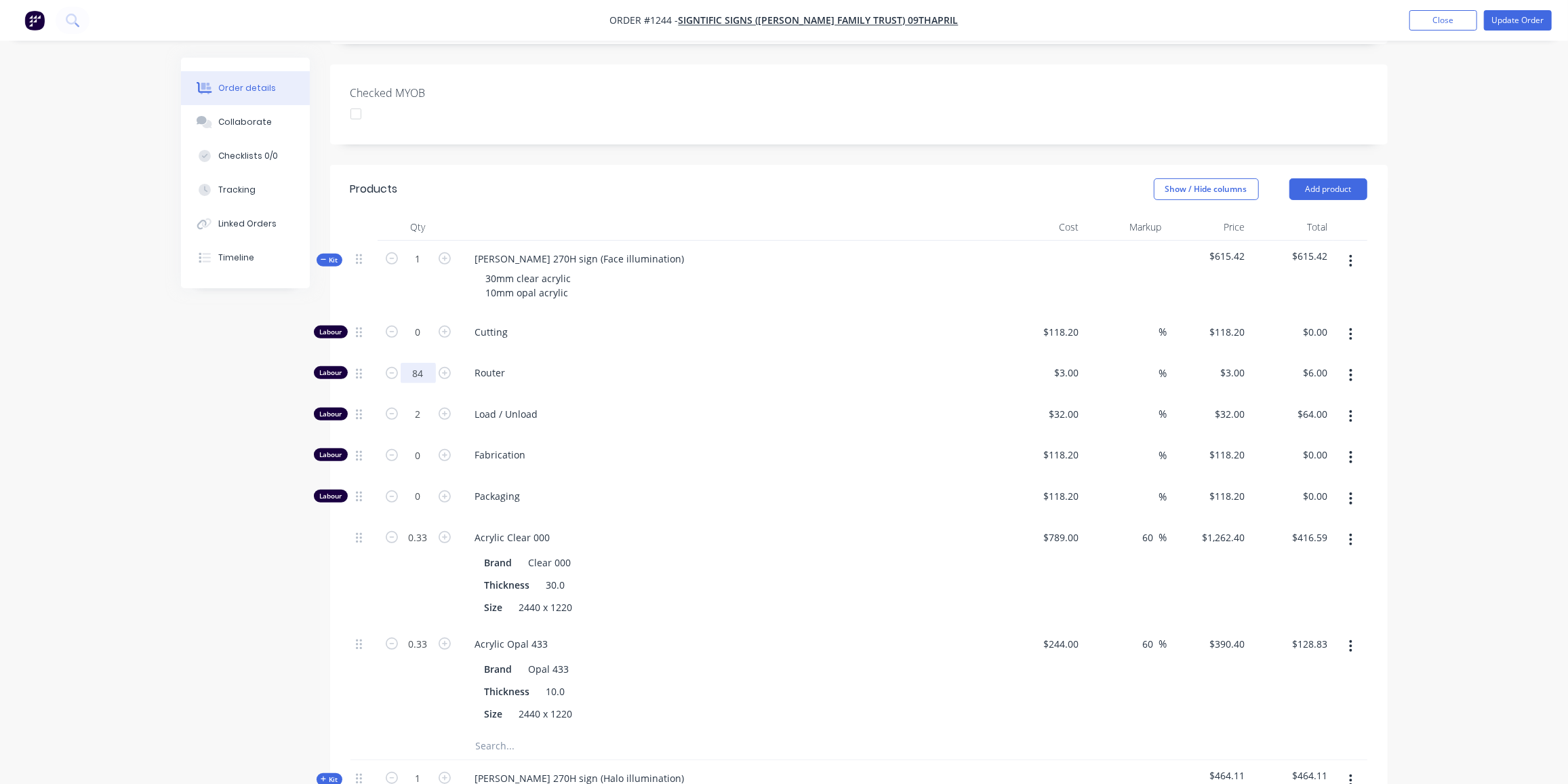
type input "$252.00"
click at [327, 255] on span "Kit" at bounding box center [330, 260] width 18 height 10
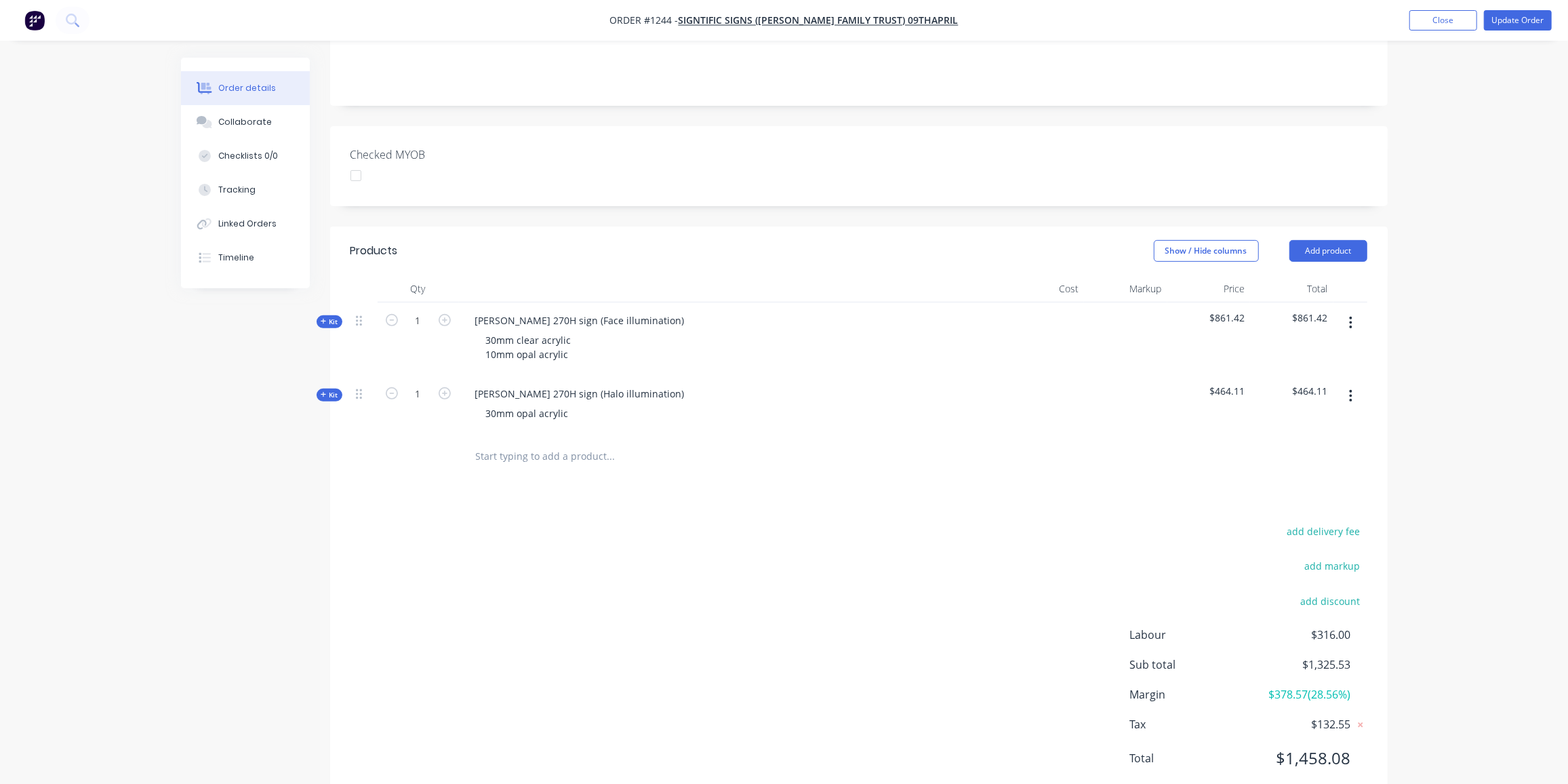
click at [331, 390] on span "Kit" at bounding box center [330, 395] width 18 height 10
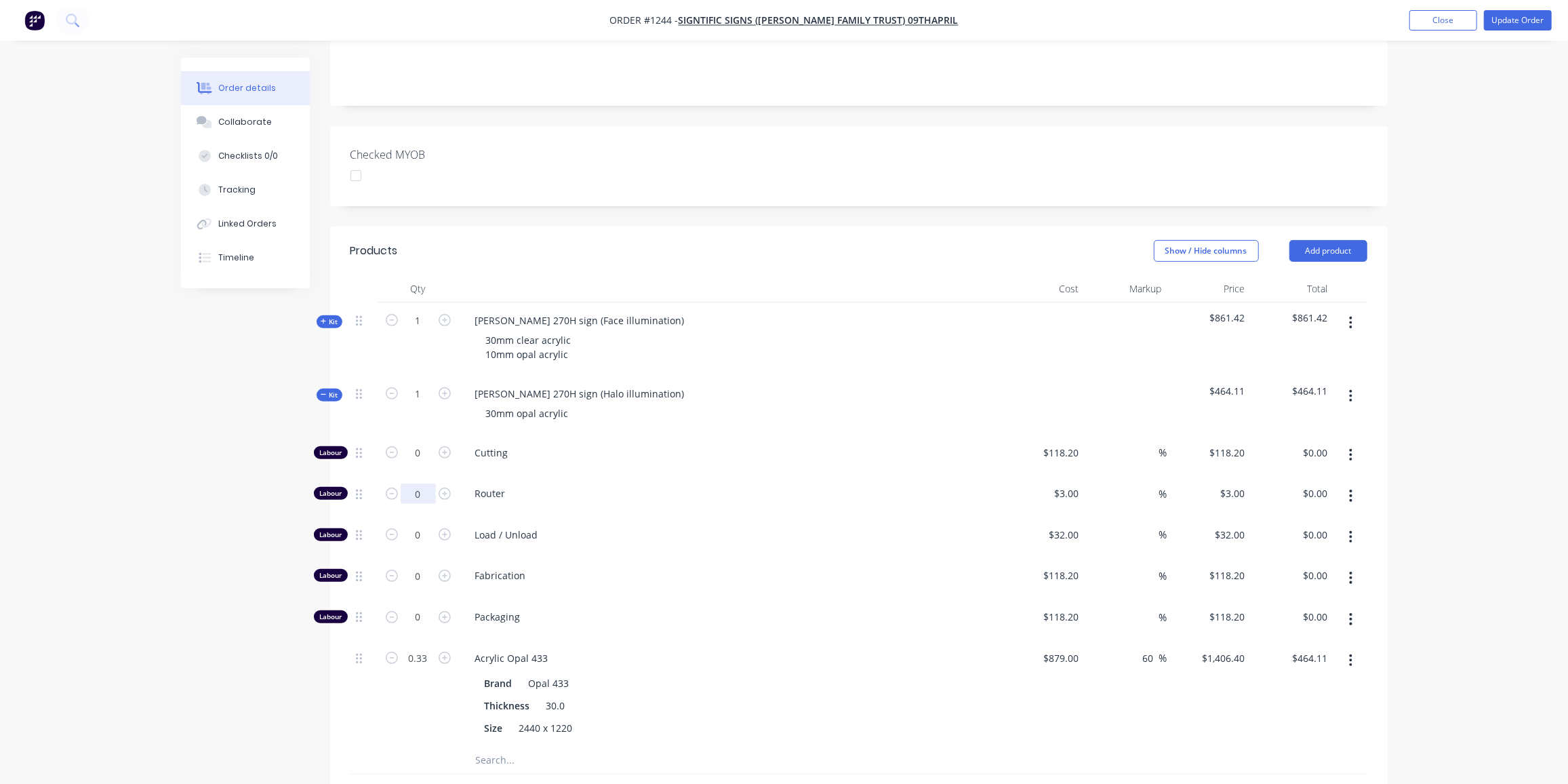
click at [410, 455] on input "0" at bounding box center [418, 452] width 35 height 21
type input "45"
type input "$135.00"
click at [418, 463] on input "0" at bounding box center [418, 452] width 35 height 21
type input "1"
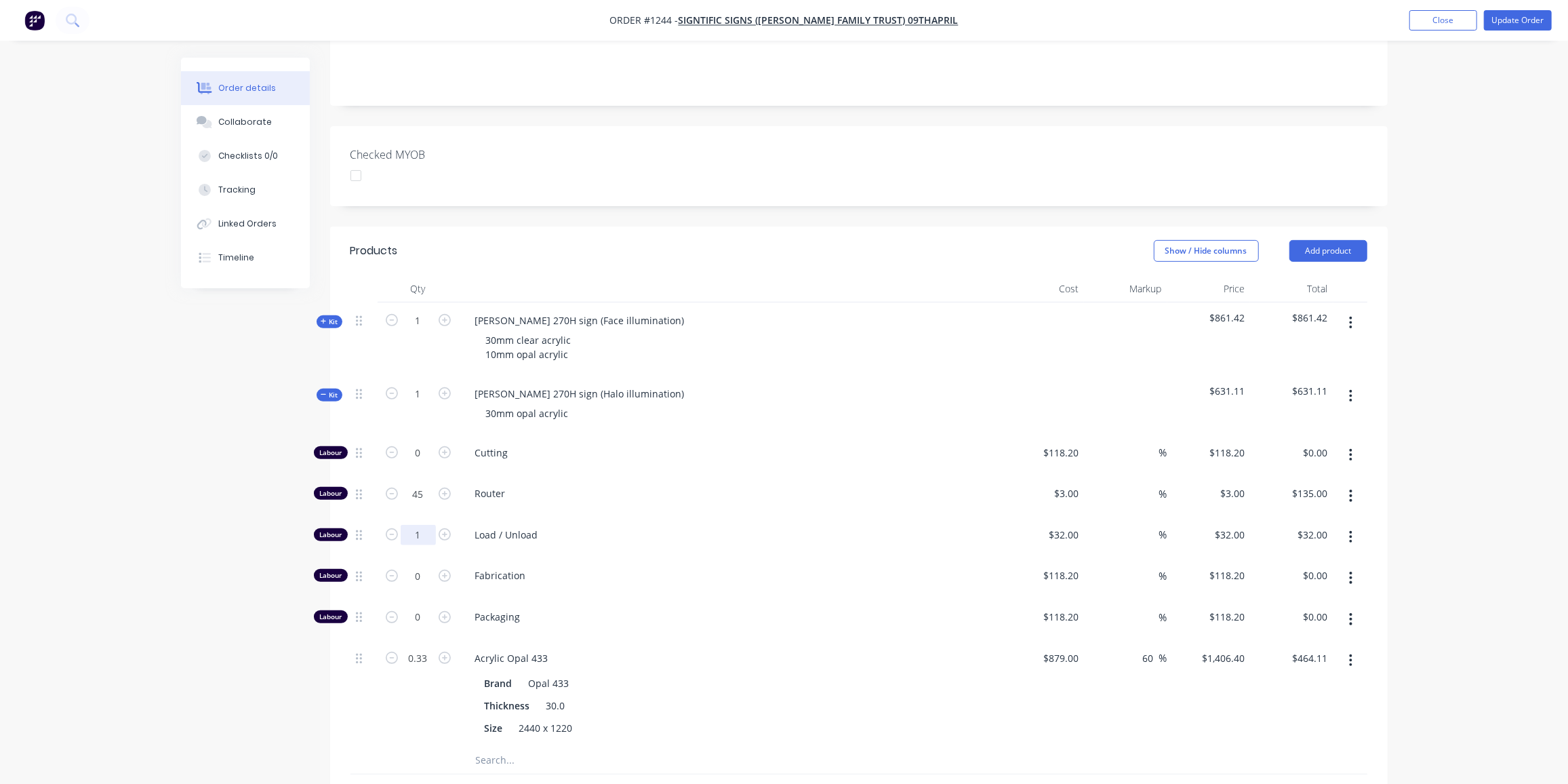
type input "$32.00"
click at [335, 390] on span "Kit" at bounding box center [330, 395] width 18 height 10
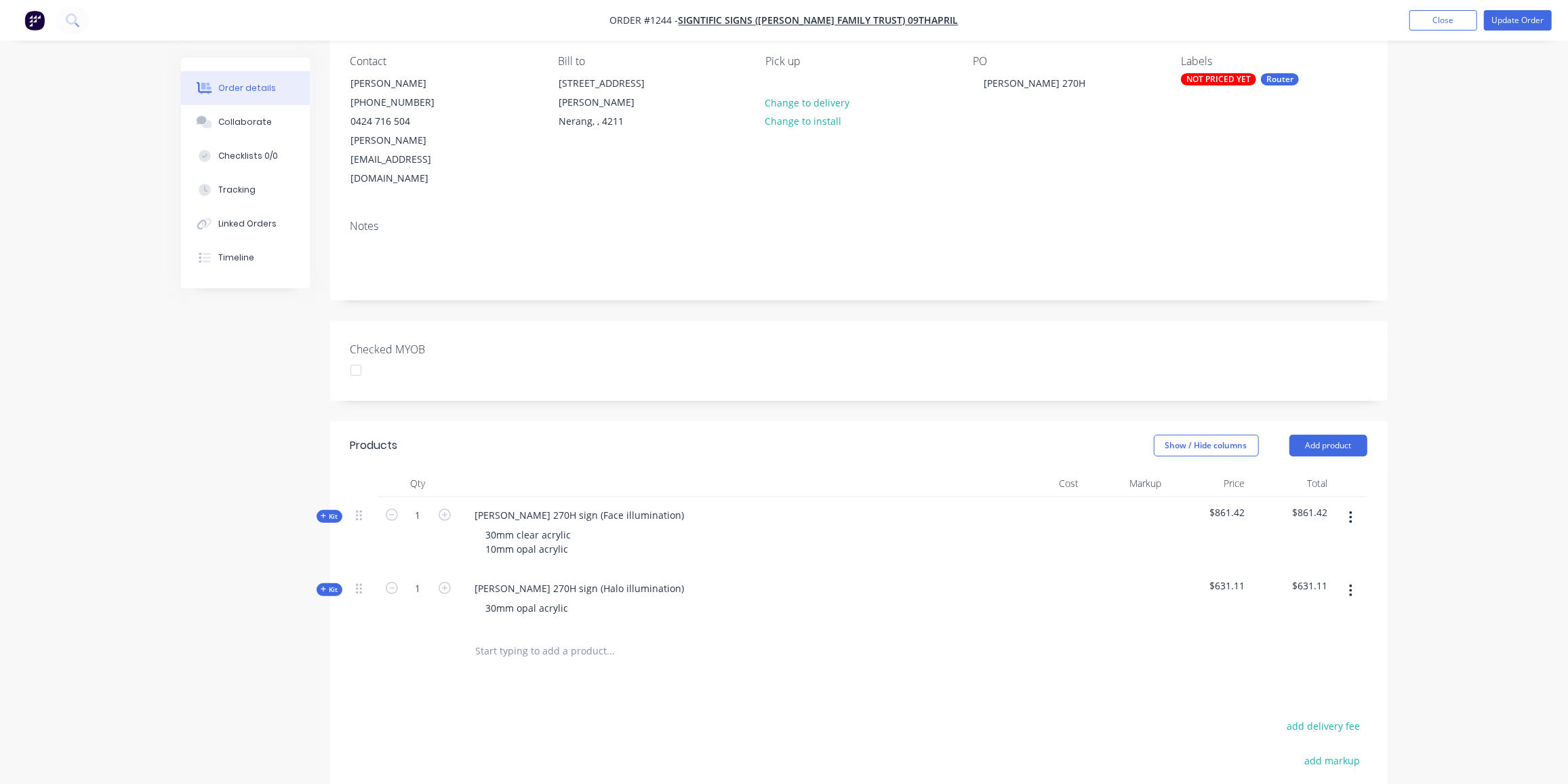
scroll to position [3, 0]
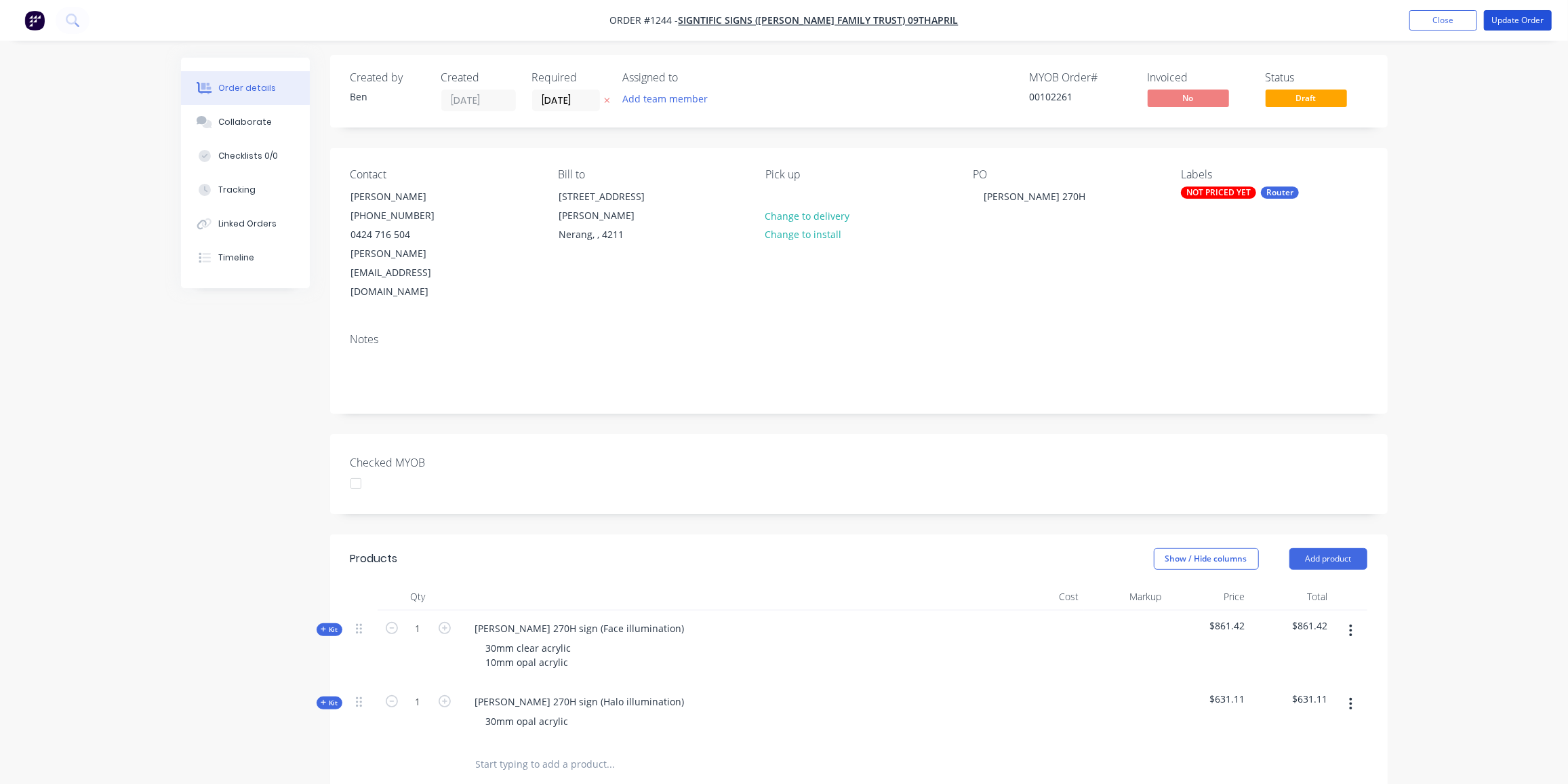
drag, startPoint x: 1533, startPoint y: 17, endPoint x: 1536, endPoint y: 59, distance: 42.1
click at [1533, 15] on button "Update Order" at bounding box center [1517, 20] width 68 height 21
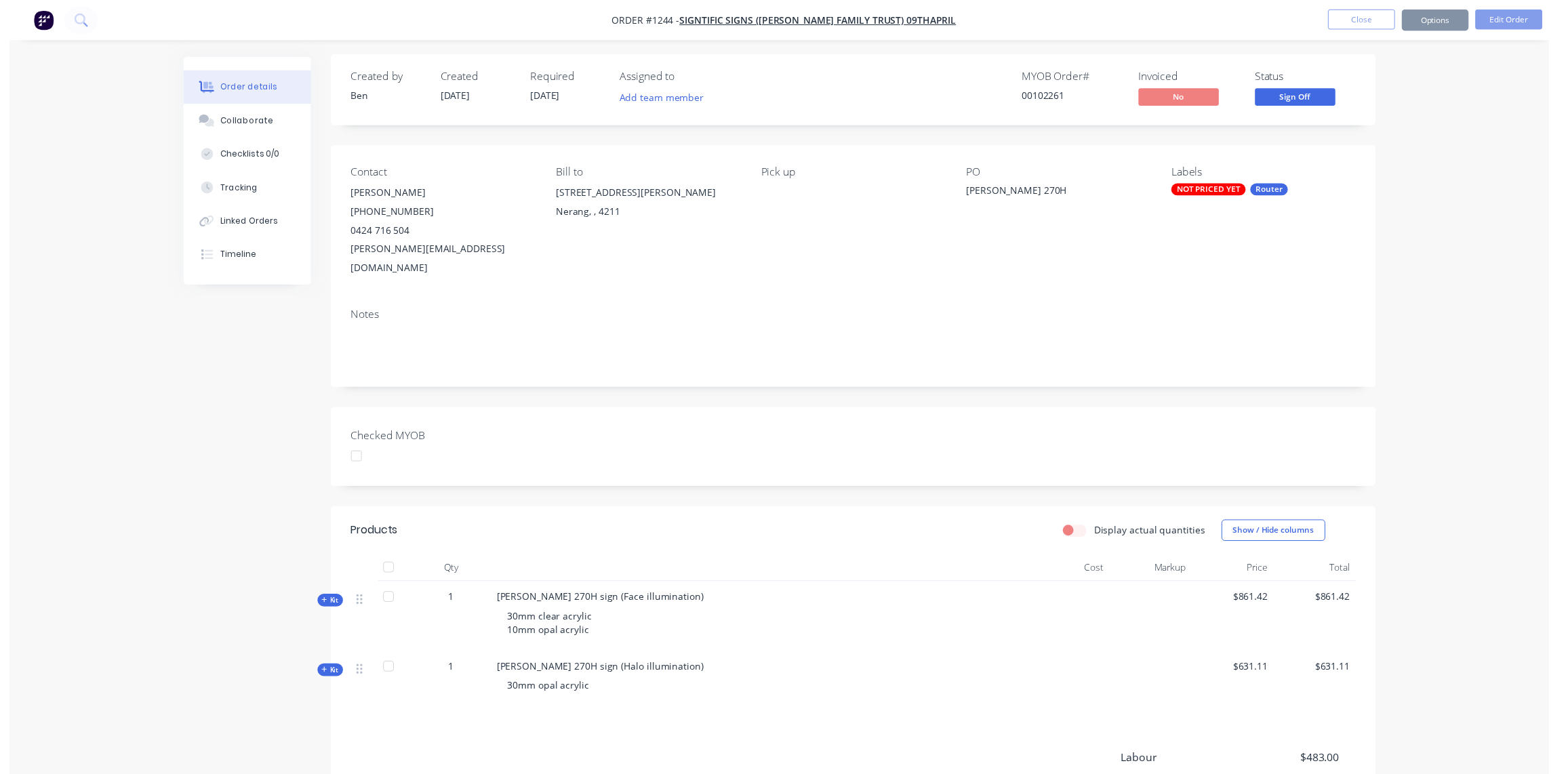
scroll to position [0, 0]
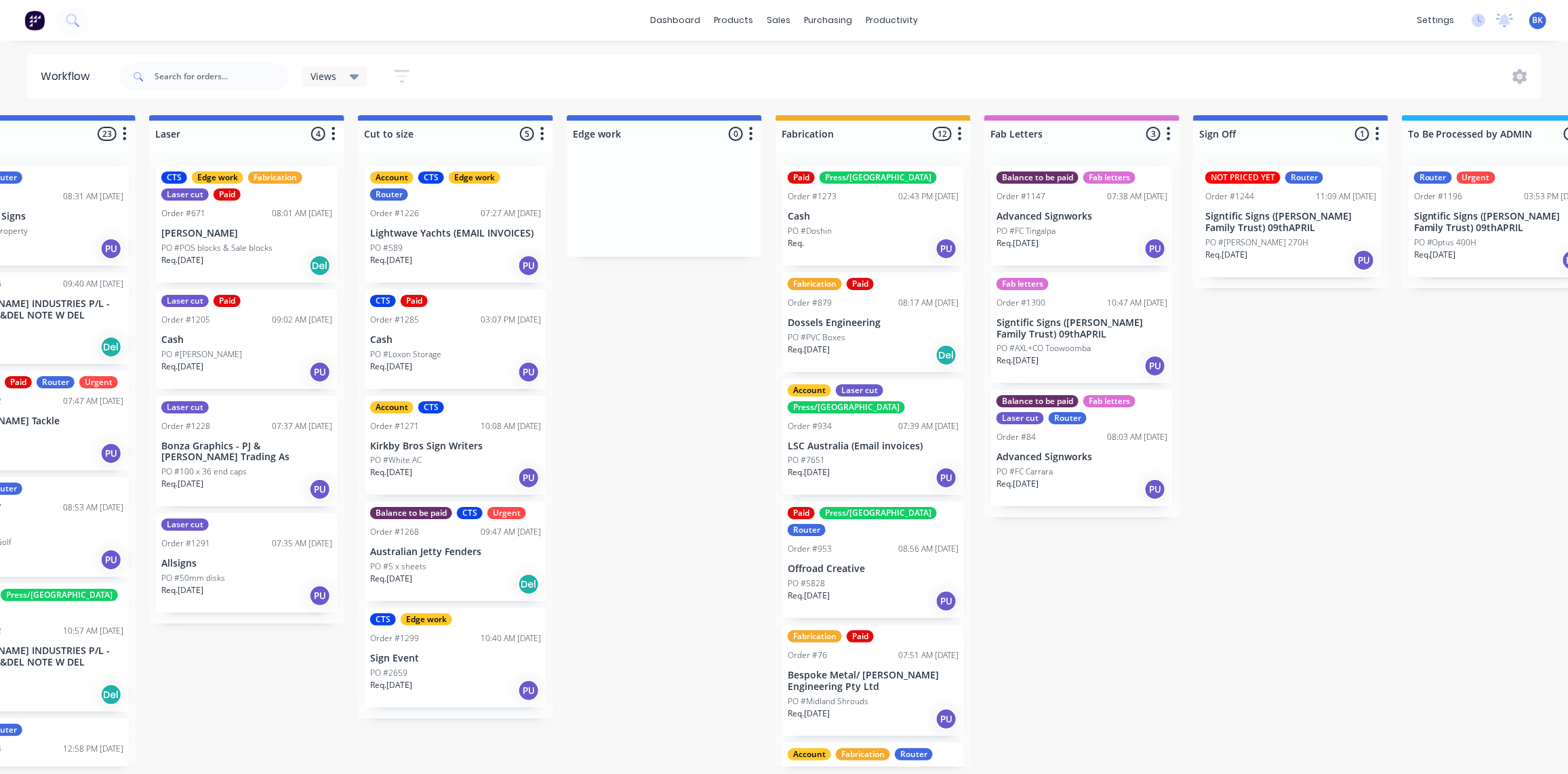
scroll to position [0, 924]
click at [1262, 230] on p "Signtific Signs ([PERSON_NAME] Family Trust) 09thAPRIL" at bounding box center [1291, 223] width 171 height 23
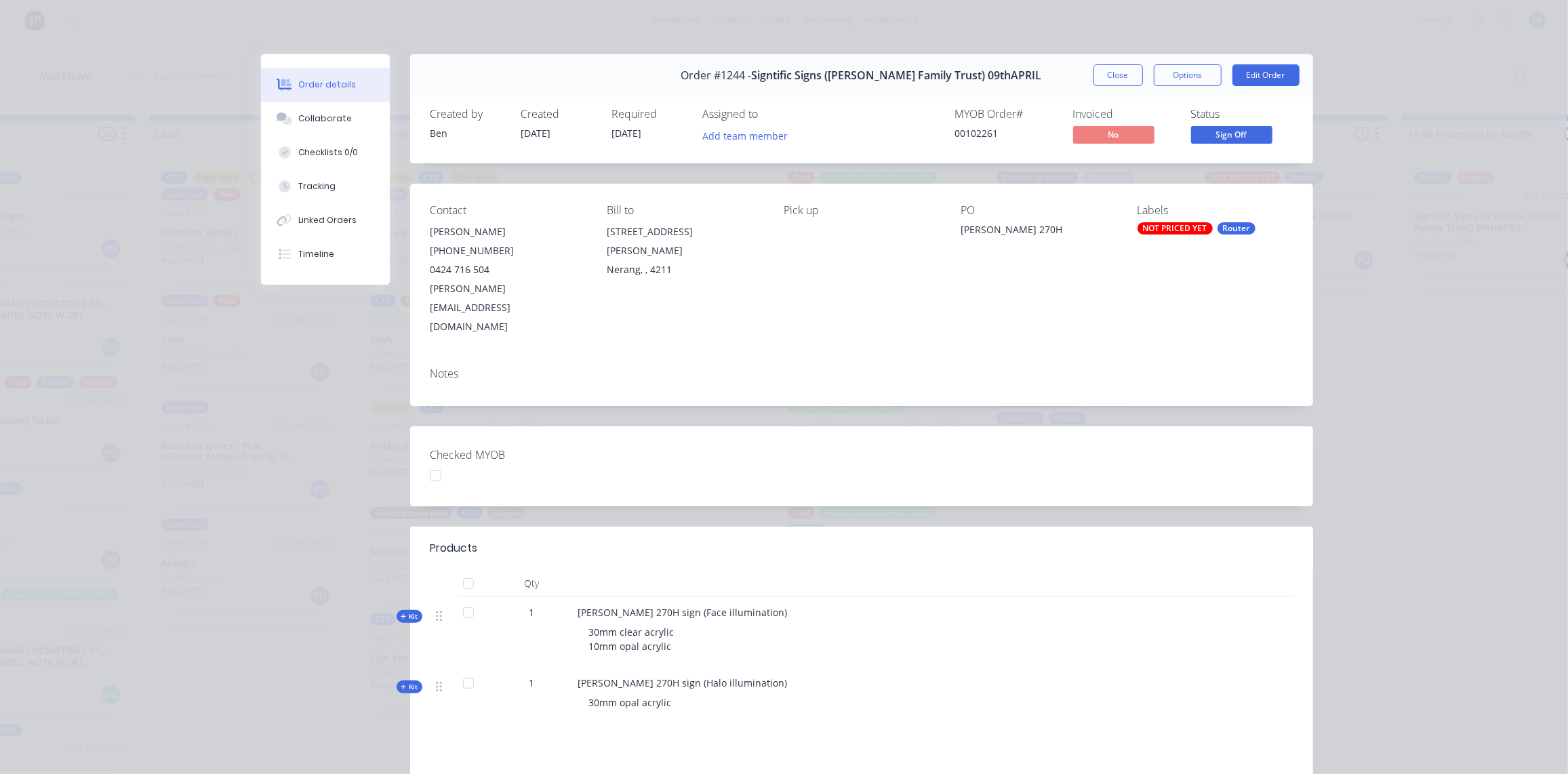
click at [1185, 226] on div "NOT PRICED YET" at bounding box center [1175, 229] width 76 height 13
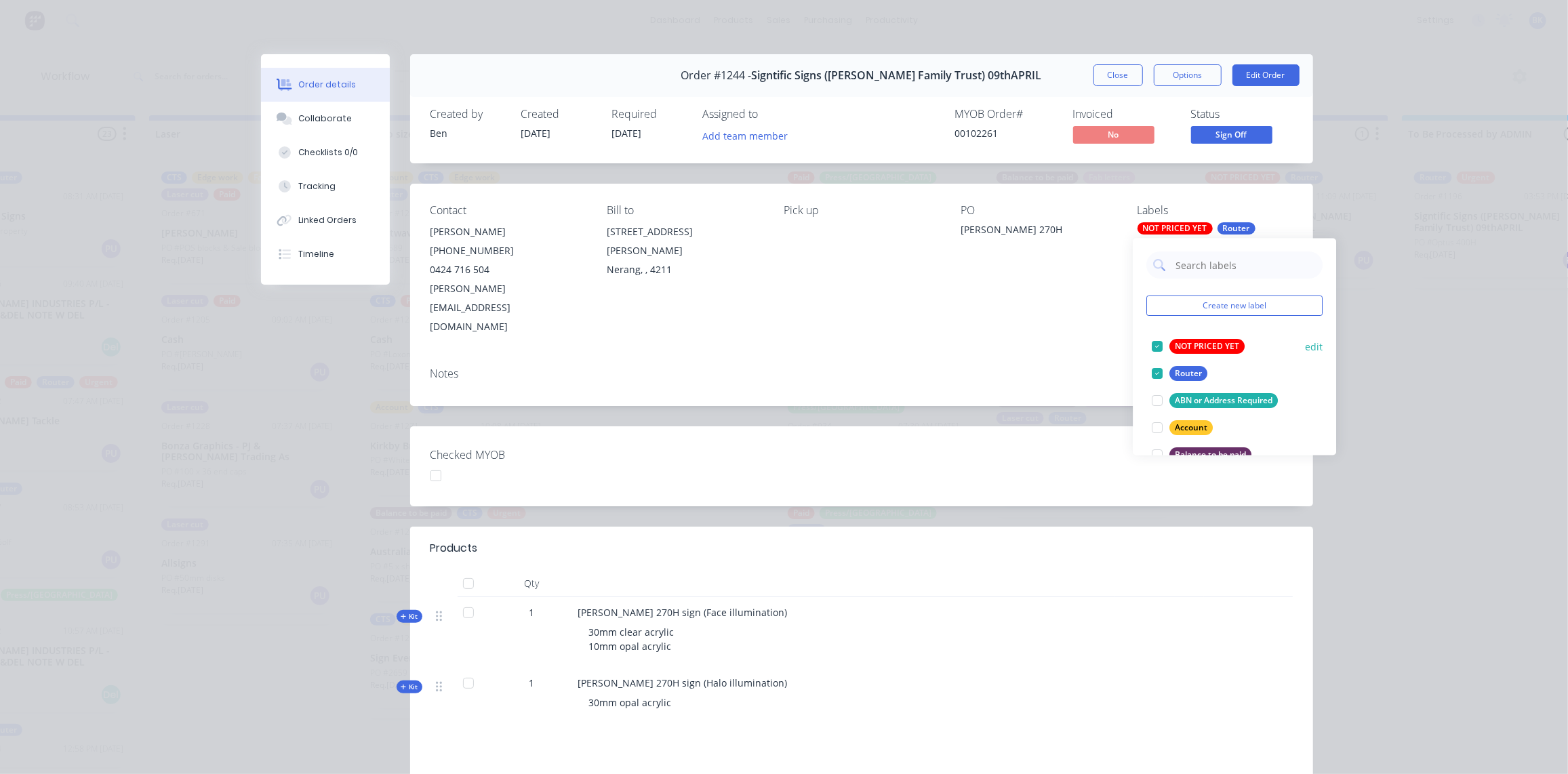
click at [1189, 341] on div "NOT PRICED YET" at bounding box center [1208, 347] width 76 height 15
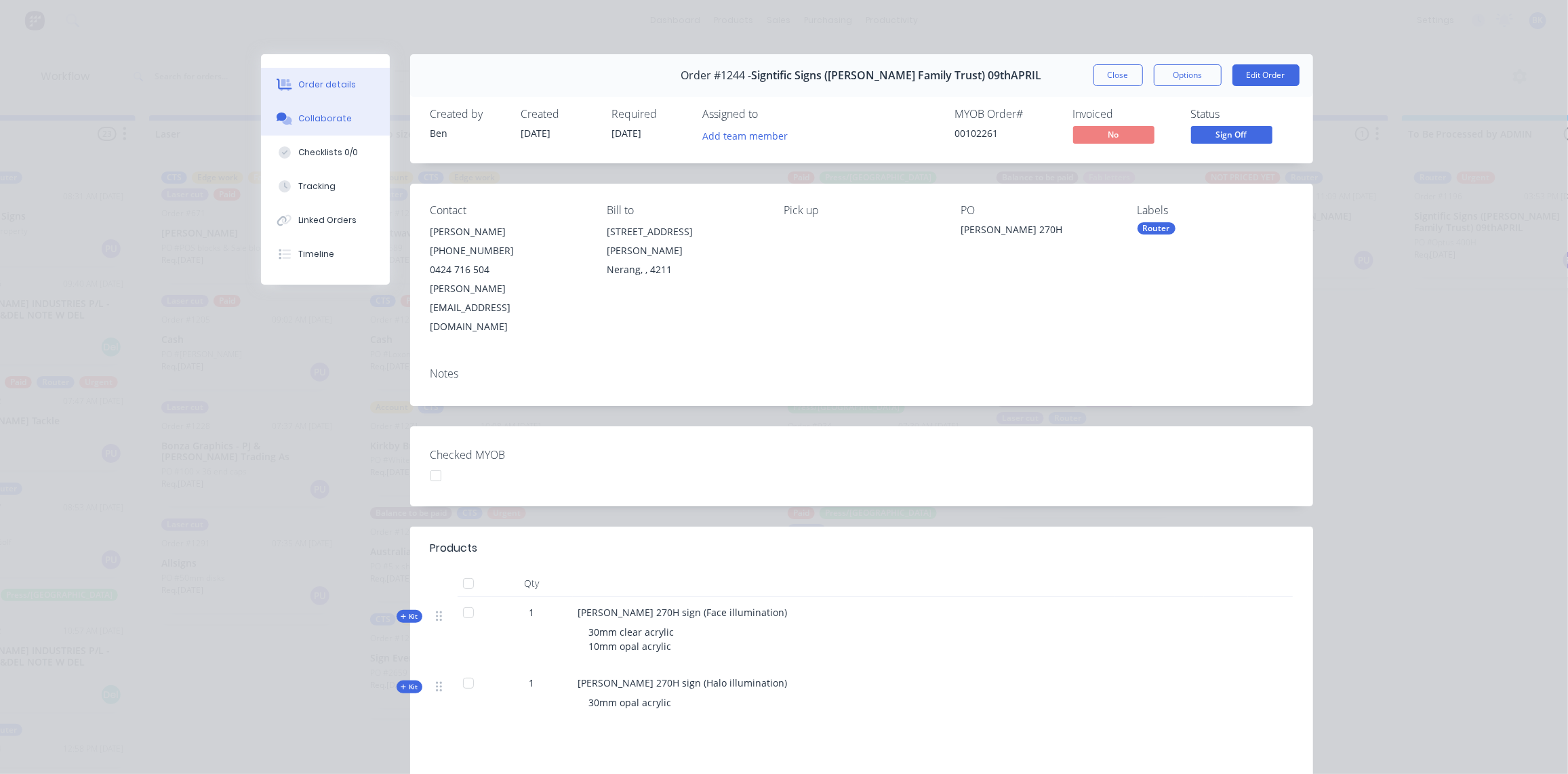
click at [321, 114] on div "Collaborate" at bounding box center [324, 119] width 53 height 13
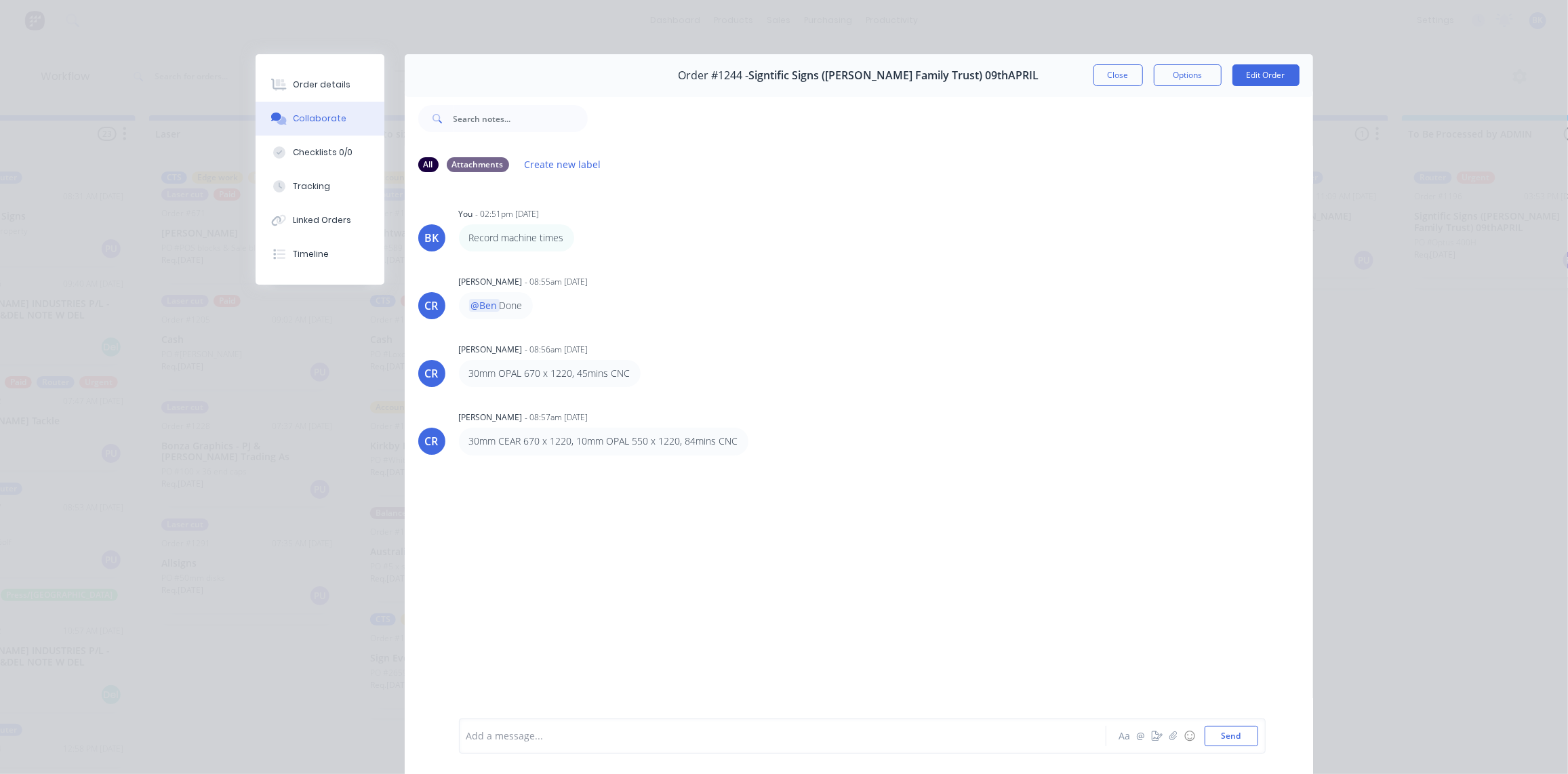
click at [528, 752] on div "Add a message... Aa @ ☺ Send" at bounding box center [862, 736] width 807 height 35
click at [529, 737] on div at bounding box center [764, 737] width 594 height 14
click at [531, 740] on div "@[GEOGRAPHIC_DATA]" at bounding box center [764, 737] width 594 height 14
click at [1226, 733] on button "Send" at bounding box center [1230, 736] width 53 height 21
click at [1122, 79] on button "Close" at bounding box center [1118, 75] width 50 height 22
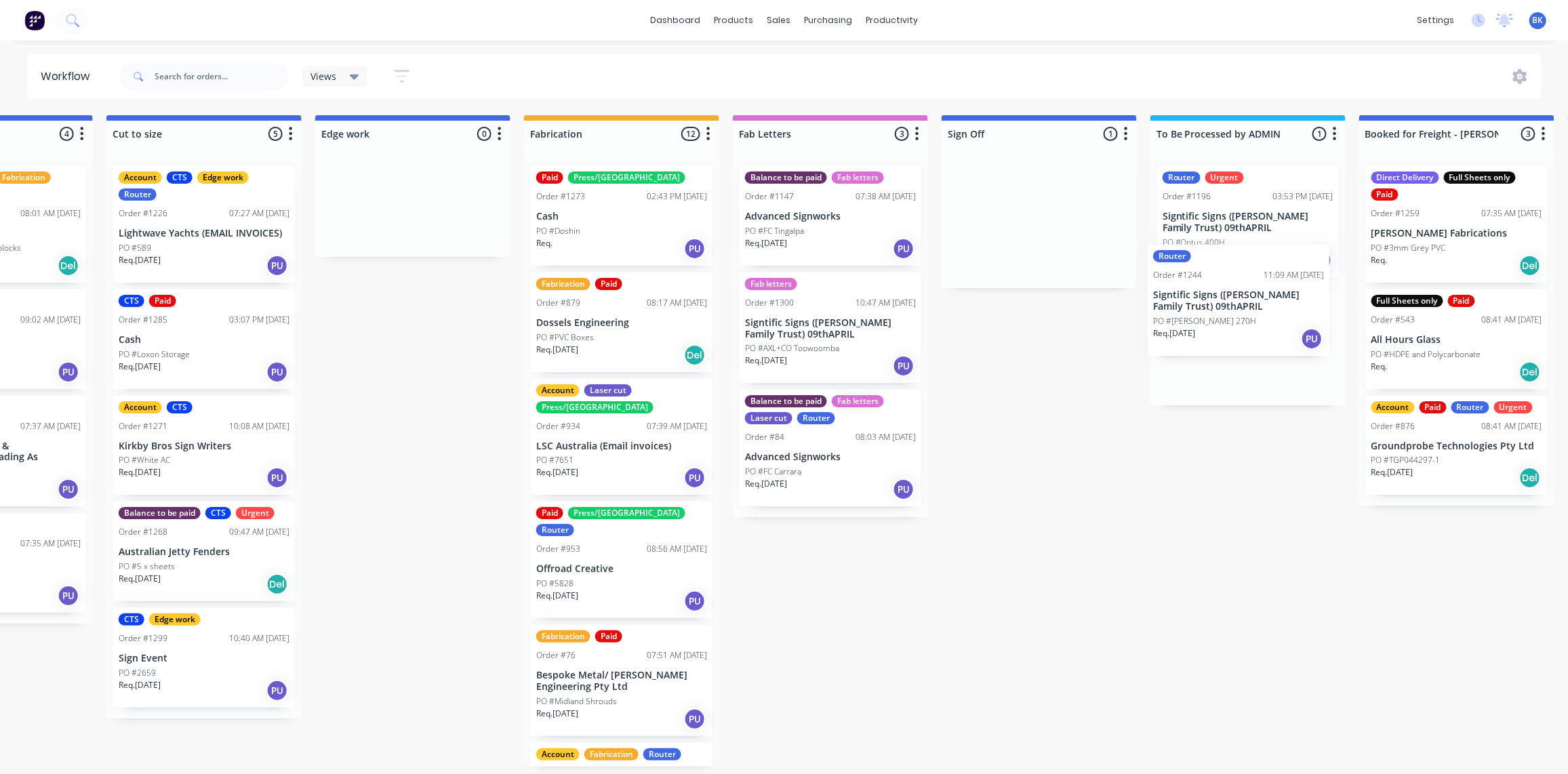
drag, startPoint x: 1256, startPoint y: 217, endPoint x: 1211, endPoint y: 298, distance: 92.7
click at [1211, 298] on div "Submitted 2 Status colour #273444 hex #273444 Save Cancel Summaries Total order…" at bounding box center [436, 441] width 3243 height 651
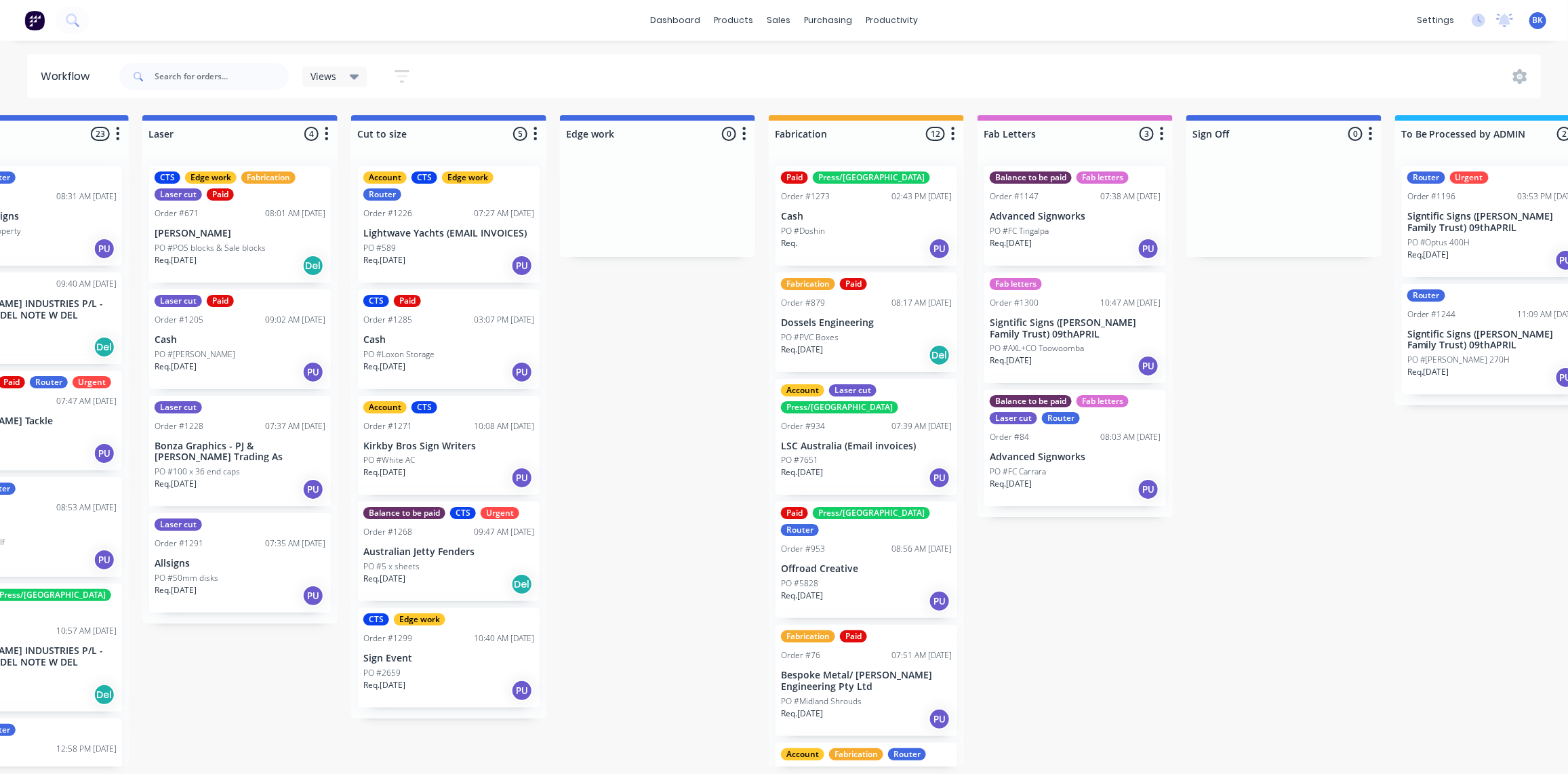
click at [855, 318] on p "Dossels Engineering" at bounding box center [866, 323] width 171 height 12
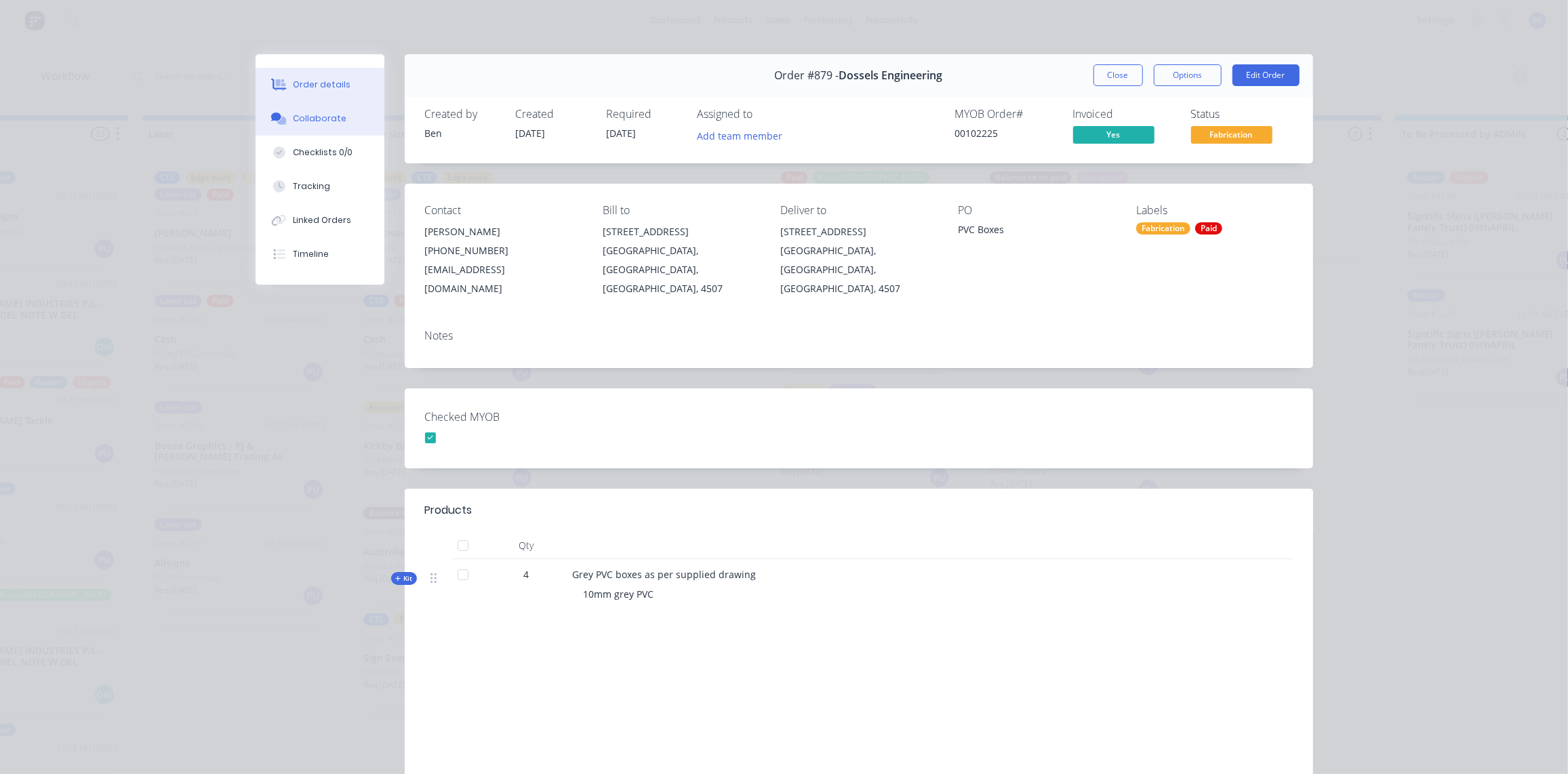
click at [316, 111] on button "Collaborate" at bounding box center [320, 119] width 129 height 34
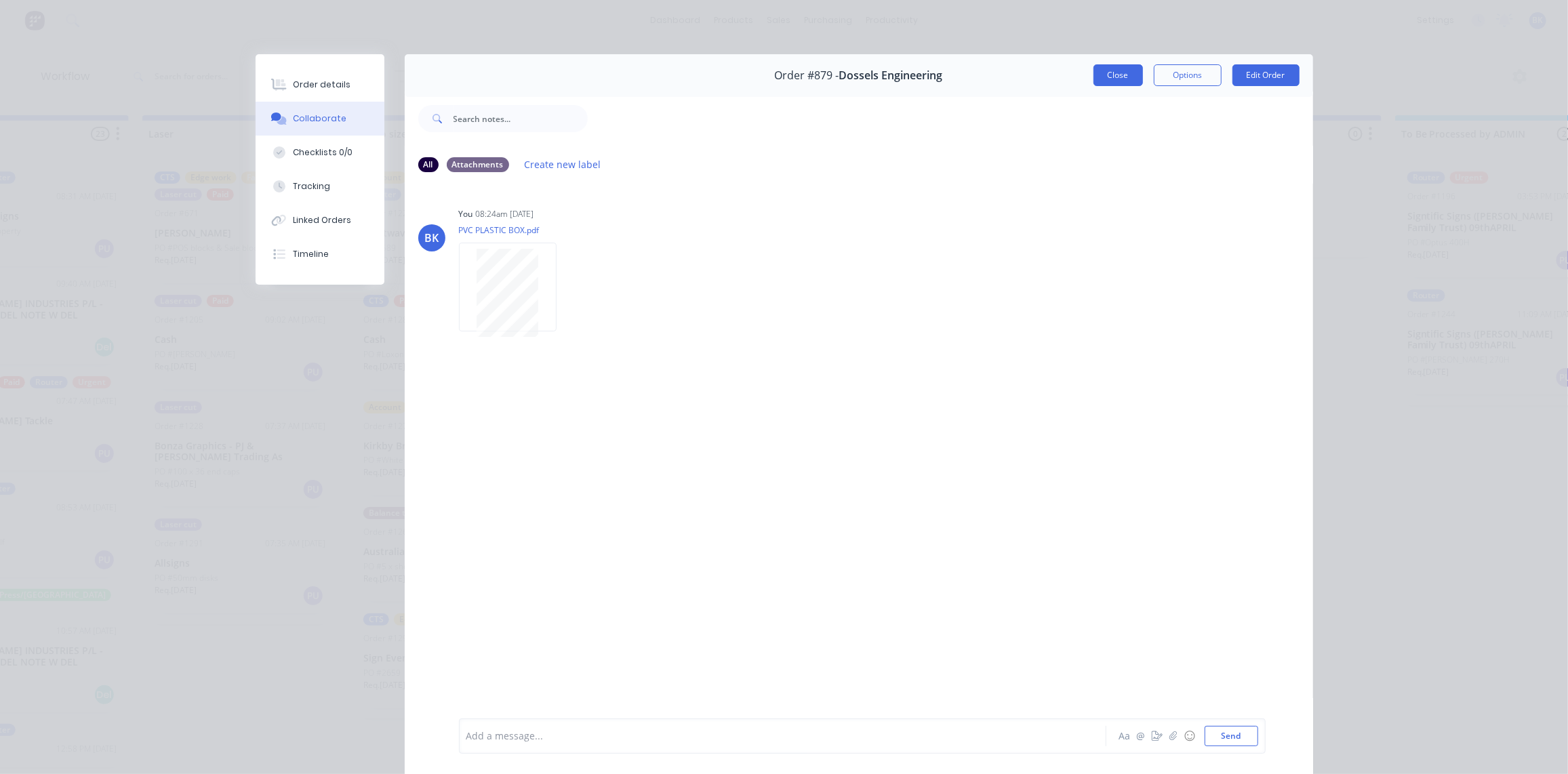
click at [1113, 78] on button "Close" at bounding box center [1118, 75] width 50 height 22
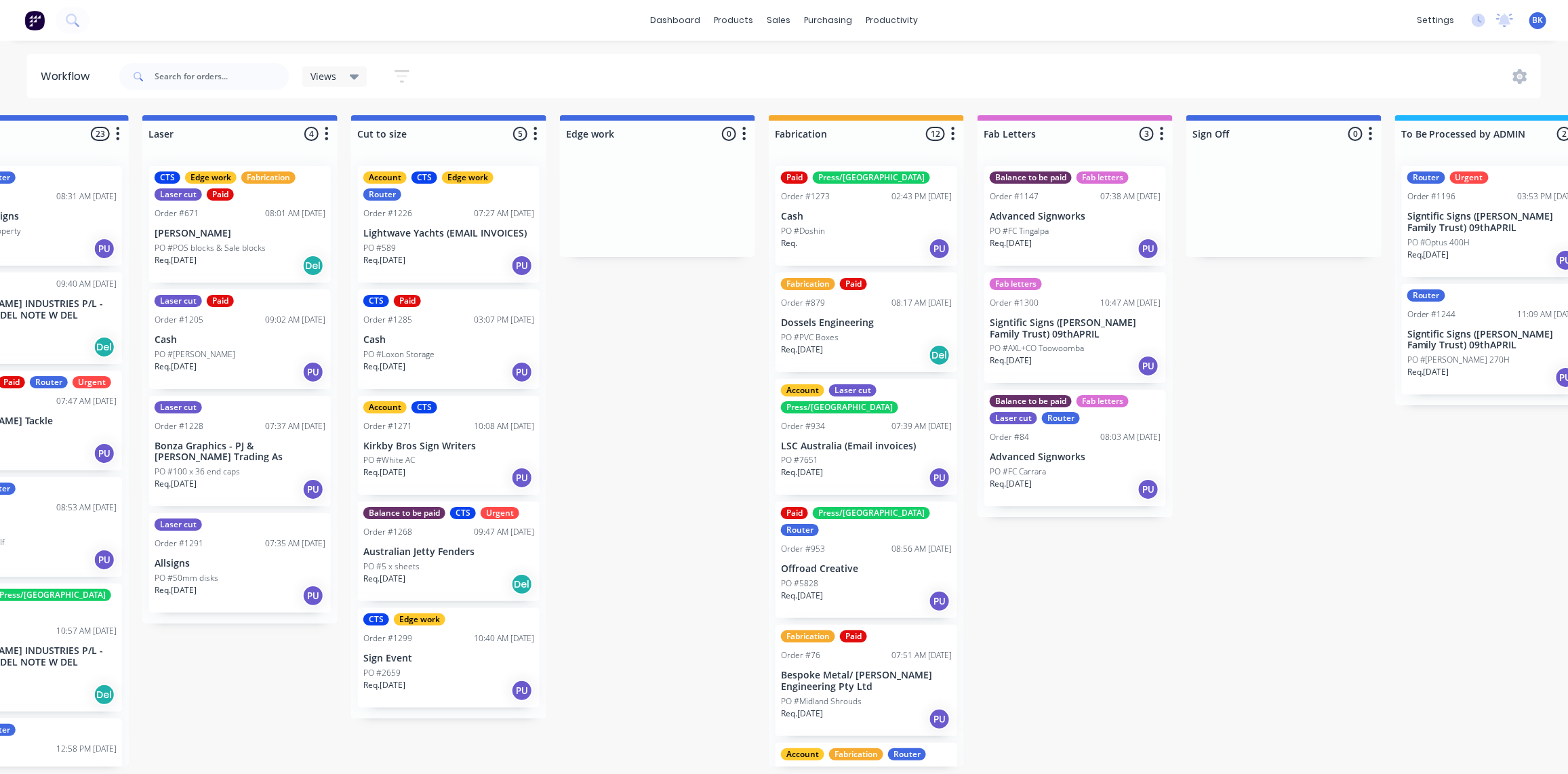
click at [882, 334] on div "PO #PVC Boxes" at bounding box center [866, 338] width 171 height 13
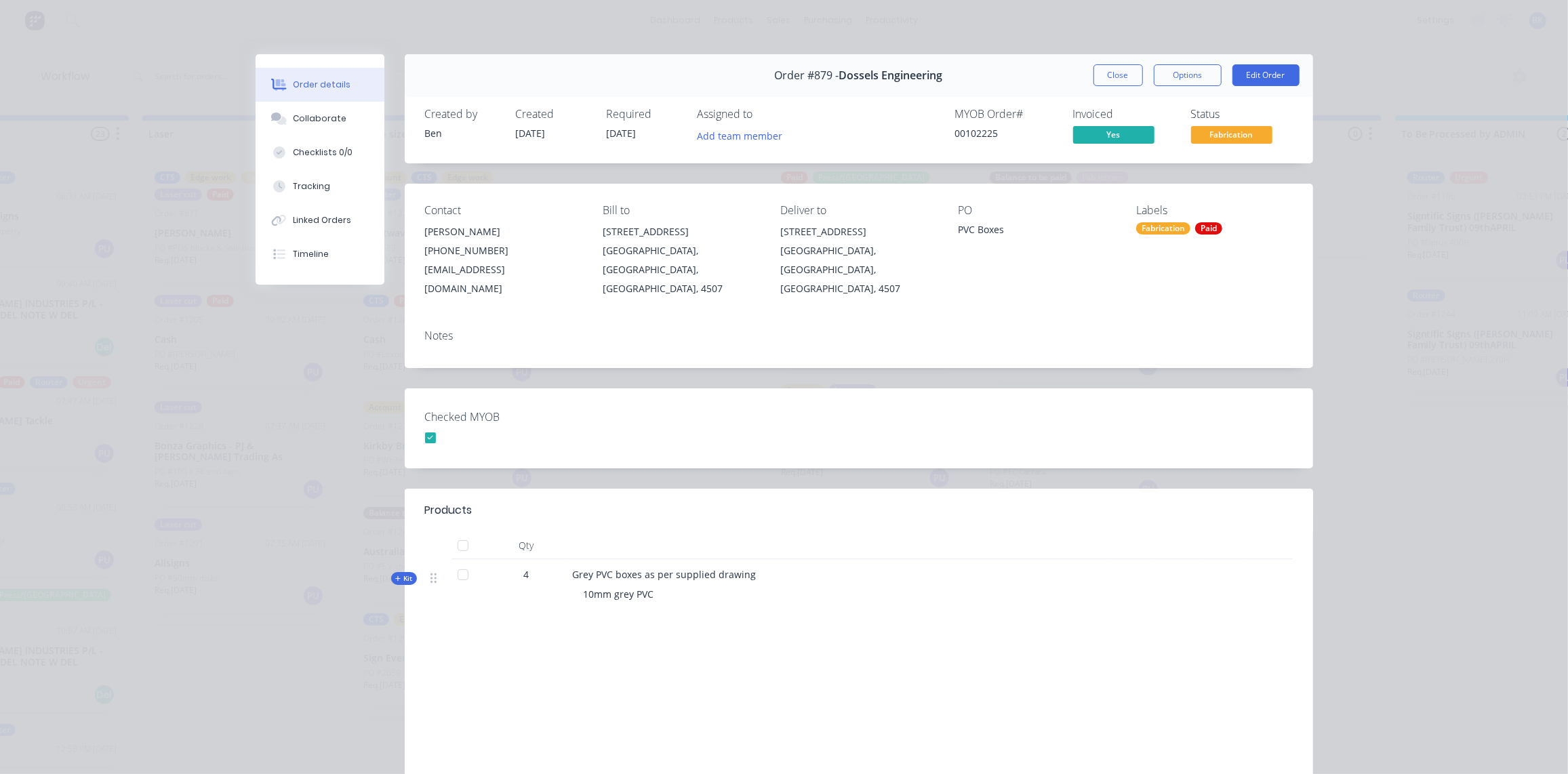
scroll to position [0, 930]
click at [331, 119] on div "Collaborate" at bounding box center [319, 119] width 53 height 13
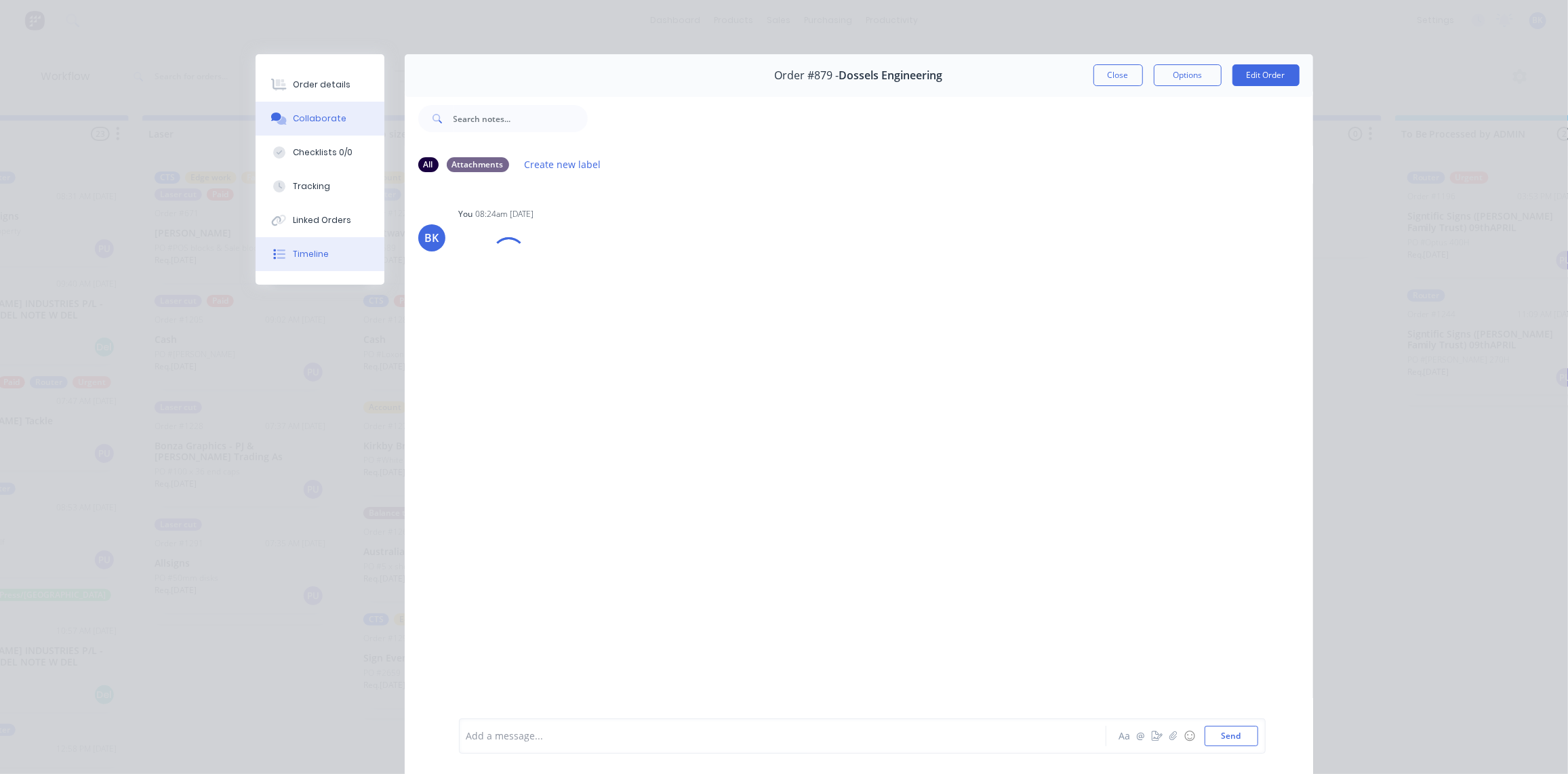
click at [309, 253] on div "Timeline" at bounding box center [311, 254] width 36 height 13
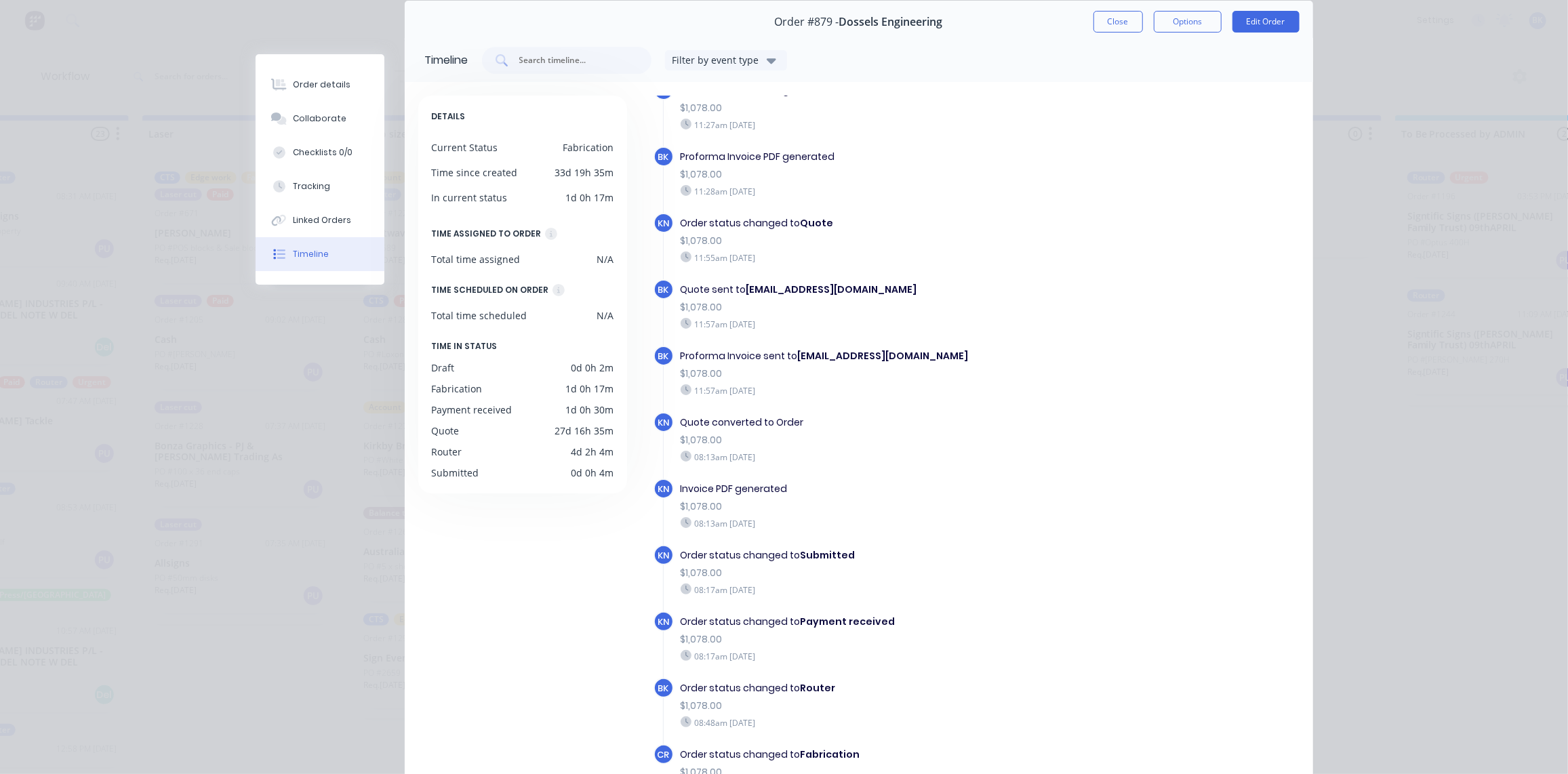
scroll to position [182, 0]
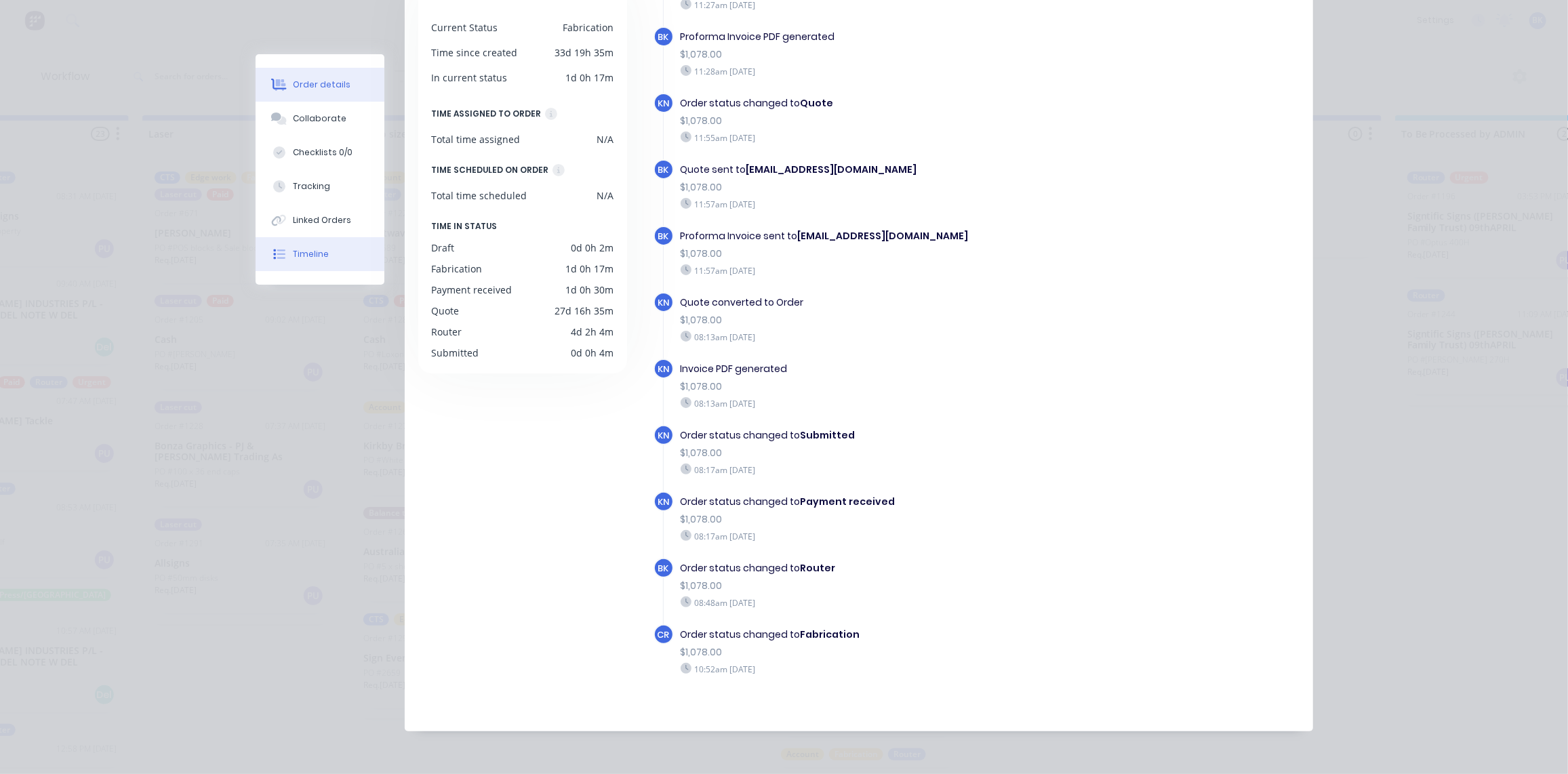
click at [322, 90] on div "Order details" at bounding box center [322, 85] width 58 height 13
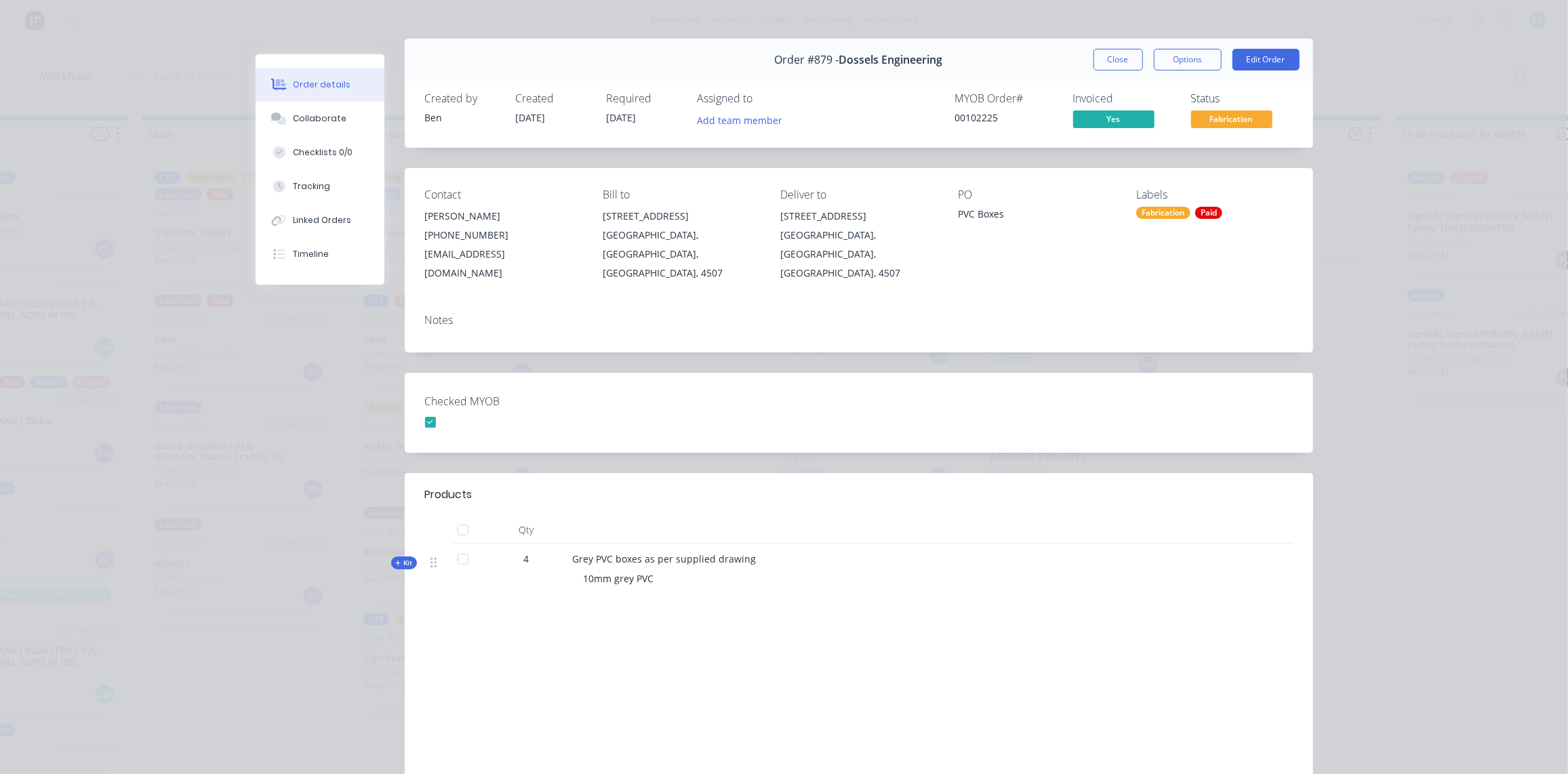
scroll to position [0, 0]
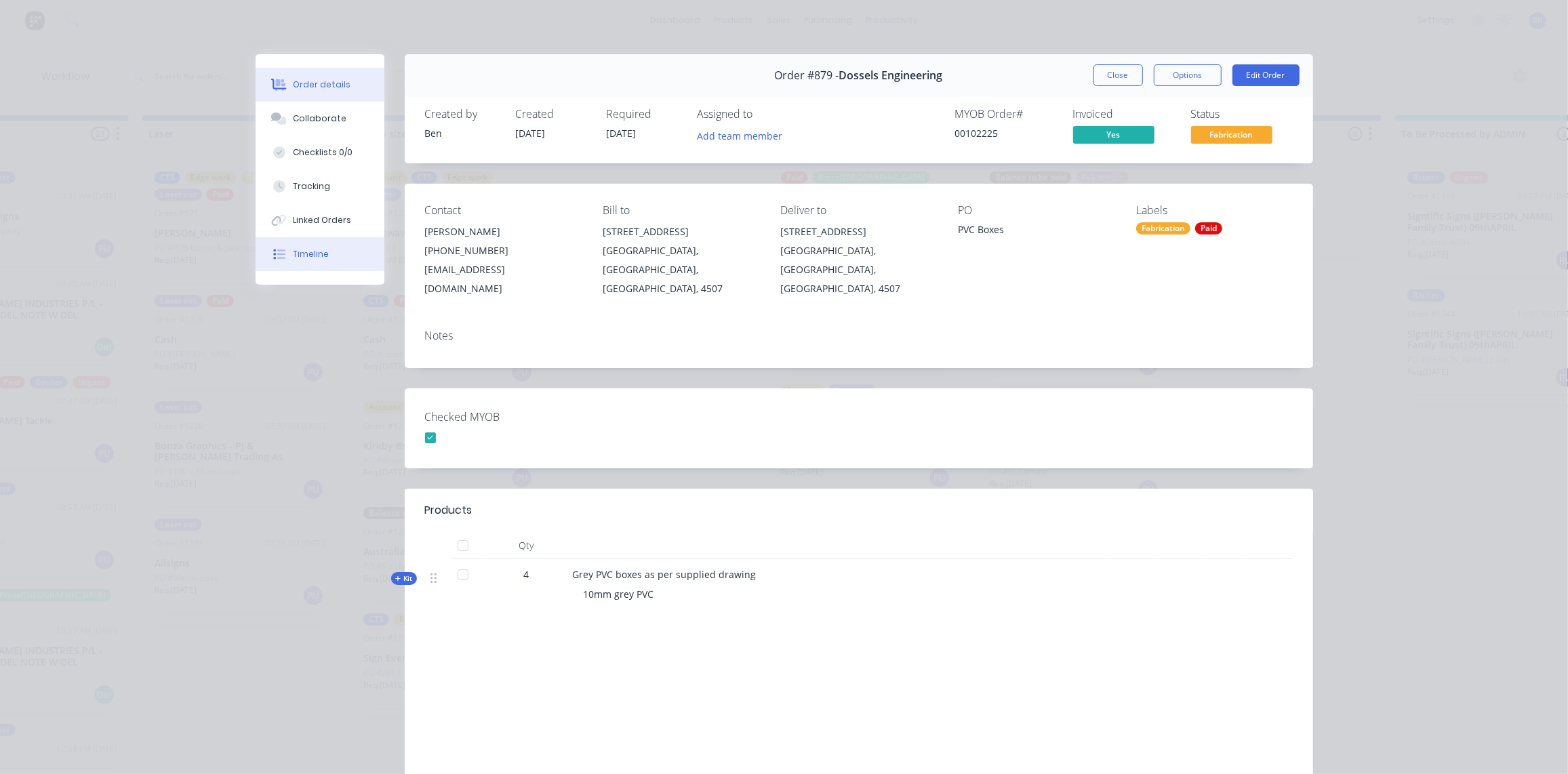
click at [309, 243] on button "Timeline" at bounding box center [320, 254] width 129 height 34
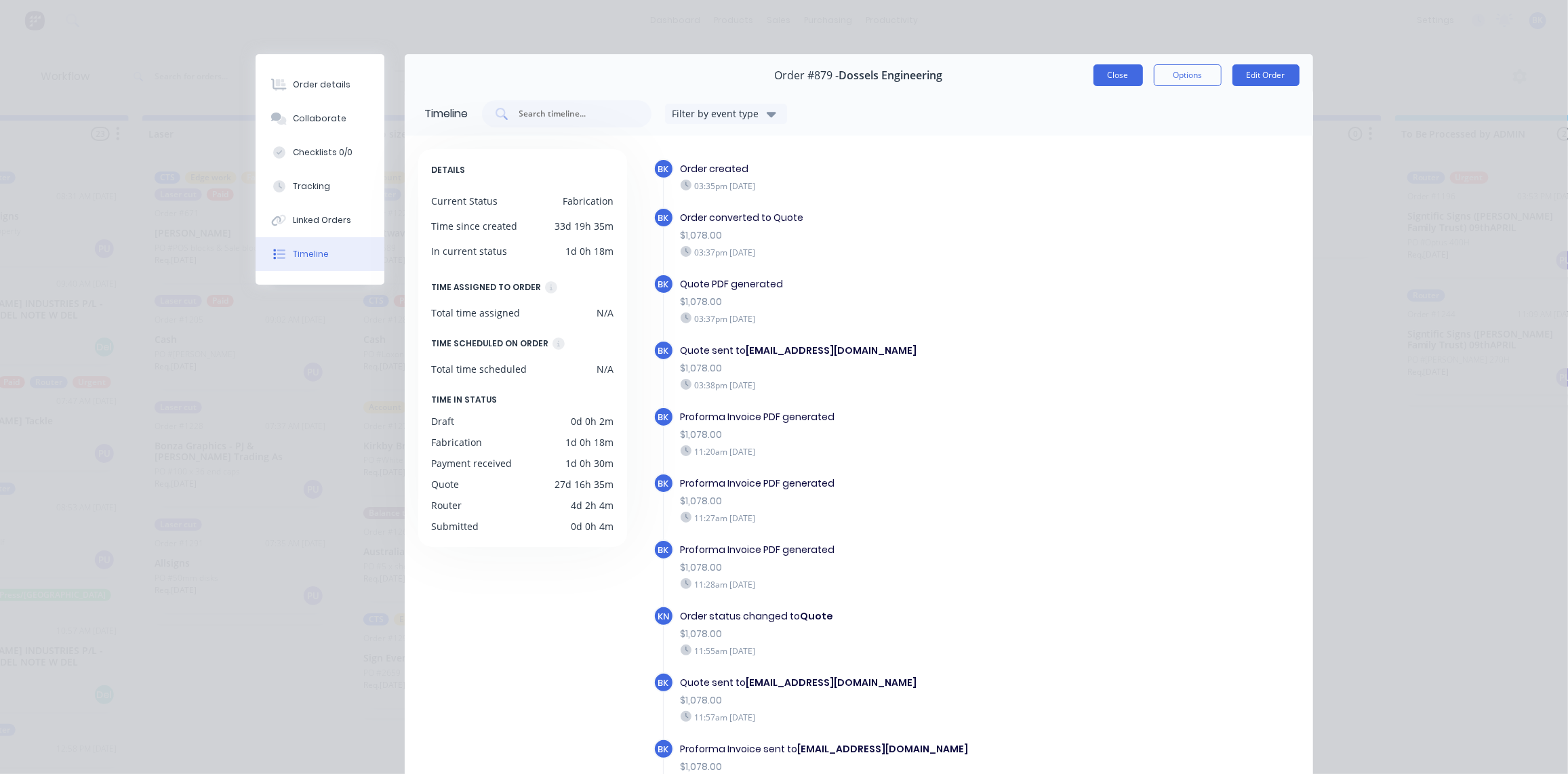
click at [1130, 77] on button "Close" at bounding box center [1118, 75] width 50 height 22
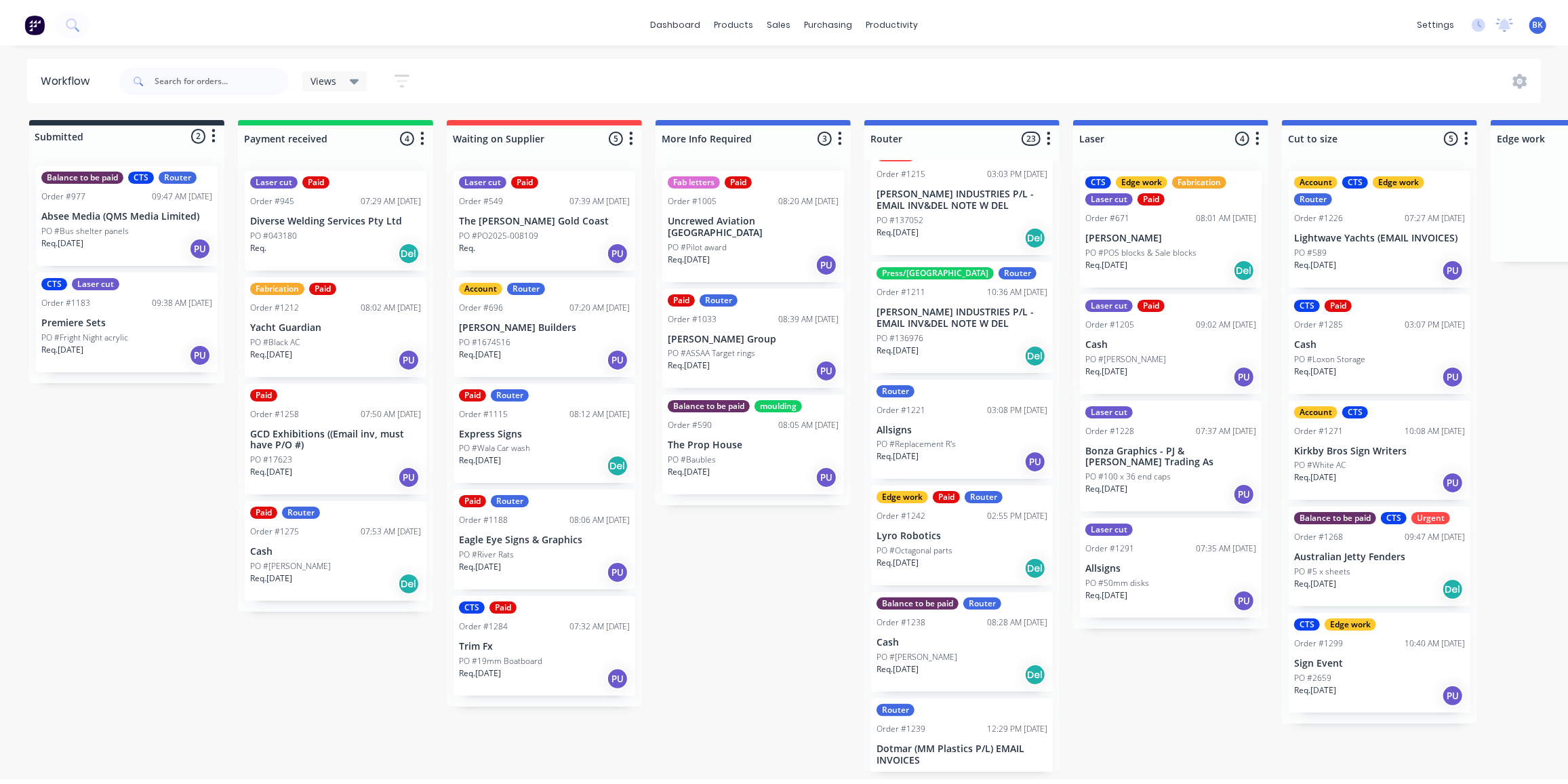
scroll to position [739, 0]
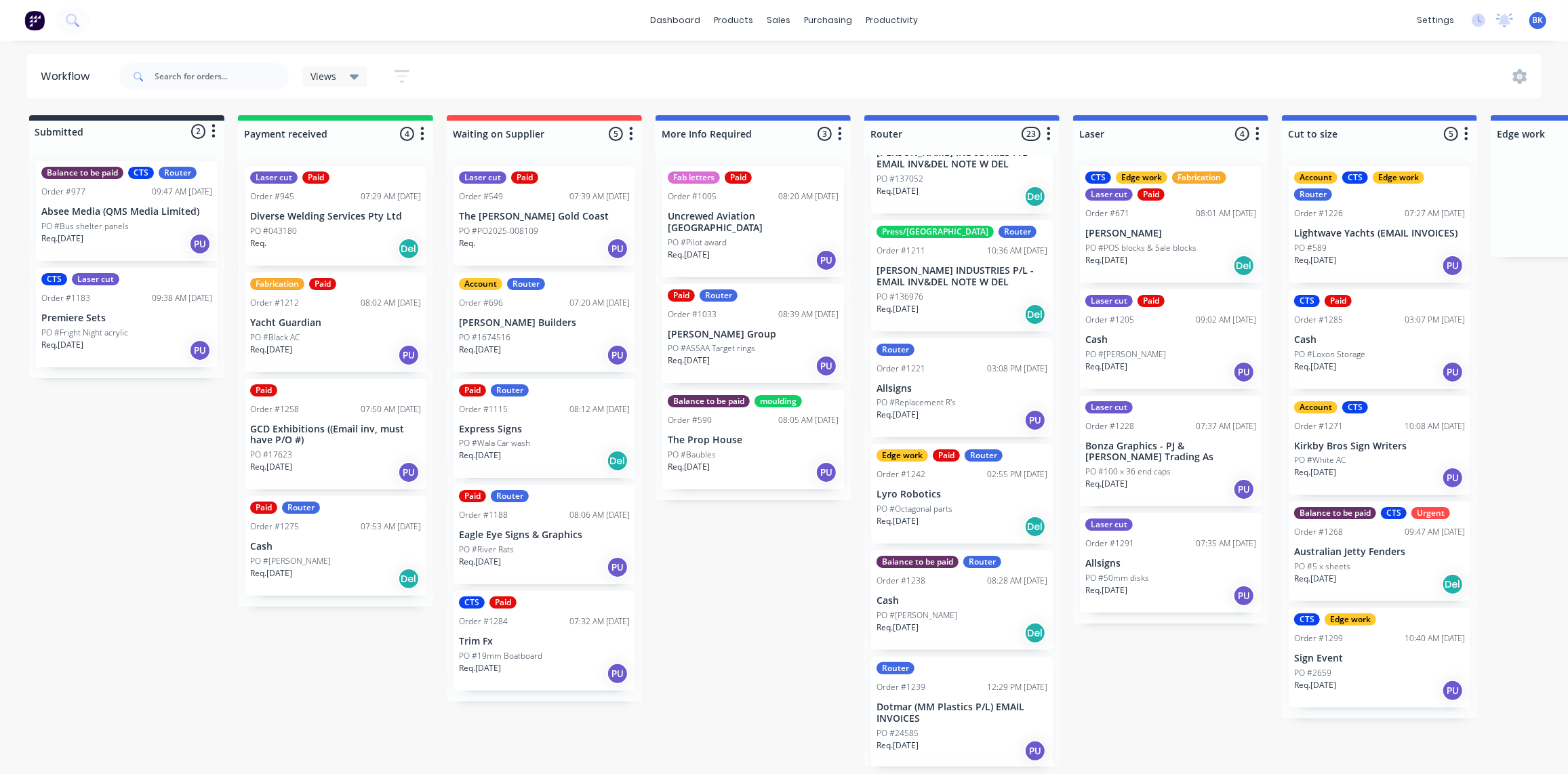
click at [339, 568] on div "Req. 25/08/25 Del" at bounding box center [336, 579] width 171 height 23
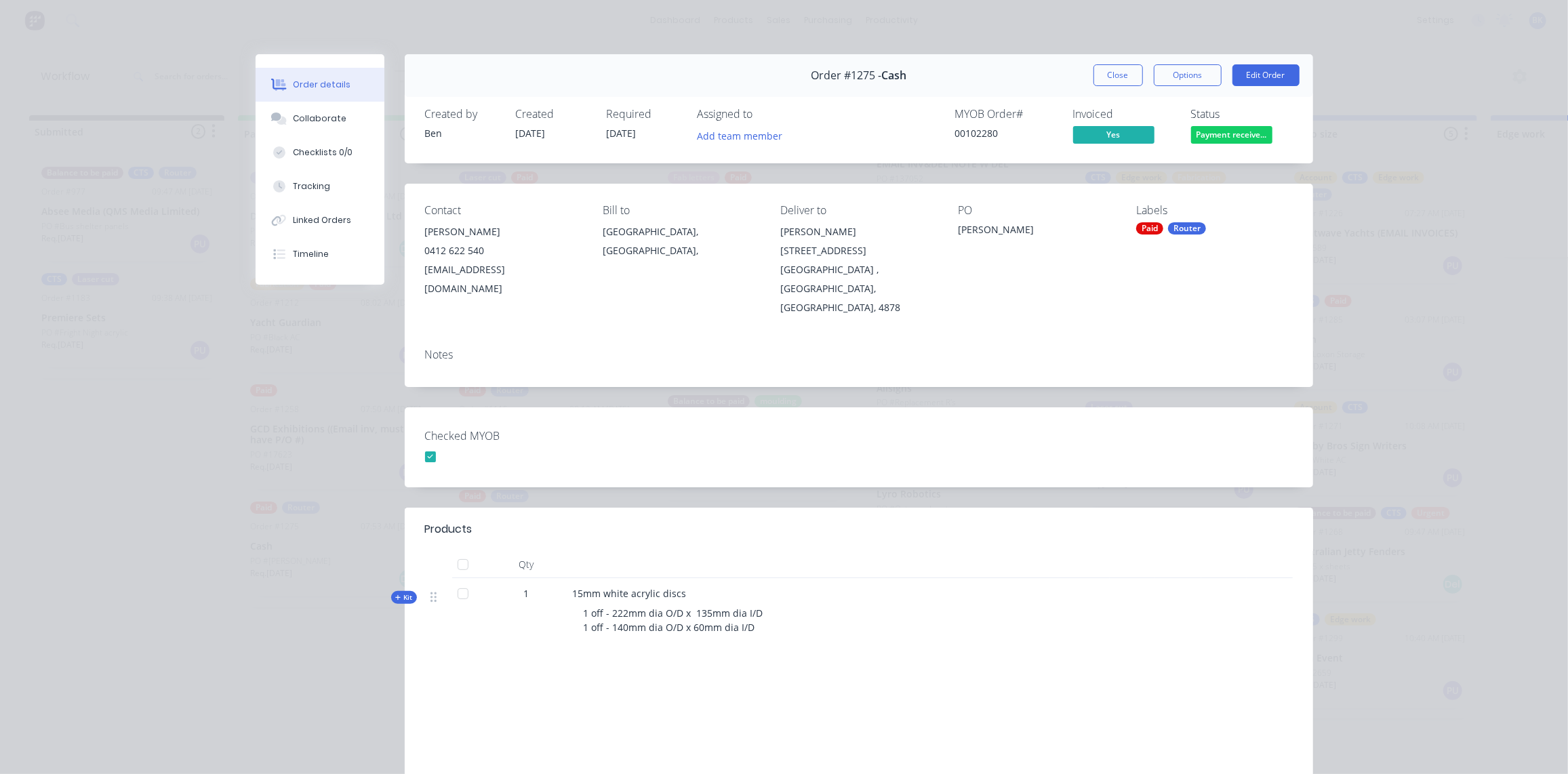
click at [776, 601] on div "1 off - 222mm dia O/D x 135mm dia I/D 1 off - 140mm dia O/D x 60mm dia I/D" at bounding box center [838, 621] width 531 height 40
click at [1262, 73] on button "Edit Order" at bounding box center [1265, 75] width 68 height 22
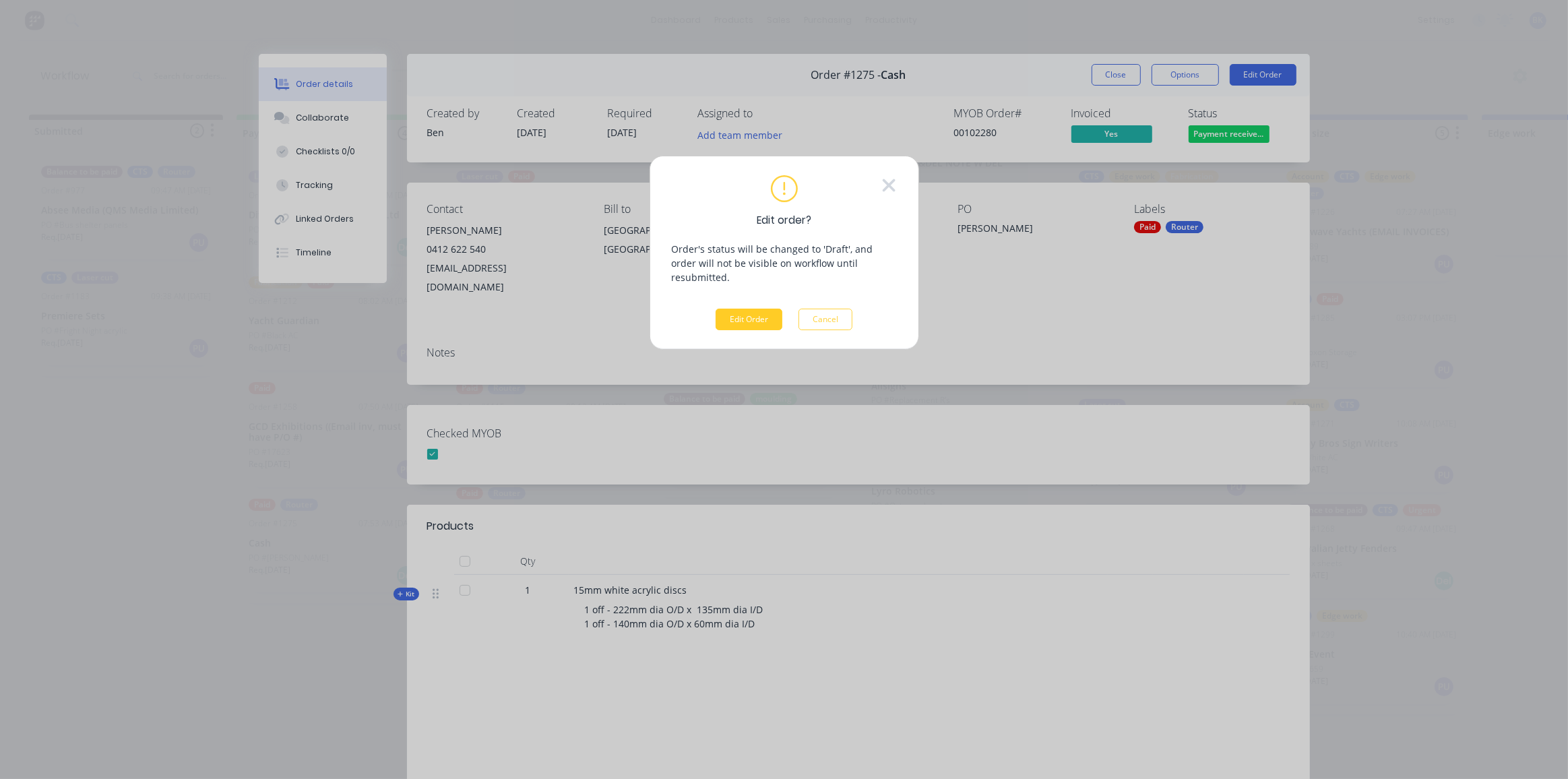
click at [767, 309] on button "Edit Order" at bounding box center [749, 320] width 67 height 21
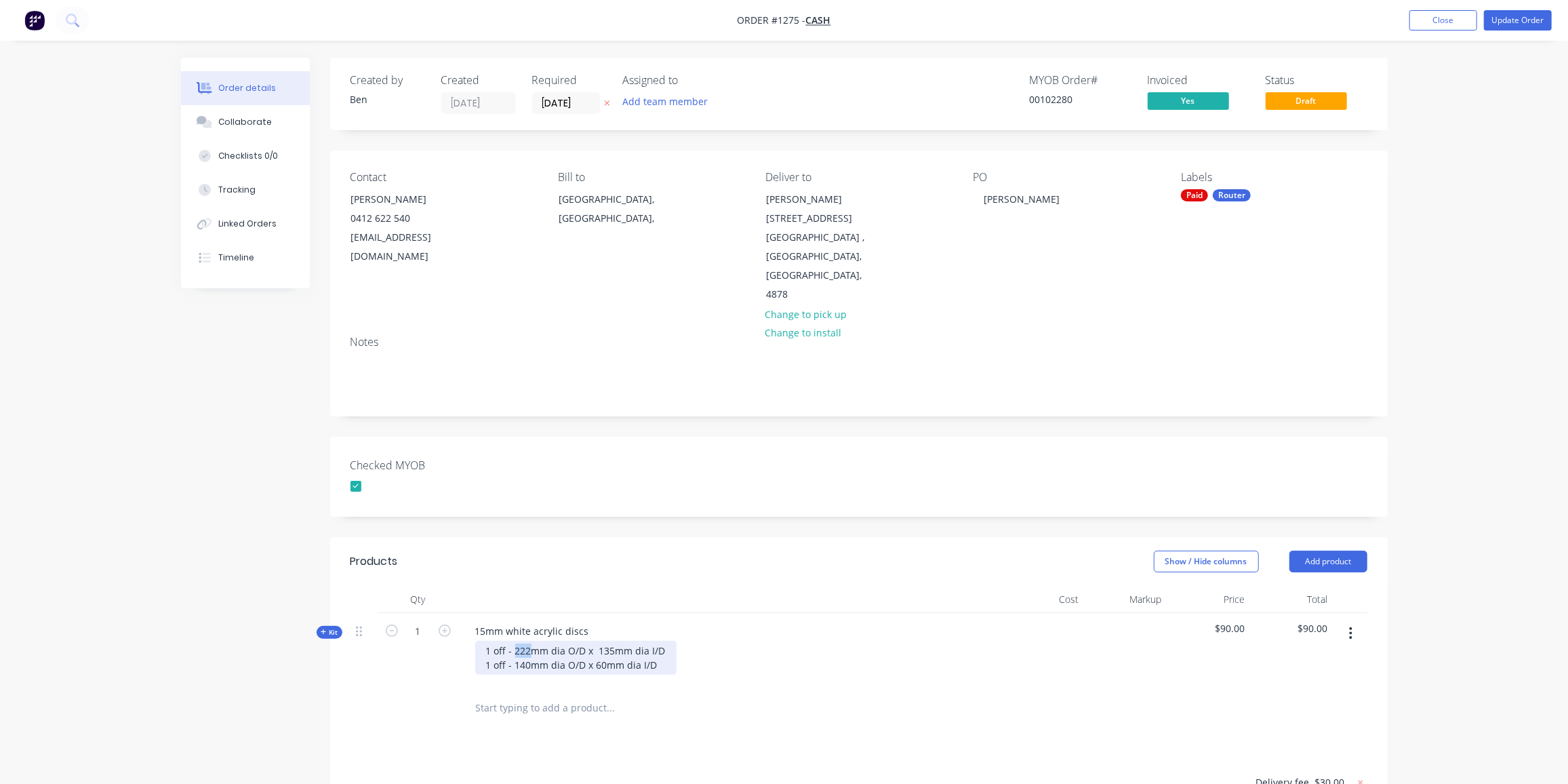
drag, startPoint x: 530, startPoint y: 609, endPoint x: 514, endPoint y: 610, distance: 16.0
click at [514, 641] on div "1 off - 222mm dia O/D x 135mm dia I/D 1 off - 140mm dia O/D x 60mm dia I/D" at bounding box center [576, 658] width 202 height 34
click at [603, 641] on div "1 off - 152mm dia O/D x 135mm dia I/D 1 off - 140mm dia O/D x 60mm dia I/D" at bounding box center [576, 658] width 202 height 34
drag, startPoint x: 530, startPoint y: 624, endPoint x: 515, endPoint y: 628, distance: 15.5
click at [515, 641] on div "1 off - 152mm dia O/D x 35mm dia I/D 1 off - 140mm dia O/D x 60mm dia I/D" at bounding box center [573, 658] width 195 height 34
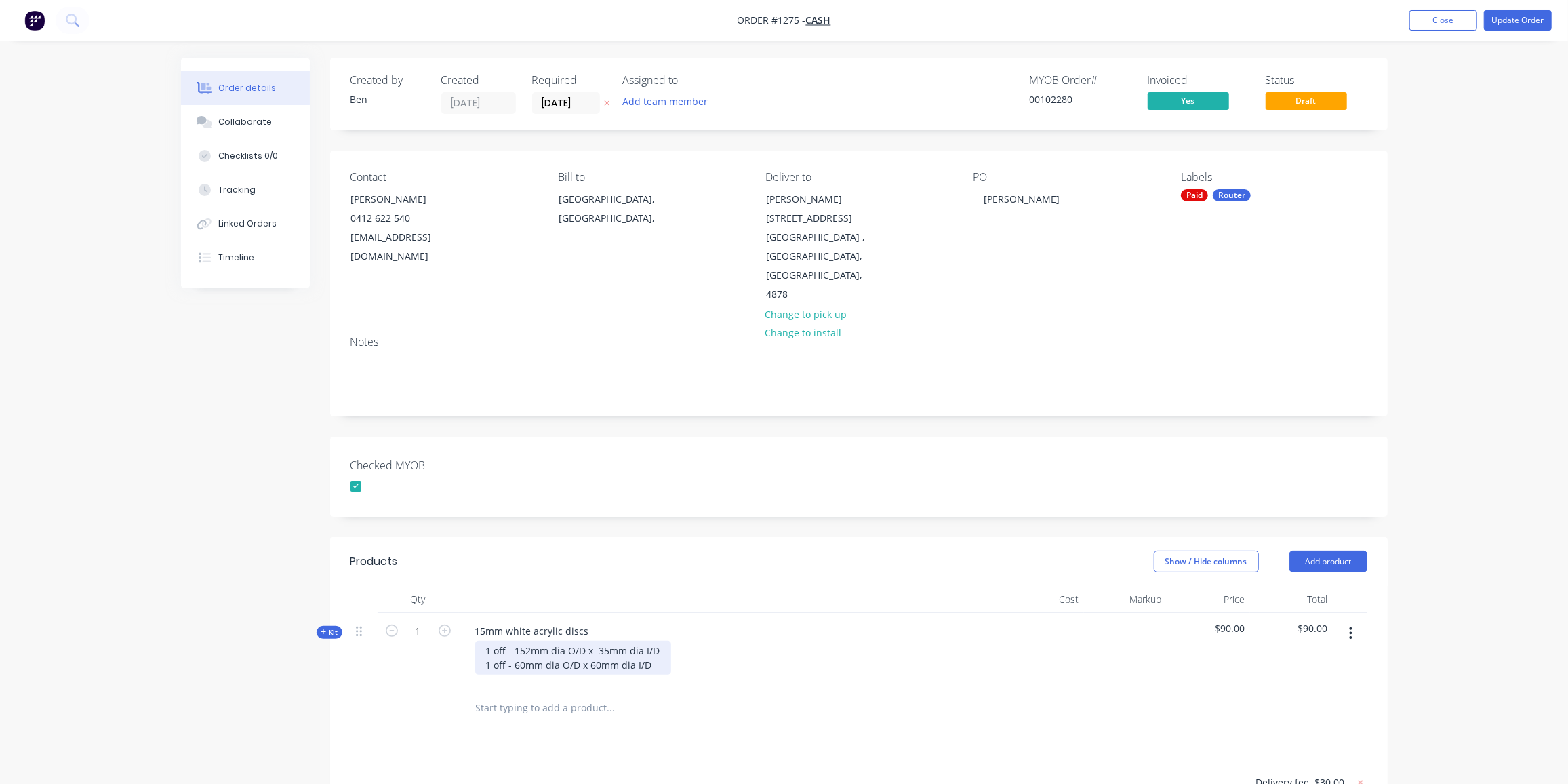
click at [596, 641] on div "1 off - 152mm dia O/D x 35mm dia I/D 1 off - 60mm dia O/D x 60mm dia I/D" at bounding box center [573, 658] width 195 height 34
click at [595, 641] on div "1 off - 152mm dia O/D x 35mm dia I/D 1 off - 60mm dia O/D x 60mm dia I/D" at bounding box center [573, 658] width 195 height 34
click at [845, 641] on div "1 off - 222mm dia O/D x 135mm dia I/D 1 off - 140mm dia O/D x 60mm dia I/D" at bounding box center [730, 658] width 531 height 34
drag, startPoint x: 610, startPoint y: 610, endPoint x: 603, endPoint y: 610, distance: 7.0
click at [603, 641] on div "1 off - 222mm dia O/D x 135mm dia I/D 1 off - 140mm dia O/D x 60mm dia I/D" at bounding box center [576, 658] width 202 height 34
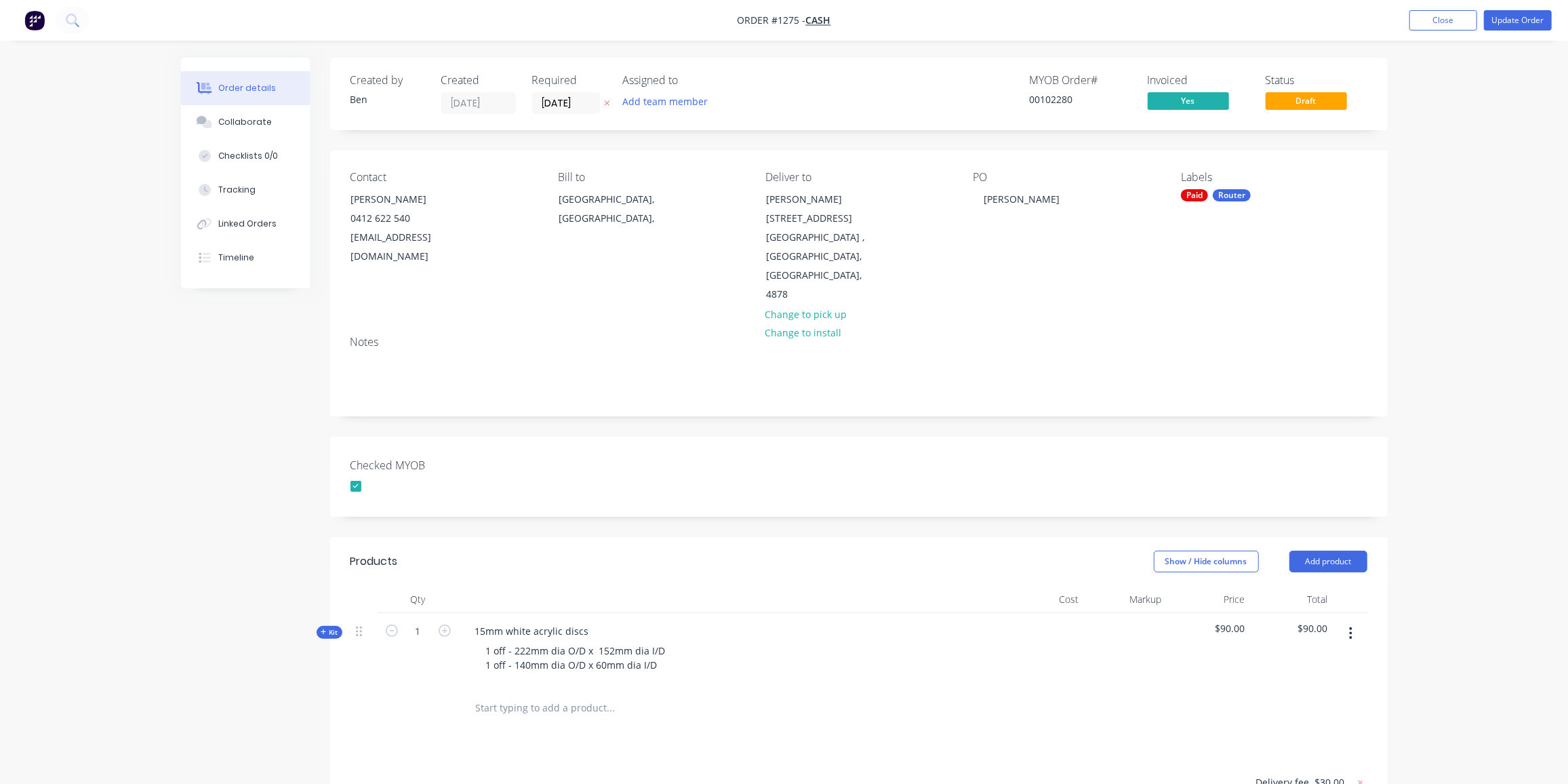
click at [794, 695] on div at bounding box center [668, 708] width 407 height 27
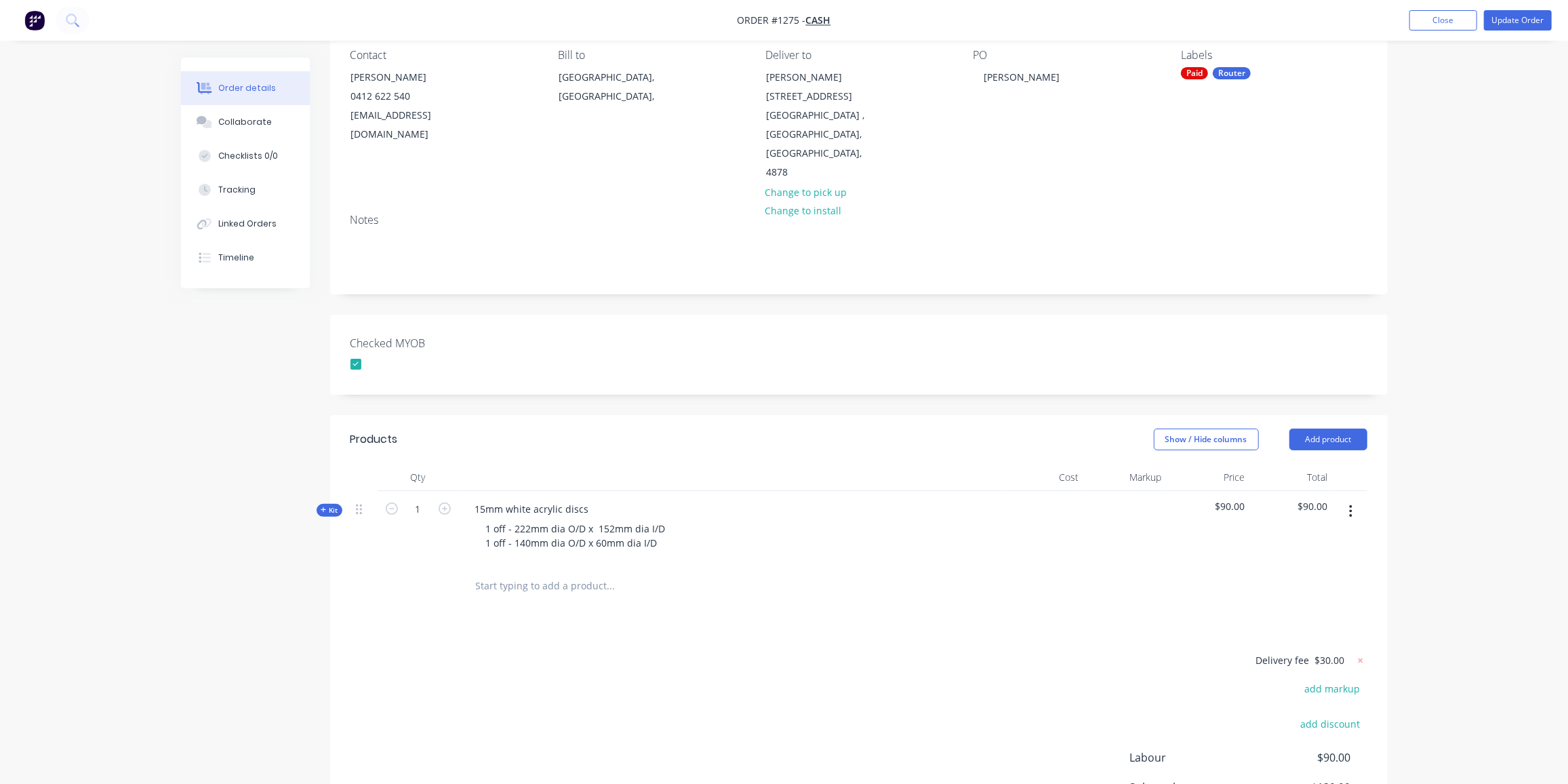
scroll to position [123, 0]
click at [859, 651] on div "Delivery fee $30.00 add markup add discount Labour $90.00 Sub total $120.00 Mar…" at bounding box center [858, 778] width 1017 height 255
click at [1514, 18] on button "Update Order" at bounding box center [1517, 20] width 68 height 21
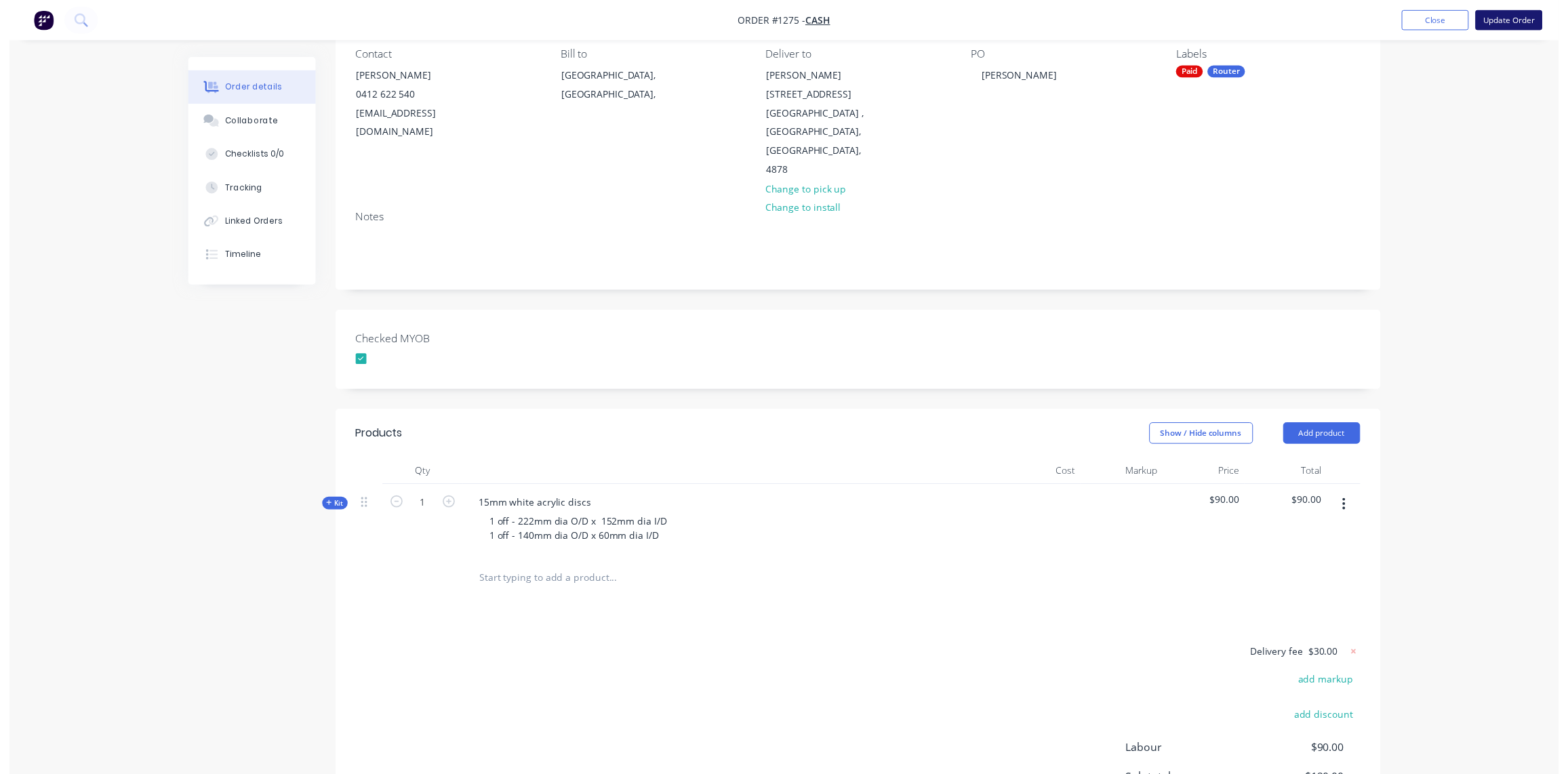
scroll to position [0, 0]
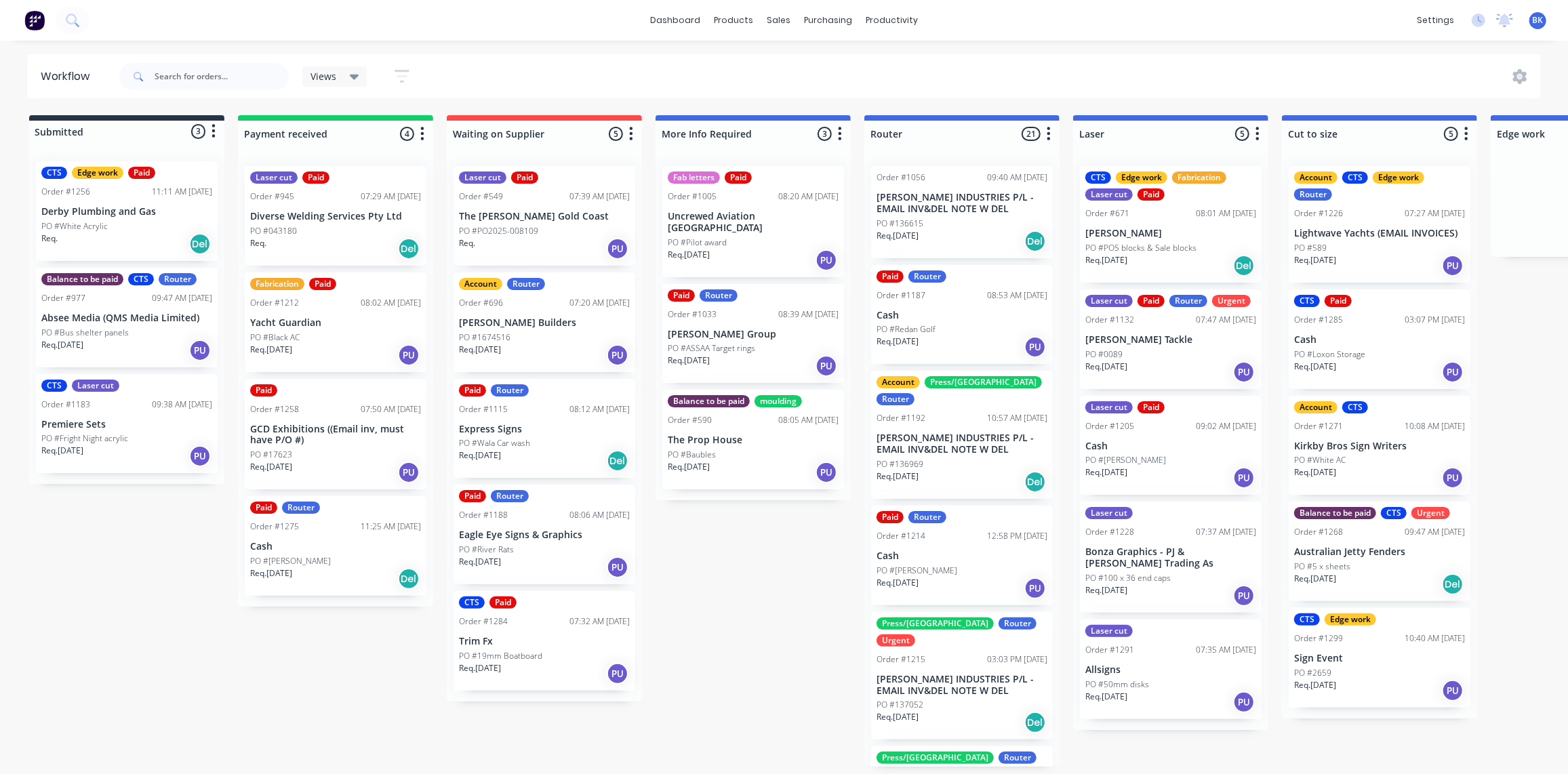
click at [335, 556] on div "PO #[PERSON_NAME]" at bounding box center [336, 561] width 171 height 13
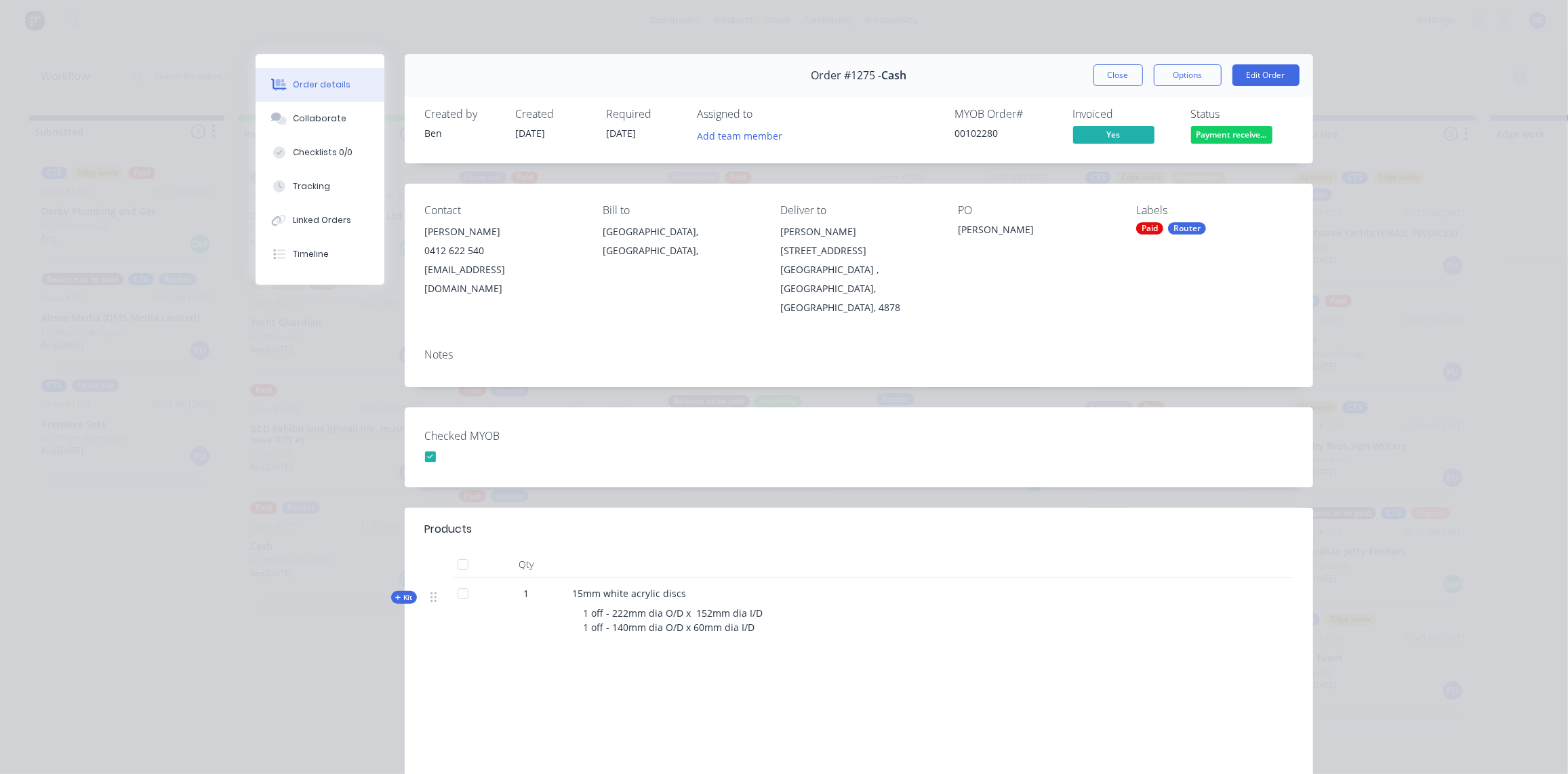
drag, startPoint x: 1127, startPoint y: 72, endPoint x: 1079, endPoint y: 119, distance: 67.2
click at [1125, 71] on button "Close" at bounding box center [1118, 75] width 50 height 22
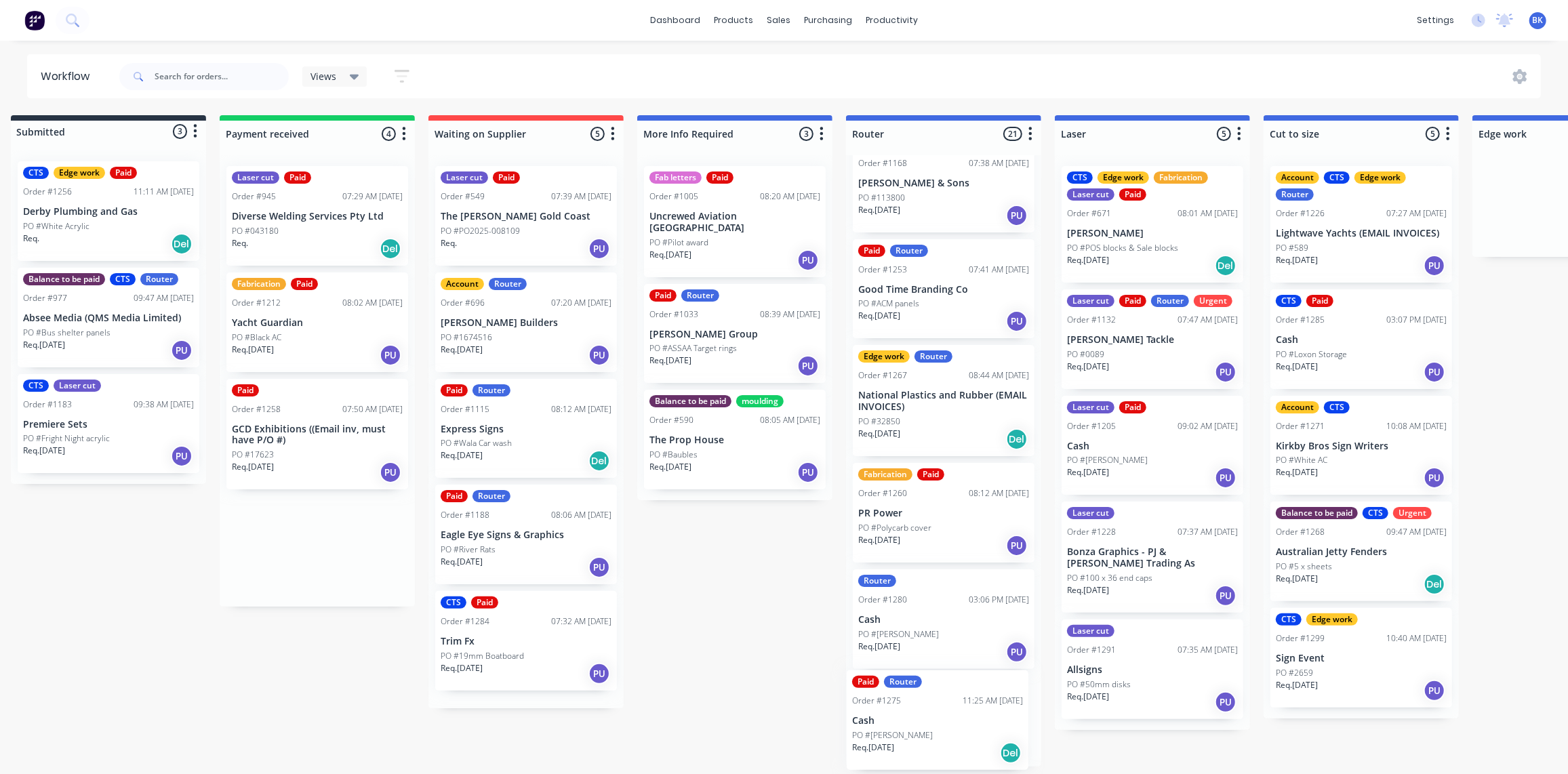
scroll to position [1803, 0]
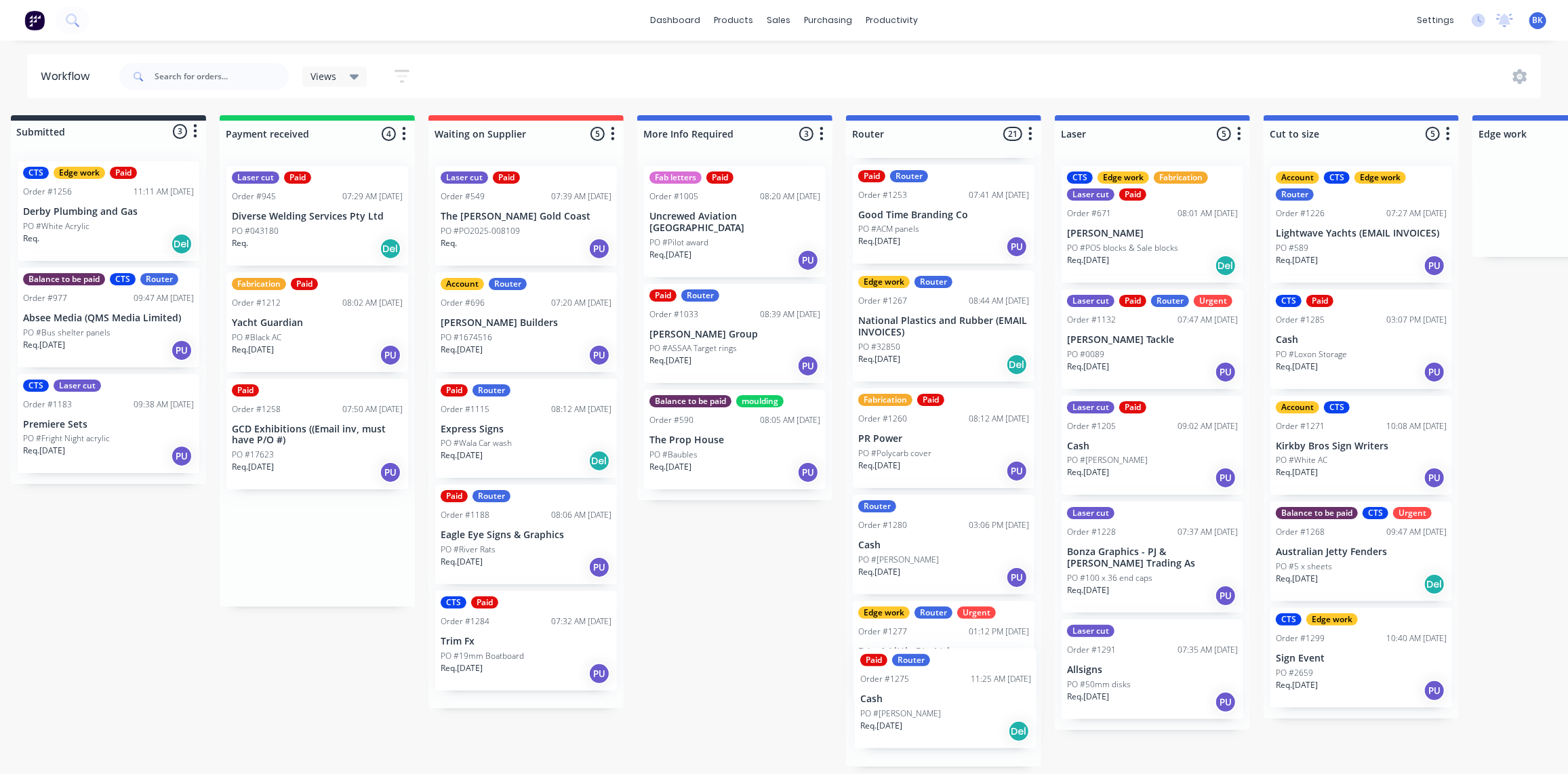
drag, startPoint x: 324, startPoint y: 552, endPoint x: 942, endPoint y: 725, distance: 641.8
click at [942, 725] on div "Submitted 3 Status colour #273444 hex #273444 Save Cancel Summaries Total order…" at bounding box center [1592, 441] width 3243 height 651
click at [279, 223] on div "Laser cut Paid Order #945 07:29 AM 26/08/25 Diverse Welding Services Pty Ltd PO…" at bounding box center [317, 215] width 182 height 100
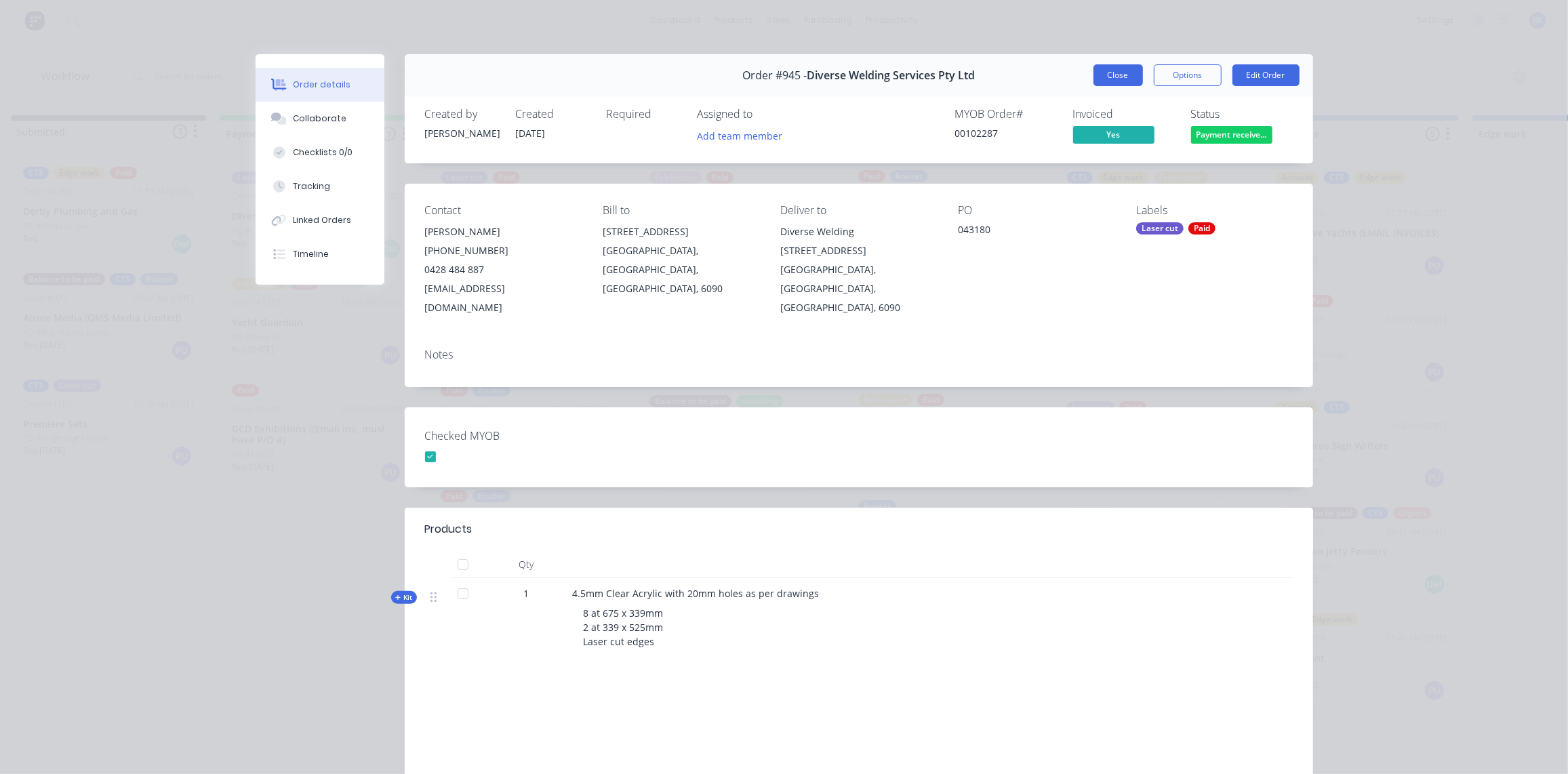
click at [1110, 71] on button "Close" at bounding box center [1118, 75] width 50 height 22
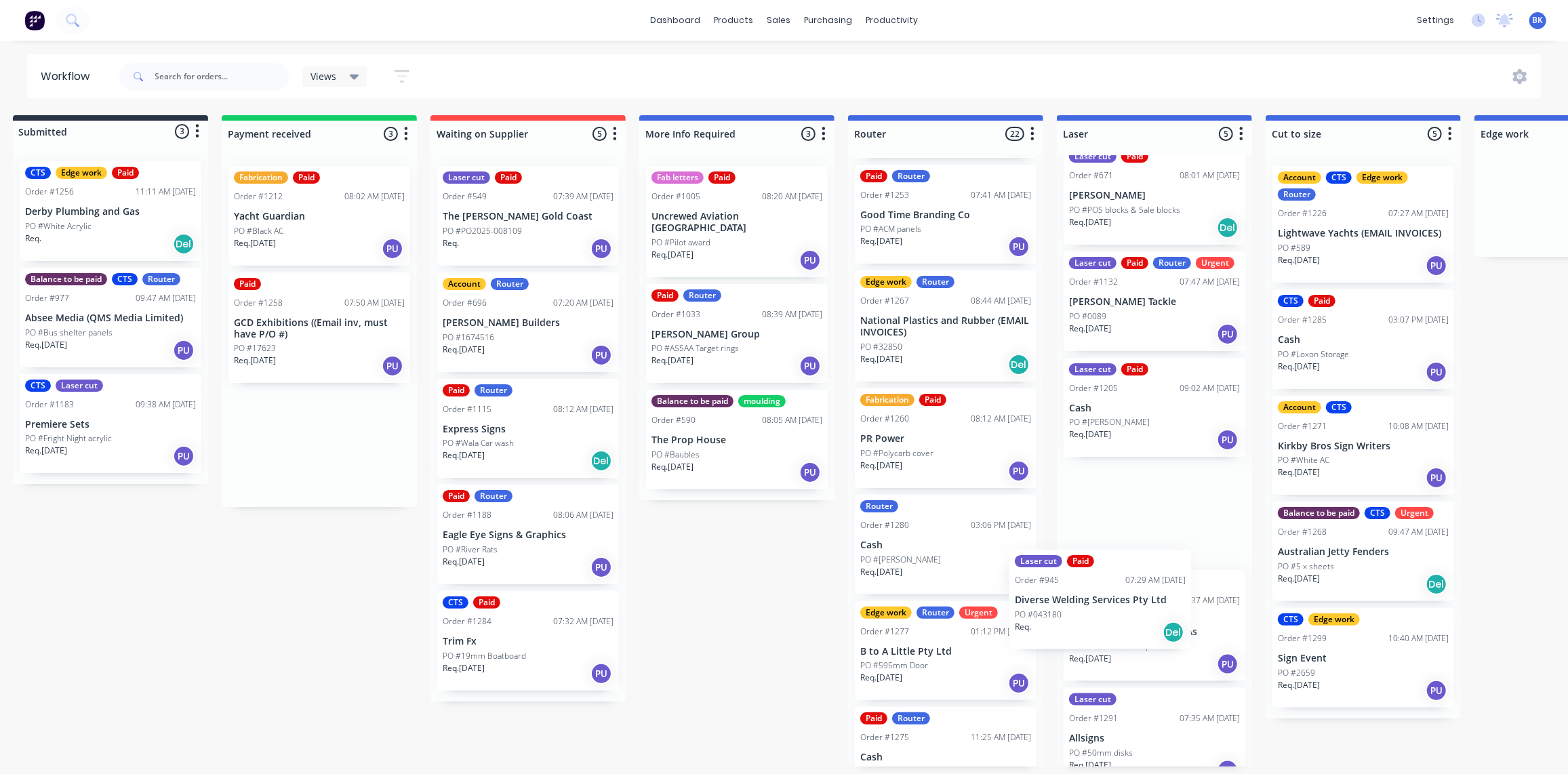
scroll to position [0, 0]
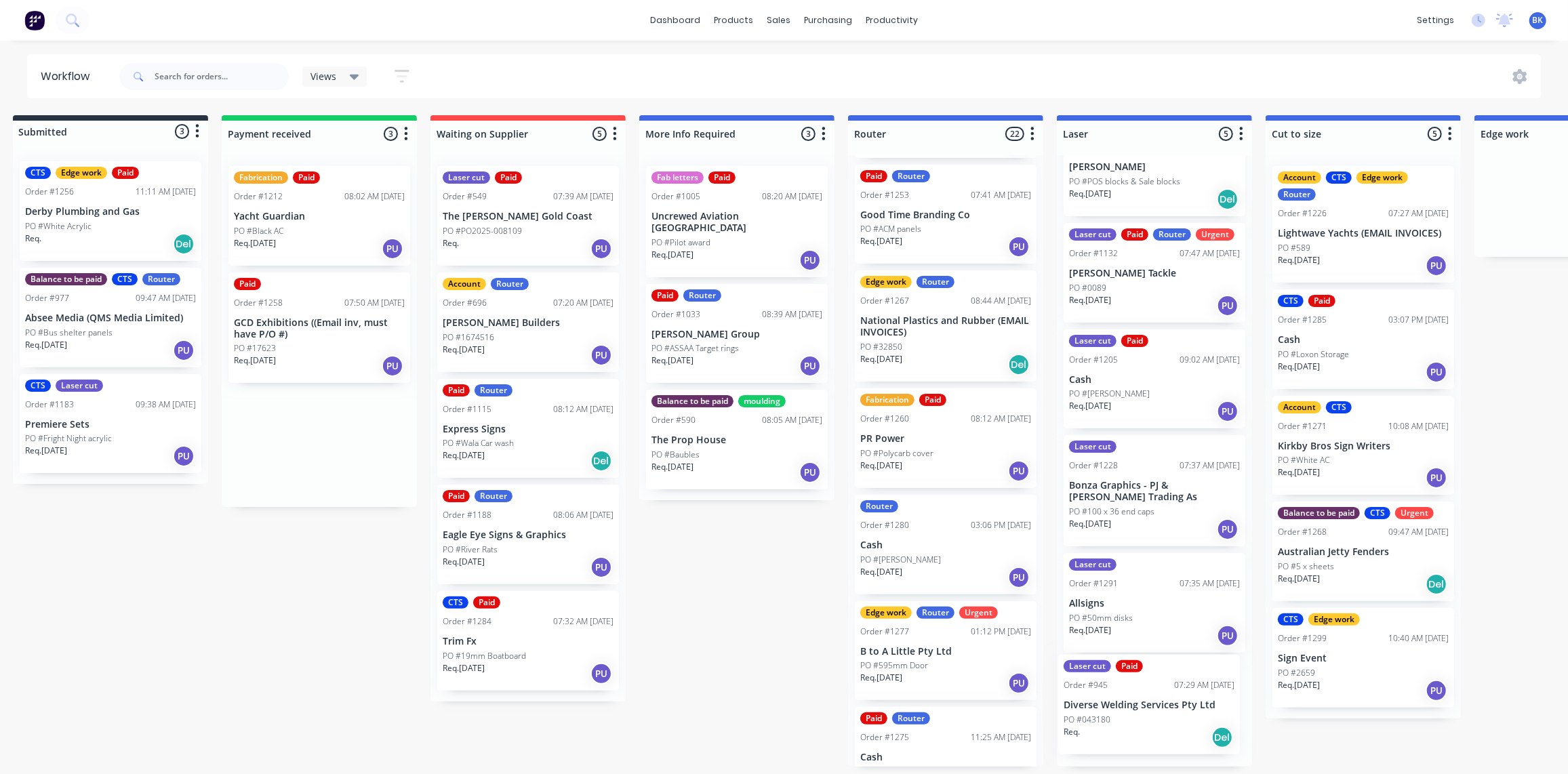
drag, startPoint x: 305, startPoint y: 210, endPoint x: 1144, endPoint y: 706, distance: 974.6
click at [1144, 706] on div "Submitted 3 Status colour #273444 hex #273444 Save Cancel Summaries Total order…" at bounding box center [1595, 441] width 3243 height 651
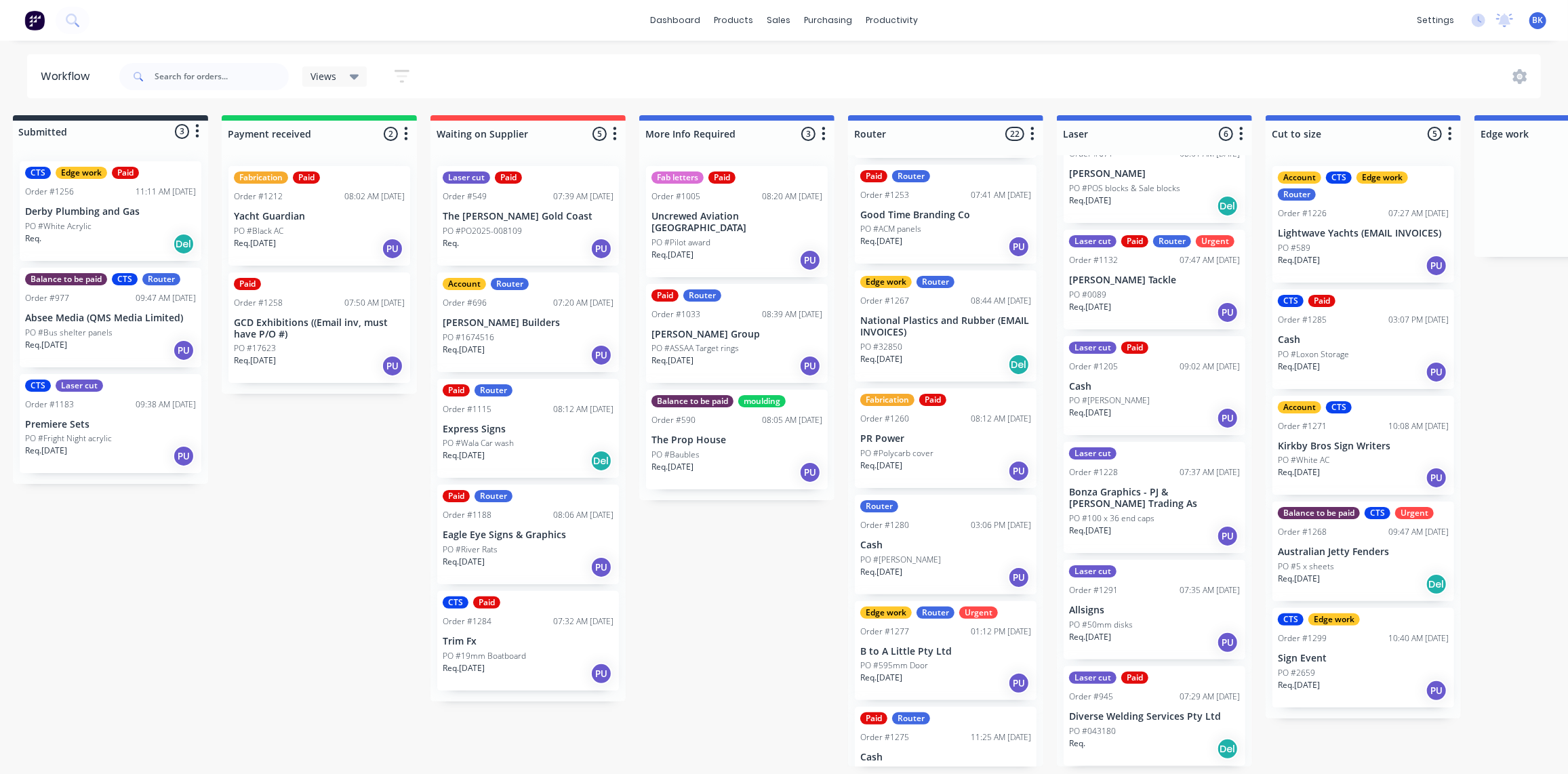
click at [313, 346] on div "PO #17623" at bounding box center [320, 349] width 171 height 13
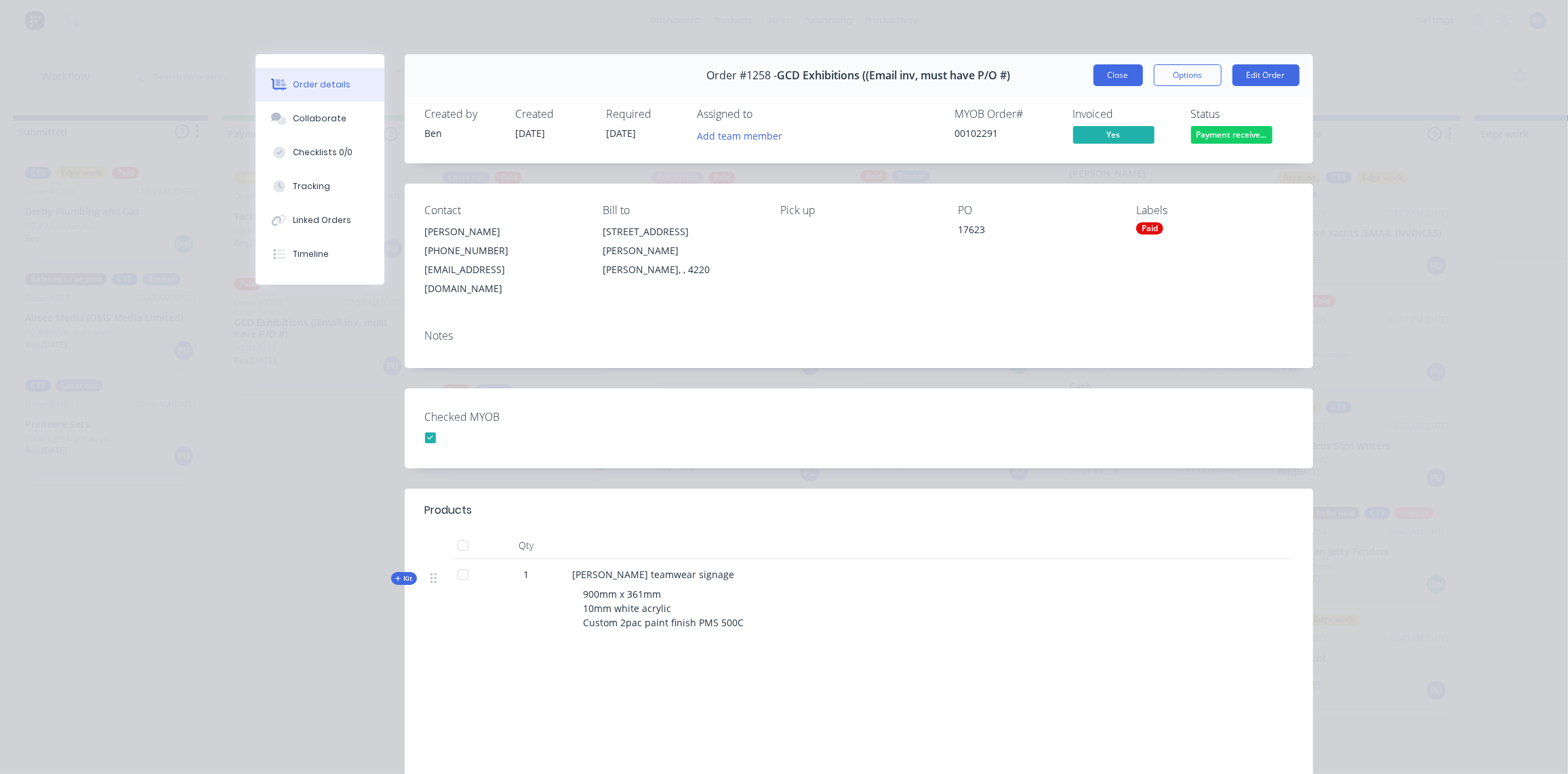
click at [1114, 72] on button "Close" at bounding box center [1118, 75] width 50 height 22
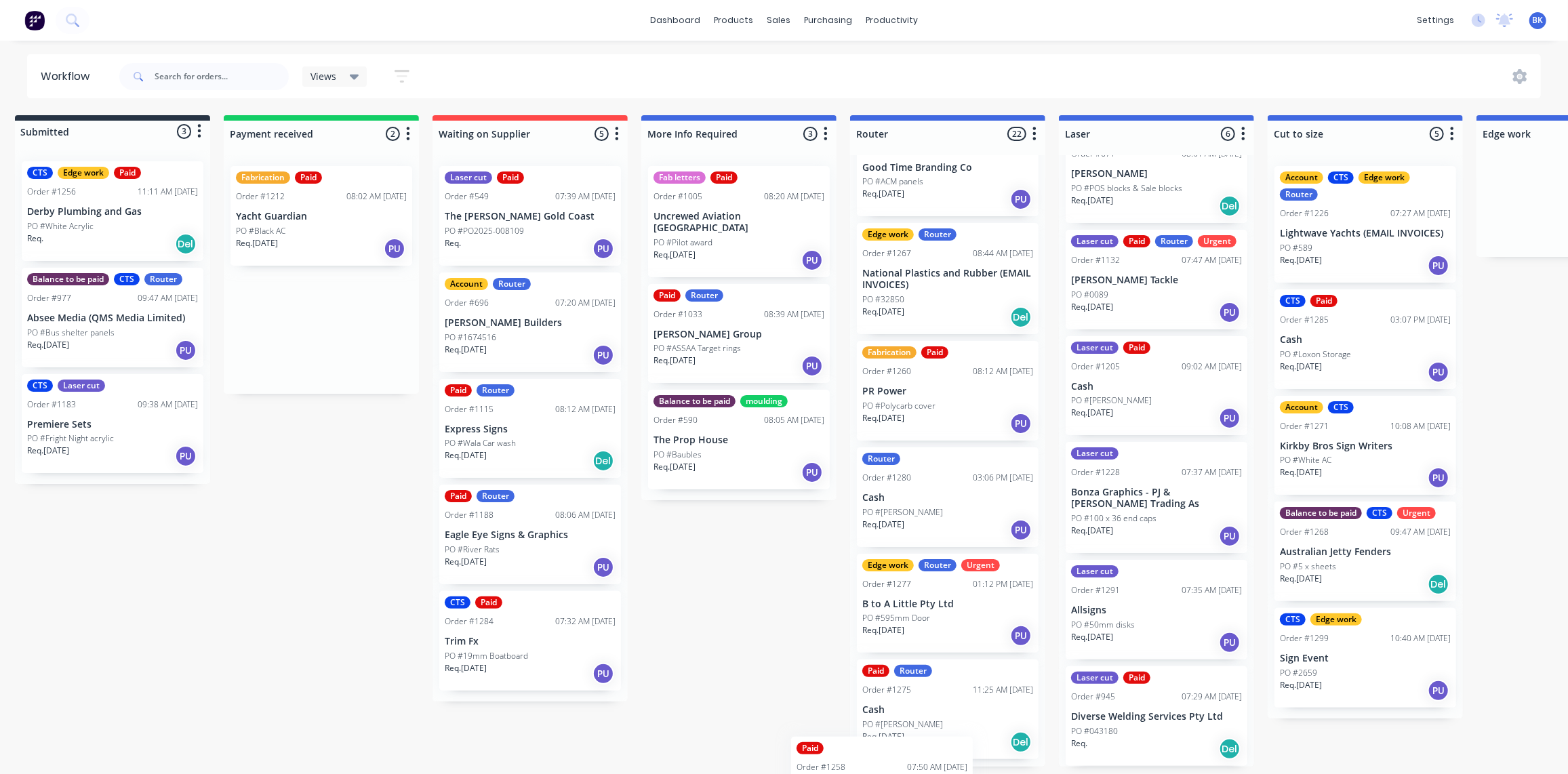
scroll to position [1927, 0]
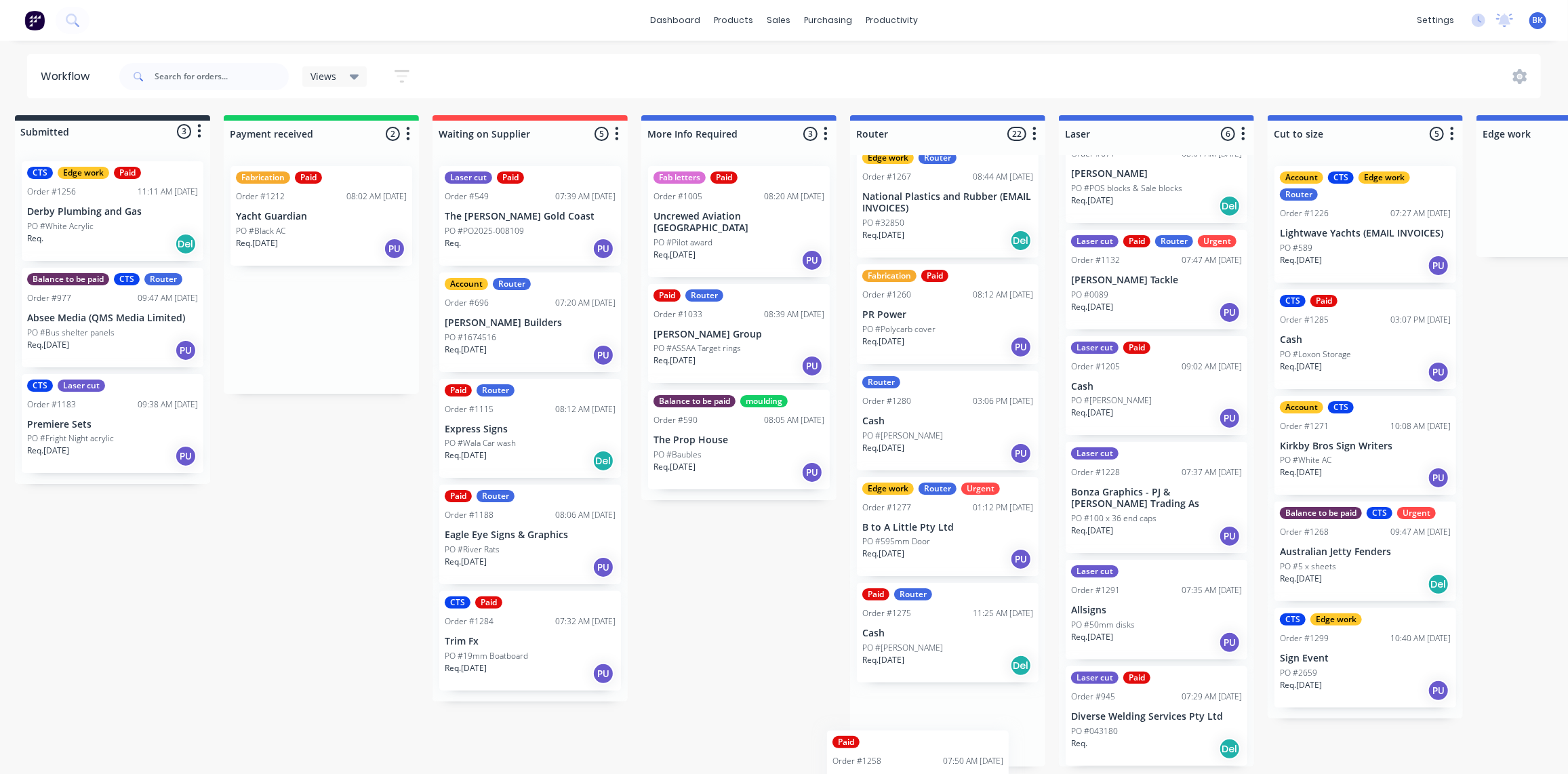
drag, startPoint x: 291, startPoint y: 330, endPoint x: 896, endPoint y: 801, distance: 766.7
click at [896, 693] on html "dashboard products sales purchasing productivity dashboard products Product Cat…" at bounding box center [769, 346] width 1568 height 693
click at [311, 215] on p "Yacht Guardian" at bounding box center [322, 216] width 171 height 12
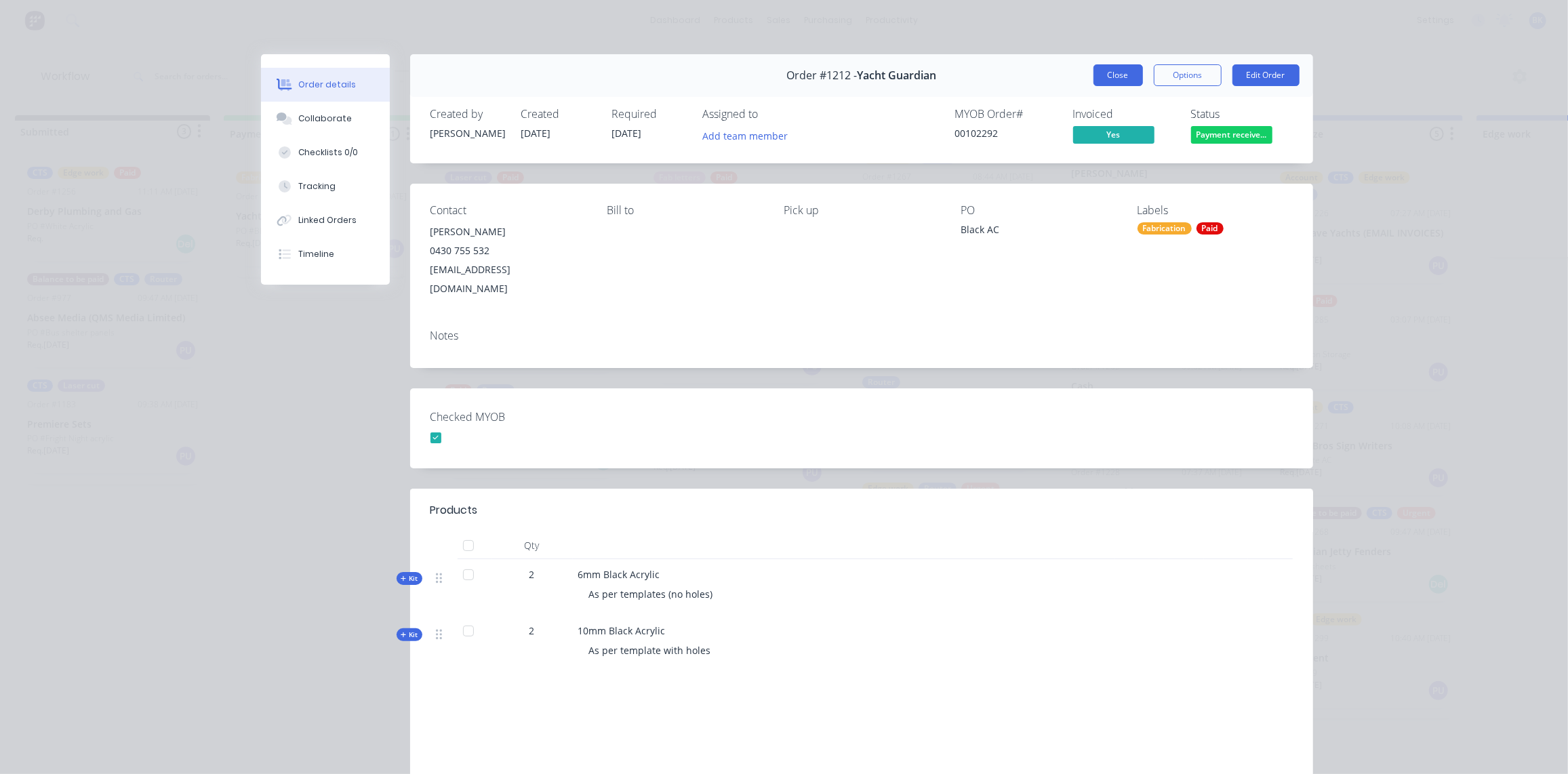
click at [1104, 77] on button "Close" at bounding box center [1118, 75] width 50 height 22
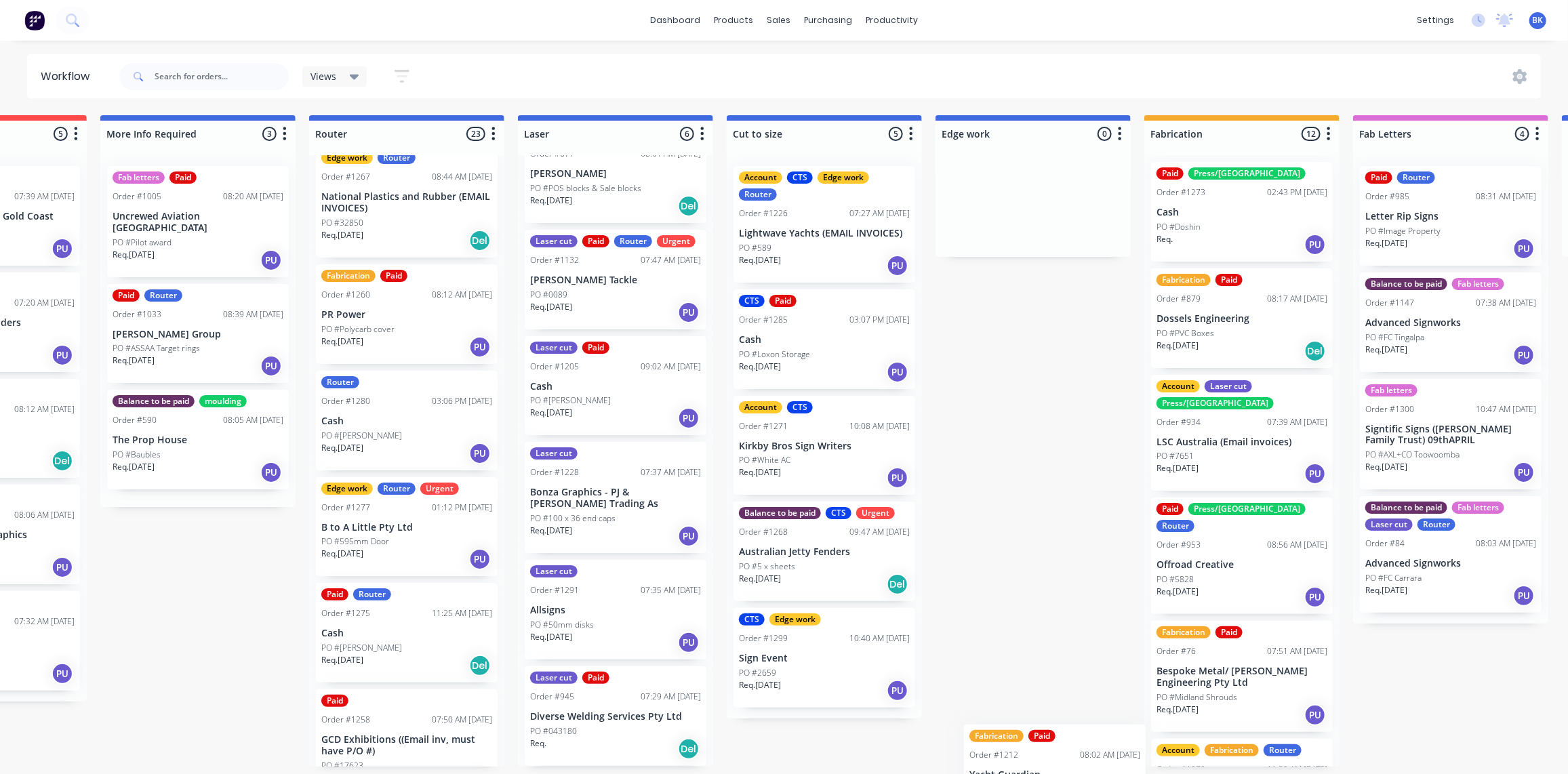
scroll to position [23, 0]
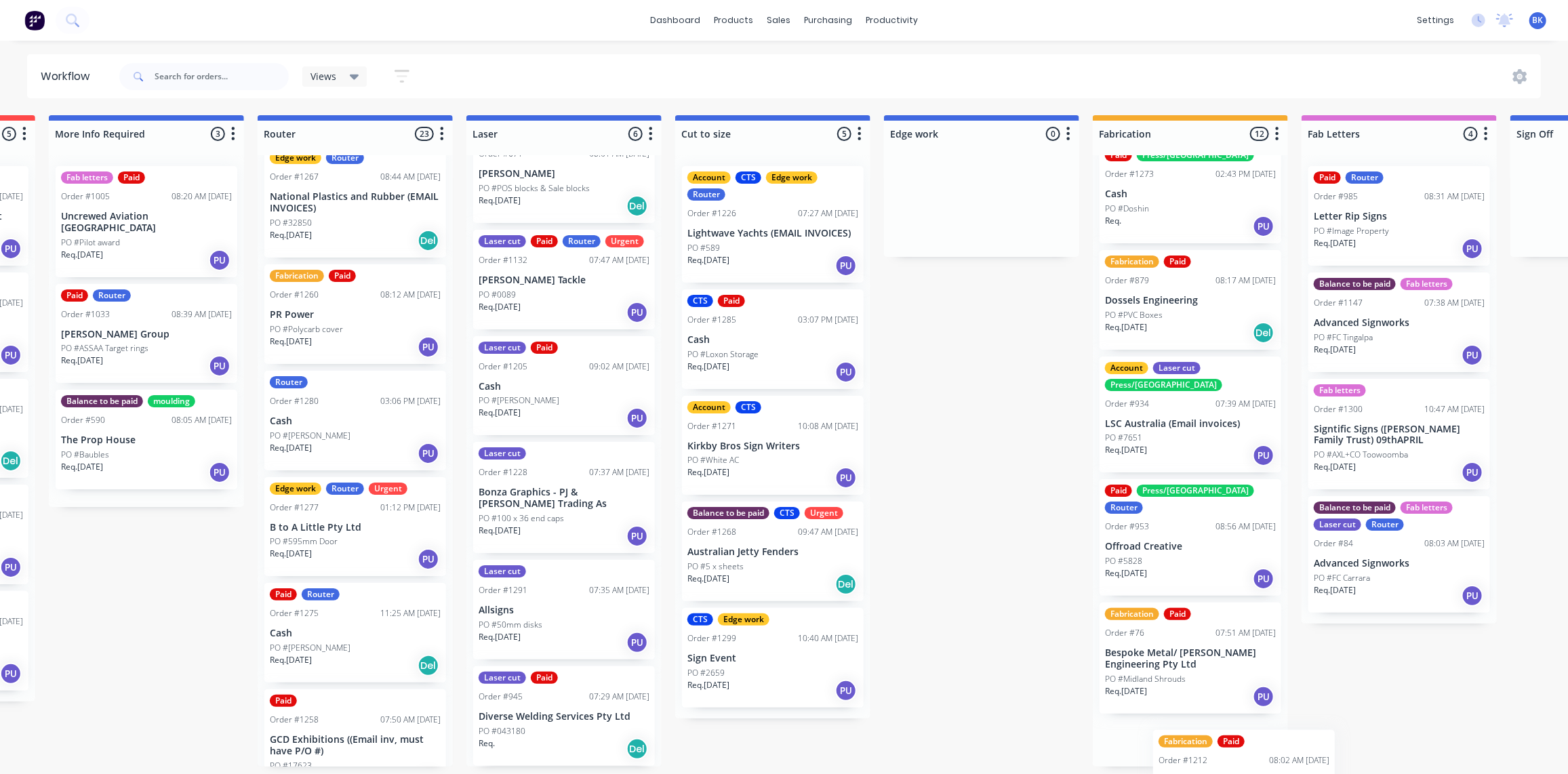
drag, startPoint x: 316, startPoint y: 221, endPoint x: 1213, endPoint y: 793, distance: 1063.9
click at [961, 693] on html "dashboard products sales purchasing productivity dashboard products Product Cat…" at bounding box center [177, 346] width 1568 height 693
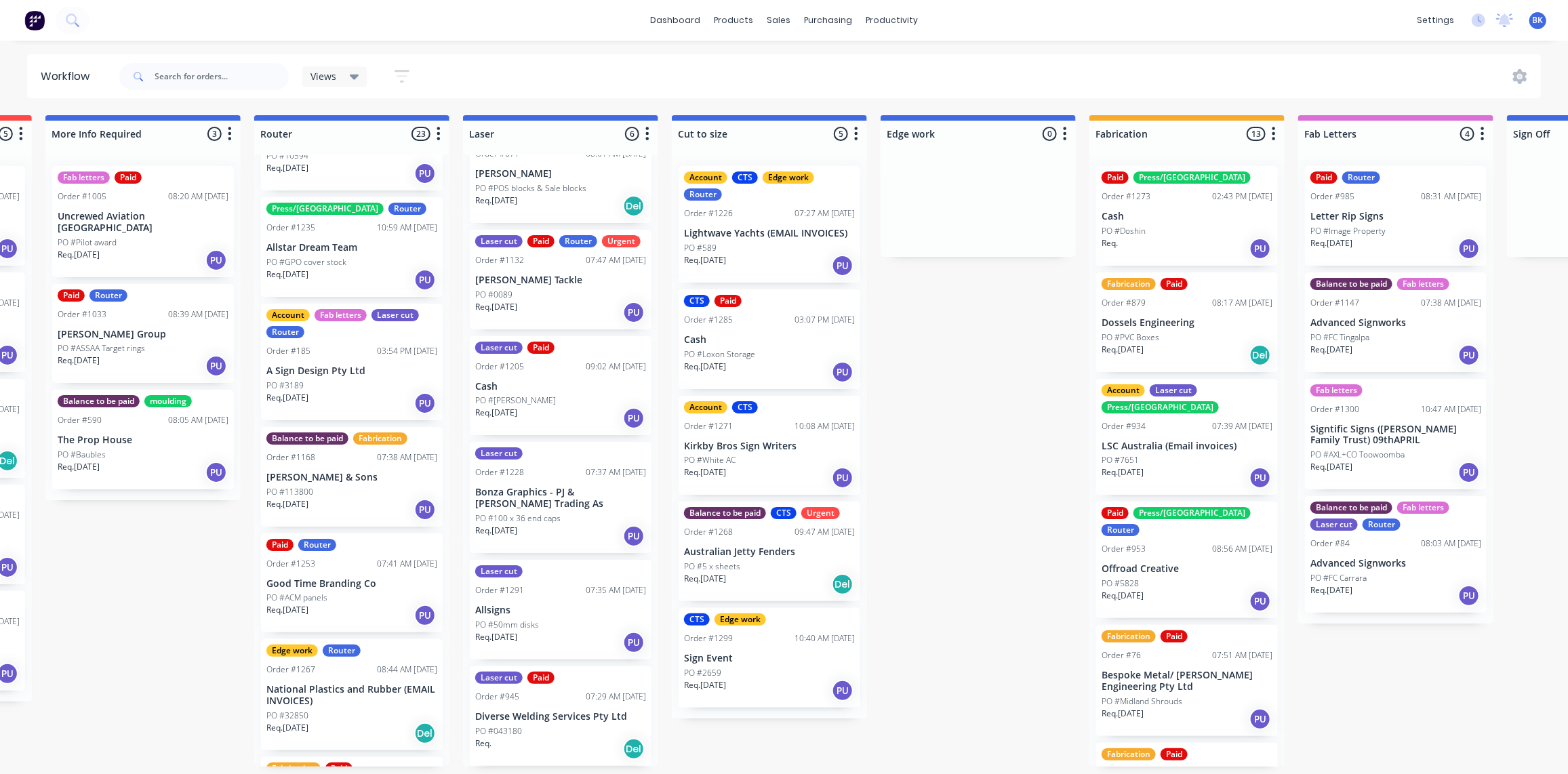
scroll to position [1372, 0]
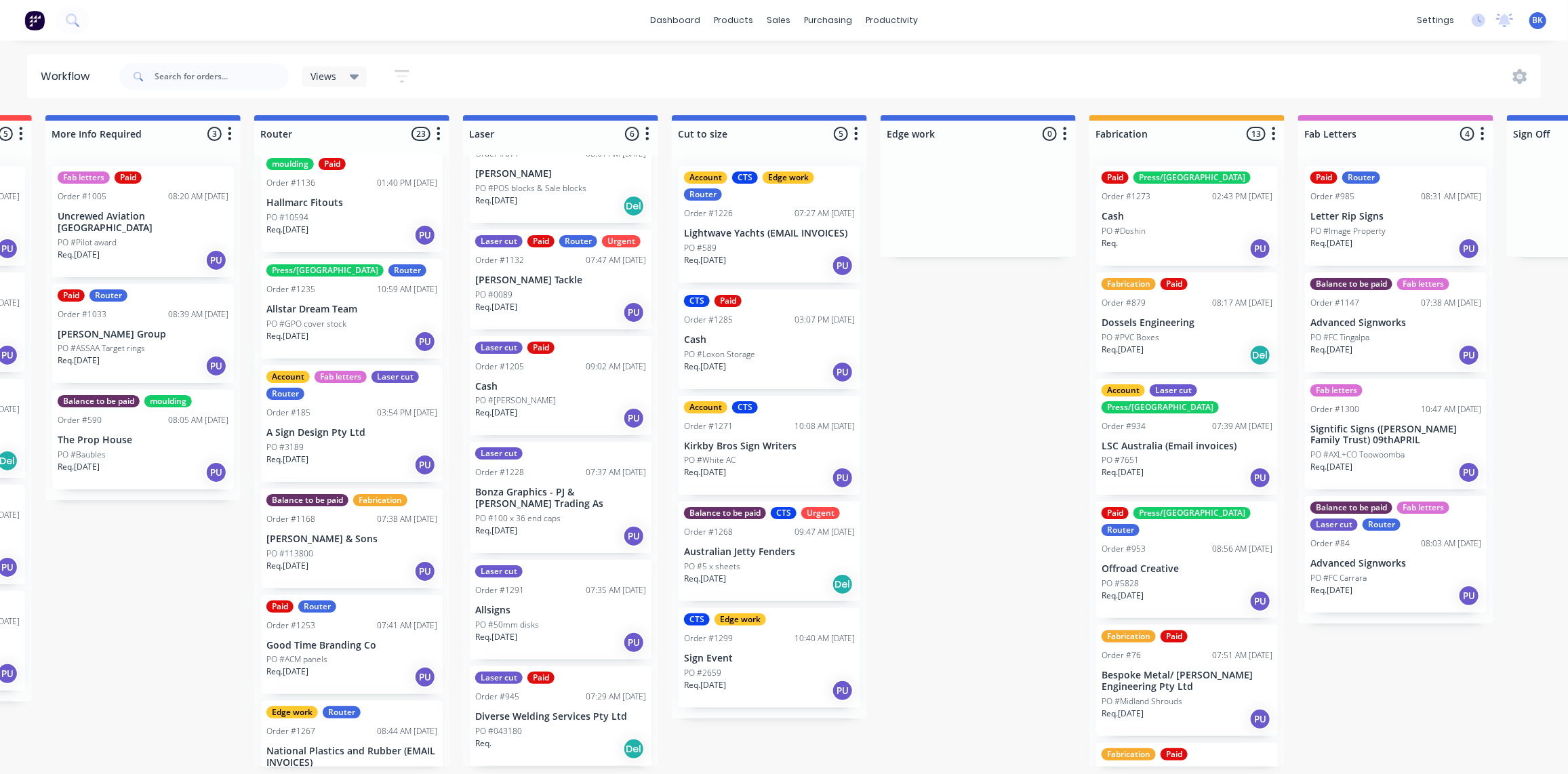
click at [352, 548] on div "PO #113800" at bounding box center [352, 554] width 171 height 13
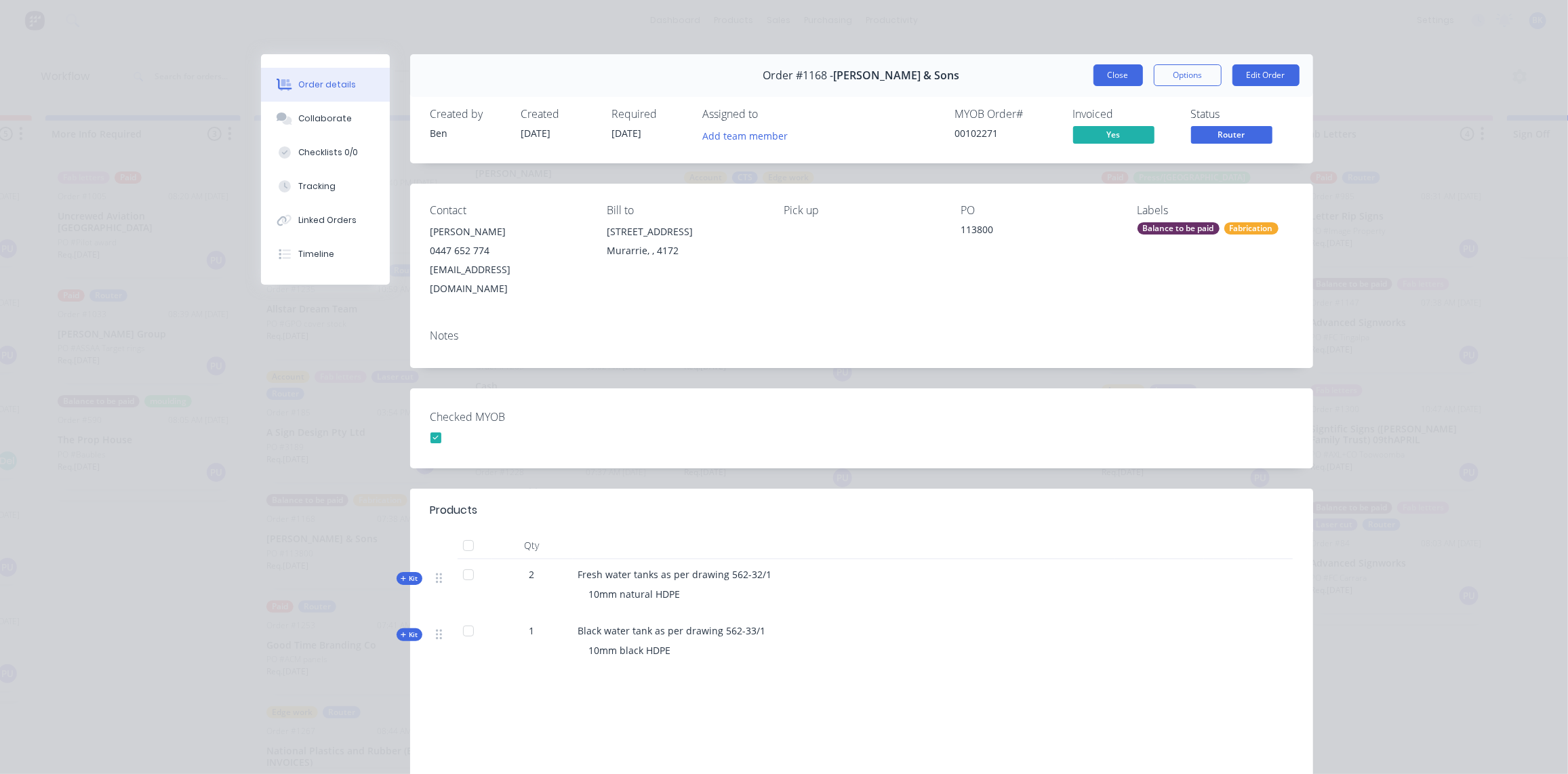
click at [1126, 76] on button "Close" at bounding box center [1118, 75] width 50 height 22
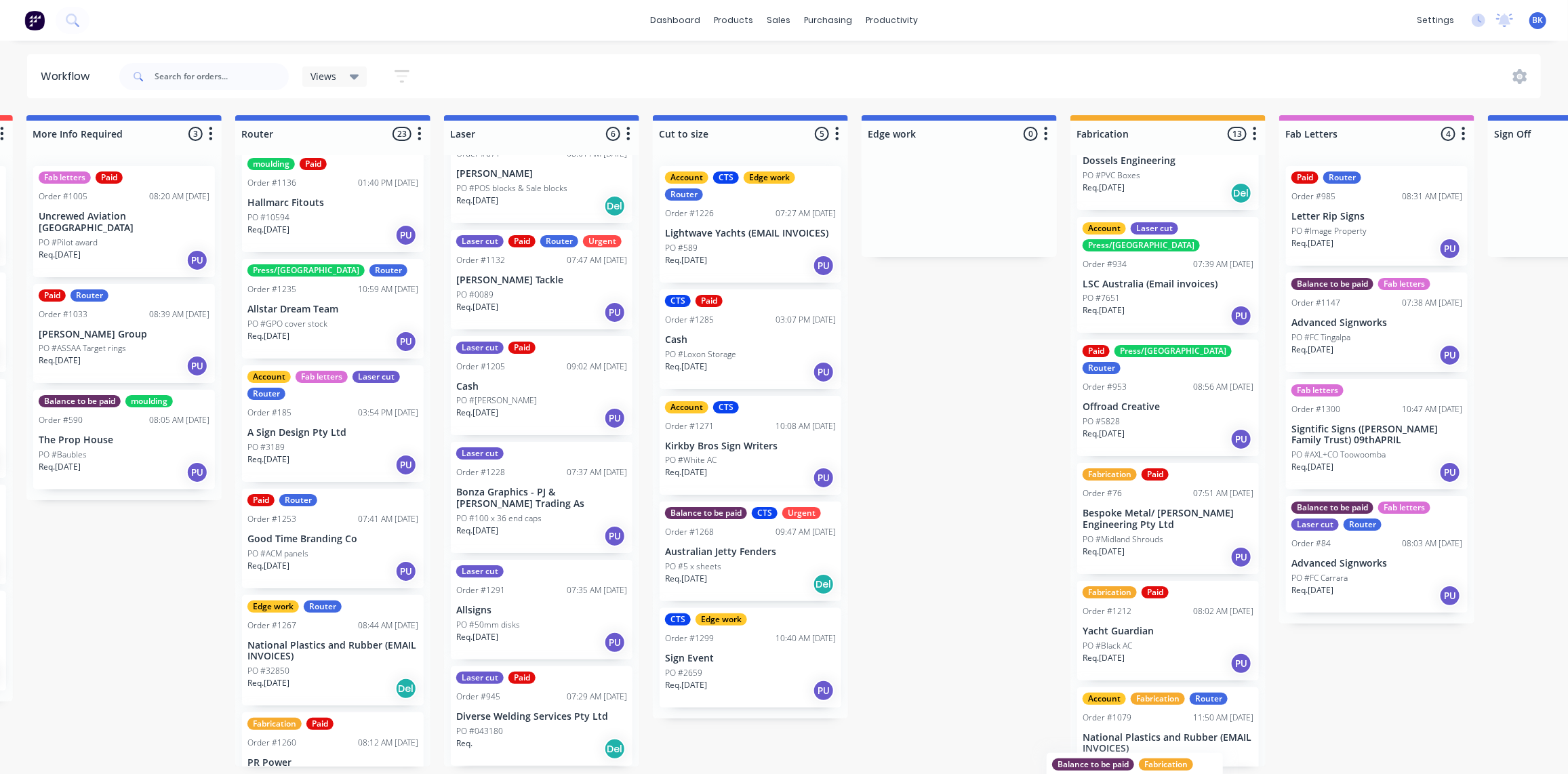
scroll to position [295, 0]
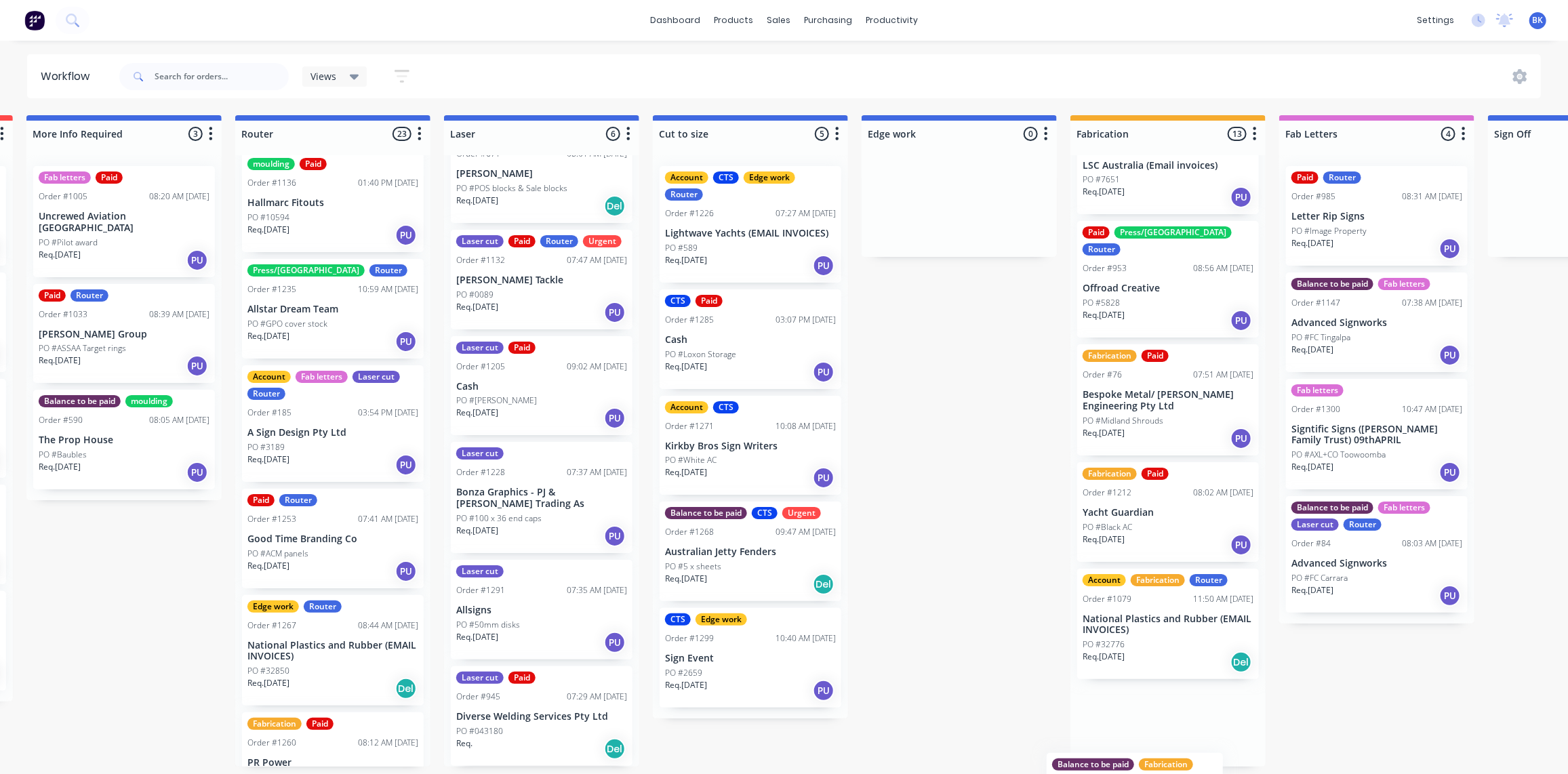
drag, startPoint x: 362, startPoint y: 507, endPoint x: 1156, endPoint y: 813, distance: 850.9
click at [938, 693] on html "dashboard products sales purchasing productivity dashboard products Product Cat…" at bounding box center [155, 346] width 1568 height 693
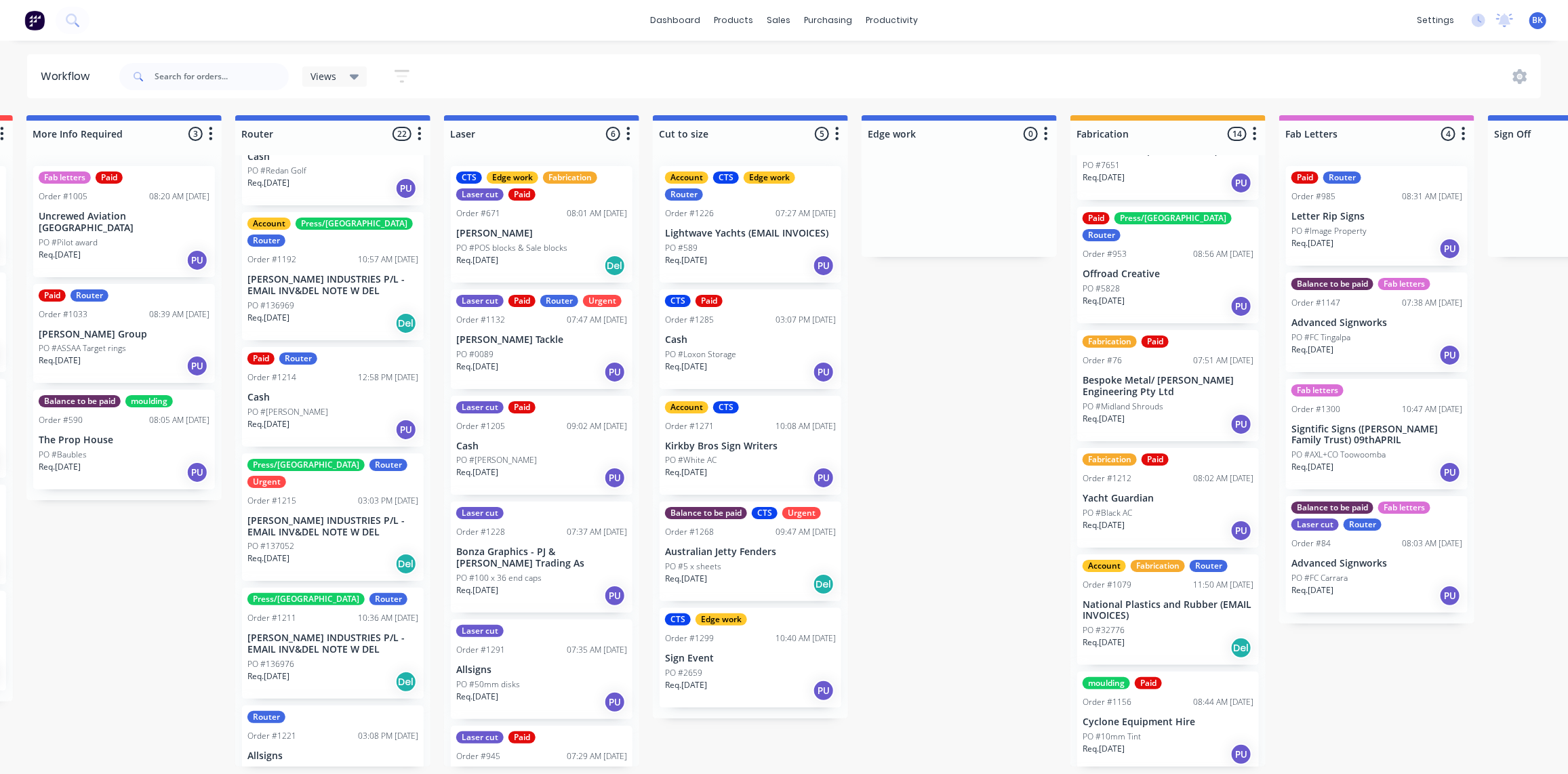
scroll to position [140, 0]
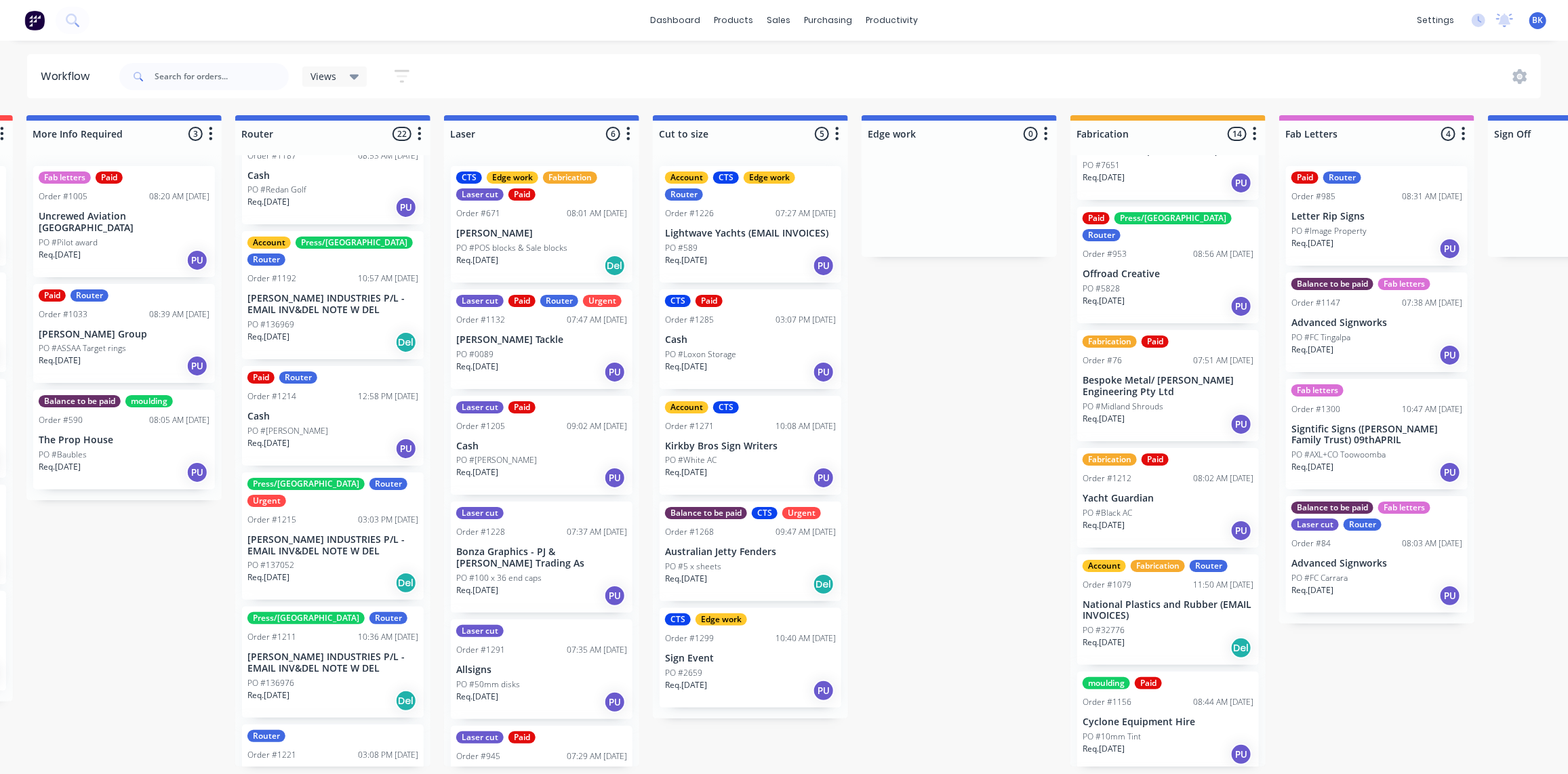
click at [313, 425] on div "PO #[PERSON_NAME]" at bounding box center [333, 432] width 171 height 13
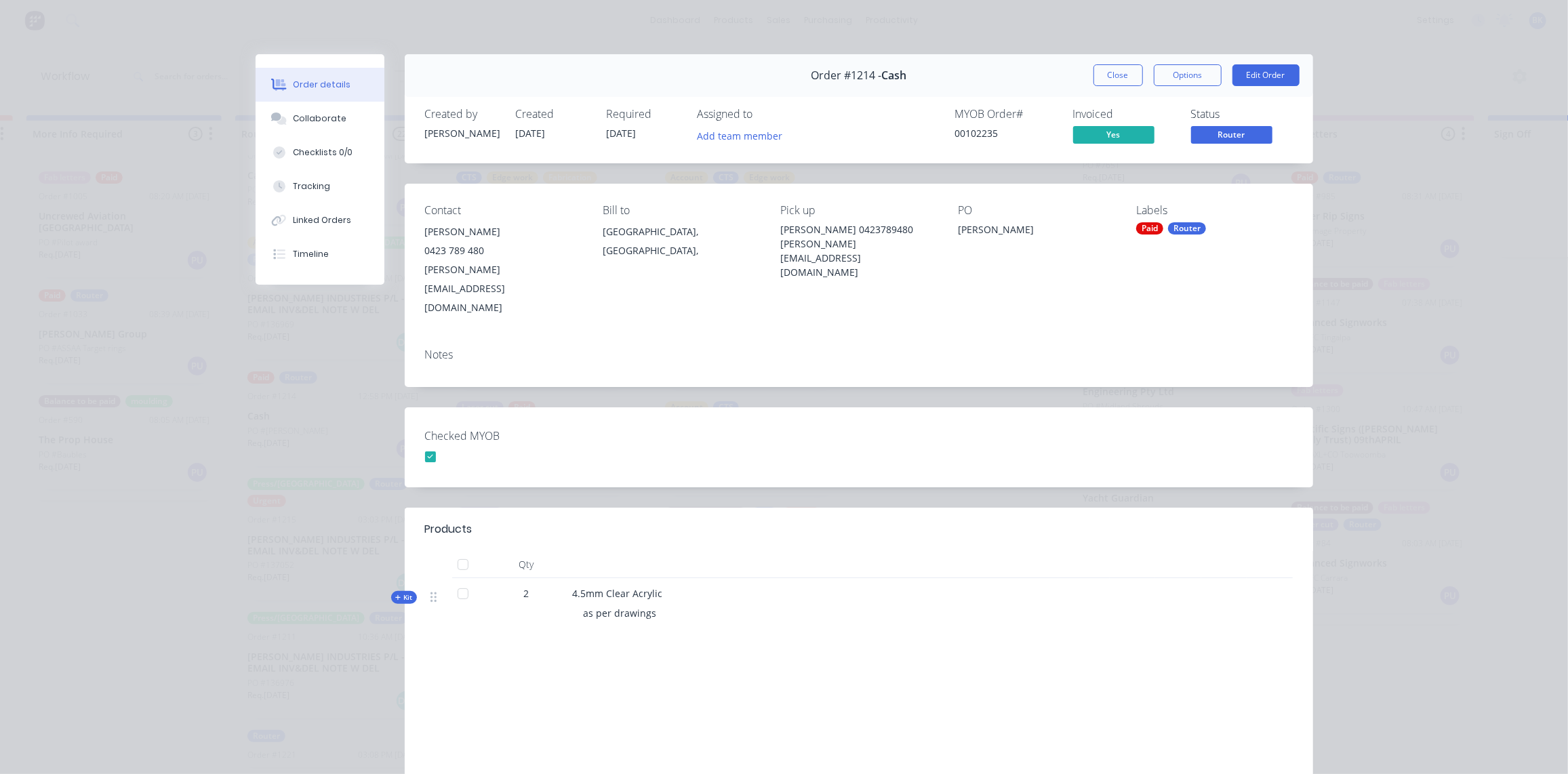
click at [1190, 229] on div "Router" at bounding box center [1187, 229] width 38 height 13
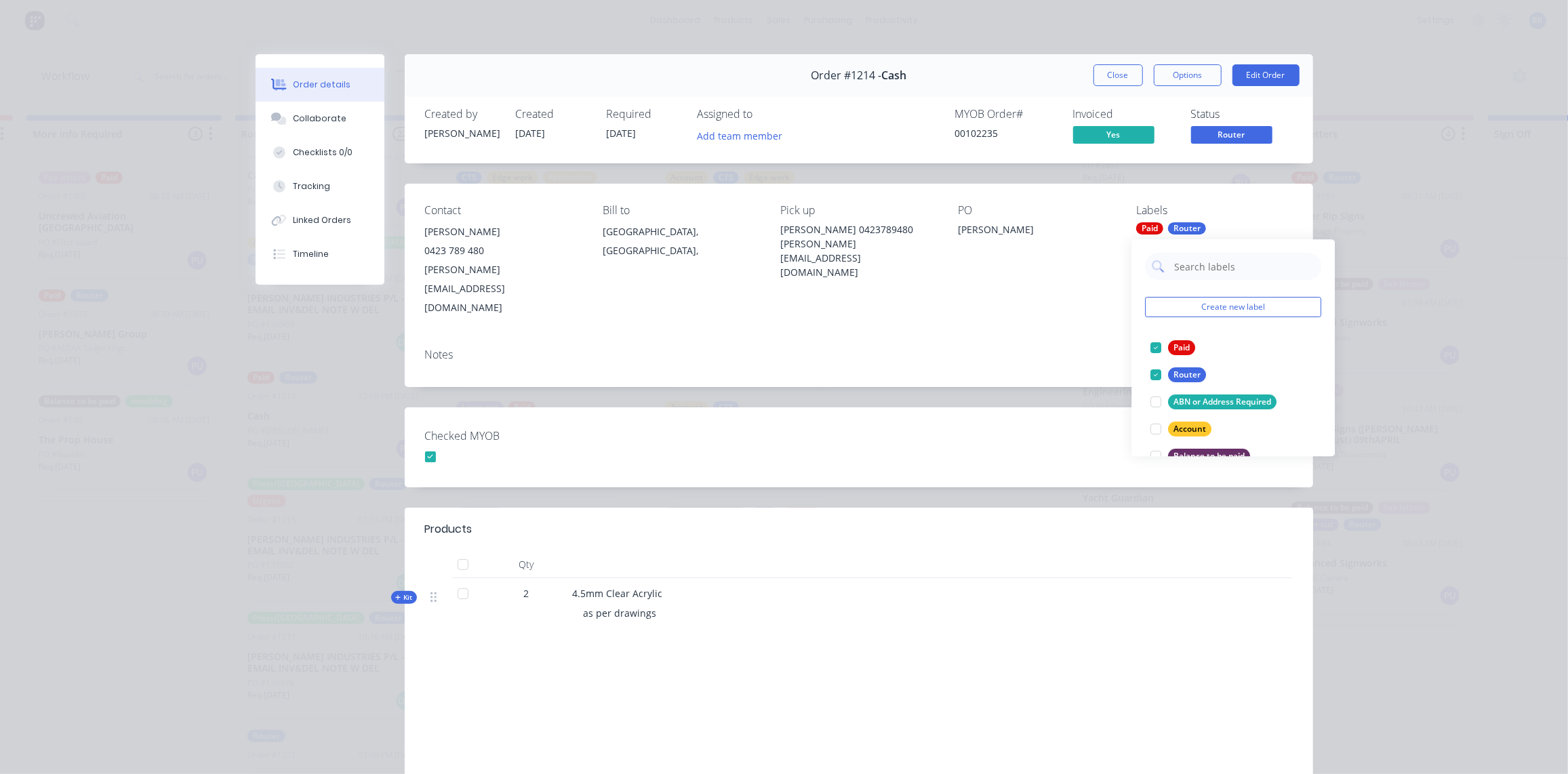
drag, startPoint x: 1147, startPoint y: 623, endPoint x: 1102, endPoint y: 676, distance: 69.5
click at [1149, 619] on div "Products Qty Kit 2 4.5mm Clear Acrylic as per drawings Labour $77.00 Sub total …" at bounding box center [858, 682] width 908 height 348
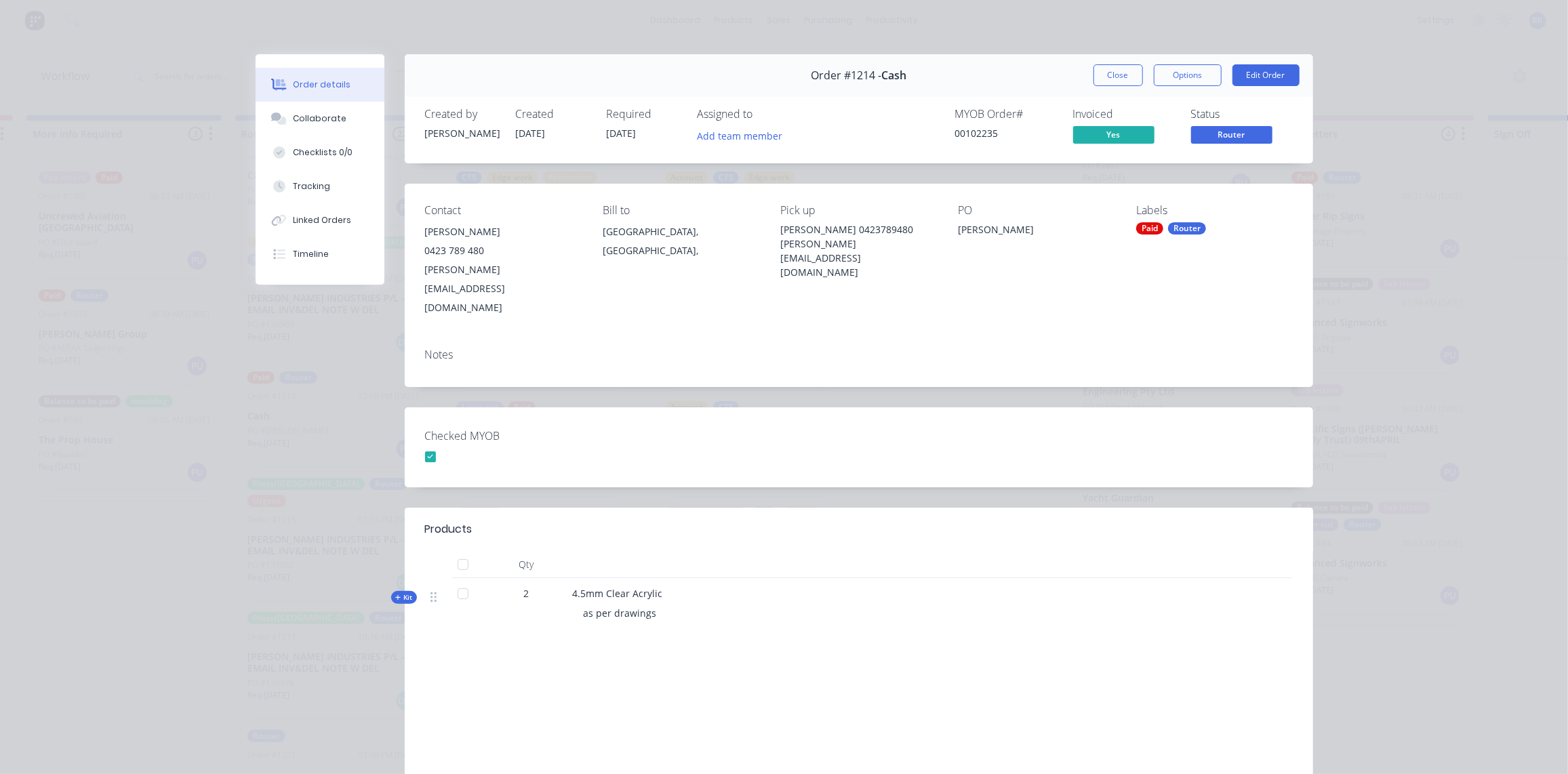
click at [949, 352] on div "Order #1214 - Cash Close Options Edit Order Created by Kimberley Created 20/08/…" at bounding box center [784, 465] width 1057 height 822
drag, startPoint x: 1119, startPoint y: 74, endPoint x: 1120, endPoint y: 87, distance: 13.0
click at [1119, 74] on button "Close" at bounding box center [1118, 75] width 50 height 22
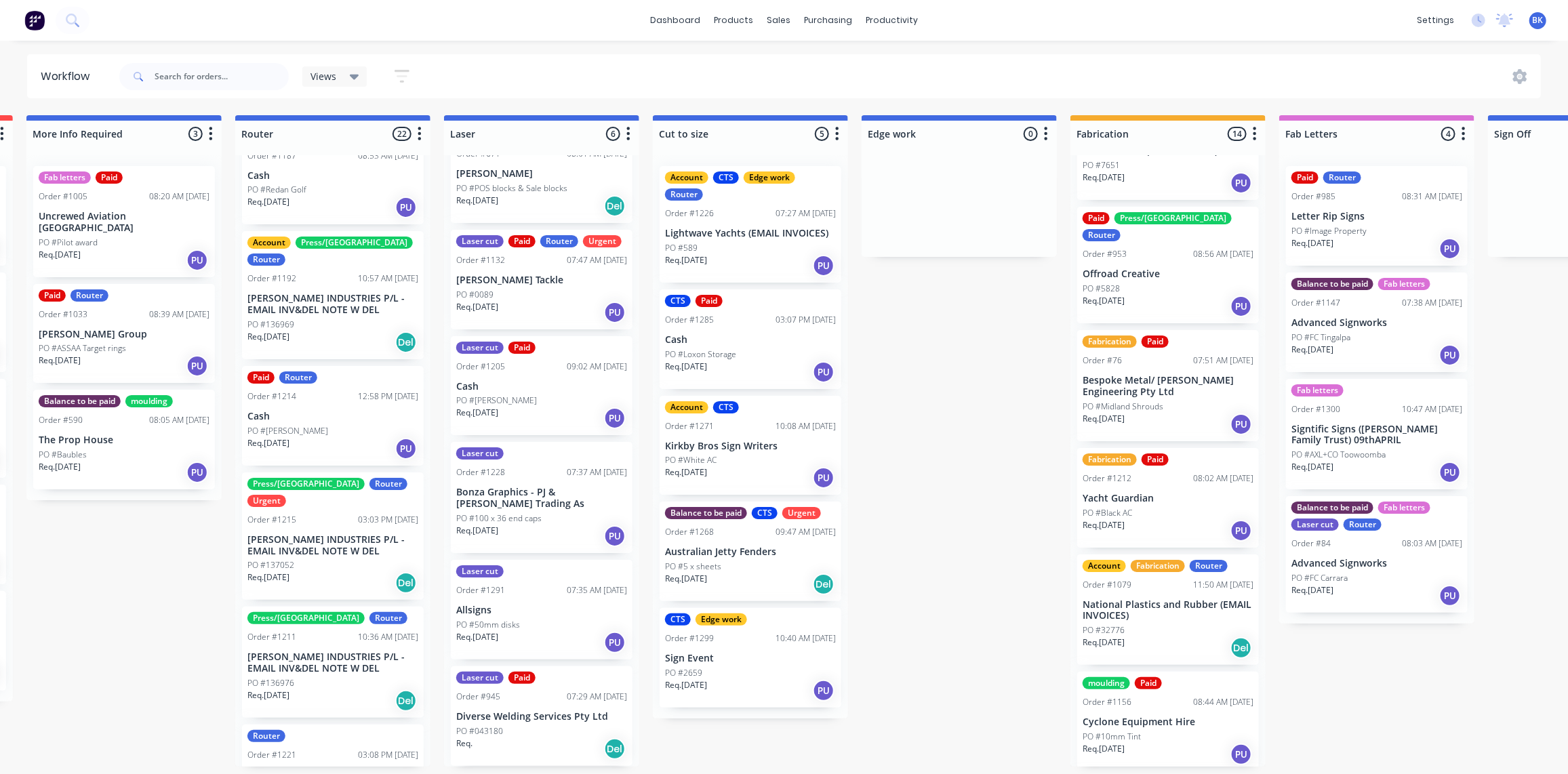
scroll to position [1, 629]
click at [566, 713] on p "Diverse Welding Services Pty Ltd" at bounding box center [541, 716] width 171 height 12
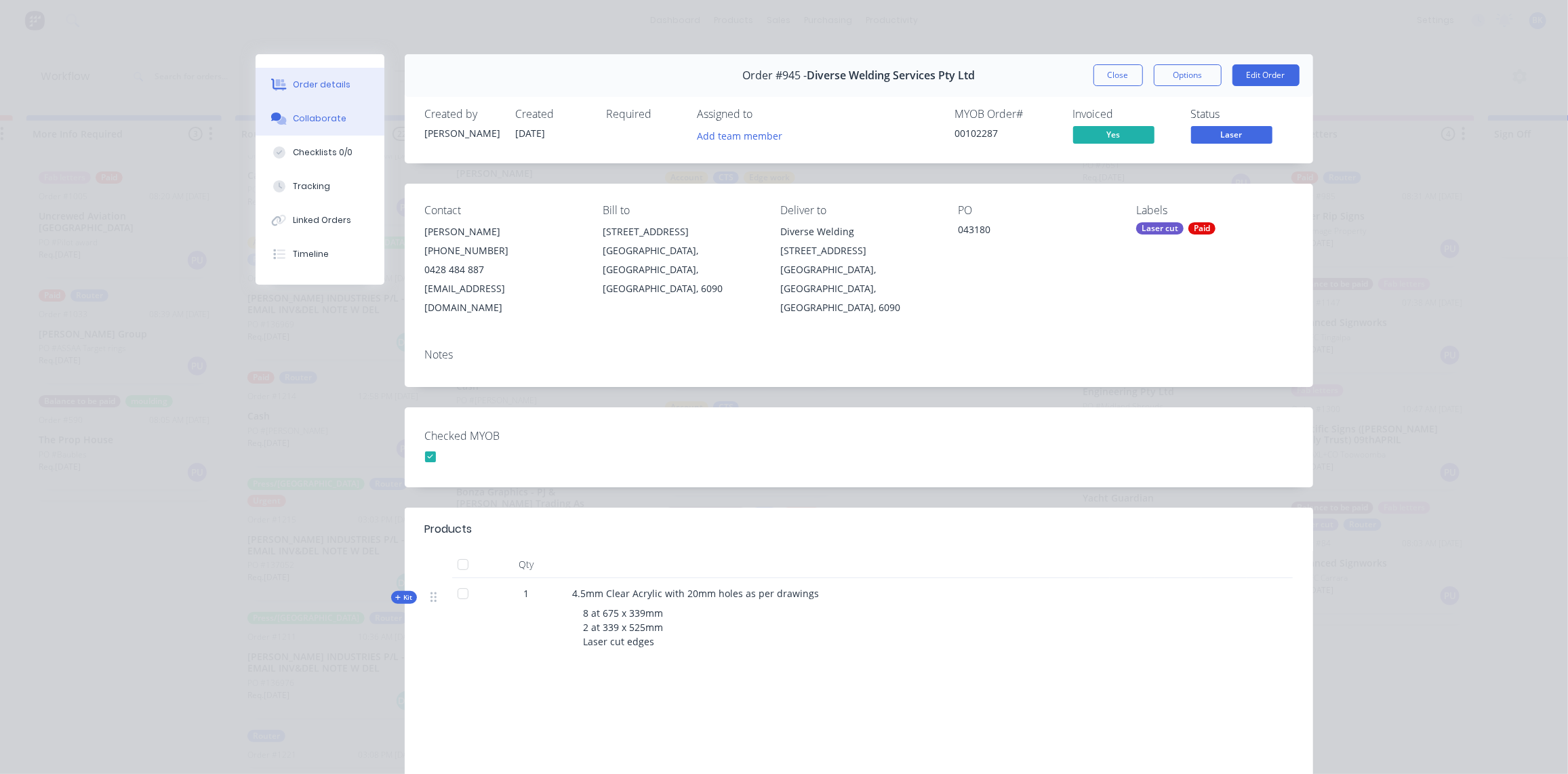
click at [314, 132] on button "Collaborate" at bounding box center [320, 119] width 129 height 34
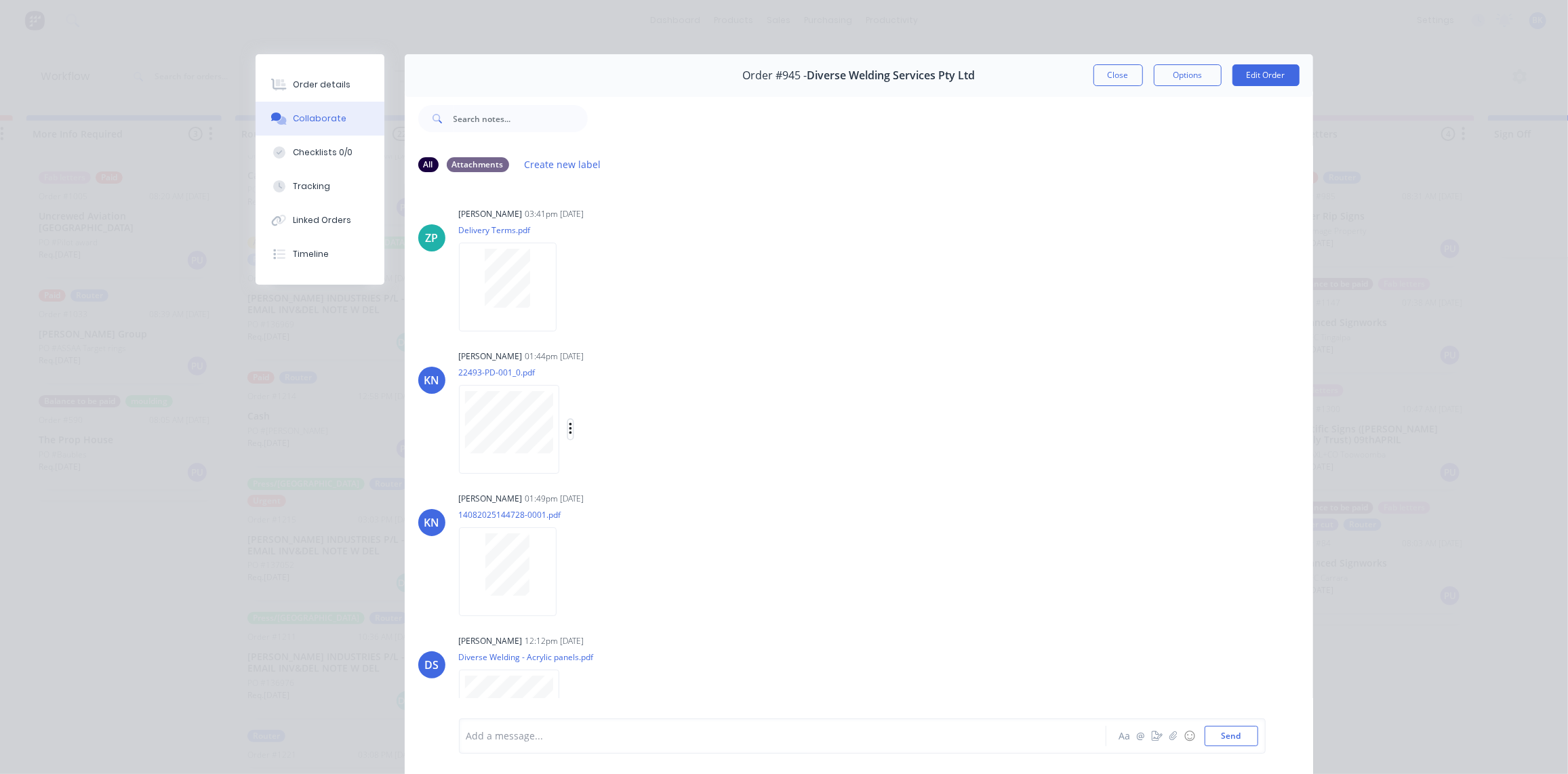
click at [568, 433] on icon "button" at bounding box center [570, 429] width 5 height 15
click at [599, 492] on button "Delete" at bounding box center [657, 496] width 152 height 31
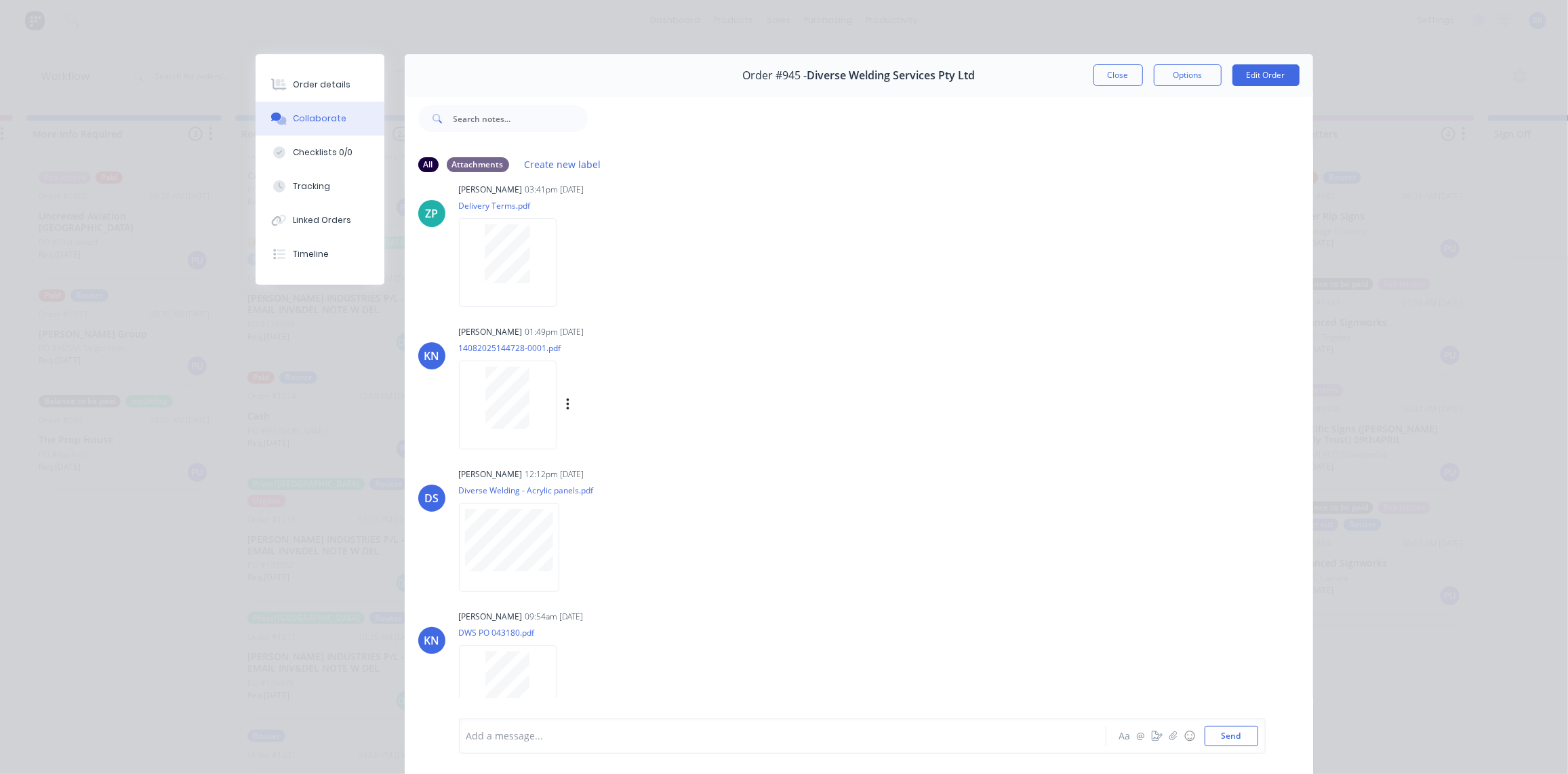
scroll to position [38, 0]
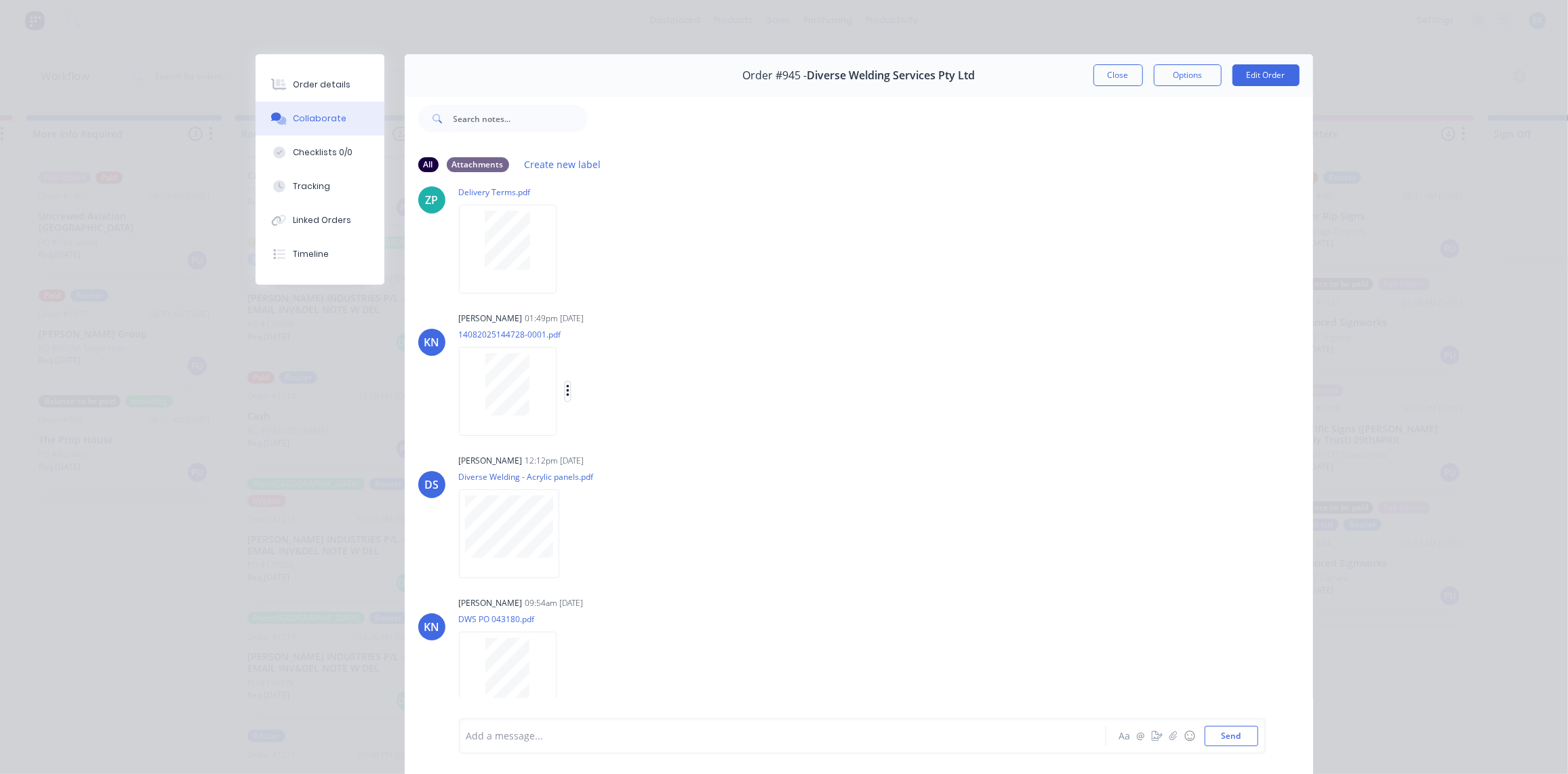
click at [566, 396] on icon "button" at bounding box center [566, 391] width 3 height 13
click at [602, 453] on button "Delete" at bounding box center [655, 458] width 152 height 31
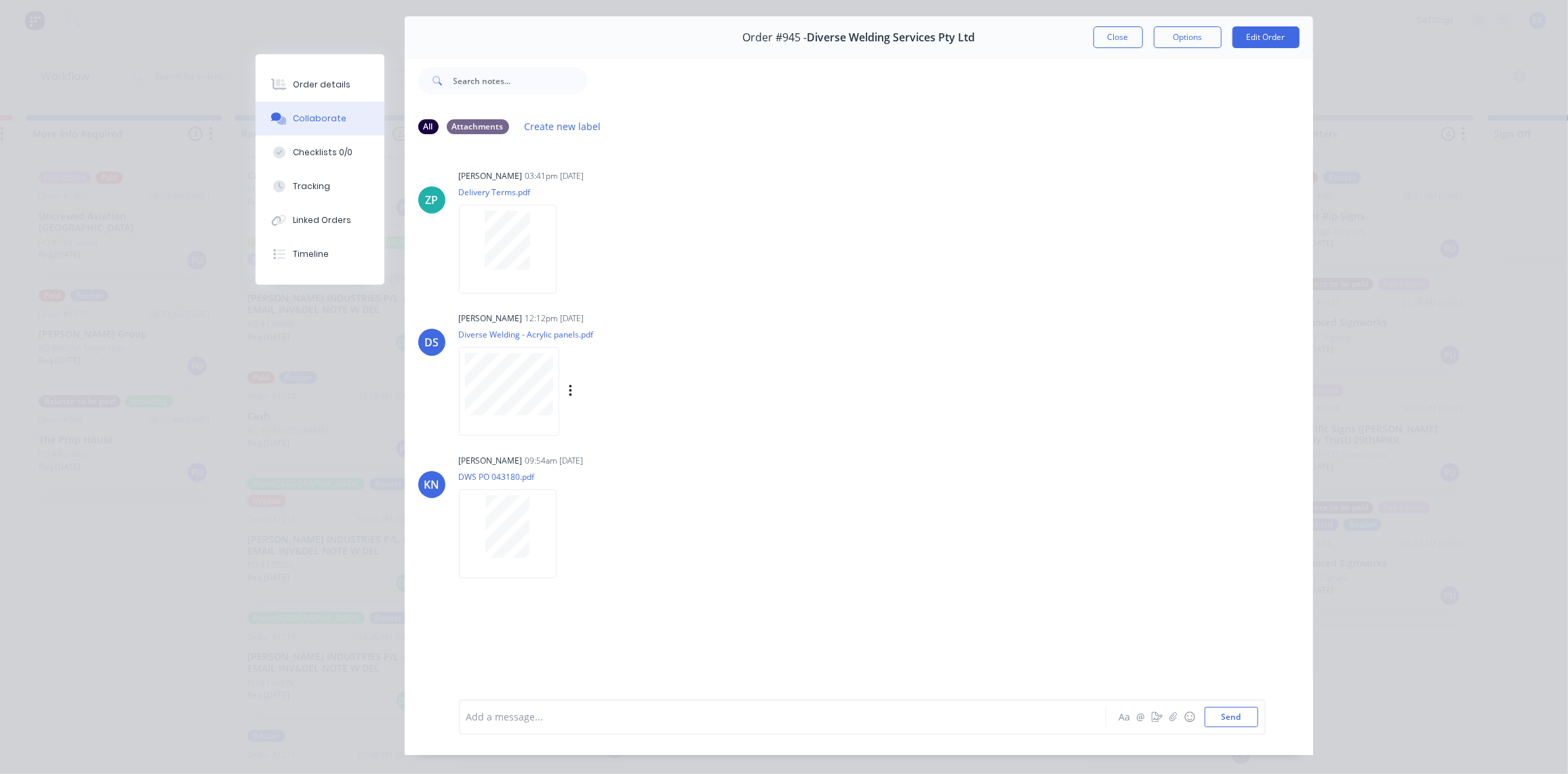
scroll to position [70, 0]
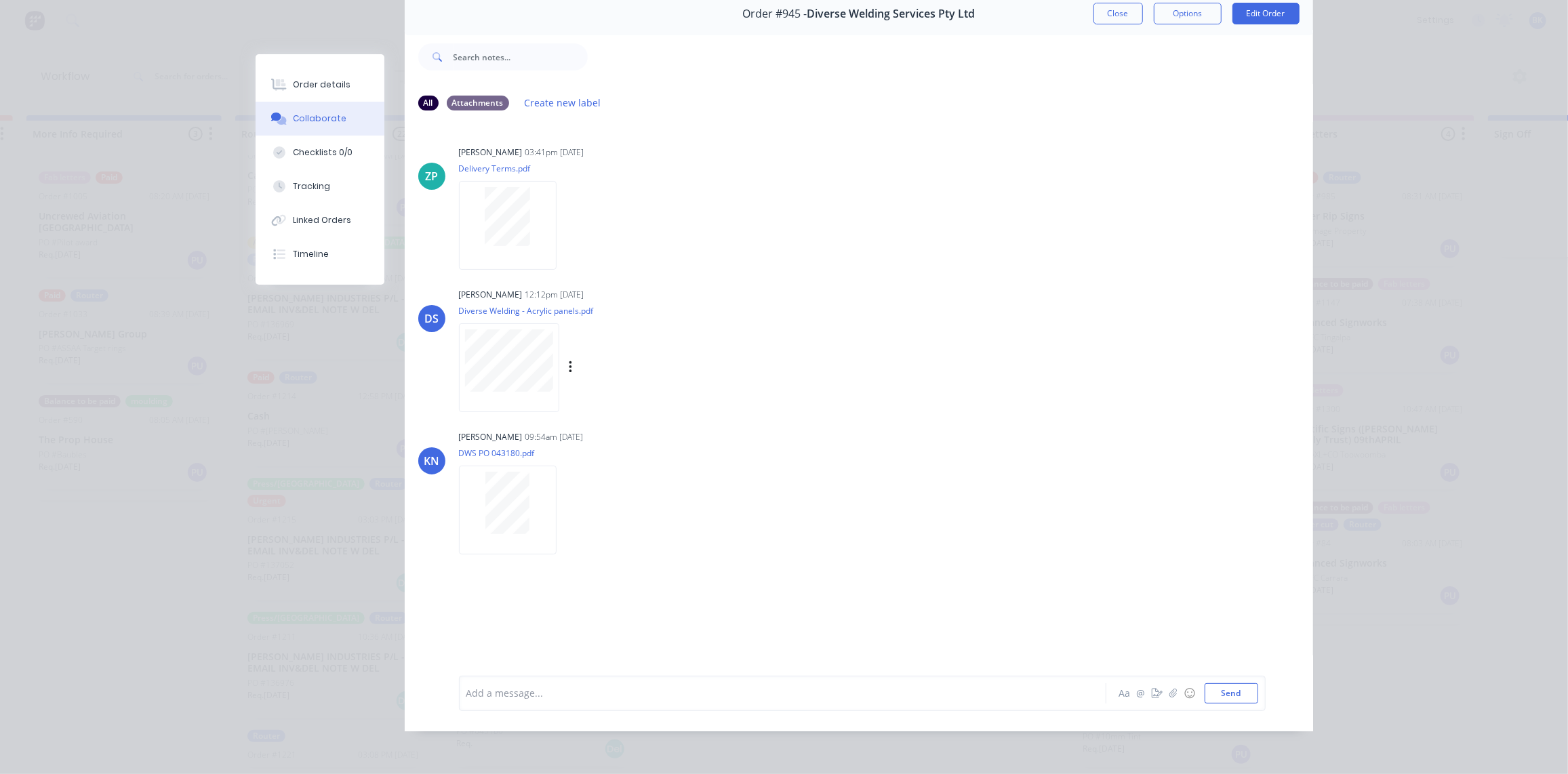
click at [812, 351] on div "Darren Sheppard 12:12pm 22/08/25 Diverse Welding - Acrylic panels.pdf Labels Do…" at bounding box center [670, 345] width 423 height 122
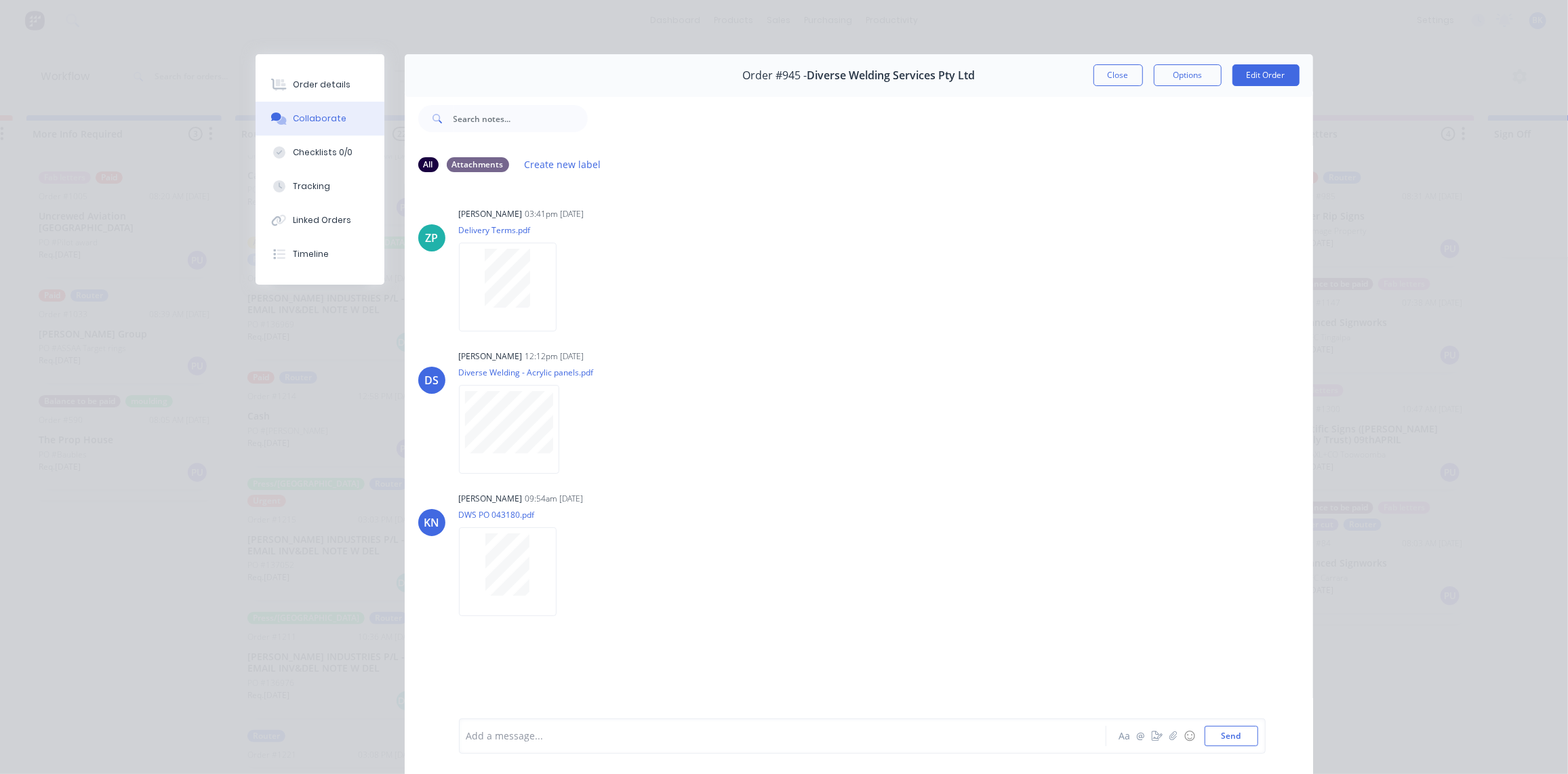
scroll to position [0, 0]
click at [1119, 77] on button "Close" at bounding box center [1118, 75] width 50 height 22
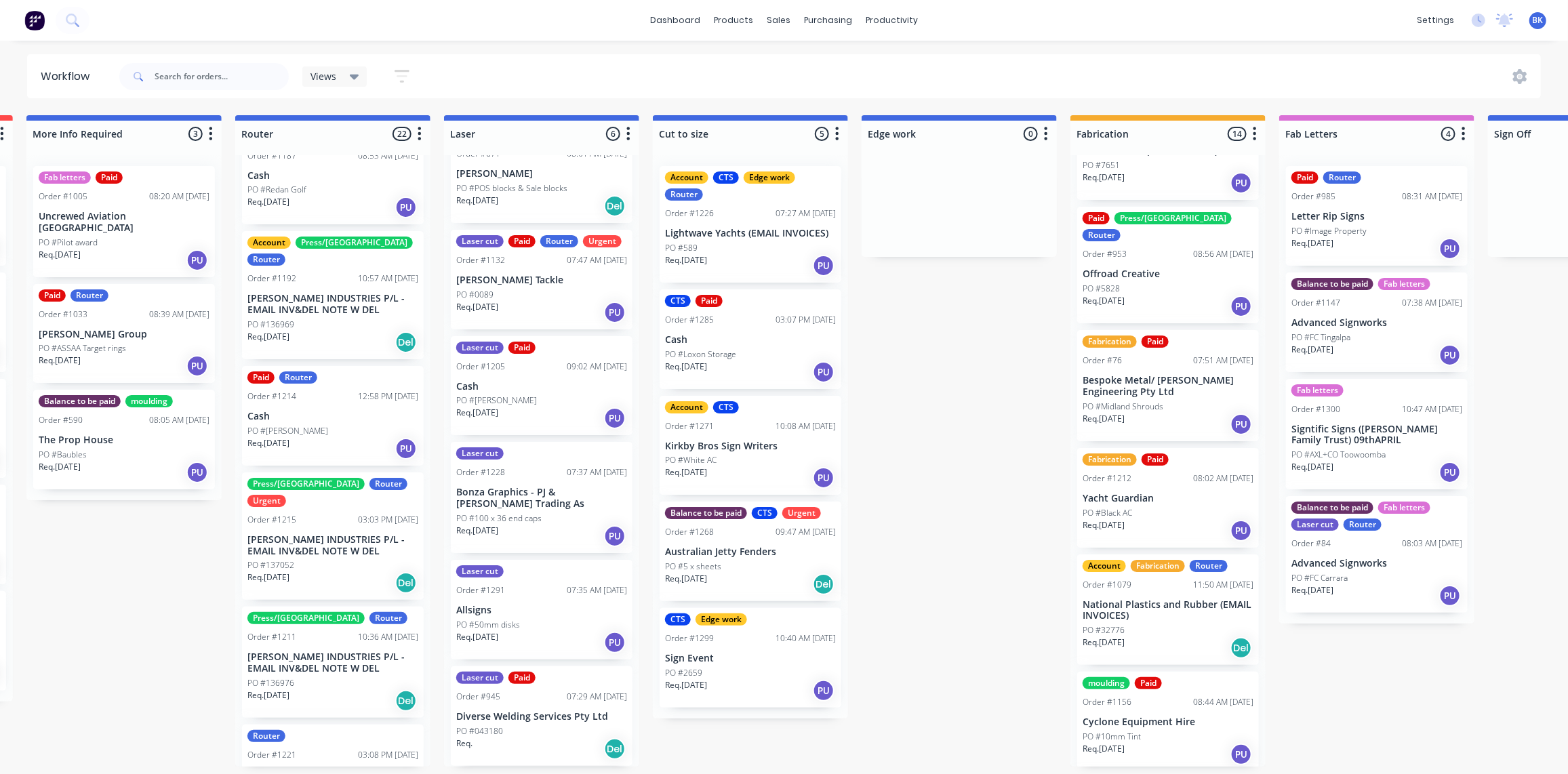
click at [543, 711] on p "Diverse Welding Services Pty Ltd" at bounding box center [541, 716] width 171 height 12
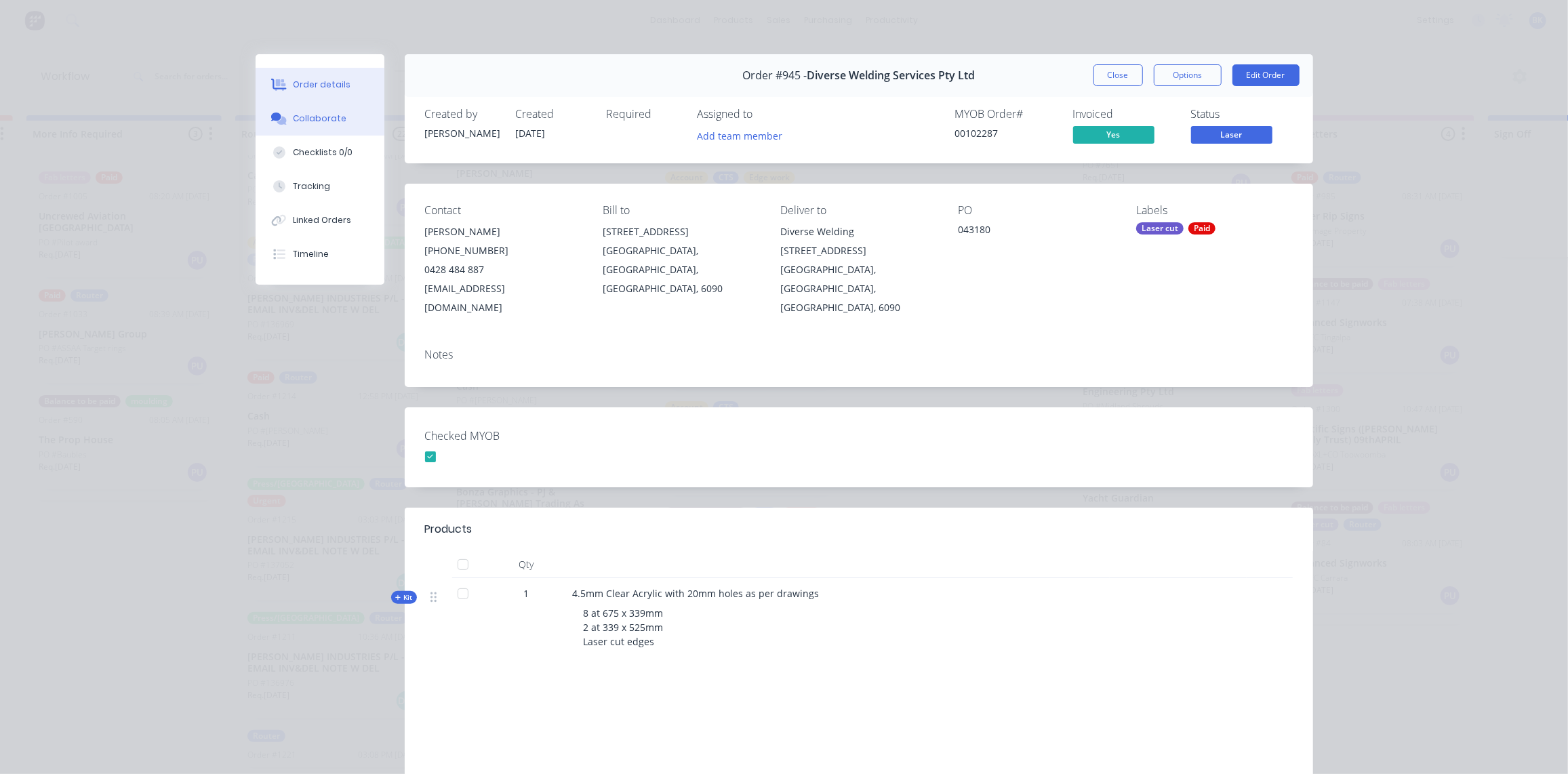
click at [309, 123] on div "Collaborate" at bounding box center [319, 119] width 53 height 13
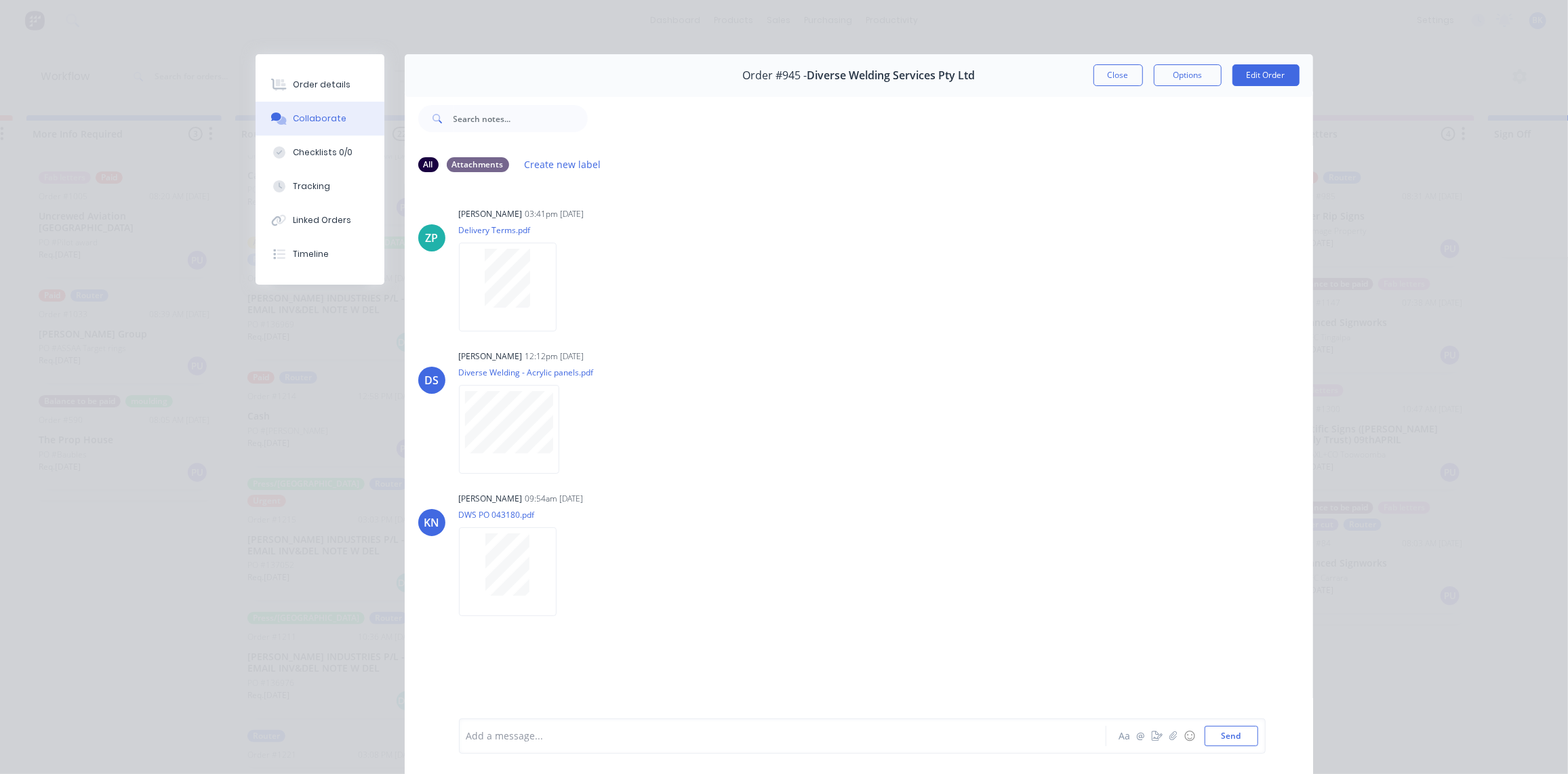
click at [1120, 72] on button "Close" at bounding box center [1118, 75] width 50 height 22
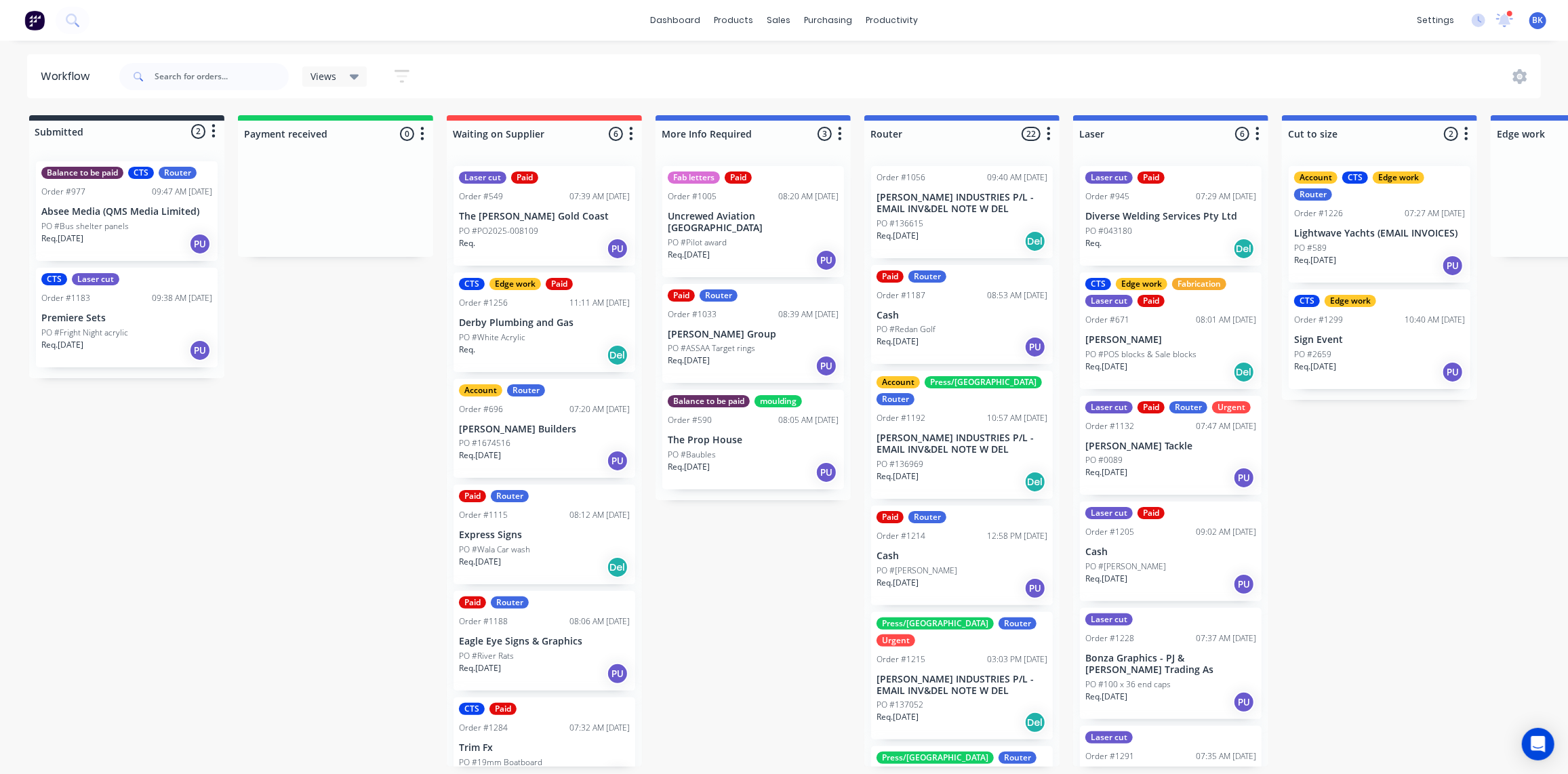
click at [1507, 12] on div at bounding box center [1509, 14] width 7 height 7
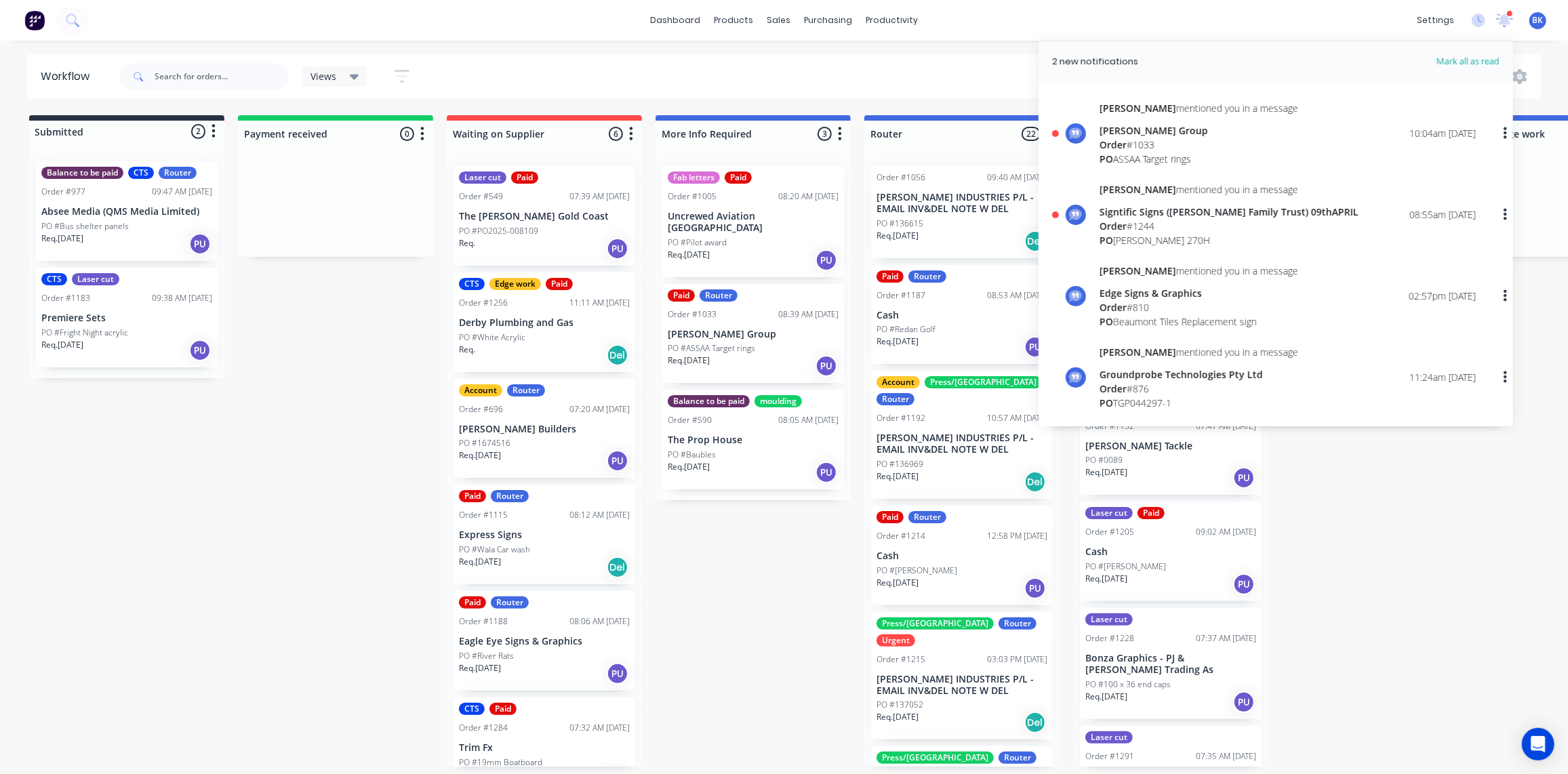
click at [1105, 140] on span "Order" at bounding box center [1113, 145] width 27 height 13
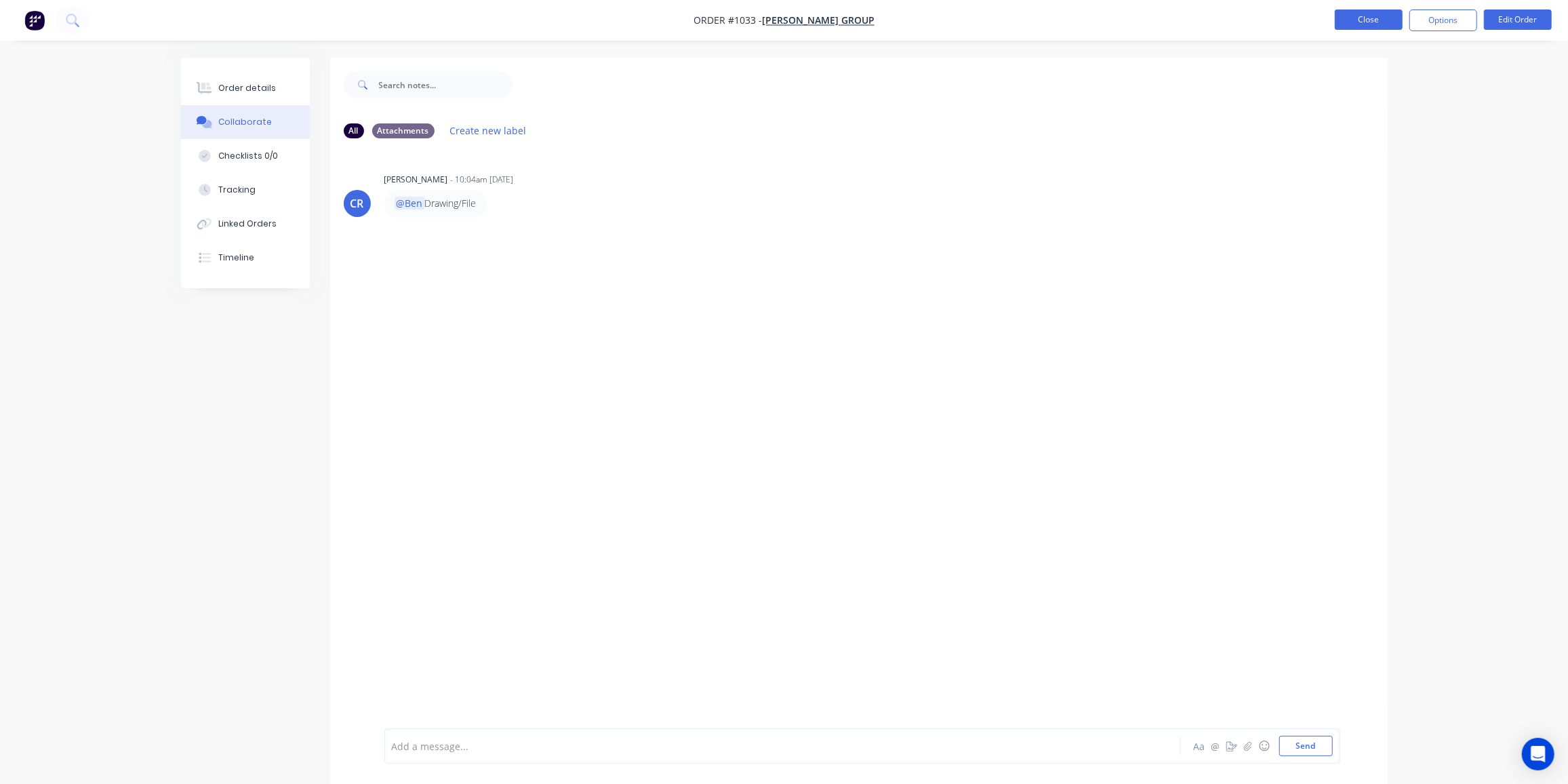
click at [1360, 18] on button "Close" at bounding box center [1368, 20] width 68 height 21
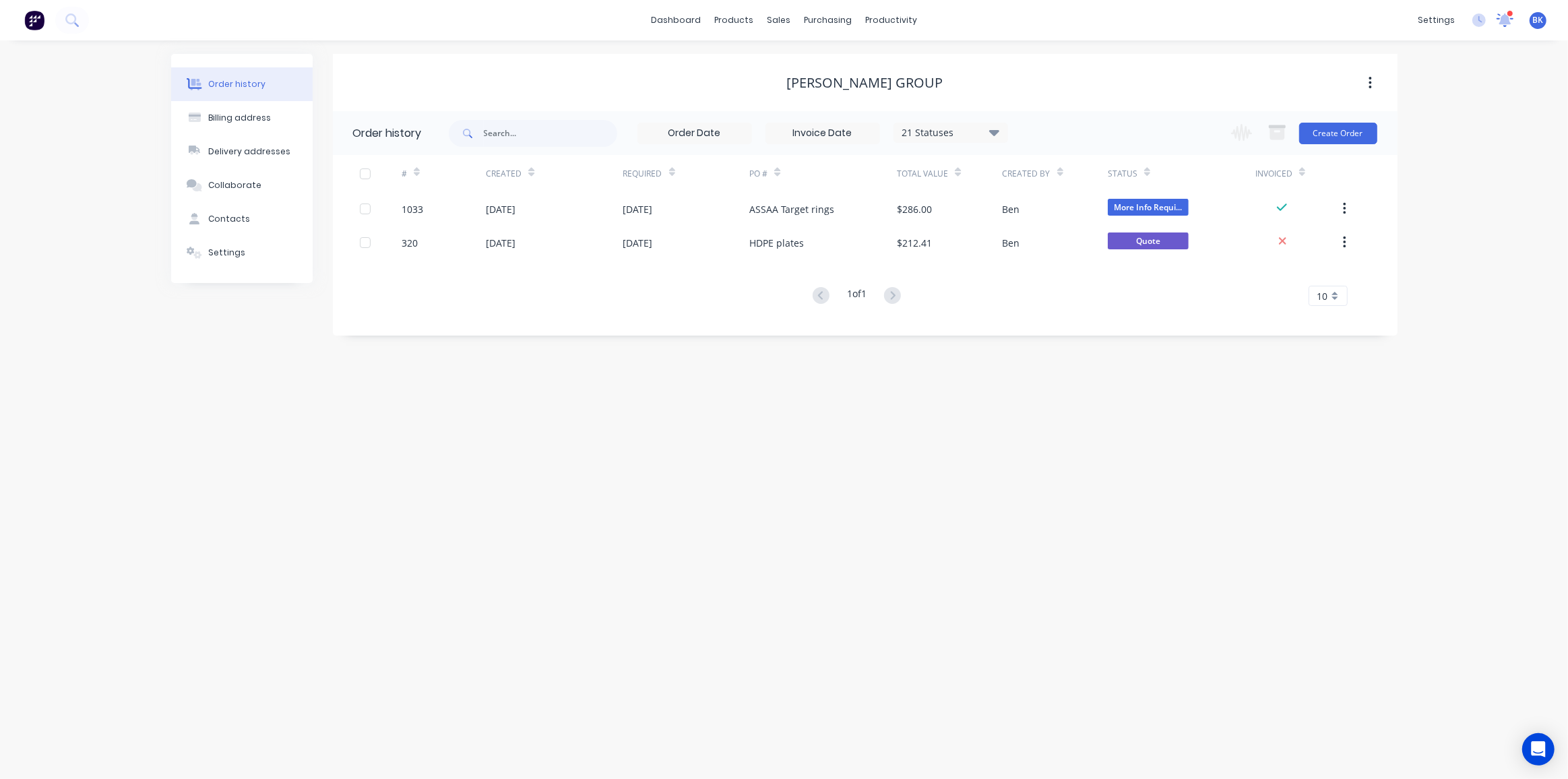
click at [1508, 18] on icon at bounding box center [1505, 19] width 13 height 13
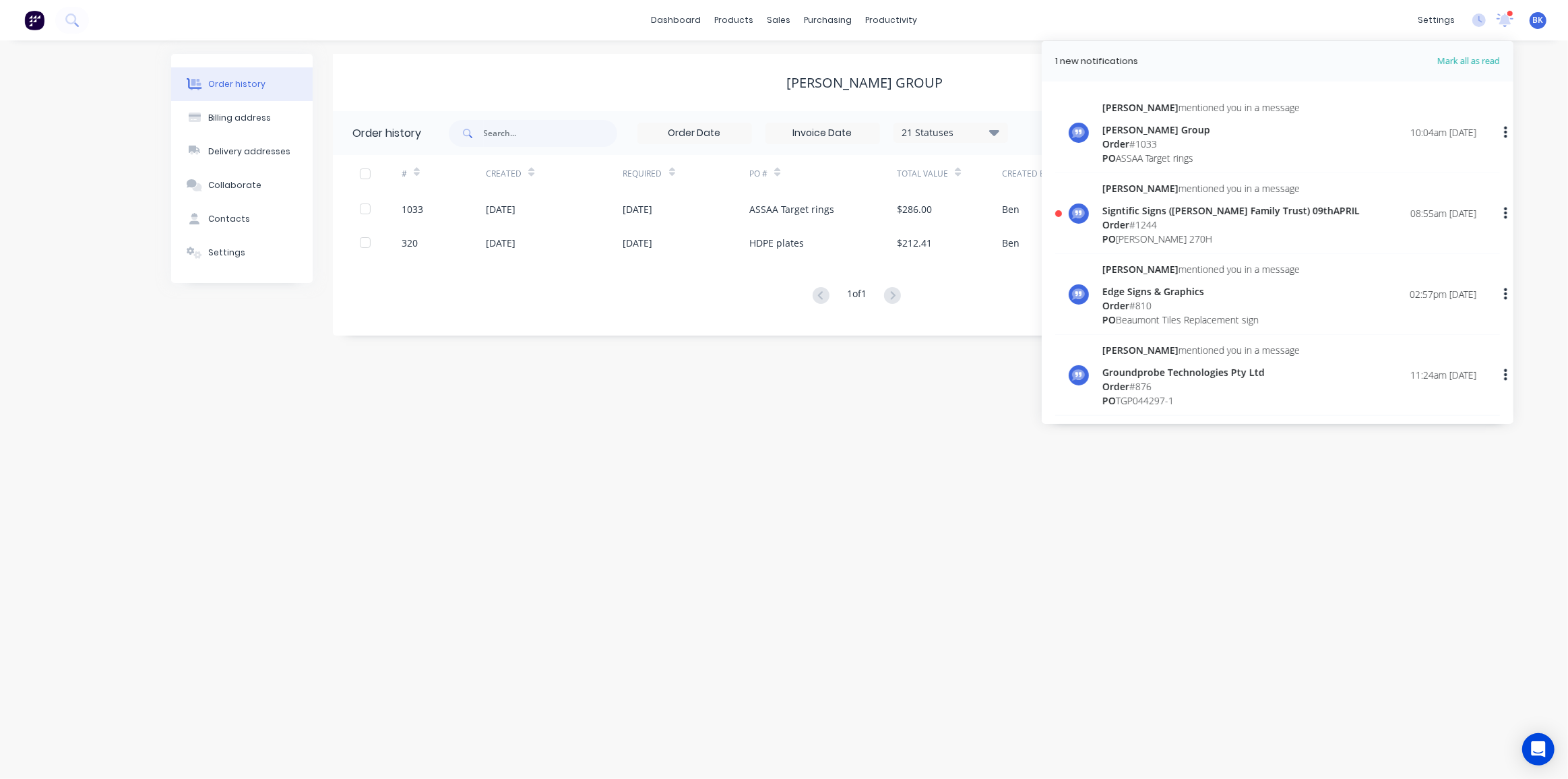
click at [1119, 221] on span "Order" at bounding box center [1116, 225] width 27 height 13
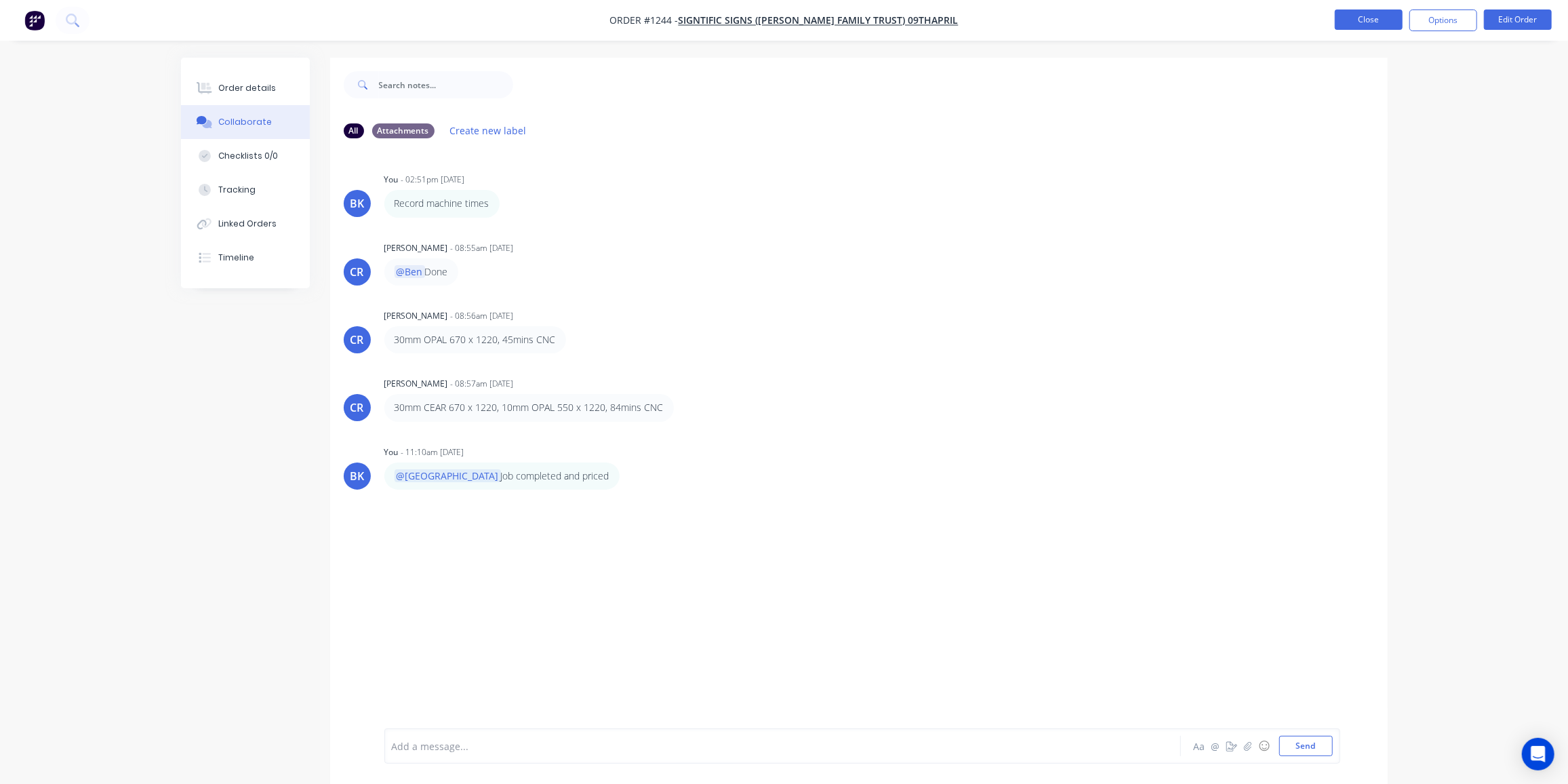
click at [1355, 18] on button "Close" at bounding box center [1368, 20] width 68 height 21
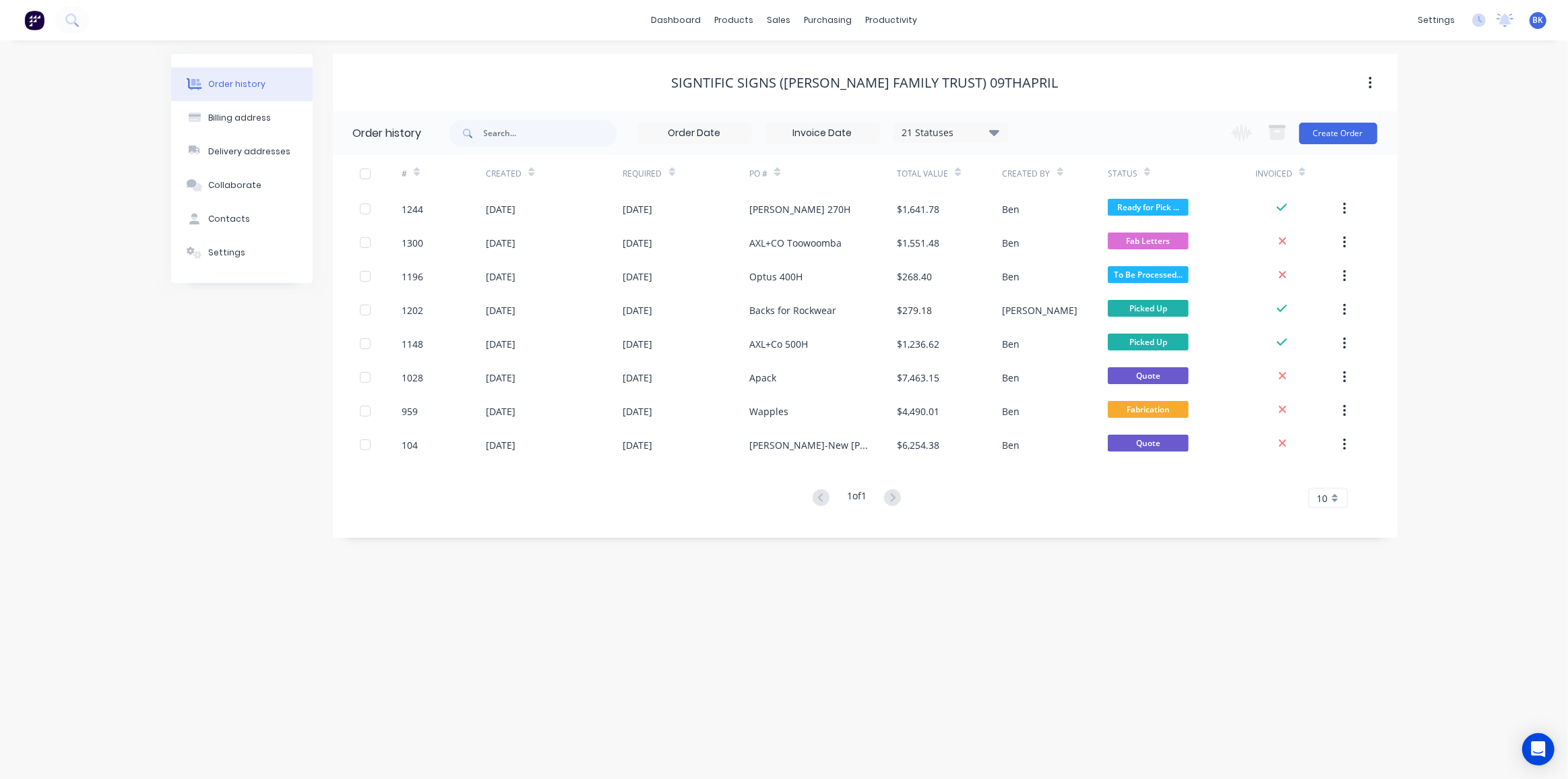
click at [225, 82] on div "Order history" at bounding box center [237, 84] width 57 height 13
click at [897, 56] on link "Workflow" at bounding box center [943, 64] width 178 height 27
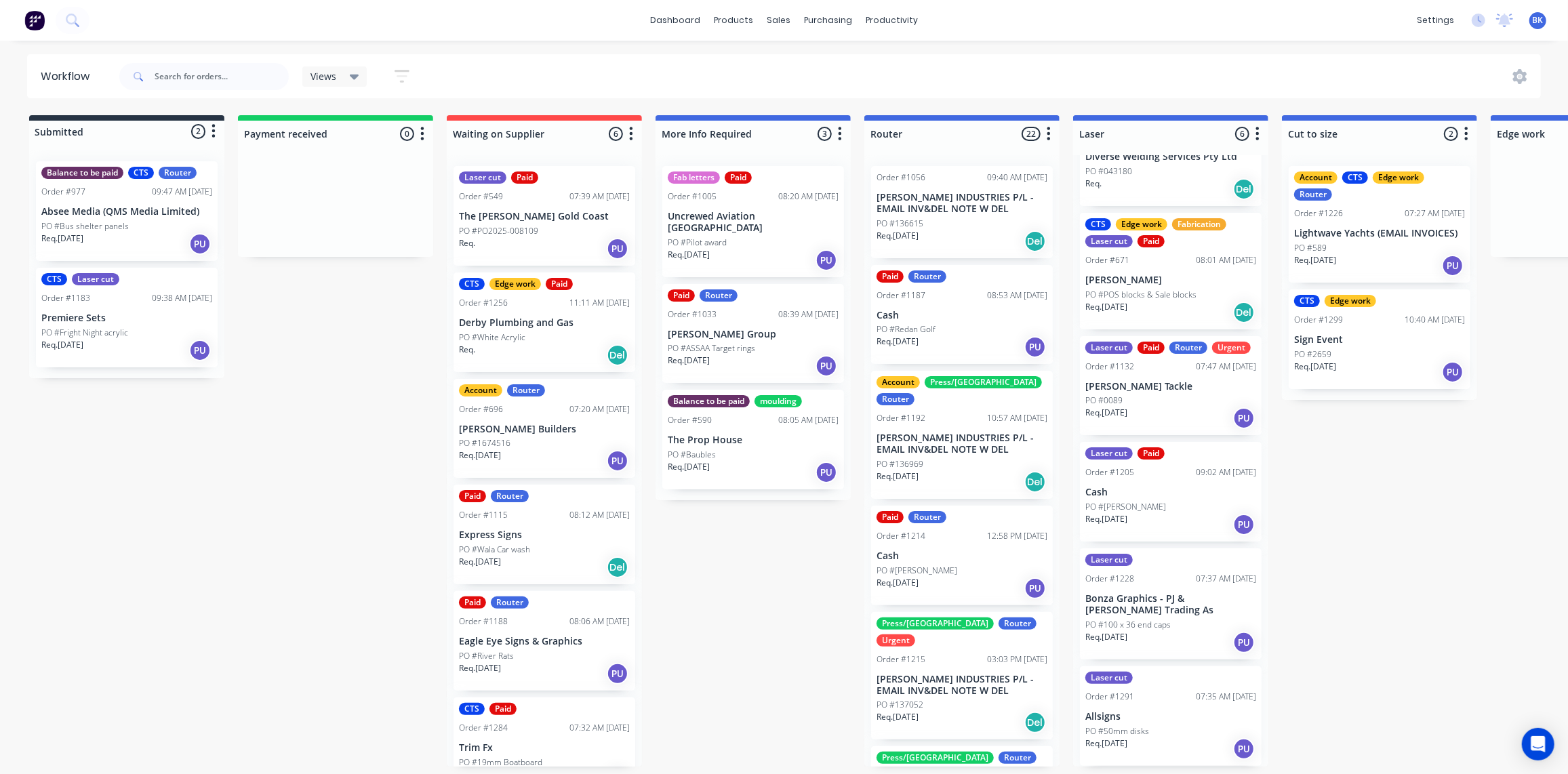
scroll to position [1, 0]
drag, startPoint x: 895, startPoint y: 56, endPoint x: 895, endPoint y: 69, distance: 13.0
click at [895, 56] on link "Workflow" at bounding box center [944, 66] width 179 height 27
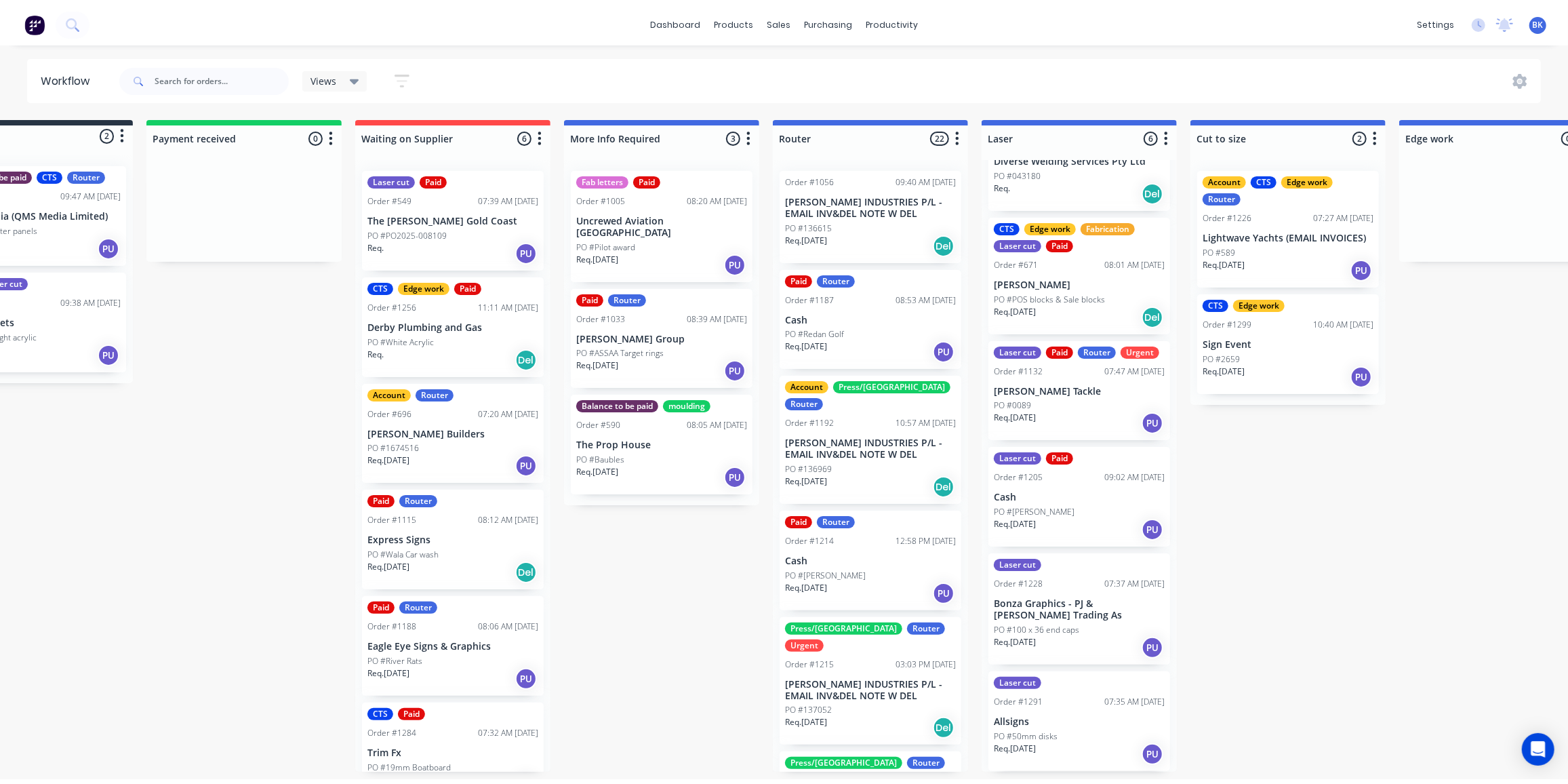
scroll to position [0, 0]
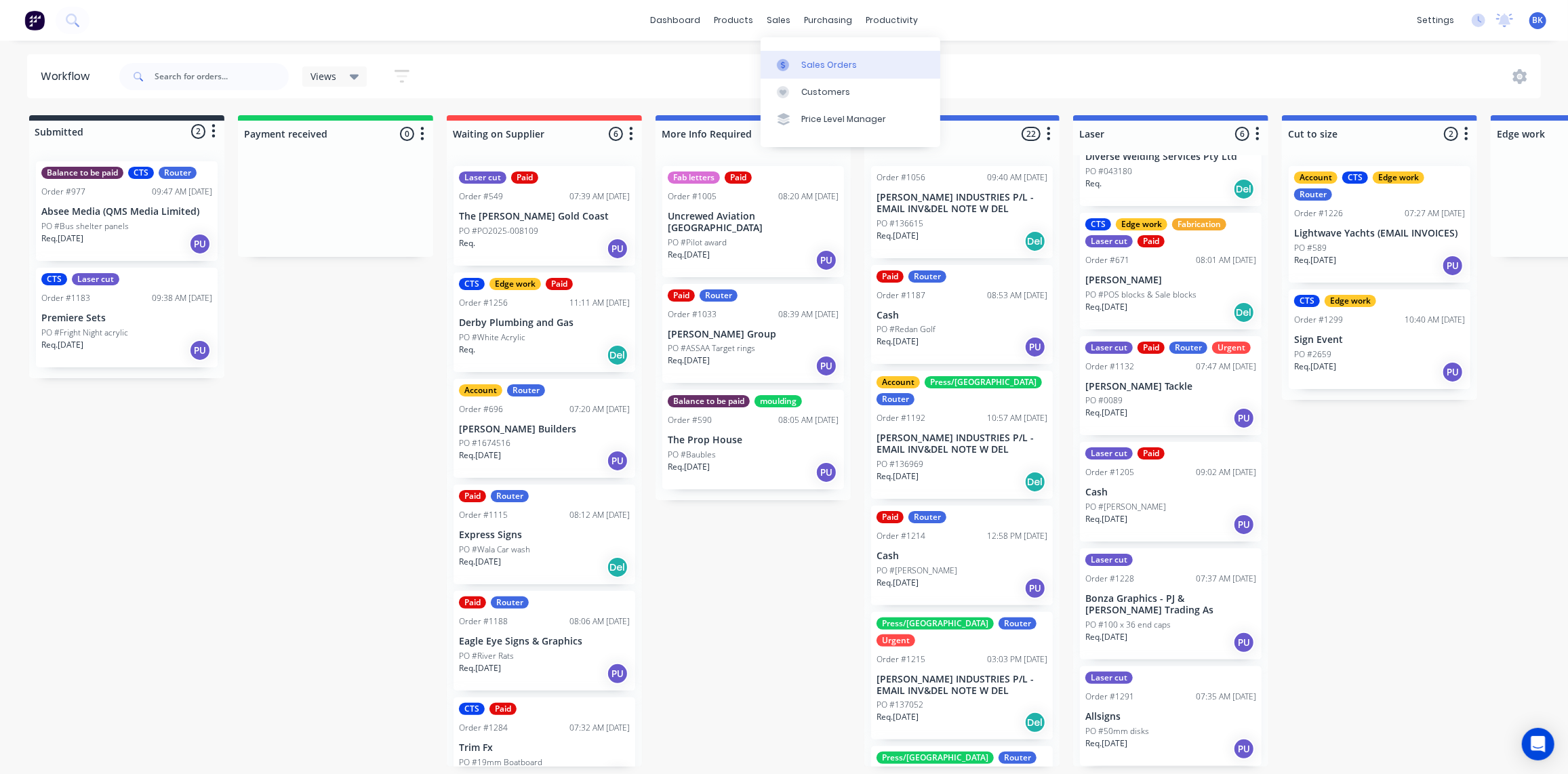
click at [799, 61] on link "Sales Orders" at bounding box center [849, 64] width 179 height 27
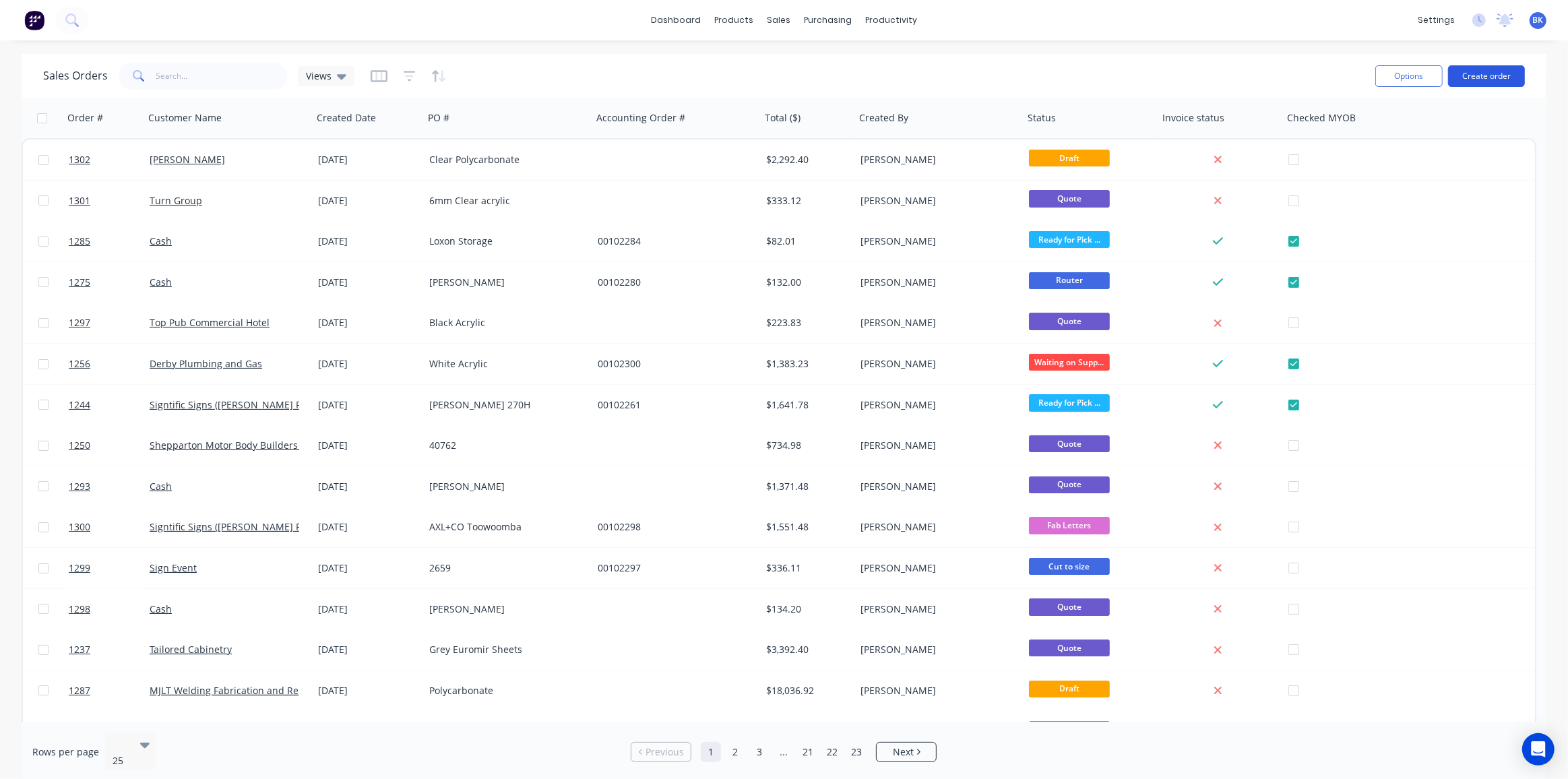
click at [1489, 78] on button "Create order" at bounding box center [1487, 76] width 77 height 21
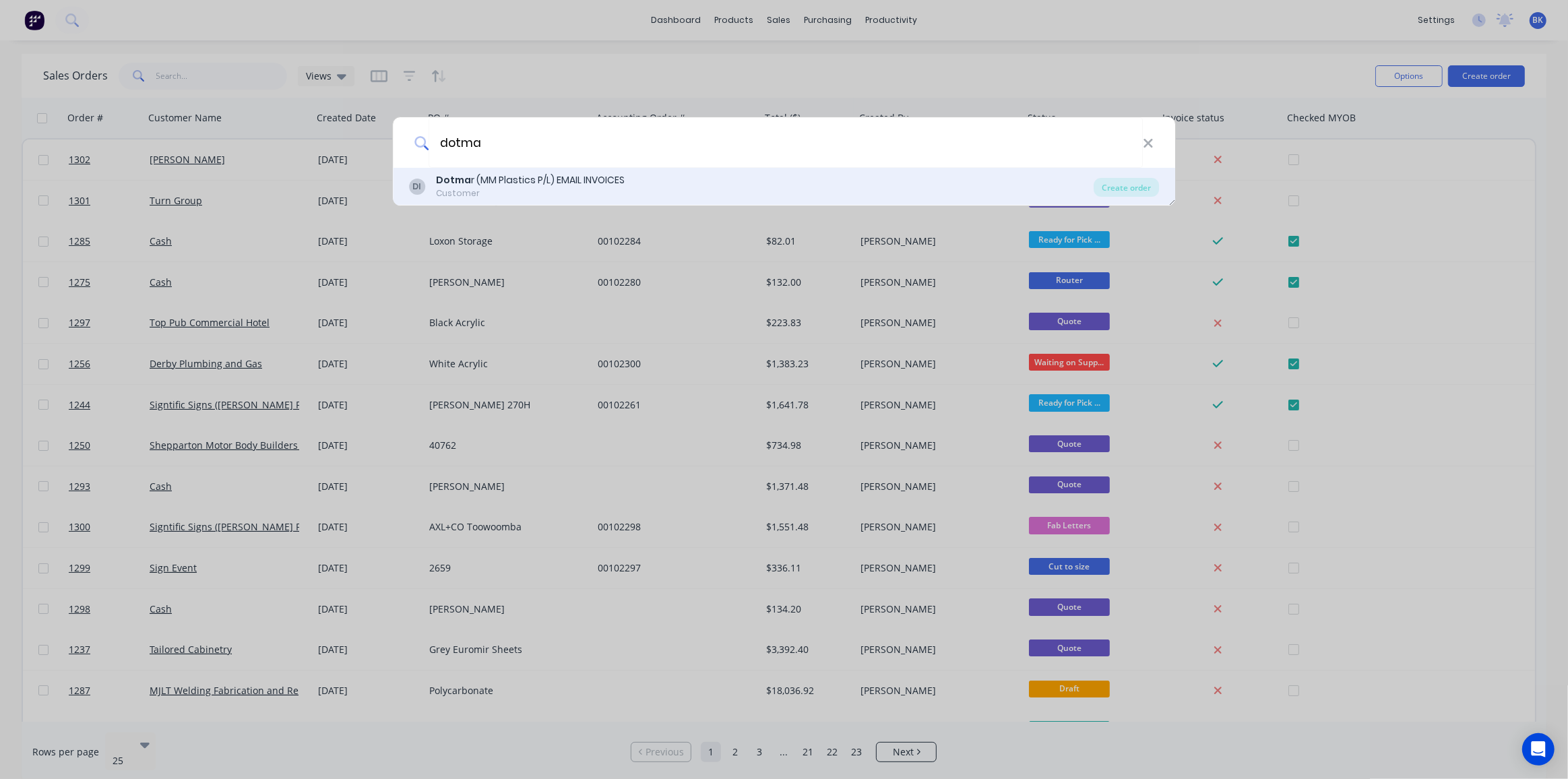
type input "dotma"
click at [538, 177] on div "Dotma r (MM Plastics P/L) EMAIL INVOICES" at bounding box center [530, 180] width 189 height 14
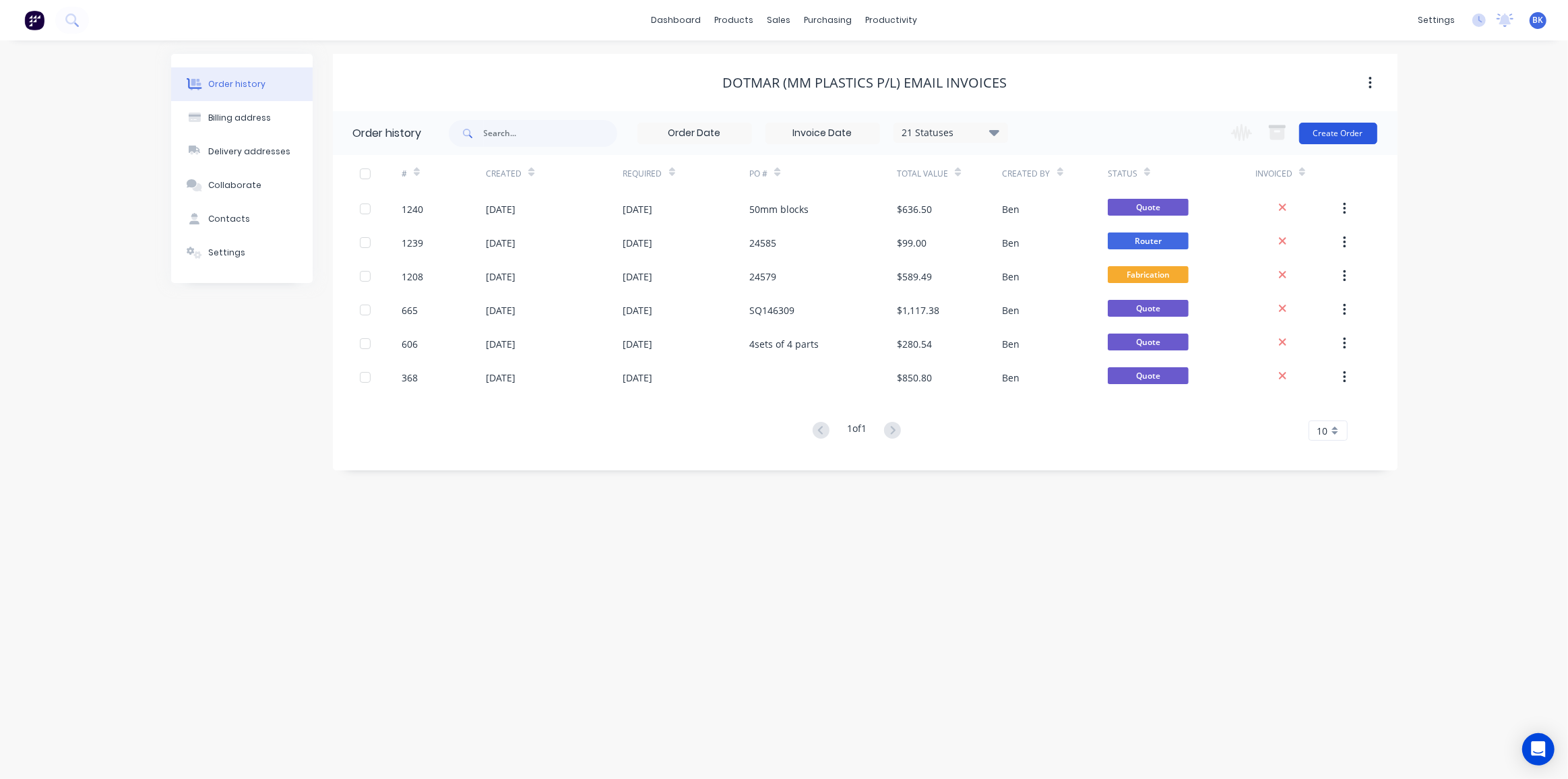
click at [1342, 125] on button "Create Order" at bounding box center [1338, 133] width 78 height 21
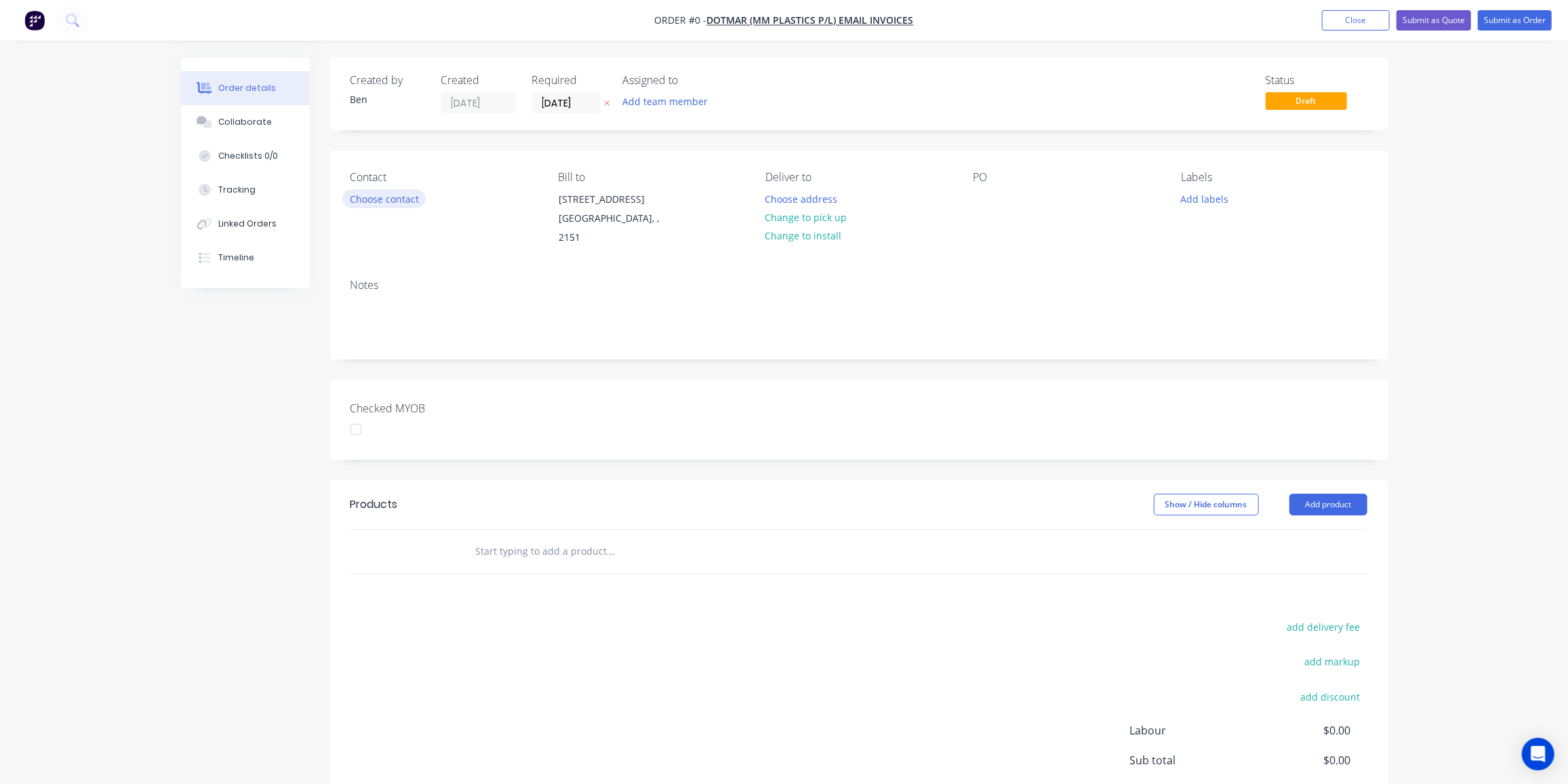
click at [393, 201] on button "Choose contact" at bounding box center [384, 198] width 84 height 18
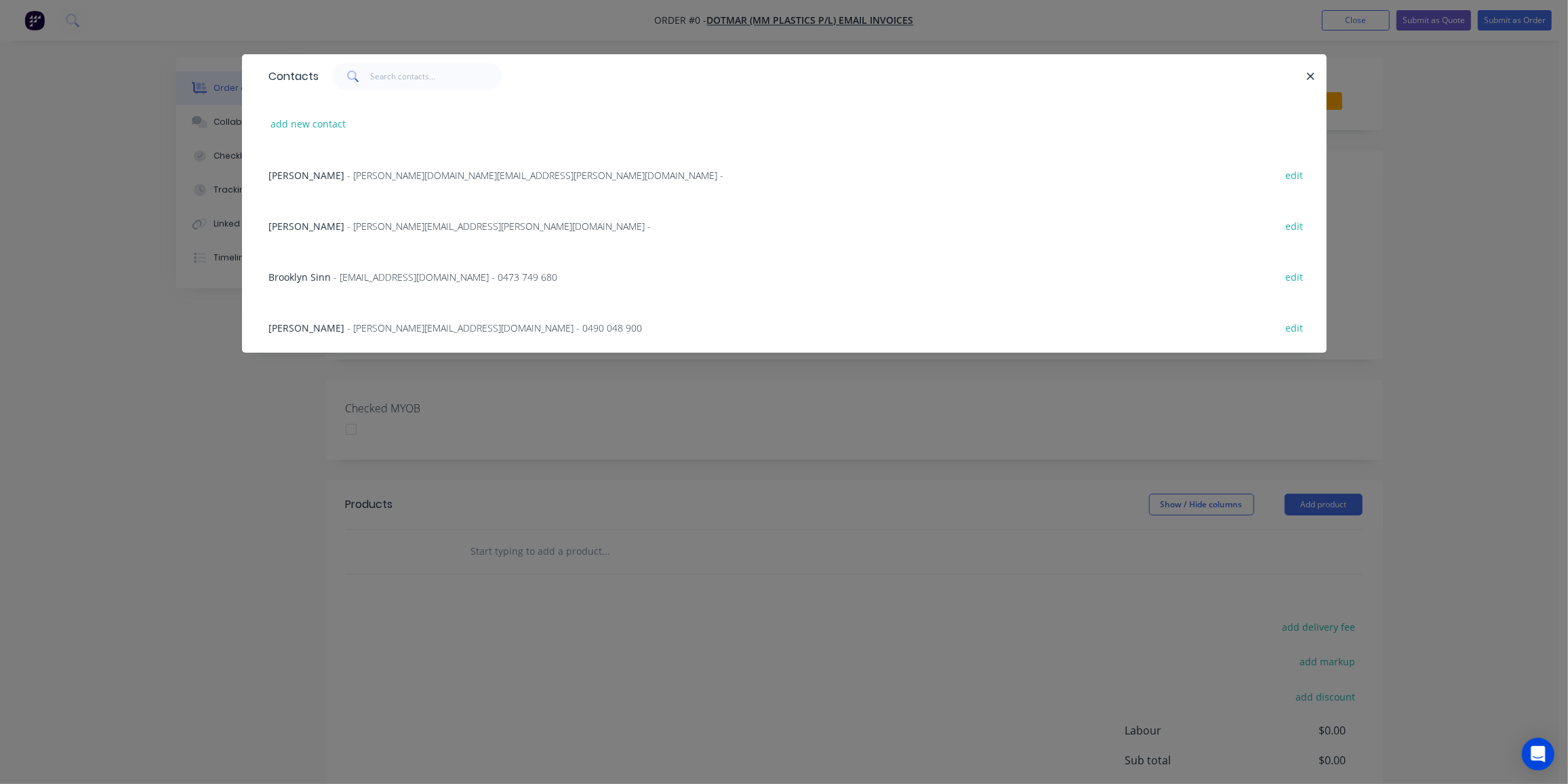
click at [358, 278] on span "- Brooklyn.Sinn@dotmar.com.au - 0473 749 680" at bounding box center [446, 277] width 223 height 13
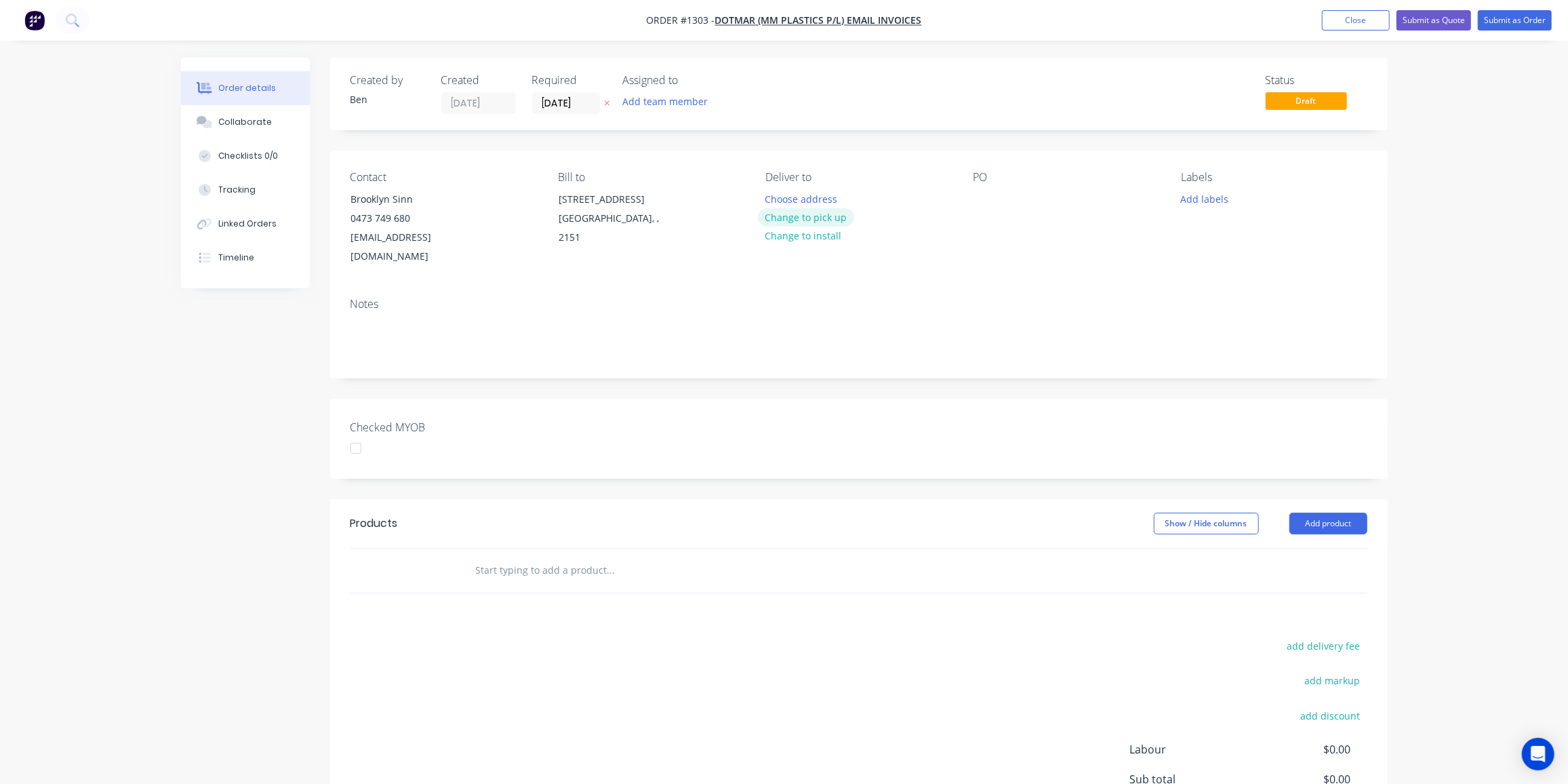
click at [812, 212] on button "Change to pick up" at bounding box center [805, 217] width 96 height 18
click at [985, 202] on div at bounding box center [984, 199] width 22 height 20
click at [1213, 197] on button "Add labels" at bounding box center [1204, 198] width 62 height 18
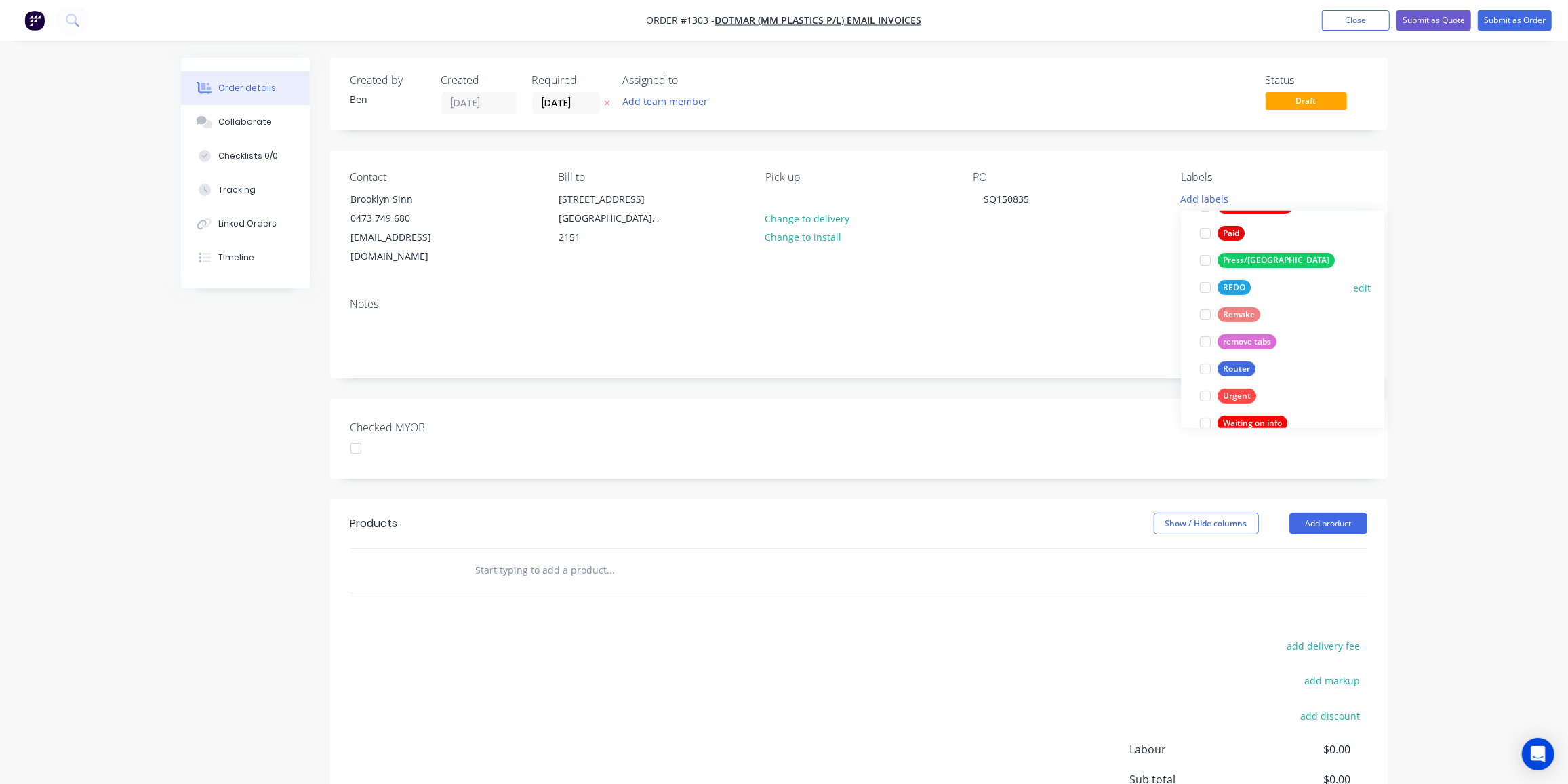
scroll to position [432, 0]
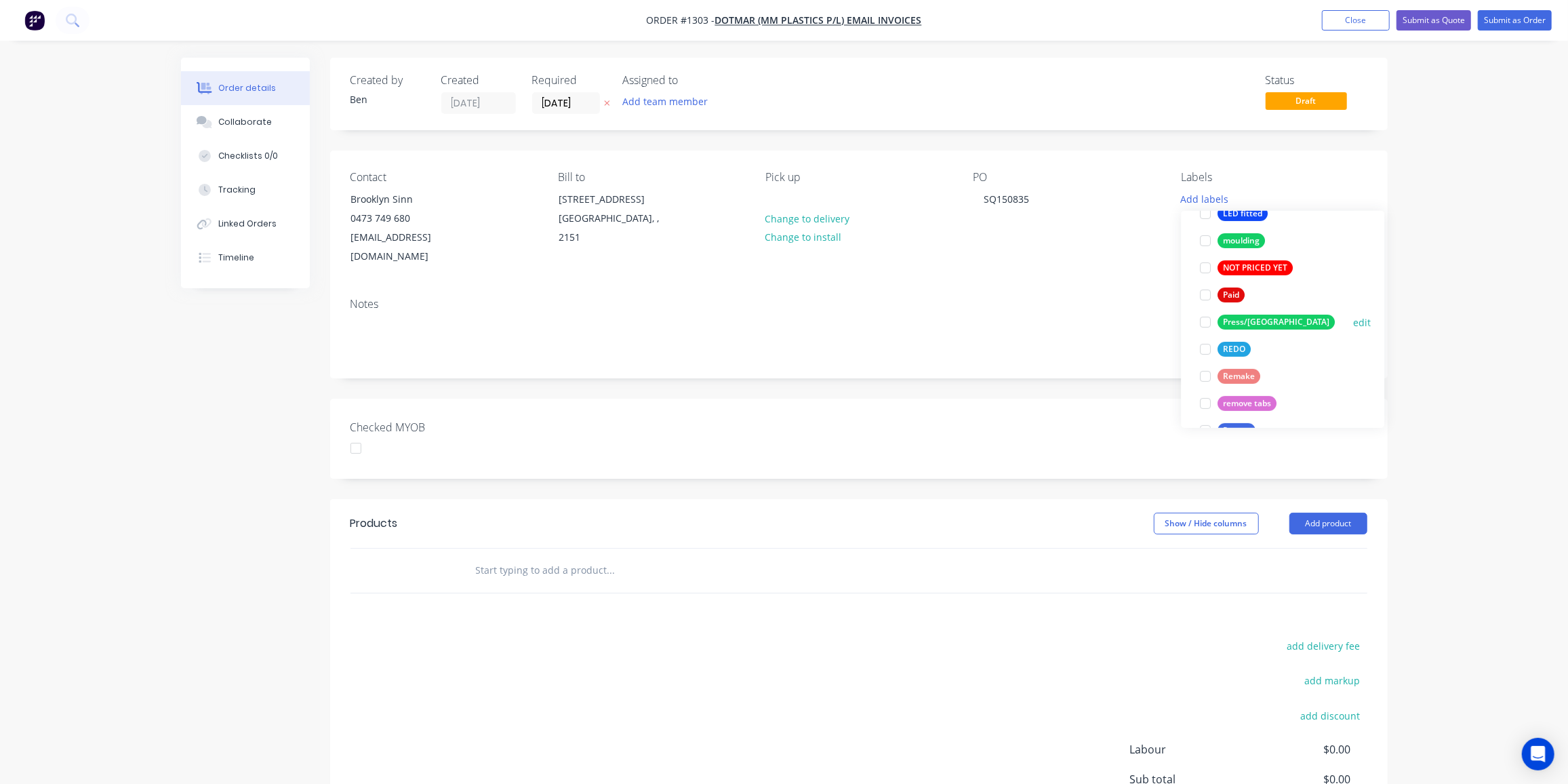
click at [1262, 315] on div "Press/[GEOGRAPHIC_DATA]" at bounding box center [1276, 322] width 117 height 15
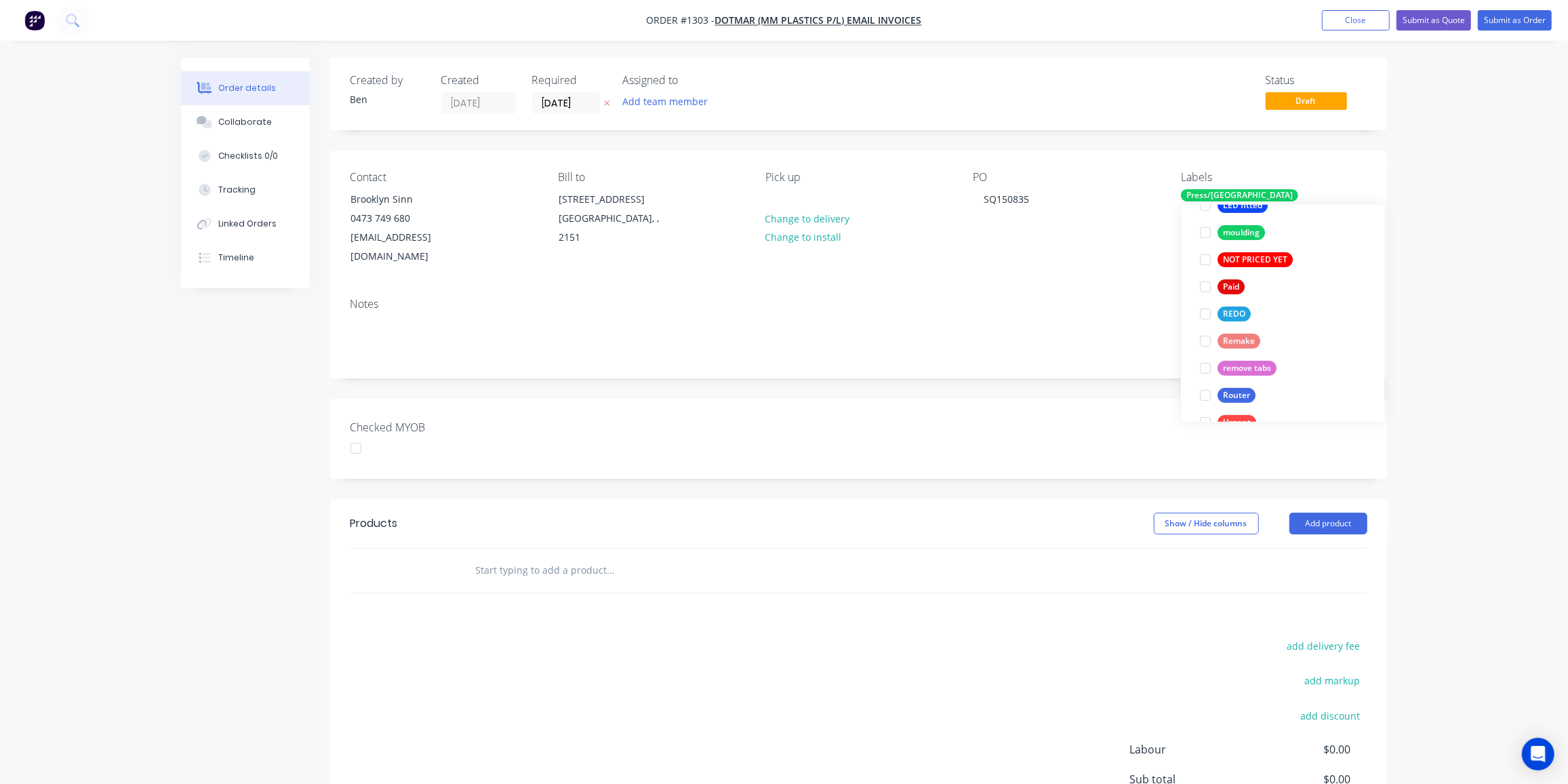
scroll to position [493, 0]
click at [1244, 357] on div "Router" at bounding box center [1237, 362] width 38 height 15
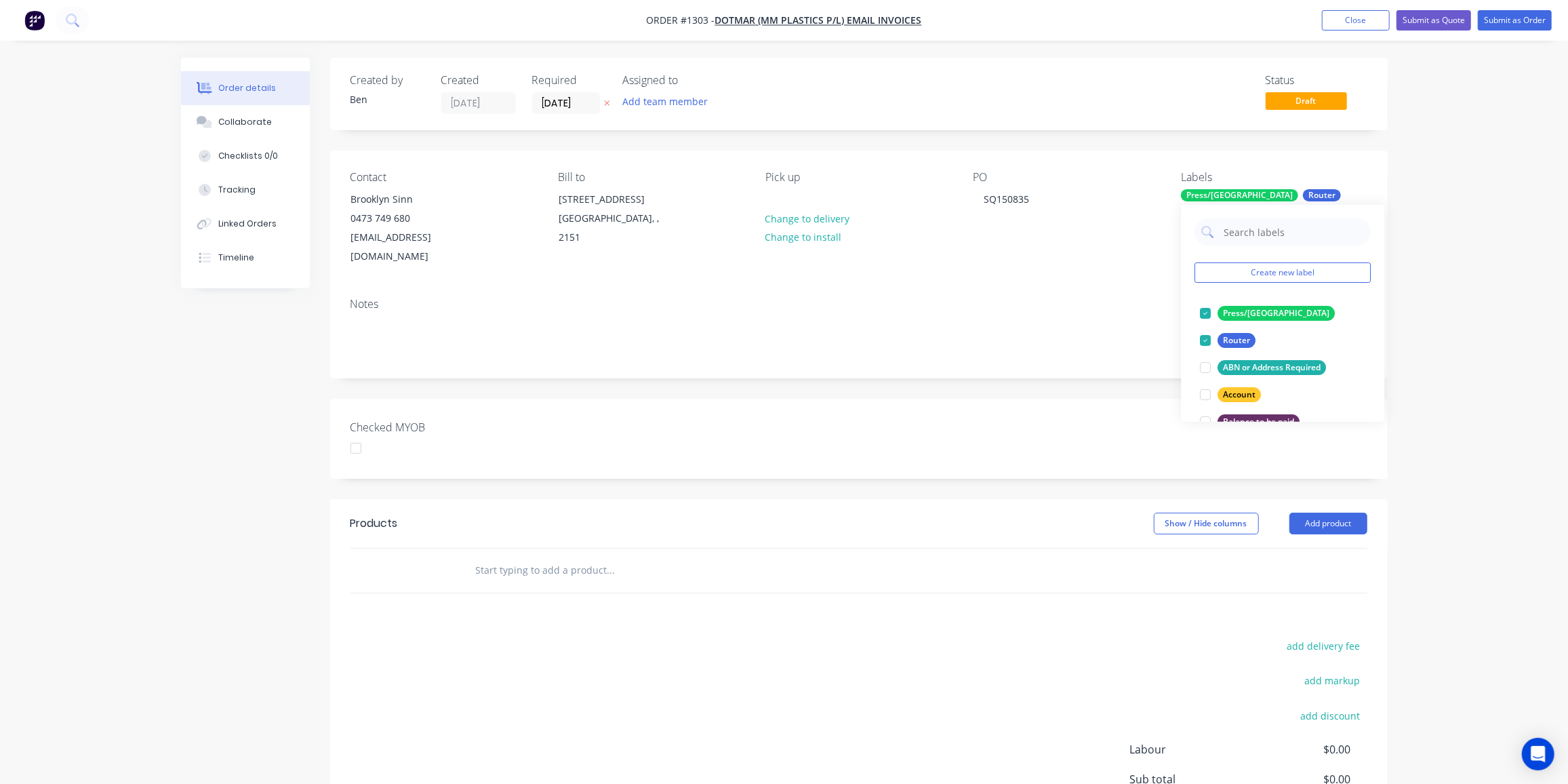
click at [500, 557] on input "text" at bounding box center [611, 570] width 271 height 27
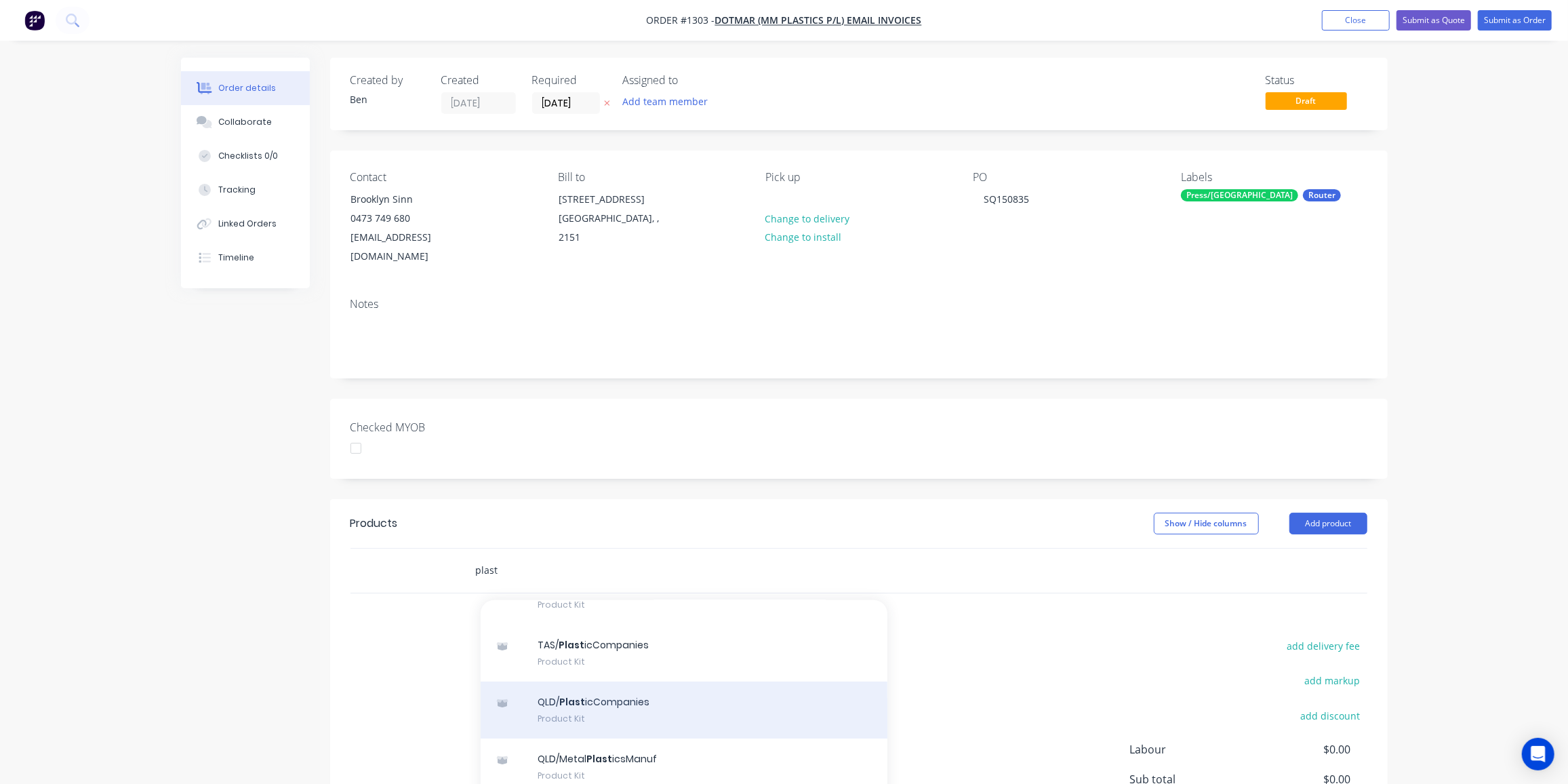
scroll to position [76, 0]
type input "plast"
click at [664, 681] on div "QLD/ Plast icCompanies Product Kit" at bounding box center [684, 709] width 407 height 57
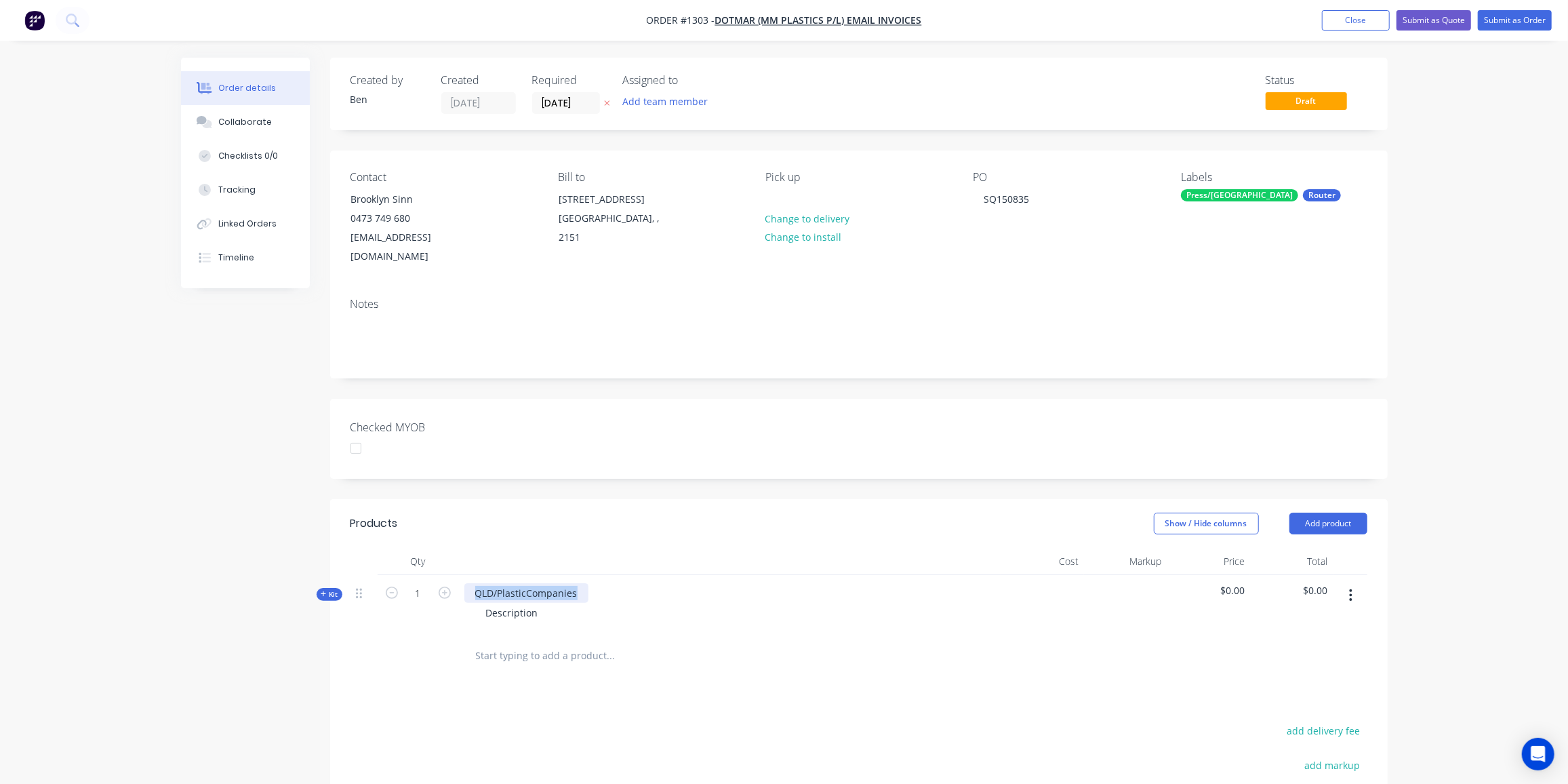
drag, startPoint x: 582, startPoint y: 574, endPoint x: 470, endPoint y: 576, distance: 112.0
click at [470, 583] on div "QLD/PlasticCompanies" at bounding box center [527, 593] width 124 height 20
click at [494, 583] on div "Part" at bounding box center [485, 593] width 40 height 20
drag, startPoint x: 330, startPoint y: 577, endPoint x: 363, endPoint y: 576, distance: 33.0
click at [330, 589] on span "Kit" at bounding box center [330, 594] width 18 height 10
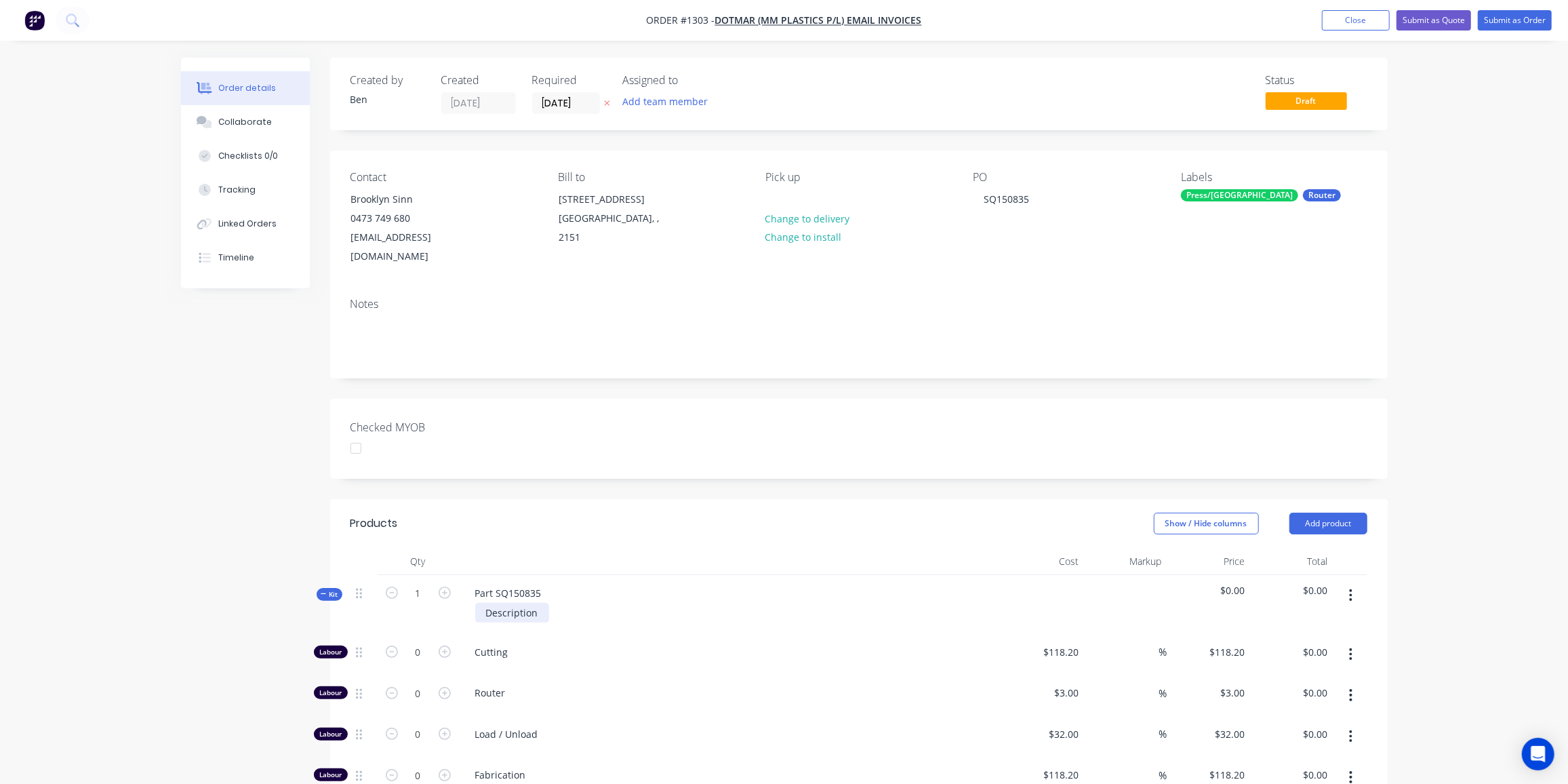
click at [504, 603] on div "Description" at bounding box center [512, 613] width 74 height 20
drag, startPoint x: 539, startPoint y: 593, endPoint x: 289, endPoint y: 600, distance: 250.1
click at [286, 600] on div "Created by Ben Created 26/08/25 Required 26/08/25 Assigned to Add team member S…" at bounding box center [784, 657] width 1207 height 1199
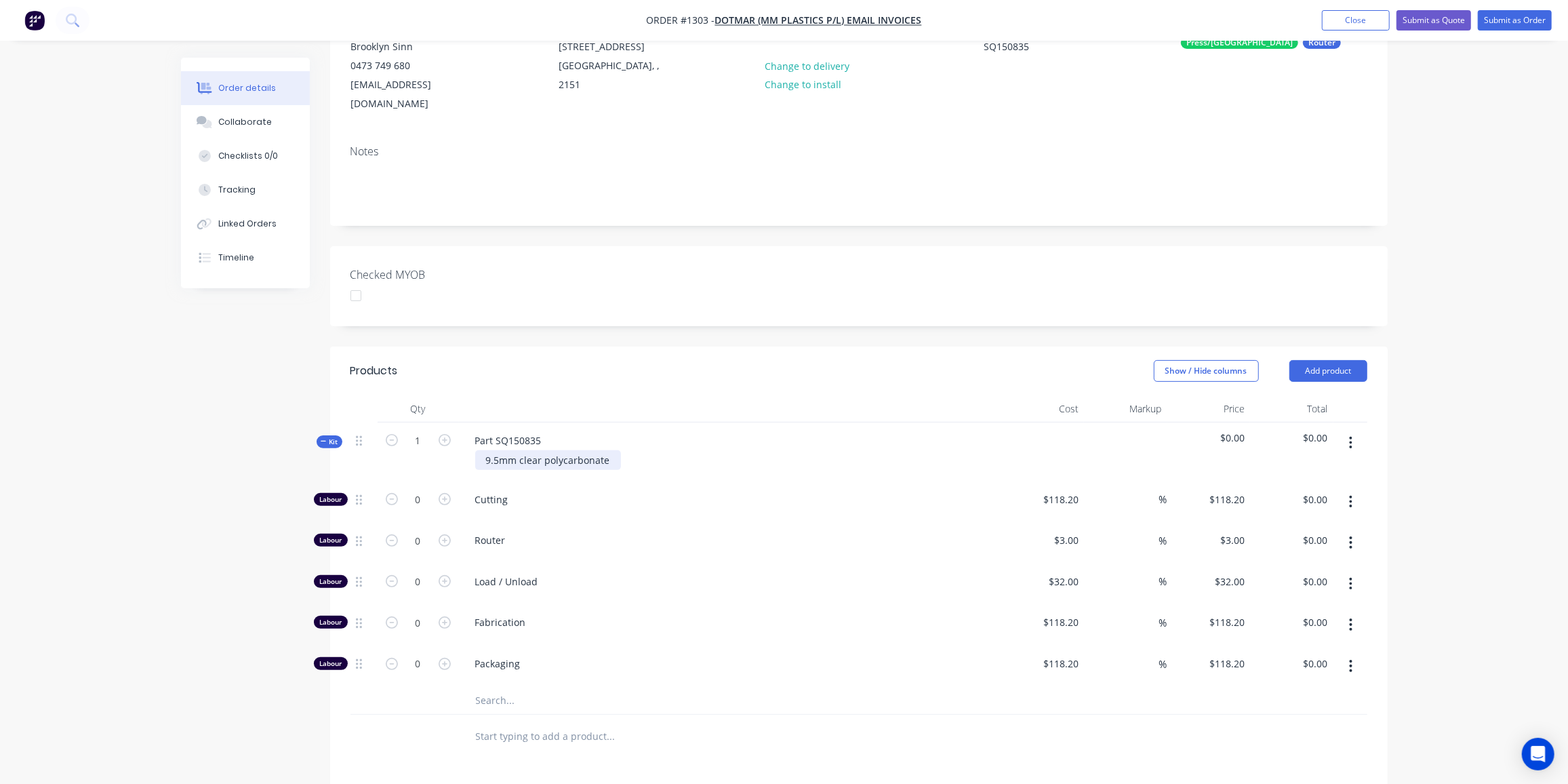
scroll to position [185, 0]
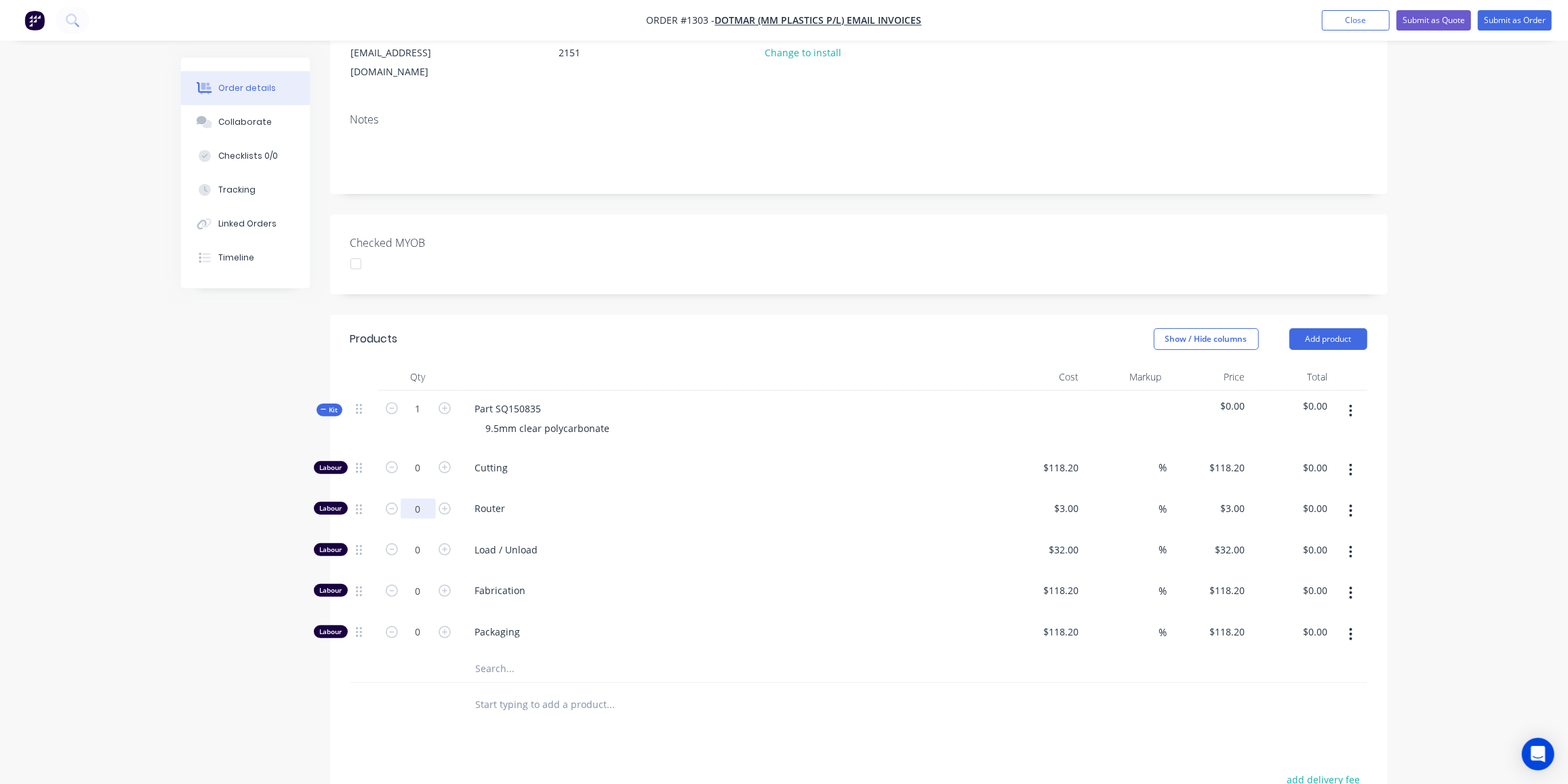
click at [422, 479] on input "0" at bounding box center [418, 468] width 35 height 21
type input "8"
type input "$24.00"
click at [415, 479] on input "0" at bounding box center [418, 468] width 35 height 21
type input "1"
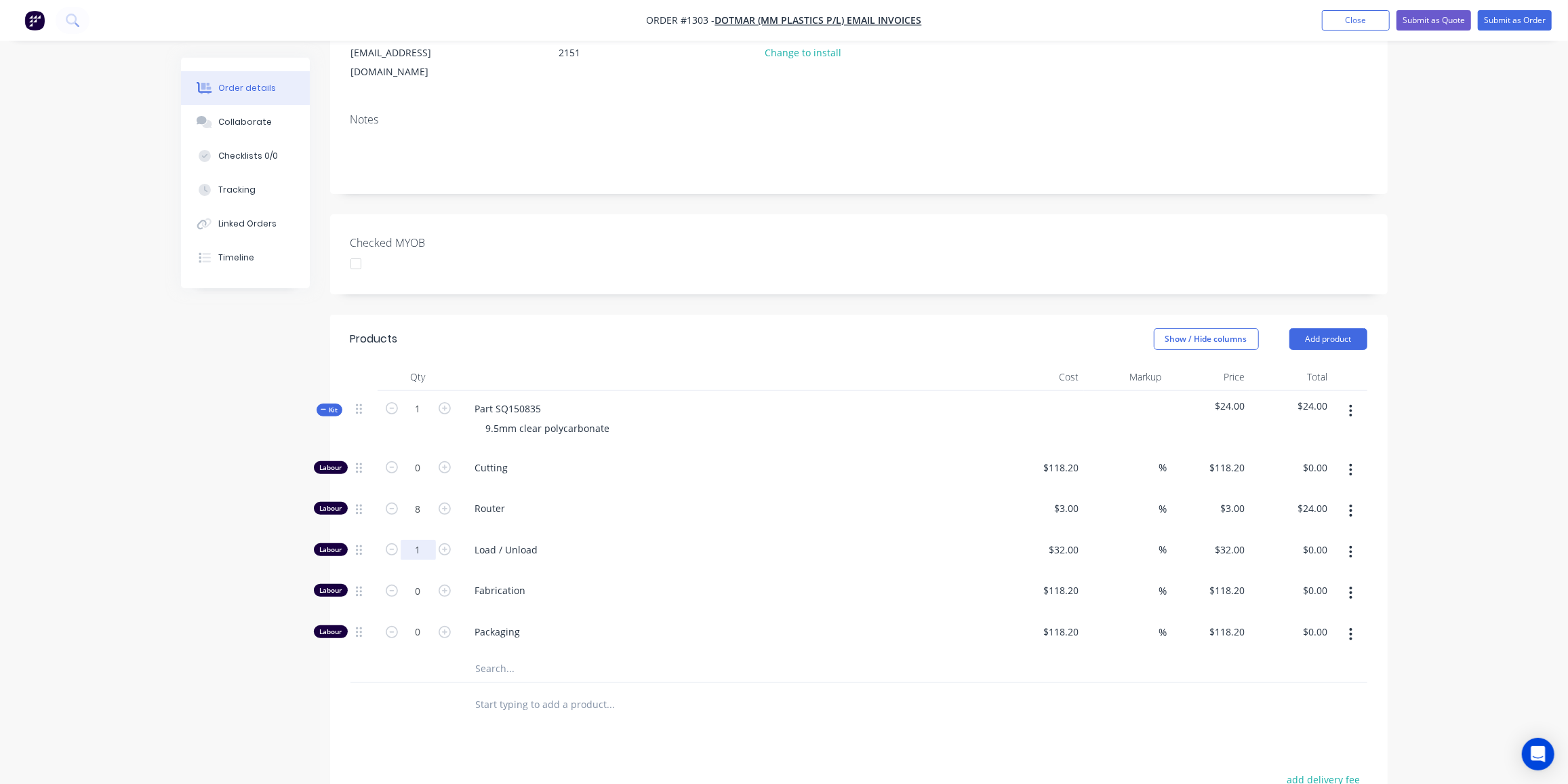
type input "$32.00"
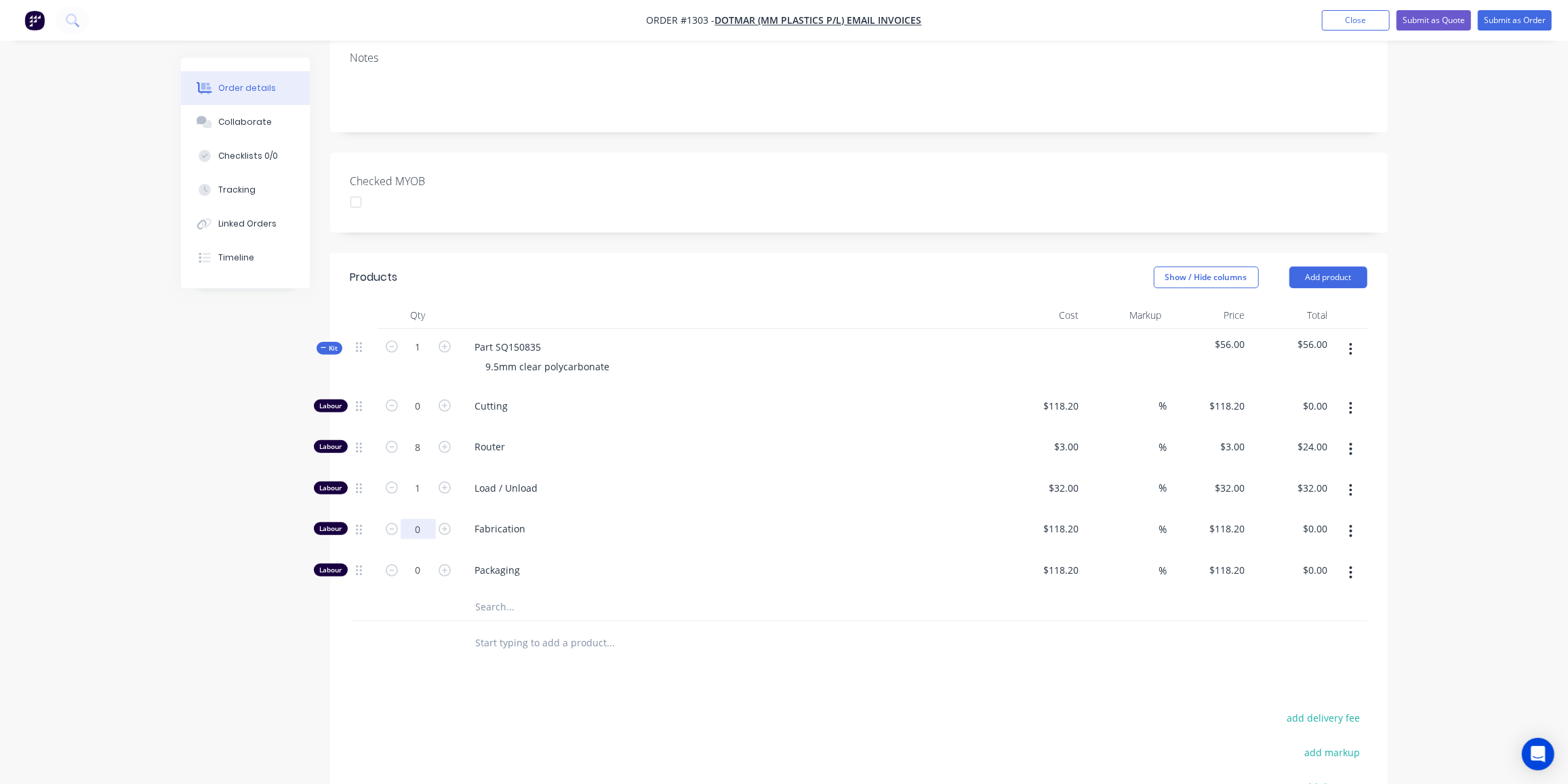
click at [421, 416] on input "0" at bounding box center [418, 406] width 35 height 21
type input "0.75"
type input "$88.65"
click at [496, 594] on input "text" at bounding box center [611, 607] width 271 height 27
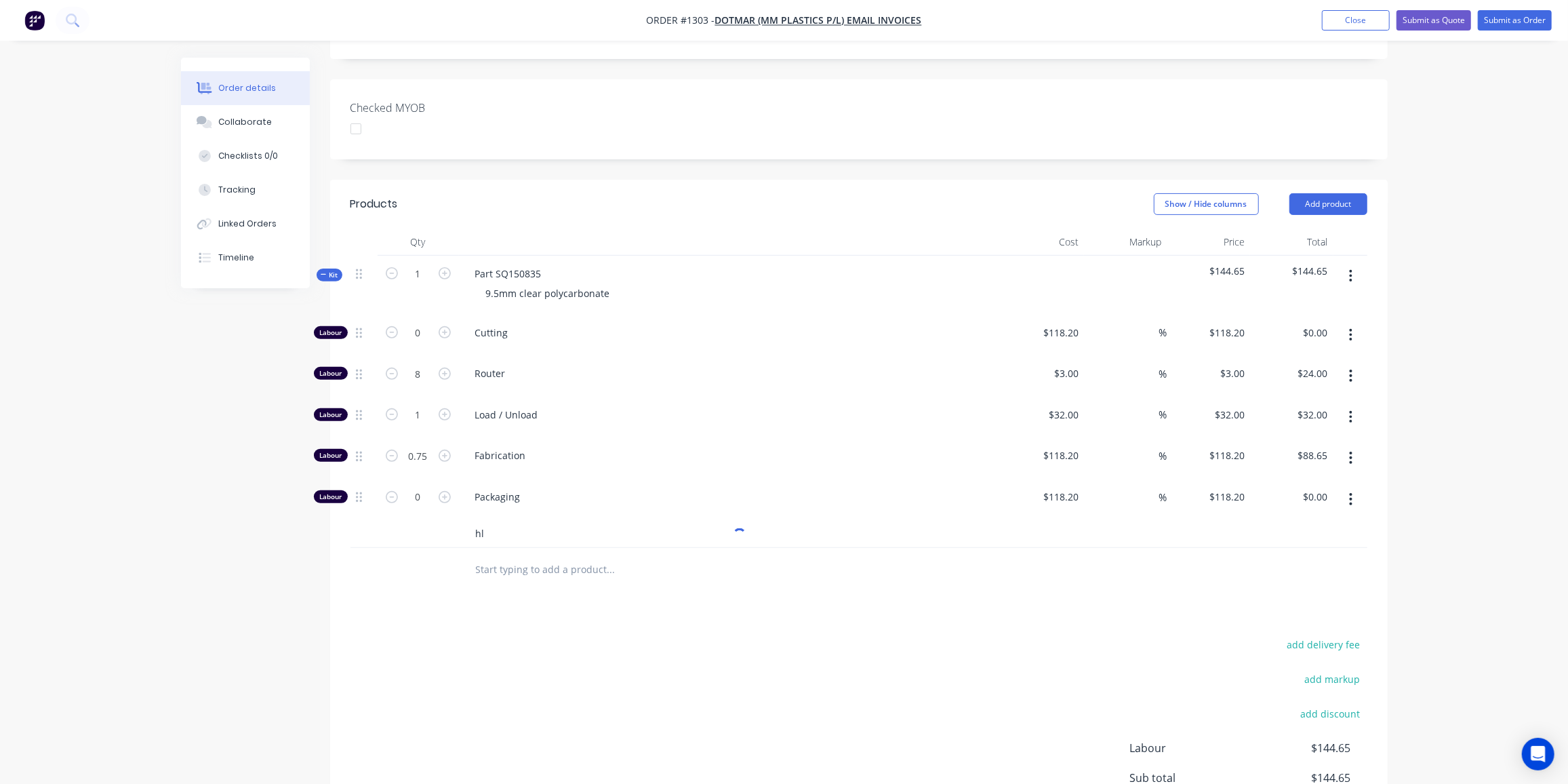
scroll to position [448, 0]
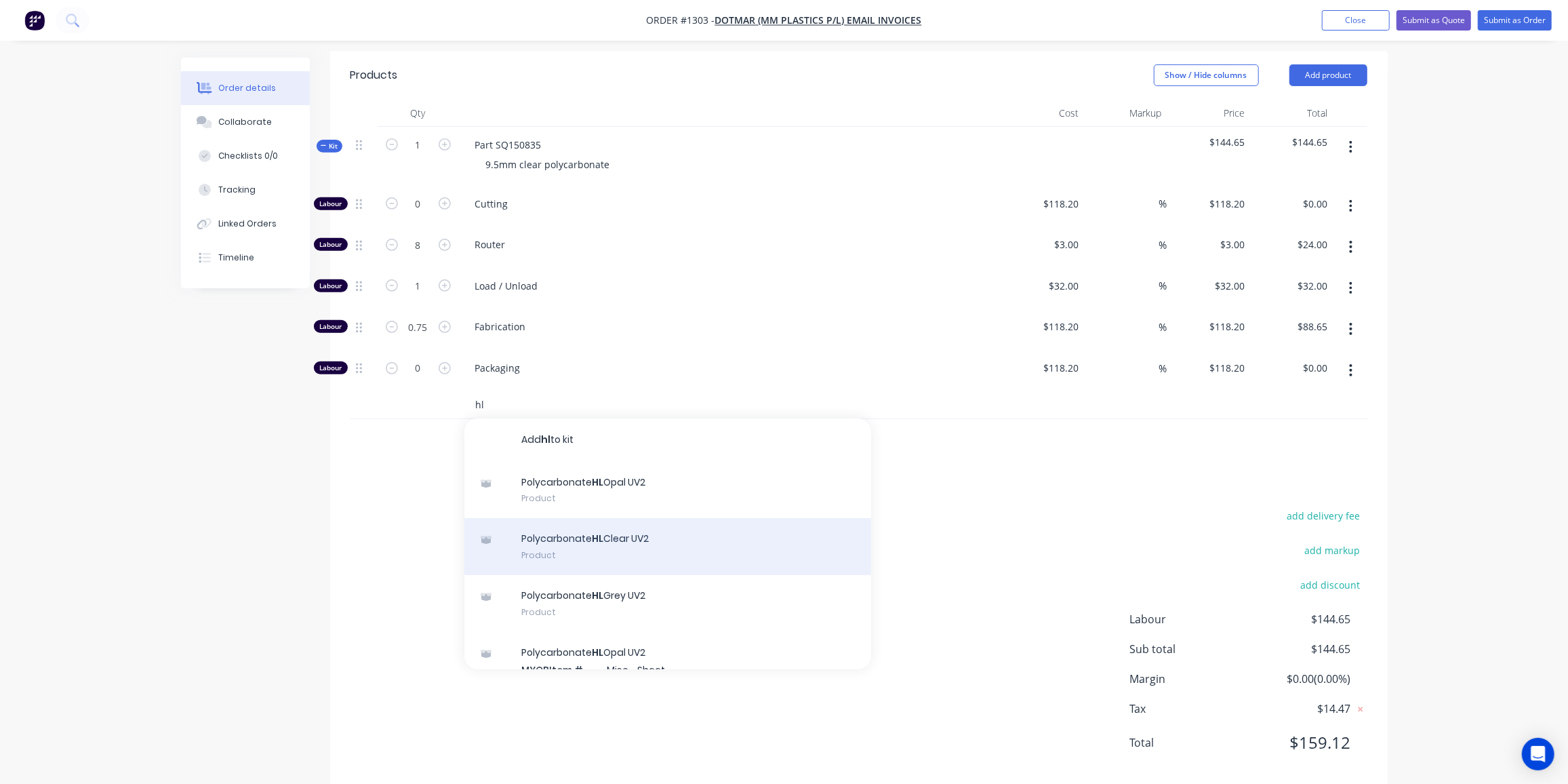
type input "hl"
click at [626, 523] on div "Polycarbonate HL Clear UV2 Product" at bounding box center [668, 546] width 407 height 57
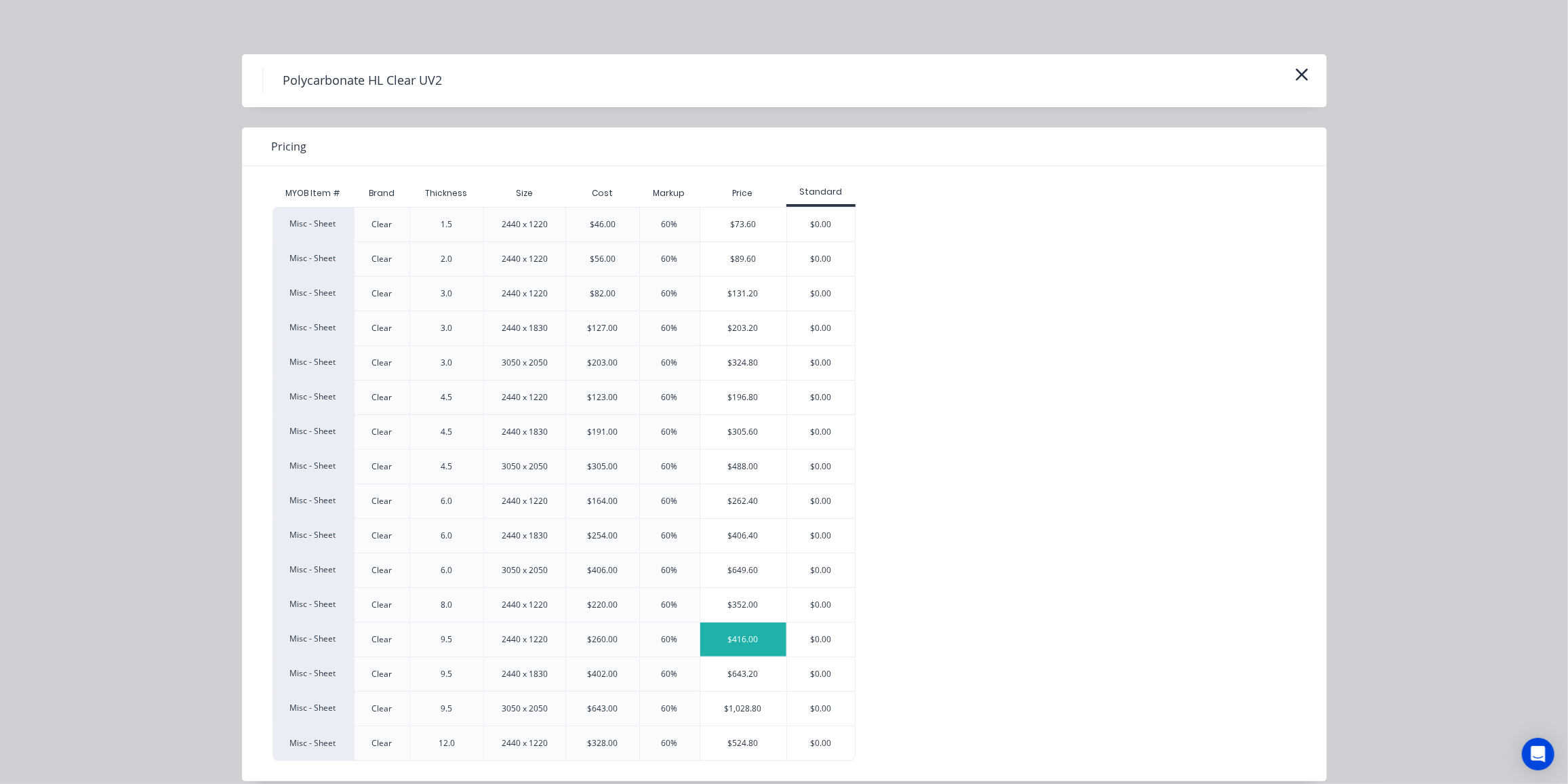
click at [728, 643] on div "$416.00" at bounding box center [743, 640] width 86 height 34
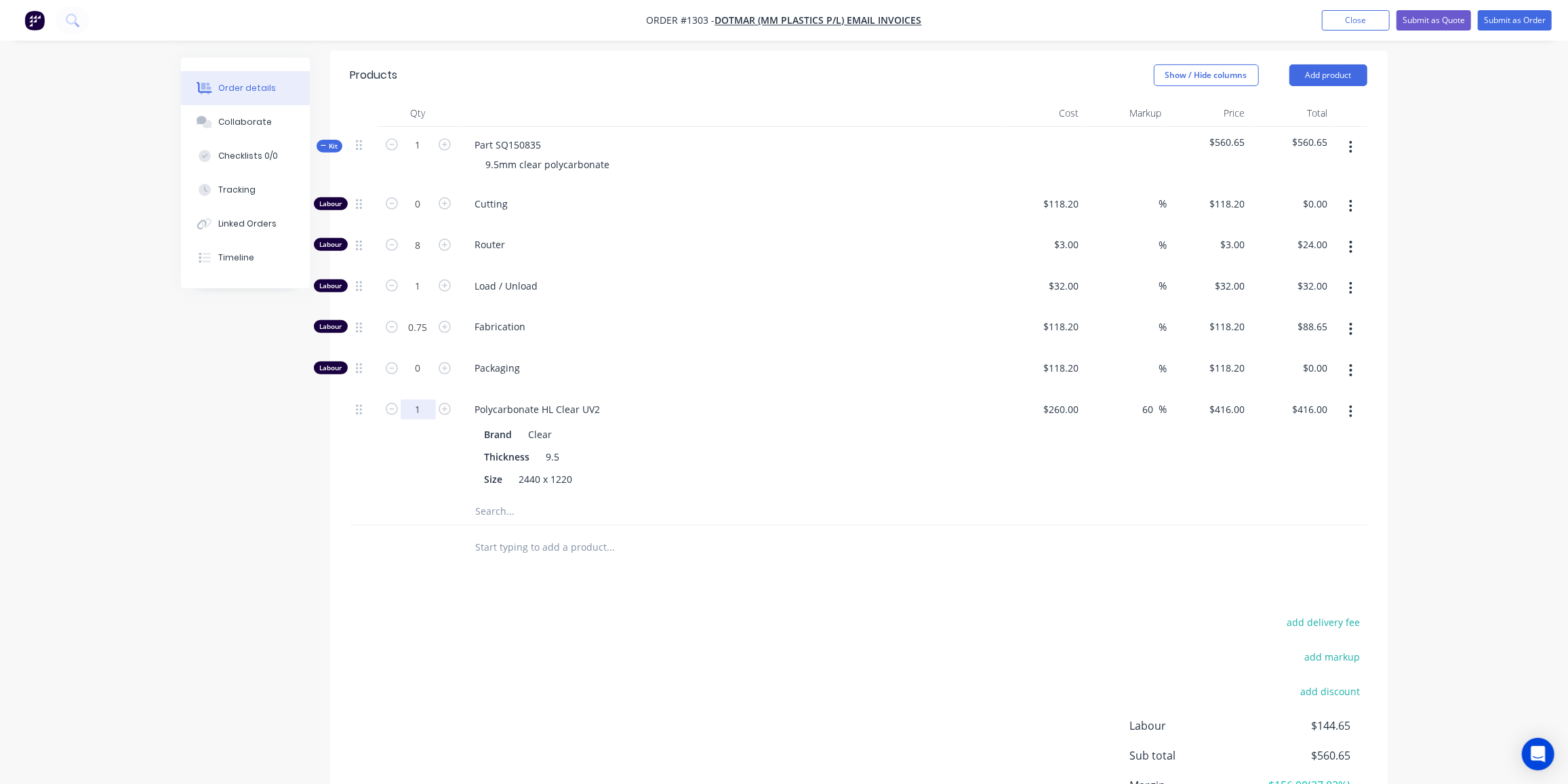
click at [414, 214] on input "1" at bounding box center [418, 204] width 35 height 21
type input "0.6"
type input "$249.60"
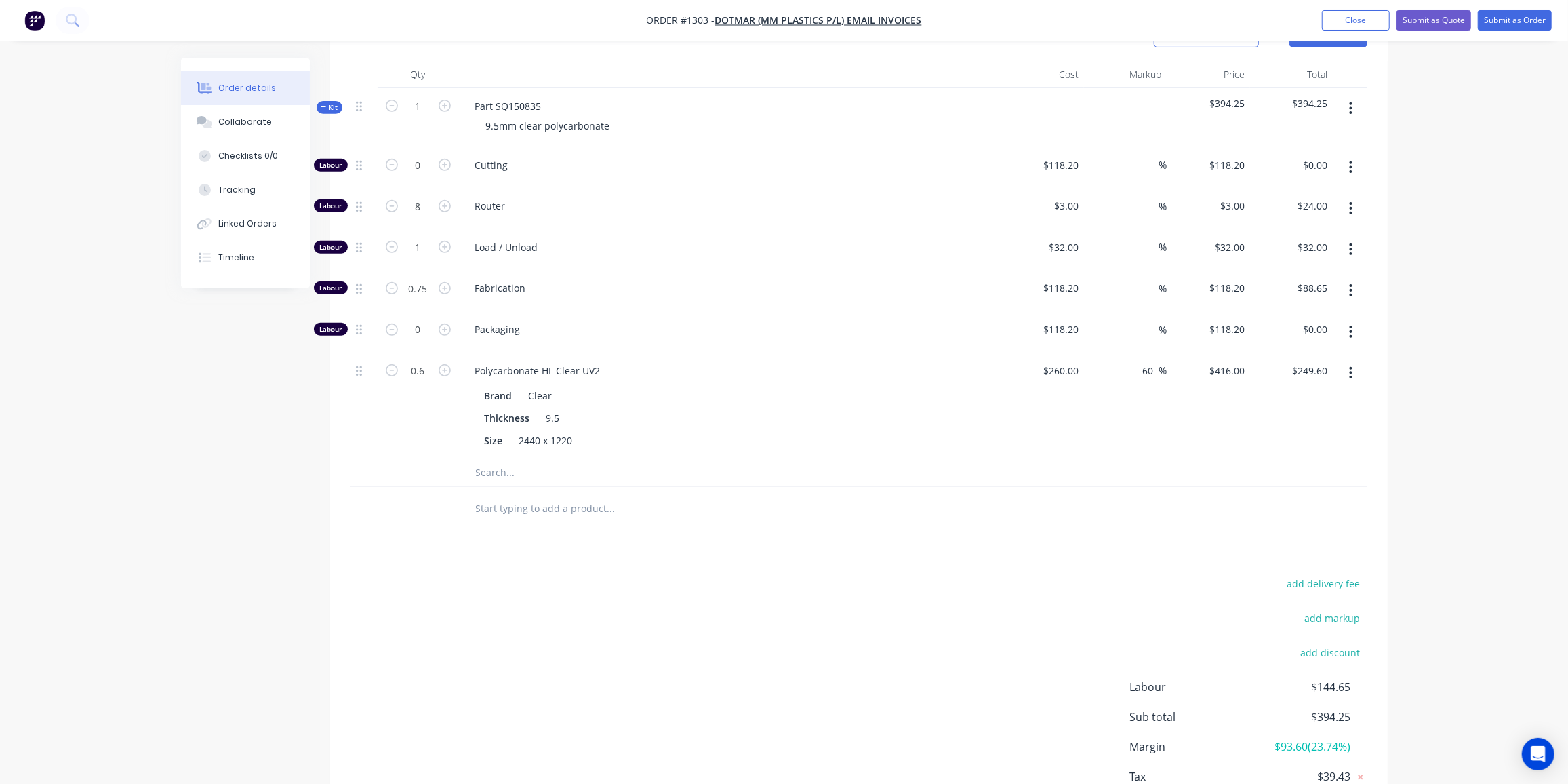
scroll to position [554, 0]
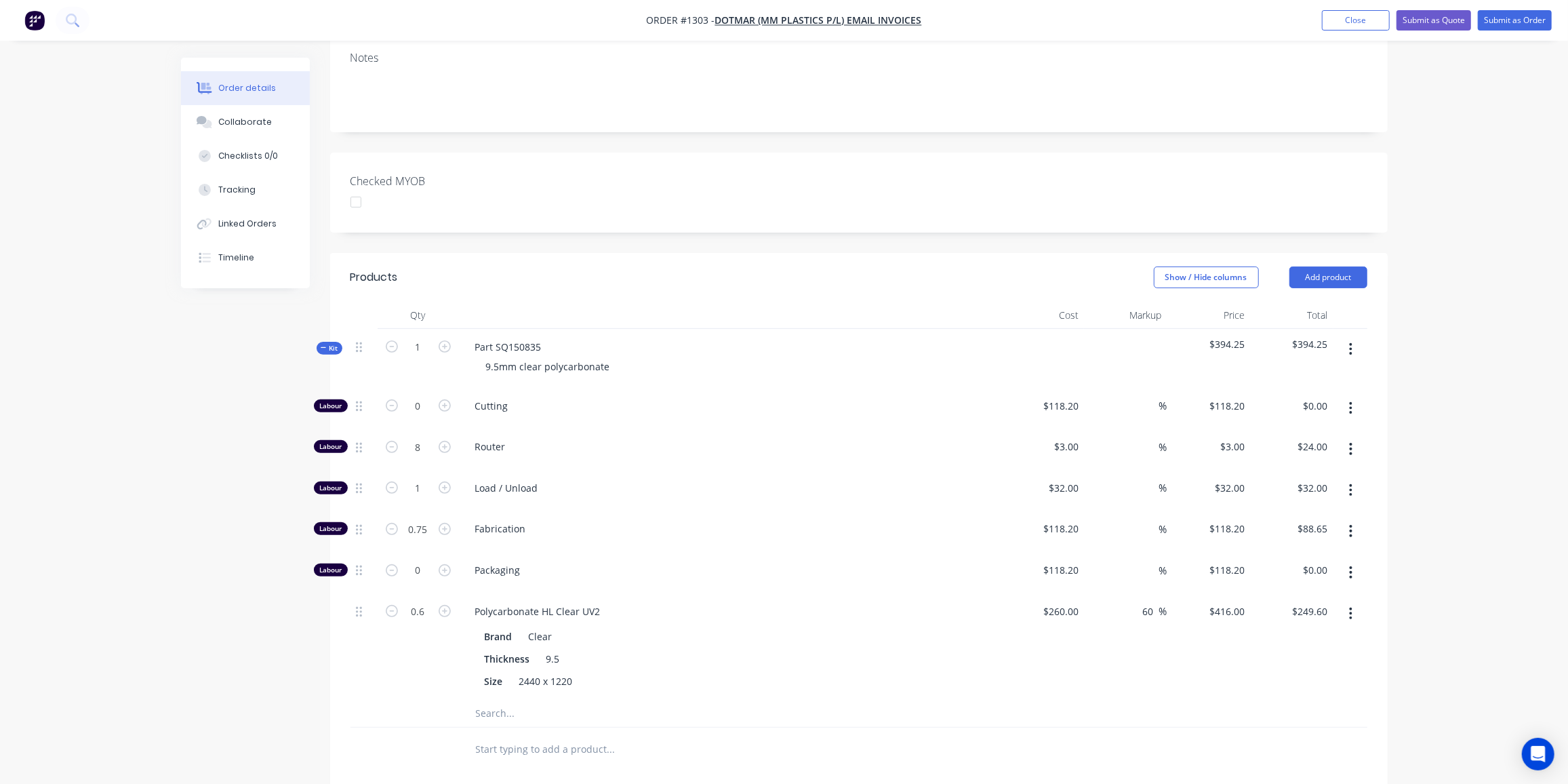
click at [331, 343] on span "Kit" at bounding box center [330, 348] width 18 height 10
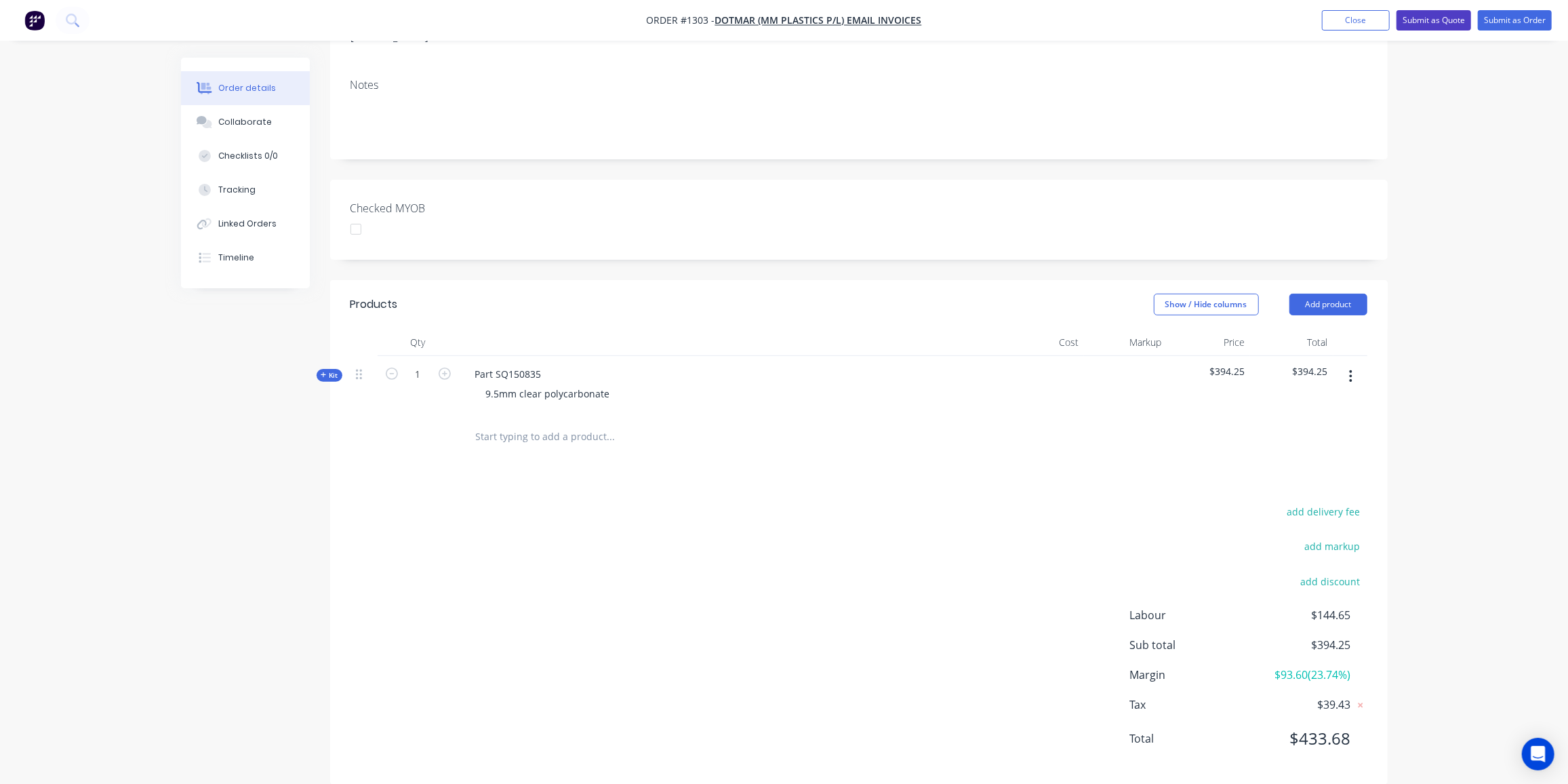
click at [1439, 23] on button "Submit as Quote" at bounding box center [1433, 20] width 75 height 21
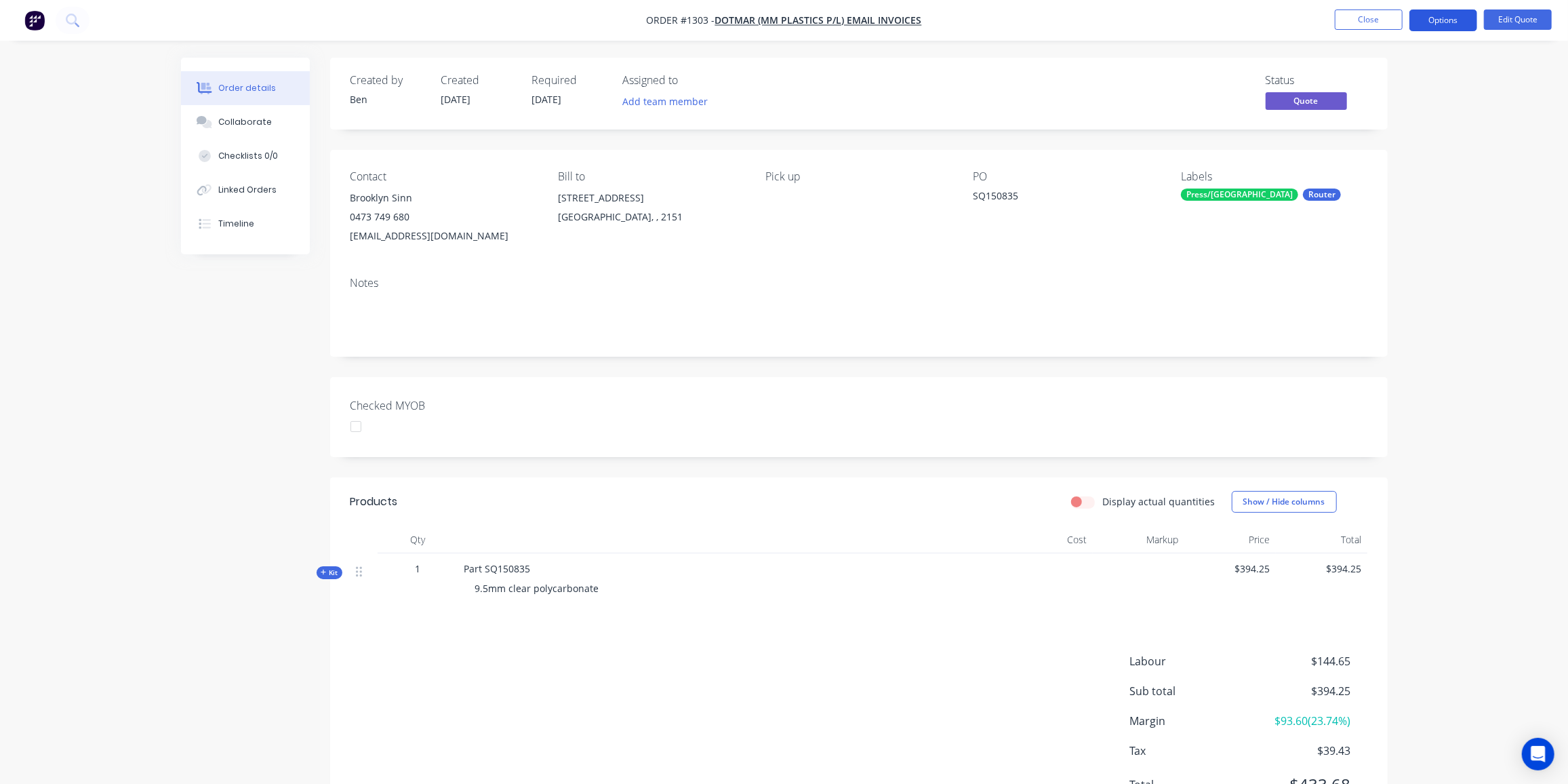
click at [1442, 20] on button "Options" at bounding box center [1443, 21] width 68 height 22
click at [1373, 81] on div "Quote" at bounding box center [1402, 83] width 124 height 20
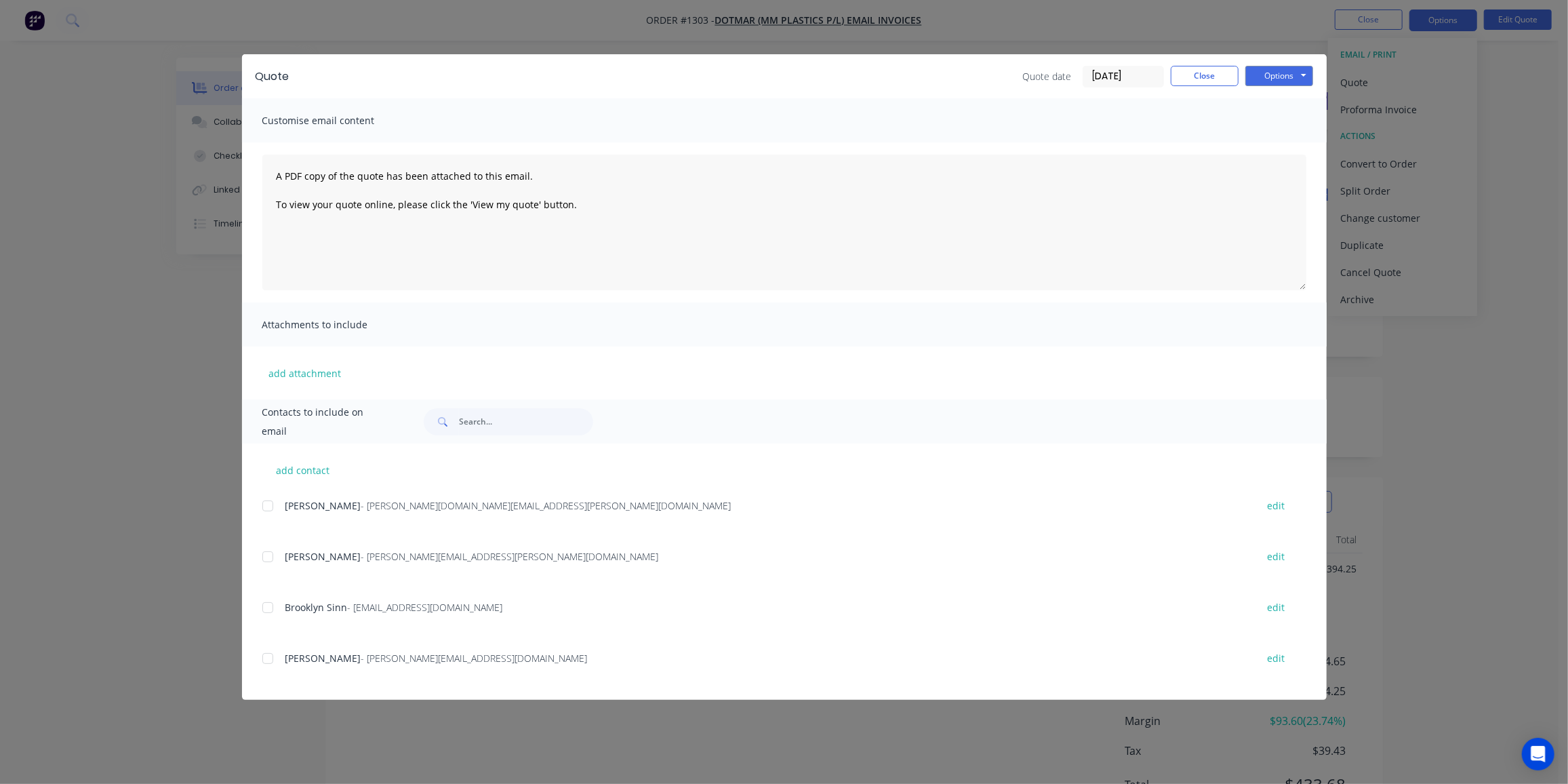
click at [274, 606] on div at bounding box center [267, 607] width 27 height 27
click at [1265, 69] on button "Options" at bounding box center [1278, 76] width 68 height 21
click at [1289, 100] on button "Preview" at bounding box center [1288, 100] width 86 height 23
click at [297, 160] on textarea "A PDF copy of the quote has been attached to this email. To view your quote onl…" at bounding box center [784, 223] width 1044 height 136
type textarea "Lead time 10 business days A PDF copy of the quote has been attached to this em…"
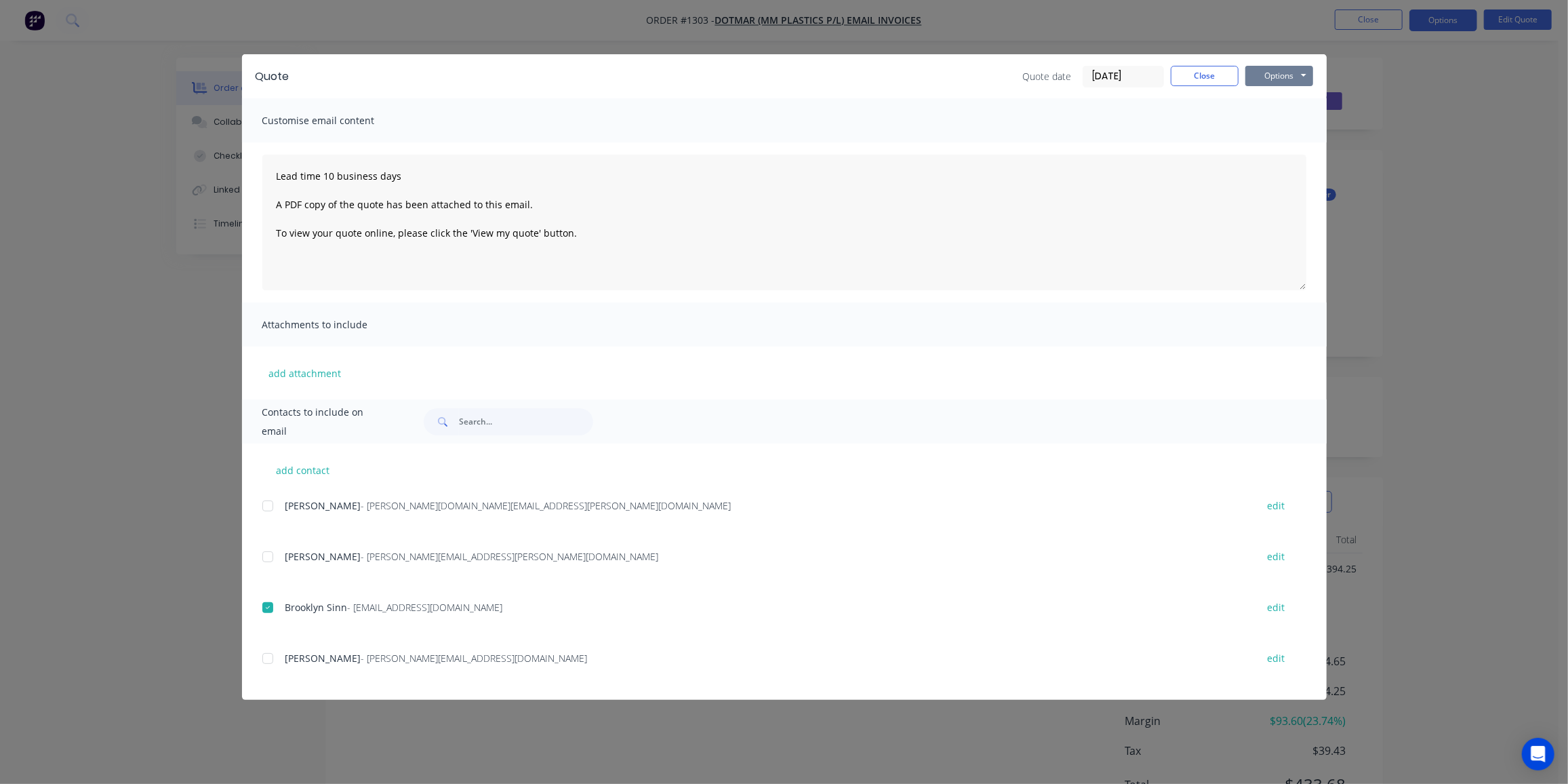
click at [1303, 76] on button "Options" at bounding box center [1278, 76] width 68 height 21
click at [1302, 150] on button "Email" at bounding box center [1288, 144] width 86 height 23
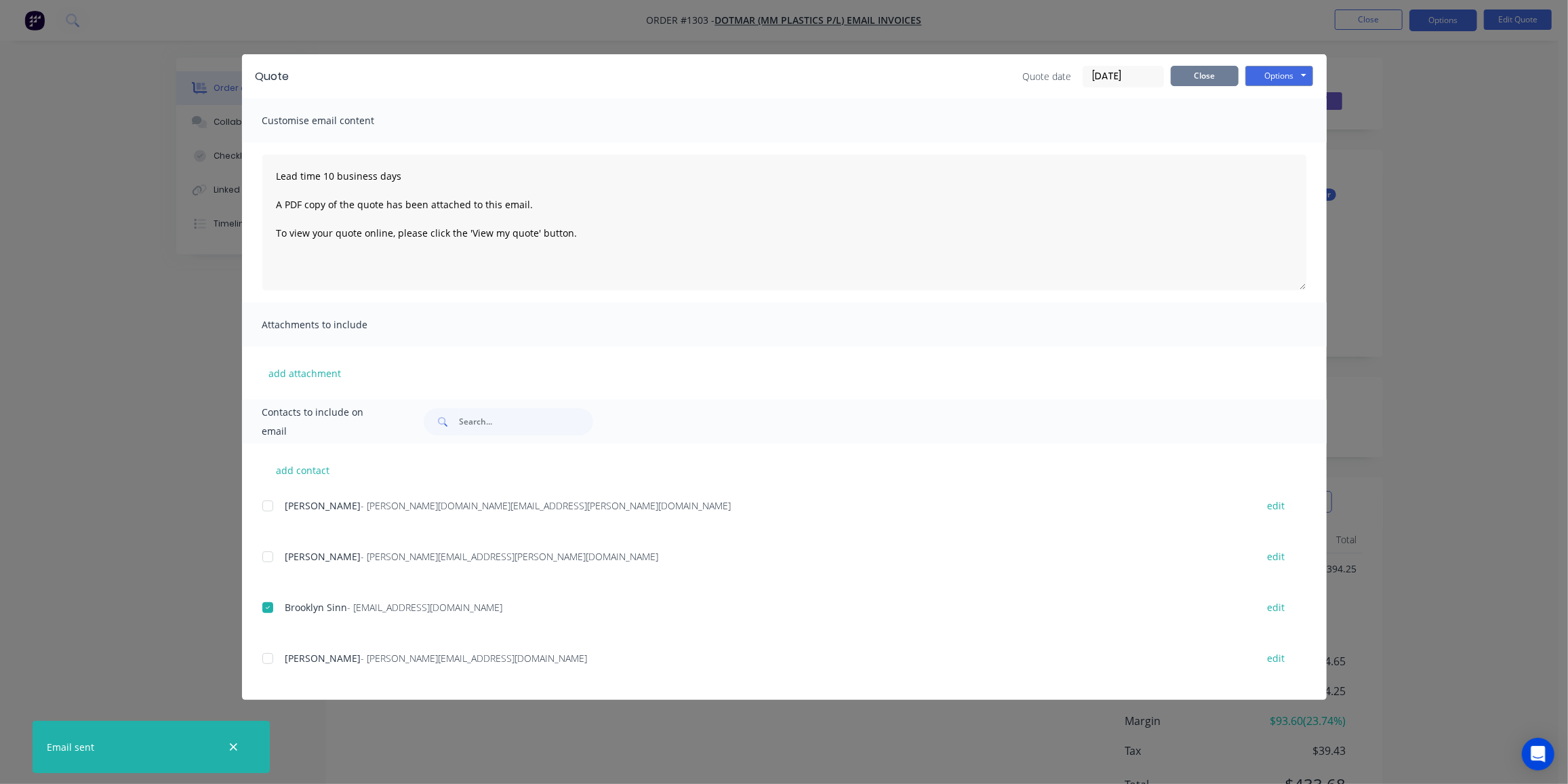
click at [1219, 79] on button "Close" at bounding box center [1204, 76] width 68 height 21
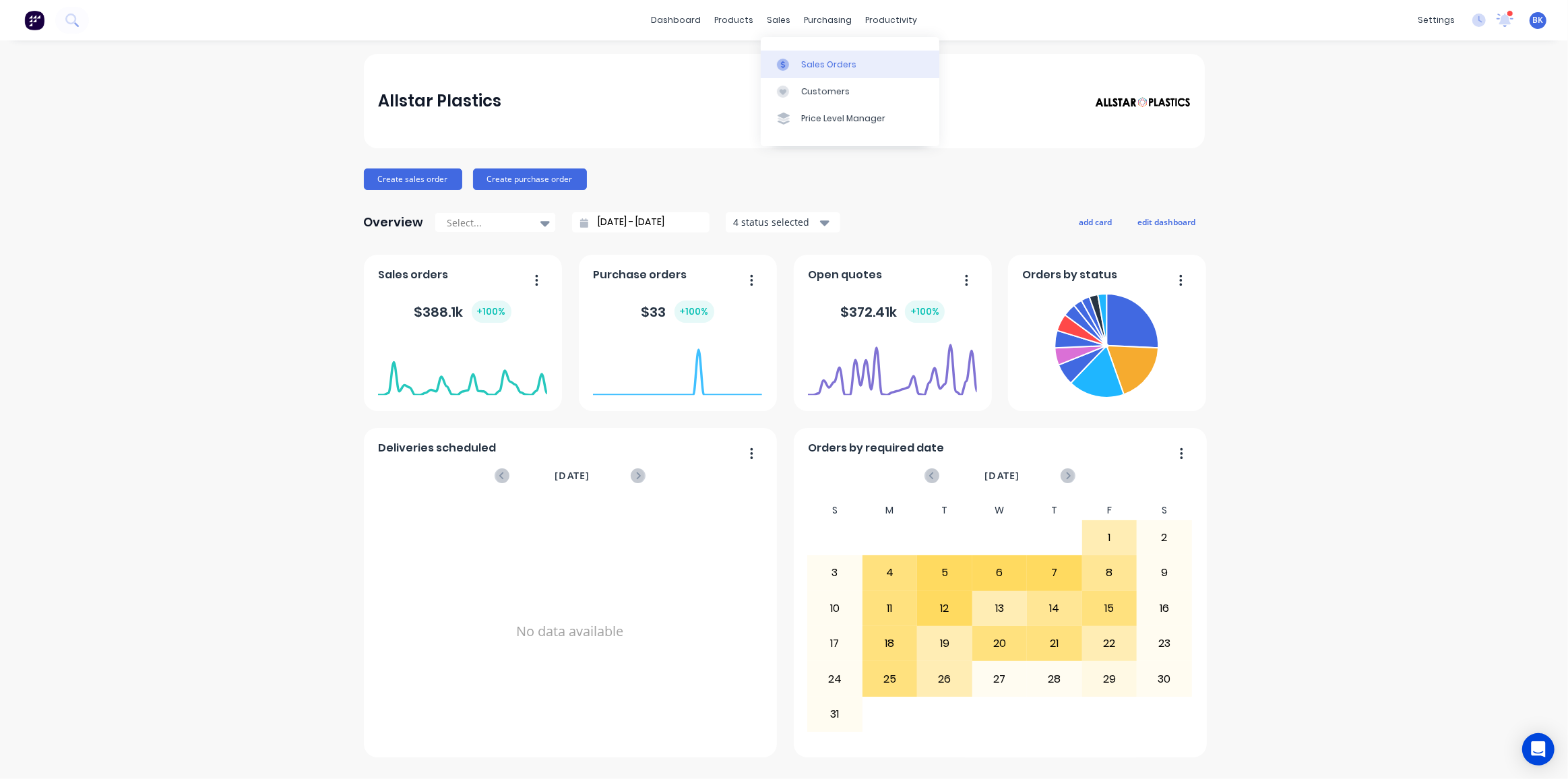
click at [800, 67] on link "Sales Orders" at bounding box center [850, 64] width 178 height 27
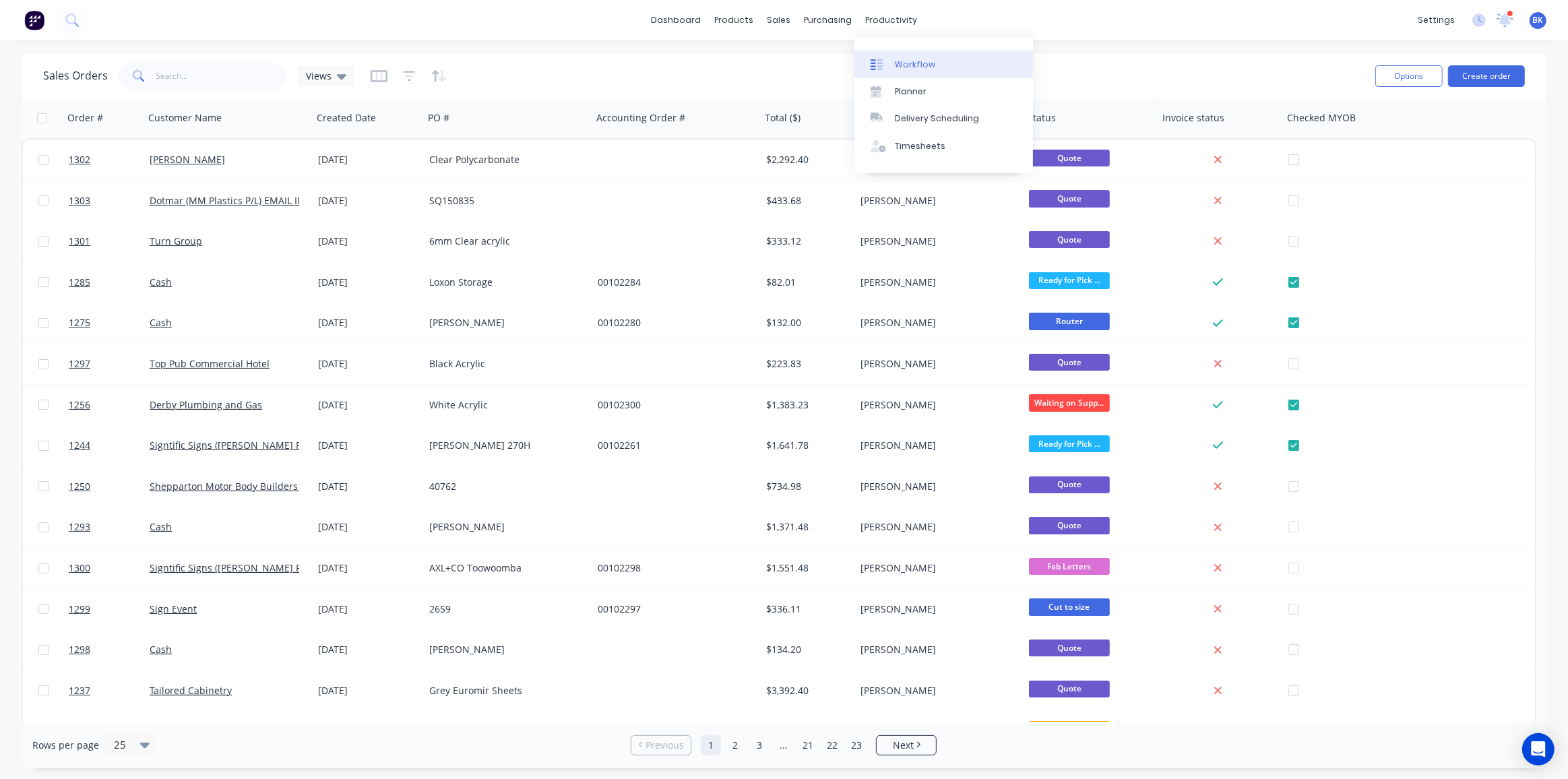
click at [916, 64] on div "Workflow" at bounding box center [914, 64] width 40 height 13
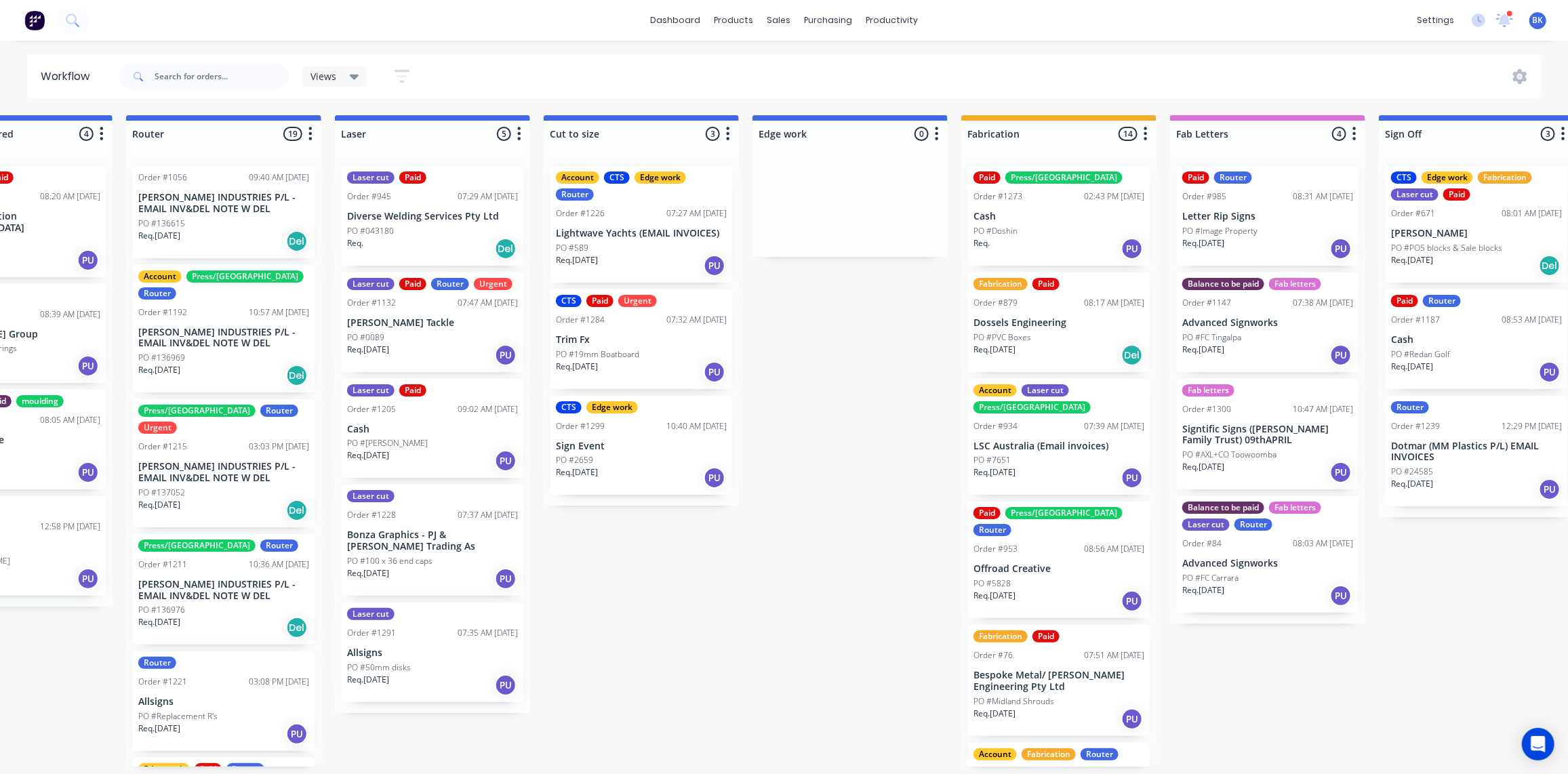
scroll to position [0, 739]
click at [1265, 233] on div "PO #Image Property" at bounding box center [1267, 232] width 171 height 13
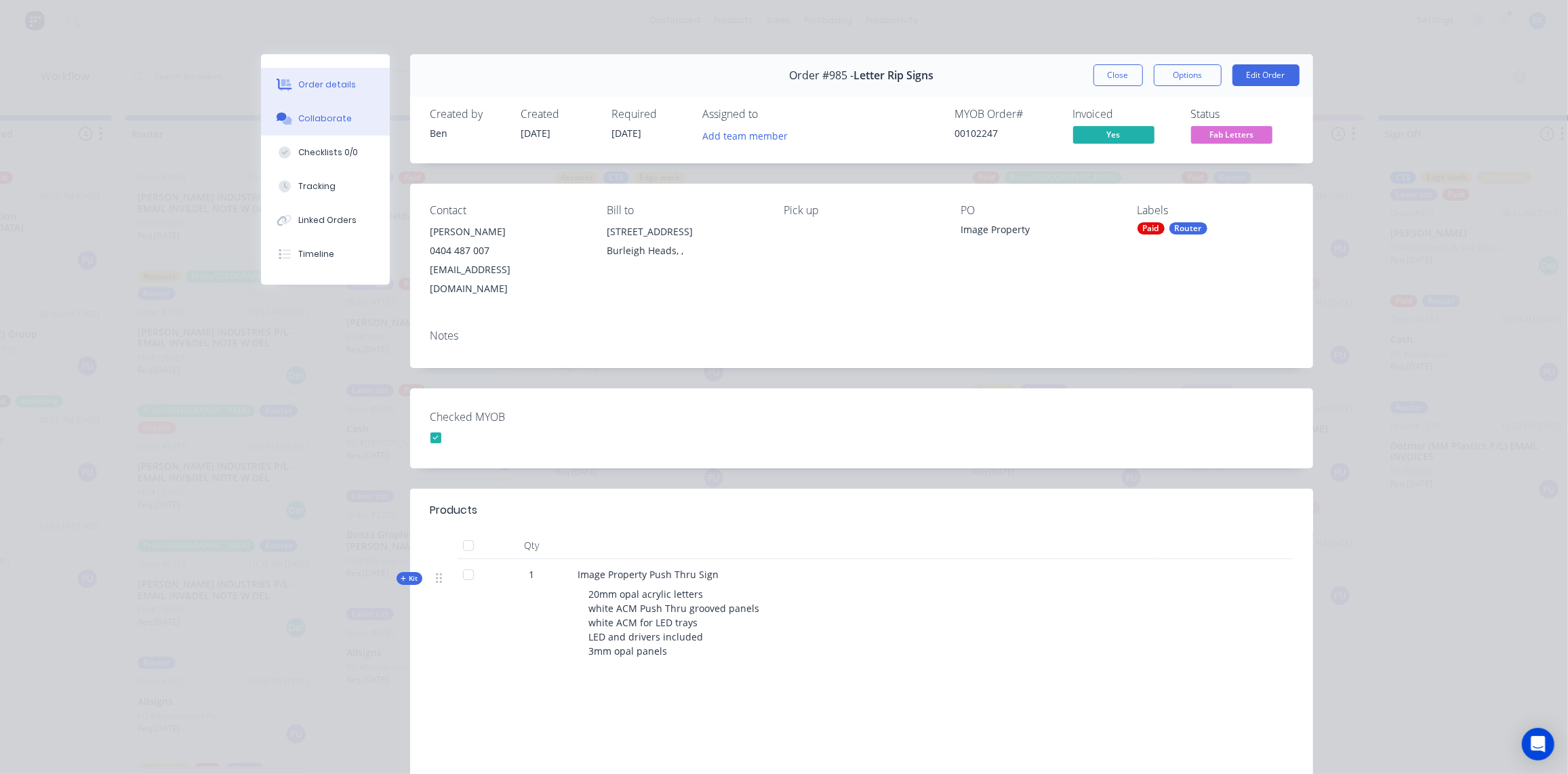
click at [309, 114] on div "Collaborate" at bounding box center [324, 119] width 53 height 13
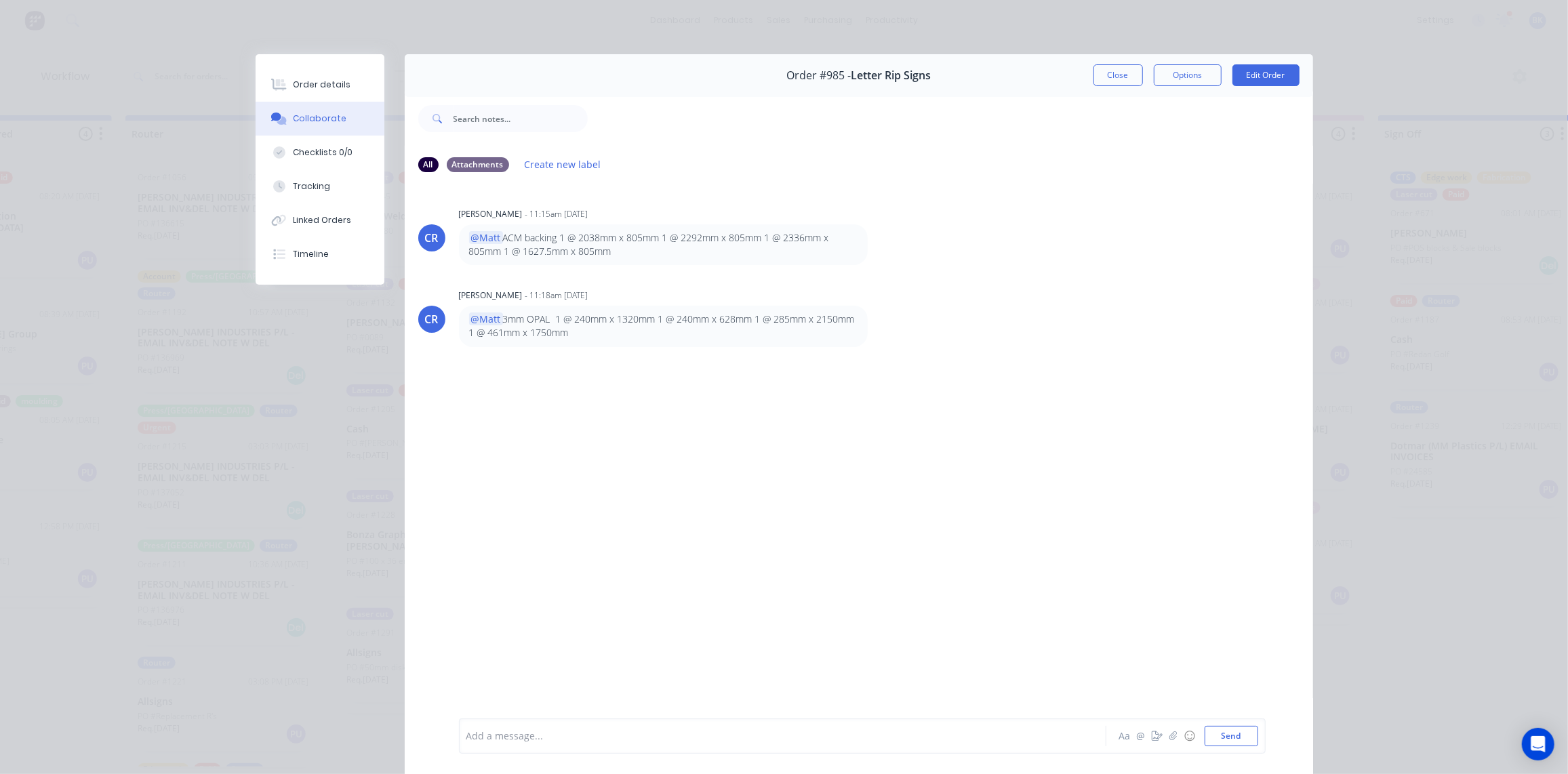
click at [581, 433] on div "CR [PERSON_NAME] - 11:15am [DATE] @Matt ACM backing 1 @ 2038mm x 805mm 1 @ 2292…" at bounding box center [858, 451] width 908 height 533
drag, startPoint x: 1115, startPoint y: 77, endPoint x: 1110, endPoint y: 169, distance: 92.1
click at [1115, 77] on button "Close" at bounding box center [1118, 75] width 50 height 22
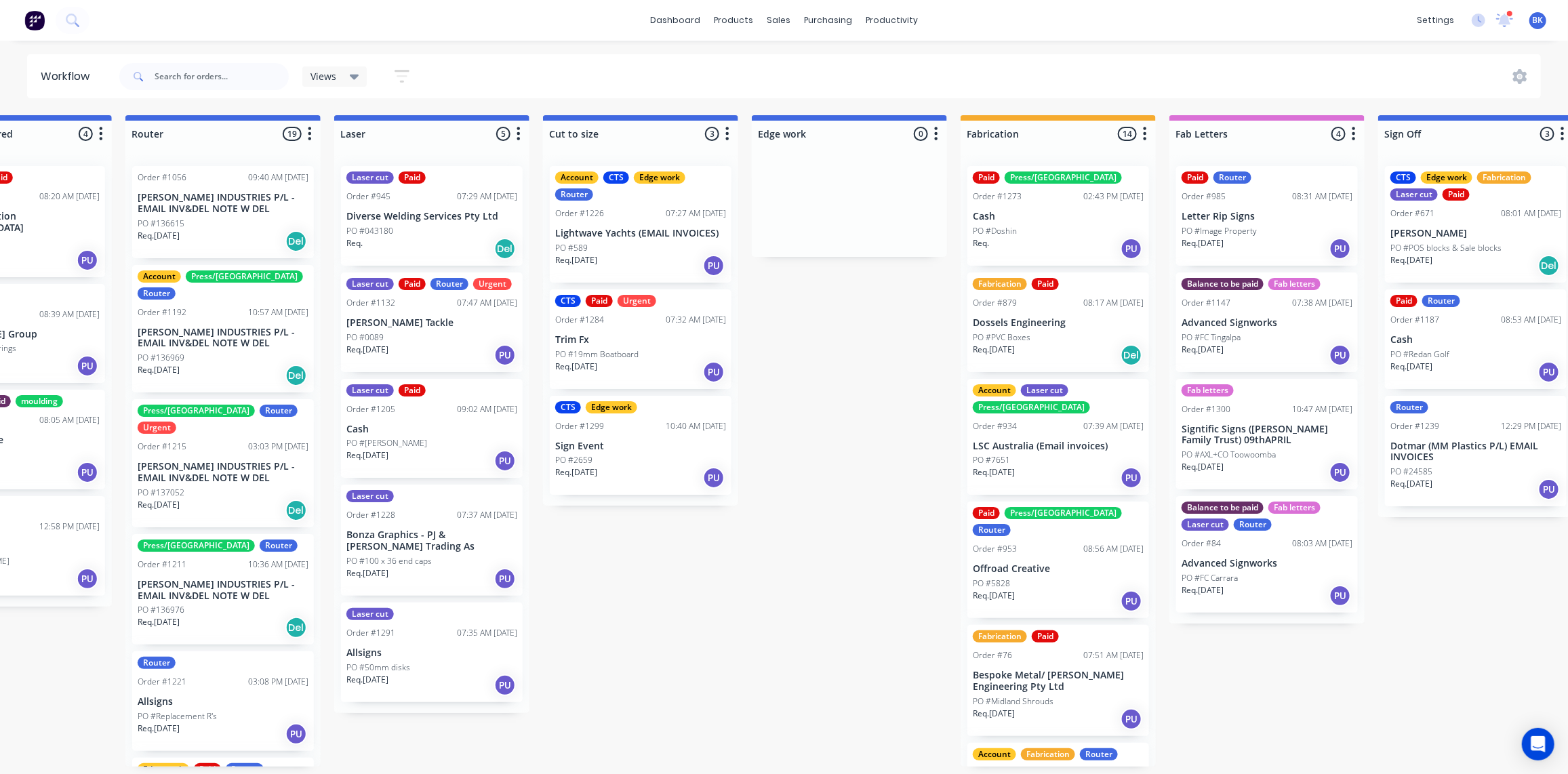
click at [1228, 221] on p "Letter Rip Signs" at bounding box center [1267, 216] width 171 height 12
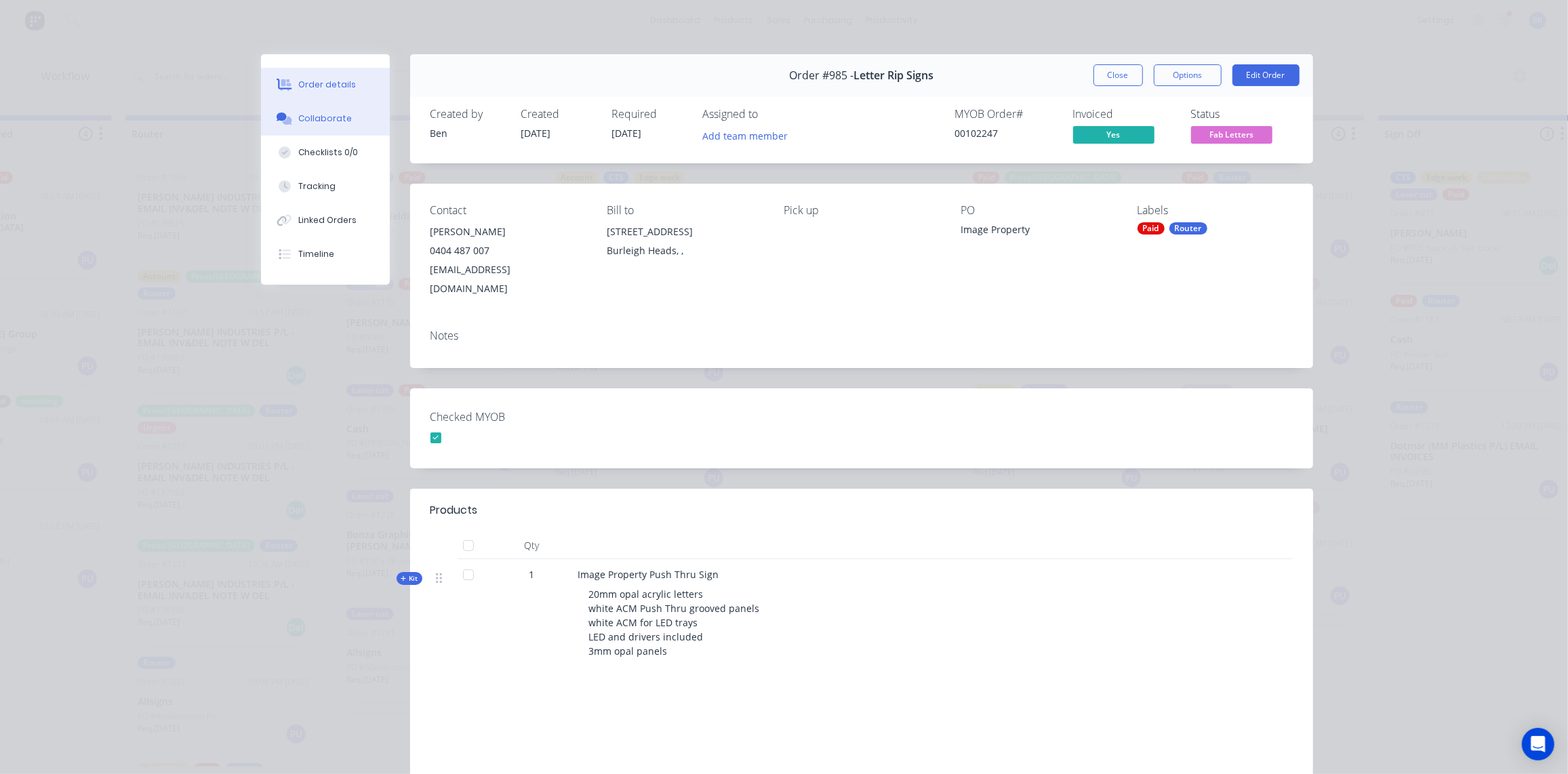
click at [298, 114] on div "Collaborate" at bounding box center [324, 119] width 53 height 13
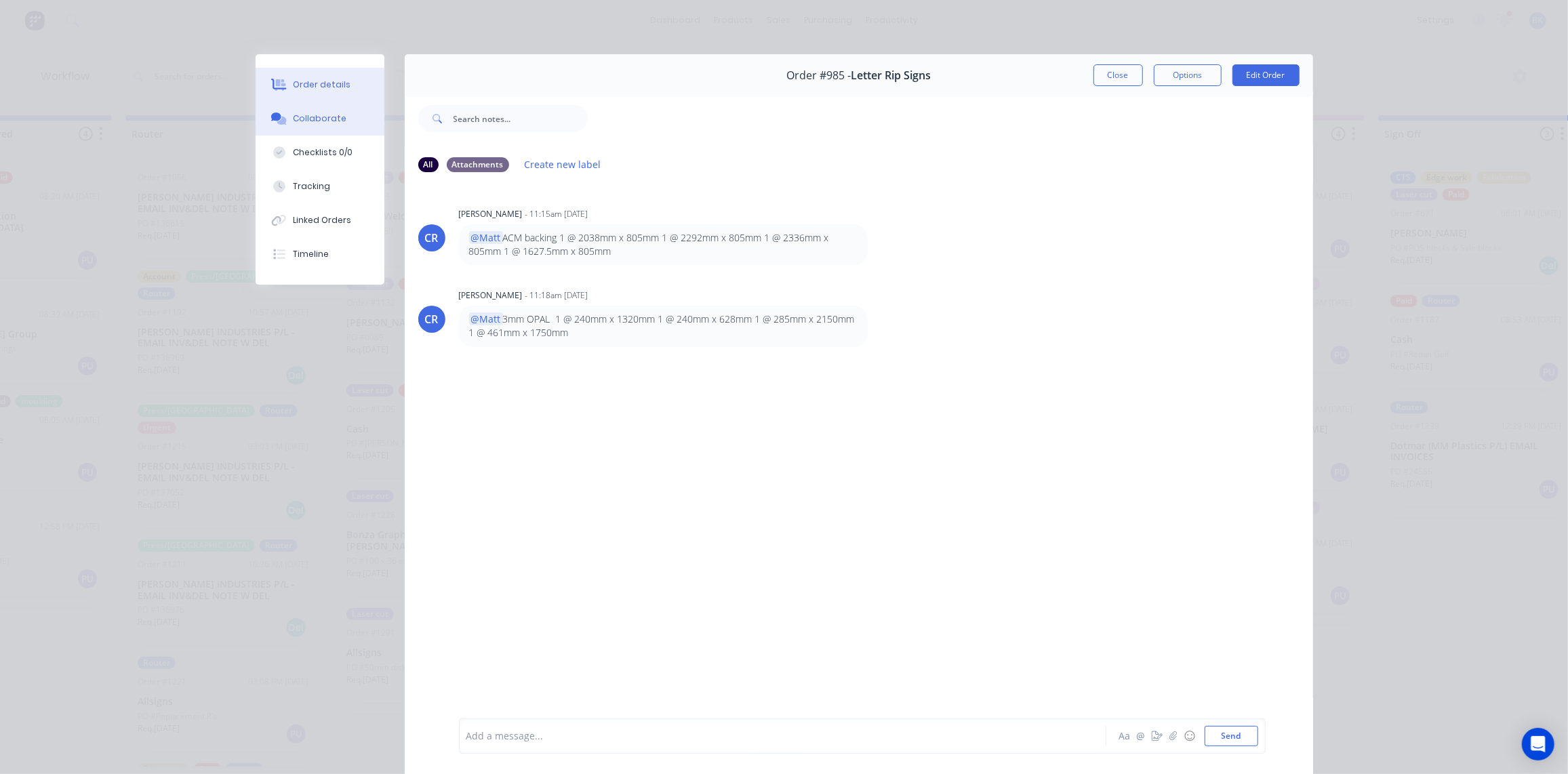
click at [328, 87] on div "Order details" at bounding box center [322, 85] width 58 height 13
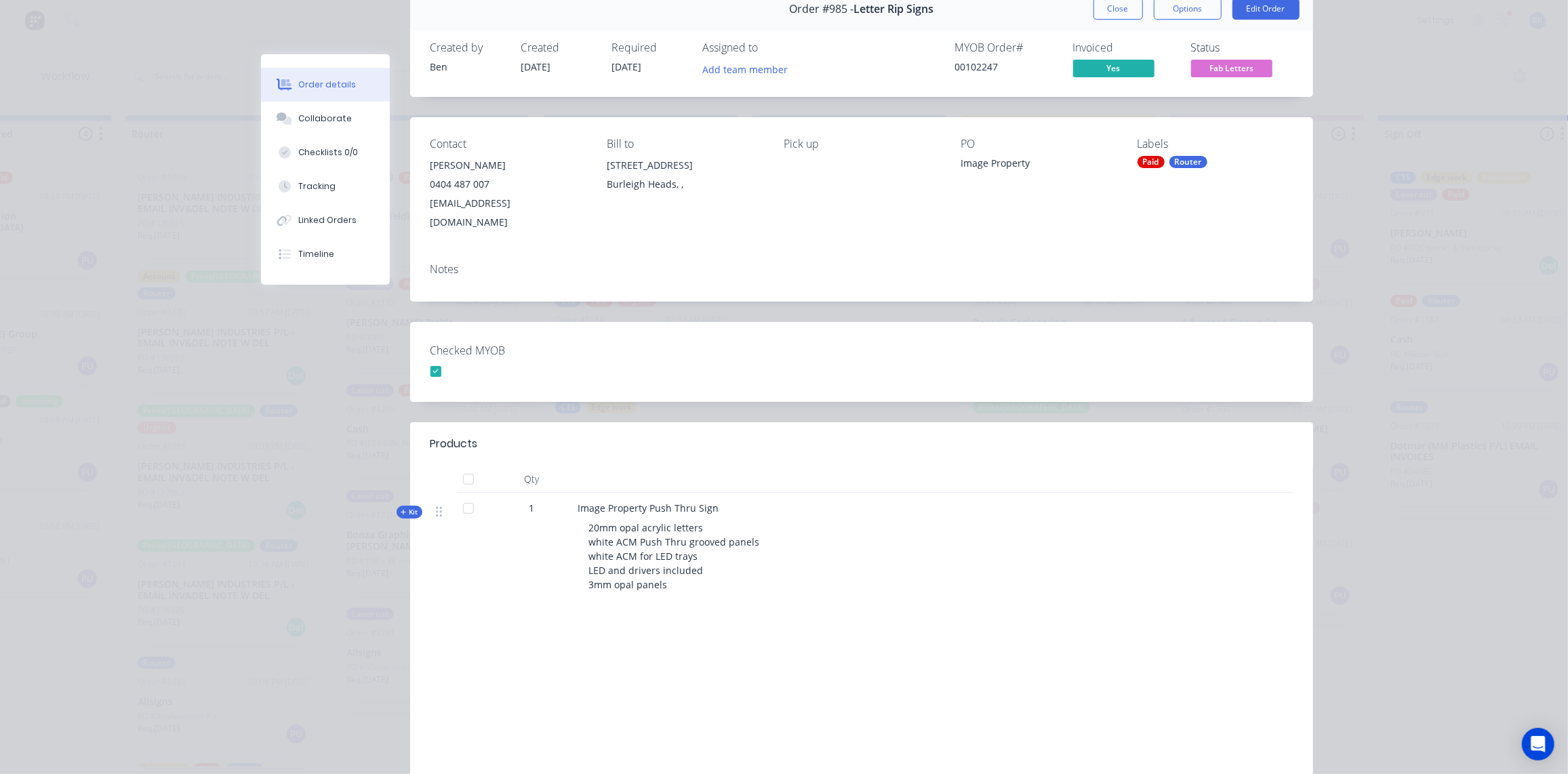
scroll to position [40, 0]
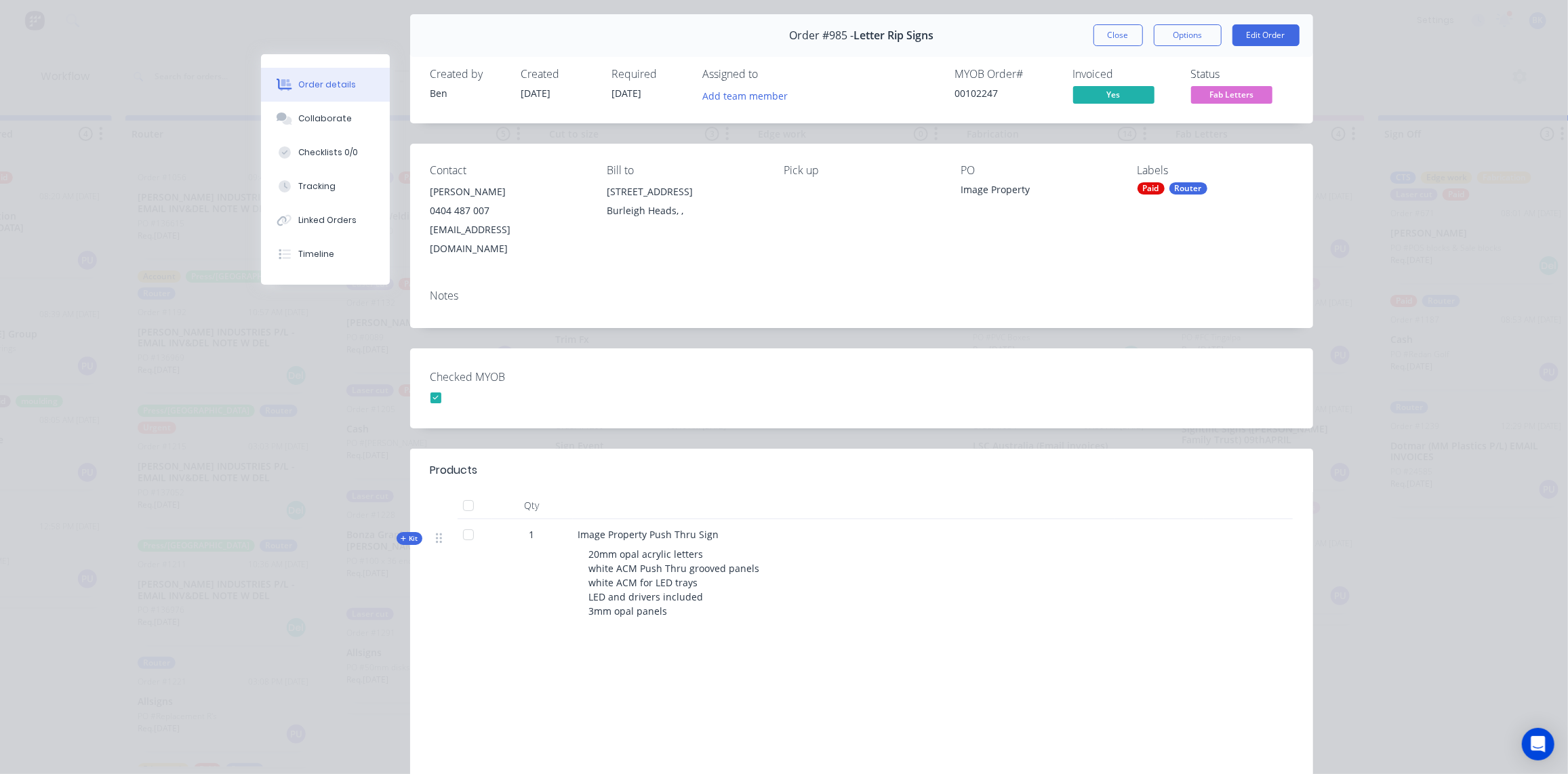
drag, startPoint x: 1092, startPoint y: 35, endPoint x: 1105, endPoint y: 35, distance: 13.0
click at [1093, 35] on button "Close" at bounding box center [1118, 35] width 50 height 22
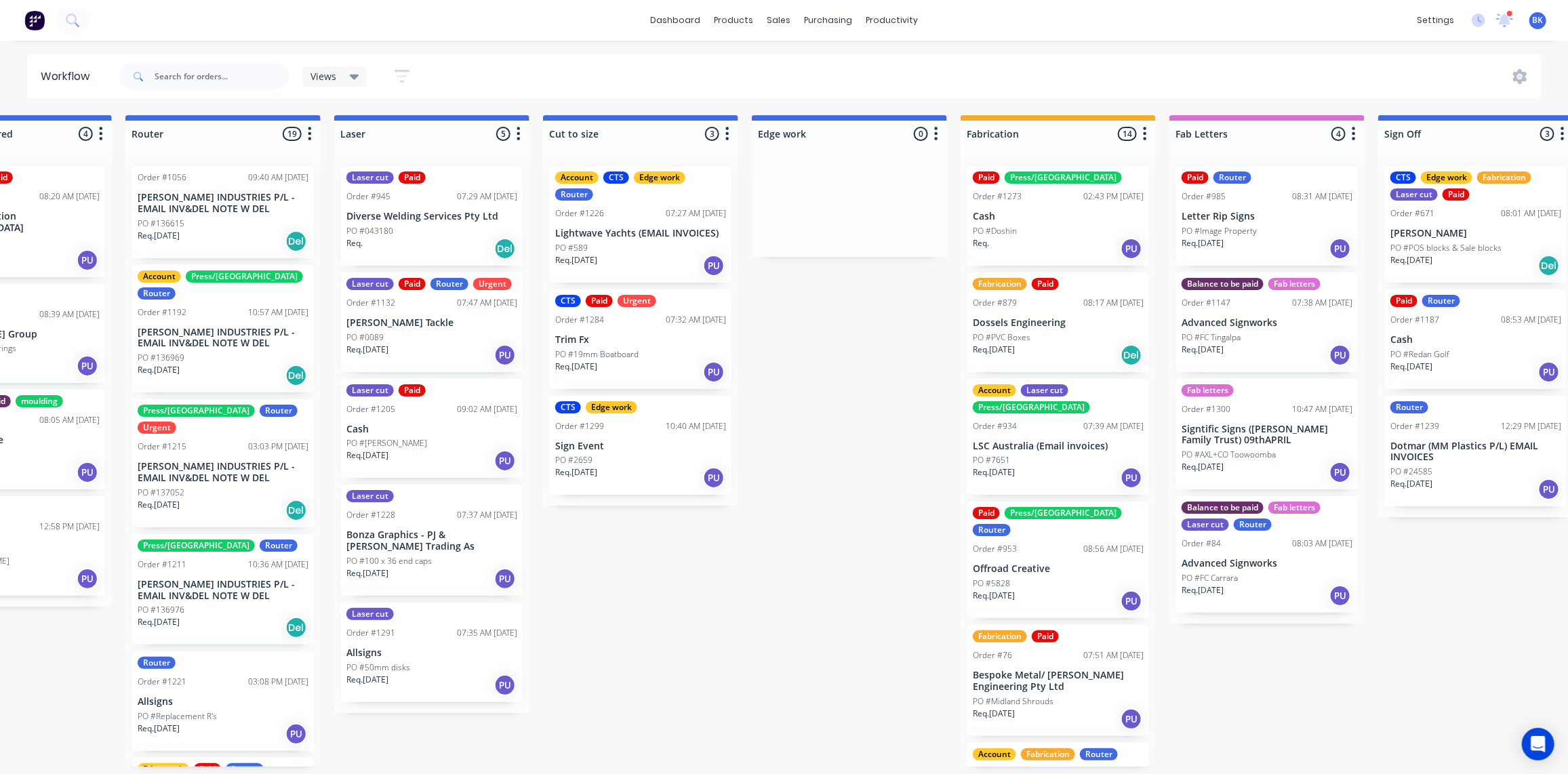
click at [1253, 585] on div "Req. [DATE] PU" at bounding box center [1267, 596] width 171 height 23
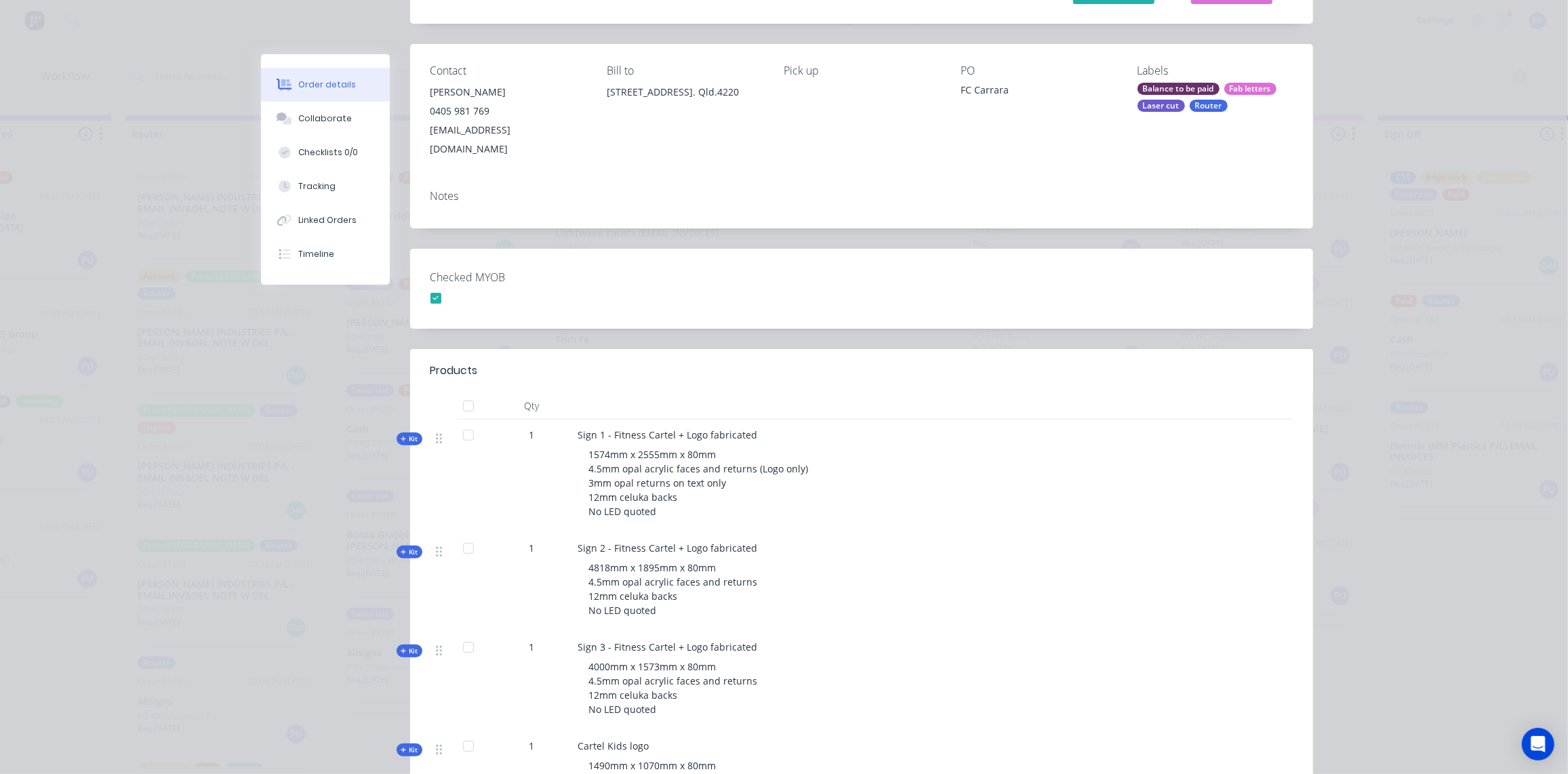
scroll to position [185, 0]
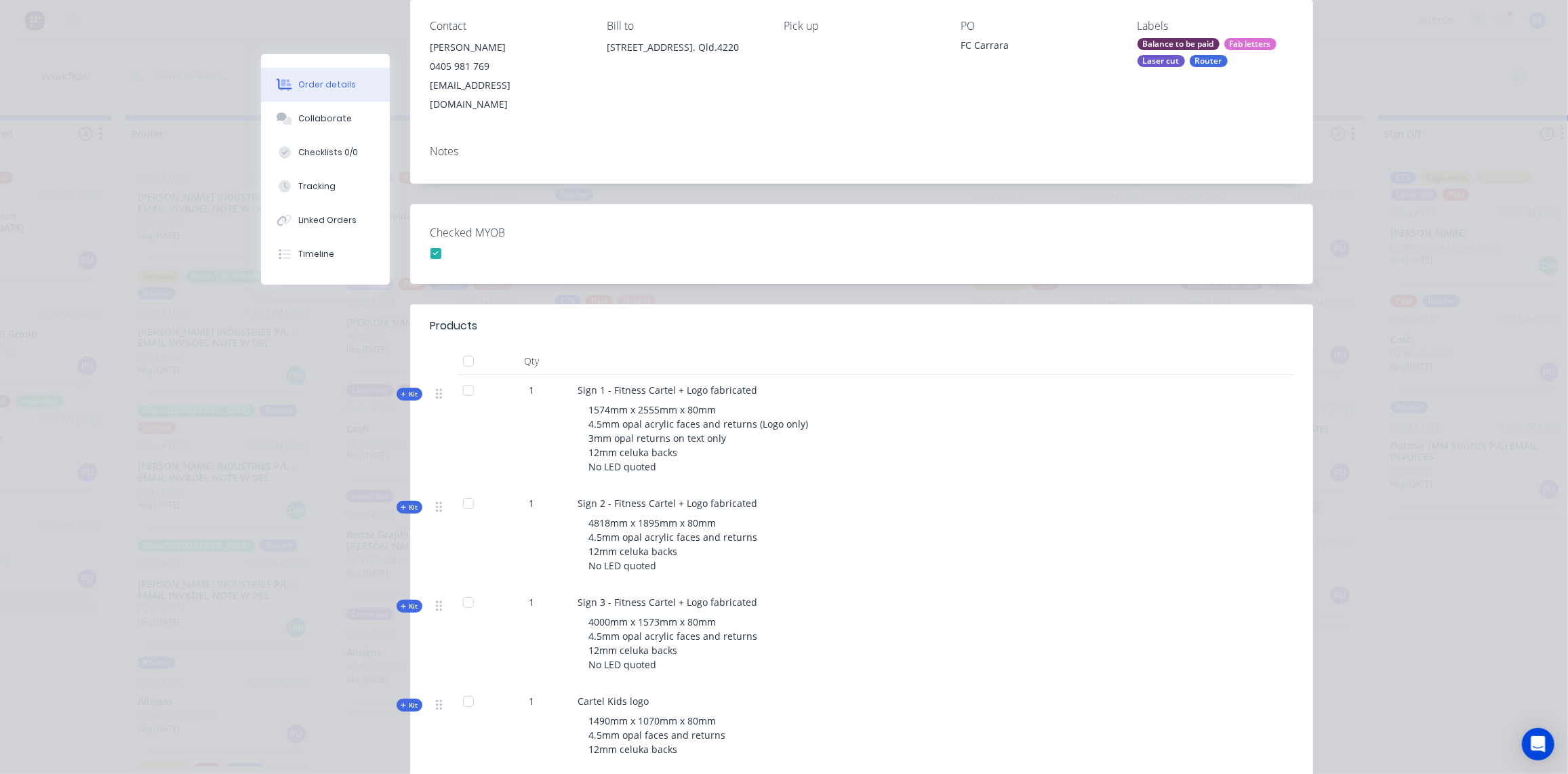
click at [407, 503] on span "Kit" at bounding box center [410, 507] width 18 height 10
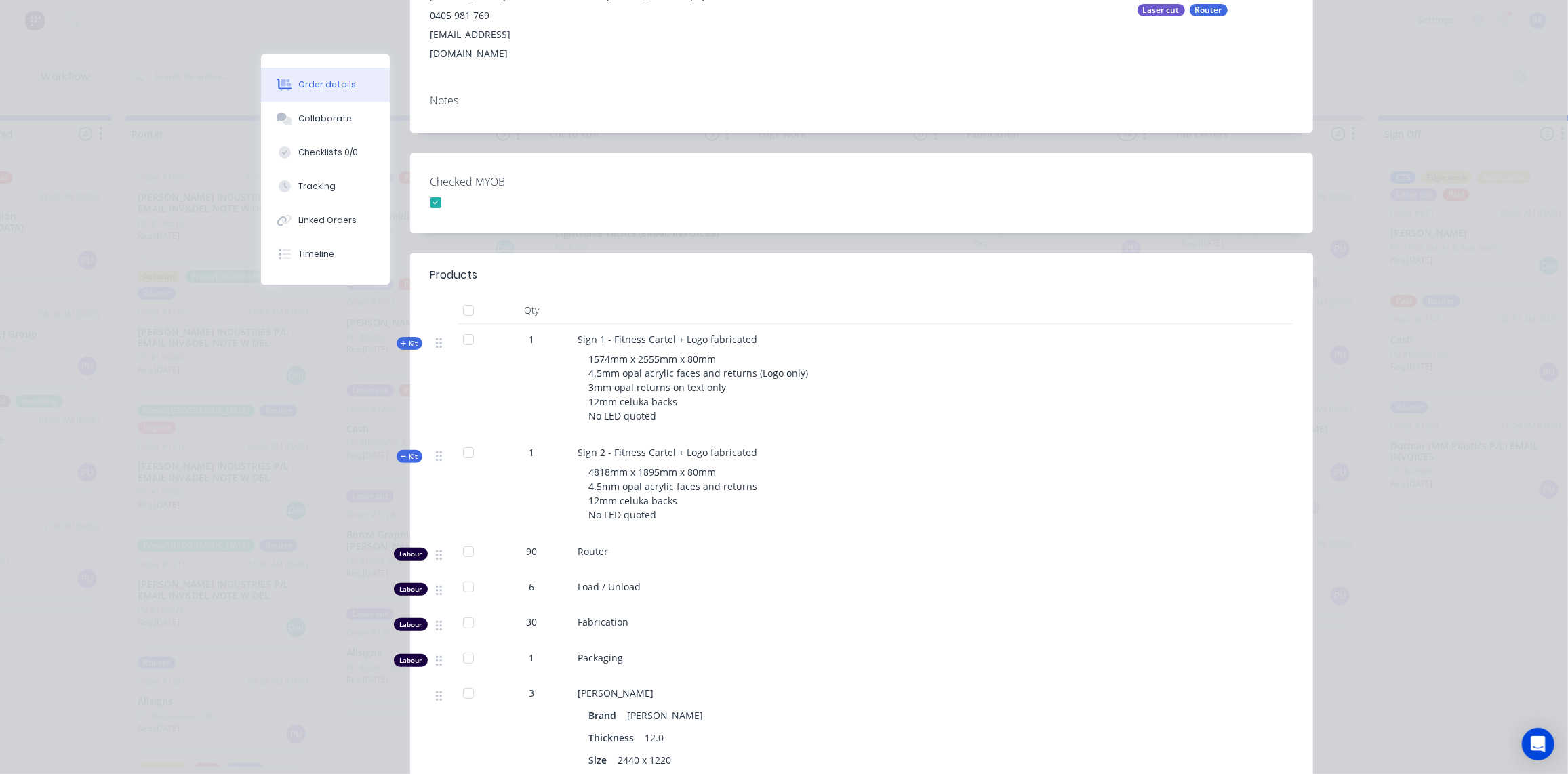
scroll to position [0, 0]
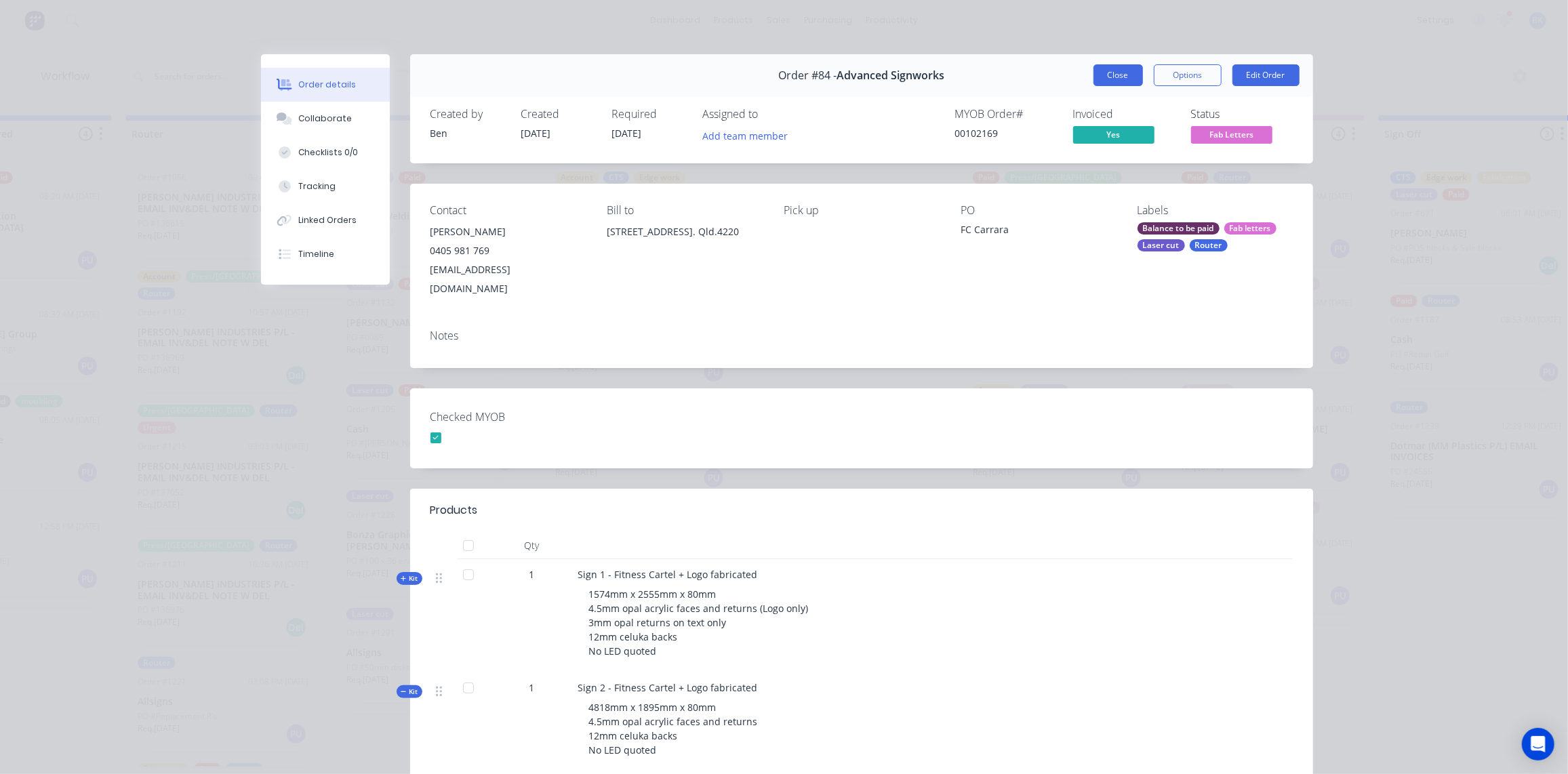
click at [1100, 76] on button "Close" at bounding box center [1118, 75] width 50 height 22
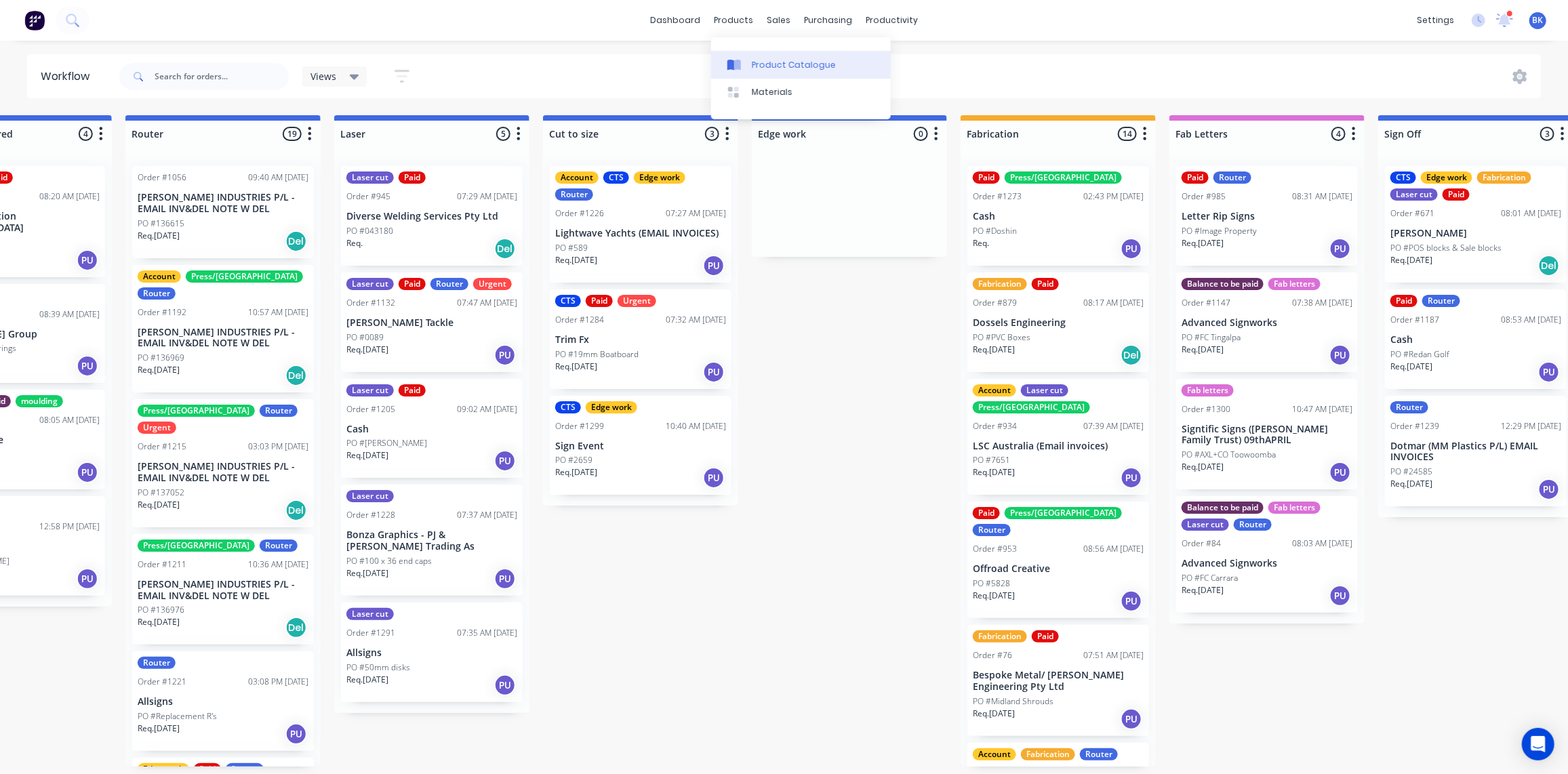
click at [760, 72] on link "Product Catalogue" at bounding box center [800, 64] width 179 height 27
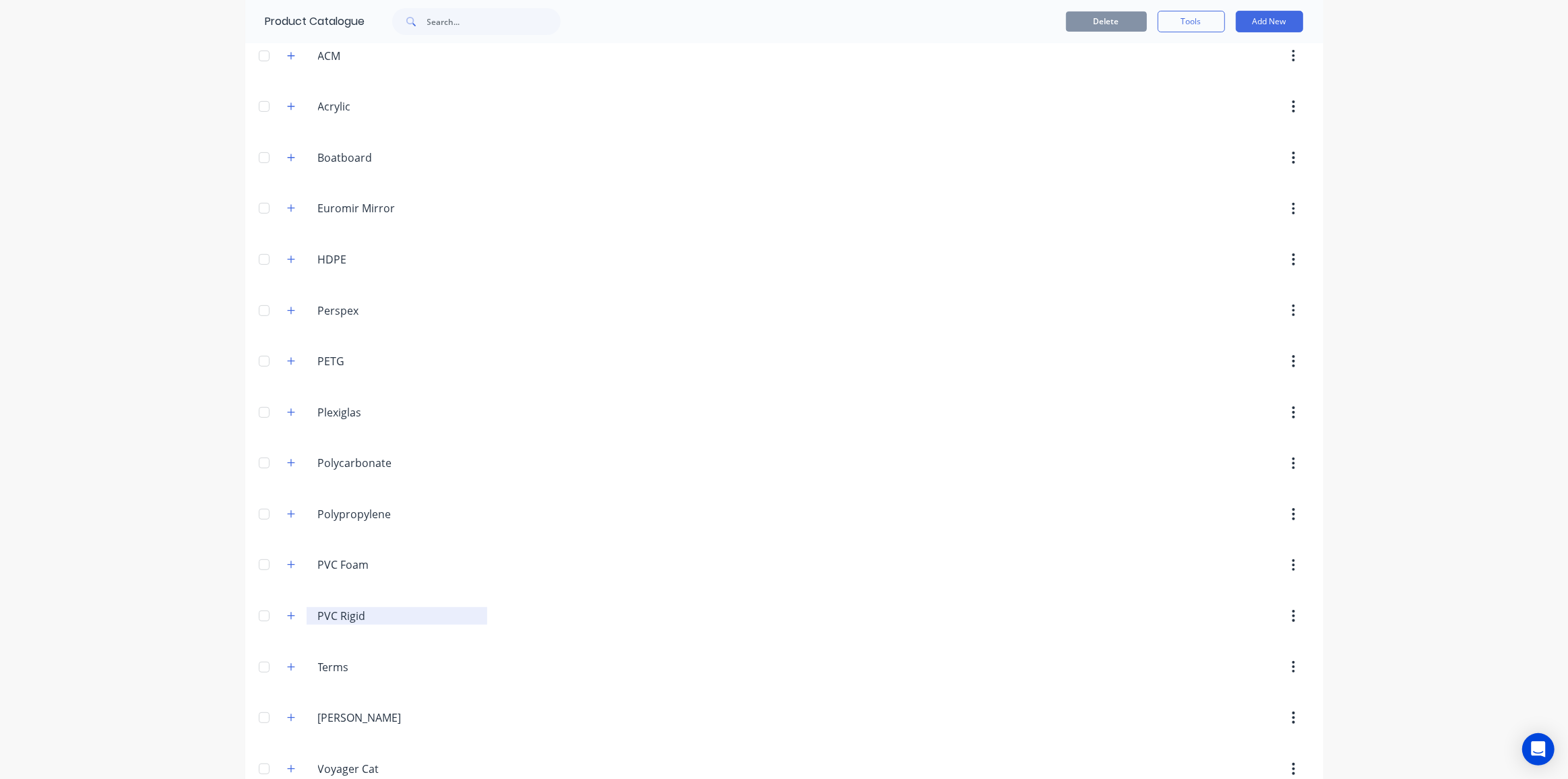
scroll to position [535, 0]
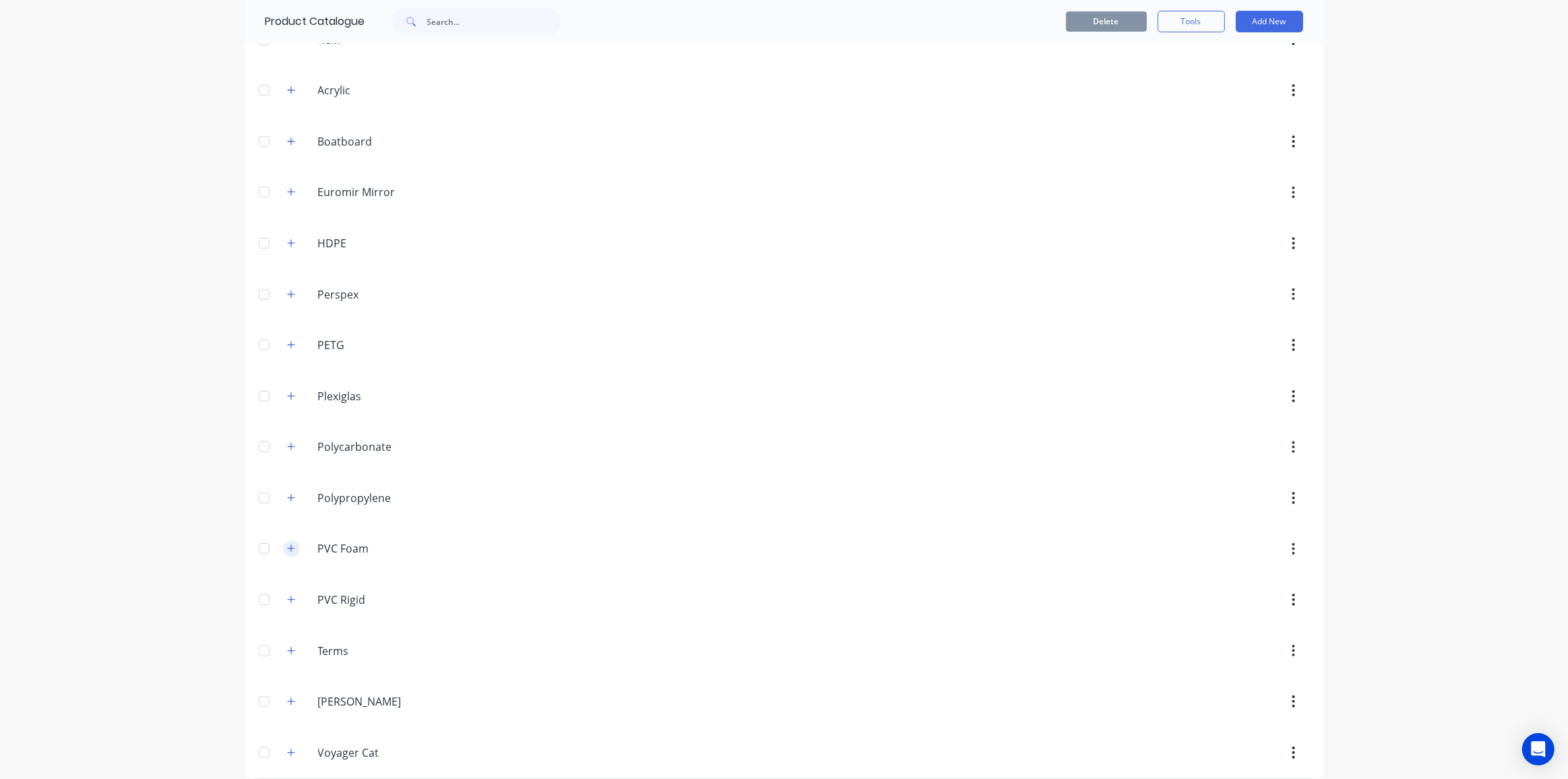
click at [287, 545] on icon "button" at bounding box center [291, 549] width 7 height 7
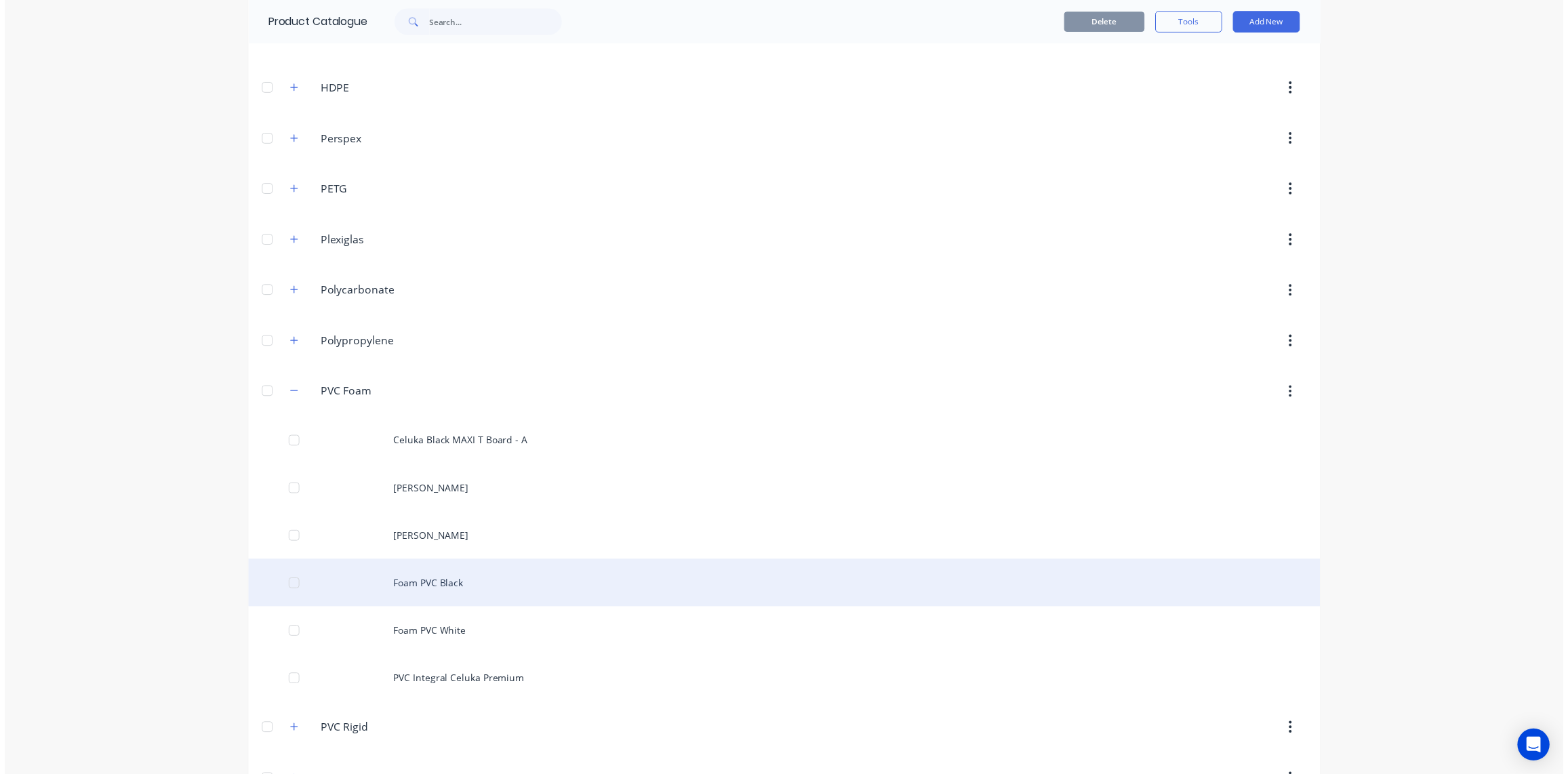
scroll to position [723, 0]
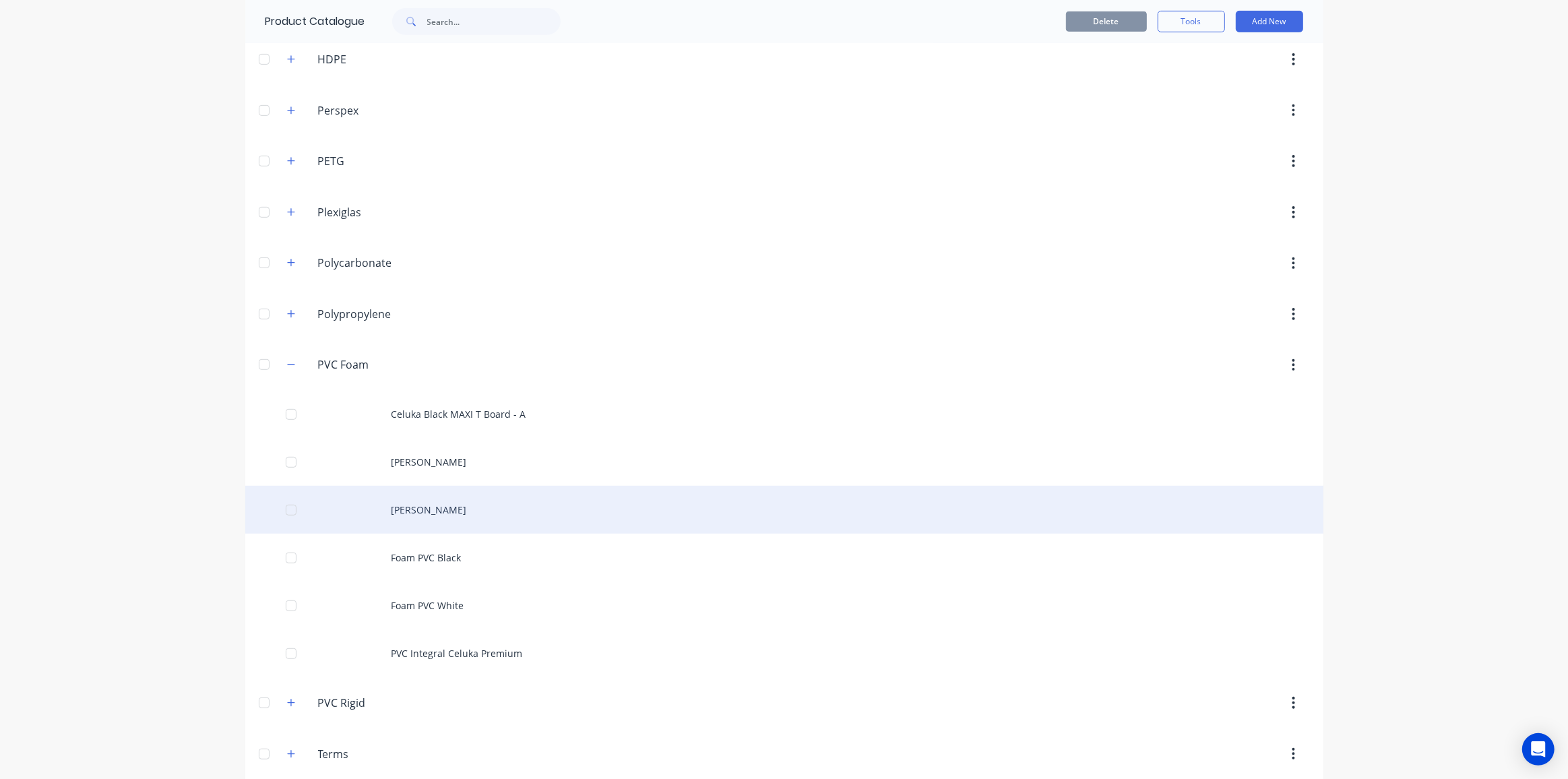
click at [461, 502] on div "[PERSON_NAME]" at bounding box center [784, 509] width 1078 height 47
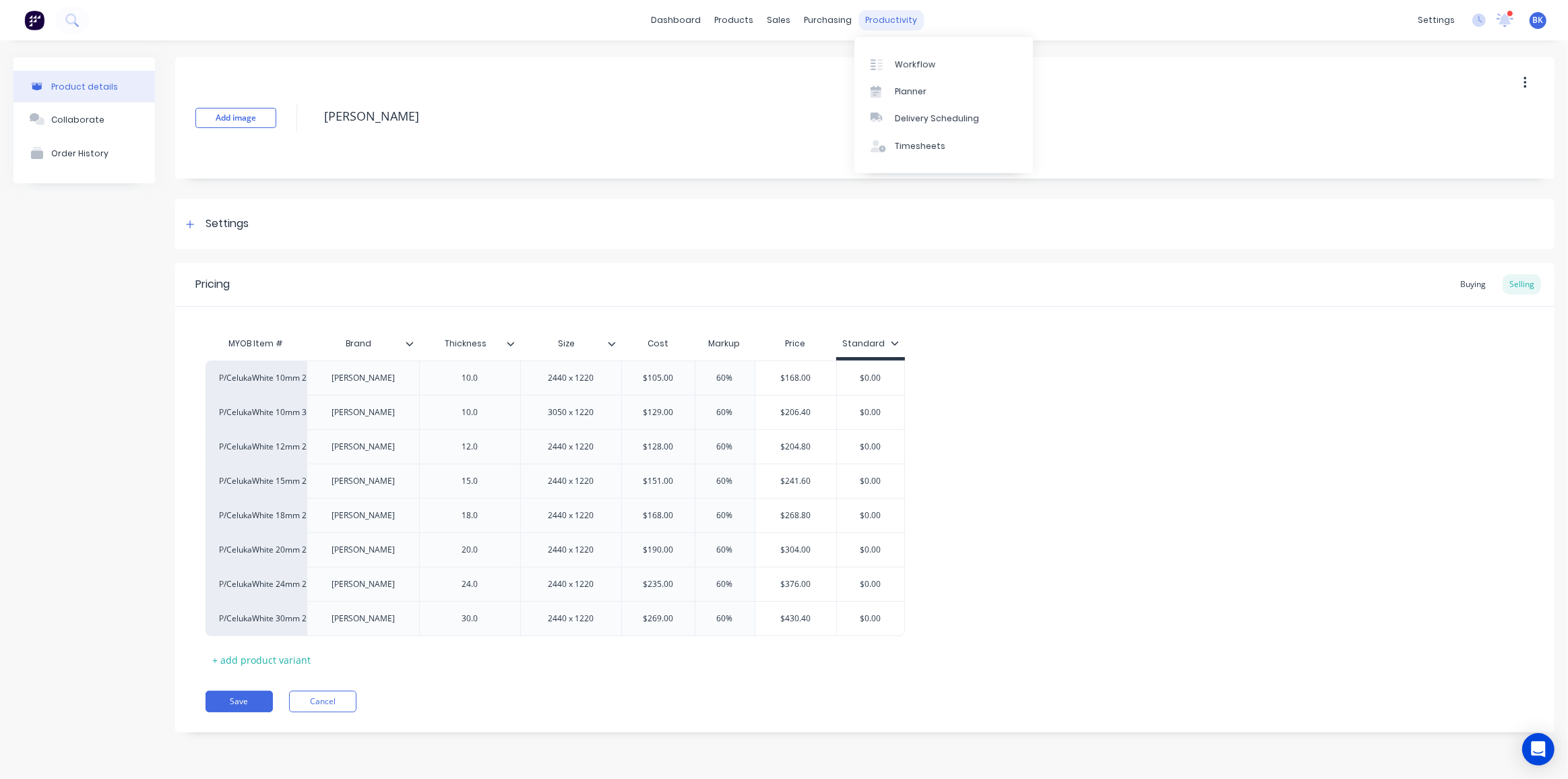
click at [873, 21] on div "productivity" at bounding box center [891, 20] width 65 height 21
type textarea "x"
click at [925, 67] on div "Workflow" at bounding box center [914, 64] width 40 height 13
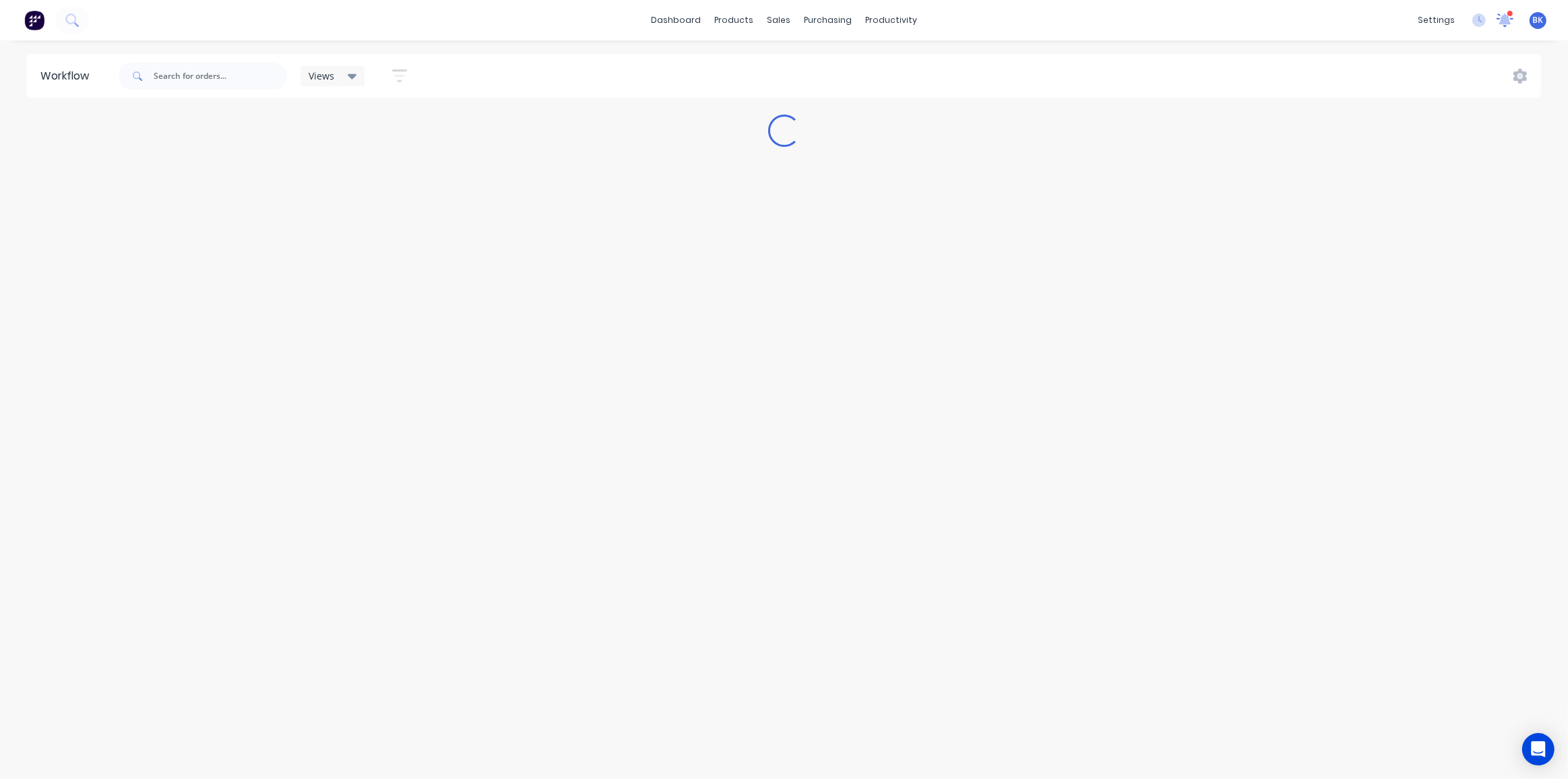
click at [1505, 18] on icon at bounding box center [1505, 19] width 13 height 11
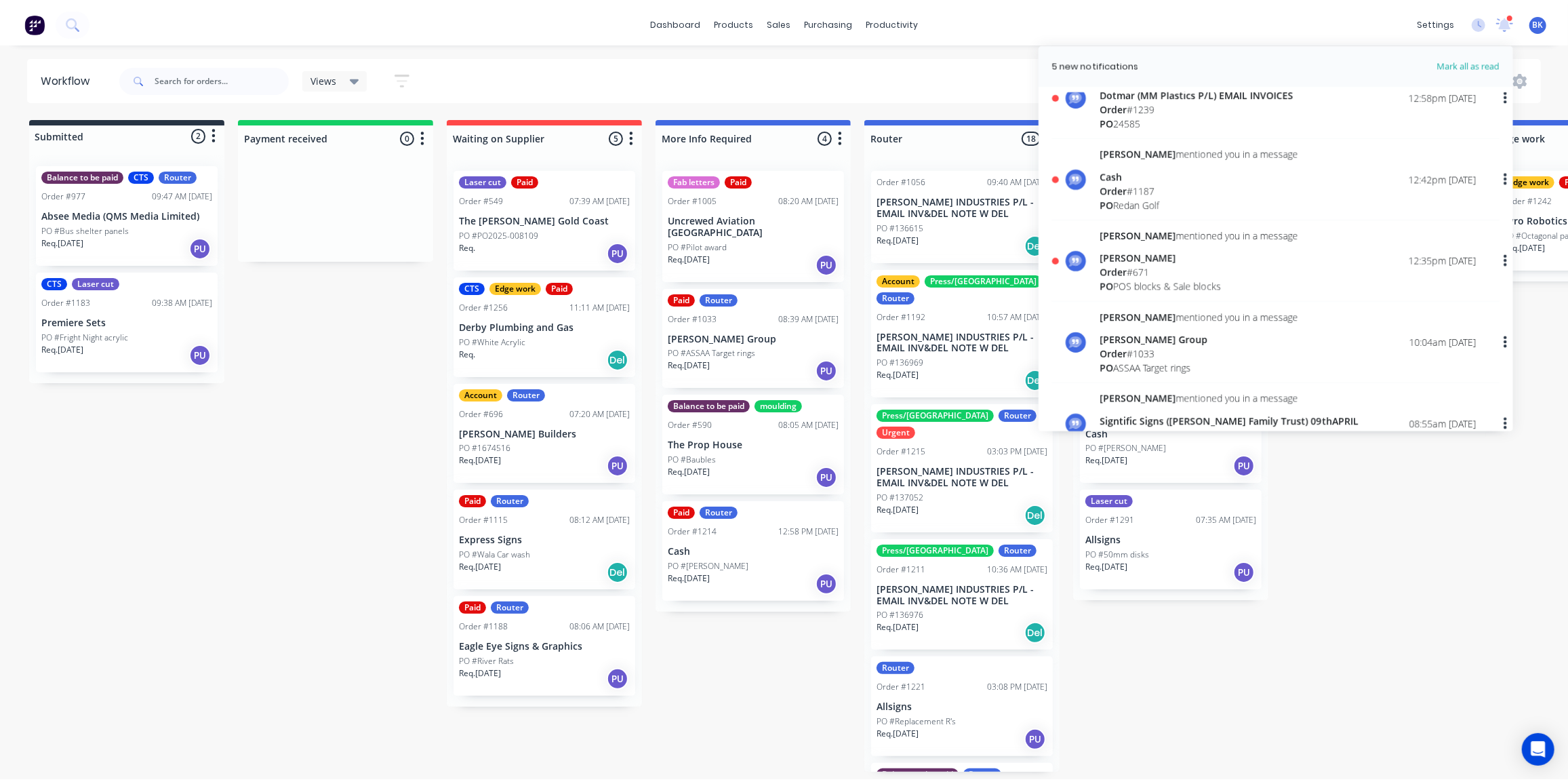
scroll to position [185, 0]
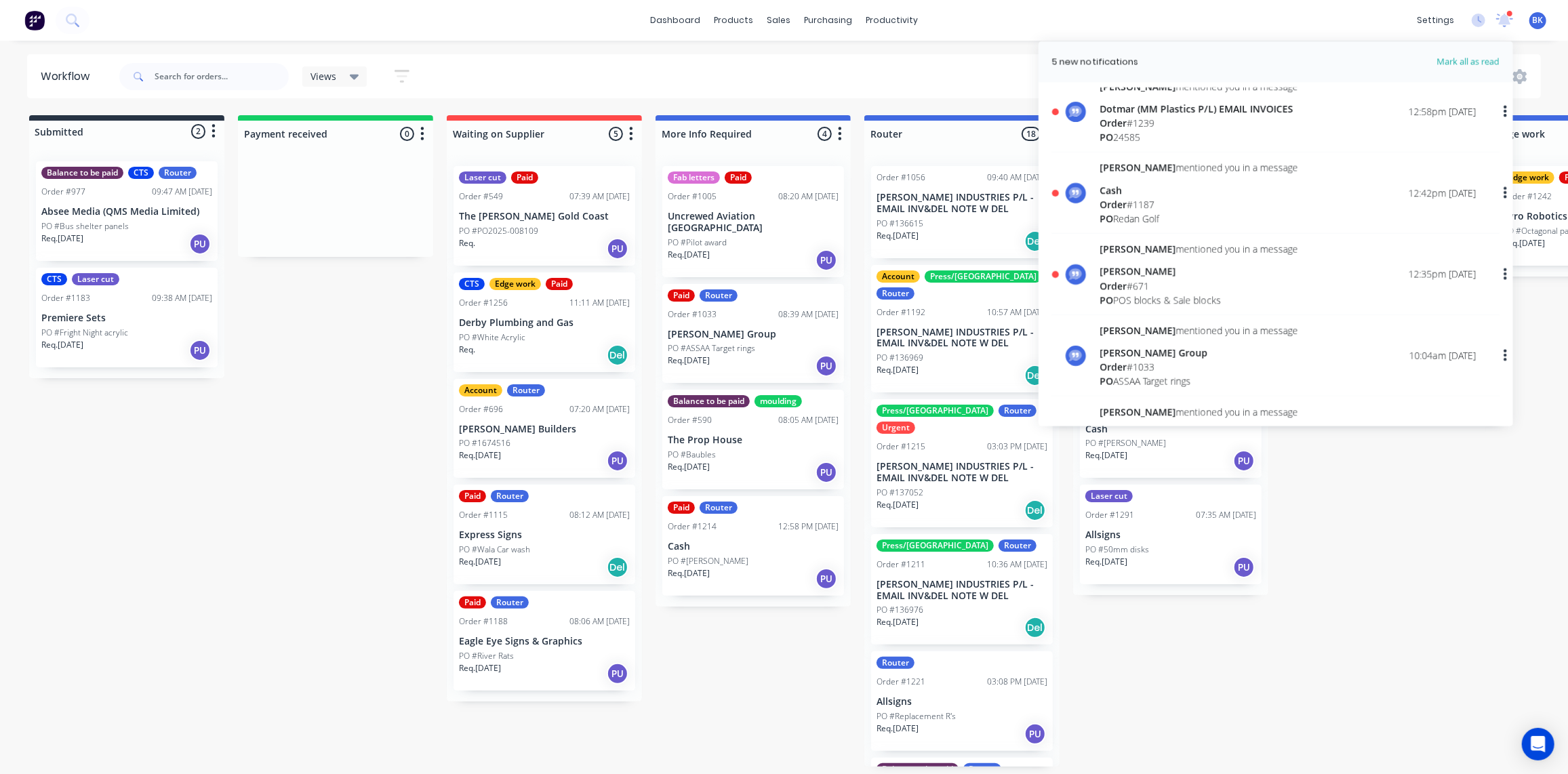
click at [1128, 278] on div "Order # 671" at bounding box center [1199, 286] width 199 height 14
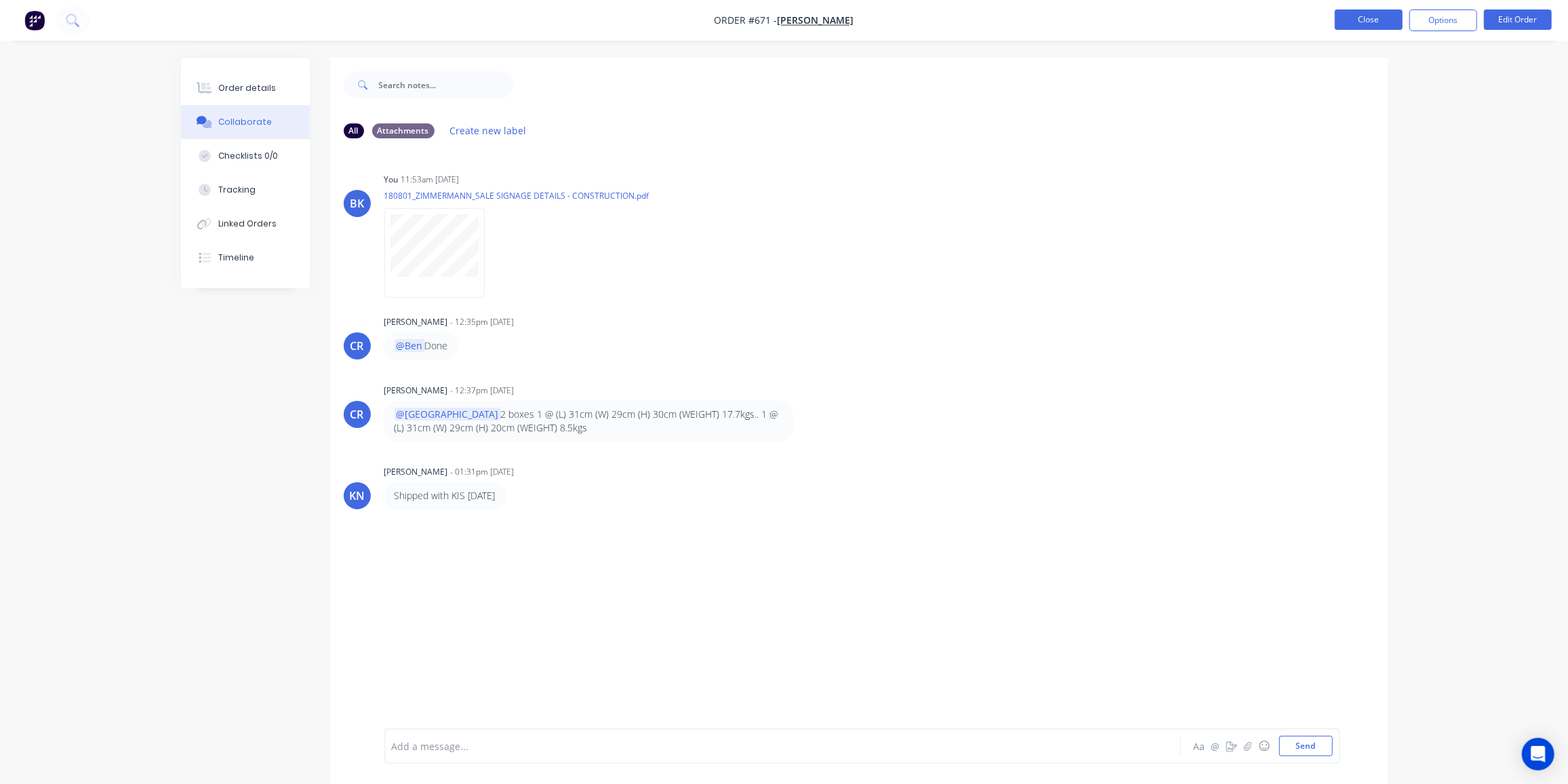
click at [1363, 15] on button "Close" at bounding box center [1368, 20] width 68 height 21
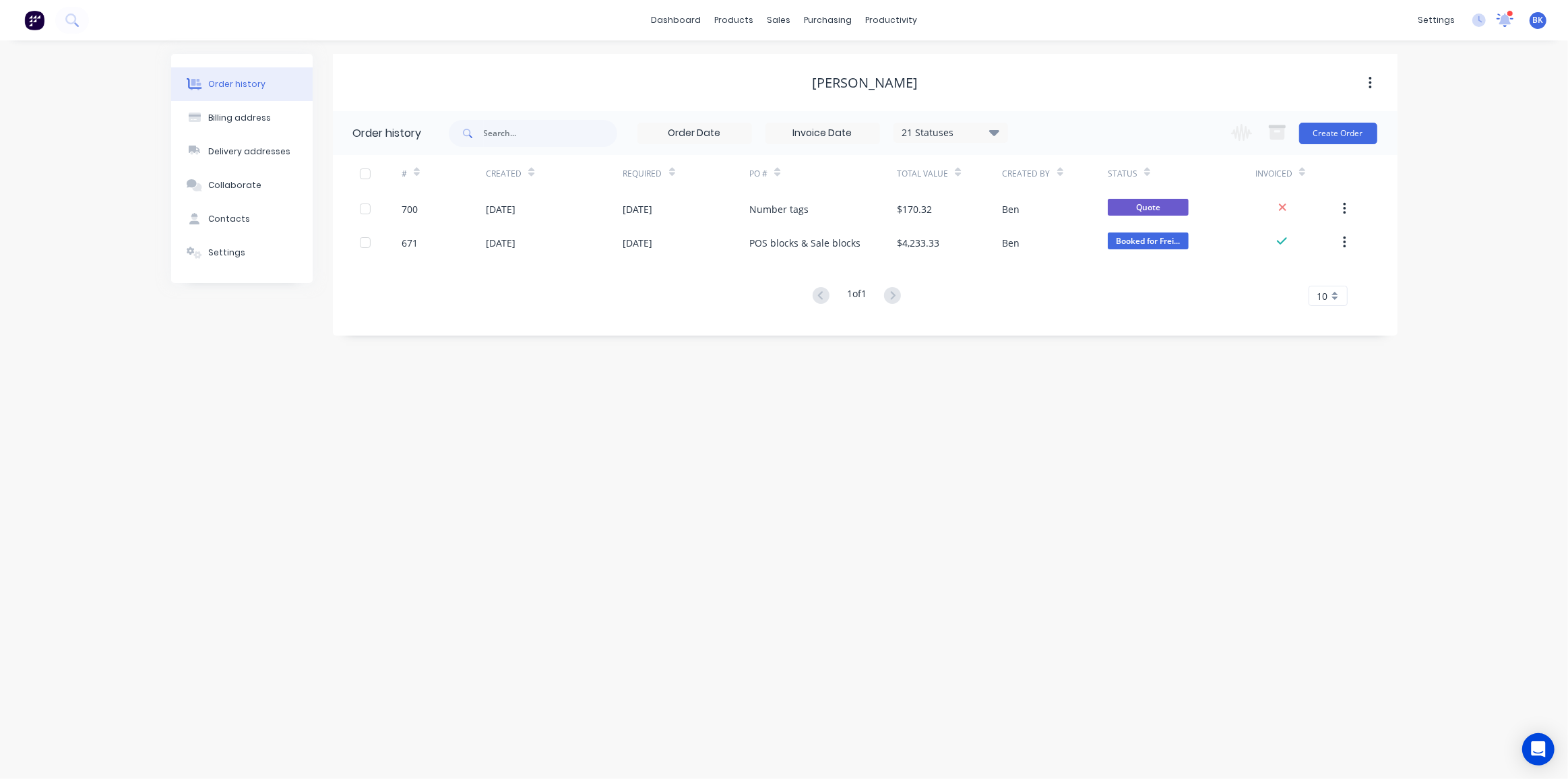
click at [1504, 19] on icon at bounding box center [1505, 18] width 13 height 12
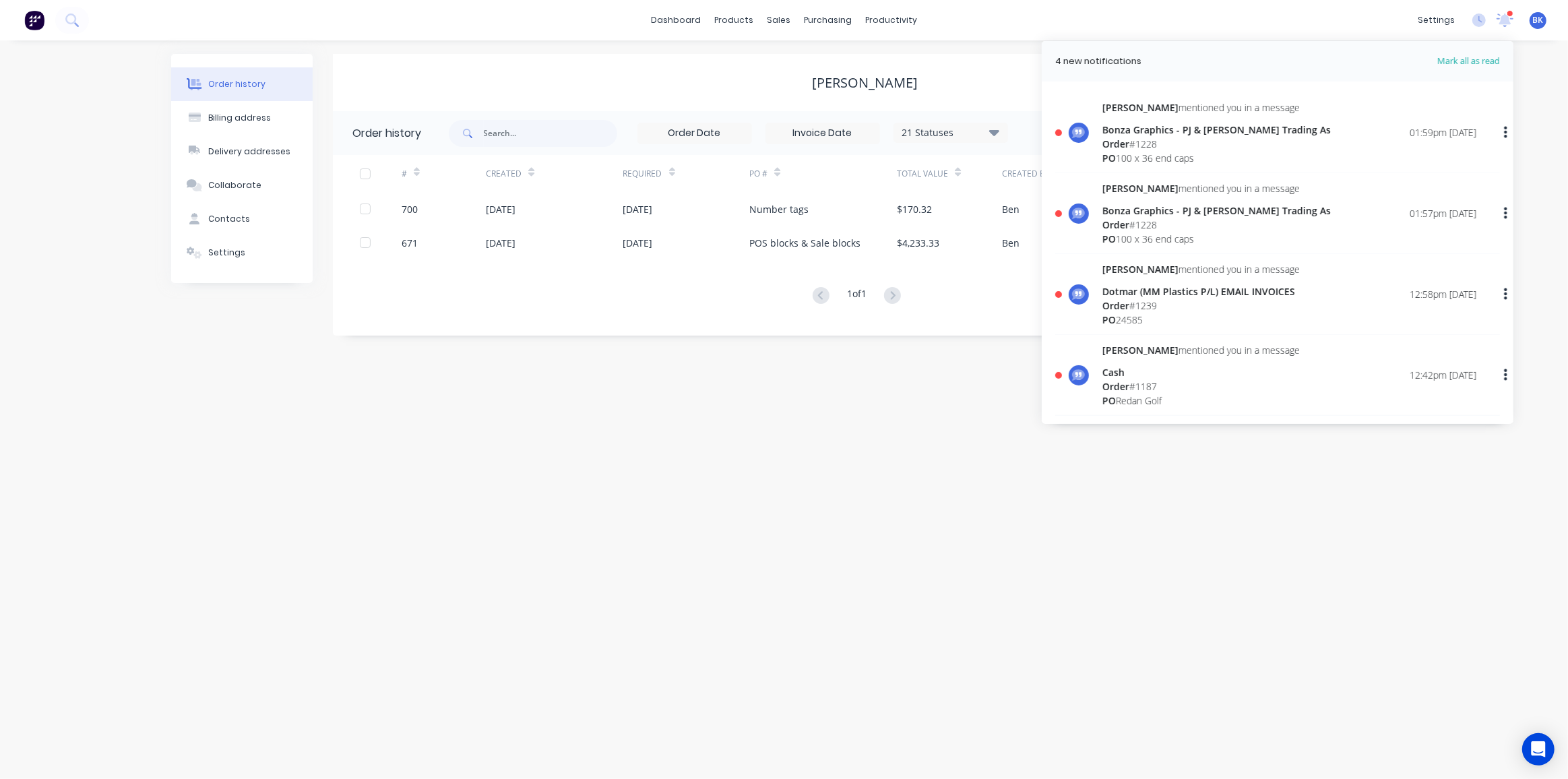
click at [1124, 375] on div "Cash" at bounding box center [1201, 372] width 198 height 14
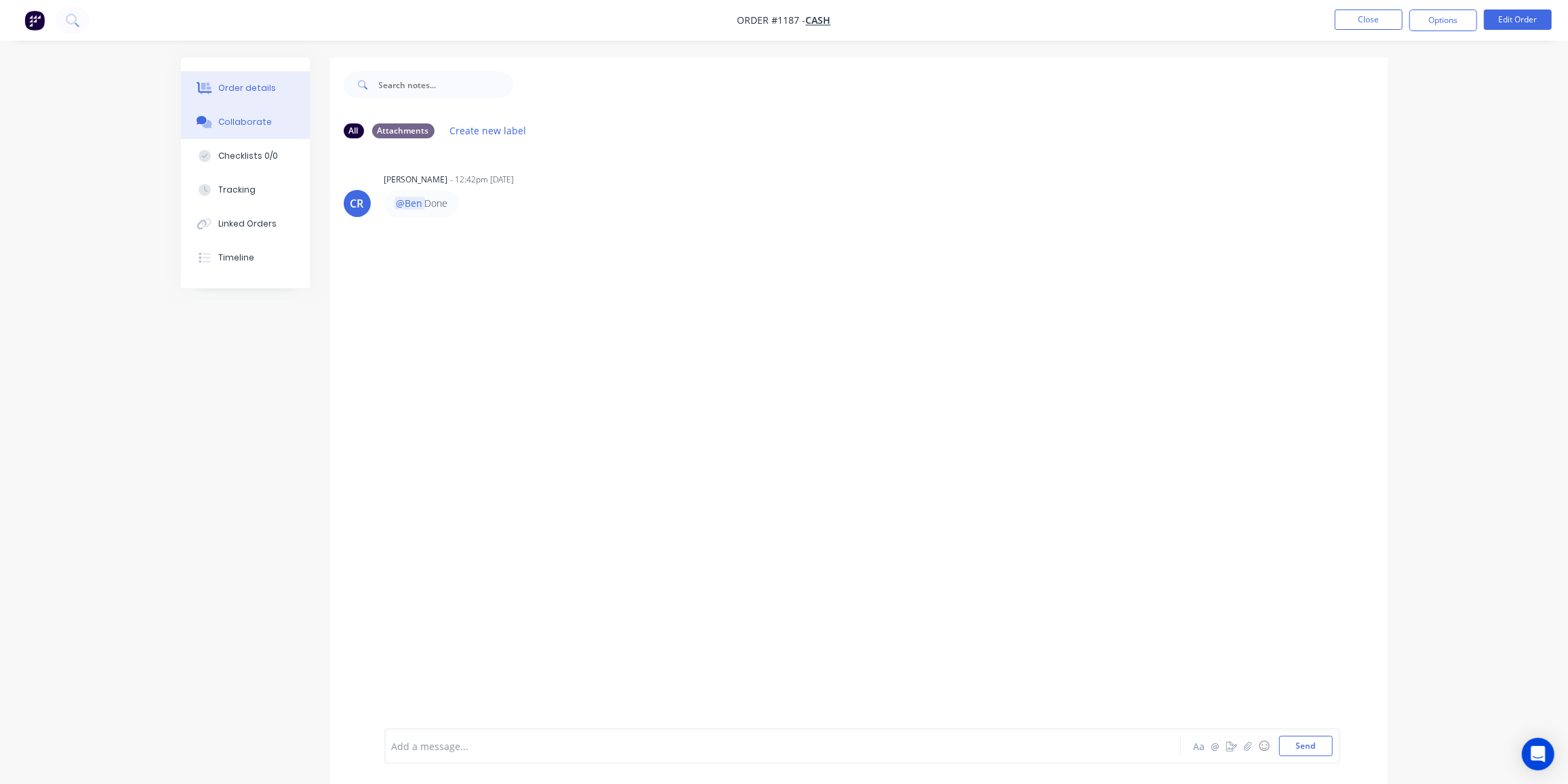
click at [216, 92] on button "Order details" at bounding box center [245, 88] width 129 height 34
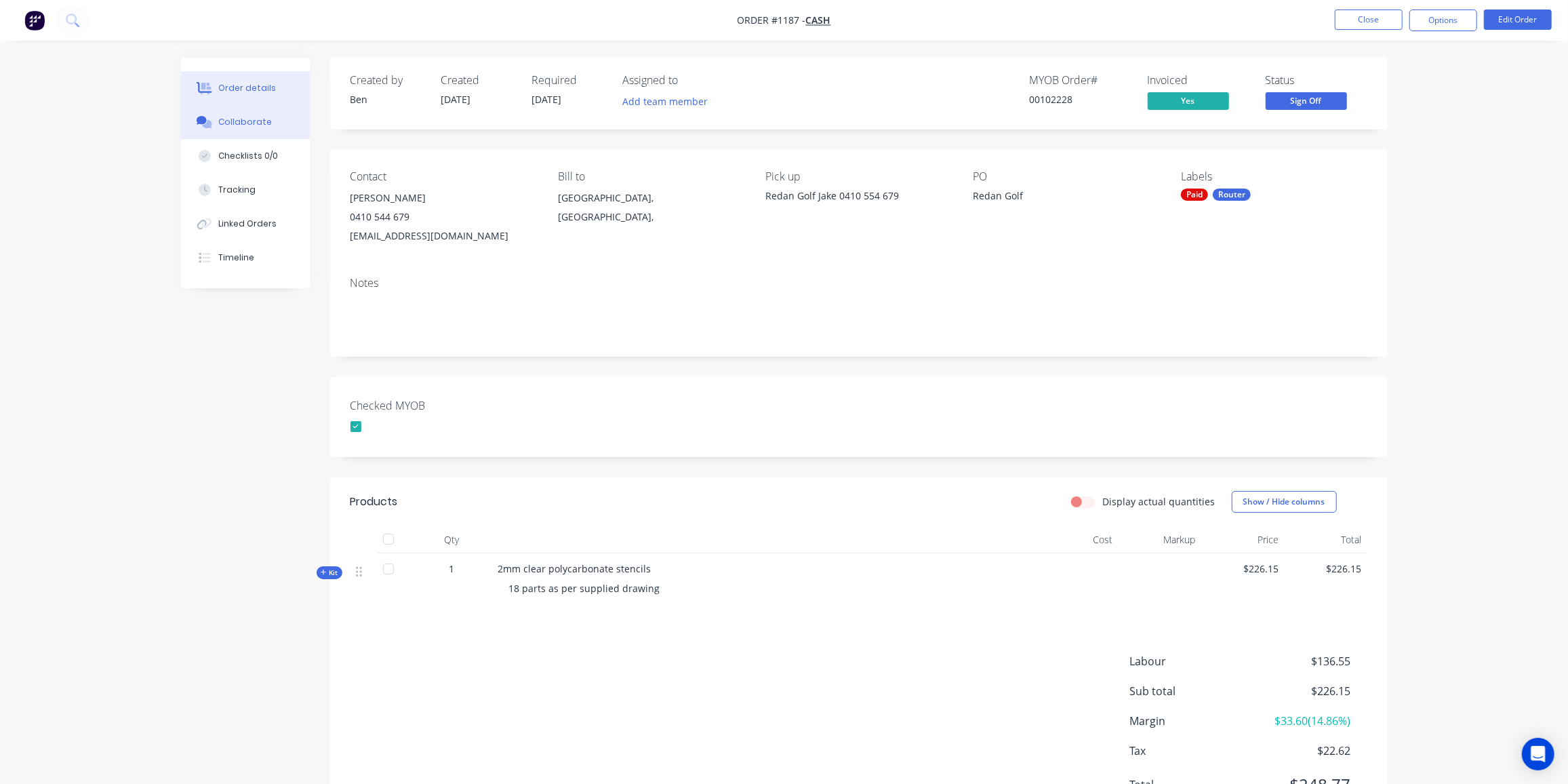
click at [241, 117] on div "Collaborate" at bounding box center [244, 123] width 53 height 13
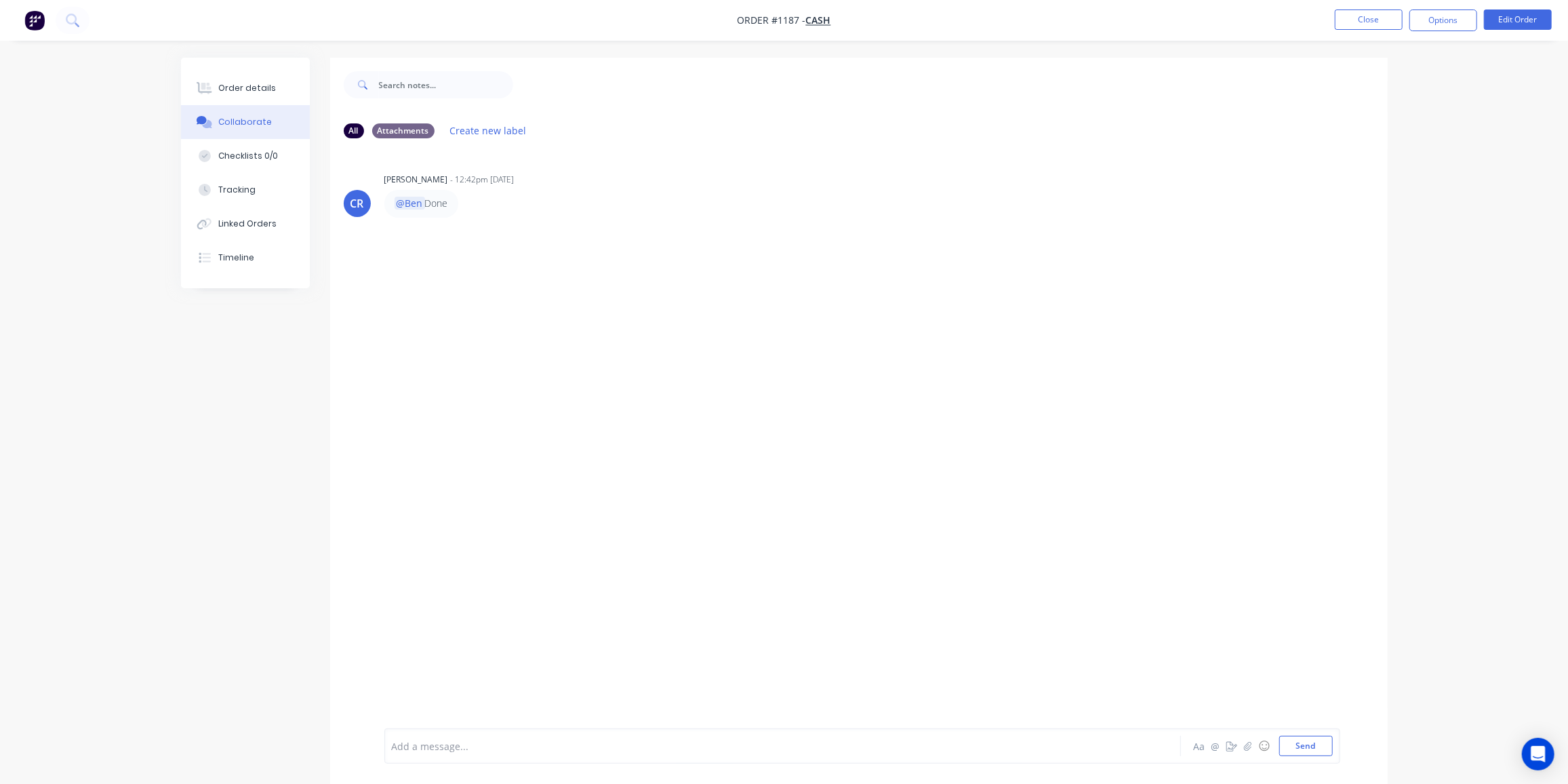
drag, startPoint x: 736, startPoint y: 302, endPoint x: 636, endPoint y: 276, distance: 103.3
click at [736, 302] on div "CR [PERSON_NAME] - 12:42pm [DATE] @Ben Done Labels Edit Delete" at bounding box center [859, 439] width 1057 height 579
click at [1355, 16] on button "Close" at bounding box center [1368, 20] width 68 height 21
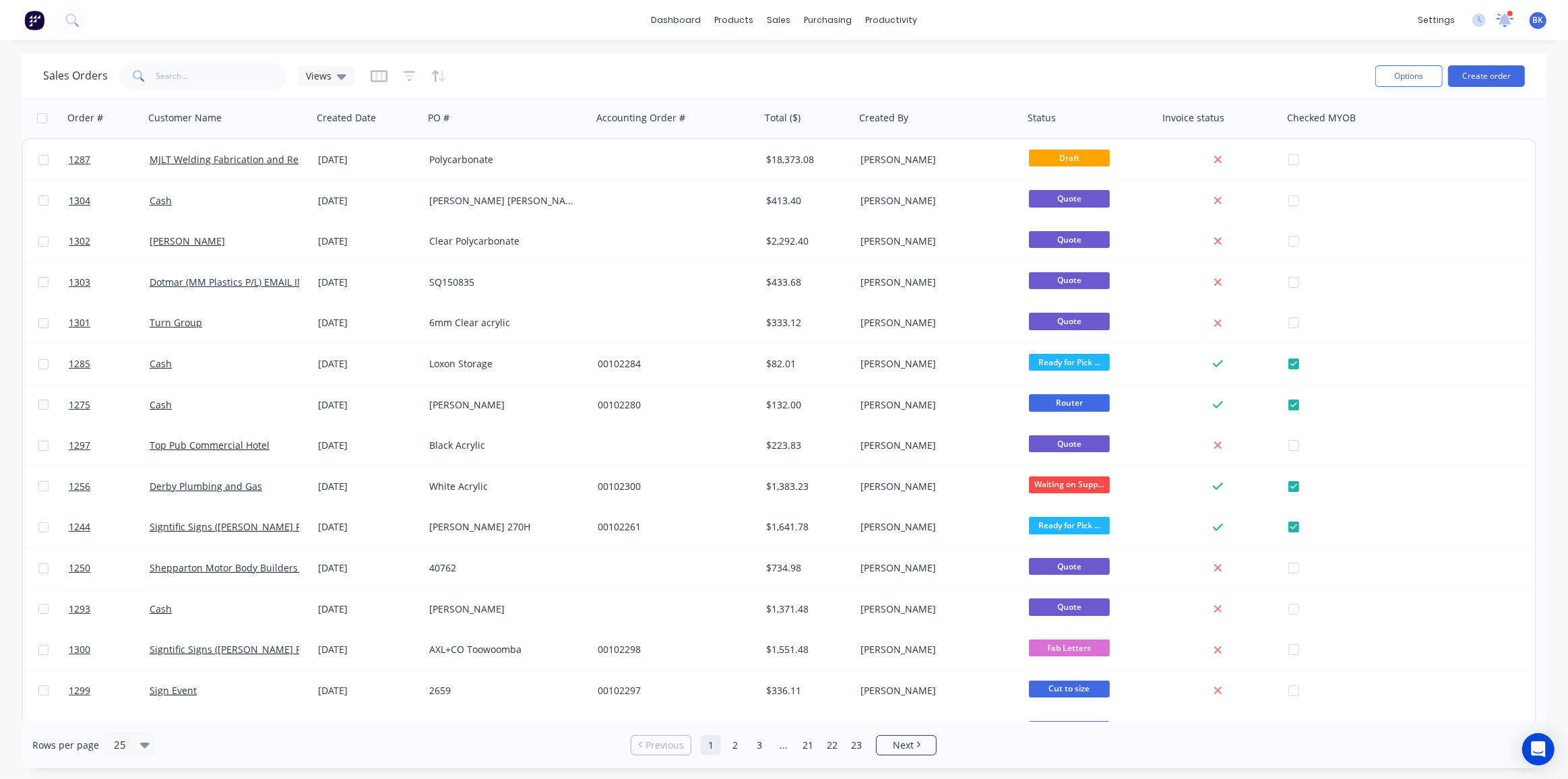
click at [1507, 23] on icon at bounding box center [1505, 19] width 13 height 11
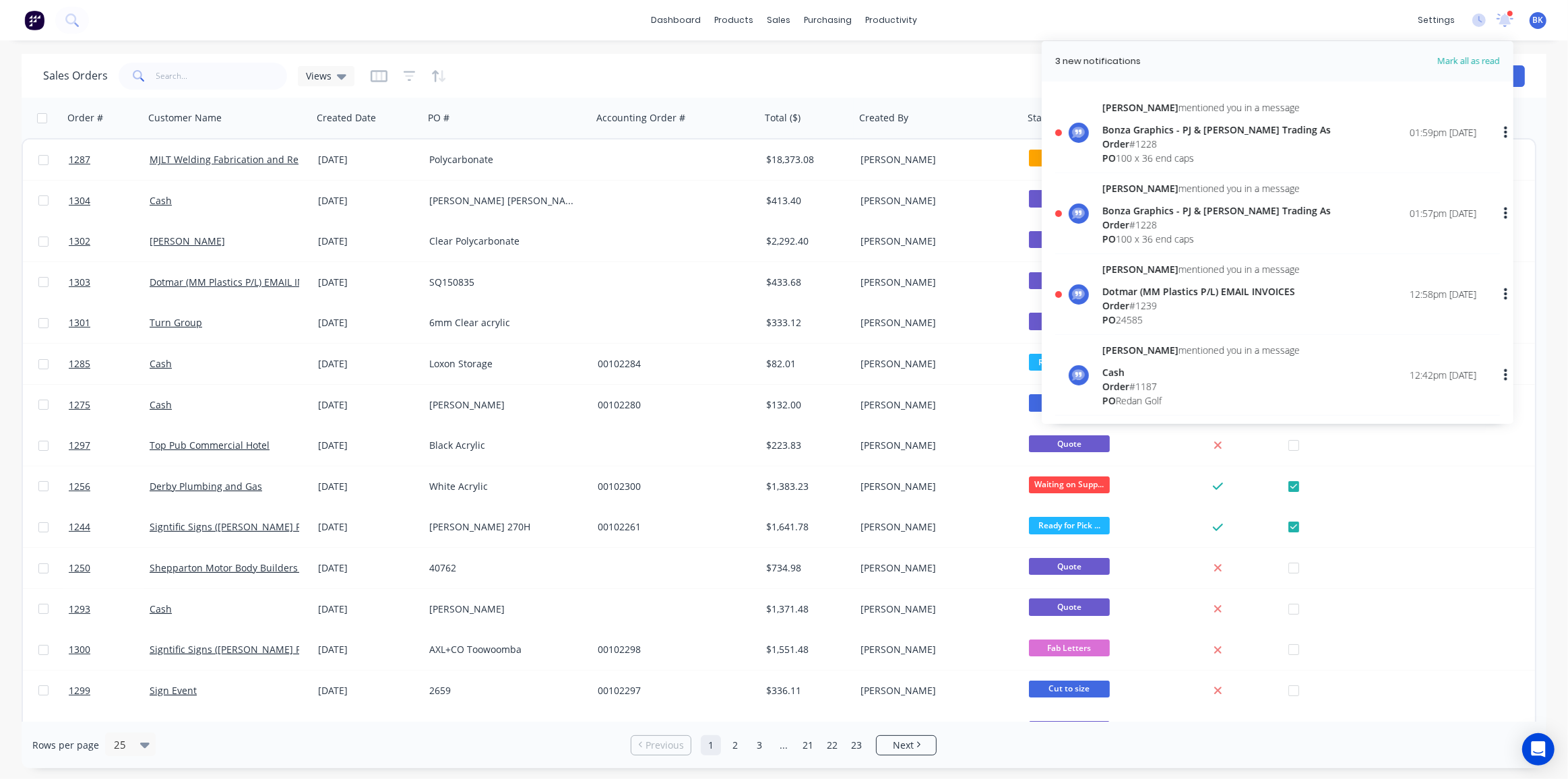
click at [1109, 290] on div "Dotmar (MM Plastics P/L) EMAIL INVOICES" at bounding box center [1201, 292] width 198 height 14
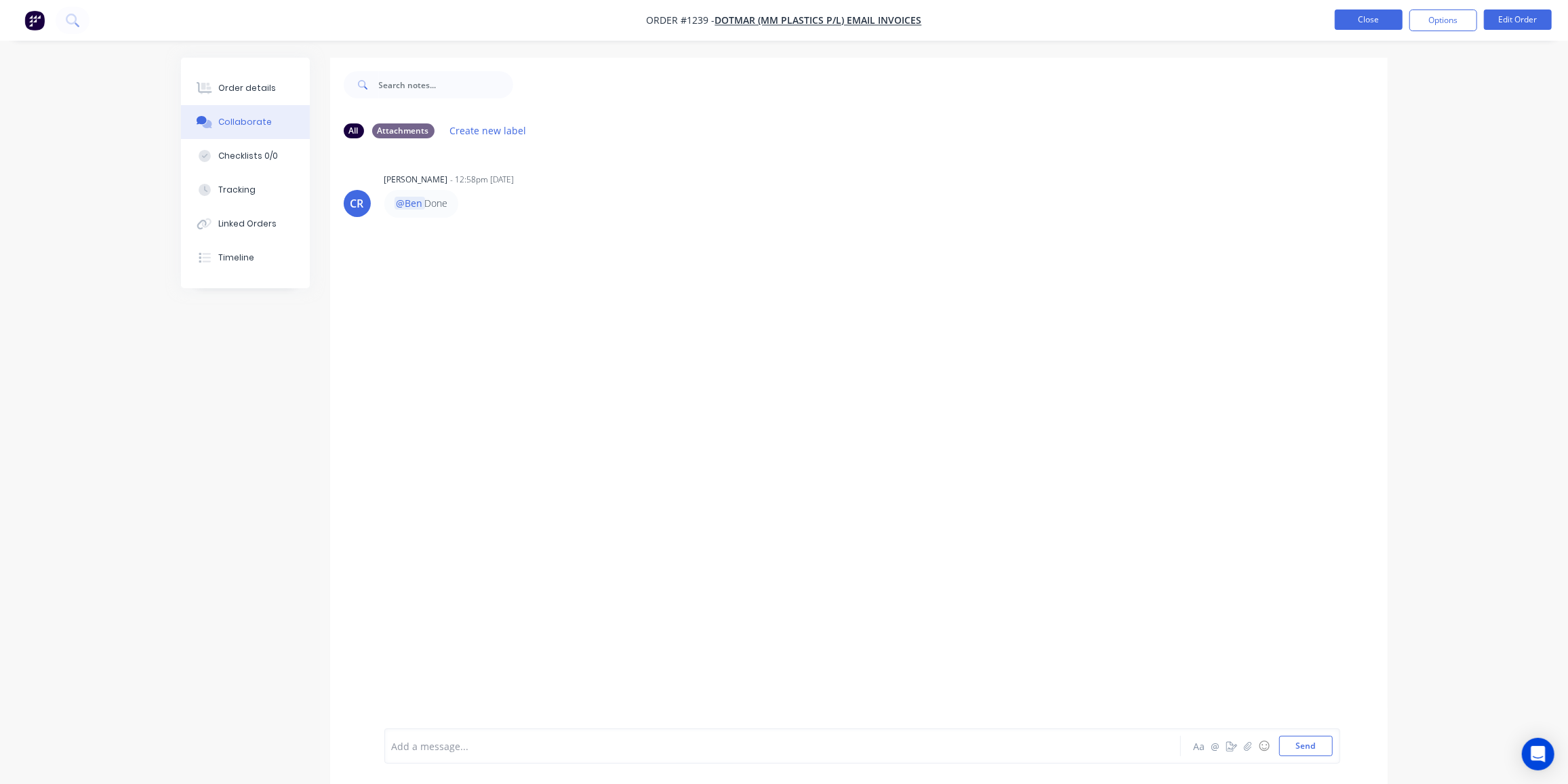
click at [1382, 23] on button "Close" at bounding box center [1368, 20] width 68 height 21
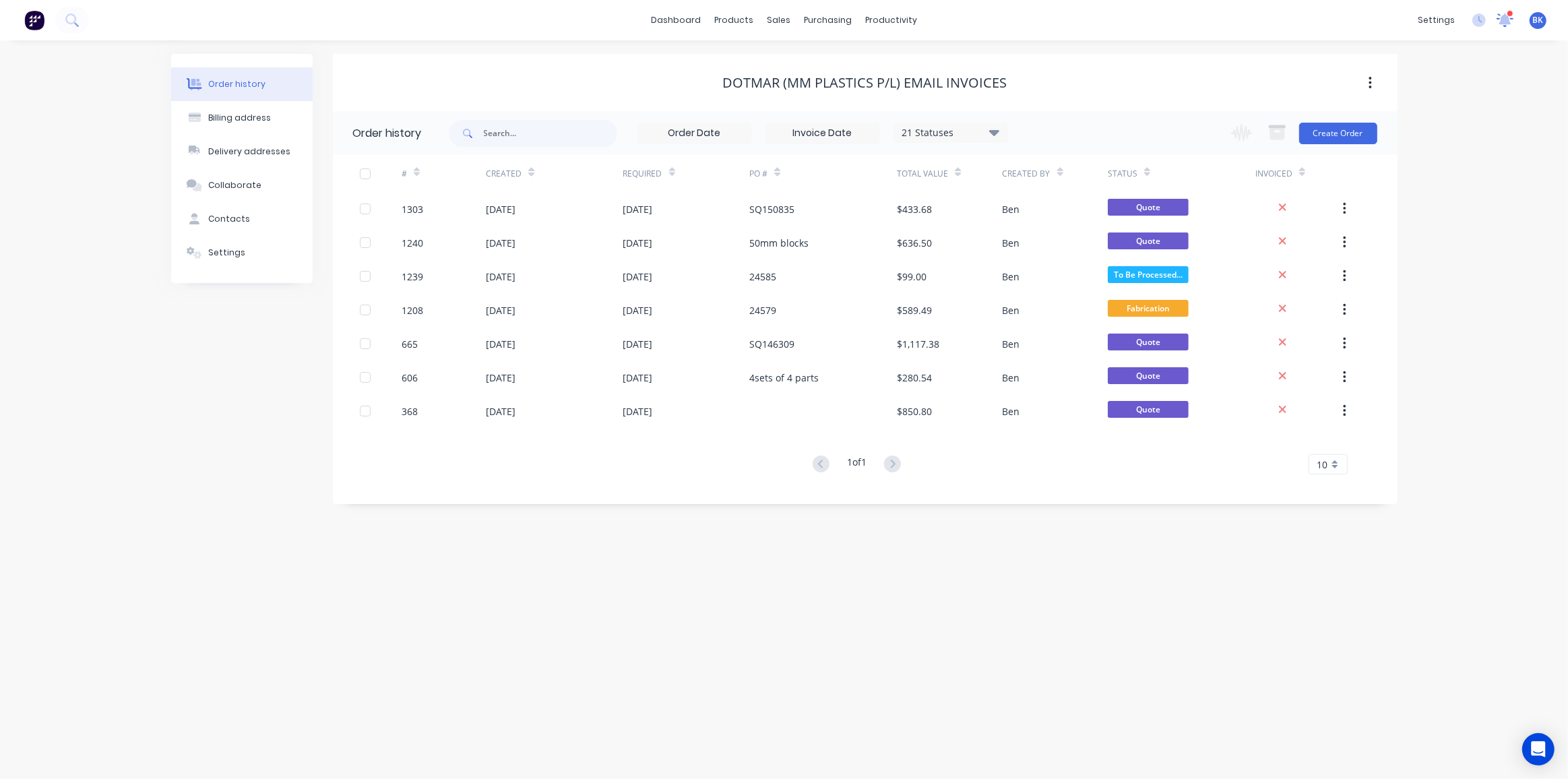
click at [1499, 18] on icon at bounding box center [1504, 20] width 17 height 13
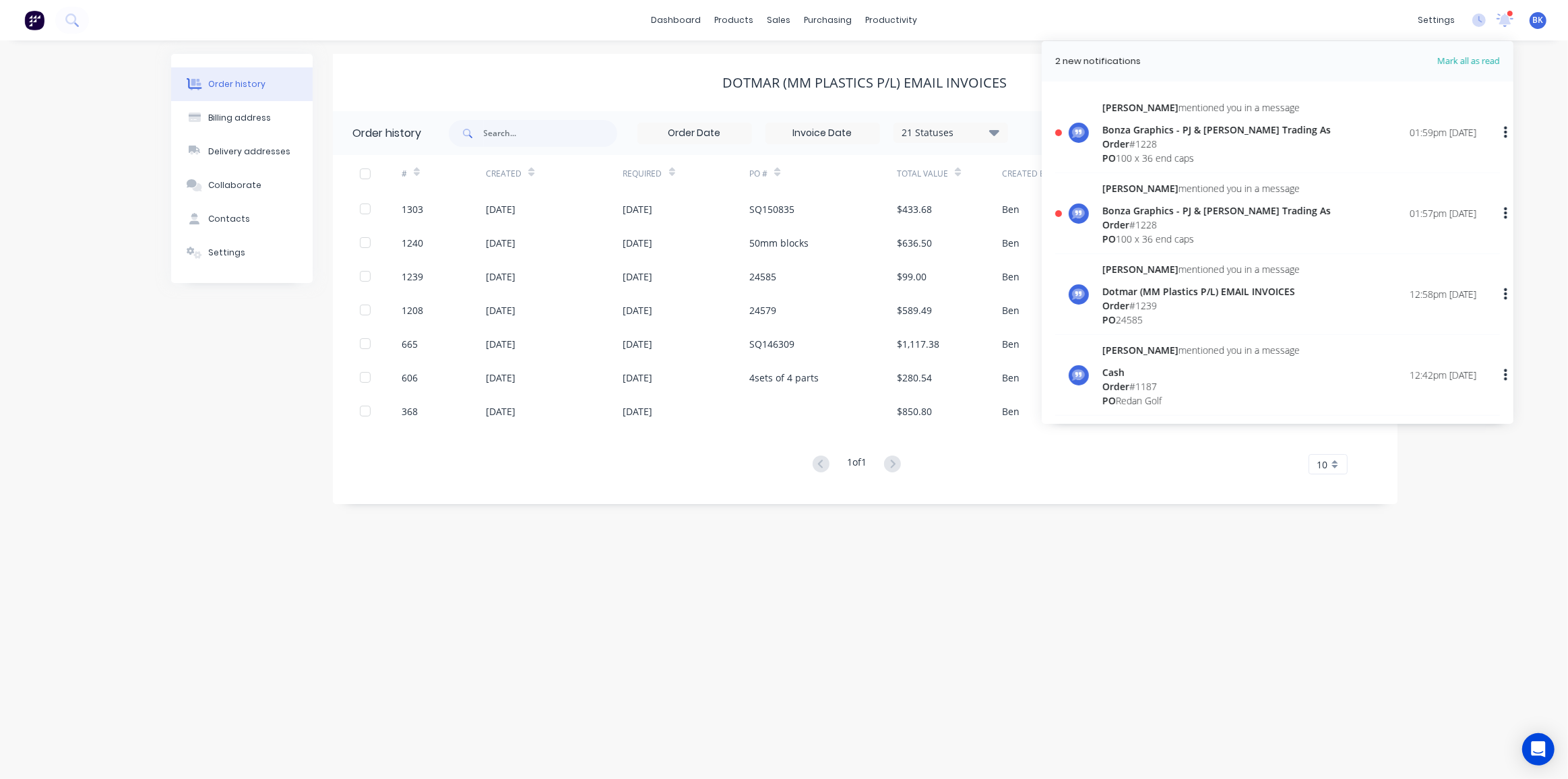
click at [1139, 203] on div "Bonza Graphics - PJ & [PERSON_NAME] Trading As" at bounding box center [1216, 210] width 228 height 14
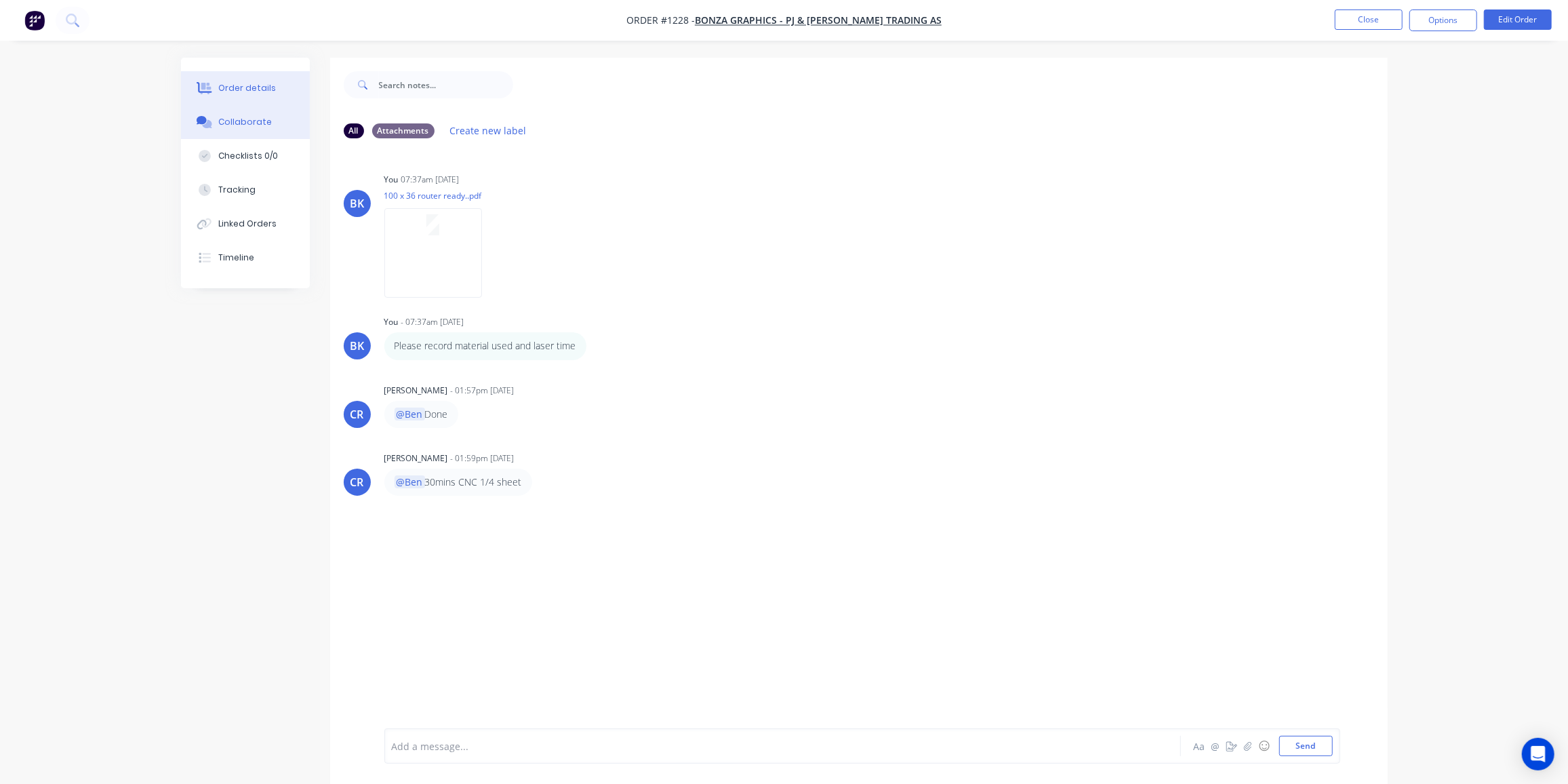
click at [234, 86] on div "Order details" at bounding box center [247, 88] width 58 height 13
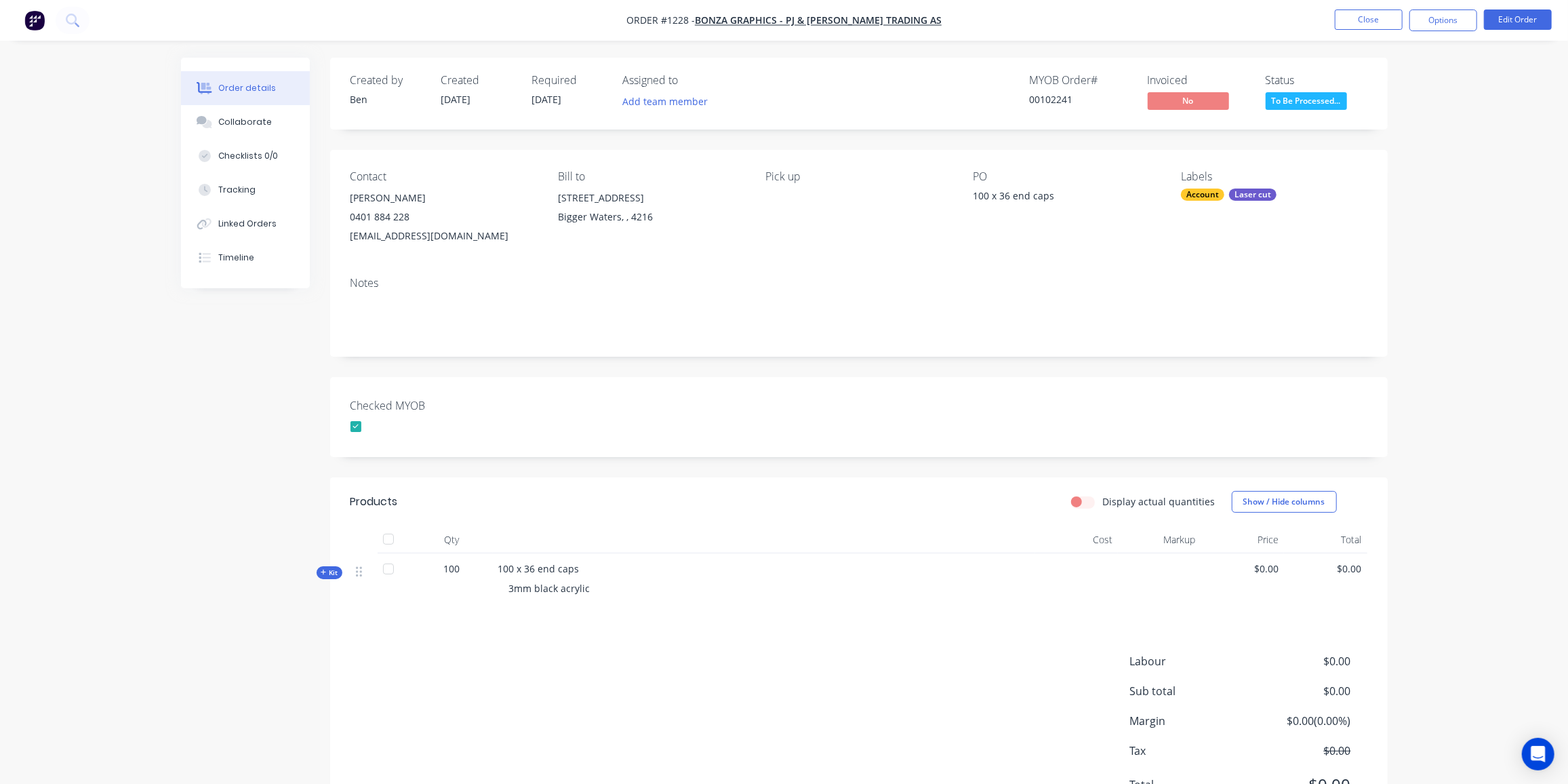
click at [326, 571] on span "Kit" at bounding box center [330, 572] width 18 height 10
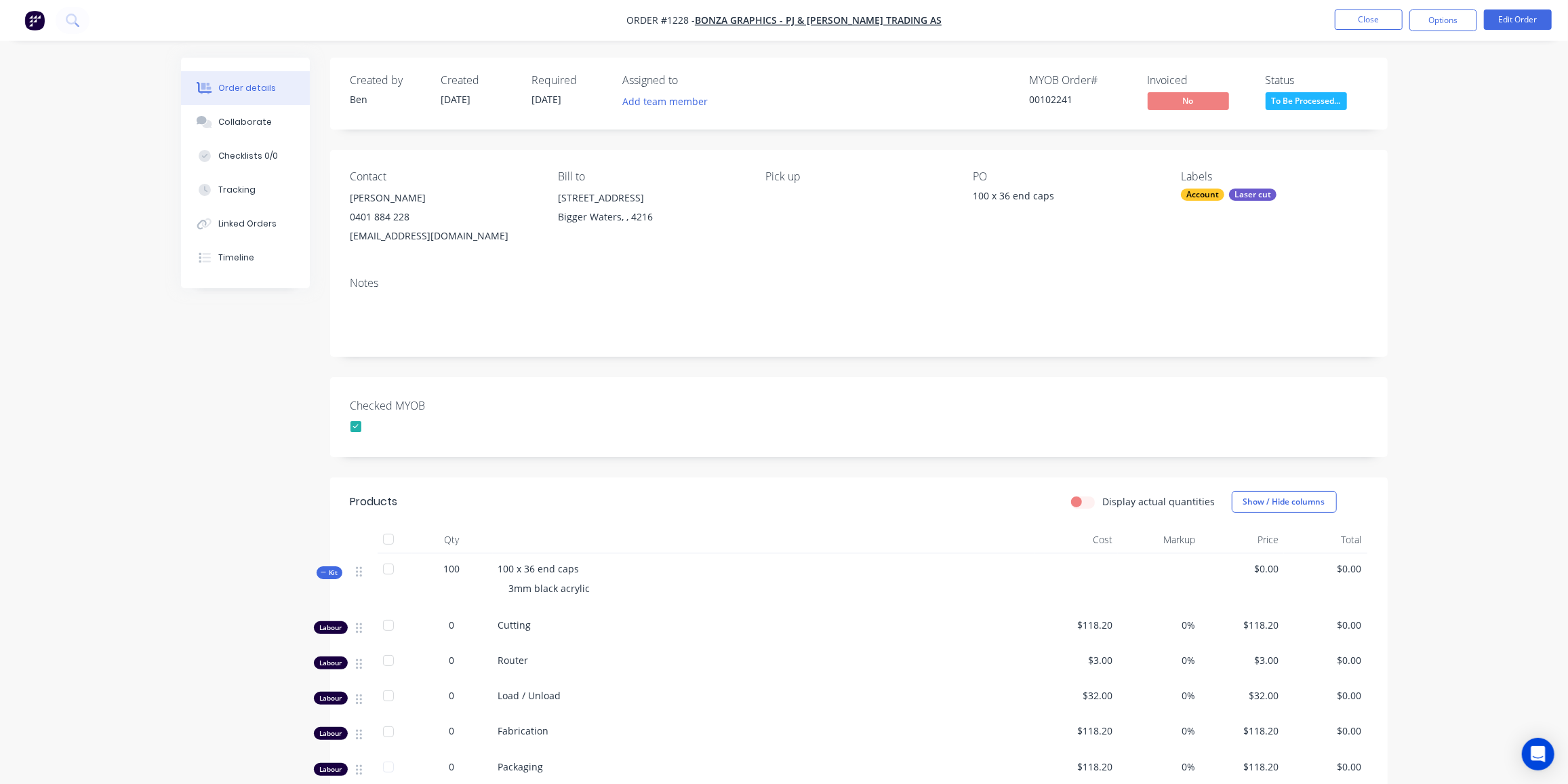
click at [459, 658] on div "0" at bounding box center [452, 661] width 70 height 14
click at [1511, 12] on button "Edit Order" at bounding box center [1517, 20] width 68 height 21
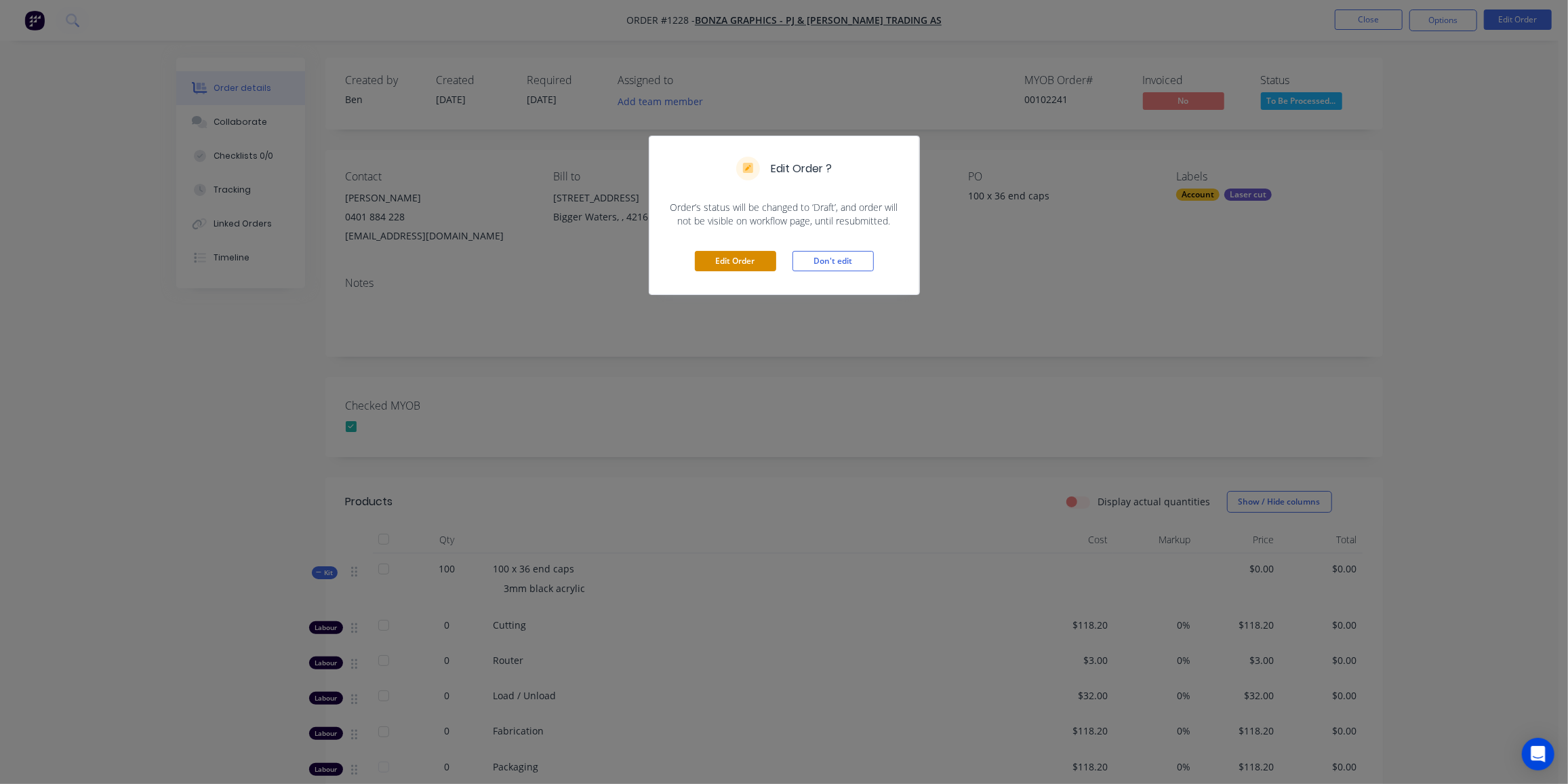
click at [728, 263] on button "Edit Order" at bounding box center [735, 260] width 81 height 21
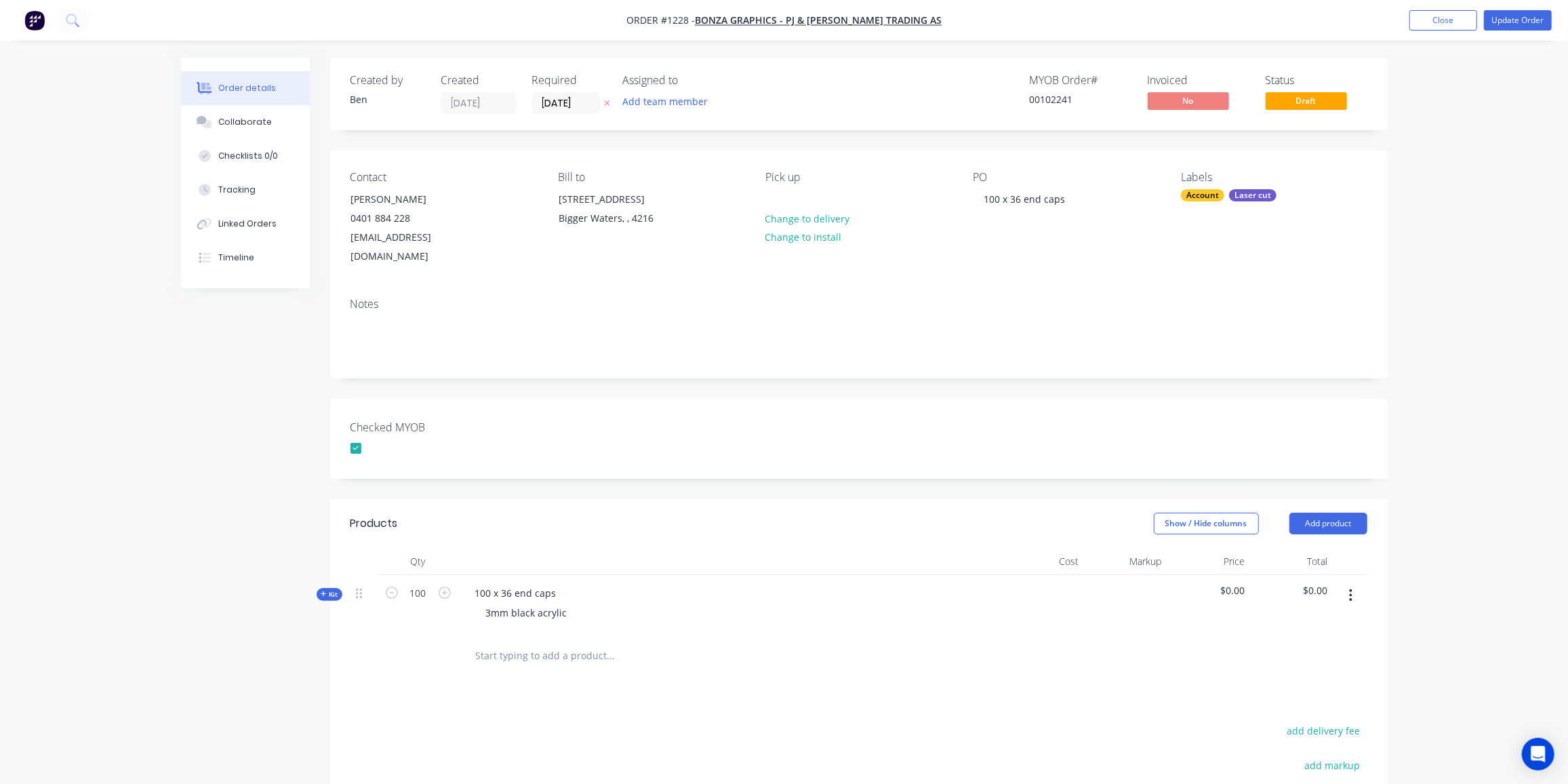
click at [334, 589] on span "Kit" at bounding box center [330, 594] width 18 height 10
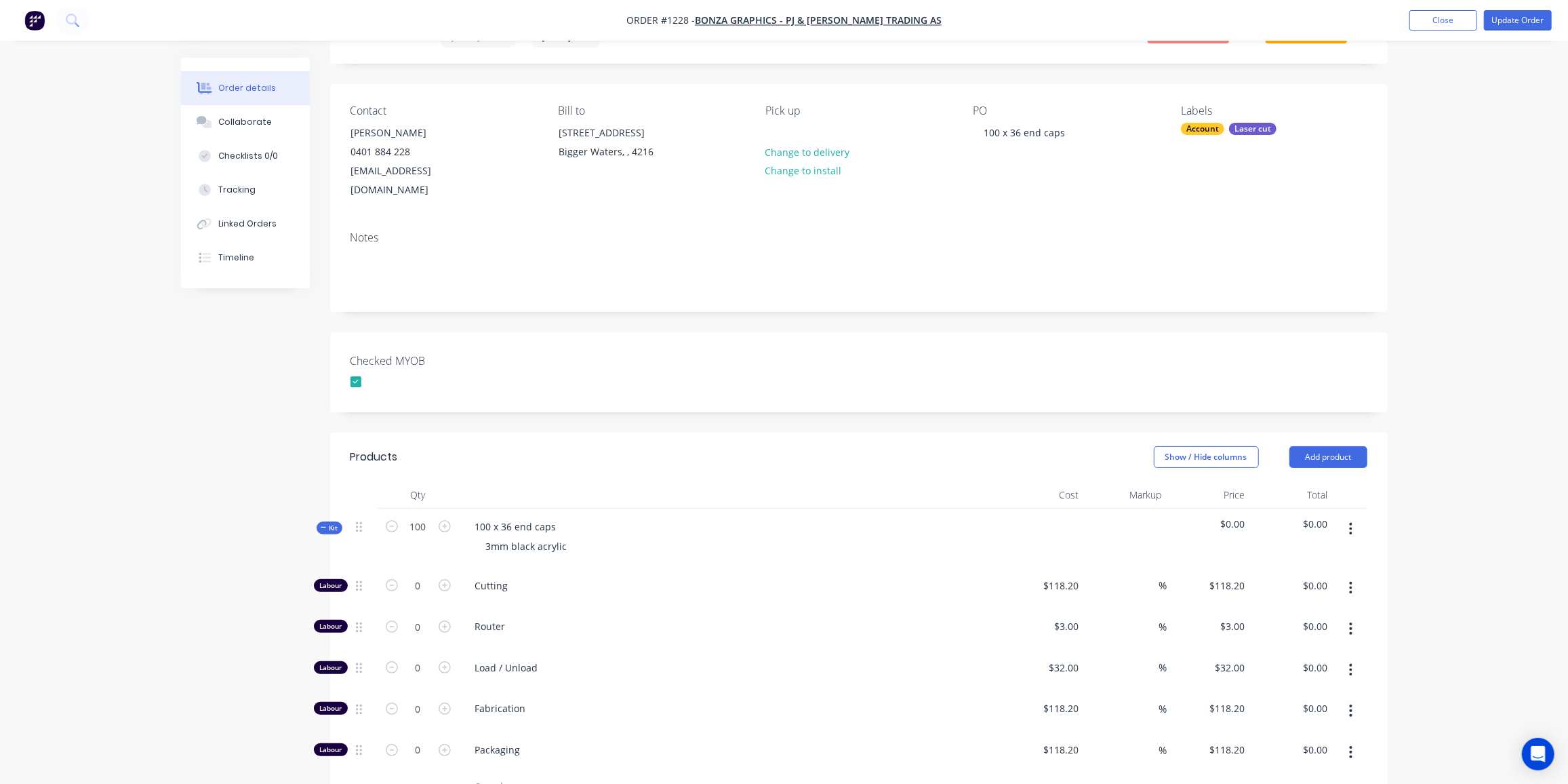
scroll to position [123, 0]
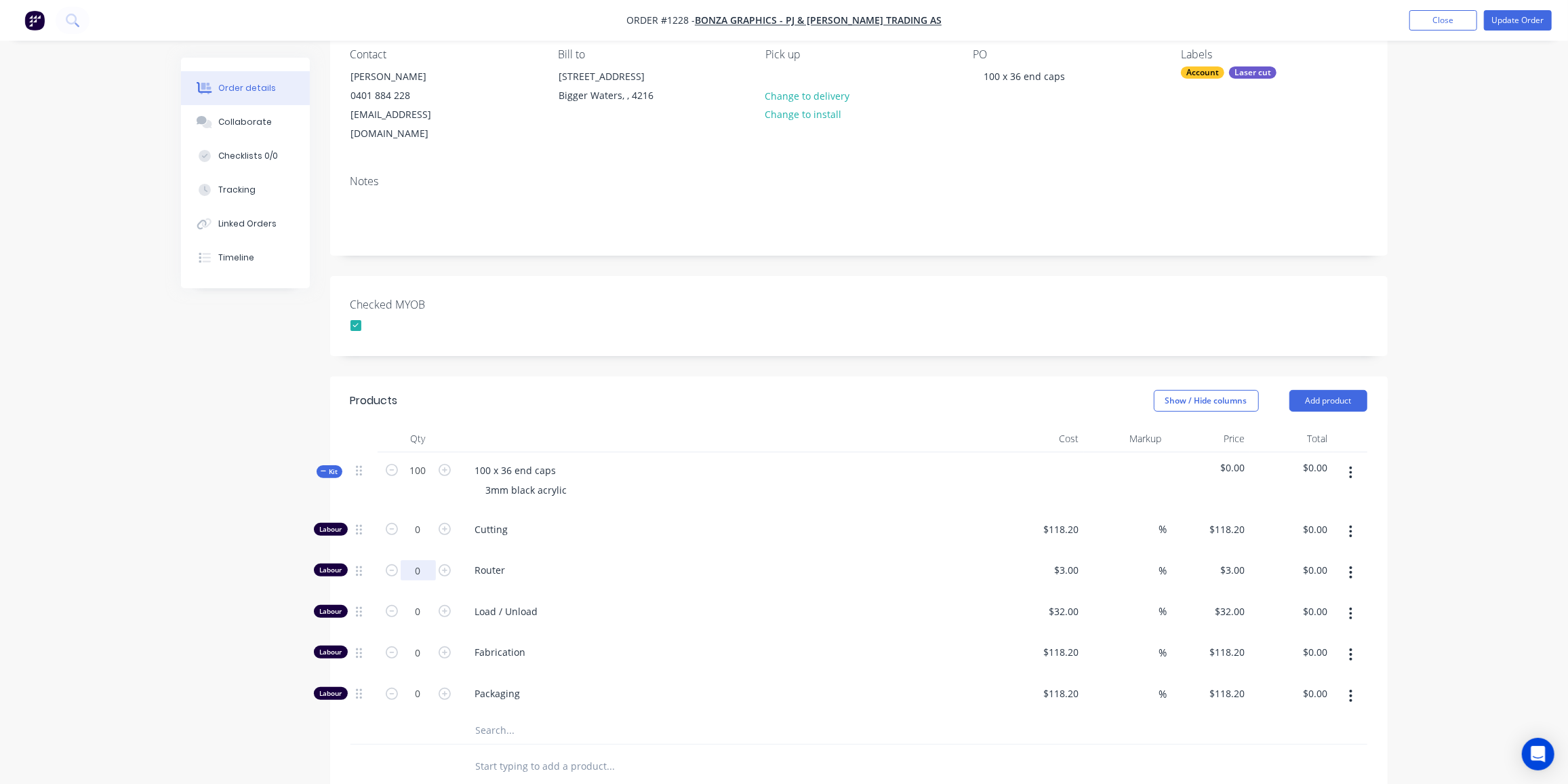
click at [413, 540] on input "0" at bounding box center [418, 529] width 35 height 21
type input "30"
type input "$90.00"
click at [422, 540] on input "0" at bounding box center [418, 529] width 35 height 21
type input "1"
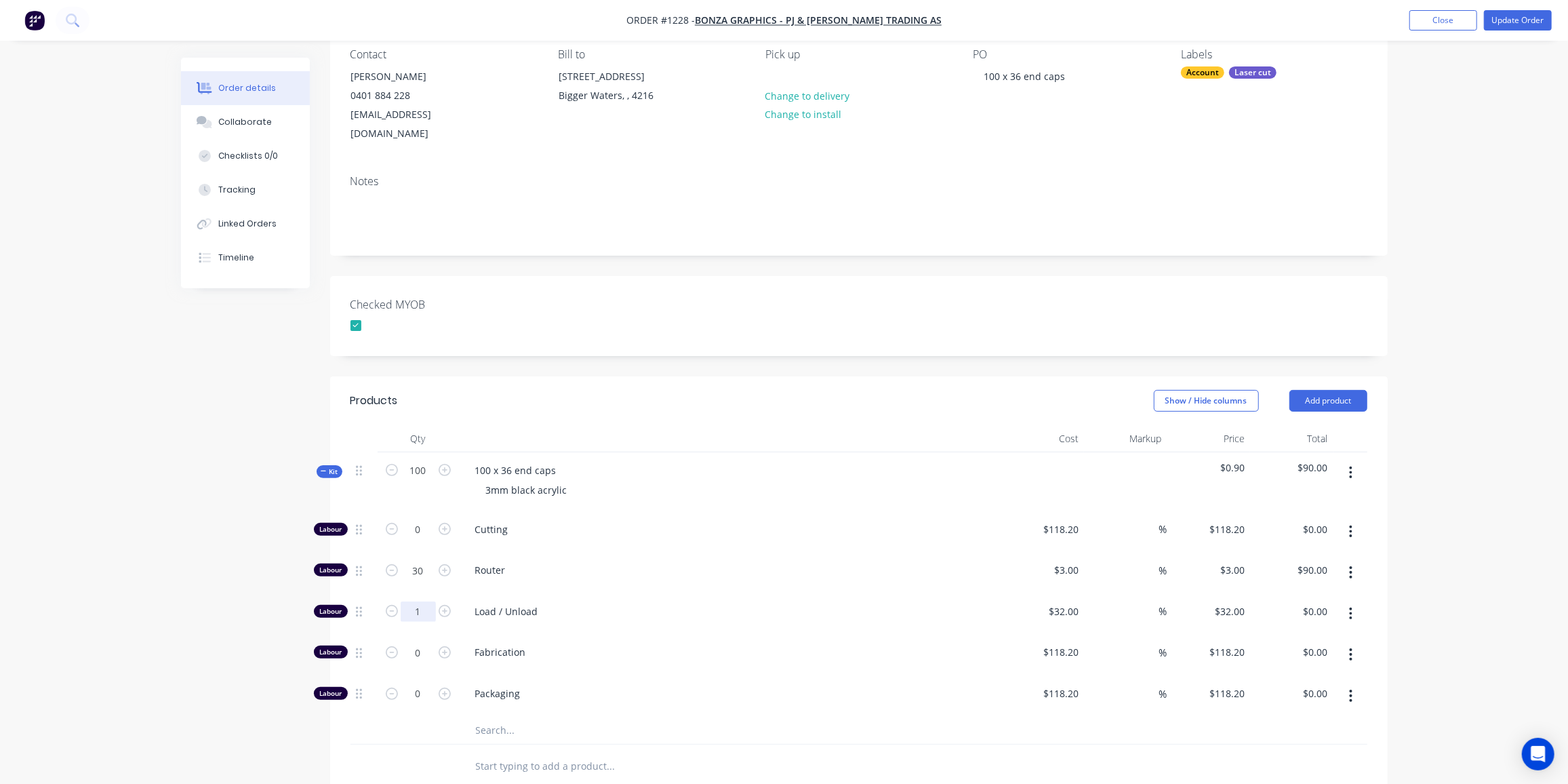
type input "$32.00"
click at [479, 716] on input "text" at bounding box center [611, 730] width 271 height 27
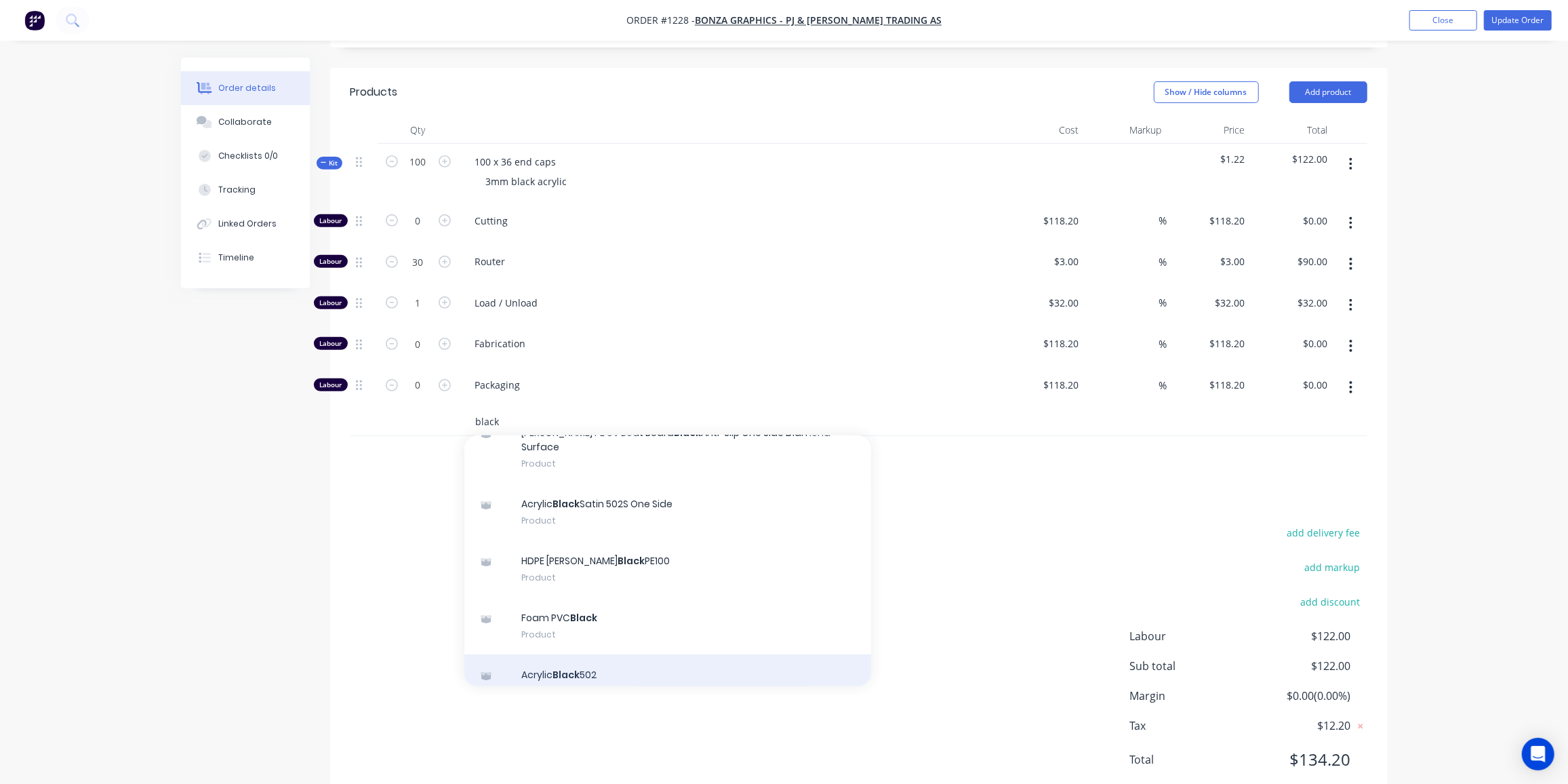
type input "black"
click at [582, 654] on div "Acrylic Black 502 Product" at bounding box center [668, 682] width 407 height 57
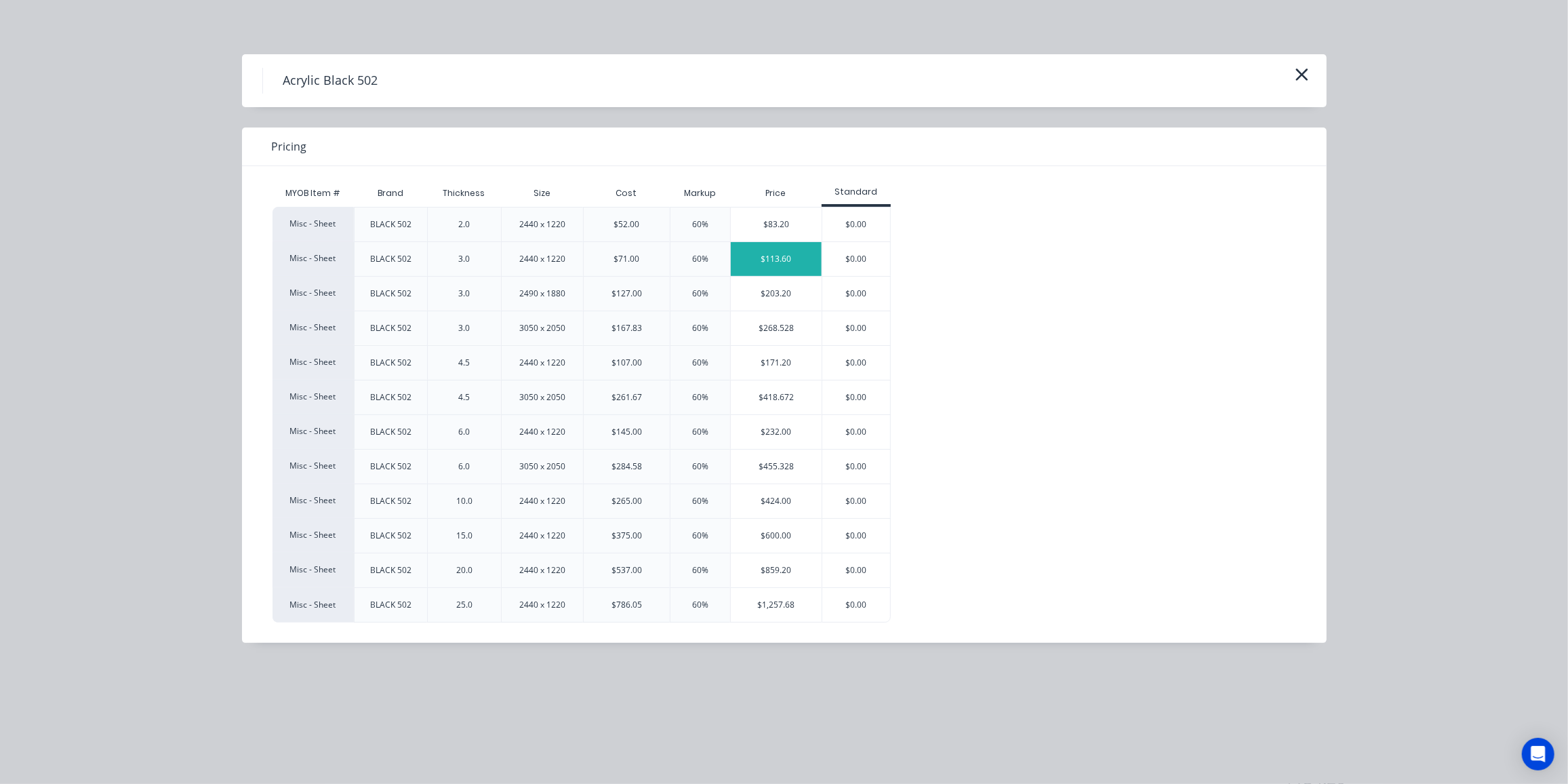
click at [770, 250] on div "$113.60" at bounding box center [775, 260] width 91 height 34
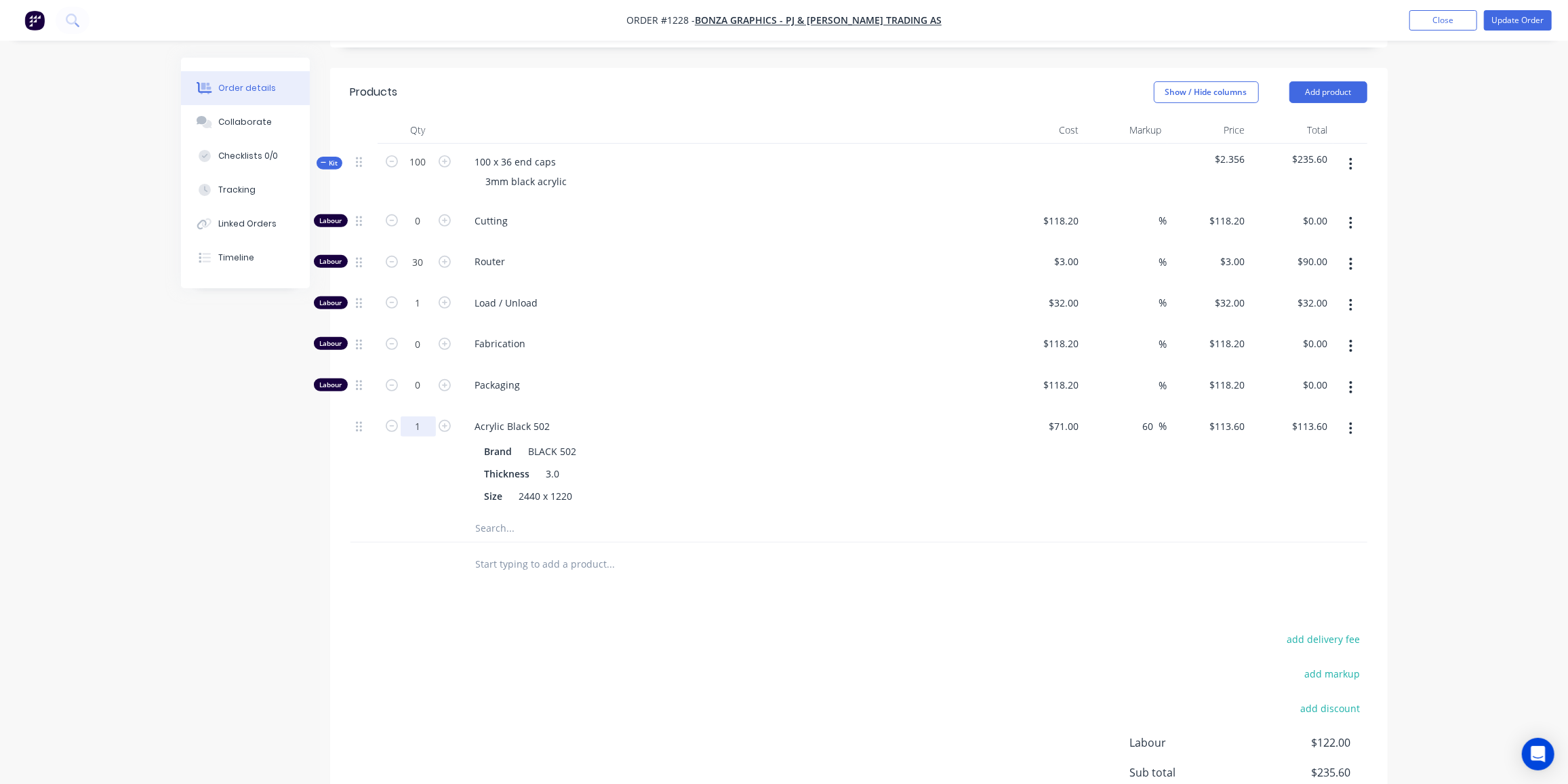
click at [415, 232] on input "1" at bounding box center [418, 221] width 35 height 21
type input "0.25"
type input "$28.40"
click at [212, 460] on div "Created by [PERSON_NAME] Created [DATE] Required [DATE] Assigned to Add team me…" at bounding box center [784, 278] width 1207 height 1306
click at [789, 487] on div "Size 2440 x 1220" at bounding box center [727, 497] width 496 height 20
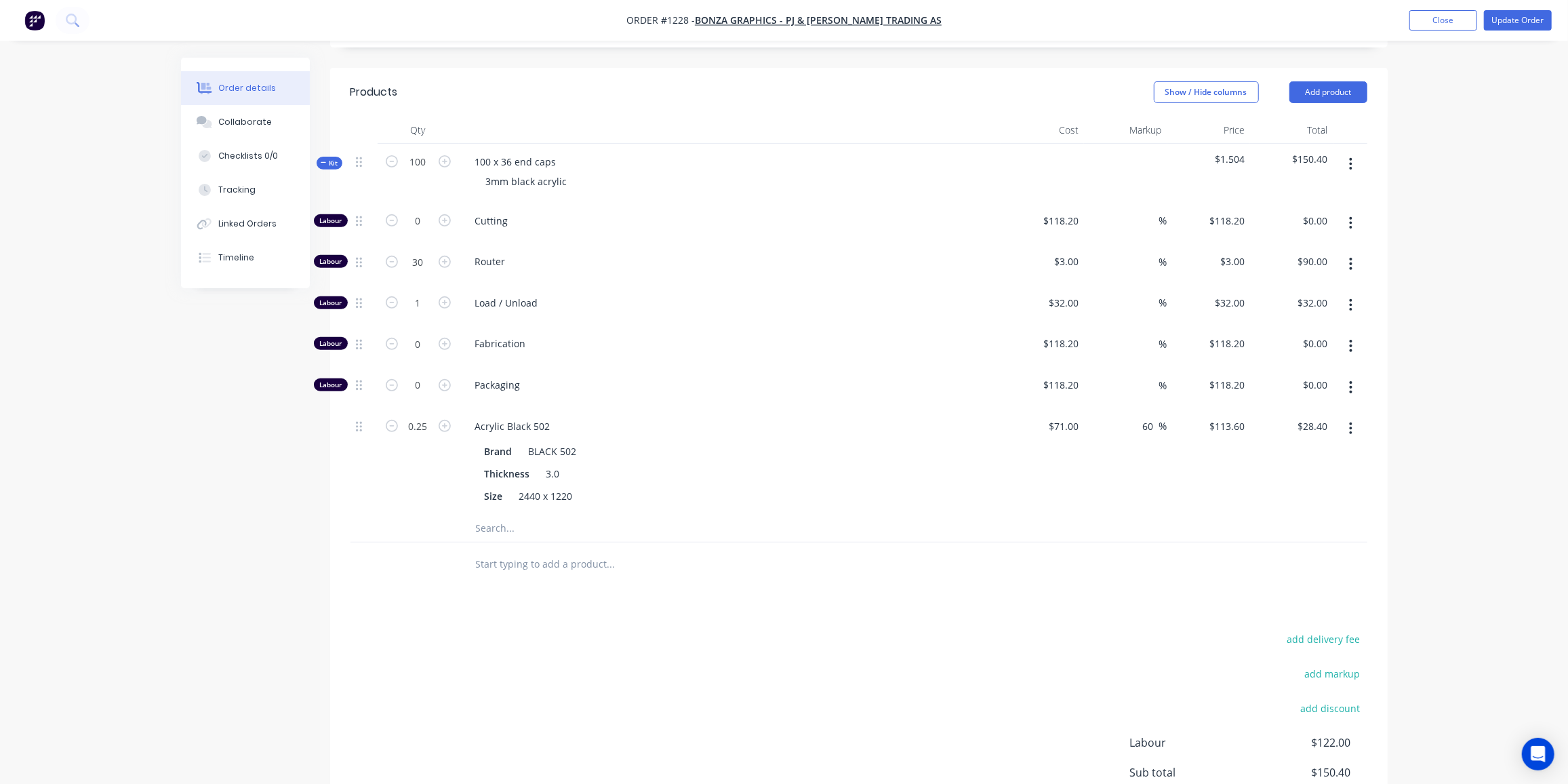
click at [603, 630] on div "add delivery fee add markup add discount Labour $122.00 Sub total $150.40 Margi…" at bounding box center [858, 761] width 1017 height 261
click at [421, 232] on input "30" at bounding box center [418, 221] width 35 height 21
type input "0"
type input "$0.00"
click at [1350, 421] on icon "button" at bounding box center [1351, 428] width 4 height 15
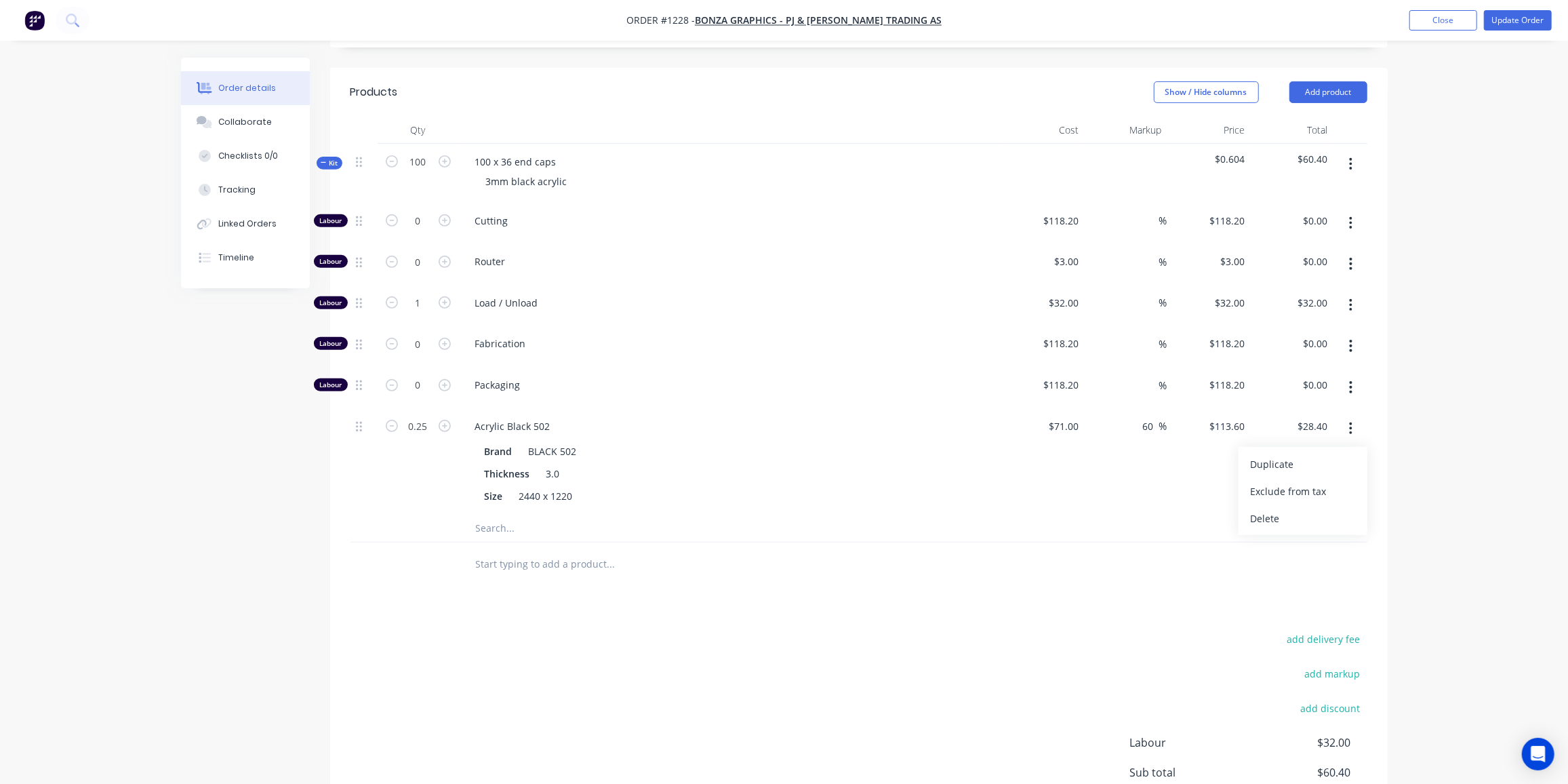
click at [1296, 508] on div "Delete" at bounding box center [1303, 518] width 104 height 20
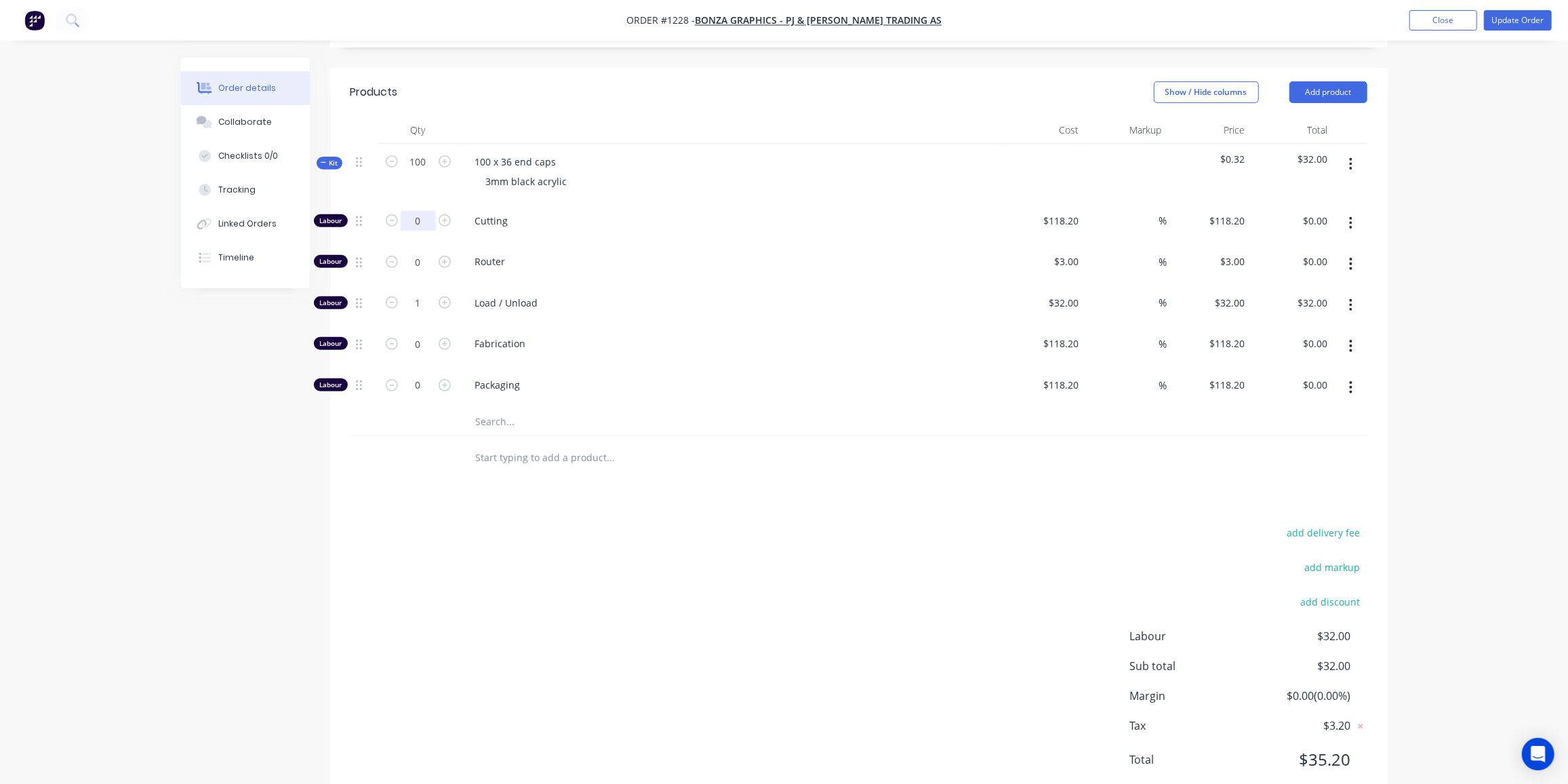
click at [431, 211] on input "0" at bounding box center [418, 221] width 35 height 21
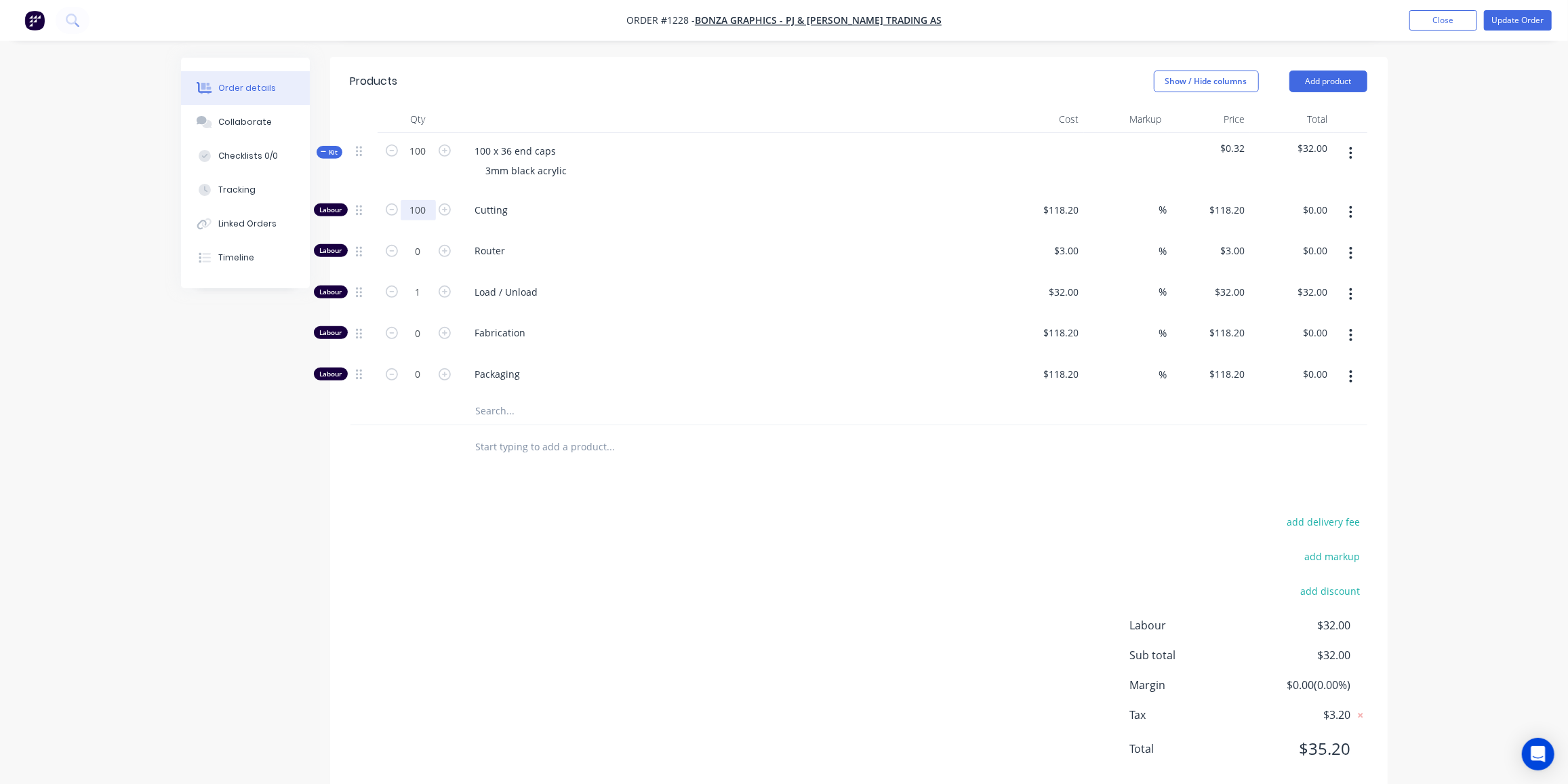
scroll to position [448, 0]
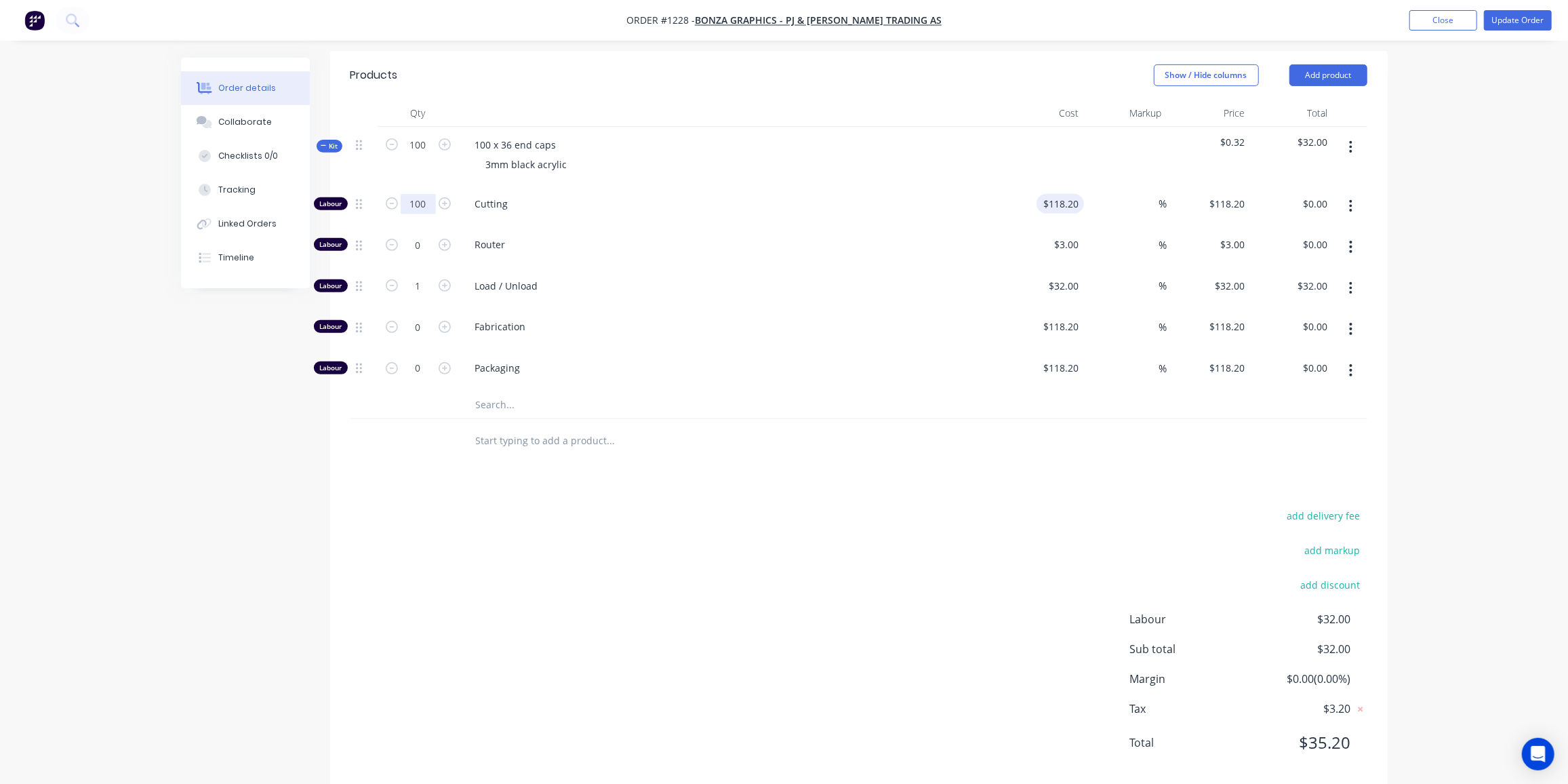
type input "100"
type input "118.2"
type input "$11,820.00"
click at [1065, 194] on input "118.2" at bounding box center [1063, 204] width 42 height 20
type input "$2.70"
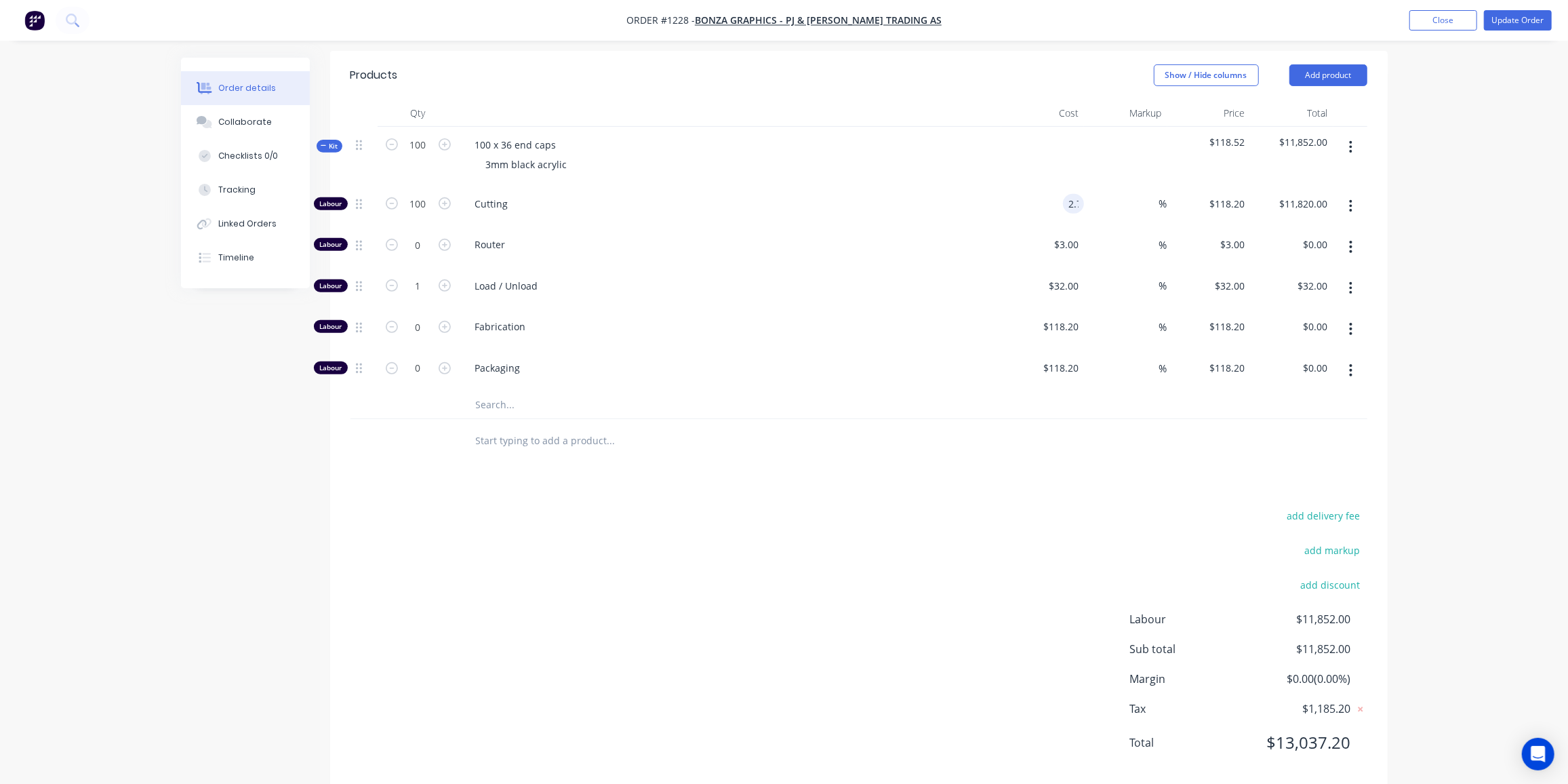
type input "$2.70"
type input "$270.00"
drag, startPoint x: 892, startPoint y: 511, endPoint x: 956, endPoint y: 448, distance: 89.8
click at [892, 510] on div "add delivery fee add markup add discount Labour $302.00 Sub total $302.00 Margi…" at bounding box center [858, 637] width 1017 height 261
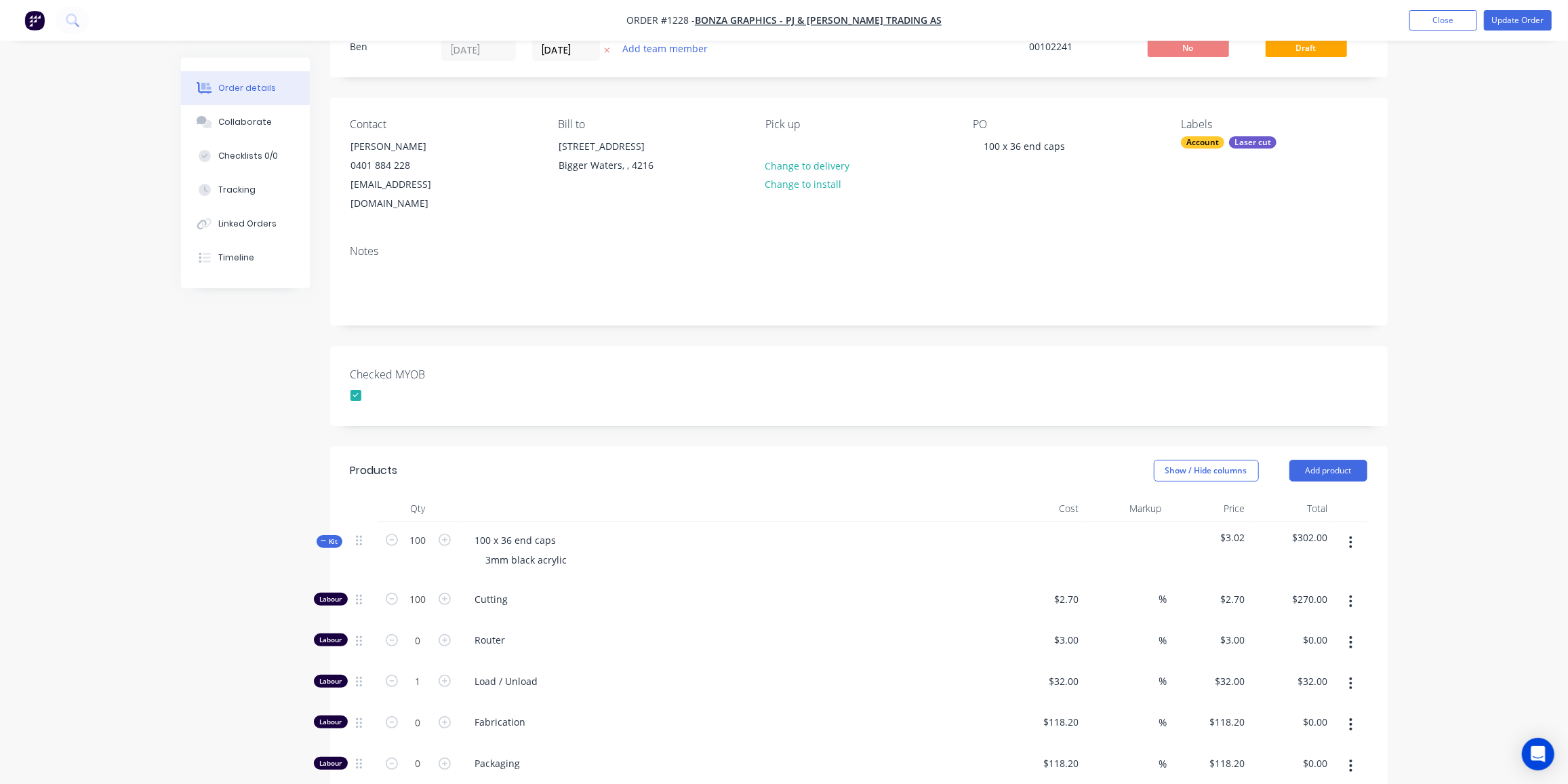
scroll to position [0, 0]
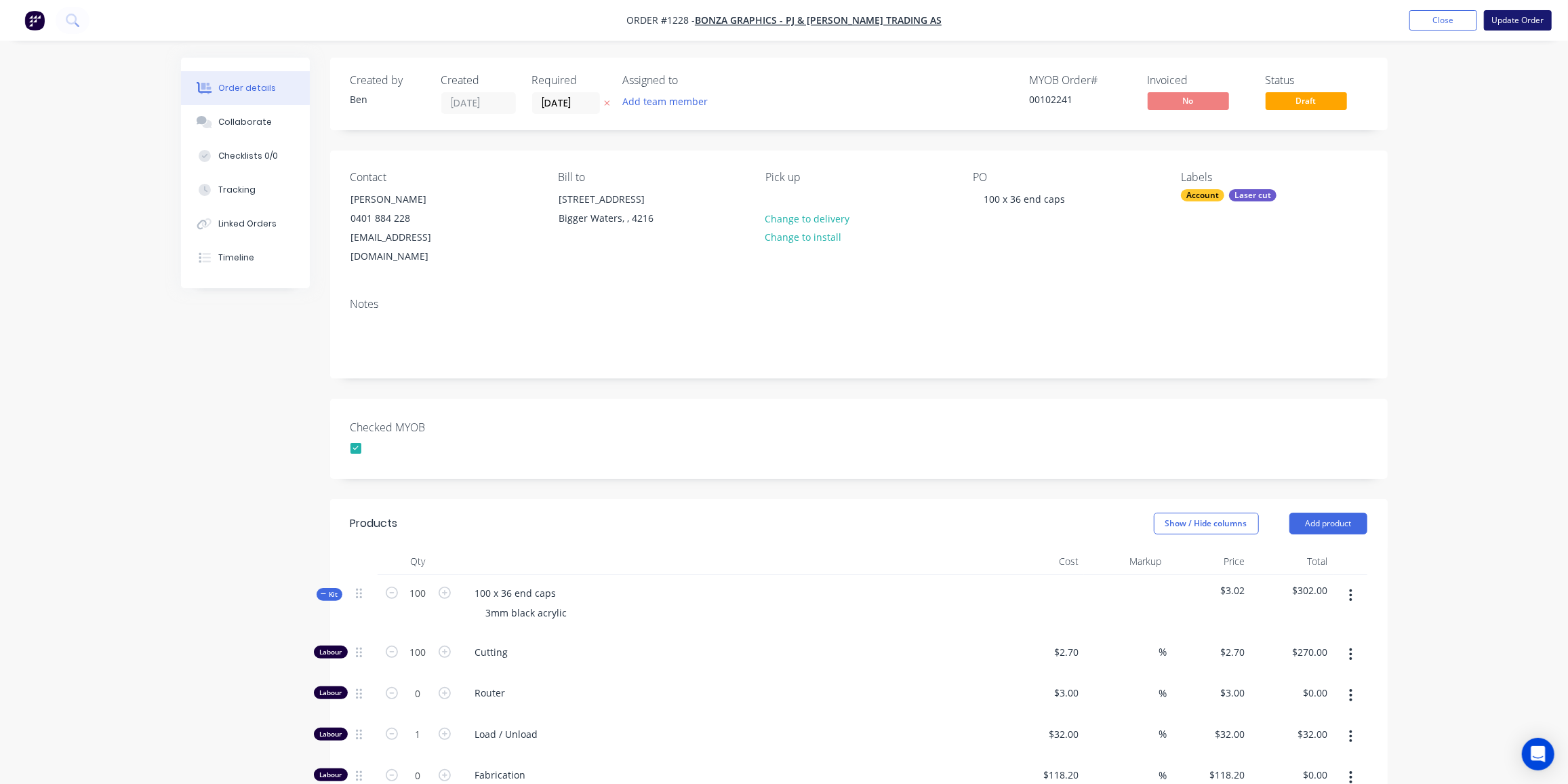
click at [1518, 19] on button "Update Order" at bounding box center [1517, 20] width 68 height 21
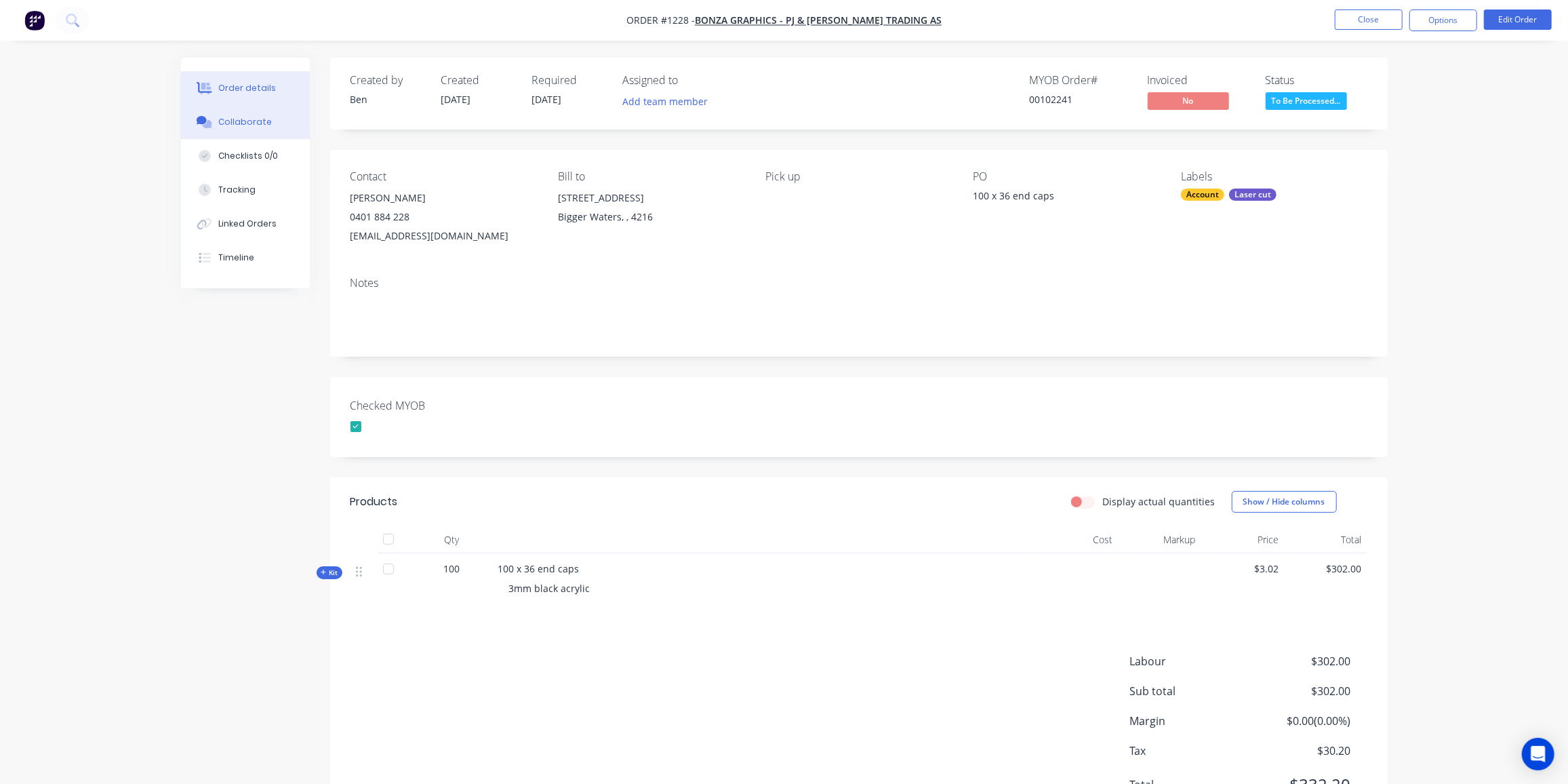
click at [241, 124] on div "Collaborate" at bounding box center [244, 123] width 53 height 13
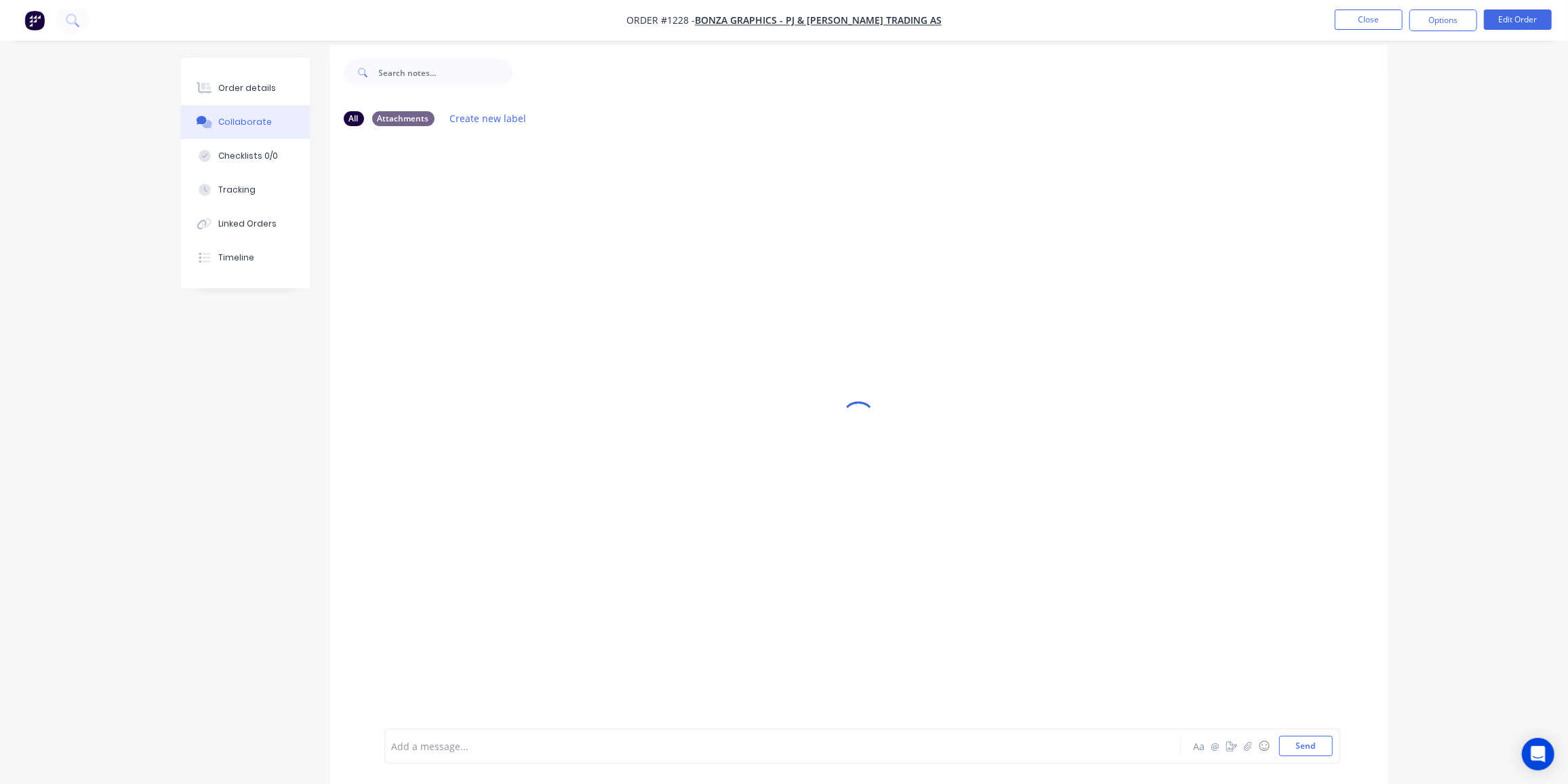
scroll to position [19, 0]
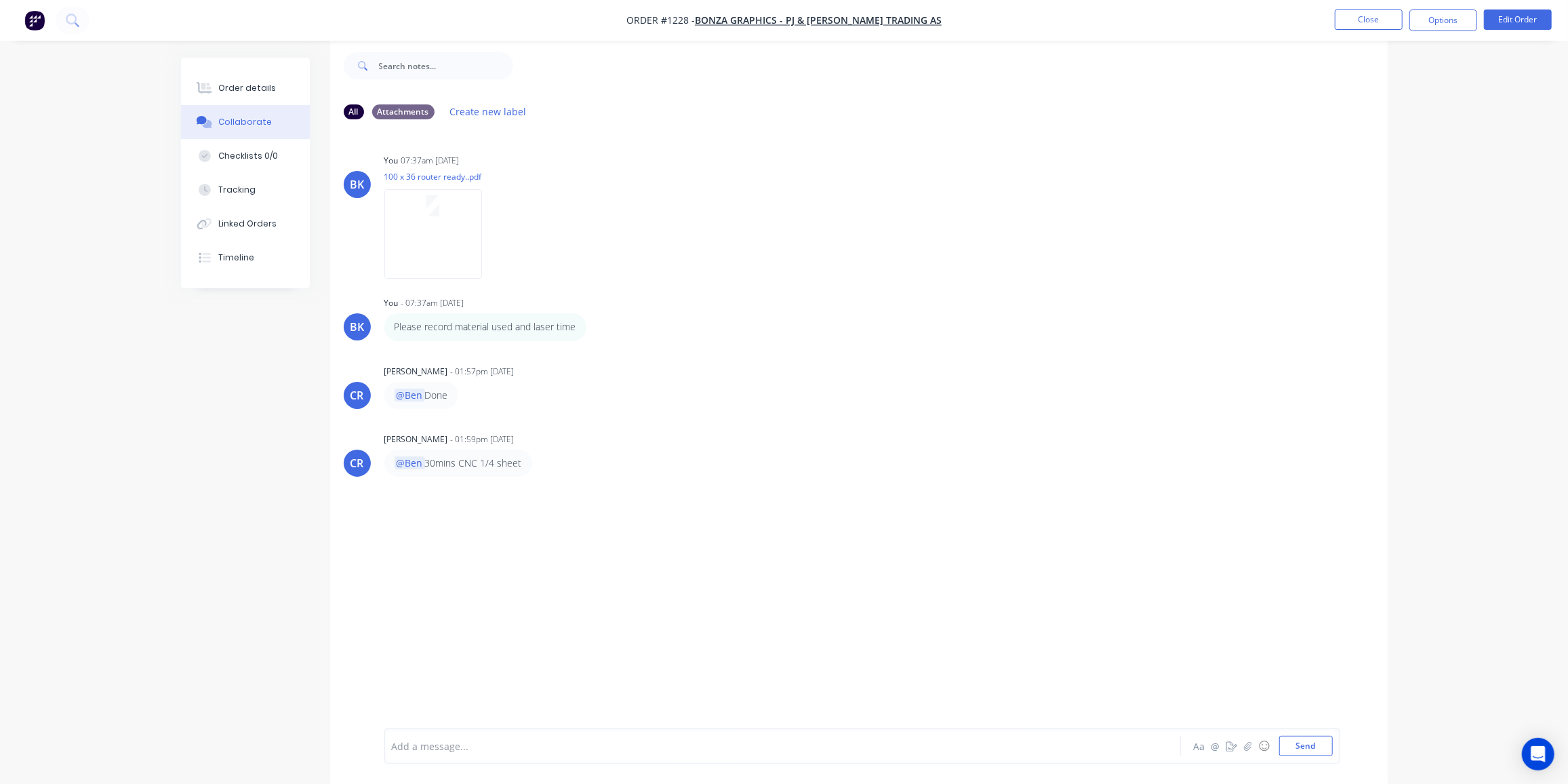
click at [439, 755] on div "Add a message..." at bounding box center [744, 746] width 705 height 21
click at [1316, 745] on button "Send" at bounding box center [1305, 746] width 53 height 21
click at [1365, 24] on button "Close" at bounding box center [1368, 20] width 68 height 21
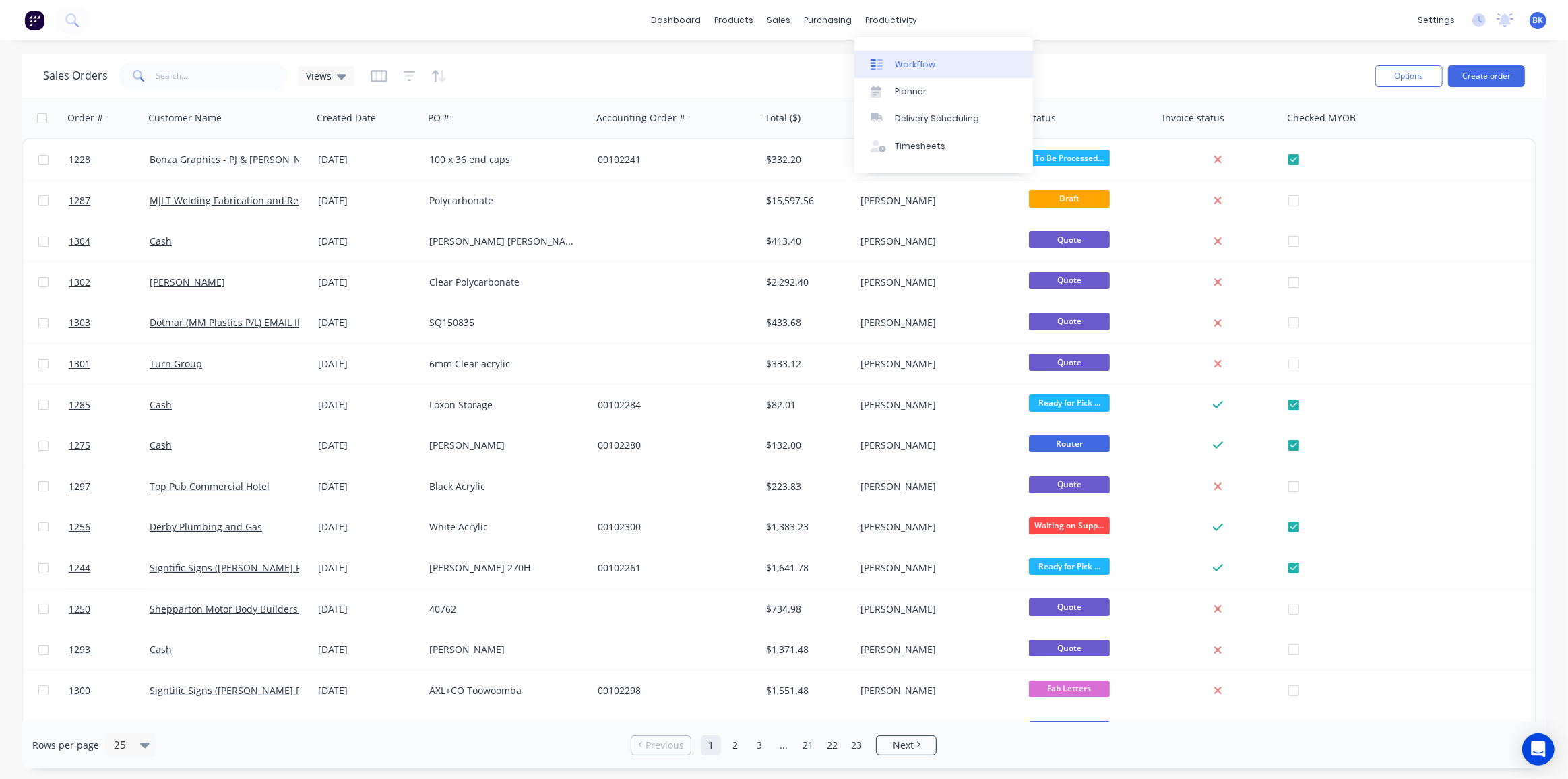
click at [892, 57] on link "Workflow" at bounding box center [943, 64] width 178 height 27
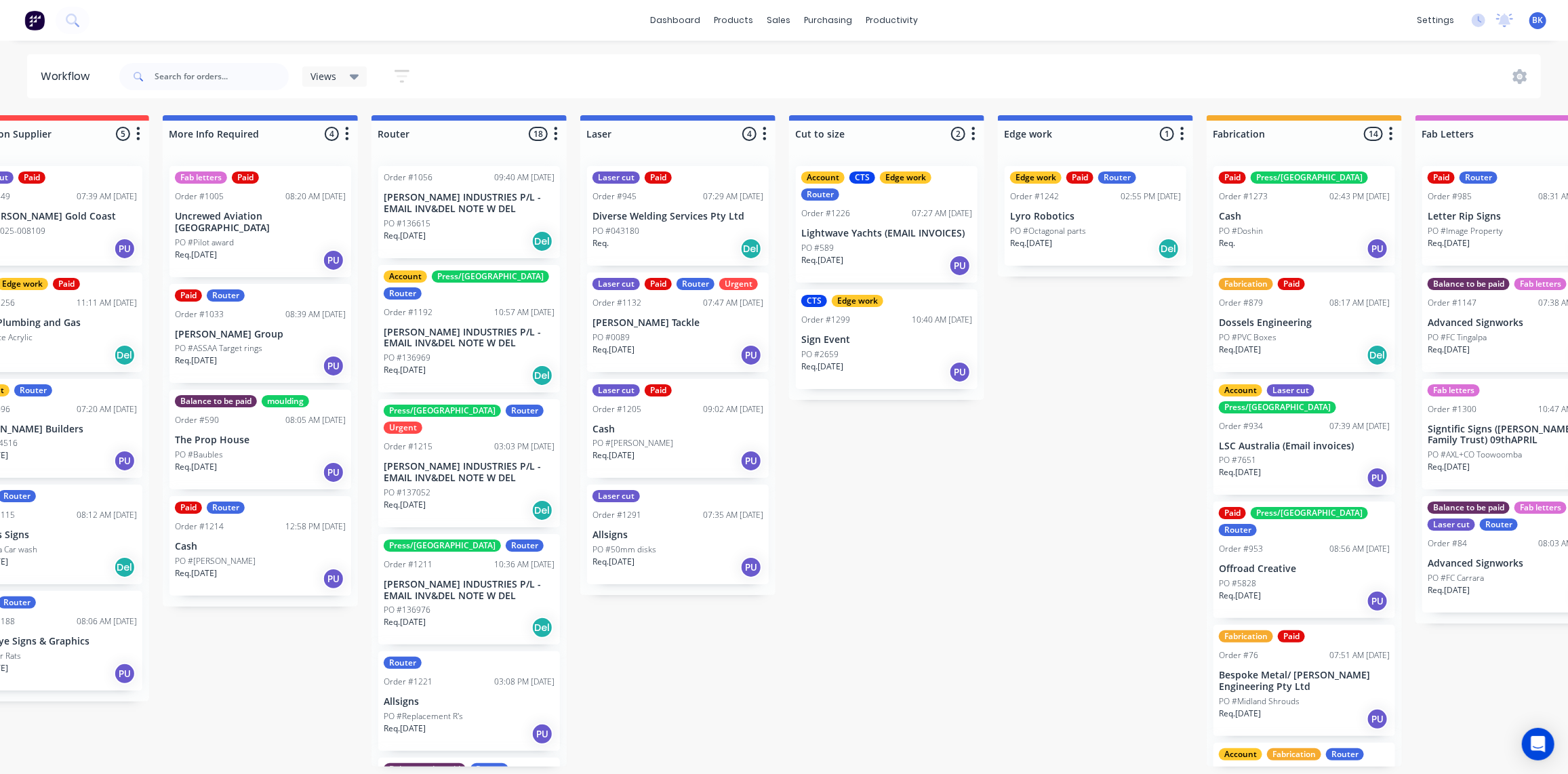
scroll to position [0, 493]
click at [684, 435] on div "Laser cut Paid Order #1205 09:02 AM [DATE] Cash PO #[PERSON_NAME] Req. [DATE] PU" at bounding box center [678, 429] width 182 height 100
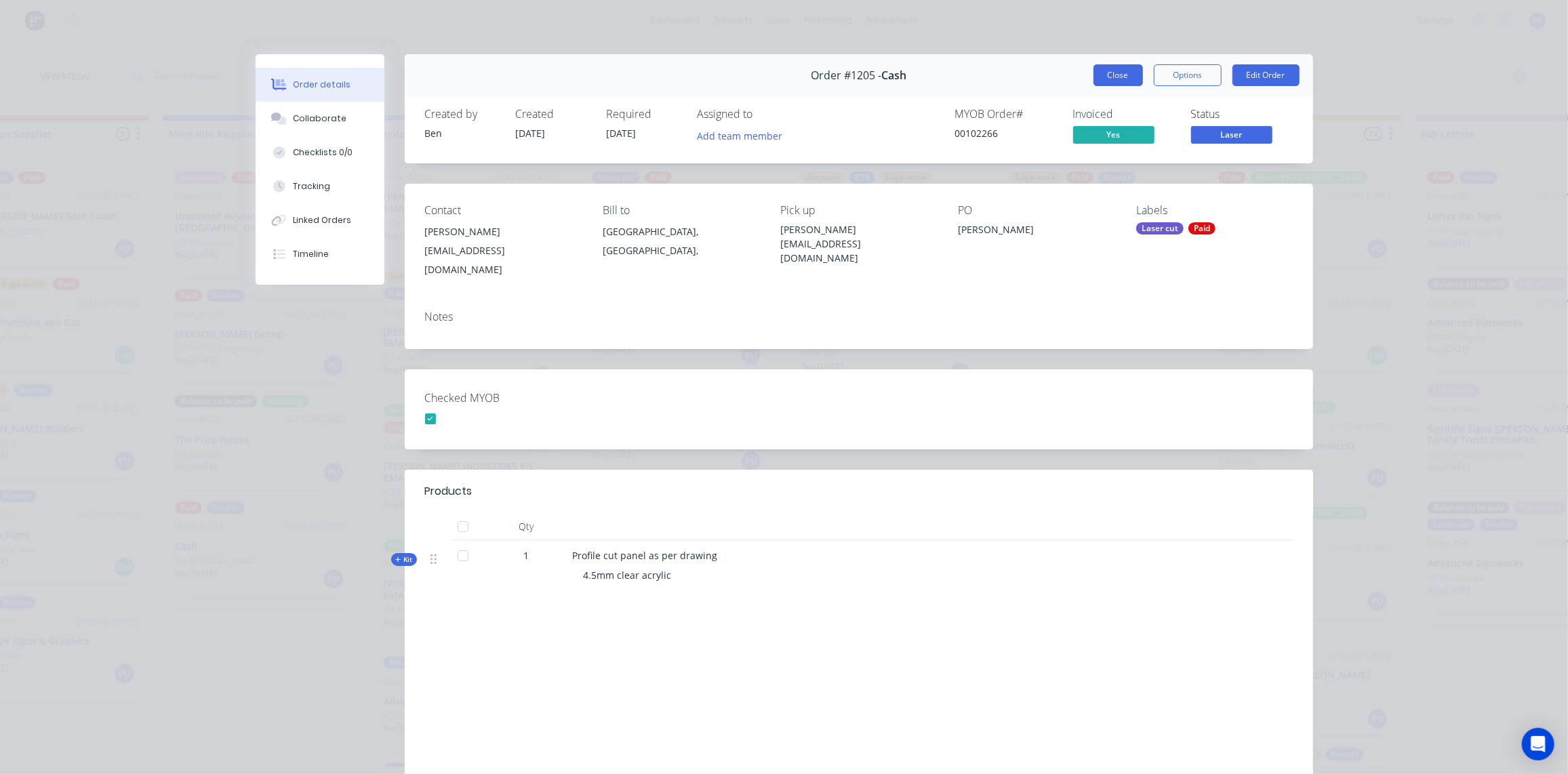
click at [1113, 79] on button "Close" at bounding box center [1118, 75] width 50 height 22
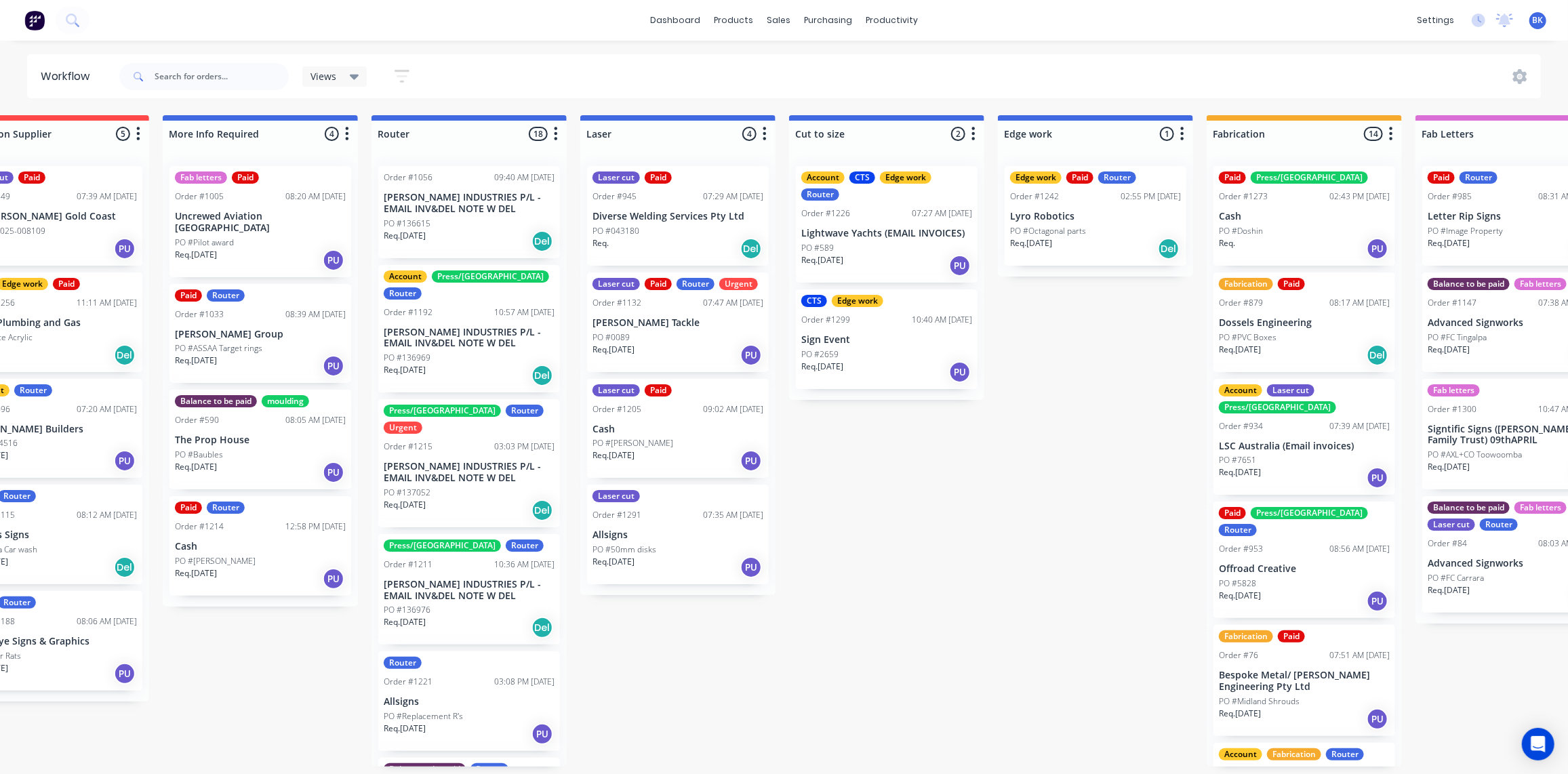
click at [671, 542] on div "Laser cut Order #1291 07:35 AM [DATE] Allsigns PO #50mm disks Req. [DATE] PU" at bounding box center [678, 534] width 182 height 100
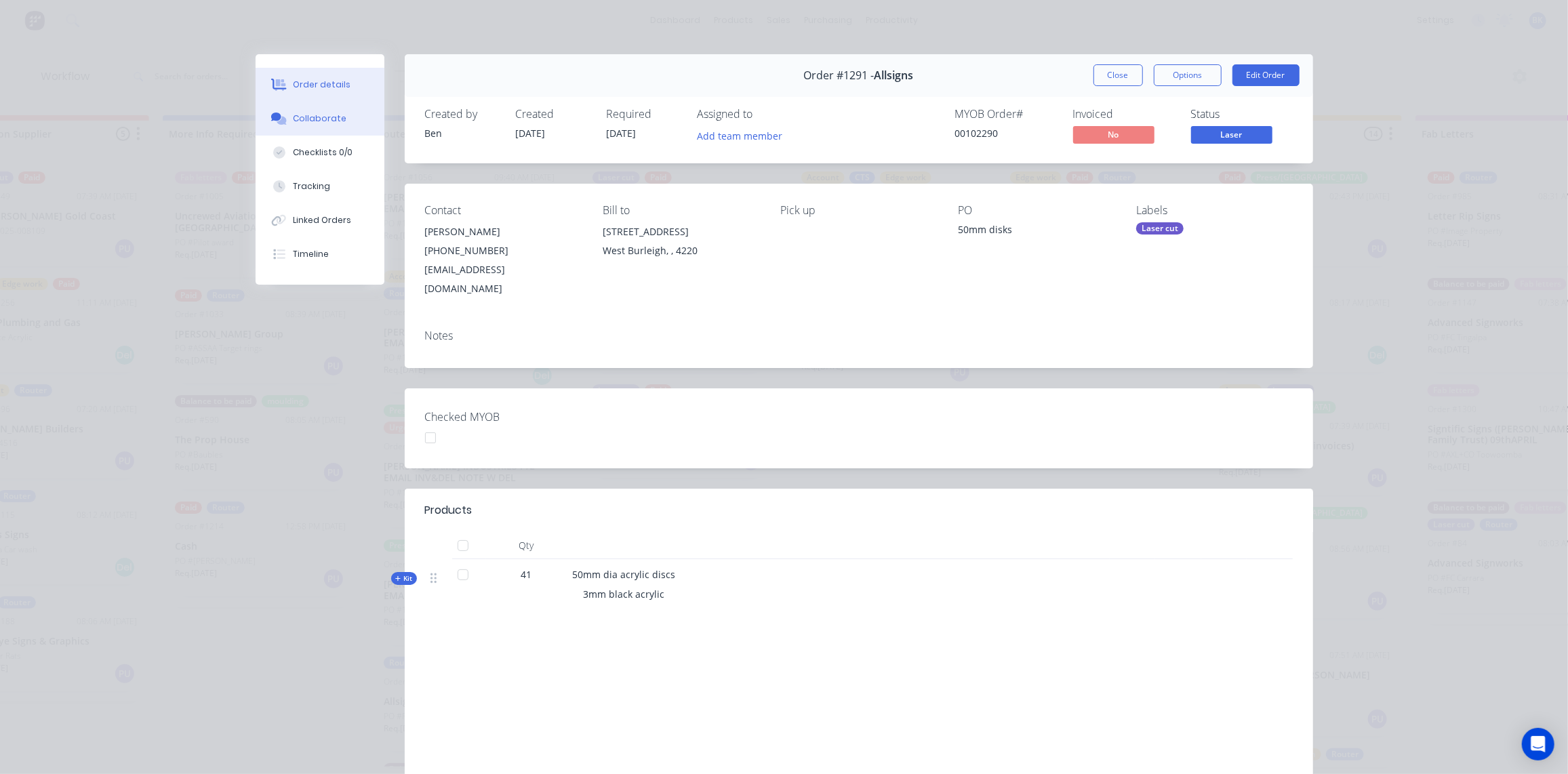
click at [327, 122] on div "Collaborate" at bounding box center [319, 119] width 53 height 13
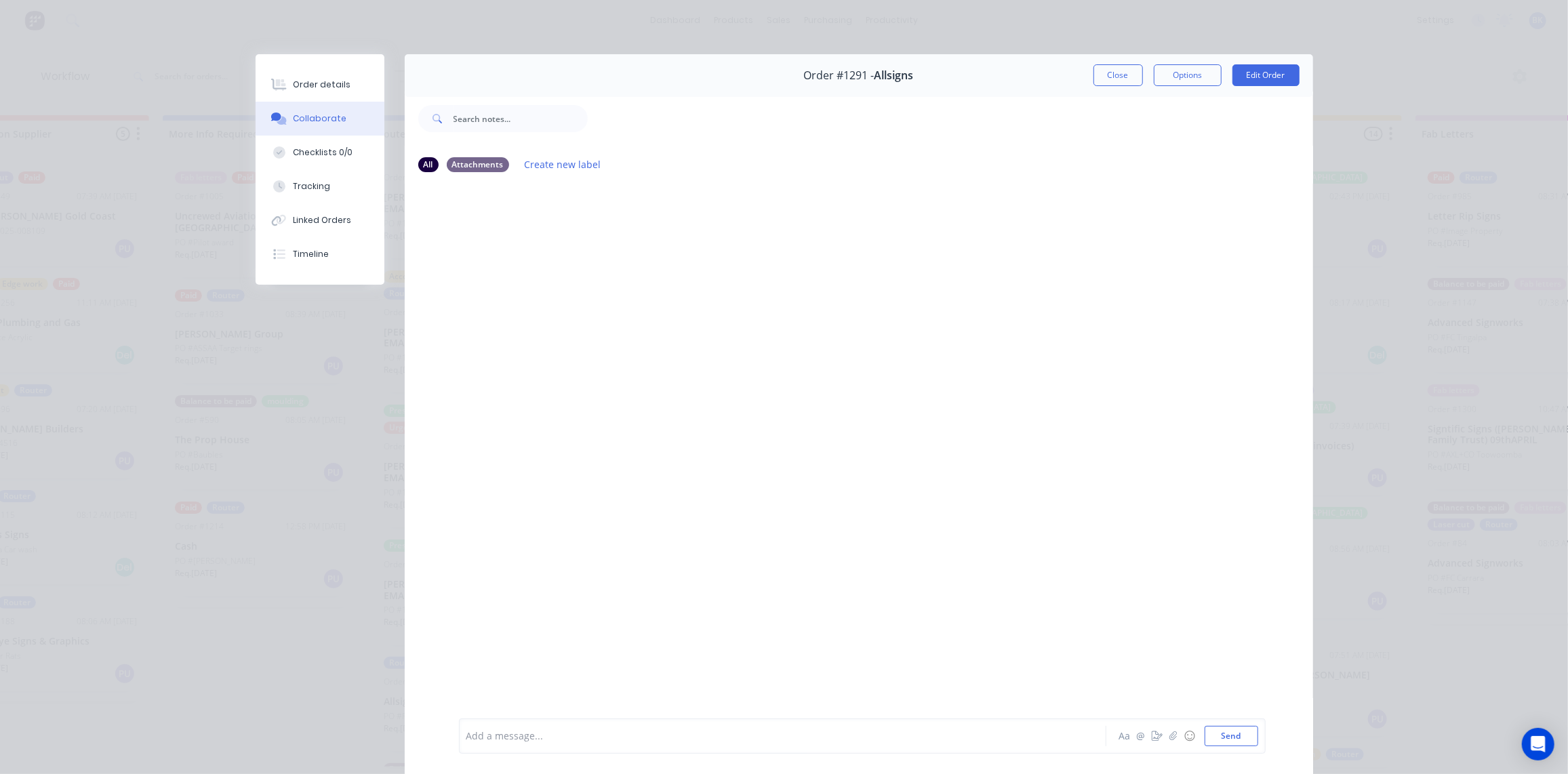
click at [309, 116] on div "Collaborate" at bounding box center [319, 119] width 53 height 13
click at [1104, 73] on button "Close" at bounding box center [1118, 75] width 50 height 22
